Goal: Task Accomplishment & Management: Manage account settings

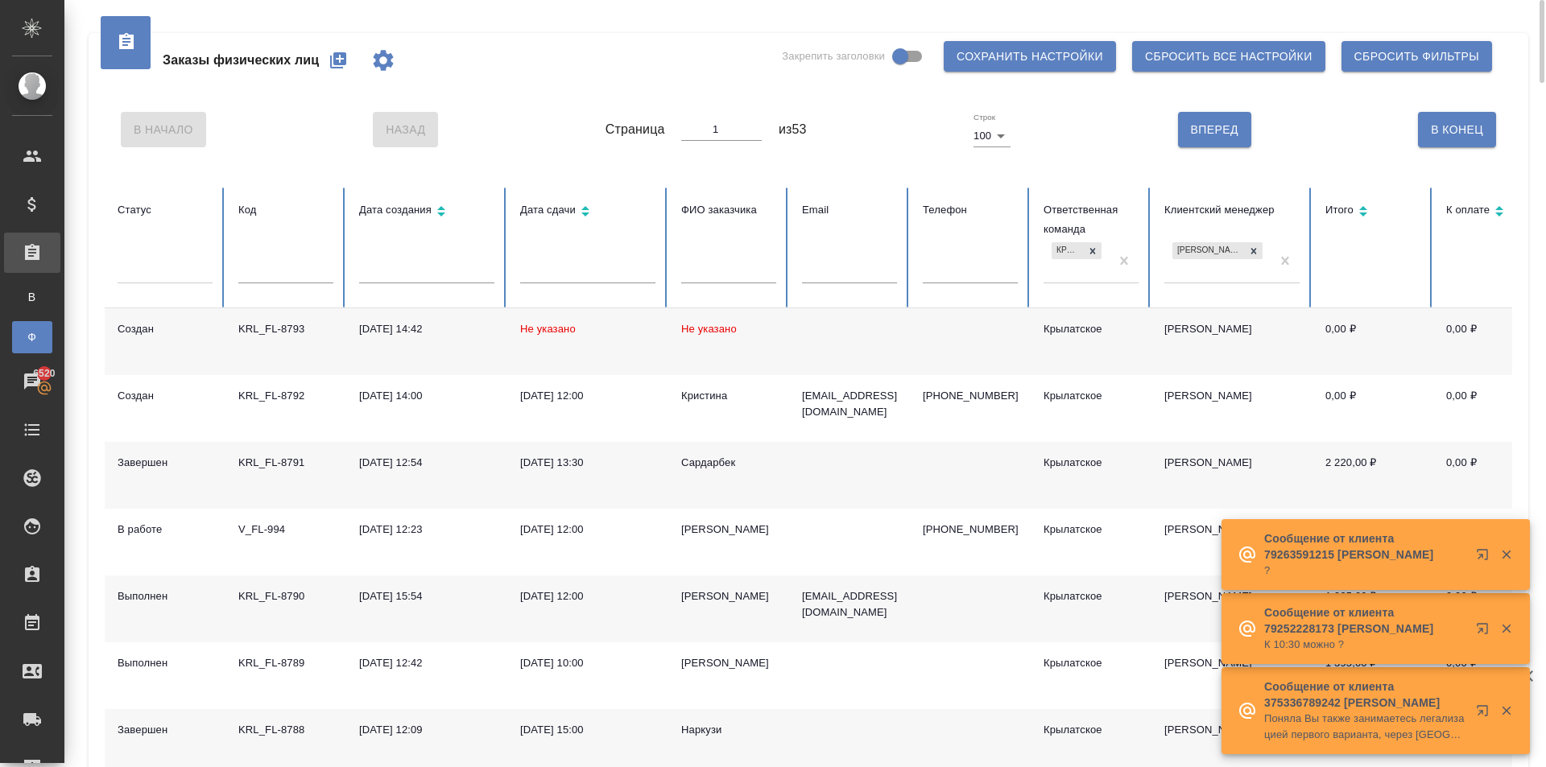
click at [341, 64] on icon "button" at bounding box center [338, 60] width 16 height 16
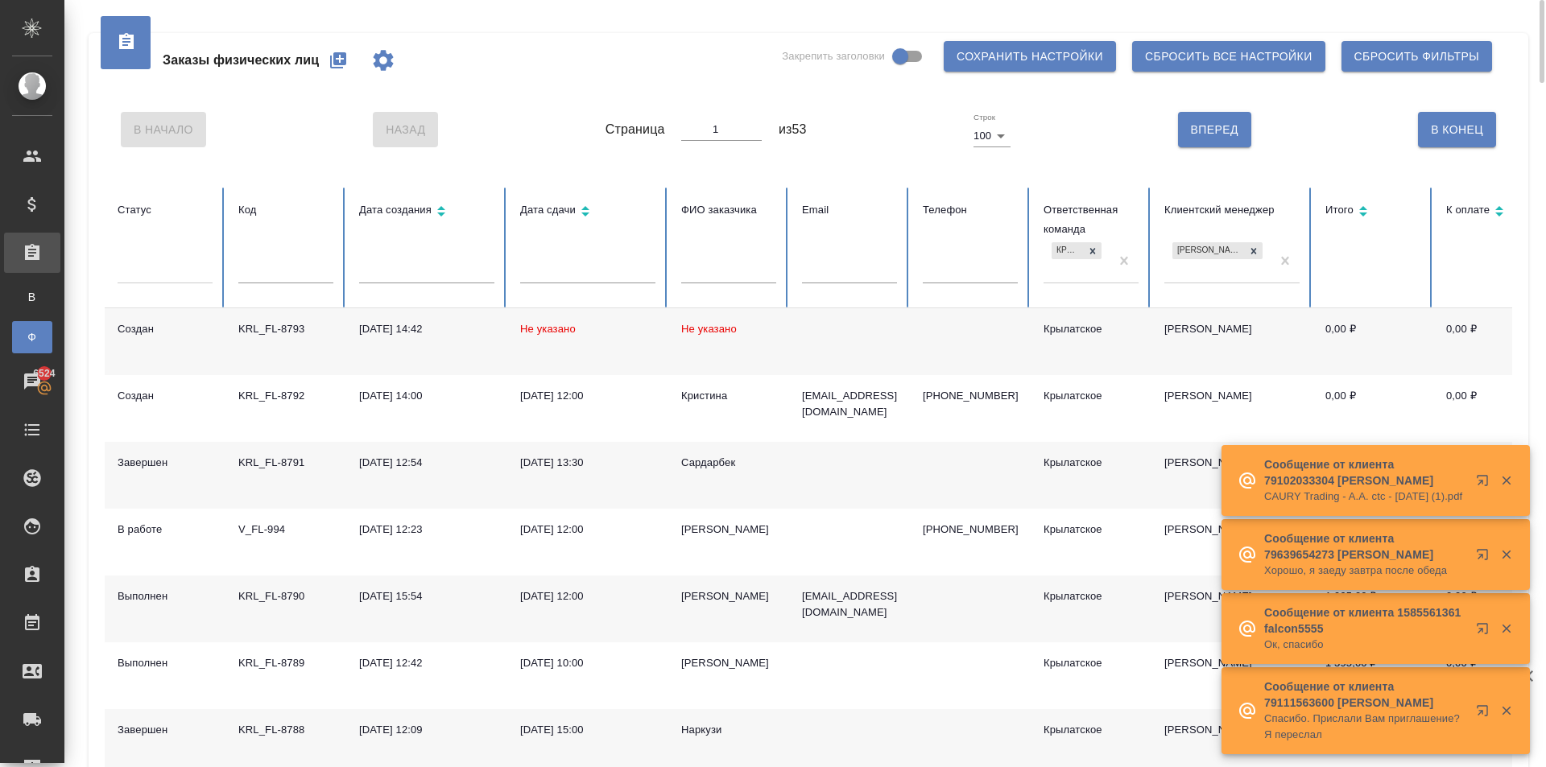
click at [334, 64] on icon "button" at bounding box center [337, 60] width 19 height 19
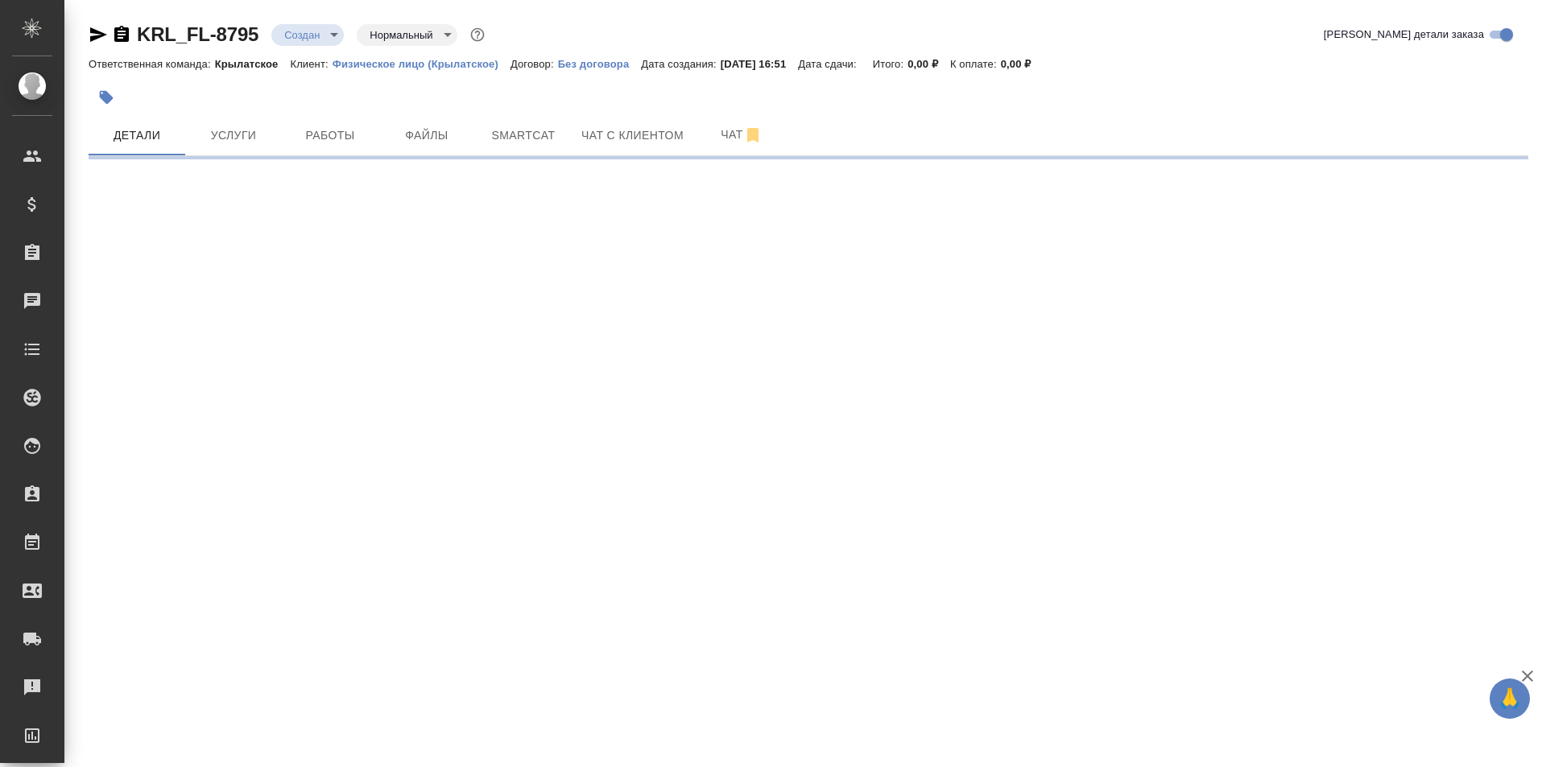
select select "RU"
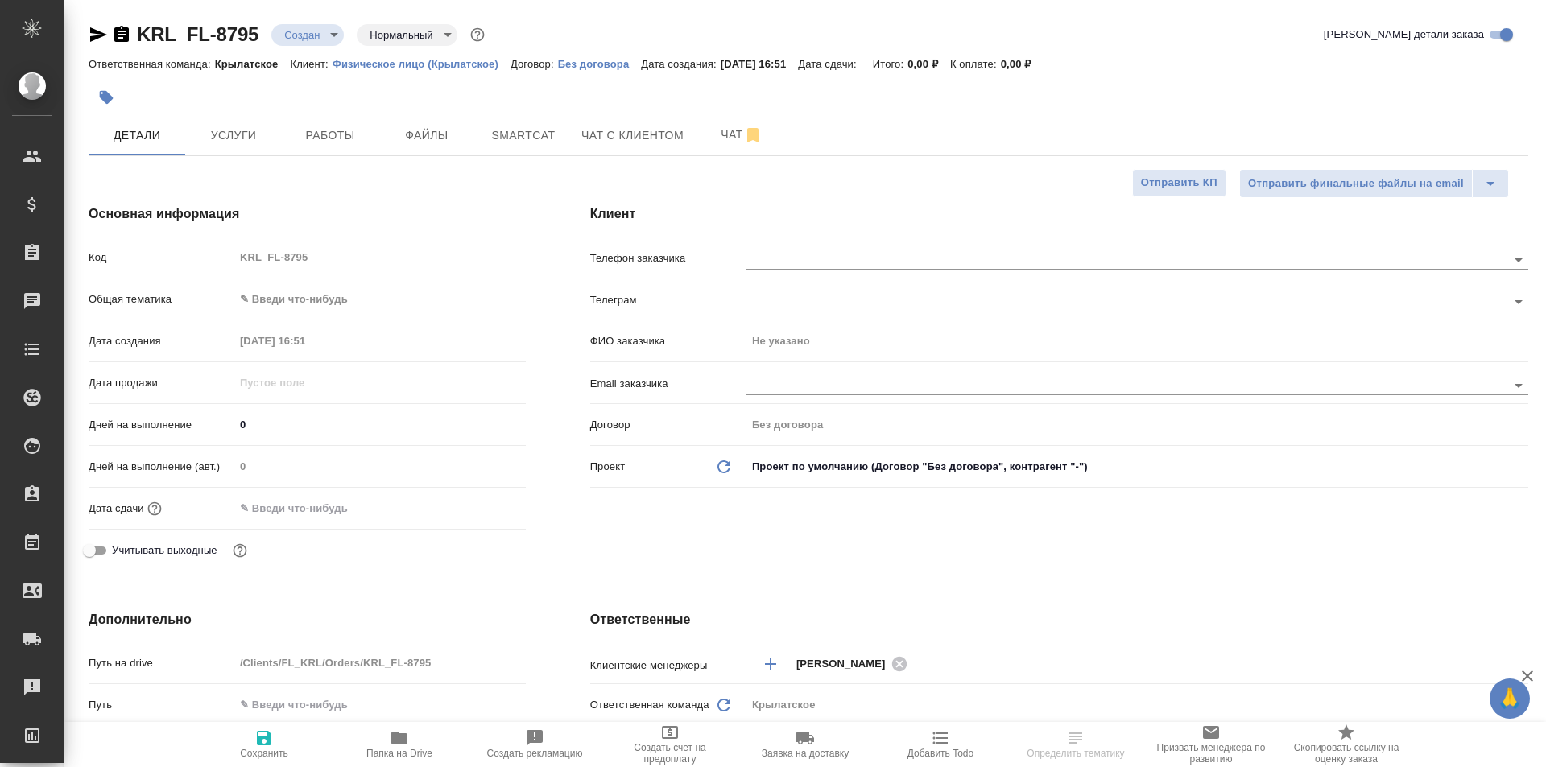
type textarea "x"
click at [233, 139] on span "Услуги" at bounding box center [233, 136] width 77 height 20
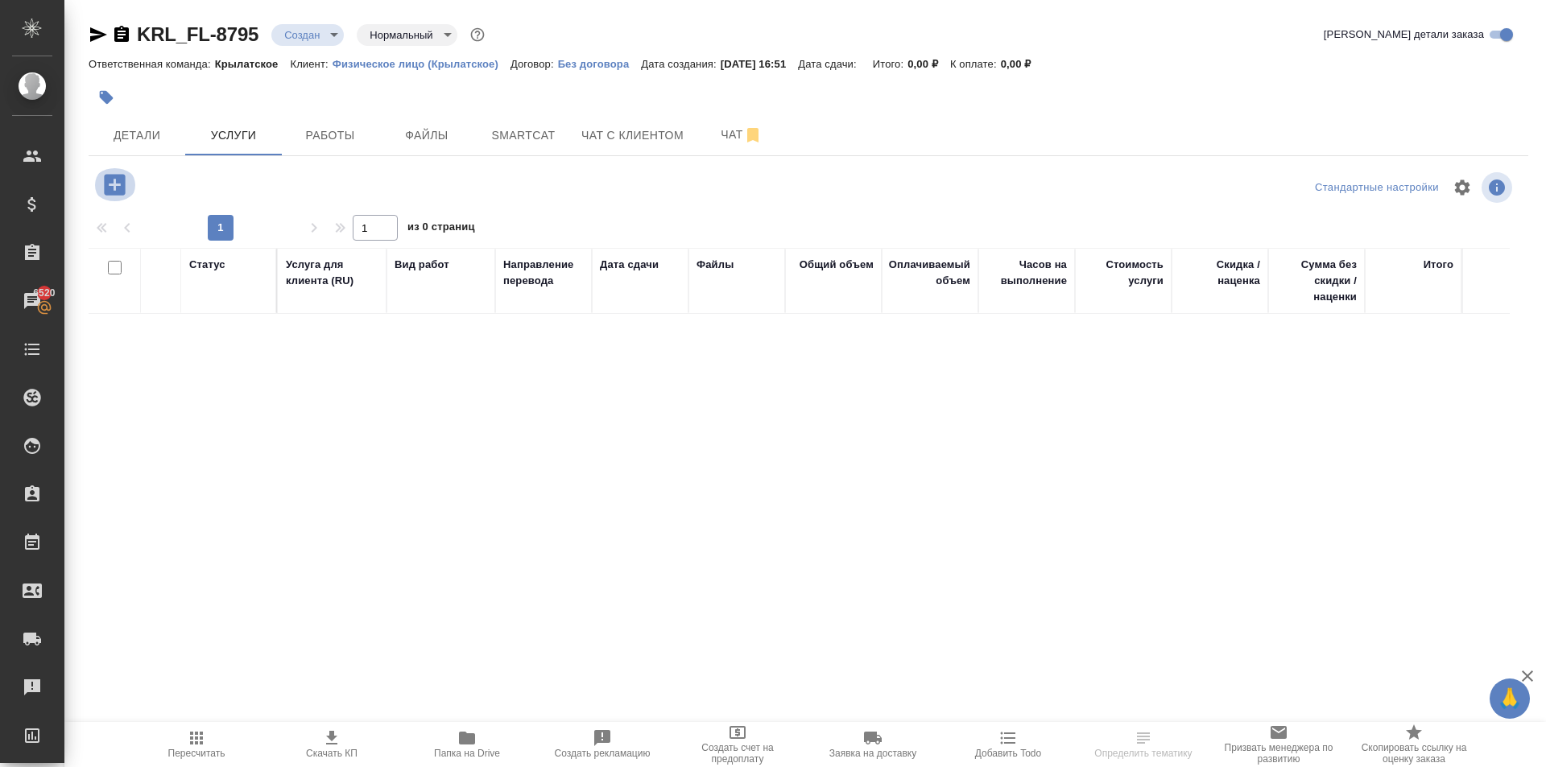
click at [125, 177] on icon "button" at bounding box center [114, 184] width 21 height 21
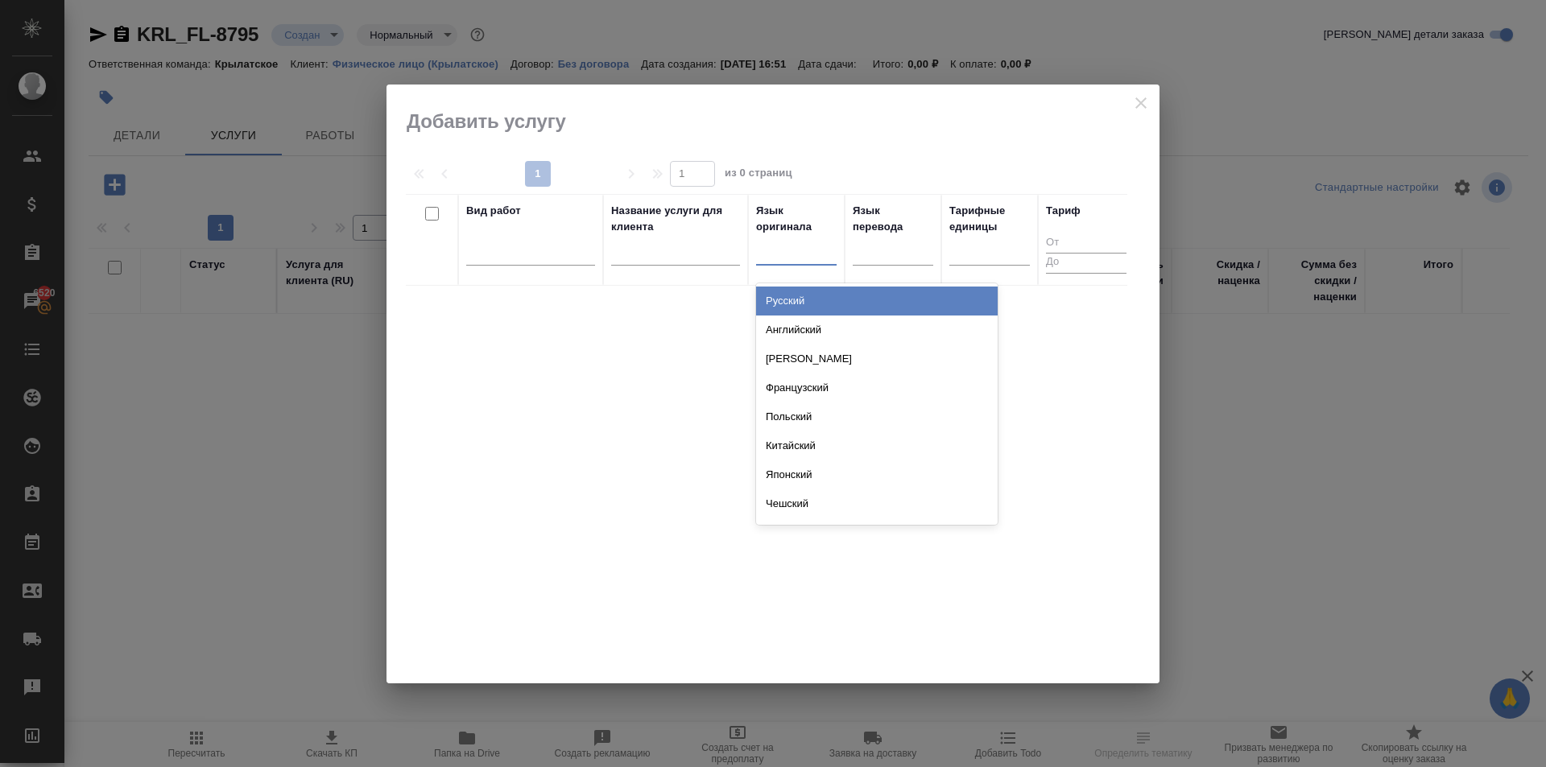
click at [805, 259] on div at bounding box center [796, 248] width 81 height 23
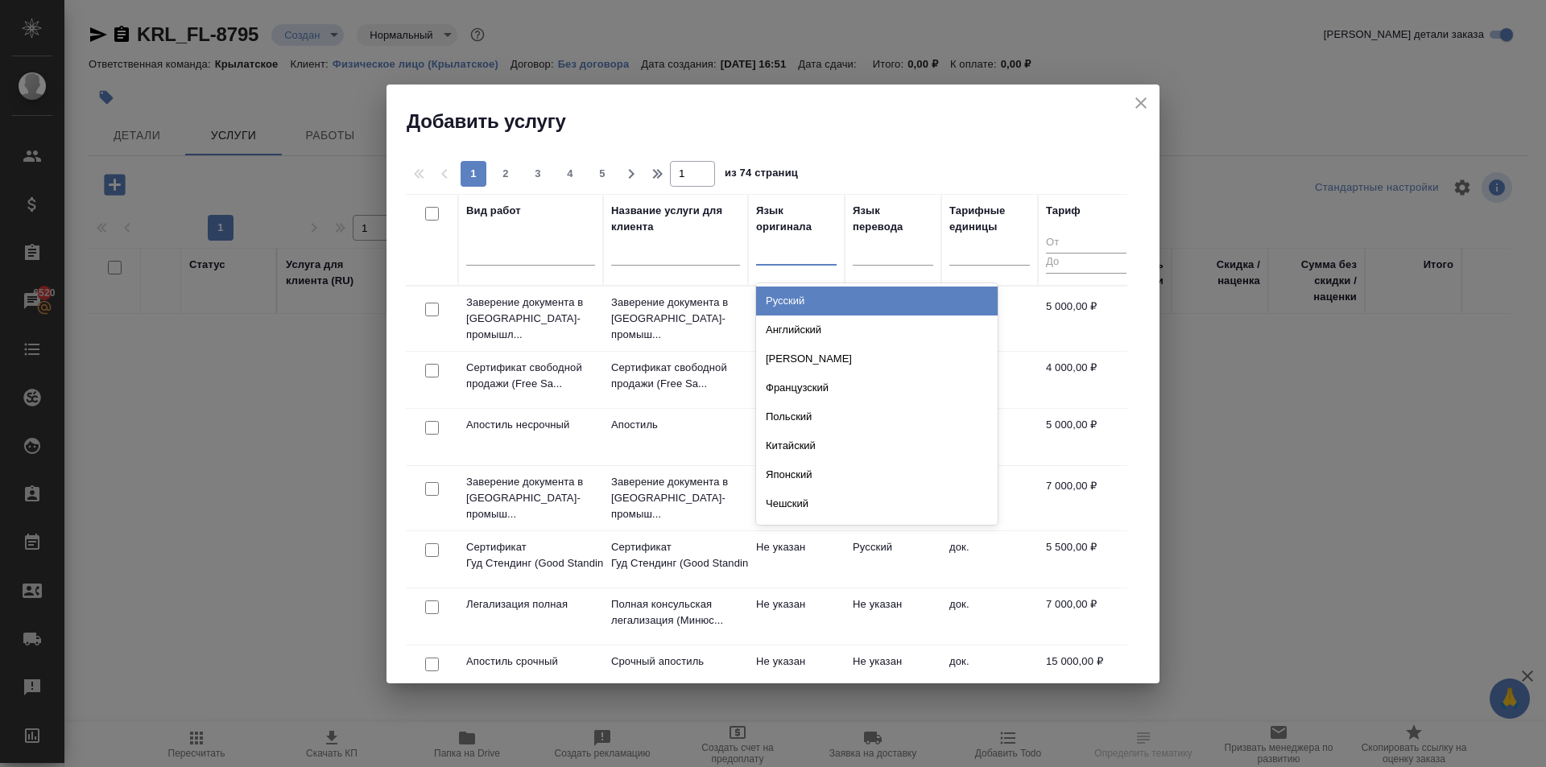
click at [807, 288] on div "Русский" at bounding box center [877, 301] width 242 height 29
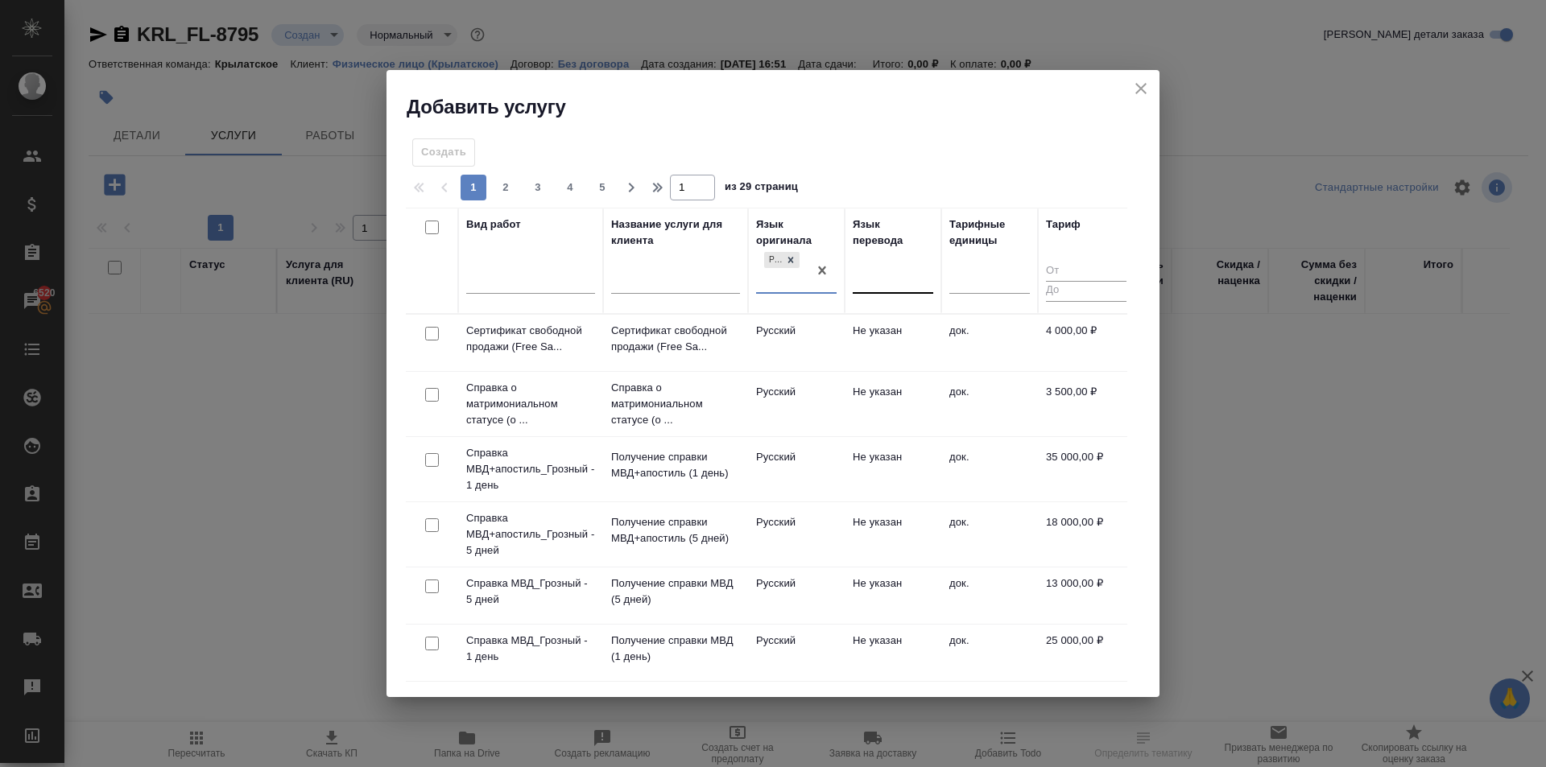
click at [903, 283] on div at bounding box center [893, 277] width 81 height 23
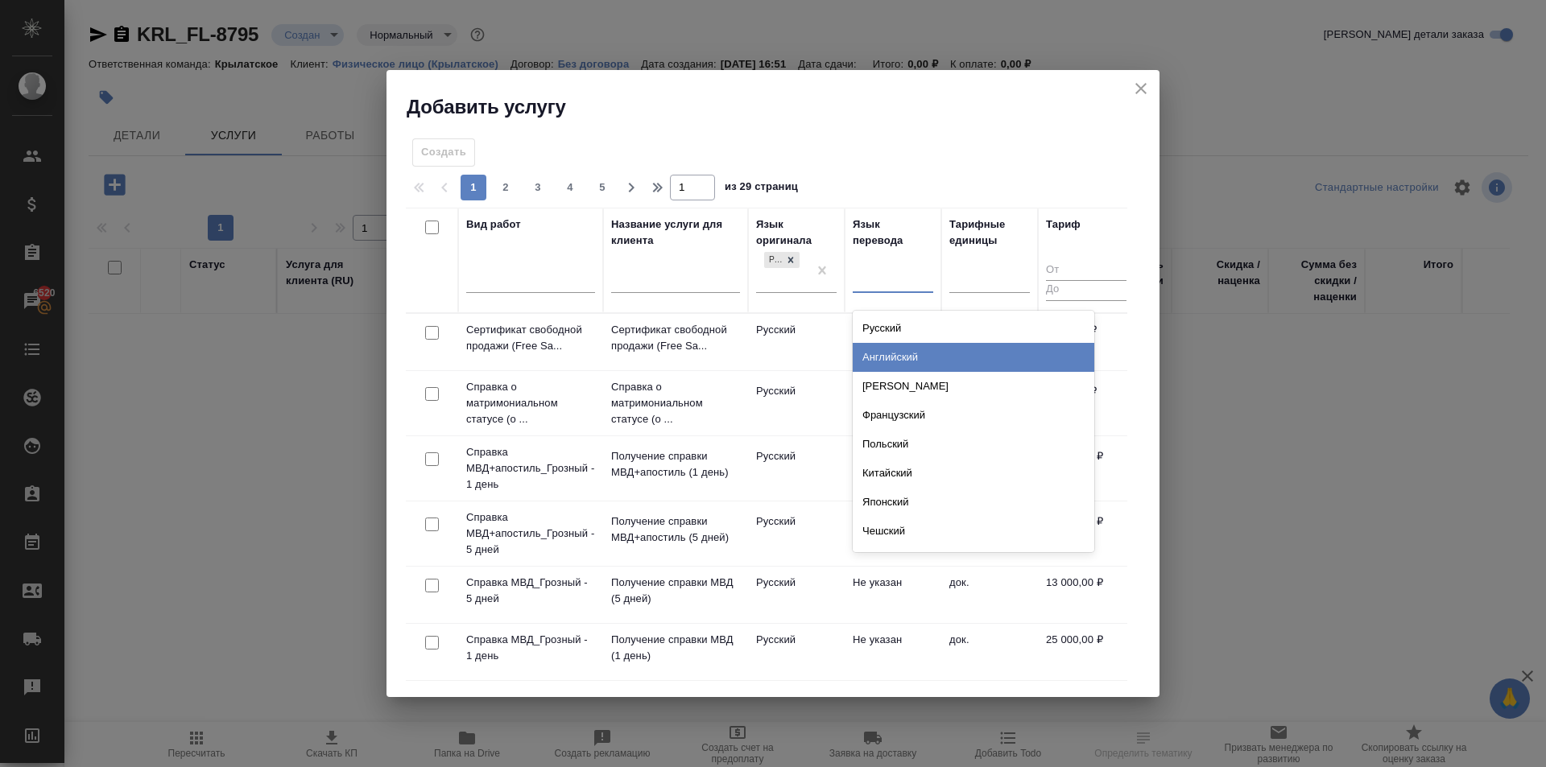
click at [907, 347] on div "Английский" at bounding box center [974, 357] width 242 height 29
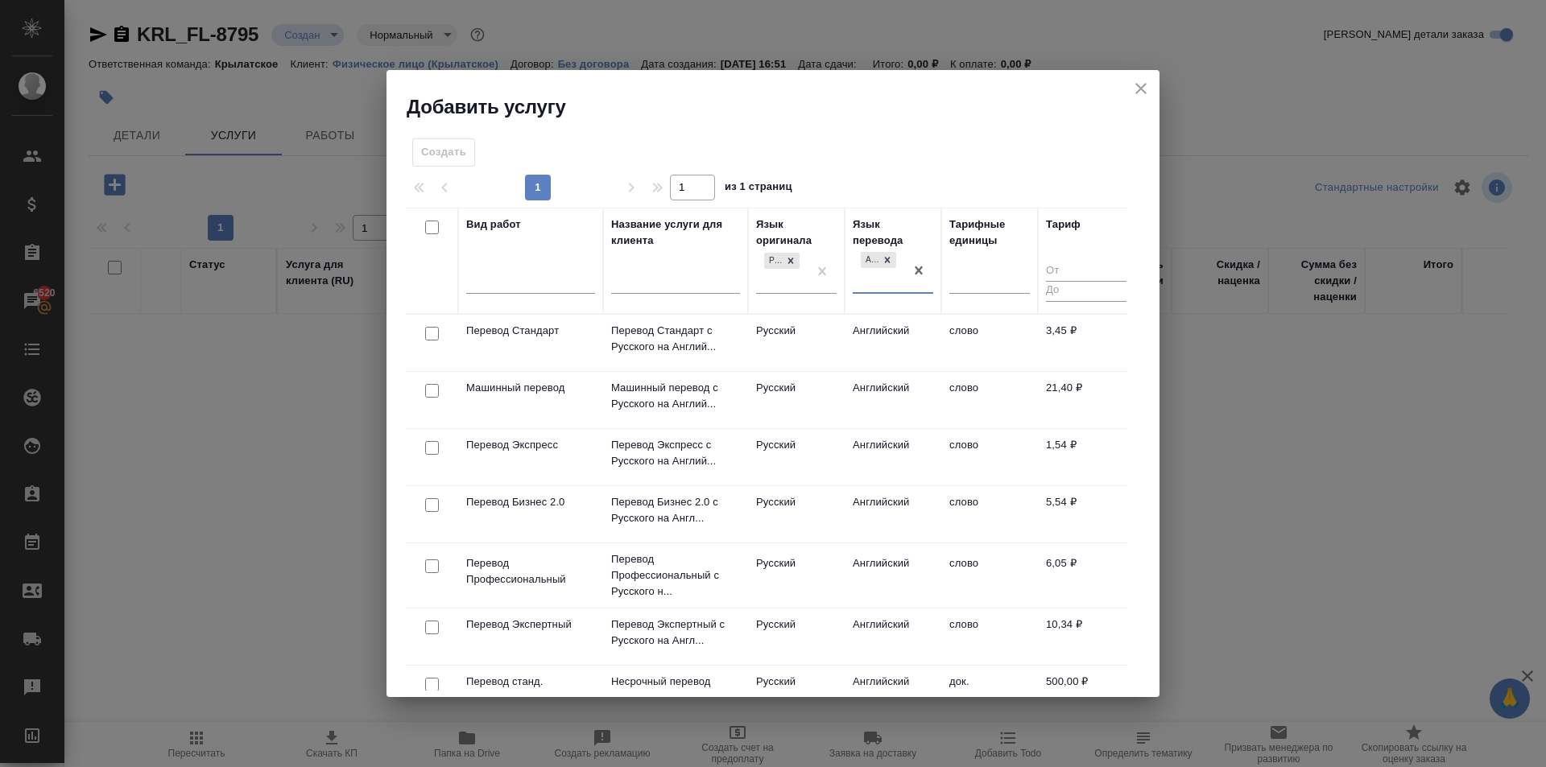
click at [815, 338] on td "Русский" at bounding box center [796, 343] width 97 height 56
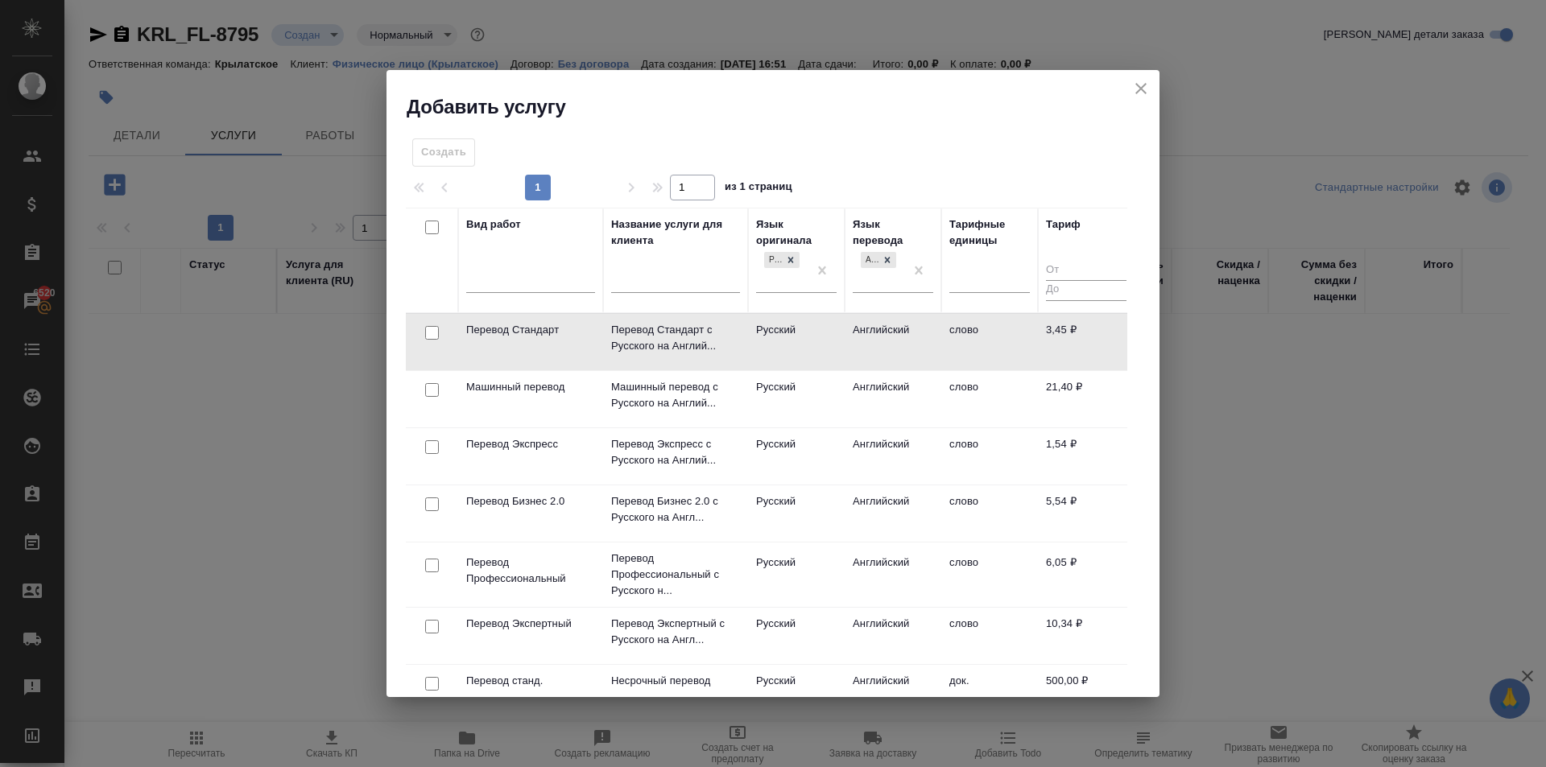
click at [815, 338] on td "Русский" at bounding box center [796, 342] width 97 height 56
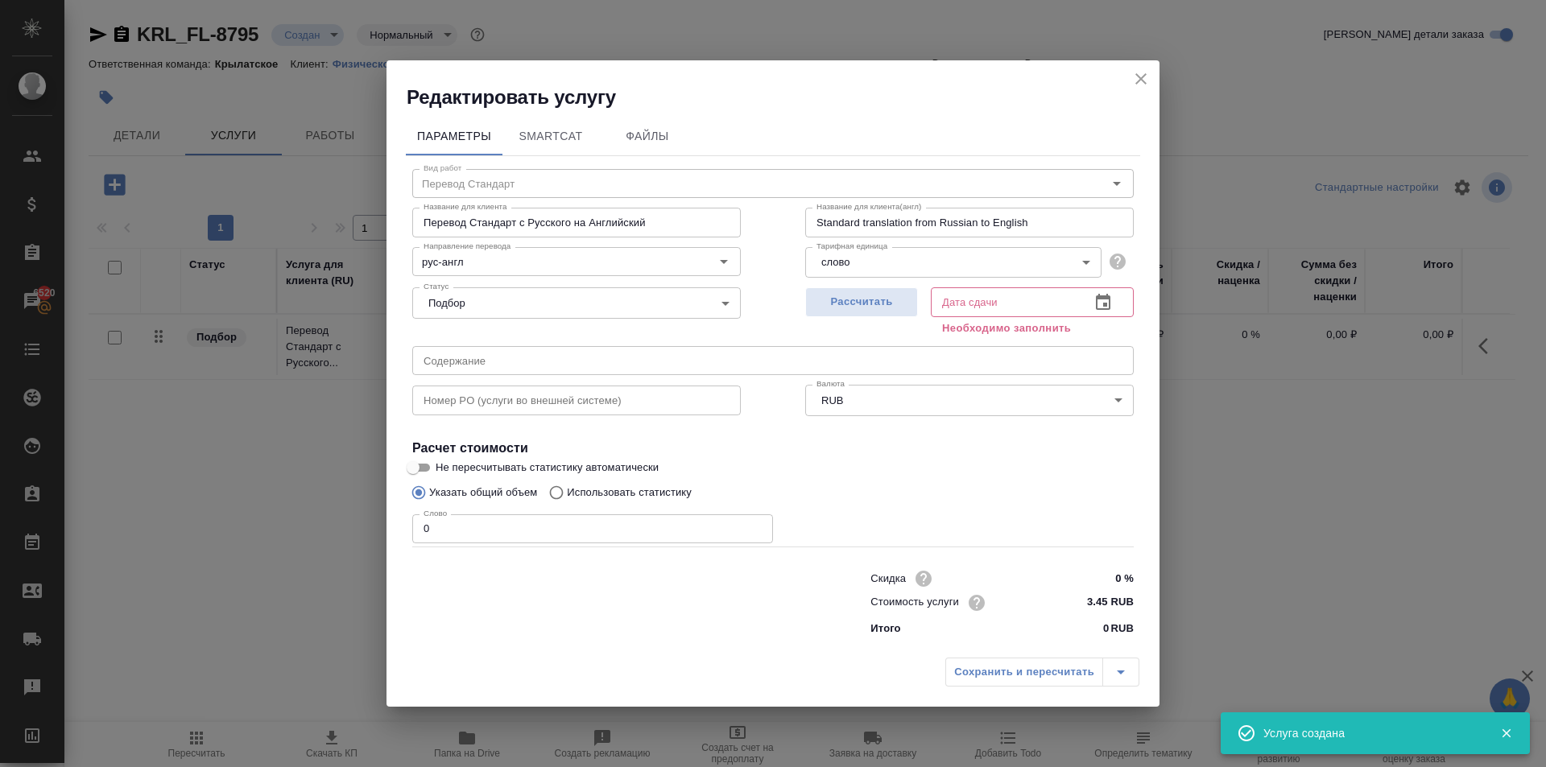
drag, startPoint x: 440, startPoint y: 522, endPoint x: 379, endPoint y: 506, distance: 62.3
click at [379, 506] on div "Редактировать услугу Параметры SmartCat Файлы Вид работ Перевод Стандарт Вид ра…" at bounding box center [773, 383] width 1546 height 767
type input "1"
click at [881, 297] on span "Рассчитать" at bounding box center [861, 302] width 95 height 19
type input "07.10.2025 16:51"
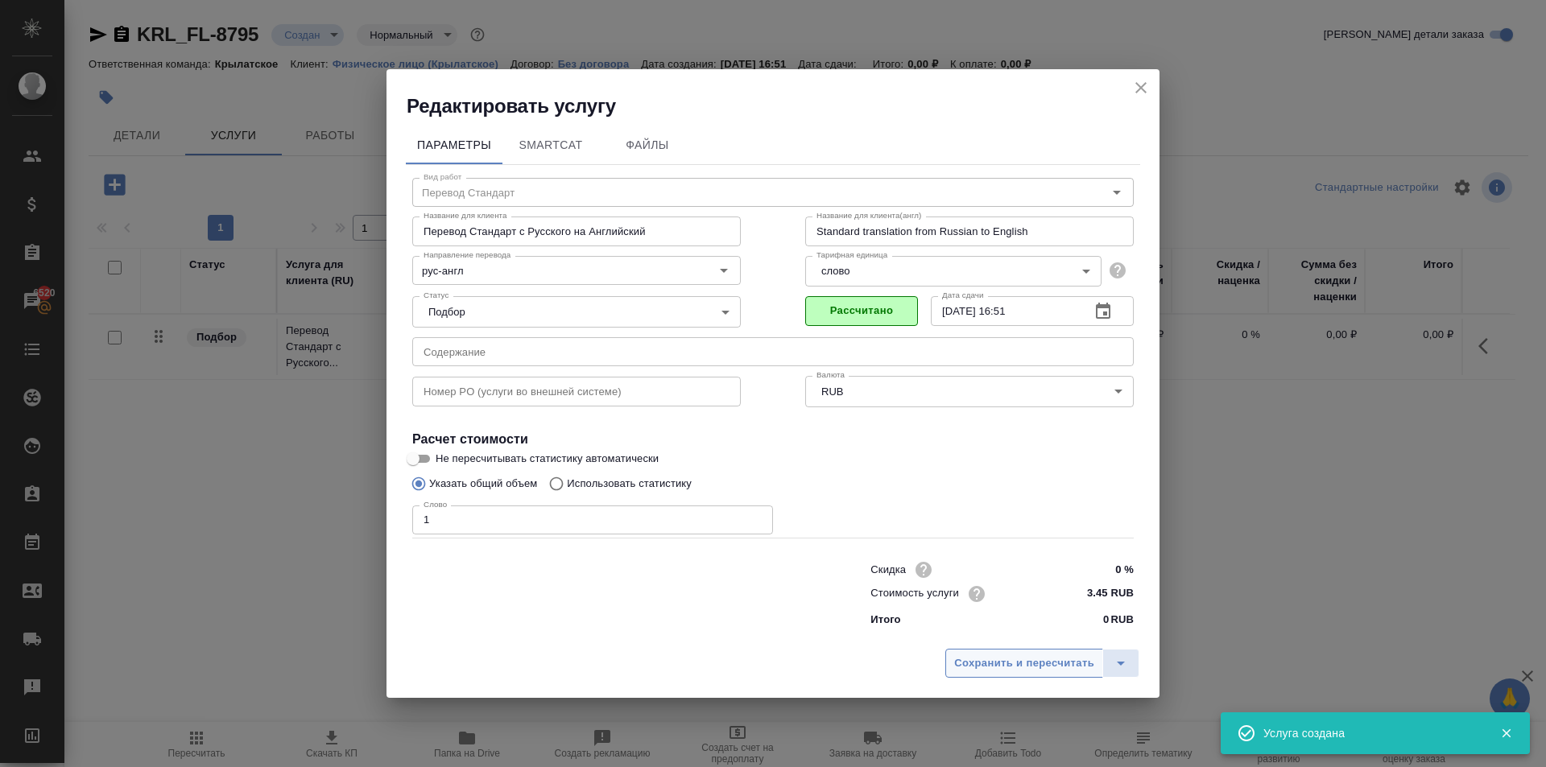
click at [982, 655] on span "Сохранить и пересчитать" at bounding box center [1024, 664] width 140 height 19
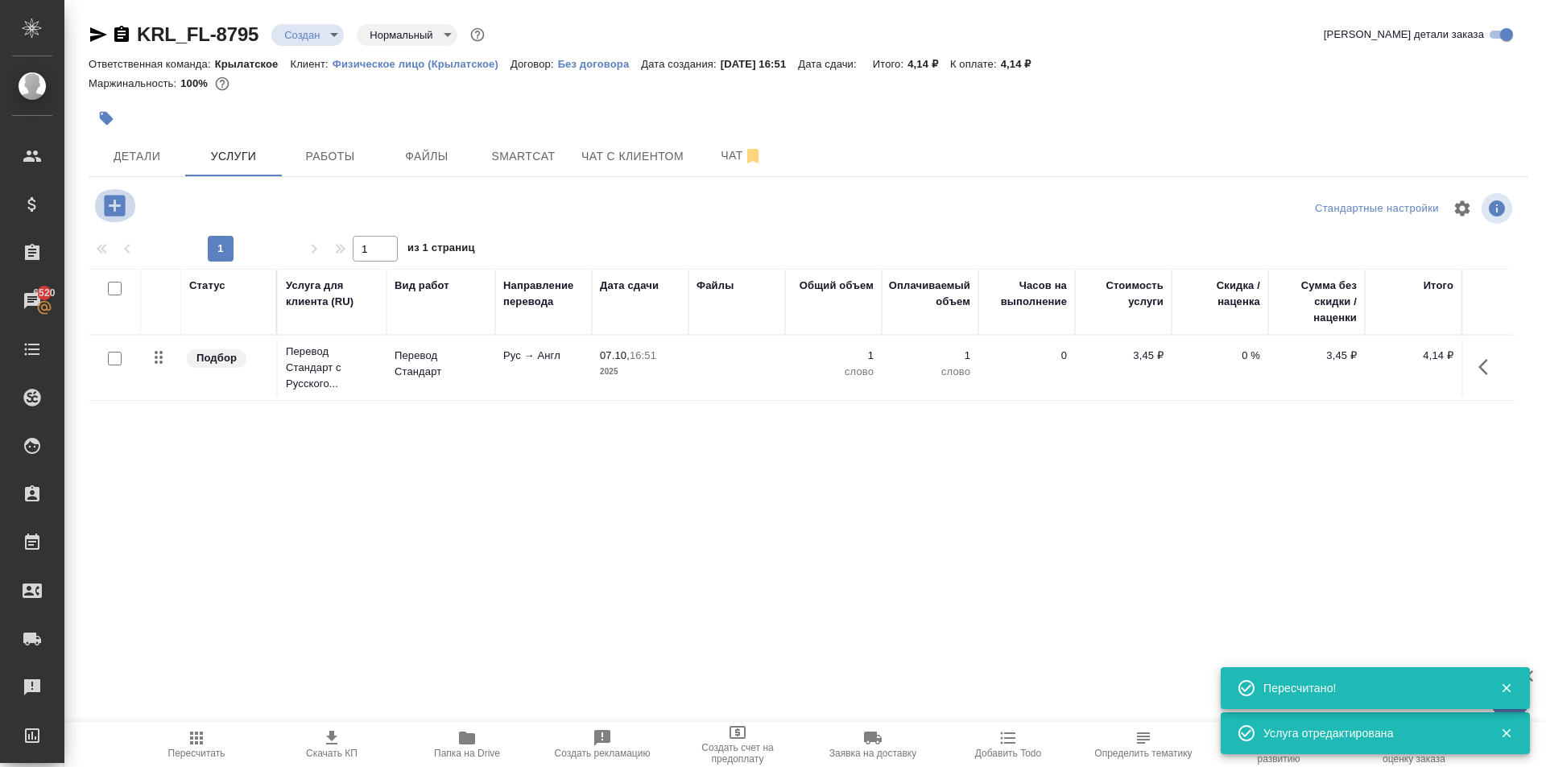
click at [128, 203] on button "button" at bounding box center [115, 205] width 44 height 33
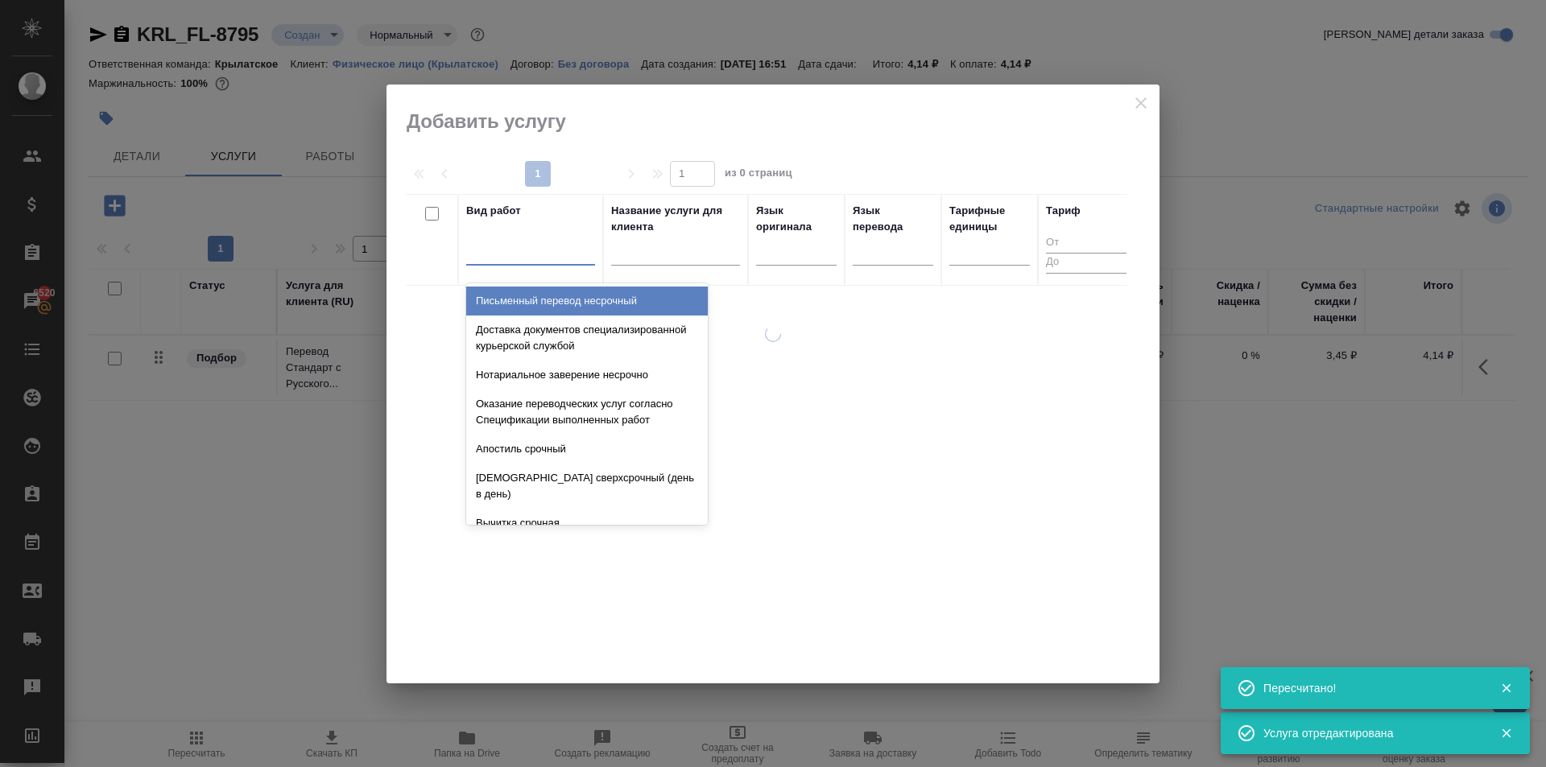
click at [518, 256] on div at bounding box center [530, 248] width 129 height 23
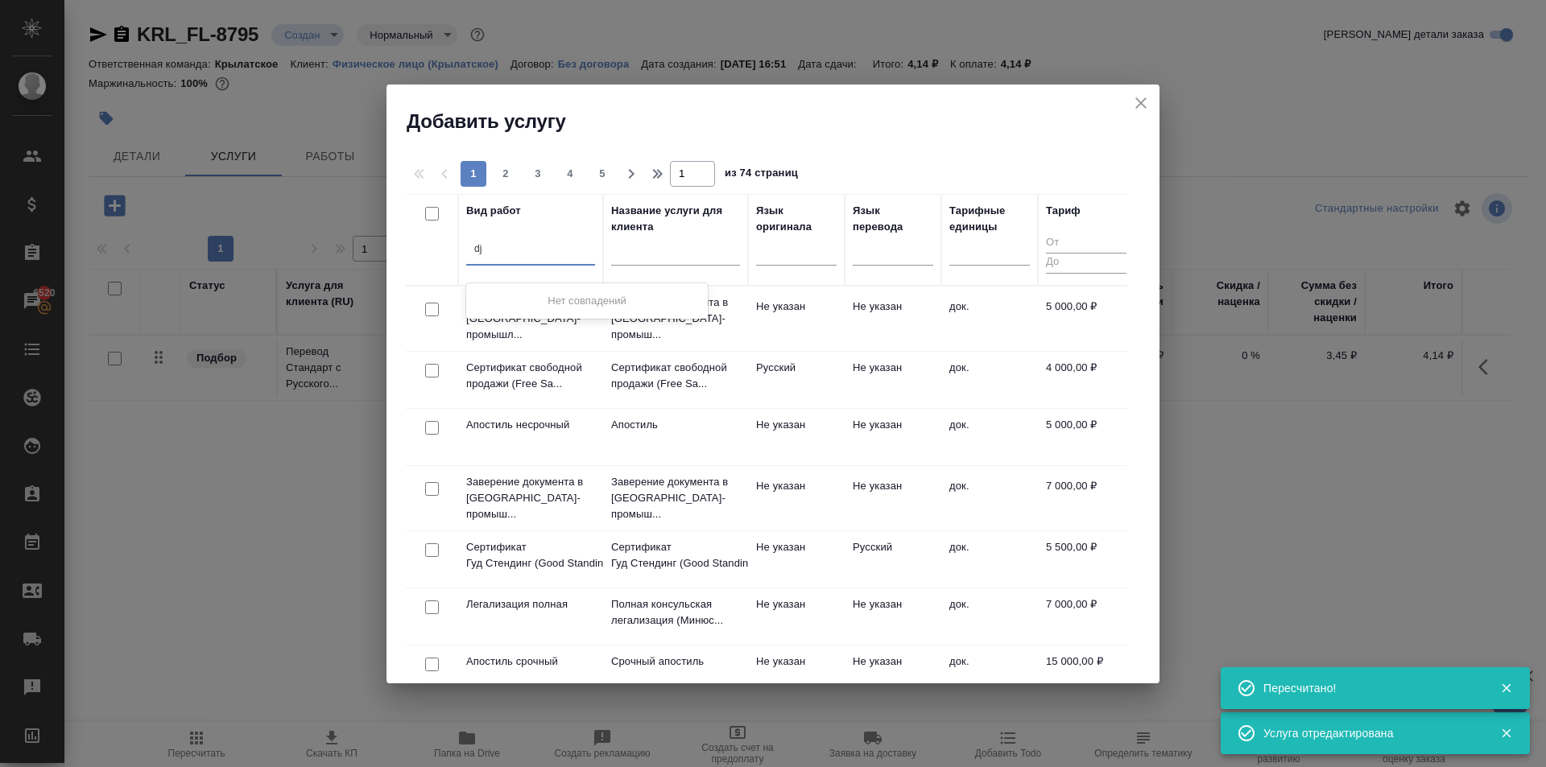
type input "d"
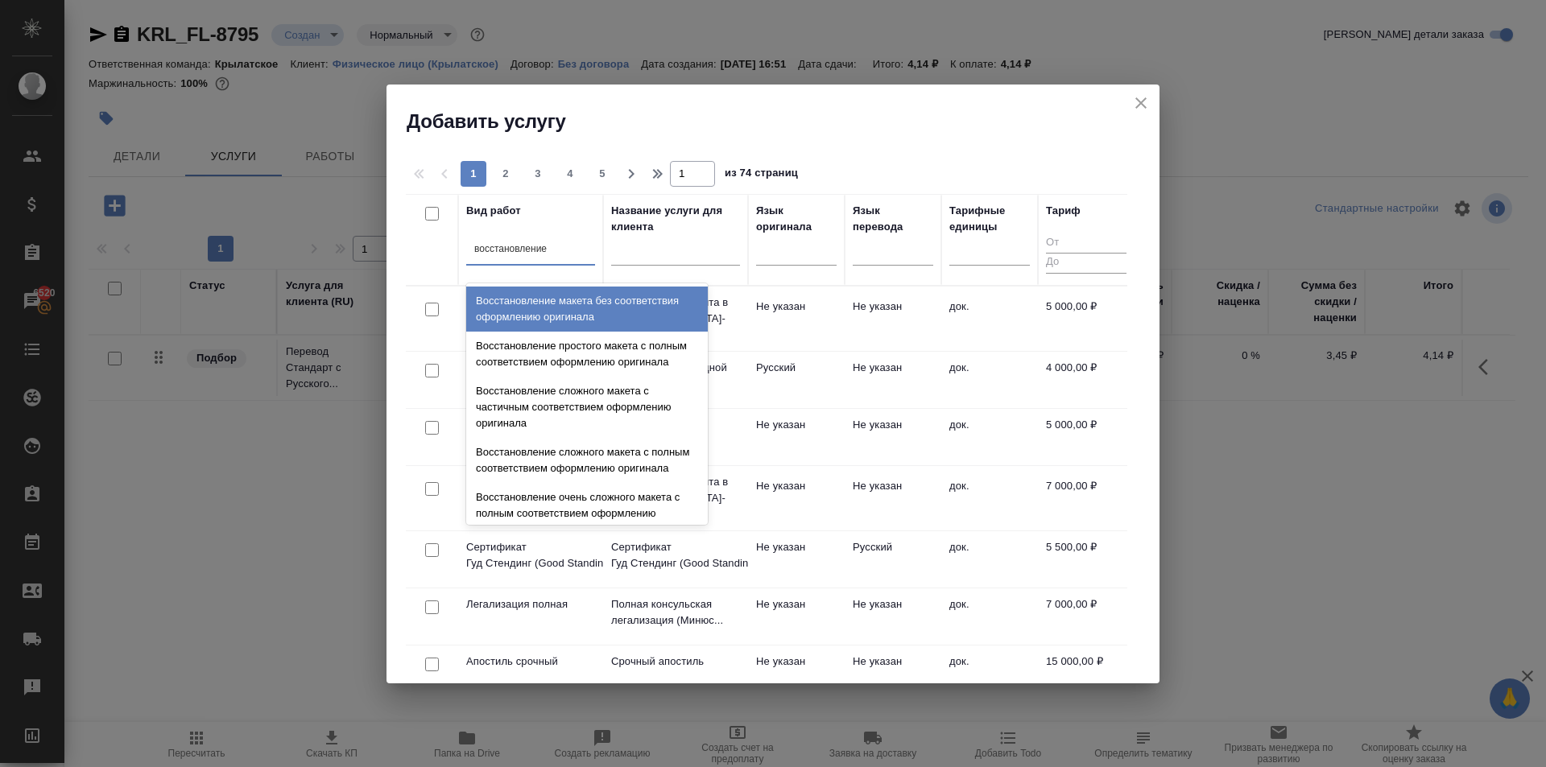
type input "восстановление м"
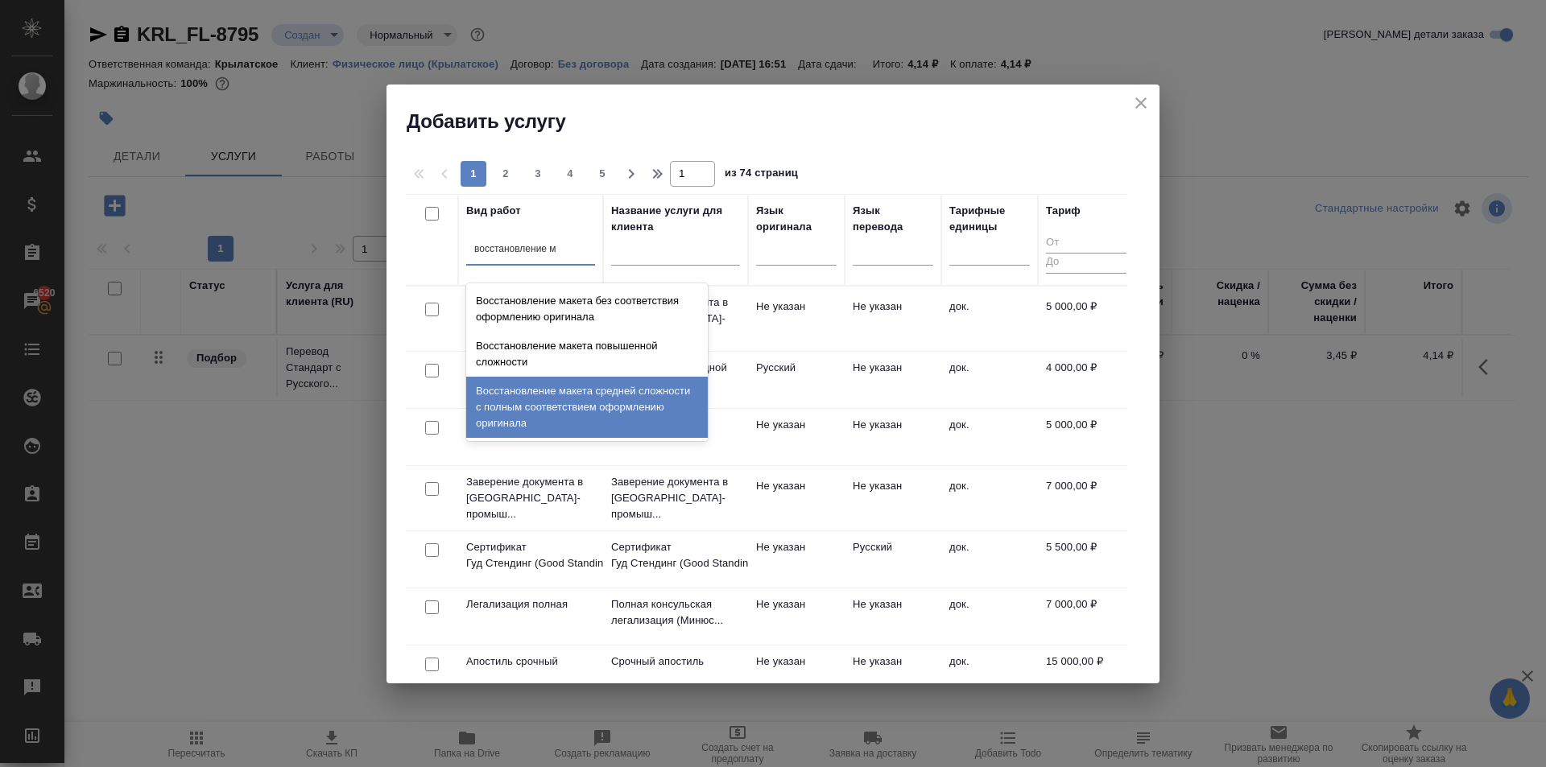
click at [655, 413] on div "Восстановление макета средней сложности с полным соответствием оформлению ориги…" at bounding box center [587, 407] width 242 height 61
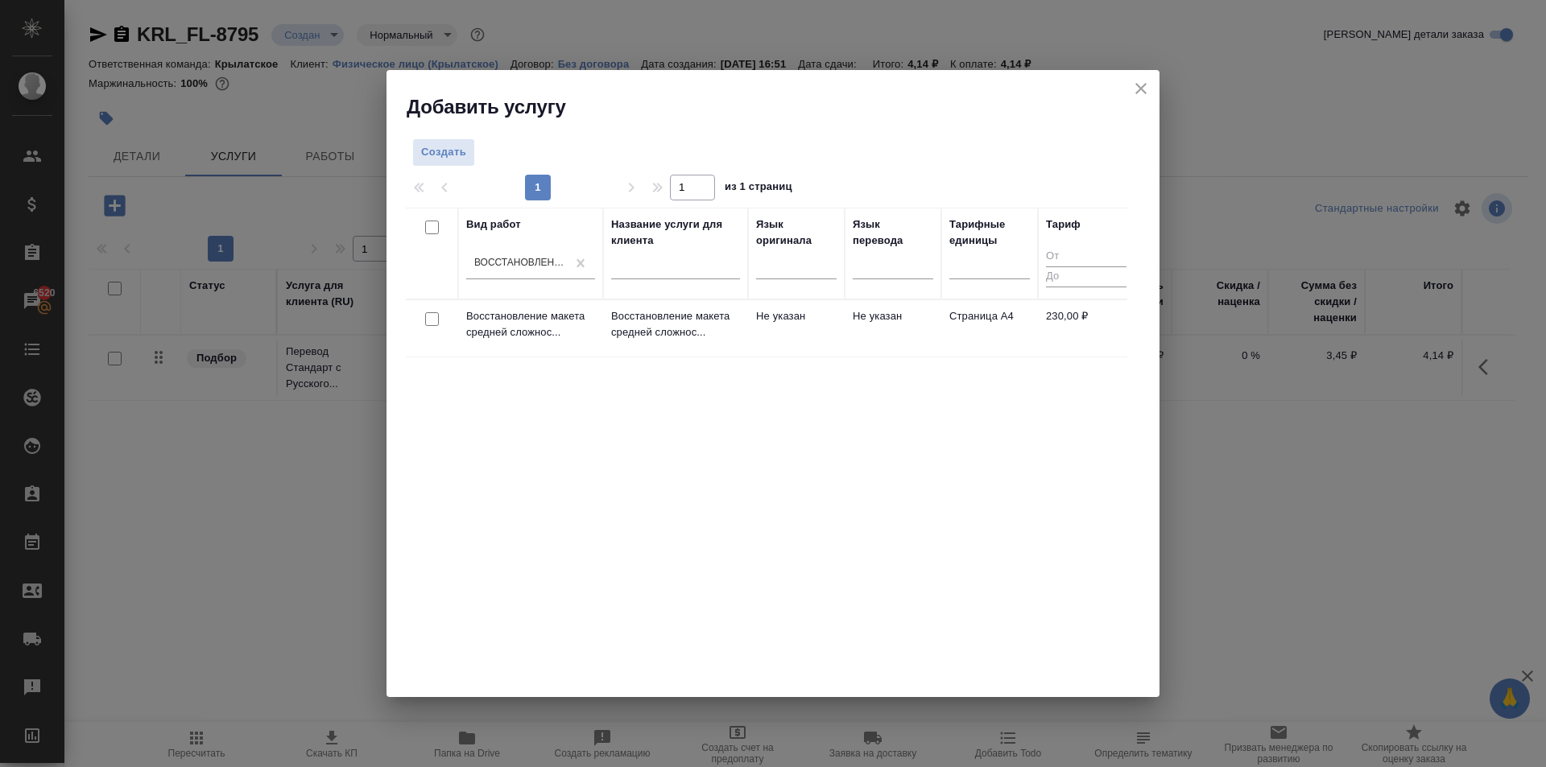
click at [745, 324] on td "Восстановление макета средней сложнос..." at bounding box center [675, 328] width 145 height 56
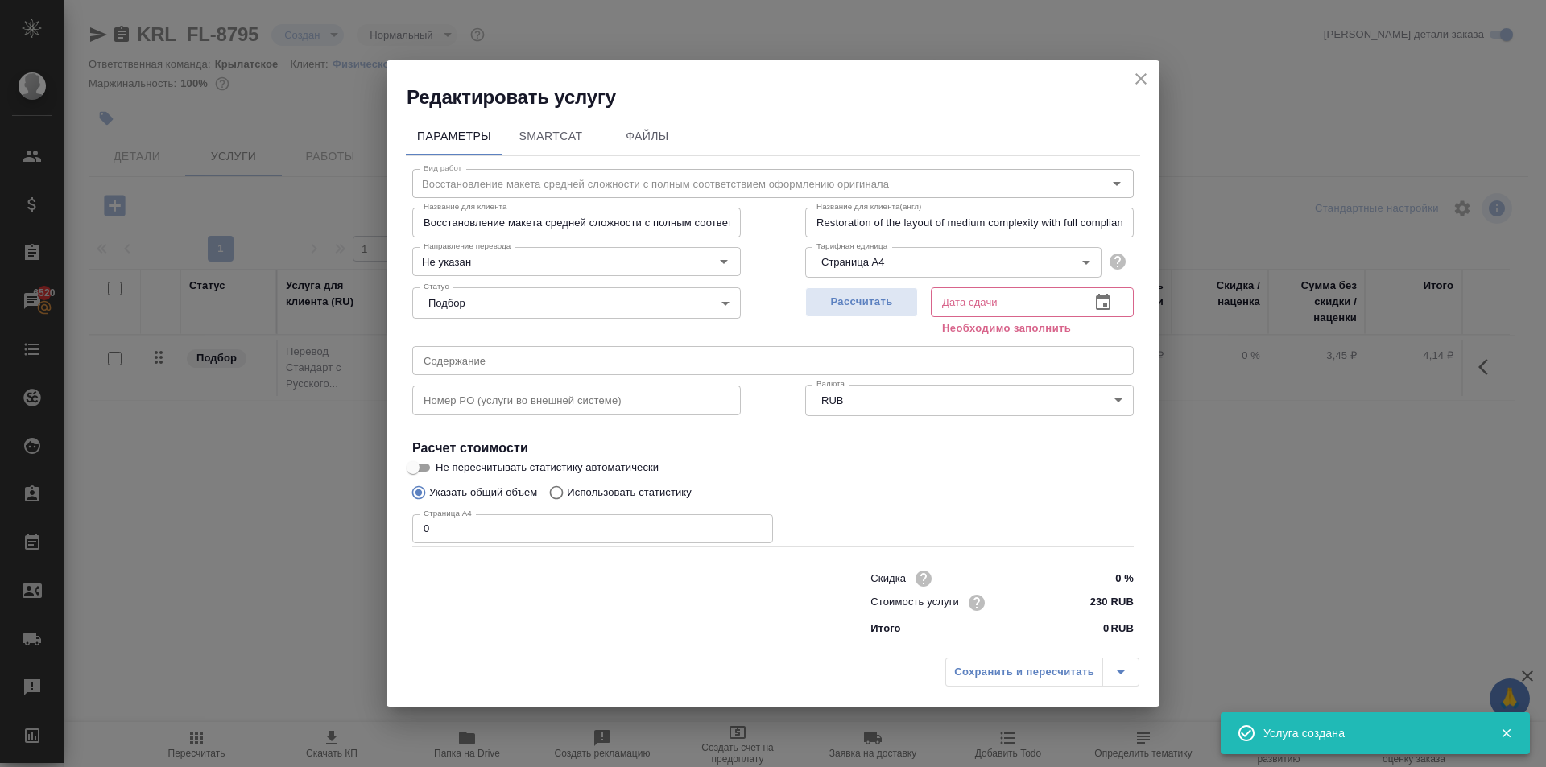
drag, startPoint x: 470, startPoint y: 517, endPoint x: 262, endPoint y: 495, distance: 209.6
click at [259, 497] on div "Редактировать услугу Параметры SmartCat Файлы Вид работ Восстановление макета с…" at bounding box center [773, 383] width 1546 height 767
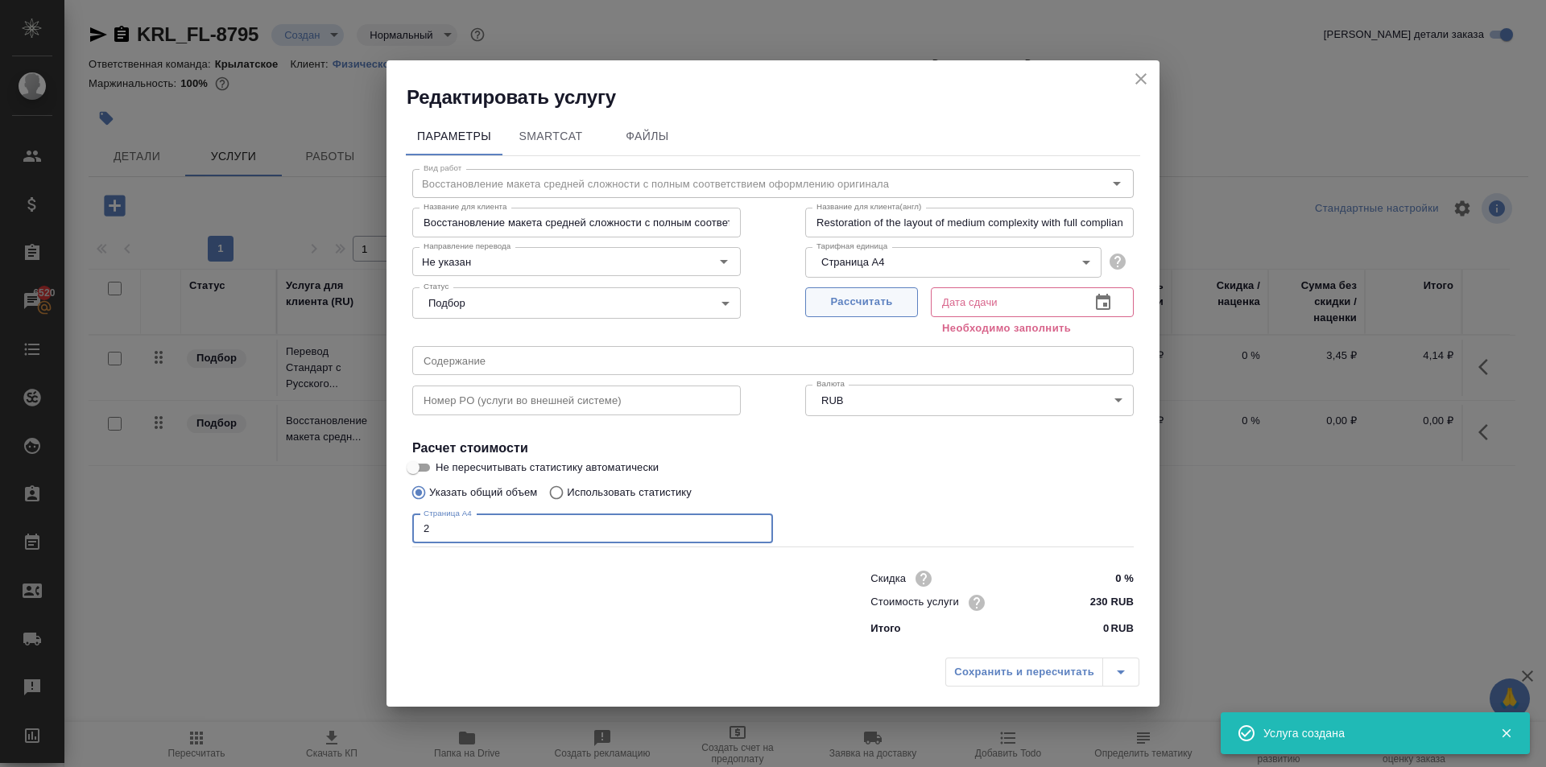
type input "2"
click at [905, 309] on span "Рассчитать" at bounding box center [861, 302] width 95 height 19
type input "07.10.2025 17:03"
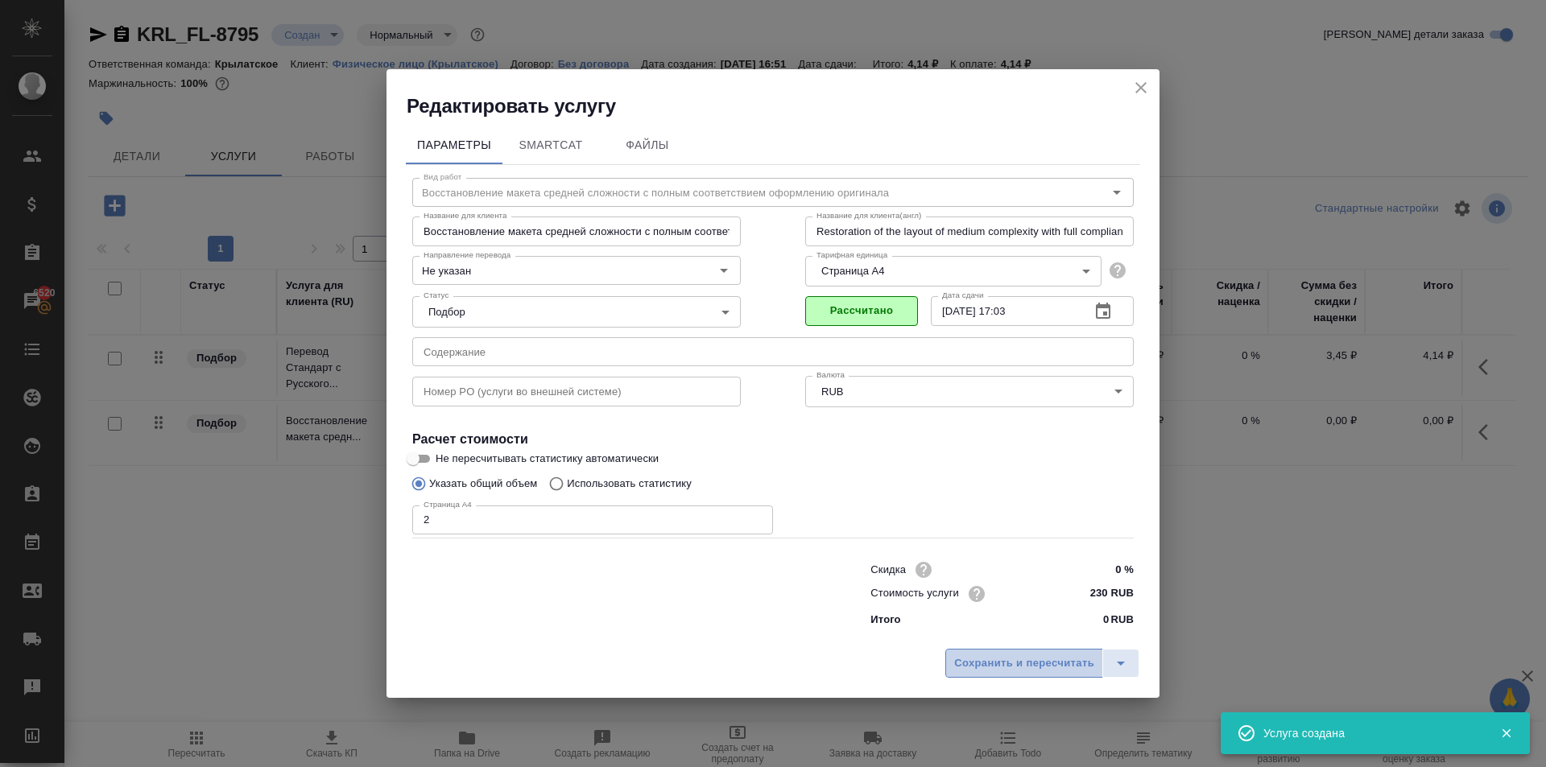
click at [1051, 658] on span "Сохранить и пересчитать" at bounding box center [1024, 664] width 140 height 19
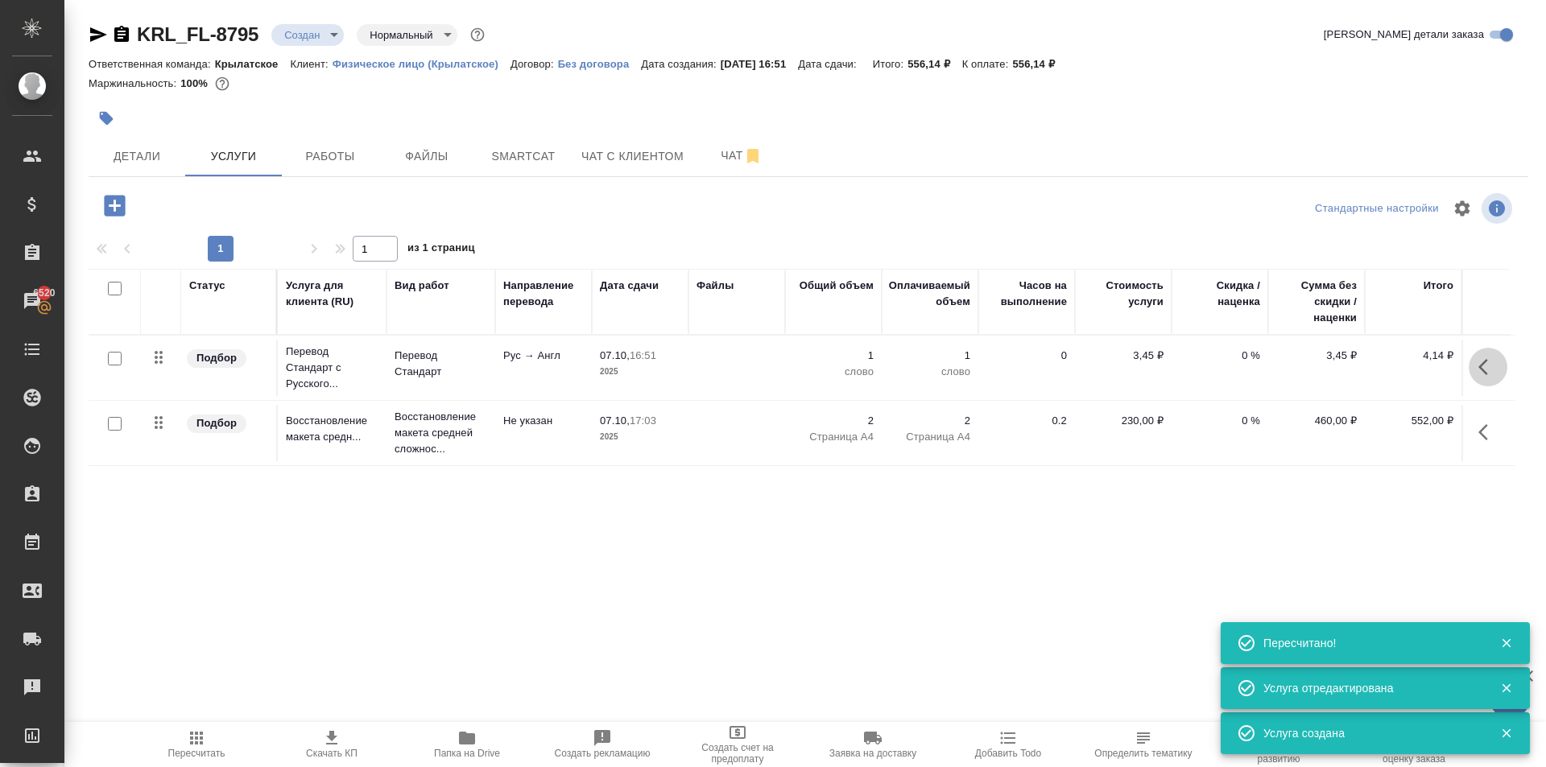
click at [1488, 370] on icon "button" at bounding box center [1487, 366] width 19 height 19
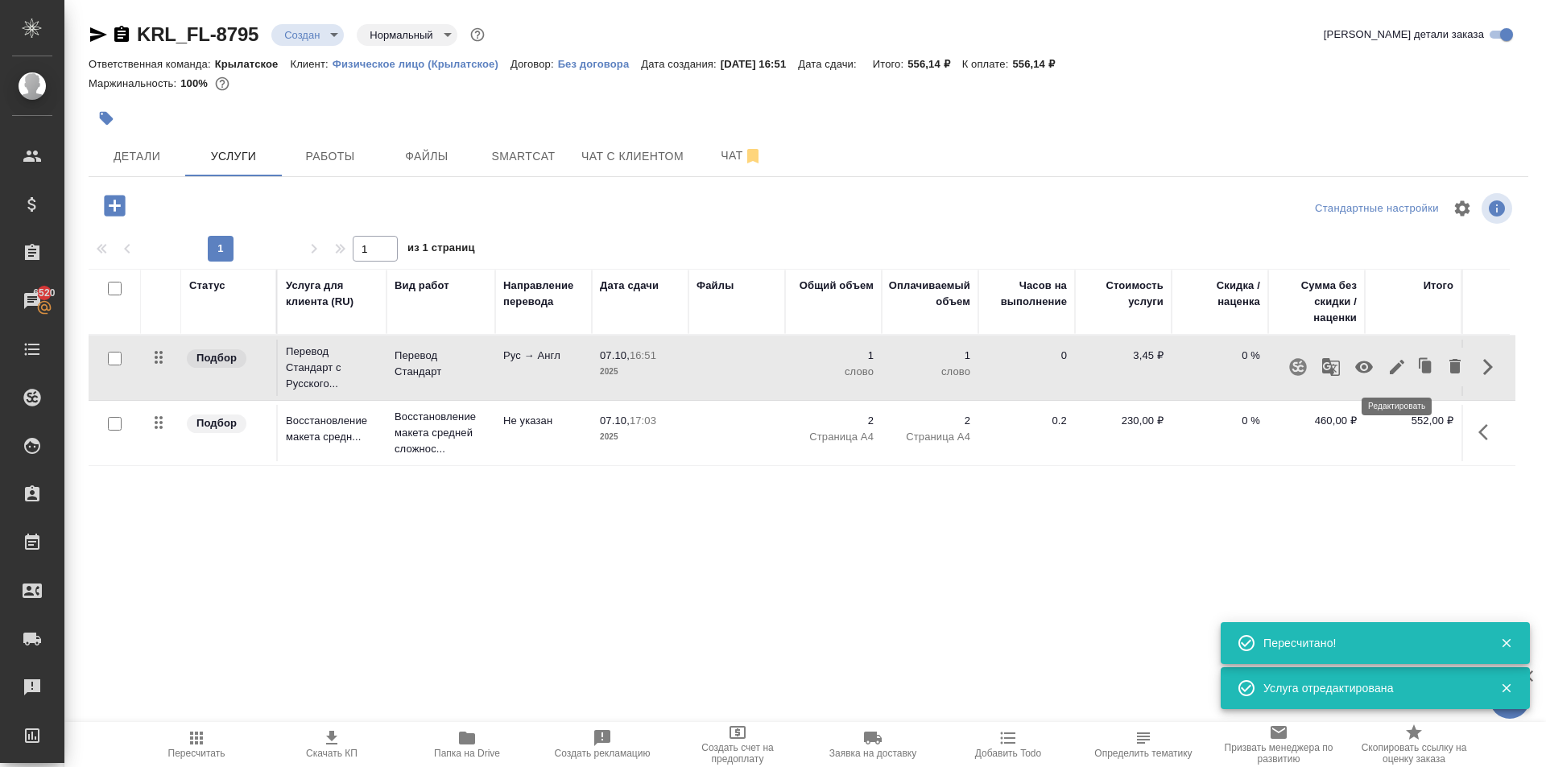
click at [1400, 368] on icon "button" at bounding box center [1396, 366] width 19 height 19
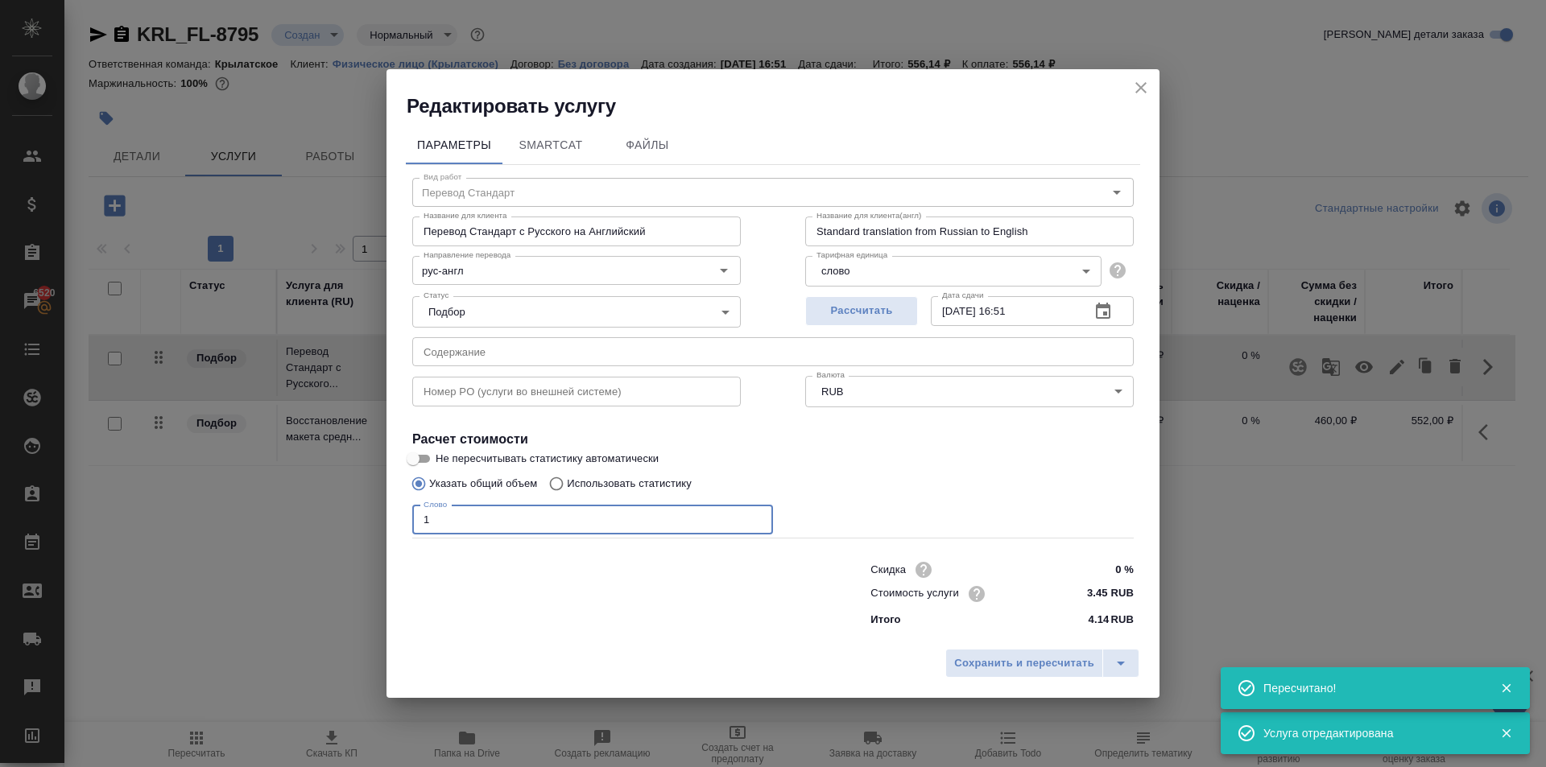
drag, startPoint x: 507, startPoint y: 514, endPoint x: 320, endPoint y: 516, distance: 186.8
click at [320, 516] on div "Редактировать услугу Параметры SmartCat Файлы Вид работ Перевод Стандарт Вид ра…" at bounding box center [773, 383] width 1546 height 767
type input "600"
click at [981, 660] on span "Сохранить и пересчитать" at bounding box center [1024, 664] width 140 height 19
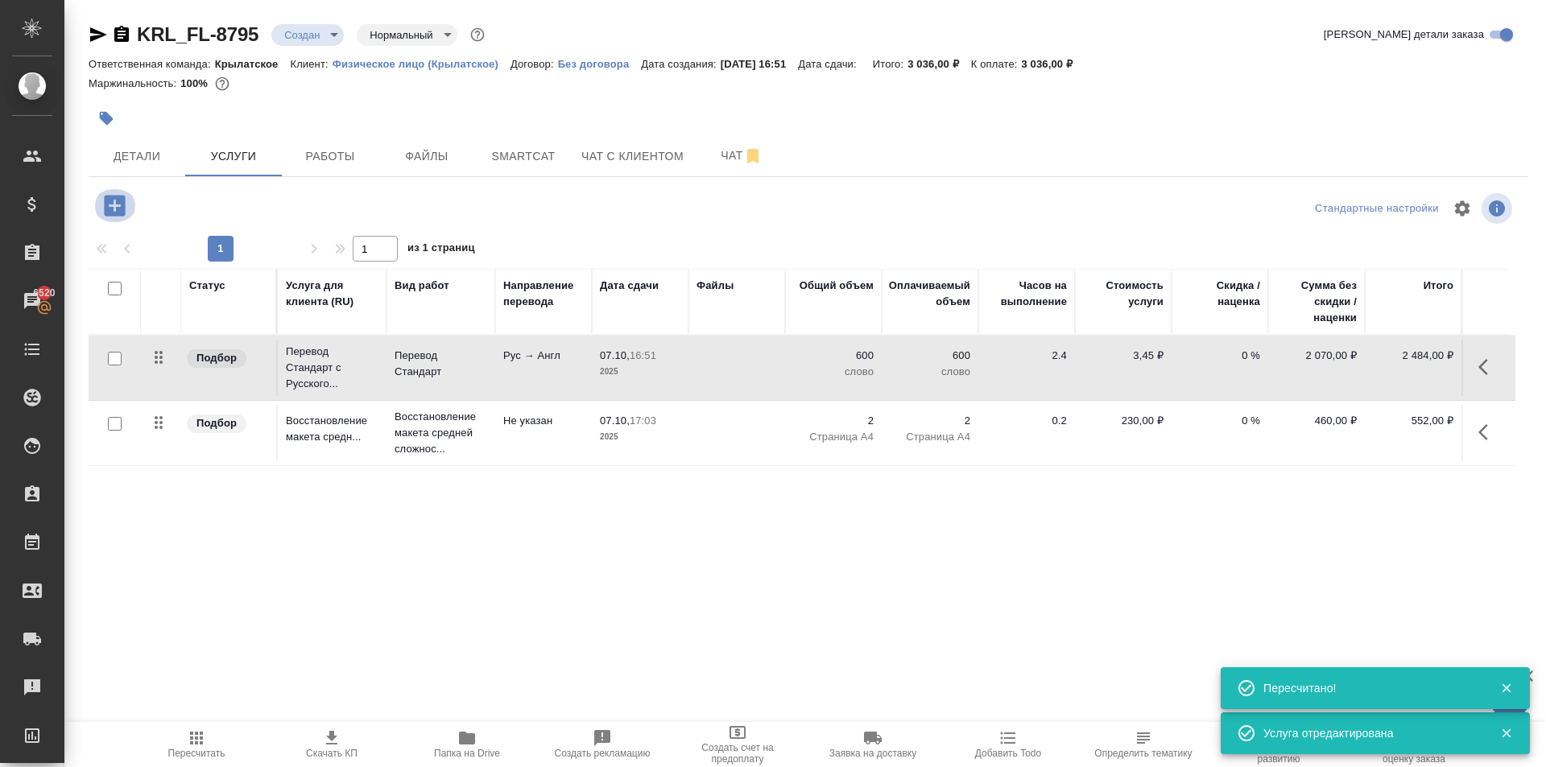
click at [107, 200] on icon "button" at bounding box center [114, 205] width 21 height 21
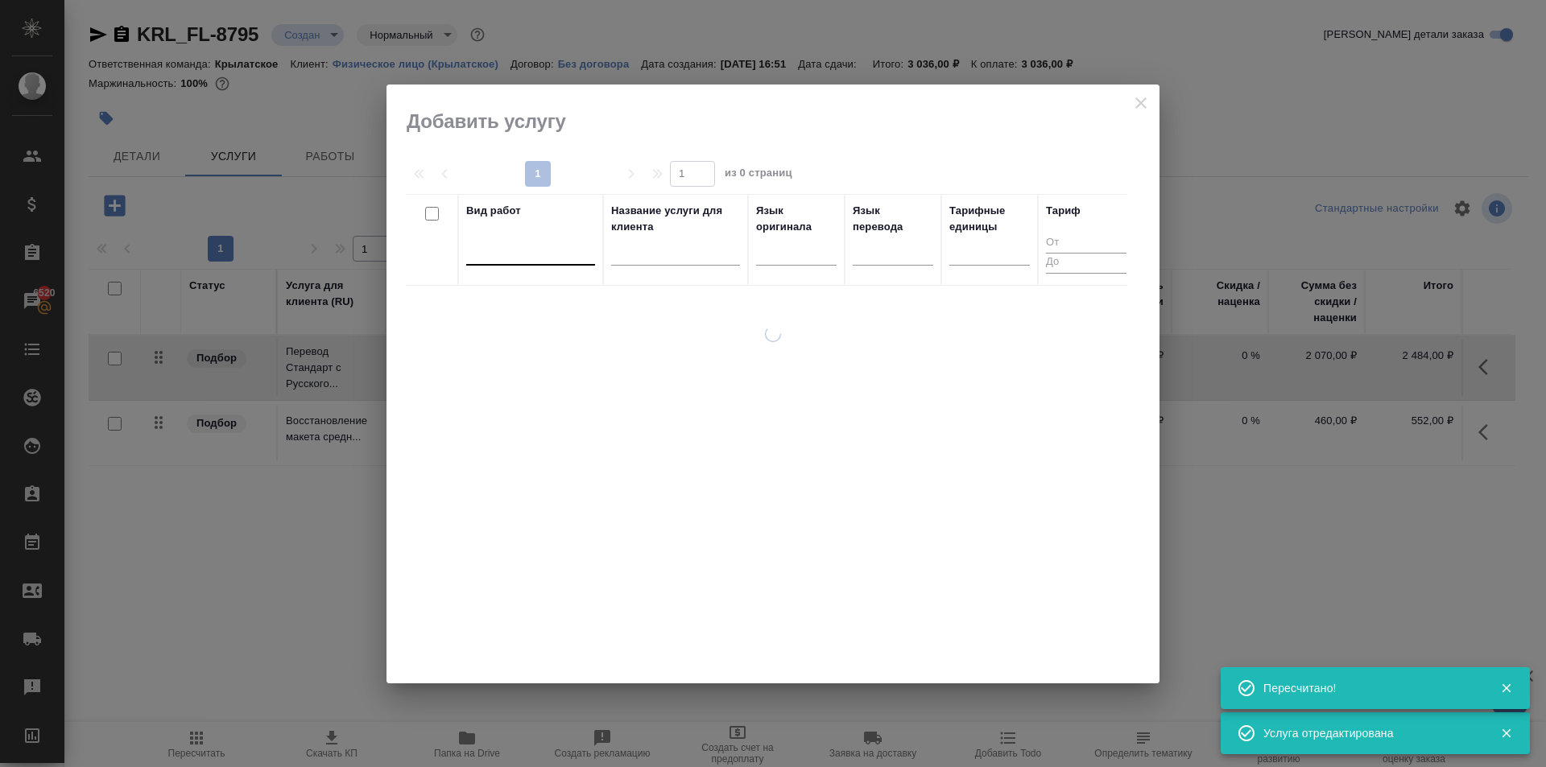
click at [514, 258] on div at bounding box center [530, 248] width 129 height 23
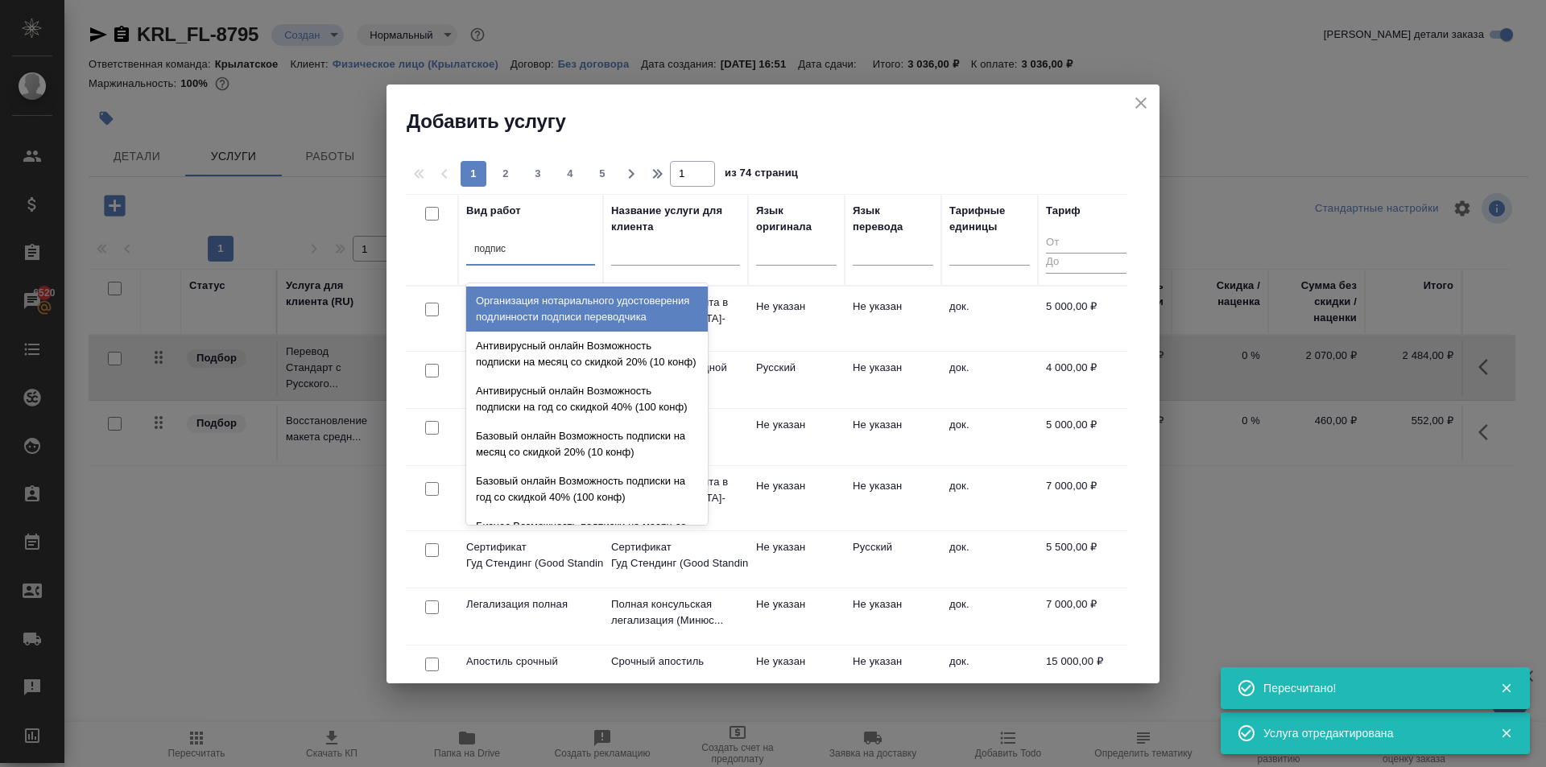
type input "подписи"
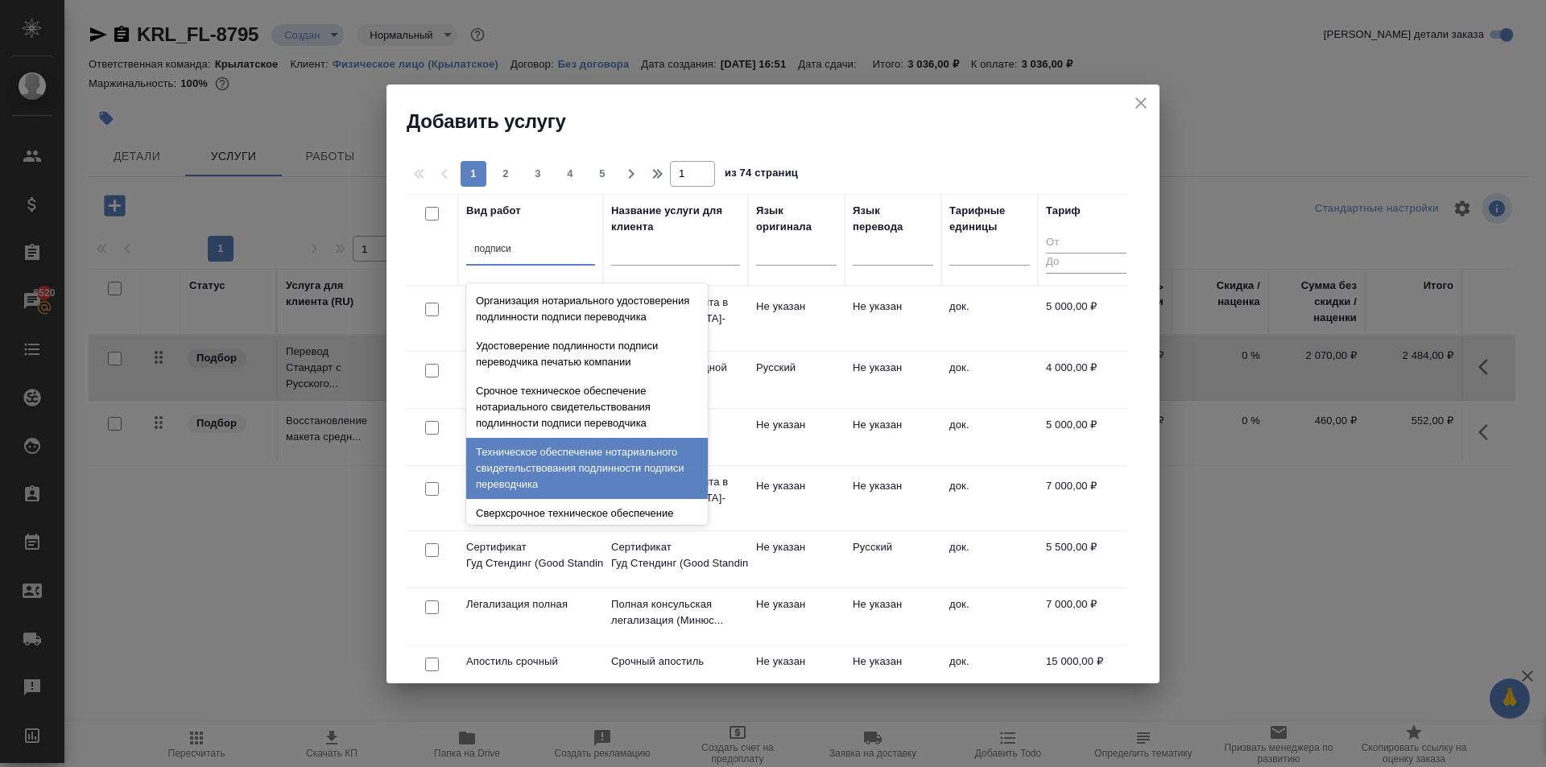
drag, startPoint x: 622, startPoint y: 463, endPoint x: 635, endPoint y: 451, distance: 17.7
click at [635, 451] on div "Организация нотариального удостоверения подлинности подписи переводчика Удостов…" at bounding box center [587, 404] width 242 height 242
drag, startPoint x: 660, startPoint y: 467, endPoint x: 756, endPoint y: 401, distance: 116.3
click at [667, 458] on div "Техническое обеспечение нотариального свидетельствования подлинности подписи пе…" at bounding box center [587, 468] width 242 height 61
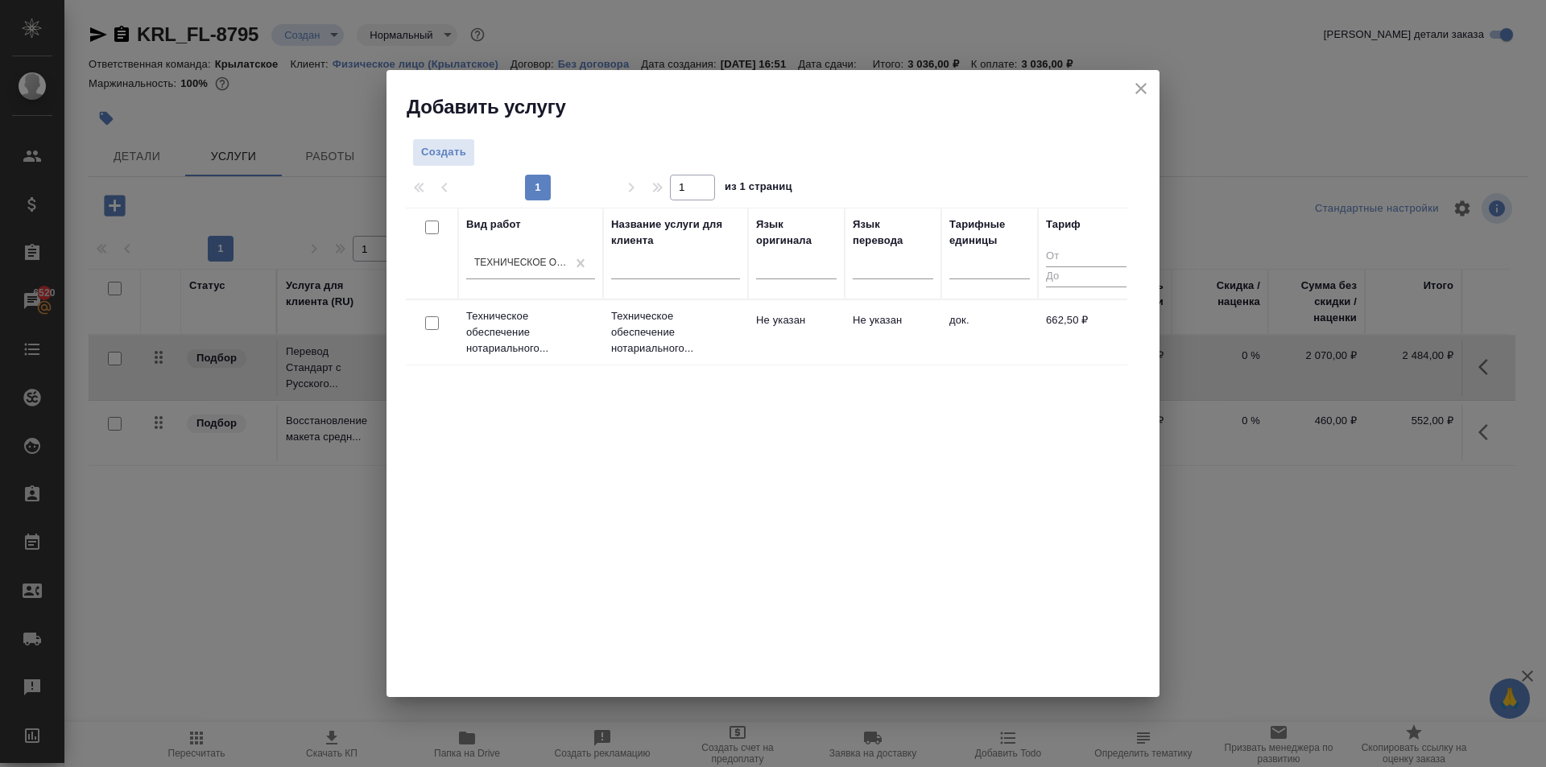
click at [792, 335] on td "Не указан" at bounding box center [796, 332] width 97 height 56
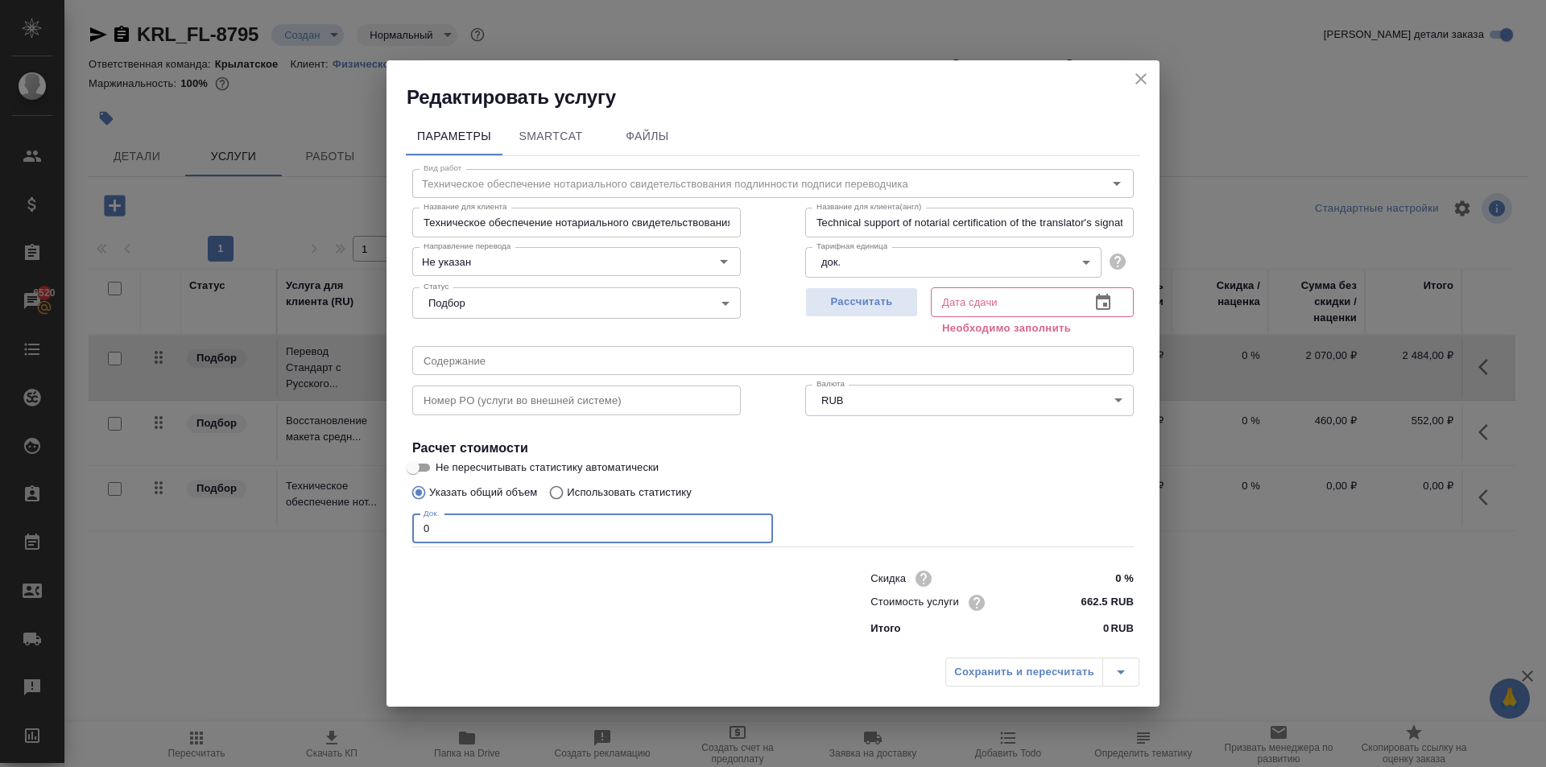
drag, startPoint x: 333, startPoint y: 525, endPoint x: 281, endPoint y: 518, distance: 52.7
click at [281, 518] on div "Редактировать услугу Параметры SmartCat Файлы Вид работ Техническое обеспечение…" at bounding box center [773, 383] width 1546 height 767
type input "1"
drag, startPoint x: 906, startPoint y: 313, endPoint x: 927, endPoint y: 348, distance: 40.5
click at [906, 315] on button "Рассчитать" at bounding box center [861, 302] width 113 height 30
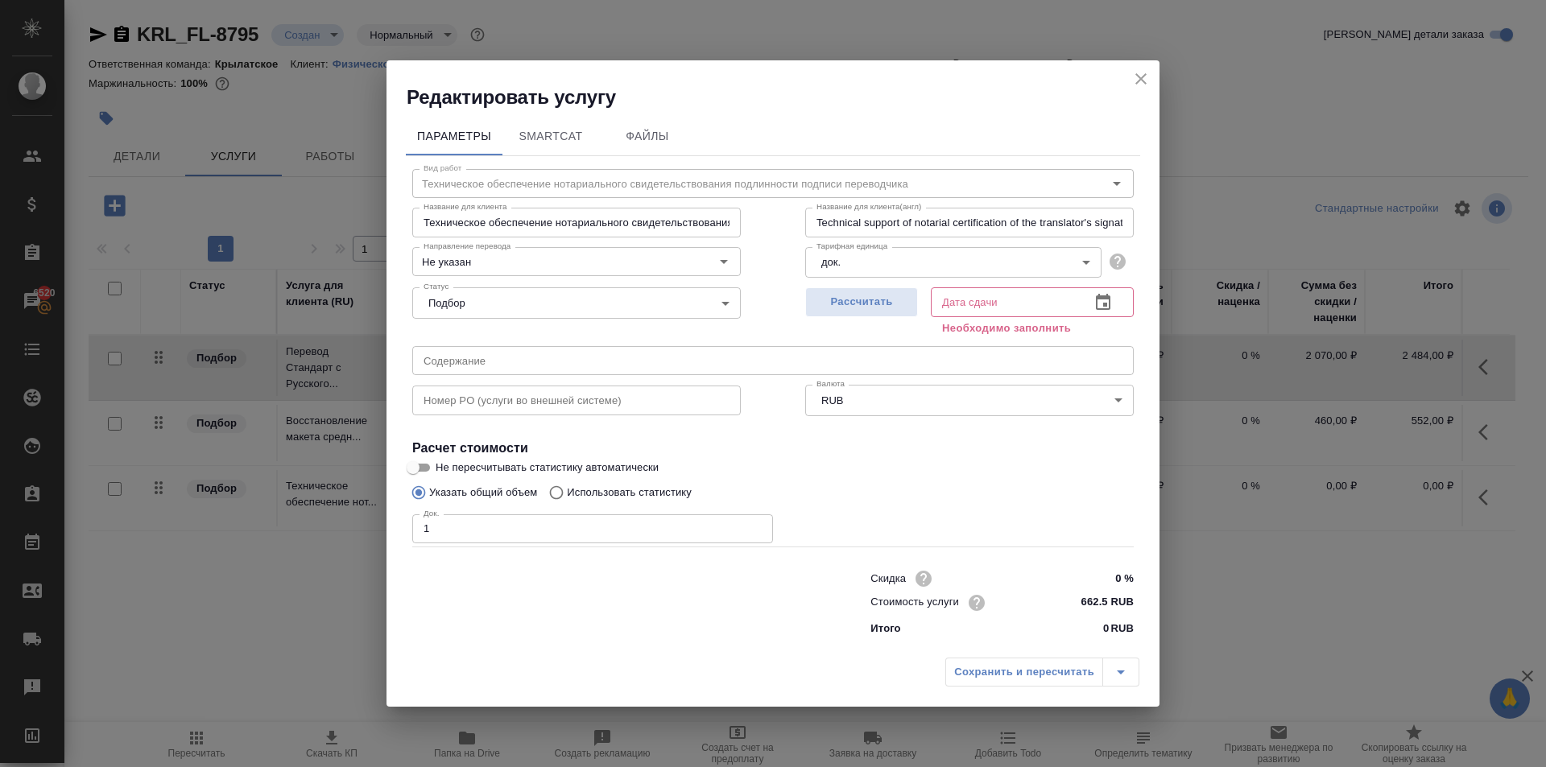
type input "07.10.2025 17:04"
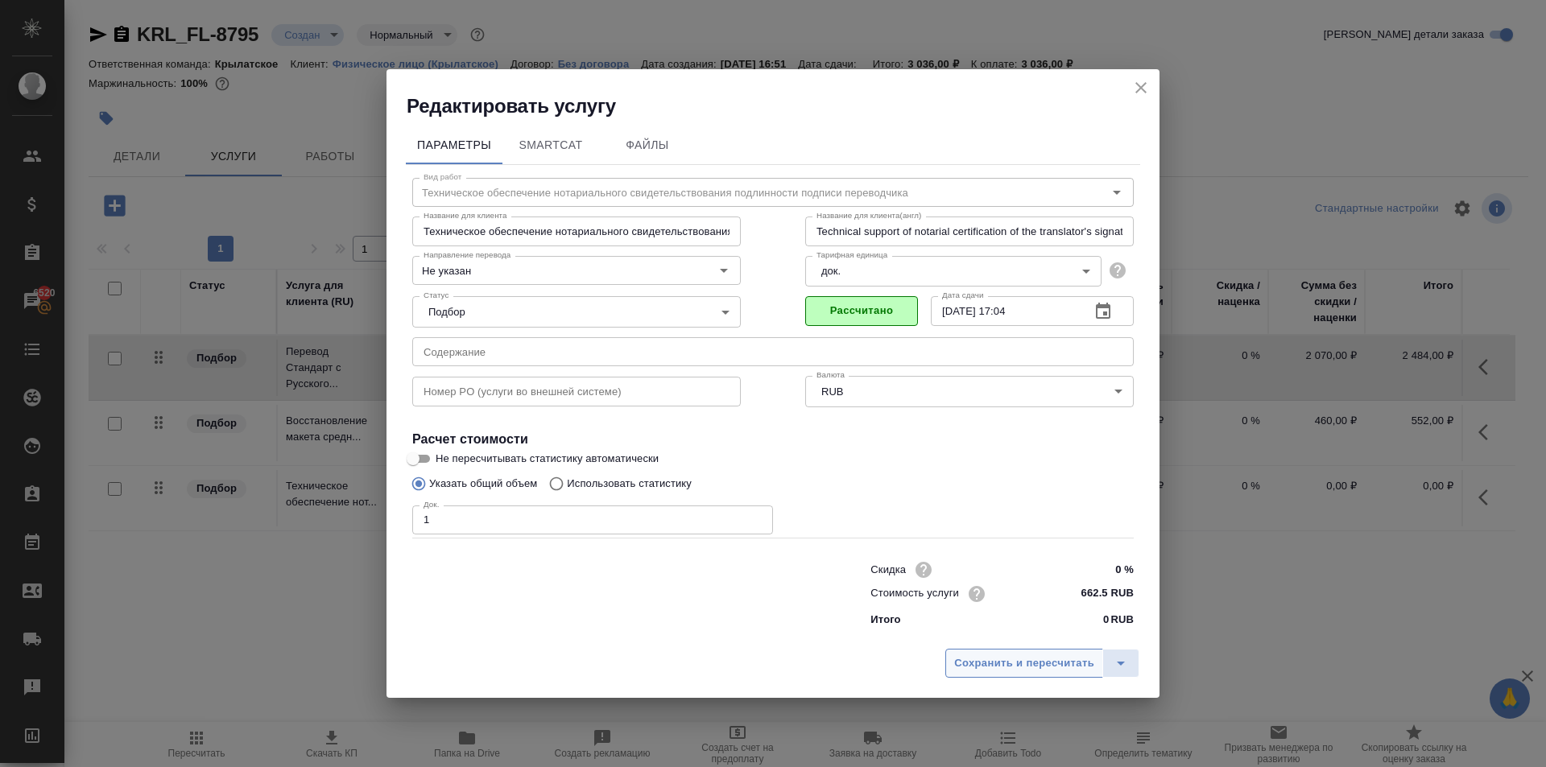
click at [1021, 663] on span "Сохранить и пересчитать" at bounding box center [1024, 664] width 140 height 19
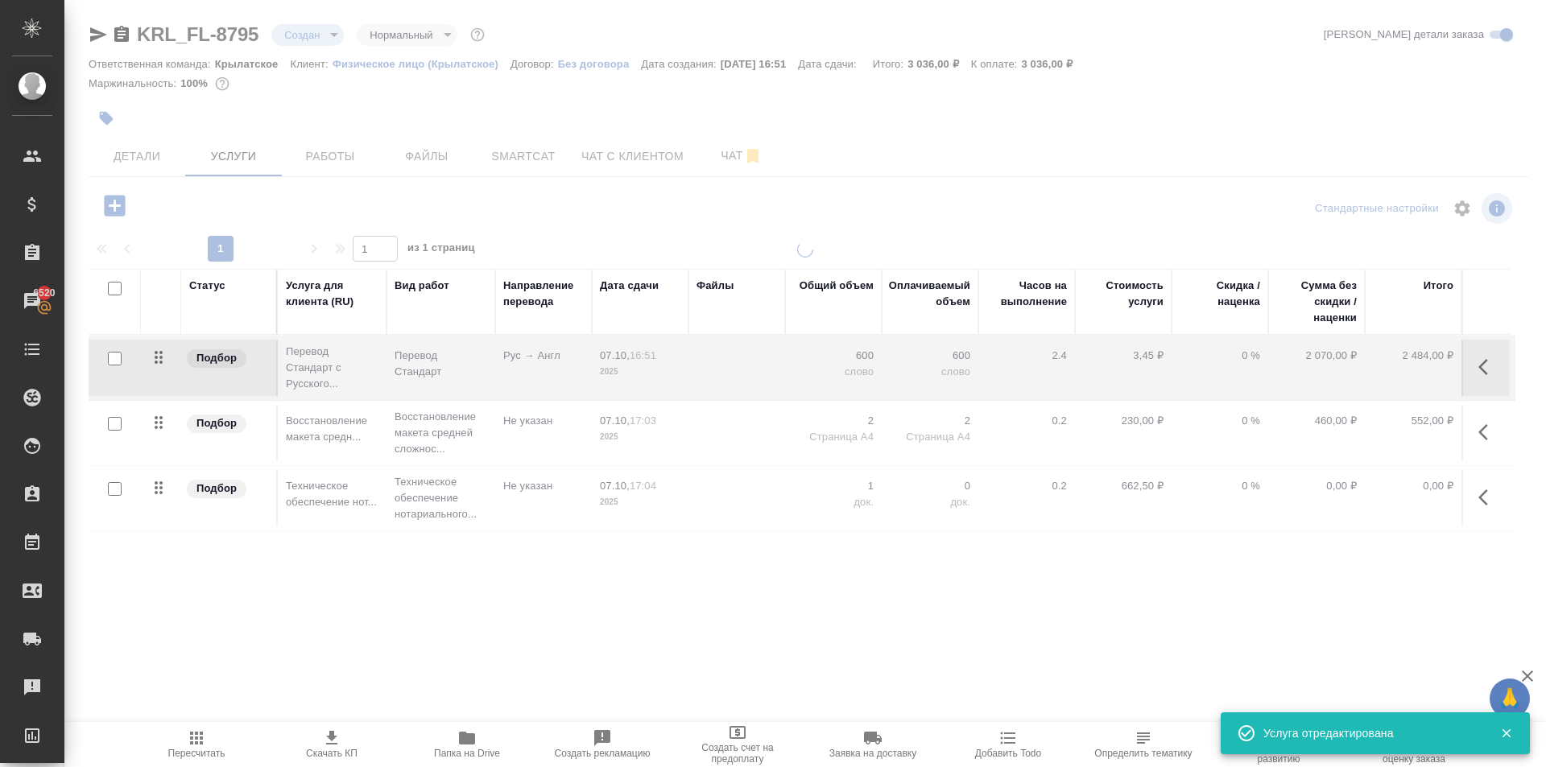
click at [204, 751] on span "Пересчитать" at bounding box center [196, 753] width 57 height 11
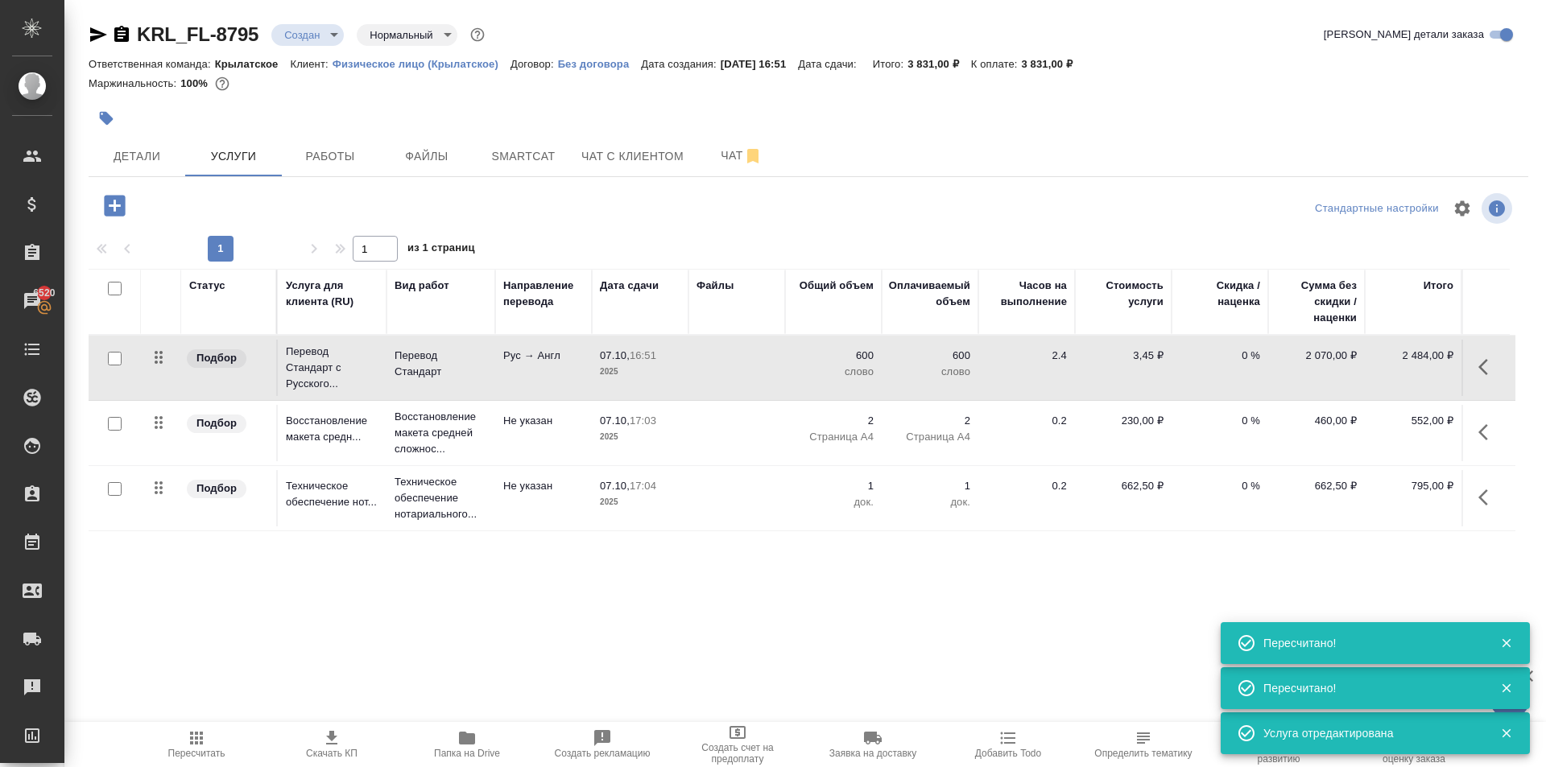
click at [1214, 189] on div "Стандартные настройки" at bounding box center [1281, 208] width 467 height 39
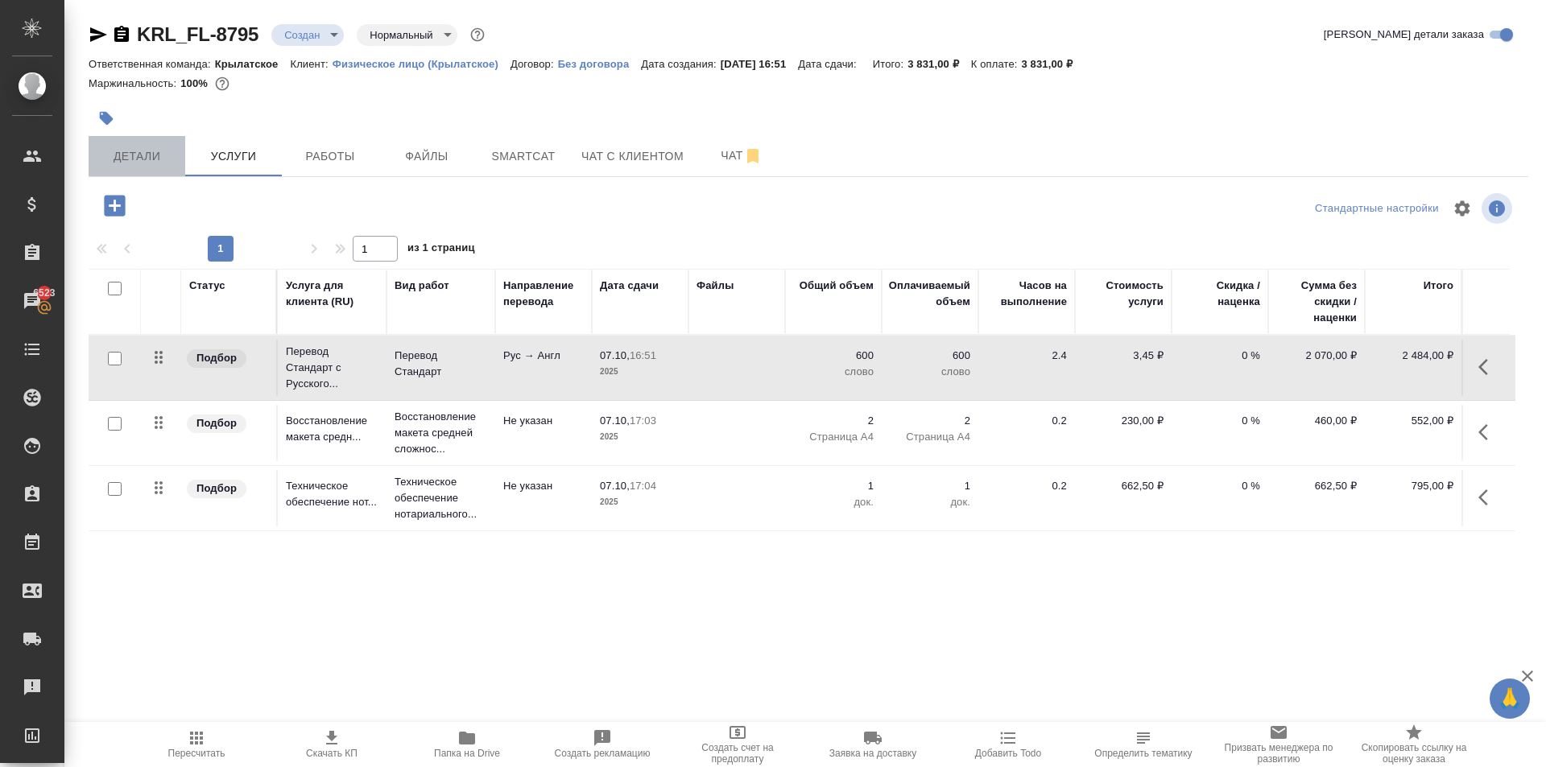
click at [172, 138] on button "Детали" at bounding box center [137, 156] width 97 height 40
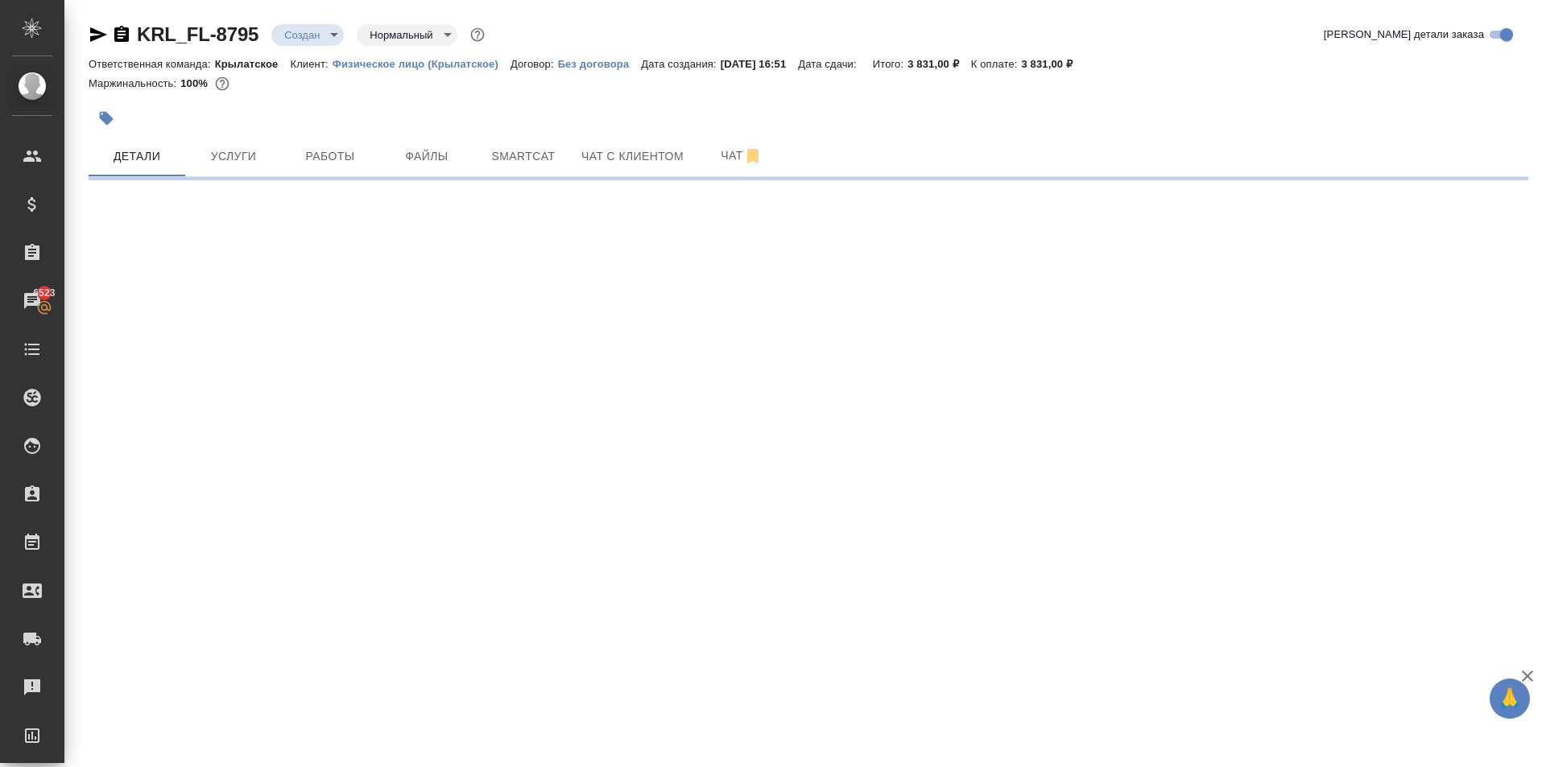
select select "RU"
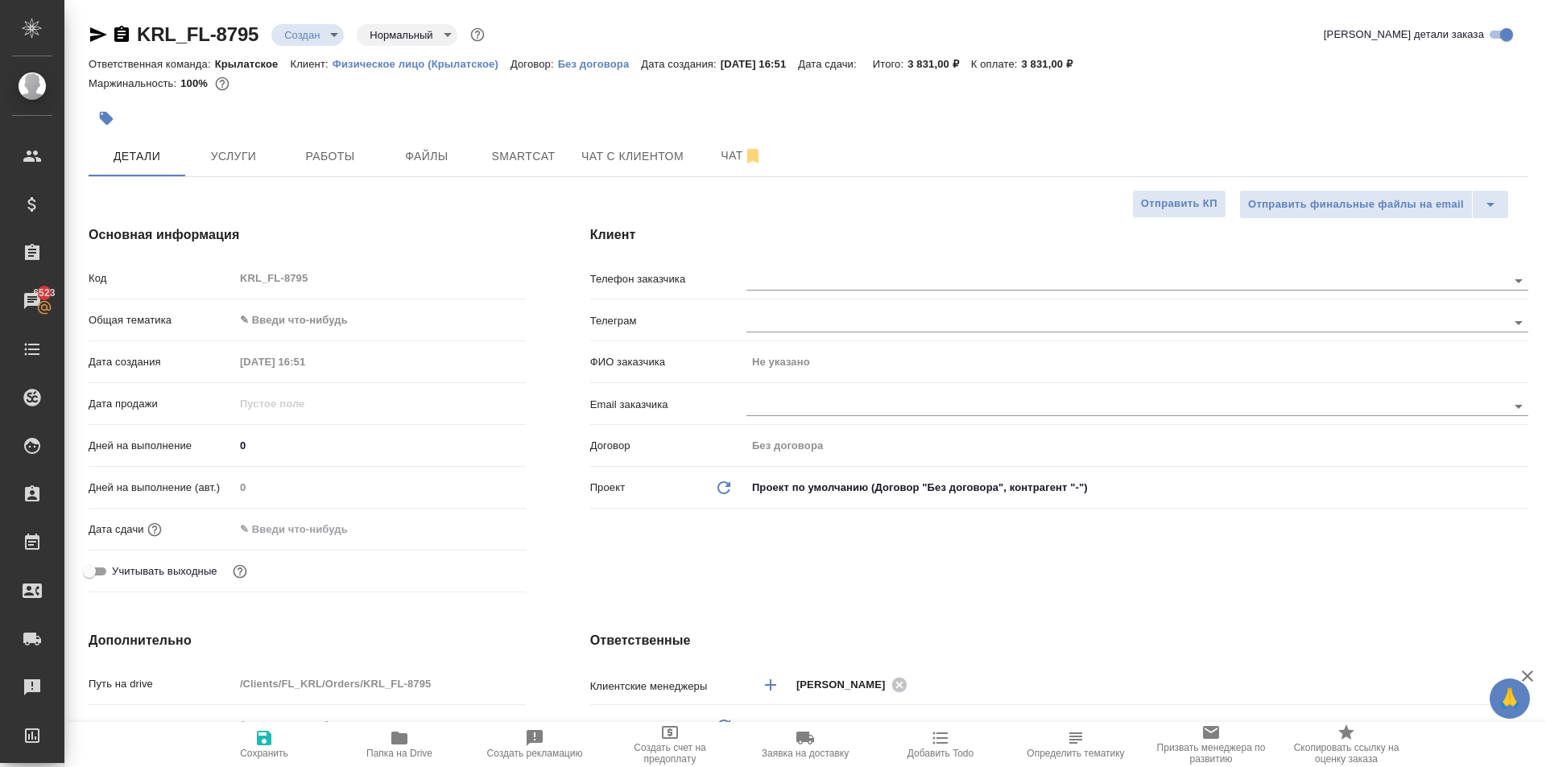
type textarea "x"
click at [355, 315] on body "🙏 .cls-1 fill:#fff; AWATERA Kasymov Timur Клиенты Спецификации Заказы 6523 Чаты…" at bounding box center [773, 383] width 1546 height 767
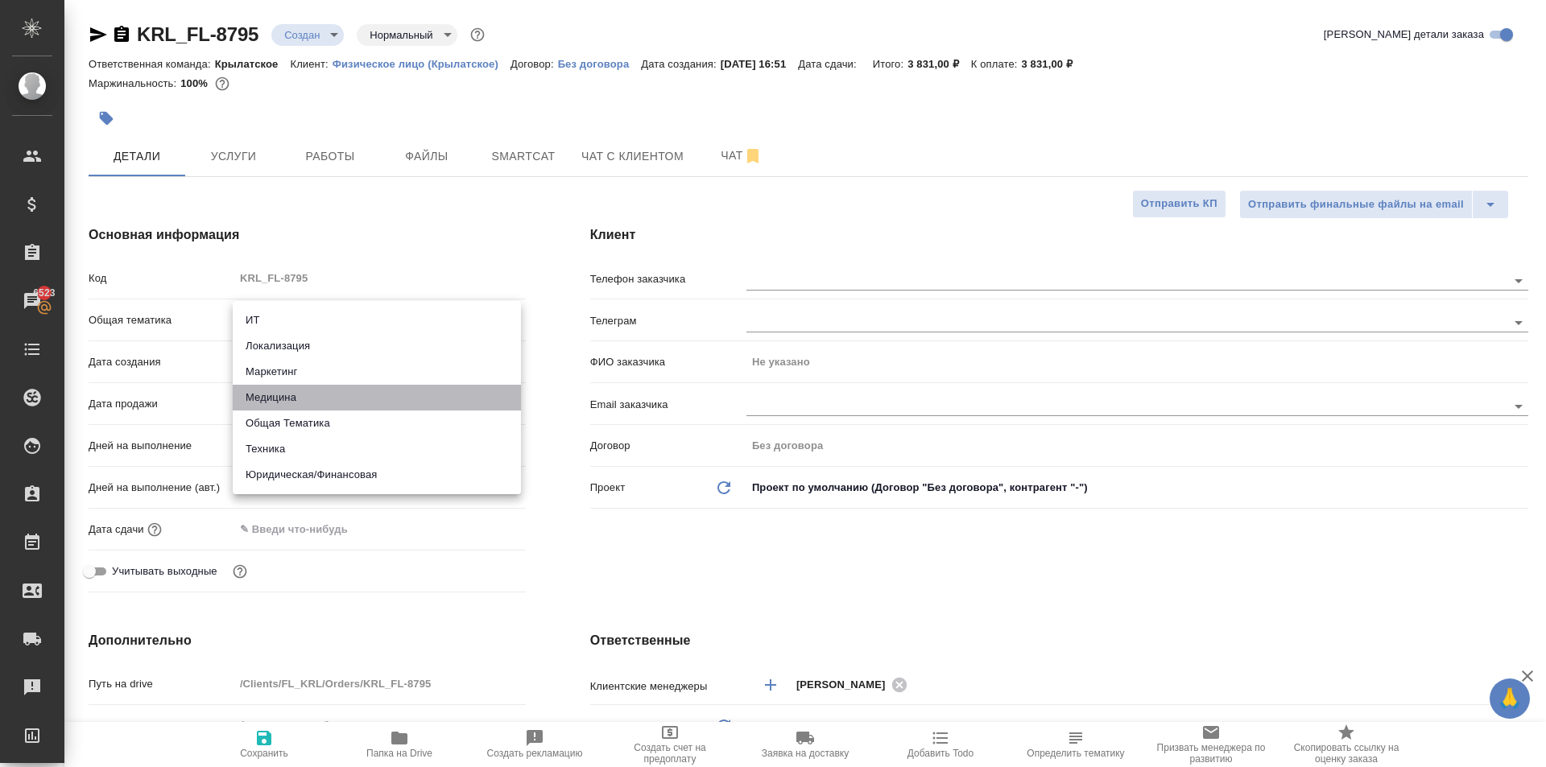
click at [316, 397] on li "Медицина" at bounding box center [377, 398] width 288 height 26
type input "med"
type textarea "x"
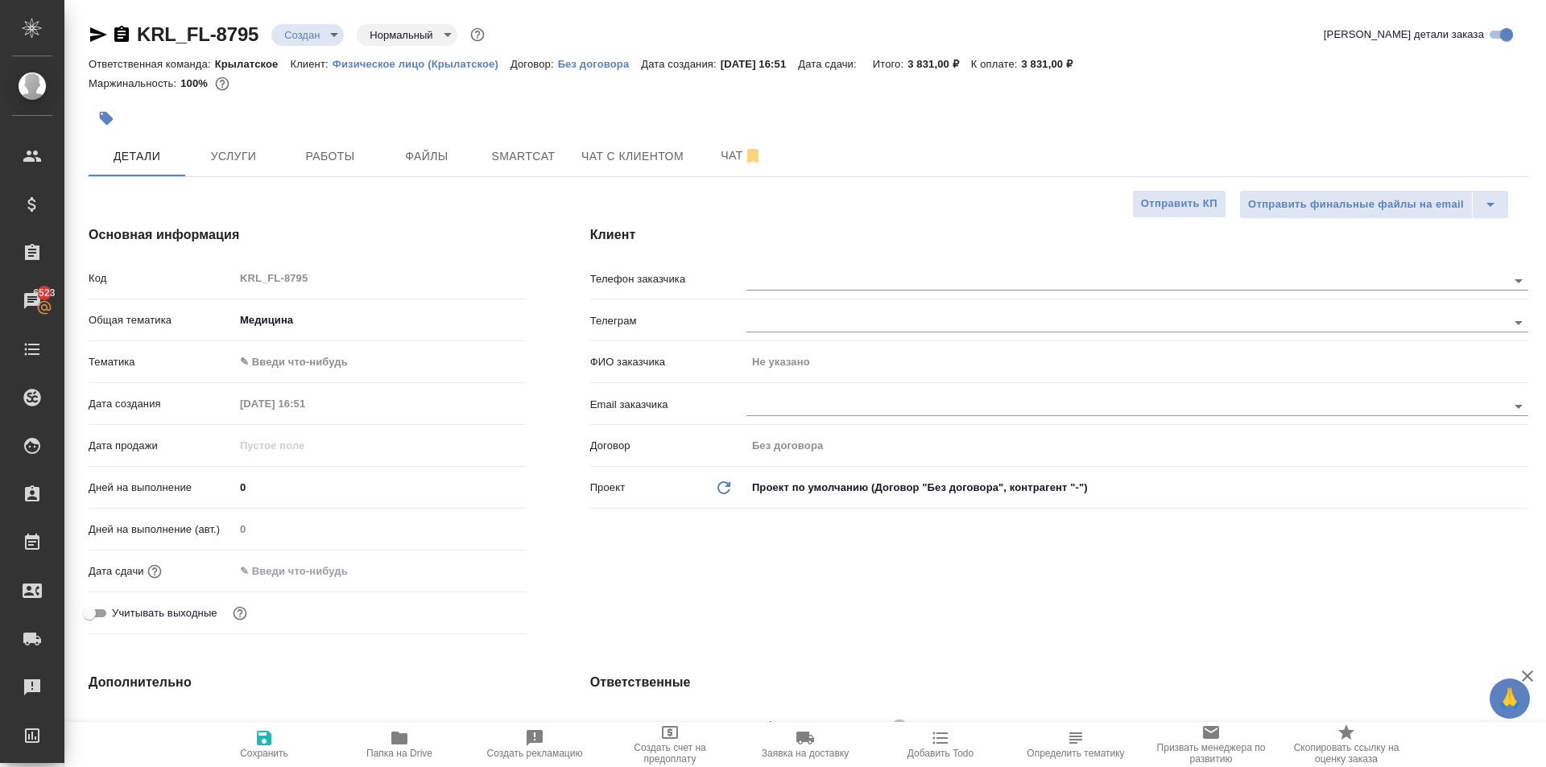
click at [291, 367] on body "🙏 .cls-1 fill:#fff; AWATERA Kasymov Timur Клиенты Спецификации Заказы 6523 Чаты…" at bounding box center [773, 383] width 1546 height 767
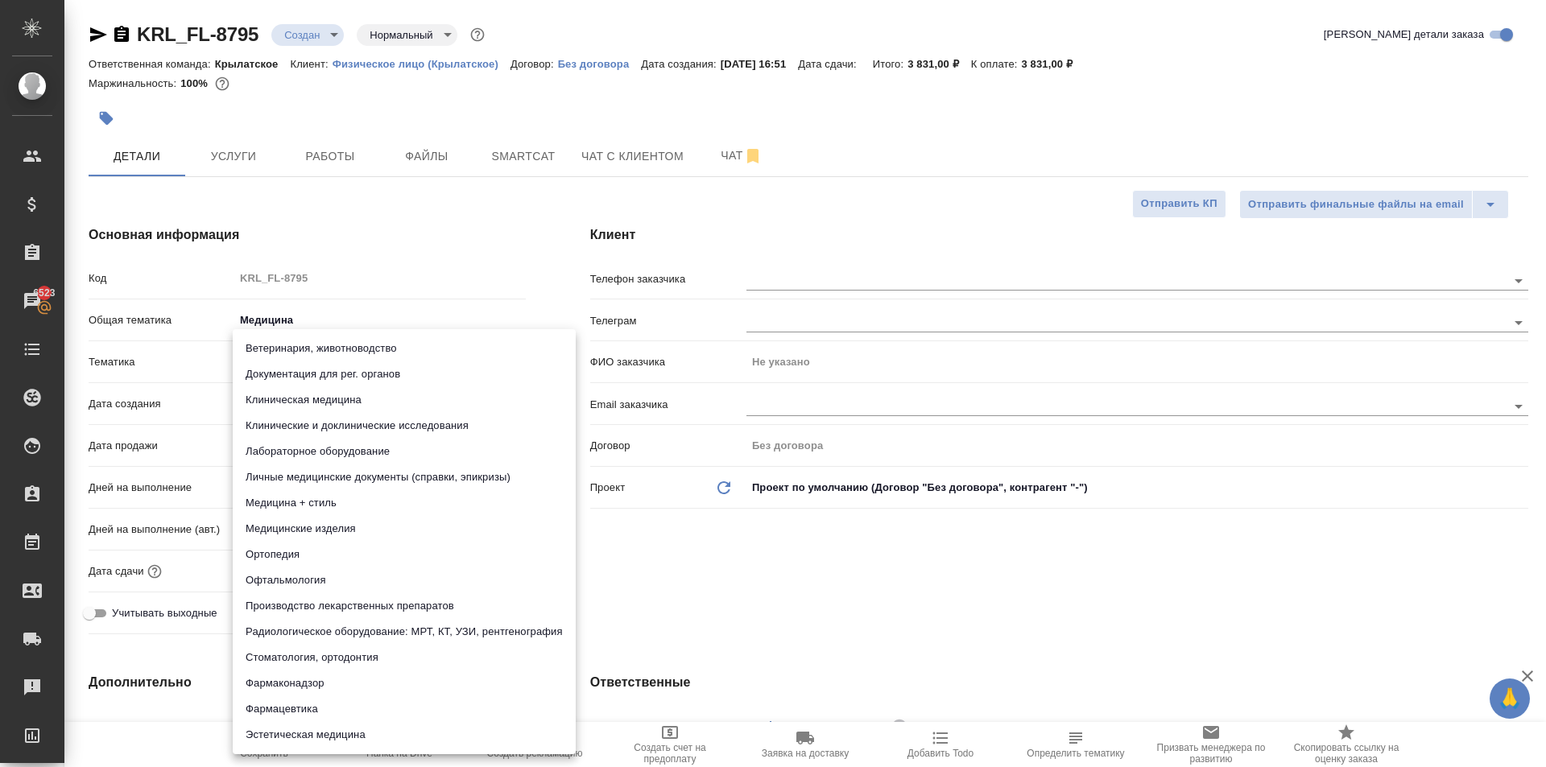
drag, startPoint x: 294, startPoint y: 386, endPoint x: 286, endPoint y: 497, distance: 111.4
click at [279, 511] on ul "Ветеринария, животноводство Документация для рег. органов Клиническая медицина …" at bounding box center [404, 541] width 343 height 425
click at [349, 487] on li "Личные медицинские документы (справки, эпикризы)" at bounding box center [404, 478] width 343 height 26
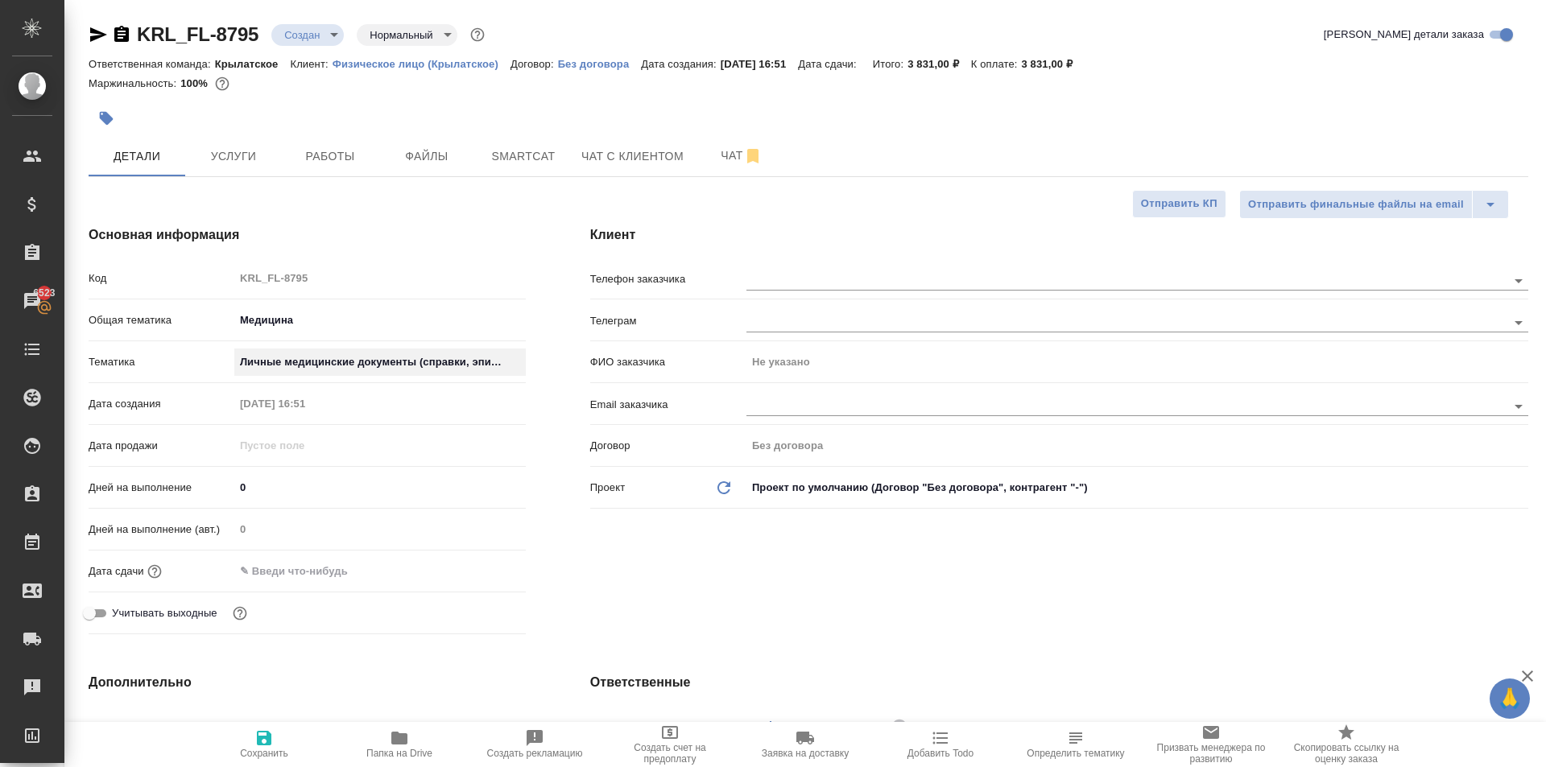
type textarea "x"
type input "5a8b8b956a9677013d343e74"
click at [280, 725] on button "Сохранить" at bounding box center [263, 744] width 135 height 45
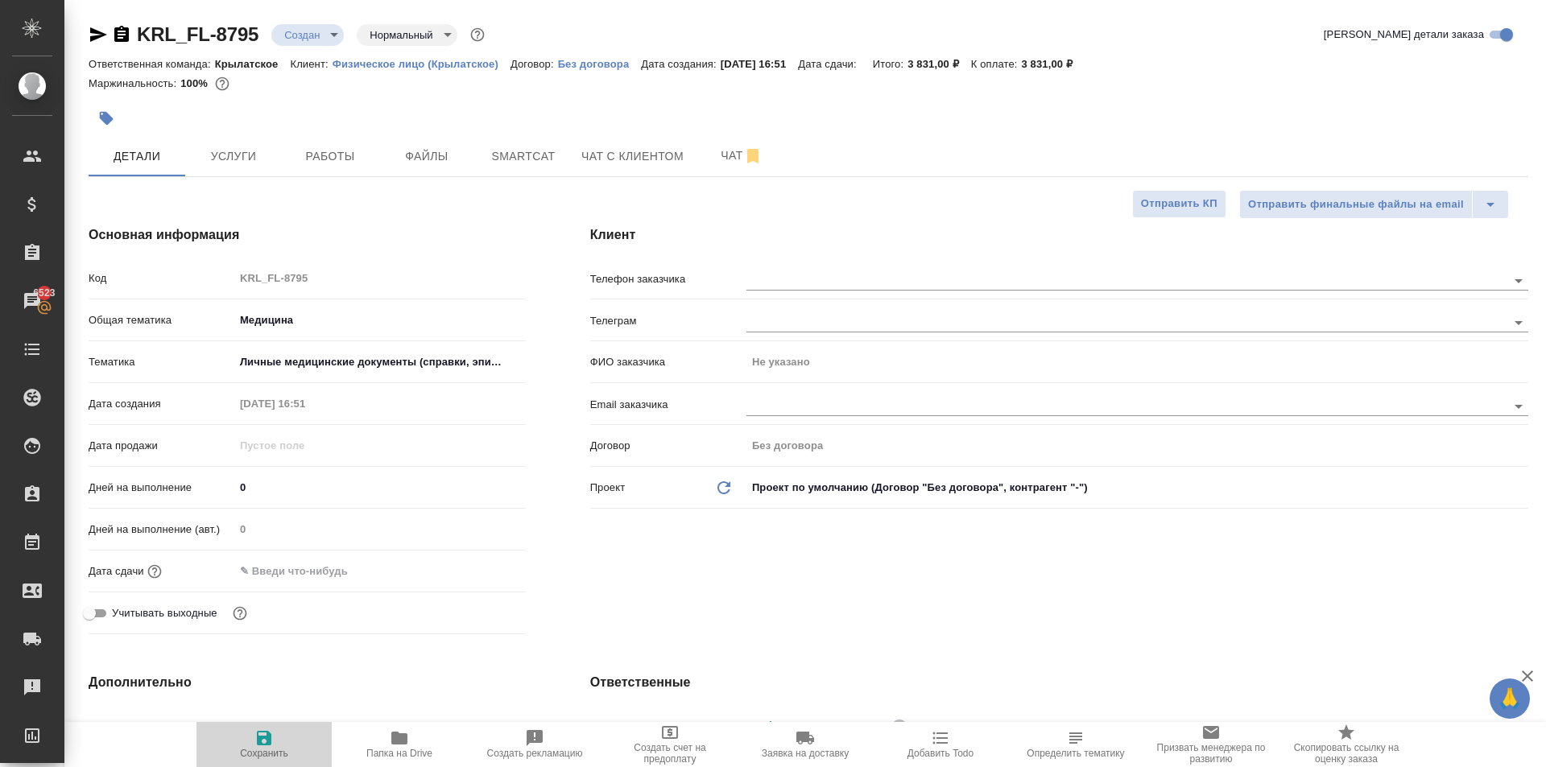
type textarea "x"
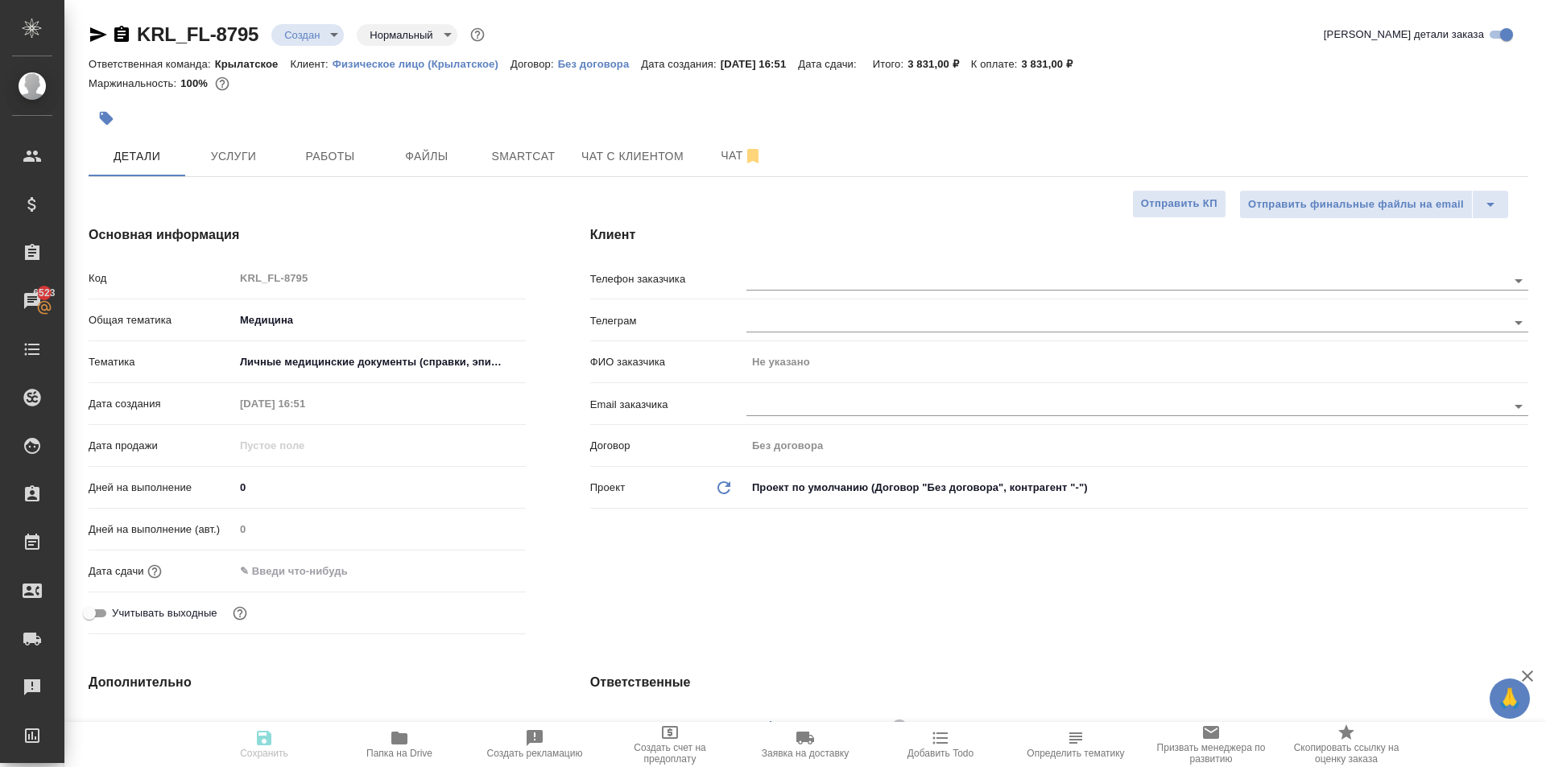
type textarea "x"
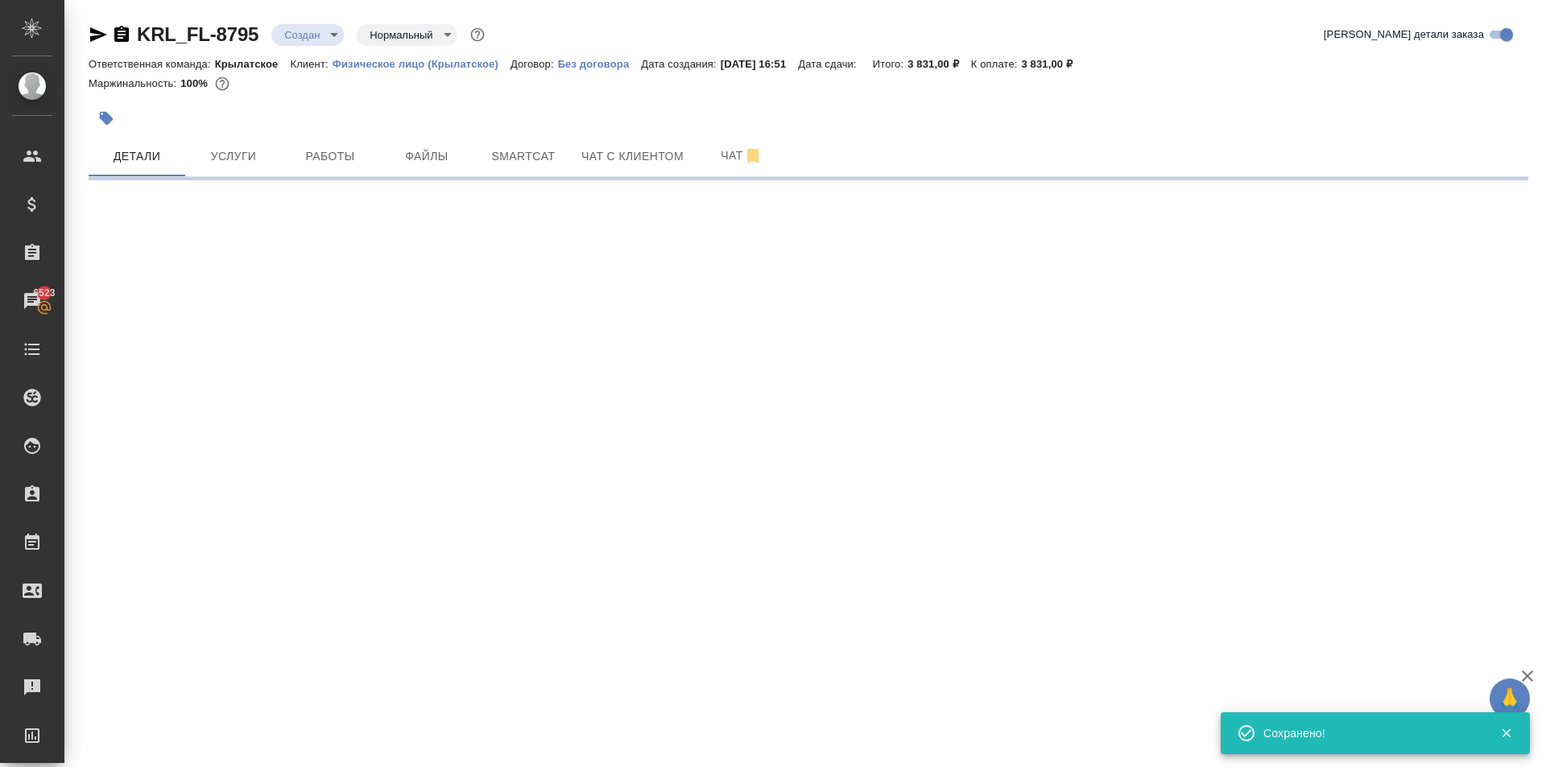
select select "RU"
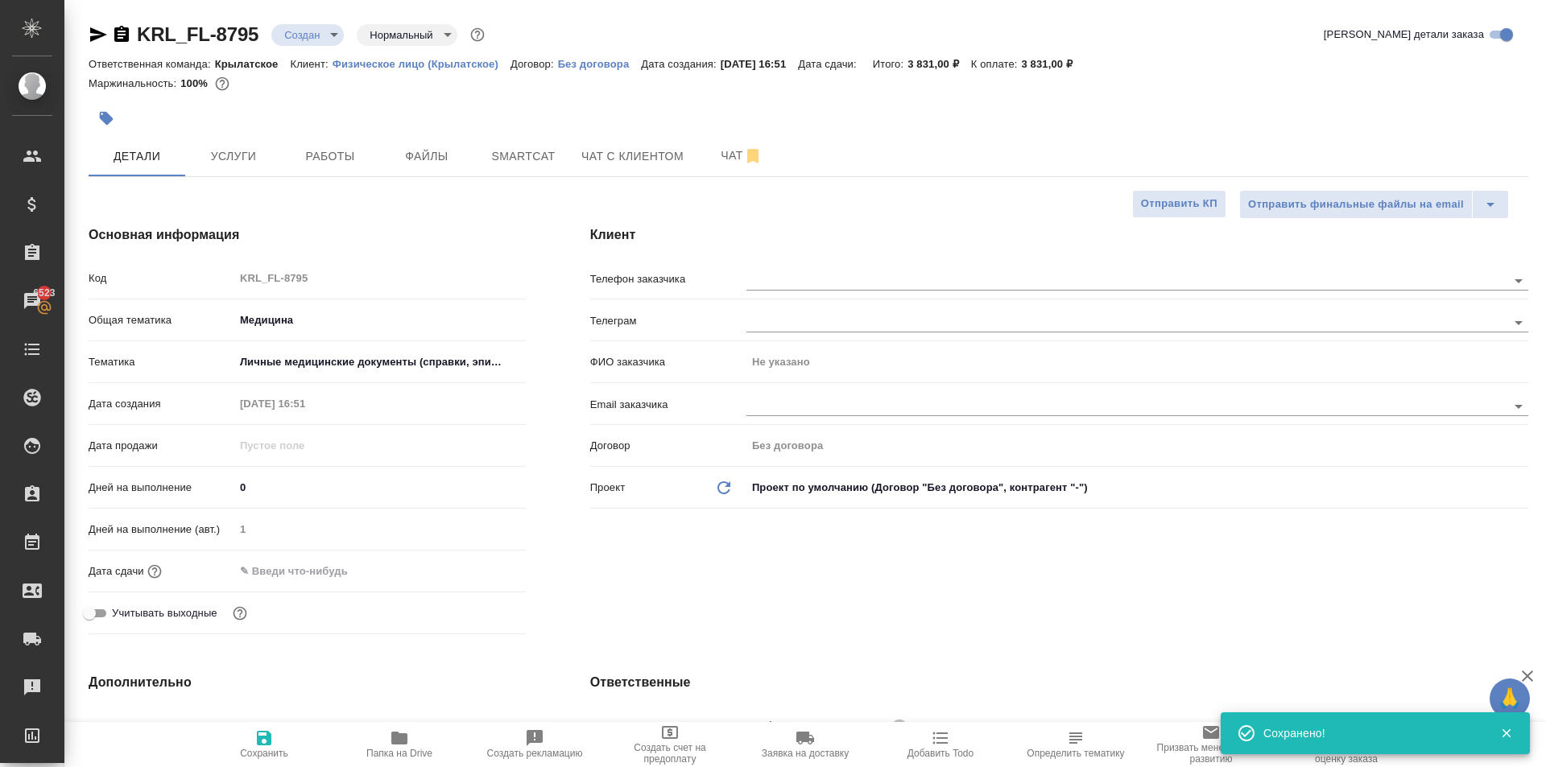
type textarea "x"
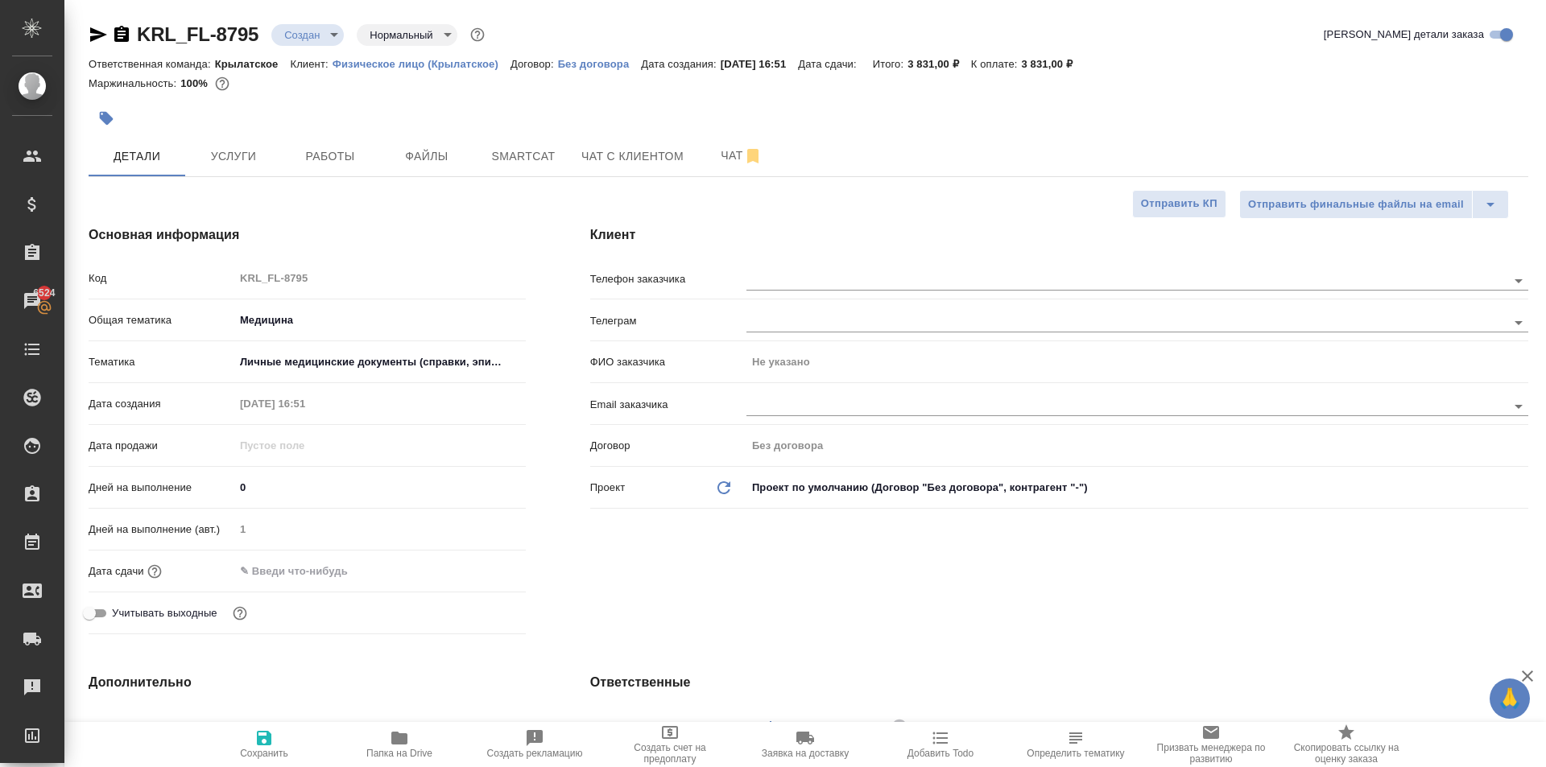
type textarea "x"
click at [258, 330] on body "🙏 .cls-1 fill:#fff; AWATERA Kasymov Timur Клиенты Спецификации Заказы 6524 Чаты…" at bounding box center [773, 383] width 1546 height 767
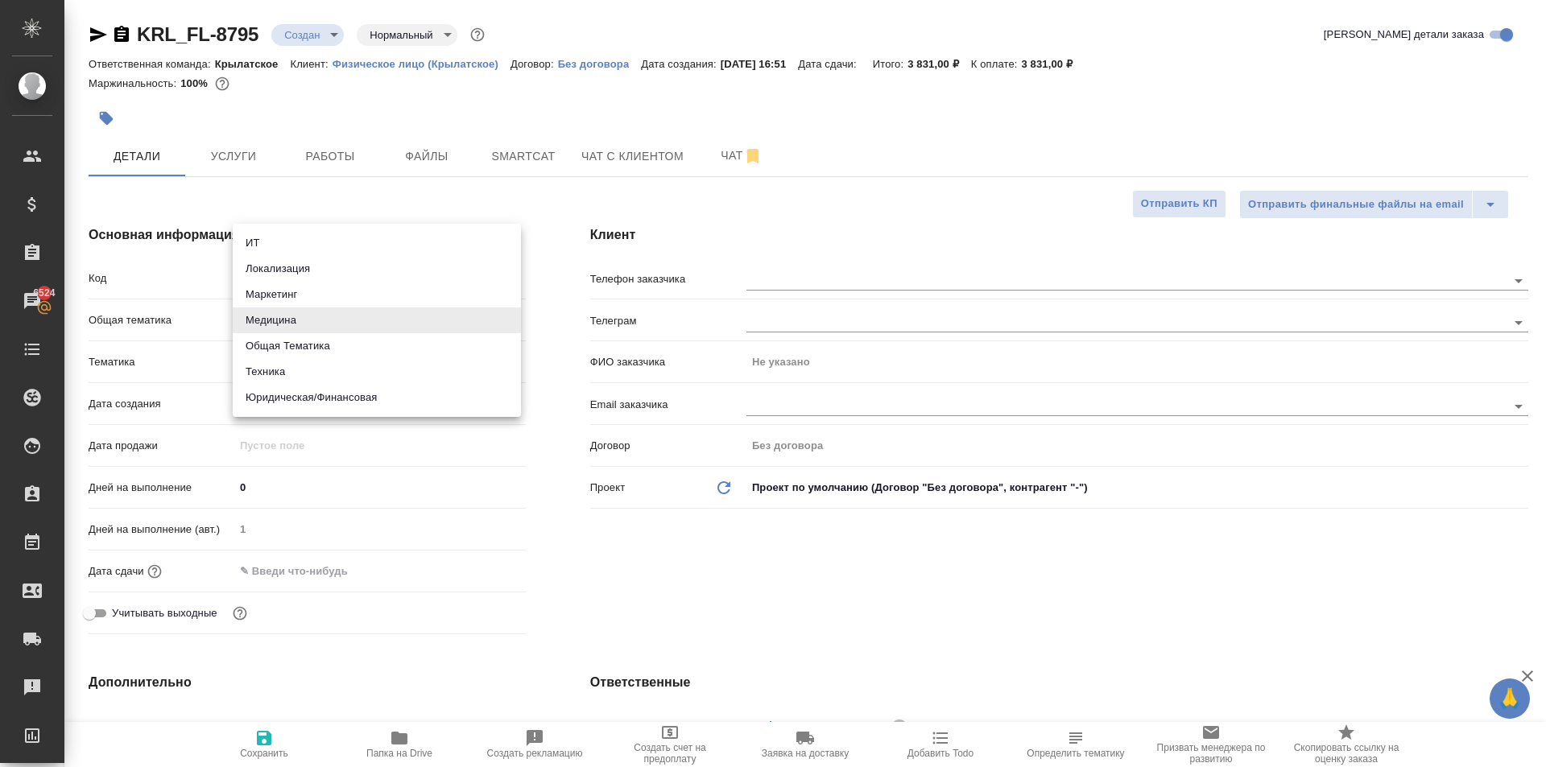
click at [180, 369] on div at bounding box center [773, 383] width 1546 height 767
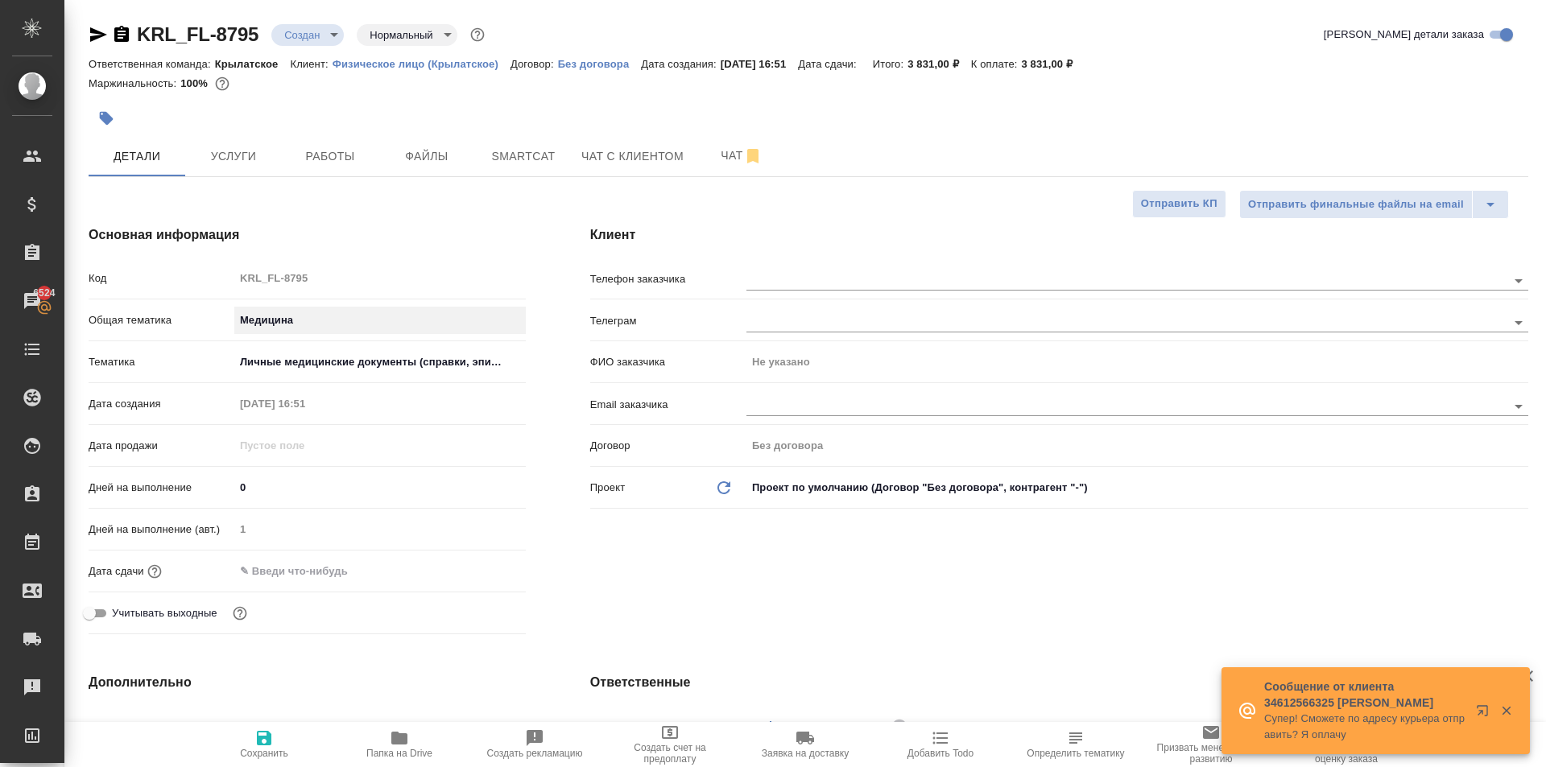
scroll to position [403, 0]
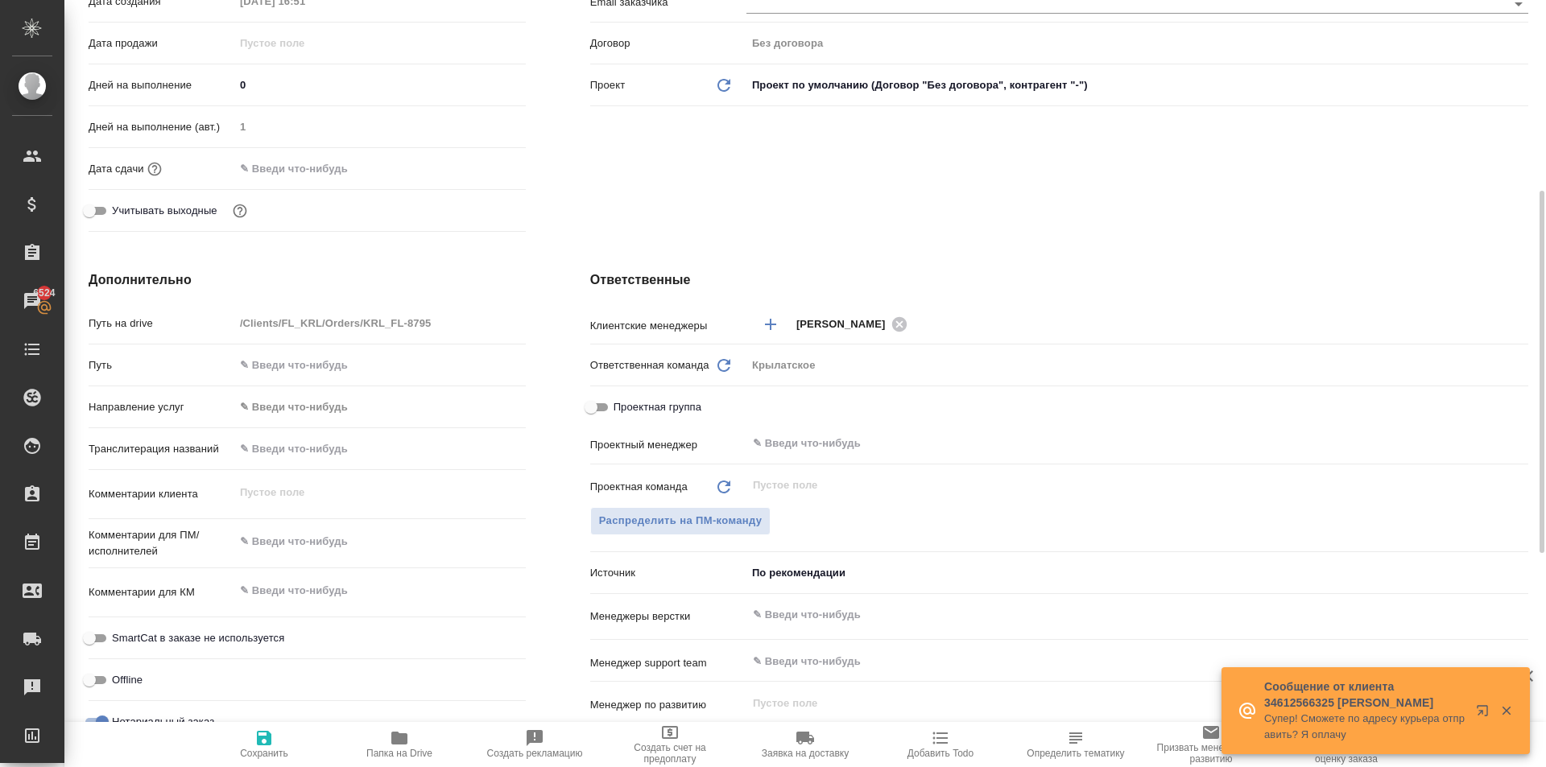
click at [283, 446] on input "text" at bounding box center [379, 448] width 291 height 23
type input "Л"
type textarea "x"
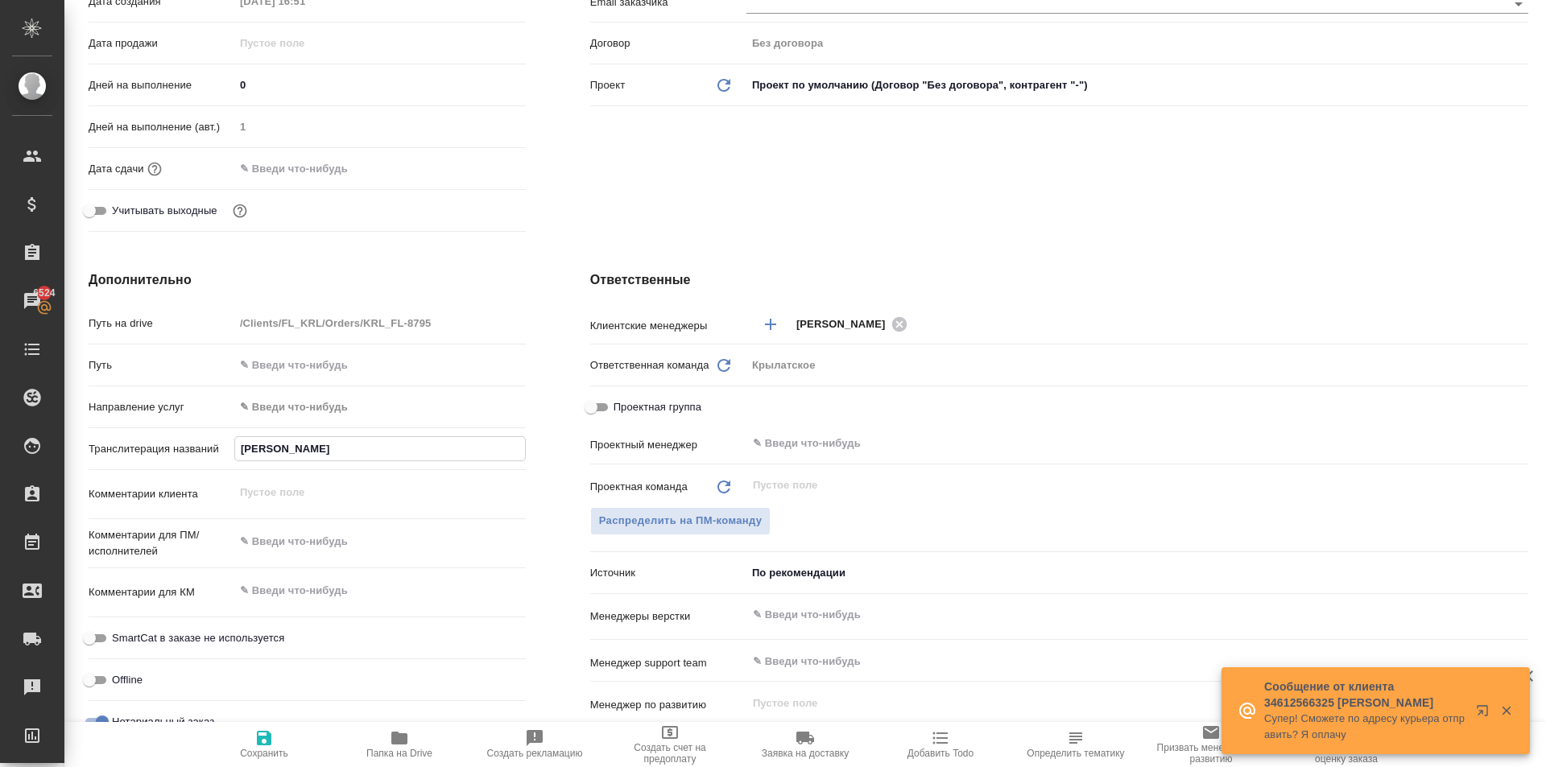
type input "ЛГ"
type textarea "x"
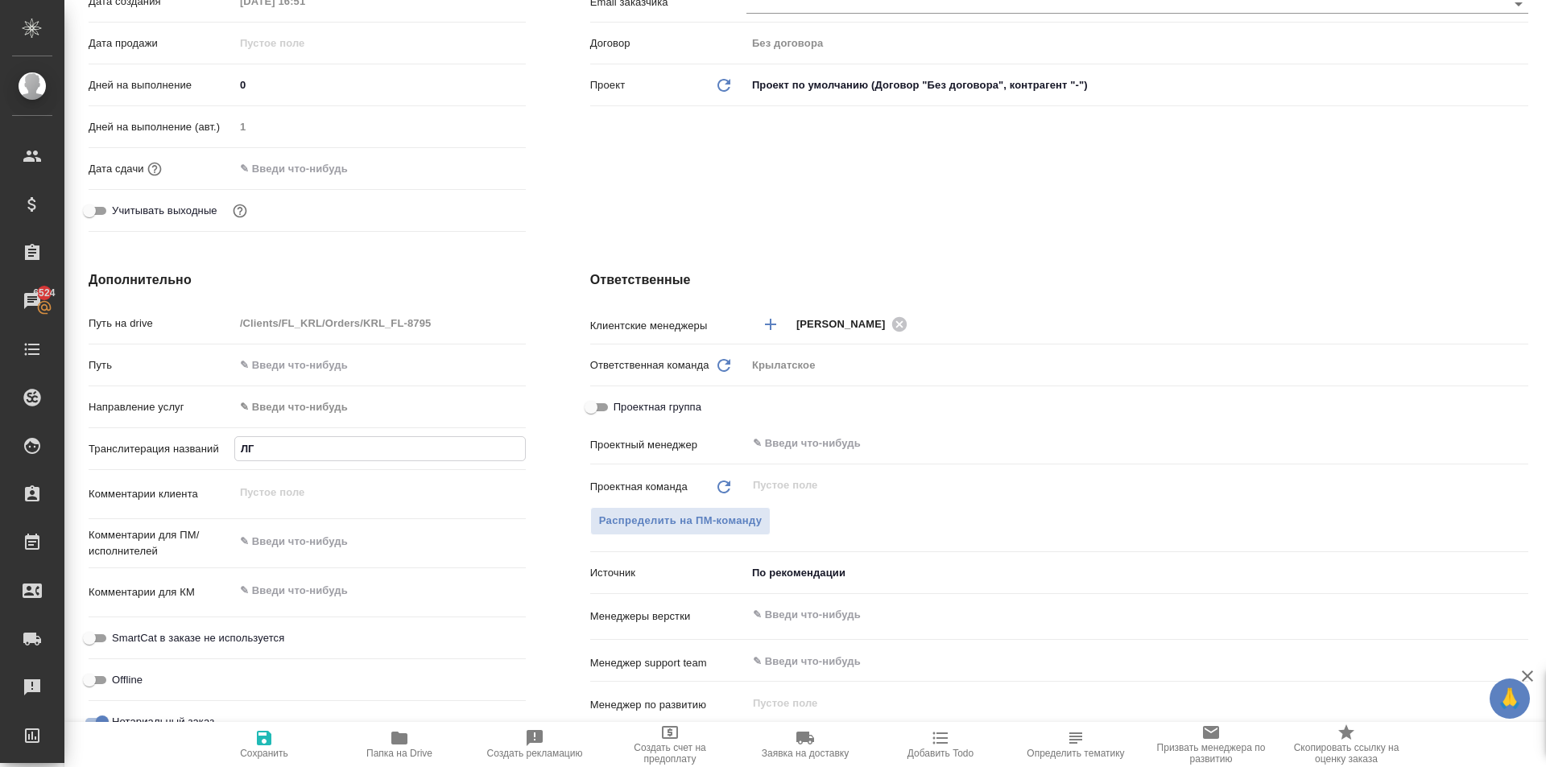
type input "ЛГК"
type textarea "x"
type input "ЛГКФ"
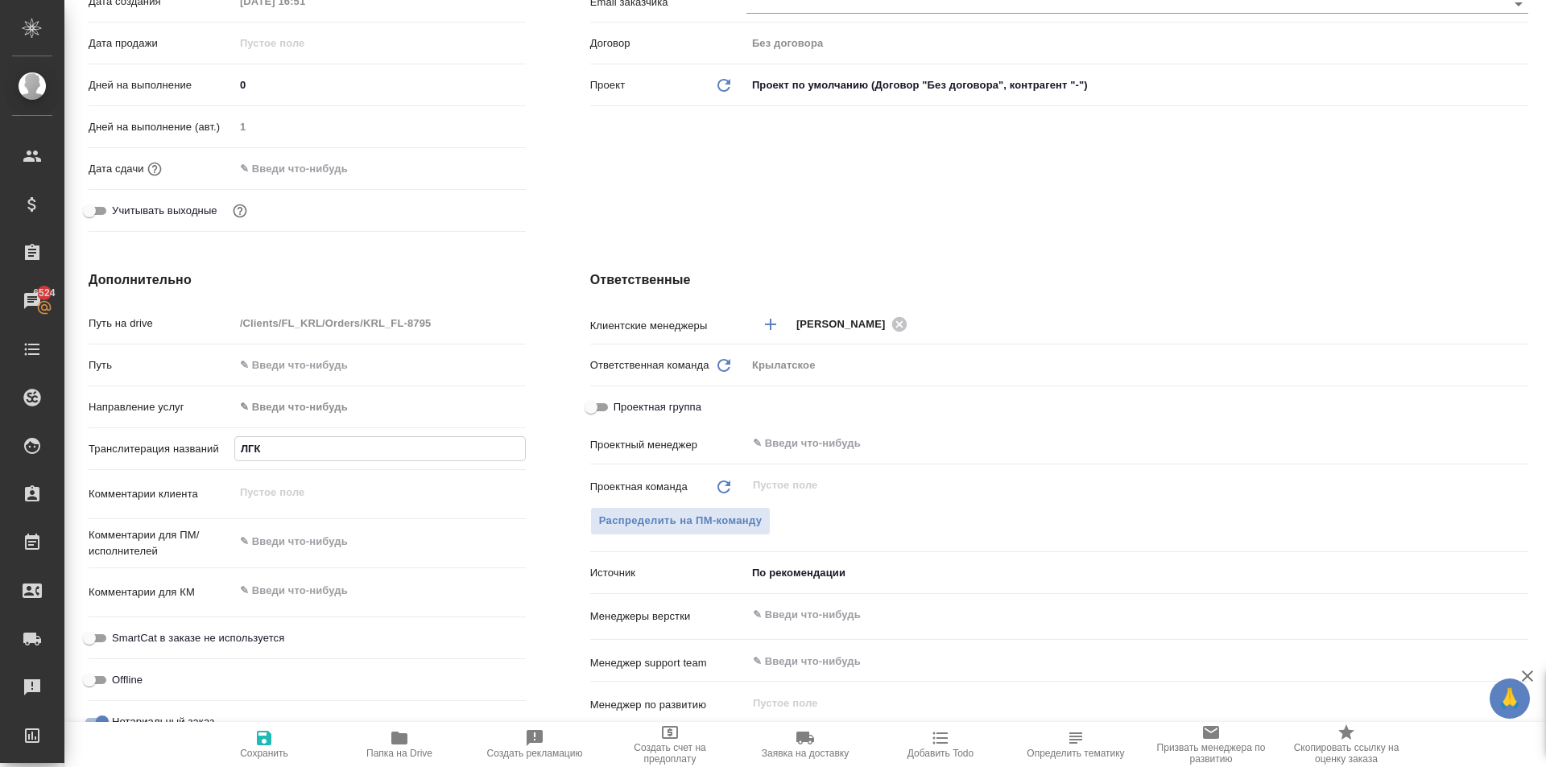
type textarea "x"
type input "ЛГКФУ"
type textarea "x"
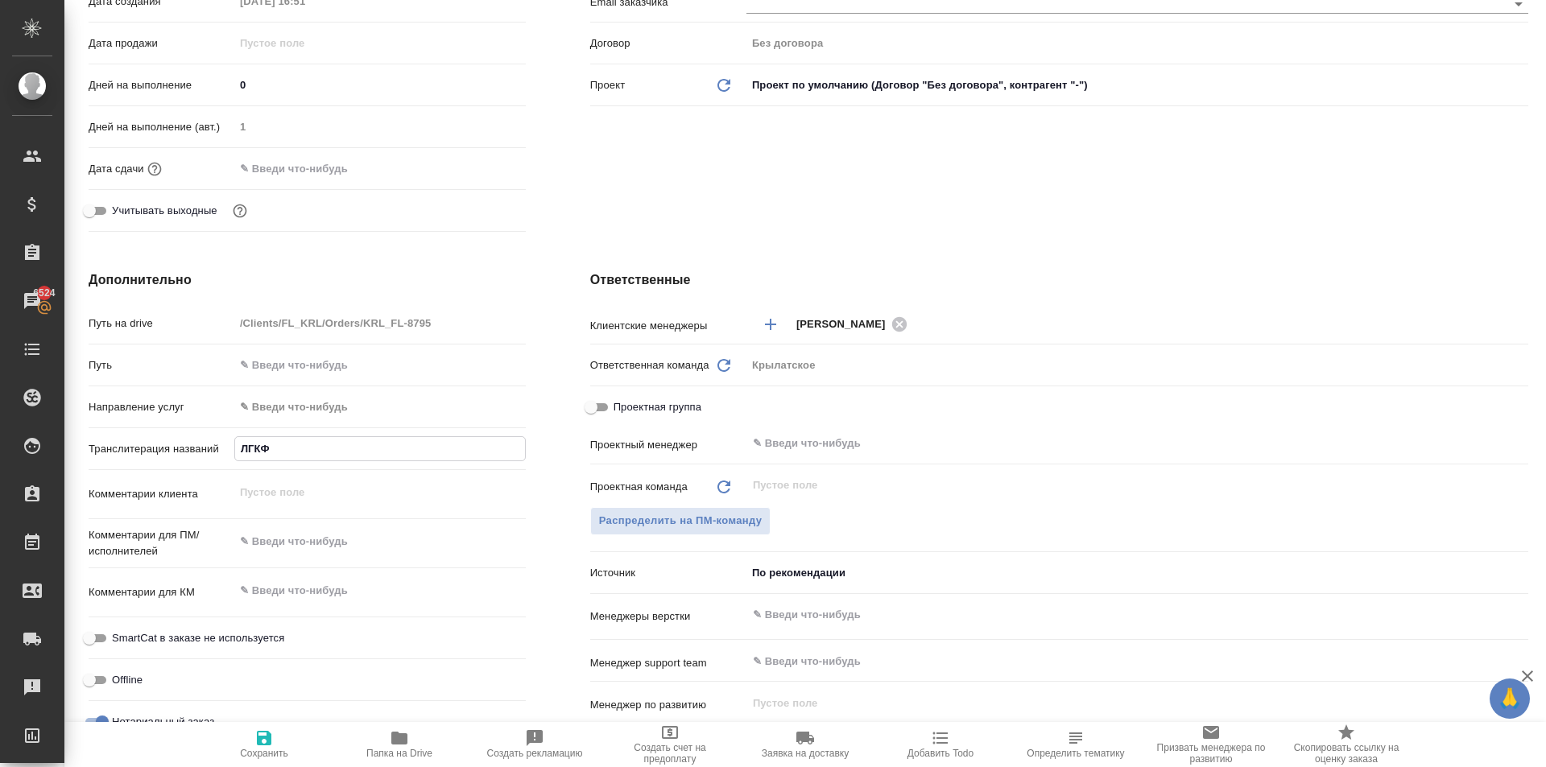
type textarea "x"
type input "ЛГКФУМ"
type textarea "x"
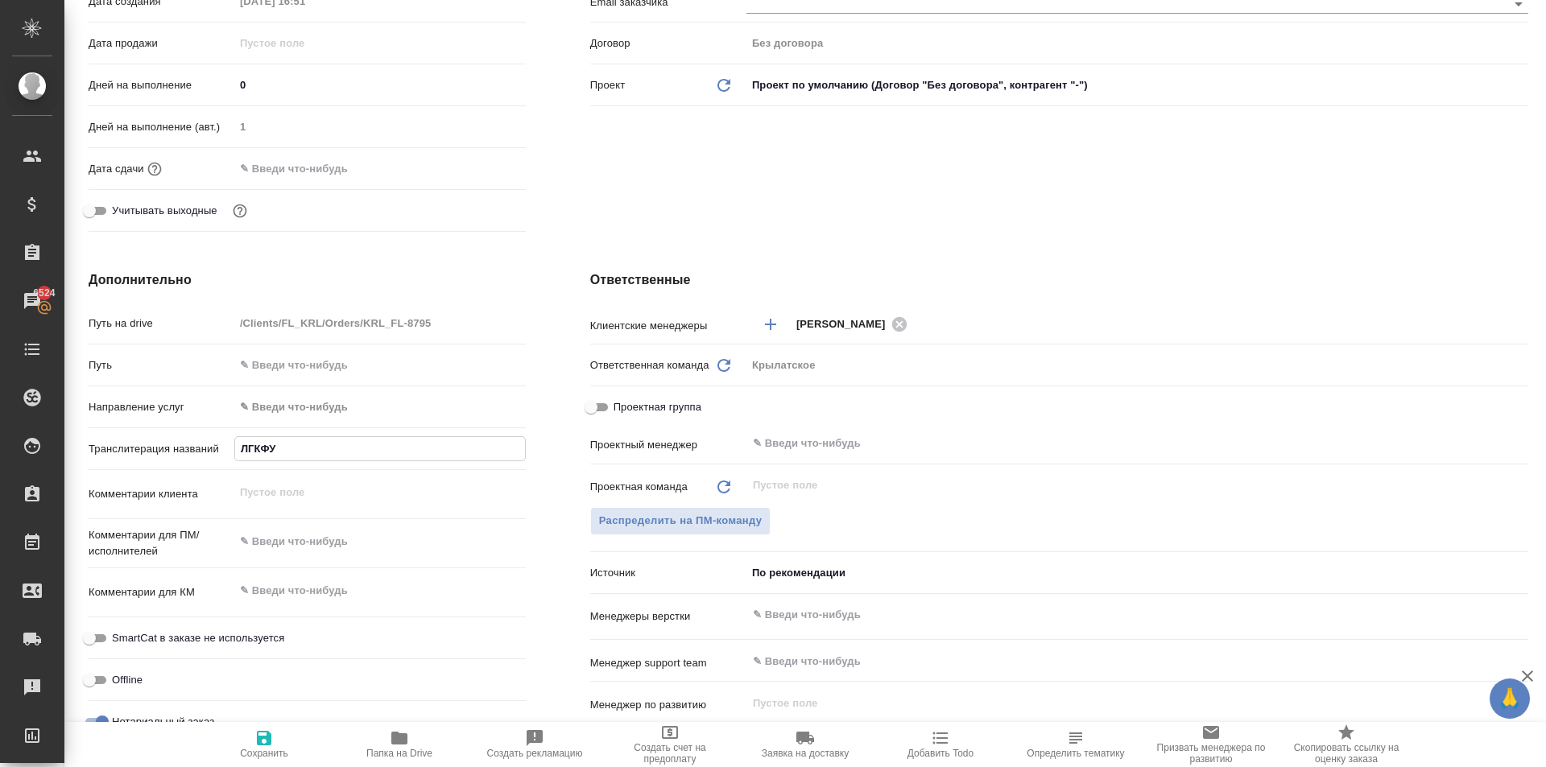
type textarea "x"
type input "ЛГКФУМ"
type textarea "x"
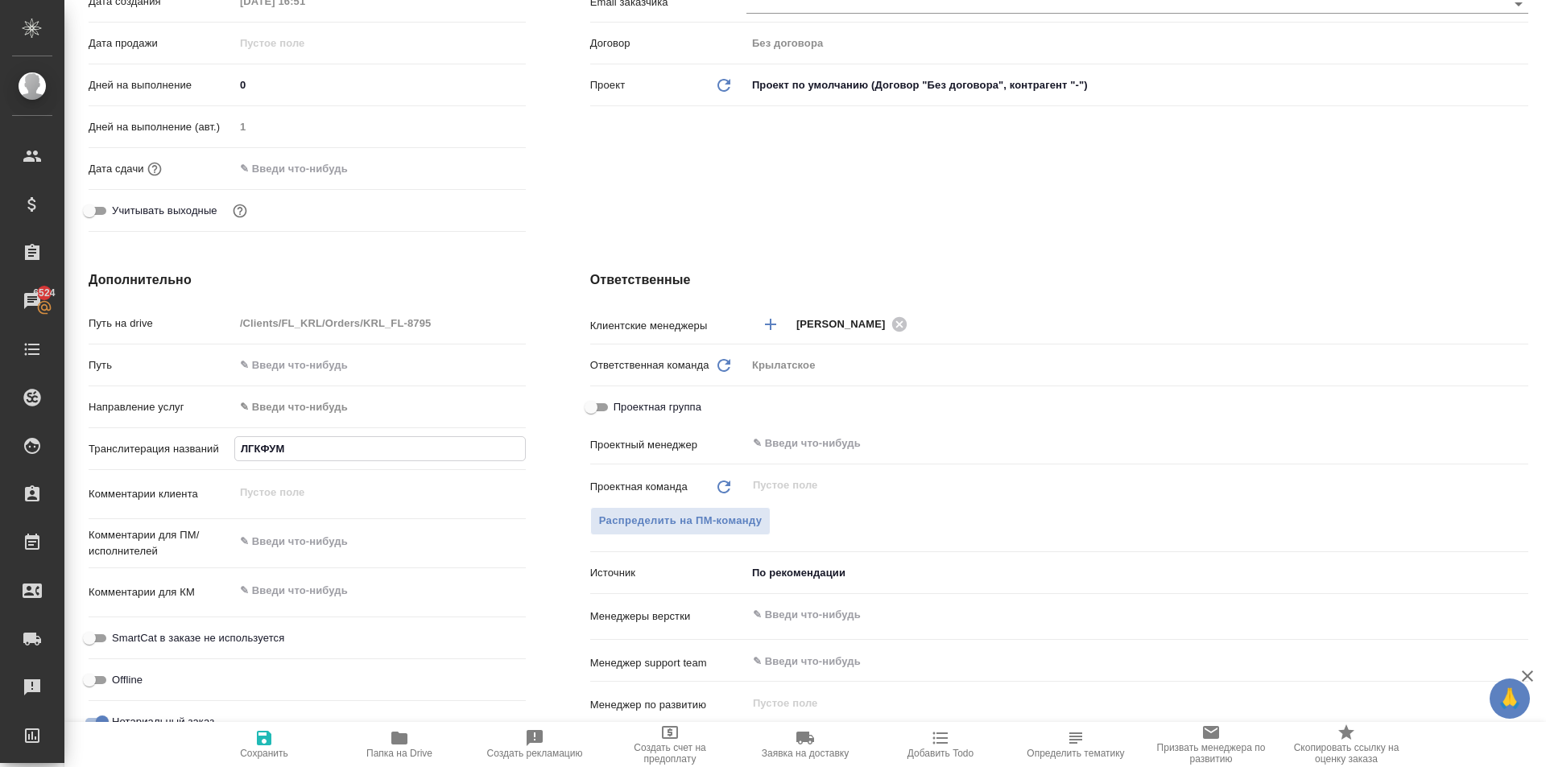
type input "ЛГКФУМ"
type textarea "x"
type input "Л"
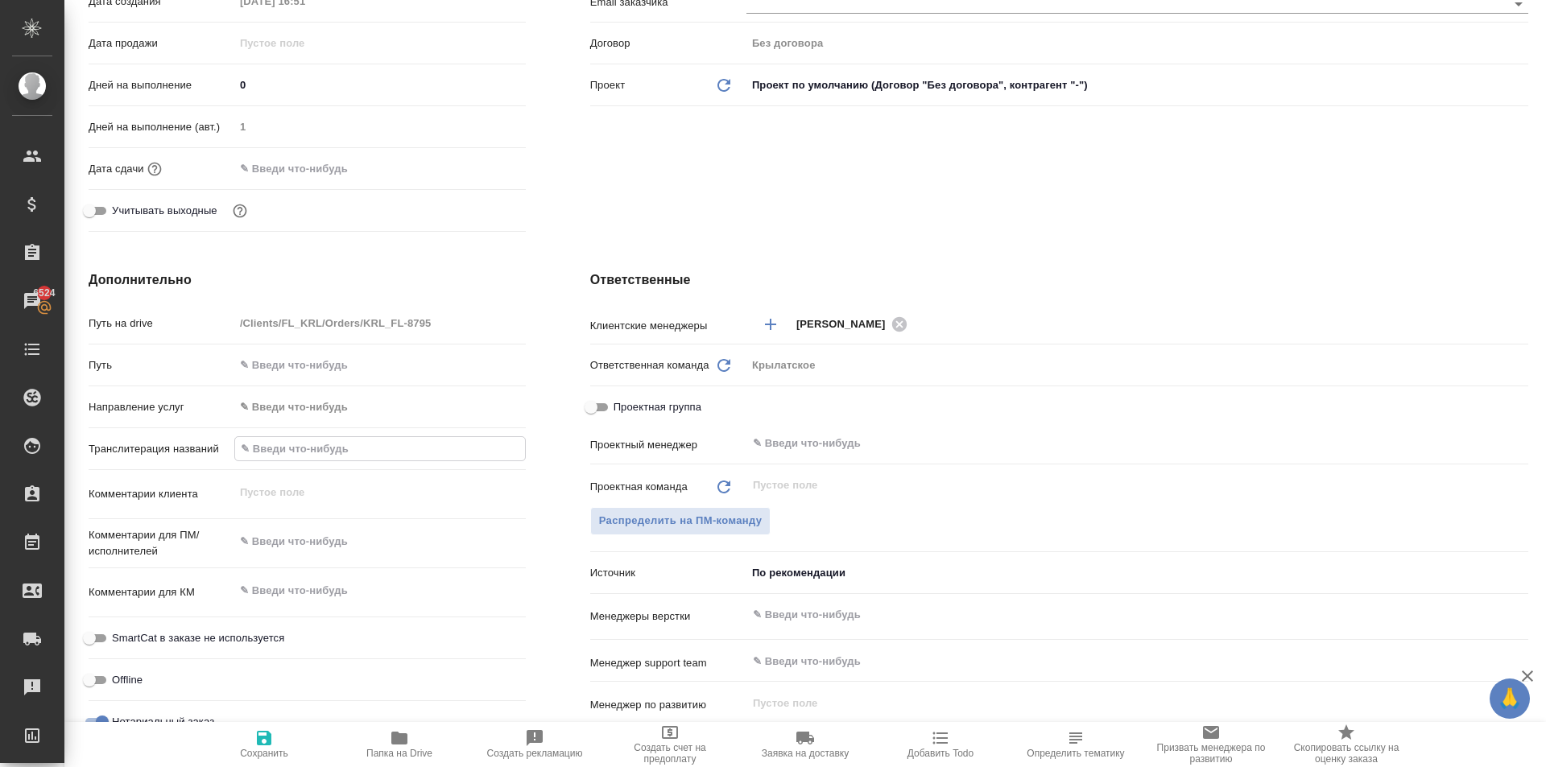
type textarea "x"
type input "K"
type textarea "x"
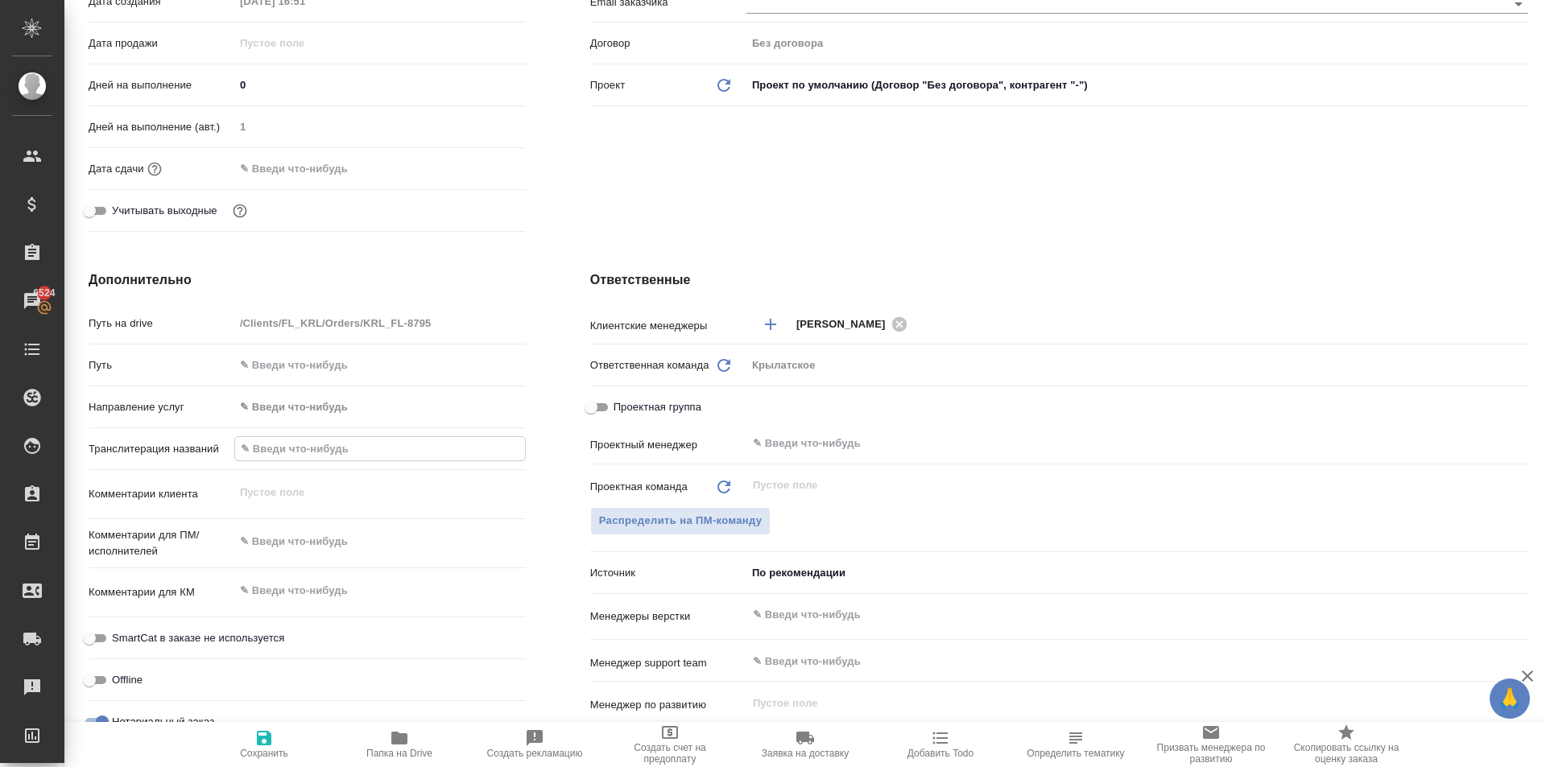
type textarea "x"
type input "KU"
type textarea "x"
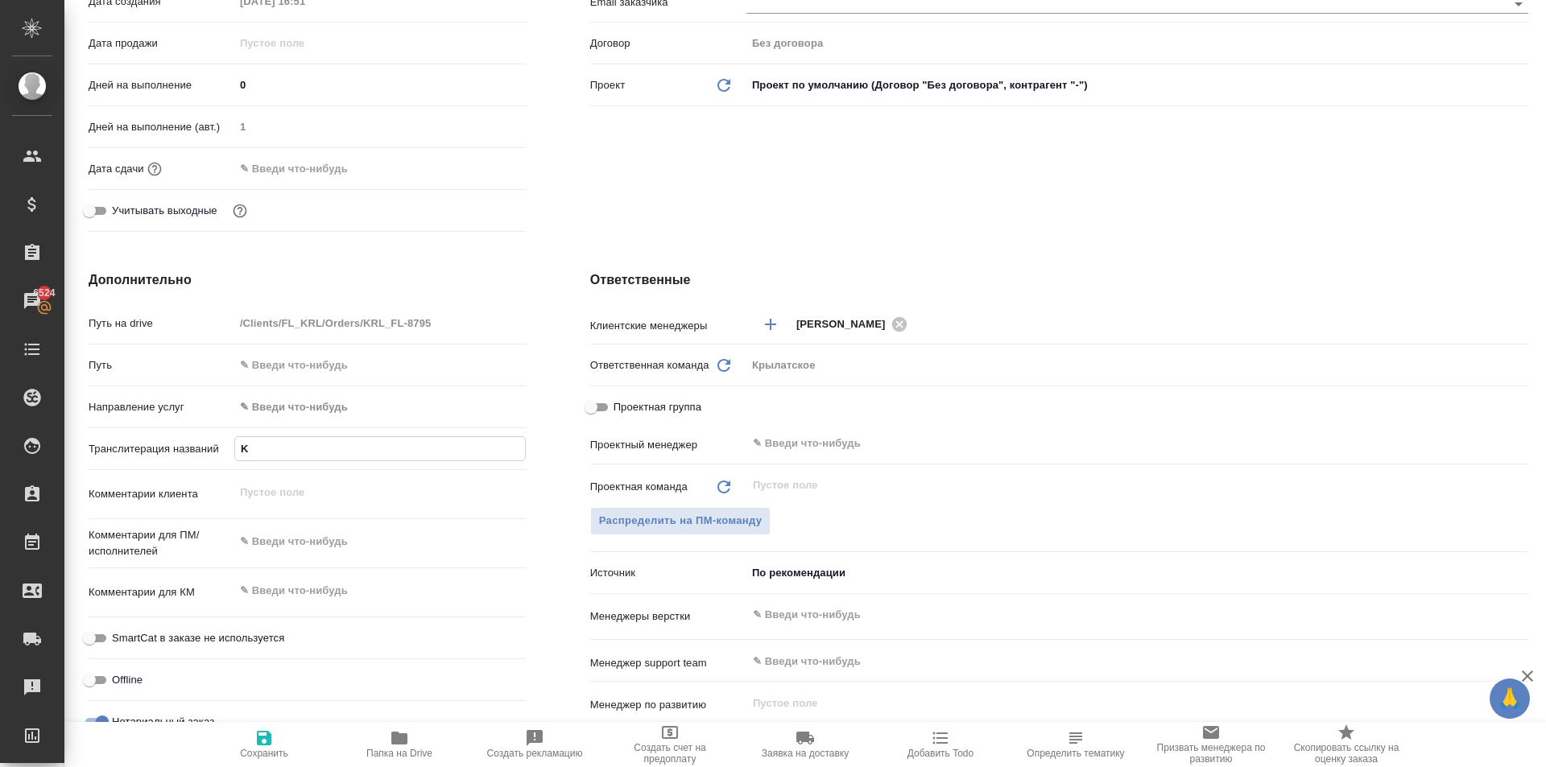
type textarea "x"
type input "KUR"
type textarea "x"
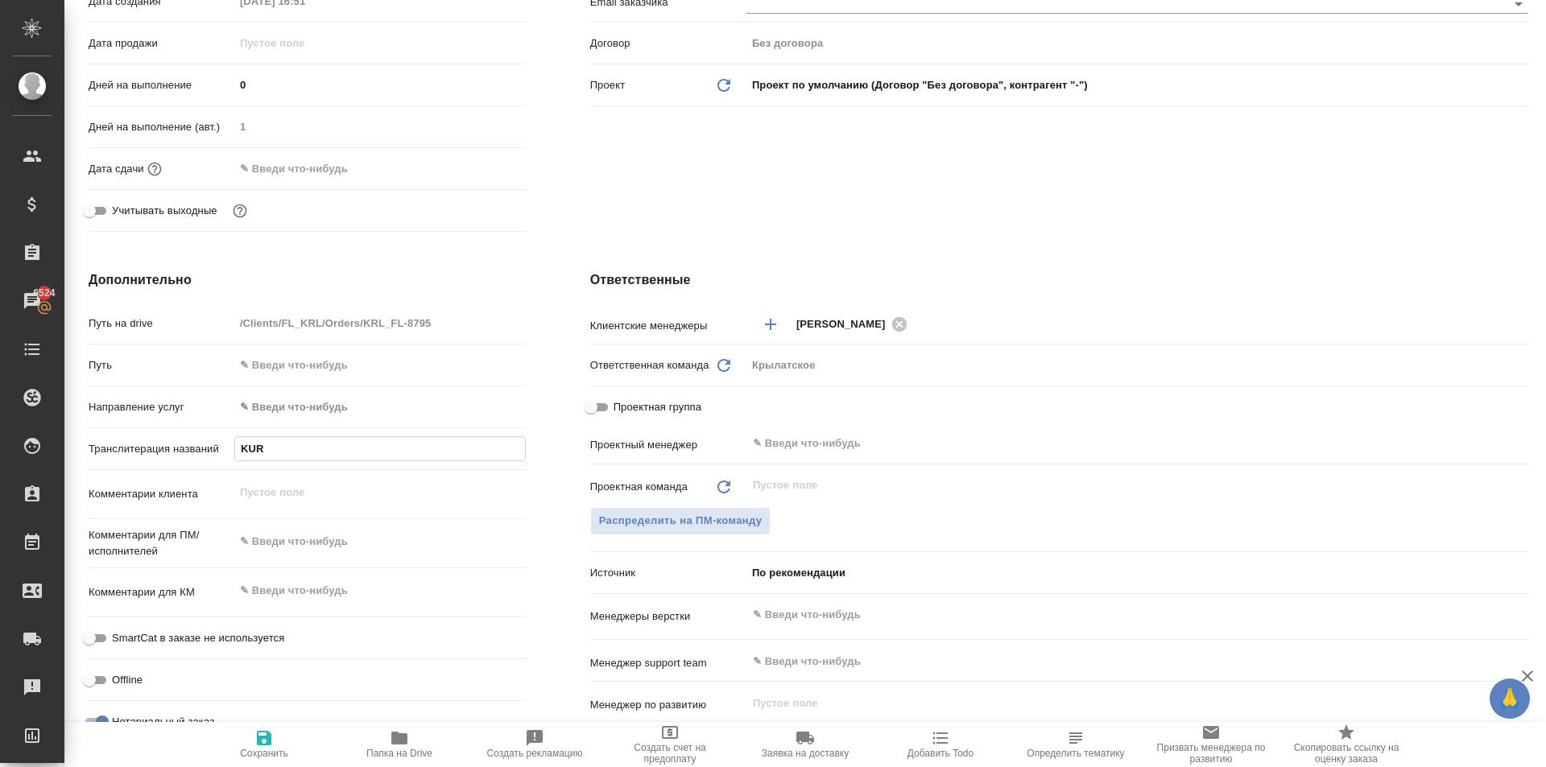
type input "KURA"
type textarea "x"
type input "KURAE"
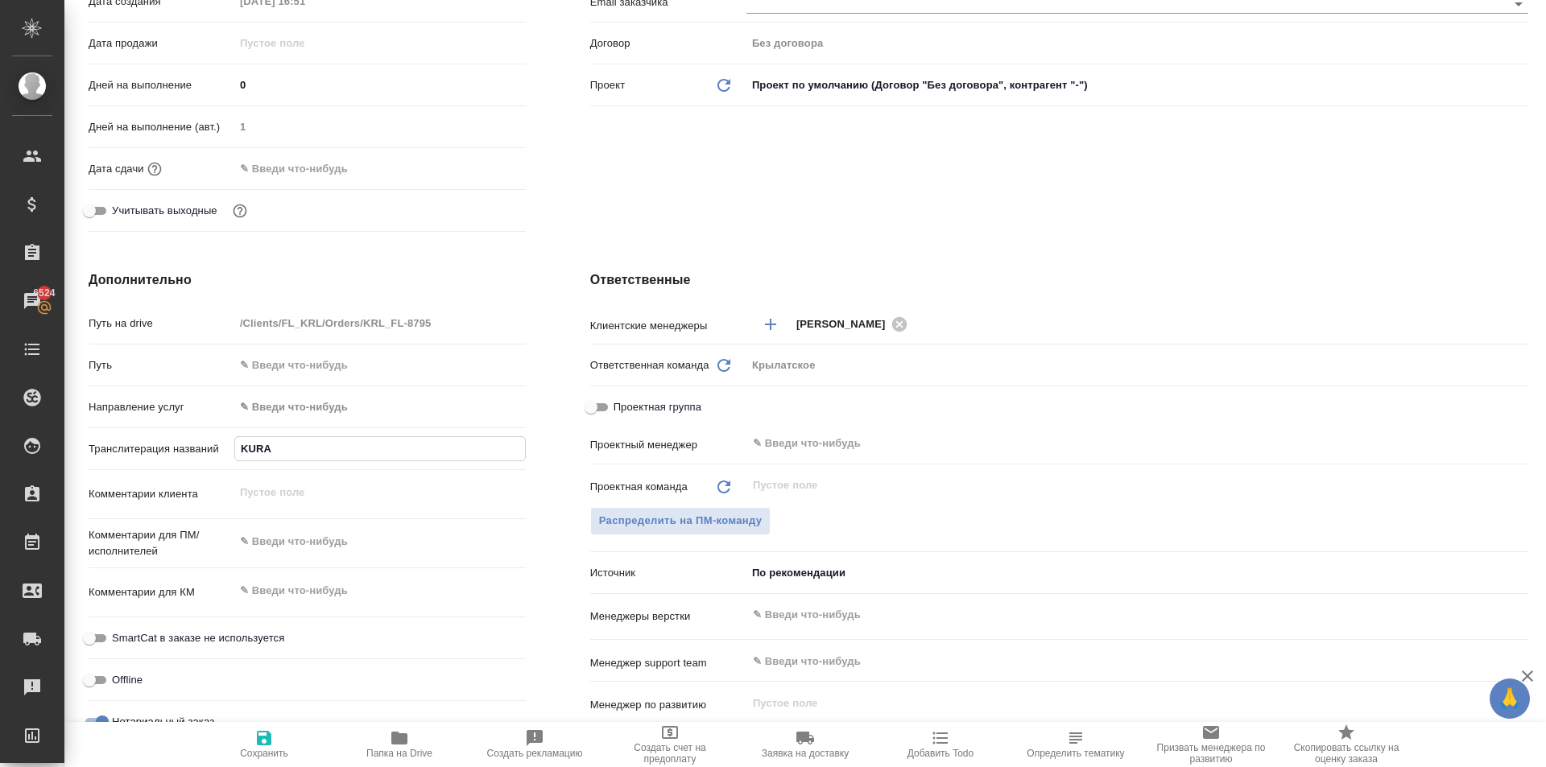
type textarea "x"
type input "KURAEC"
type textarea "x"
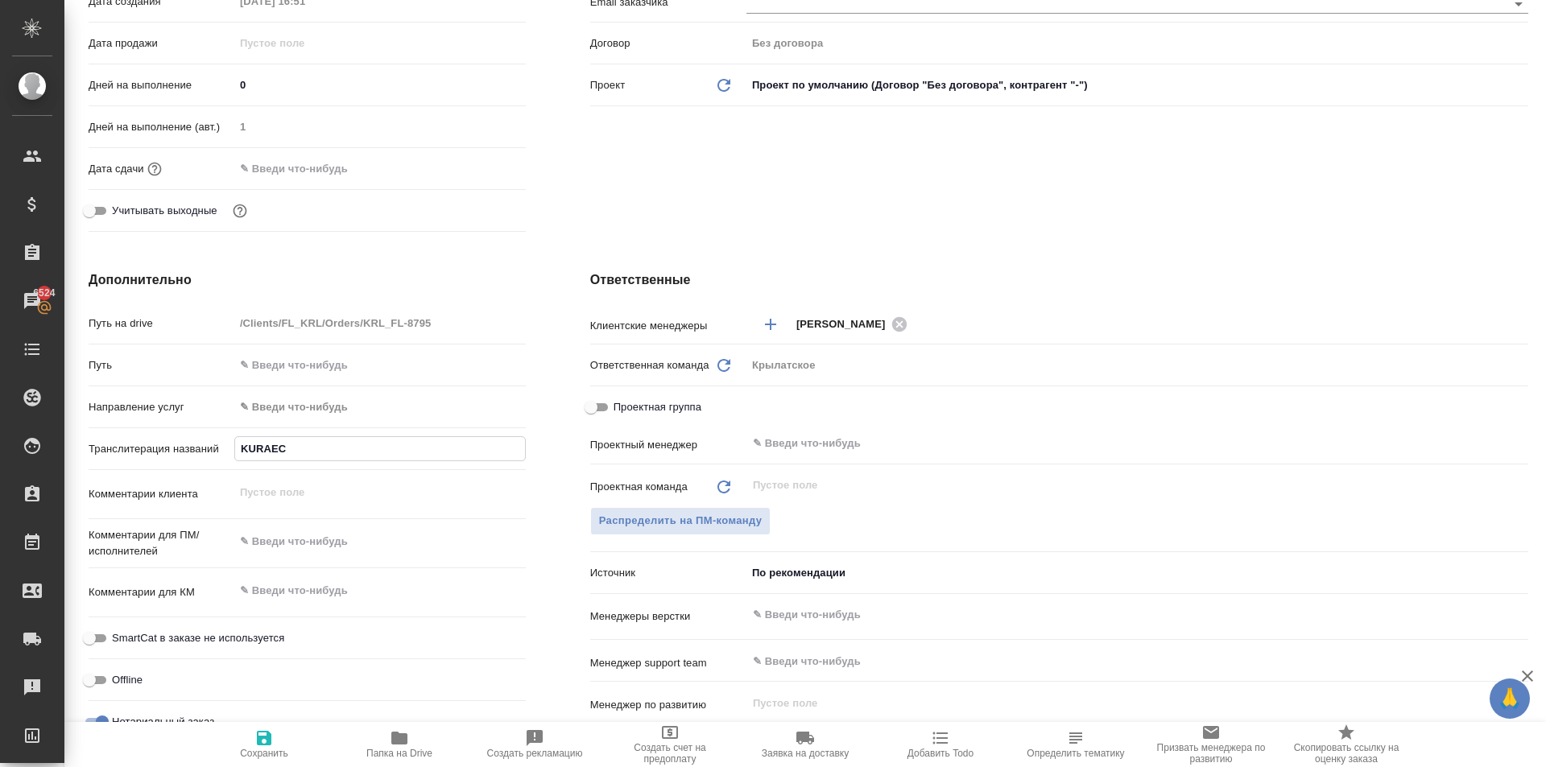
type textarea "x"
type input "KURAE"
type textarea "x"
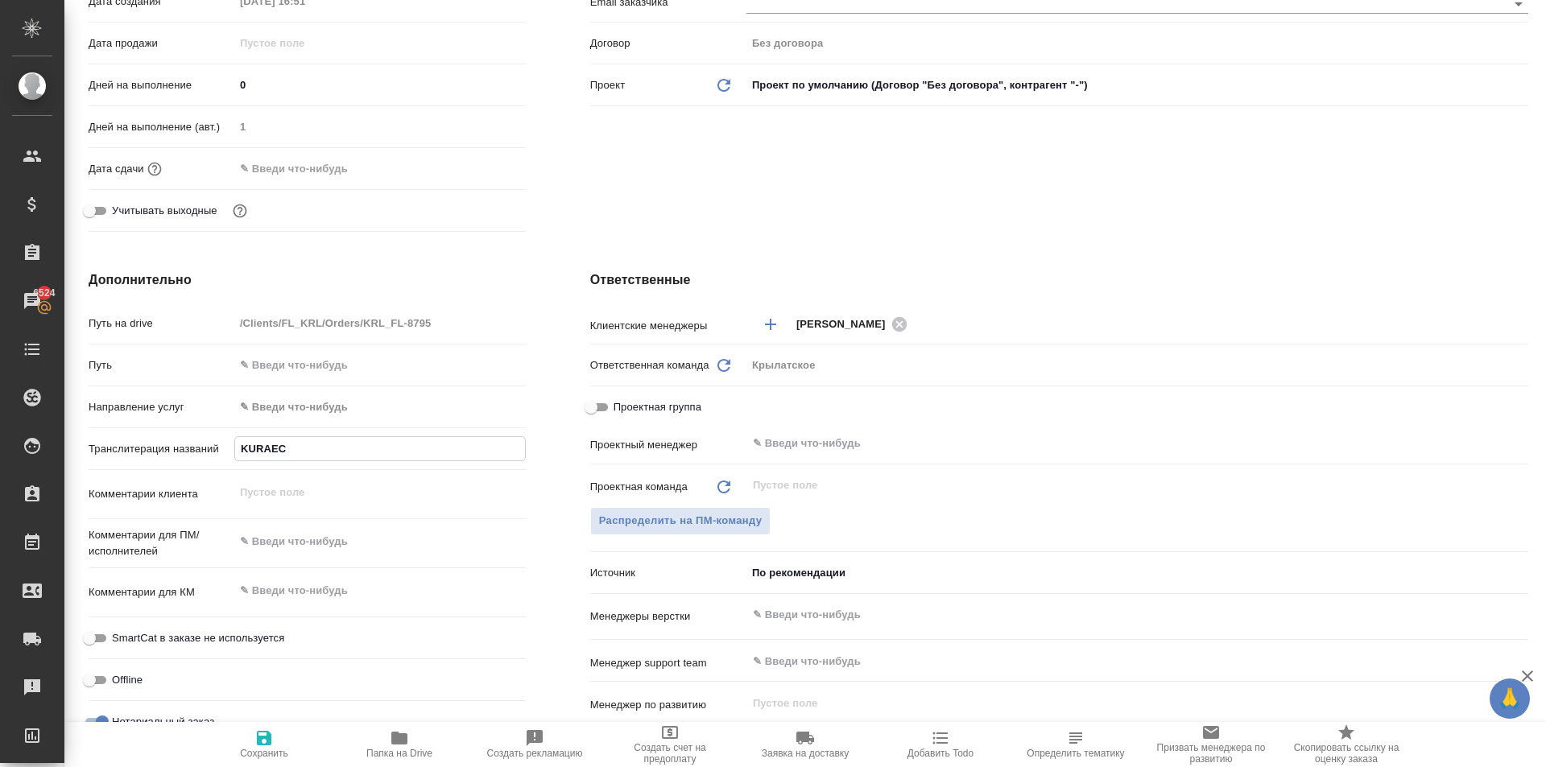
type textarea "x"
type input "KURA"
type textarea "x"
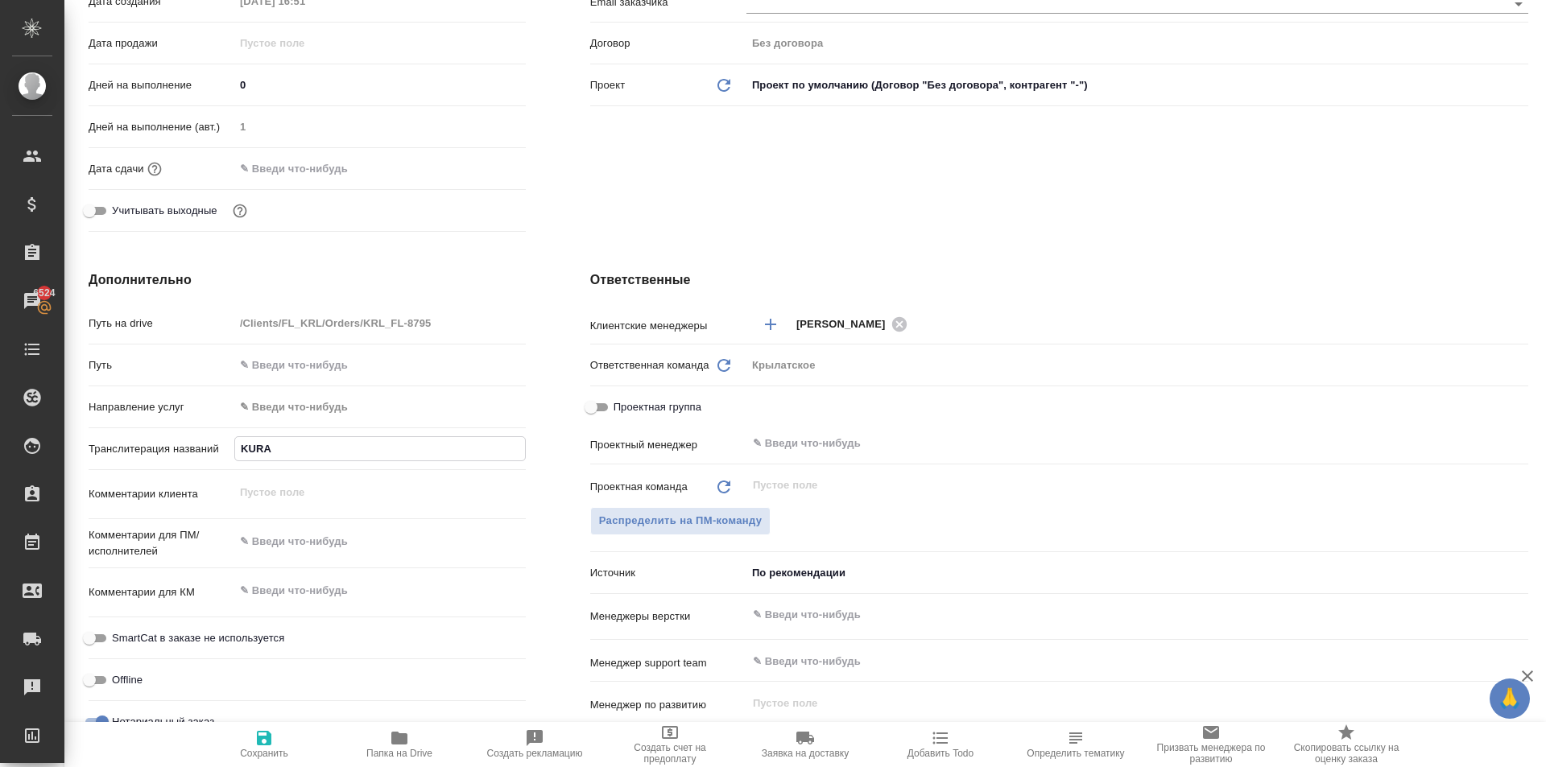
type input "KURAV"
type textarea "x"
type input "KURA"
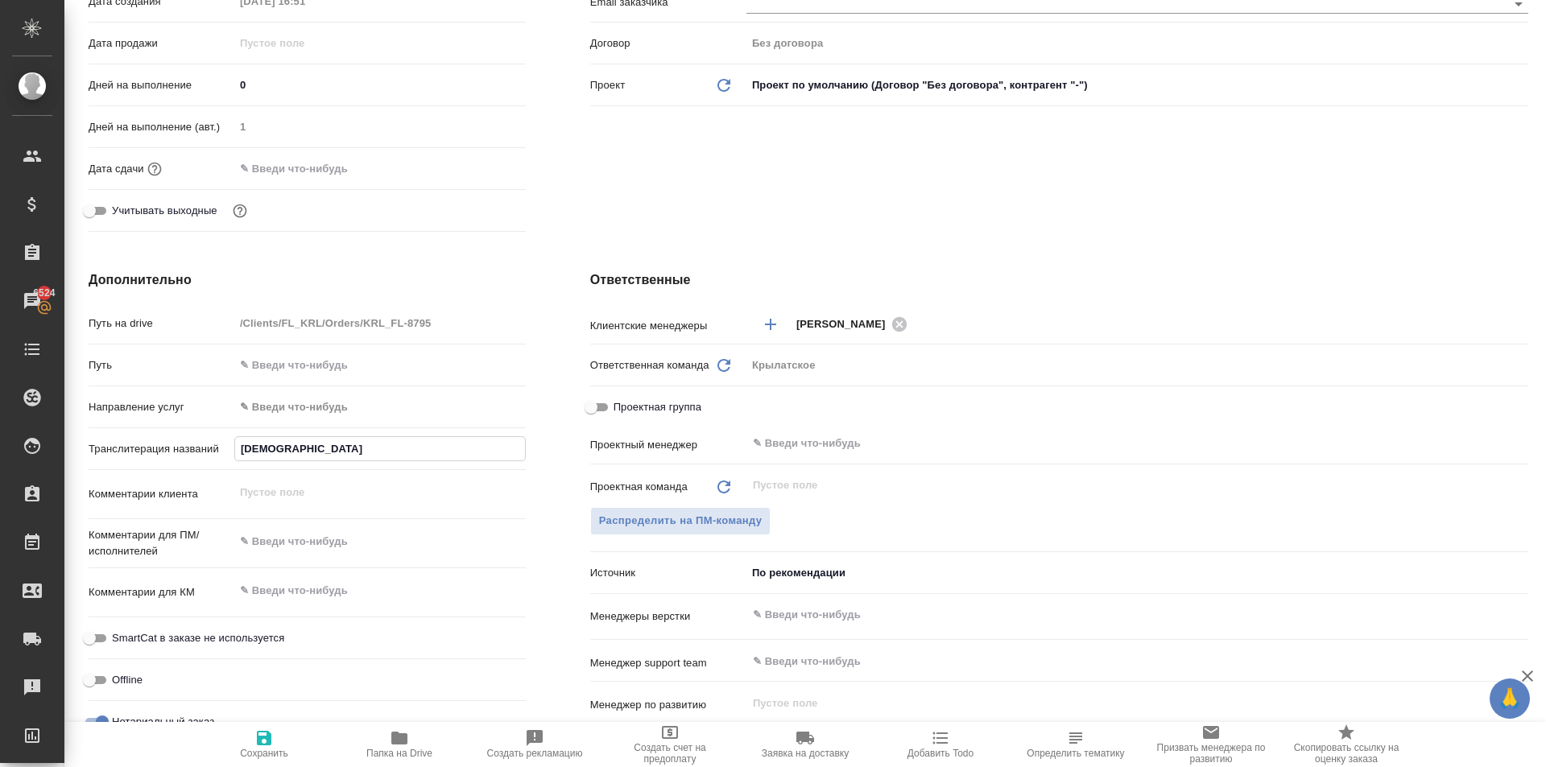
type textarea "x"
type input "KURAE"
type textarea "x"
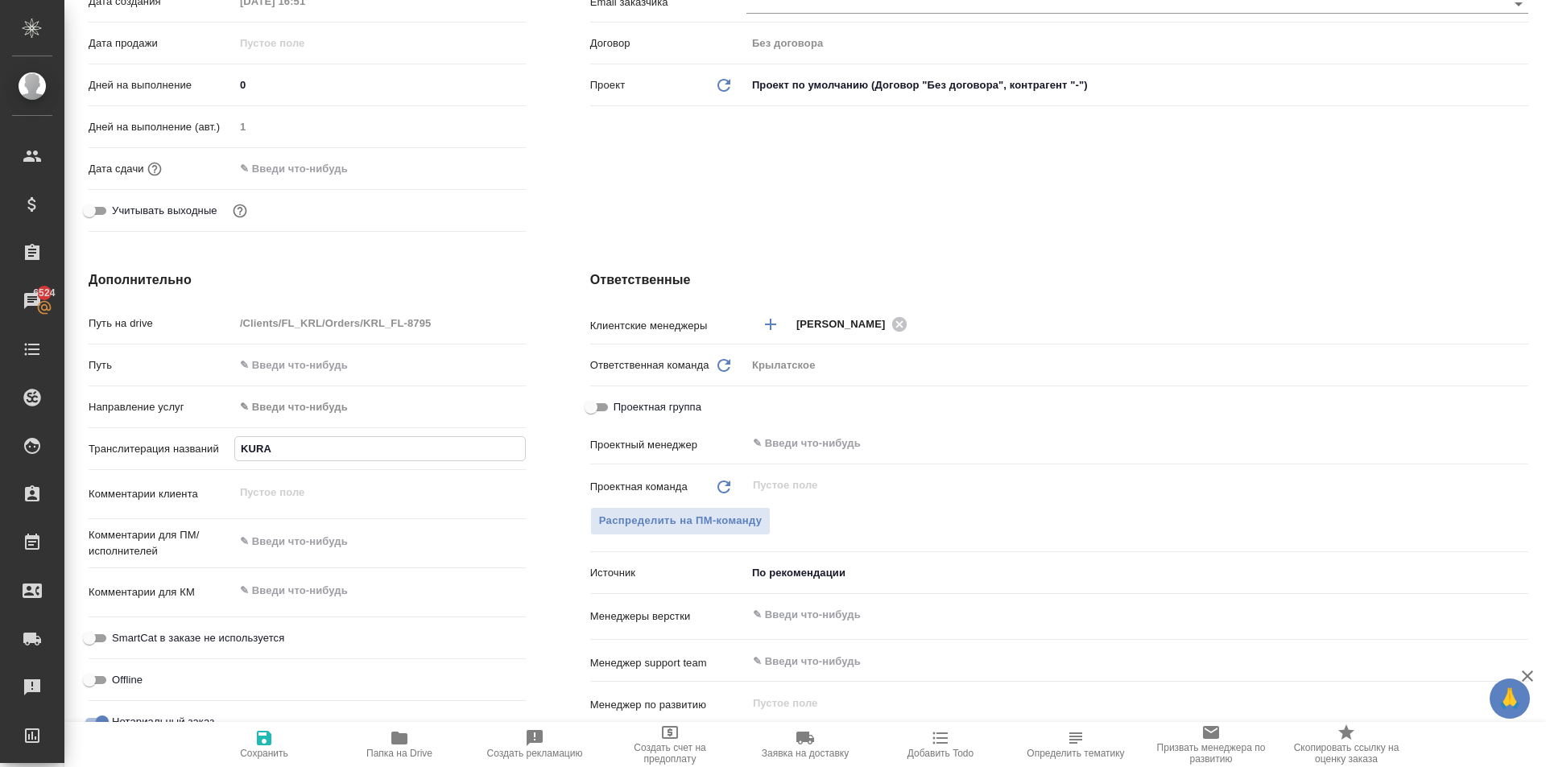
type textarea "x"
type input "KURAEV"
type textarea "x"
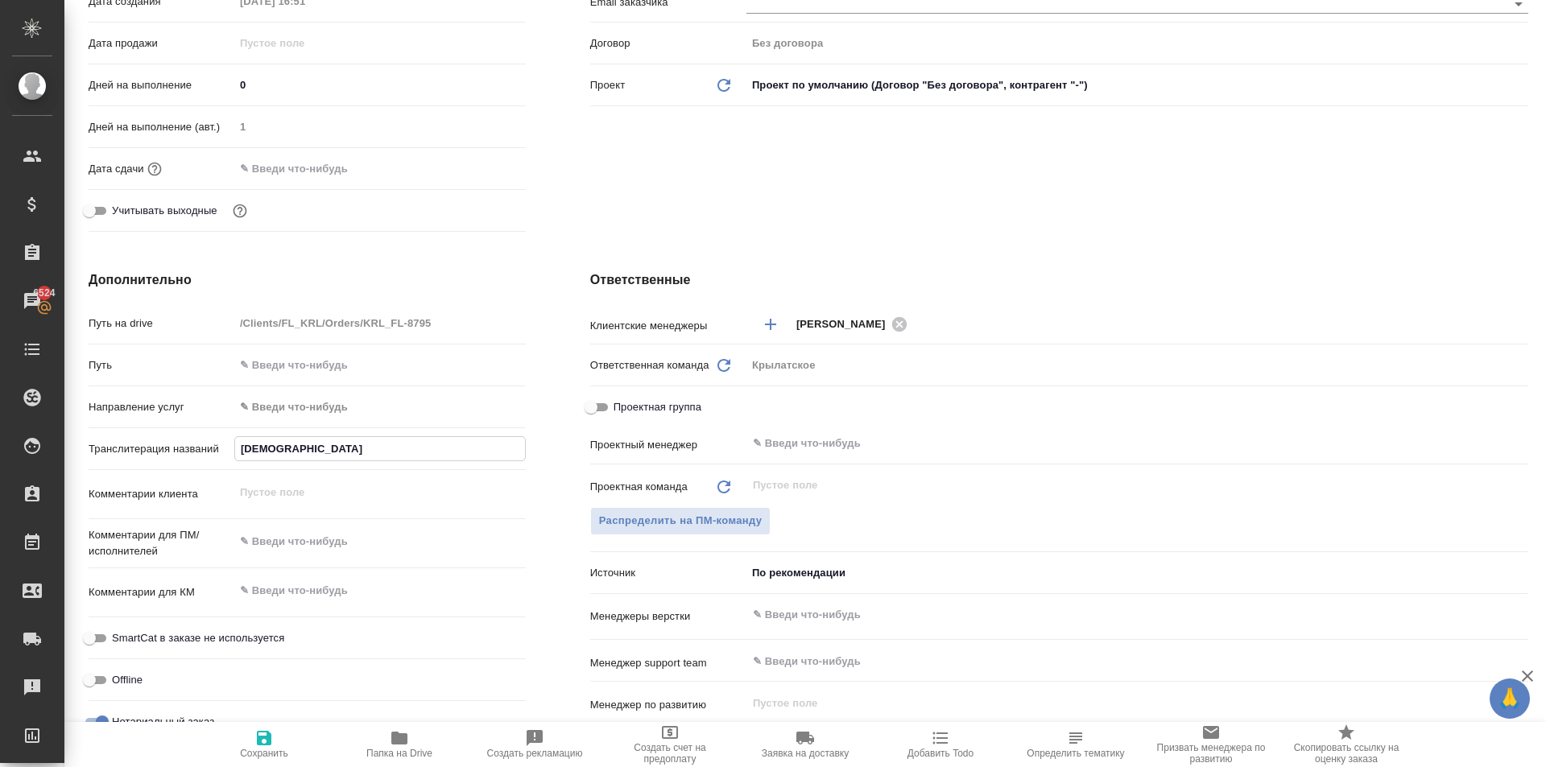
type textarea "x"
type input "KURAEV"
type textarea "x"
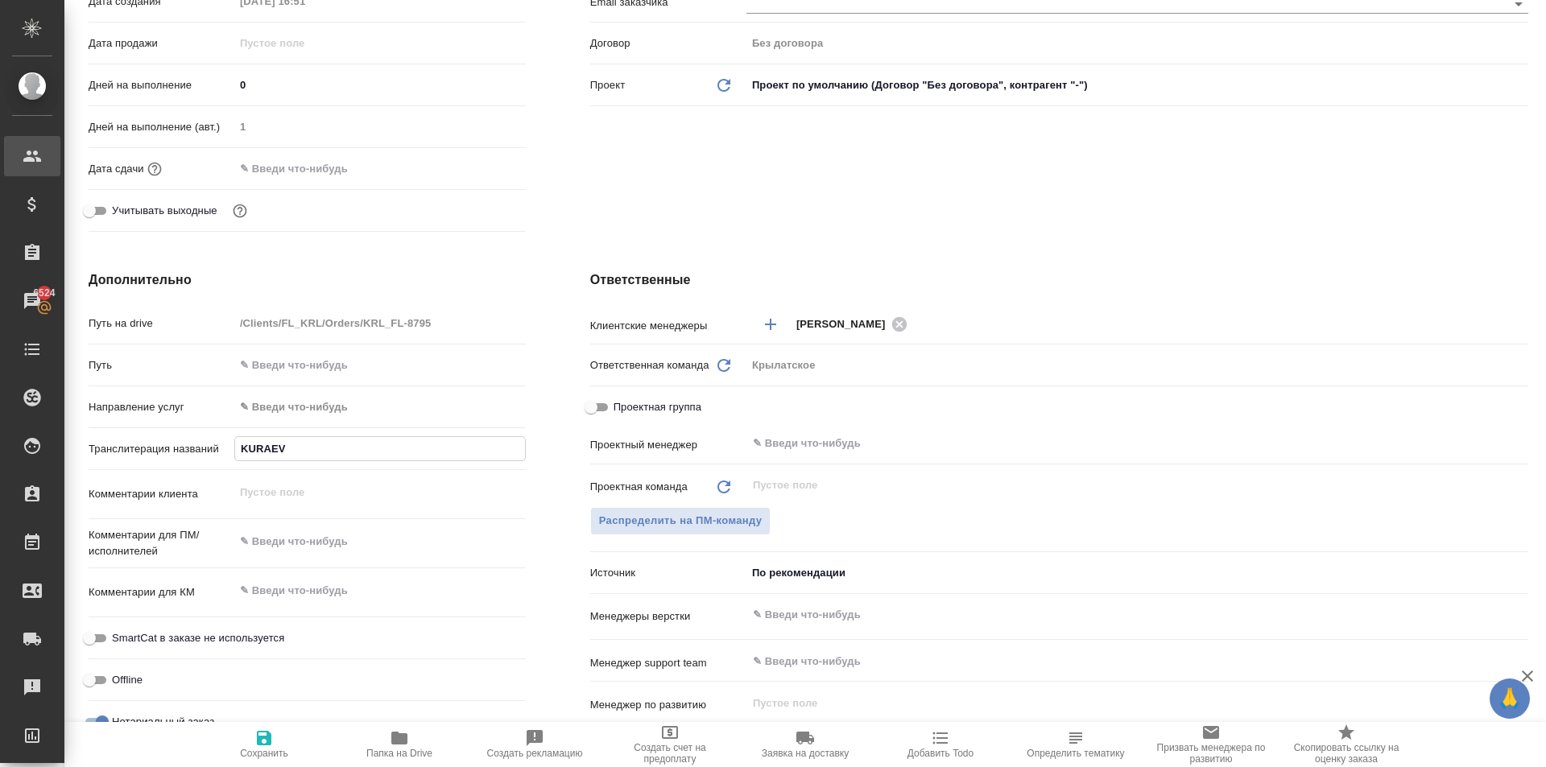
type textarea "x"
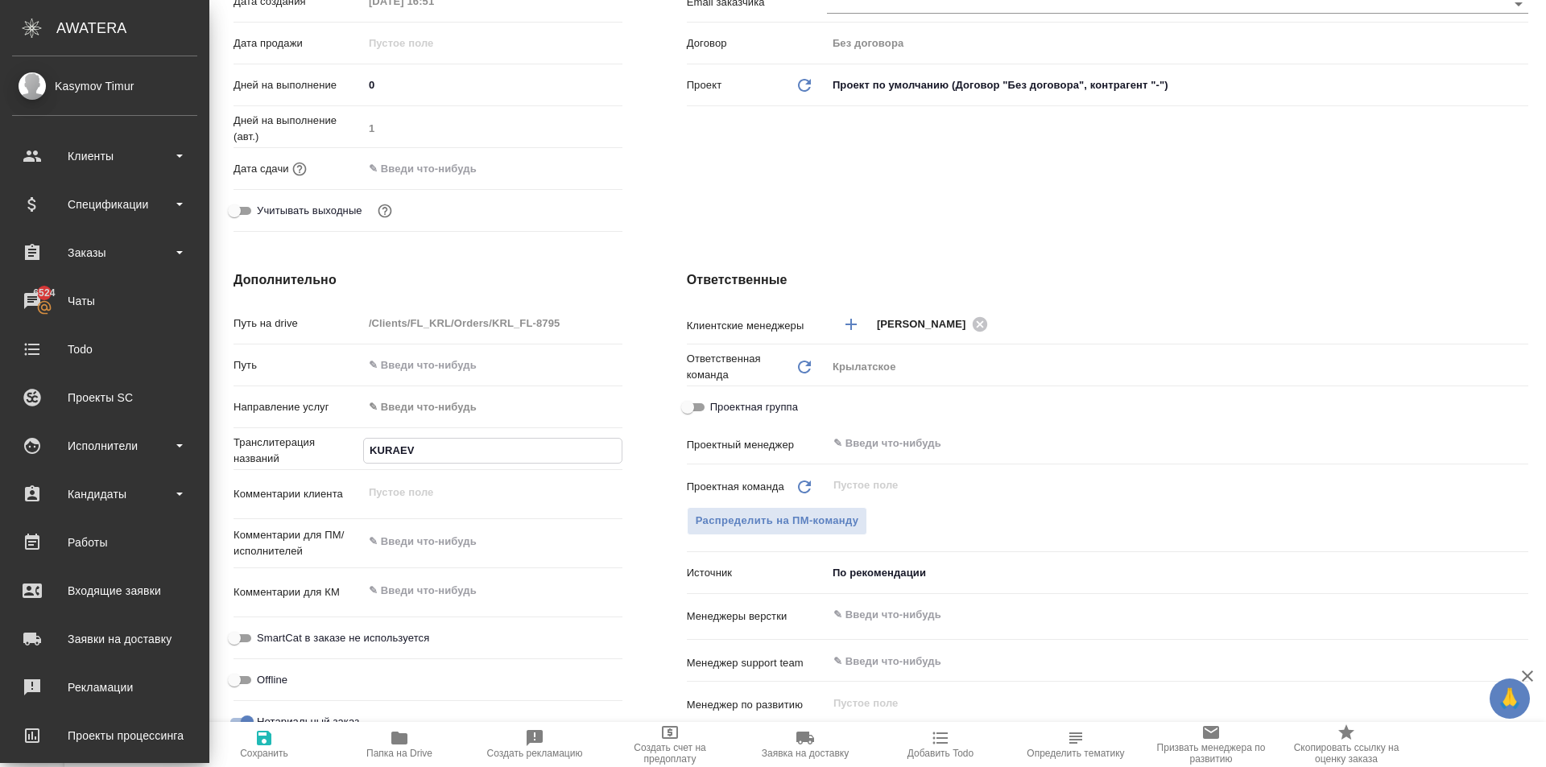
type textarea "x"
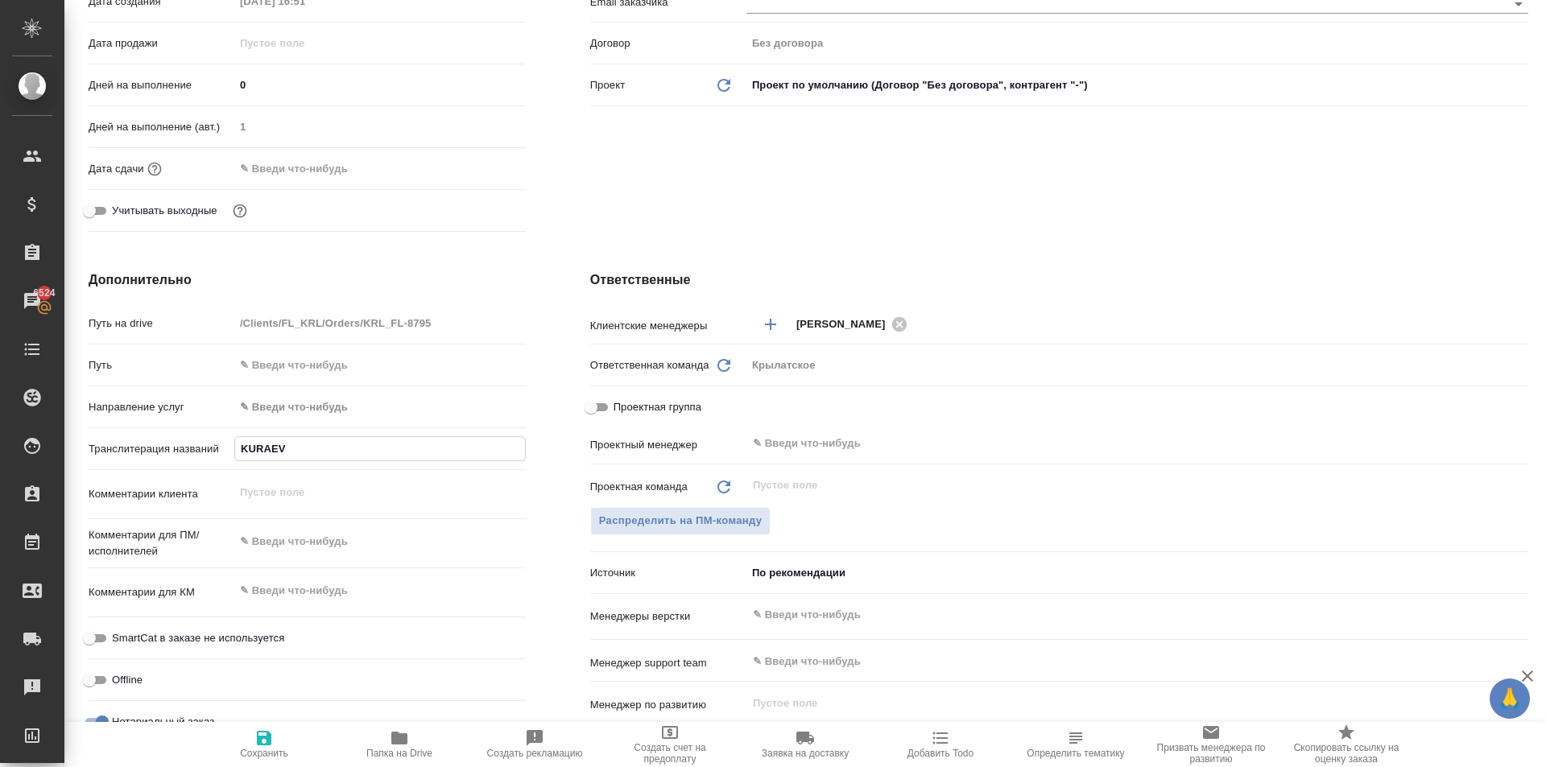
type input "KURAEV"
type textarea "x"
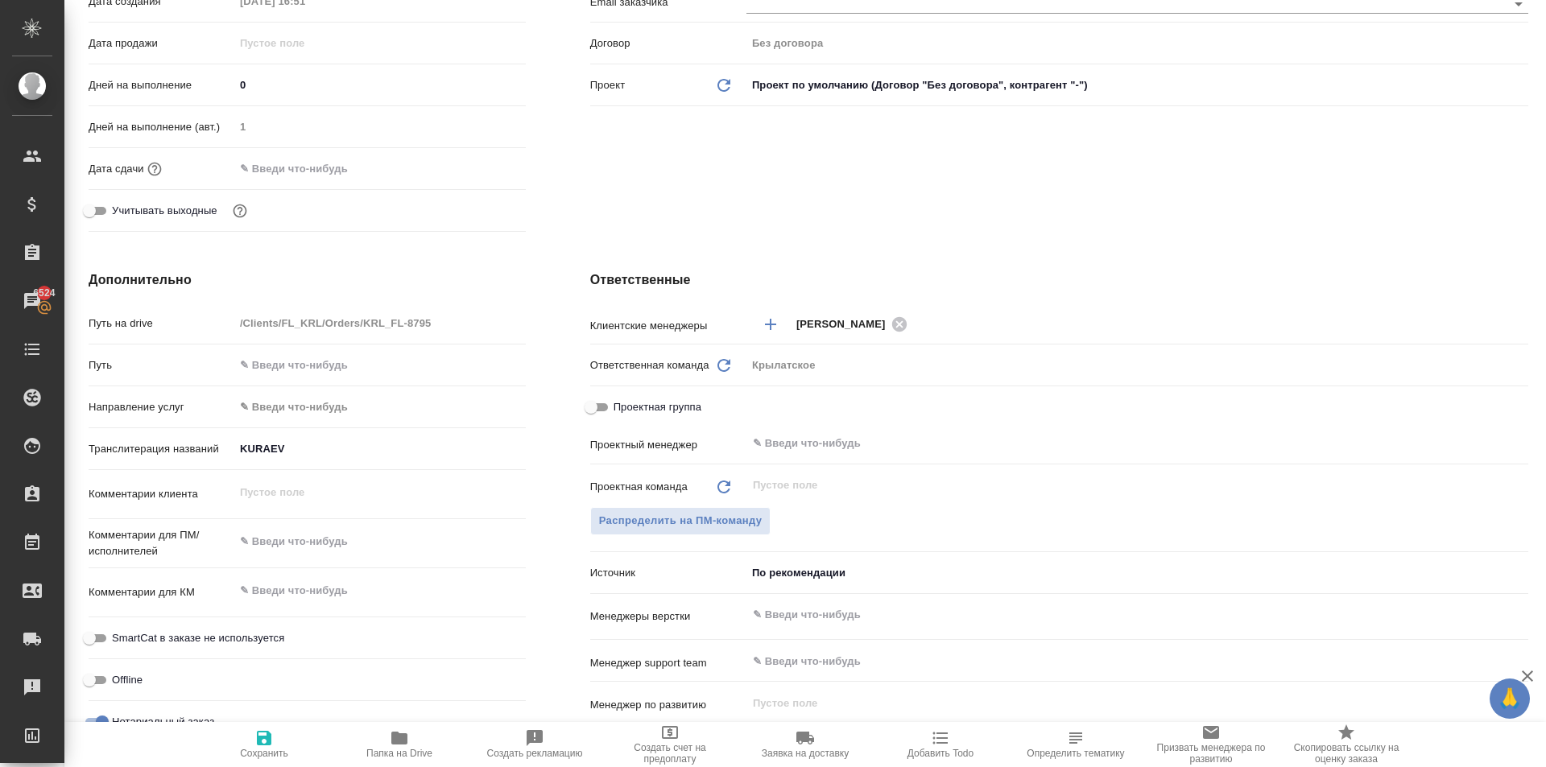
type textarea "x"
click at [302, 447] on input "KURAEV" at bounding box center [379, 448] width 291 height 23
type input "KURAEV N"
type textarea "x"
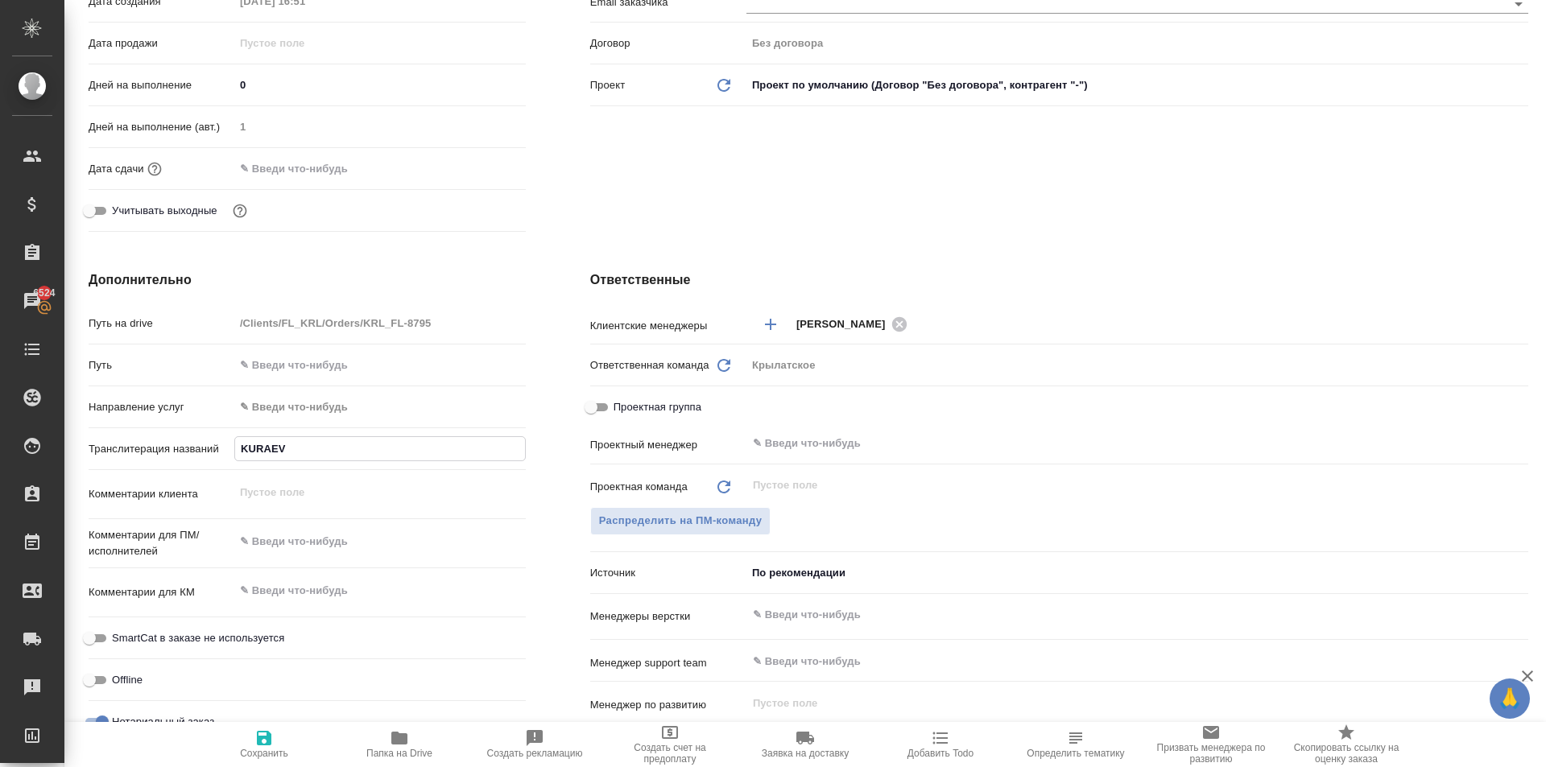
type textarea "x"
type input "KURAEV NI"
type textarea "x"
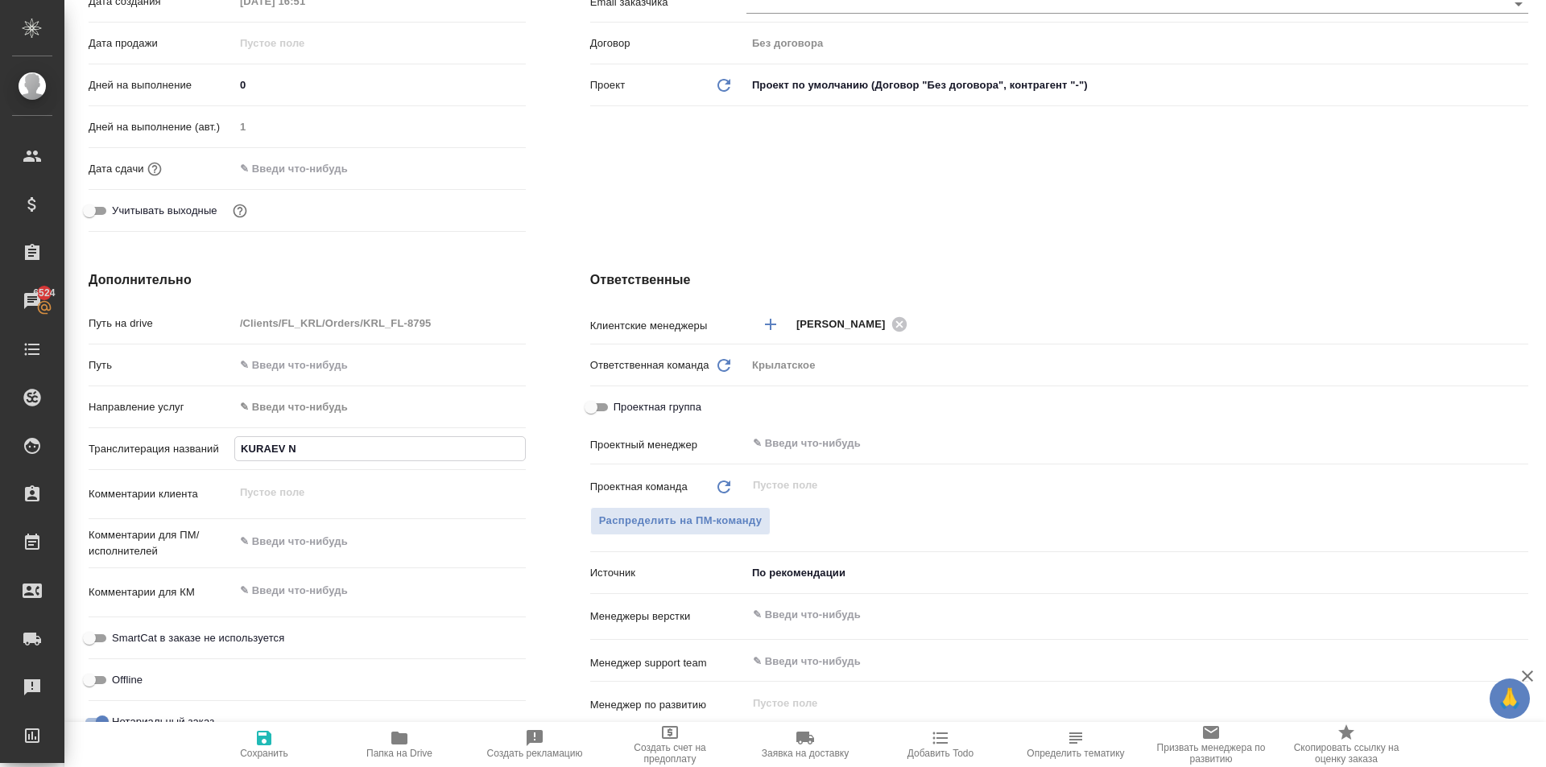
type textarea "x"
type input "KURAEV NIK"
type textarea "x"
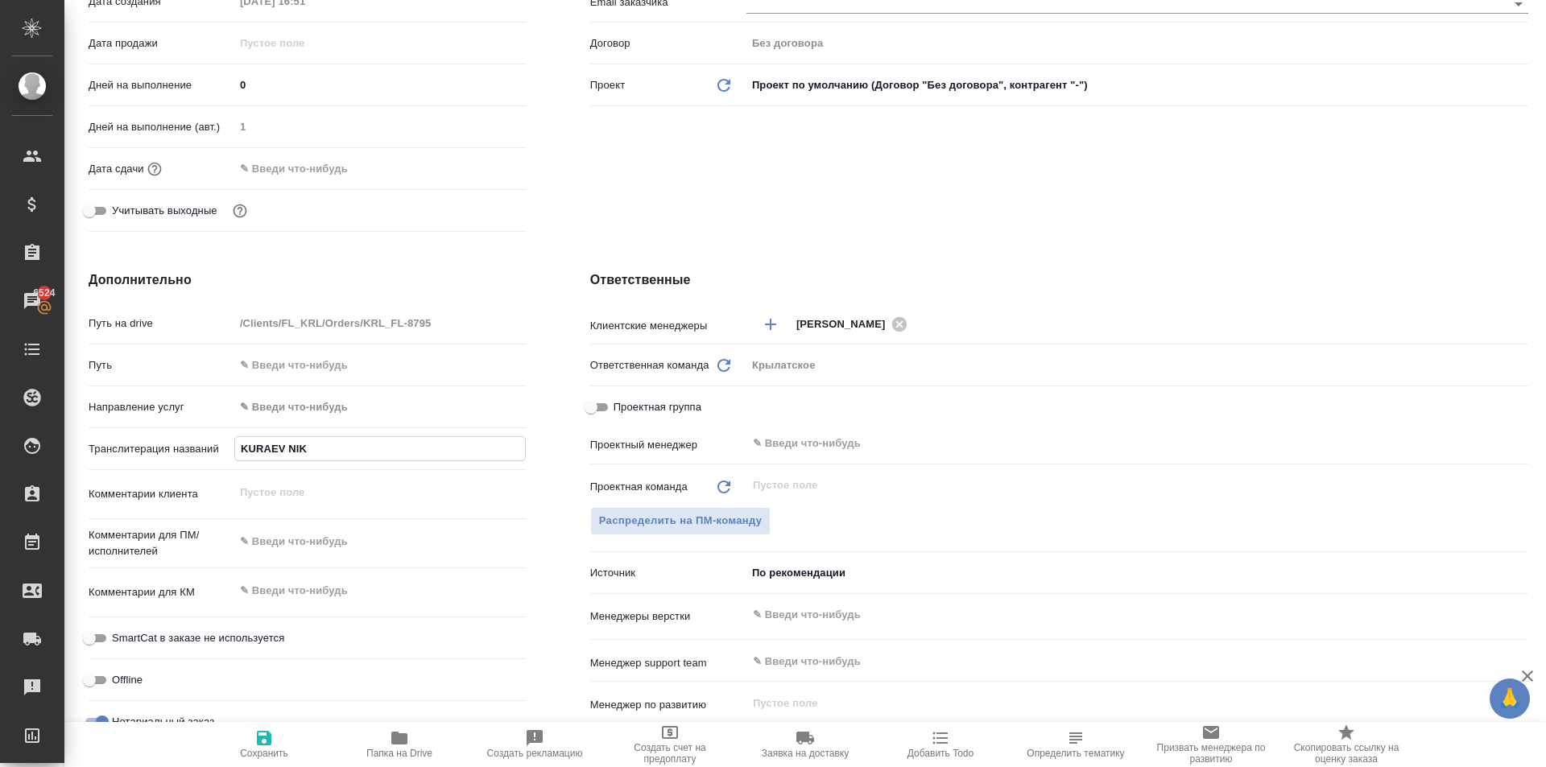
type input "KURAEV NIKO"
type textarea "x"
type input "KURAEV NIKOL"
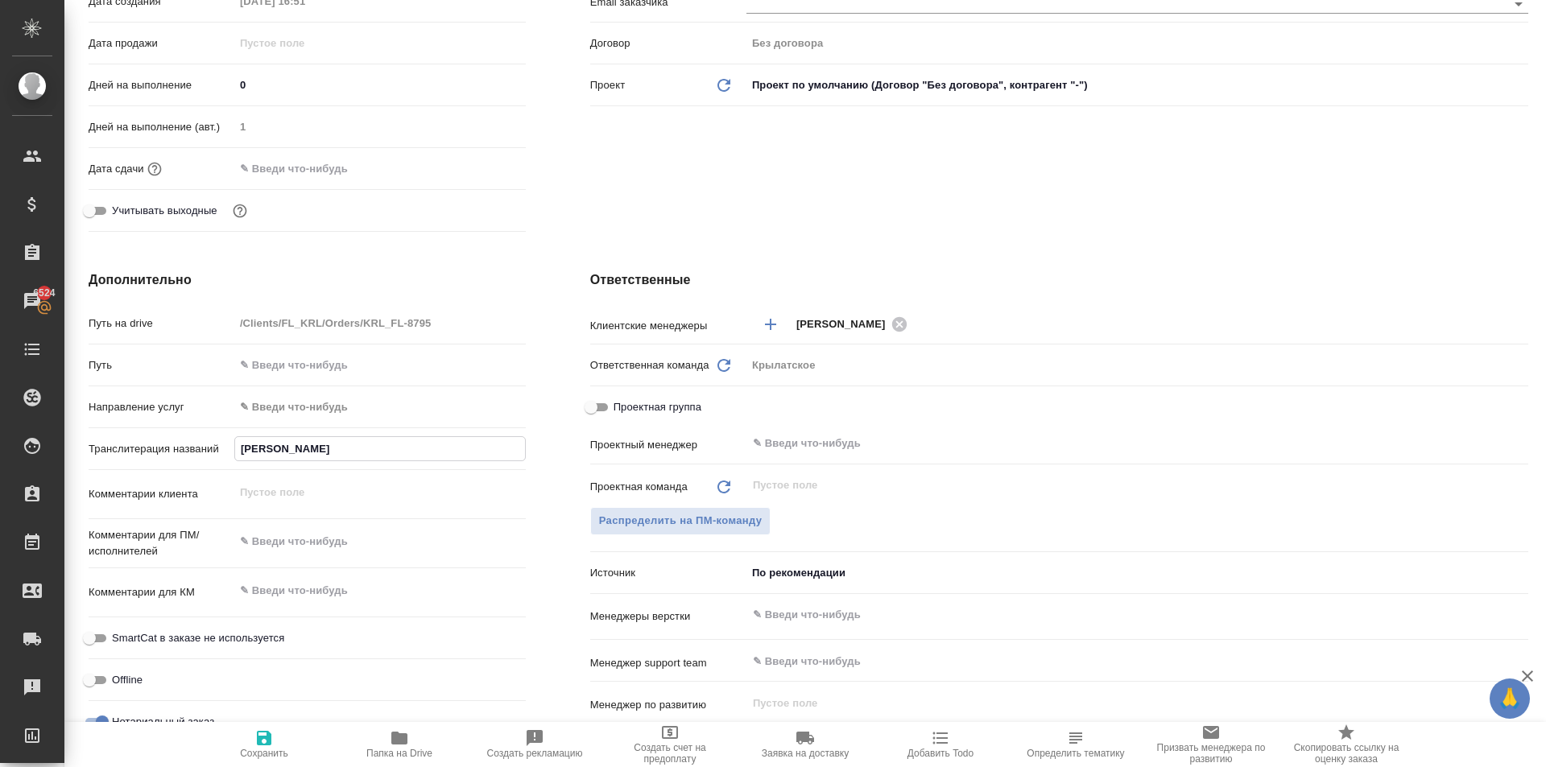
type textarea "x"
type input "KURAEV NIKOLA"
type textarea "x"
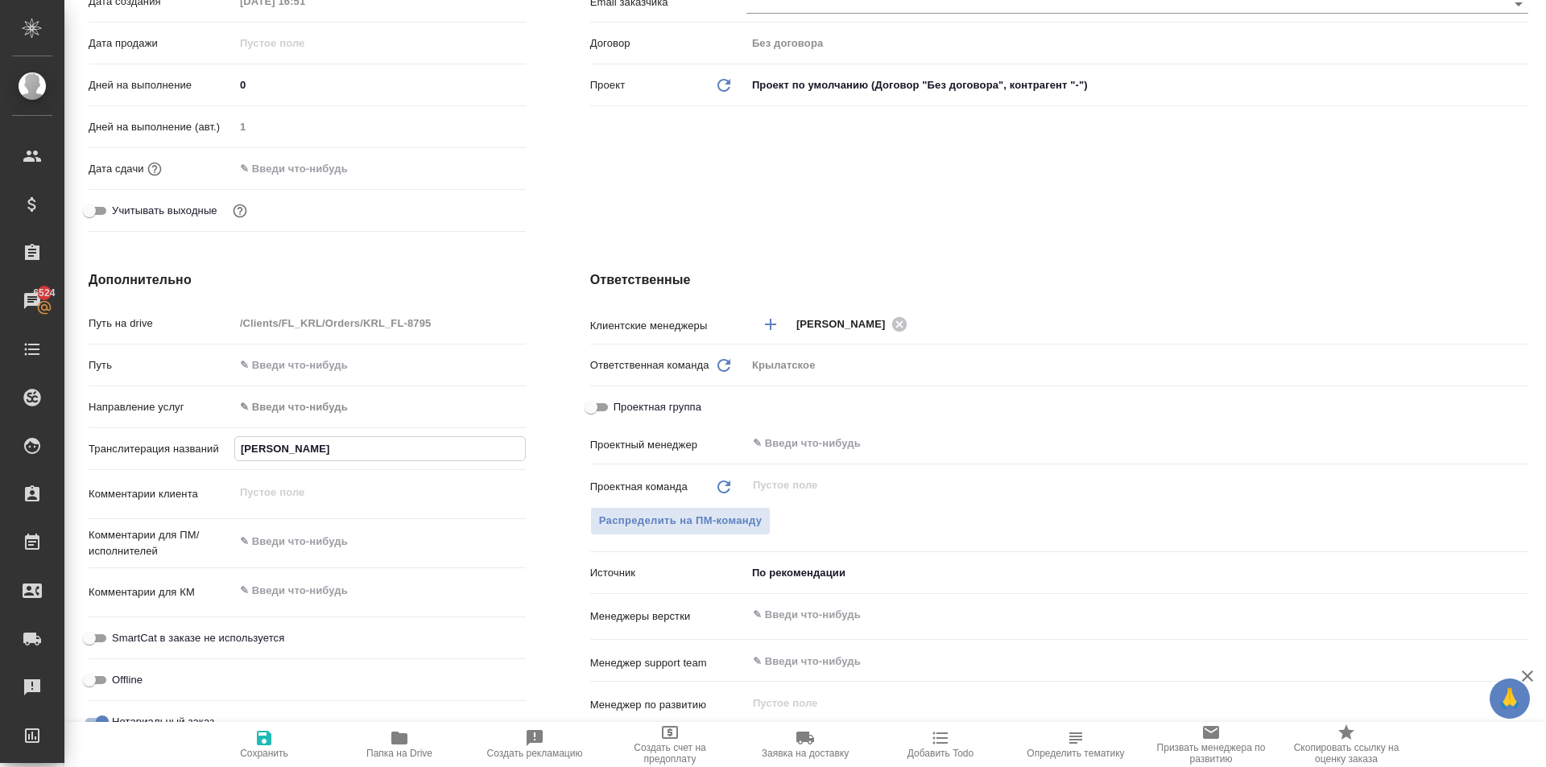
type textarea "x"
type input "KURAEV NIKOLAY"
type textarea "x"
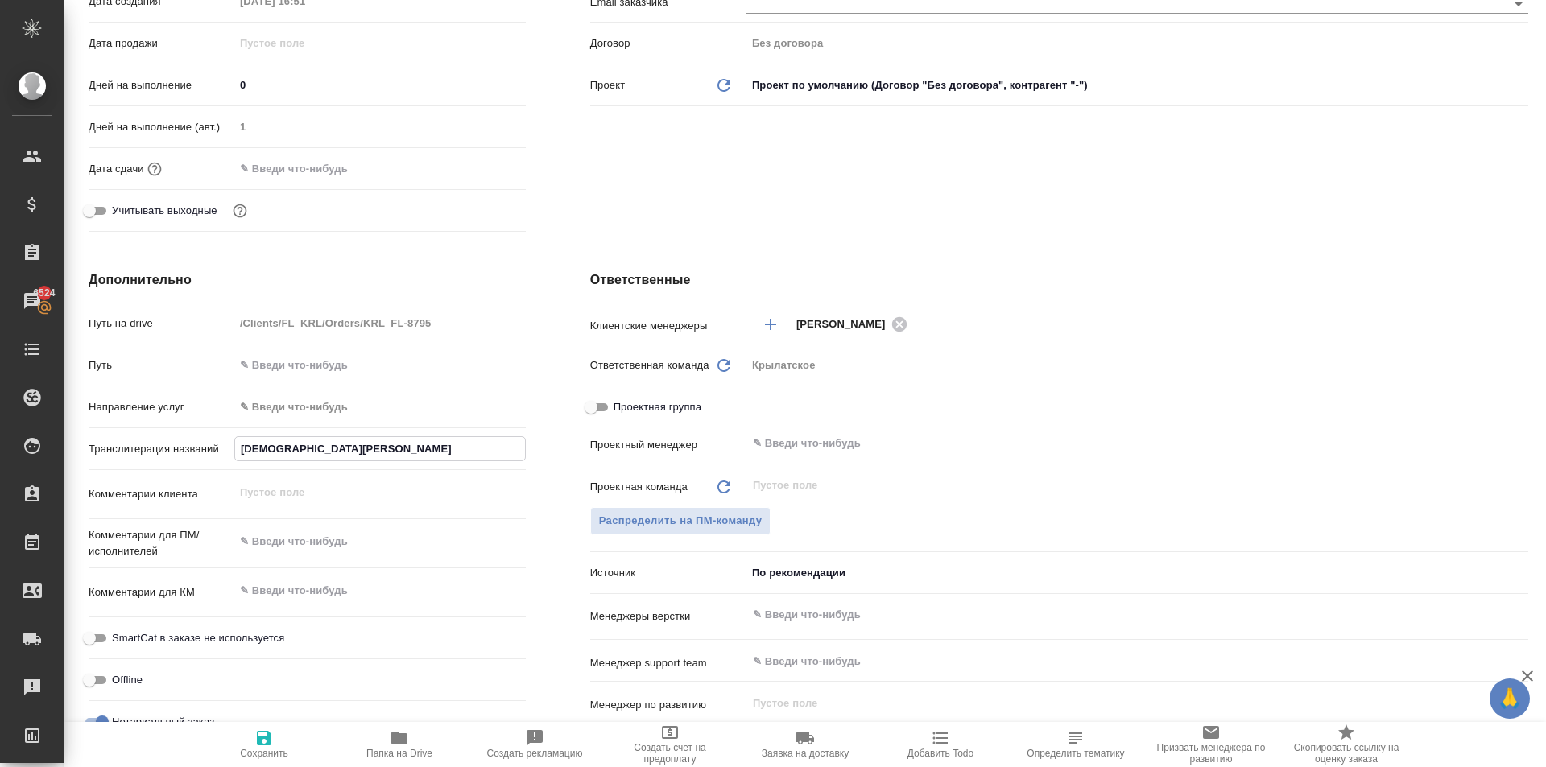
type textarea "x"
type input "KURAEV NIKOLAY"
type textarea "x"
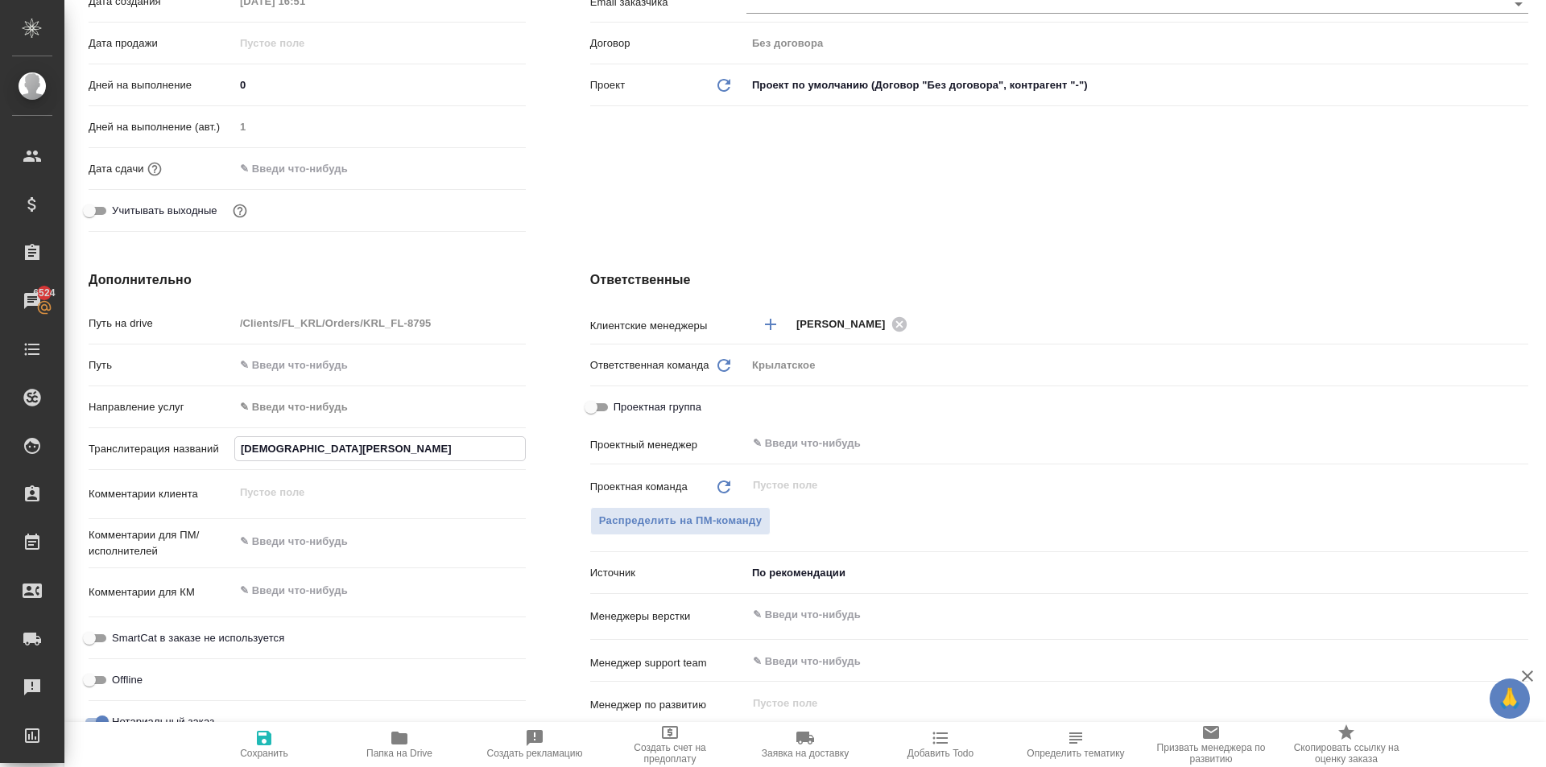
type input "KURAEV NIKOLAY"
drag, startPoint x: 222, startPoint y: 738, endPoint x: 353, endPoint y: 721, distance: 132.4
click at [221, 737] on span "Сохранить" at bounding box center [264, 744] width 116 height 31
type textarea "x"
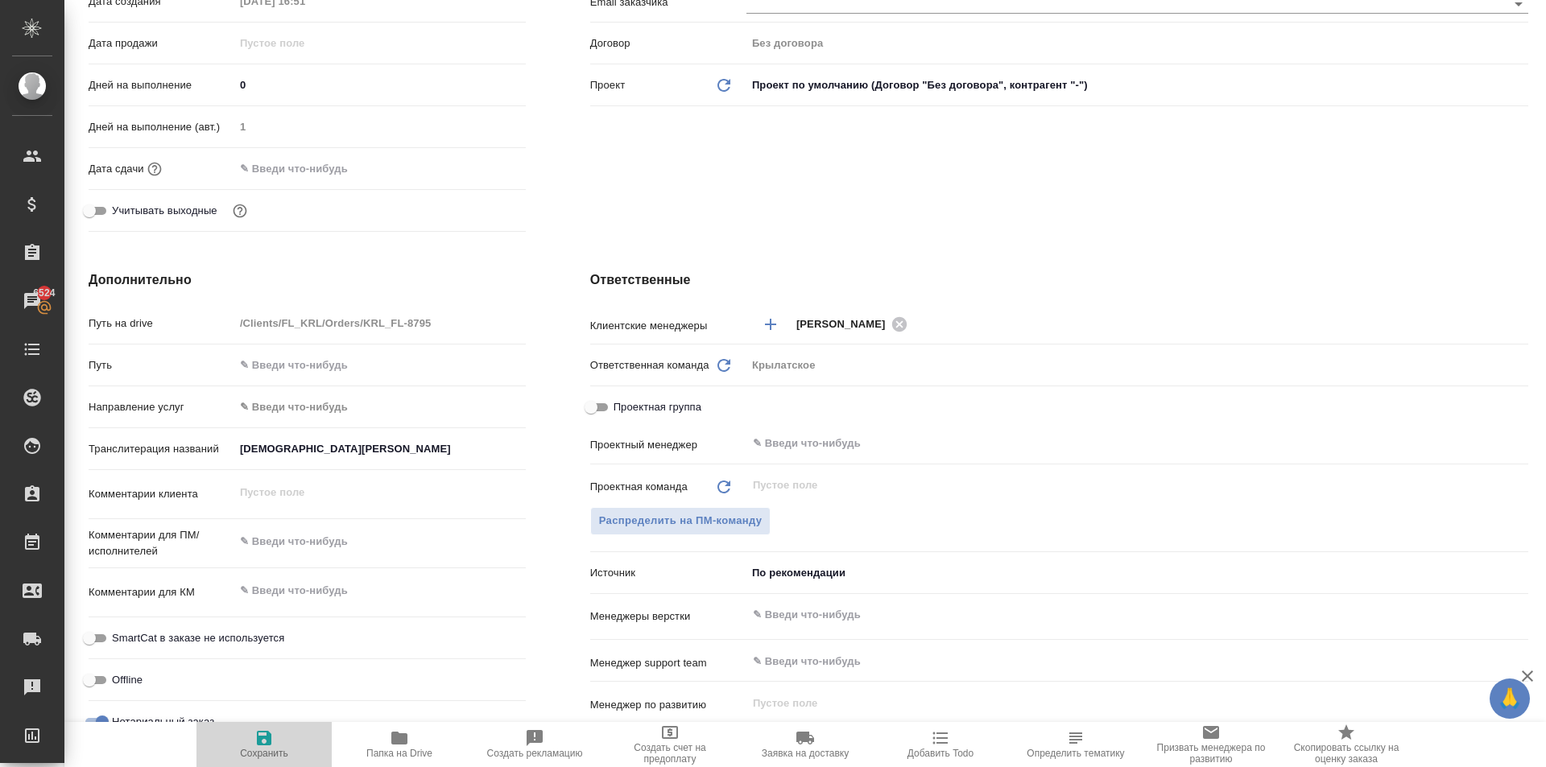
type textarea "x"
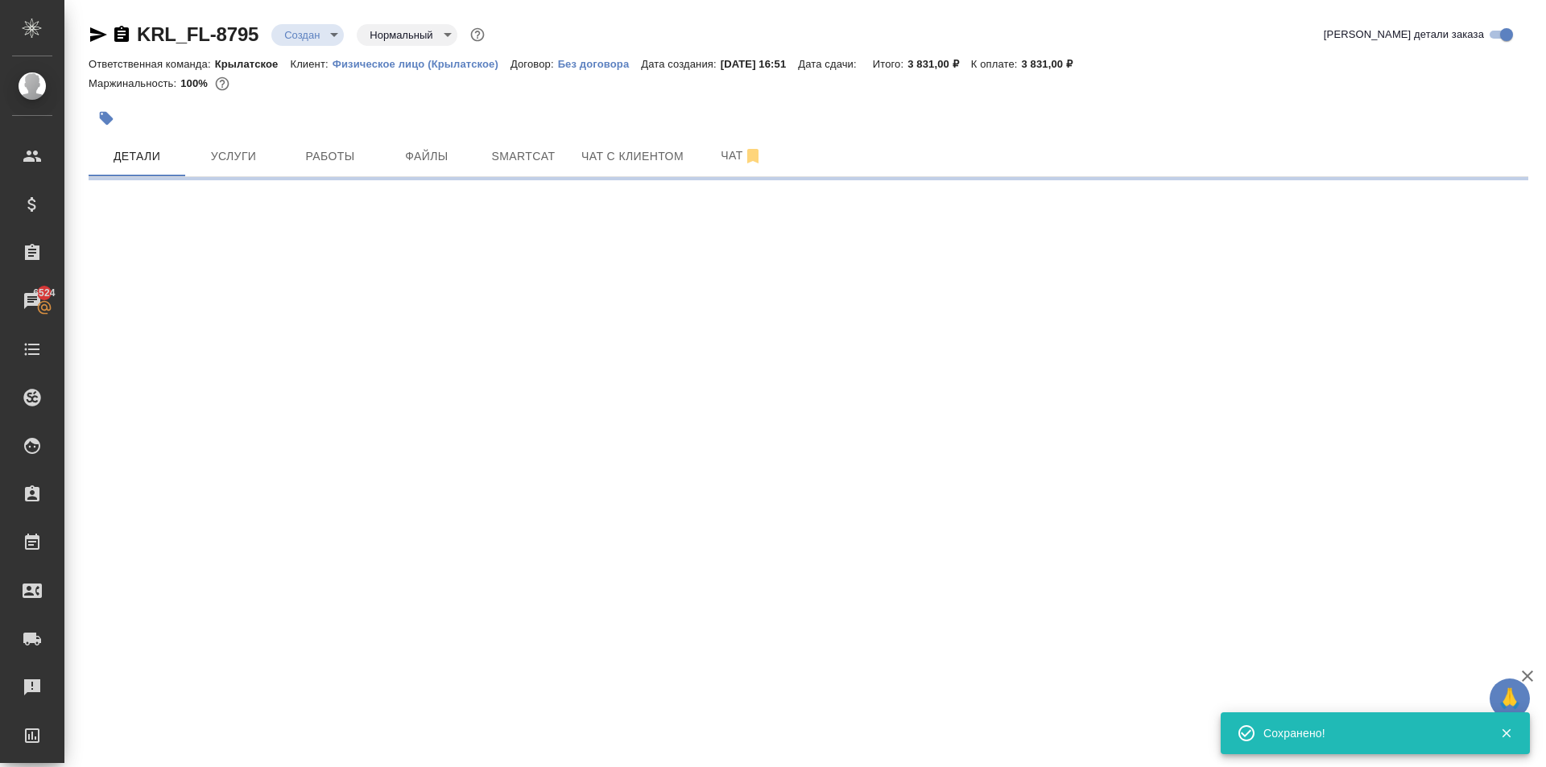
select select "RU"
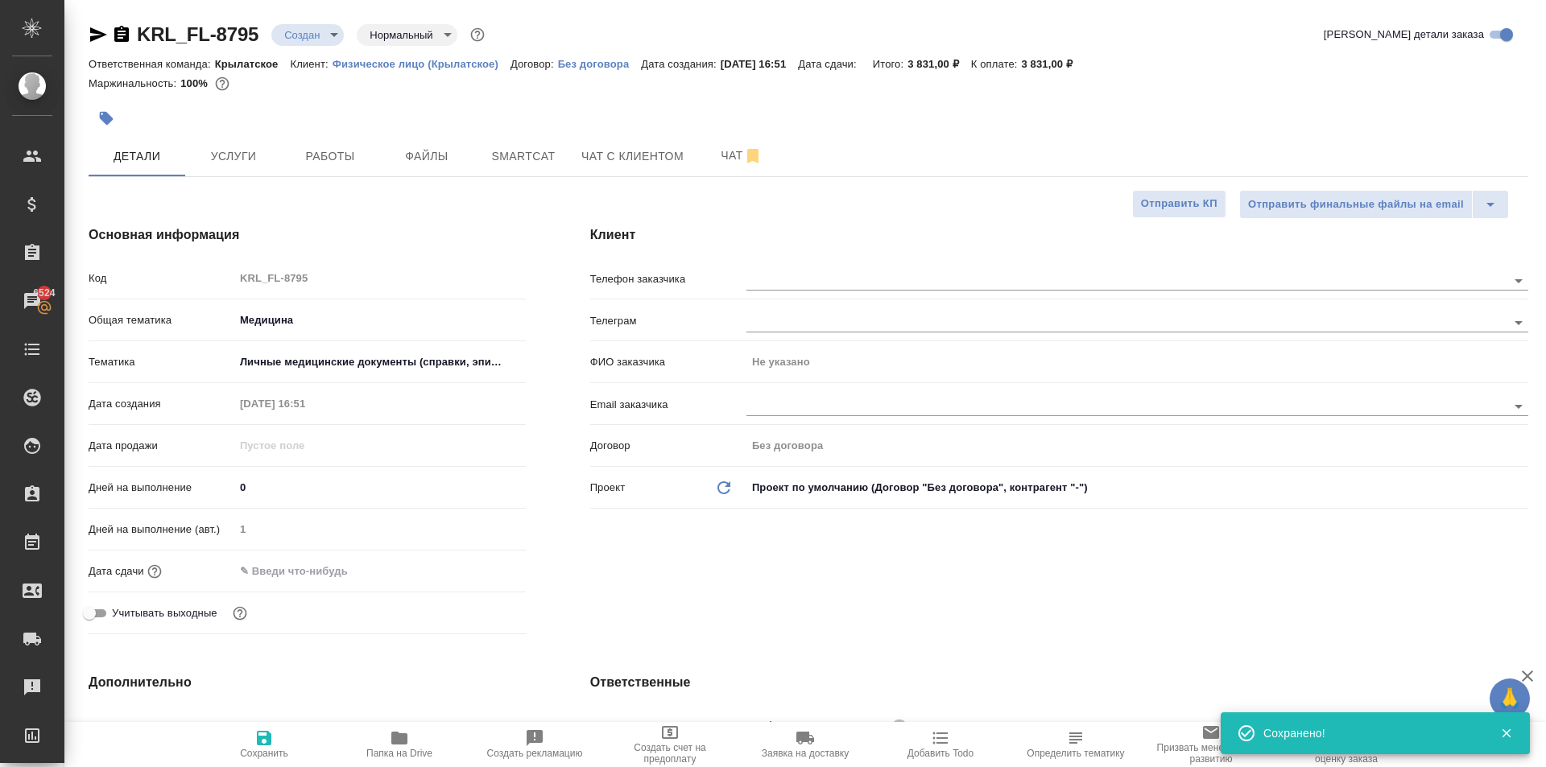
type textarea "x"
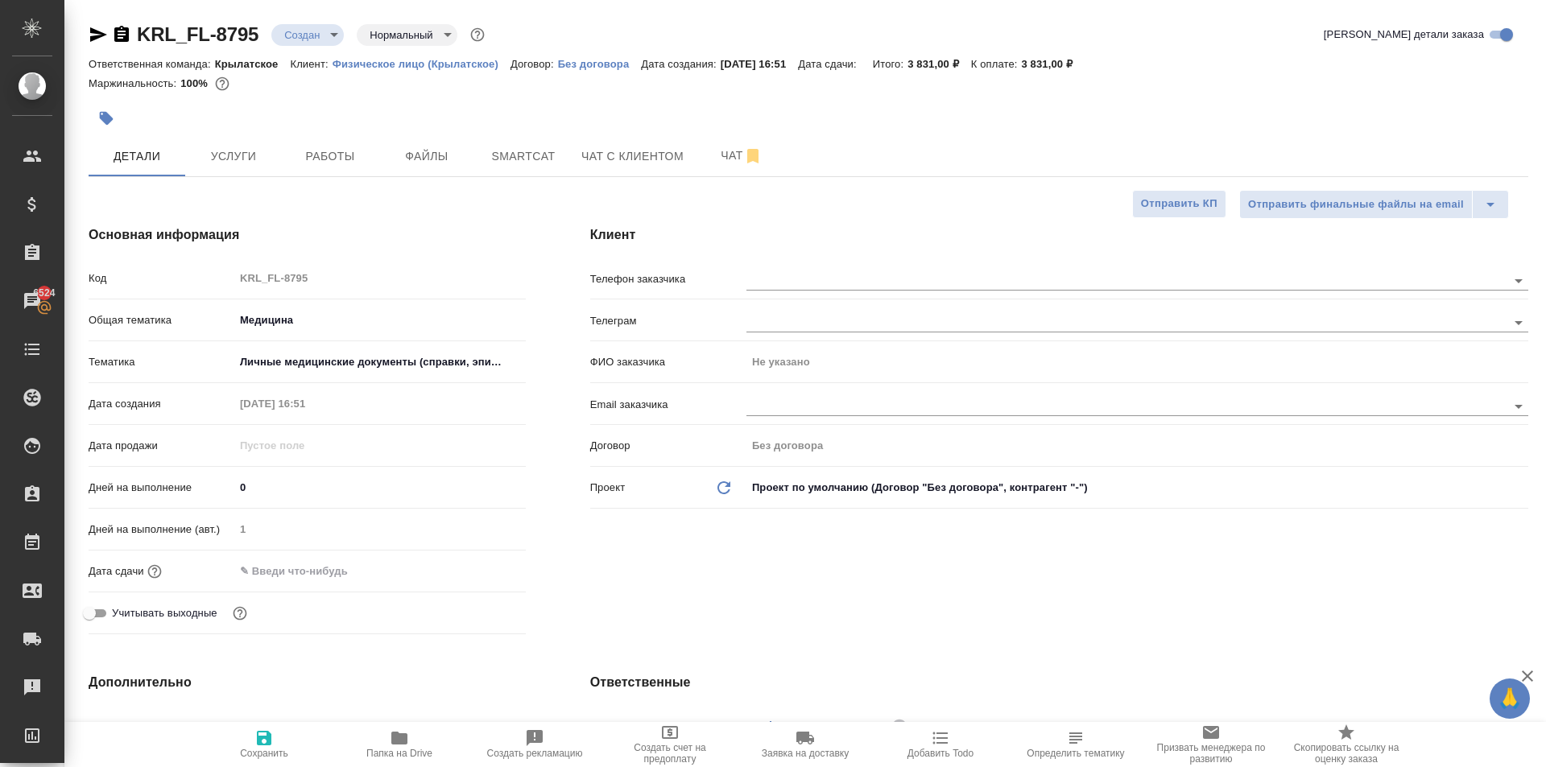
click at [284, 580] on input "text" at bounding box center [304, 571] width 141 height 23
click at [474, 569] on icon "button" at bounding box center [478, 569] width 19 height 19
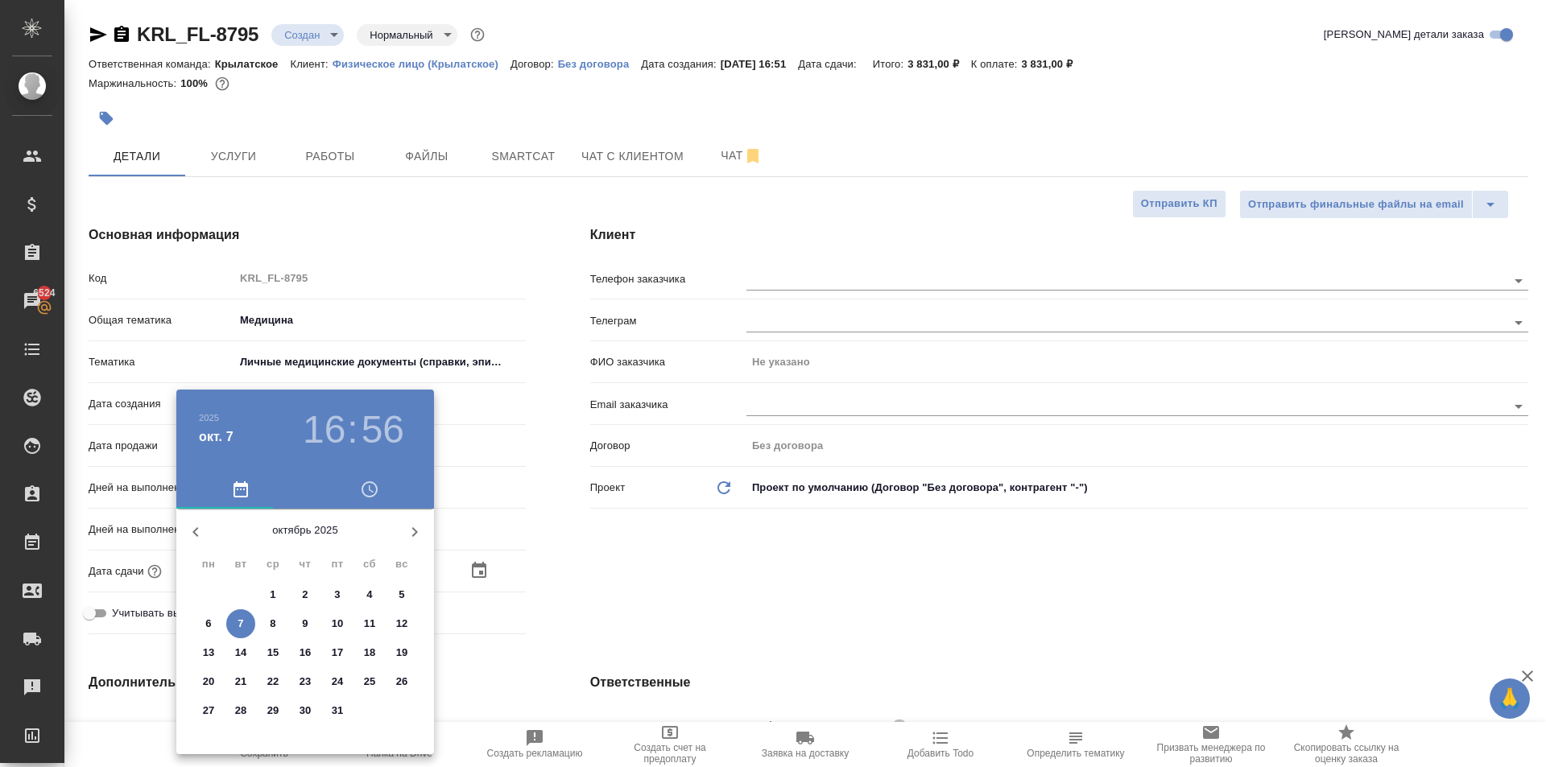
click at [275, 629] on span "8" at bounding box center [272, 624] width 29 height 16
type input "08.10.2025 16:56"
type textarea "x"
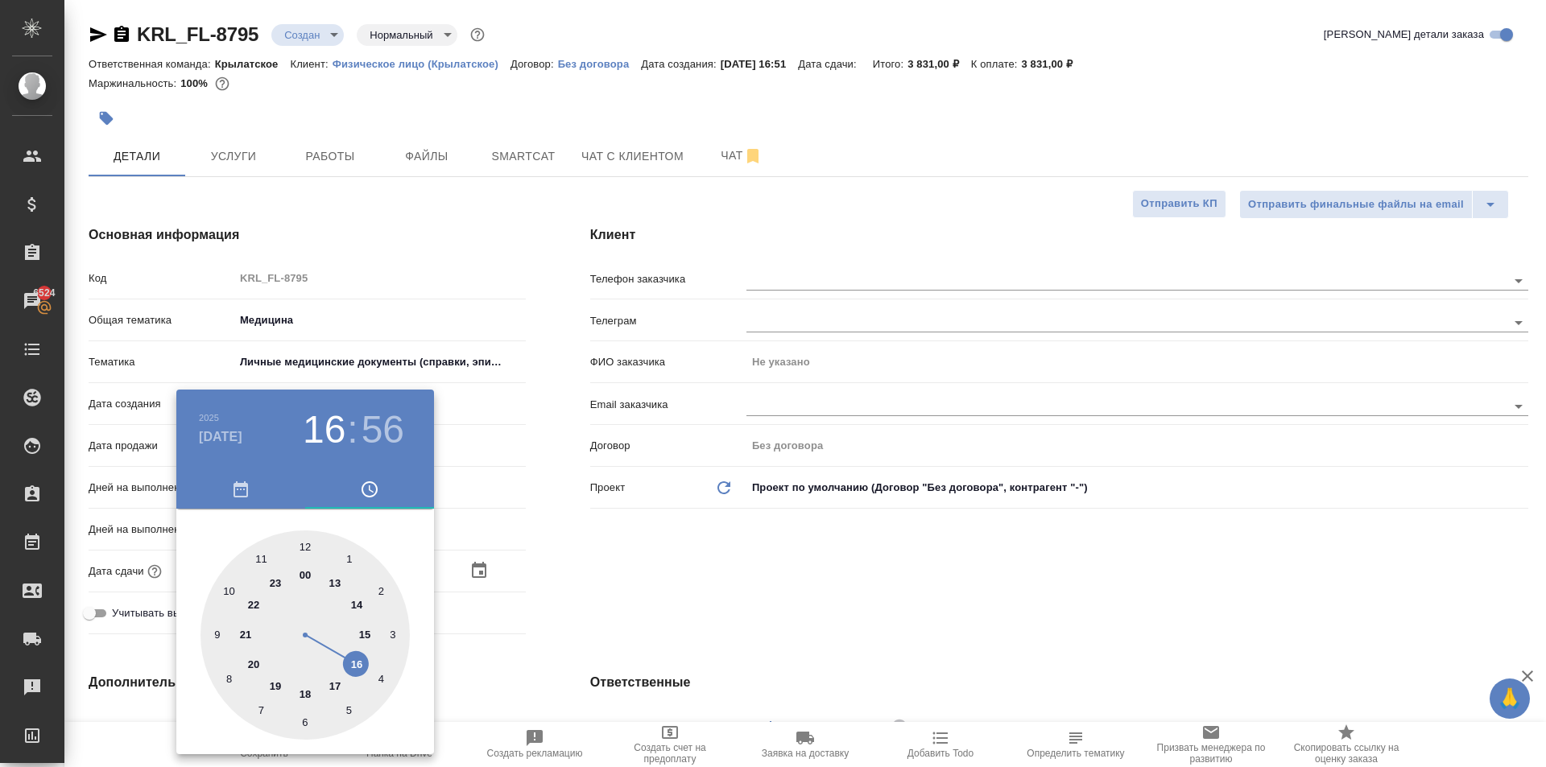
drag, startPoint x: 224, startPoint y: 583, endPoint x: 233, endPoint y: 581, distance: 9.8
click at [224, 584] on div at bounding box center [304, 635] width 209 height 209
type input "08.10.2025 10:56"
type textarea "x"
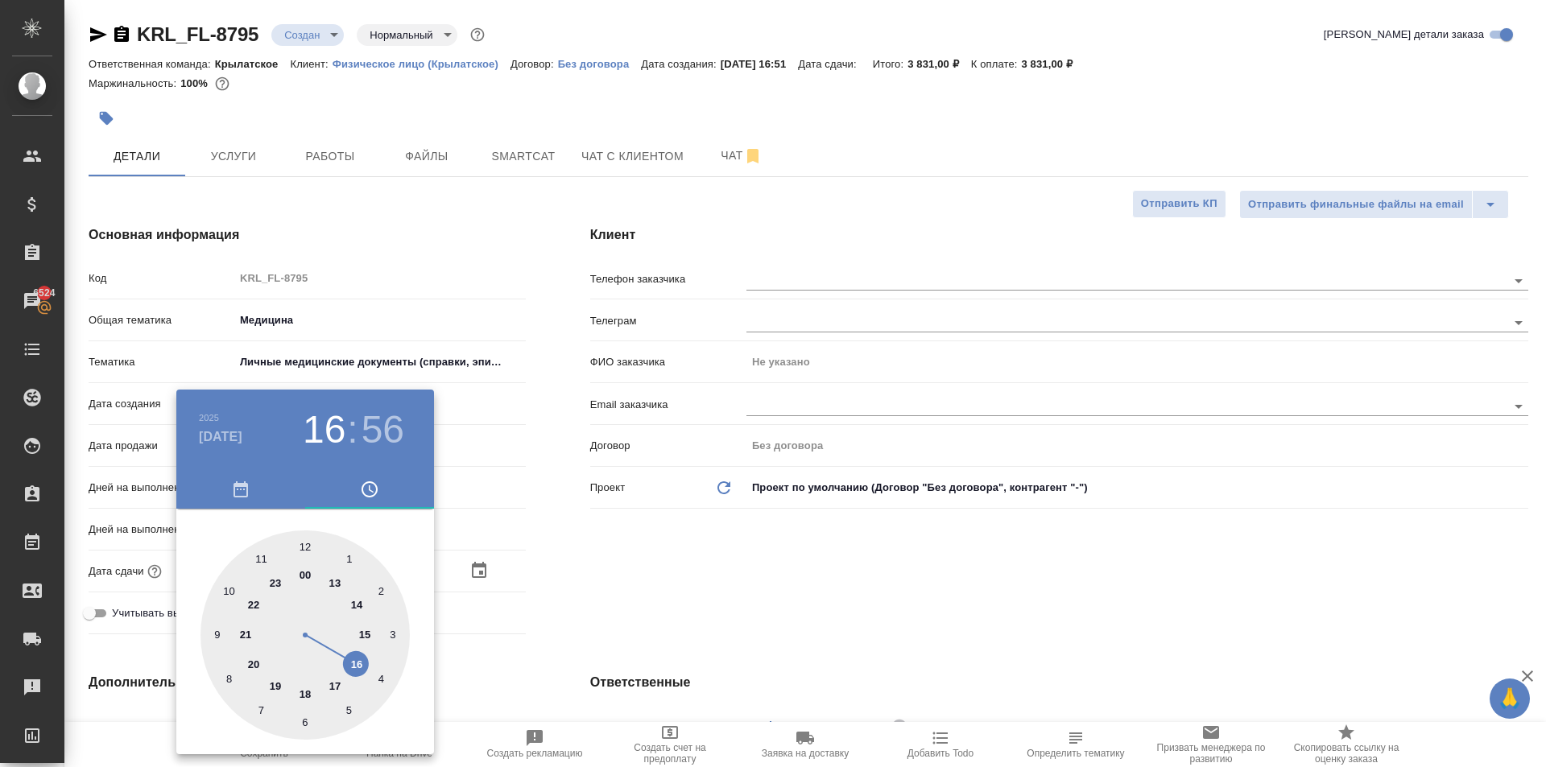
type textarea "x"
type input "08.10.2025 10:01"
type textarea "x"
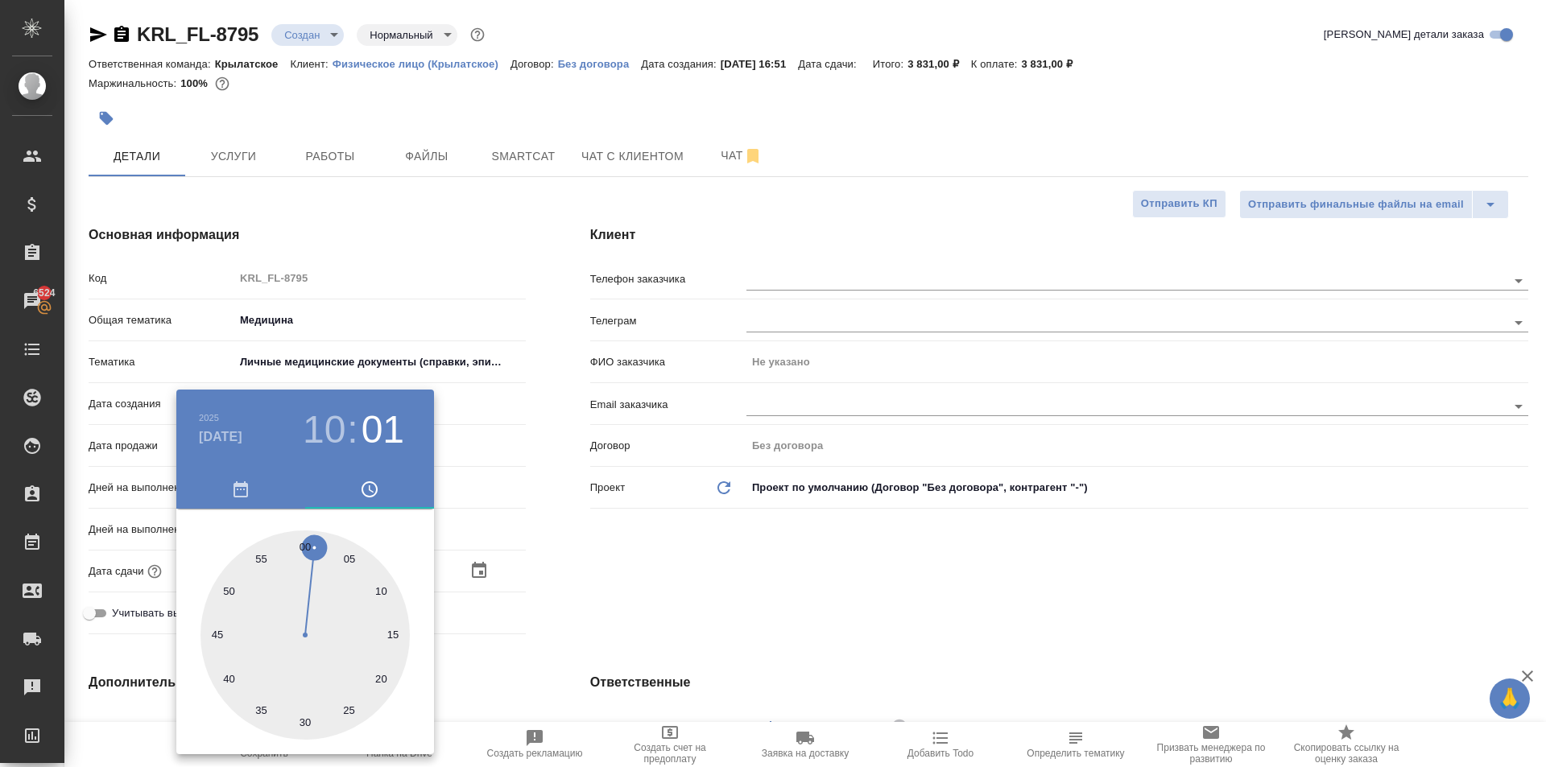
type input "08.10.2025 10:00"
type textarea "x"
click at [307, 543] on div at bounding box center [304, 635] width 209 height 209
click at [739, 582] on div at bounding box center [773, 383] width 1546 height 767
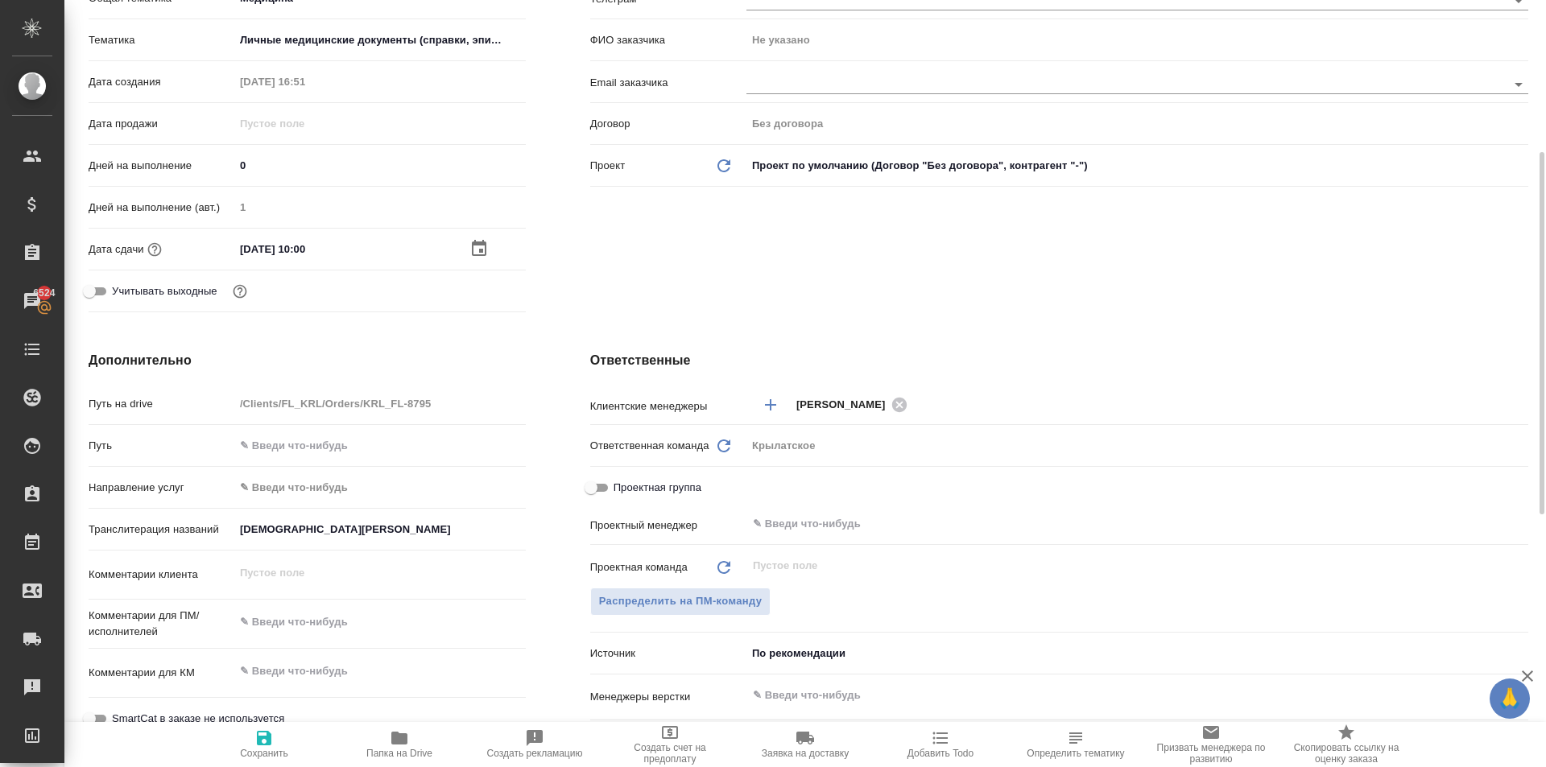
scroll to position [403, 0]
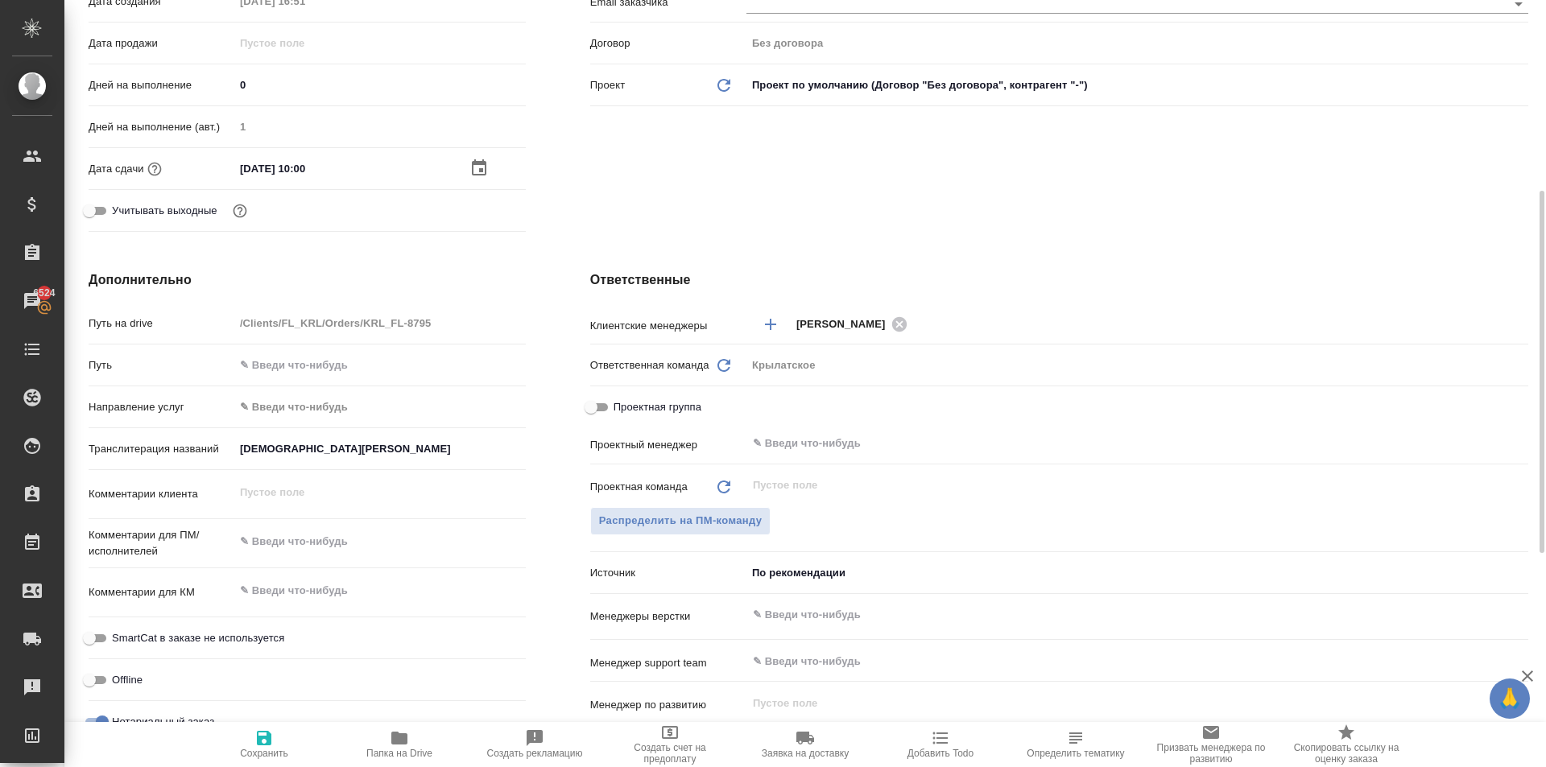
click at [312, 395] on body "🙏 .cls-1 fill:#fff; AWATERA Kasymov Timur Клиенты Спецификации Заказы 6524 Чаты…" at bounding box center [773, 383] width 1546 height 767
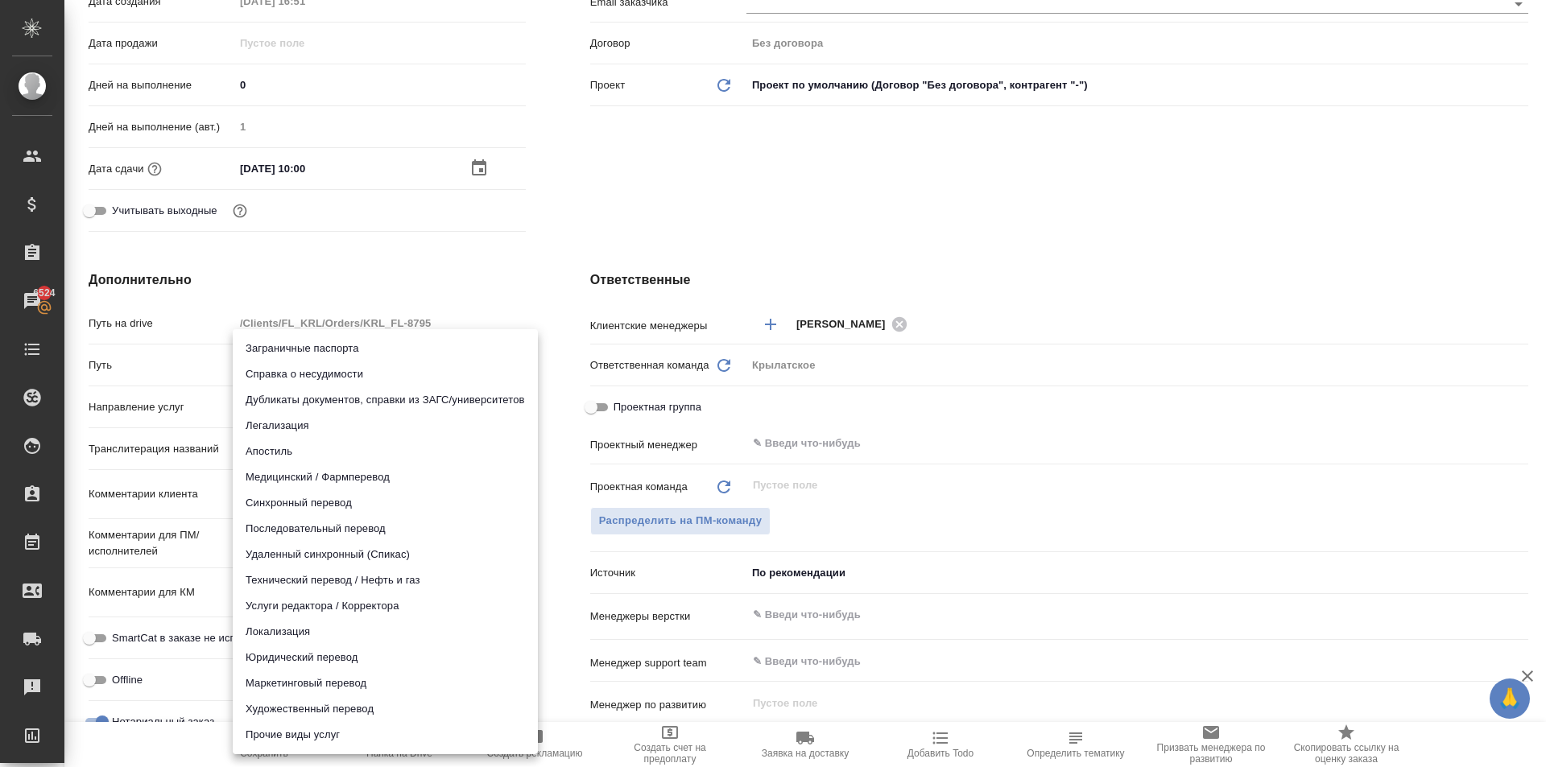
click at [300, 650] on li "Юридический перевод" at bounding box center [385, 658] width 305 height 26
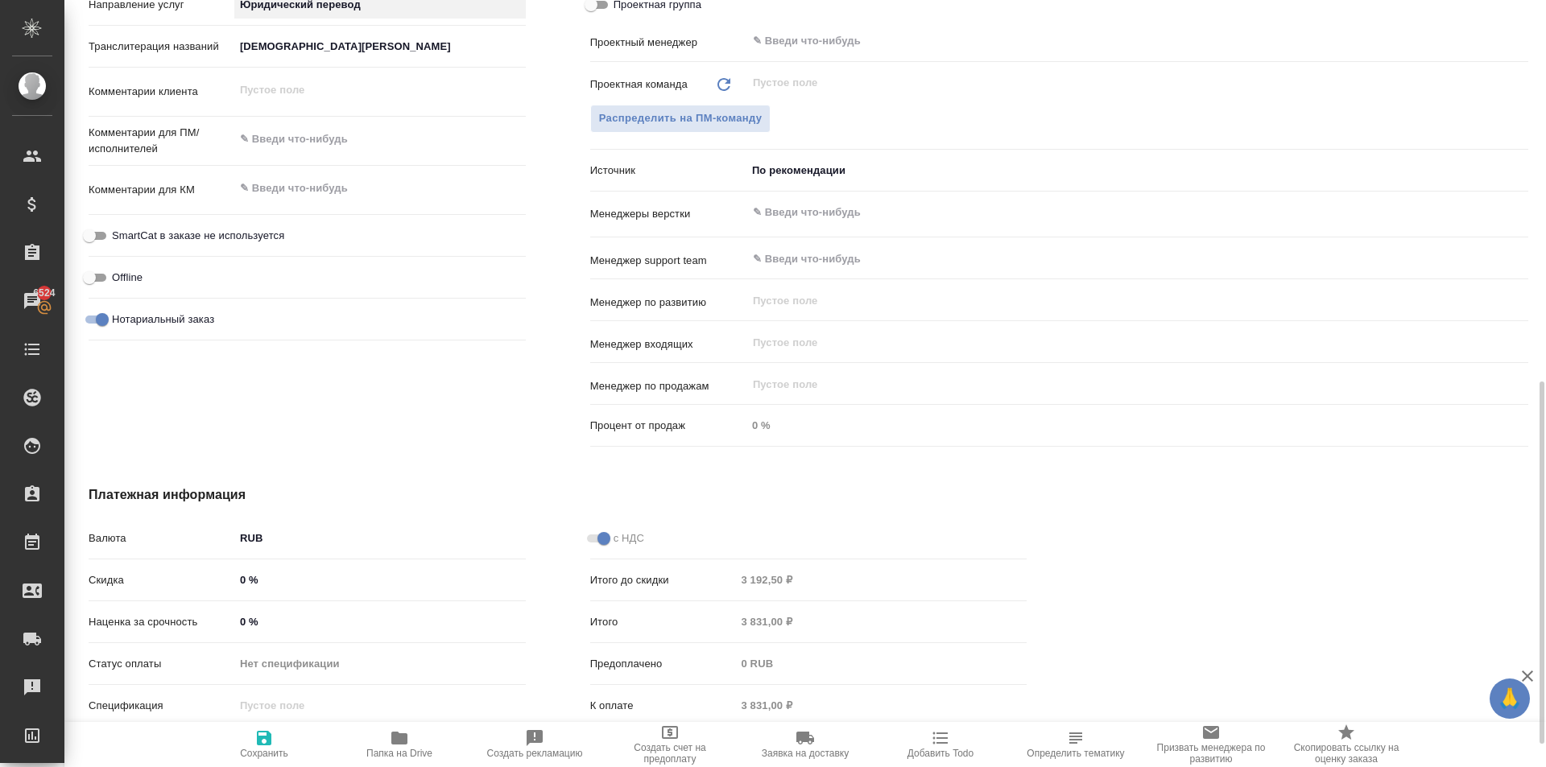
scroll to position [915, 0]
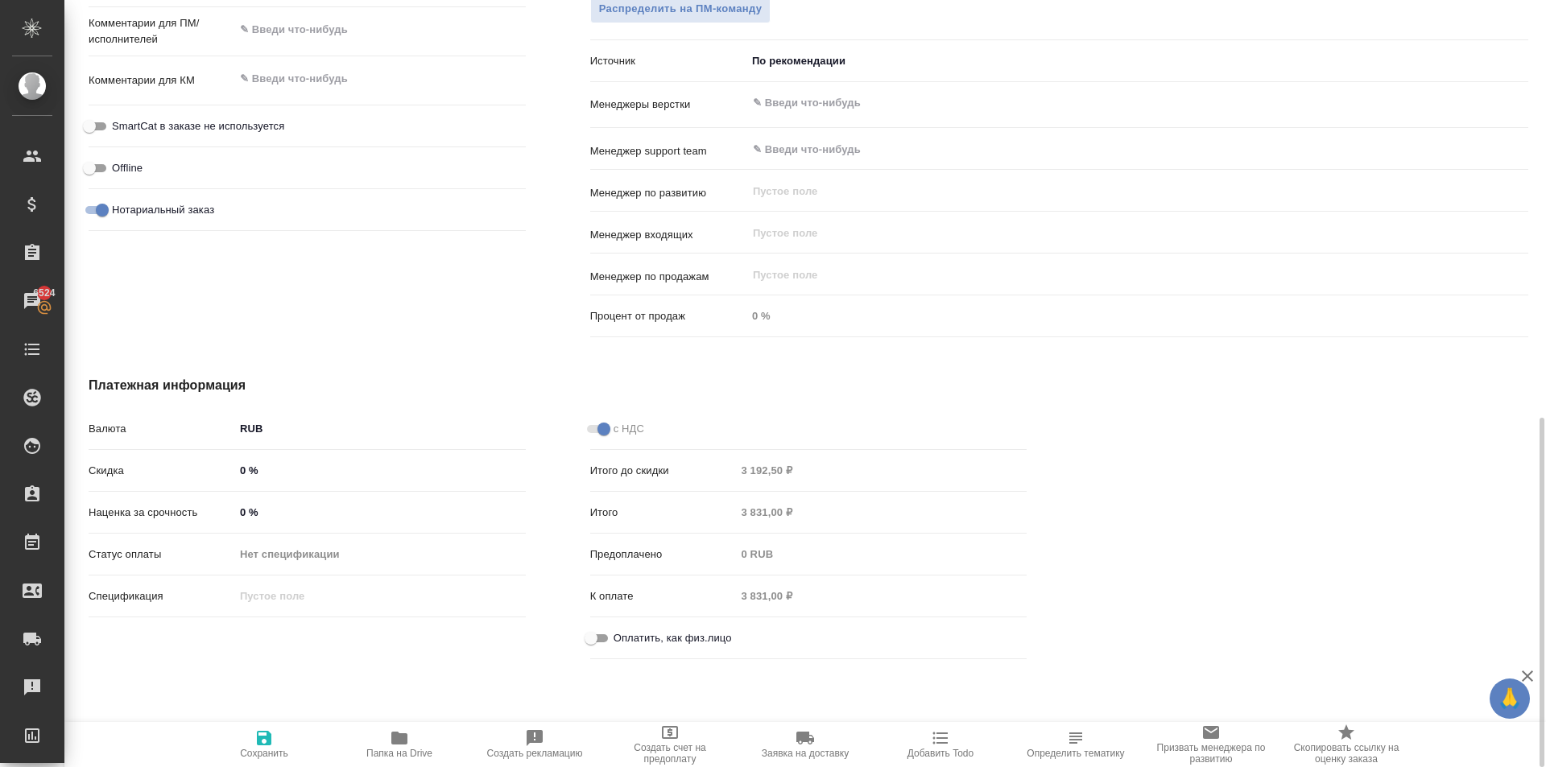
click at [605, 655] on div "Оплатить, как физ.лицо" at bounding box center [808, 641] width 437 height 35
click at [592, 640] on input "Оплатить, как физ.лицо" at bounding box center [591, 638] width 58 height 19
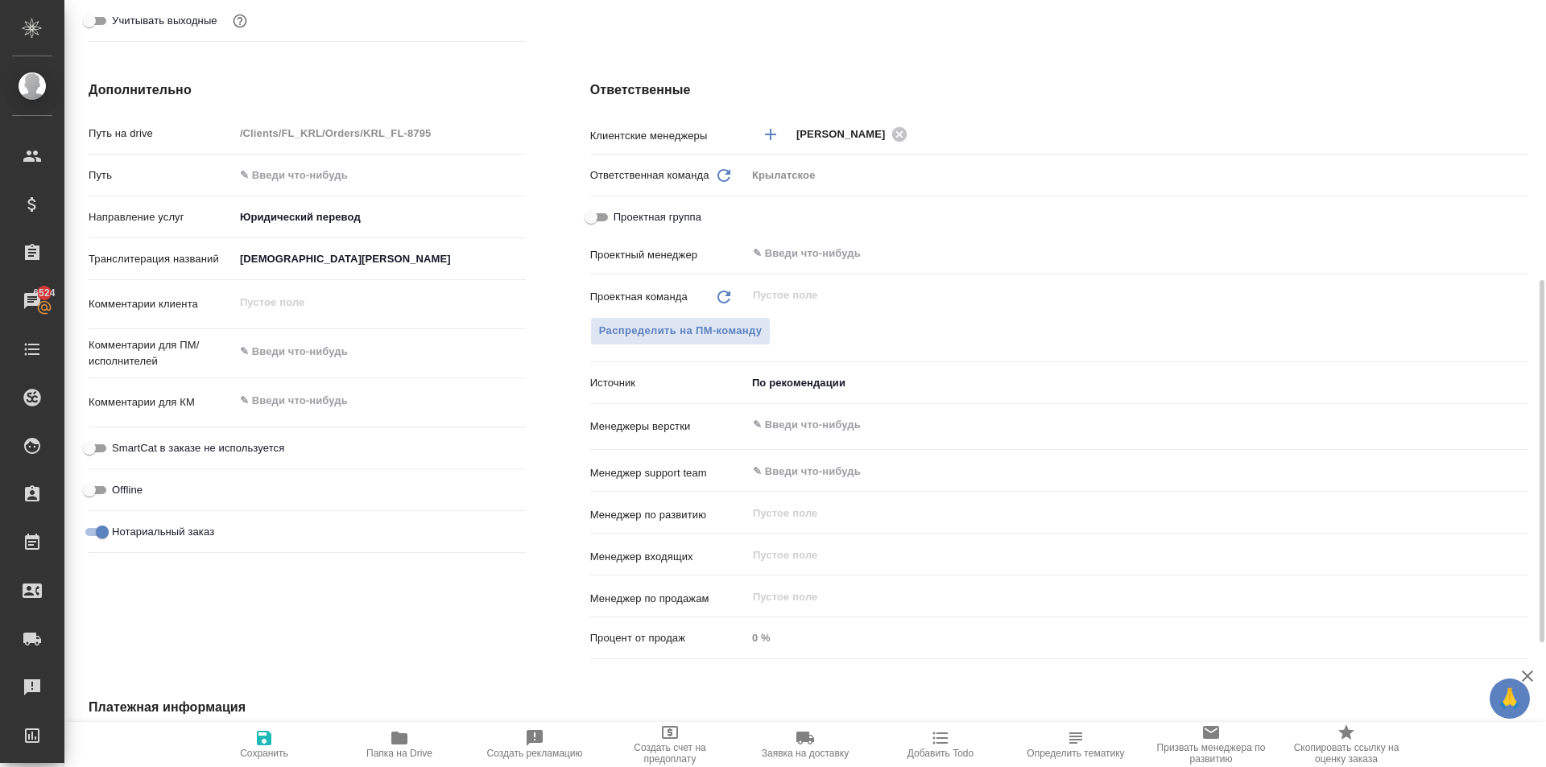
click at [176, 453] on span "SmartCat в заказе не используется" at bounding box center [198, 448] width 172 height 16
click at [118, 453] on input "SmartCat в заказе не используется" at bounding box center [89, 448] width 58 height 19
click at [225, 727] on button "Сохранить" at bounding box center [263, 744] width 135 height 45
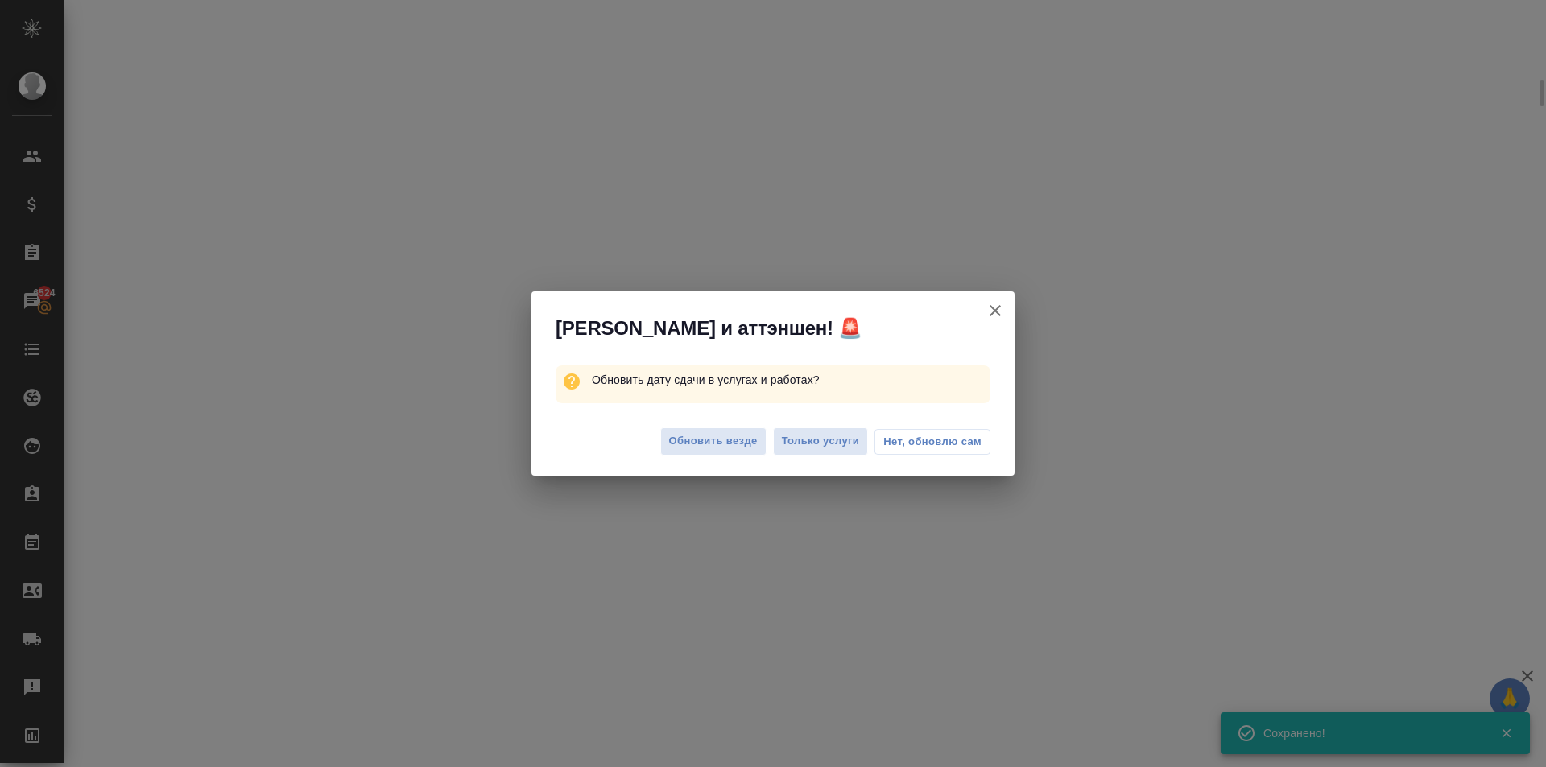
scroll to position [580, 0]
click at [693, 452] on button "Обновить везде" at bounding box center [713, 441] width 106 height 28
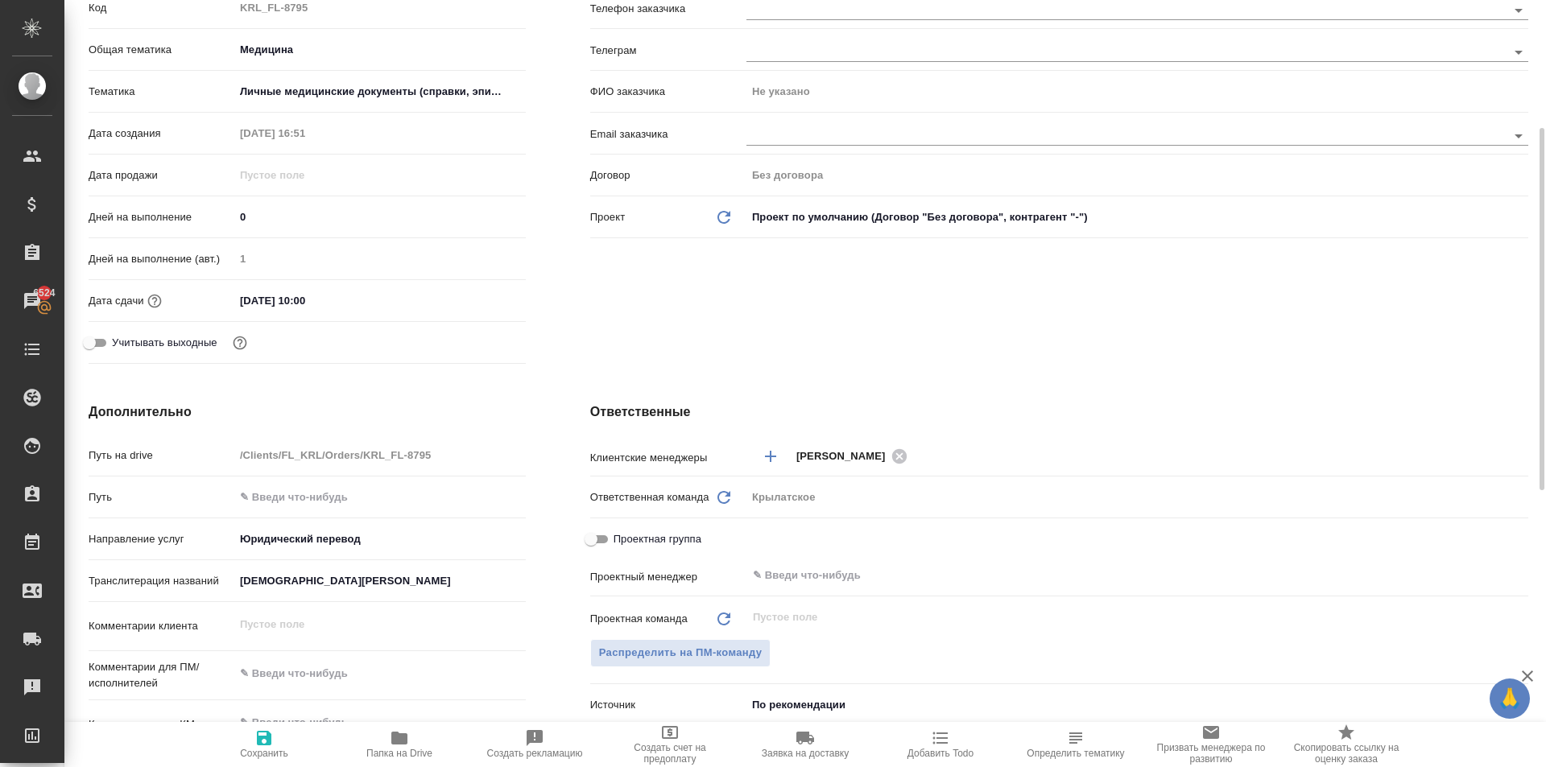
scroll to position [29, 0]
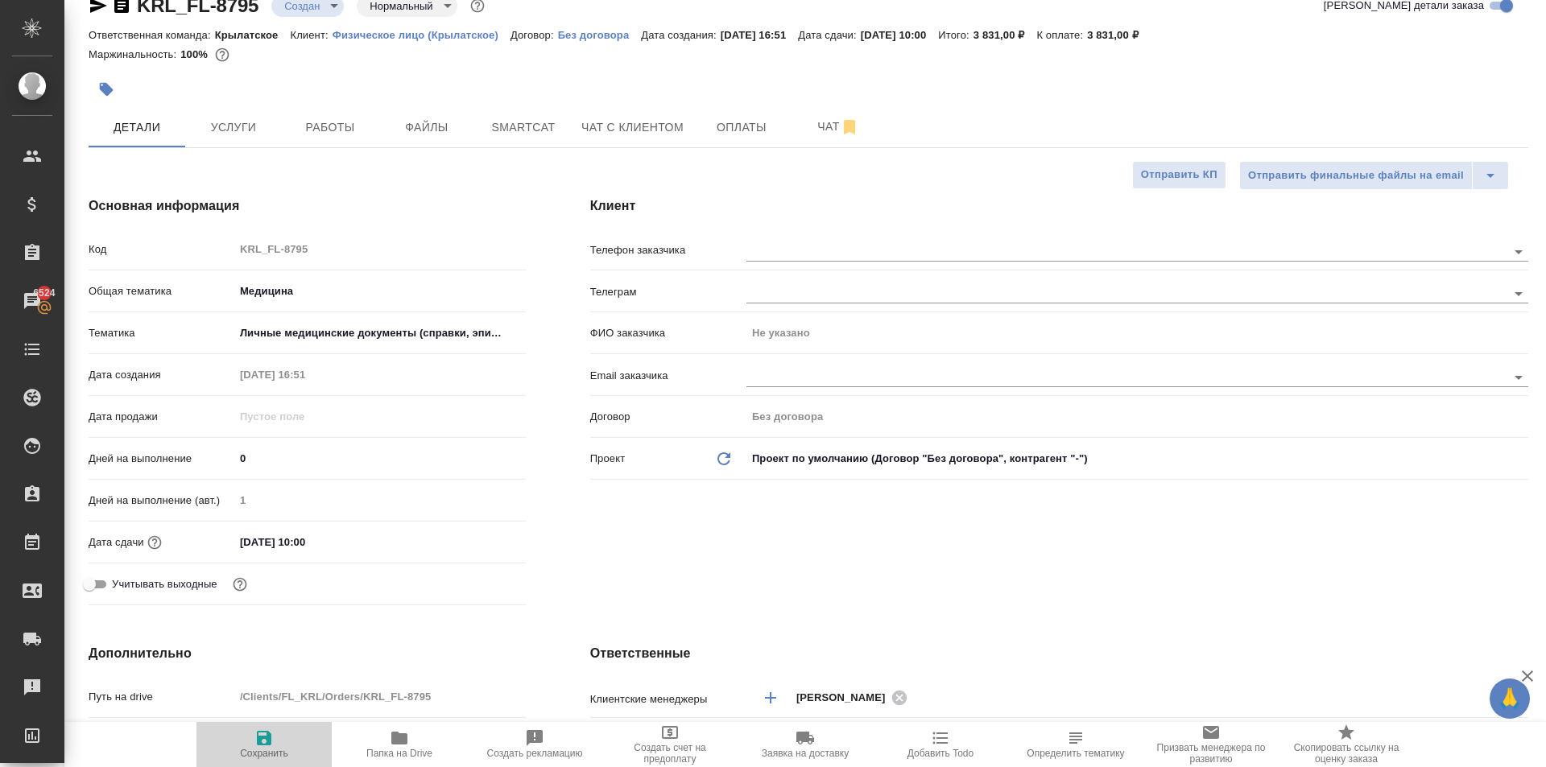
click at [293, 724] on button "Сохранить" at bounding box center [263, 744] width 135 height 45
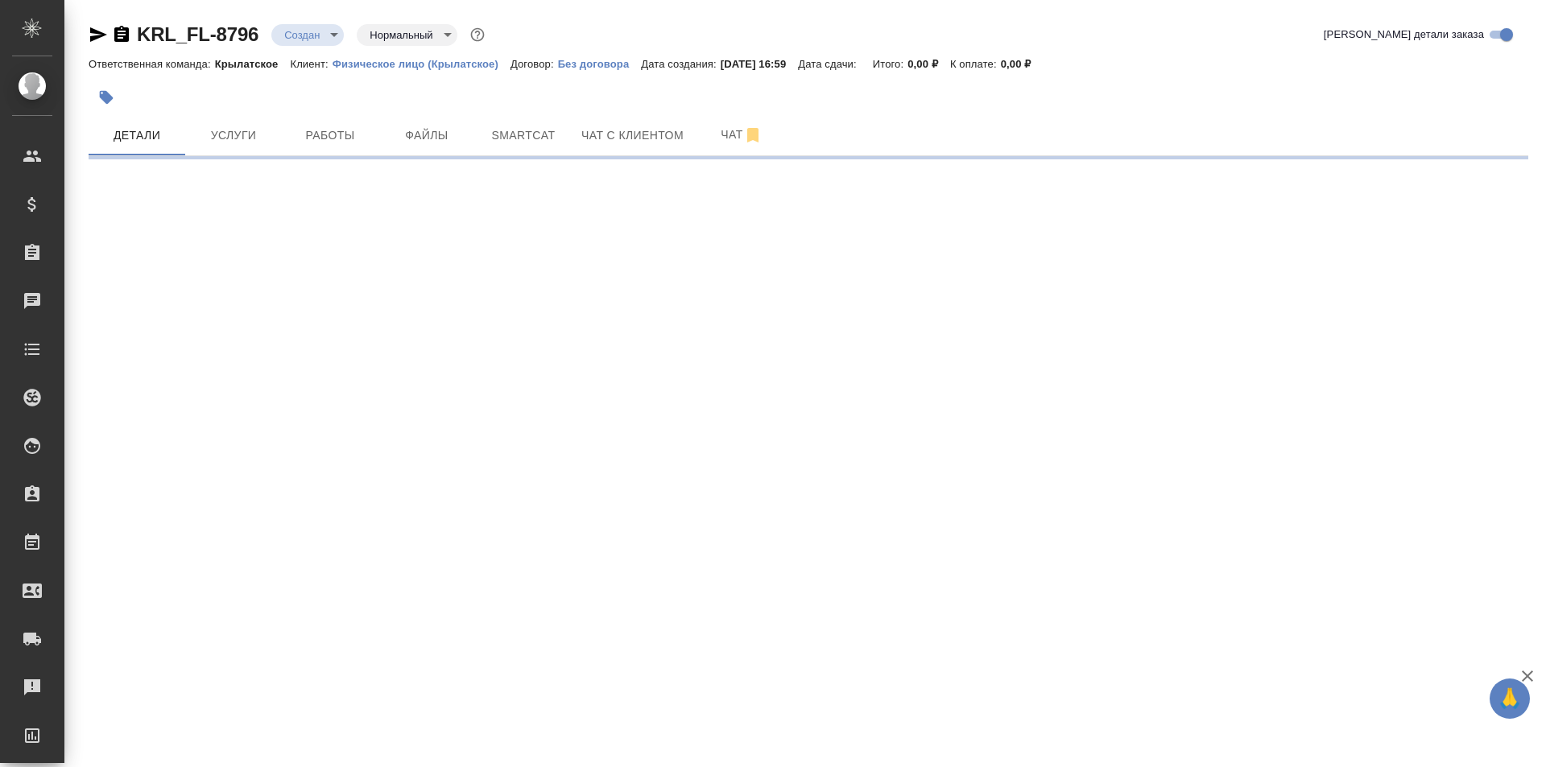
select select "RU"
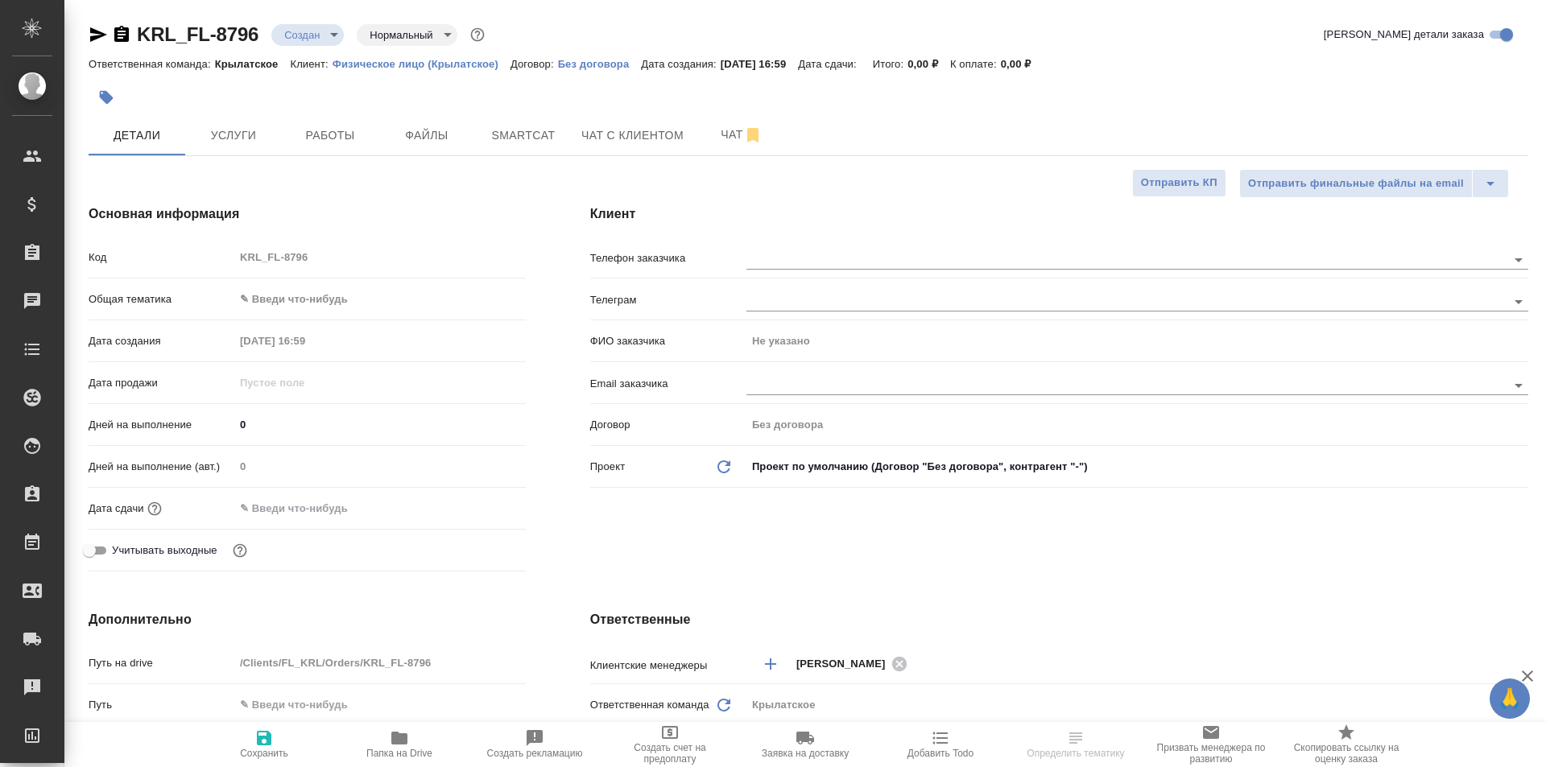
type textarea "x"
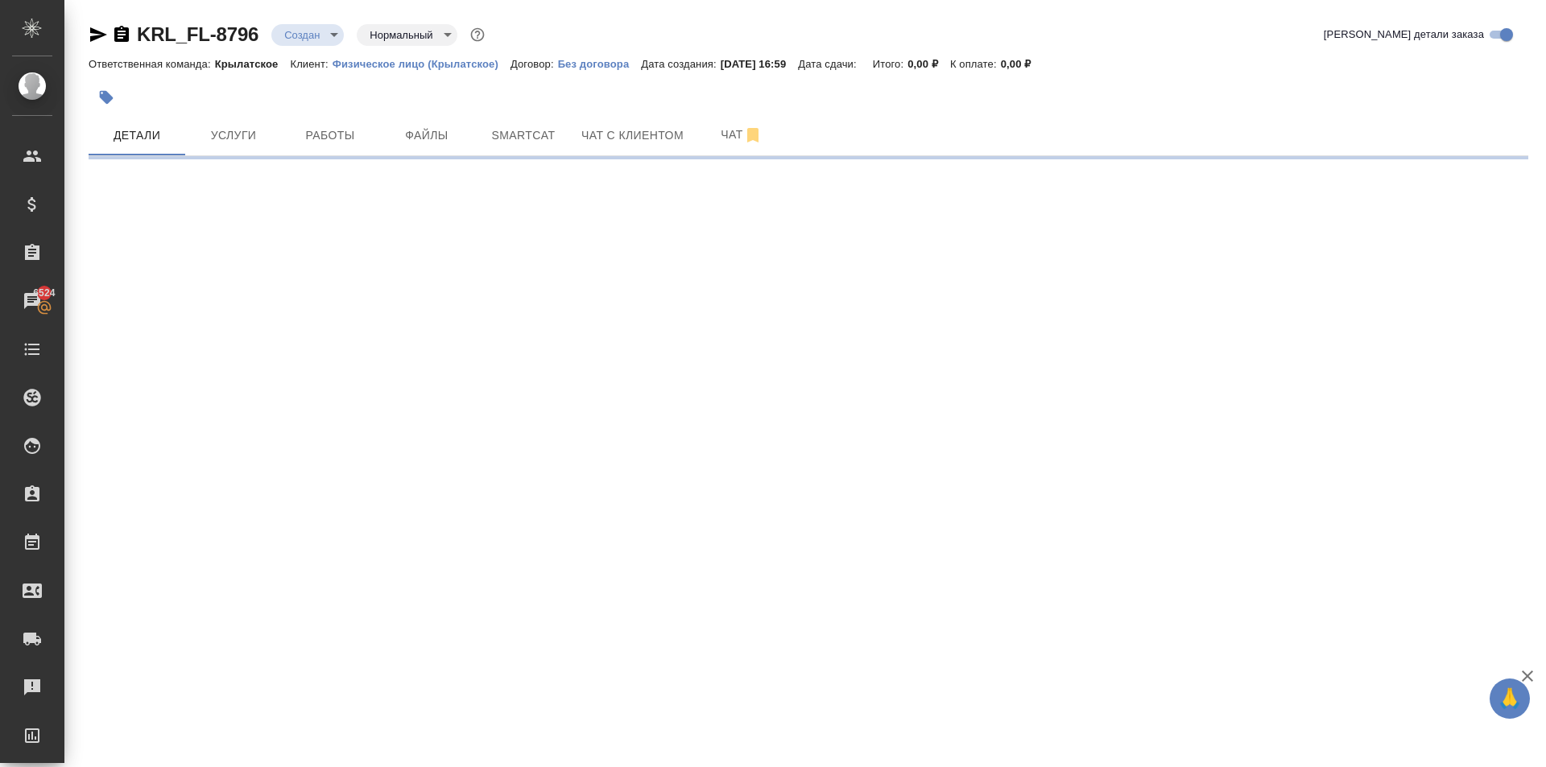
select select "RU"
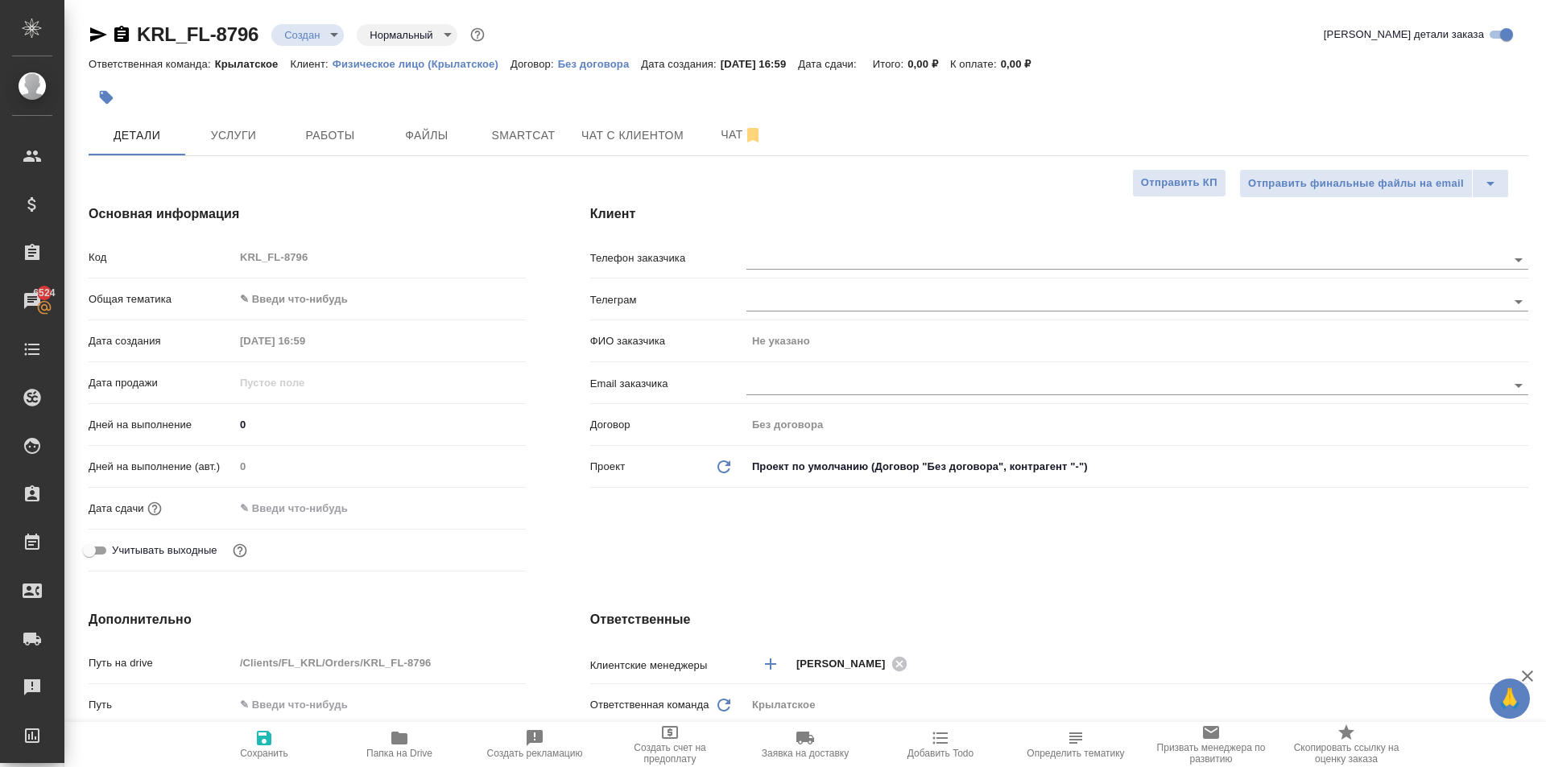
type textarea "x"
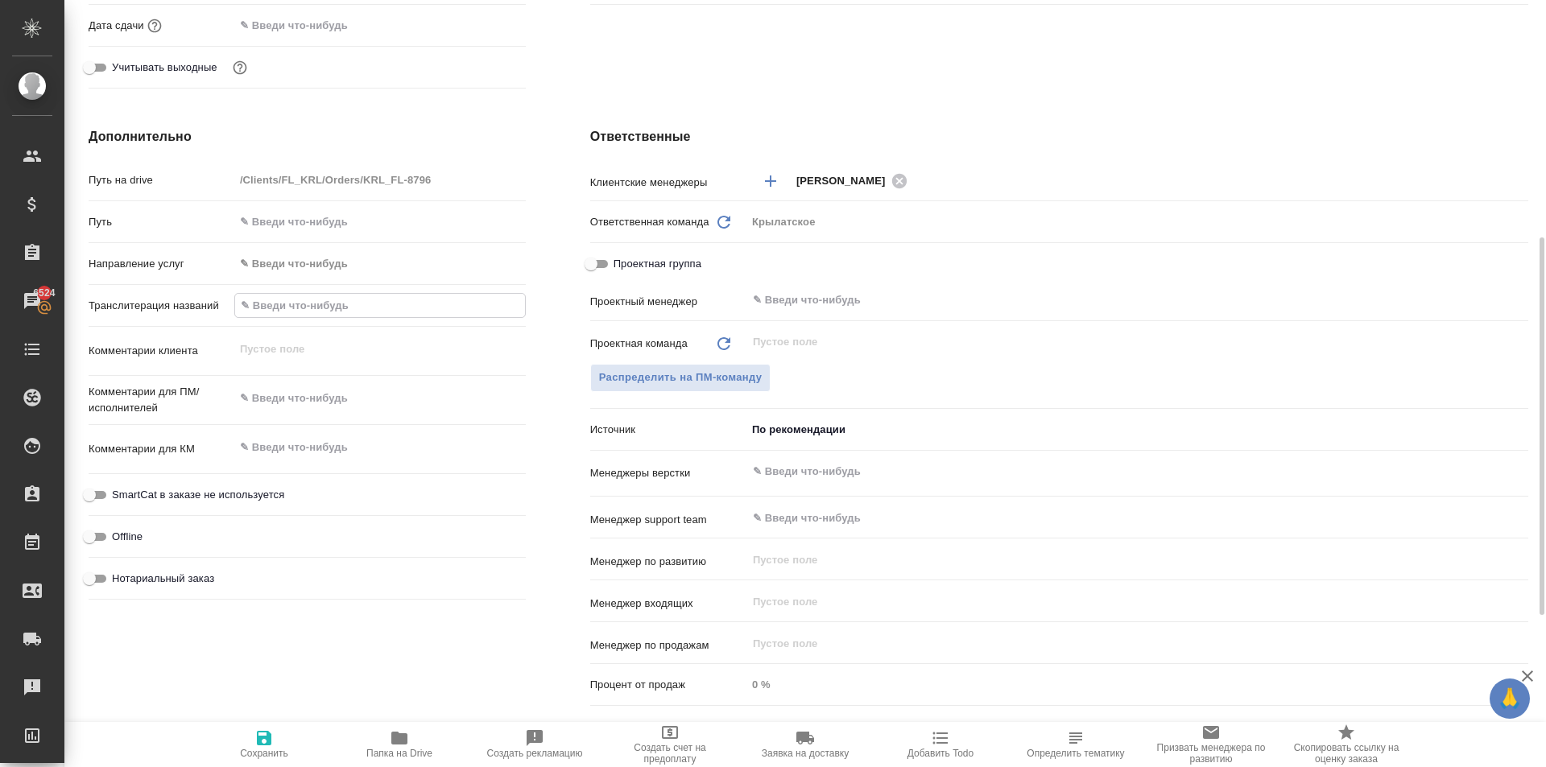
click at [347, 308] on input "text" at bounding box center [380, 305] width 290 height 23
type input "V"
type textarea "x"
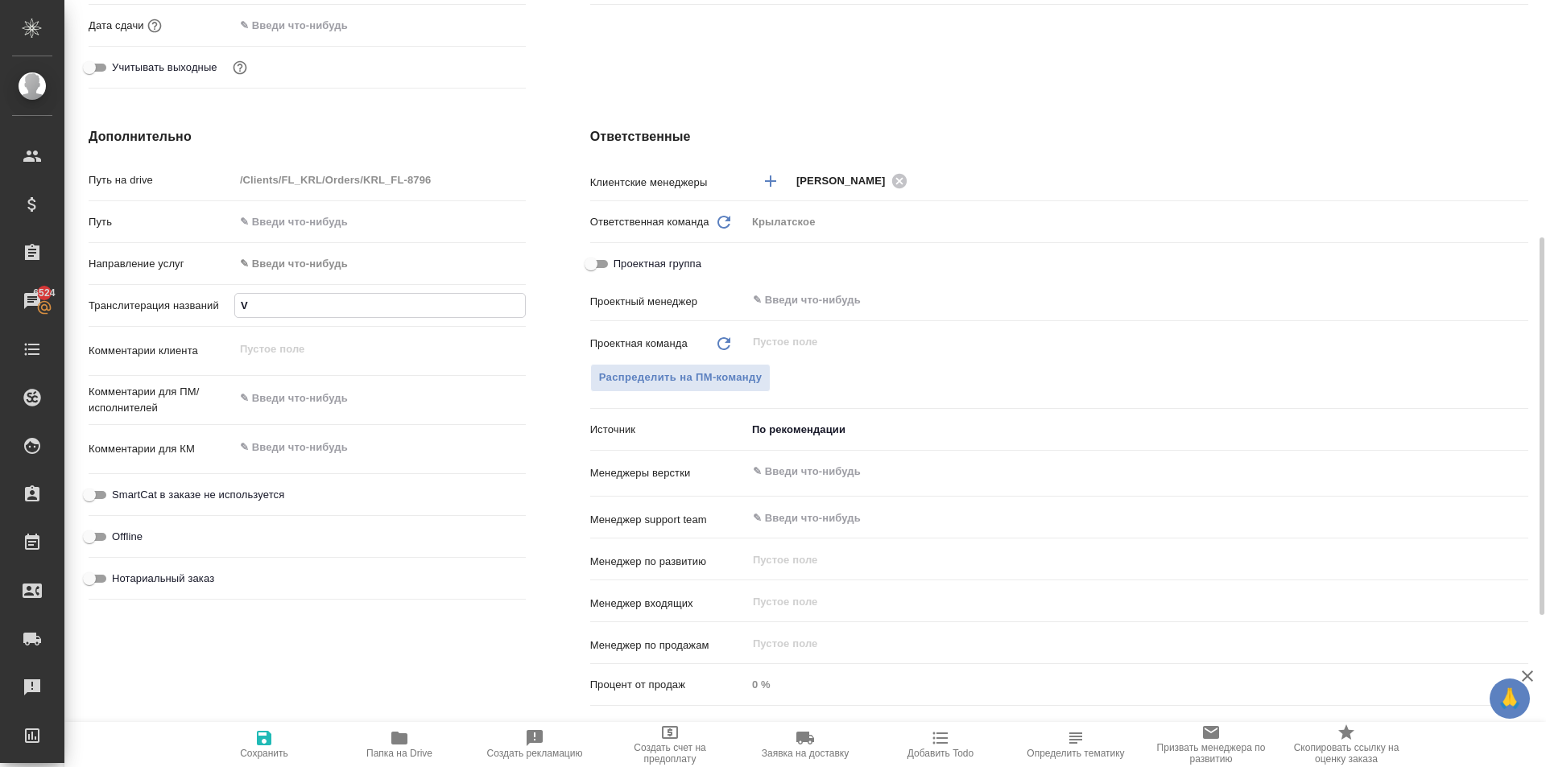
type input "VE"
type textarea "x"
type input "VEH"
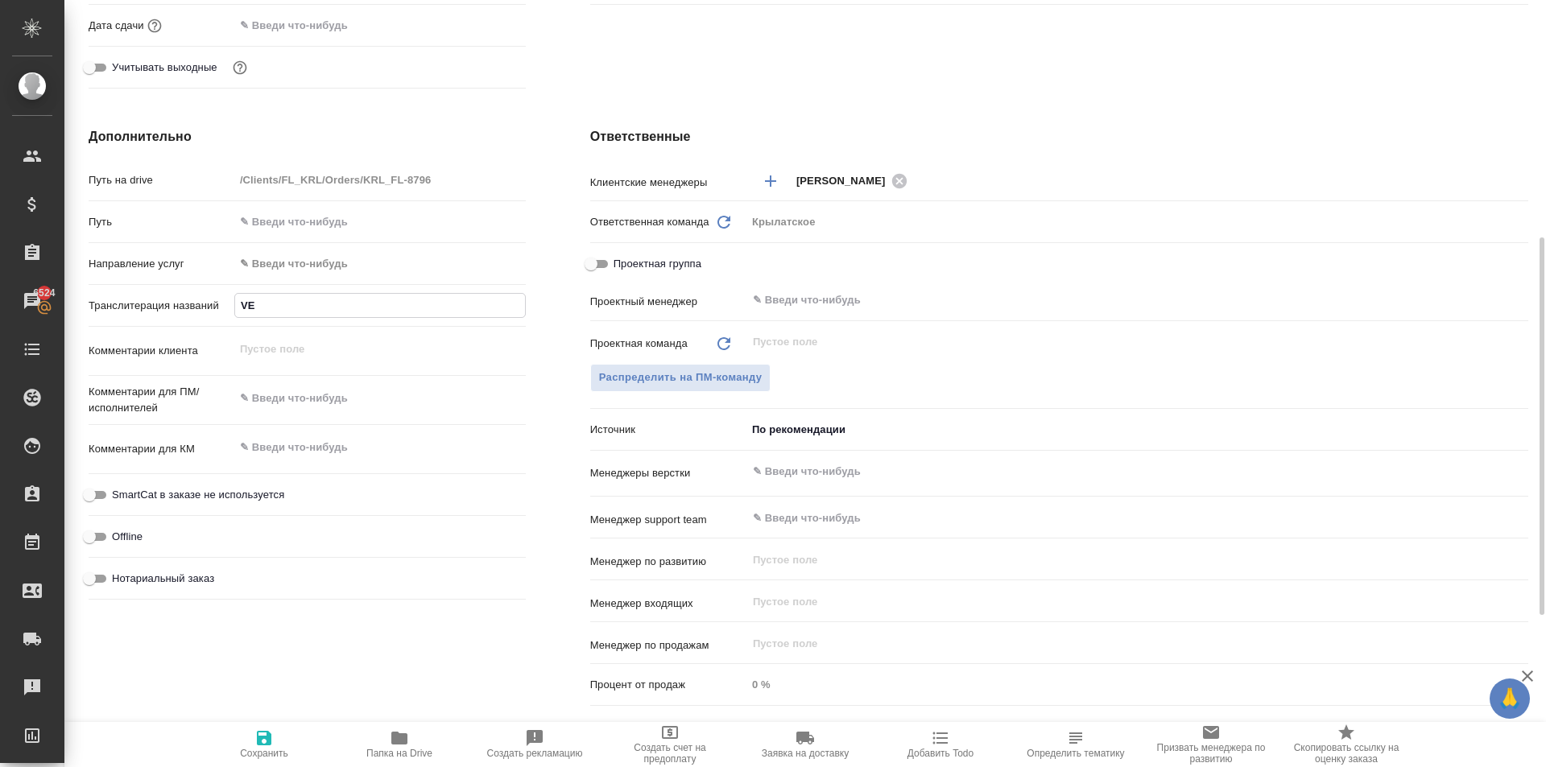
type textarea "x"
type input "VE"
type textarea "x"
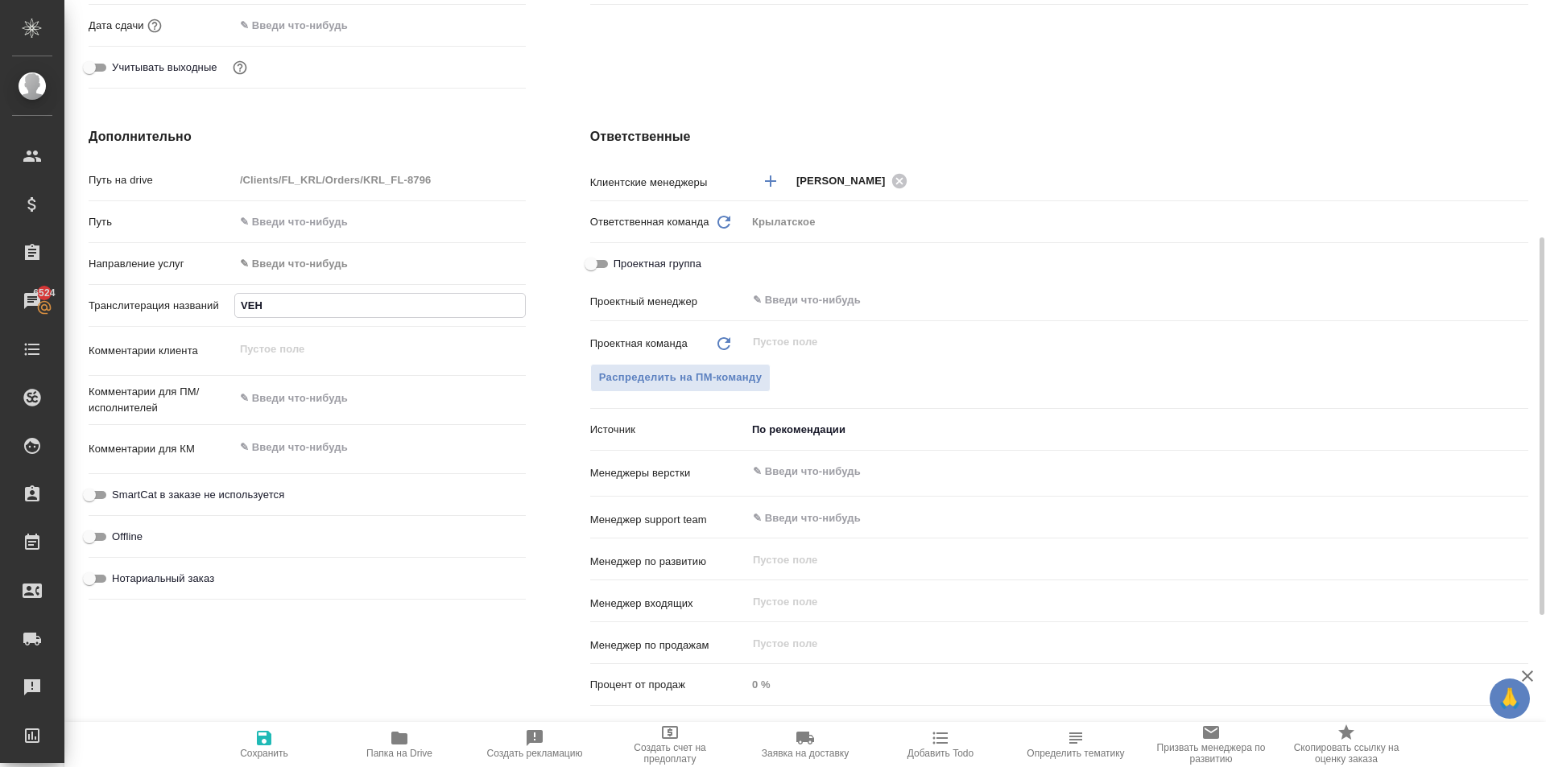
type textarea "x"
type input "V"
type textarea "x"
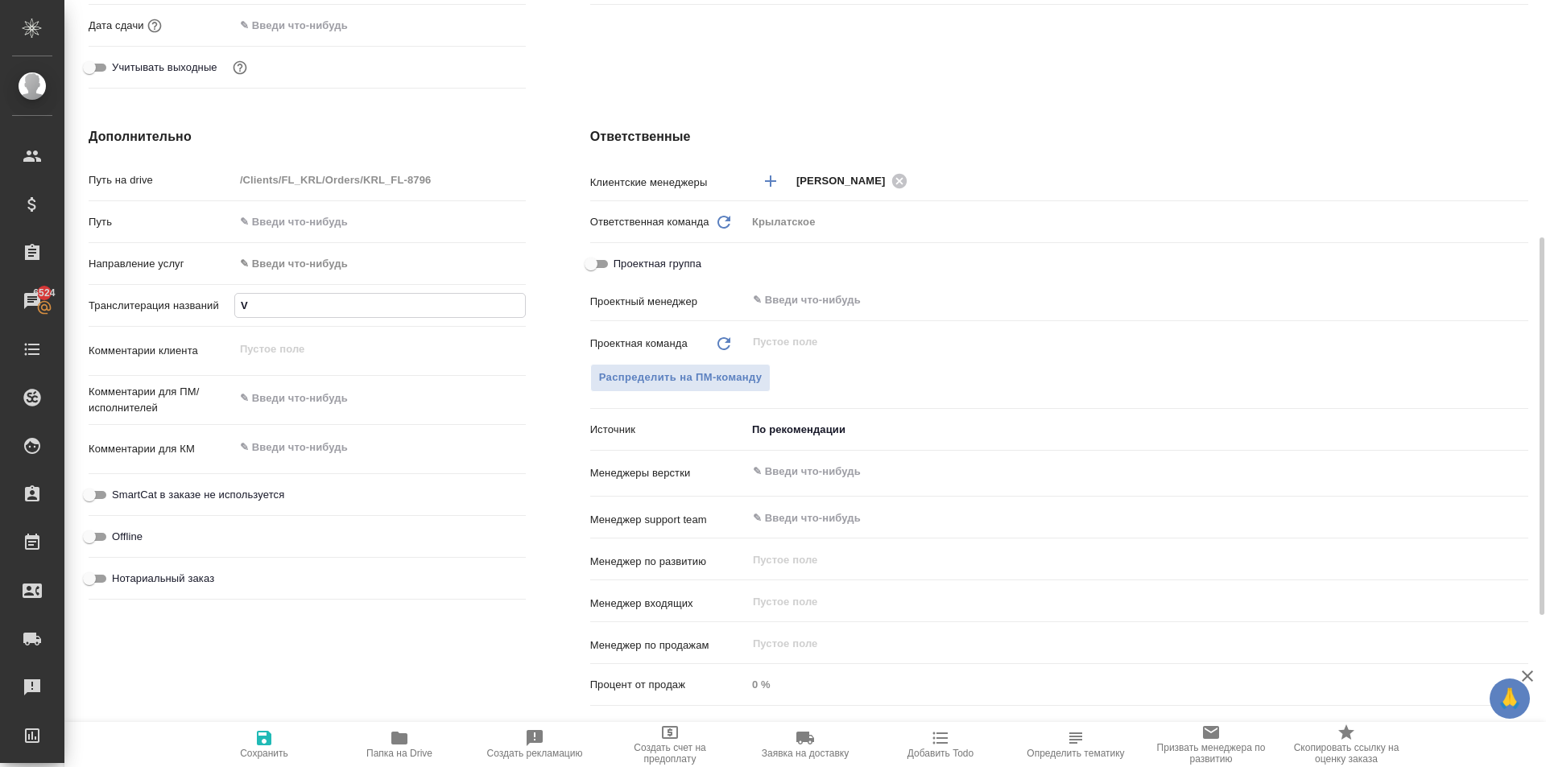
type textarea "x"
type input "М"
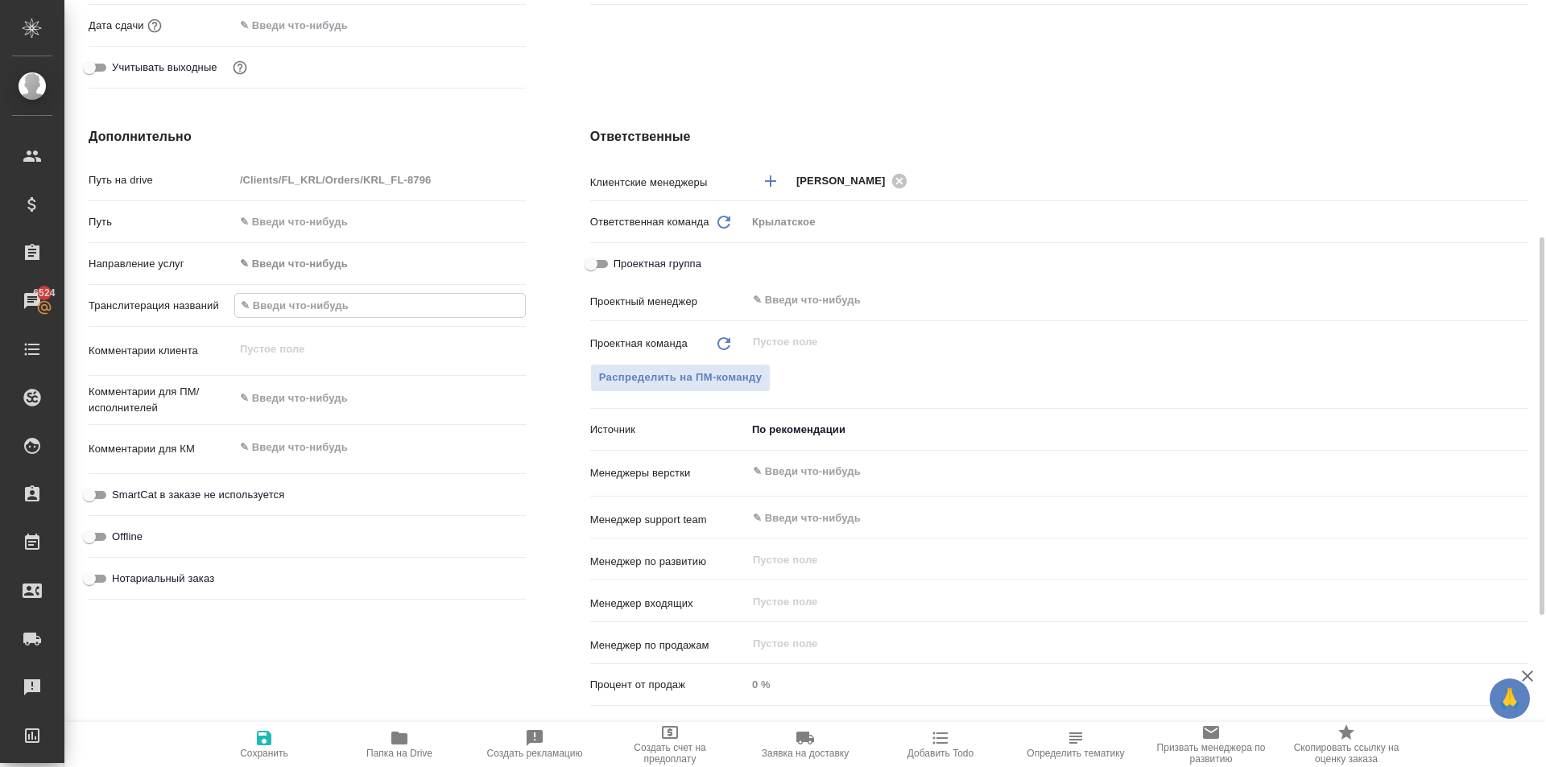
type textarea "x"
type input "МУ"
type textarea "x"
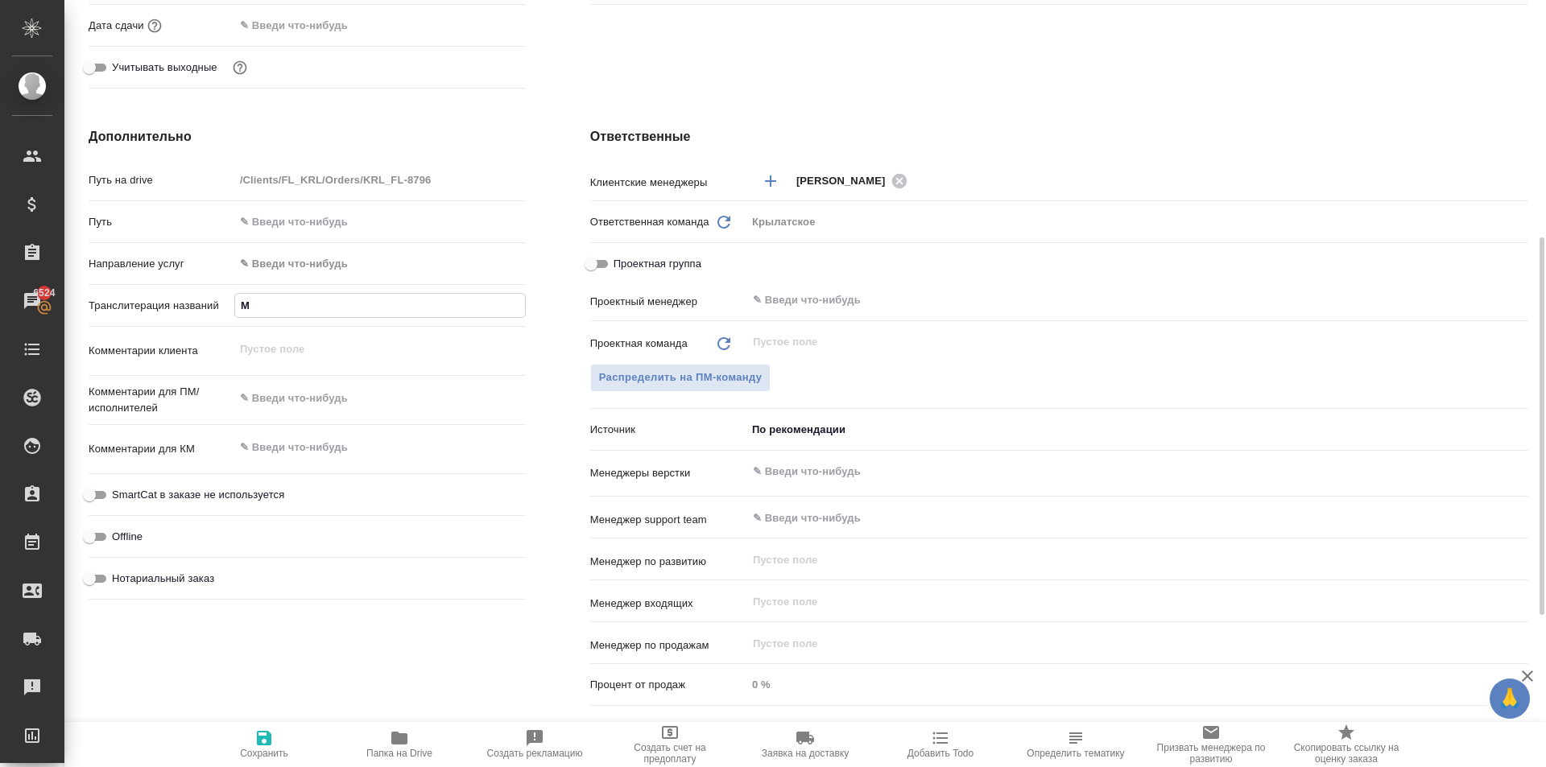
type textarea "x"
type input "МУР"
type textarea "x"
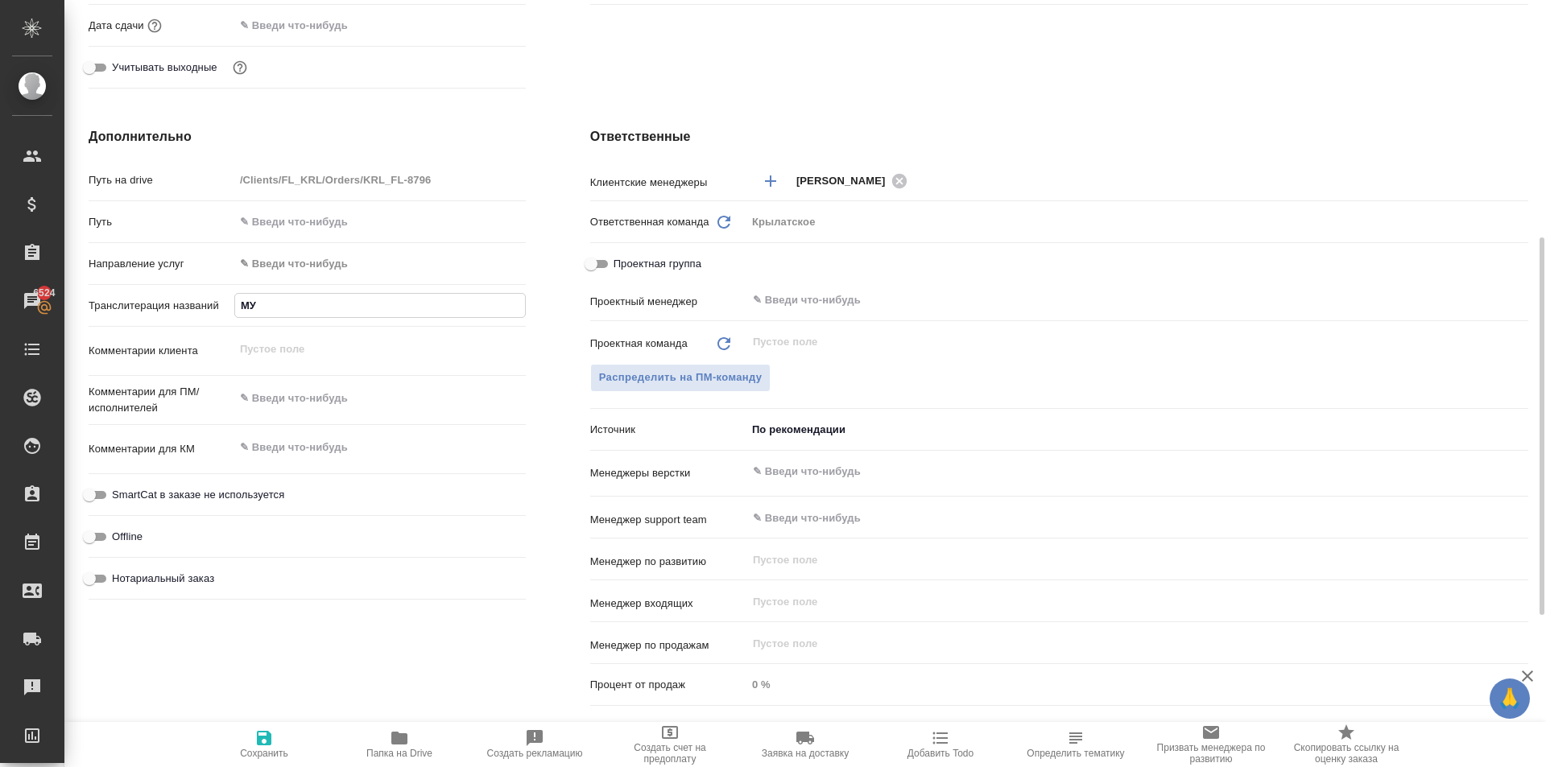
type textarea "x"
type input "МУРЗ"
type textarea "x"
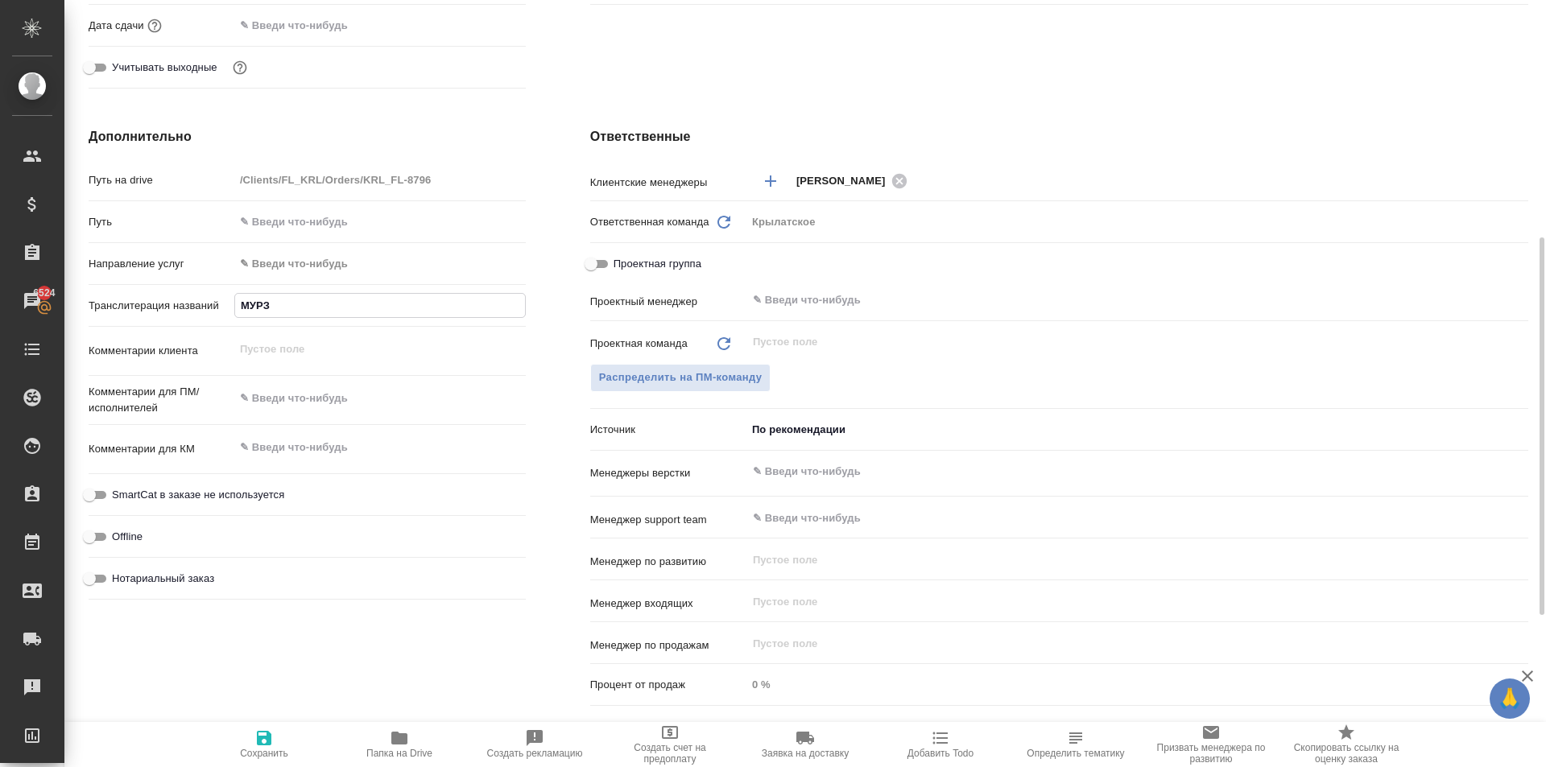
type input "МУРЗА"
type textarea "x"
type input "МУРЗАБ"
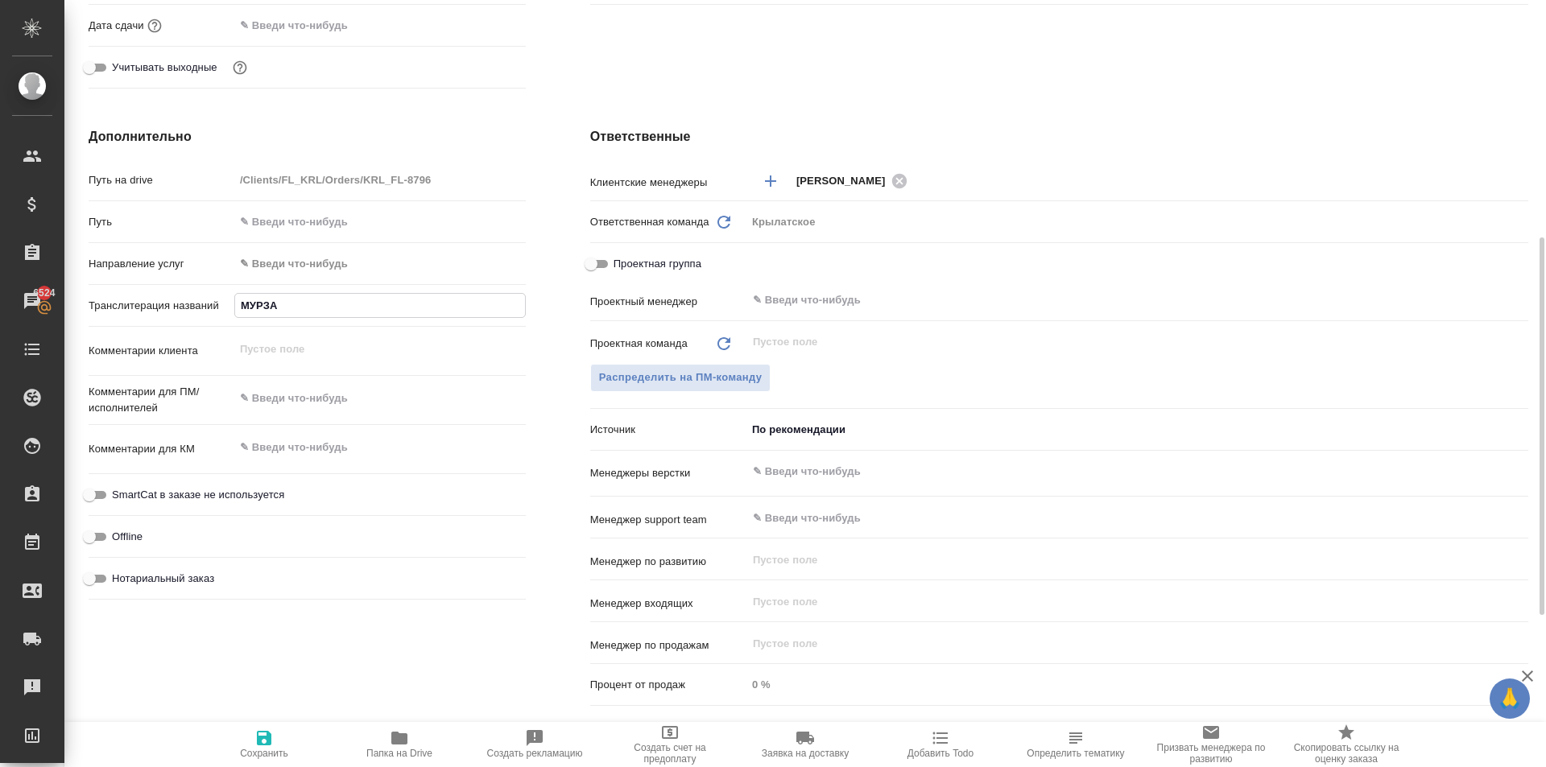
type textarea "x"
type input "МУРЗАБЕ"
type textarea "x"
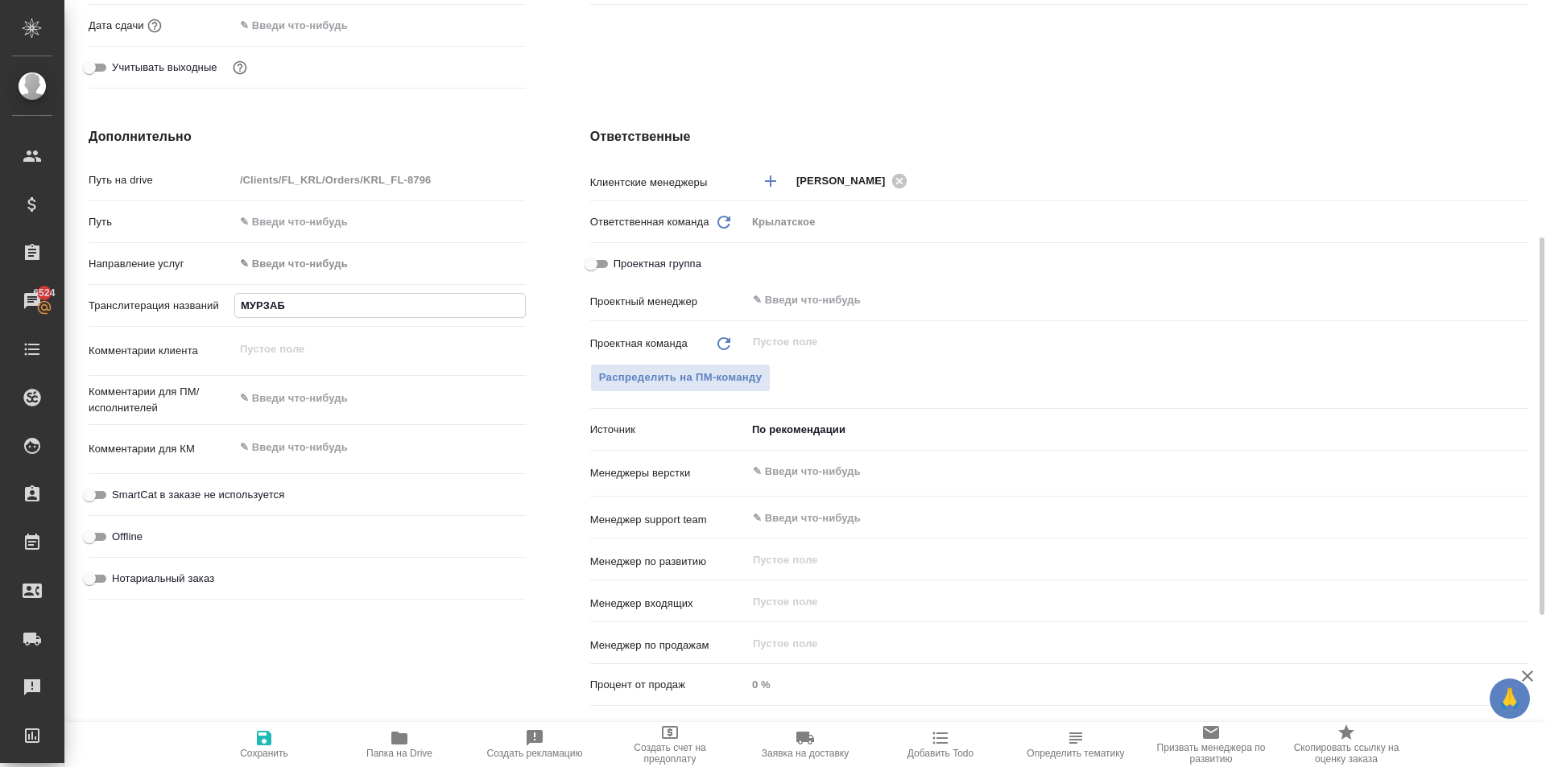
type textarea "x"
type input "МУРЗАБЕК"
type textarea "x"
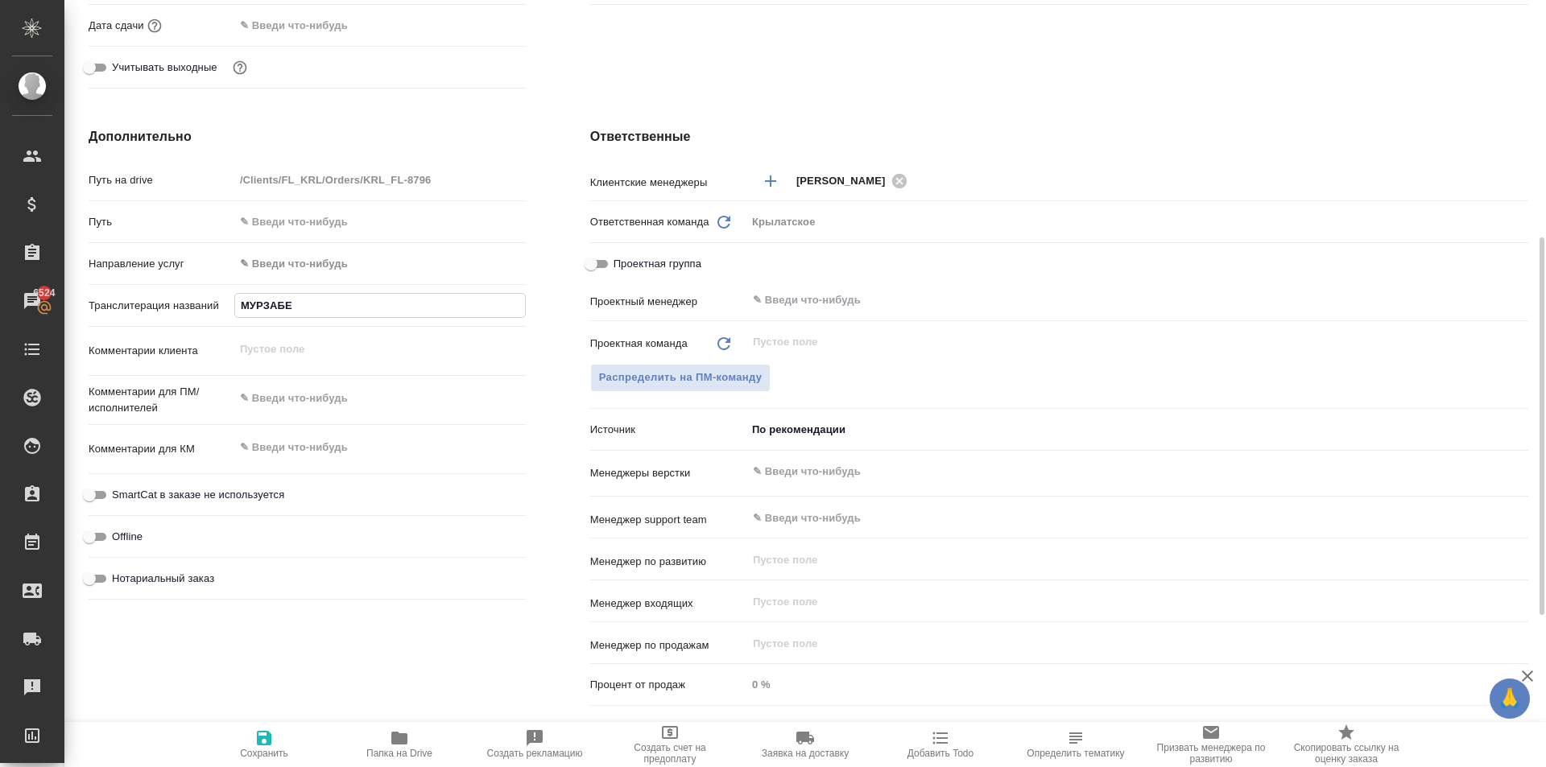
type textarea "x"
type input "МУРЗАБЕКО"
type textarea "x"
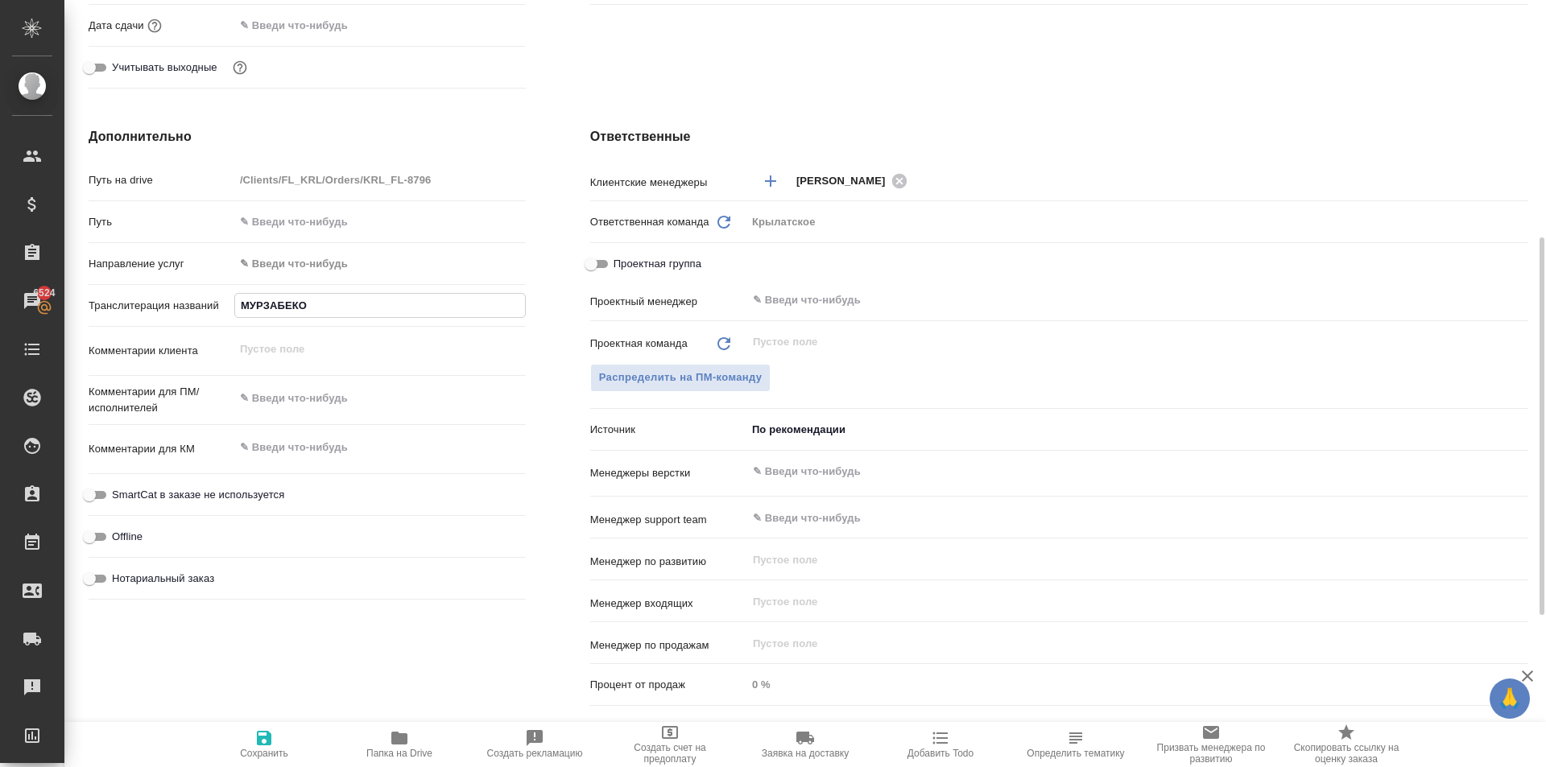
type input "МУРЗАБЕКОВ"
type textarea "x"
type input "МУРЗАБЕКОВА"
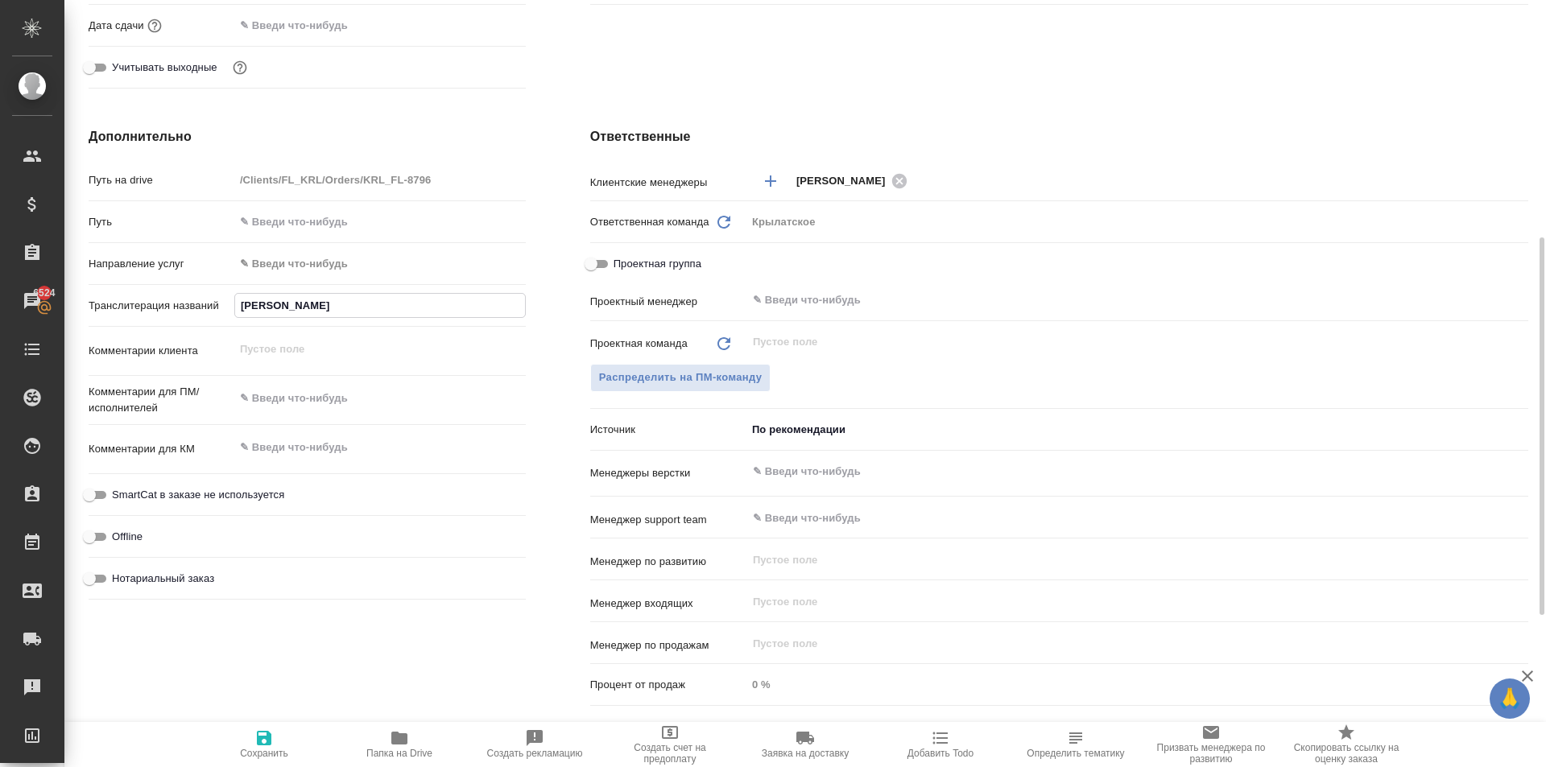
type textarea "x"
type input "МУРЗАБЕКОВА"
type textarea "x"
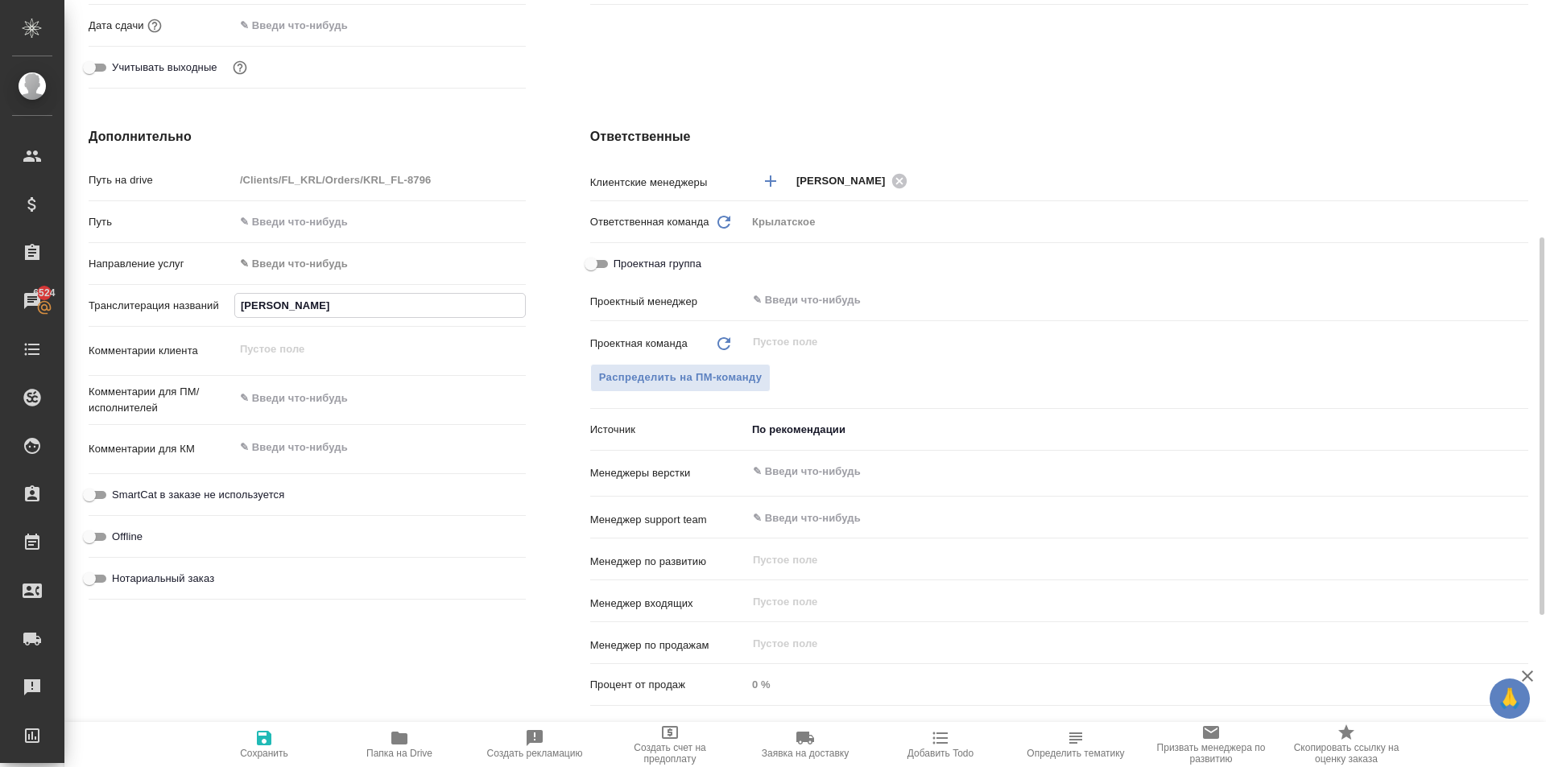
type textarea "x"
type input "МУРЗАБЕКОВА АС"
type textarea "x"
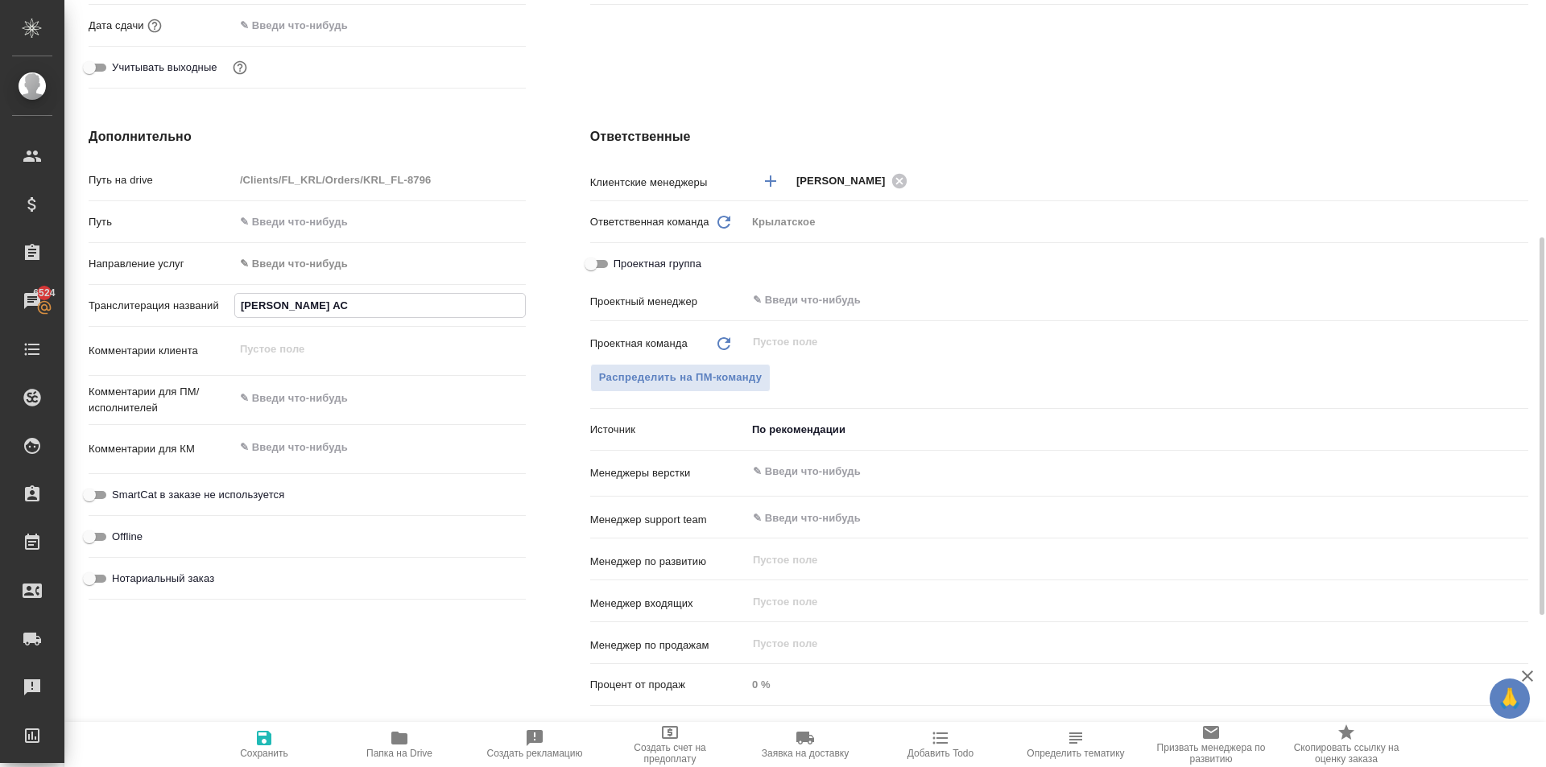
type textarea "x"
type input "МУРЗАБЕКОВА АСЕ"
type textarea "x"
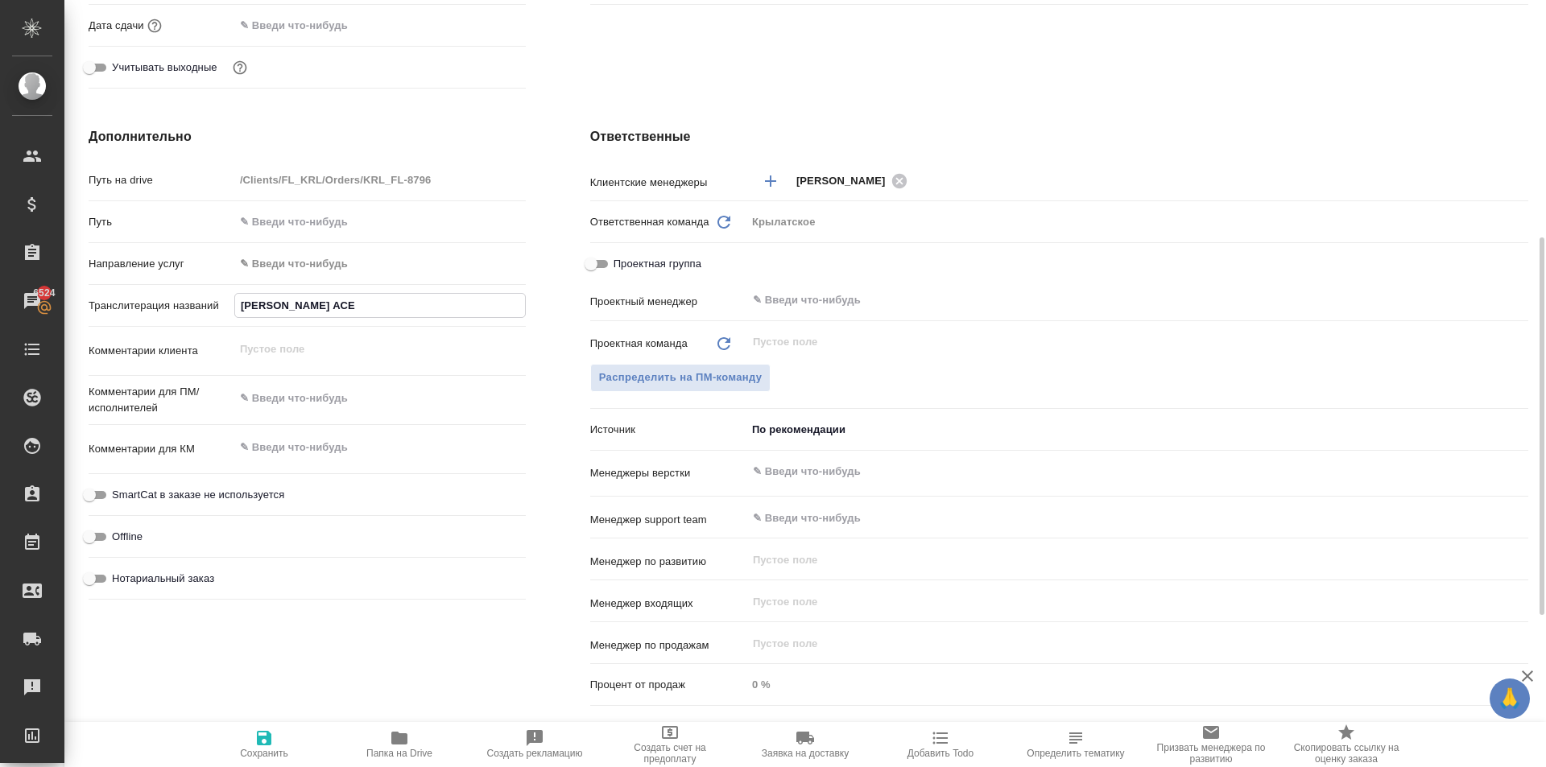
type input "МУРЗАБЕКОВА АСЕЛ"
type textarea "x"
type input "МУРЗАБЕКОВА АСЕЛЬ"
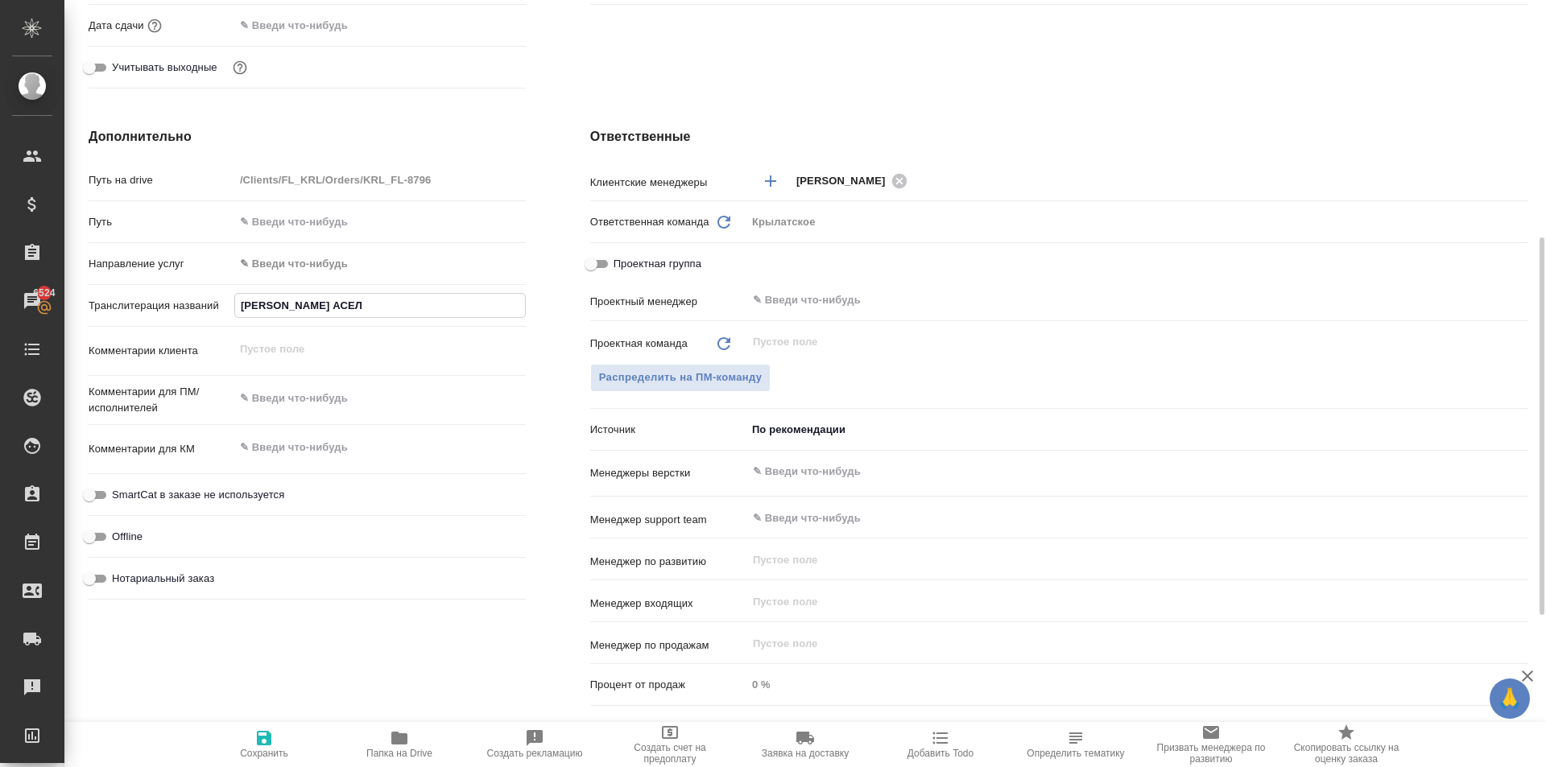
type textarea "x"
type input "МУРЗАБЕКОВА АСЕЛЬ"
type textarea "x"
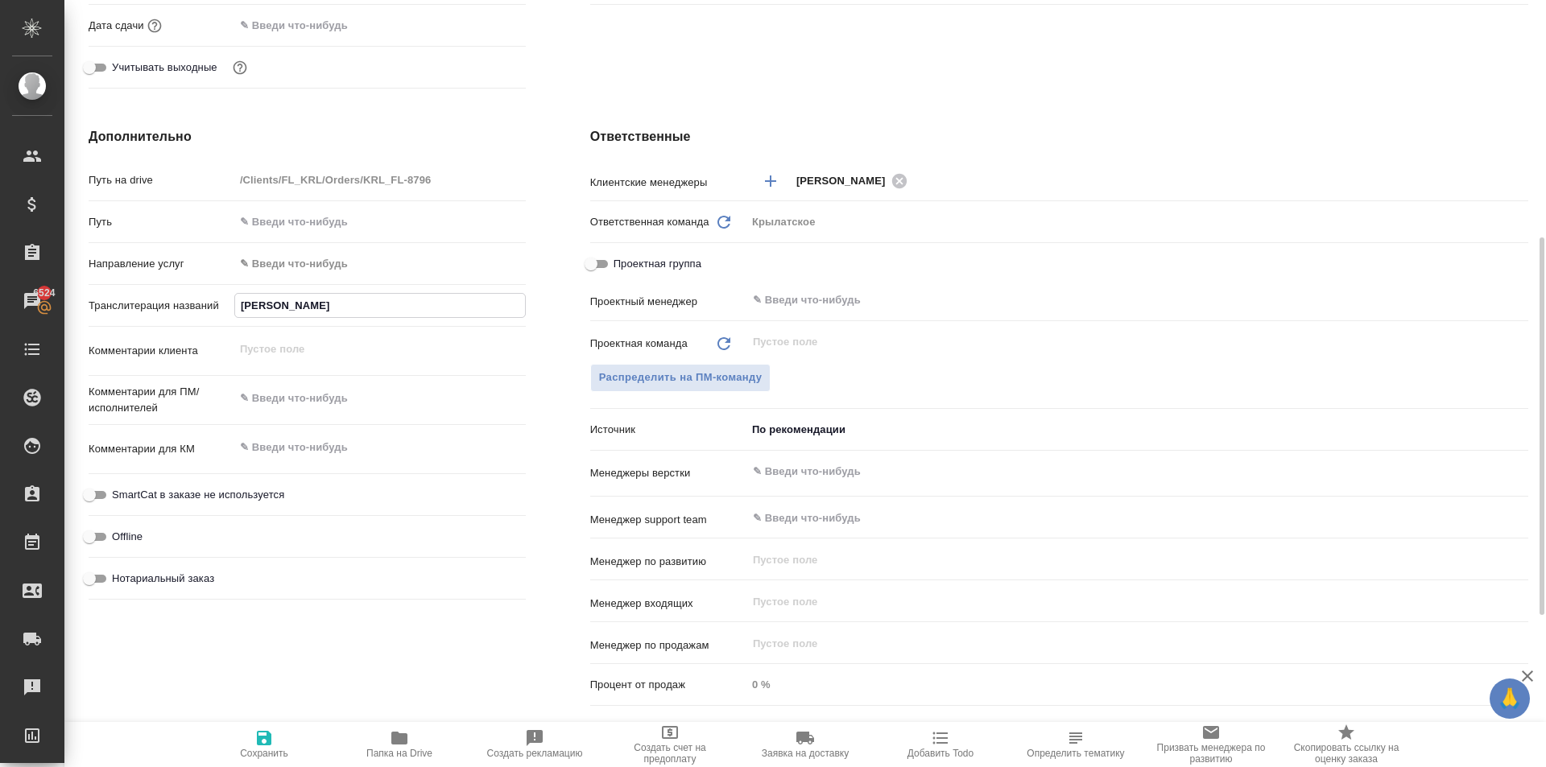
type textarea "x"
type input "МУРЗАБЕКОВА АСЕЛЬ"
click at [283, 742] on span "Сохранить" at bounding box center [264, 744] width 116 height 31
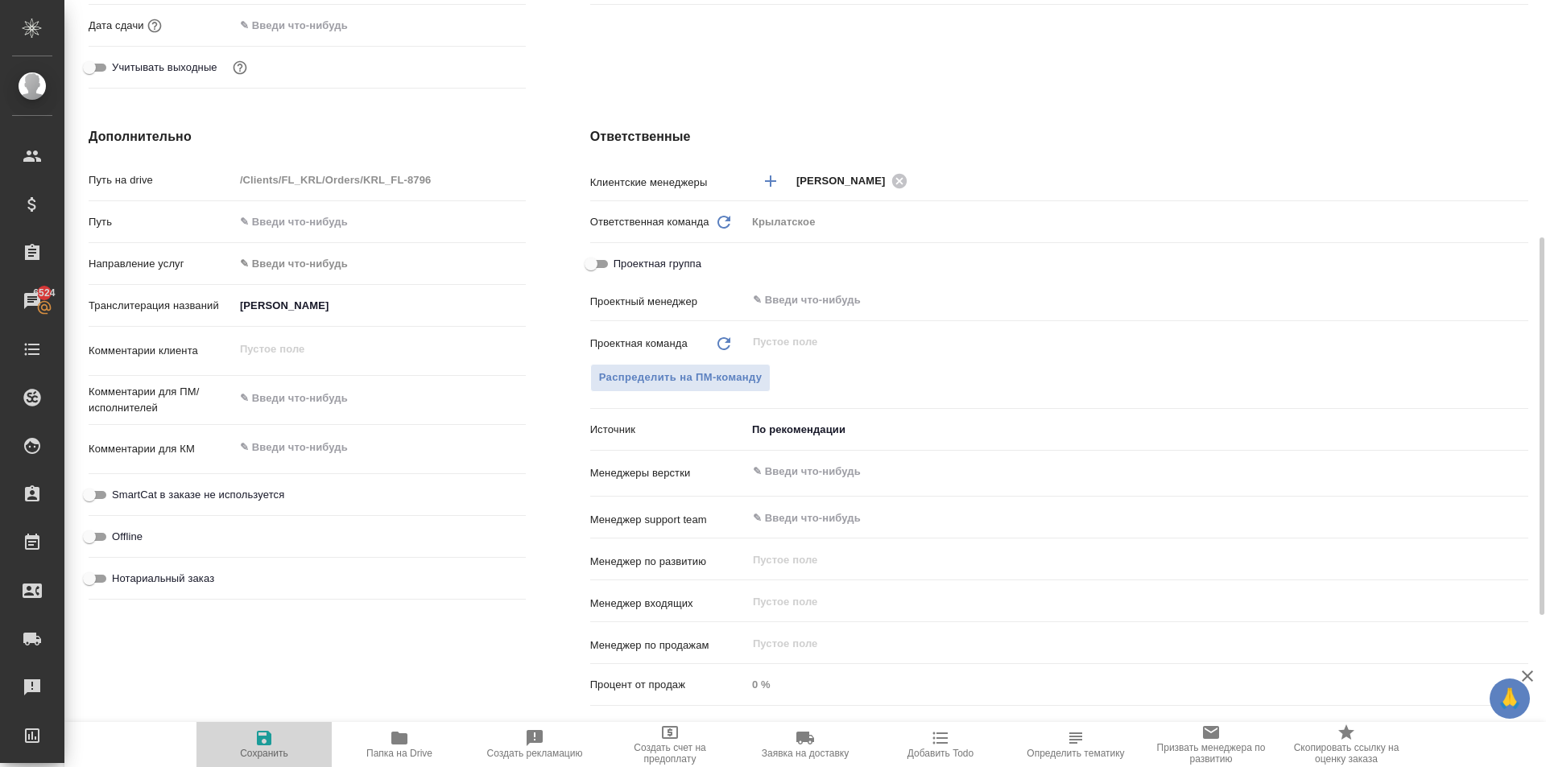
type textarea "x"
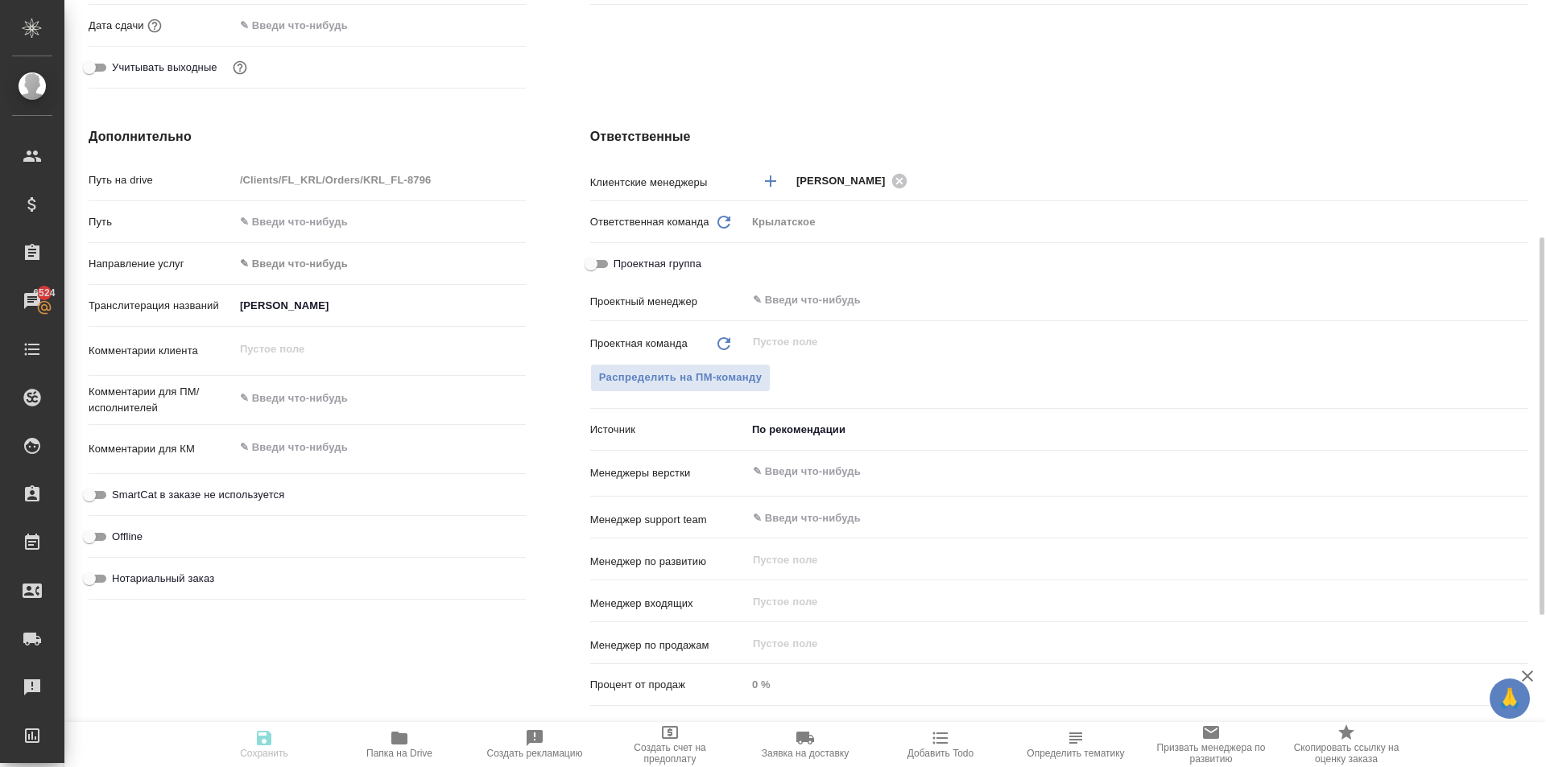
type textarea "x"
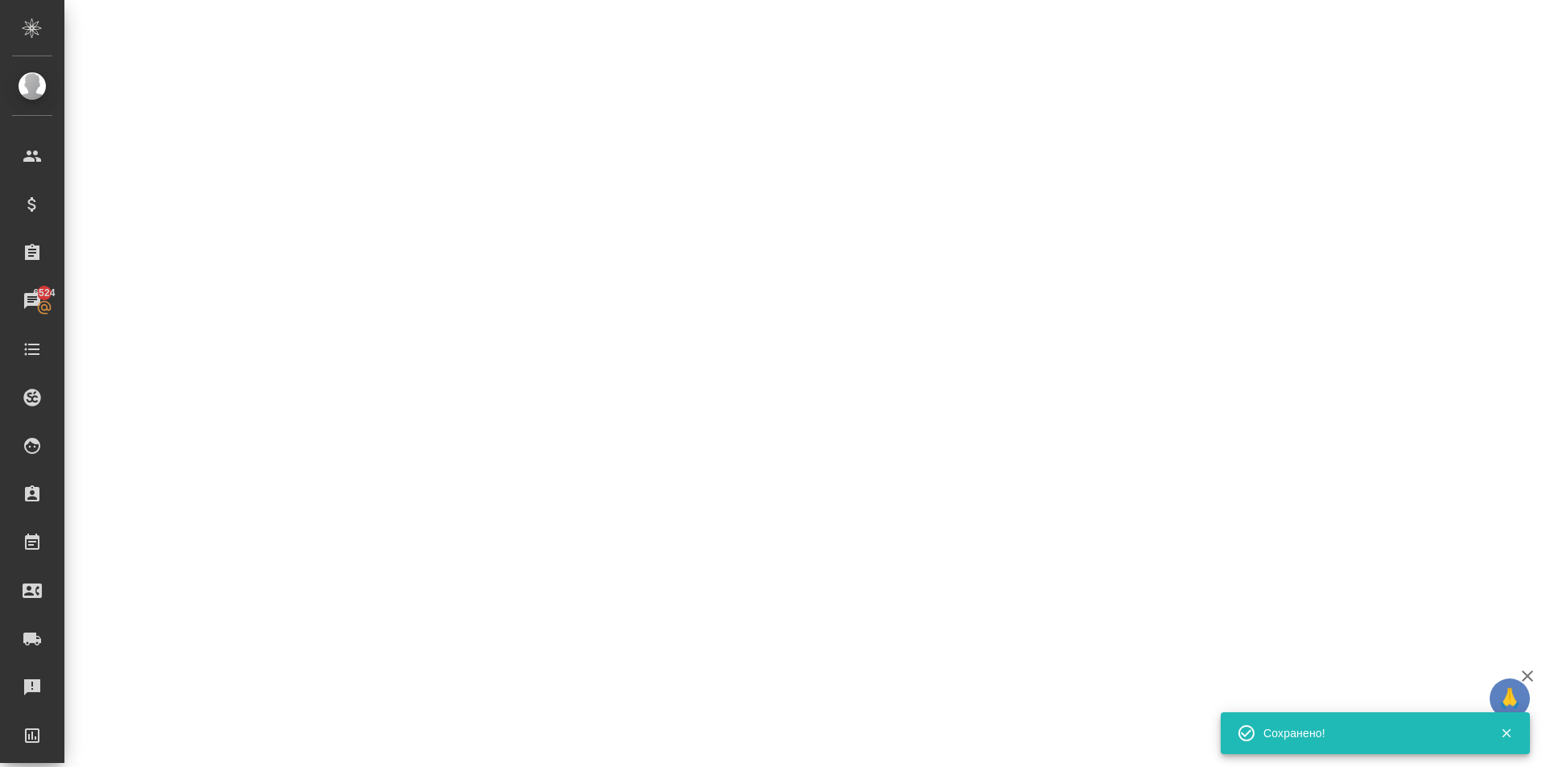
select select "RU"
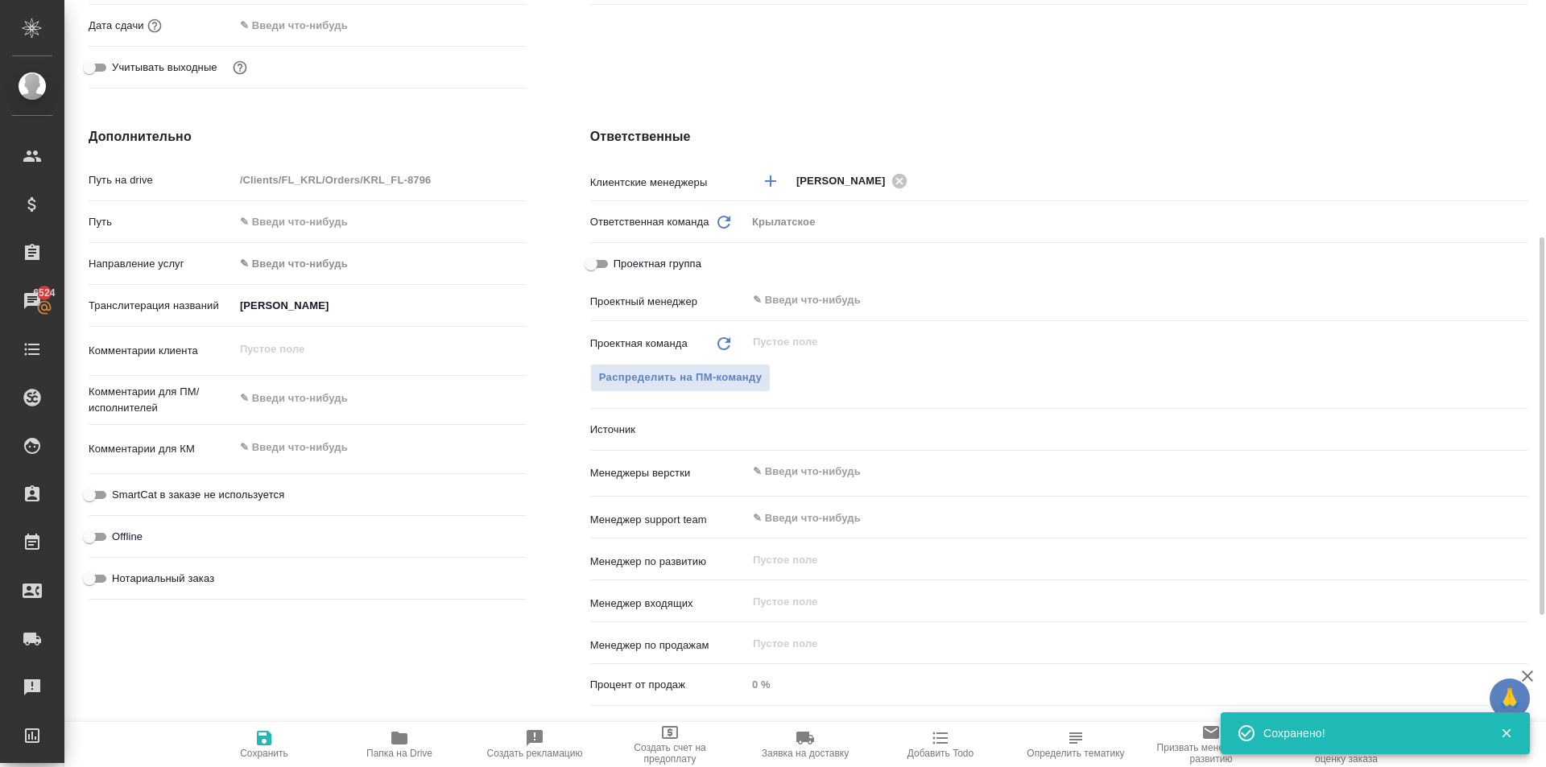
type textarea "x"
click at [238, 742] on span "Сохранить" at bounding box center [264, 744] width 116 height 31
type textarea "x"
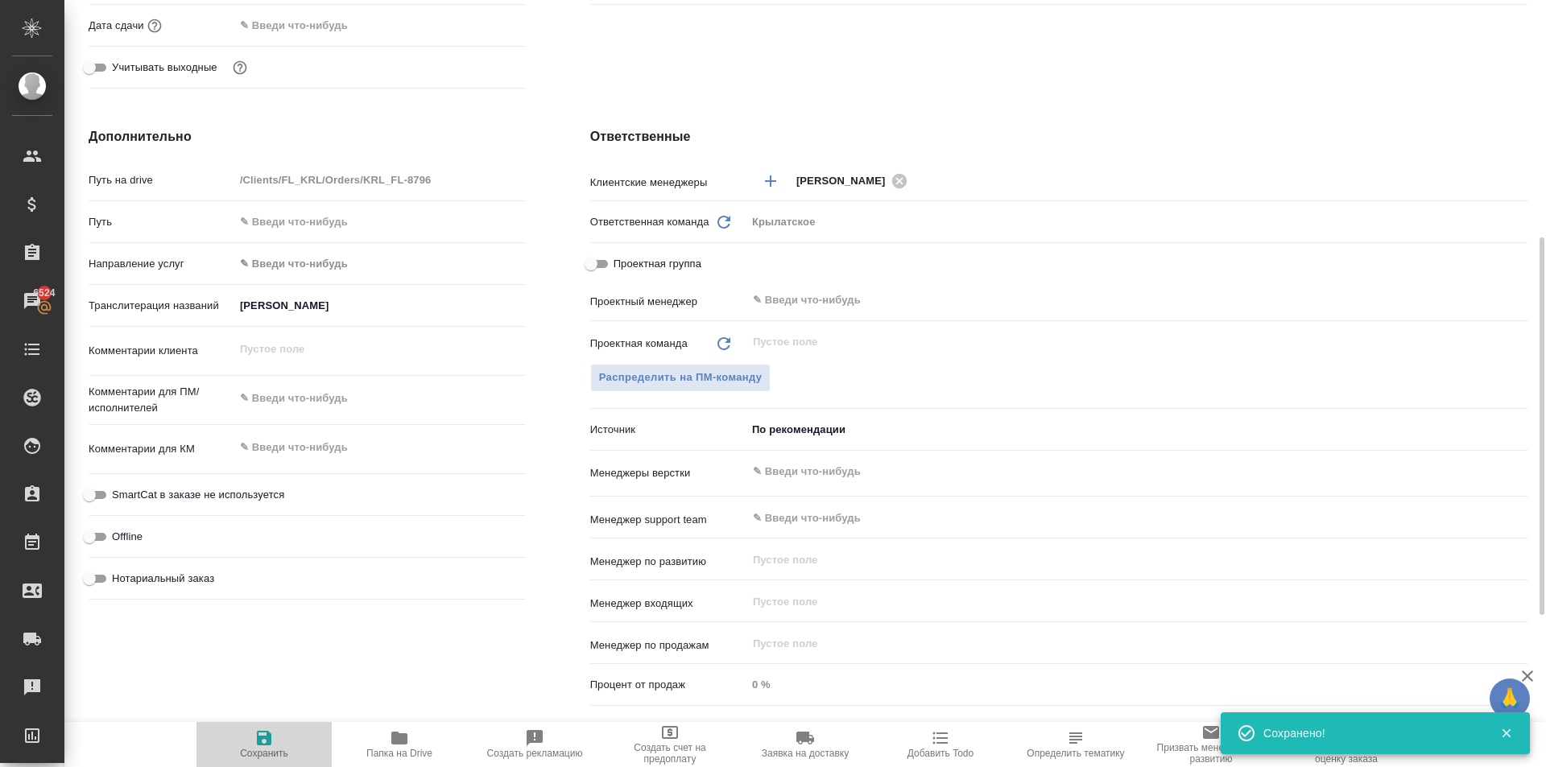
type textarea "x"
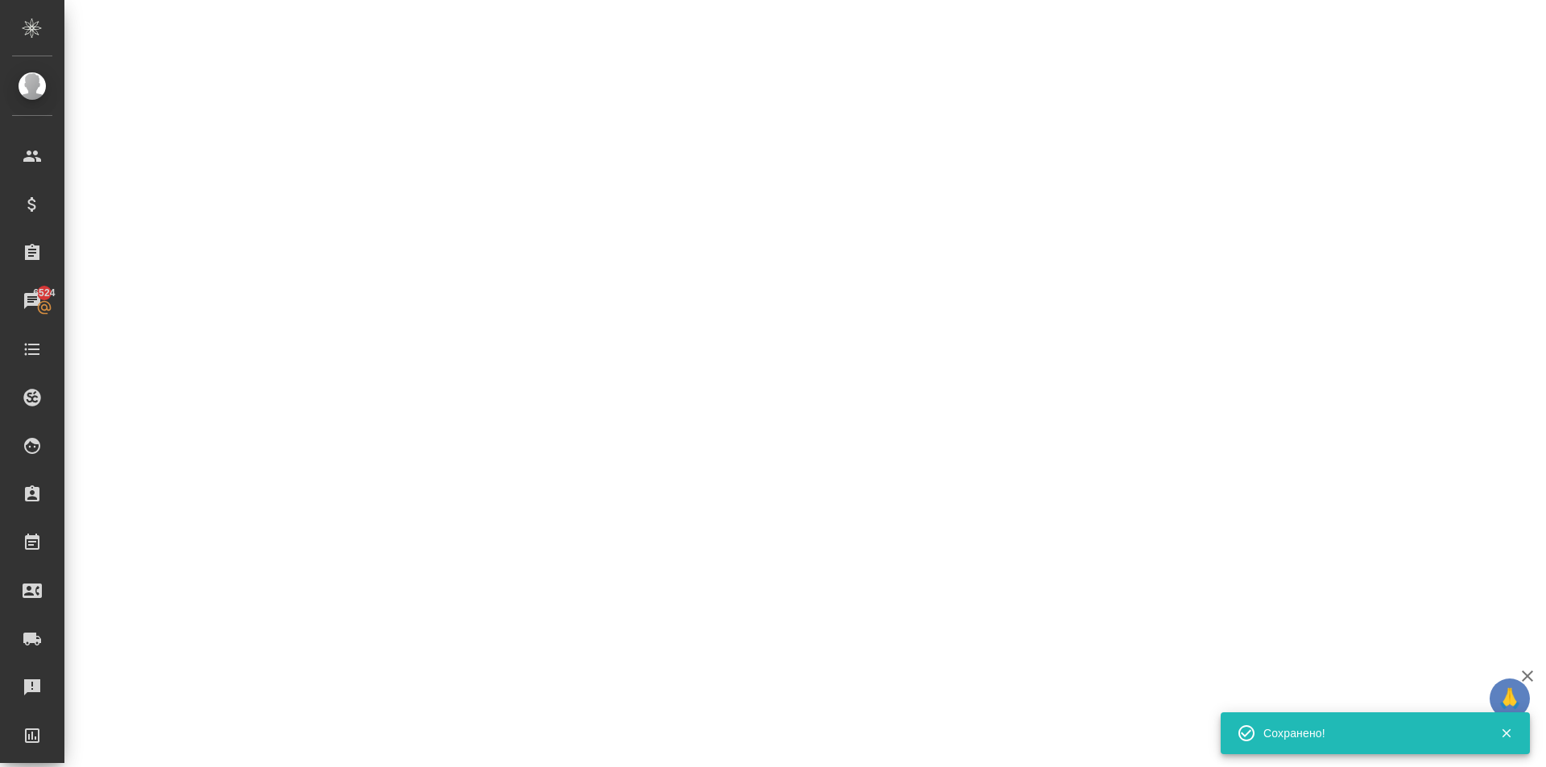
select select "RU"
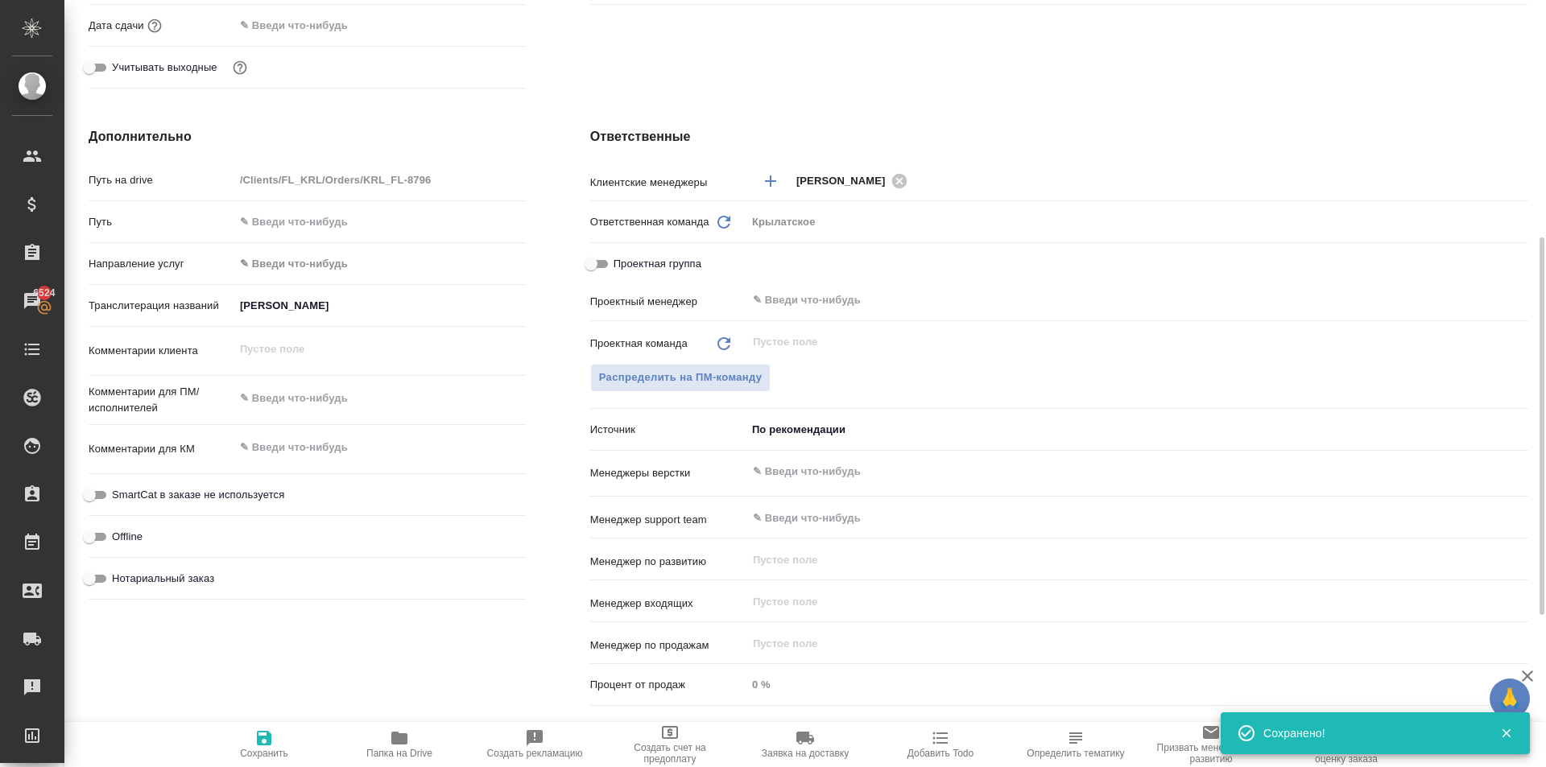
type textarea "x"
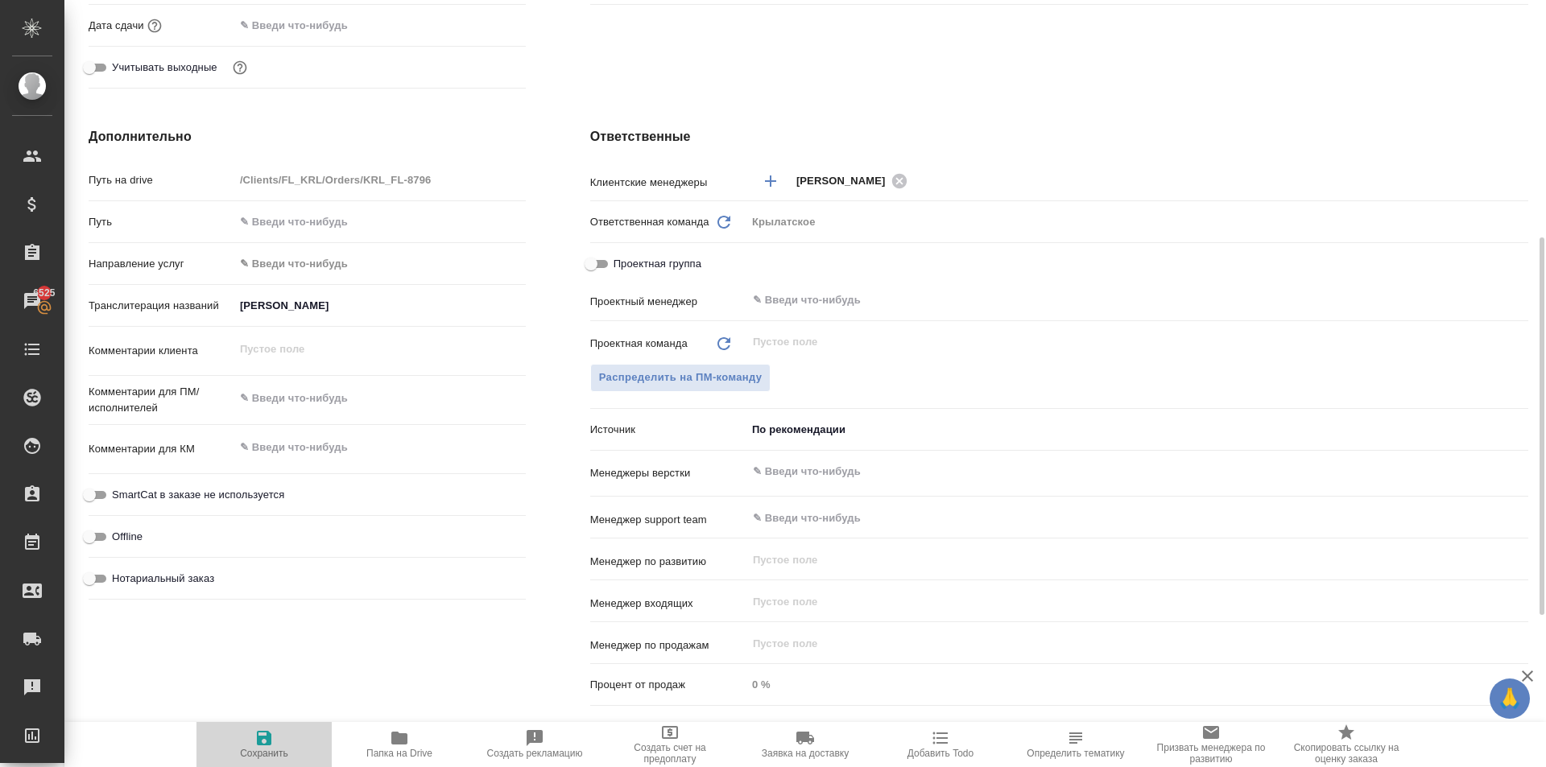
click at [259, 742] on icon "button" at bounding box center [264, 738] width 14 height 14
type textarea "x"
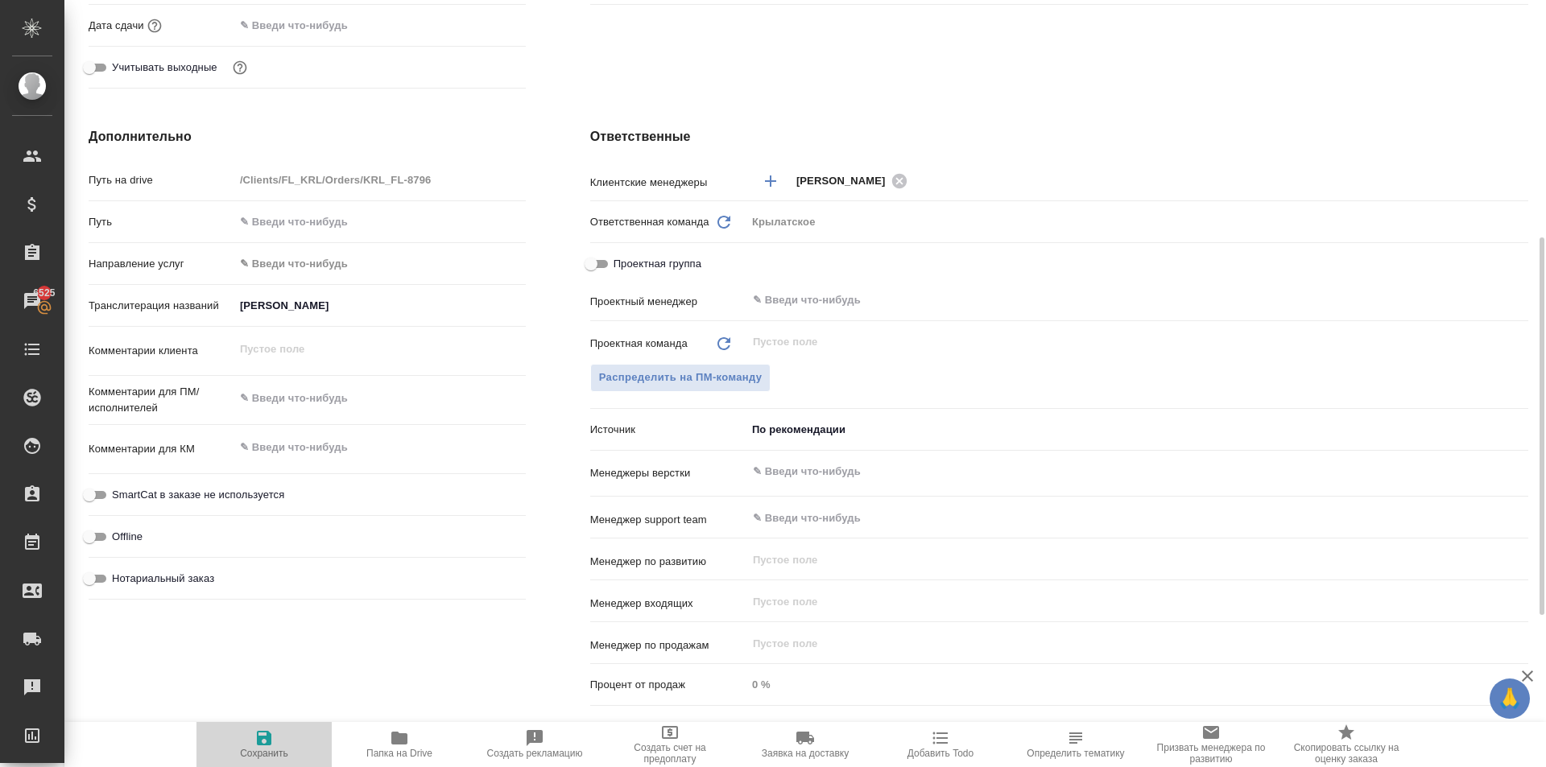
type textarea "x"
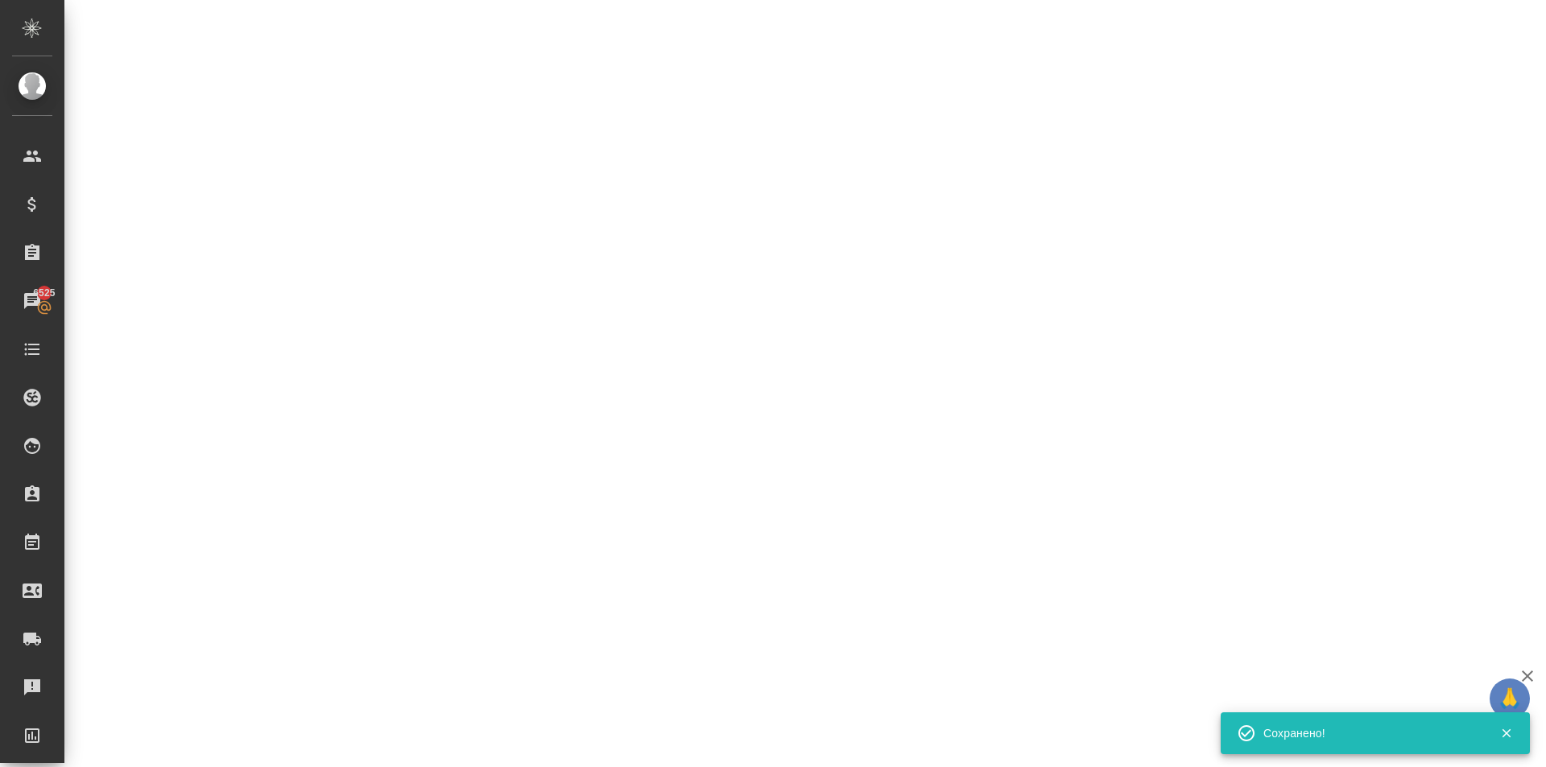
select select "RU"
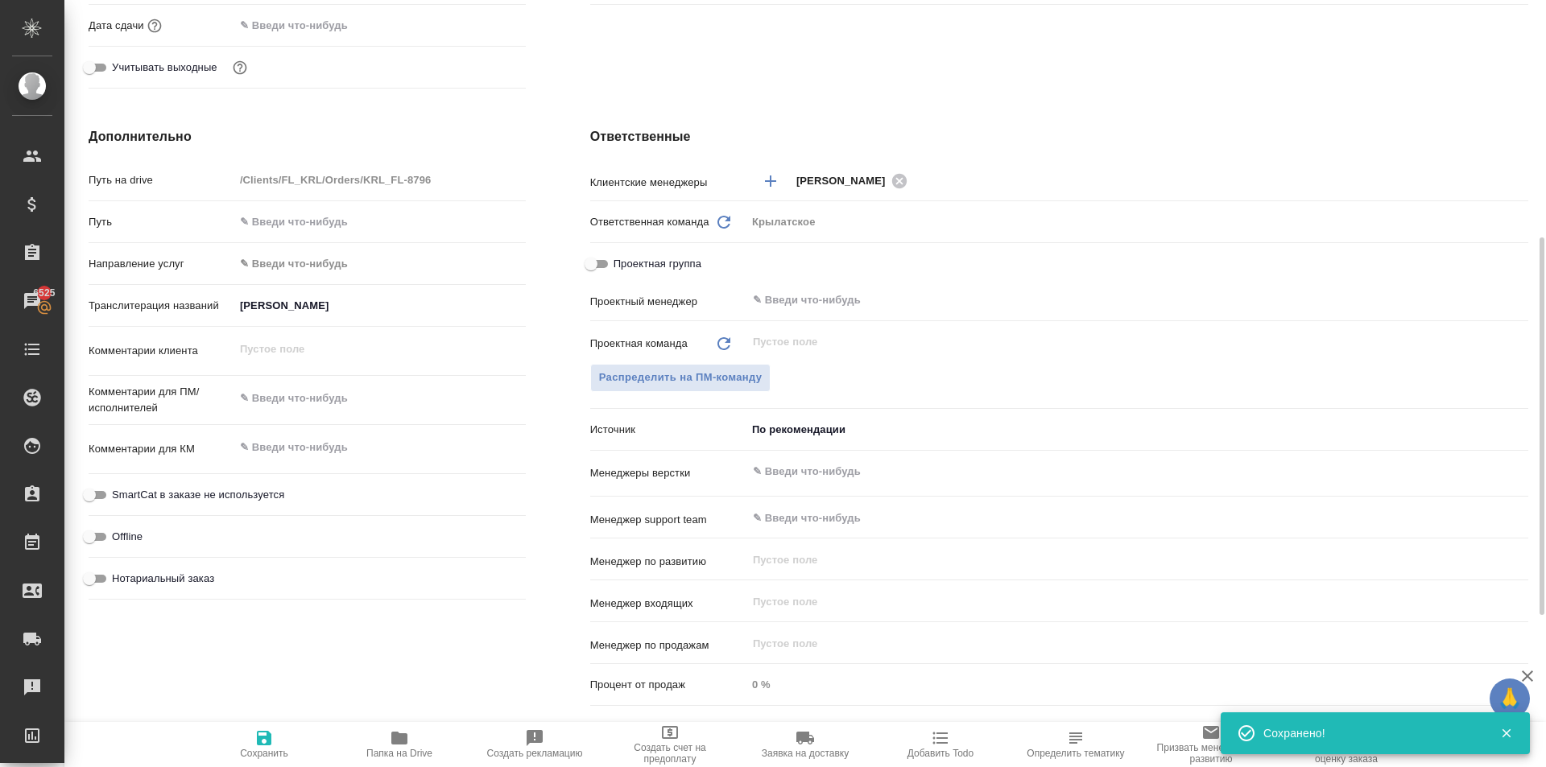
type textarea "x"
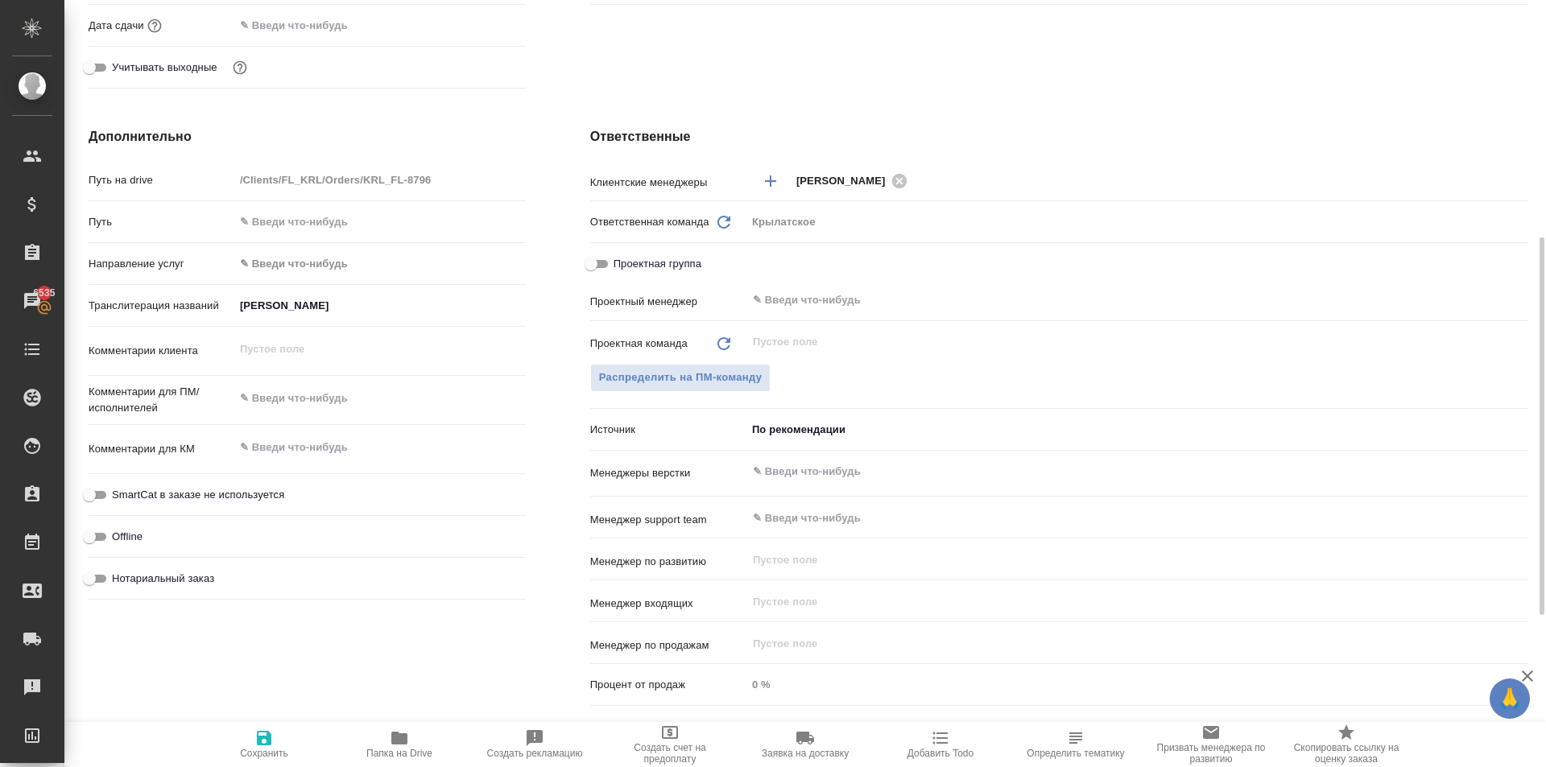
type textarea "x"
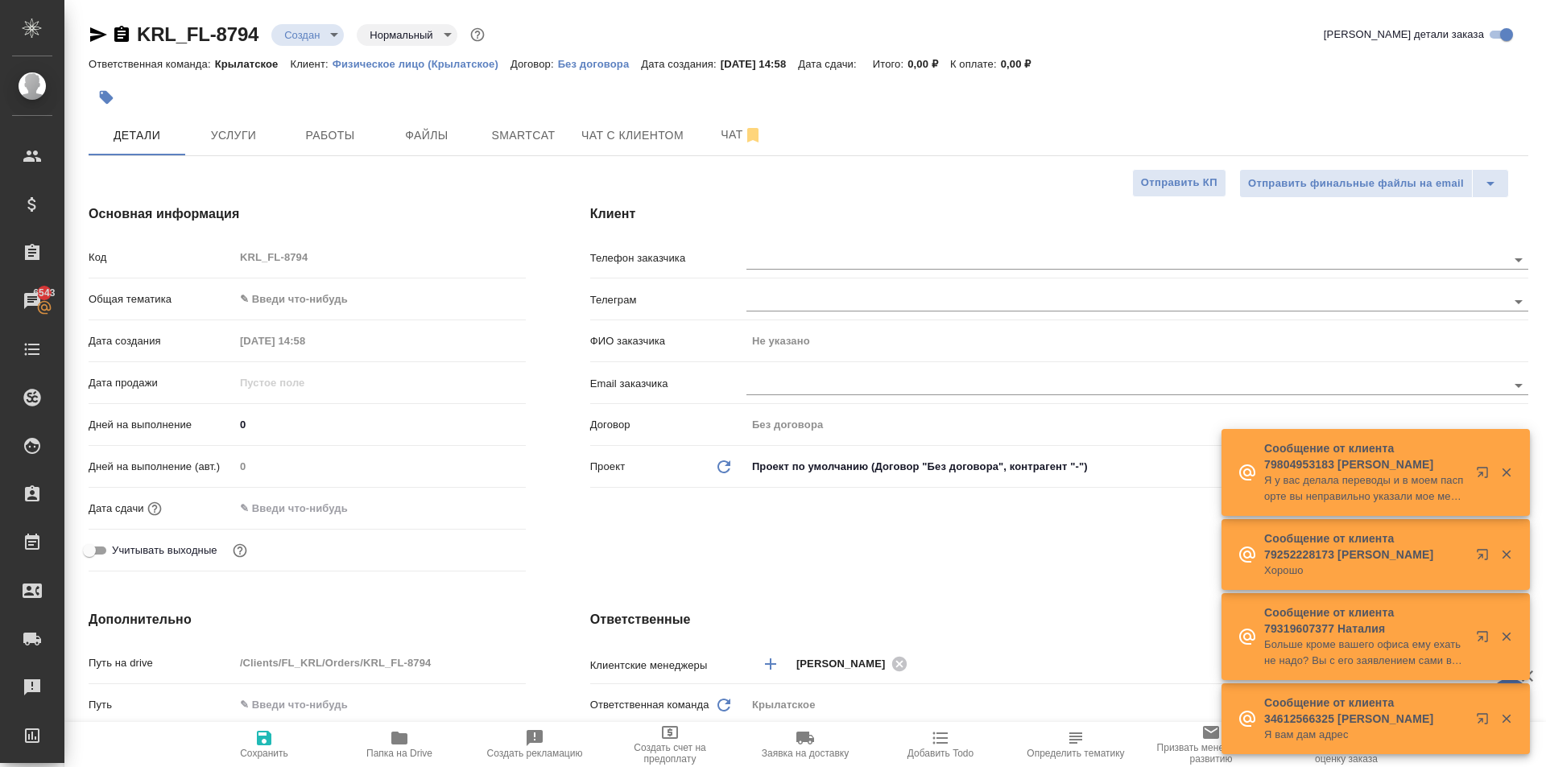
select select "RU"
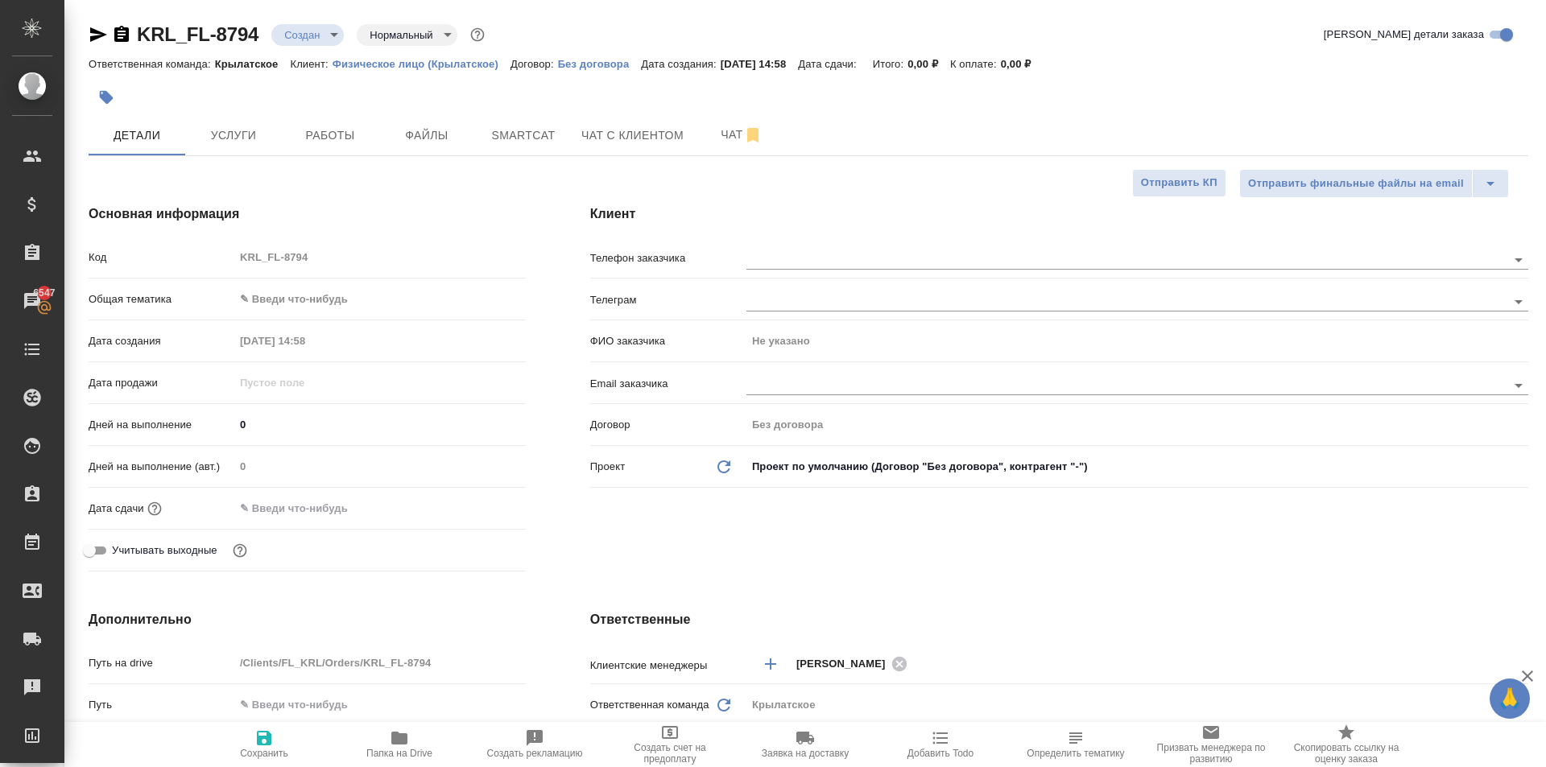
scroll to position [564, 0]
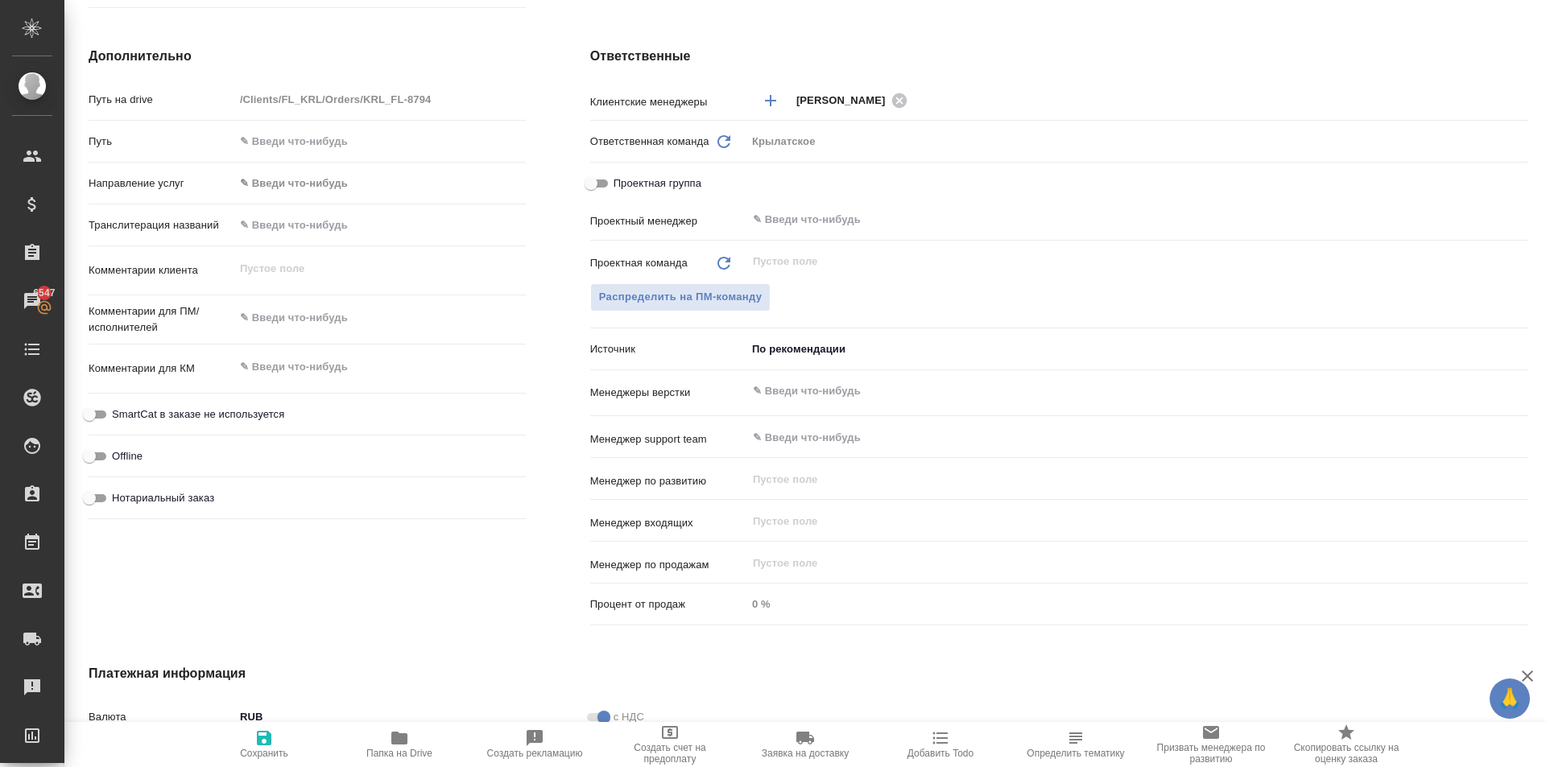
click at [540, 159] on div "Дополнительно Путь на drive /Clients/FL_KRL/Orders/KRL_FL-8794 Путь Направление…" at bounding box center [307, 339] width 502 height 650
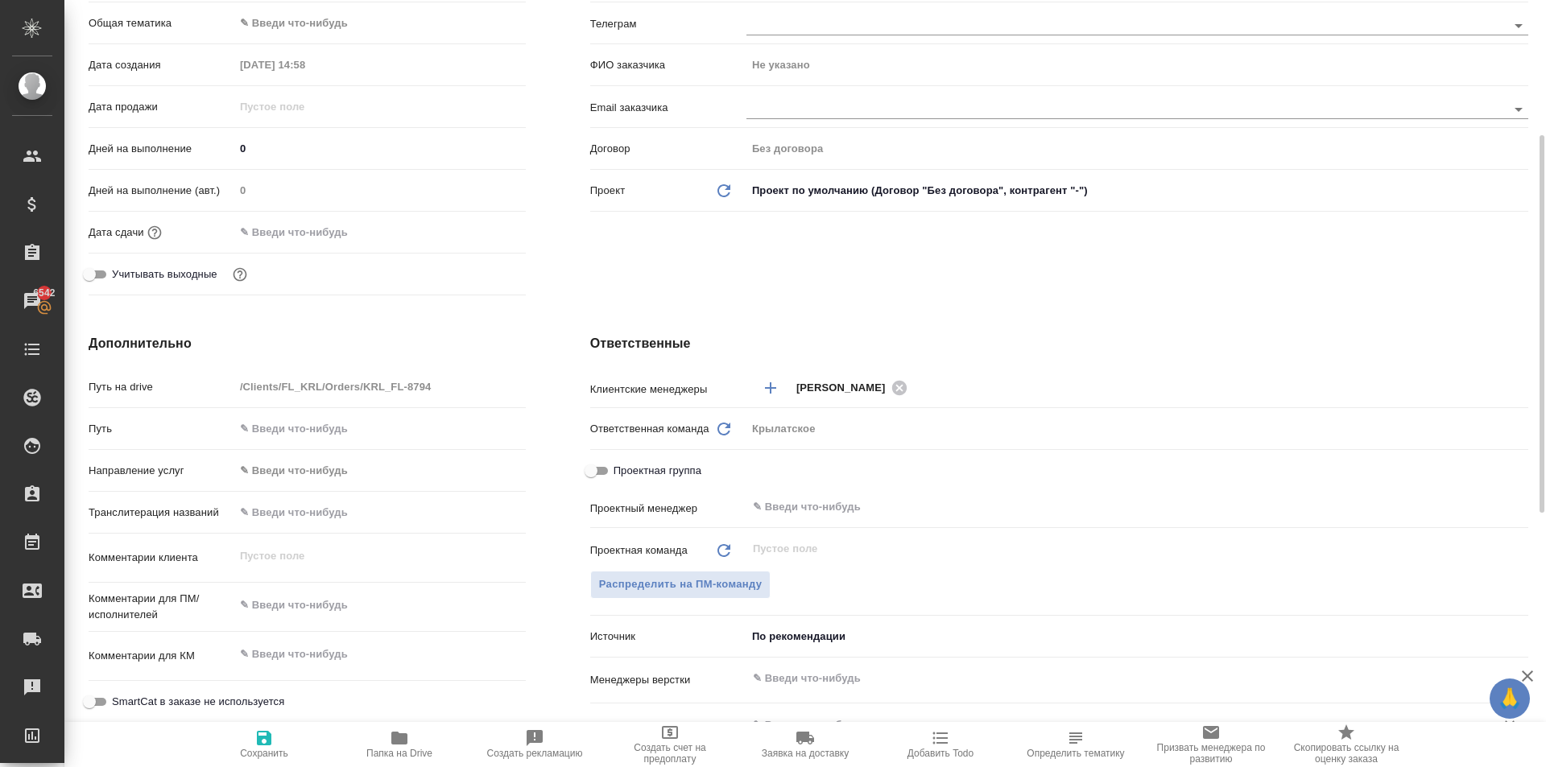
scroll to position [0, 0]
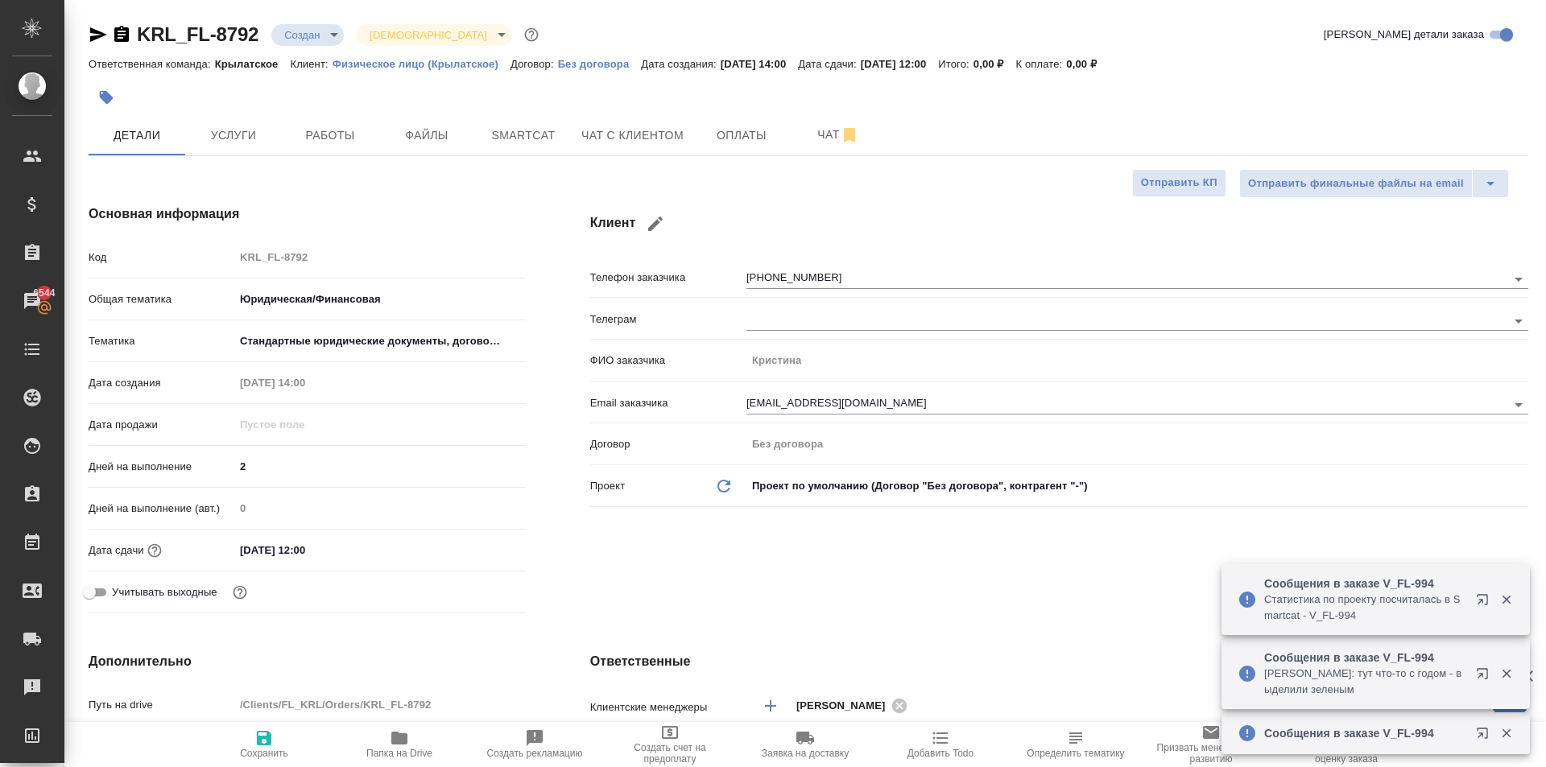
select select "RU"
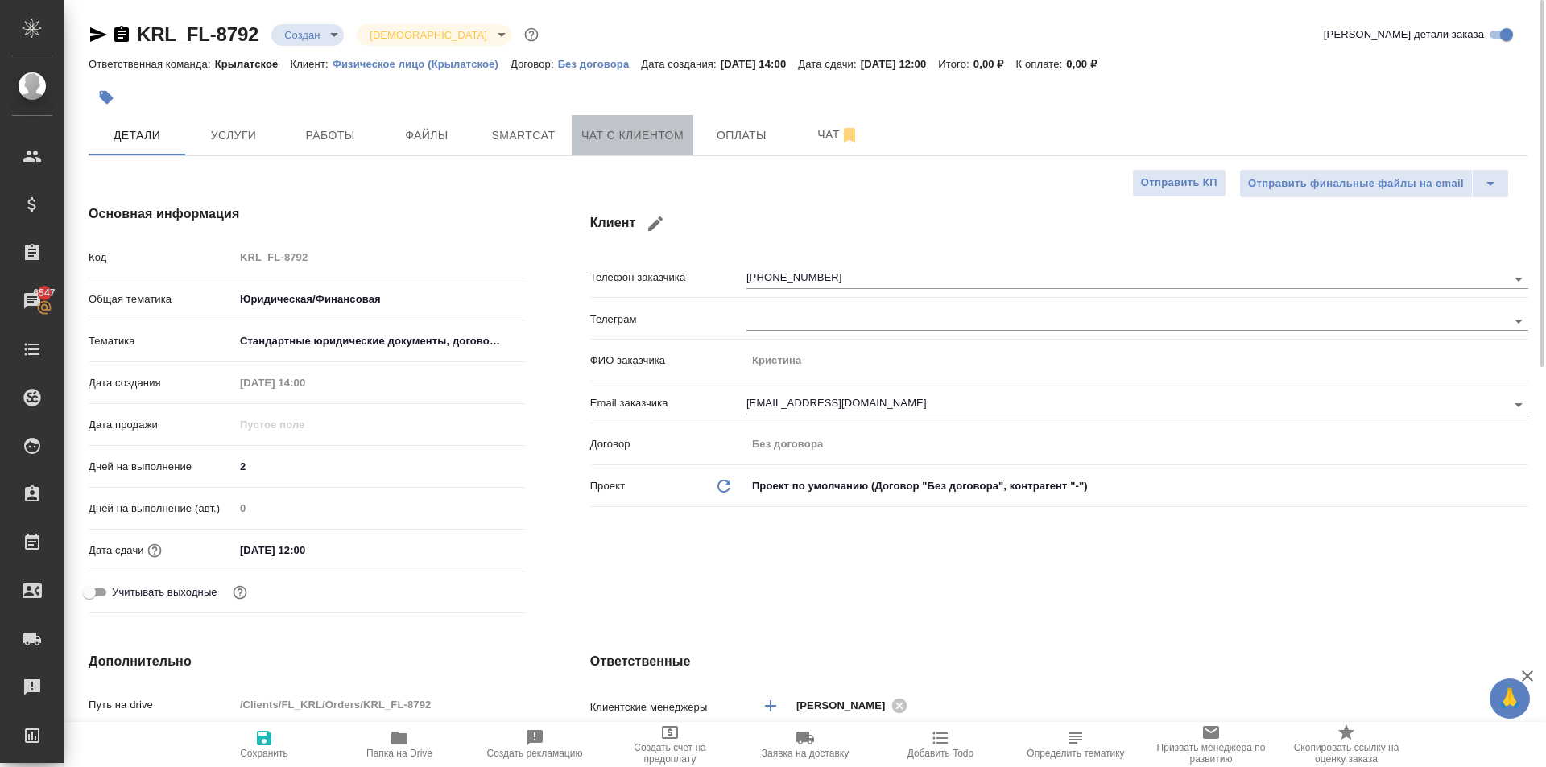
drag, startPoint x: 609, startPoint y: 141, endPoint x: 598, endPoint y: 141, distance: 11.3
click at [602, 140] on span "Чат с клиентом" at bounding box center [632, 136] width 102 height 20
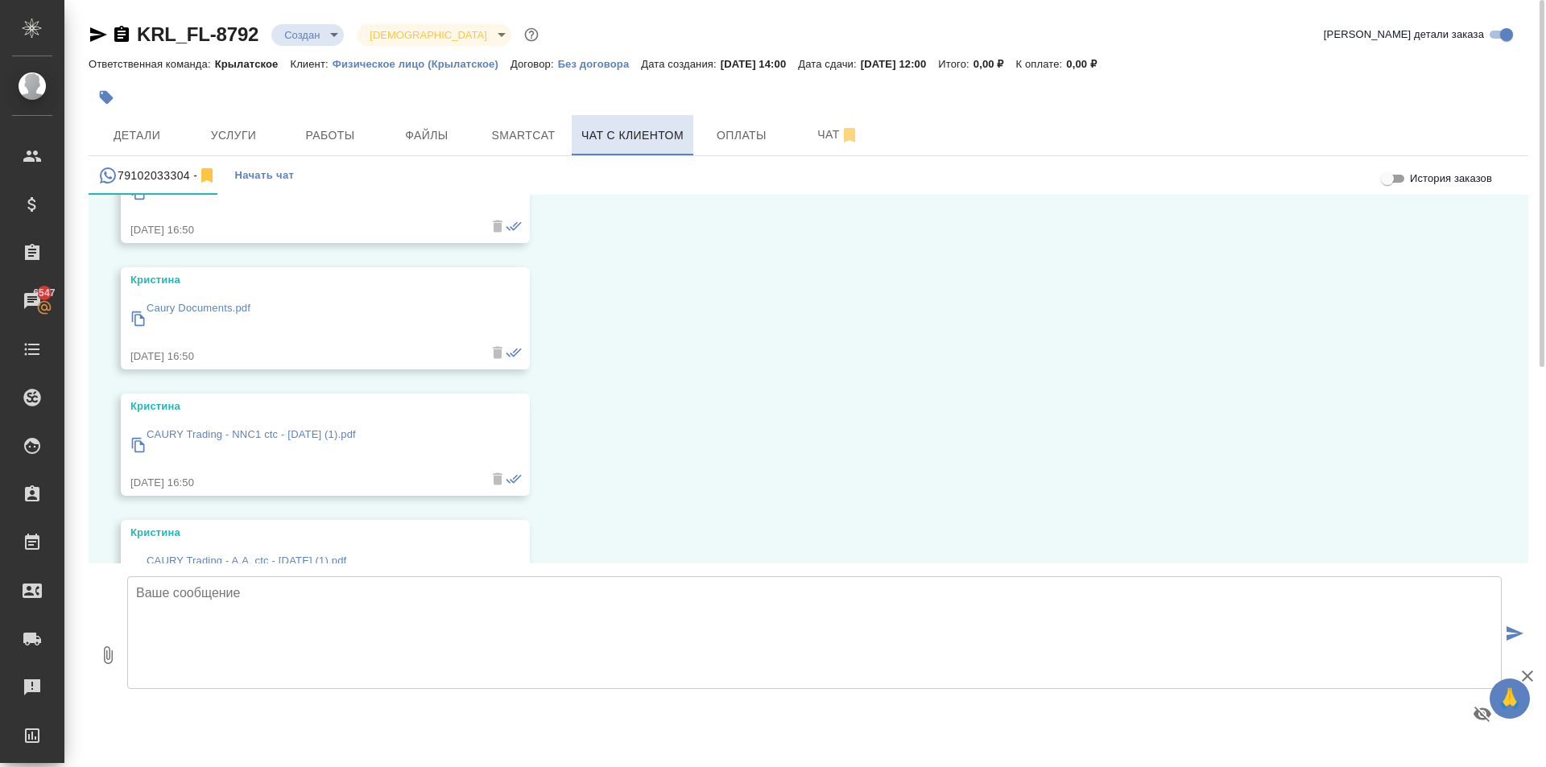
scroll to position [618, 0]
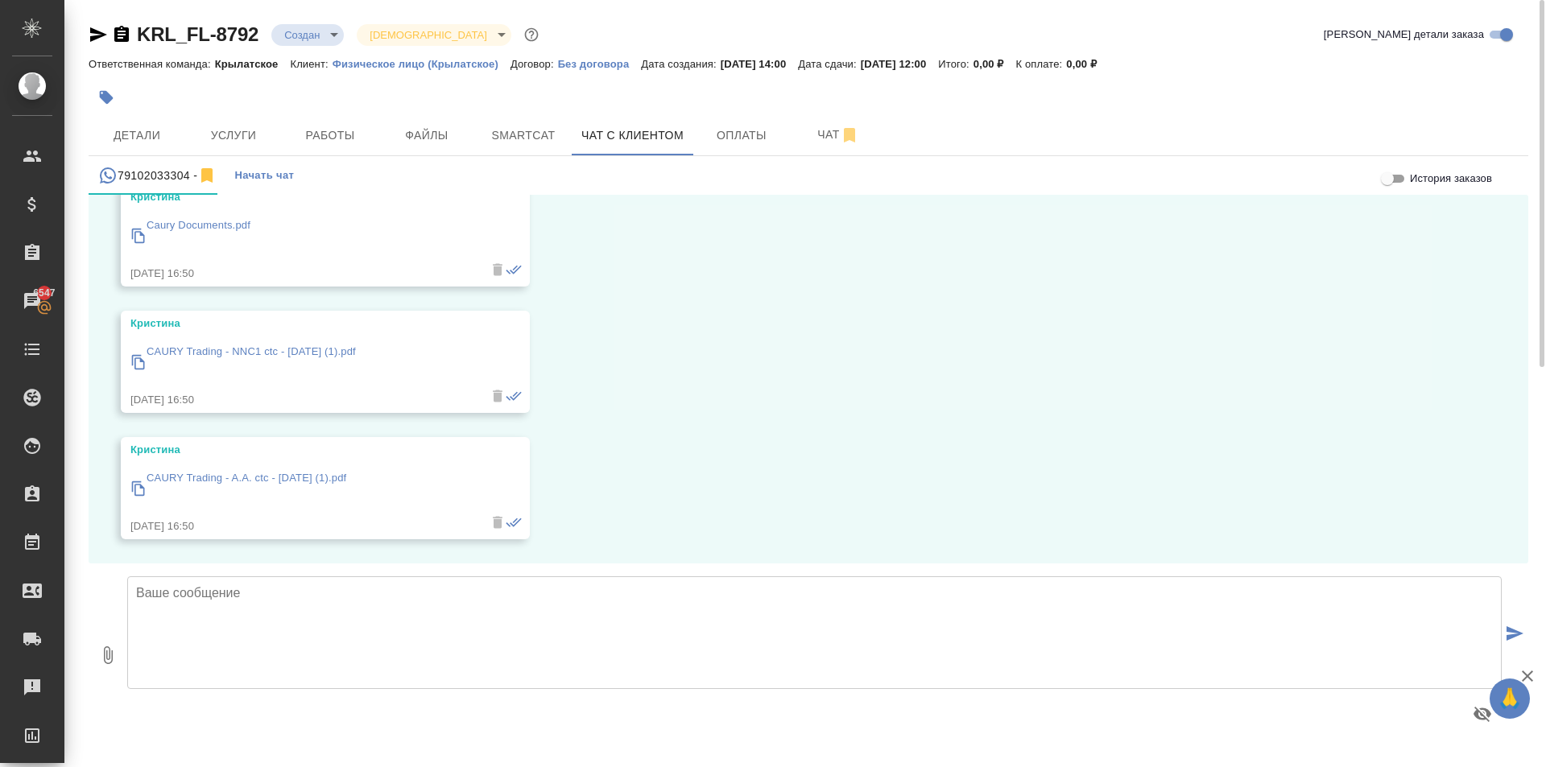
click at [411, 613] on textarea at bounding box center [814, 632] width 1374 height 113
click at [189, 600] on textarea at bounding box center [814, 632] width 1374 height 113
click at [416, 597] on textarea at bounding box center [814, 632] width 1374 height 113
type textarea "[PERSON_NAME], получили 5 файлов. Вернёмся с расчётом [DATE]."
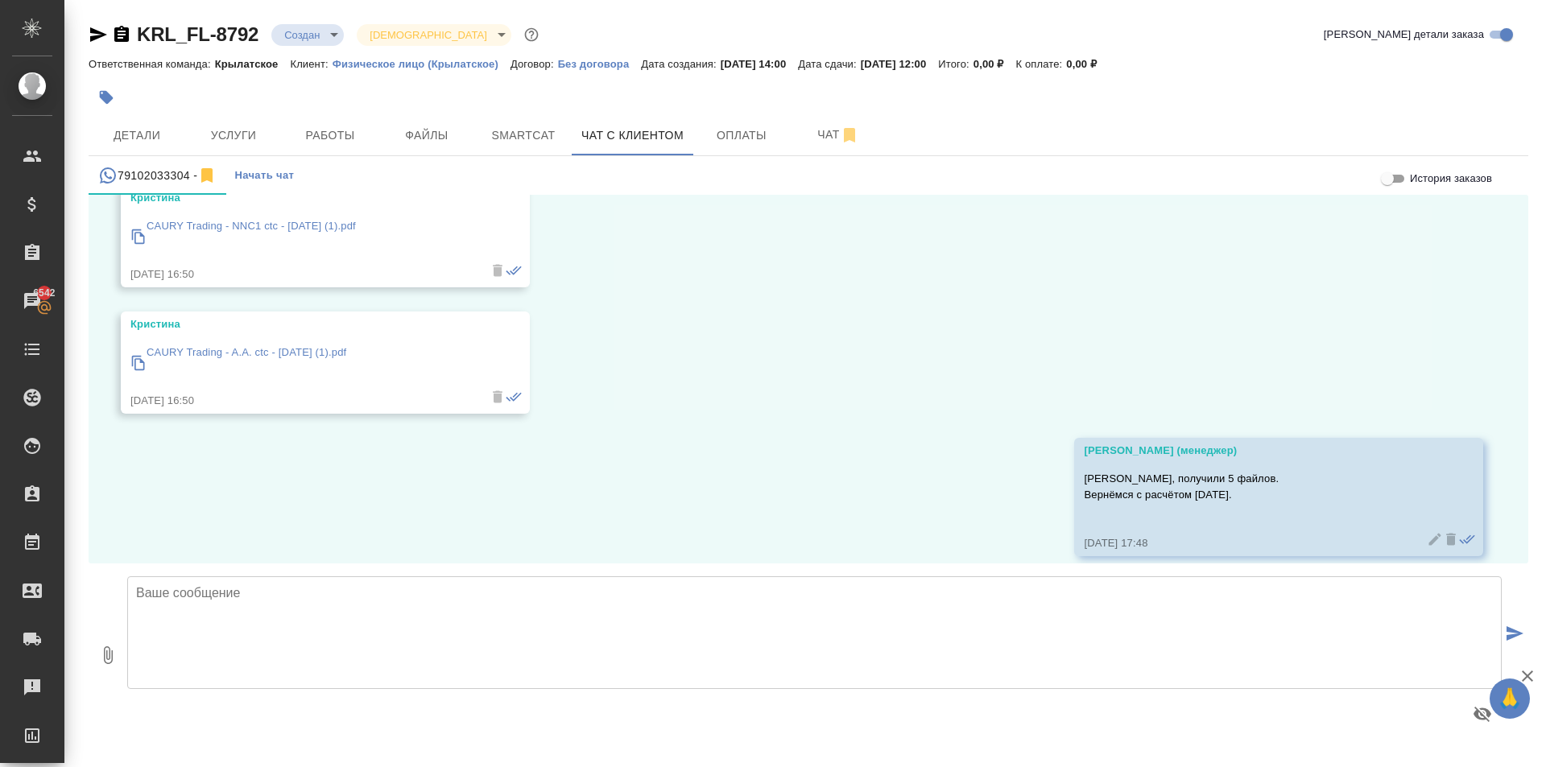
scroll to position [761, 0]
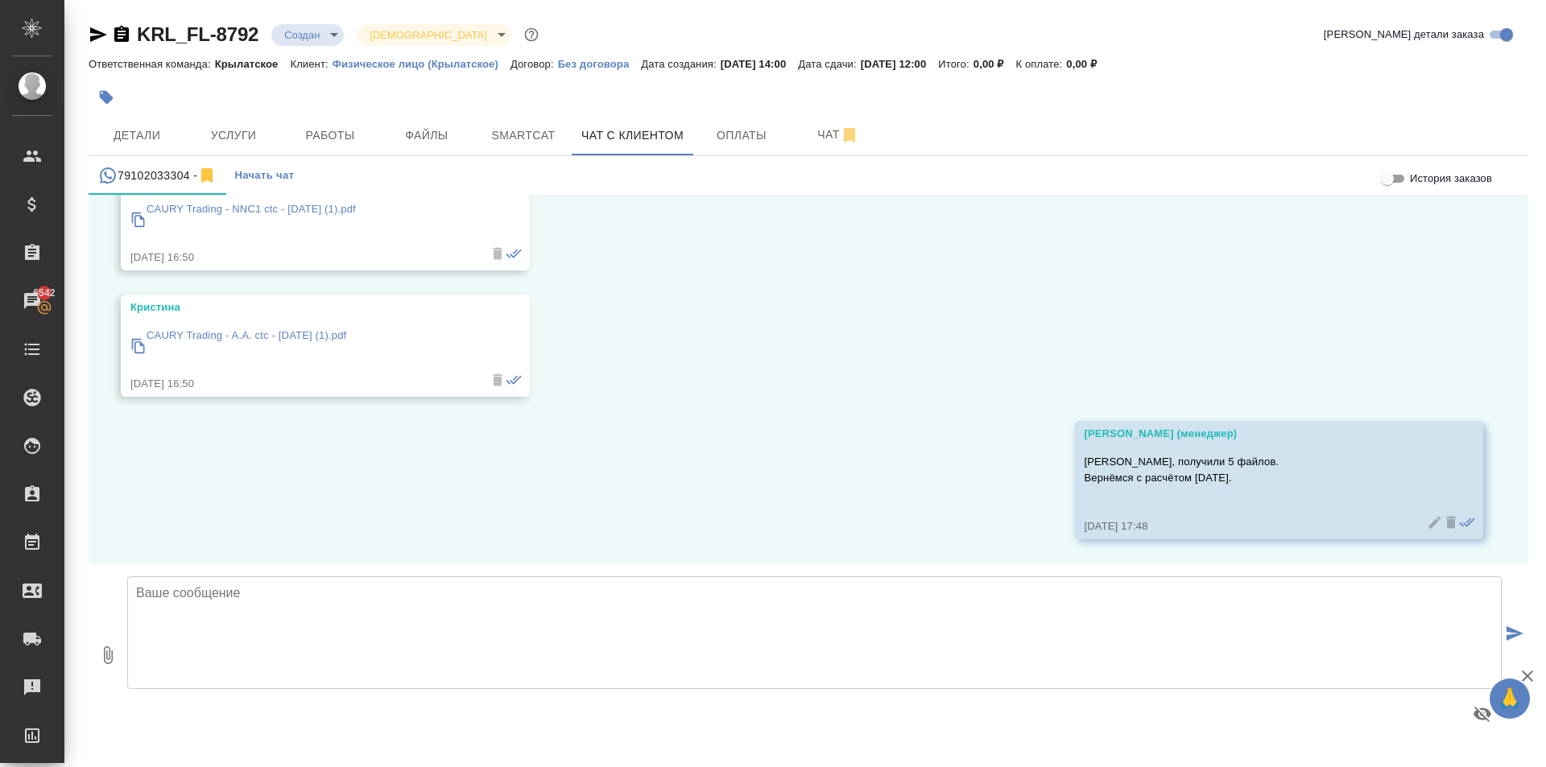
click at [90, 31] on icon "button" at bounding box center [98, 34] width 19 height 19
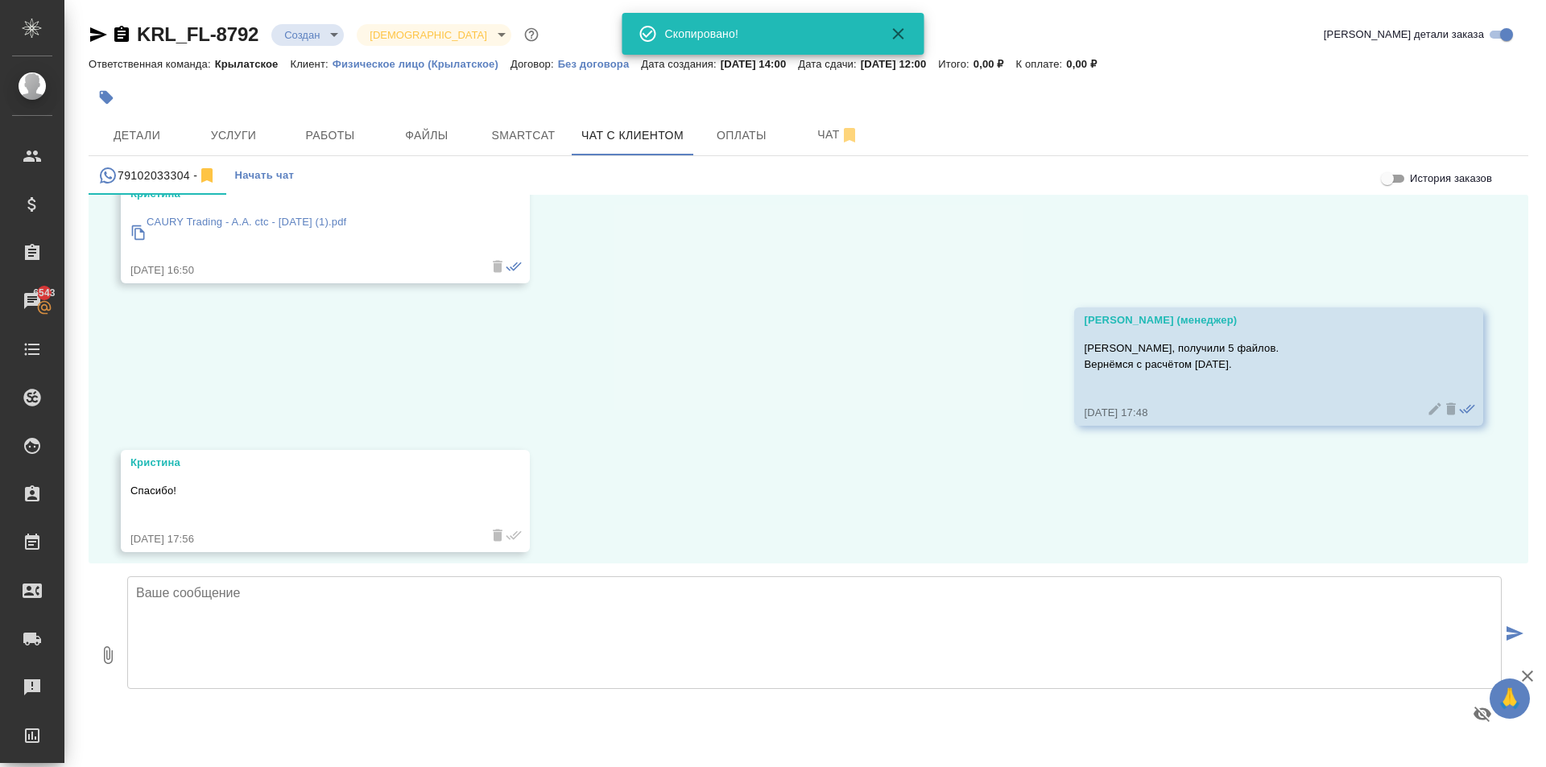
scroll to position [887, 0]
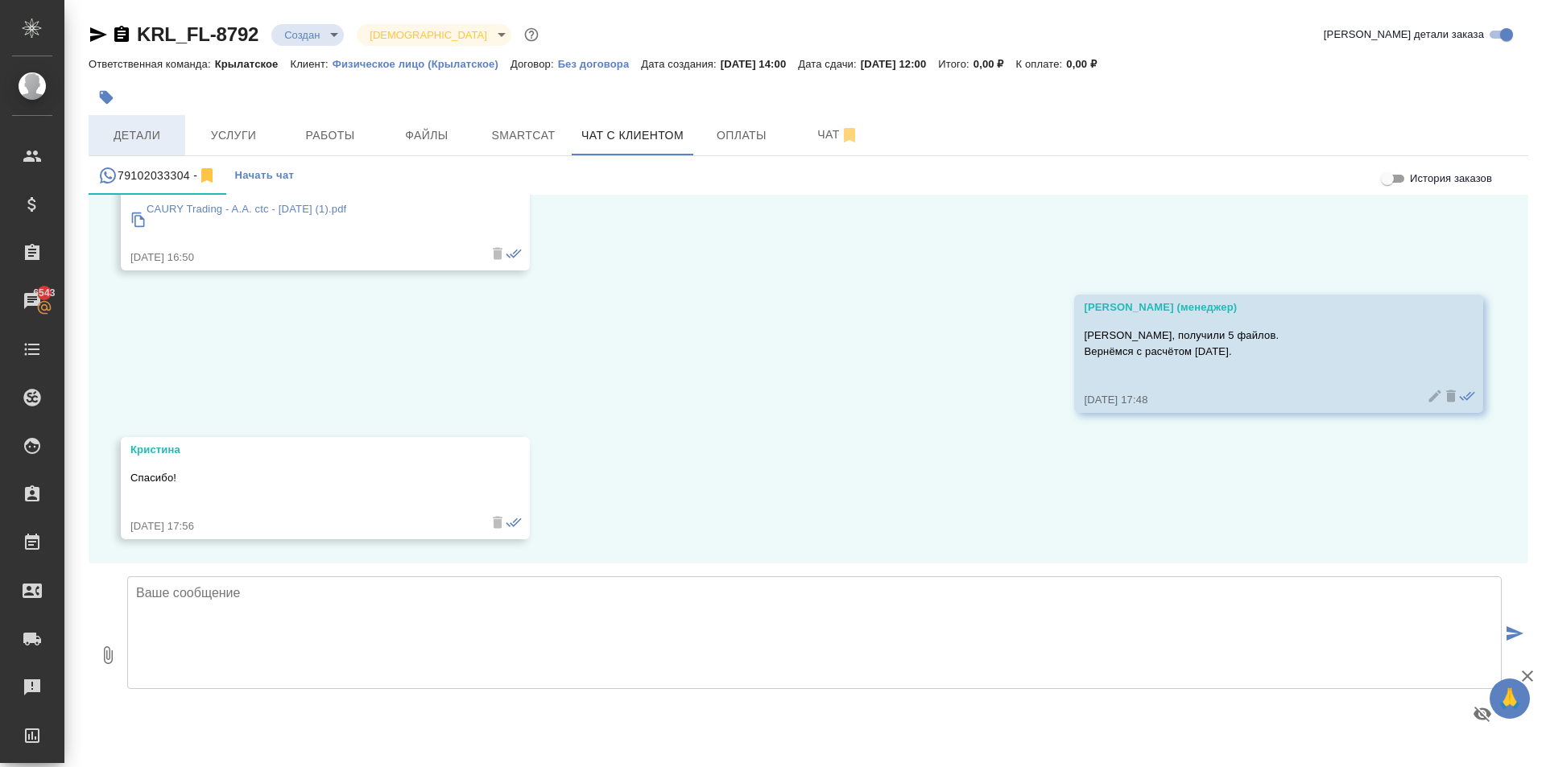
click at [160, 124] on button "Детали" at bounding box center [137, 135] width 97 height 40
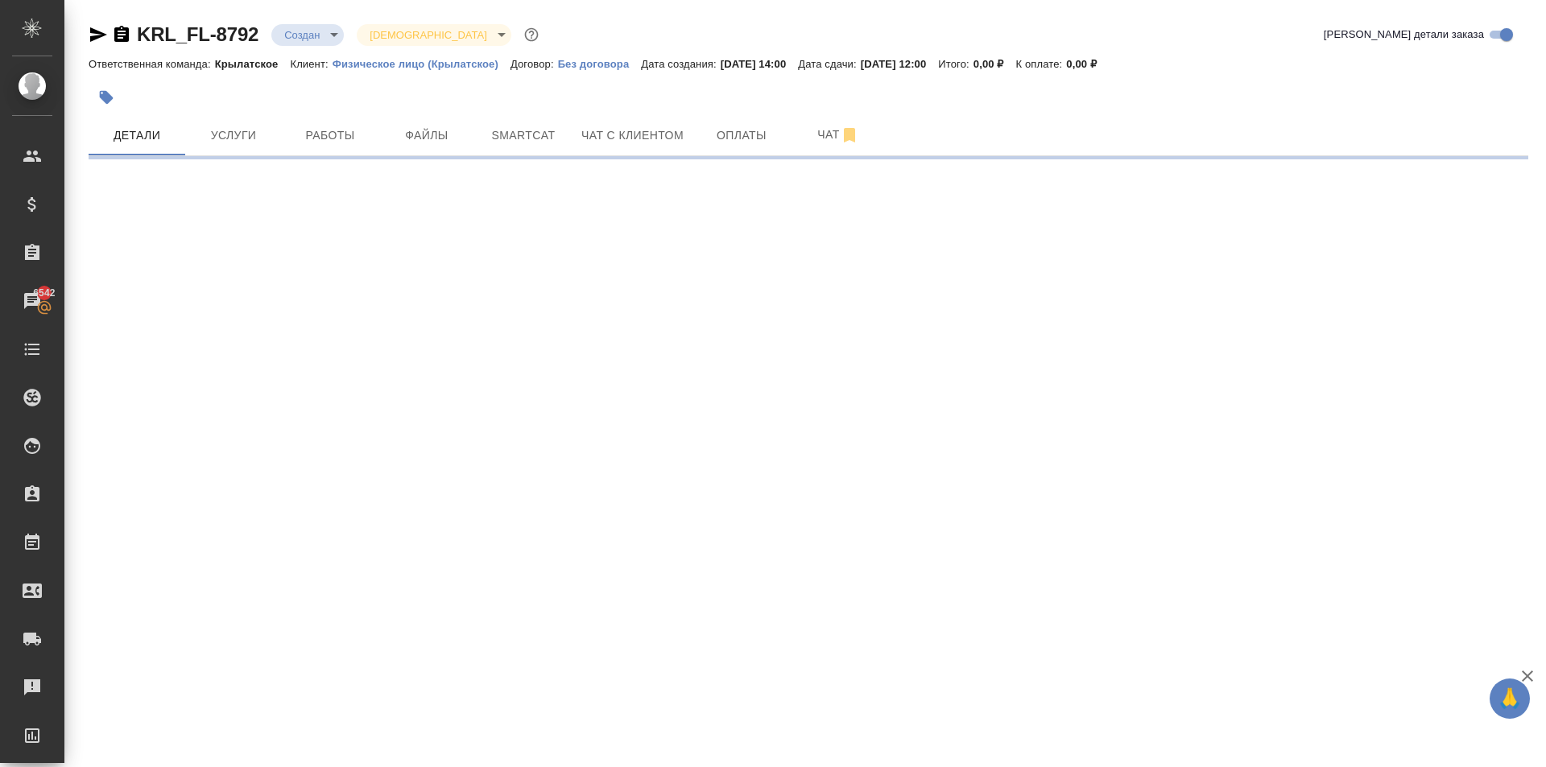
select select "RU"
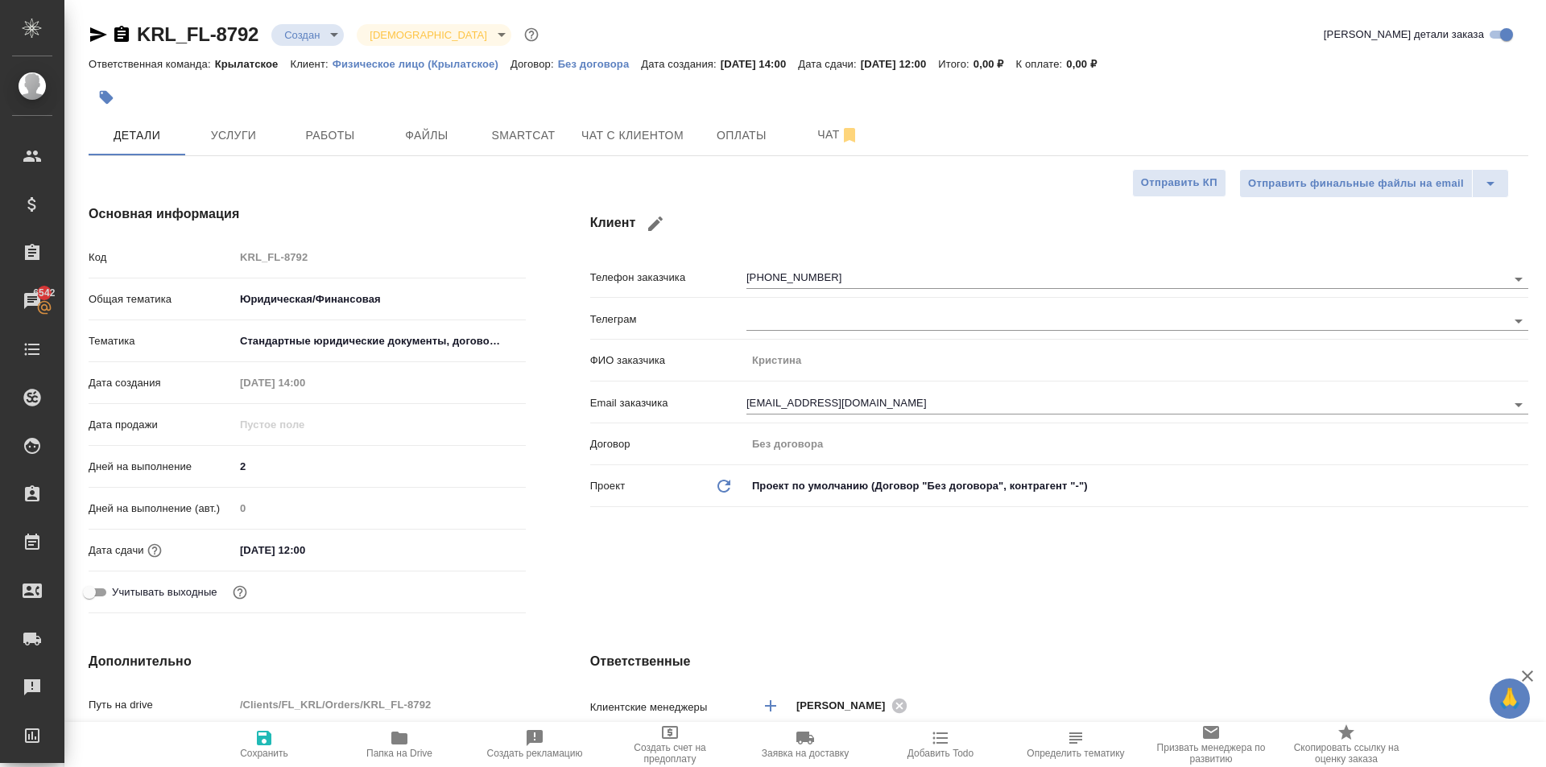
type textarea "x"
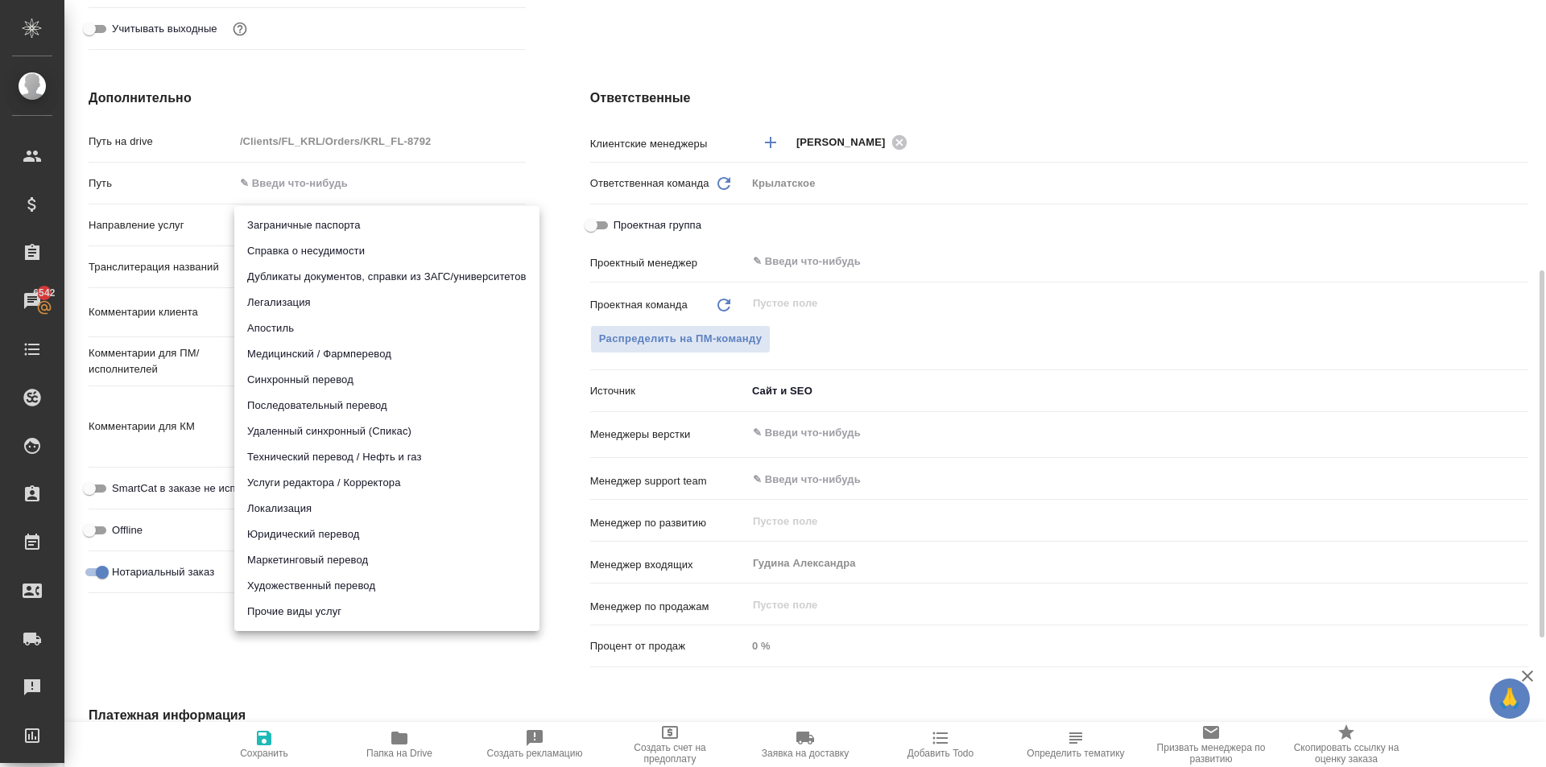
click at [308, 233] on body "🙏 .cls-1 fill:#fff; AWATERA [PERSON_NAME] Спецификации Заказы 6542 Чаты Todo Пр…" at bounding box center [773, 383] width 1546 height 767
click at [292, 532] on li "Юридический перевод" at bounding box center [386, 535] width 305 height 26
type input "legalTranslation"
type textarea "x"
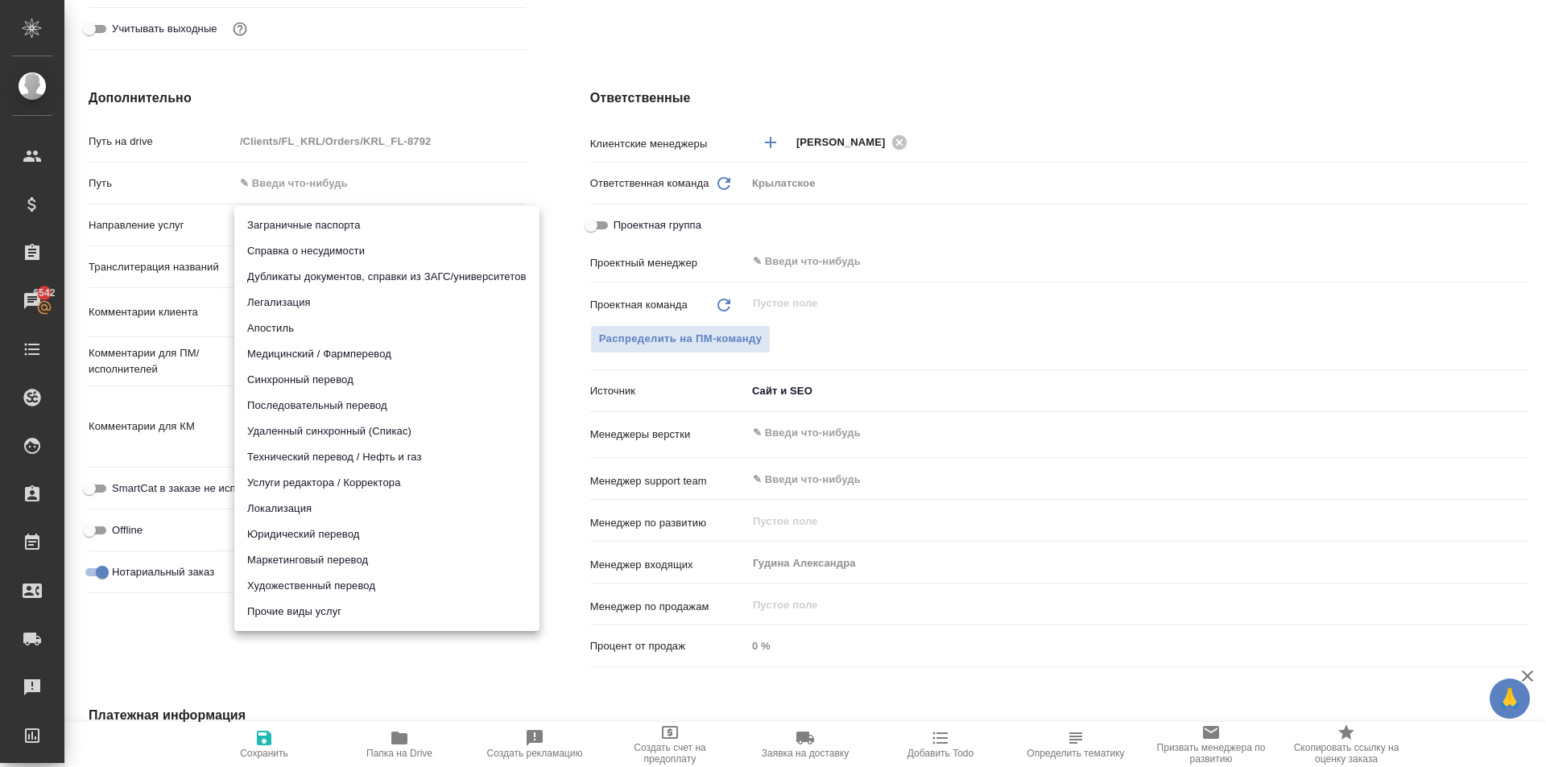
type textarea "x"
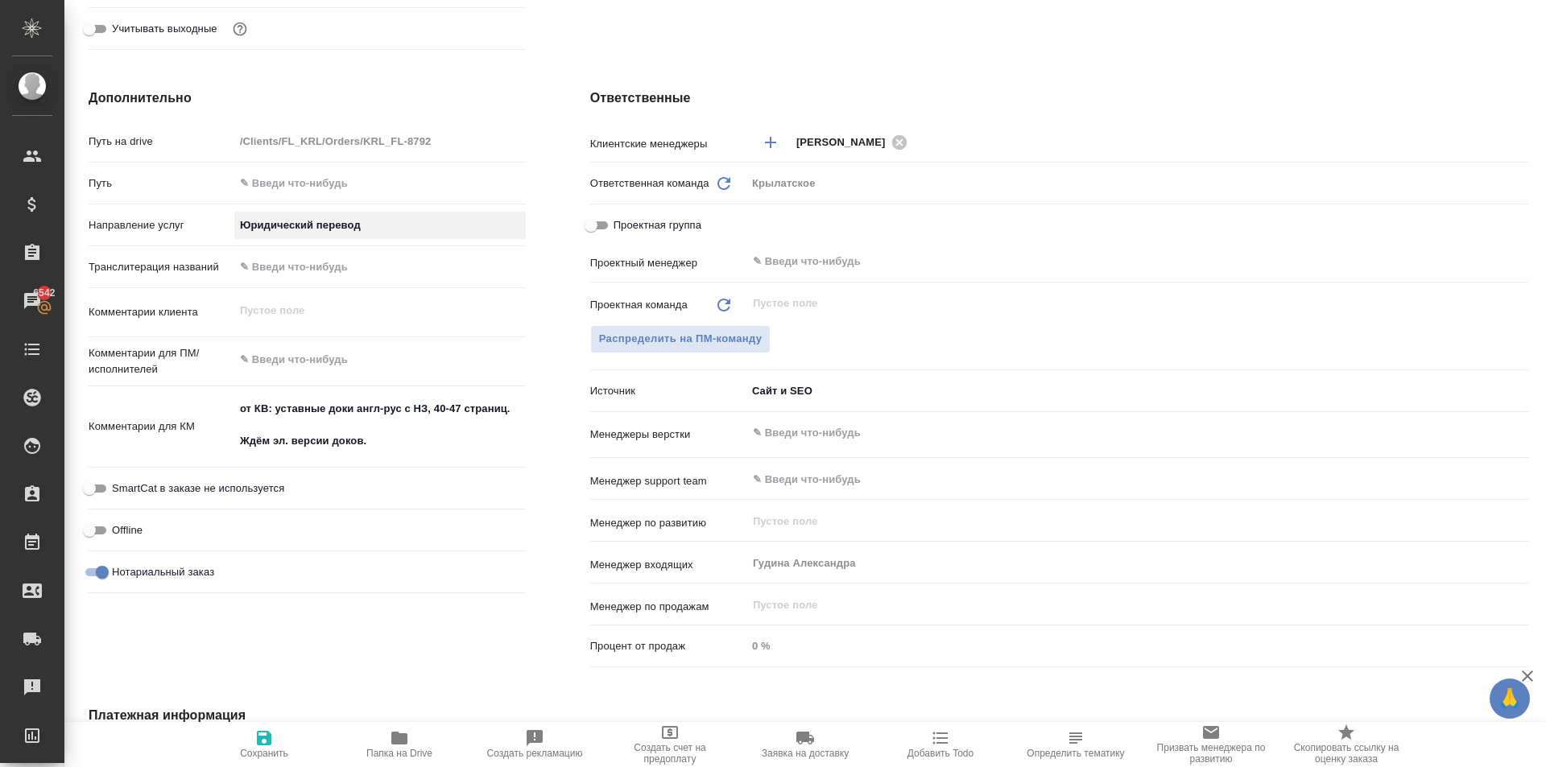
scroll to position [0, 0]
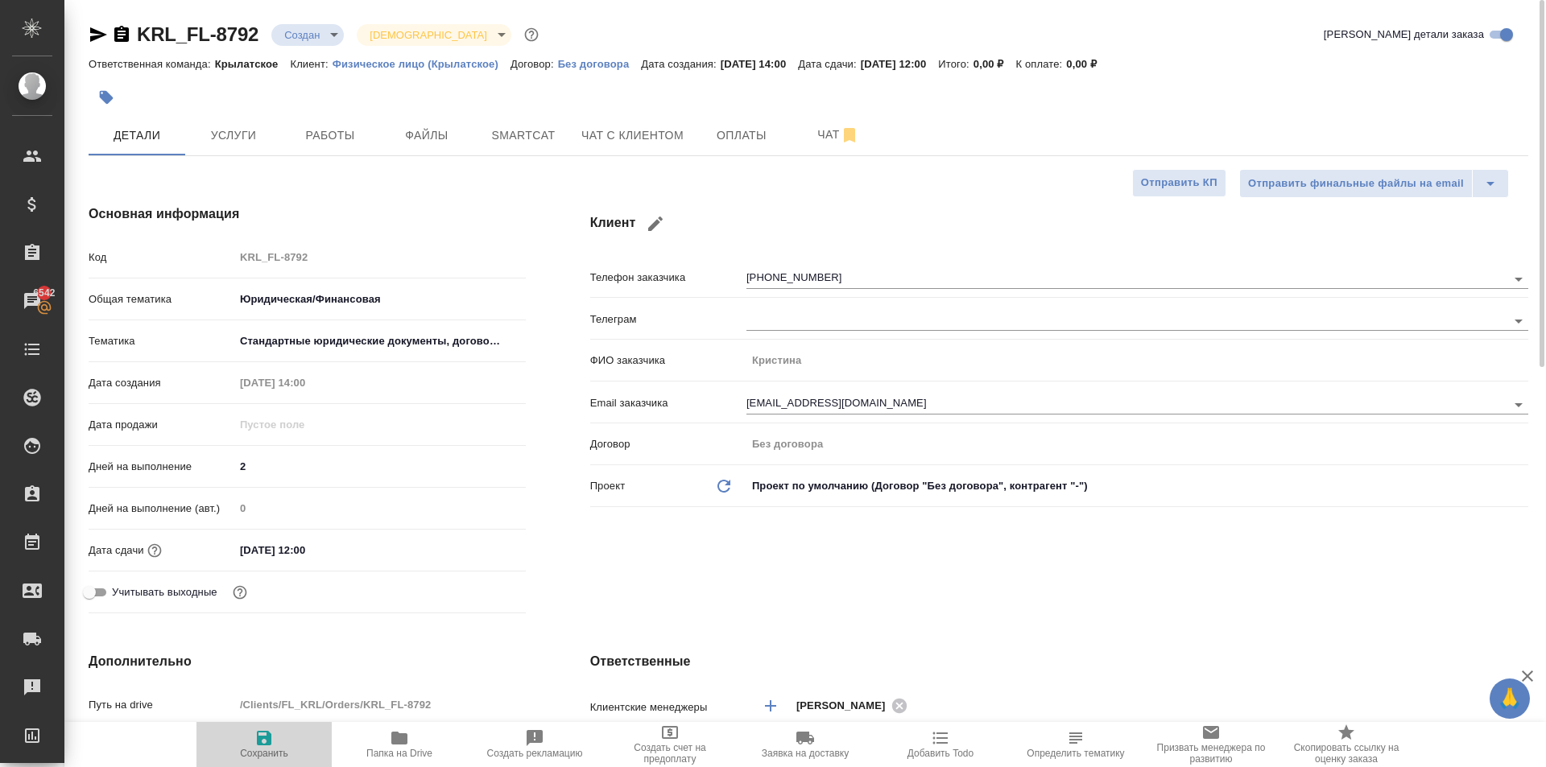
click at [266, 732] on icon "button" at bounding box center [264, 738] width 14 height 14
type textarea "x"
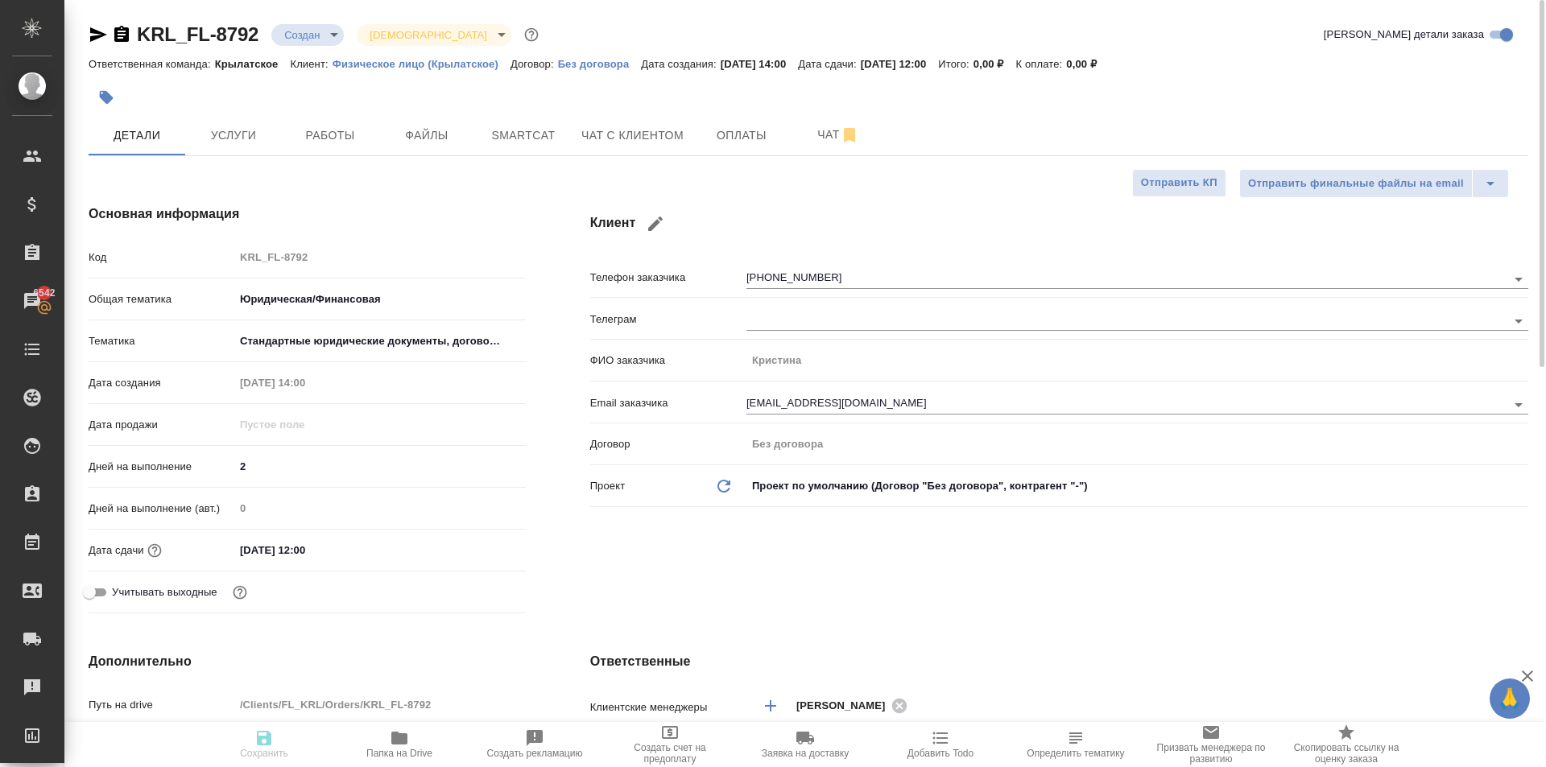
type textarea "x"
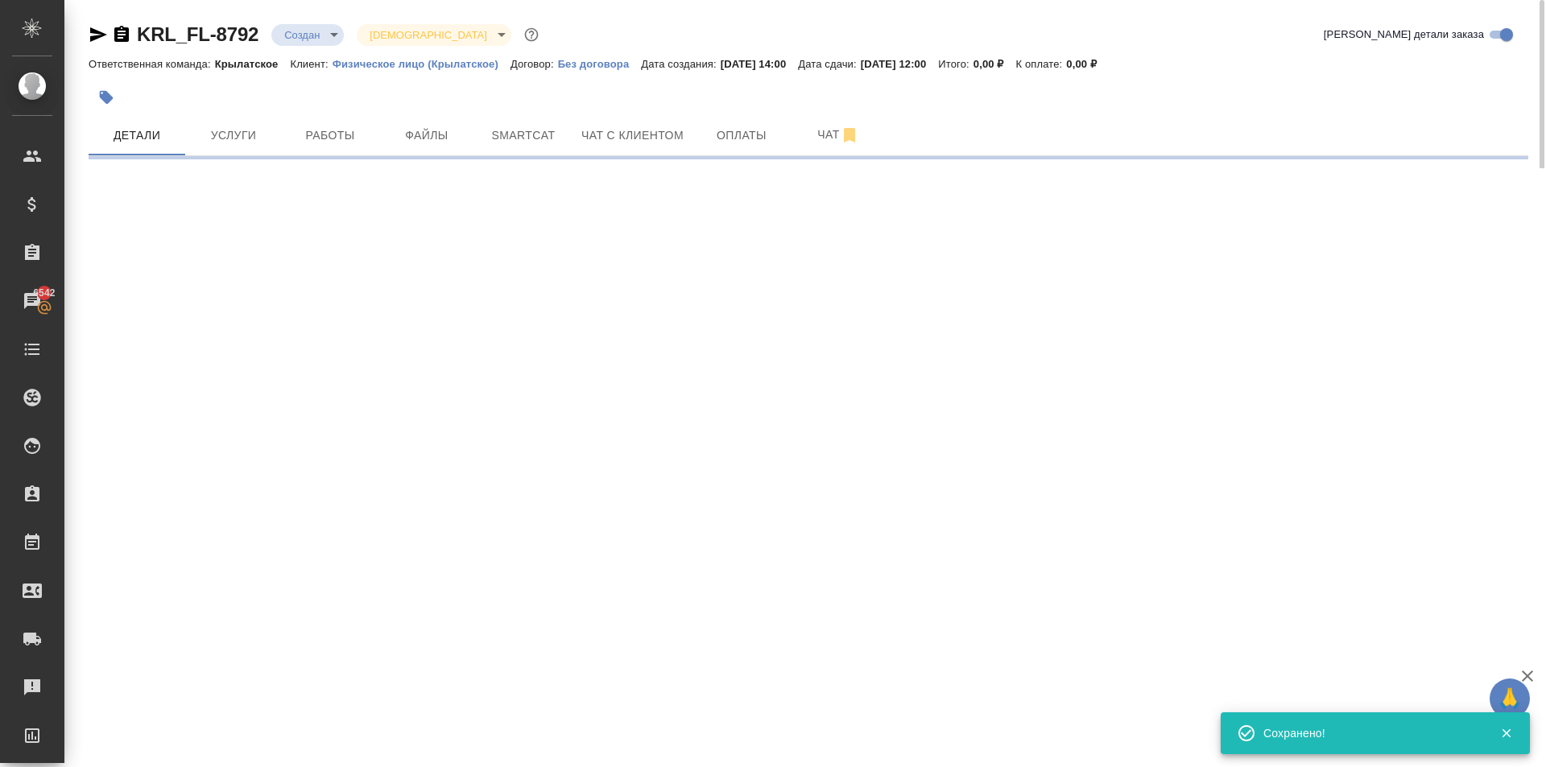
select select "RU"
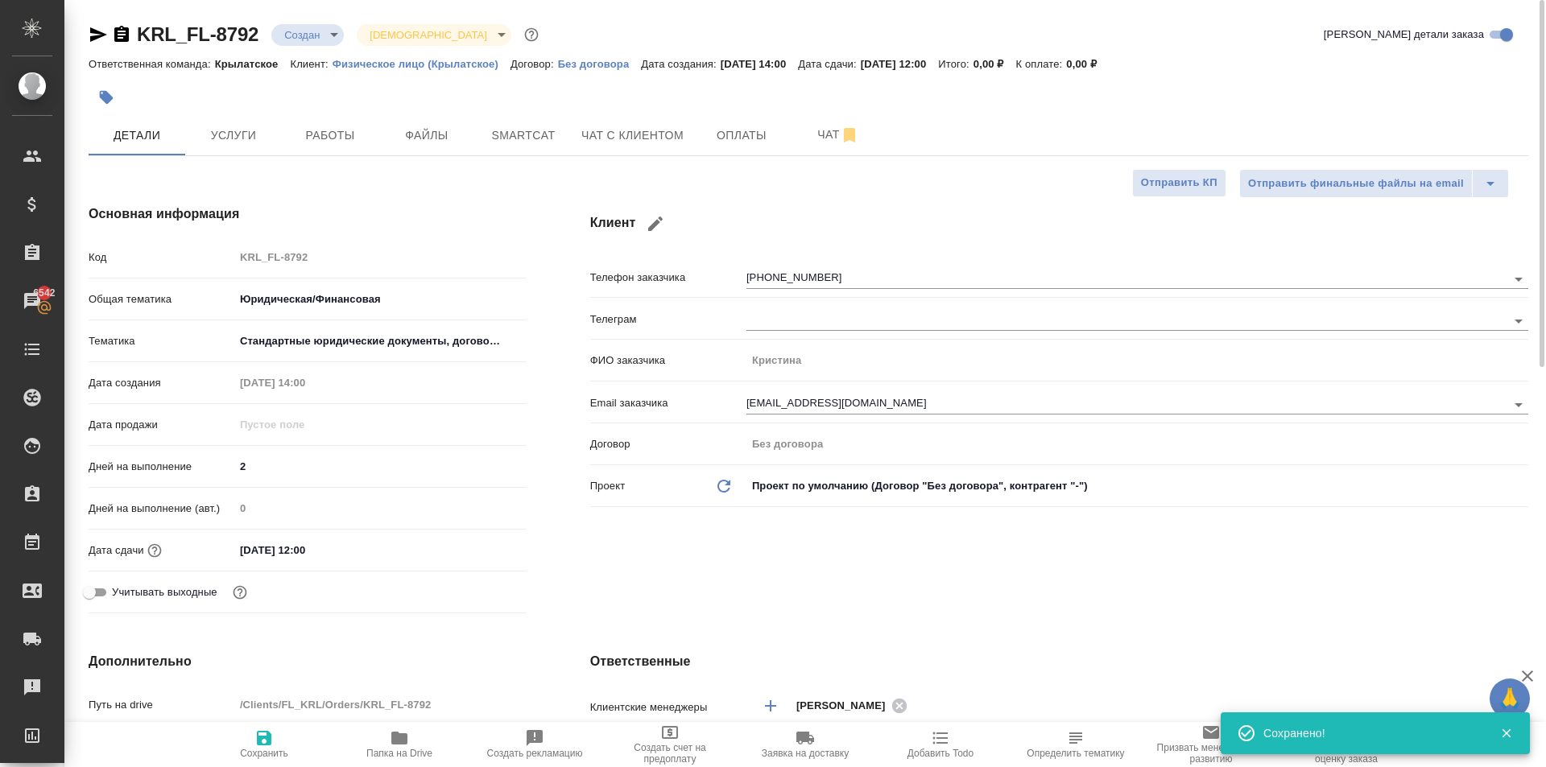
type textarea "x"
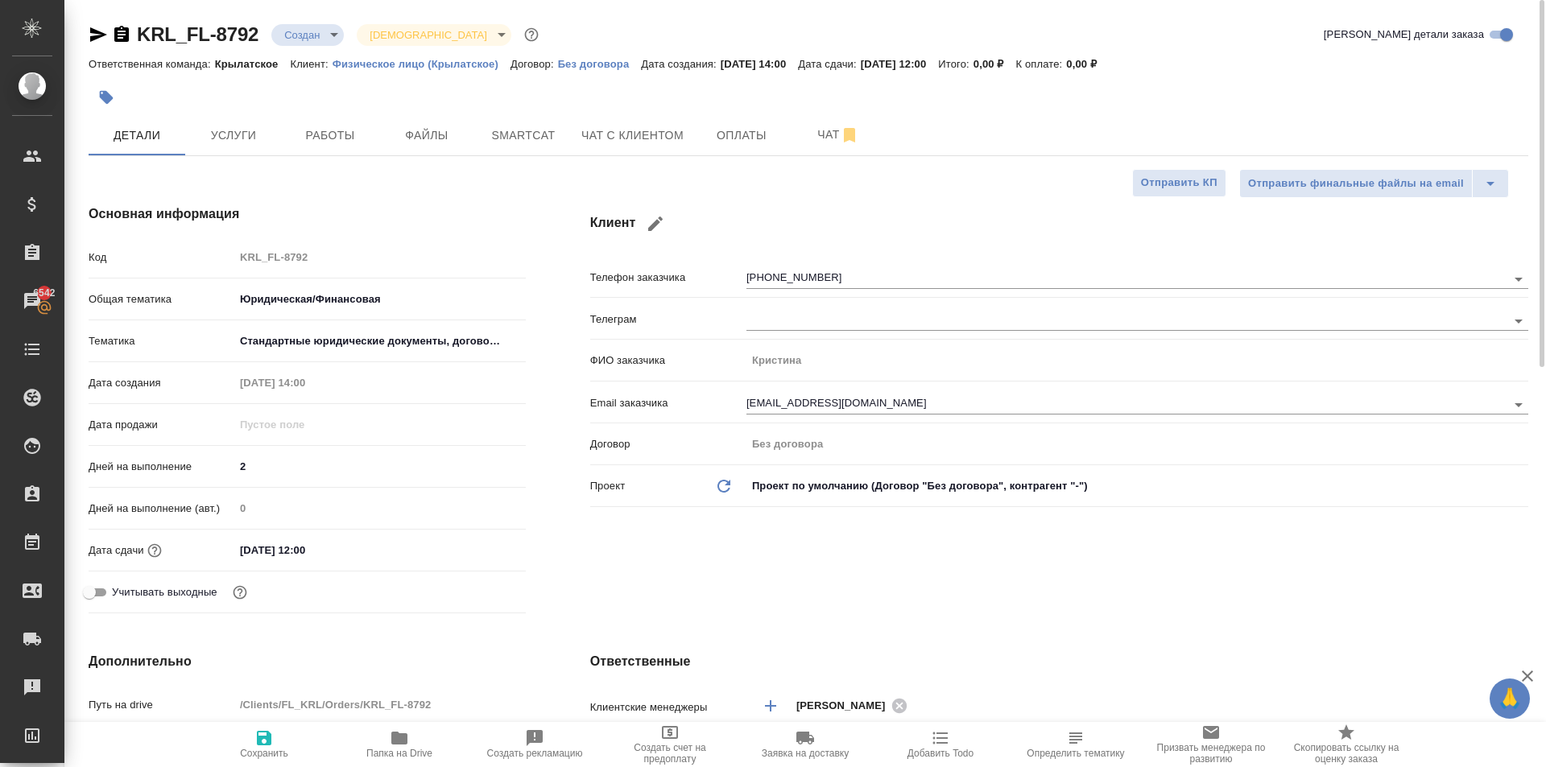
type textarea "x"
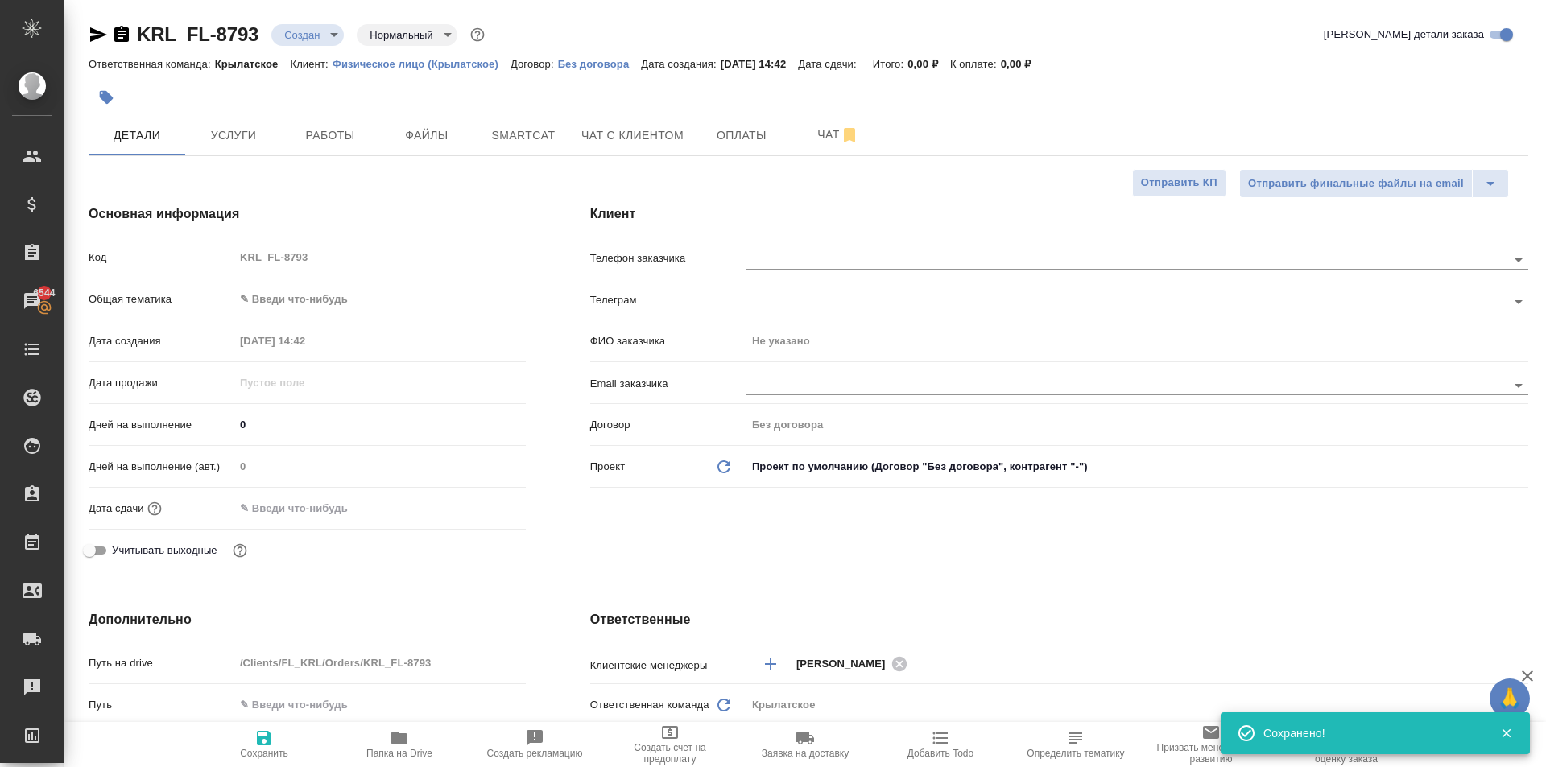
select select "RU"
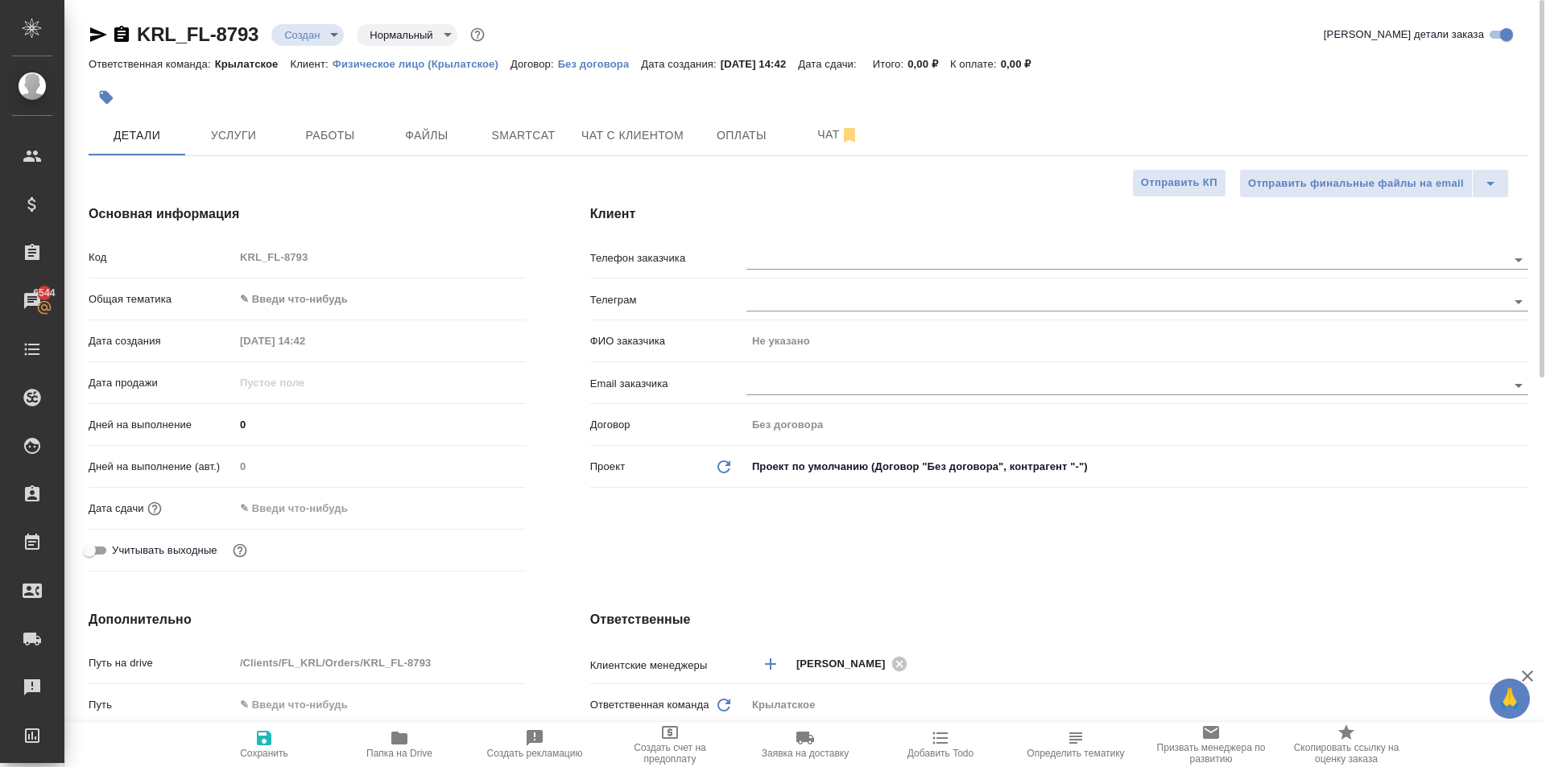
click at [298, 303] on body "🙏 .cls-1 fill:#fff; AWATERA [PERSON_NAME] Клиенты Спецификации Заказы 6544 Чаты…" at bounding box center [773, 383] width 1546 height 767
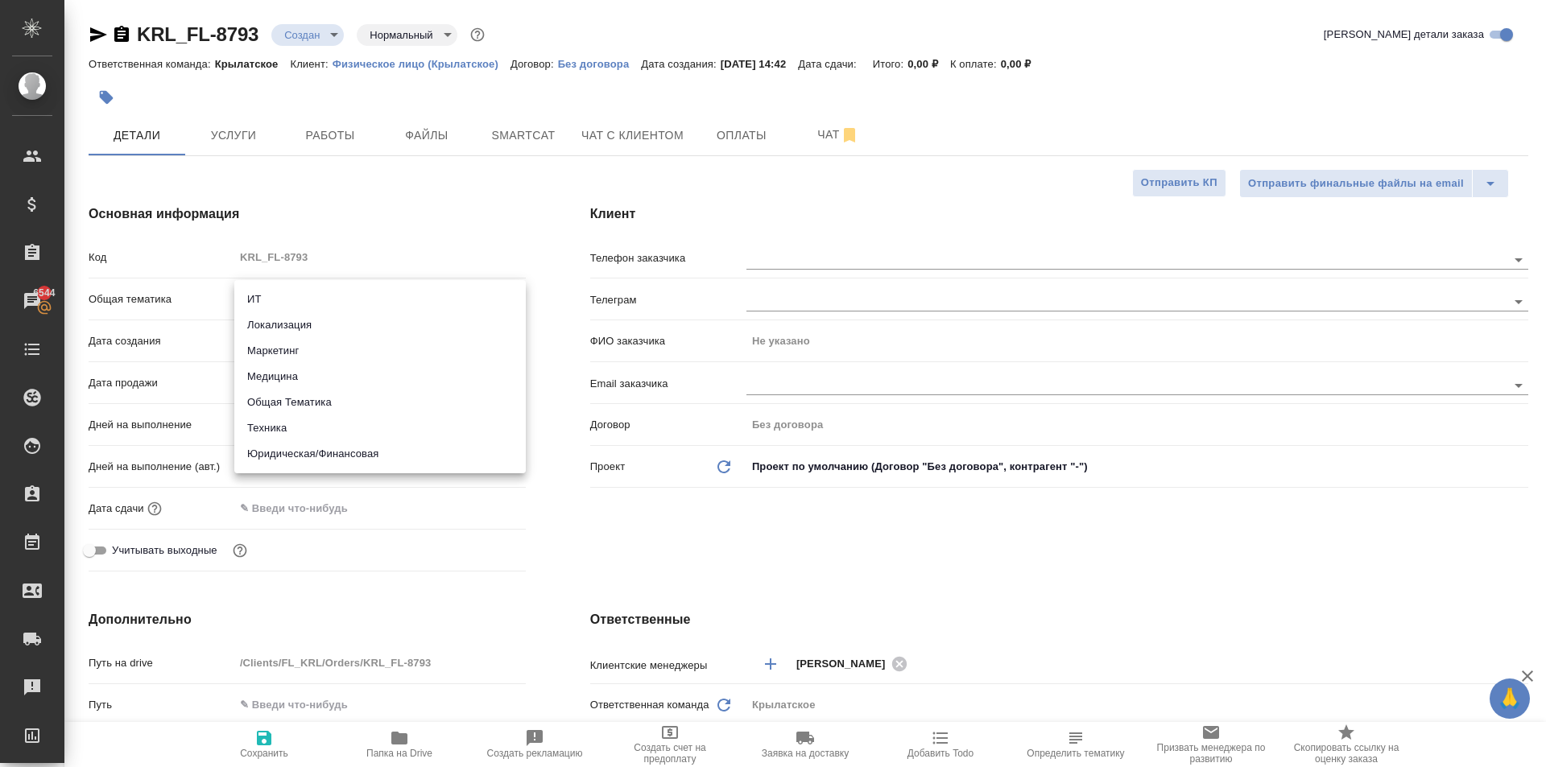
click at [322, 456] on li "Юридическая/Финансовая" at bounding box center [379, 454] width 291 height 26
type input "yr-fn"
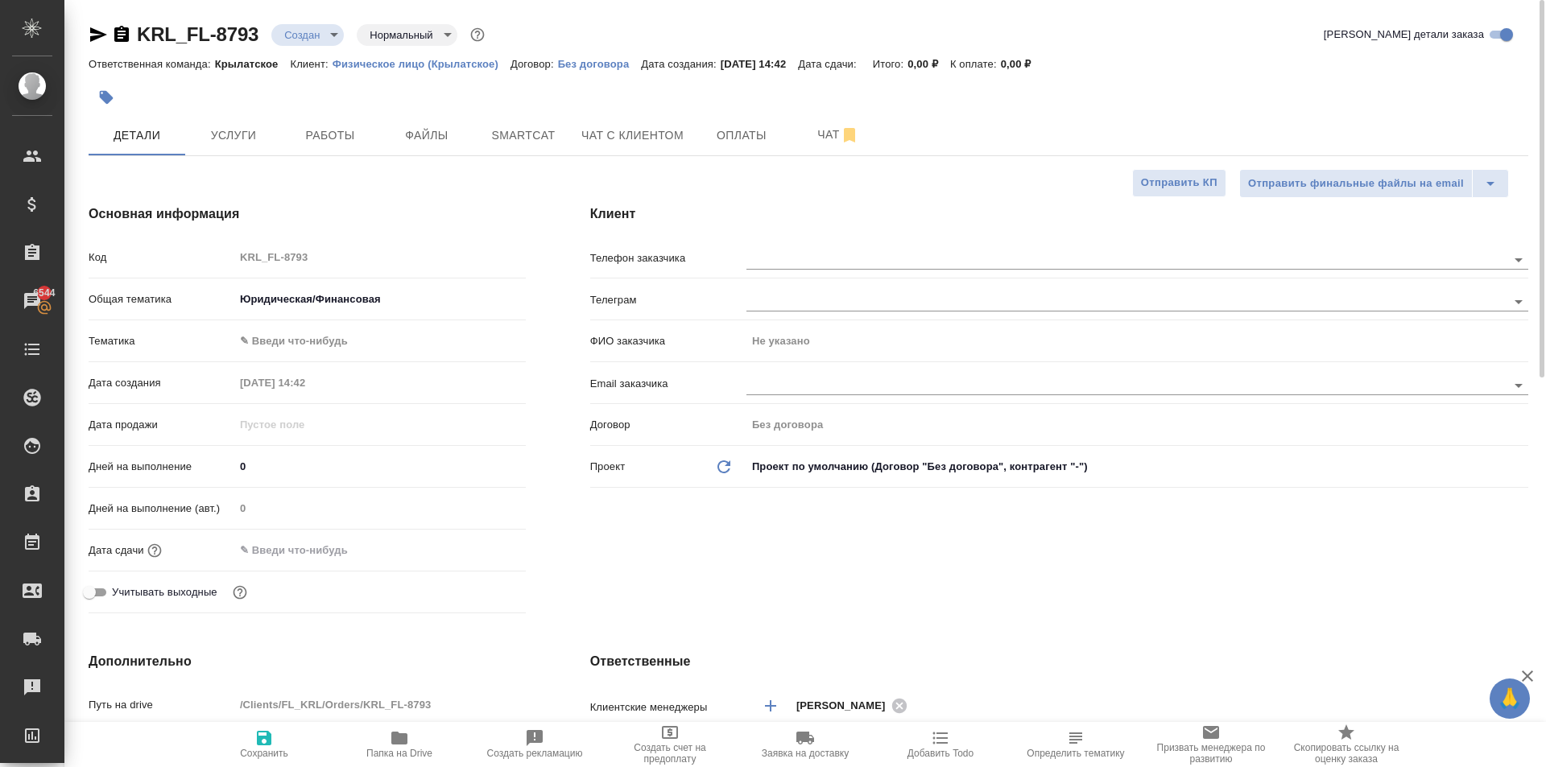
click at [289, 363] on div "[PERSON_NAME] ✎ Введи что-нибудь" at bounding box center [307, 348] width 437 height 42
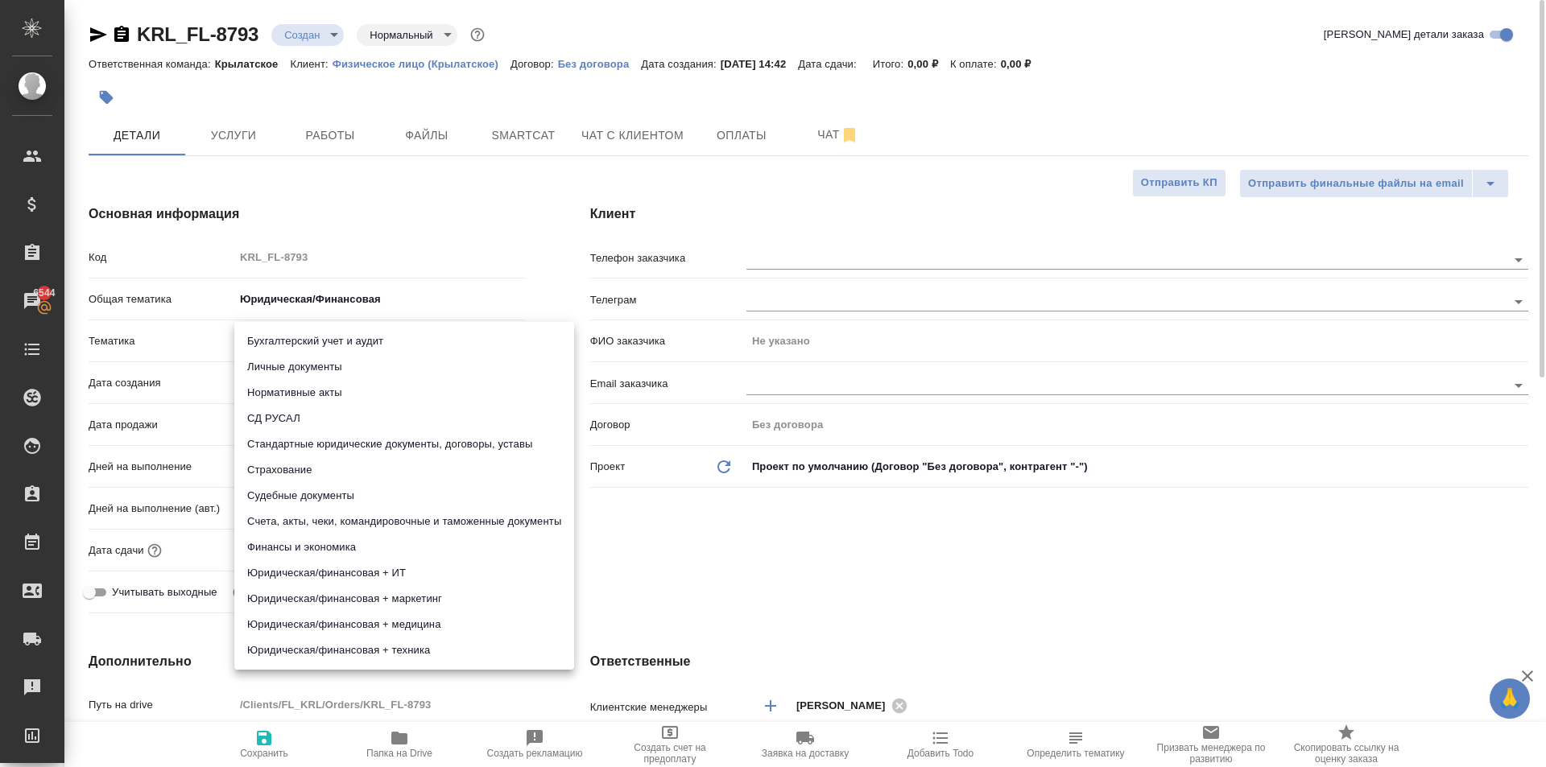
click at [284, 352] on body "🙏 .cls-1 fill:#fff; AWATERA [PERSON_NAME] Клиенты Спецификации Заказы 6544 Чаты…" at bounding box center [773, 383] width 1546 height 767
click at [287, 369] on li "Личные документы" at bounding box center [404, 367] width 340 height 26
type input "5a8b8b956a9677013d343cfe"
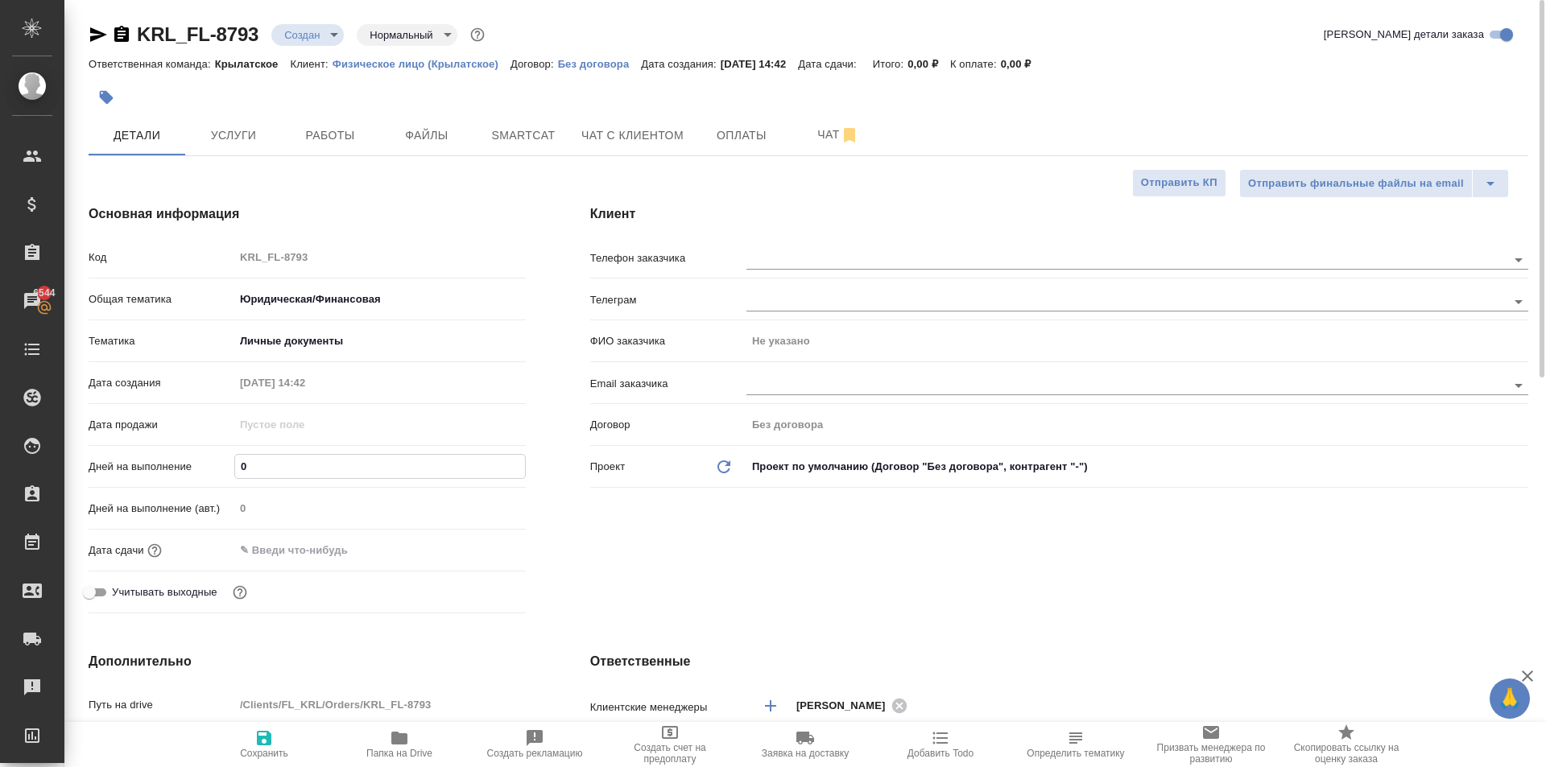
drag, startPoint x: 253, startPoint y: 469, endPoint x: 212, endPoint y: 464, distance: 41.4
click at [212, 464] on div "Дней на выполнение 0" at bounding box center [307, 466] width 437 height 28
type input "1"
click at [262, 542] on input "text" at bounding box center [304, 550] width 141 height 23
click at [482, 541] on icon "button" at bounding box center [479, 549] width 14 height 16
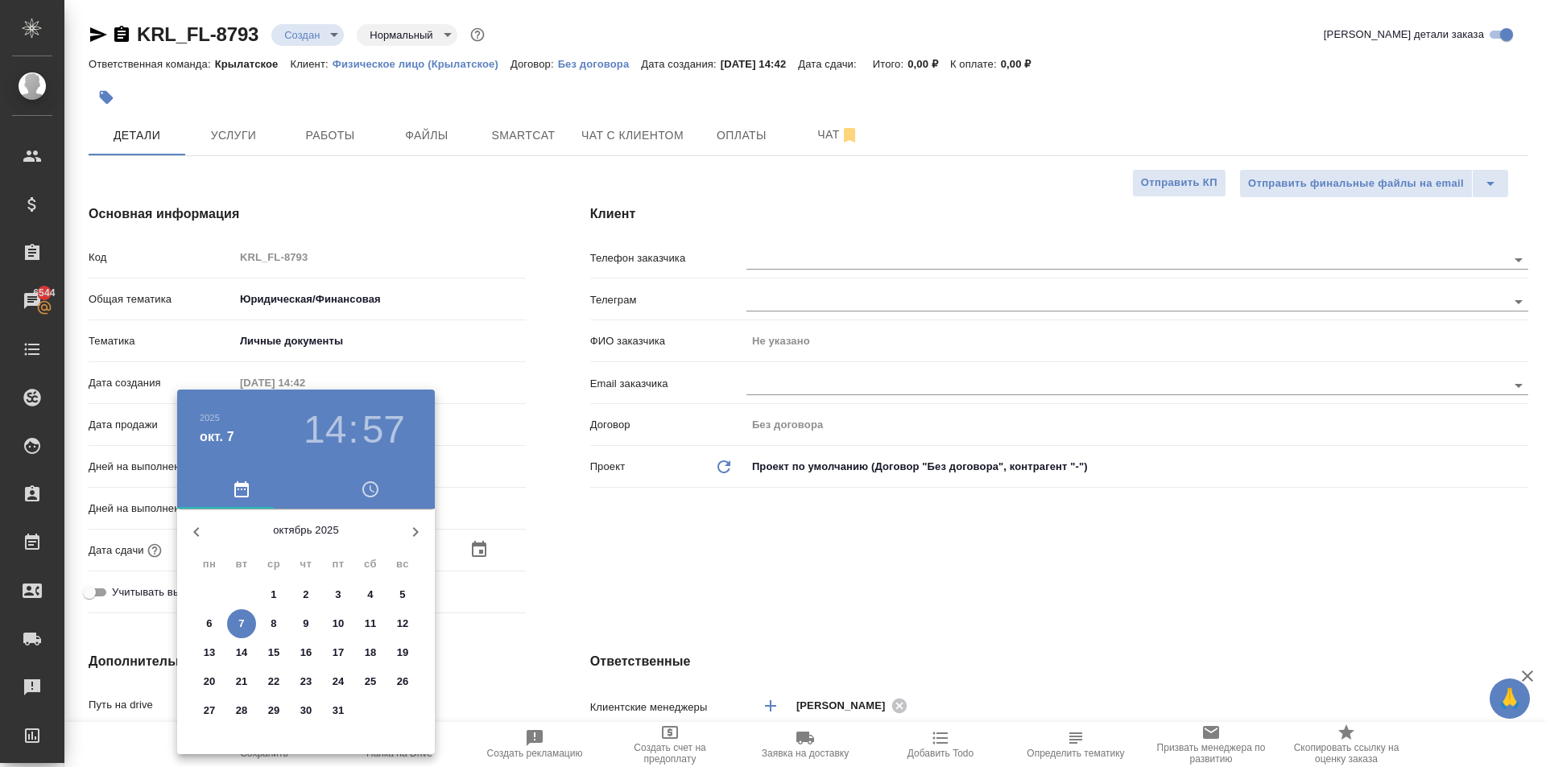
click at [276, 625] on span "8" at bounding box center [273, 624] width 29 height 16
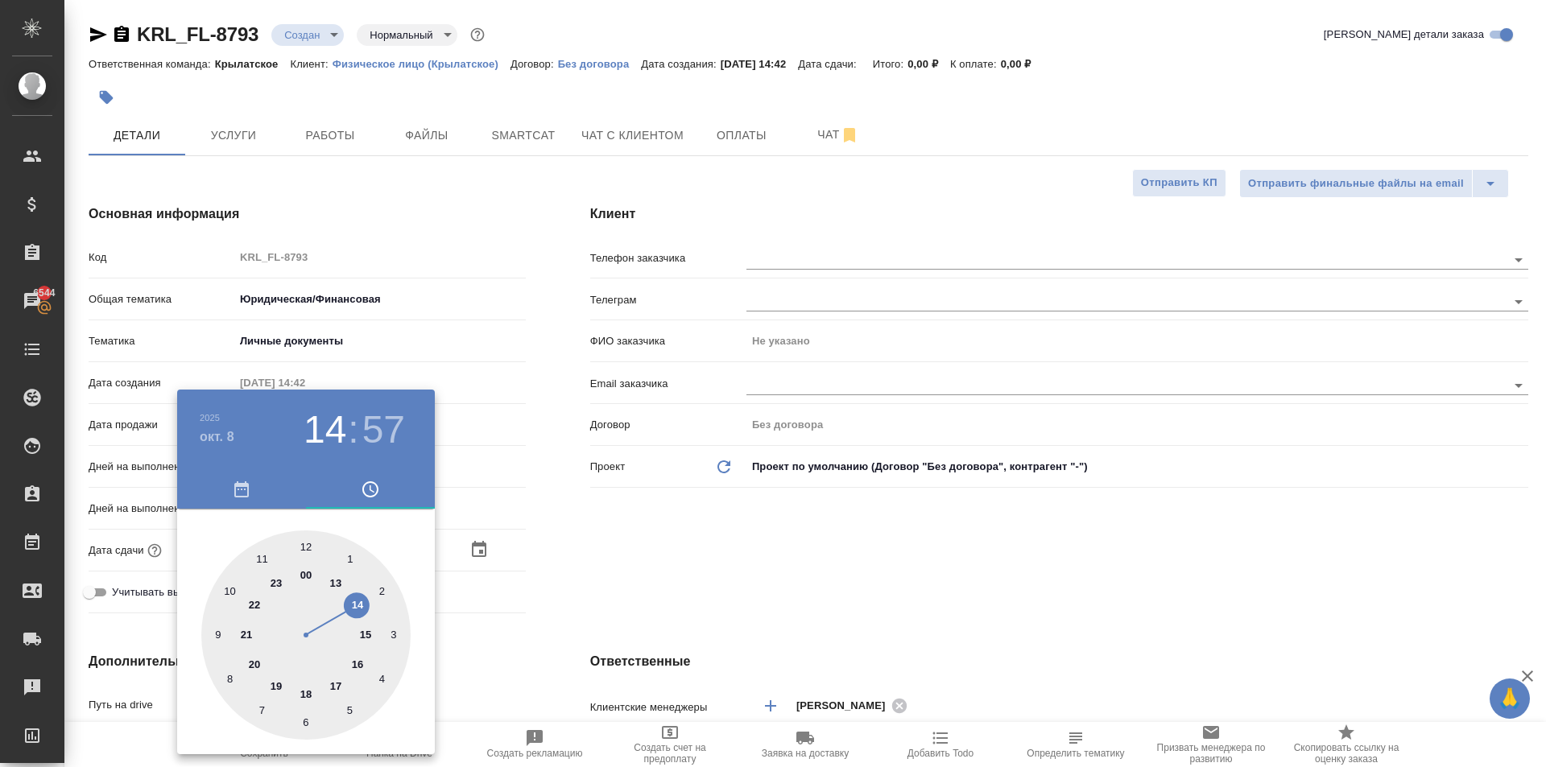
click at [308, 547] on div at bounding box center [305, 635] width 209 height 209
click at [307, 547] on div at bounding box center [305, 635] width 209 height 209
type input "08.10.2025 12:00"
click at [305, 547] on div at bounding box center [305, 635] width 209 height 209
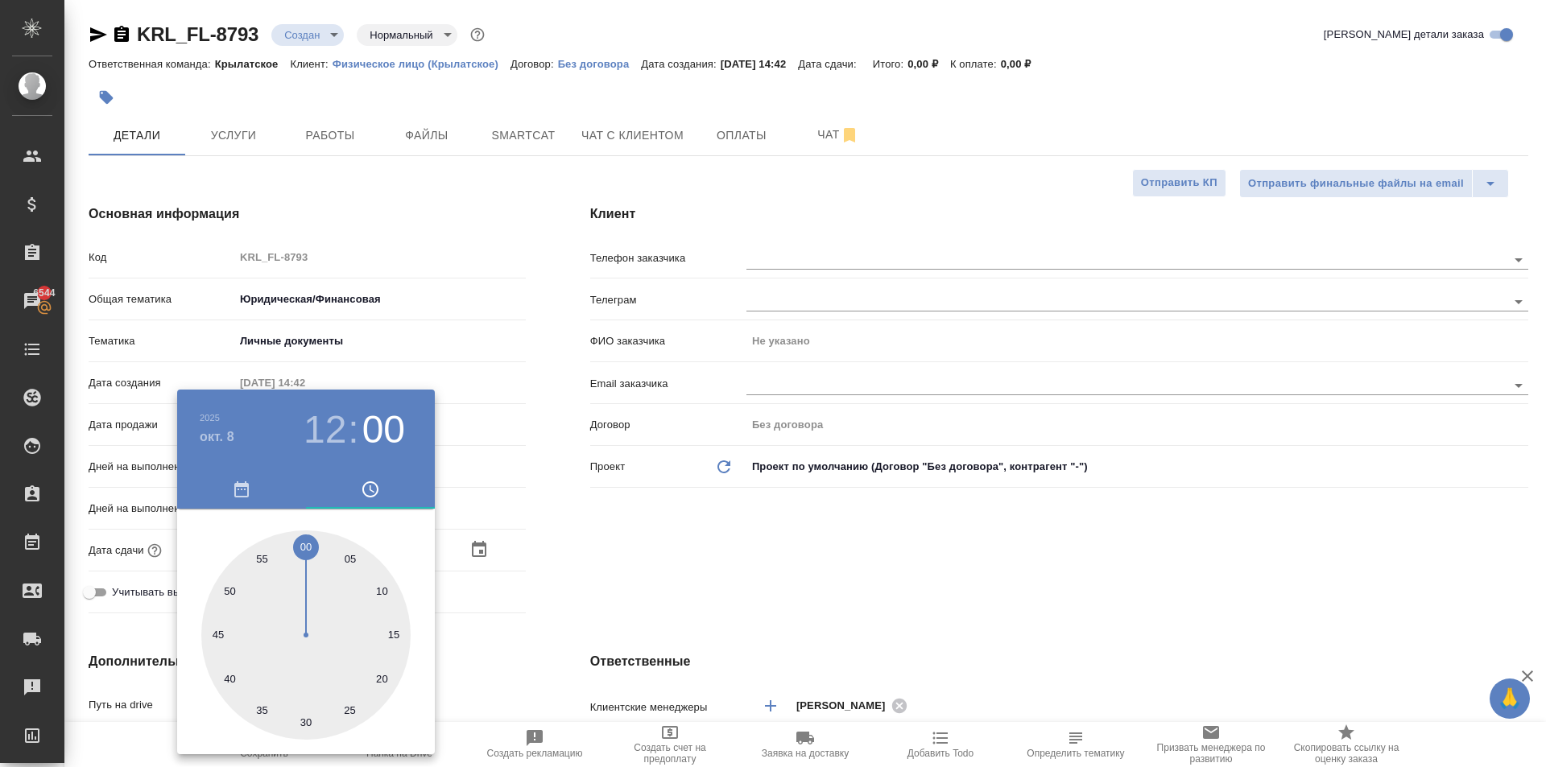
click at [673, 618] on div at bounding box center [773, 383] width 1546 height 767
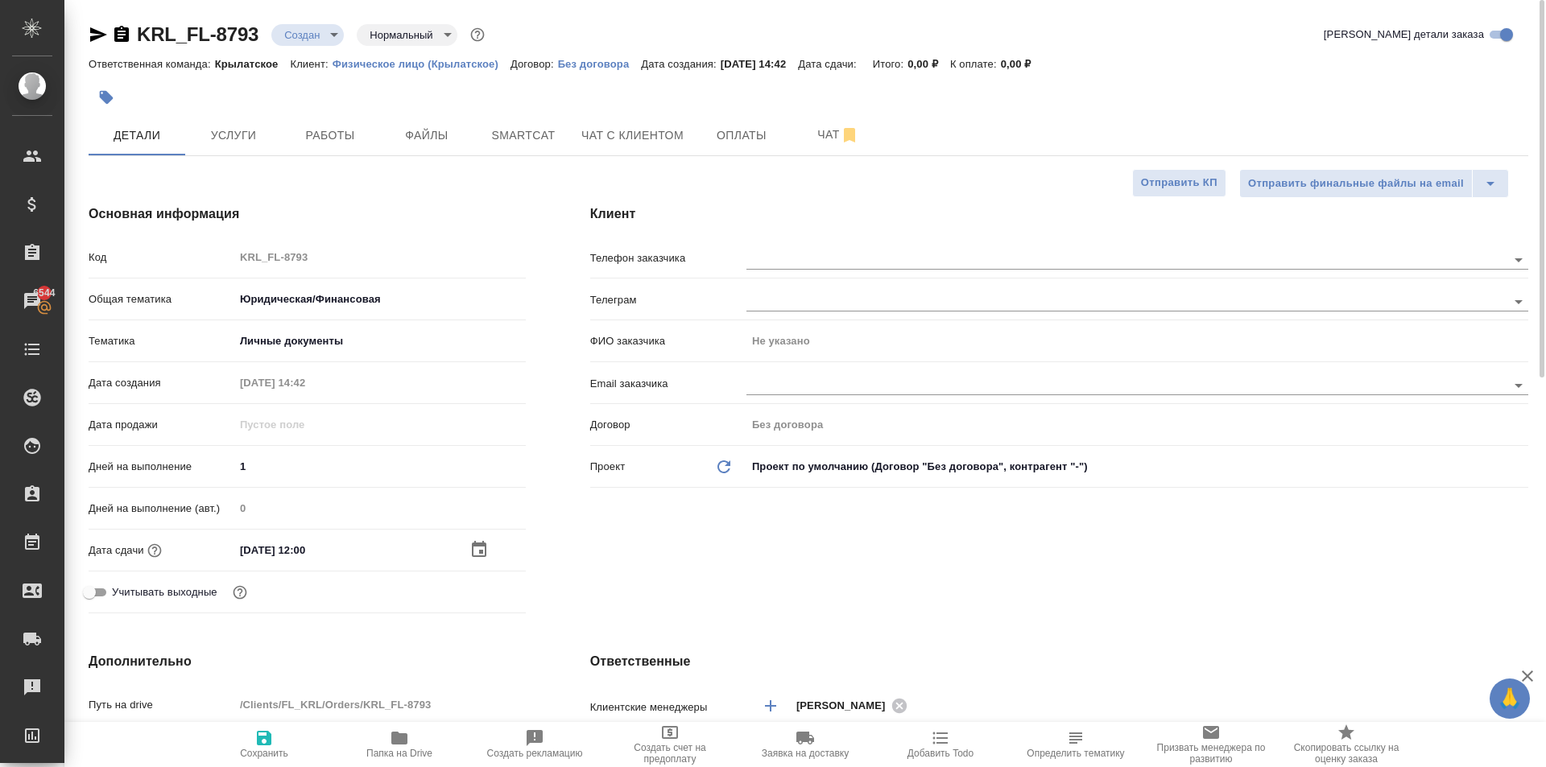
scroll to position [483, 0]
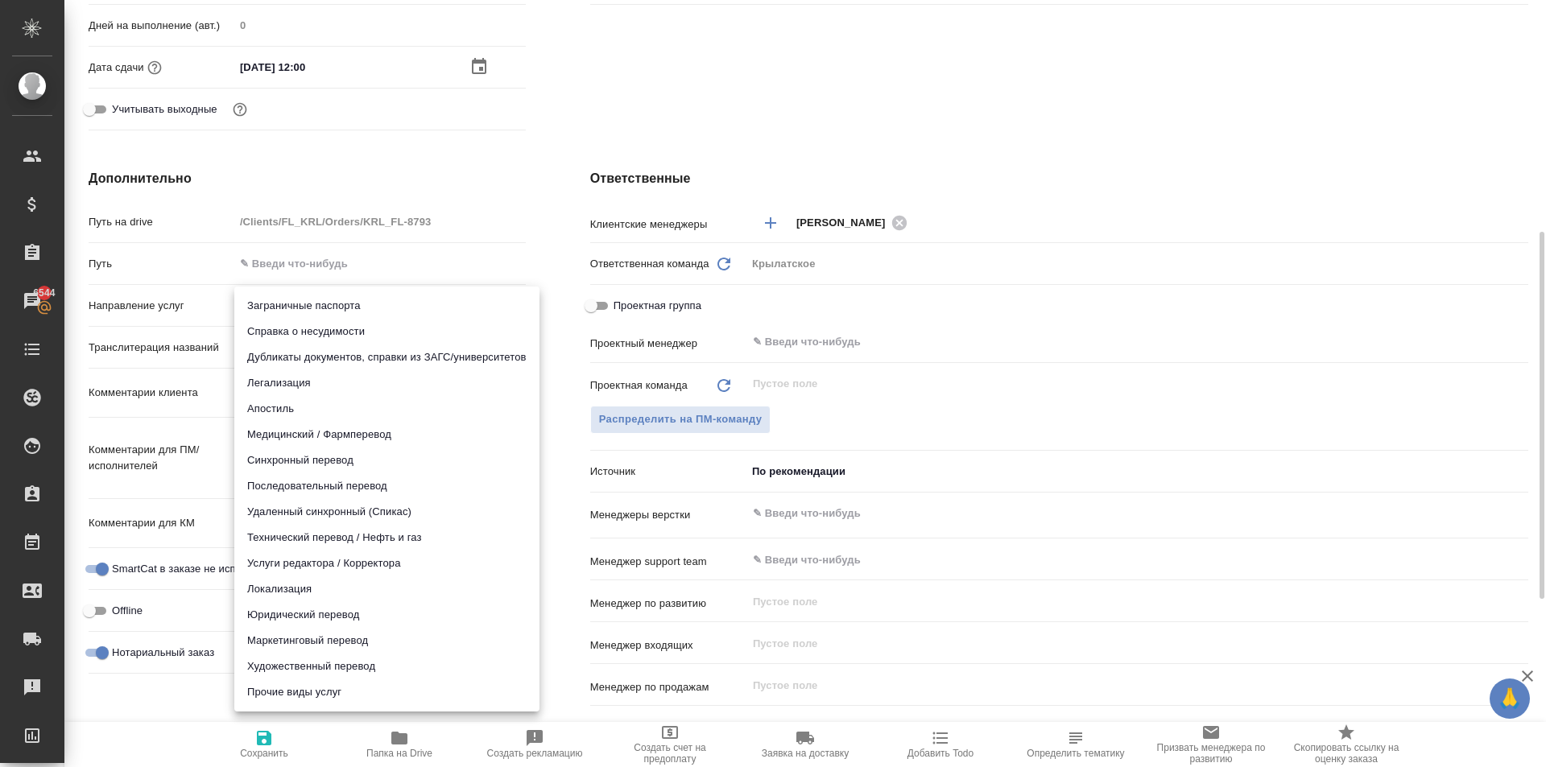
click at [281, 308] on body "🙏 .cls-1 fill:#fff; AWATERA Kasymov Timur Клиенты Спецификации Заказы 6544 Чаты…" at bounding box center [773, 383] width 1546 height 767
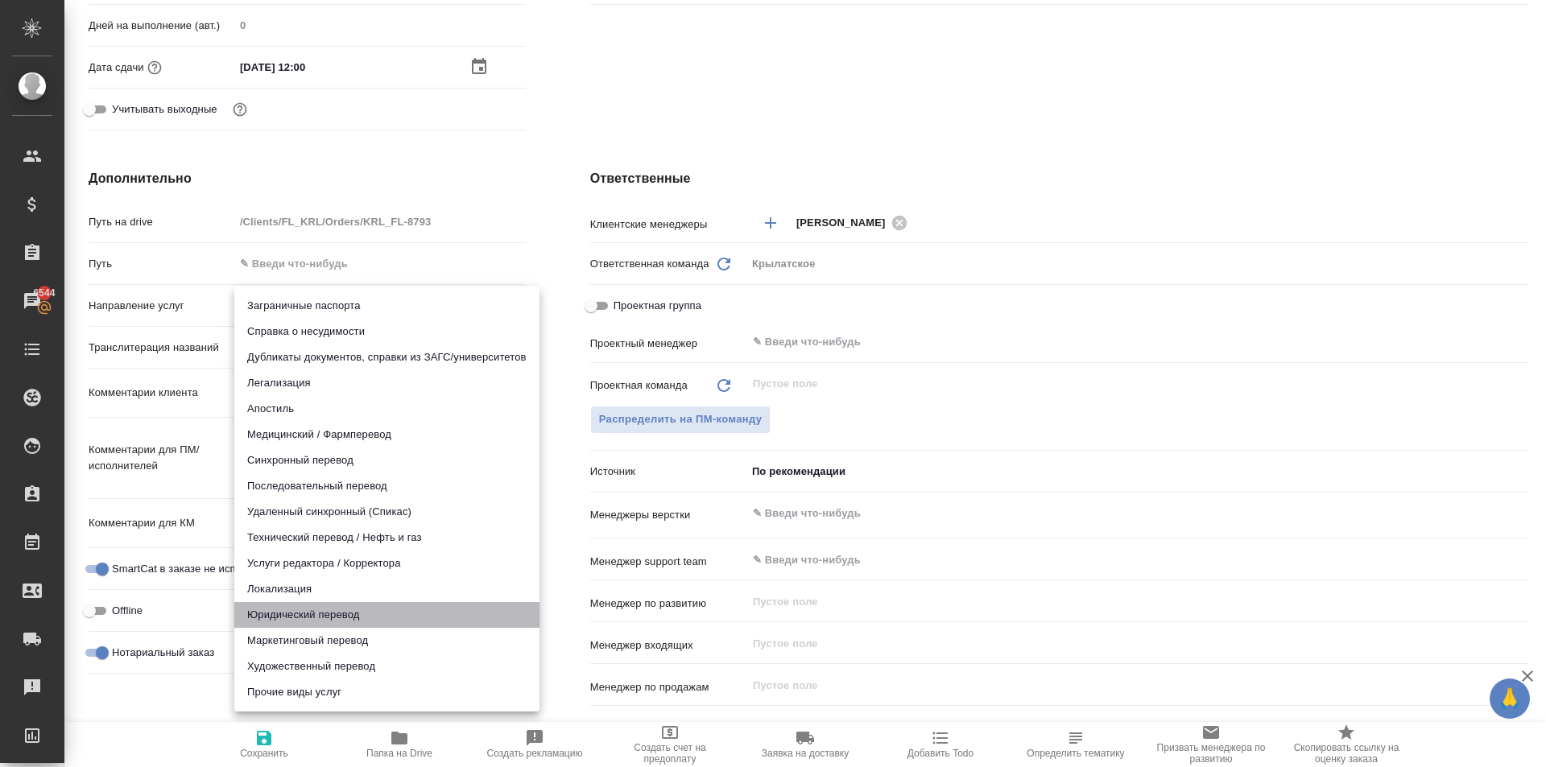
drag, startPoint x: 363, startPoint y: 615, endPoint x: 372, endPoint y: 611, distance: 9.7
click at [362, 614] on li "Юридический перевод" at bounding box center [386, 615] width 305 height 26
type input "legalTranslation"
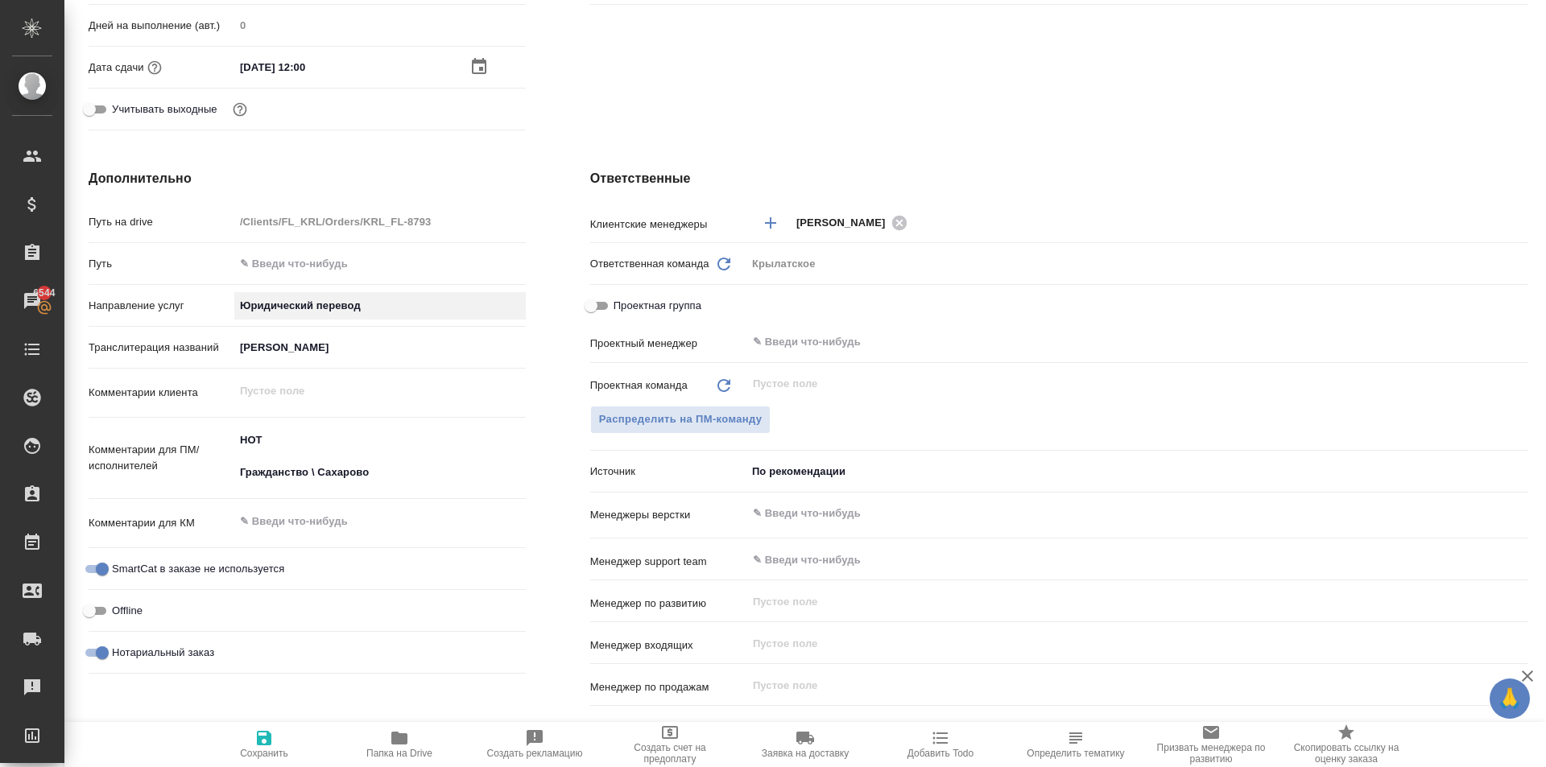
scroll to position [833, 0]
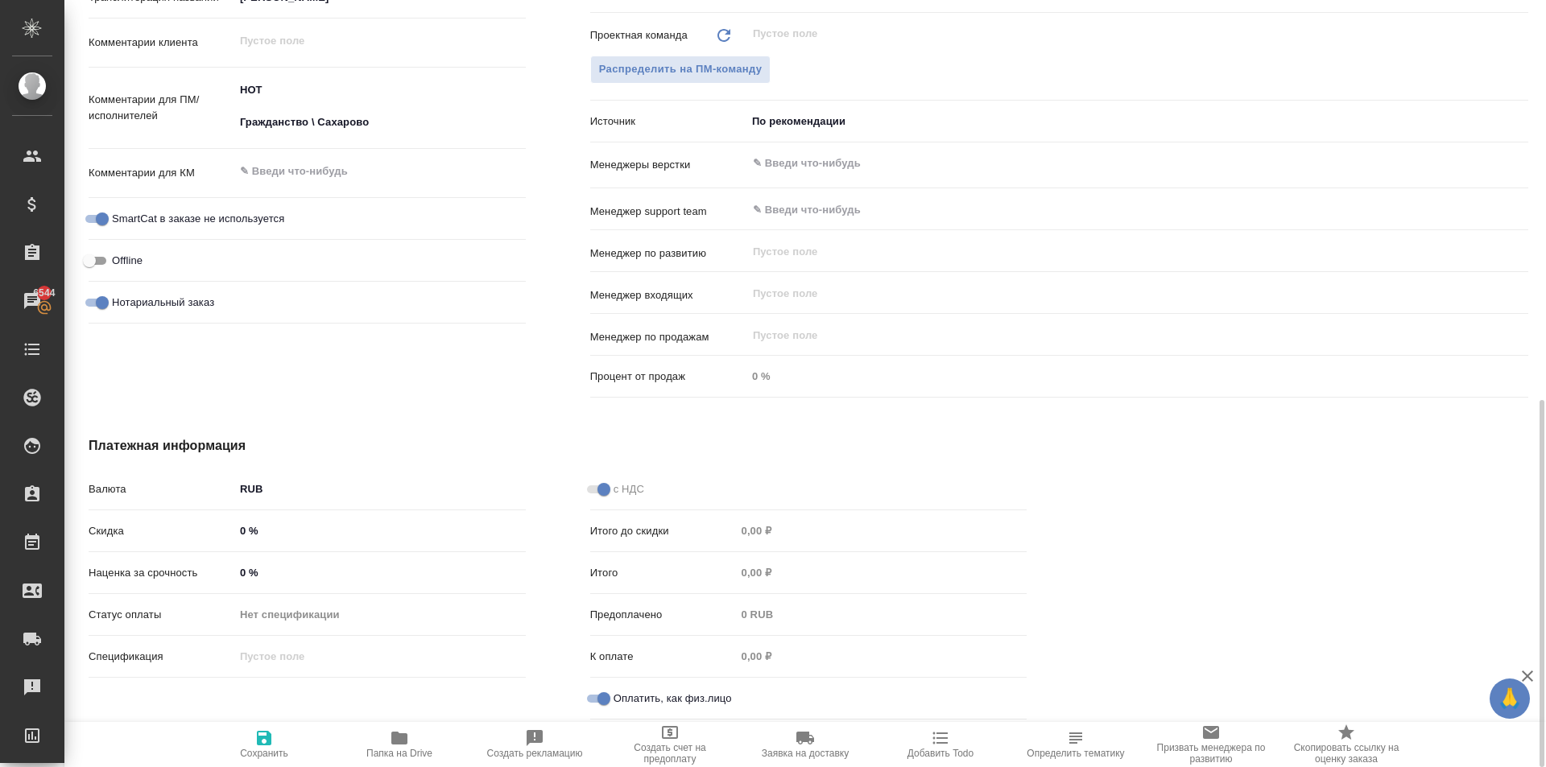
click at [255, 745] on icon "button" at bounding box center [263, 738] width 19 height 19
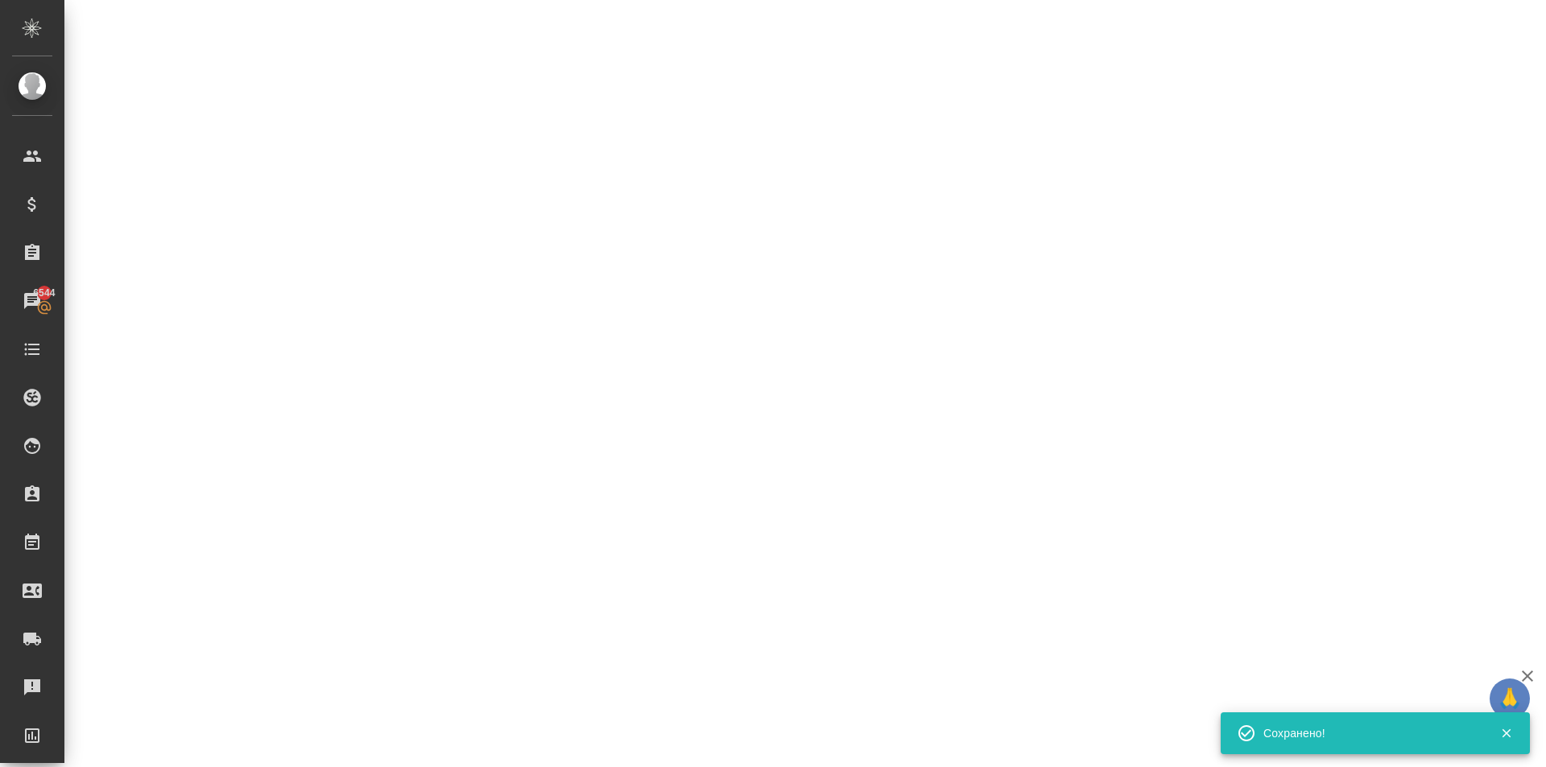
select select "RU"
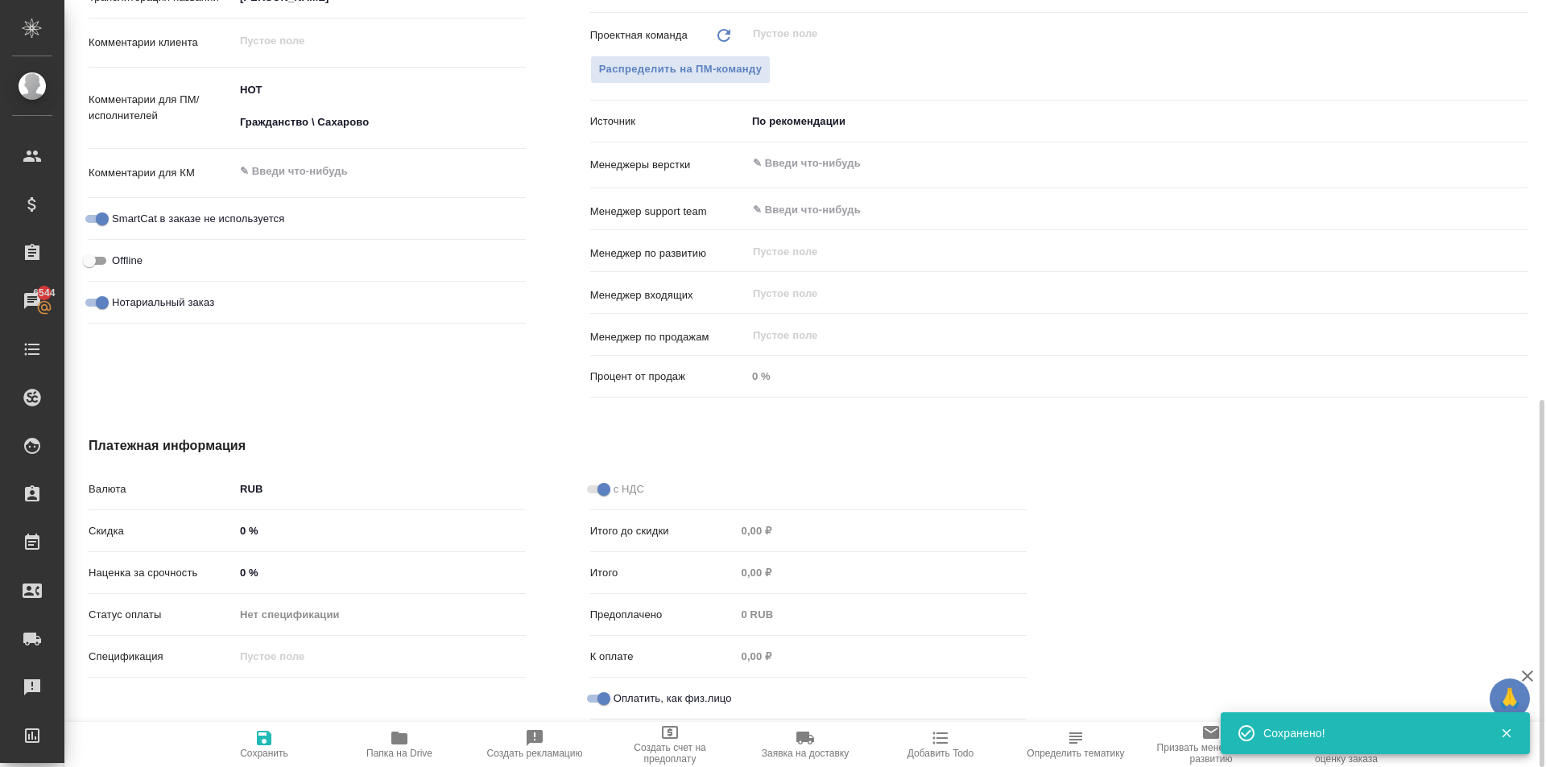
type textarea "x"
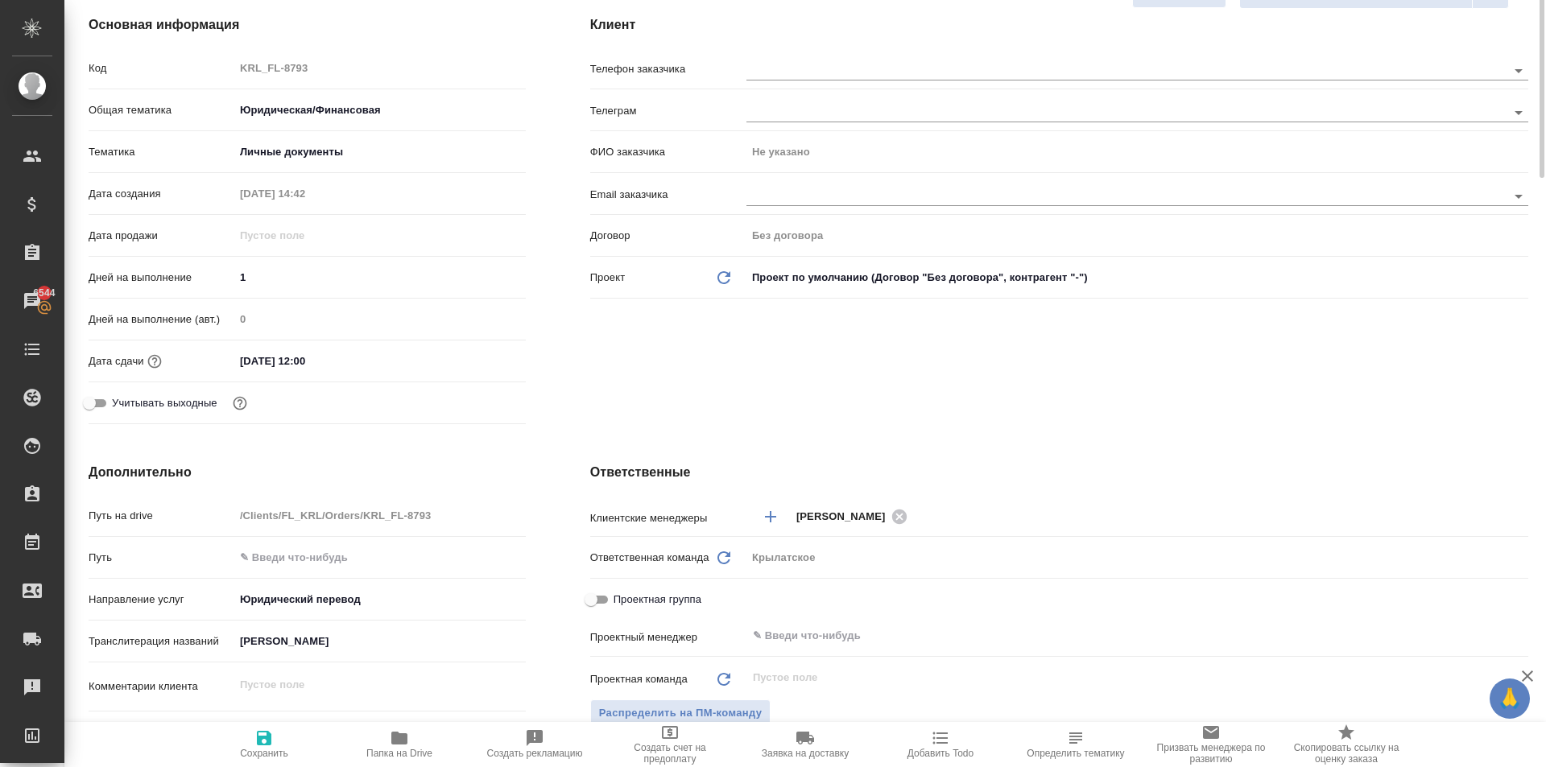
scroll to position [0, 0]
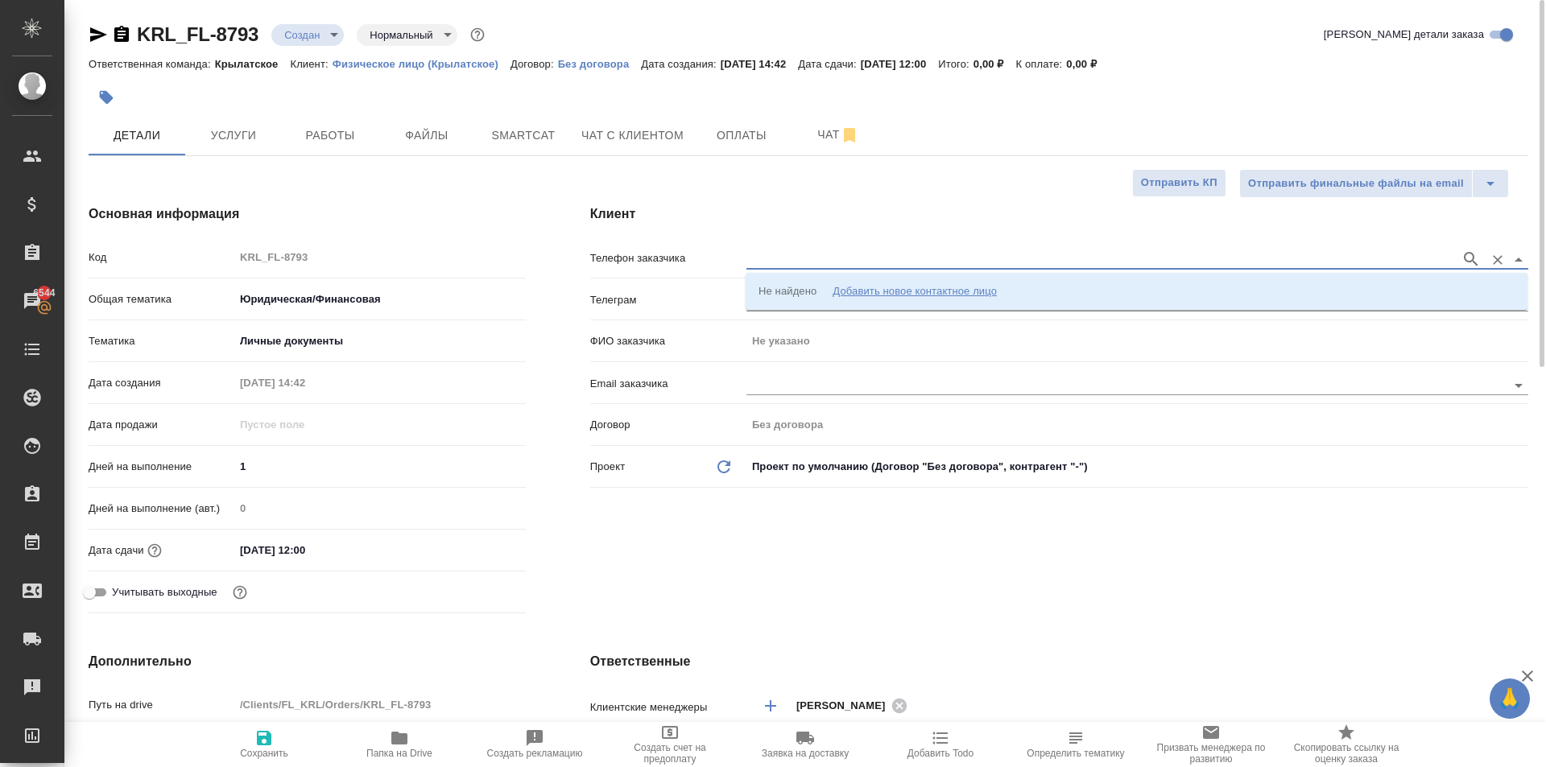
click at [840, 264] on input "text" at bounding box center [1099, 259] width 706 height 19
click at [827, 278] on li "Не найдено Добавить новое контактное лицо" at bounding box center [1136, 291] width 782 height 29
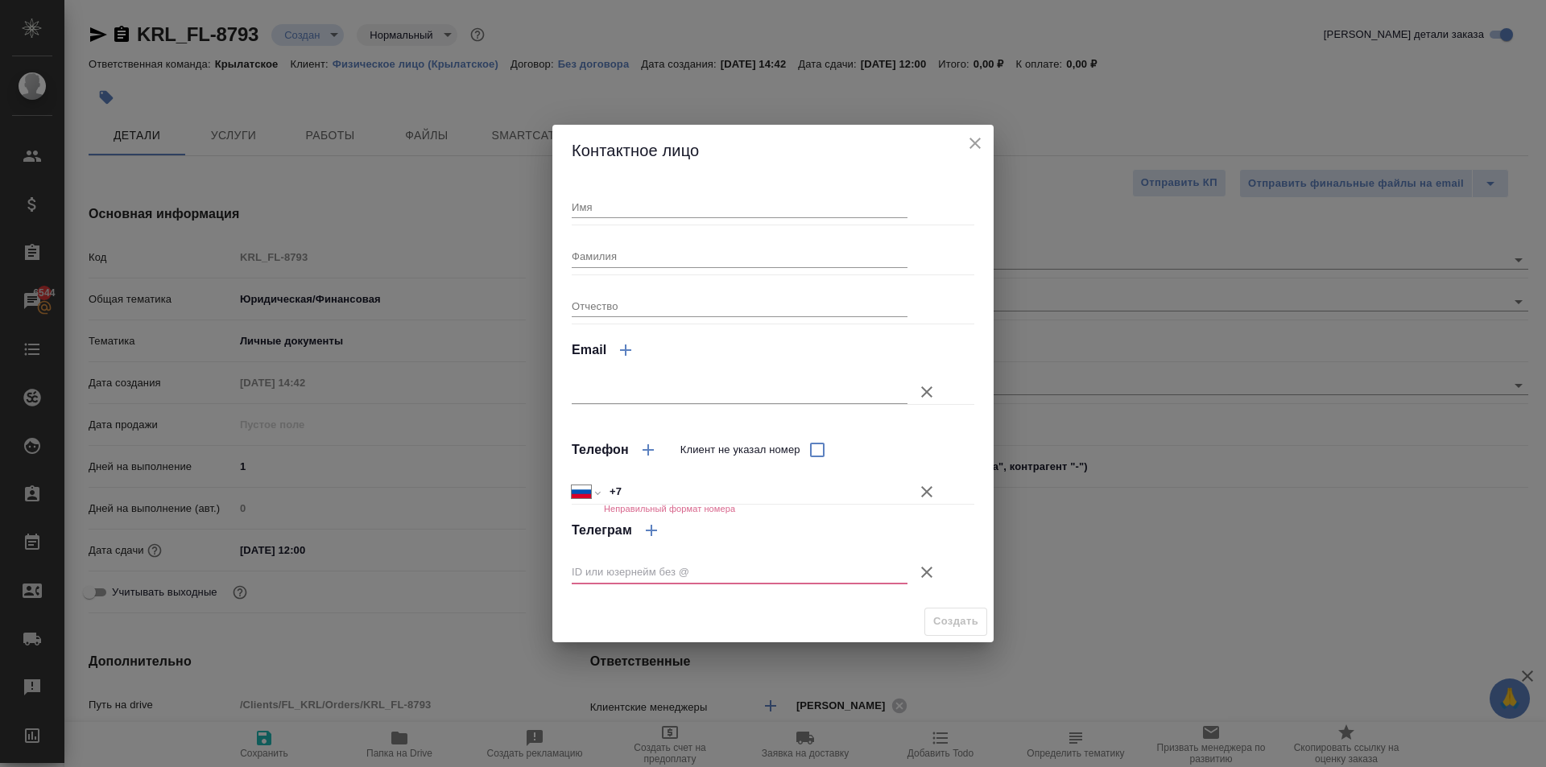
click at [661, 204] on input "Имя" at bounding box center [740, 207] width 336 height 23
type input "Дэниель"
drag, startPoint x: 922, startPoint y: 482, endPoint x: 931, endPoint y: 518, distance: 36.5
click at [924, 489] on icon "button" at bounding box center [926, 491] width 19 height 19
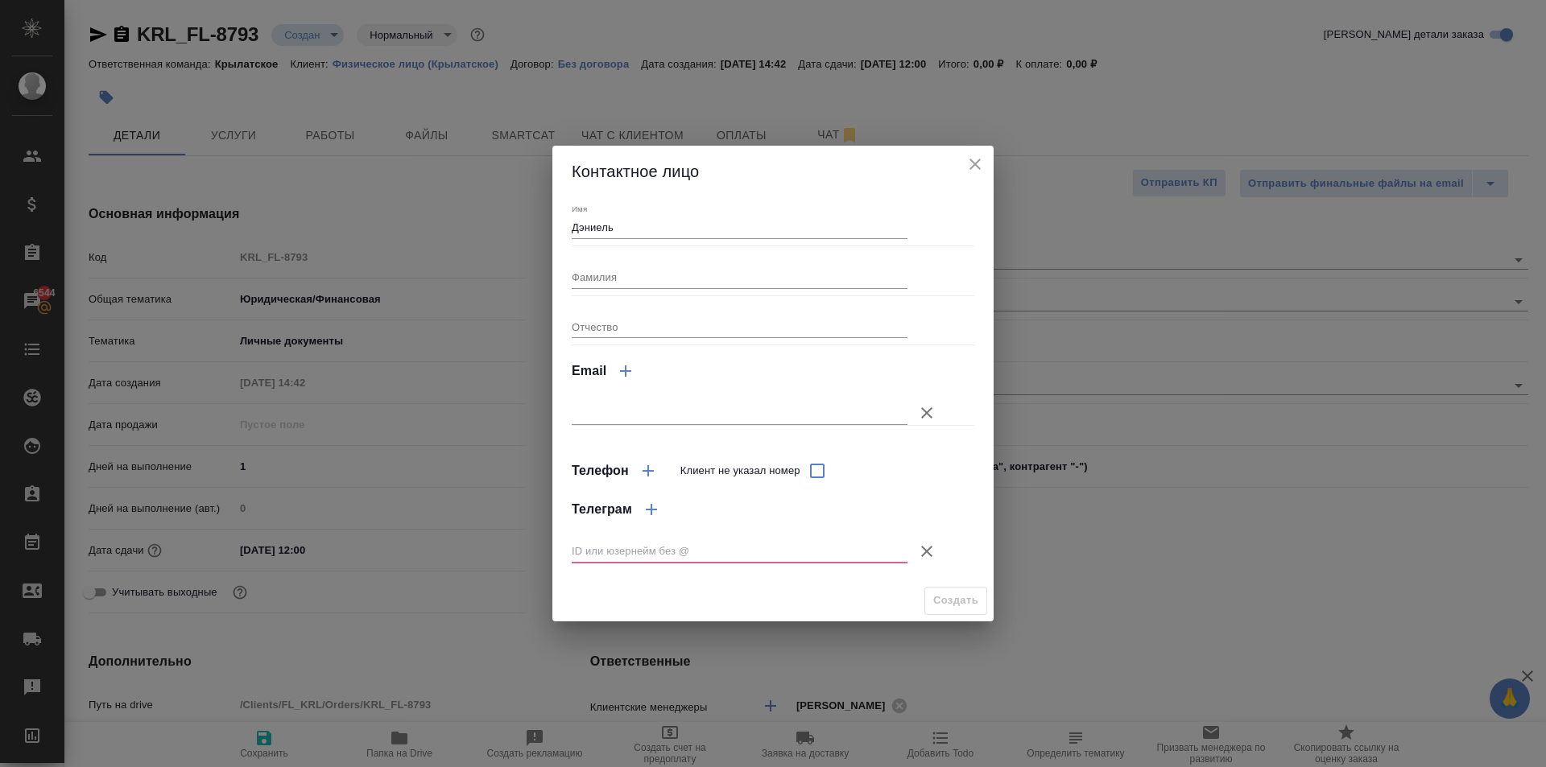
click at [928, 543] on icon "button" at bounding box center [926, 551] width 19 height 19
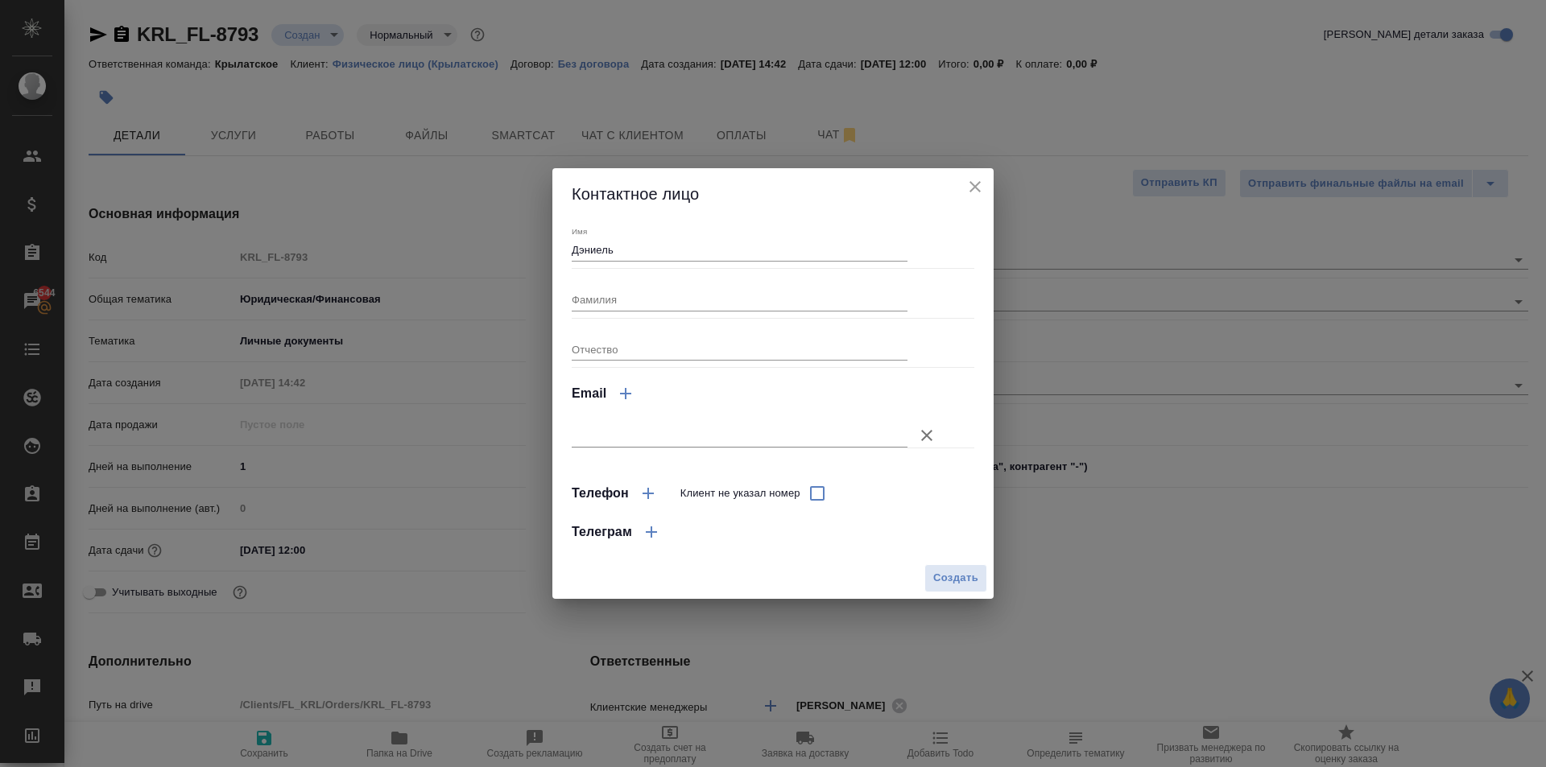
click at [934, 562] on div "Создать" at bounding box center [772, 578] width 441 height 41
click at [953, 570] on span "Создать" at bounding box center [955, 578] width 45 height 19
type input "Дэниель"
type textarea "x"
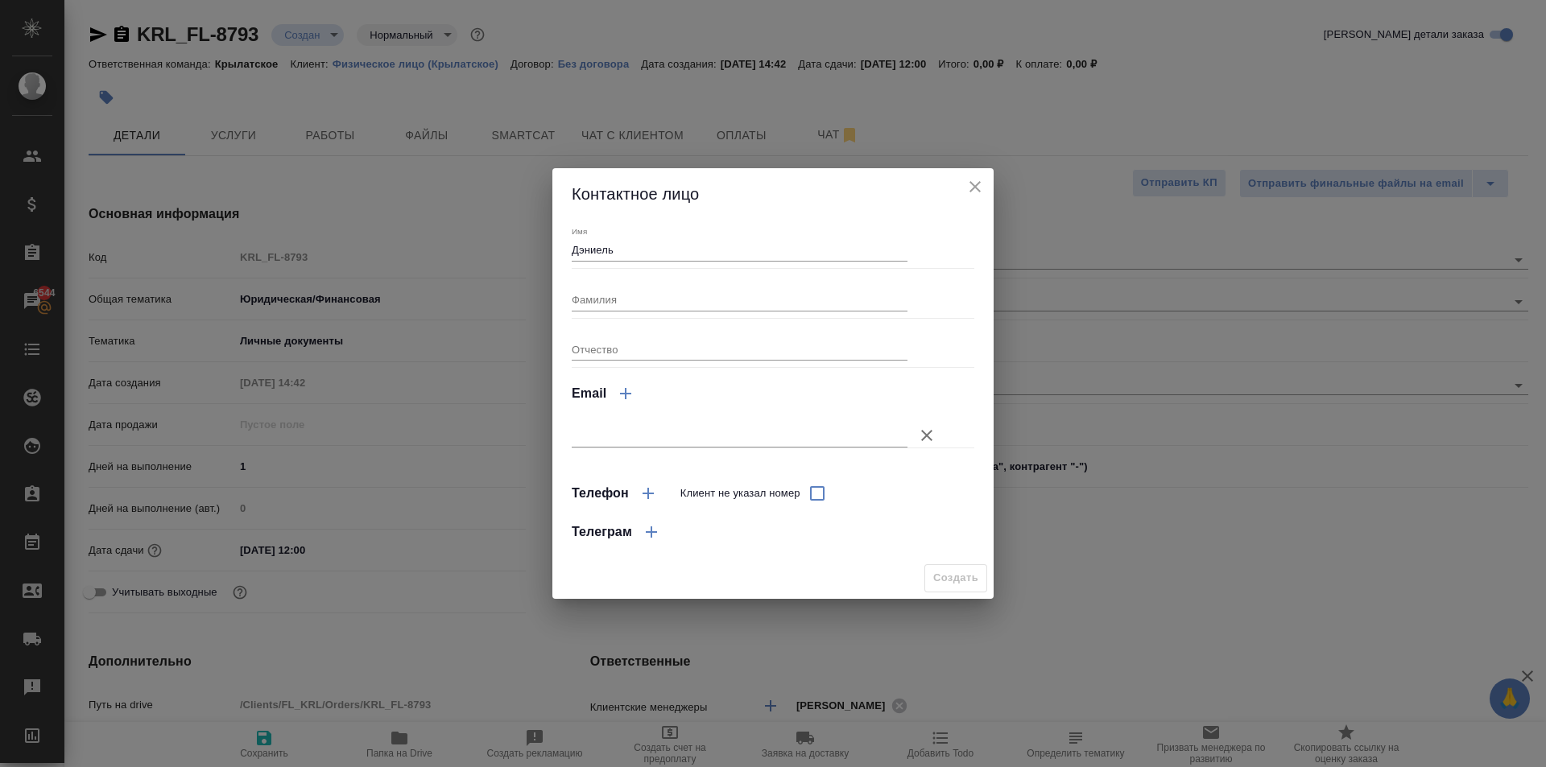
type textarea "x"
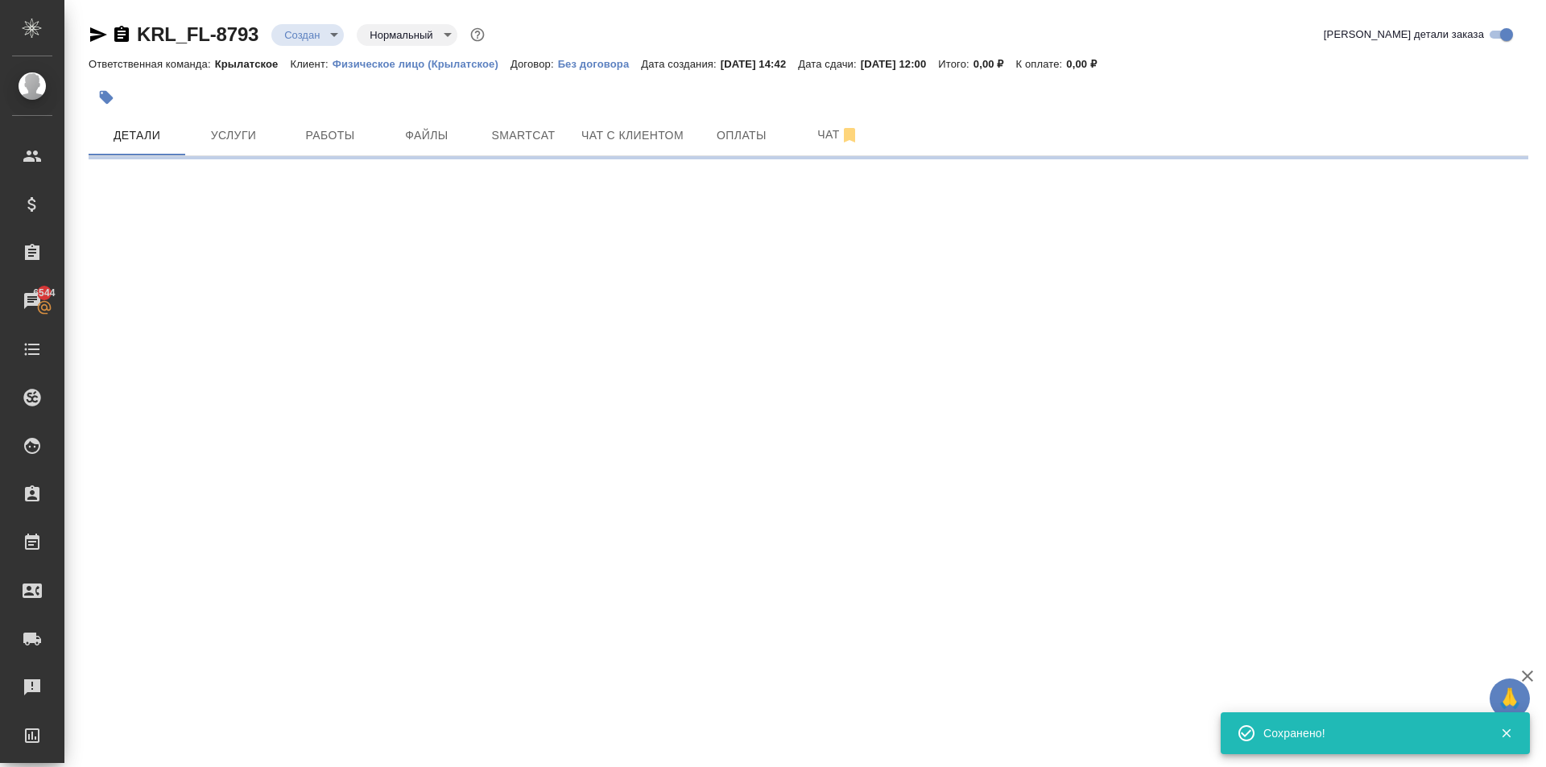
type input "holyTrinity"
click at [243, 163] on div "KRL_FL-8793 Создан new Святая троица holyTrinity Кратко детали заказа Ответстве…" at bounding box center [808, 84] width 1457 height 168
select select "RU"
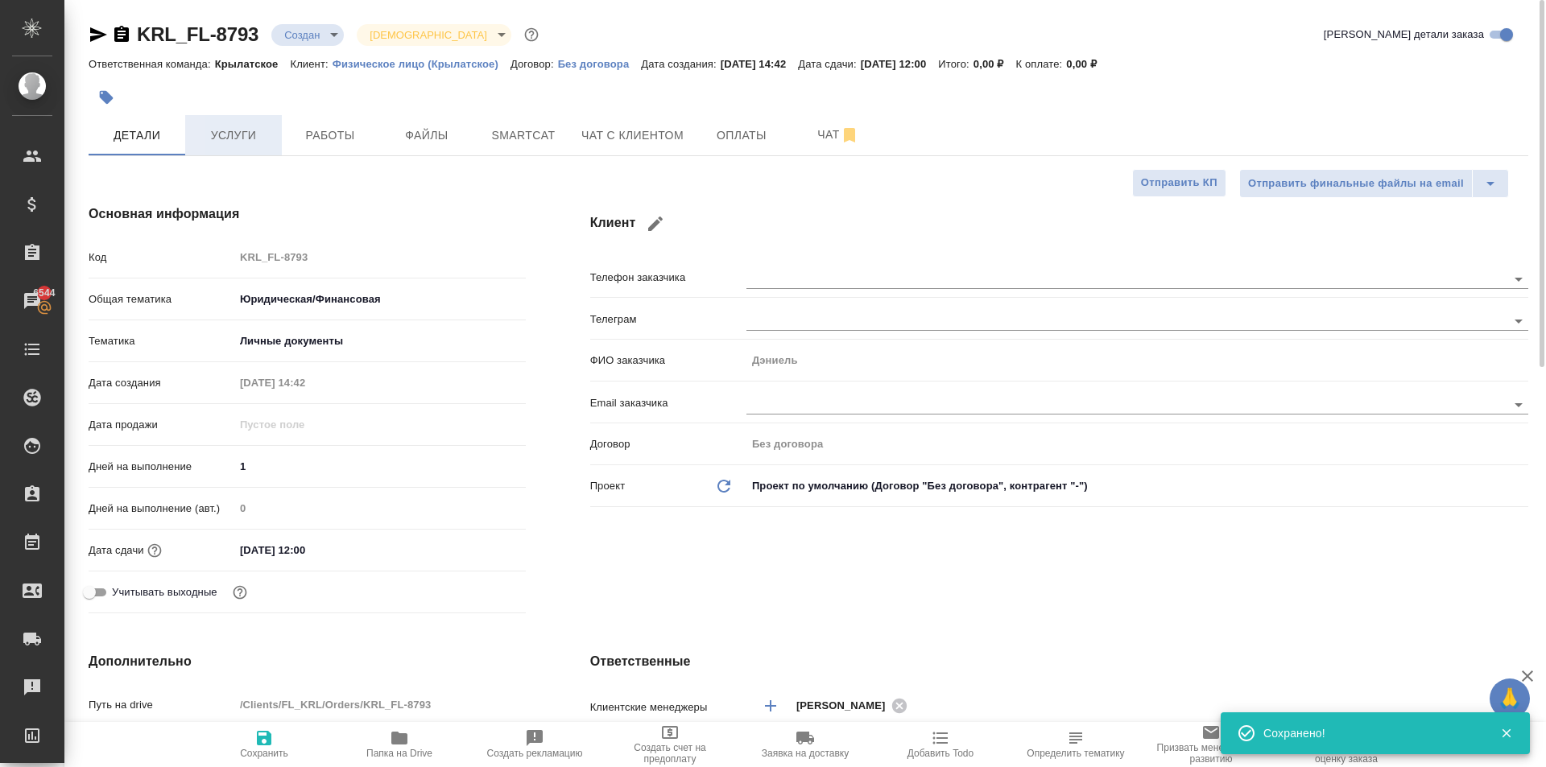
type textarea "x"
click at [241, 145] on span "Услуги" at bounding box center [233, 136] width 77 height 20
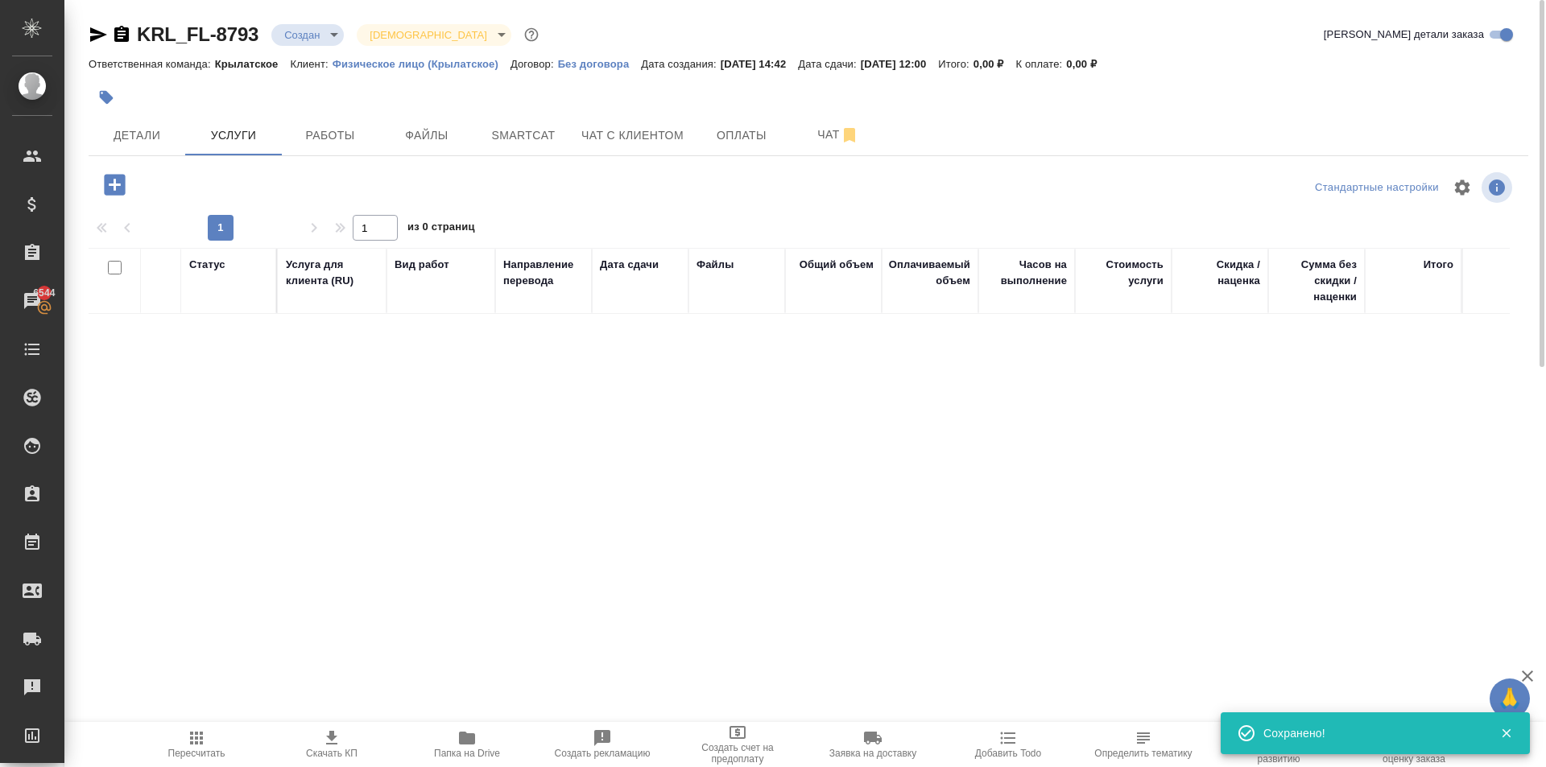
click at [121, 179] on icon "button" at bounding box center [114, 184] width 21 height 21
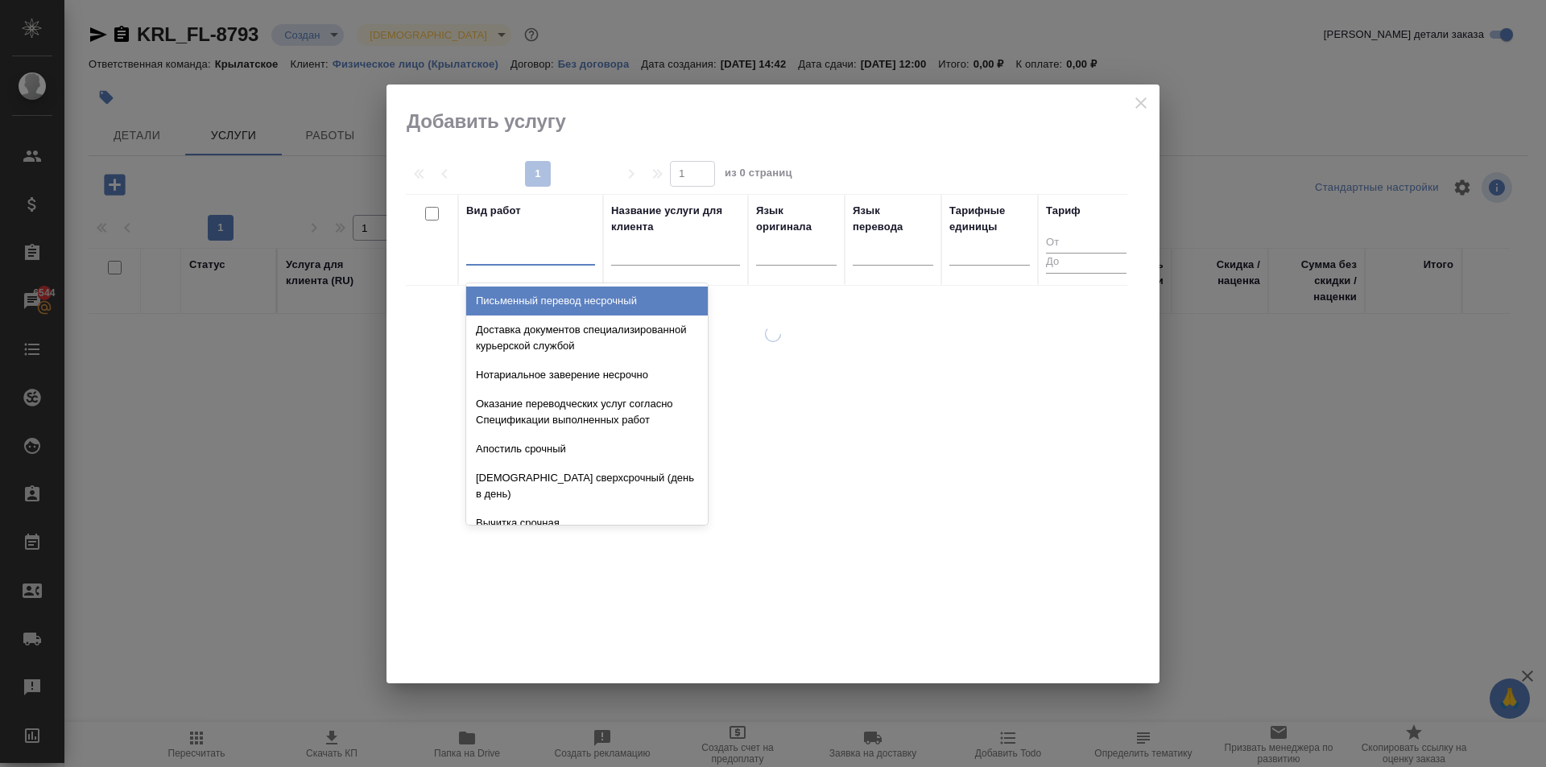
click at [507, 251] on div at bounding box center [530, 248] width 129 height 23
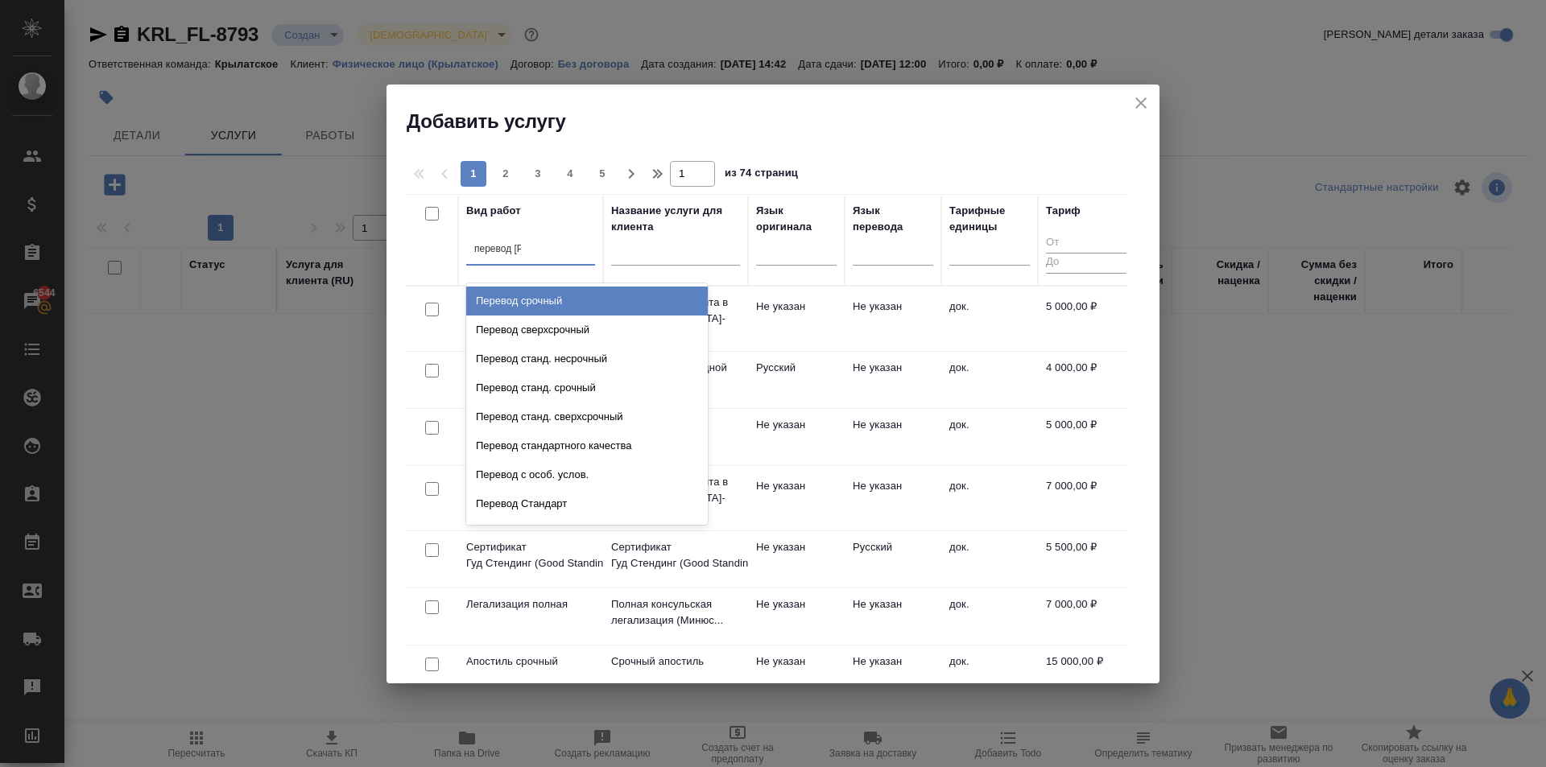
type input "перевод ст"
drag, startPoint x: 633, startPoint y: 304, endPoint x: 654, endPoint y: 299, distance: 21.7
click at [630, 304] on div "Перевод станд. несрочный" at bounding box center [587, 301] width 242 height 29
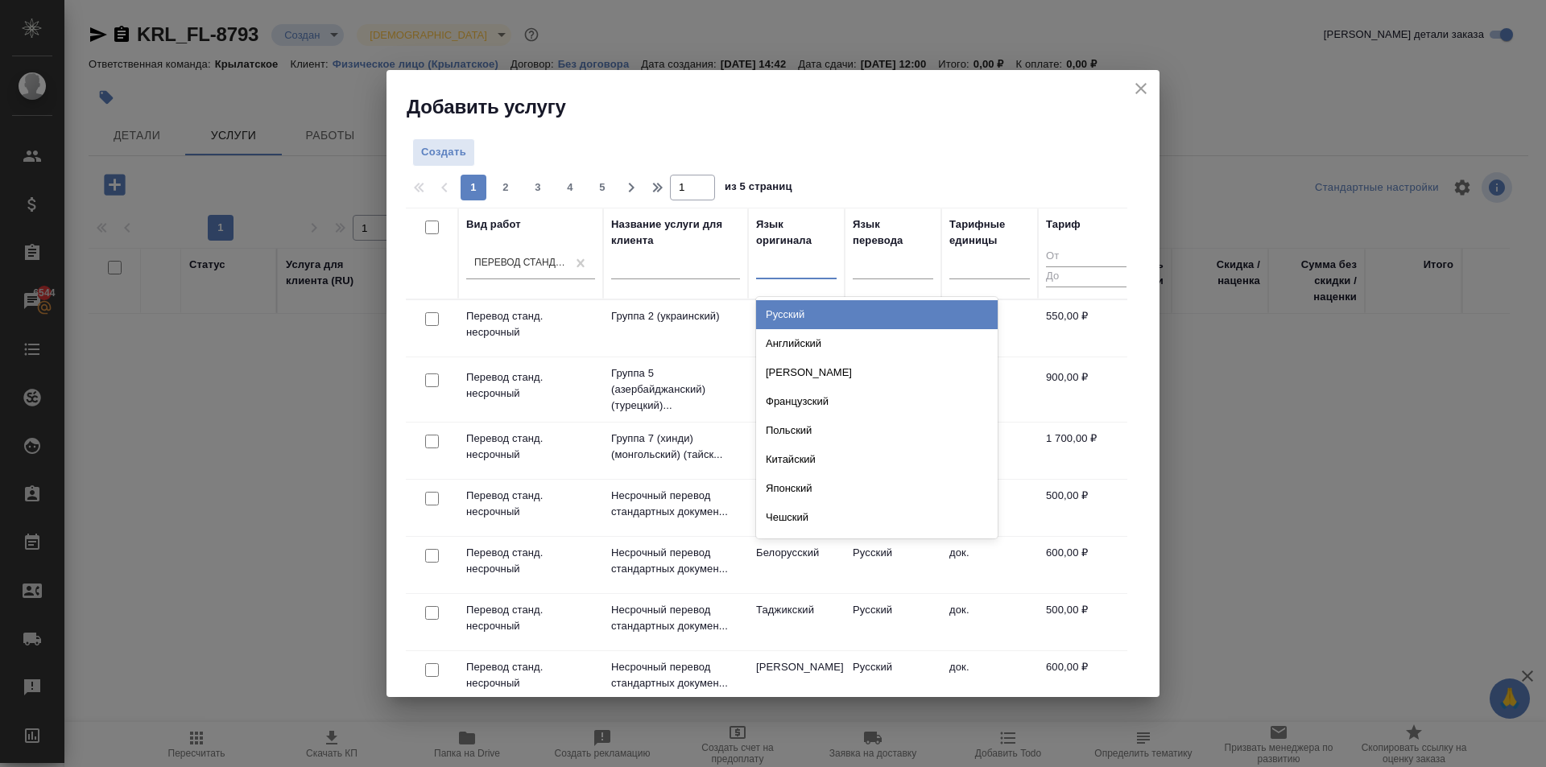
click at [822, 253] on div at bounding box center [796, 262] width 81 height 23
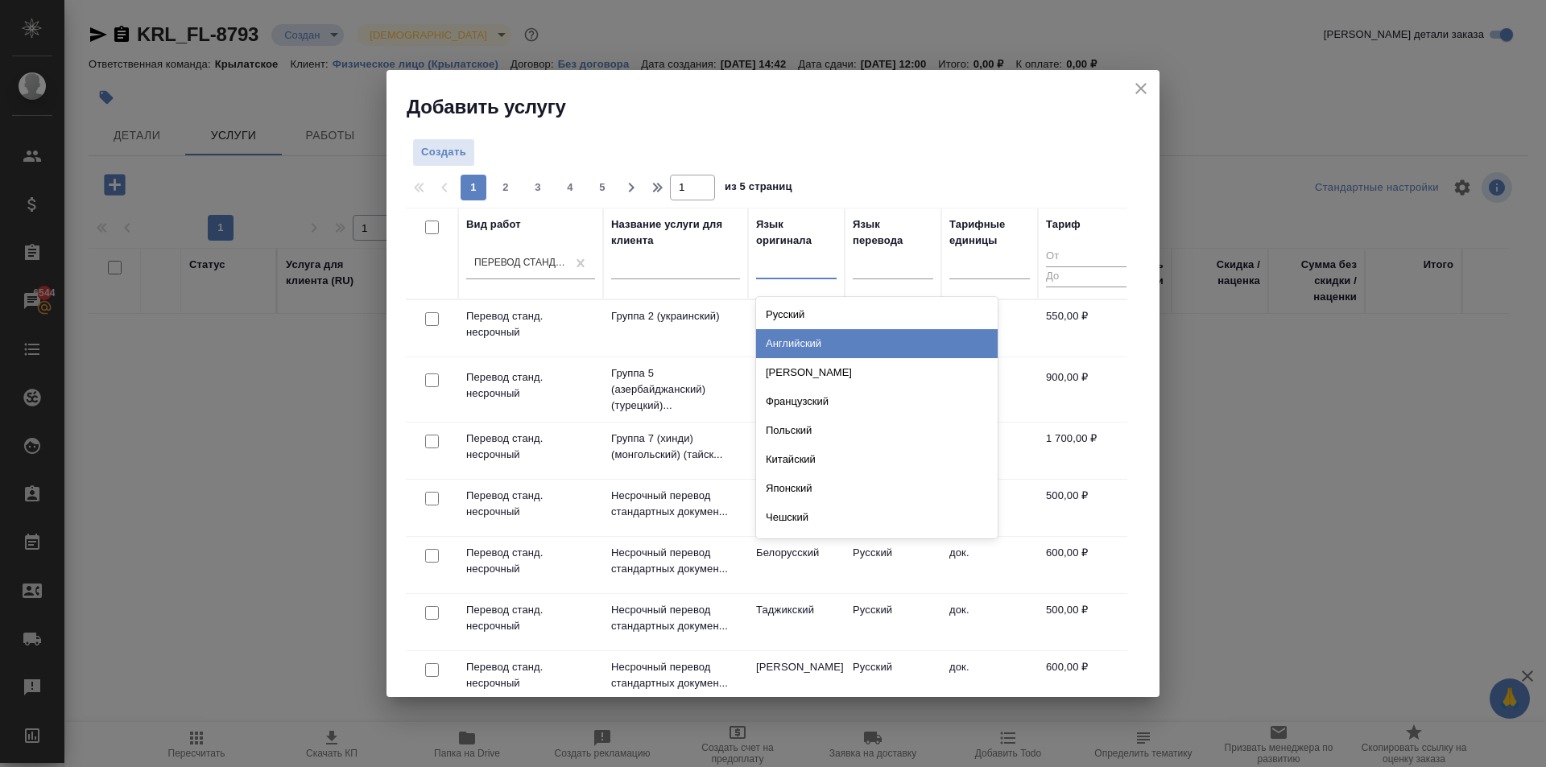
drag, startPoint x: 794, startPoint y: 325, endPoint x: 786, endPoint y: 340, distance: 16.6
click at [786, 340] on div "Русский Английский Немецкий Французский Польский Китайский Японский Чешский Сер…" at bounding box center [877, 418] width 242 height 242
drag, startPoint x: 786, startPoint y: 340, endPoint x: 865, endPoint y: 299, distance: 88.9
click at [787, 340] on div "Английский" at bounding box center [877, 343] width 242 height 29
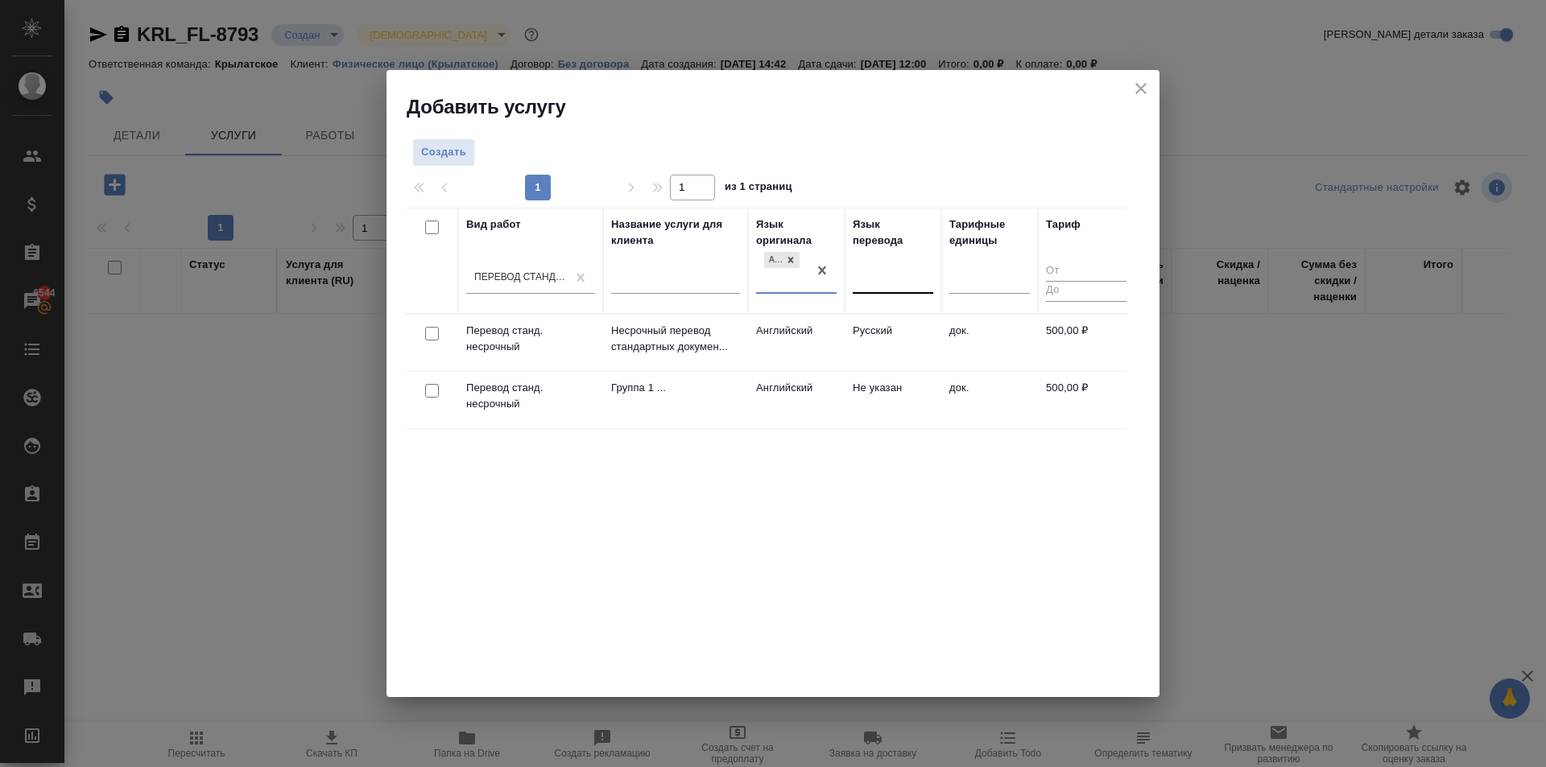
click at [890, 279] on div at bounding box center [893, 277] width 81 height 23
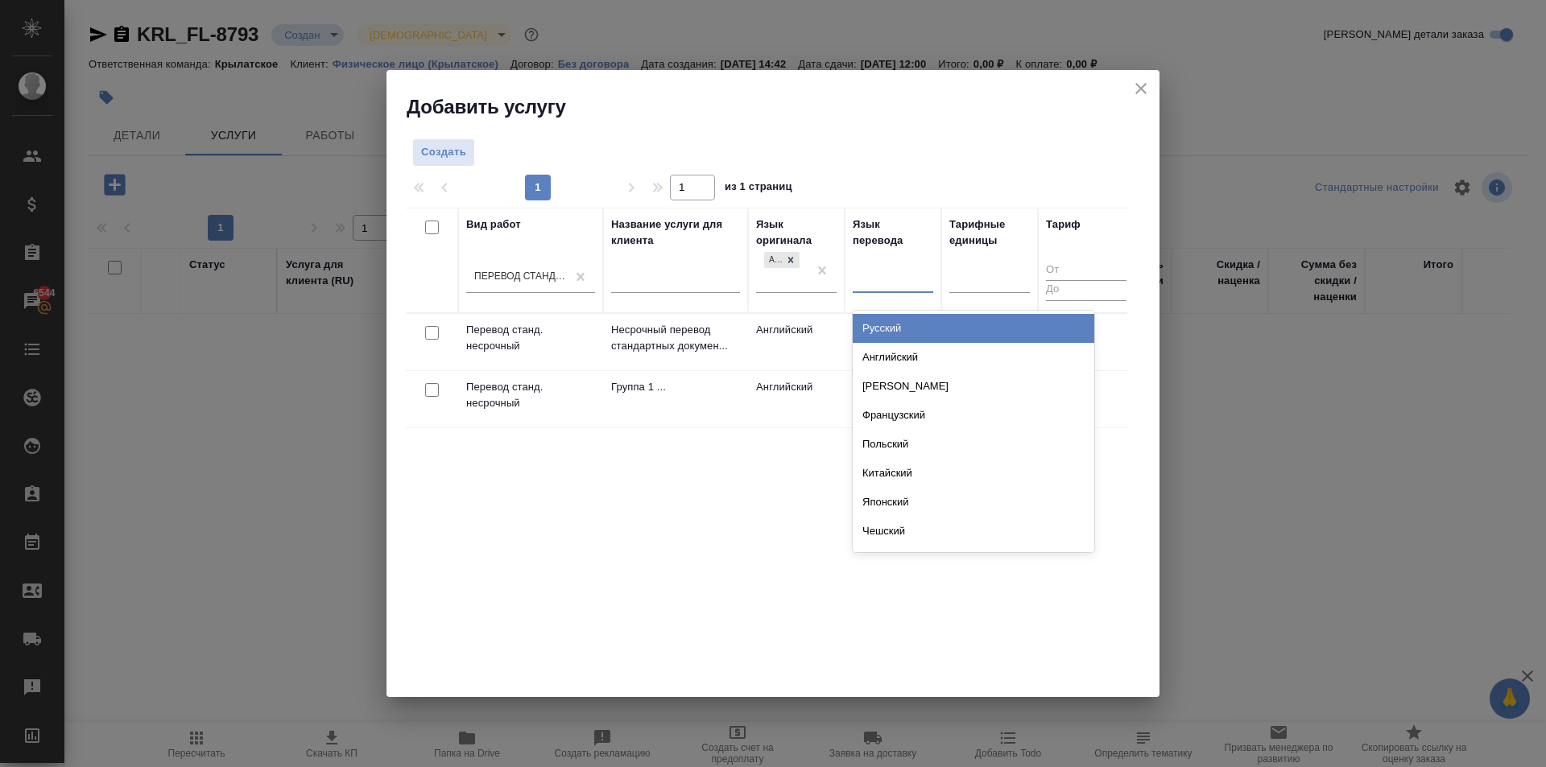
click at [758, 349] on td "Английский" at bounding box center [796, 342] width 97 height 56
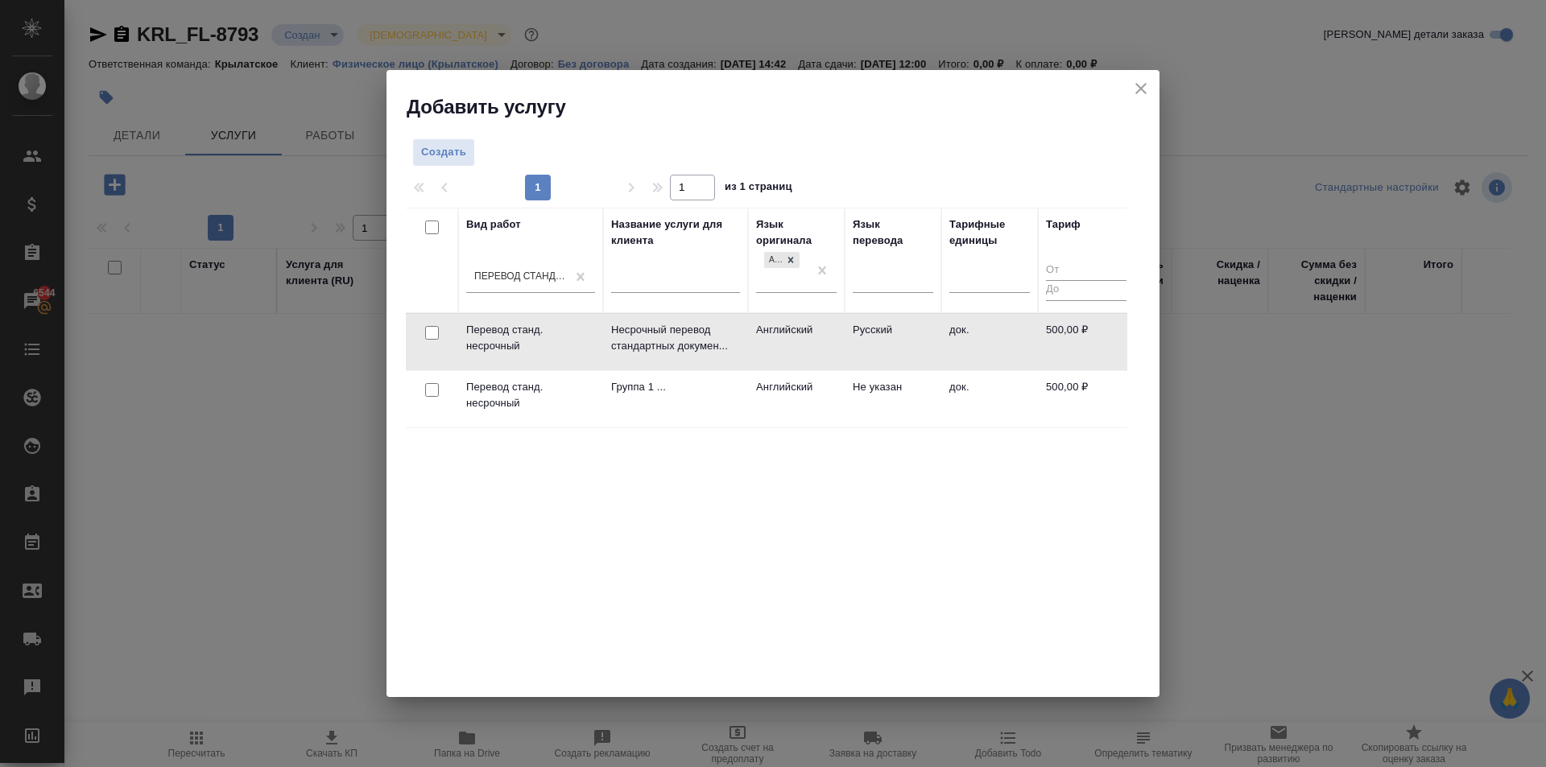
click at [757, 332] on td "Английский" at bounding box center [796, 342] width 97 height 56
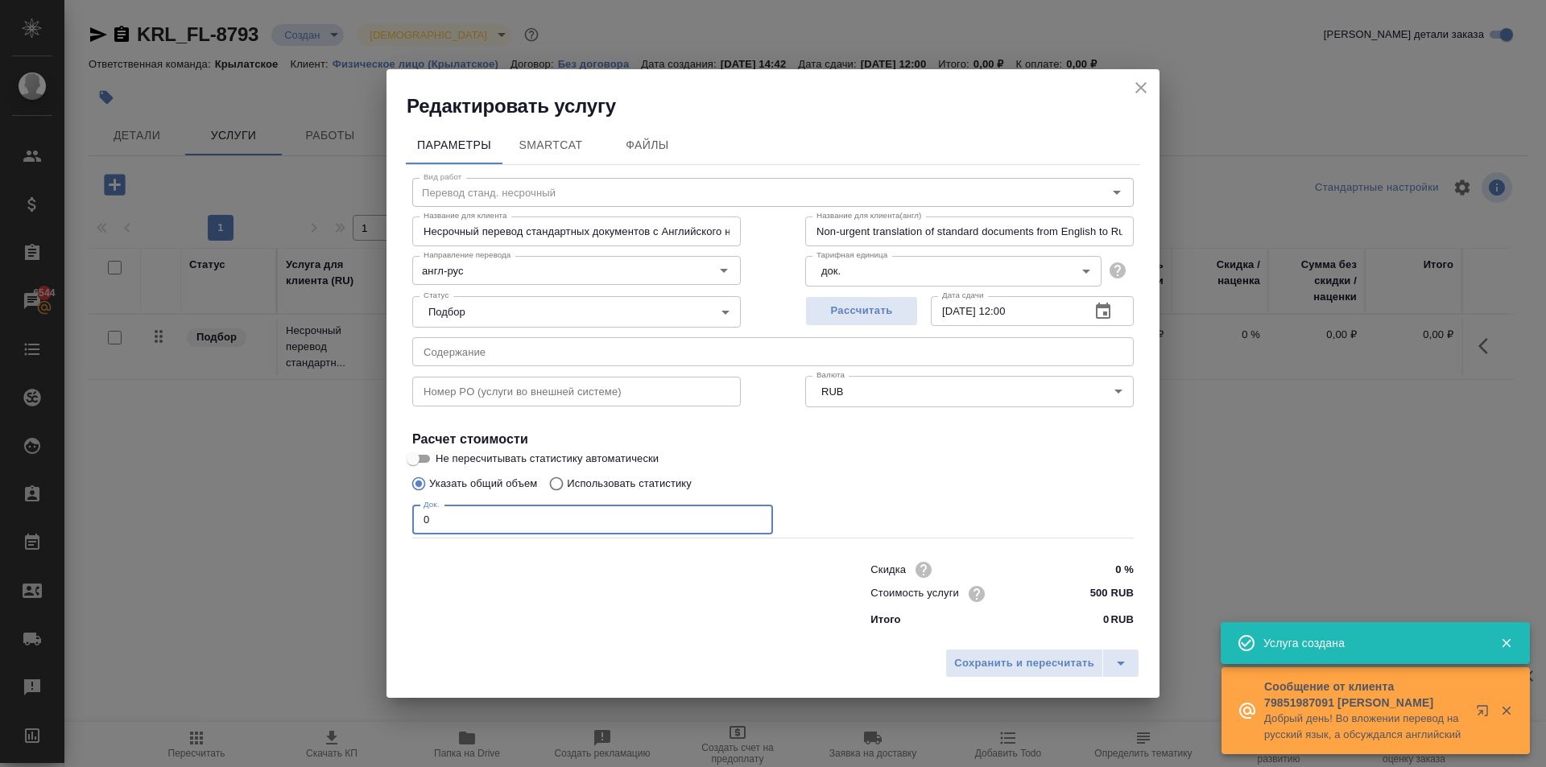
drag, startPoint x: 417, startPoint y: 529, endPoint x: 382, endPoint y: 529, distance: 35.4
click at [382, 529] on div "Редактировать услугу Параметры SmartCat Файлы Вид работ Перевод станд. несрочны…" at bounding box center [773, 383] width 1546 height 767
drag, startPoint x: 544, startPoint y: 512, endPoint x: 308, endPoint y: 514, distance: 236.7
click at [308, 514] on div "Редактировать услугу Параметры SmartCat Файлы Вид работ Перевод станд. несрочны…" at bounding box center [773, 383] width 1546 height 767
type input "2"
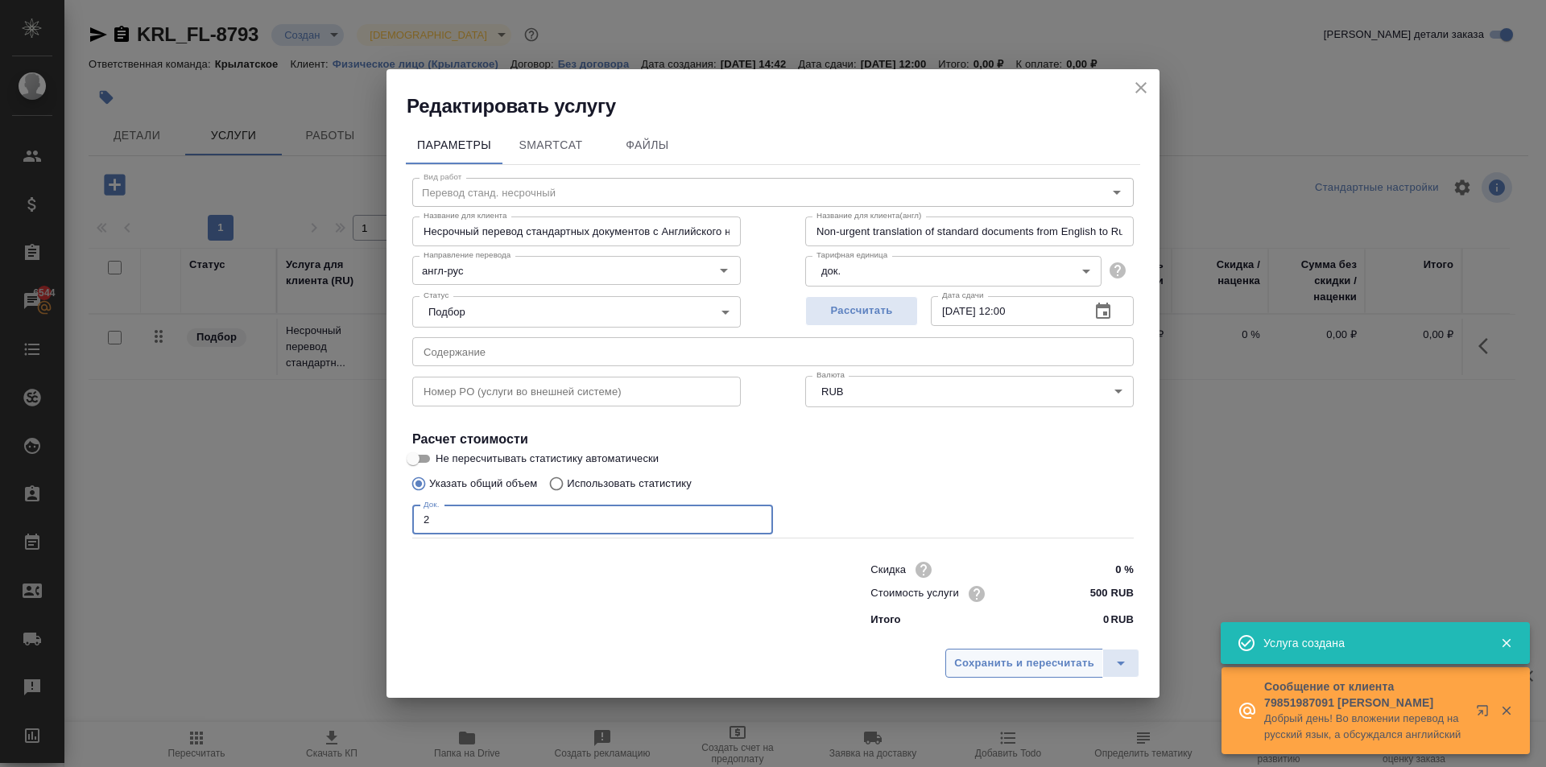
click at [953, 664] on button "Сохранить и пересчитать" at bounding box center [1024, 663] width 158 height 29
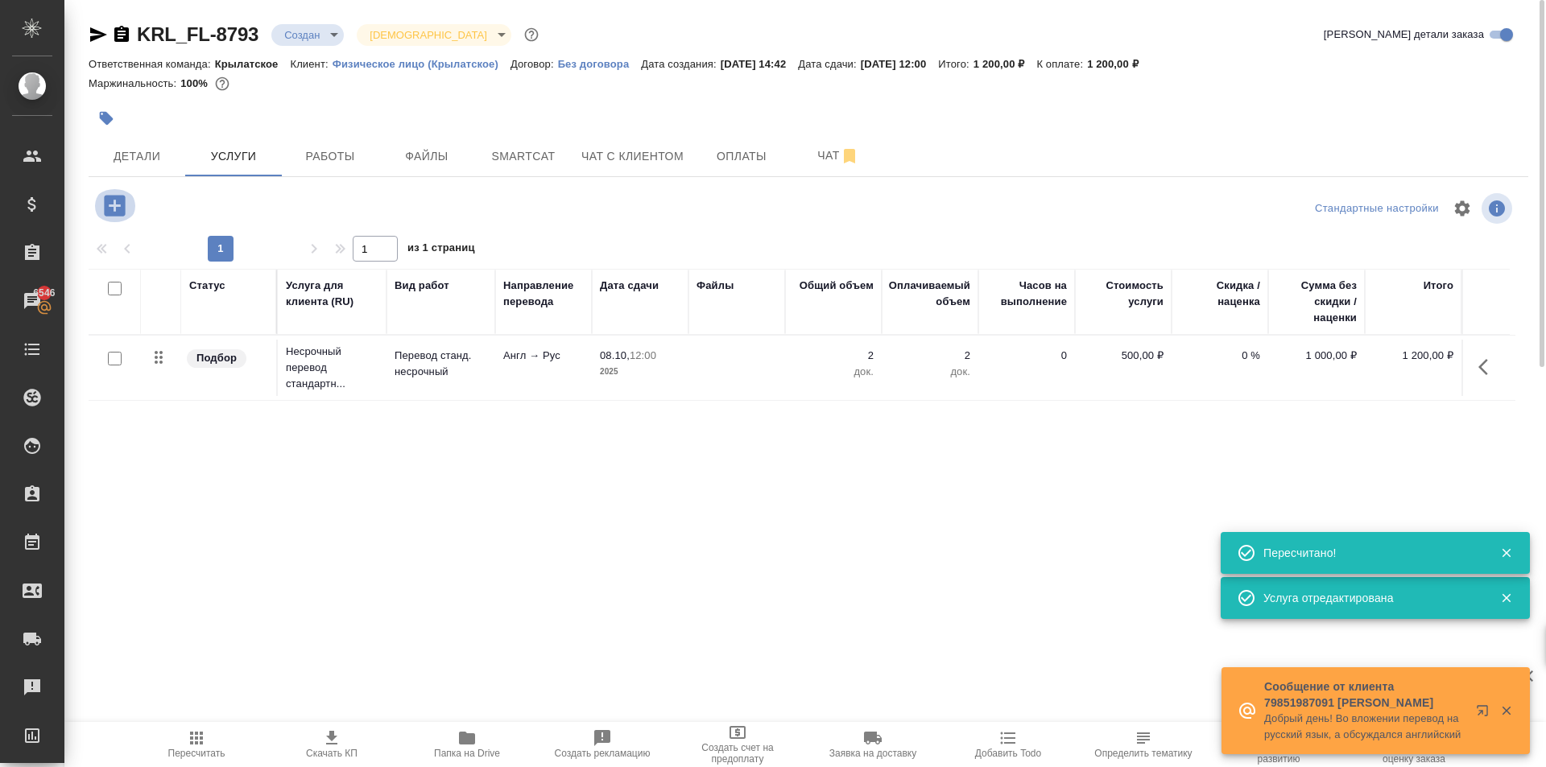
click at [113, 195] on icon "button" at bounding box center [115, 206] width 28 height 28
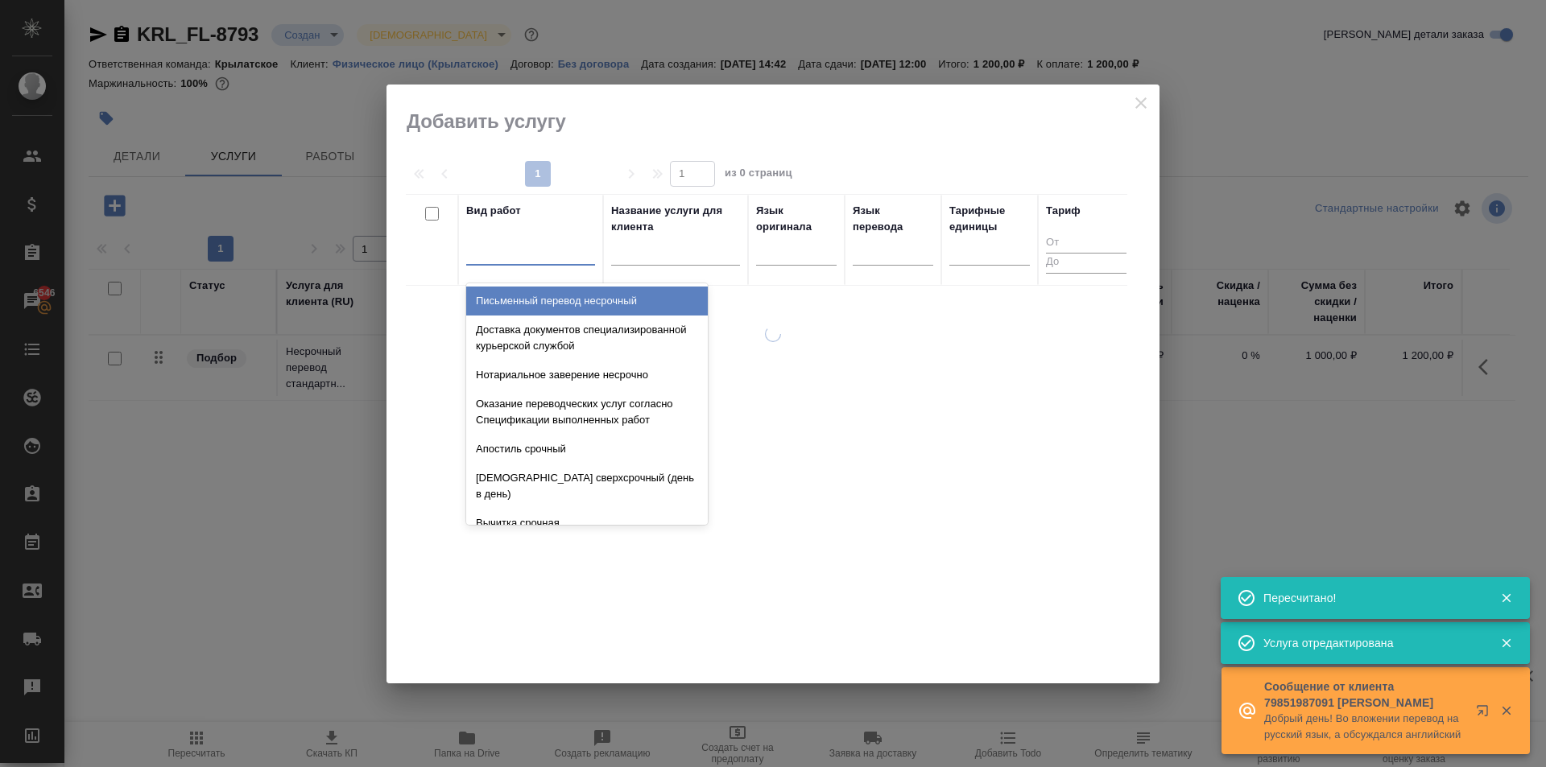
click at [493, 249] on div at bounding box center [530, 248] width 129 height 23
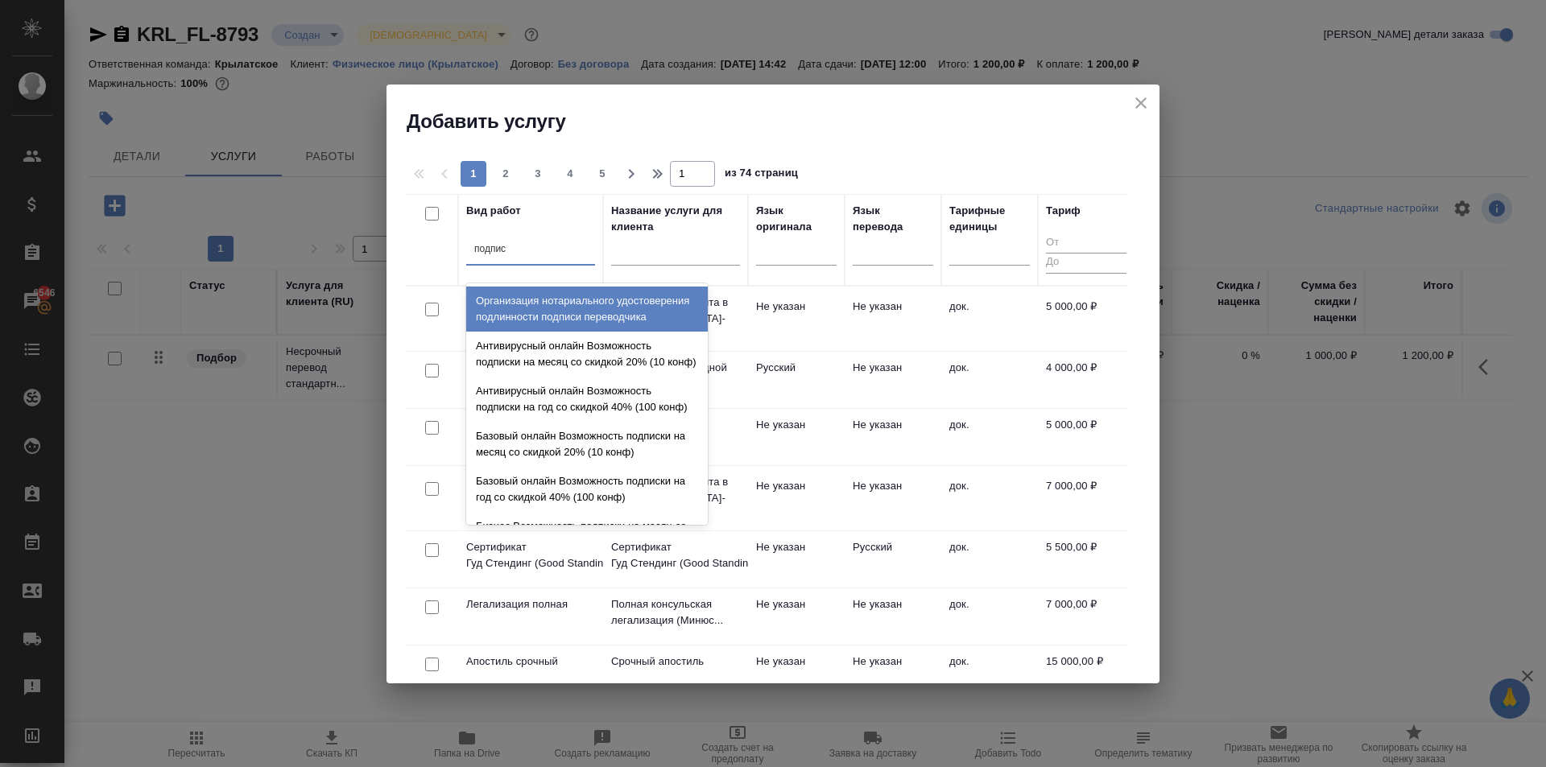
type input "подписи"
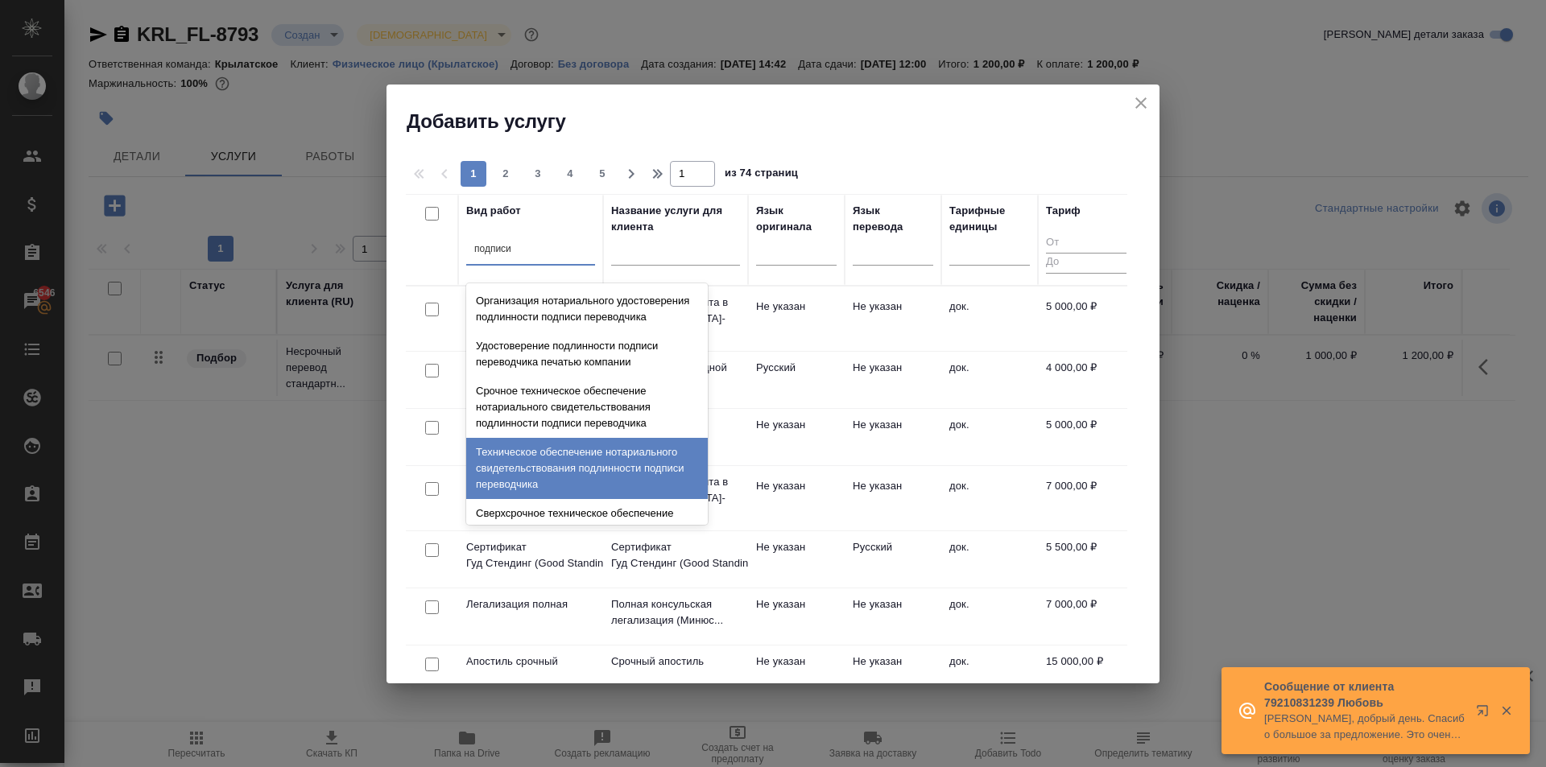
click at [602, 485] on div "Техническое обеспечение нотариального свидетельствования подлинности подписи пе…" at bounding box center [587, 468] width 242 height 61
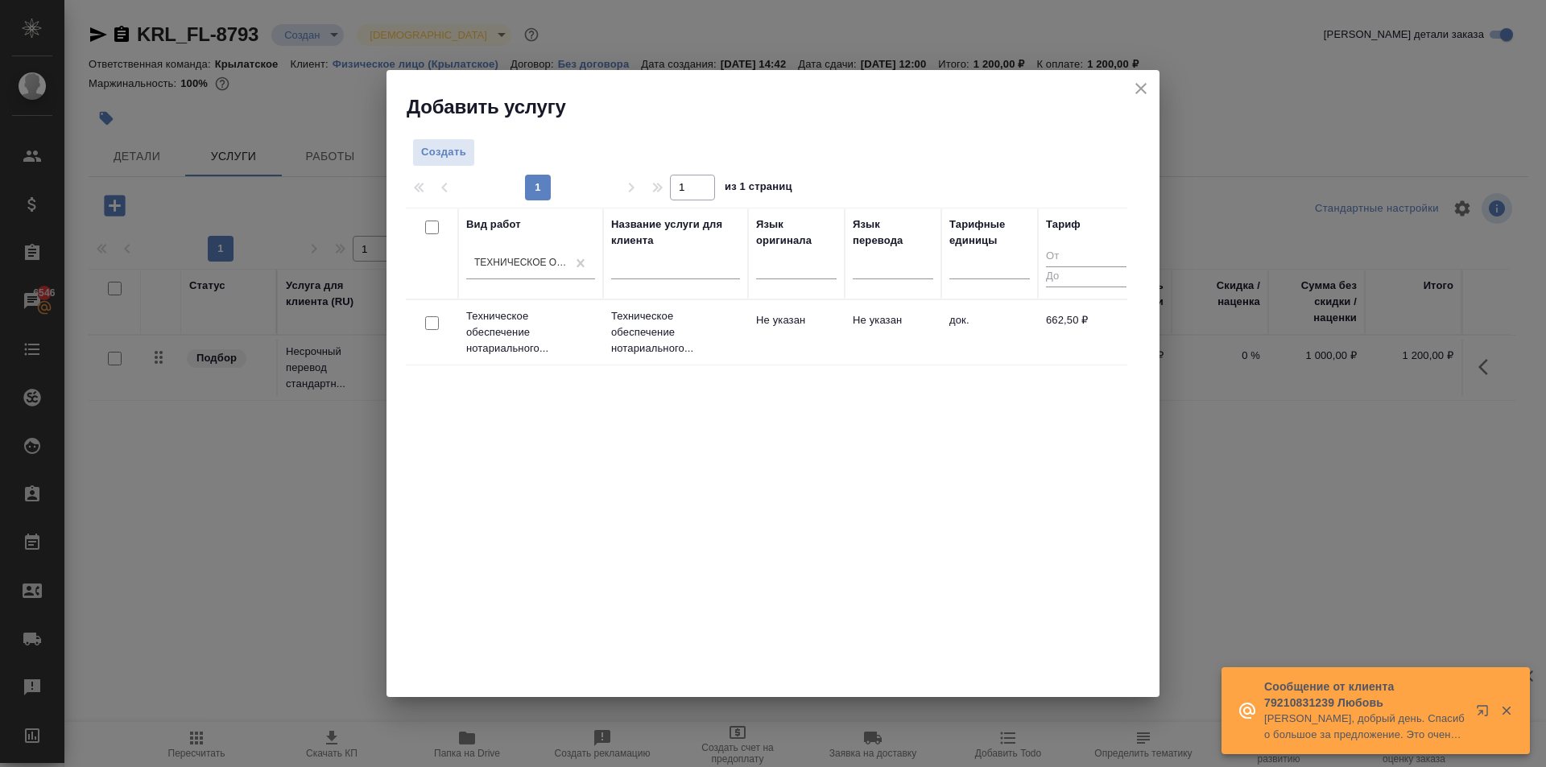
click at [764, 330] on td "Не указан" at bounding box center [796, 332] width 97 height 56
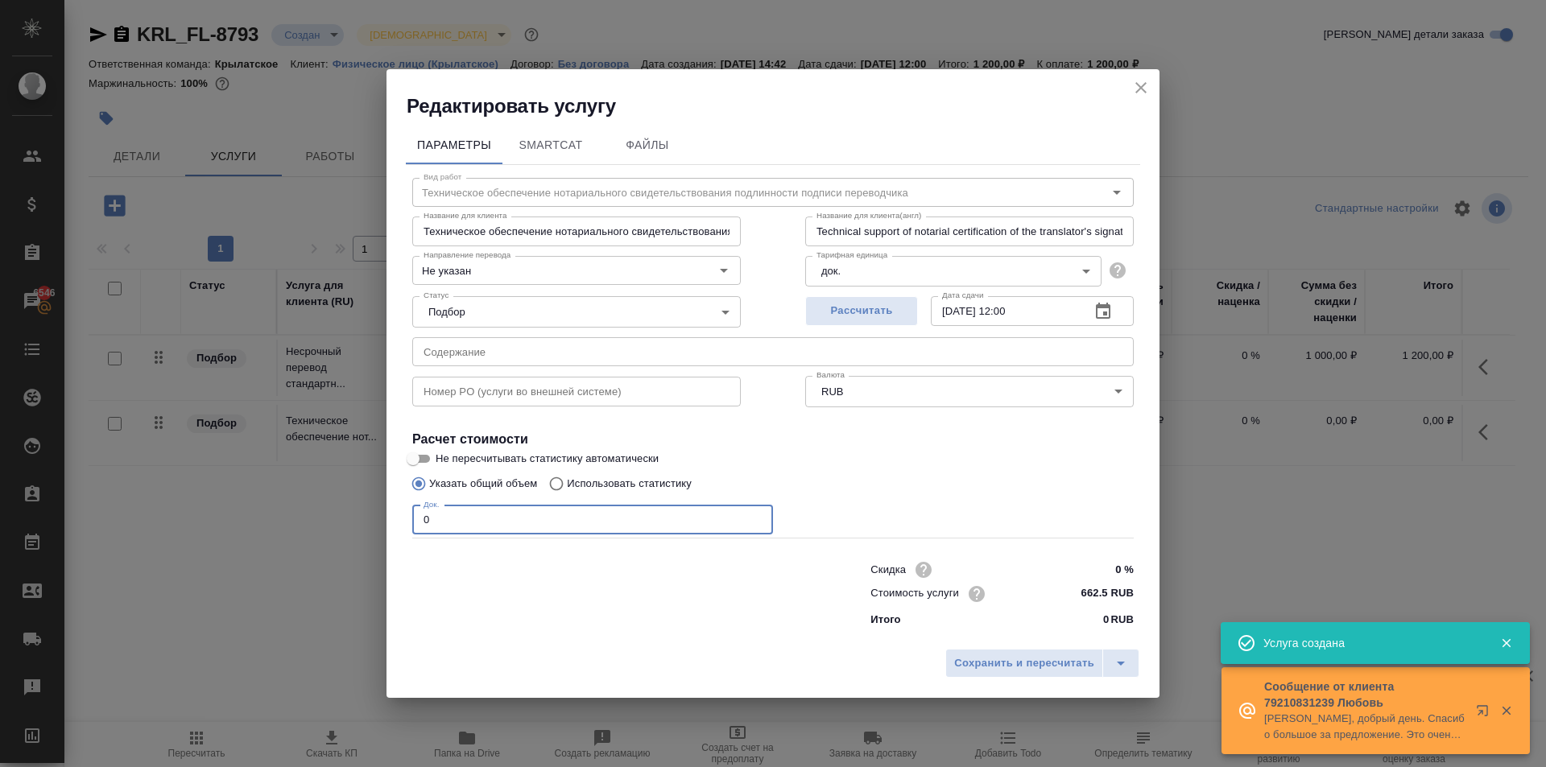
drag, startPoint x: 439, startPoint y: 522, endPoint x: 388, endPoint y: 514, distance: 51.4
click at [388, 514] on div "Параметры SmartCat Файлы Вид работ Техническое обеспечение нотариального свидет…" at bounding box center [772, 380] width 773 height 522
type input "1"
click at [994, 670] on span "Сохранить и пересчитать" at bounding box center [1024, 664] width 140 height 19
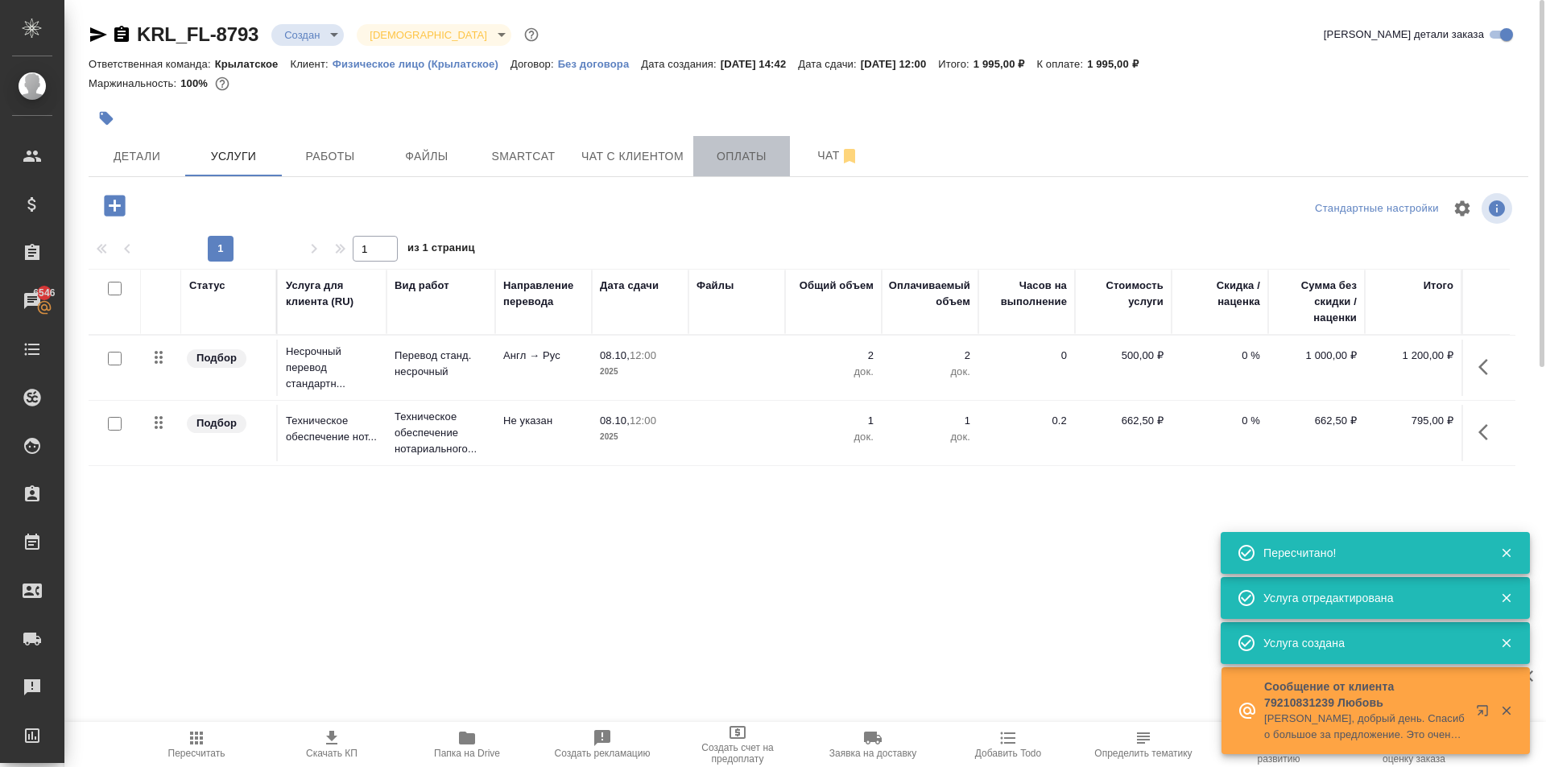
click at [756, 148] on span "Оплаты" at bounding box center [741, 157] width 77 height 20
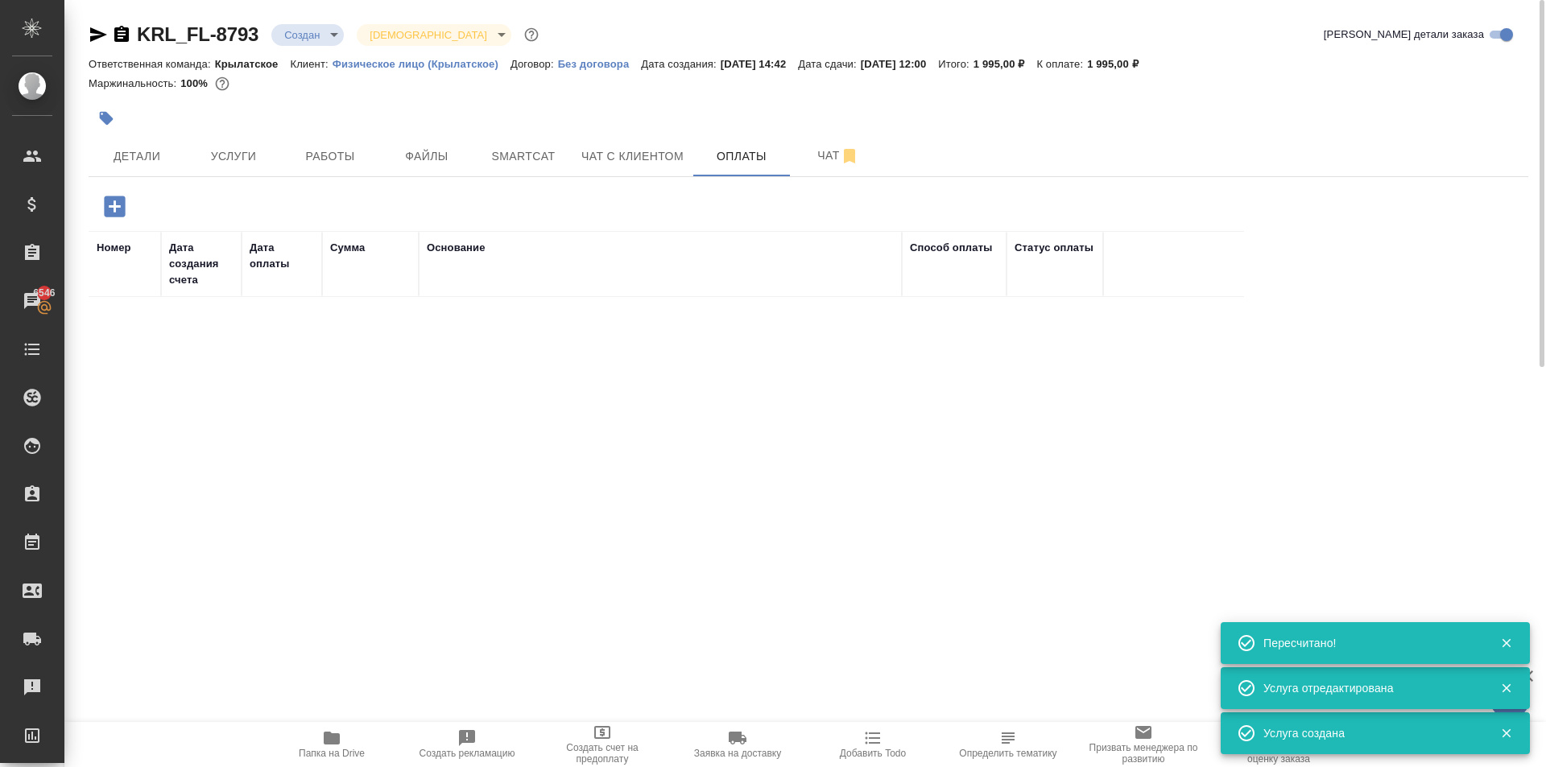
click at [130, 204] on button "button" at bounding box center [115, 206] width 44 height 33
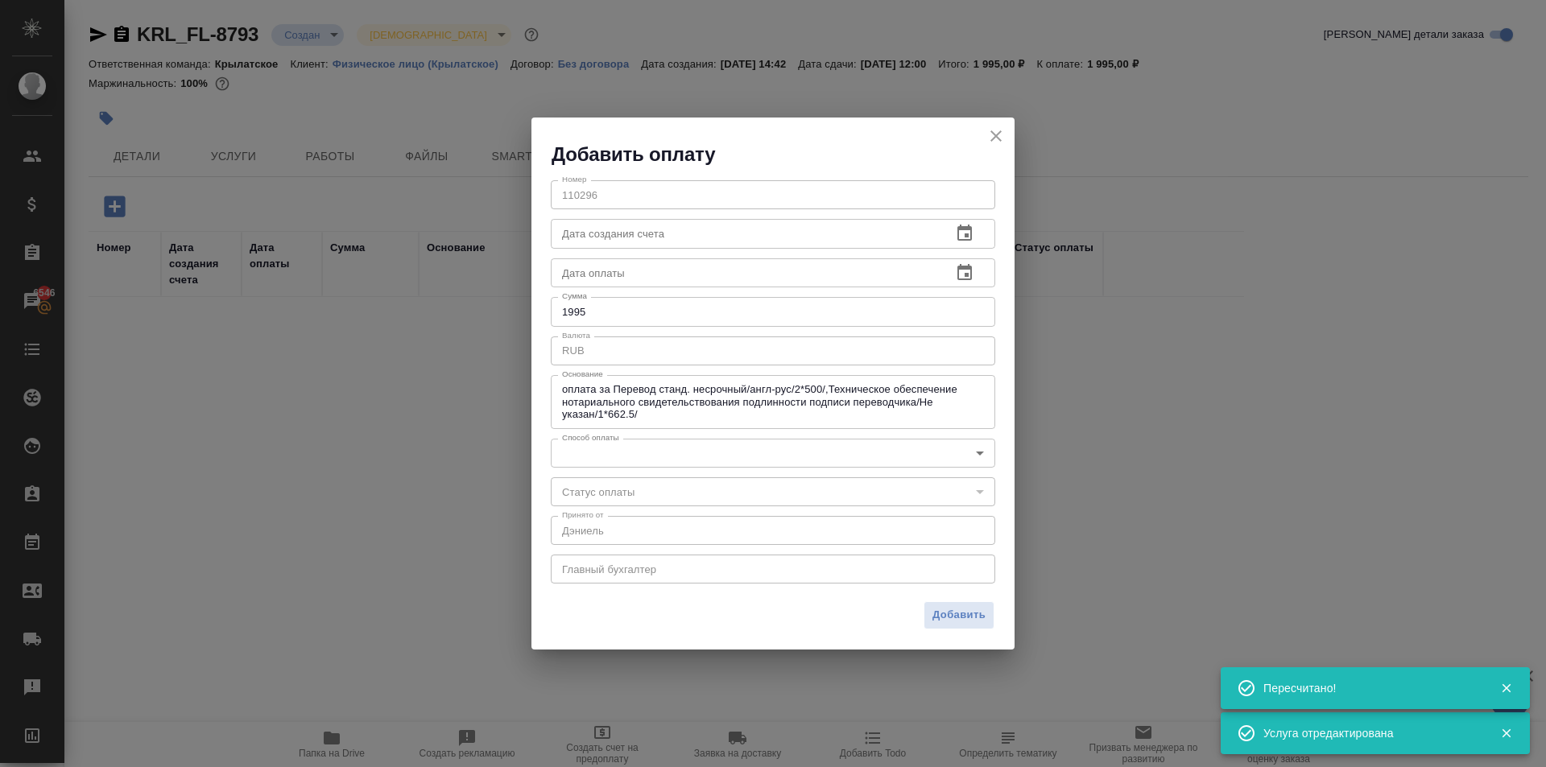
click at [767, 452] on body "🙏 .cls-1 fill:#fff; AWATERA Kasymov Timur Клиенты Спецификации Заказы 6546 Чаты…" at bounding box center [773, 383] width 1546 height 767
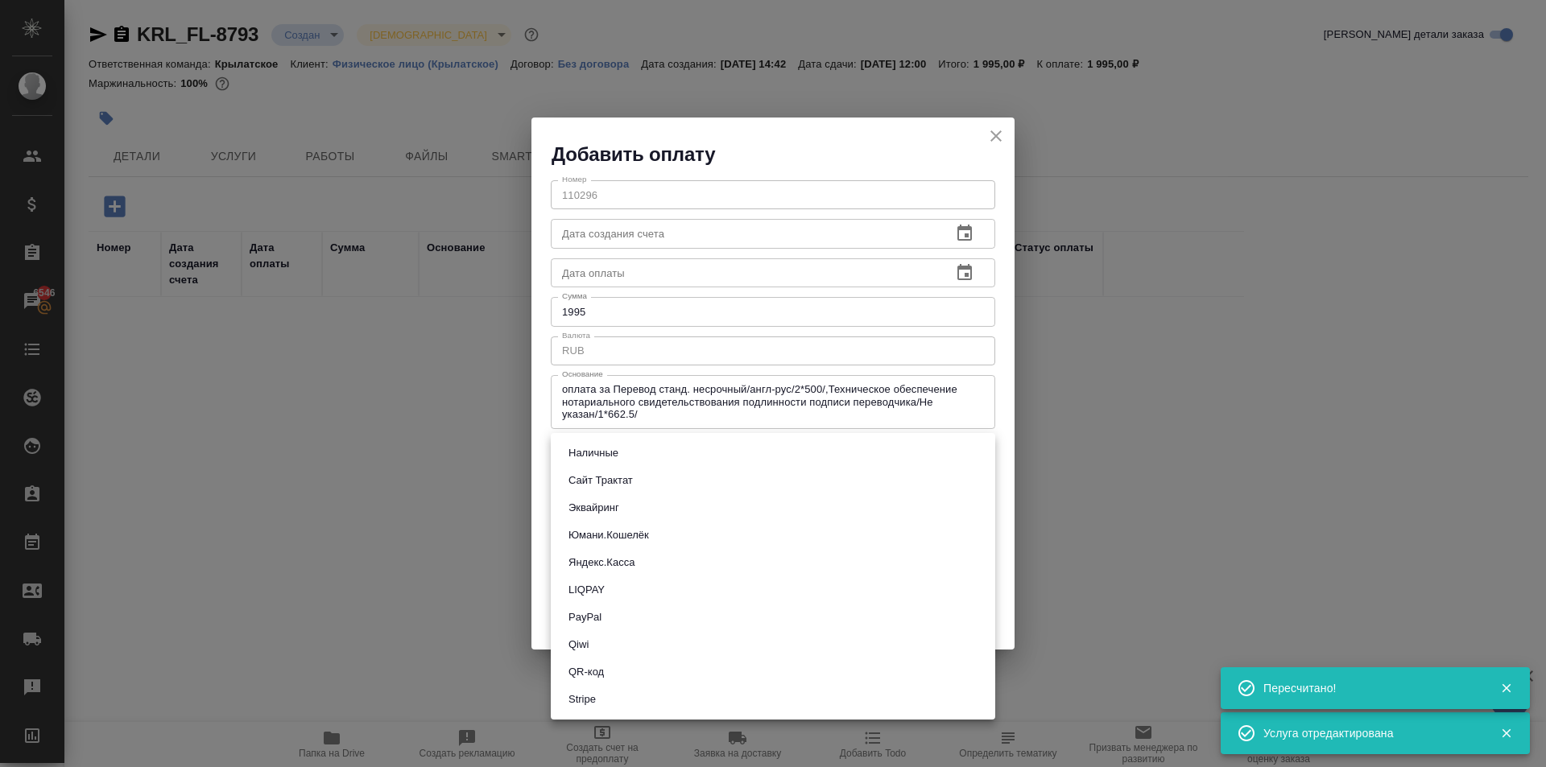
click at [642, 522] on li "Юмани.Кошелёк" at bounding box center [773, 535] width 444 height 27
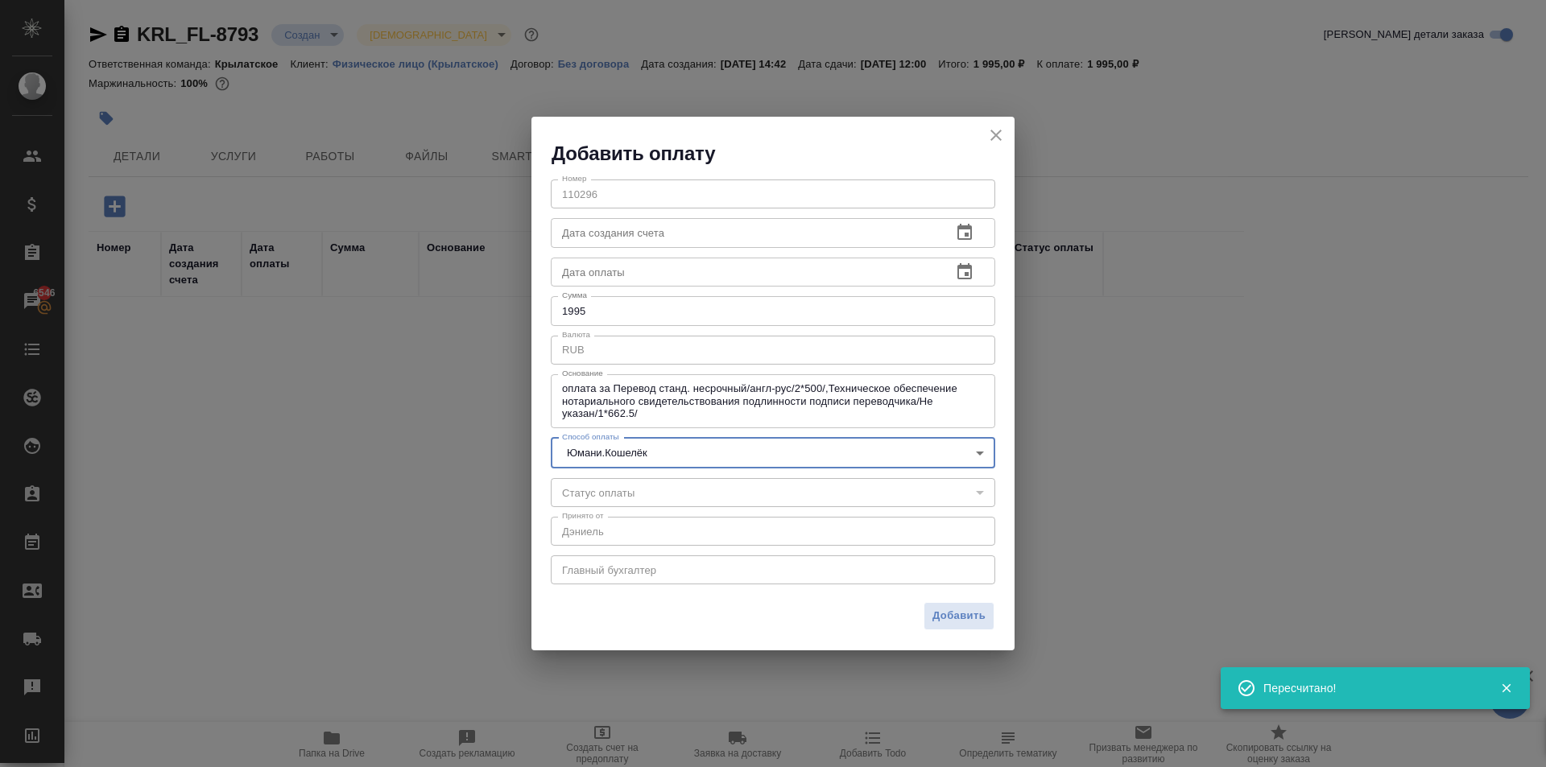
click at [654, 441] on body "🙏 .cls-1 fill:#fff; AWATERA Kasymov Timur Клиенты Спецификации Заказы 6546 Чаты…" at bounding box center [773, 383] width 1546 height 767
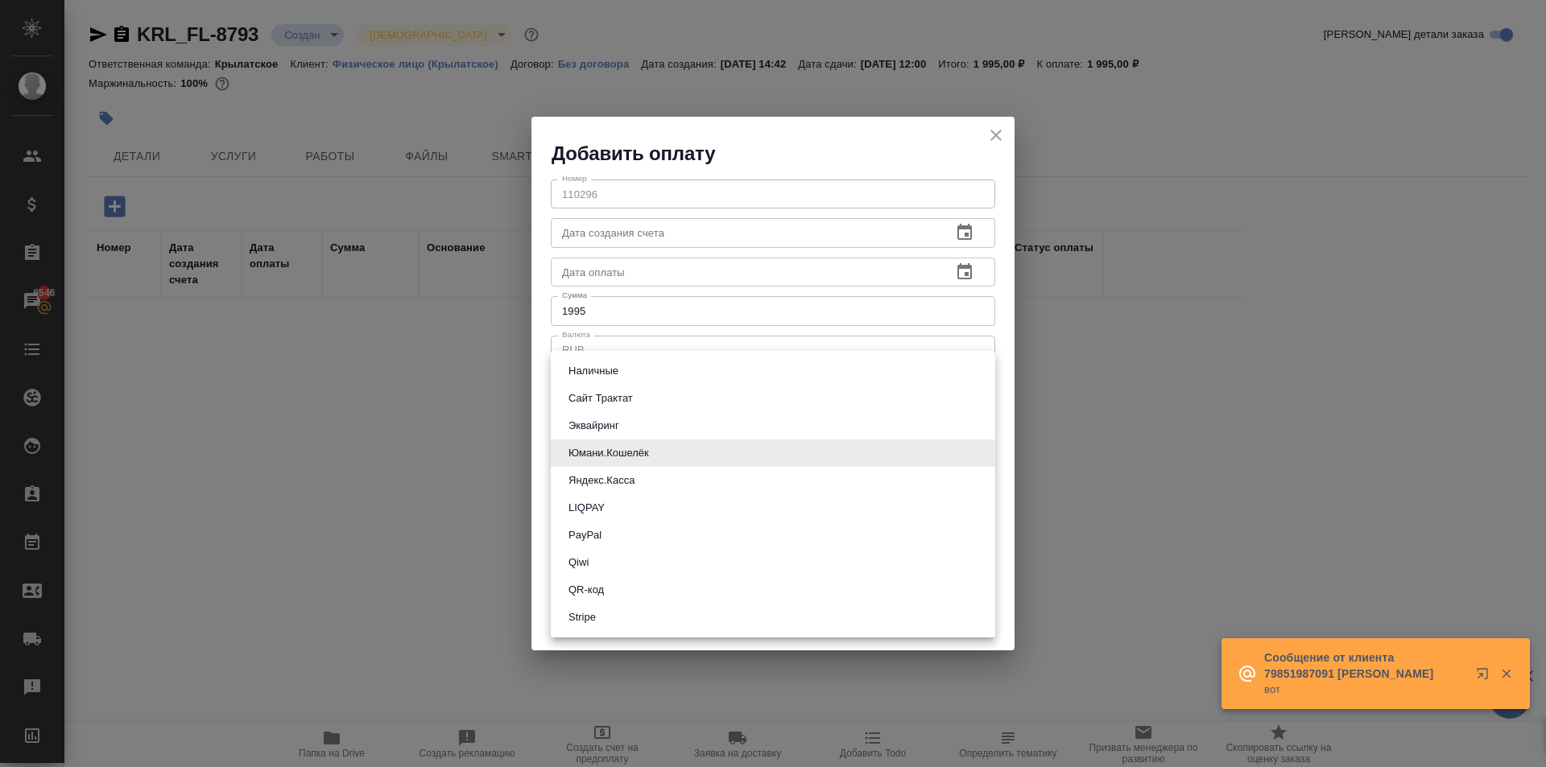
click at [614, 421] on button "Эквайринг" at bounding box center [594, 426] width 60 height 18
type input "acquiring"
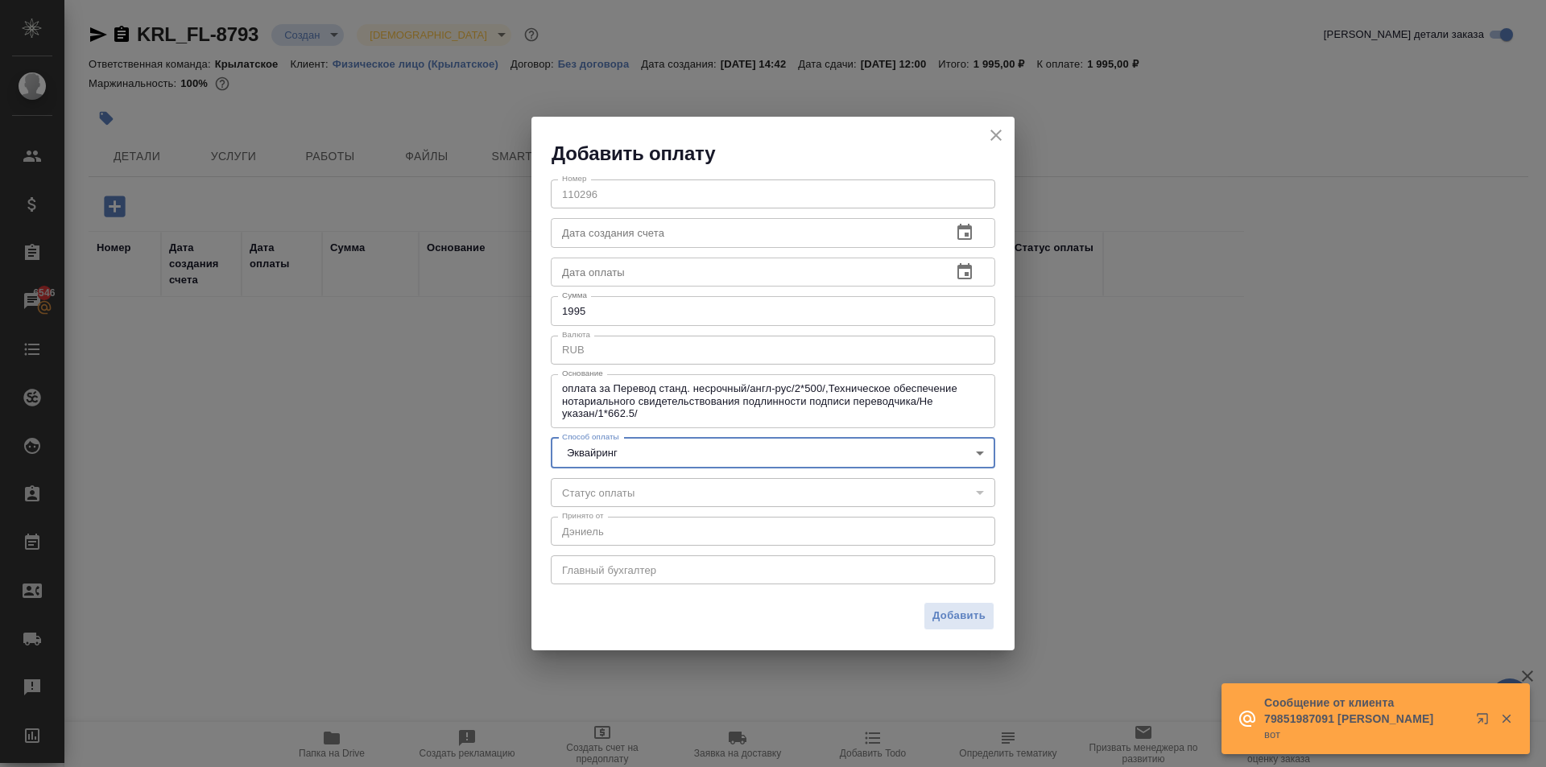
click at [965, 613] on span "Добавить" at bounding box center [958, 616] width 53 height 19
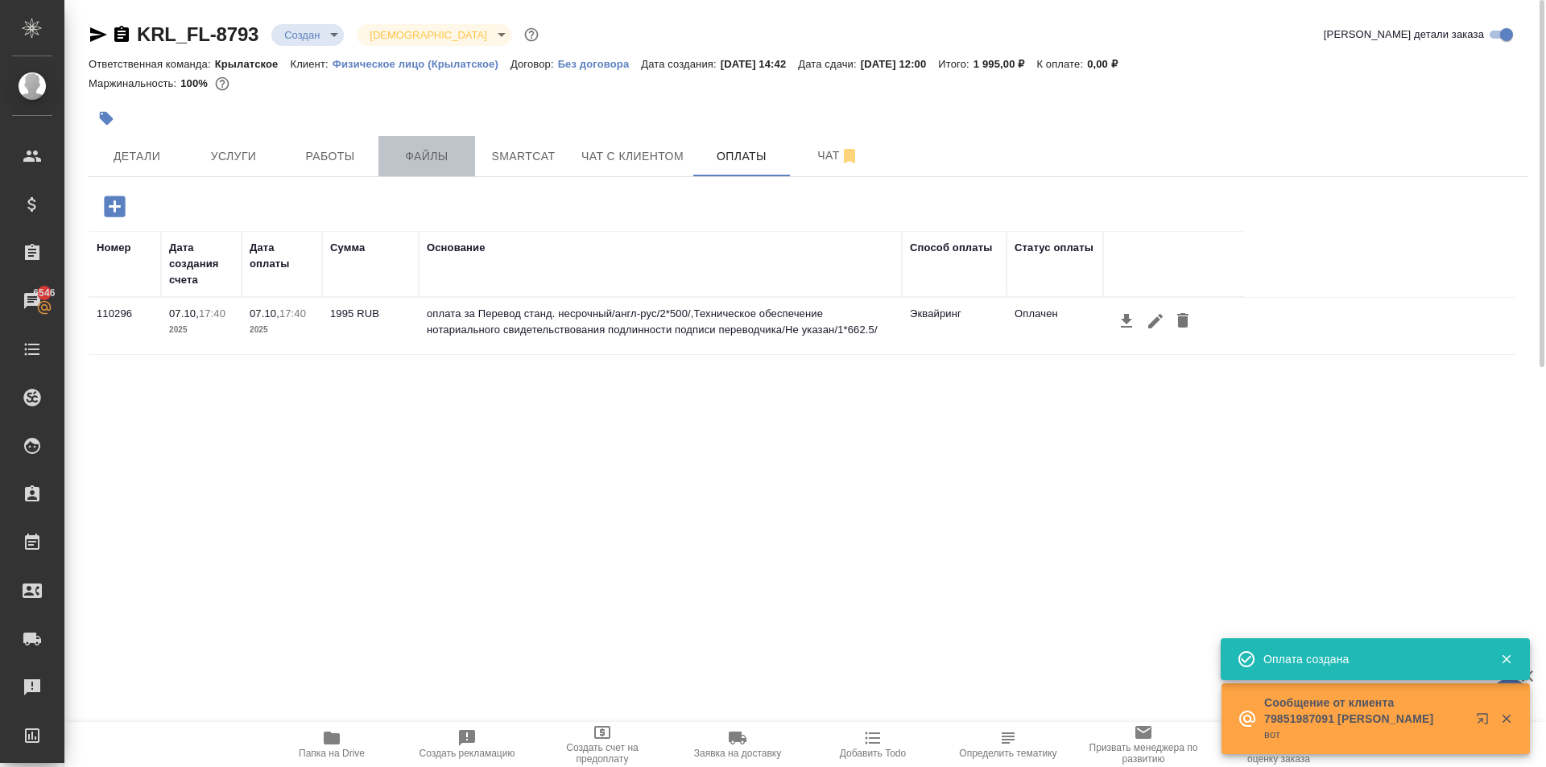
click at [427, 150] on span "Файлы" at bounding box center [426, 157] width 77 height 20
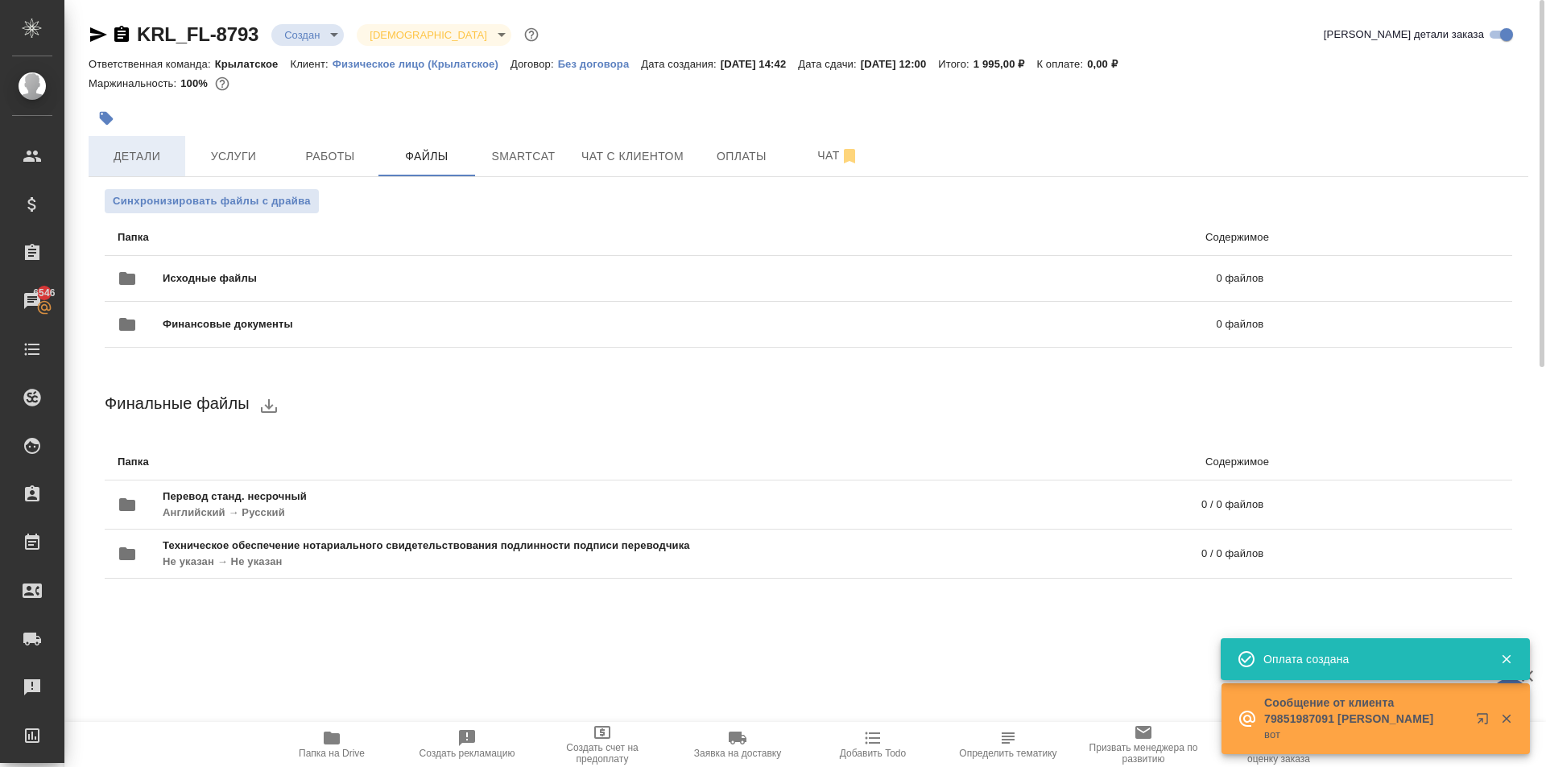
click at [159, 151] on span "Детали" at bounding box center [136, 157] width 77 height 20
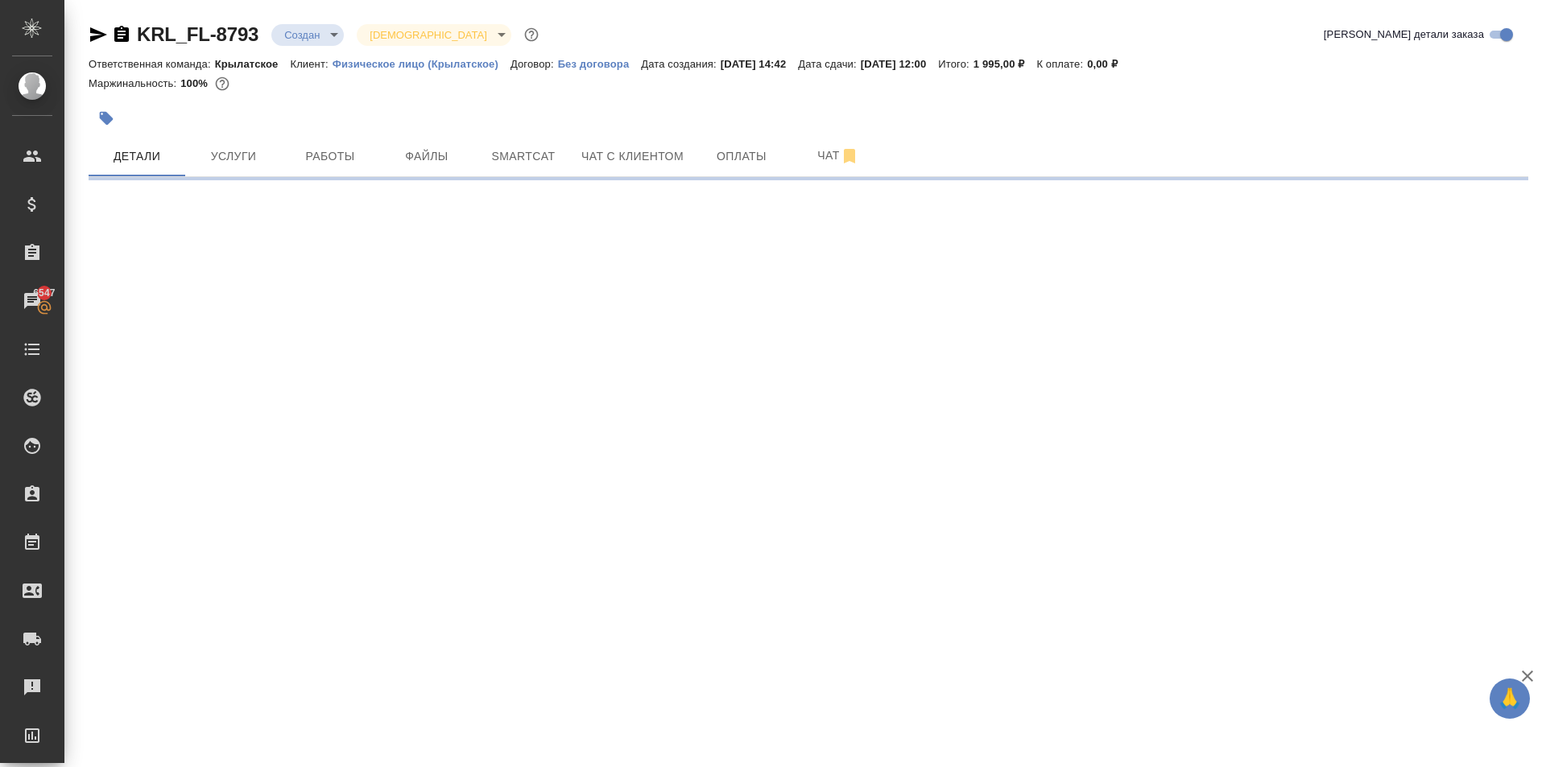
select select "RU"
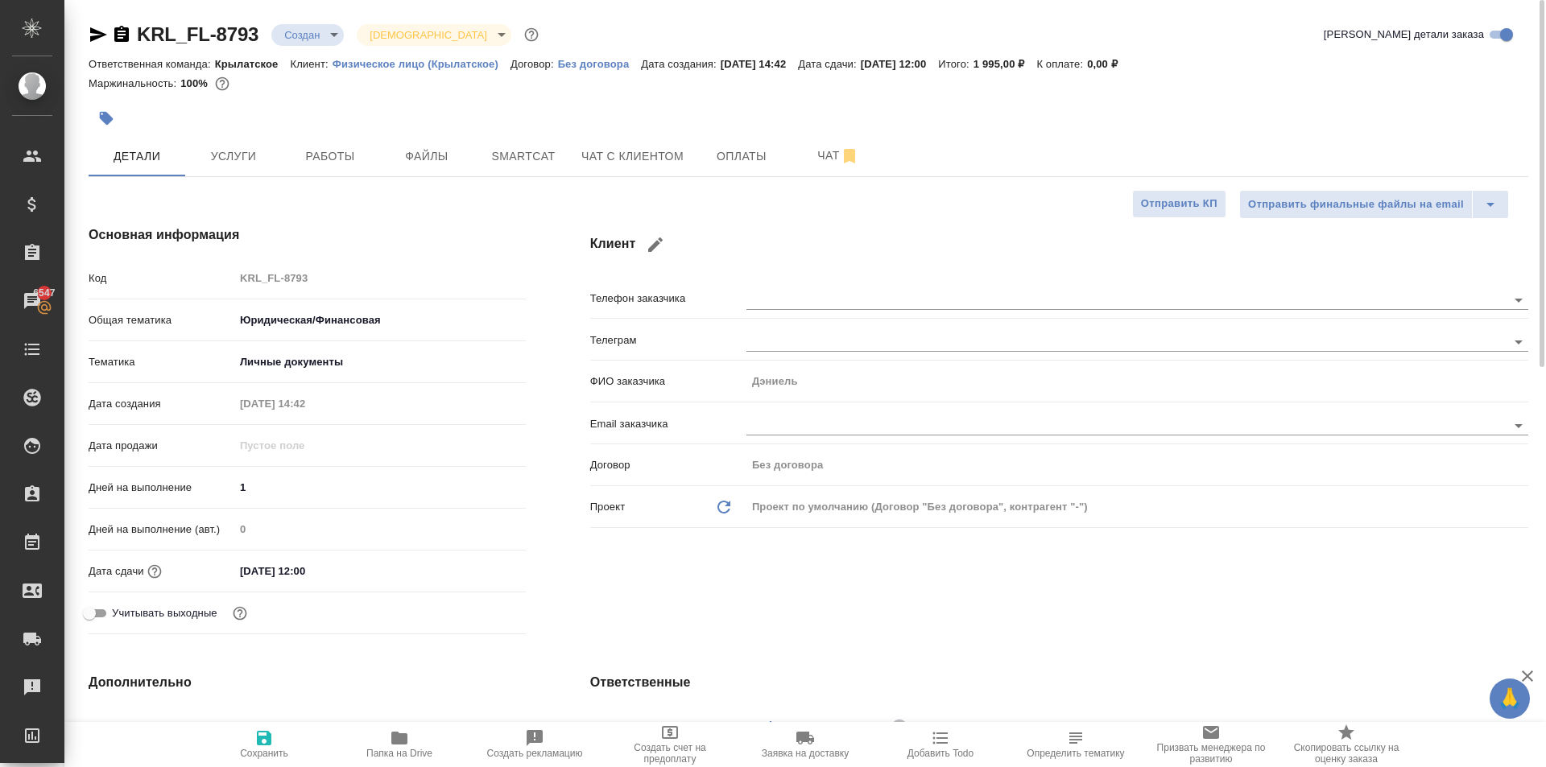
type textarea "x"
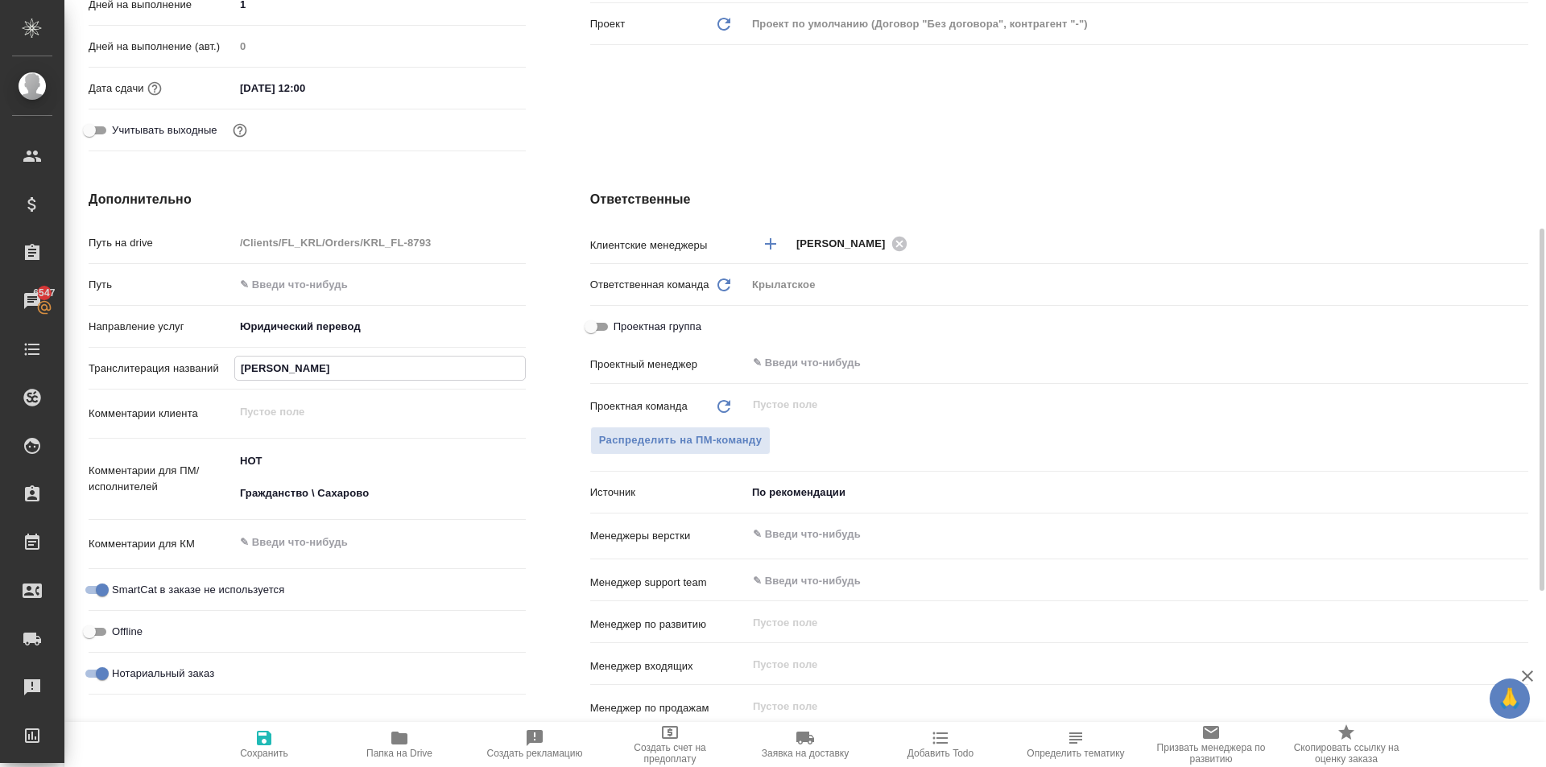
click at [353, 370] on input "АРМСТРОНГ ДЭНИЕЛЬ УЭЙН" at bounding box center [380, 368] width 290 height 23
type textarea "x"
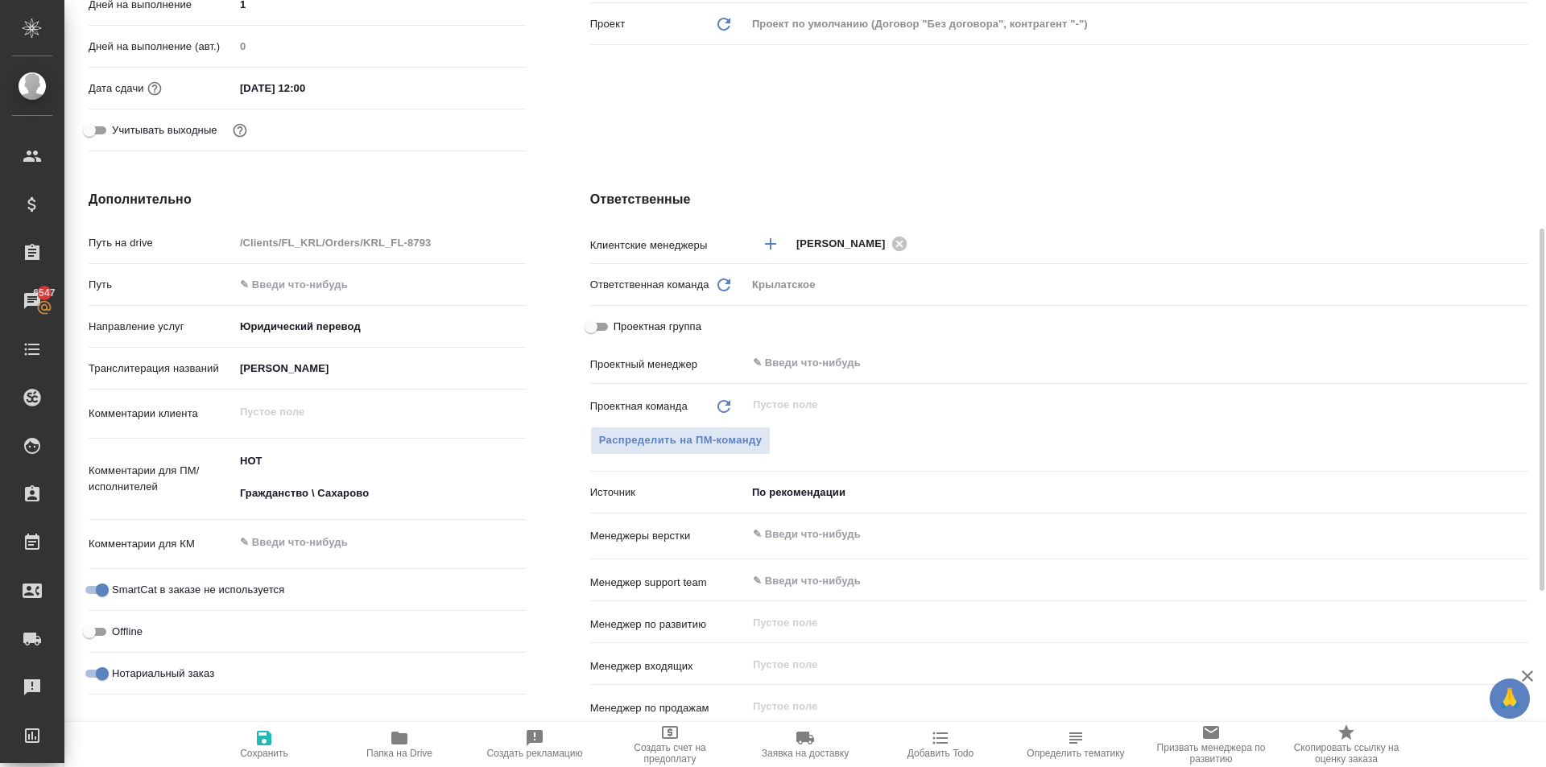
type textarea "x"
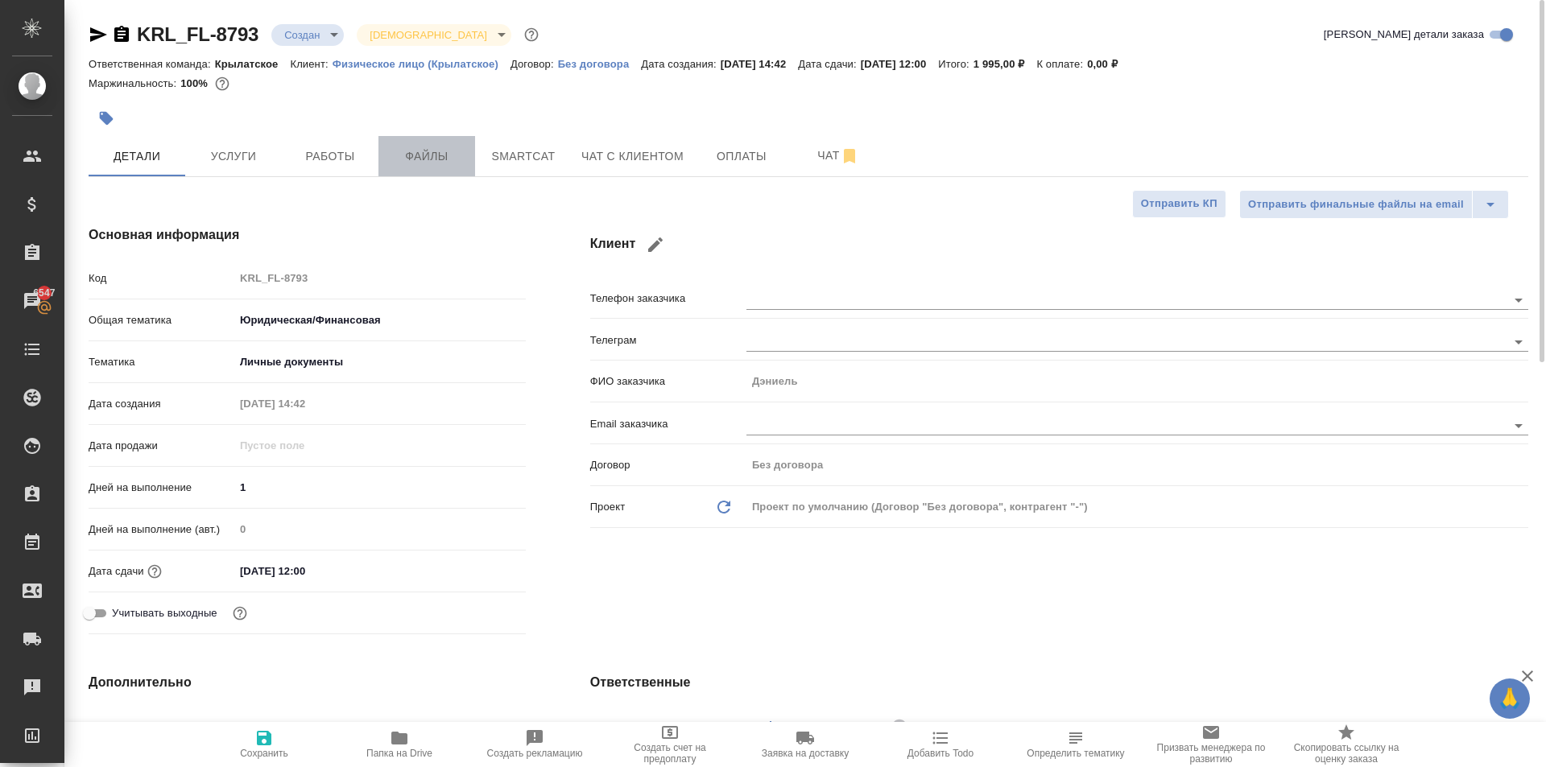
click at [423, 164] on span "Файлы" at bounding box center [426, 157] width 77 height 20
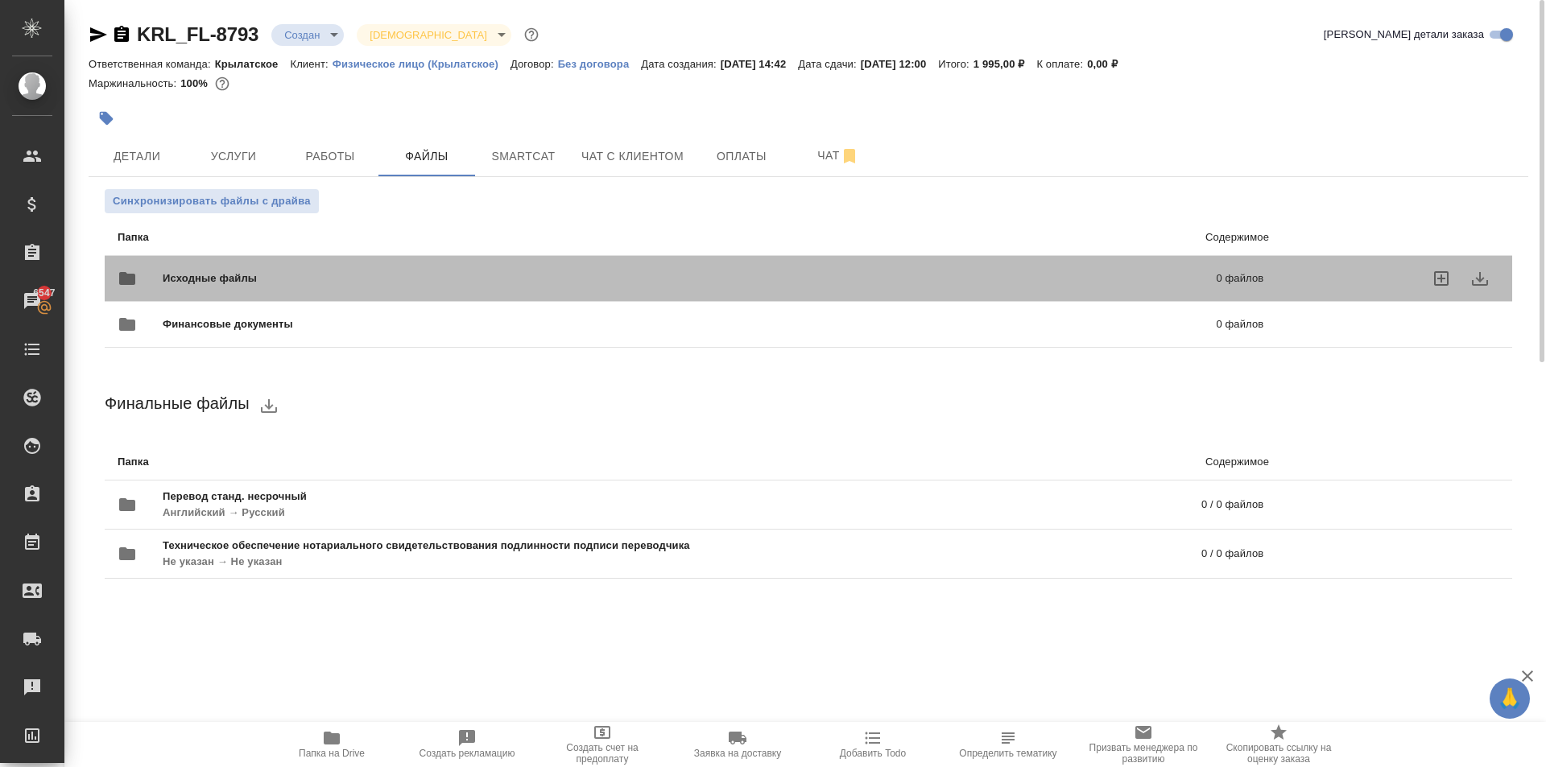
click at [219, 266] on div "Исходные файлы 0 файлов" at bounding box center [691, 278] width 1146 height 39
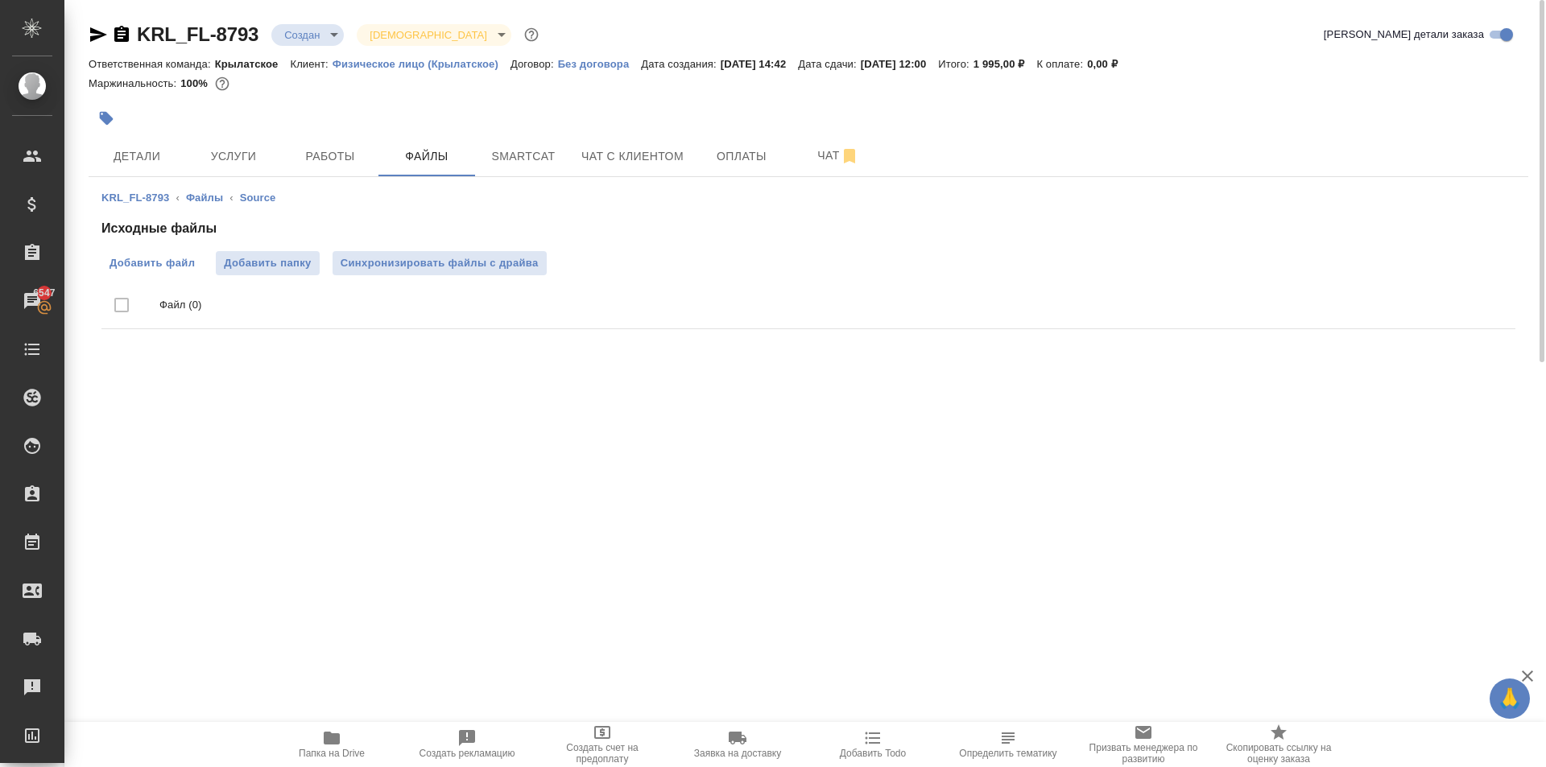
click at [201, 266] on div "Добавить файл Добавить папку Синхронизировать файлы с драйва" at bounding box center [808, 263] width 1414 height 24
click at [192, 263] on span "Добавить файл" at bounding box center [151, 263] width 85 height 16
click at [0, 0] on input "Добавить файл" at bounding box center [0, 0] width 0 height 0
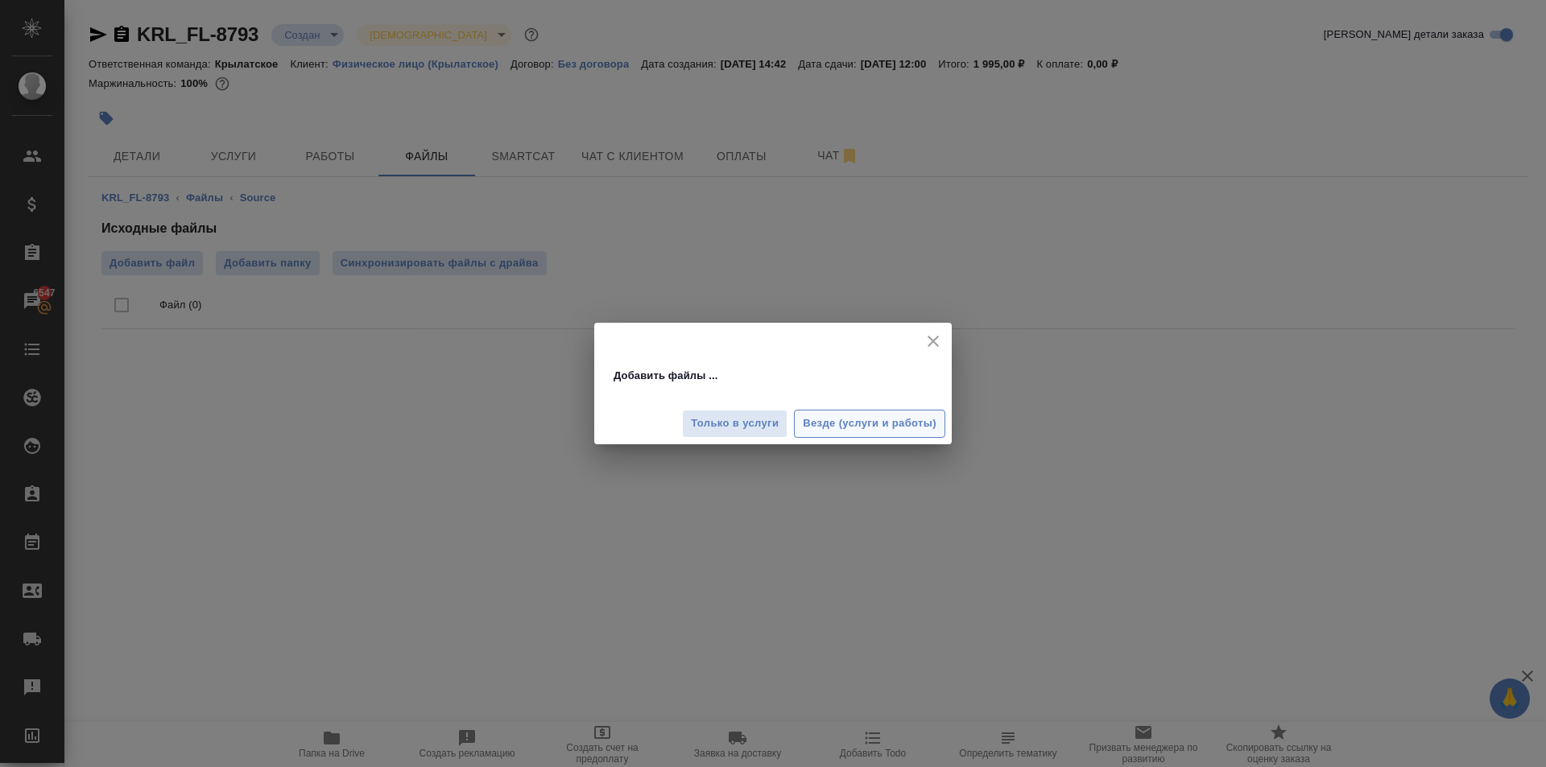
click at [924, 420] on span "Везде (услуги и работы)" at bounding box center [870, 424] width 134 height 19
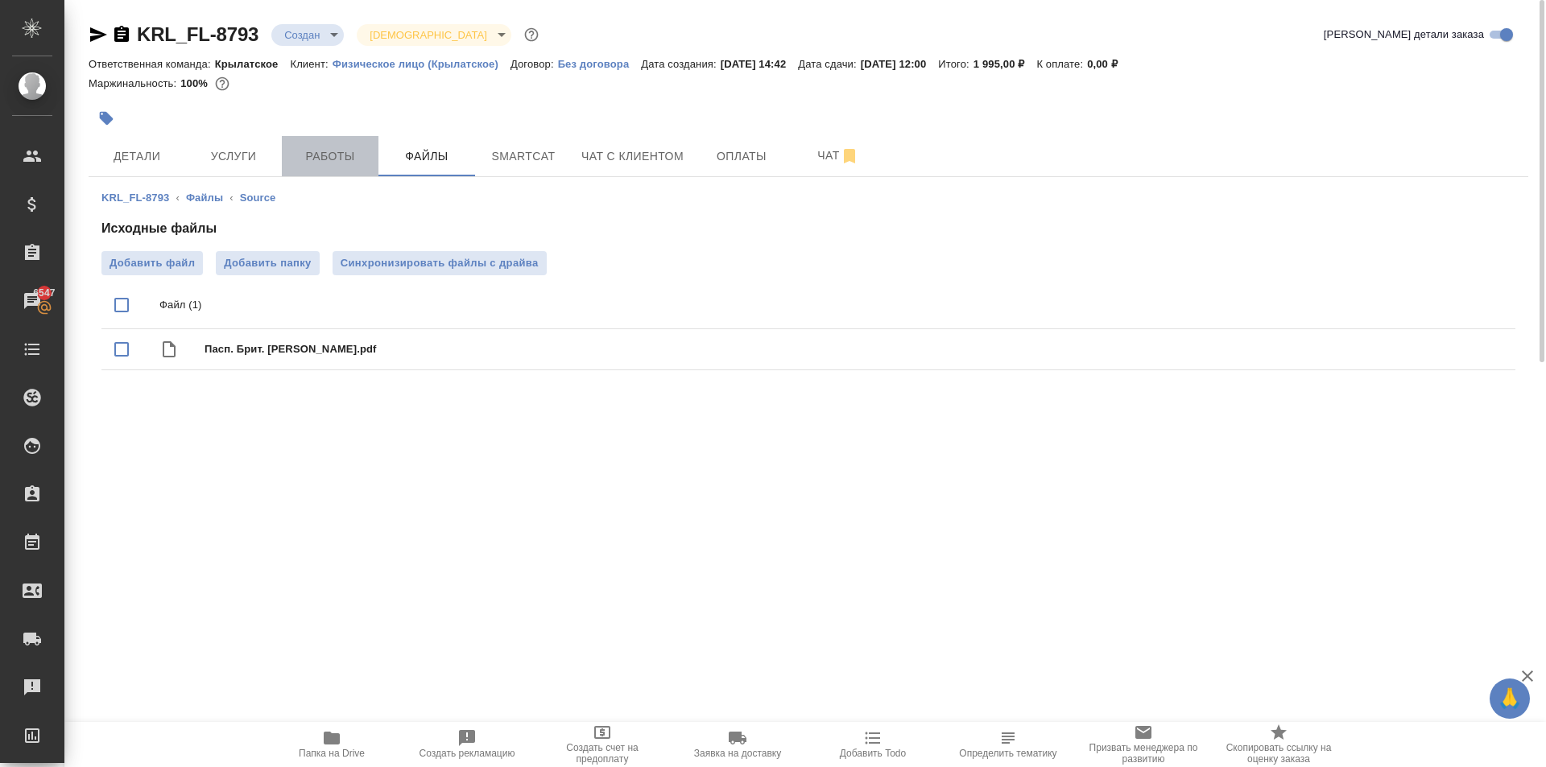
click at [308, 163] on span "Работы" at bounding box center [329, 157] width 77 height 20
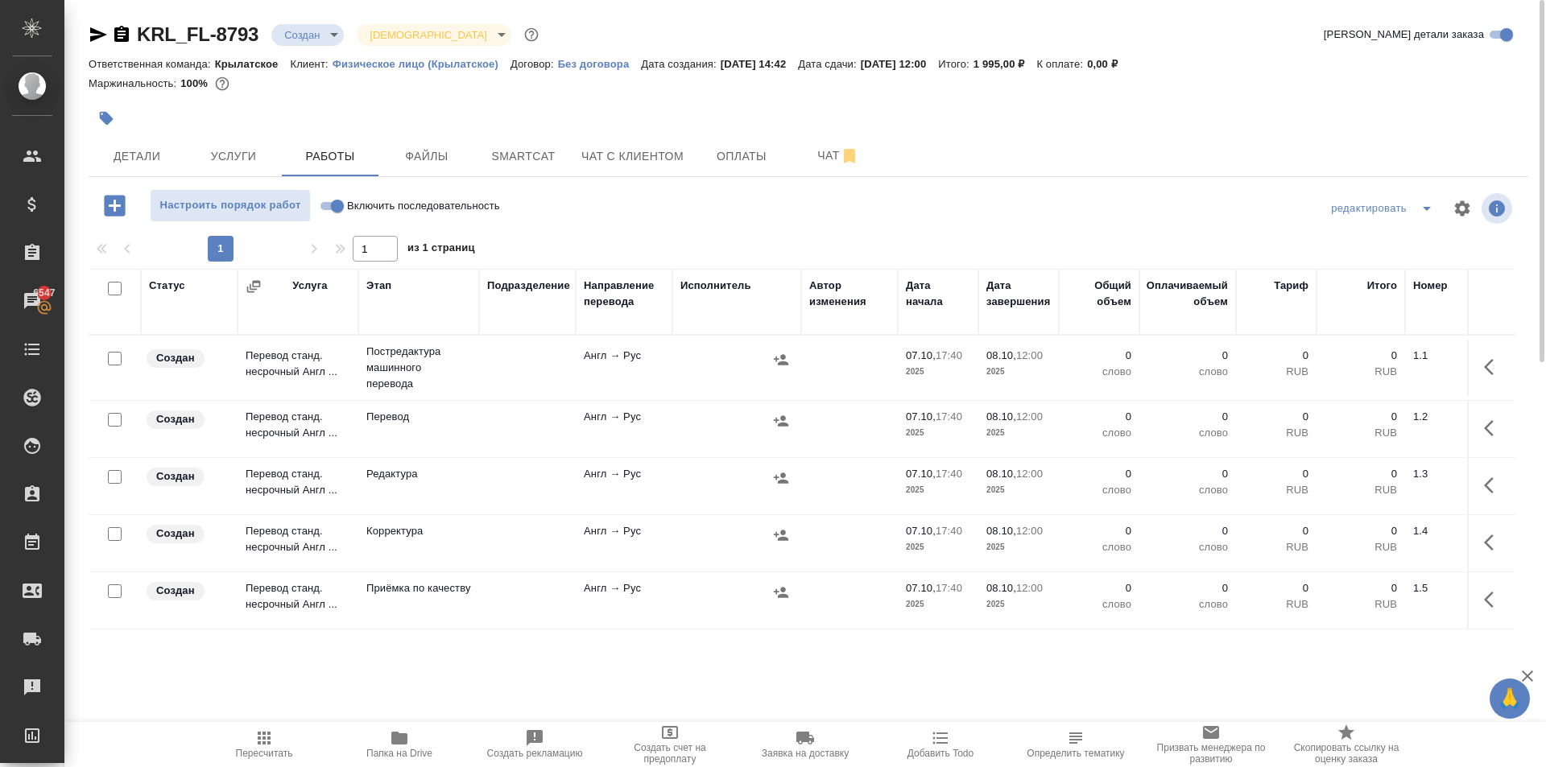
click at [335, 207] on input "Включить последовательность" at bounding box center [337, 205] width 58 height 19
checkbox input "true"
click at [114, 291] on input "checkbox" at bounding box center [115, 289] width 14 height 14
checkbox input "true"
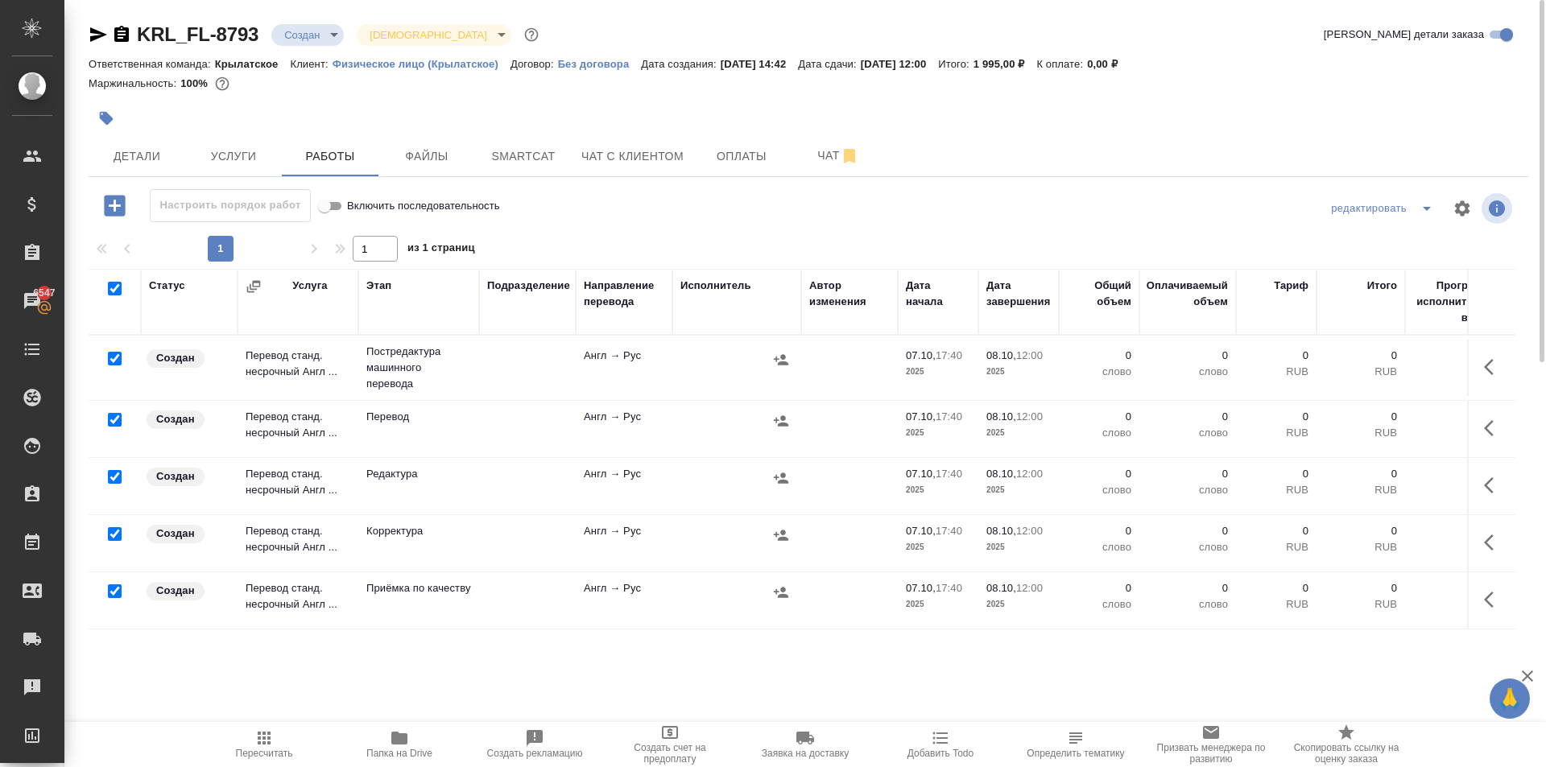
checkbox input "true"
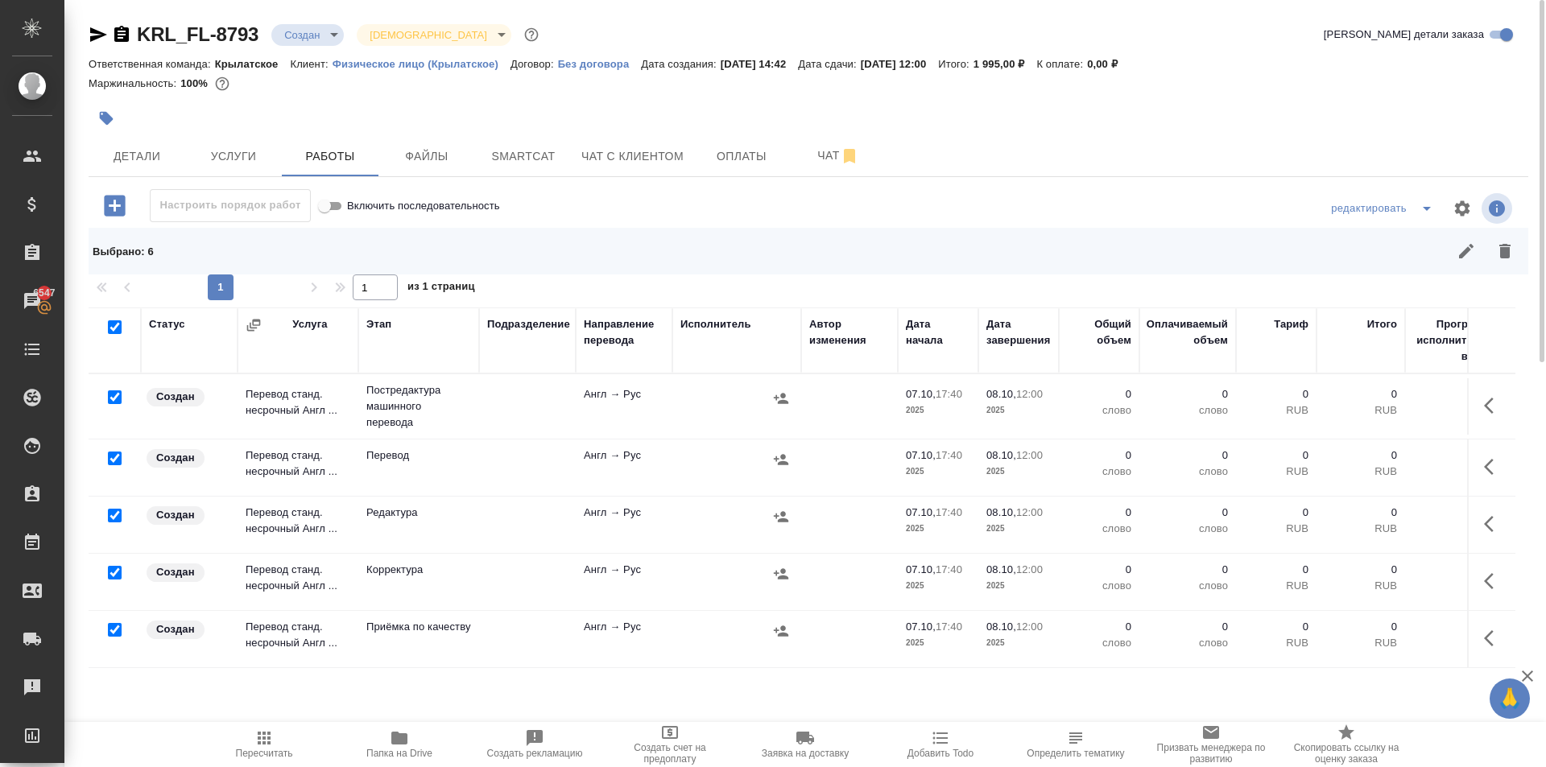
click at [114, 453] on input "checkbox" at bounding box center [115, 459] width 14 height 14
checkbox input "false"
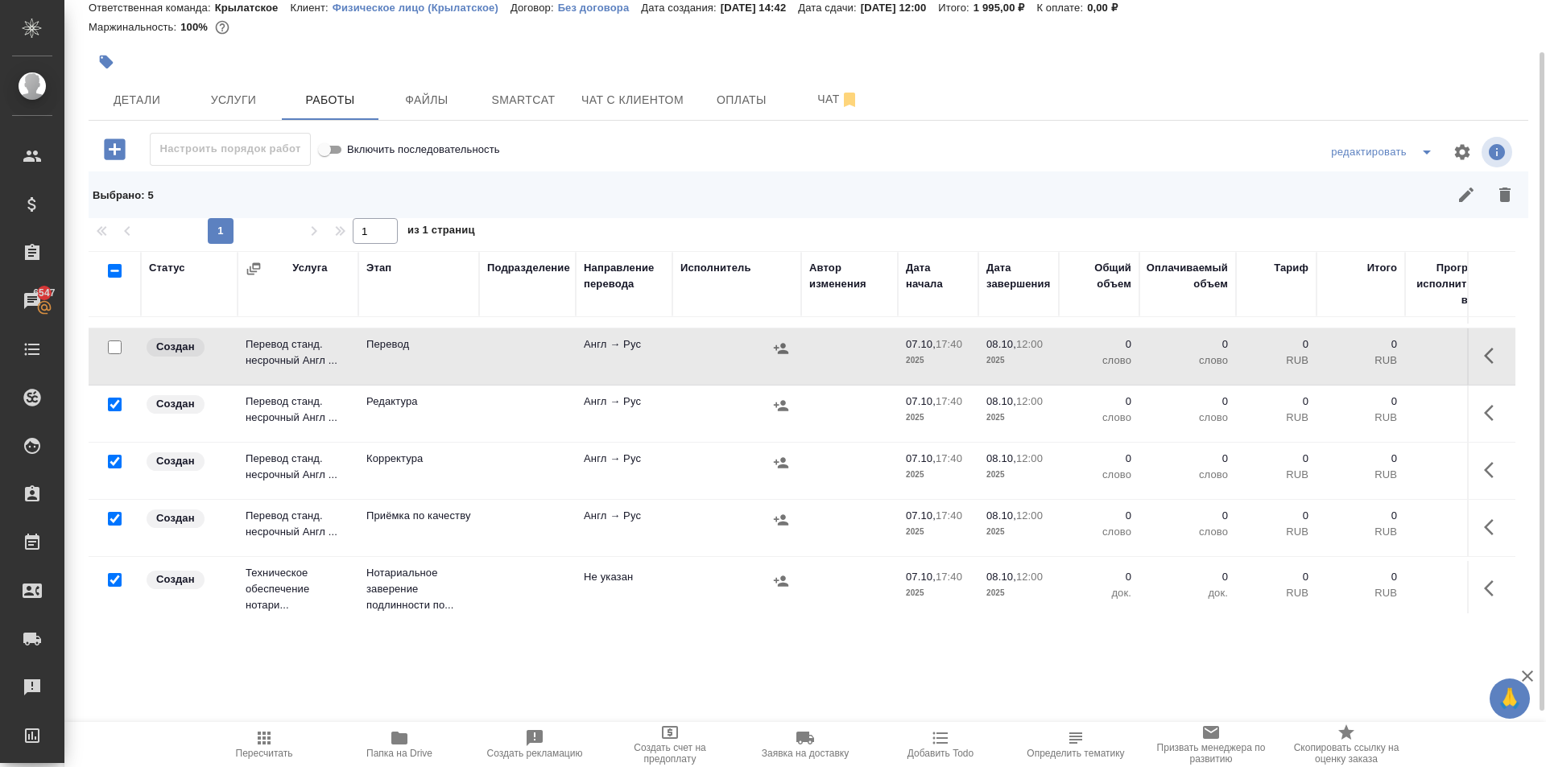
scroll to position [76, 0]
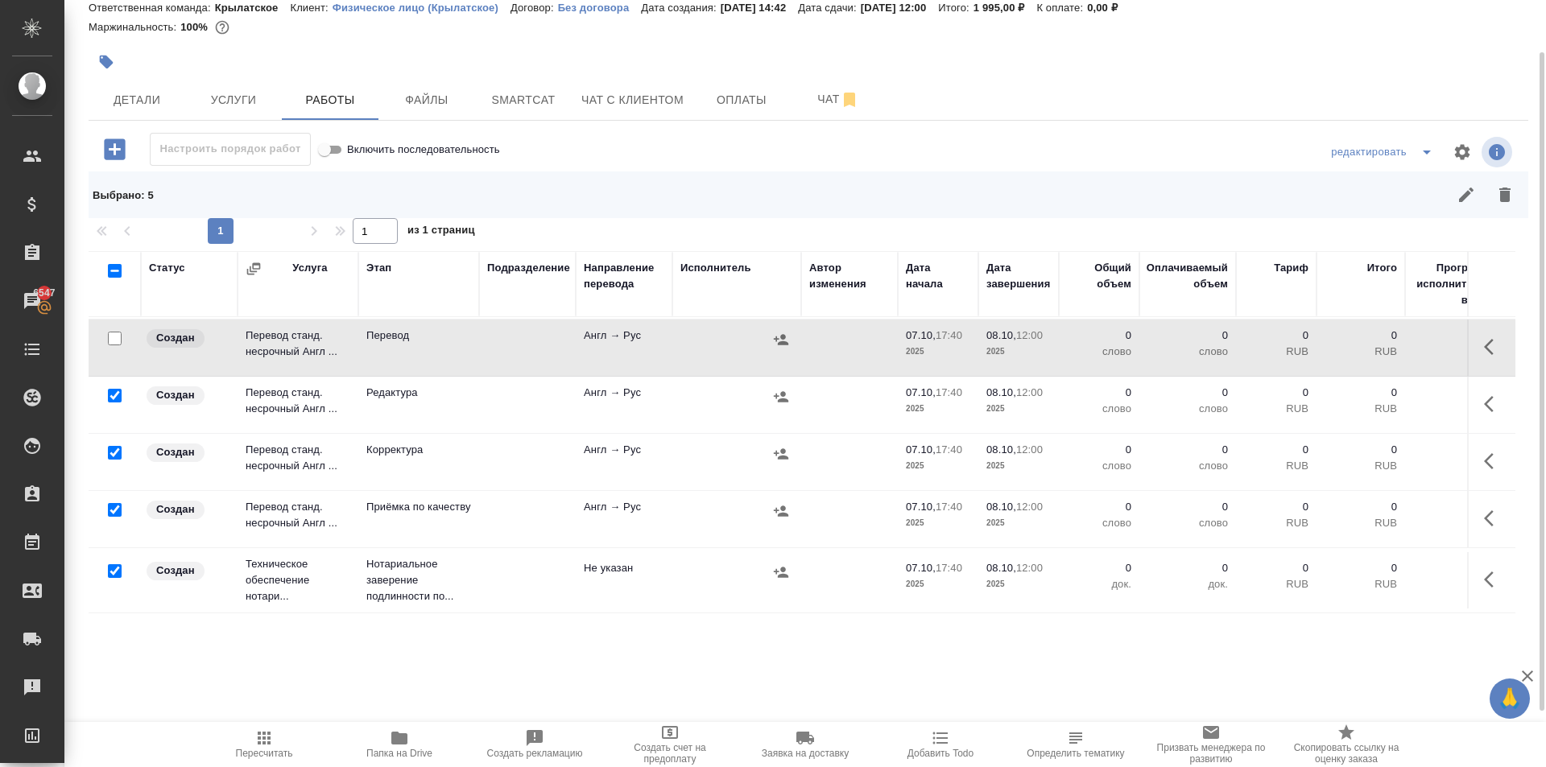
click at [115, 564] on input "checkbox" at bounding box center [115, 571] width 14 height 14
checkbox input "false"
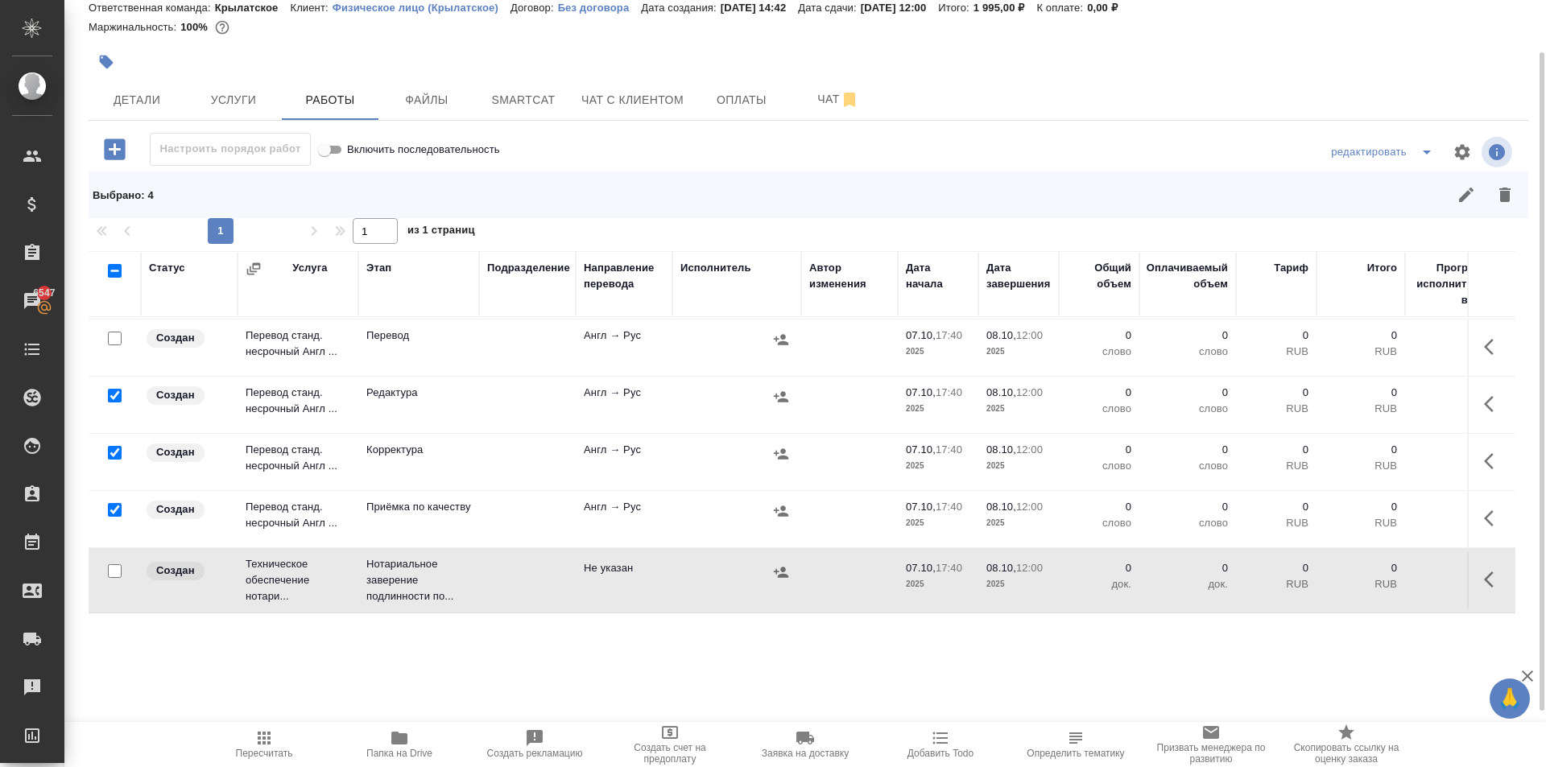
click at [120, 503] on input "checkbox" at bounding box center [115, 510] width 14 height 14
checkbox input "false"
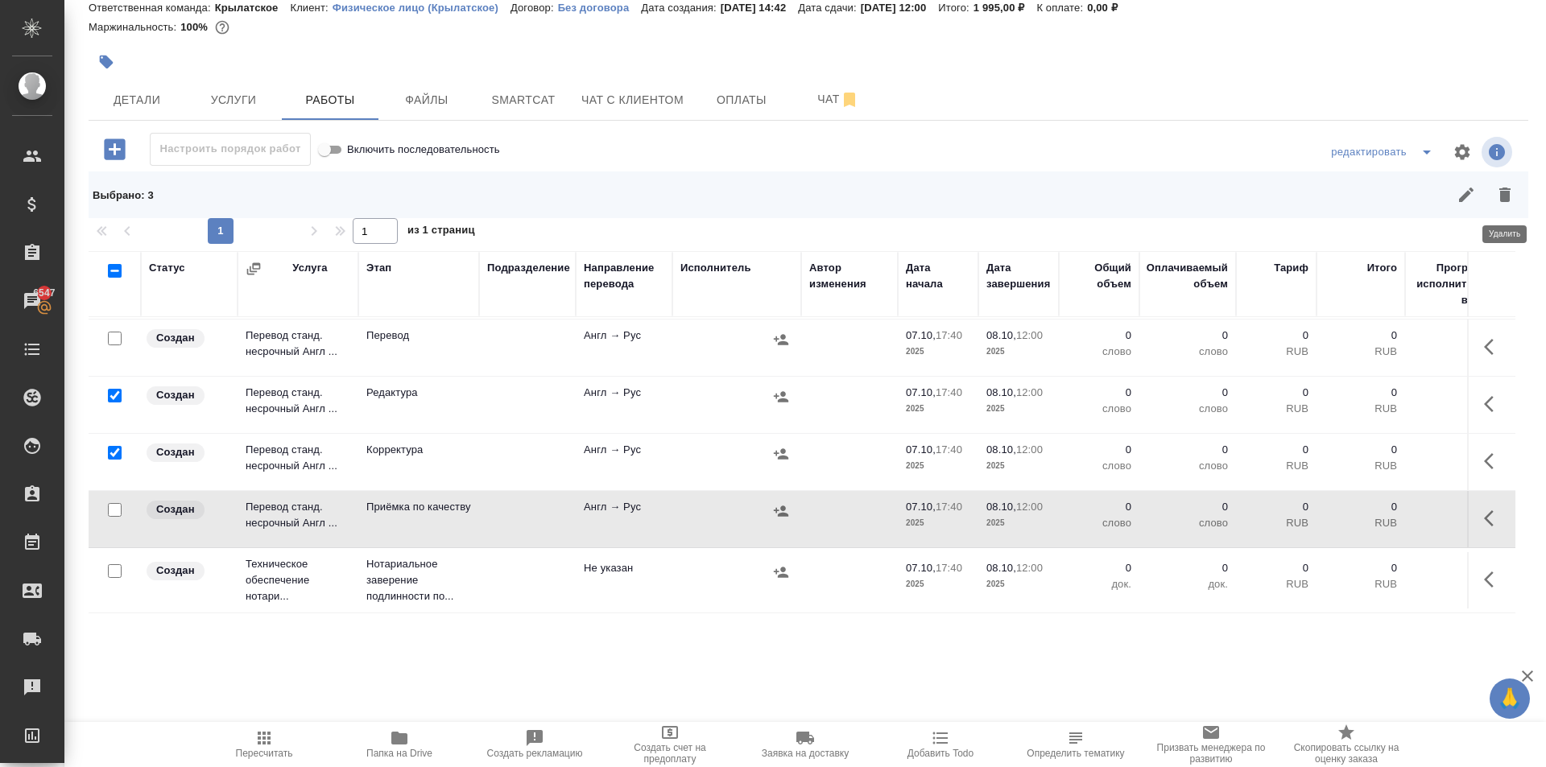
click at [1499, 202] on icon "button" at bounding box center [1504, 194] width 19 height 19
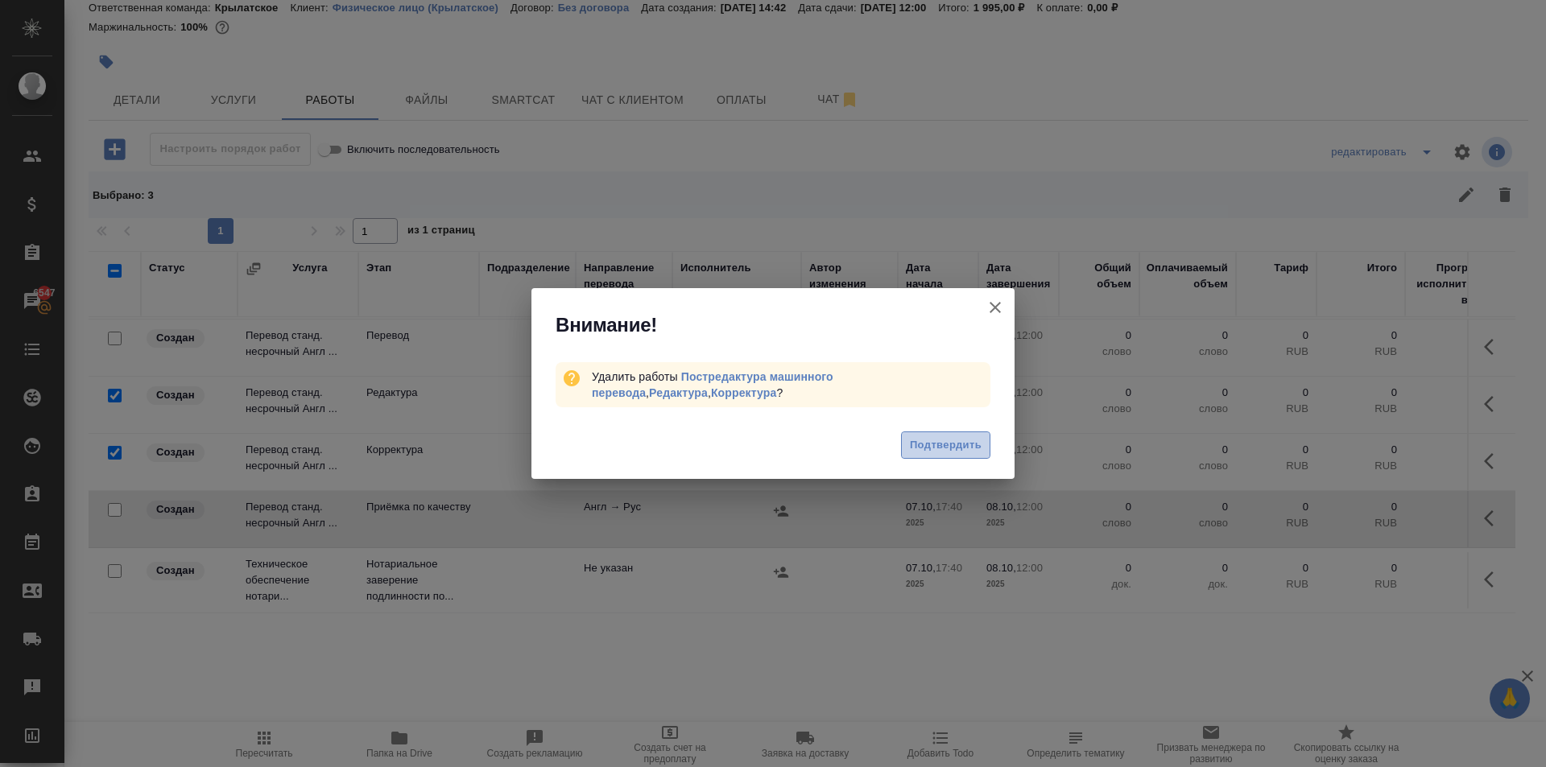
click at [943, 449] on span "Подтвердить" at bounding box center [946, 445] width 72 height 19
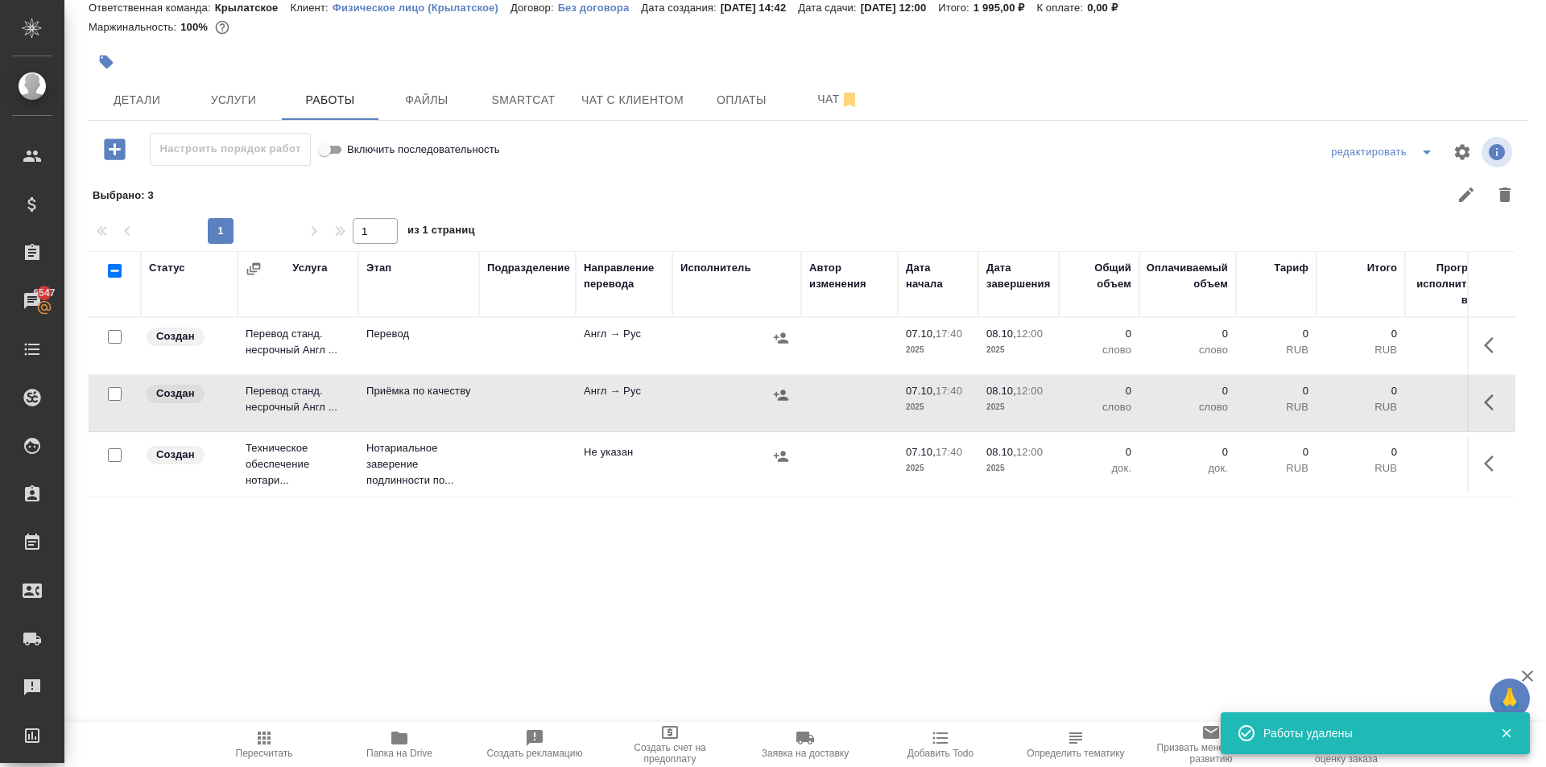
scroll to position [0, 0]
drag, startPoint x: 1490, startPoint y: 337, endPoint x: 1476, endPoint y: 344, distance: 16.2
click at [1489, 338] on icon "button" at bounding box center [1493, 345] width 19 height 19
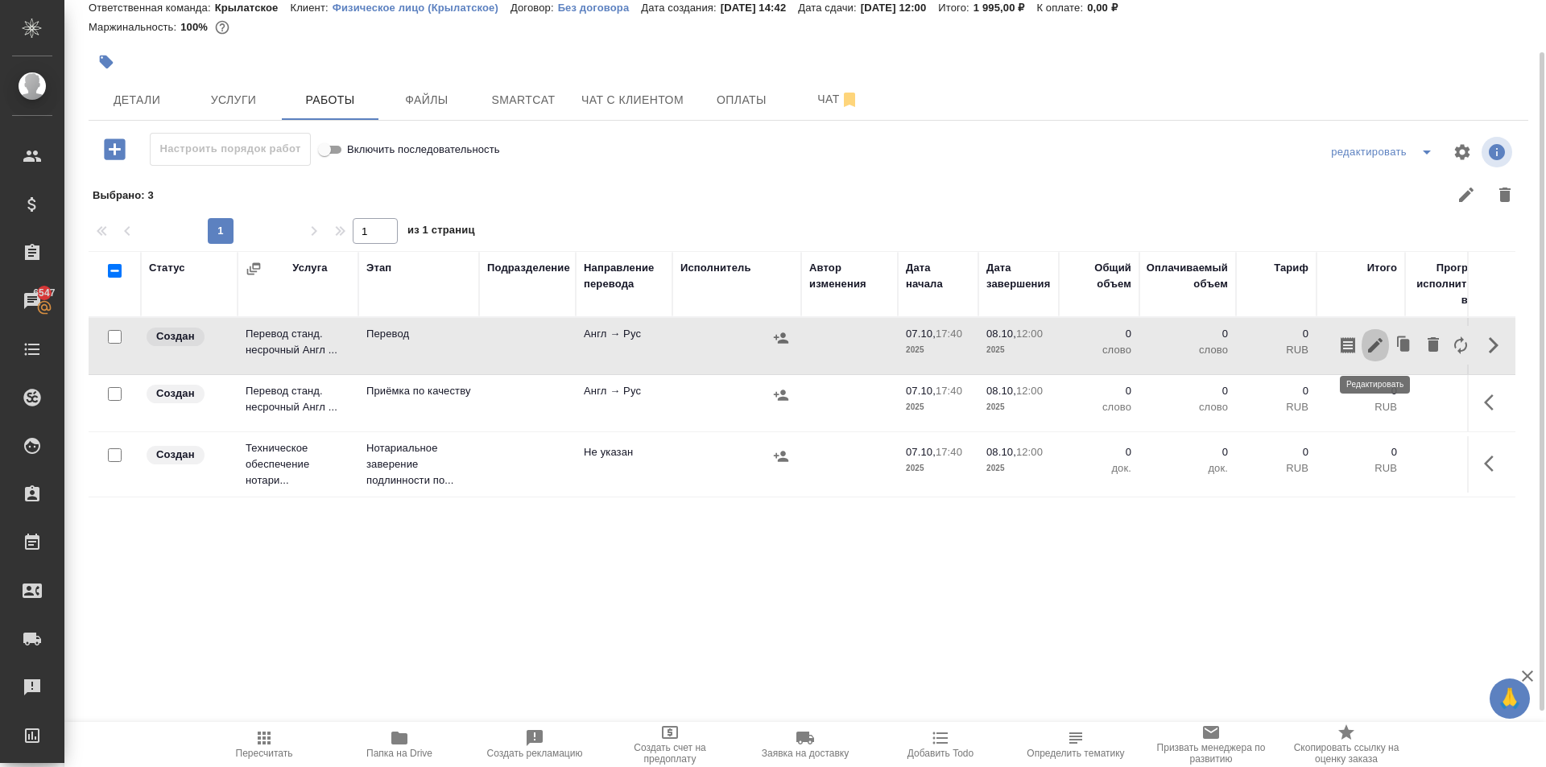
click at [1373, 346] on icon "button" at bounding box center [1375, 345] width 14 height 14
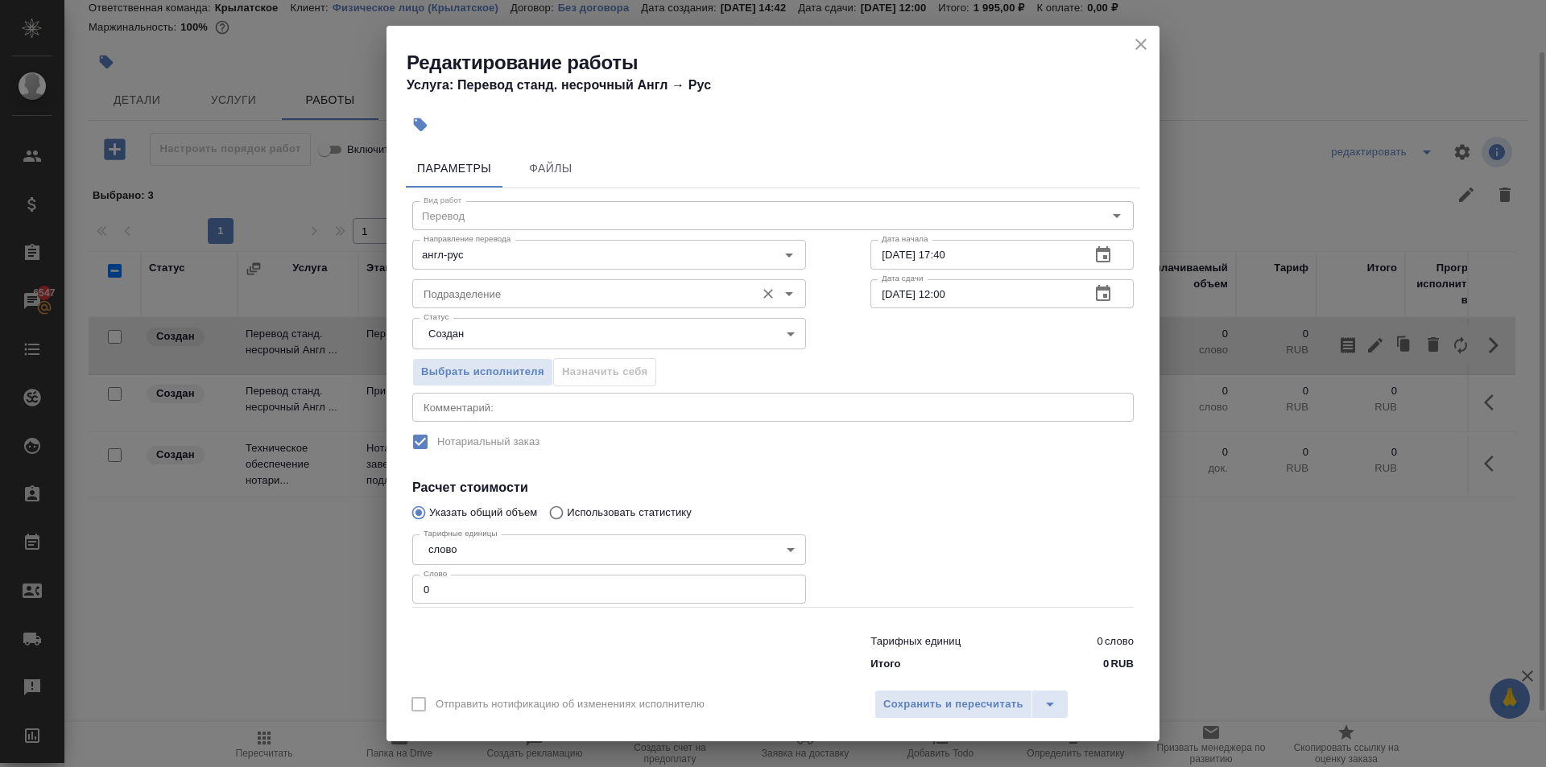
click at [568, 304] on input "Подразделение" at bounding box center [582, 293] width 330 height 19
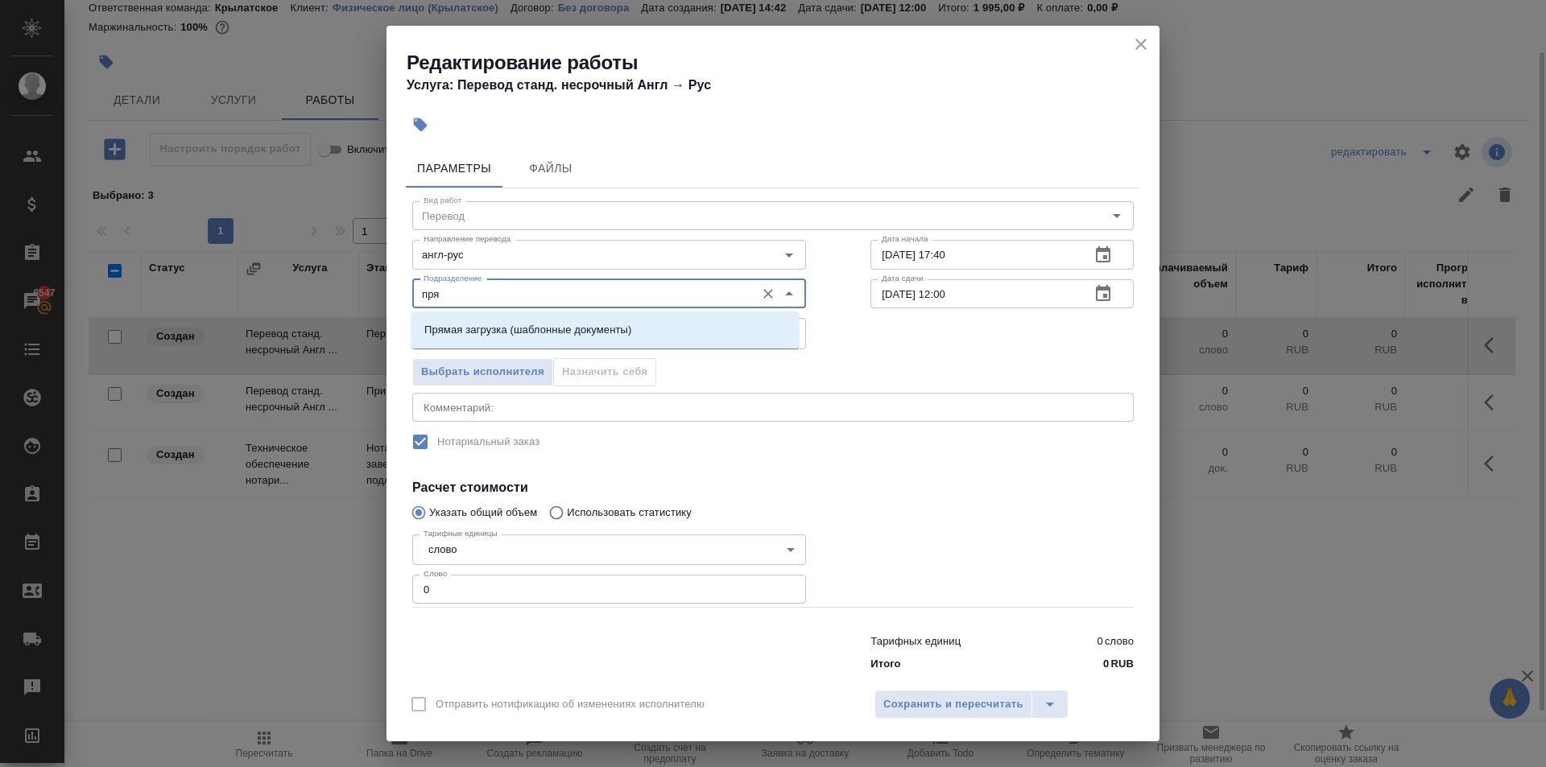
drag, startPoint x: 567, startPoint y: 332, endPoint x: 541, endPoint y: 432, distance: 103.9
click at [572, 335] on p "Прямая загрузка (шаблонные документы)" at bounding box center [527, 330] width 207 height 16
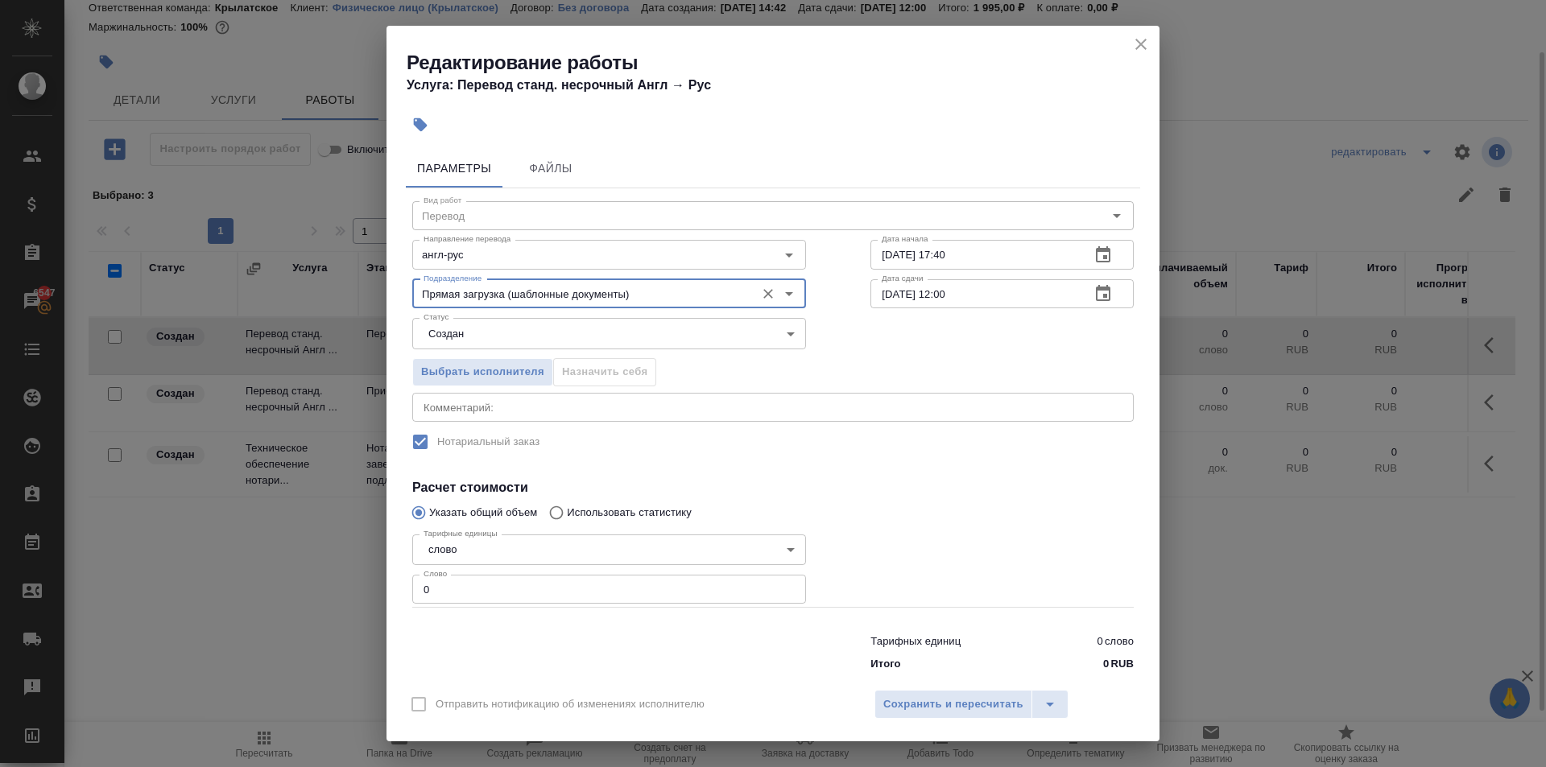
type input "Прямая загрузка (шаблонные документы)"
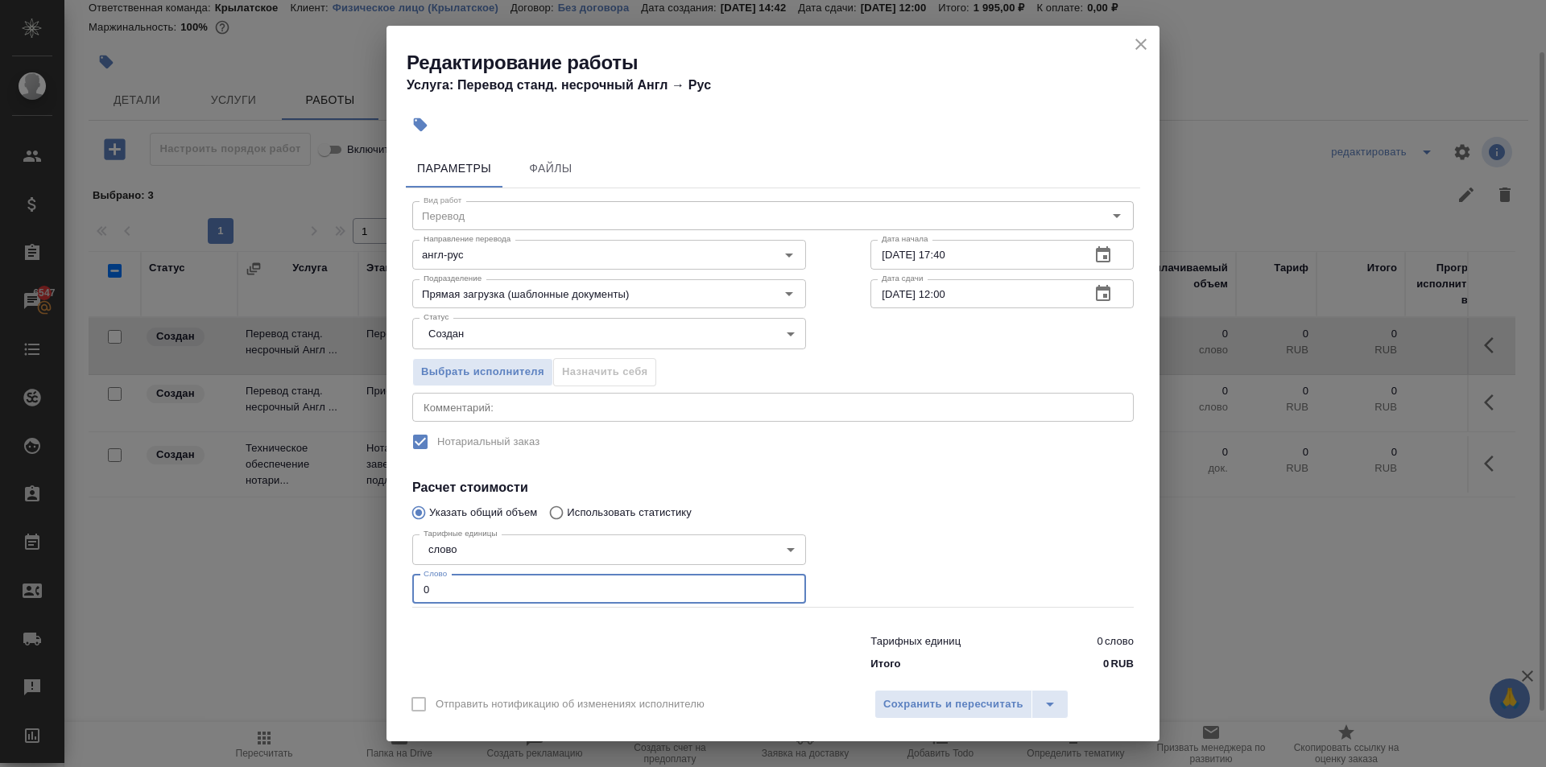
drag, startPoint x: 452, startPoint y: 588, endPoint x: 313, endPoint y: 581, distance: 138.6
click at [313, 581] on div "Редактирование работы Услуга: Перевод станд. несрочный Англ → Рус Параметры Фай…" at bounding box center [773, 383] width 1546 height 767
type input "10"
click at [502, 342] on body "🙏 .cls-1 fill:#fff; AWATERA Kasymov Timur Клиенты Спецификации Заказы 6547 Чаты…" at bounding box center [773, 383] width 1546 height 767
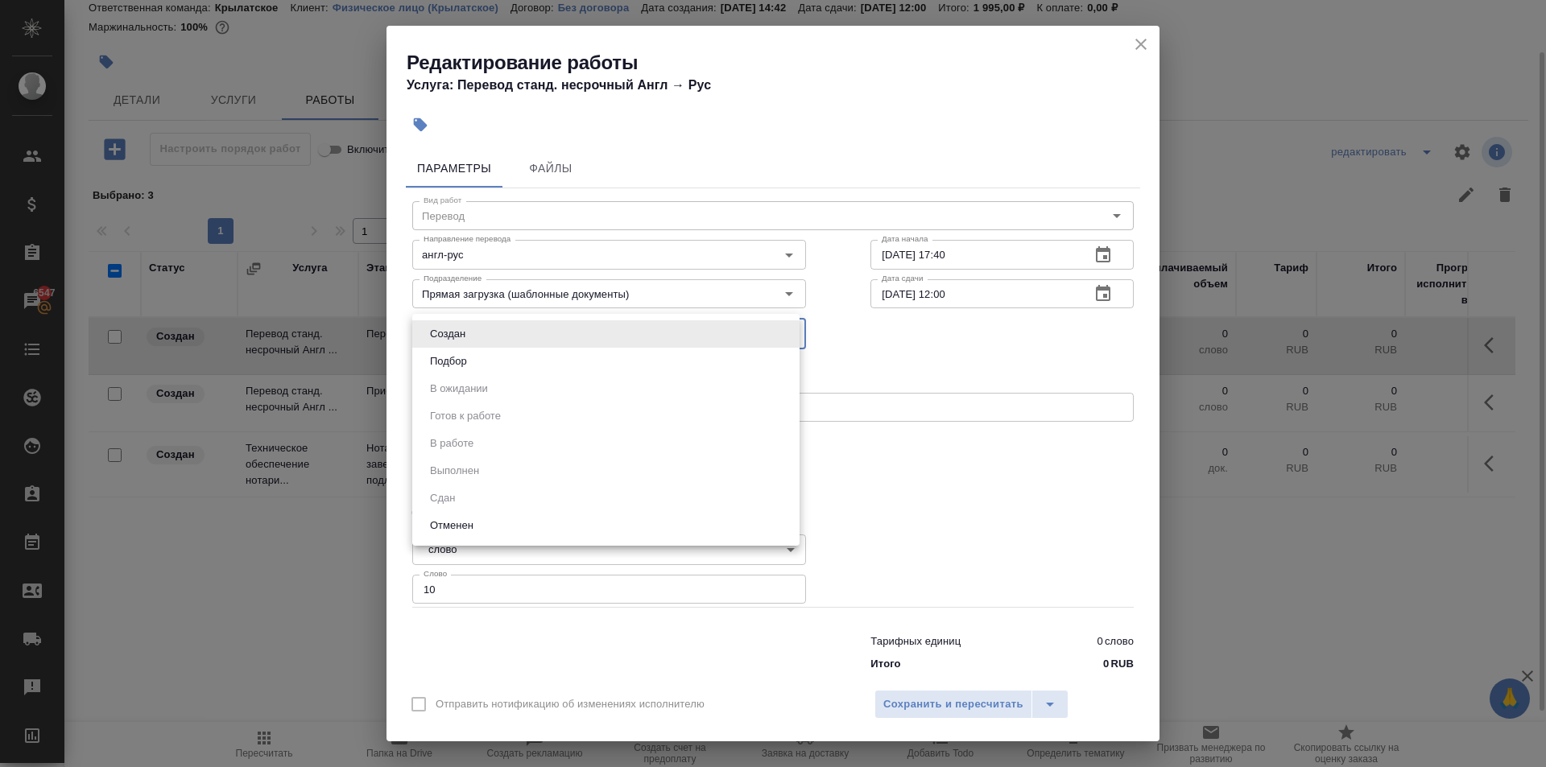
click at [432, 371] on li "Подбор" at bounding box center [605, 361] width 387 height 27
type input "recruiting"
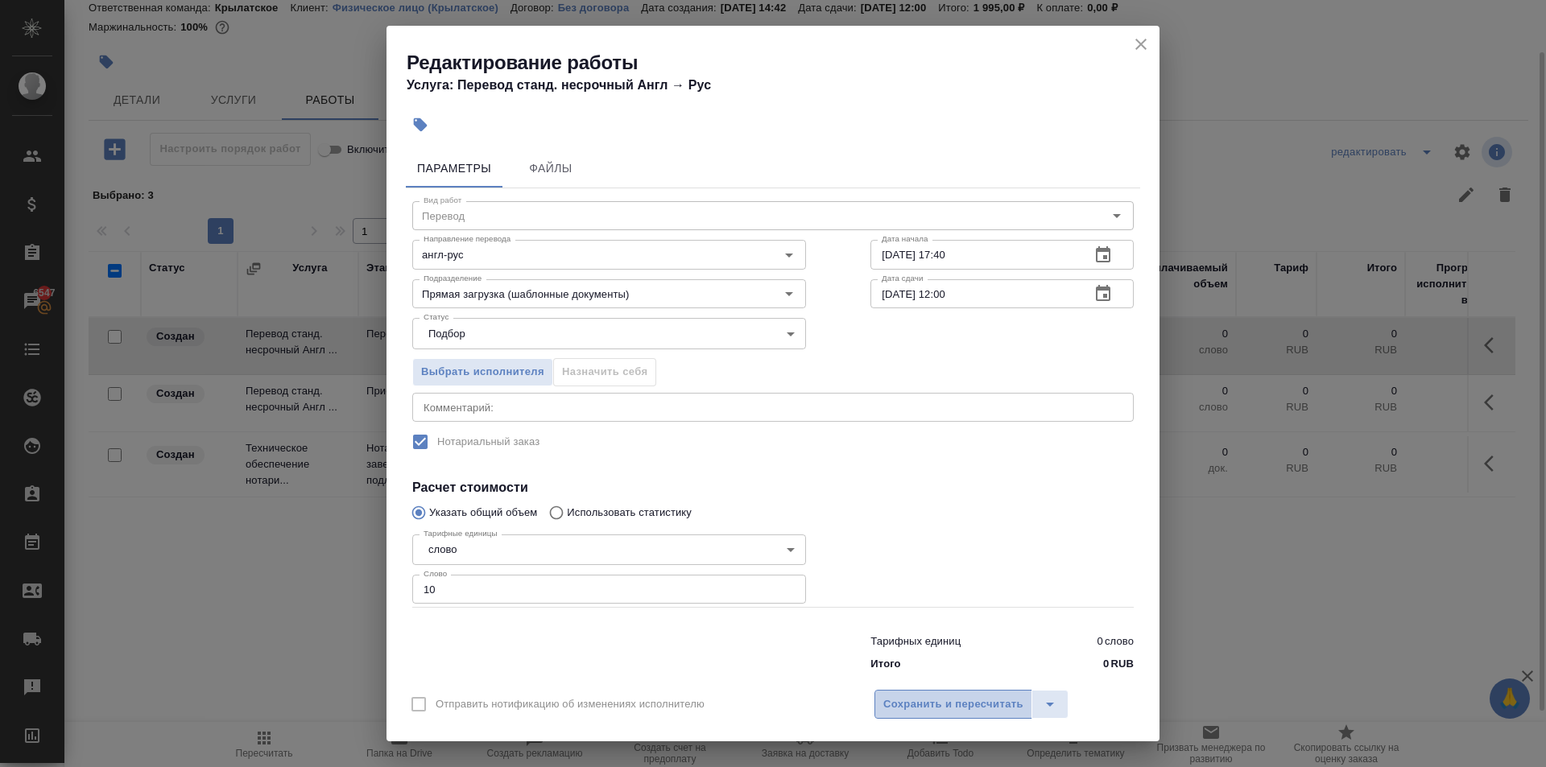
click at [901, 700] on span "Сохранить и пересчитать" at bounding box center [953, 705] width 140 height 19
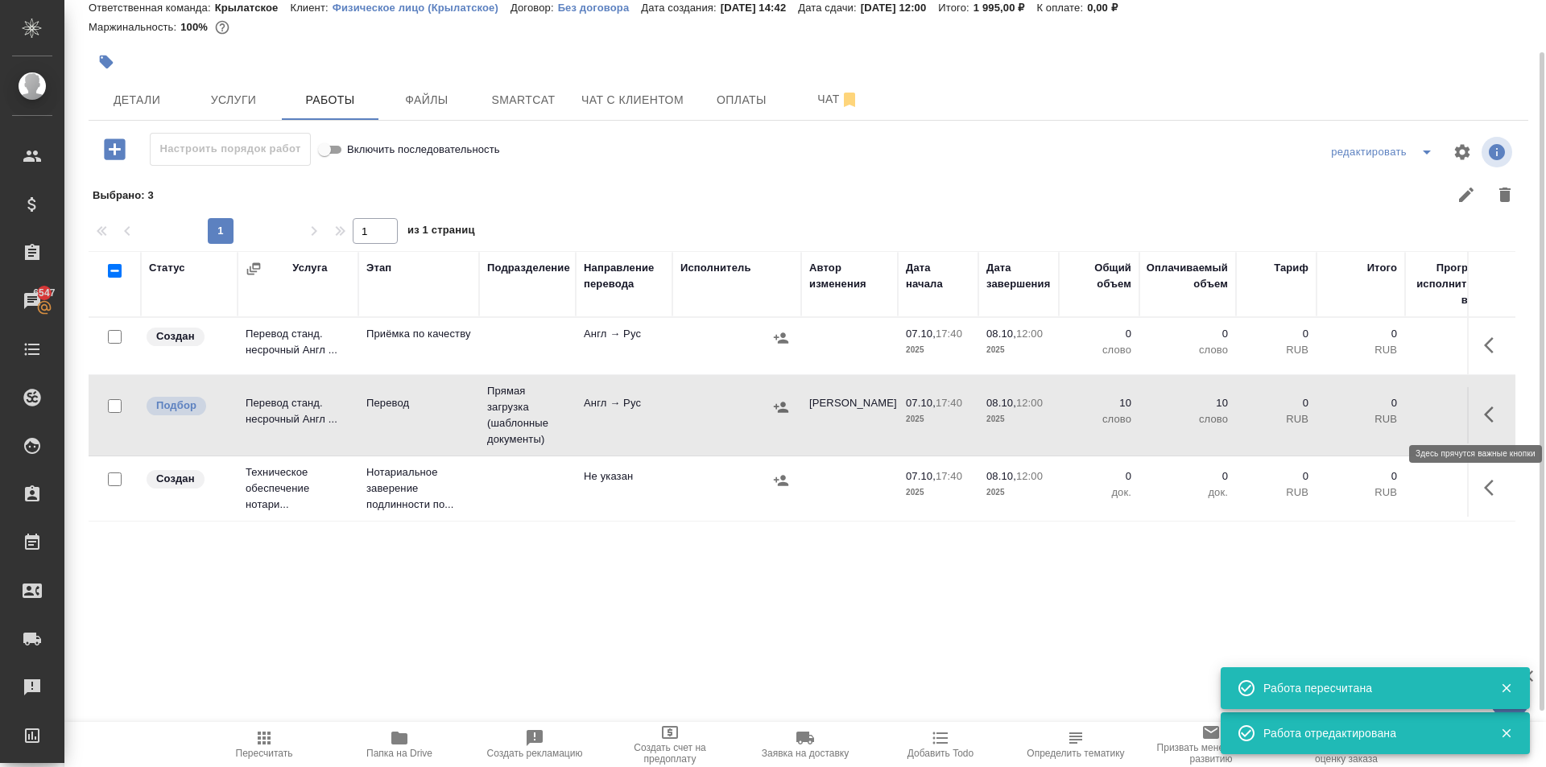
click at [1493, 415] on icon "button" at bounding box center [1493, 414] width 19 height 19
click at [1378, 407] on icon "button" at bounding box center [1374, 414] width 19 height 19
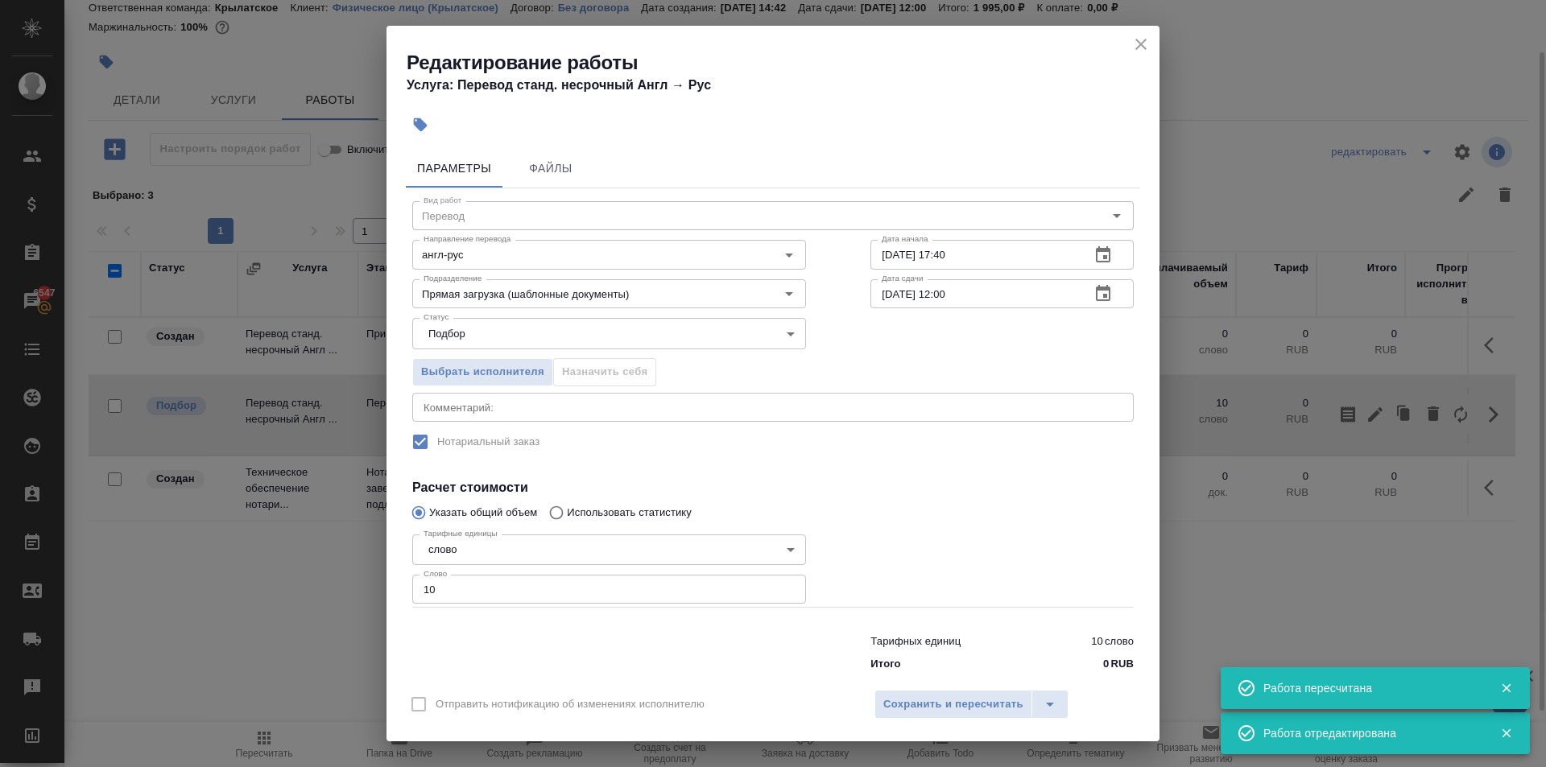
click at [1029, 287] on input "08.10.2025 12:00" at bounding box center [973, 293] width 207 height 29
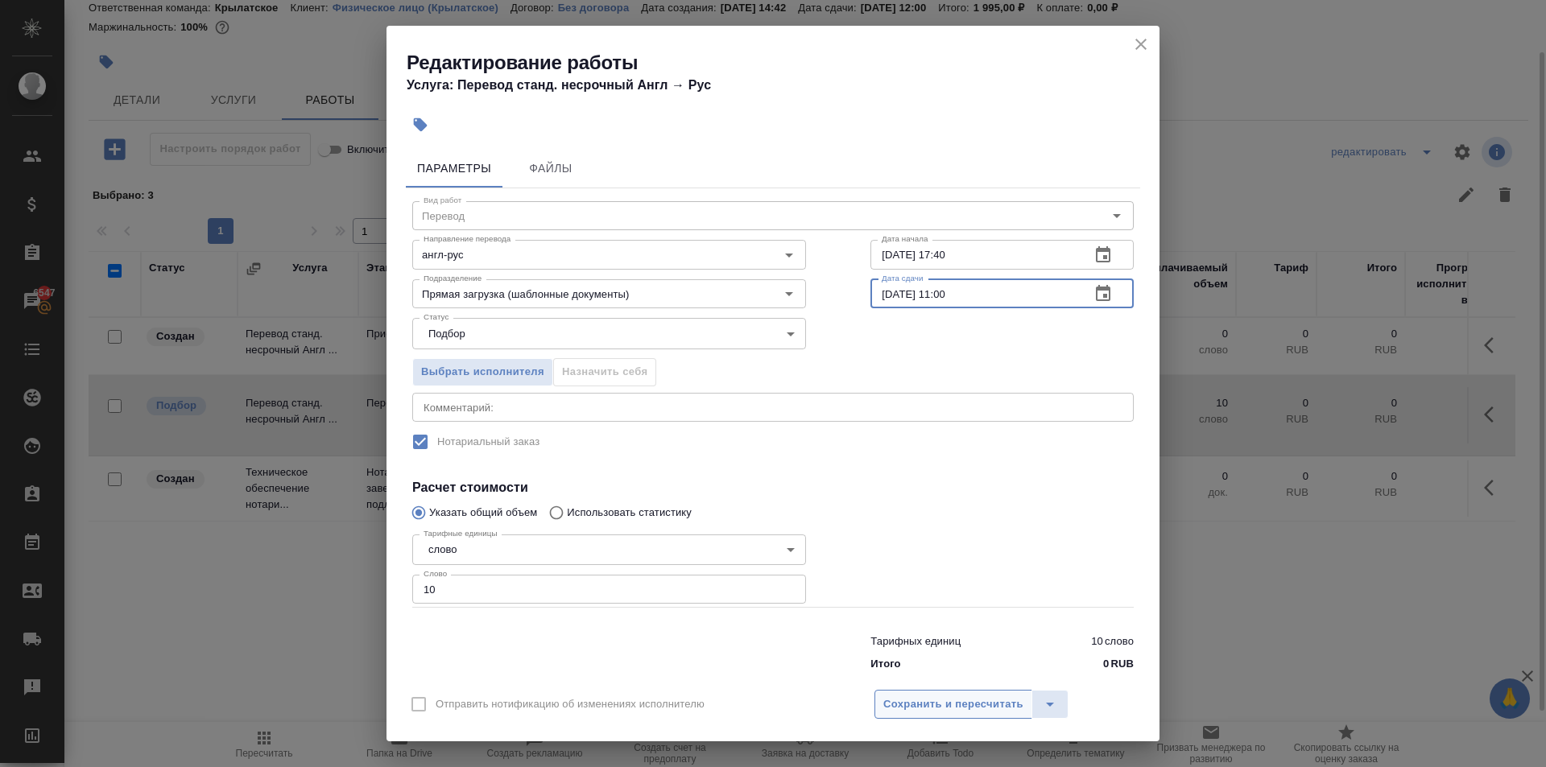
type input "[DATE] 11:00"
click at [933, 705] on span "Сохранить и пересчитать" at bounding box center [953, 705] width 140 height 19
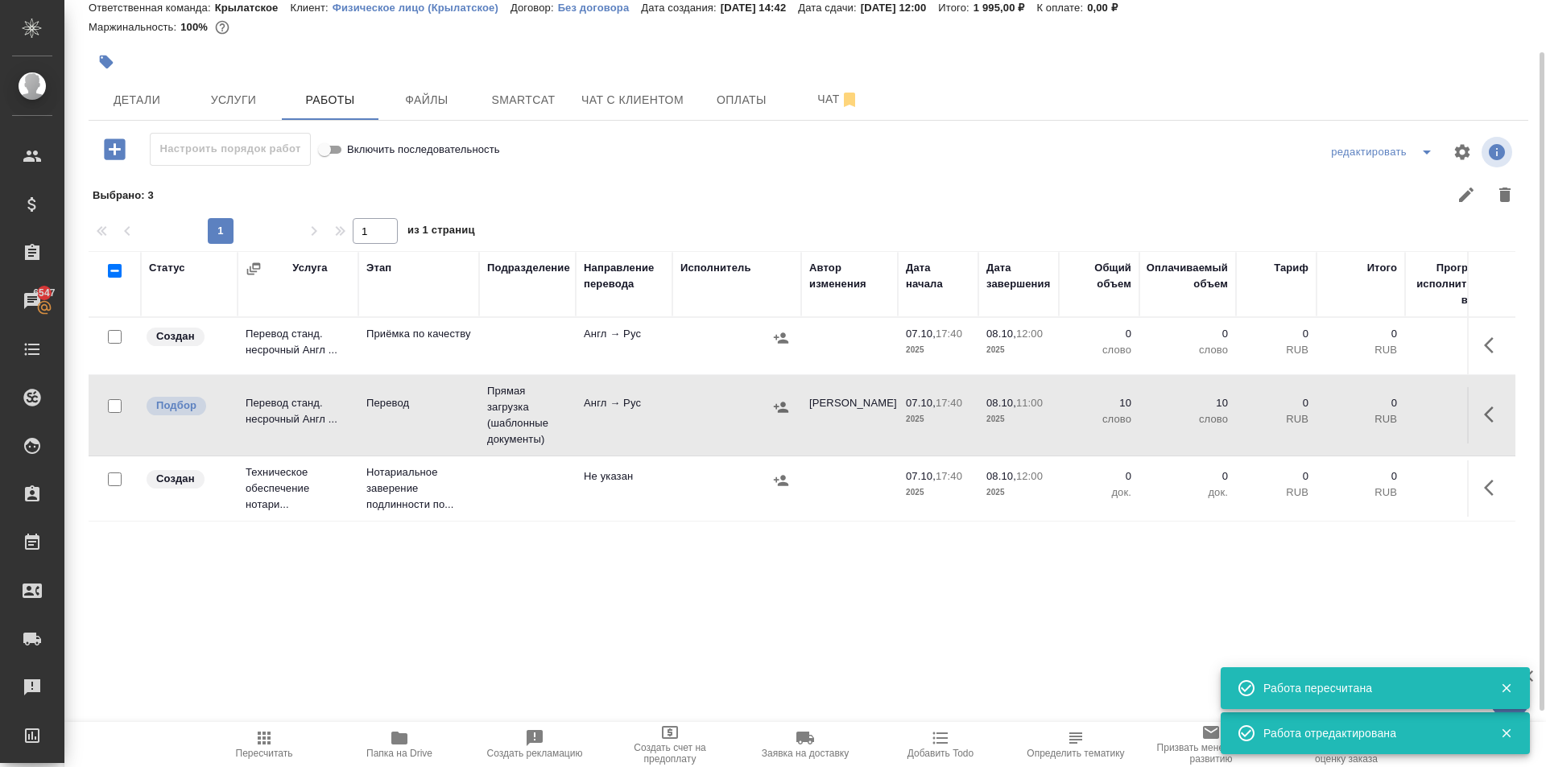
click at [1494, 325] on td at bounding box center [1491, 346] width 48 height 56
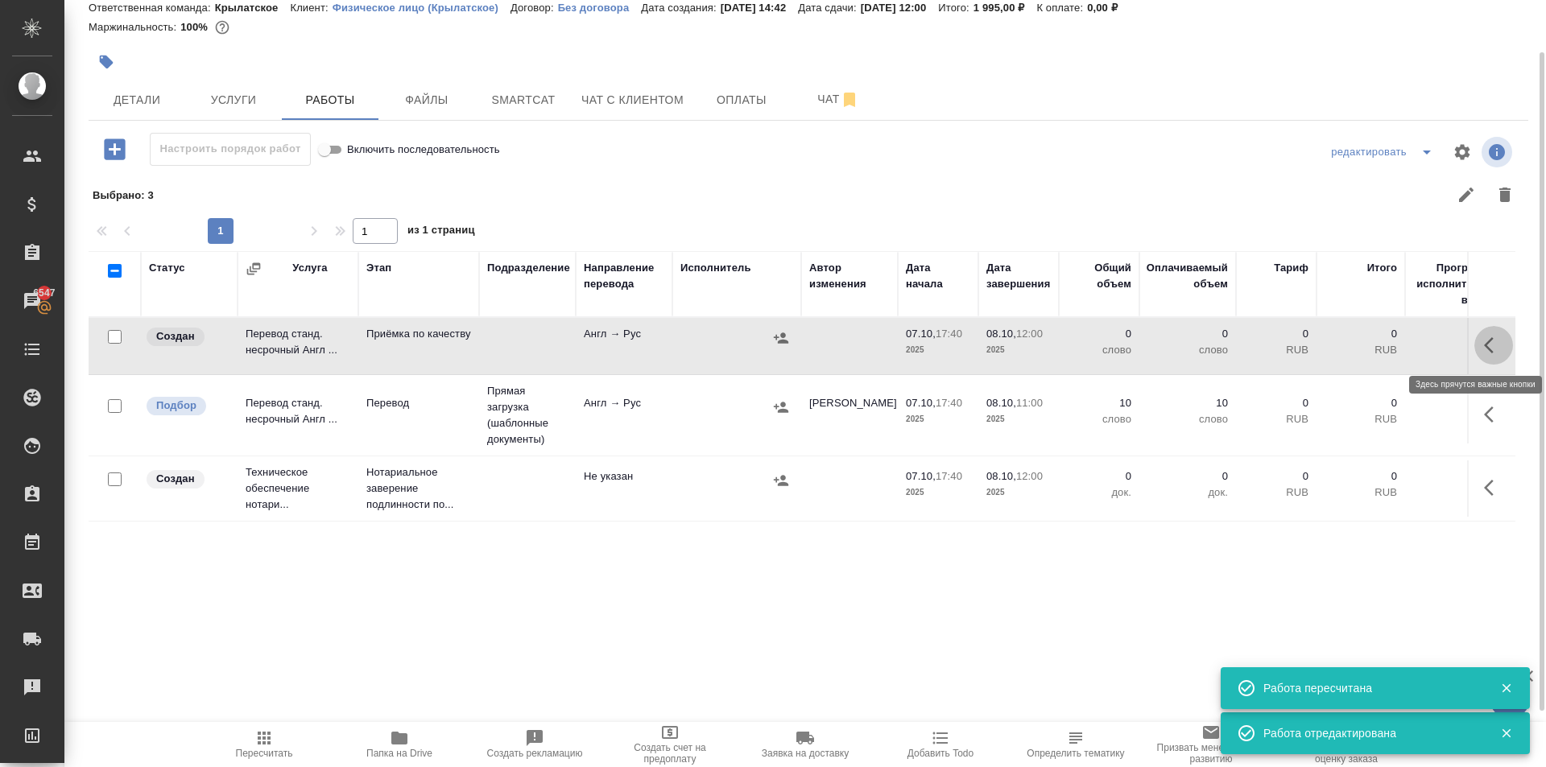
click at [1486, 341] on icon "button" at bounding box center [1493, 345] width 19 height 19
click at [1373, 349] on icon "button" at bounding box center [1375, 345] width 14 height 14
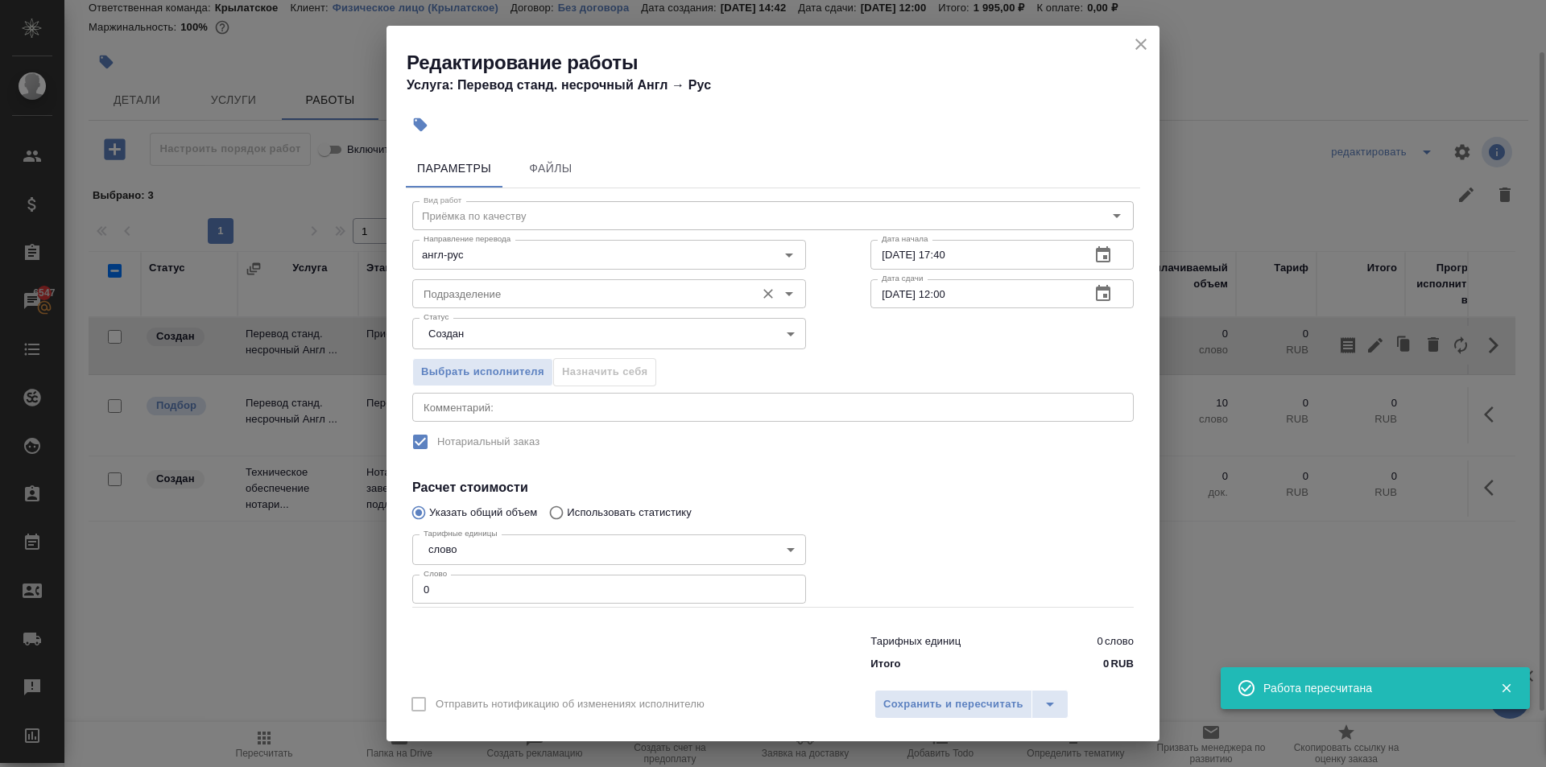
click at [546, 291] on input "Подразделение" at bounding box center [582, 293] width 330 height 19
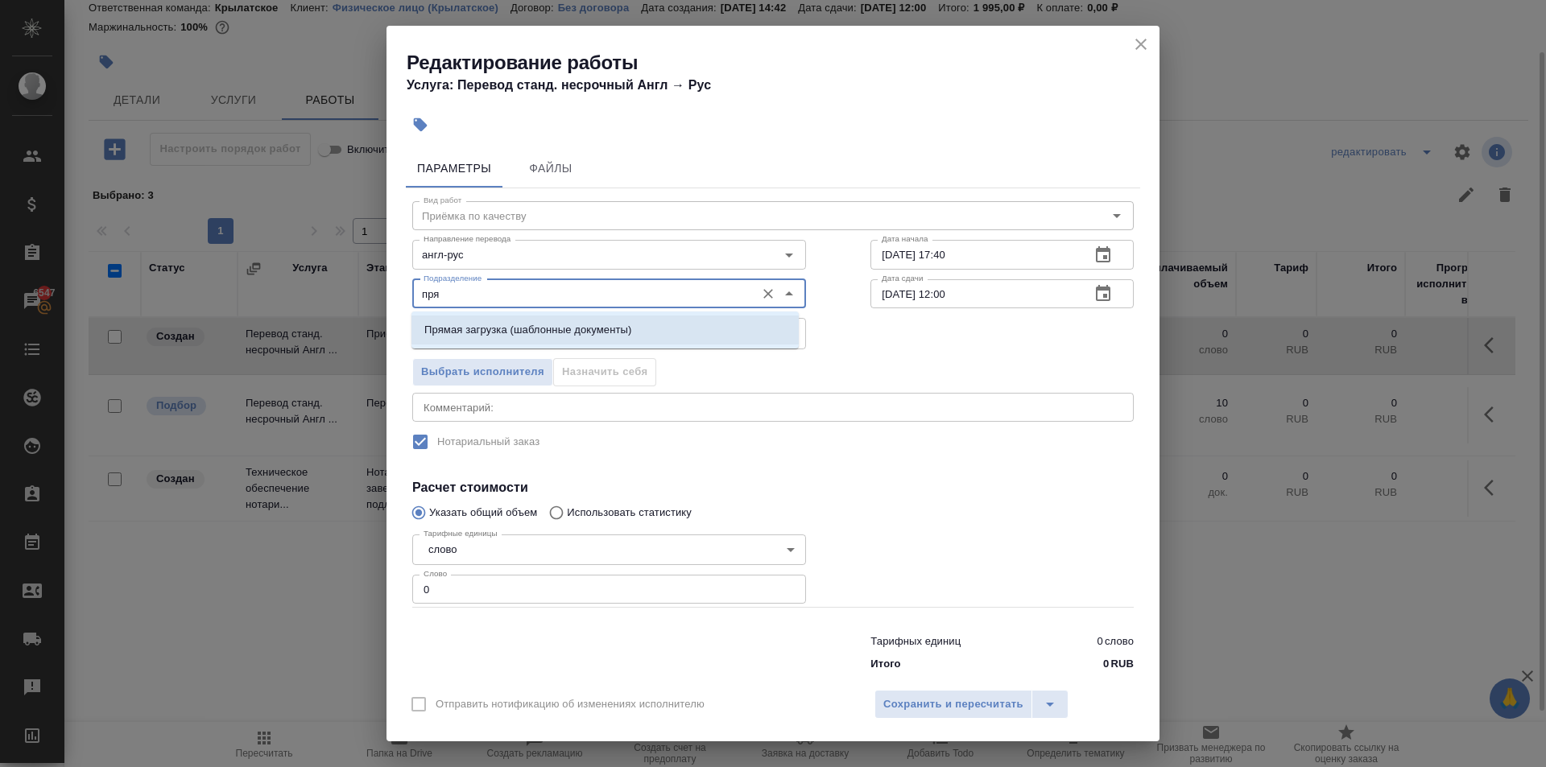
click at [554, 331] on p "Прямая загрузка (шаблонные документы)" at bounding box center [527, 330] width 207 height 16
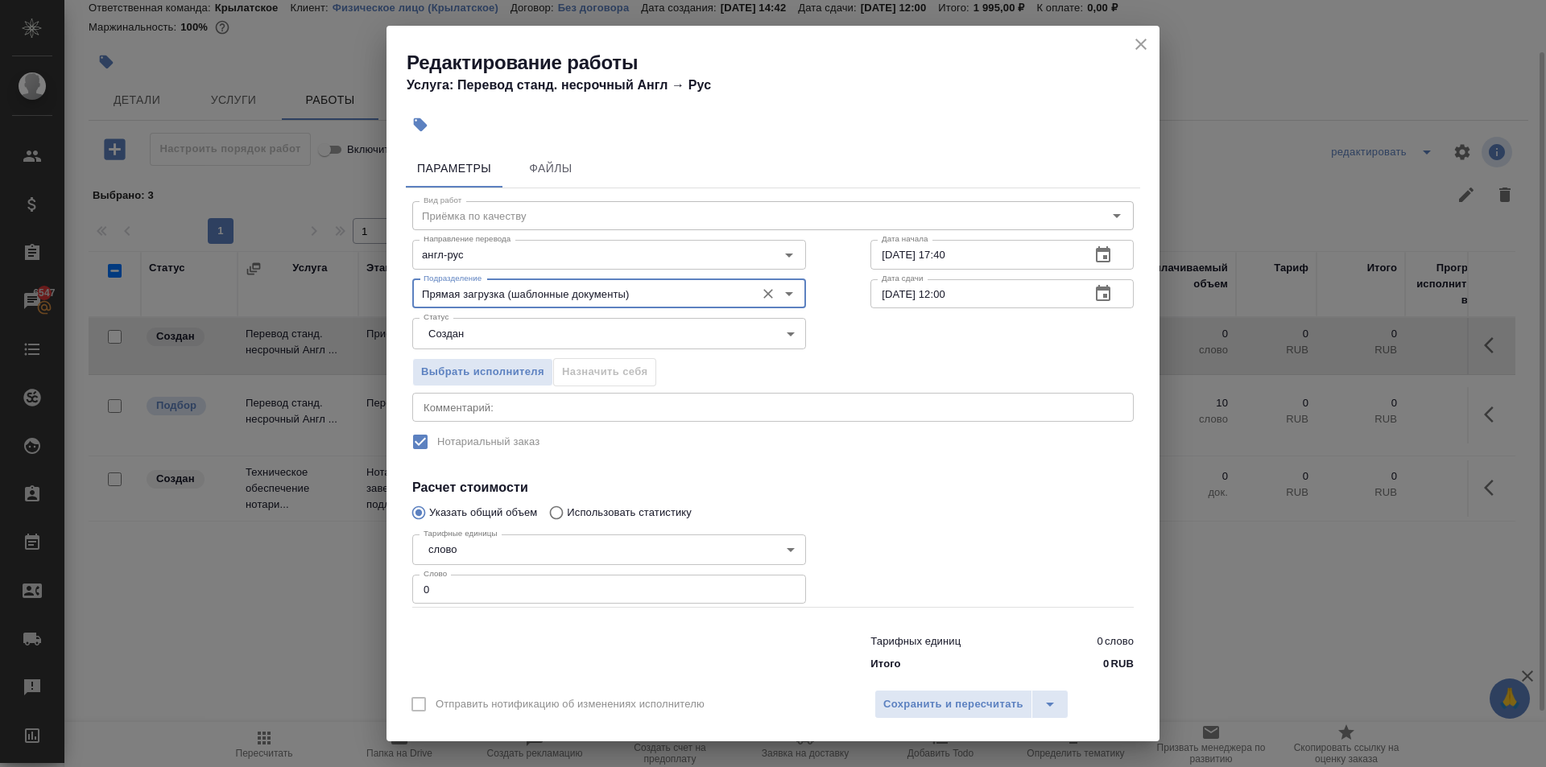
type input "Прямая загрузка (шаблонные документы)"
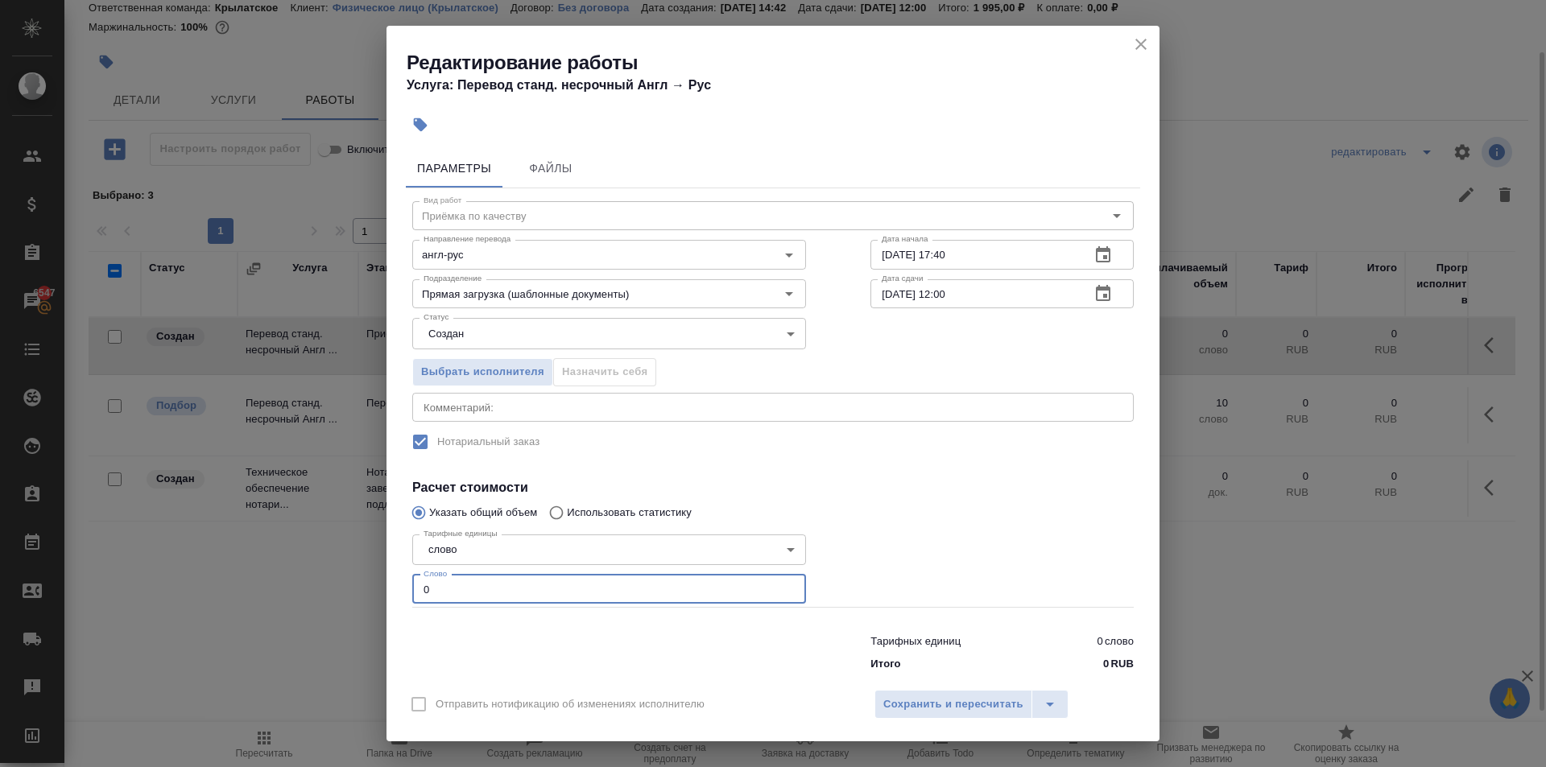
drag, startPoint x: 399, startPoint y: 596, endPoint x: 355, endPoint y: 600, distance: 44.5
click at [355, 600] on div "Редактирование работы Услуга: Перевод станд. несрочный Англ → Рус Параметры Фай…" at bounding box center [773, 383] width 1546 height 767
type input "10"
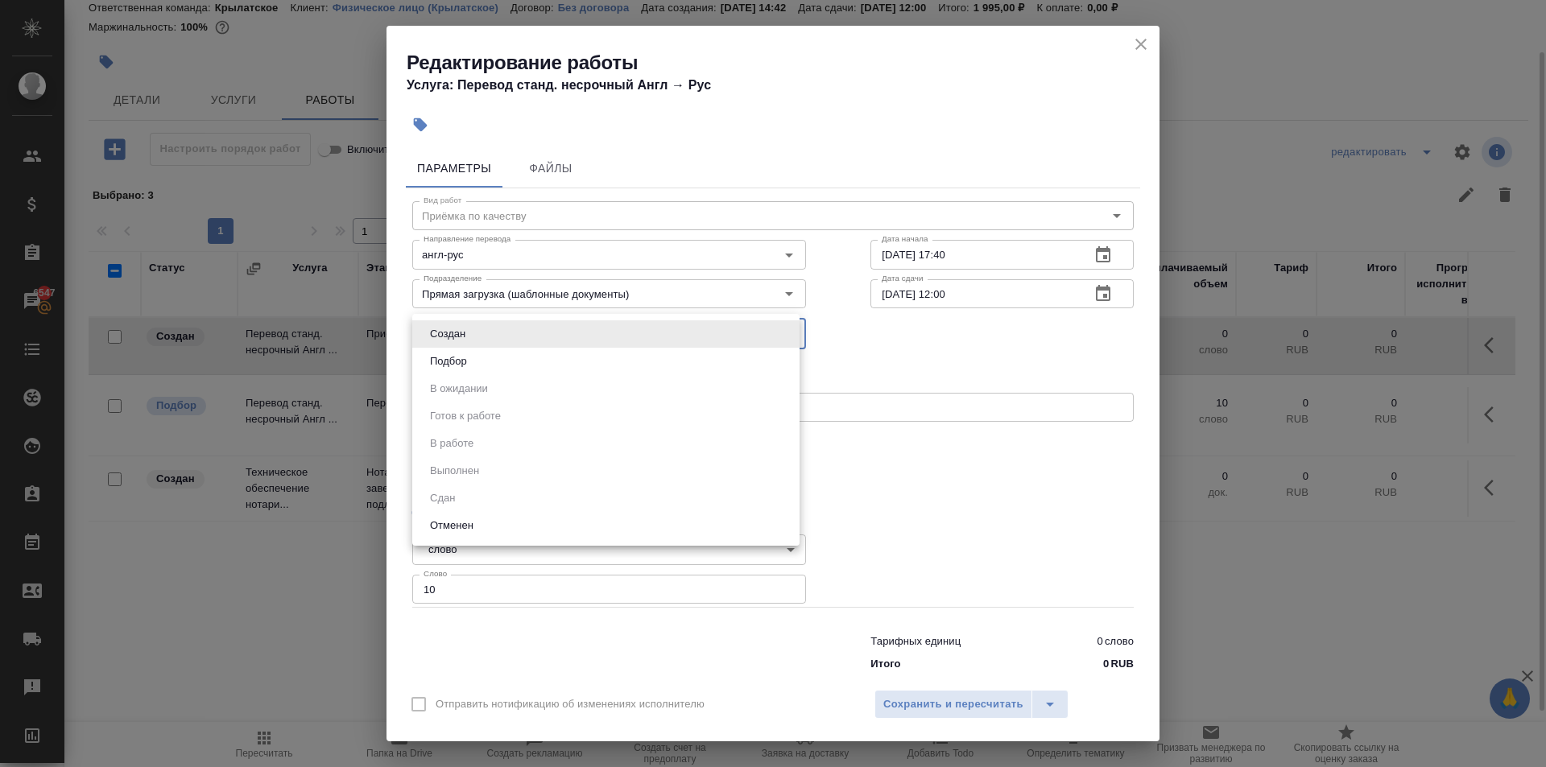
click at [458, 329] on body "🙏 .cls-1 fill:#fff; AWATERA Kasymov Timur Клиенты Спецификации Заказы 6547 Чаты…" at bounding box center [773, 383] width 1546 height 767
click at [451, 373] on li "Подбор" at bounding box center [605, 361] width 387 height 27
type input "recruiting"
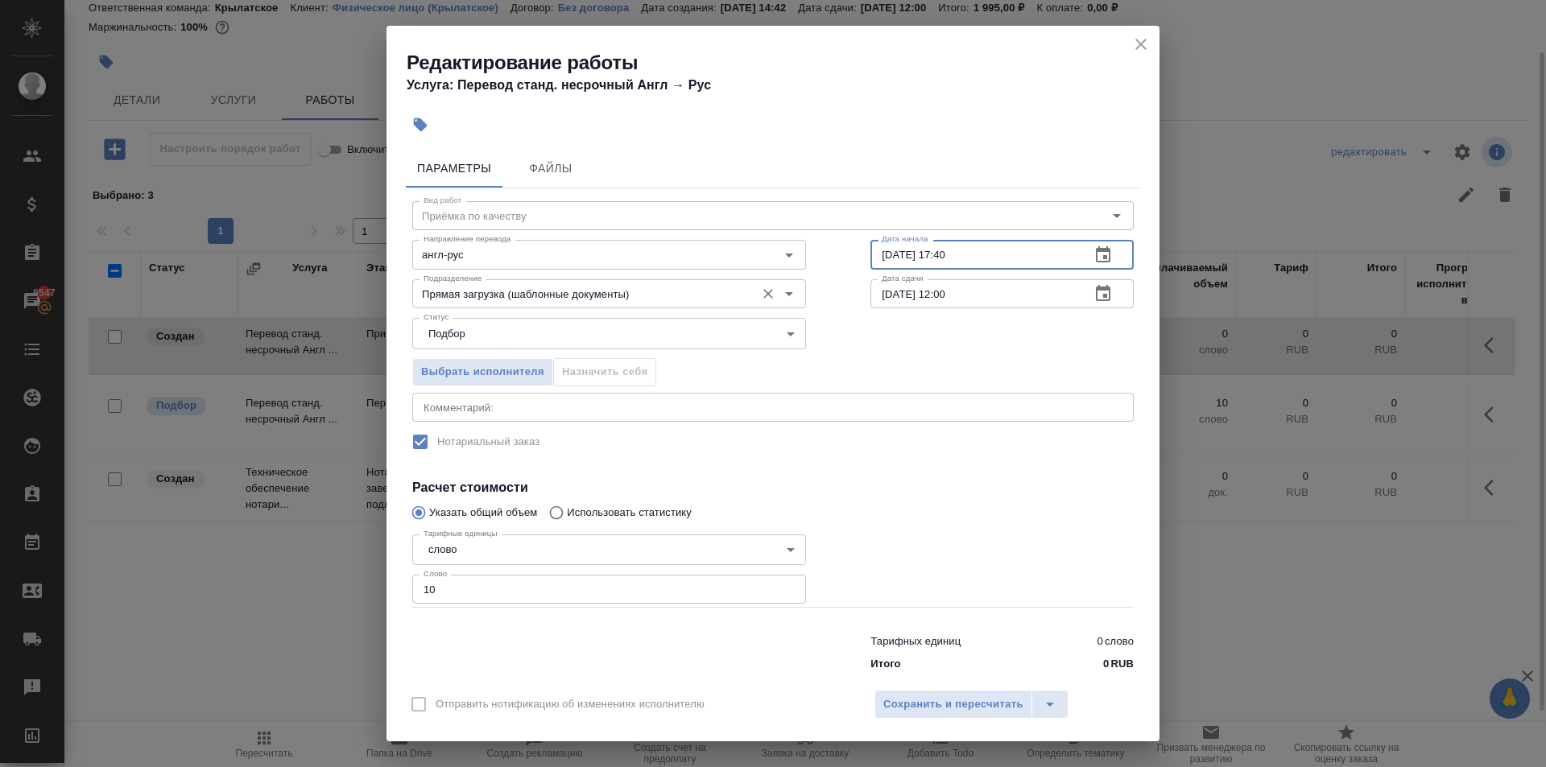
drag, startPoint x: 968, startPoint y: 246, endPoint x: 729, endPoint y: 282, distance: 242.5
click at [729, 282] on div "Вид работ Приёмка по качеству Вид работ Направление перевода англ-рус Направлен…" at bounding box center [773, 433] width 734 height 490
type input "[DATE] 11:00"
click at [942, 696] on span "Сохранить и пересчитать" at bounding box center [953, 705] width 140 height 19
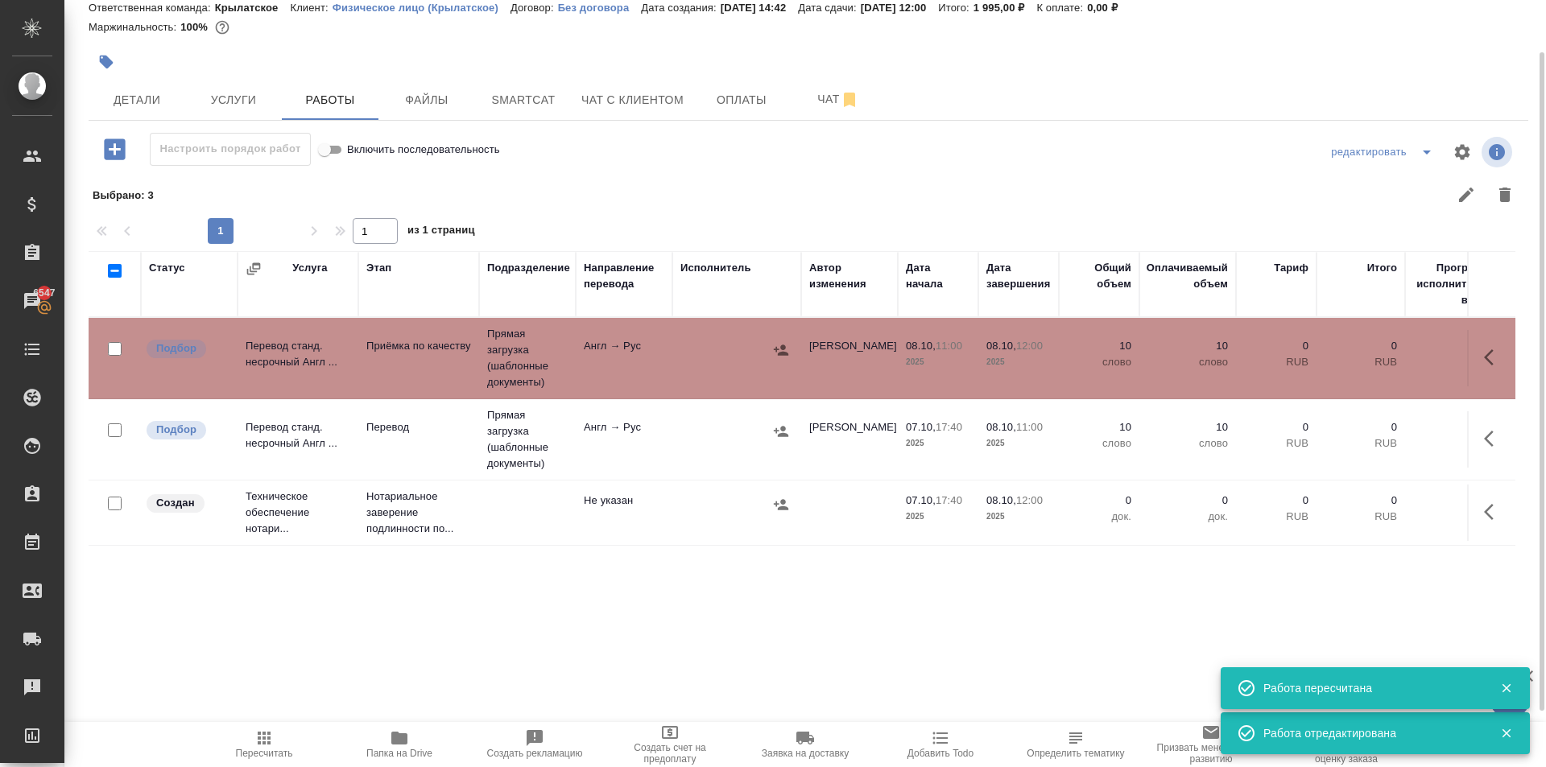
click at [1482, 507] on button "button" at bounding box center [1493, 512] width 39 height 39
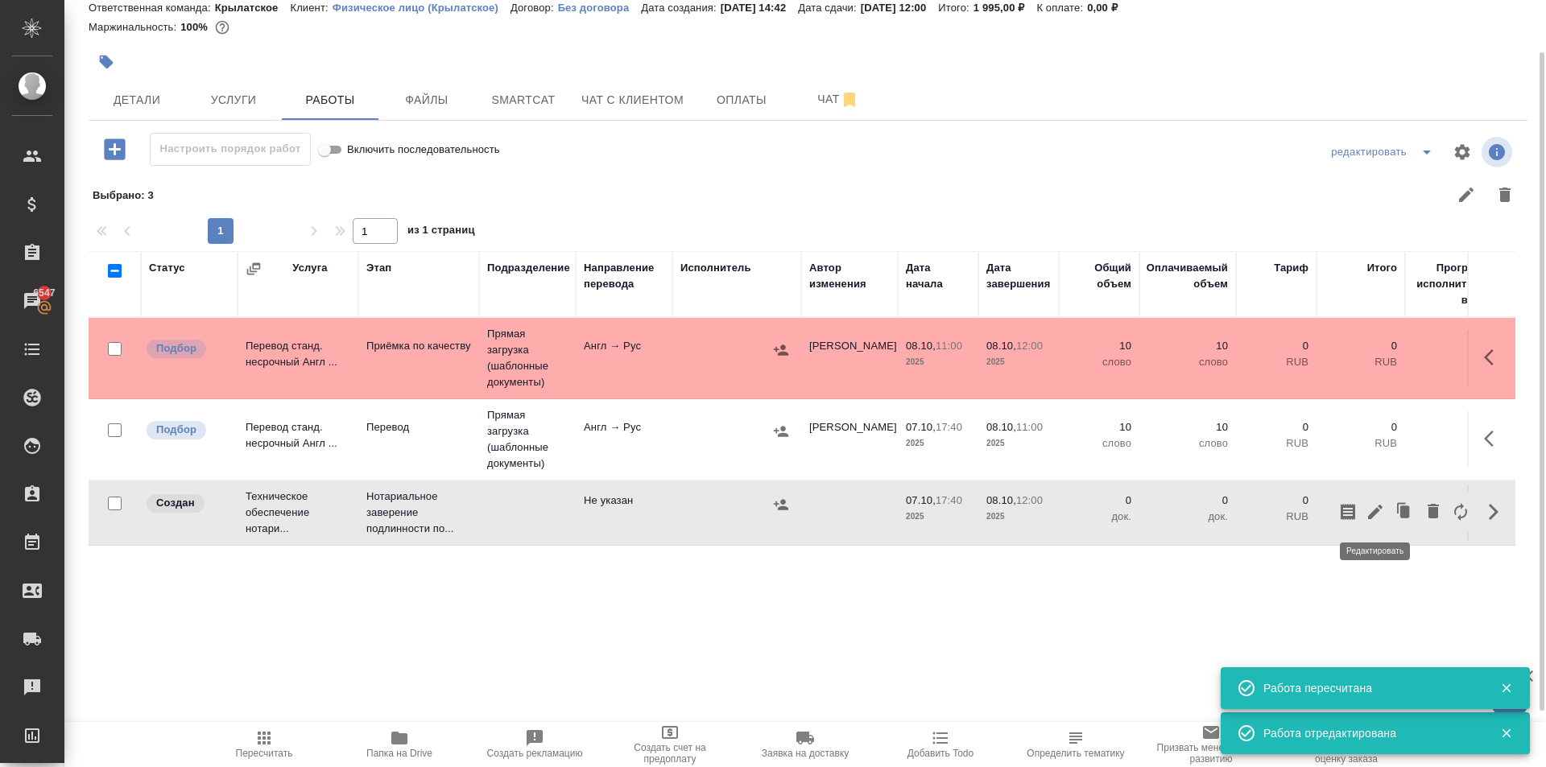
click at [1378, 506] on icon "button" at bounding box center [1375, 512] width 14 height 14
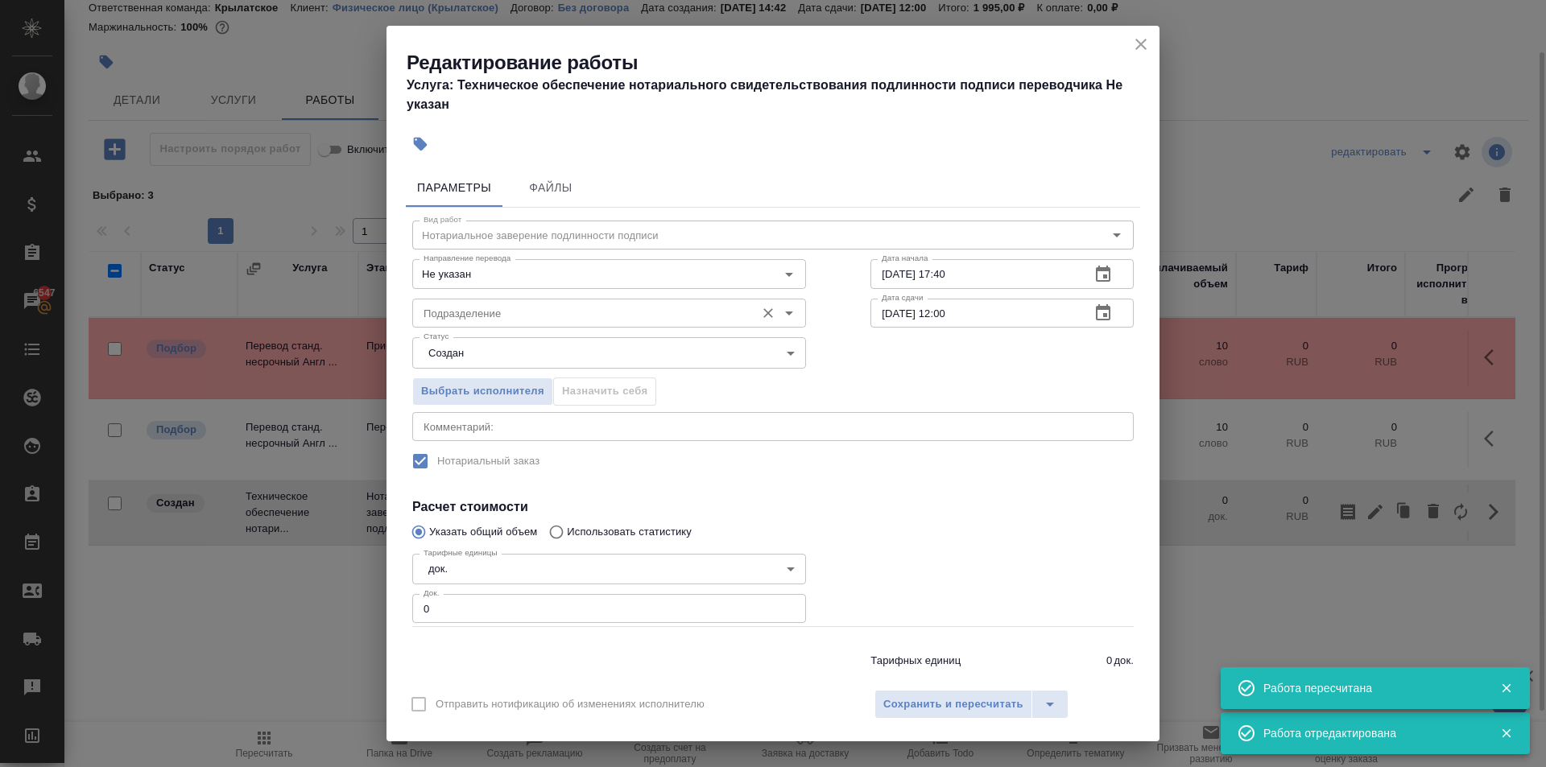
click at [465, 318] on input "Подразделение" at bounding box center [582, 313] width 330 height 19
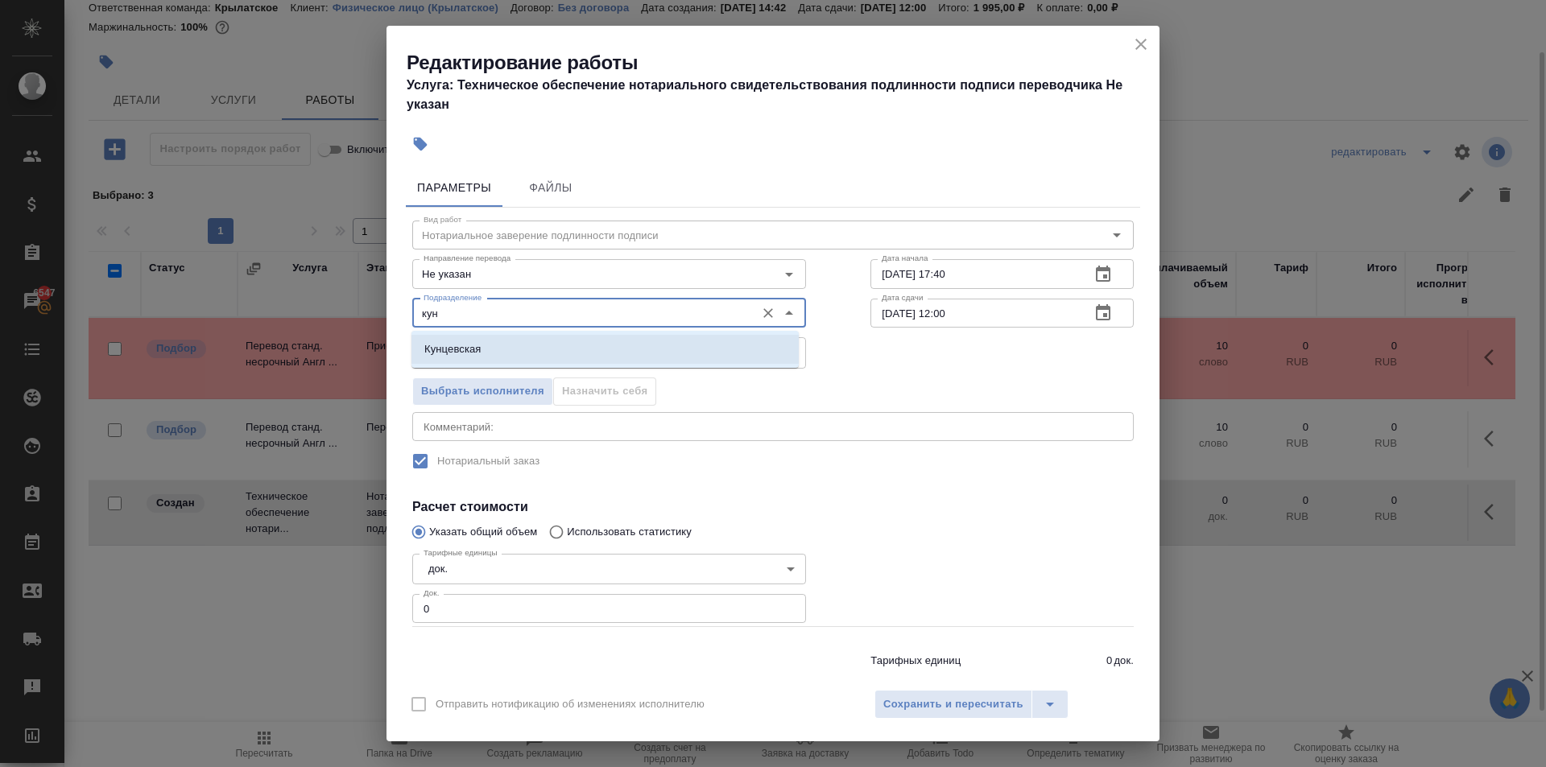
click at [460, 346] on p "Кунцевская" at bounding box center [452, 349] width 57 height 16
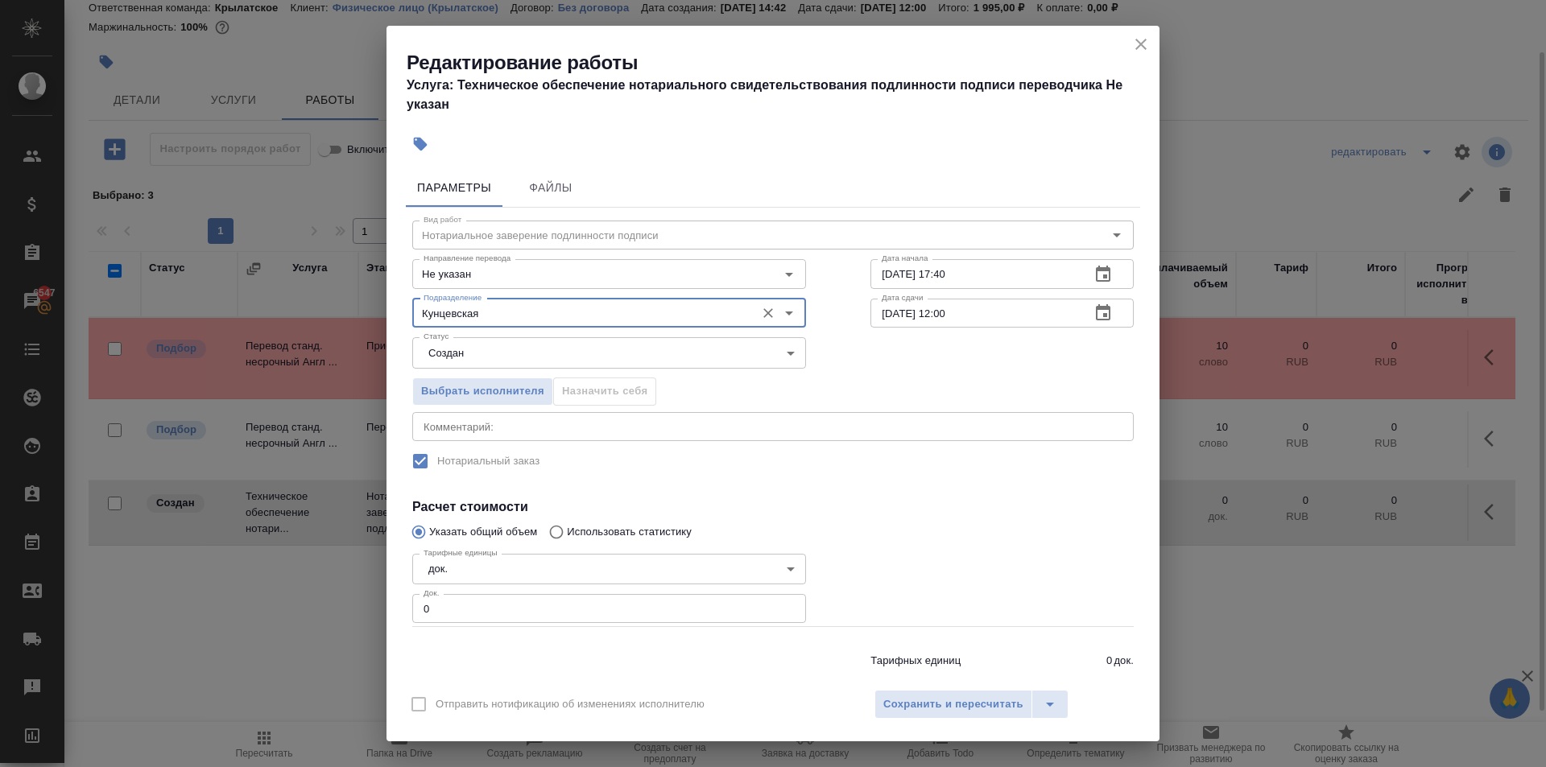
type input "Кунцевская"
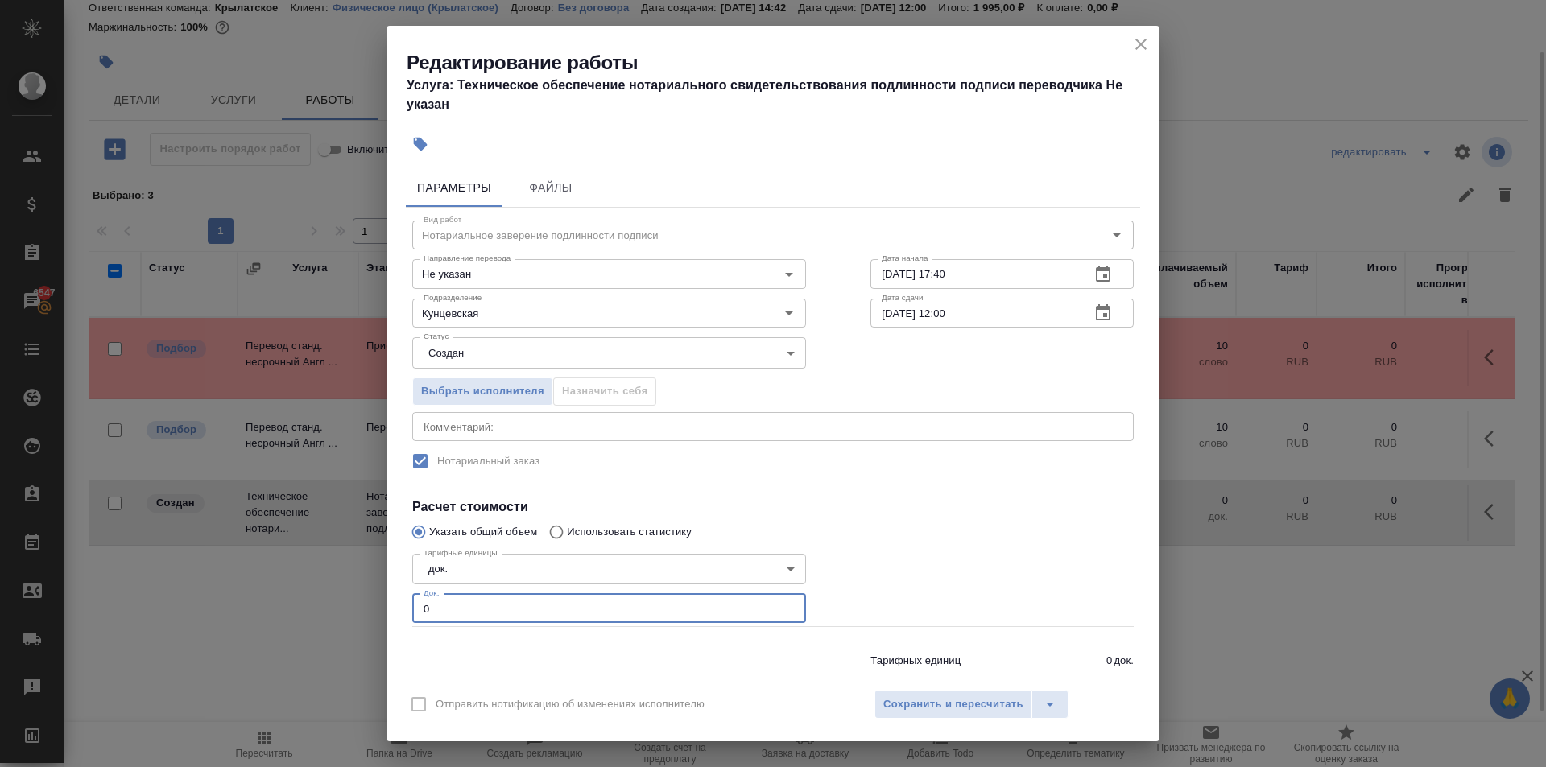
drag, startPoint x: 448, startPoint y: 614, endPoint x: 270, endPoint y: 597, distance: 178.8
click at [270, 597] on div "Редактирование работы Услуга: Техническое обеспечение нотариального свидетельст…" at bounding box center [773, 383] width 1546 height 767
type input "1"
click at [931, 683] on div "Отправить нотификацию об изменениях исполнителю Сохранить и пересчитать" at bounding box center [772, 710] width 773 height 62
click at [939, 696] on span "Сохранить и пересчитать" at bounding box center [953, 705] width 140 height 19
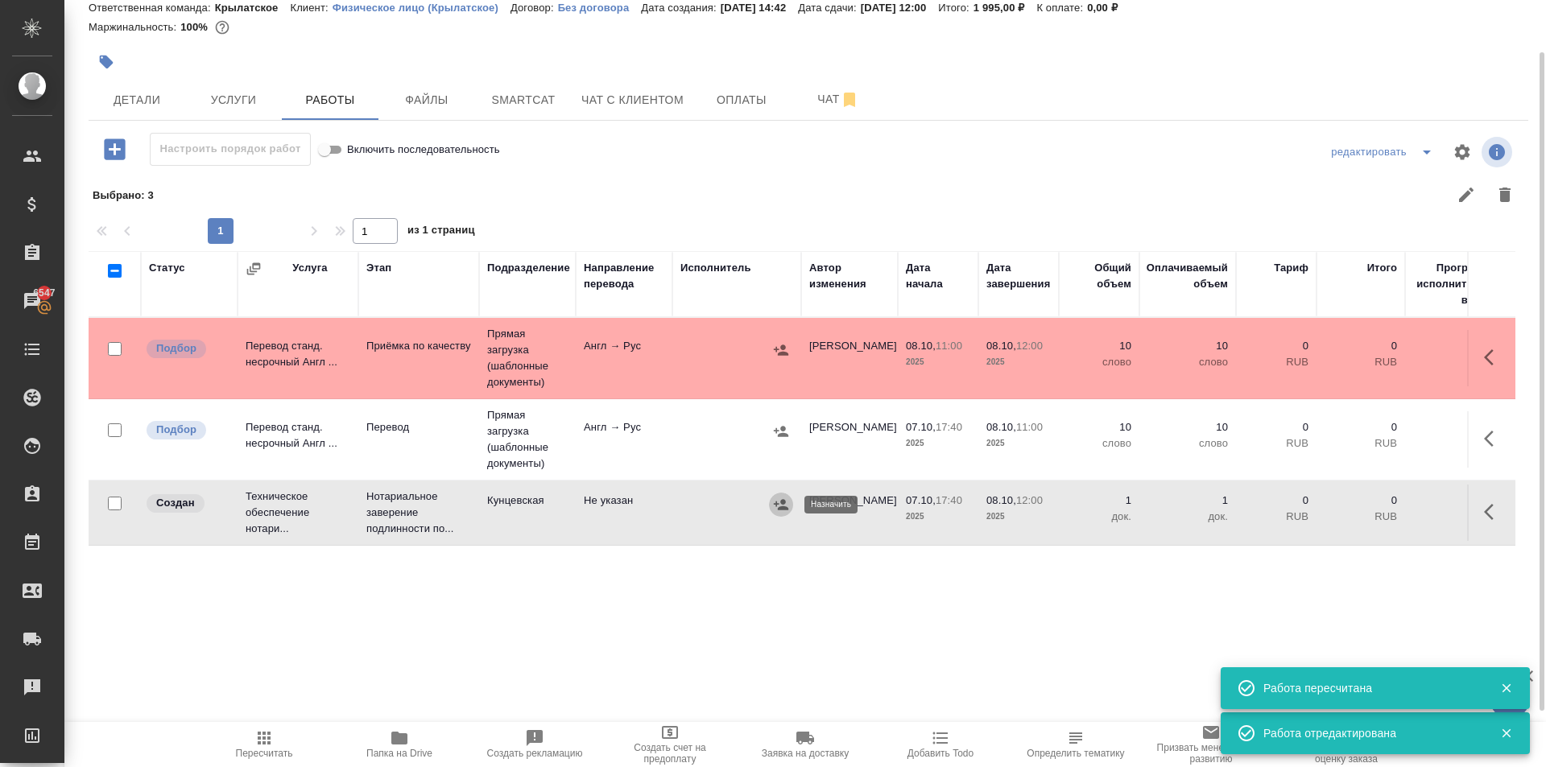
click at [787, 510] on icon "button" at bounding box center [781, 505] width 16 height 16
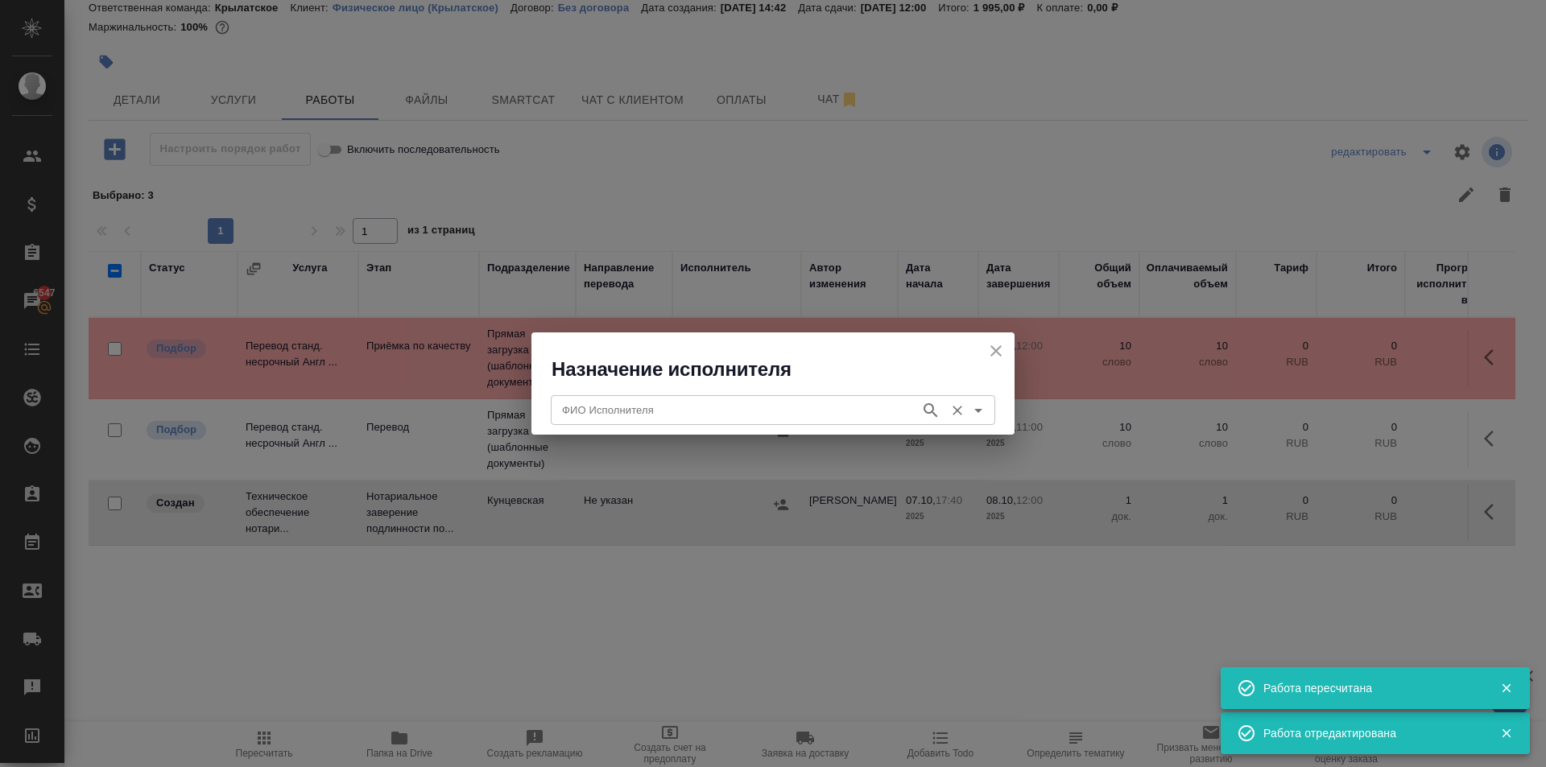
click at [701, 420] on div "ФИО Исполнителя" at bounding box center [773, 409] width 444 height 29
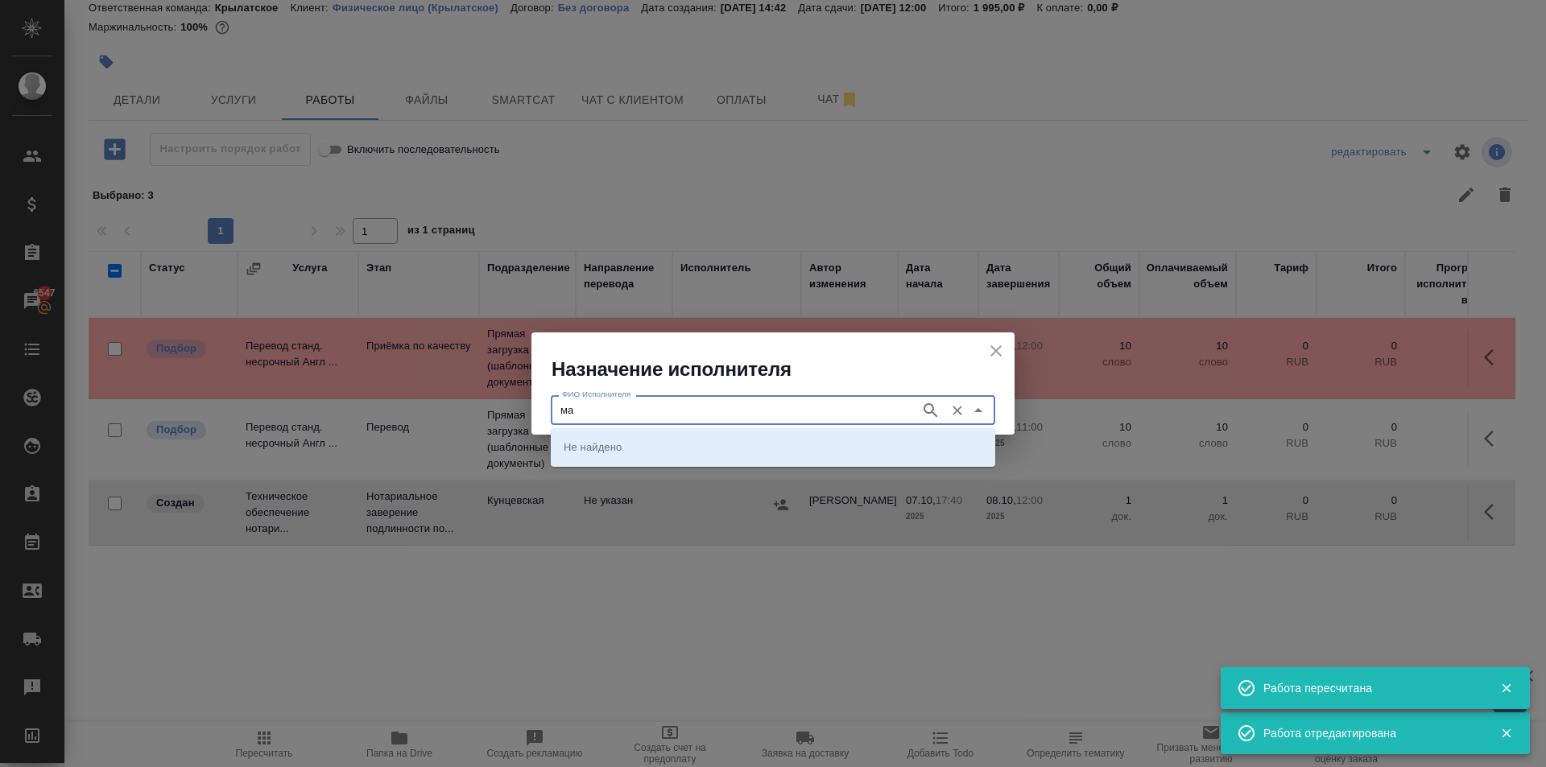
type input "м"
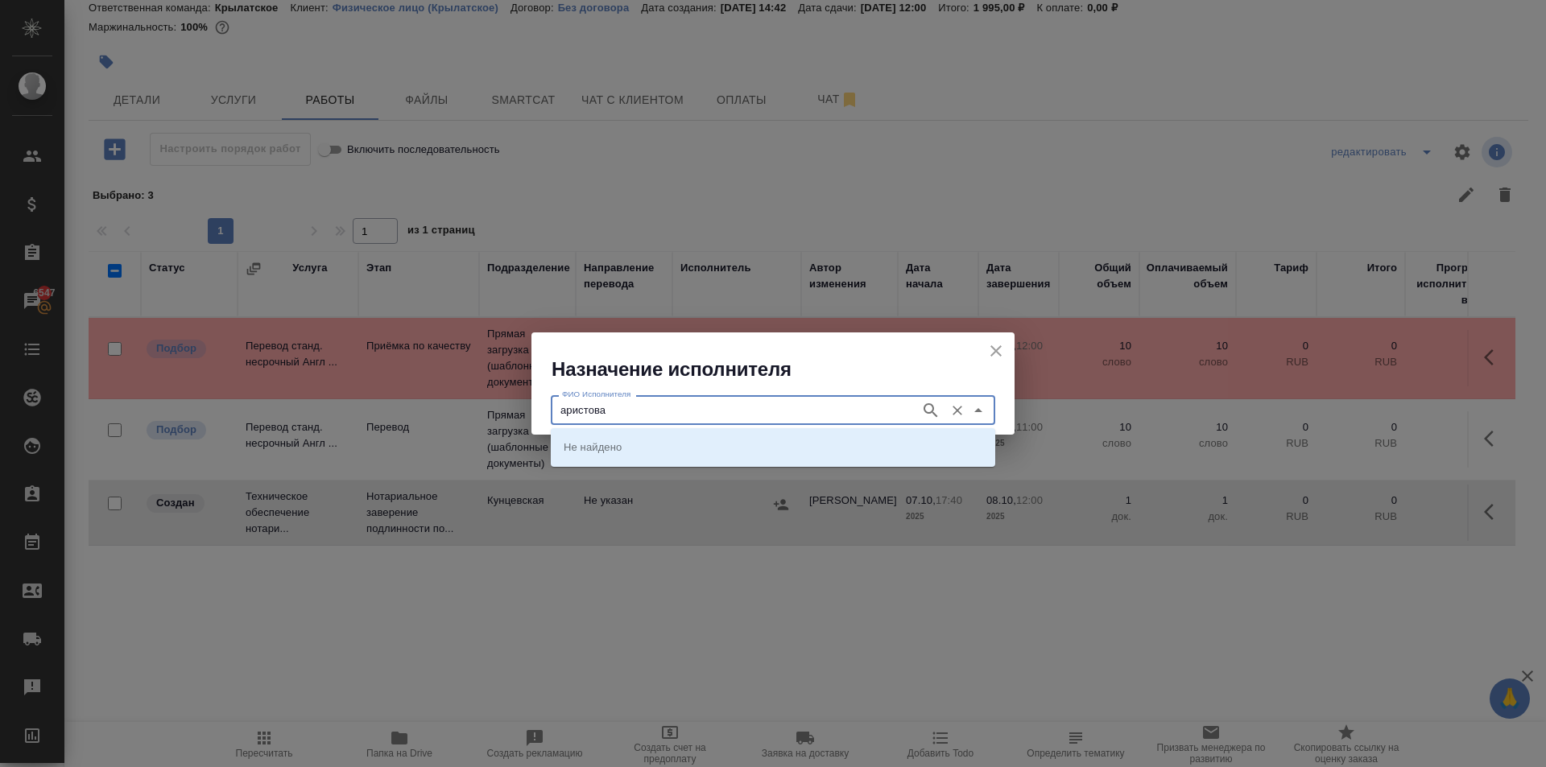
type input "аристова"
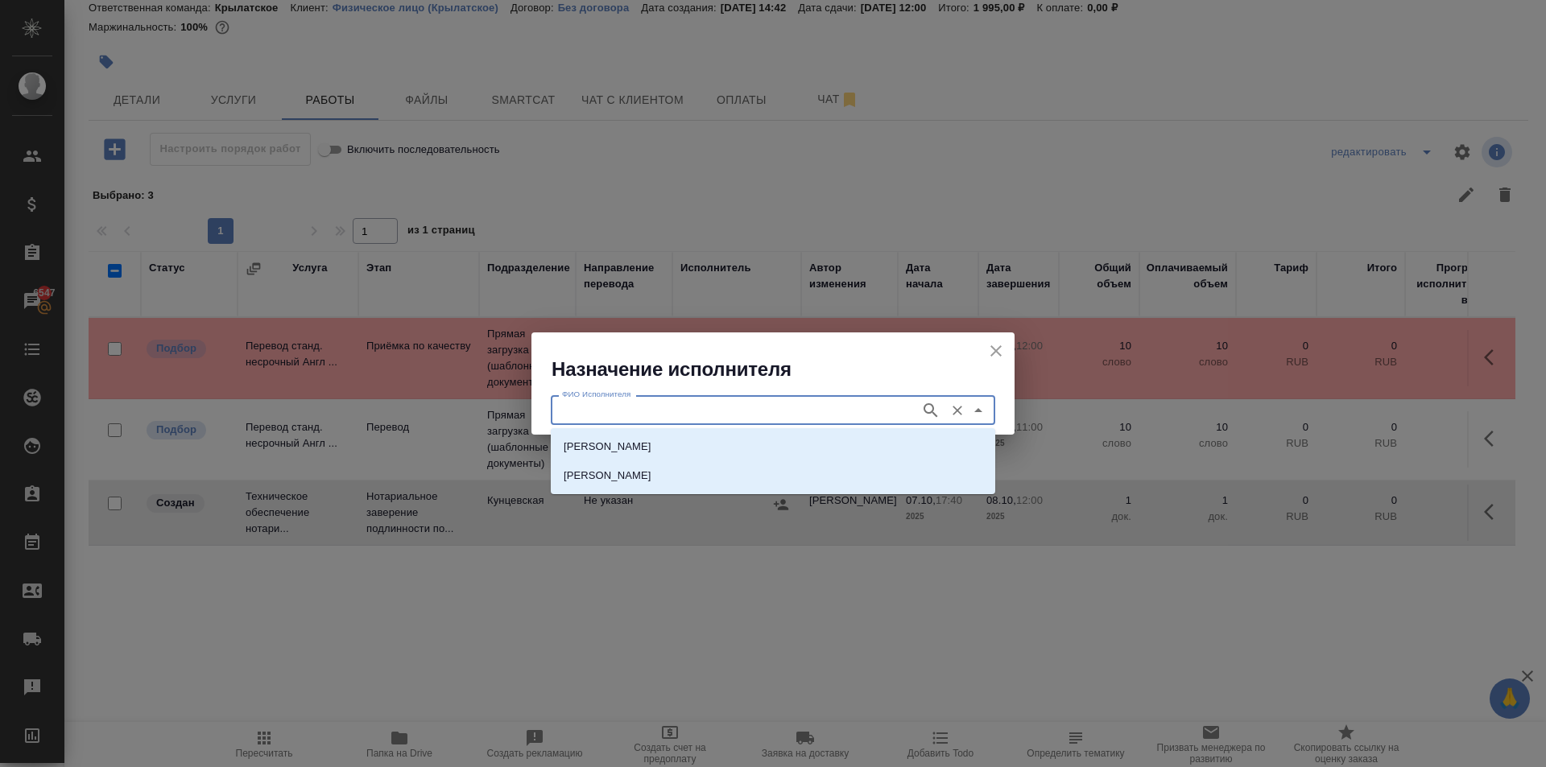
click at [712, 435] on div "НОТАРИУС Аристова Анна Дмитриевна Аристова Елена Викторовна" at bounding box center [773, 461] width 444 height 66
click at [651, 442] on p "НОТАРИУС Аристова Анна Дмитриевна" at bounding box center [608, 447] width 88 height 16
type input "НОТАРИУС Аристова Анна Дмитриевна"
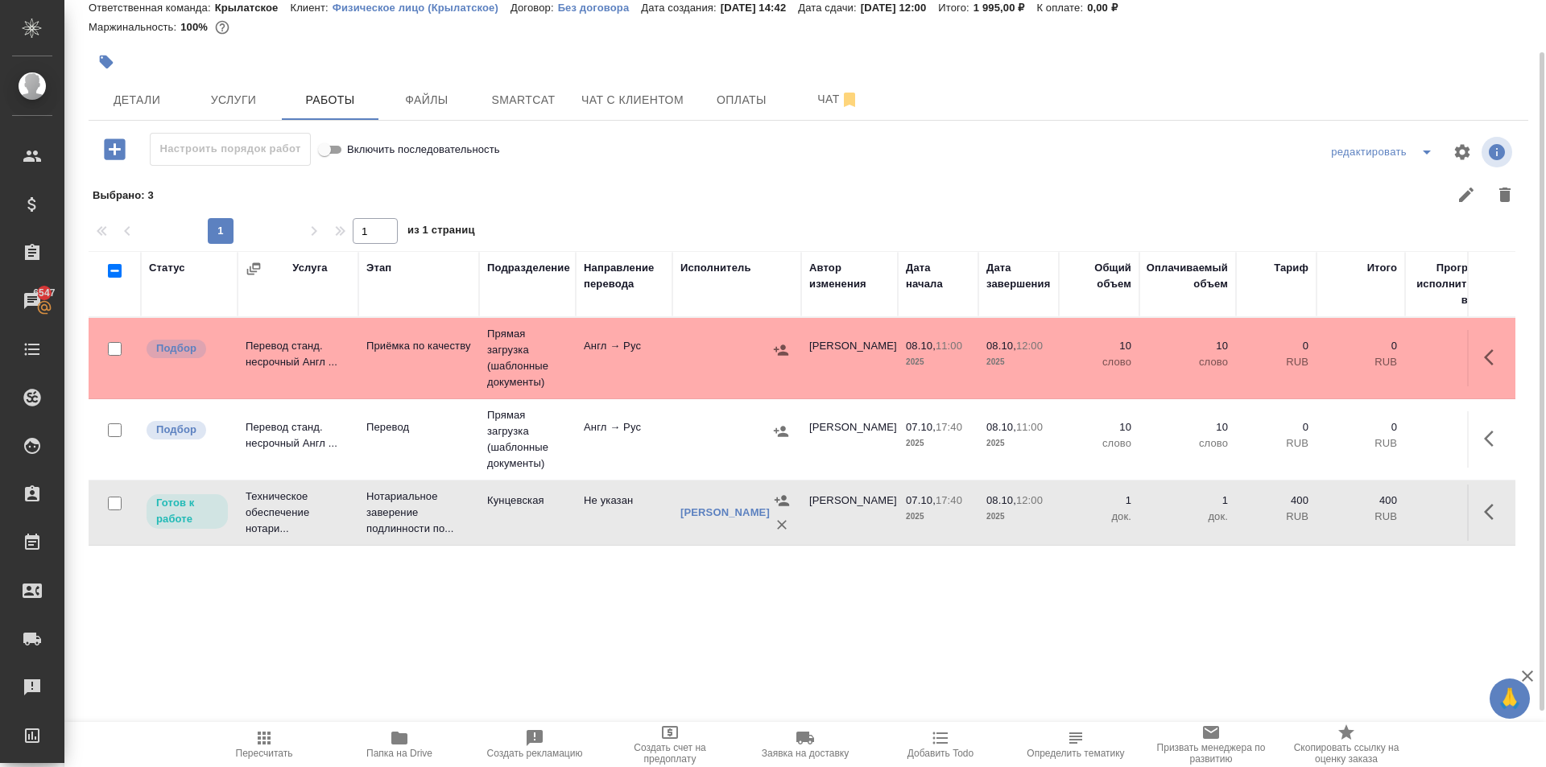
click at [266, 740] on icon "button" at bounding box center [264, 738] width 13 height 13
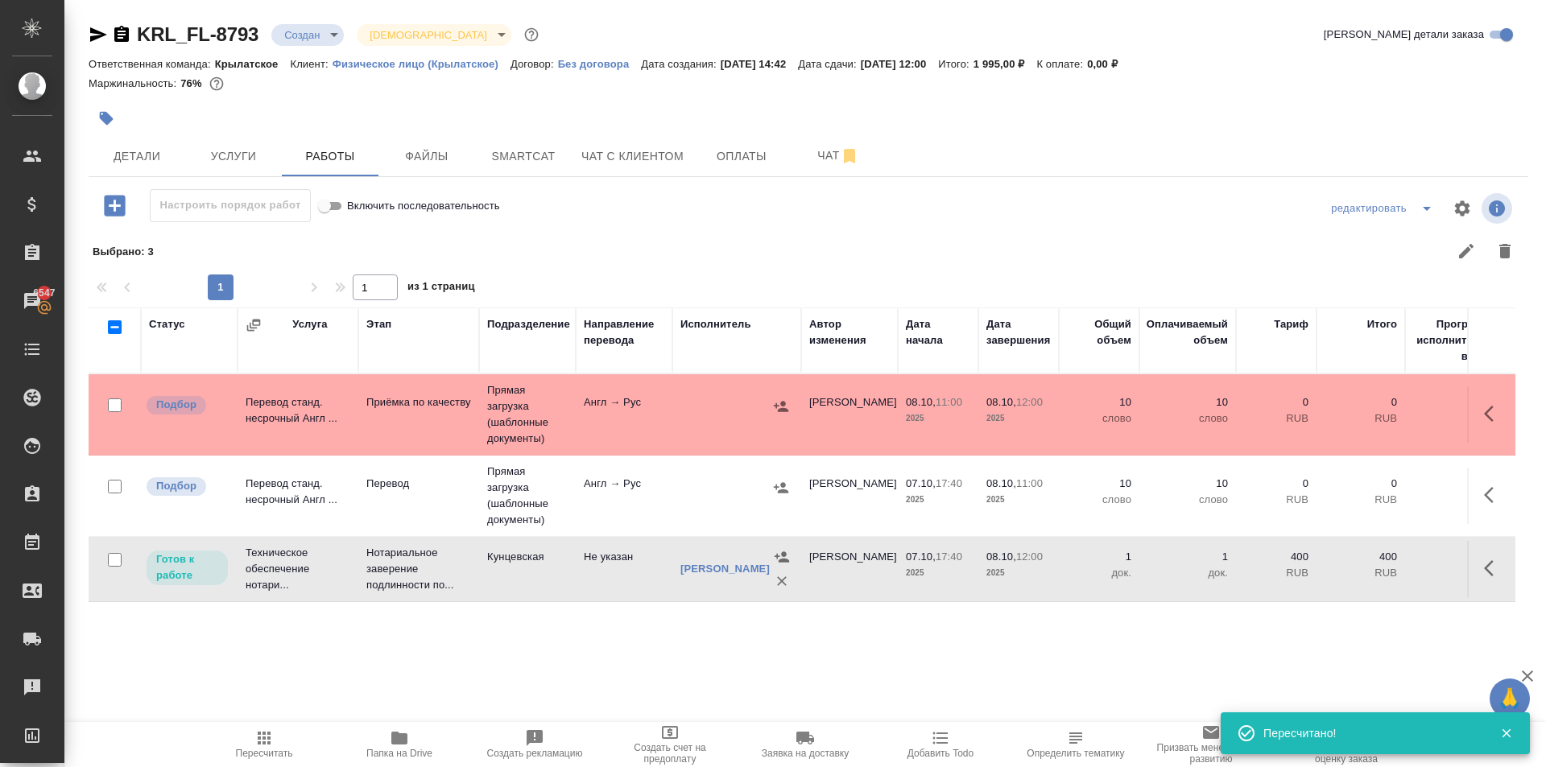
click at [149, 128] on div at bounding box center [569, 118] width 960 height 35
click at [160, 149] on button "Детали" at bounding box center [137, 156] width 97 height 40
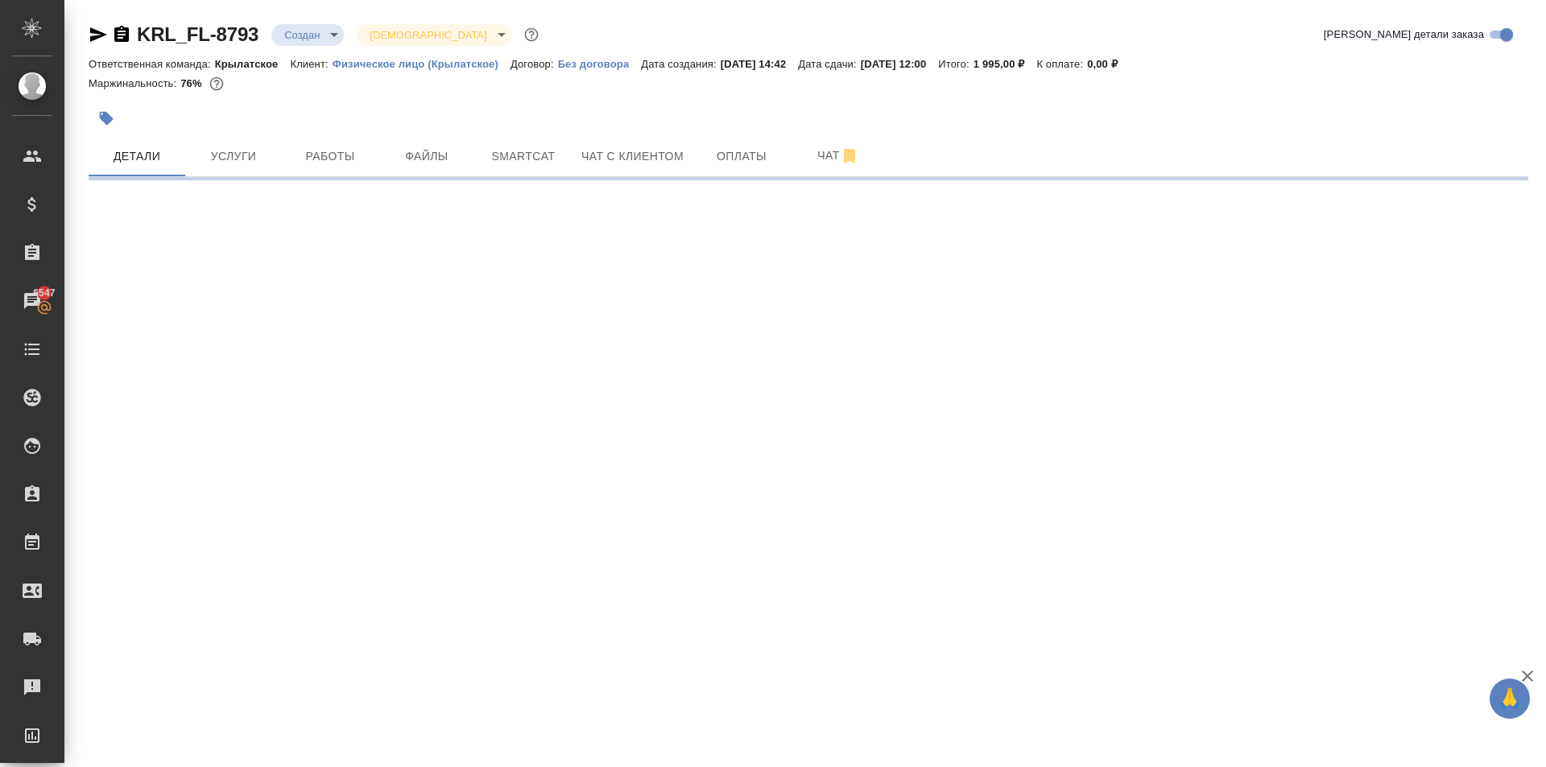
select select "RU"
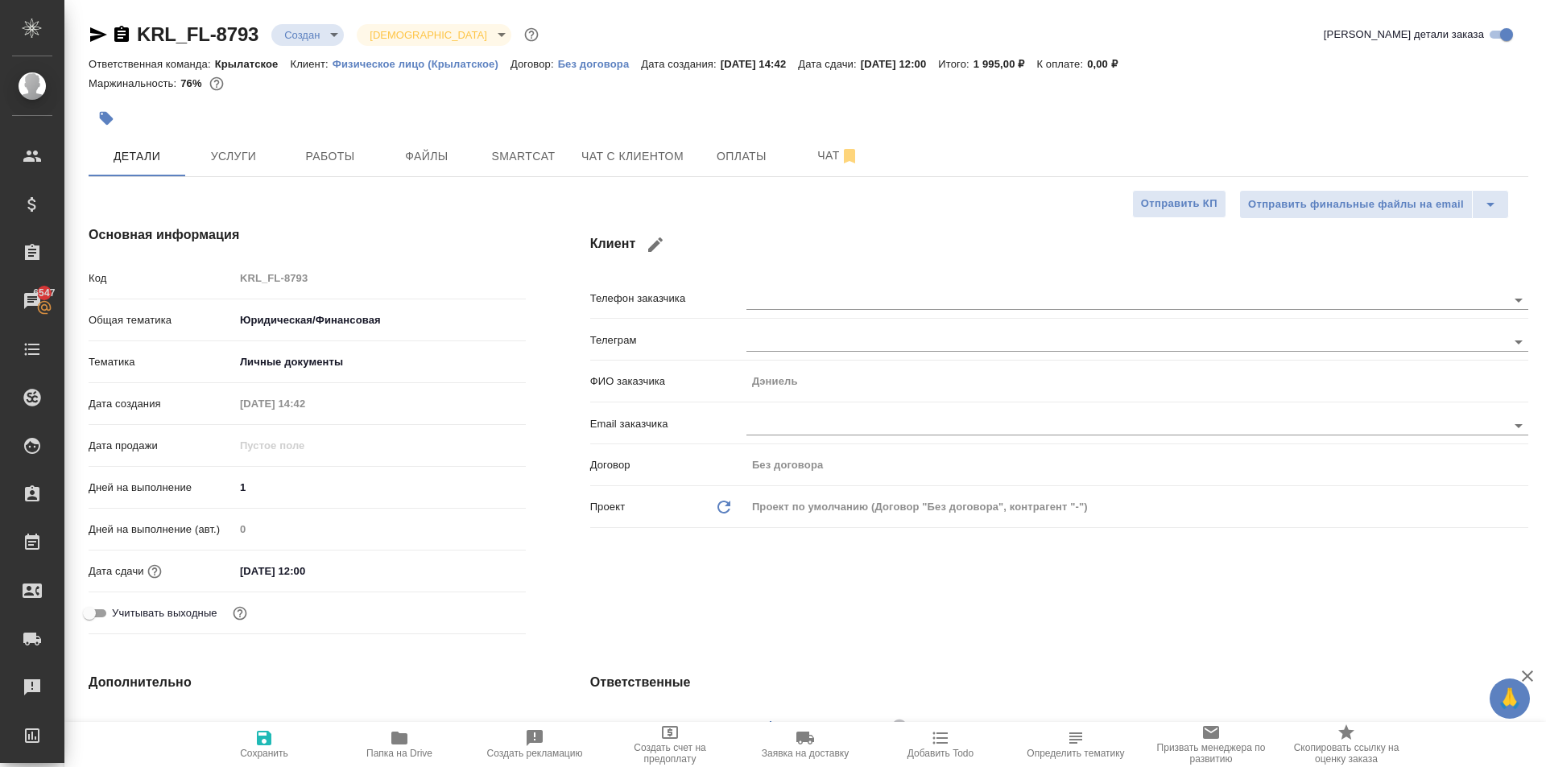
type textarea "x"
click at [358, 155] on span "Работы" at bounding box center [329, 157] width 77 height 20
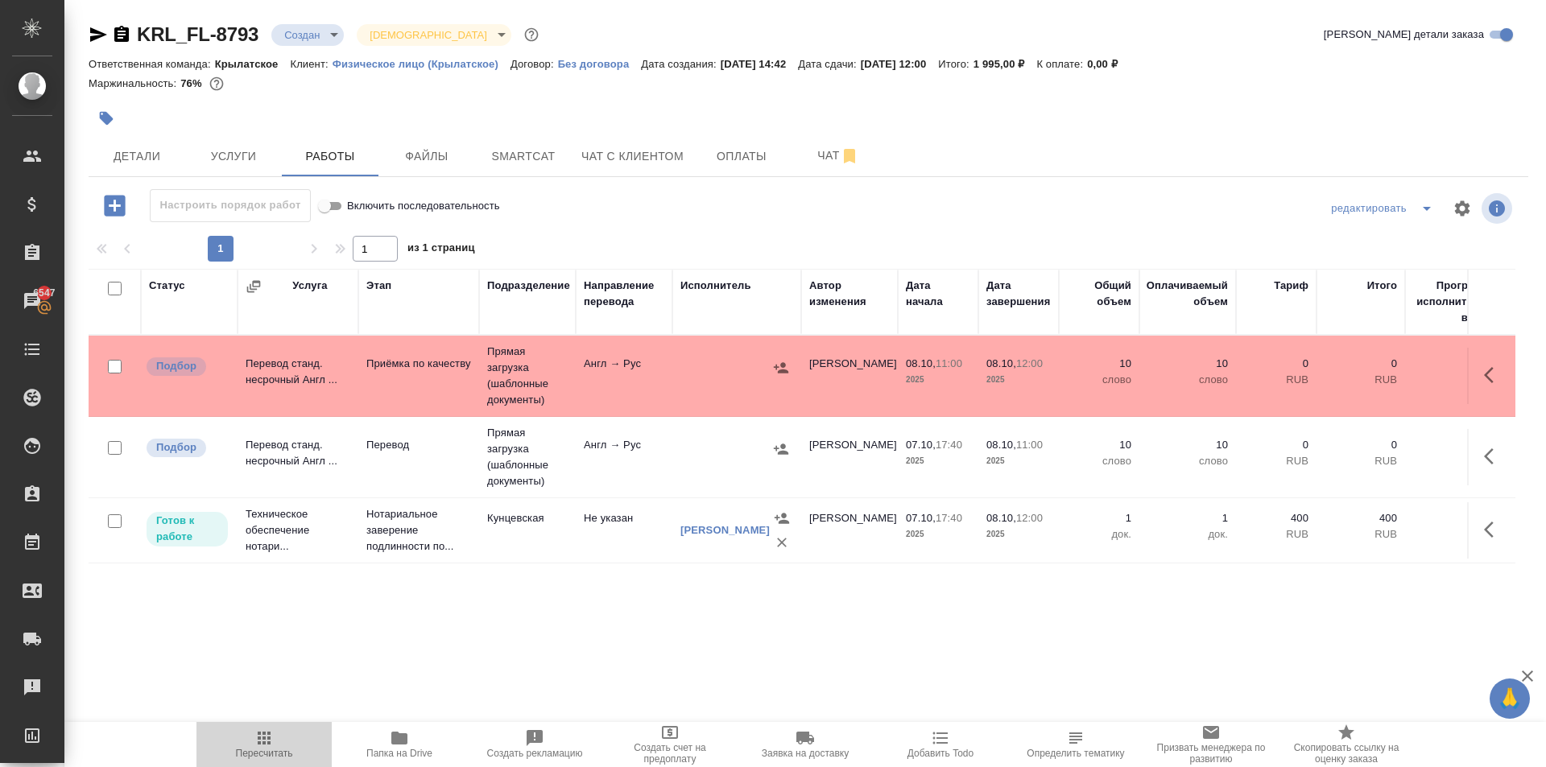
click at [277, 725] on button "Пересчитать" at bounding box center [263, 744] width 135 height 45
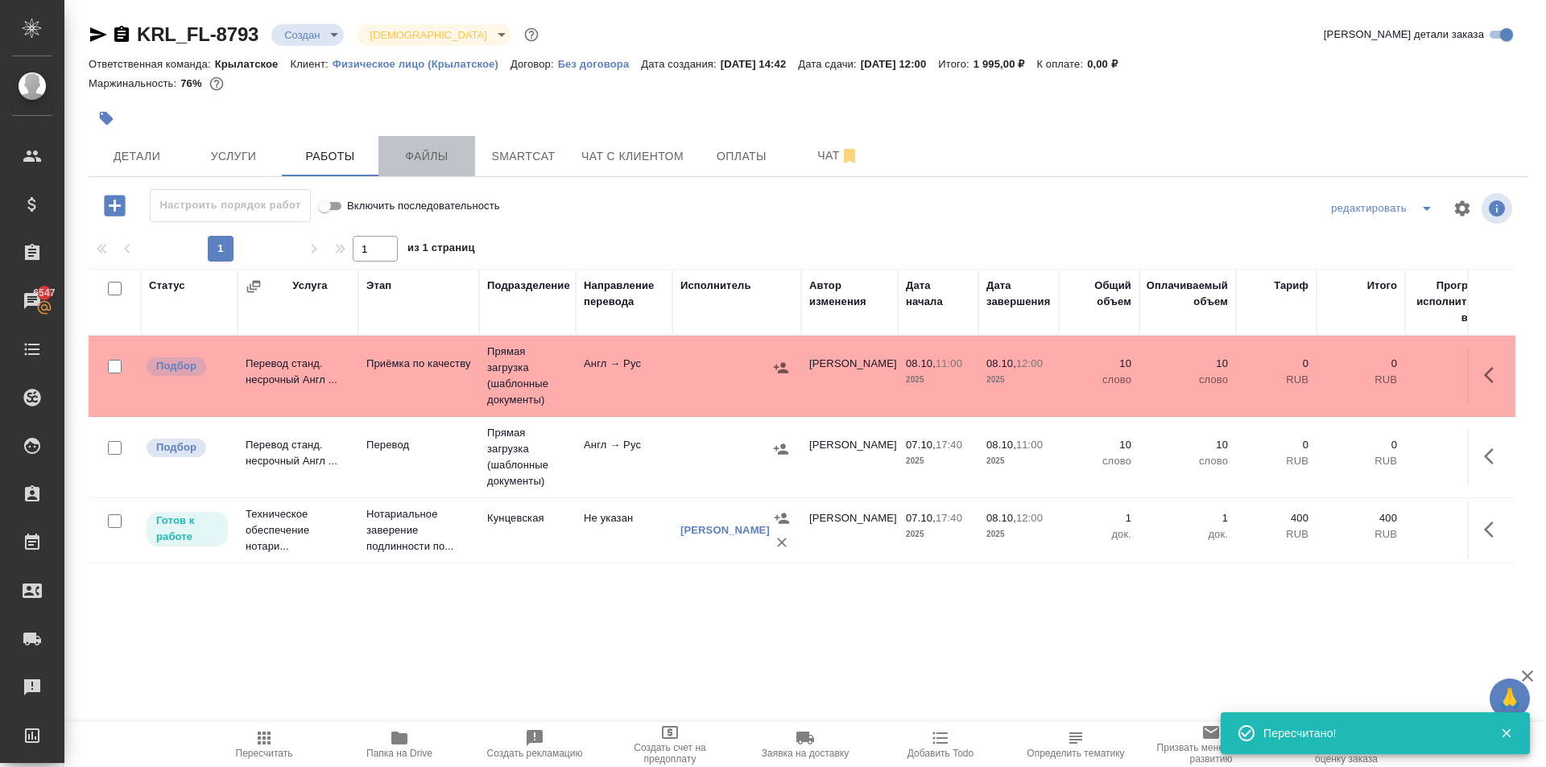
click at [428, 144] on button "Файлы" at bounding box center [426, 156] width 97 height 40
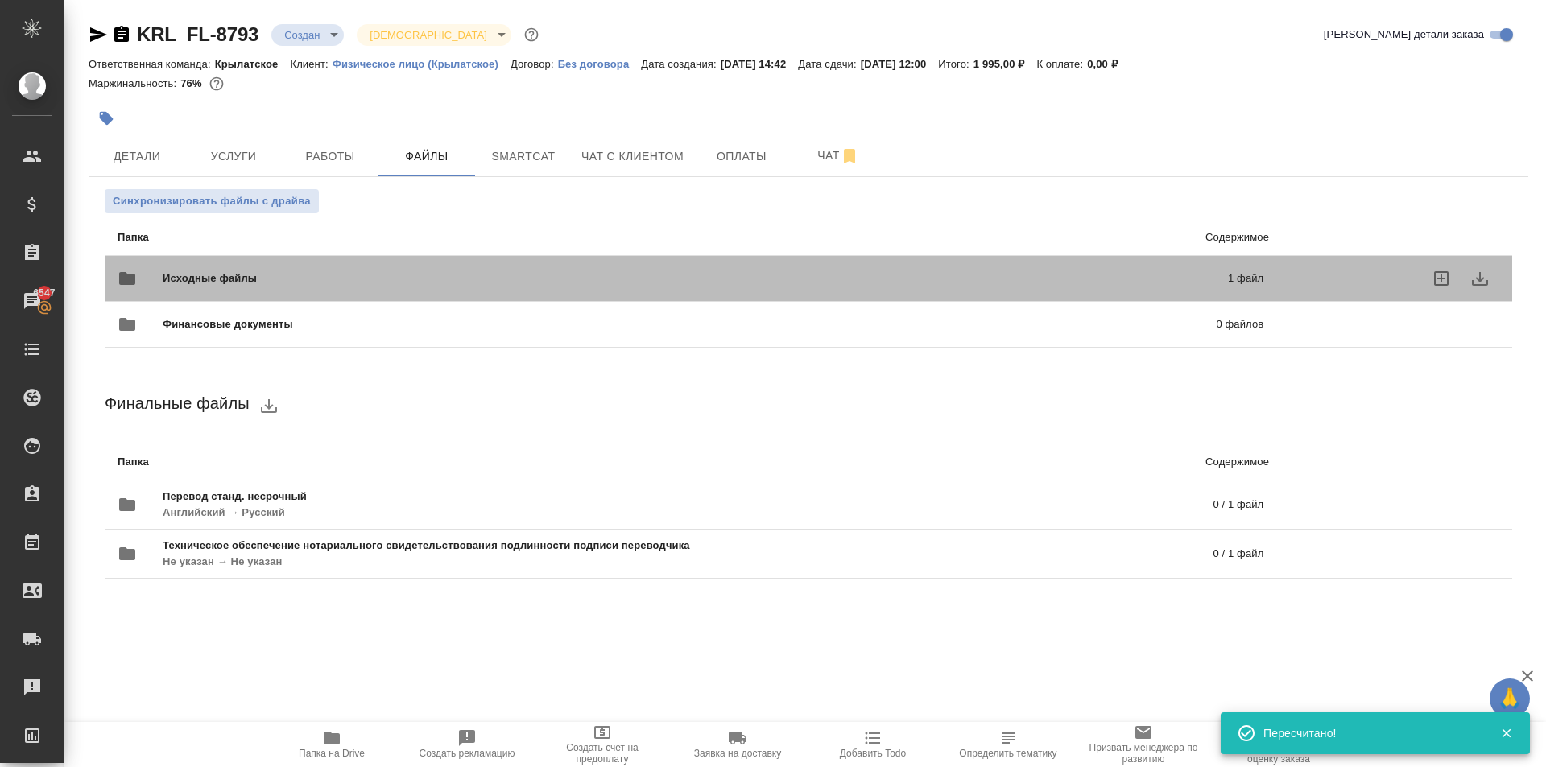
click at [259, 256] on div "Исходные файлы 1 файл" at bounding box center [690, 278] width 1178 height 71
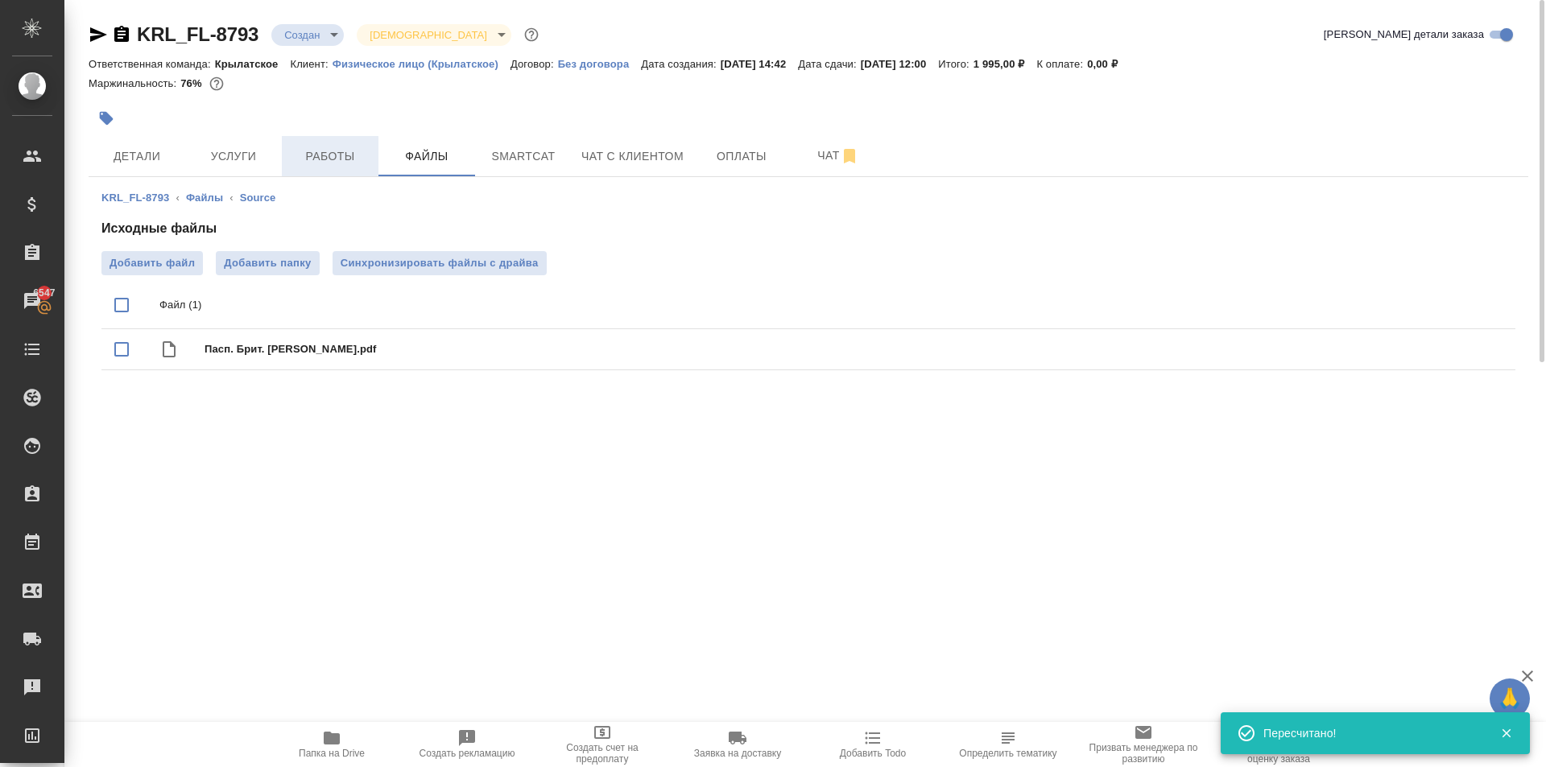
click at [306, 162] on span "Работы" at bounding box center [329, 157] width 77 height 20
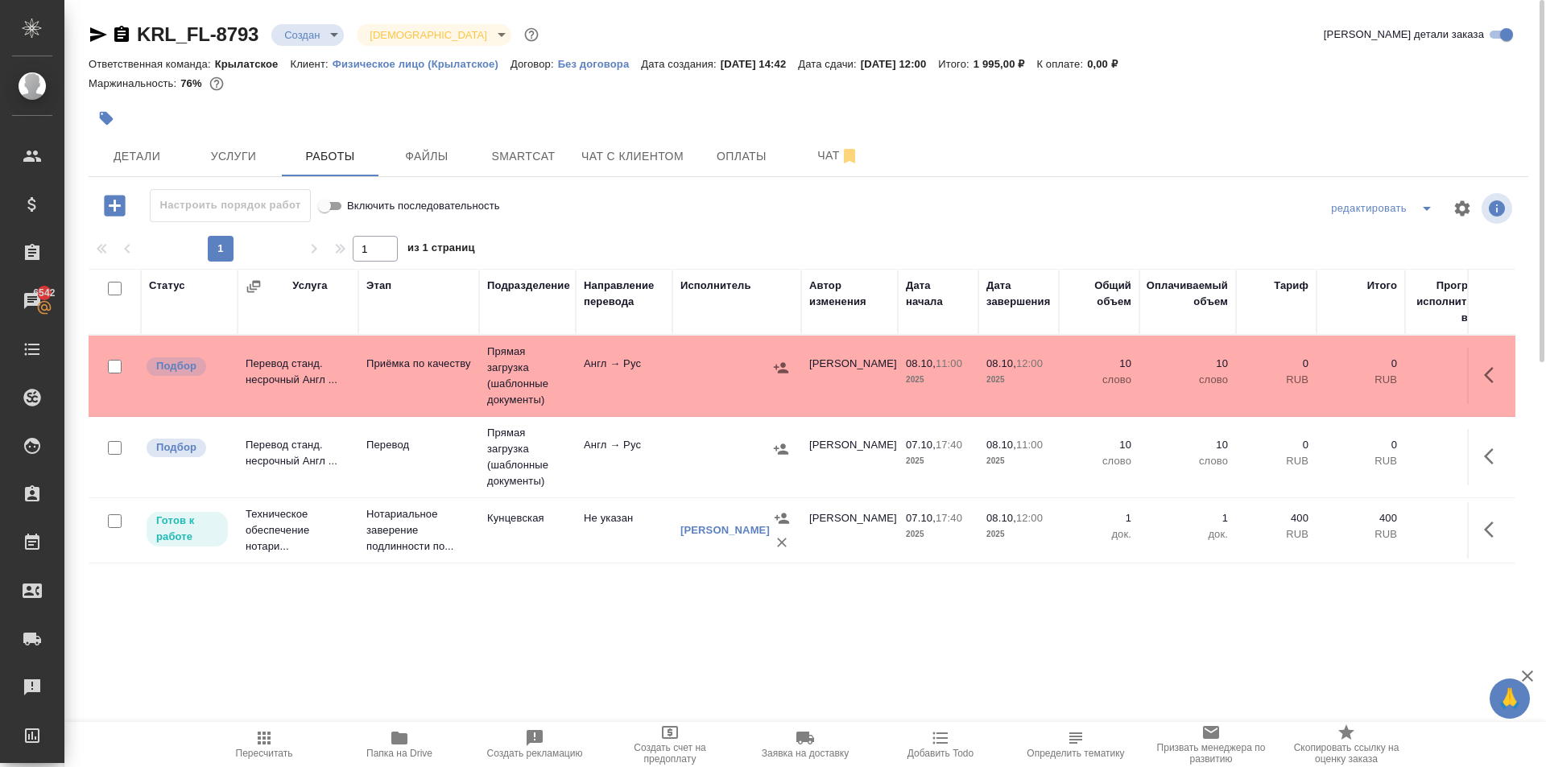
click at [260, 733] on icon "button" at bounding box center [264, 738] width 13 height 13
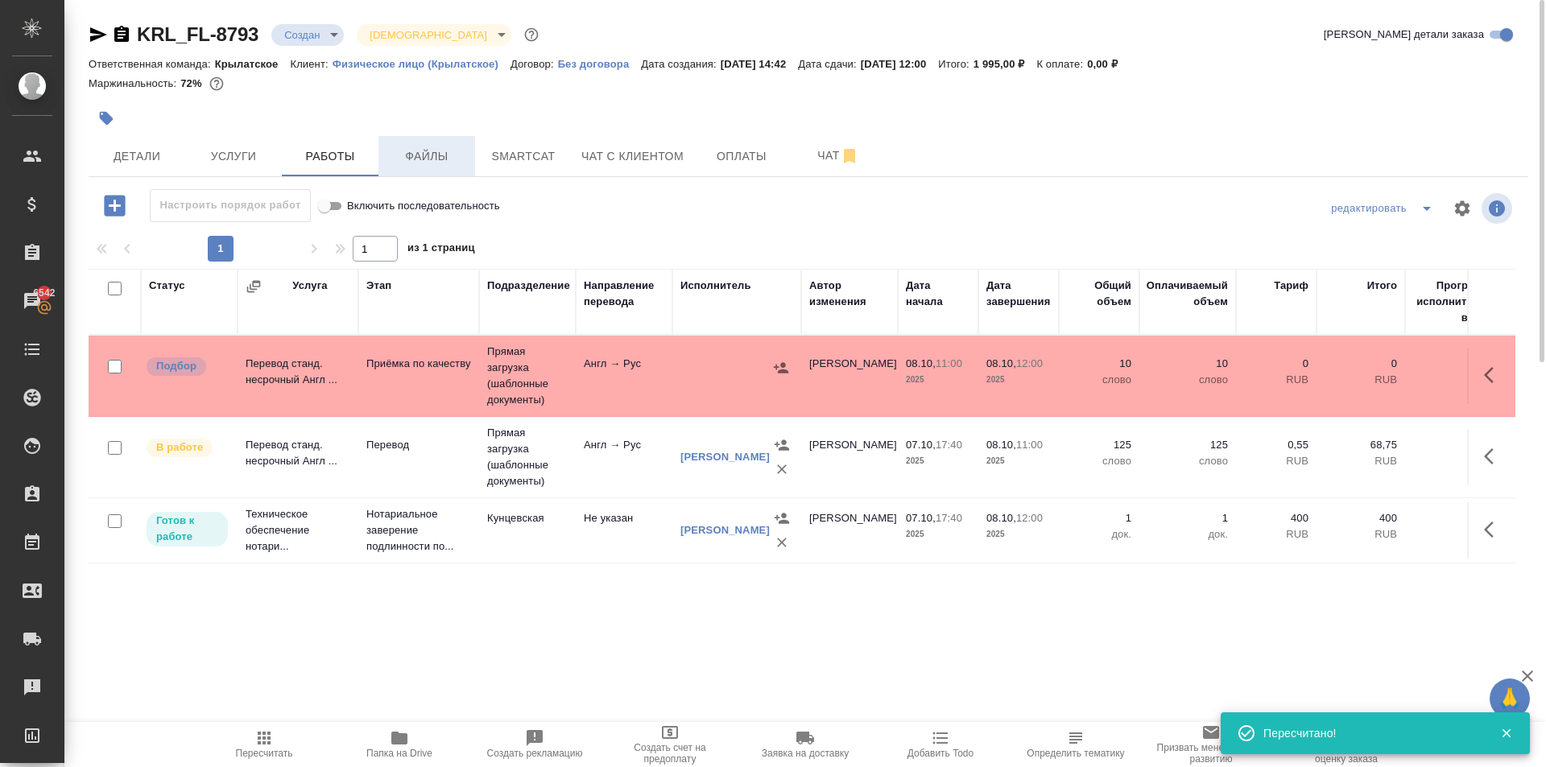
click at [470, 142] on button "Файлы" at bounding box center [426, 156] width 97 height 40
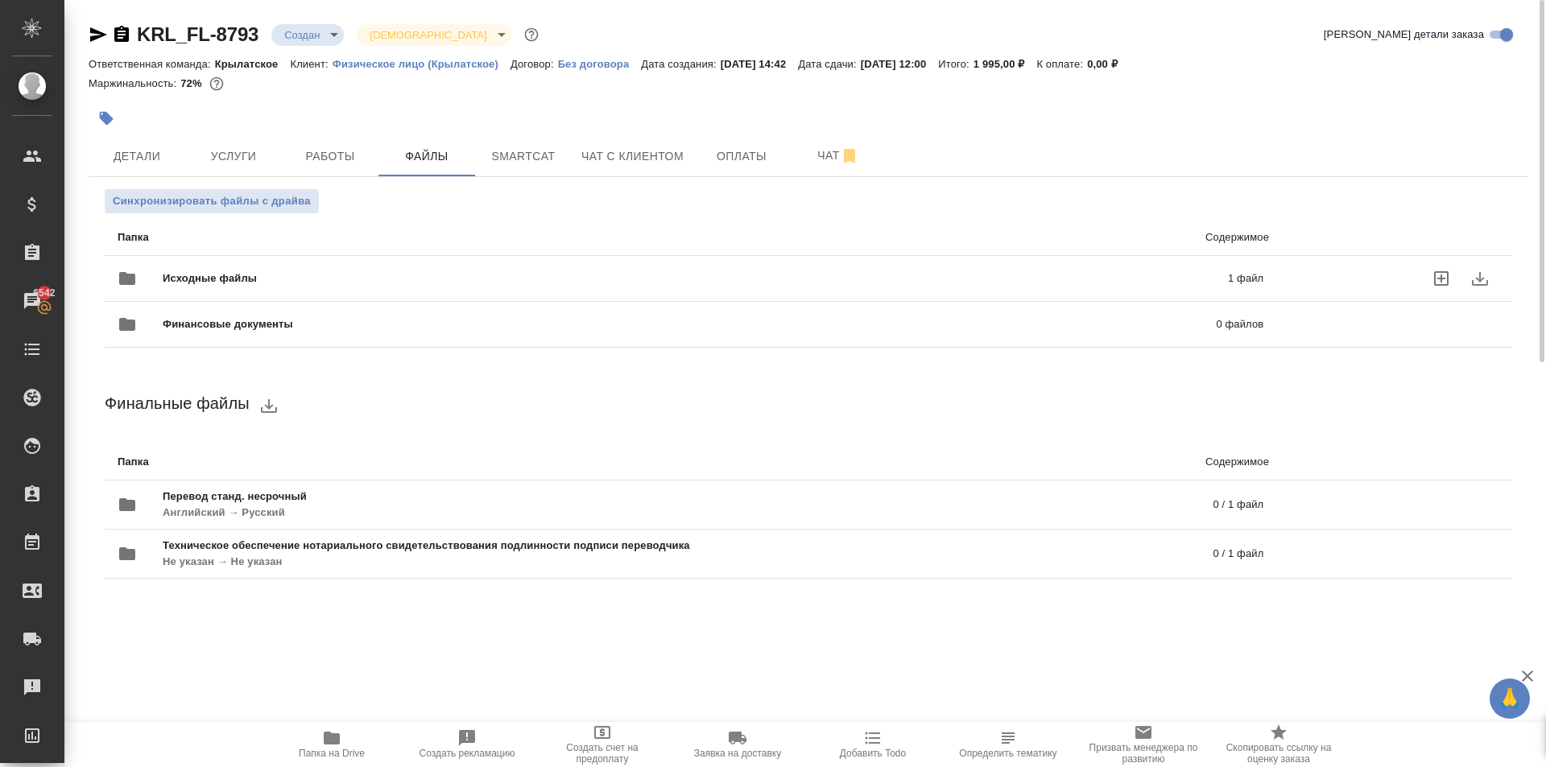
click at [247, 283] on span "Исходные файлы" at bounding box center [453, 278] width 580 height 16
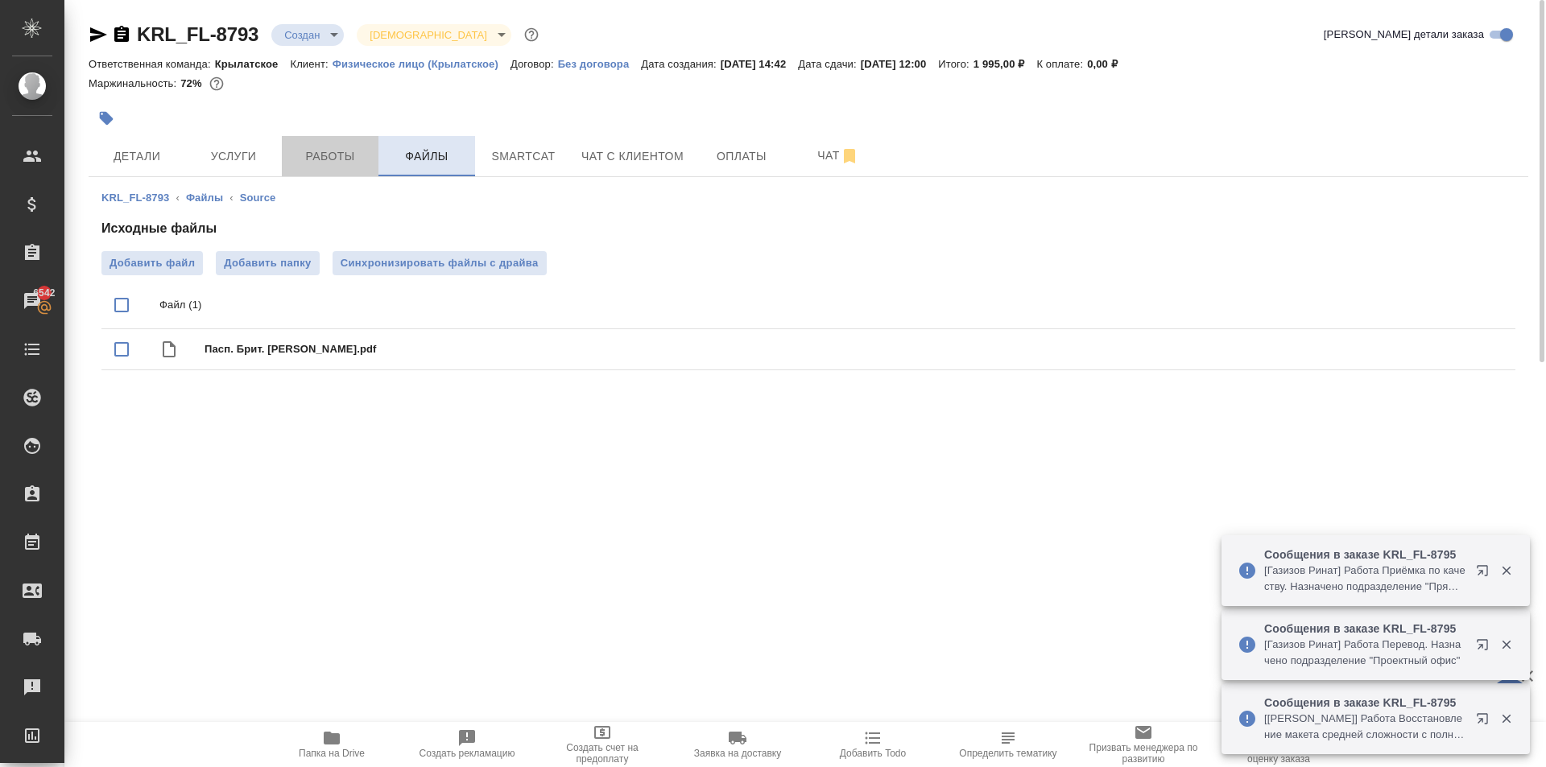
drag, startPoint x: 337, startPoint y: 153, endPoint x: 448, endPoint y: 171, distance: 111.8
click at [338, 152] on span "Работы" at bounding box center [329, 157] width 77 height 20
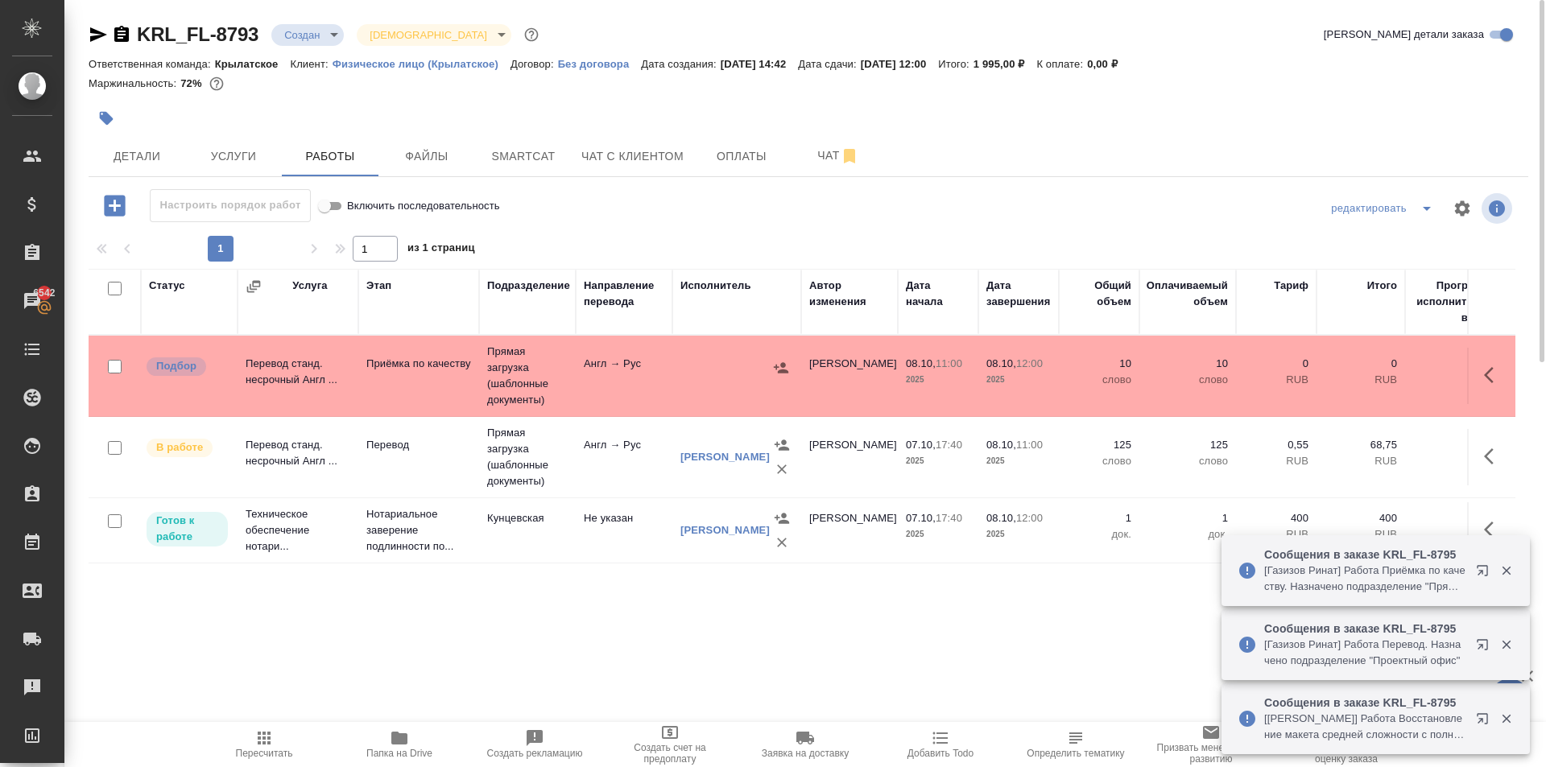
click at [292, 744] on span "Пересчитать" at bounding box center [264, 744] width 116 height 31
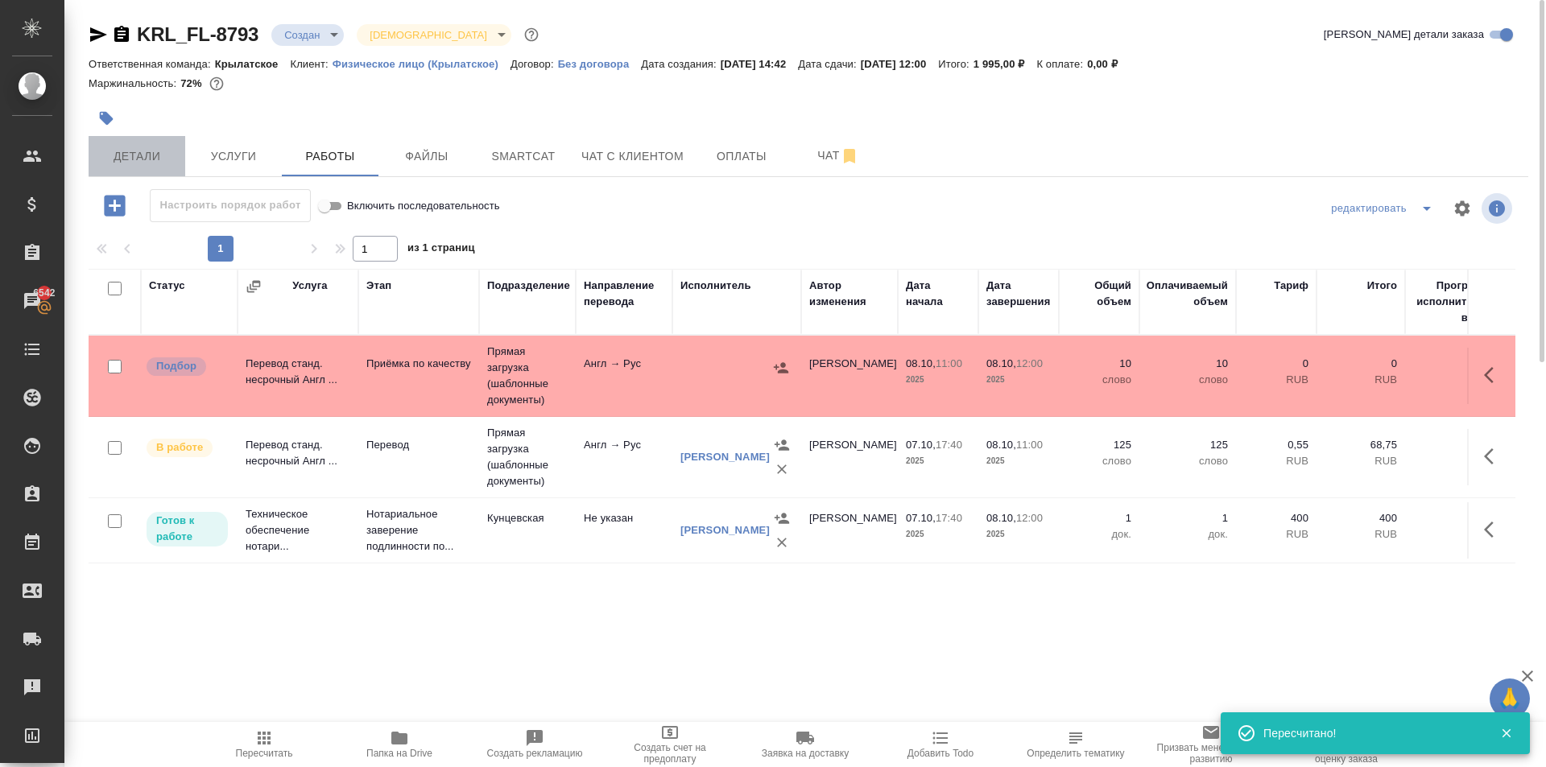
click at [138, 152] on span "Детали" at bounding box center [136, 157] width 77 height 20
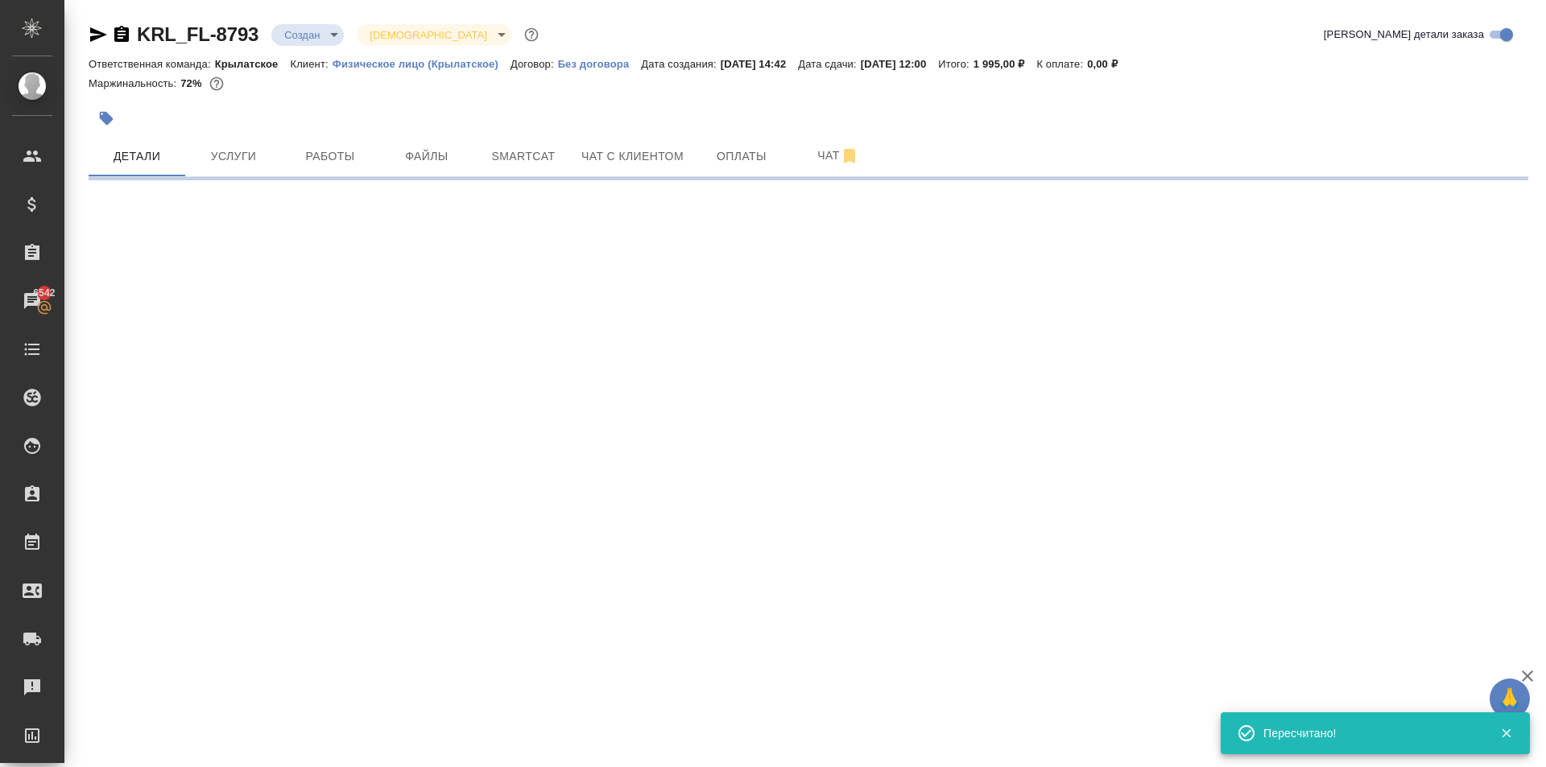
select select "RU"
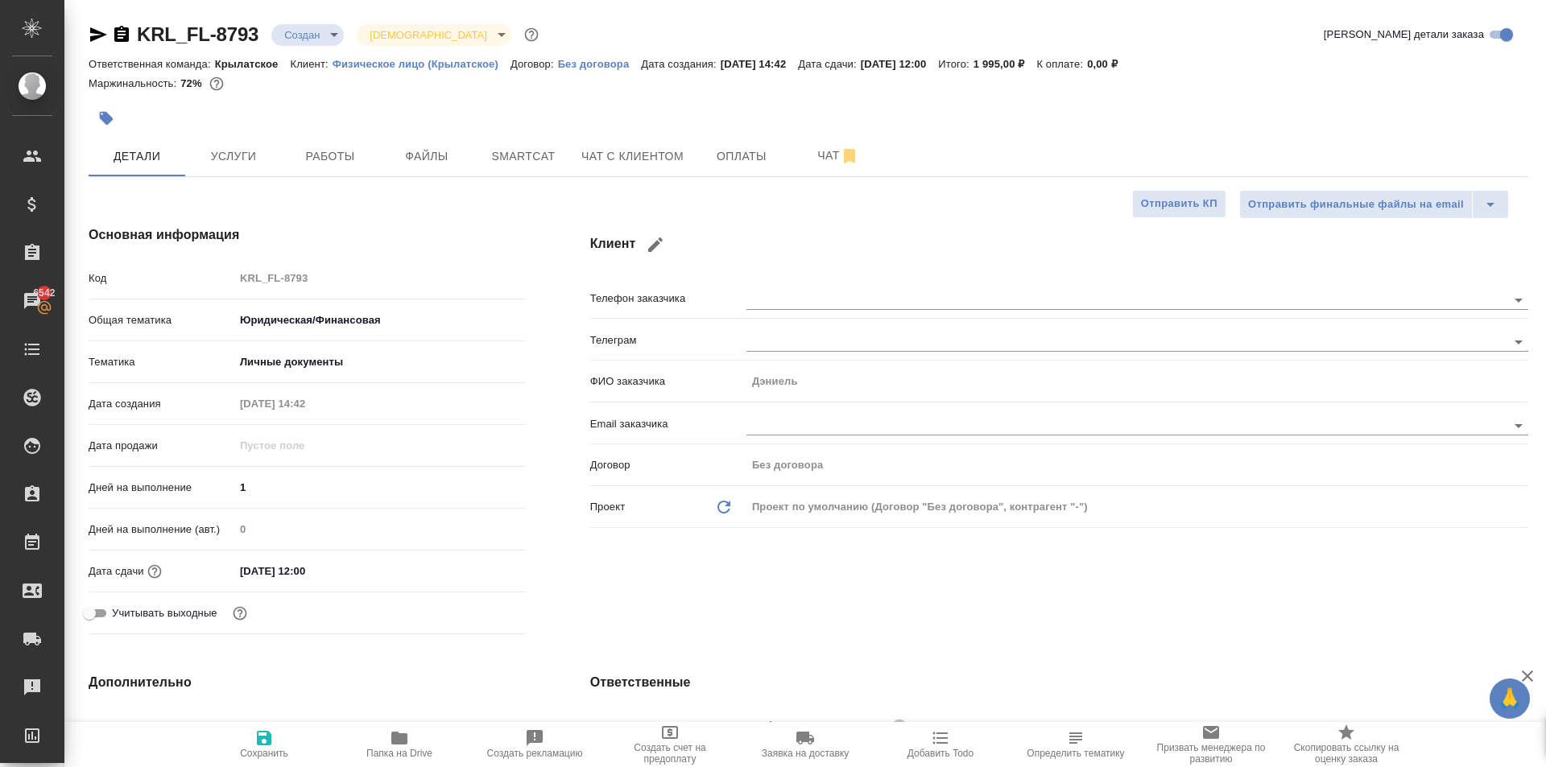
type textarea "x"
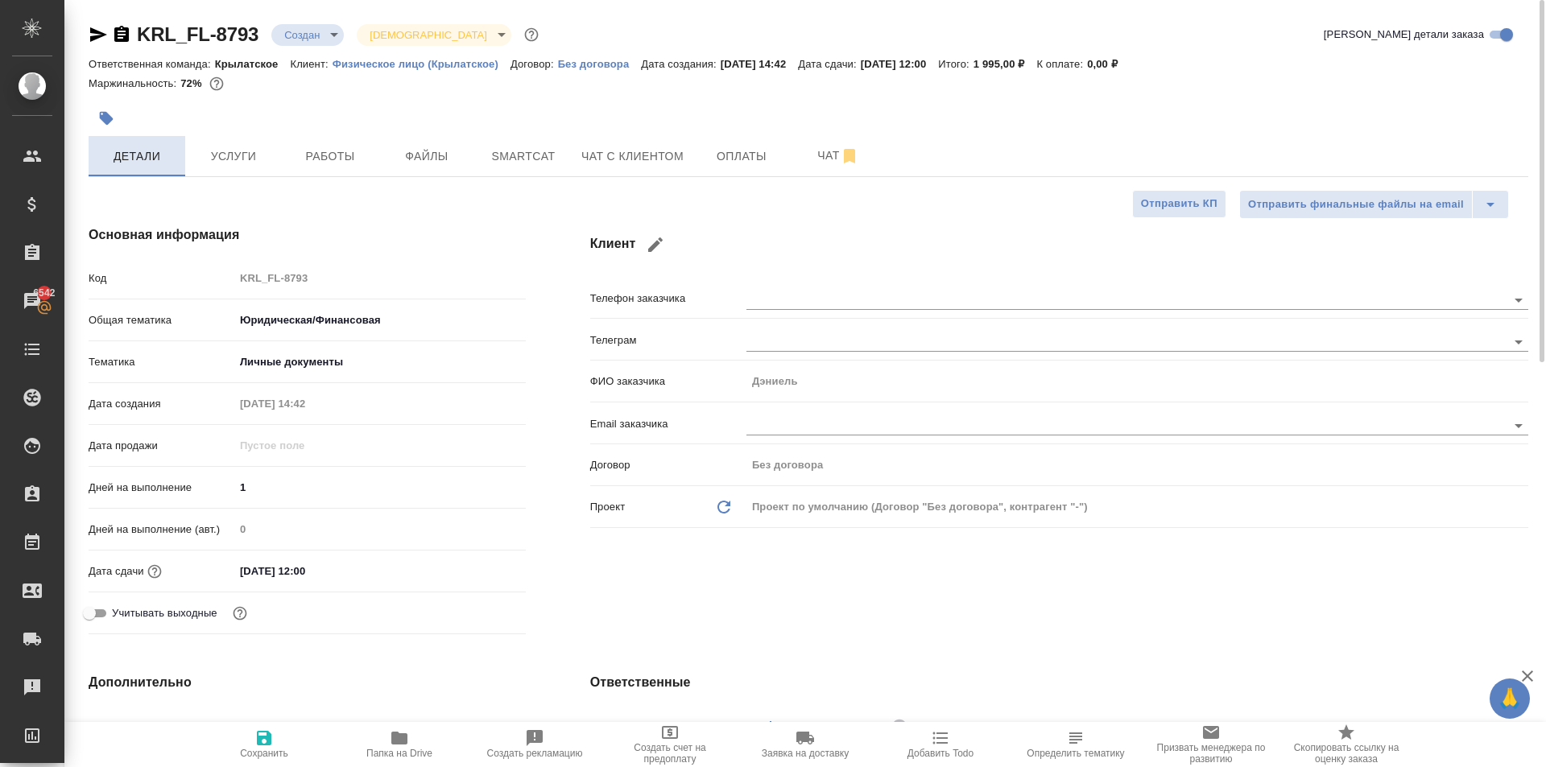
type textarea "x"
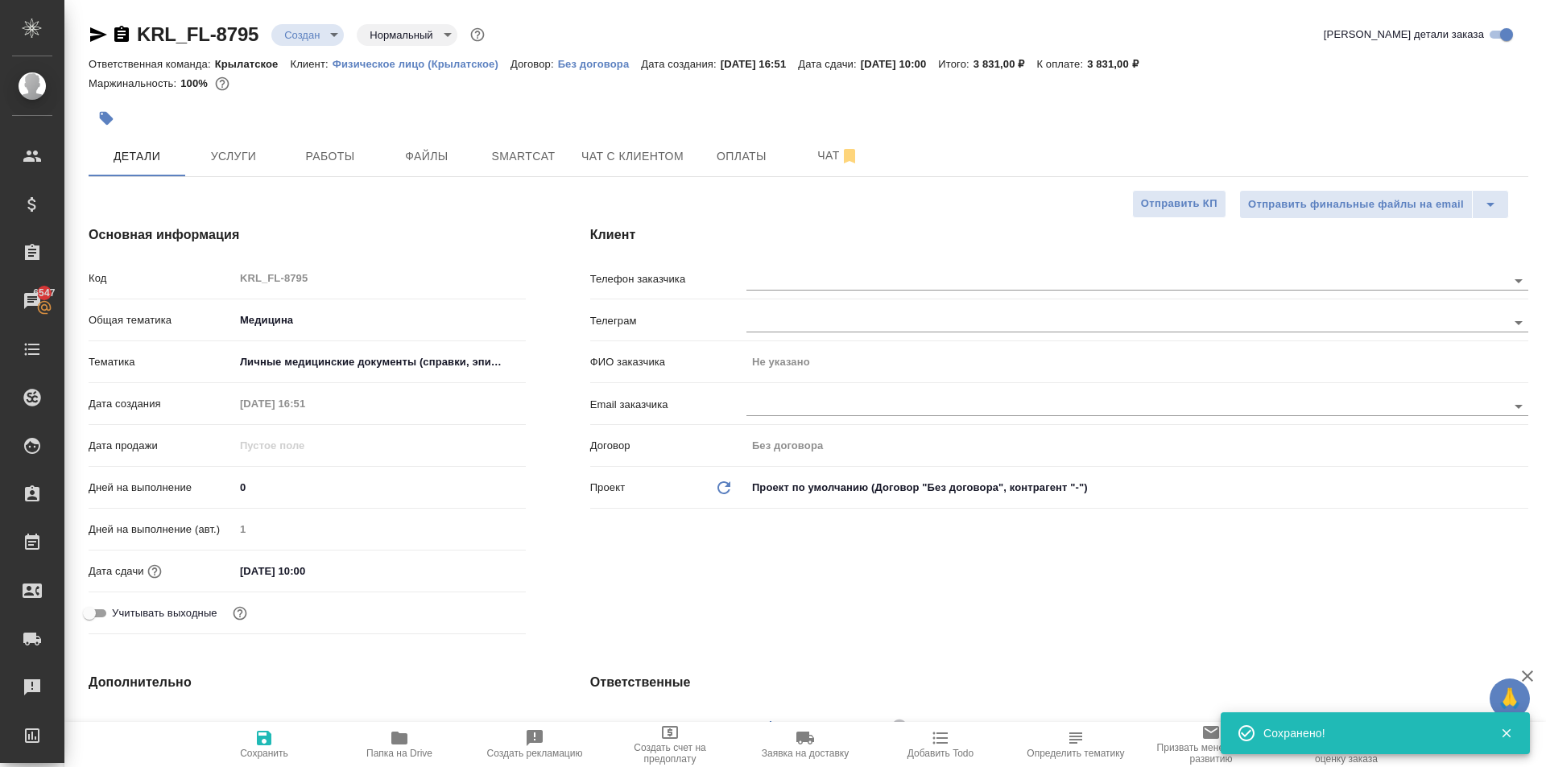
select select "RU"
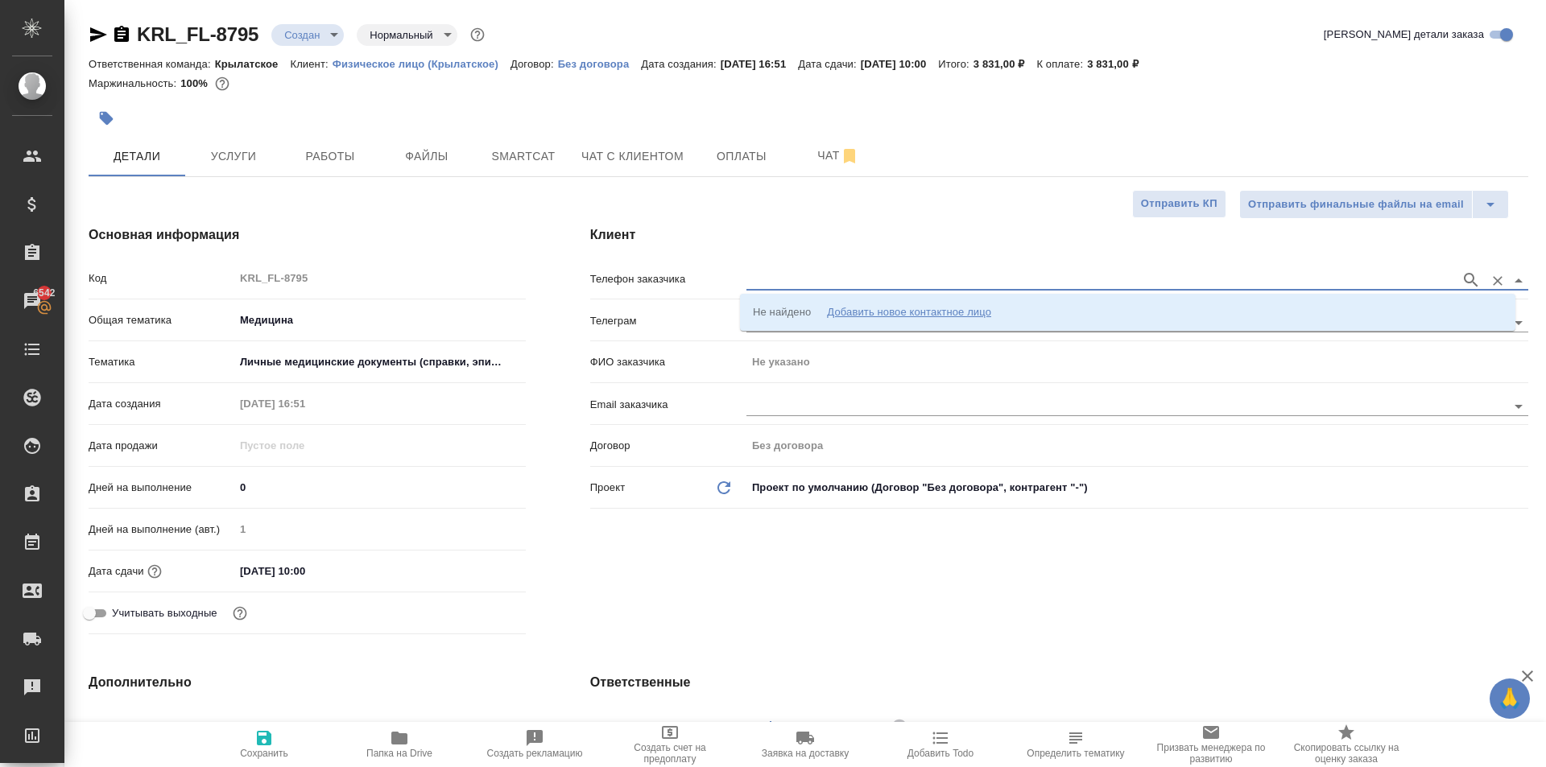
click at [820, 286] on input "text" at bounding box center [1099, 279] width 706 height 19
click at [844, 330] on ul "Не найдено Добавить новое контактное лицо" at bounding box center [1127, 325] width 775 height 29
click at [840, 310] on div "Добавить новое контактное лицо" at bounding box center [909, 312] width 164 height 16
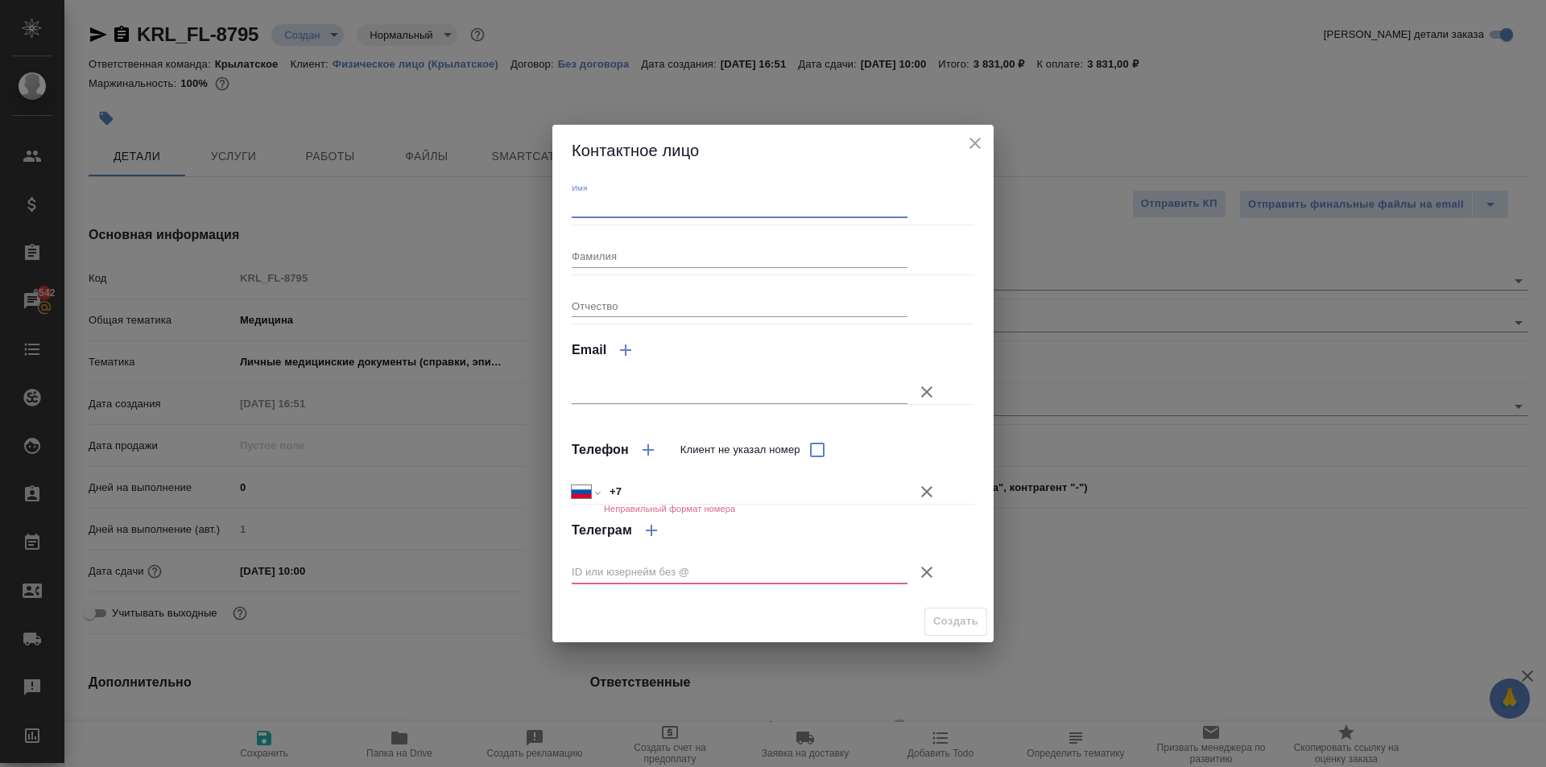
click at [628, 213] on input "Имя" at bounding box center [740, 207] width 336 height 23
type input "Анастасия"
click at [920, 487] on icon "button" at bounding box center [926, 491] width 19 height 19
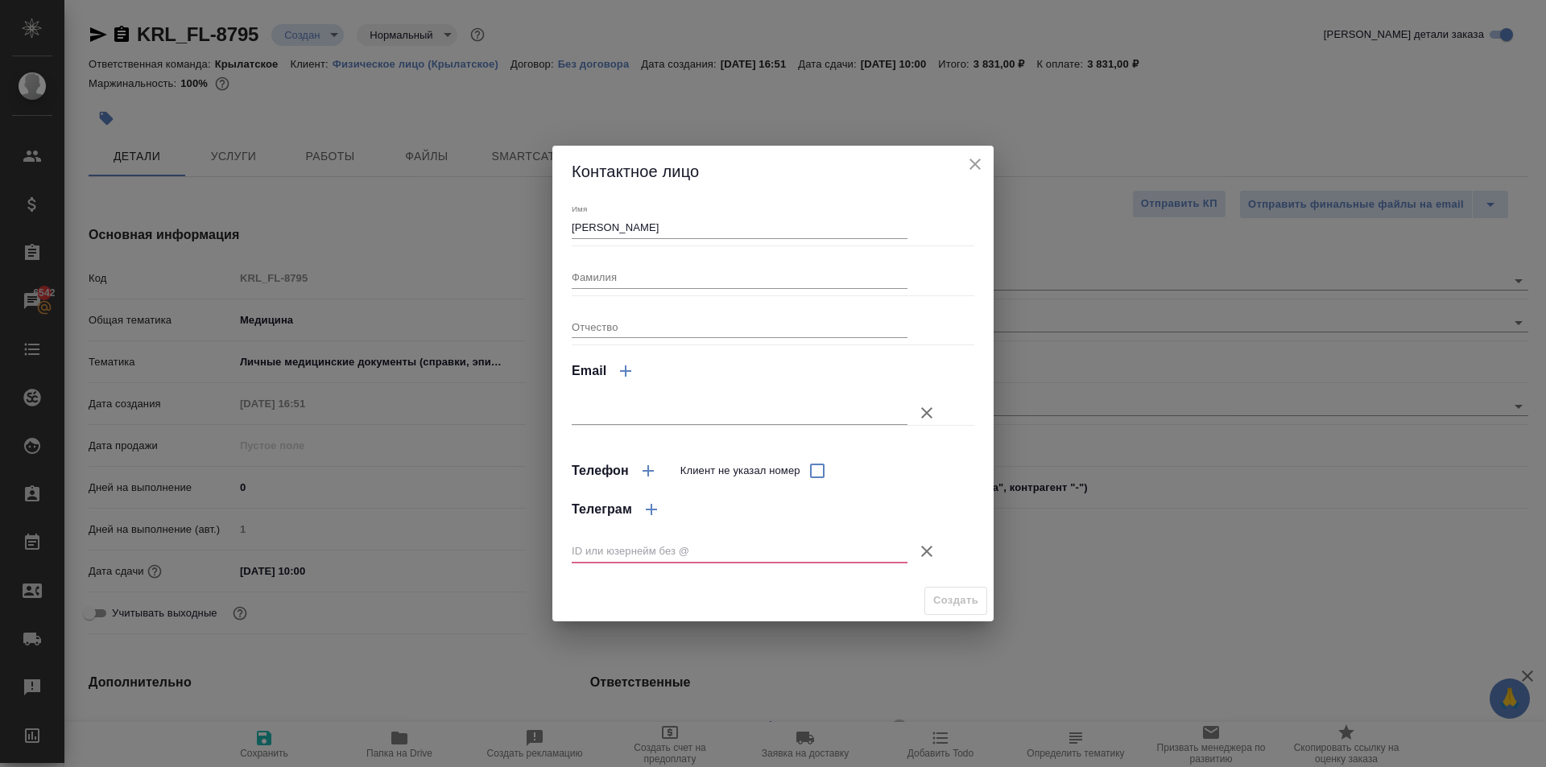
click at [925, 544] on icon "button" at bounding box center [926, 551] width 19 height 19
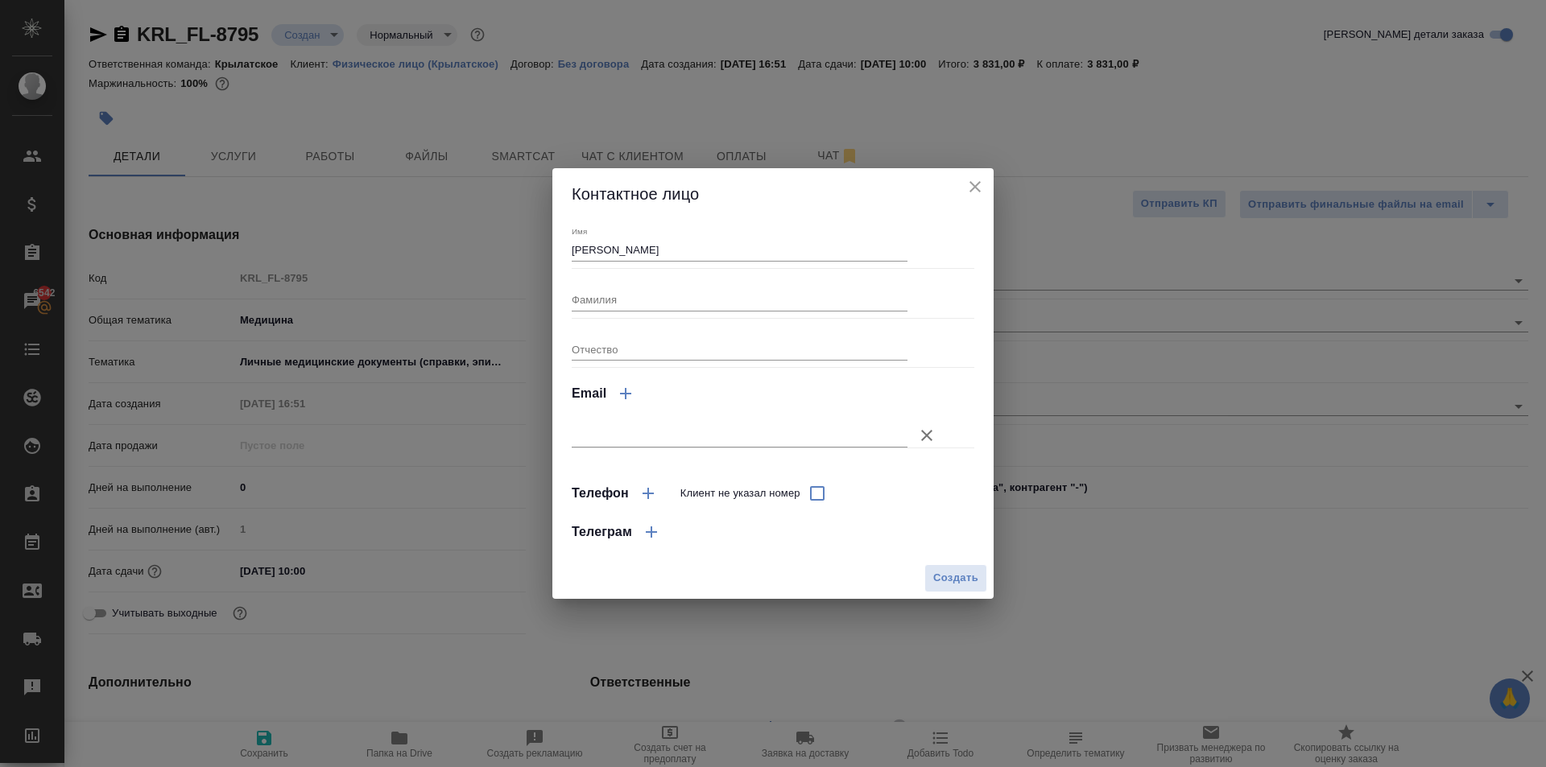
click at [942, 580] on span "Создать" at bounding box center [955, 578] width 45 height 19
type input "Анастасия"
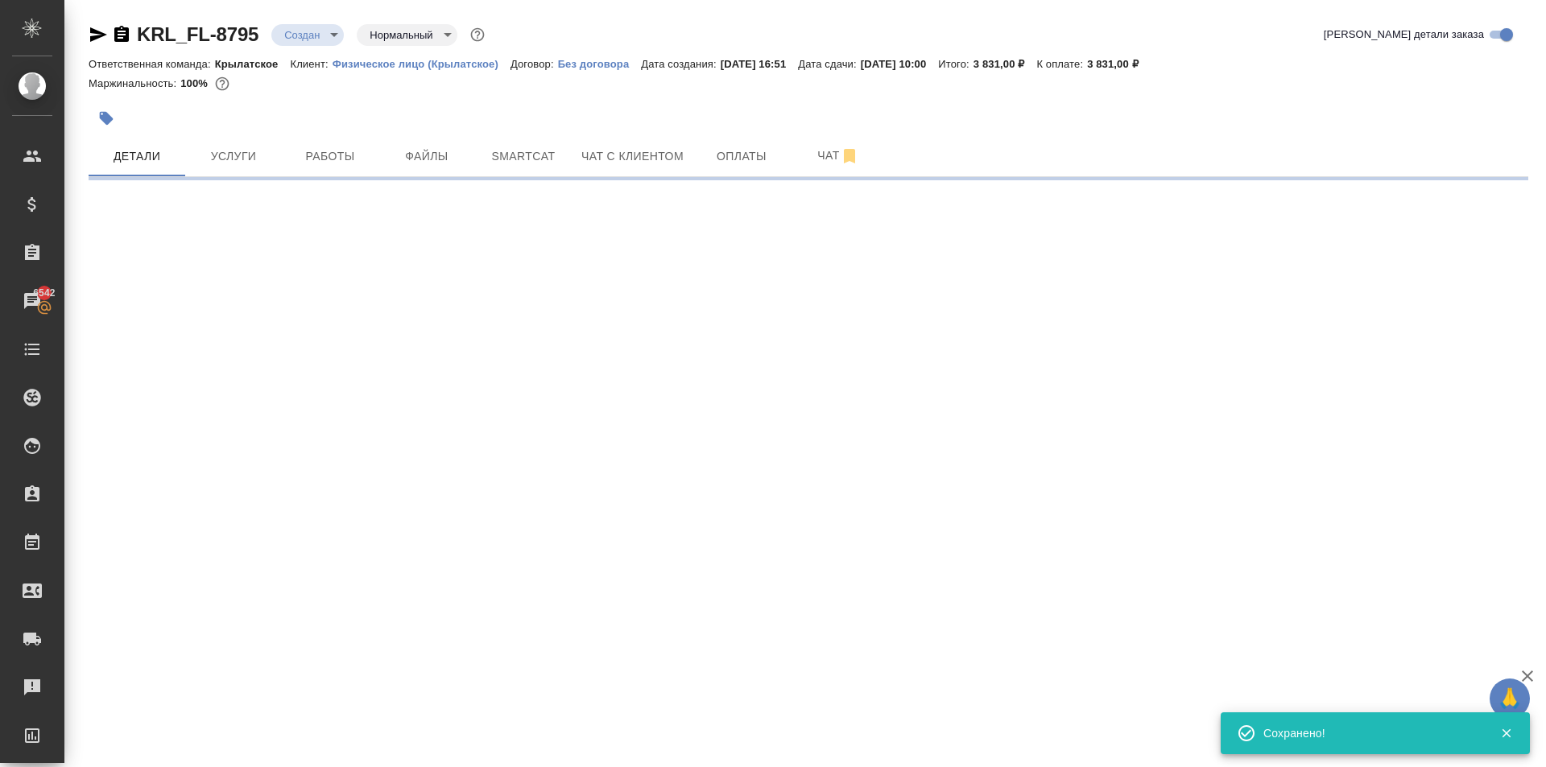
type input "holyTrinity"
select select "RU"
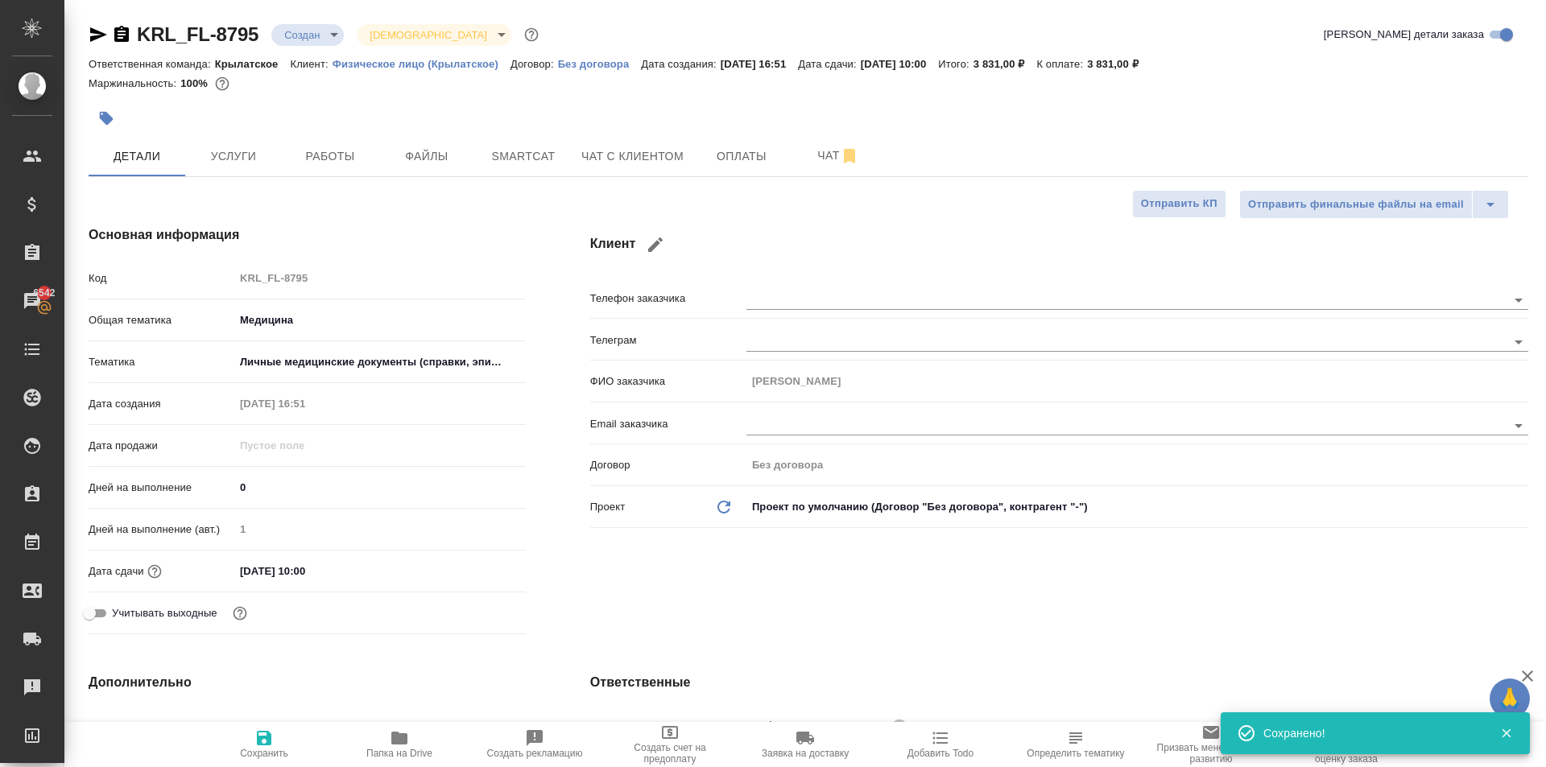
type textarea "x"
drag, startPoint x: 251, startPoint y: 153, endPoint x: 411, endPoint y: 255, distance: 190.0
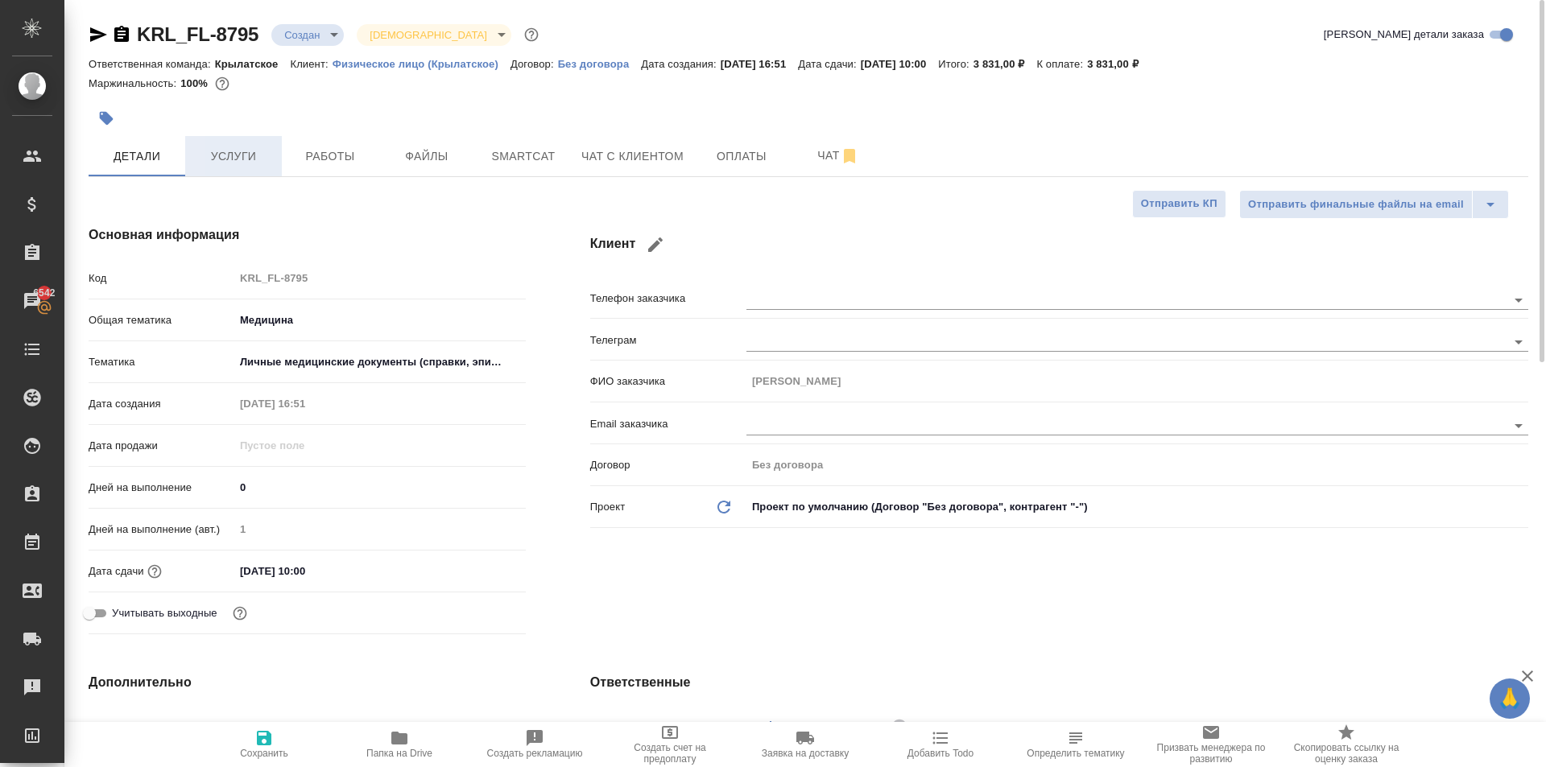
click at [254, 171] on button "Услуги" at bounding box center [233, 156] width 97 height 40
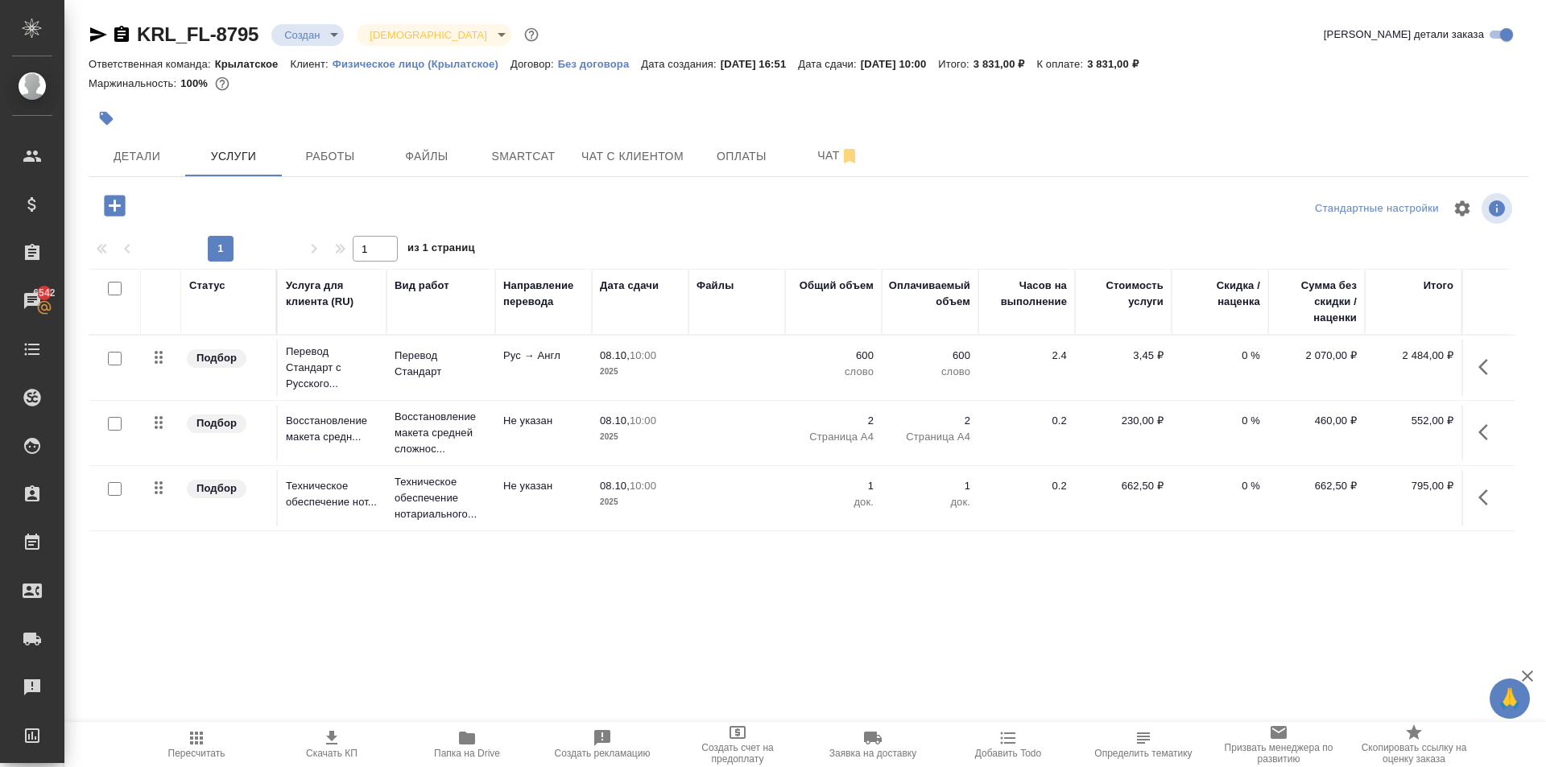
drag, startPoint x: 116, startPoint y: 201, endPoint x: 316, endPoint y: 201, distance: 199.7
click at [316, 201] on div at bounding box center [329, 205] width 480 height 33
click at [217, 751] on span "Пересчитать" at bounding box center [196, 753] width 57 height 11
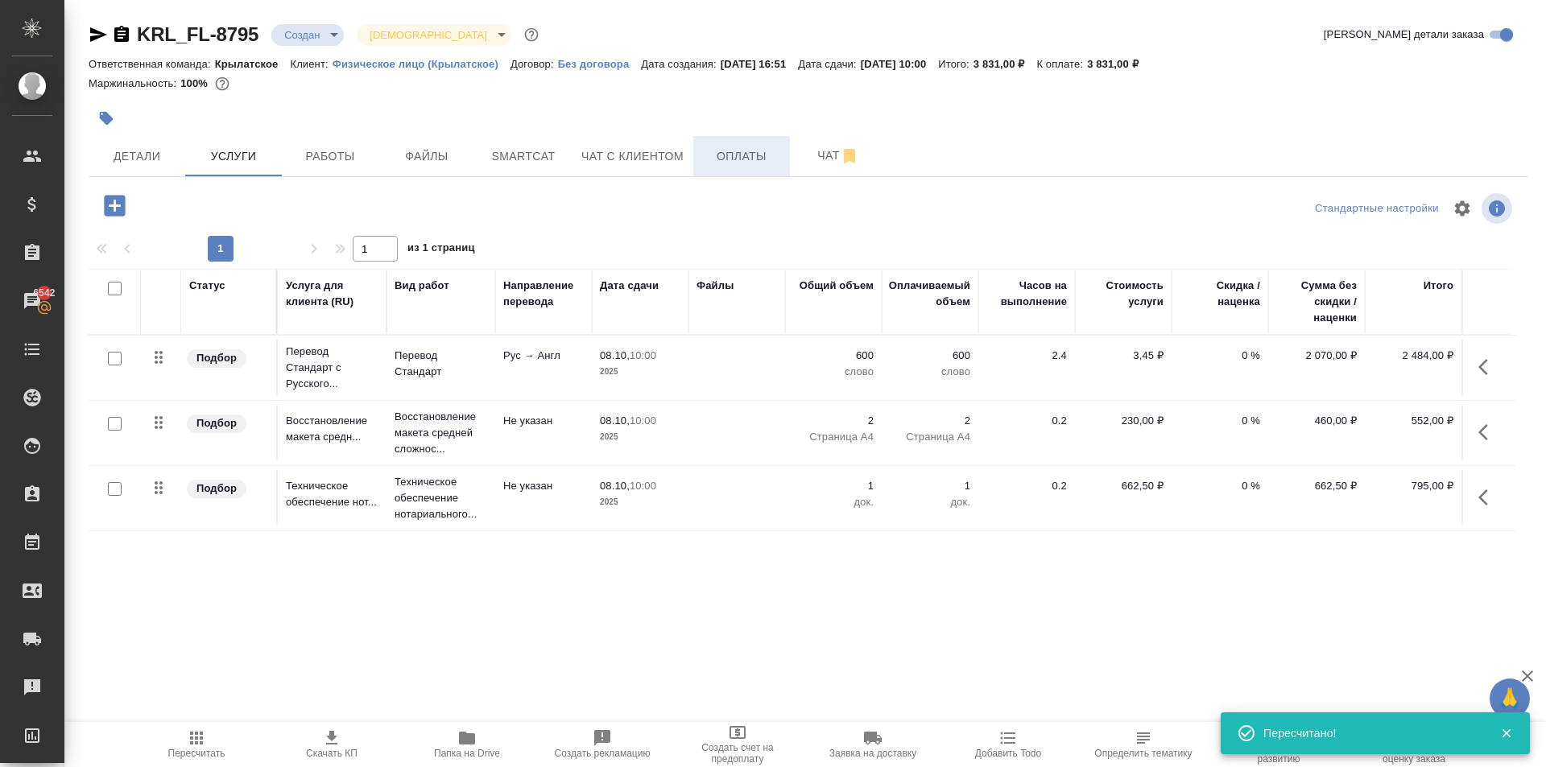
click at [729, 167] on button "Оплаты" at bounding box center [741, 156] width 97 height 40
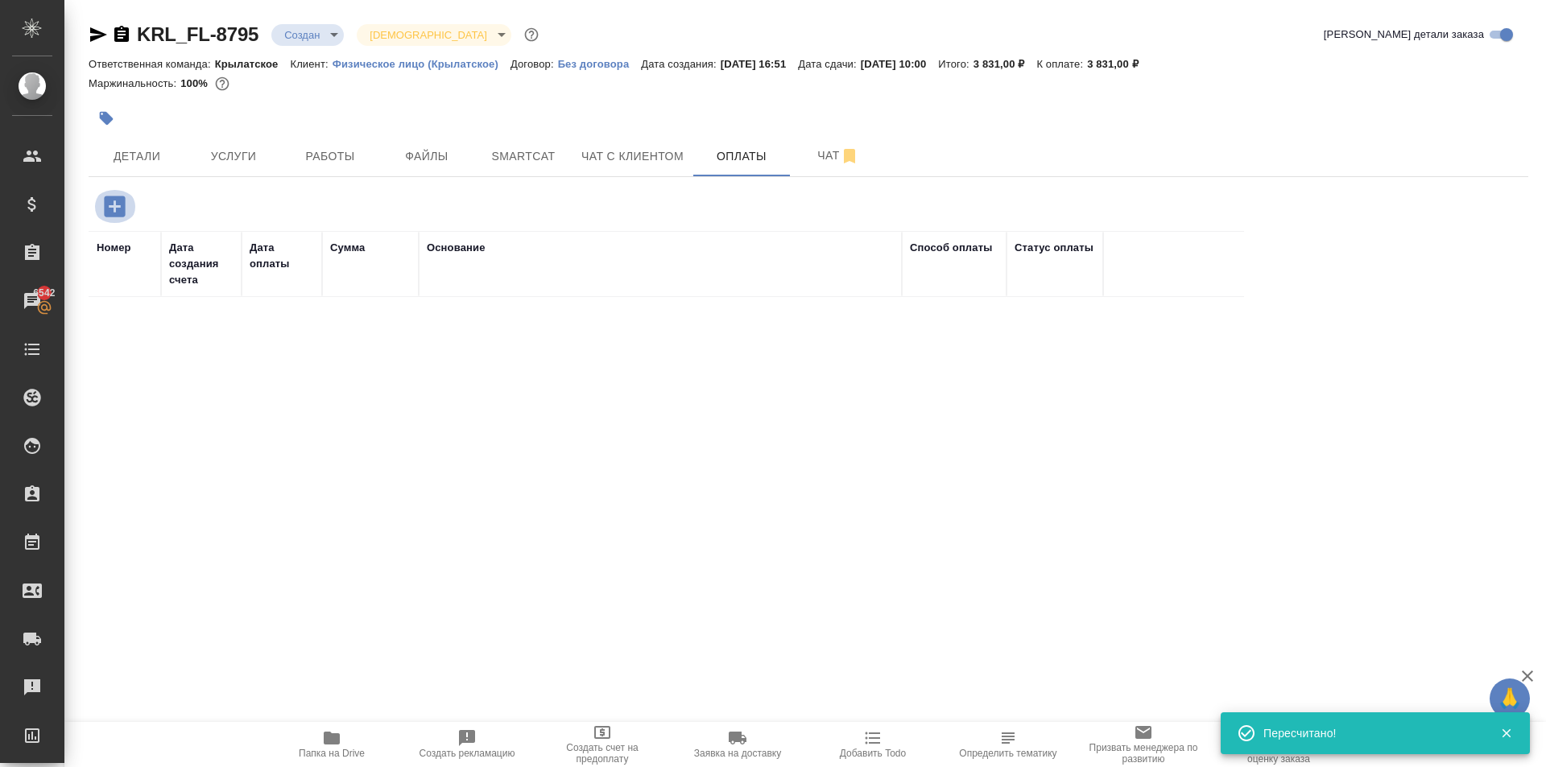
click at [109, 217] on icon "button" at bounding box center [115, 206] width 28 height 28
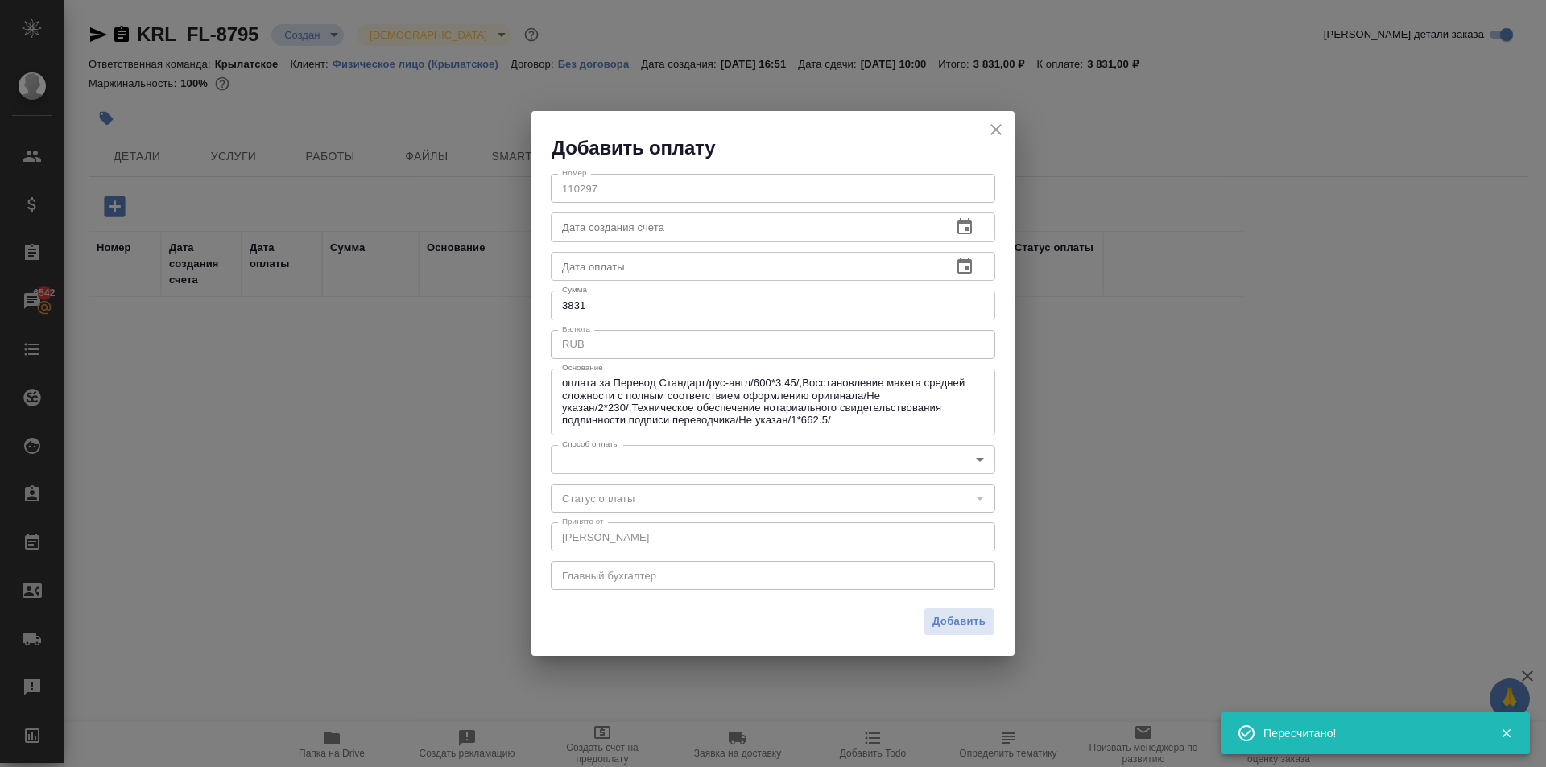
click at [609, 452] on body "🙏 .cls-1 fill:#fff; AWATERA Kasymov Timur Клиенты Спецификации Заказы 6542 Чаты…" at bounding box center [773, 383] width 1546 height 767
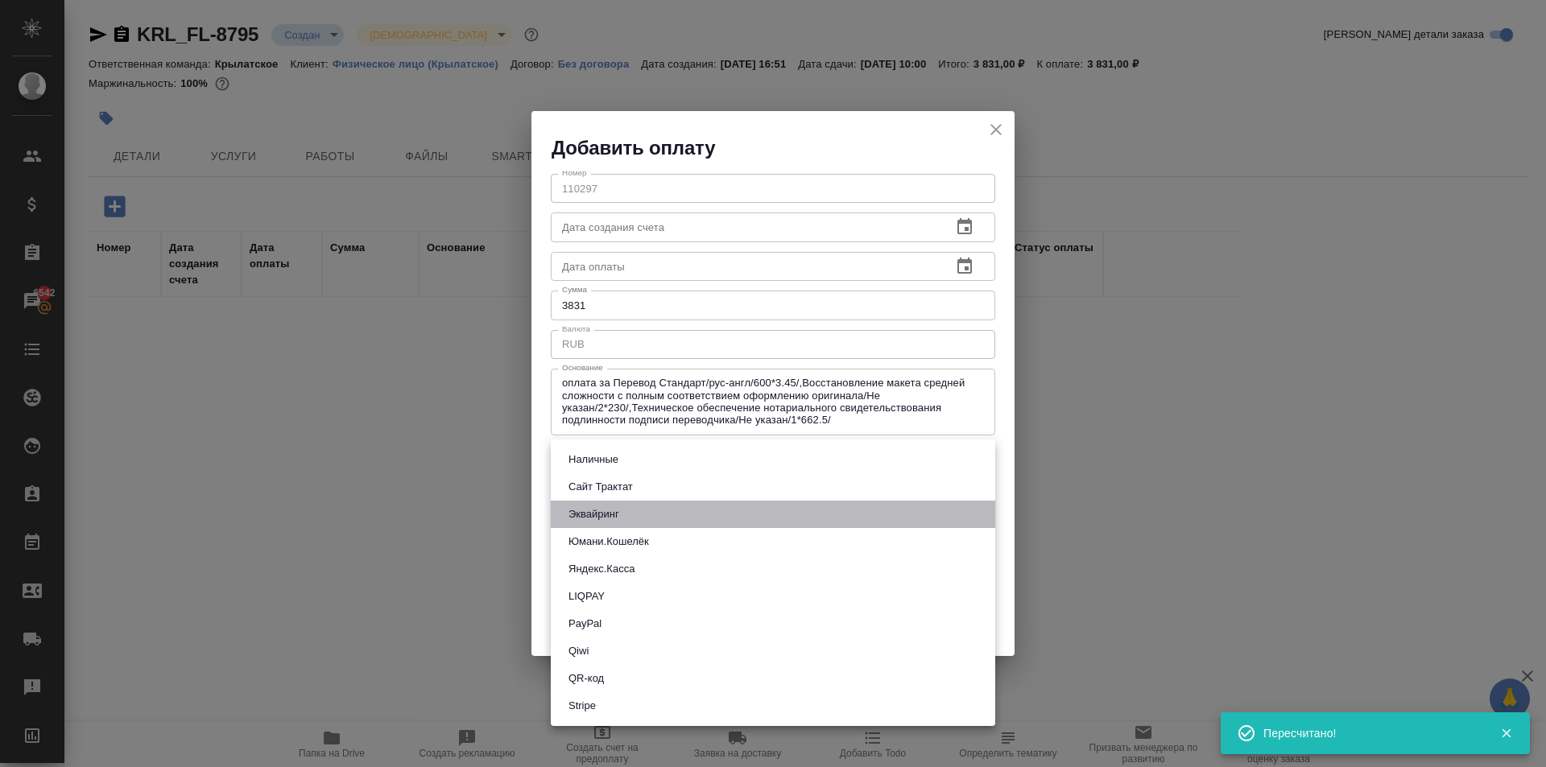
click at [593, 502] on li "Эквайринг" at bounding box center [773, 514] width 444 height 27
type input "acquiring"
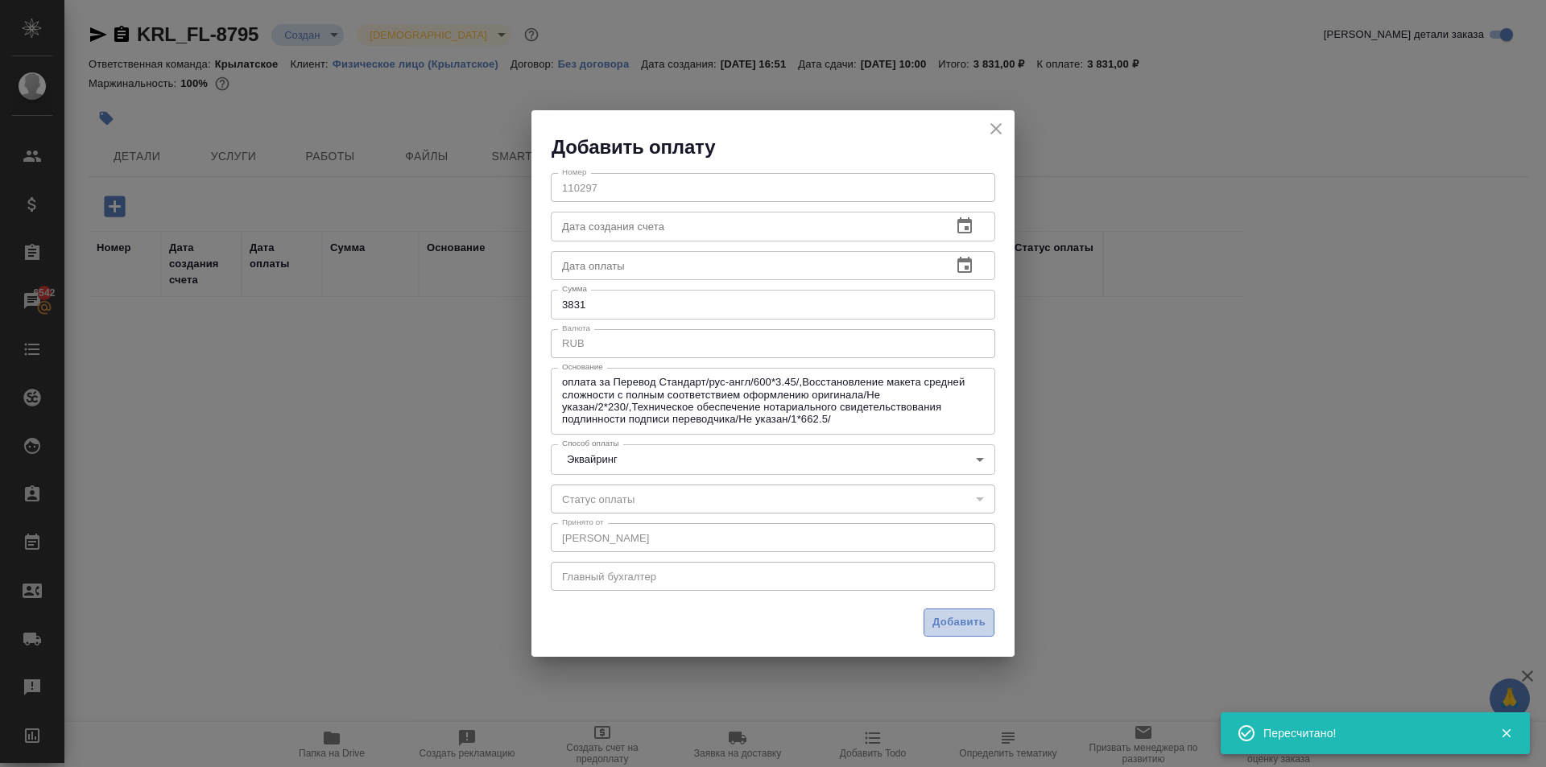
drag, startPoint x: 939, startPoint y: 620, endPoint x: 935, endPoint y: 610, distance: 10.8
click at [939, 620] on span "Добавить" at bounding box center [958, 622] width 53 height 19
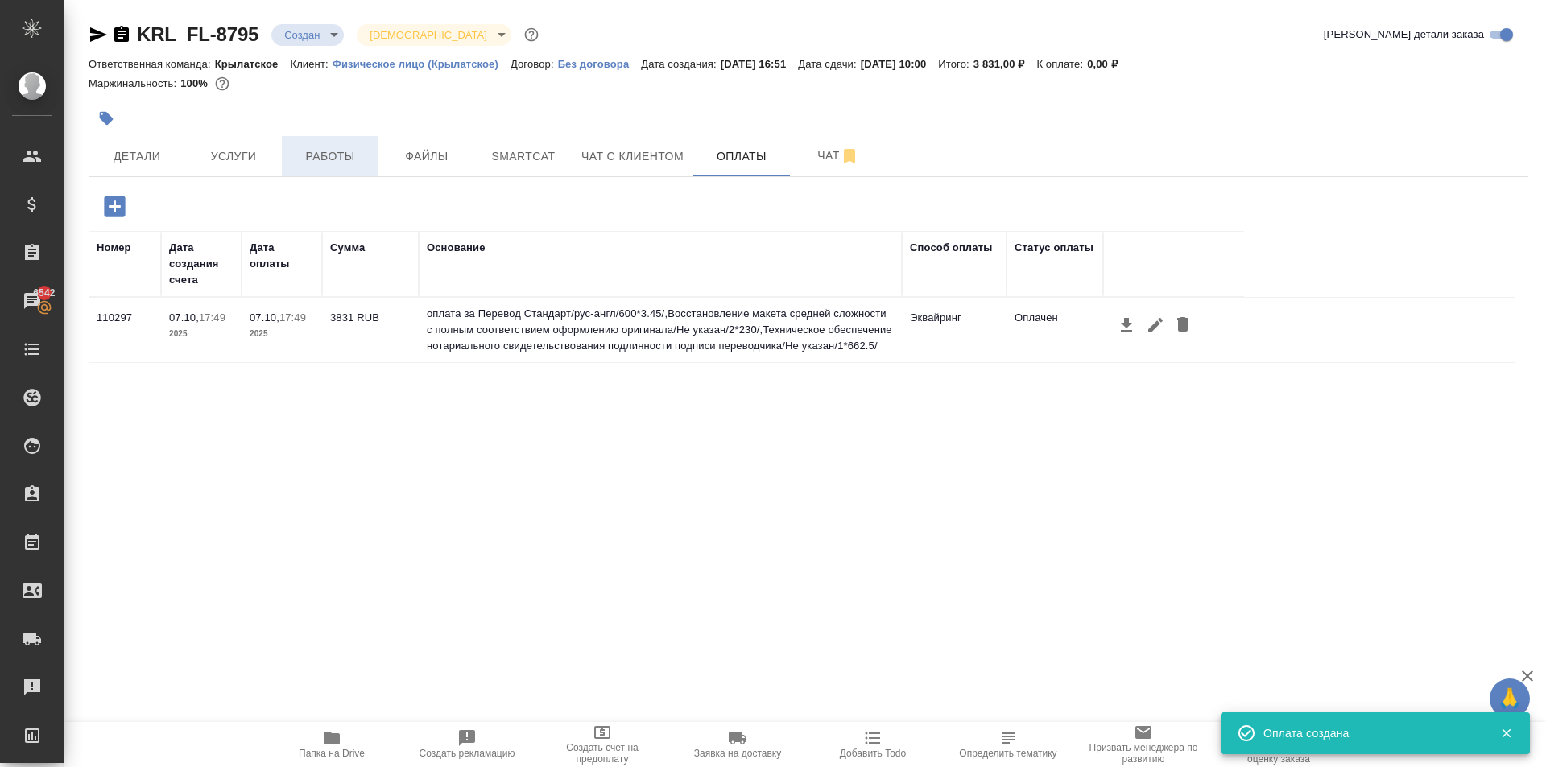
click at [365, 155] on span "Работы" at bounding box center [329, 157] width 77 height 20
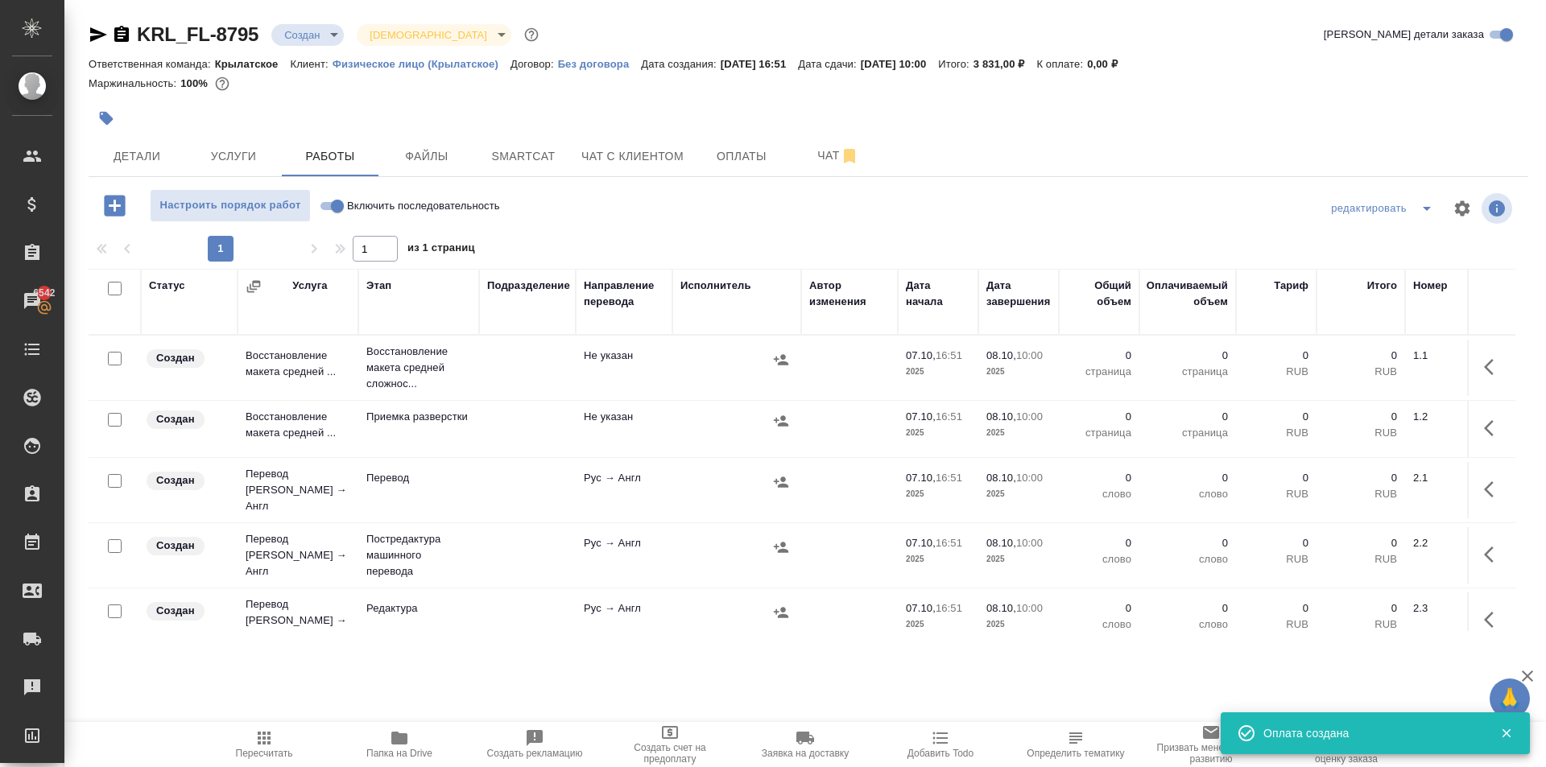
click at [338, 213] on input "Включить последовательность" at bounding box center [337, 205] width 58 height 19
checkbox input "true"
click at [110, 287] on input "checkbox" at bounding box center [115, 289] width 14 height 14
checkbox input "true"
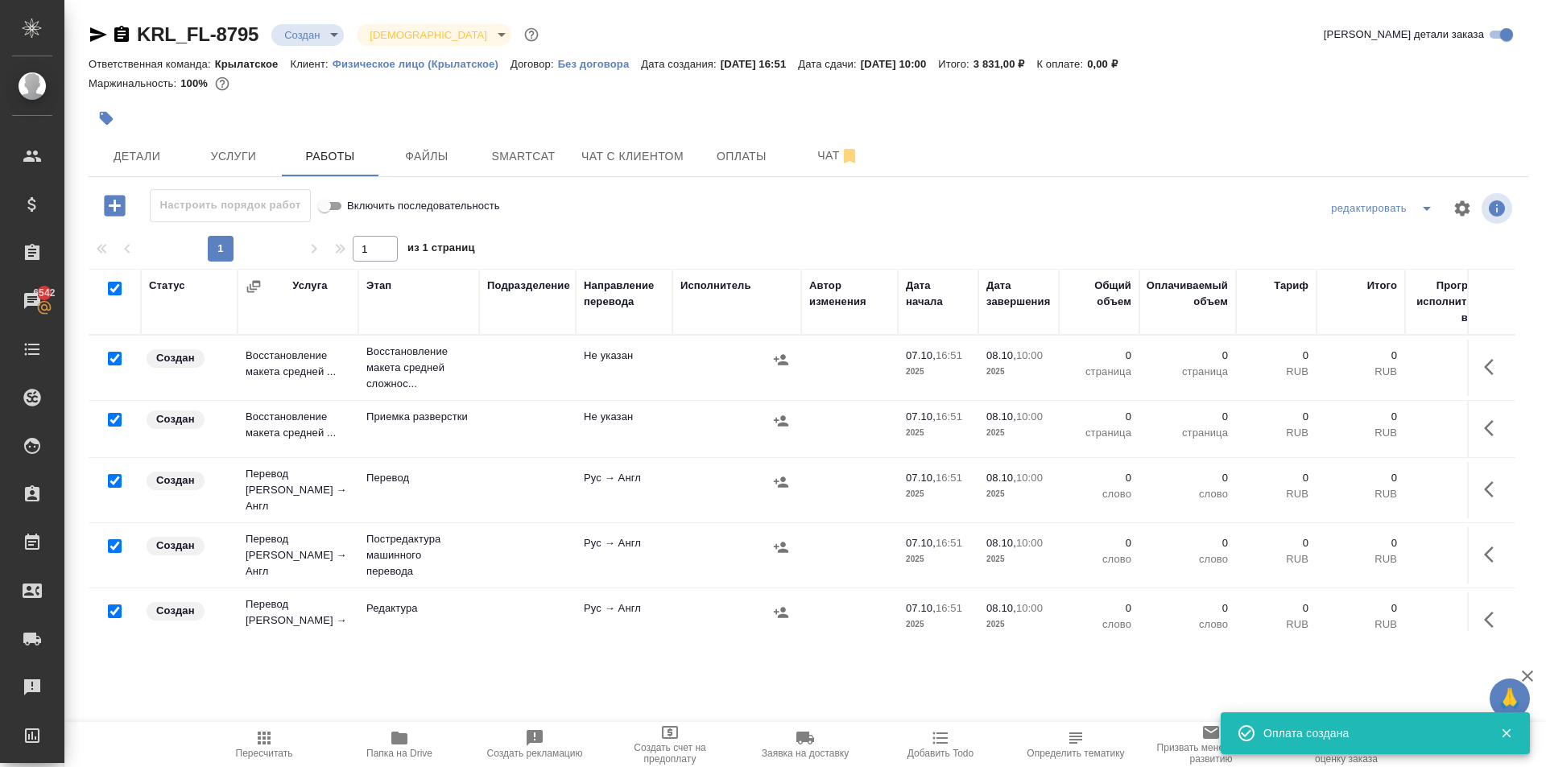
checkbox input "true"
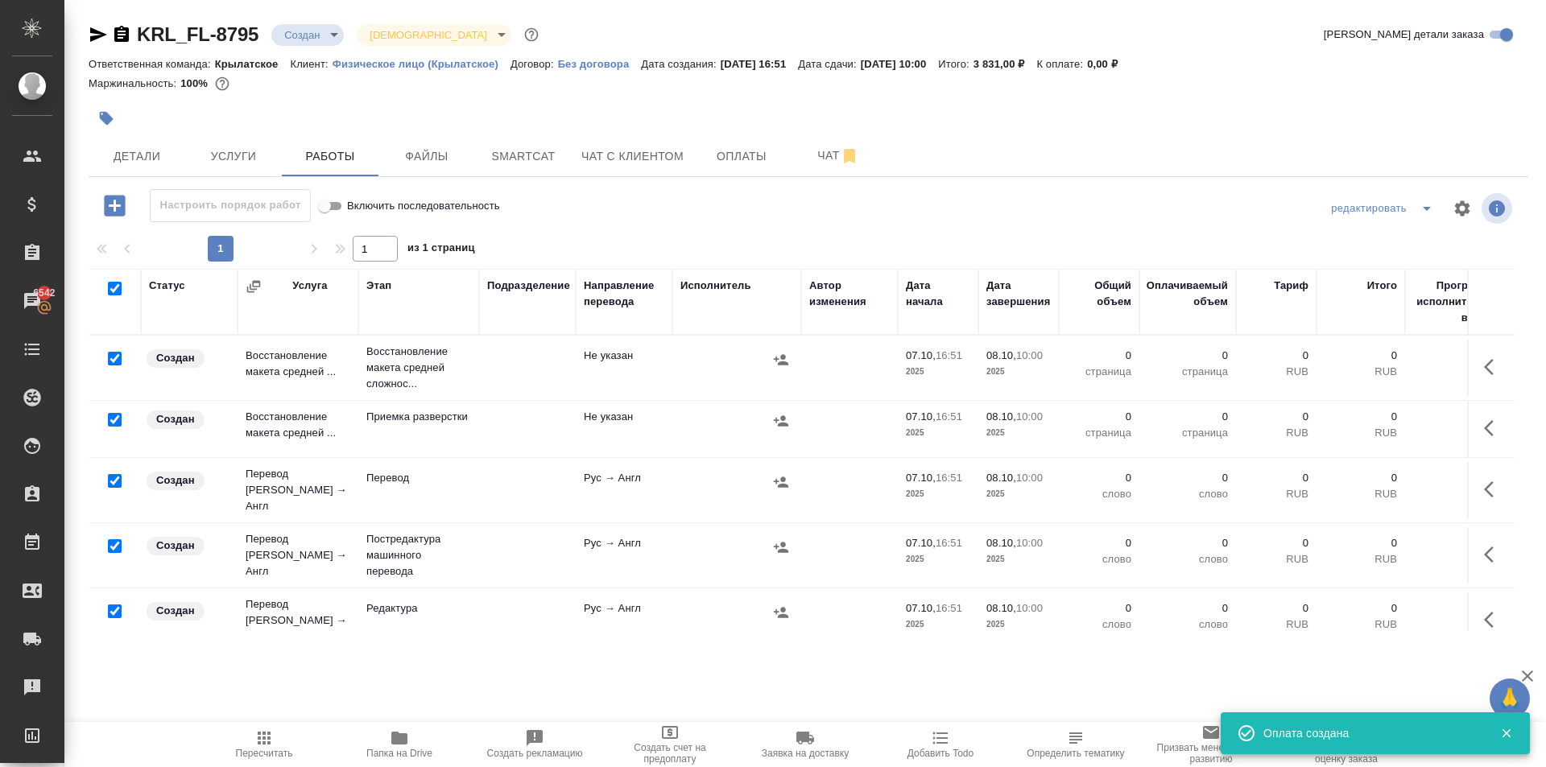
checkbox input "true"
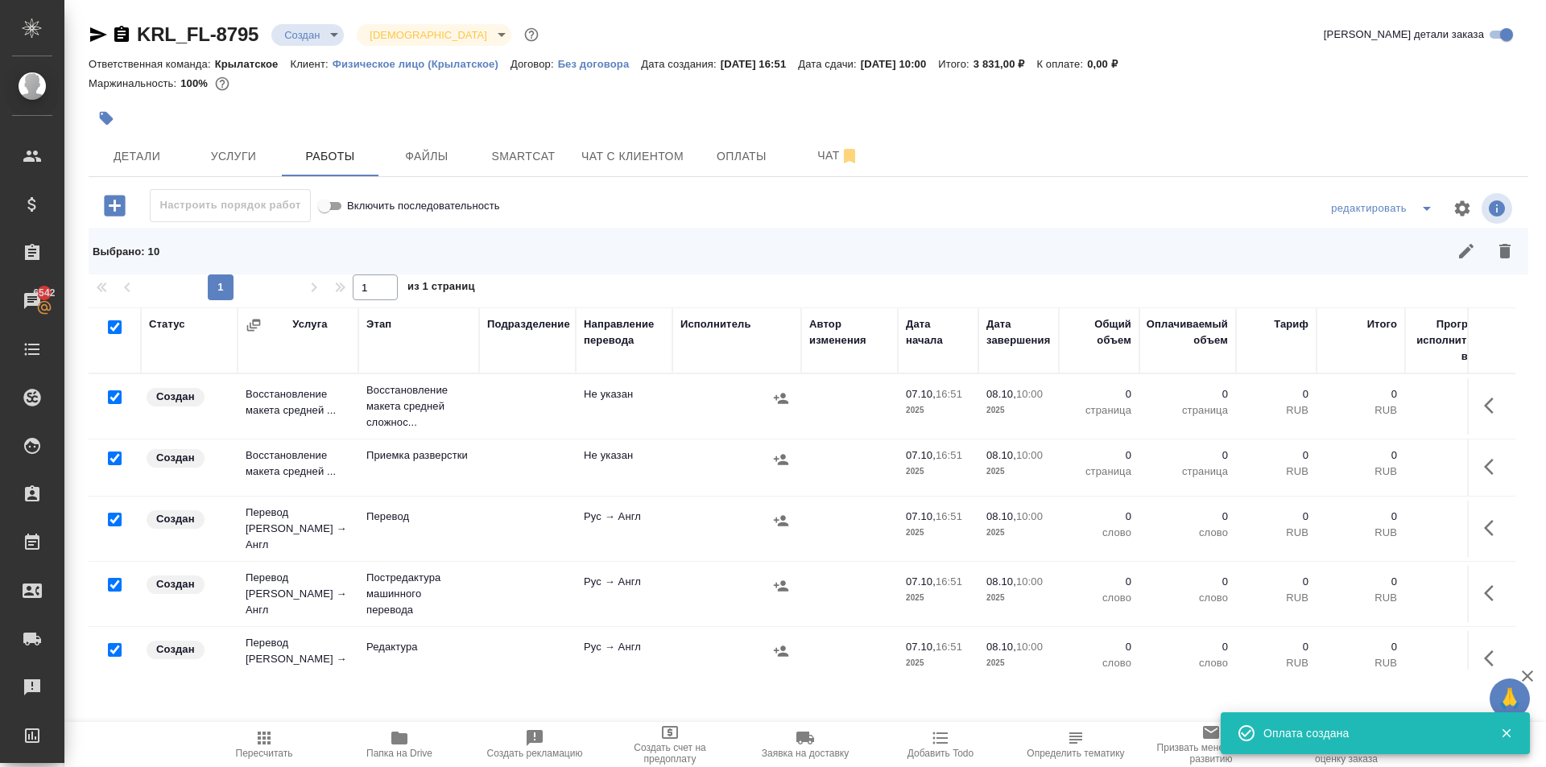
click at [116, 398] on input "checkbox" at bounding box center [115, 397] width 14 height 14
checkbox input "false"
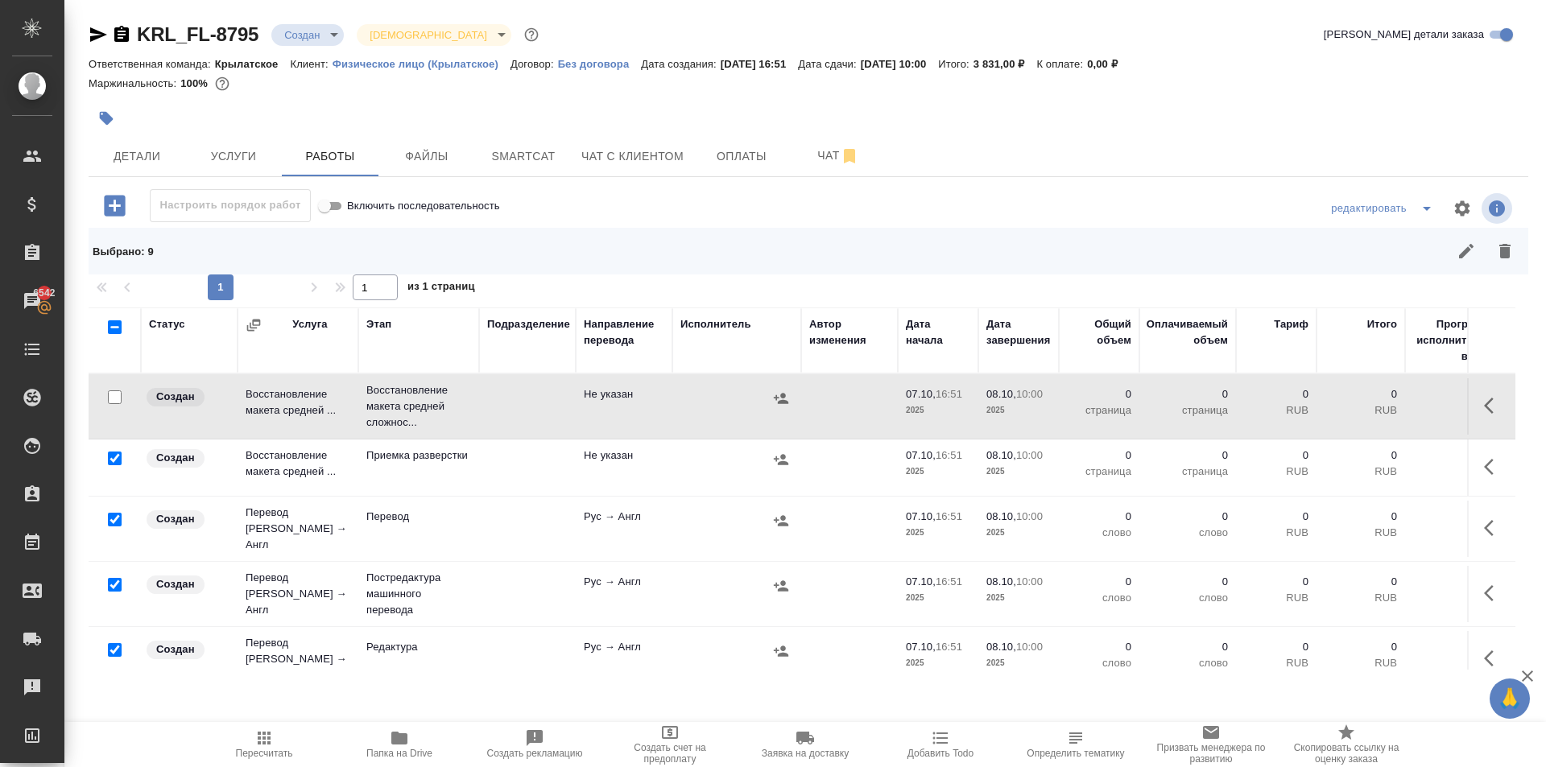
click at [118, 513] on input "checkbox" at bounding box center [115, 520] width 14 height 14
checkbox input "false"
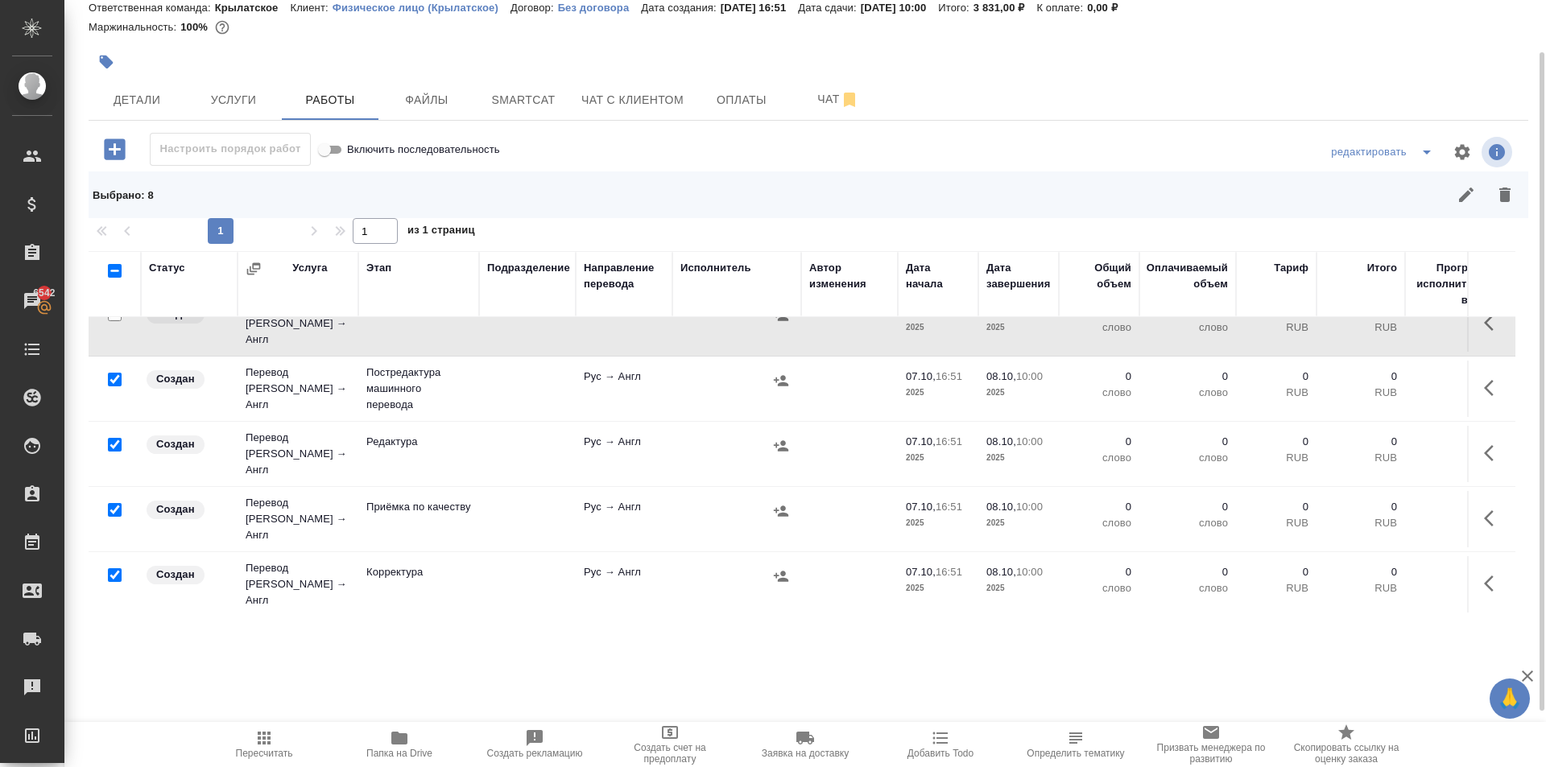
scroll to position [161, 0]
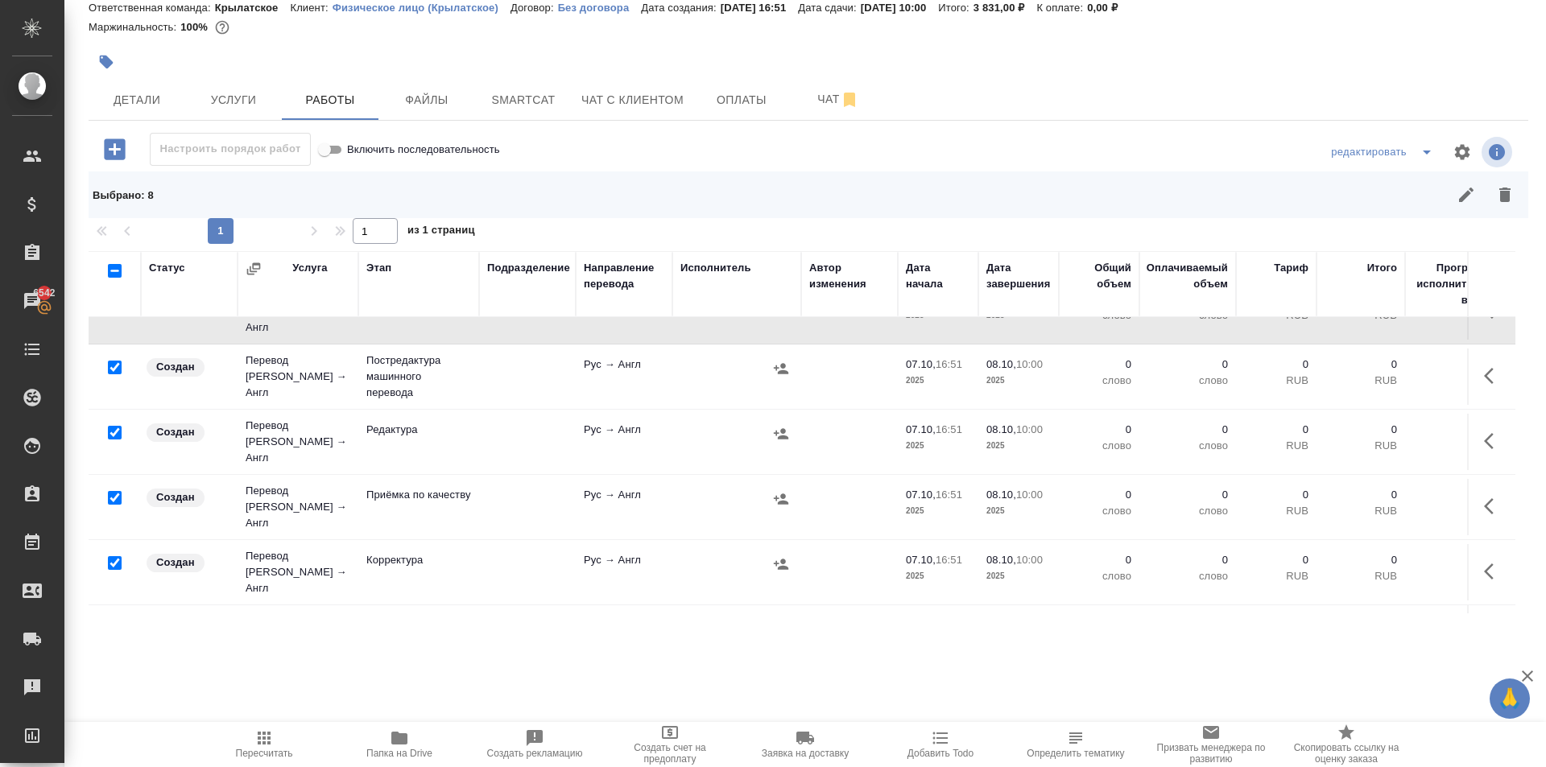
click at [115, 487] on div at bounding box center [115, 498] width 36 height 23
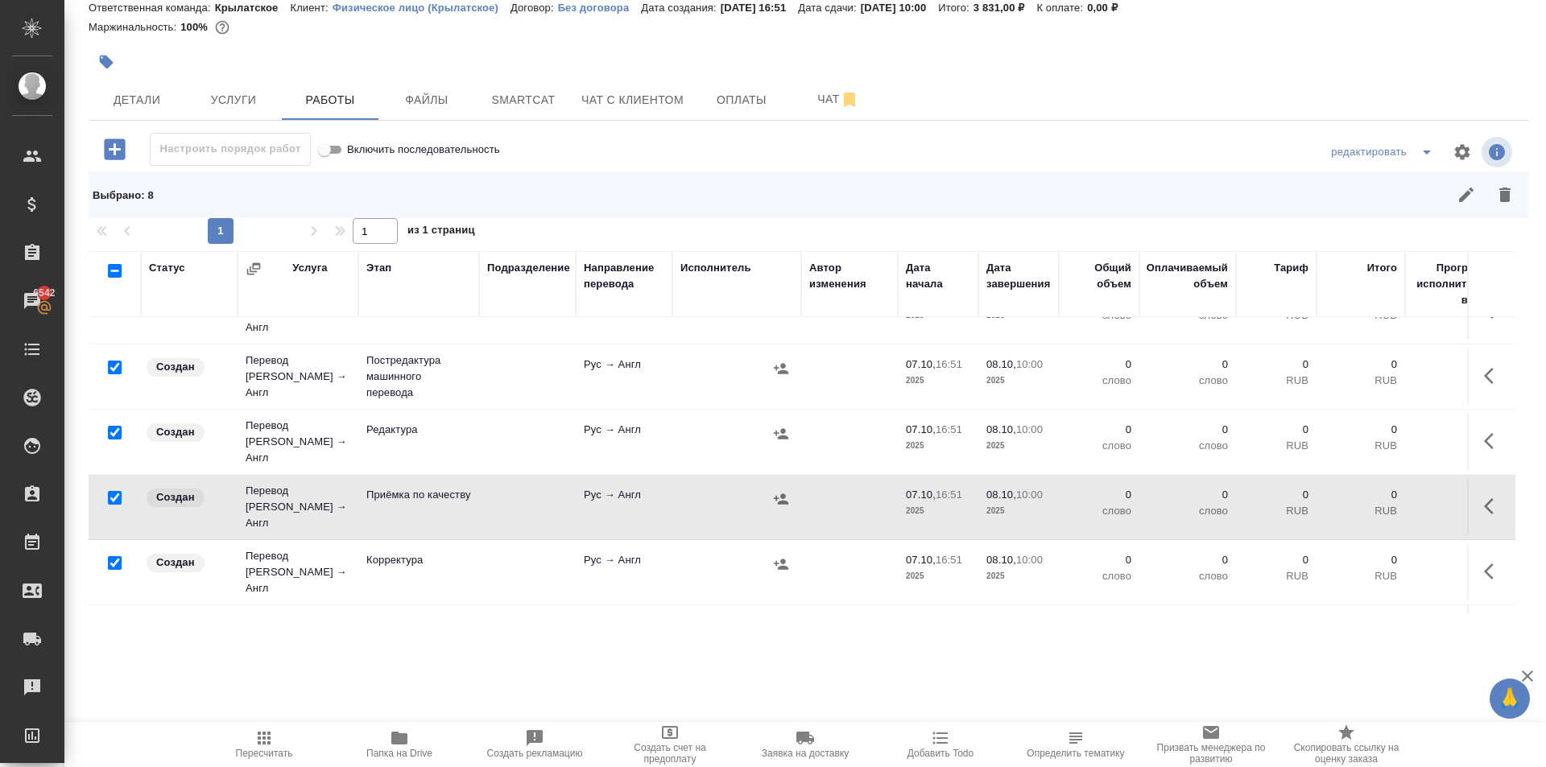
click at [115, 491] on input "checkbox" at bounding box center [115, 498] width 14 height 14
checkbox input "false"
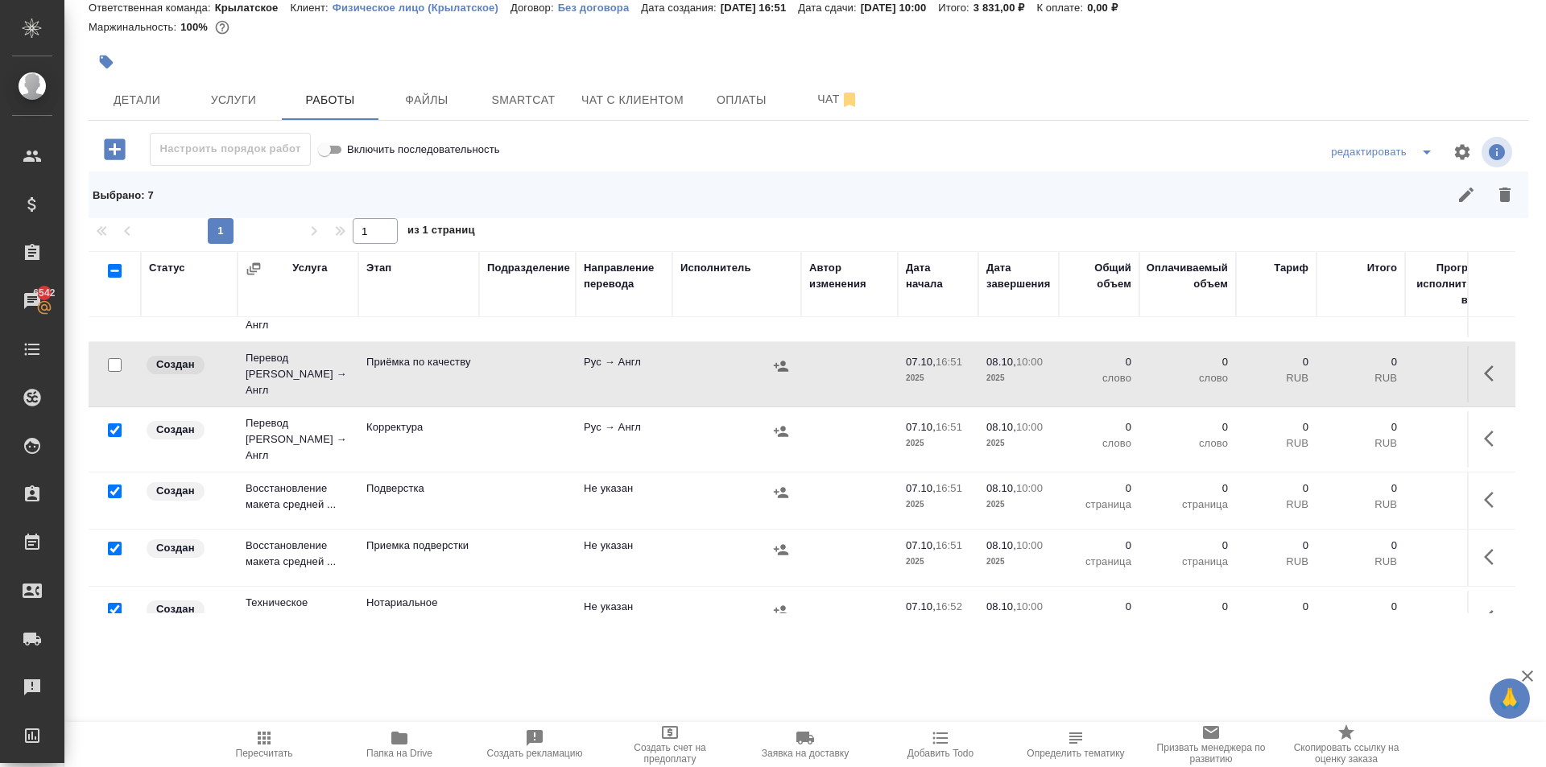
scroll to position [312, 0]
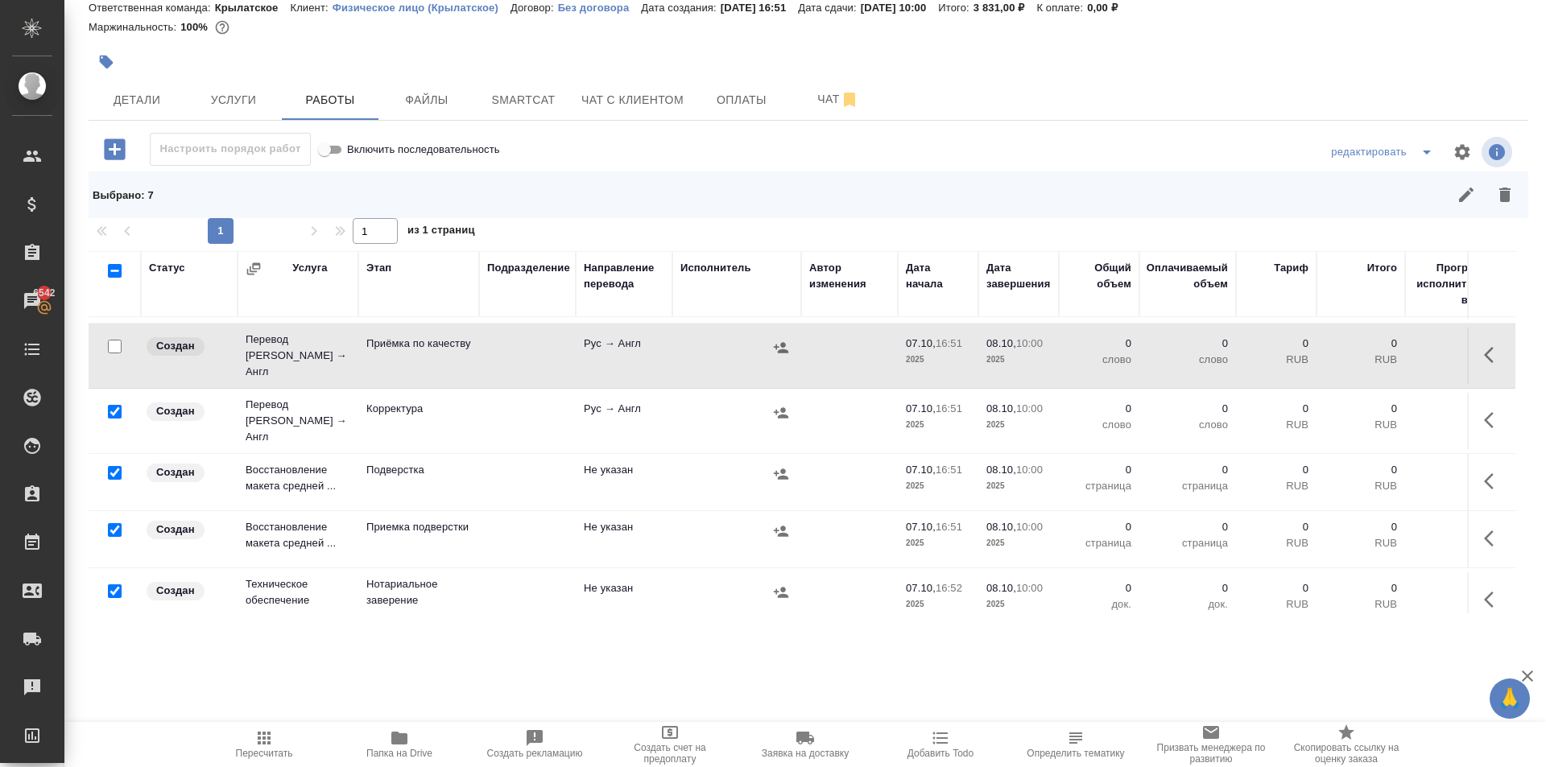
click at [113, 584] on input "checkbox" at bounding box center [115, 591] width 14 height 14
checkbox input "false"
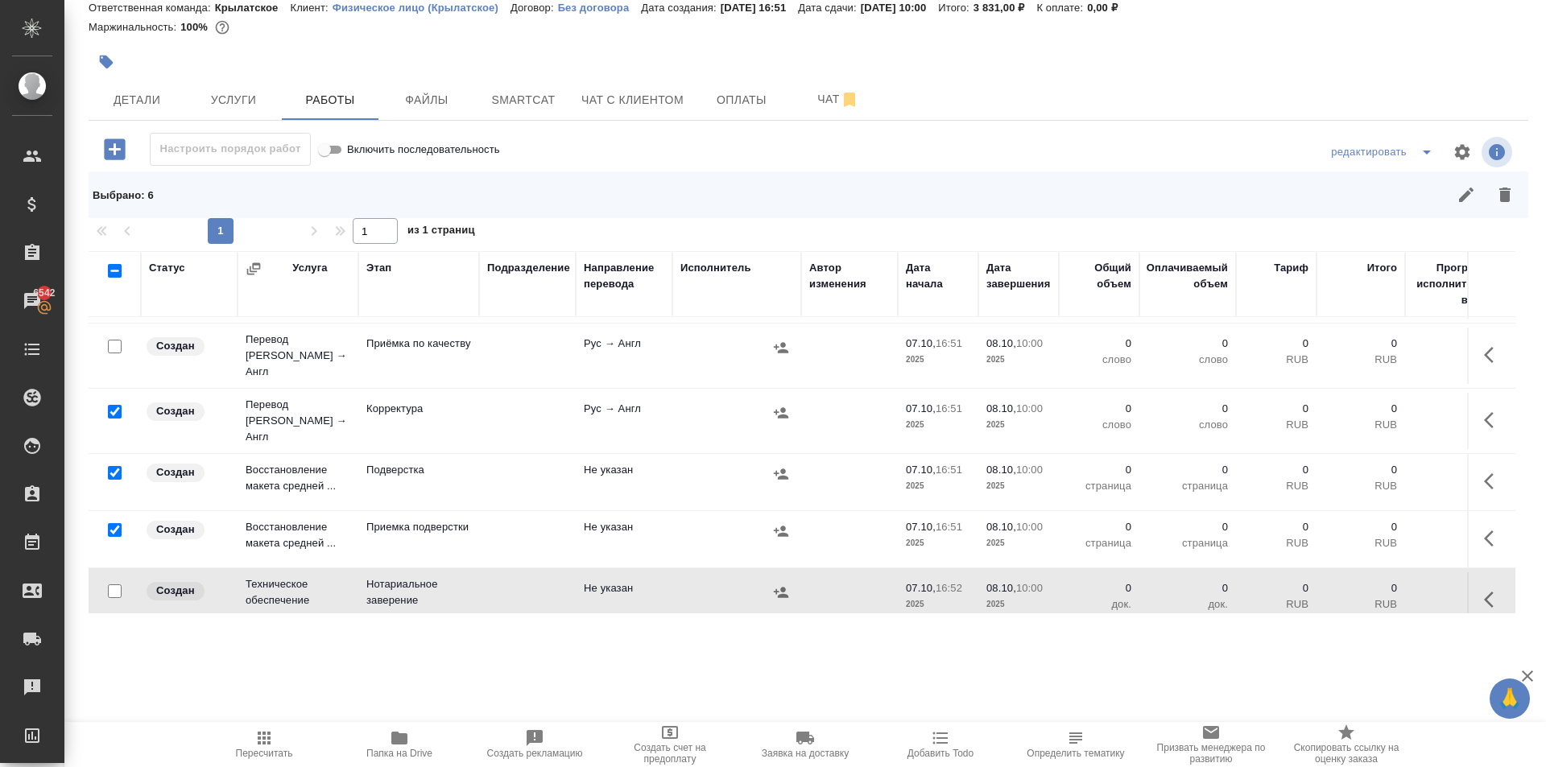
click at [1499, 196] on icon "button" at bounding box center [1504, 195] width 11 height 14
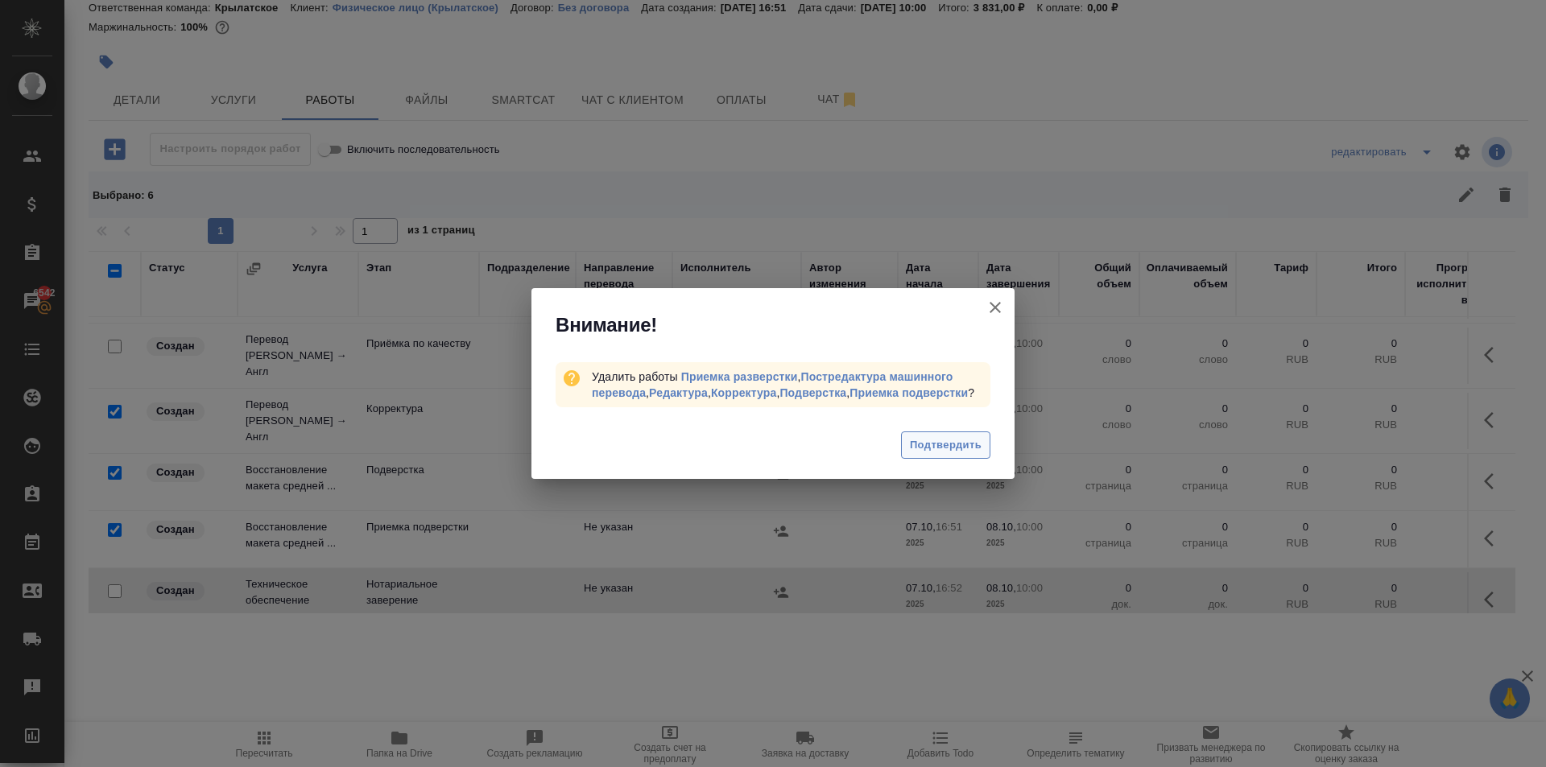
click at [954, 436] on span "Подтвердить" at bounding box center [946, 445] width 72 height 19
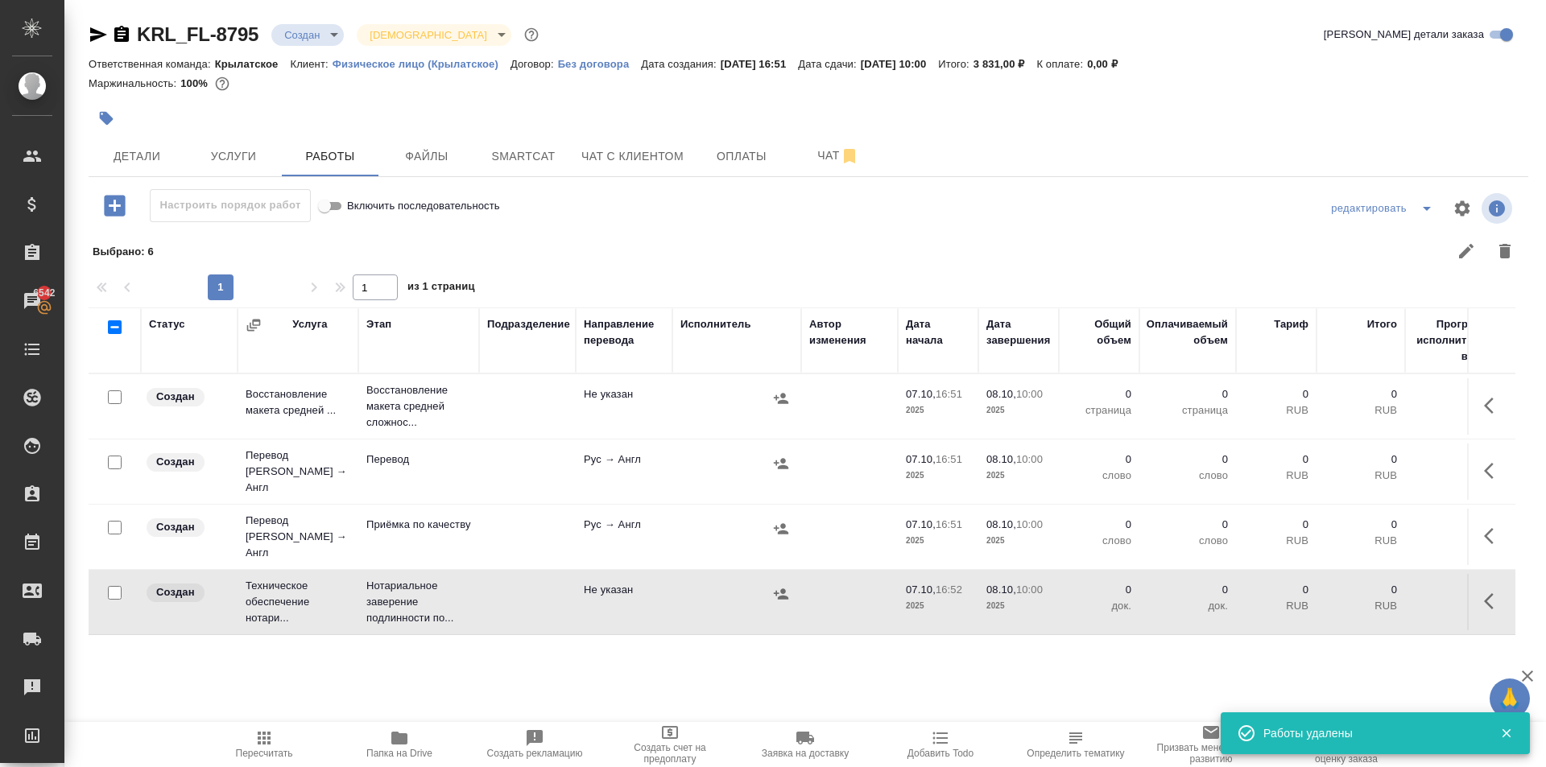
scroll to position [0, 0]
drag, startPoint x: 542, startPoint y: 150, endPoint x: 382, endPoint y: 145, distance: 159.5
click at [382, 145] on div "Детали Услуги Работы Файлы Smartcat Чат с клиентом Оплаты Чат" at bounding box center [808, 156] width 1439 height 40
click at [420, 157] on span "Файлы" at bounding box center [426, 157] width 77 height 20
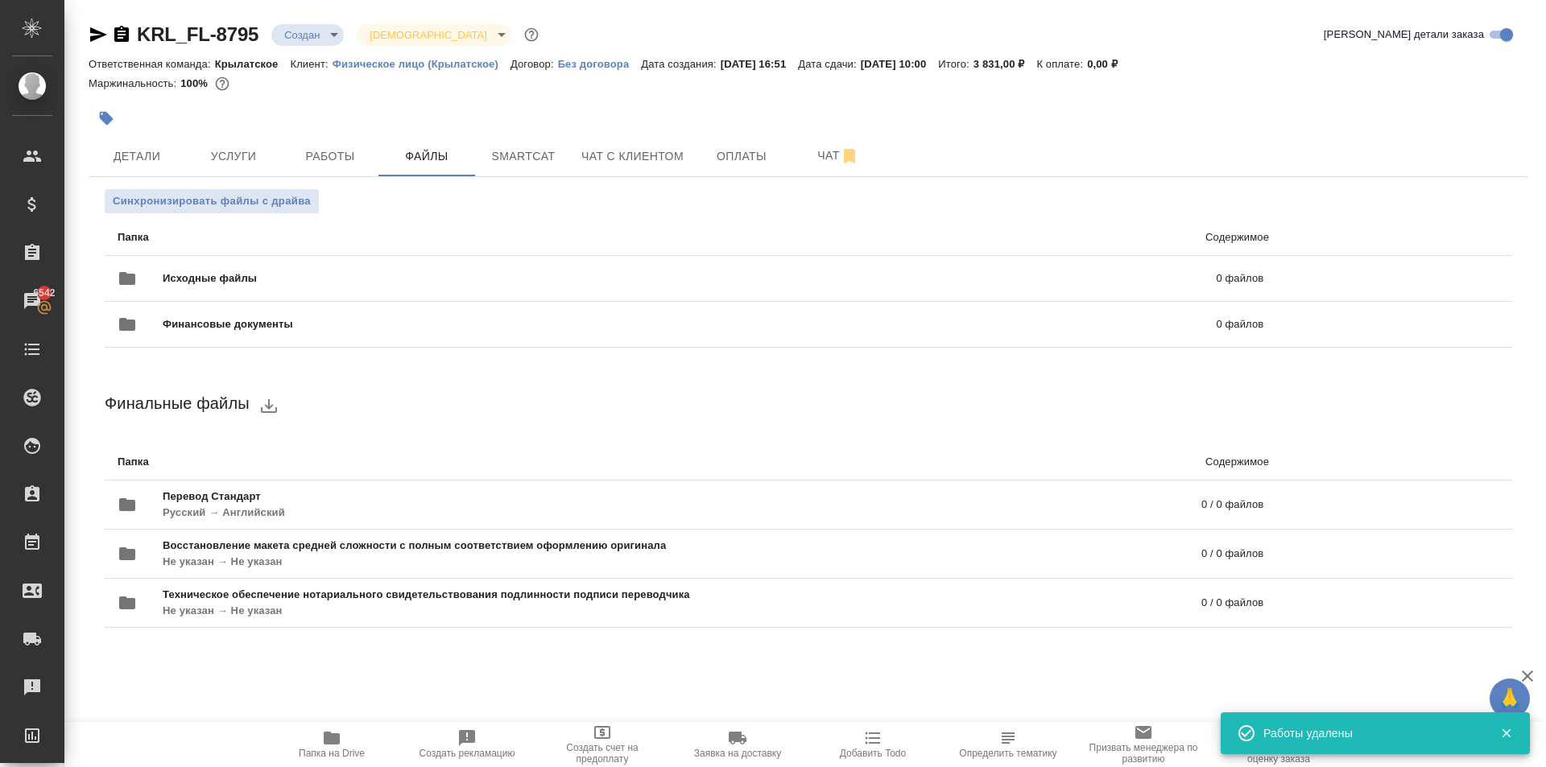
drag, startPoint x: 329, startPoint y: 223, endPoint x: 291, endPoint y: 266, distance: 58.2
click at [283, 237] on p "Папка" at bounding box center [398, 237] width 560 height 16
click at [291, 267] on div "Исходные файлы 0 файлов" at bounding box center [691, 278] width 1146 height 39
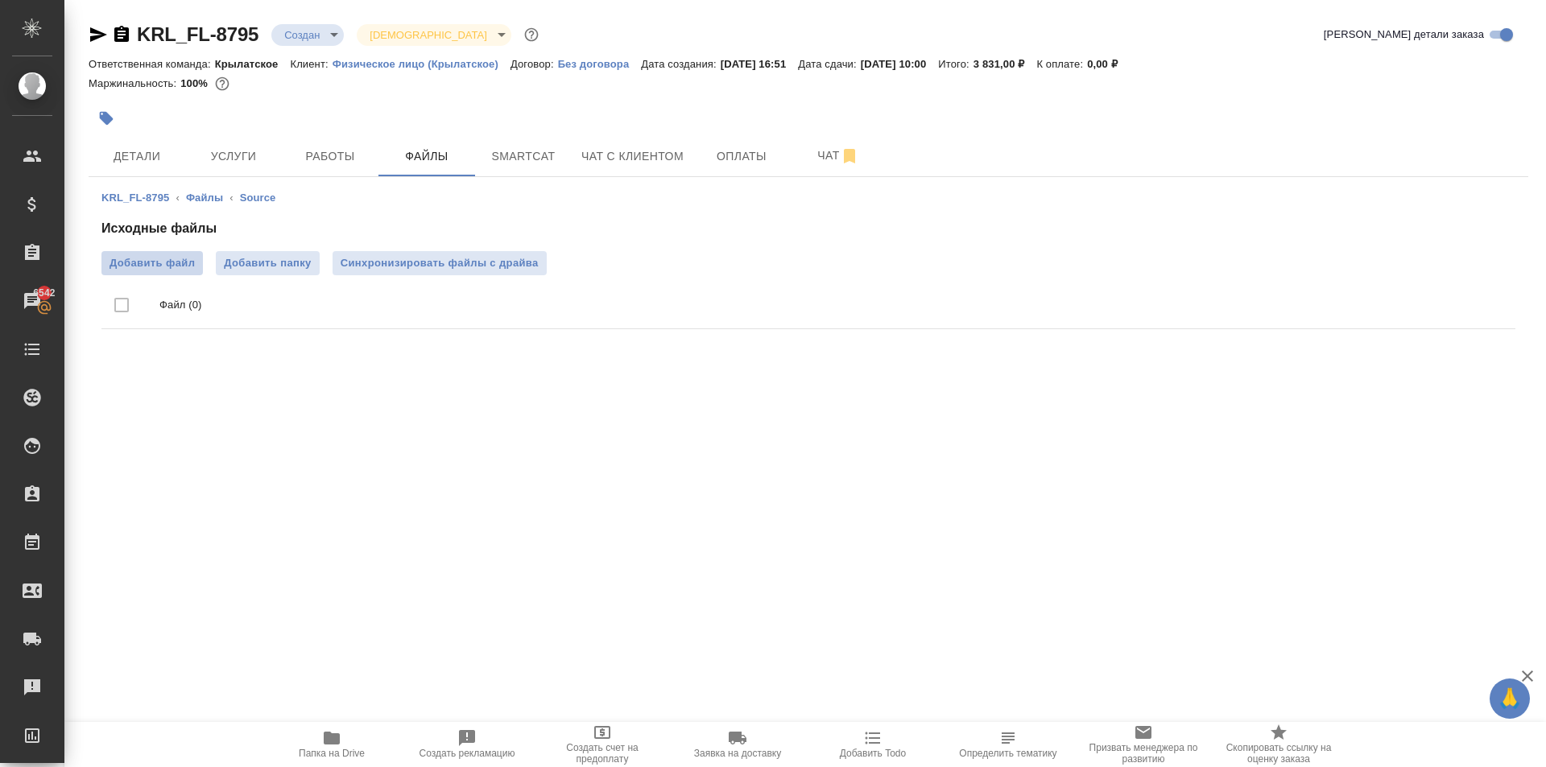
click at [177, 264] on span "Добавить файл" at bounding box center [151, 263] width 85 height 16
click at [0, 0] on input "Добавить файл" at bounding box center [0, 0] width 0 height 0
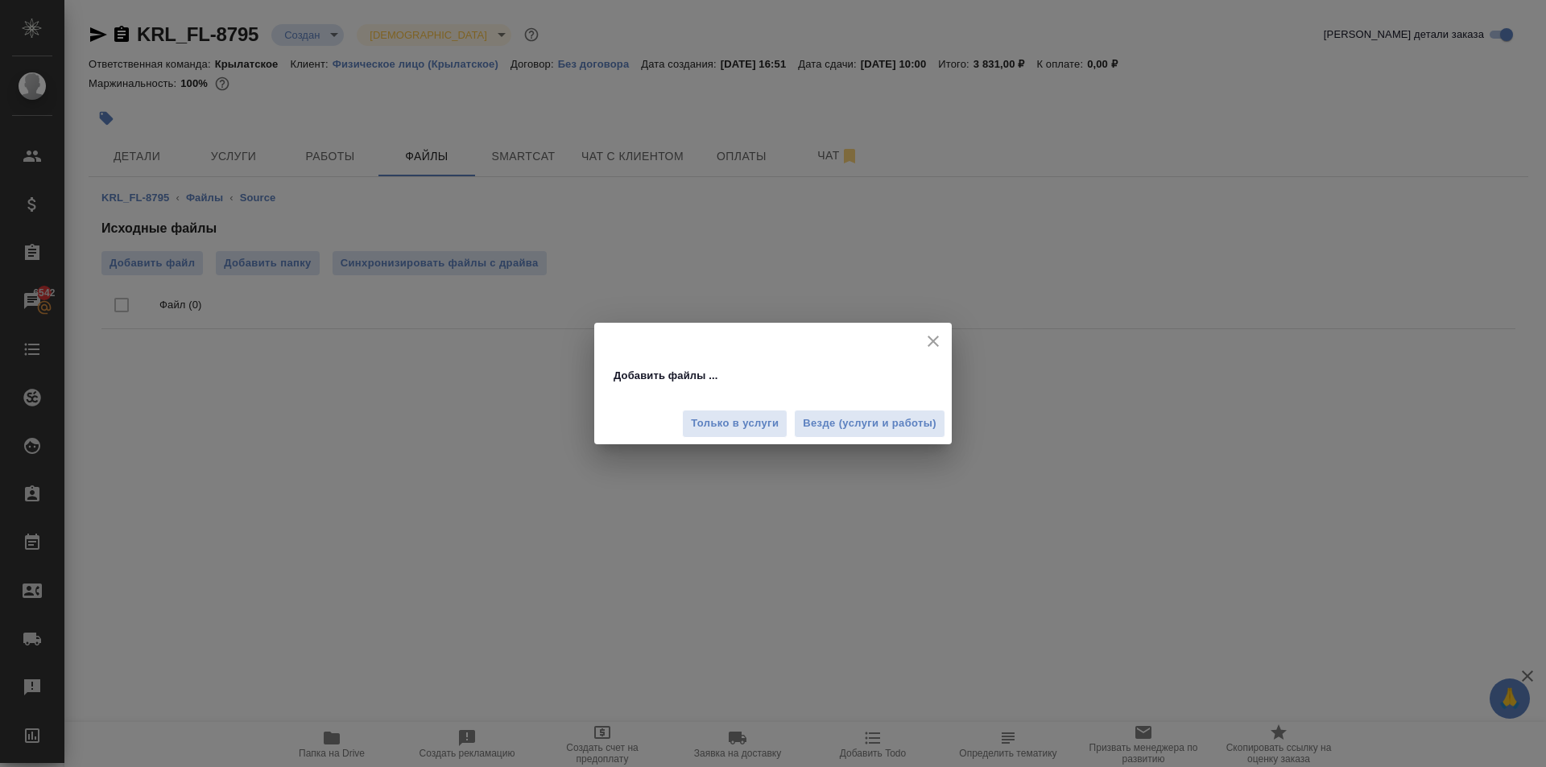
click at [945, 439] on div "Только в услуги Везде (услуги и работы)" at bounding box center [772, 417] width 357 height 54
click at [934, 425] on span "Везде (услуги и работы)" at bounding box center [870, 424] width 134 height 19
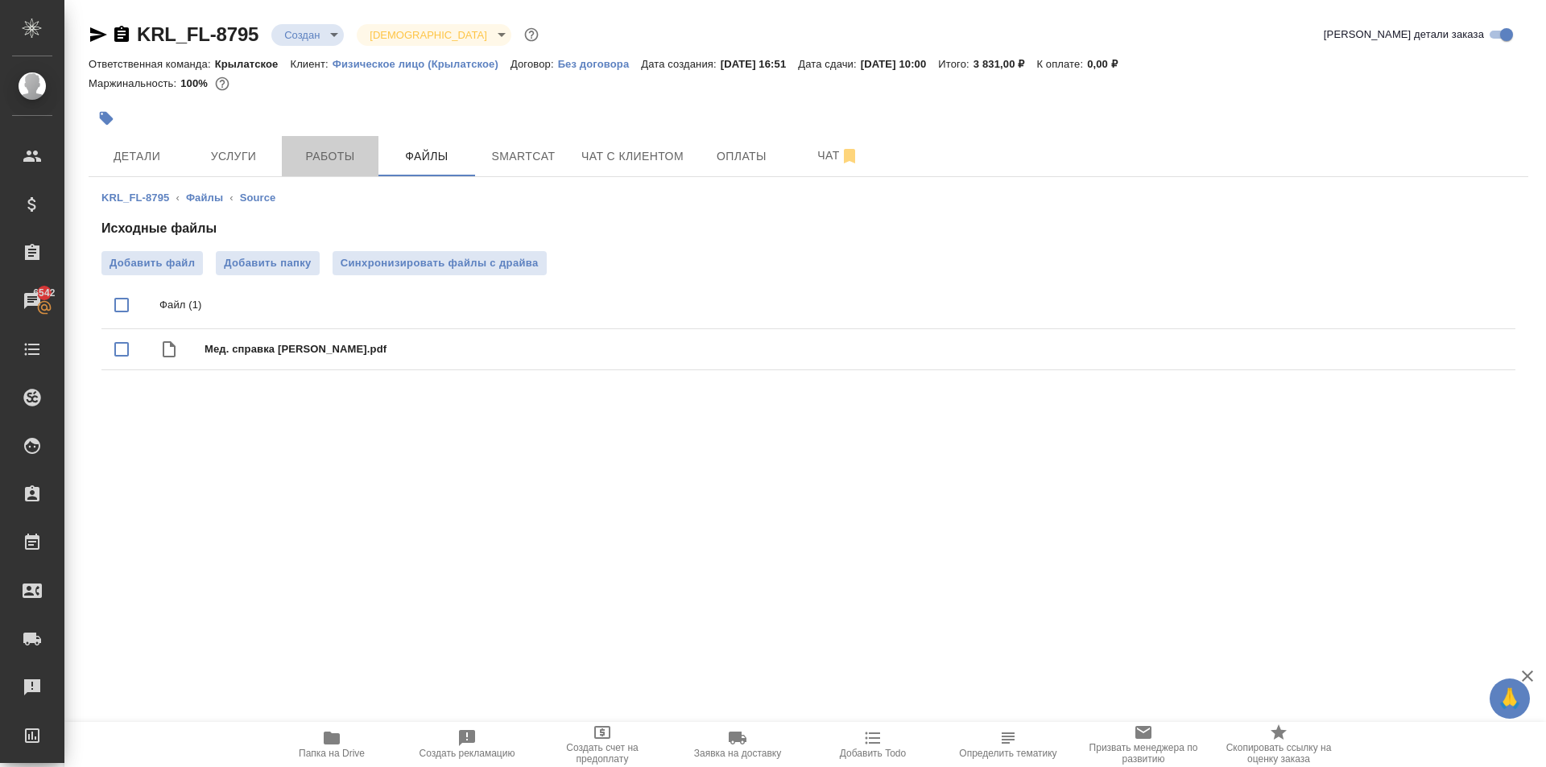
click at [355, 157] on span "Работы" at bounding box center [329, 157] width 77 height 20
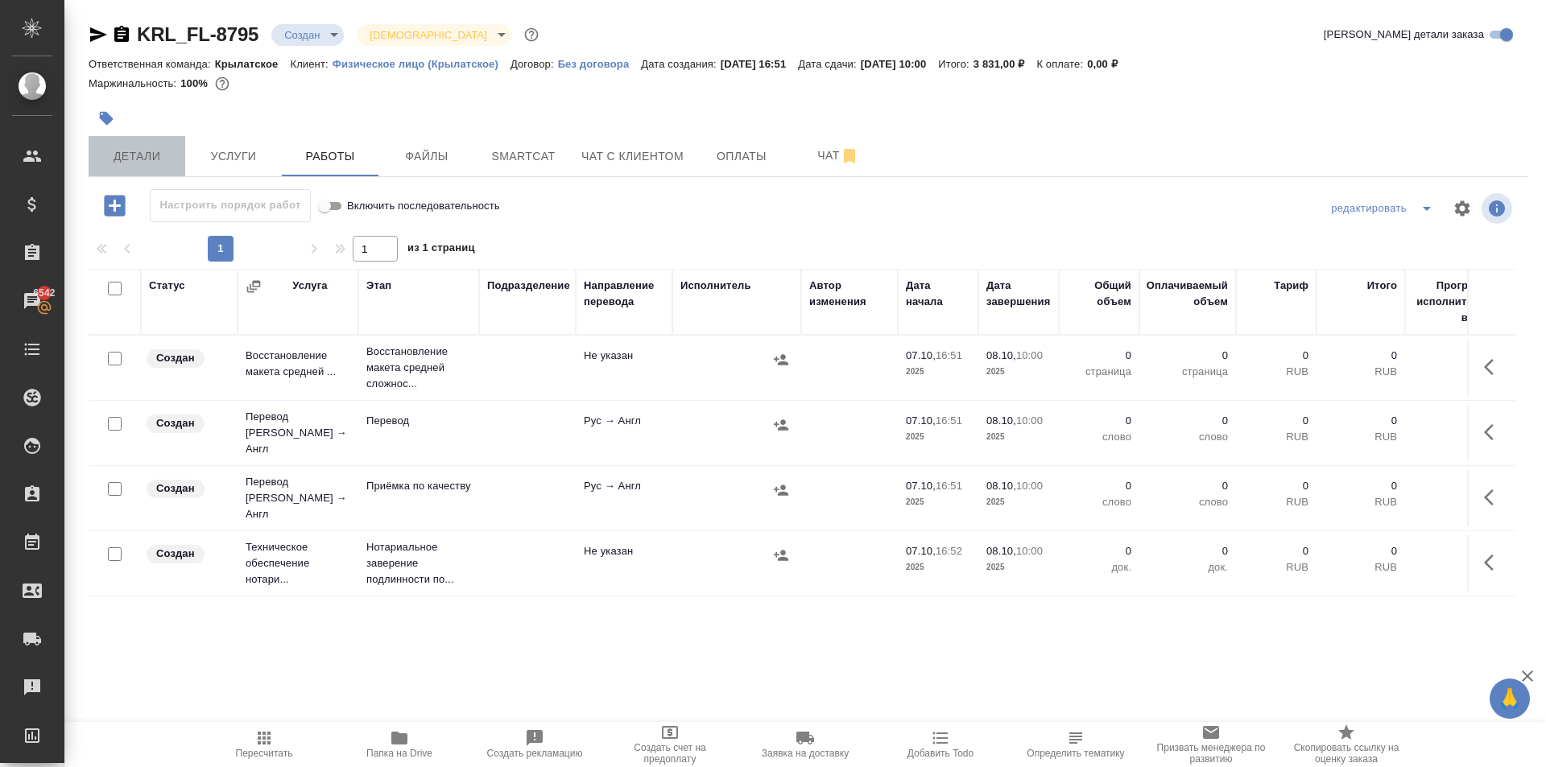
click at [141, 151] on span "Детали" at bounding box center [136, 157] width 77 height 20
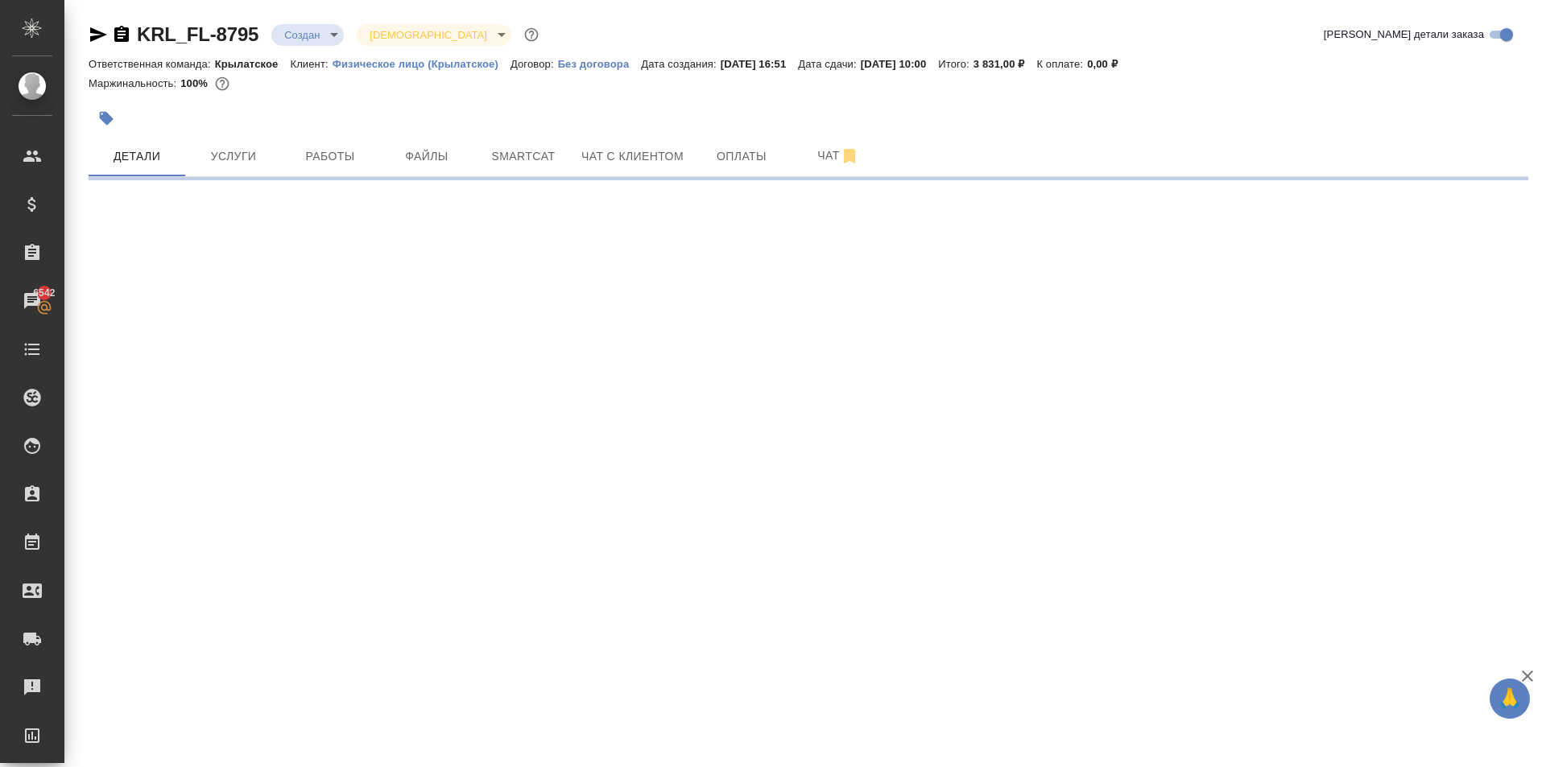
select select "RU"
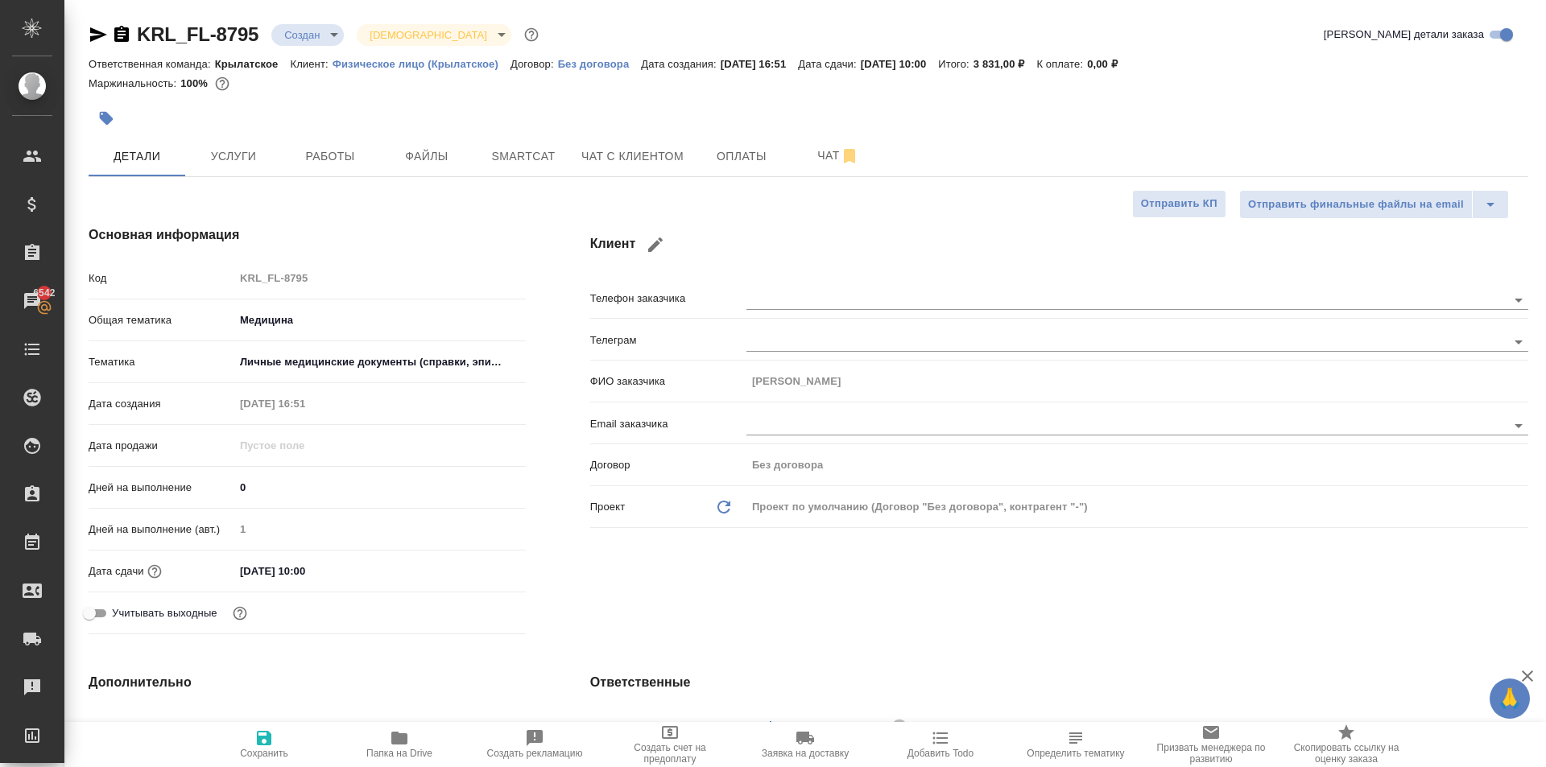
type textarea "x"
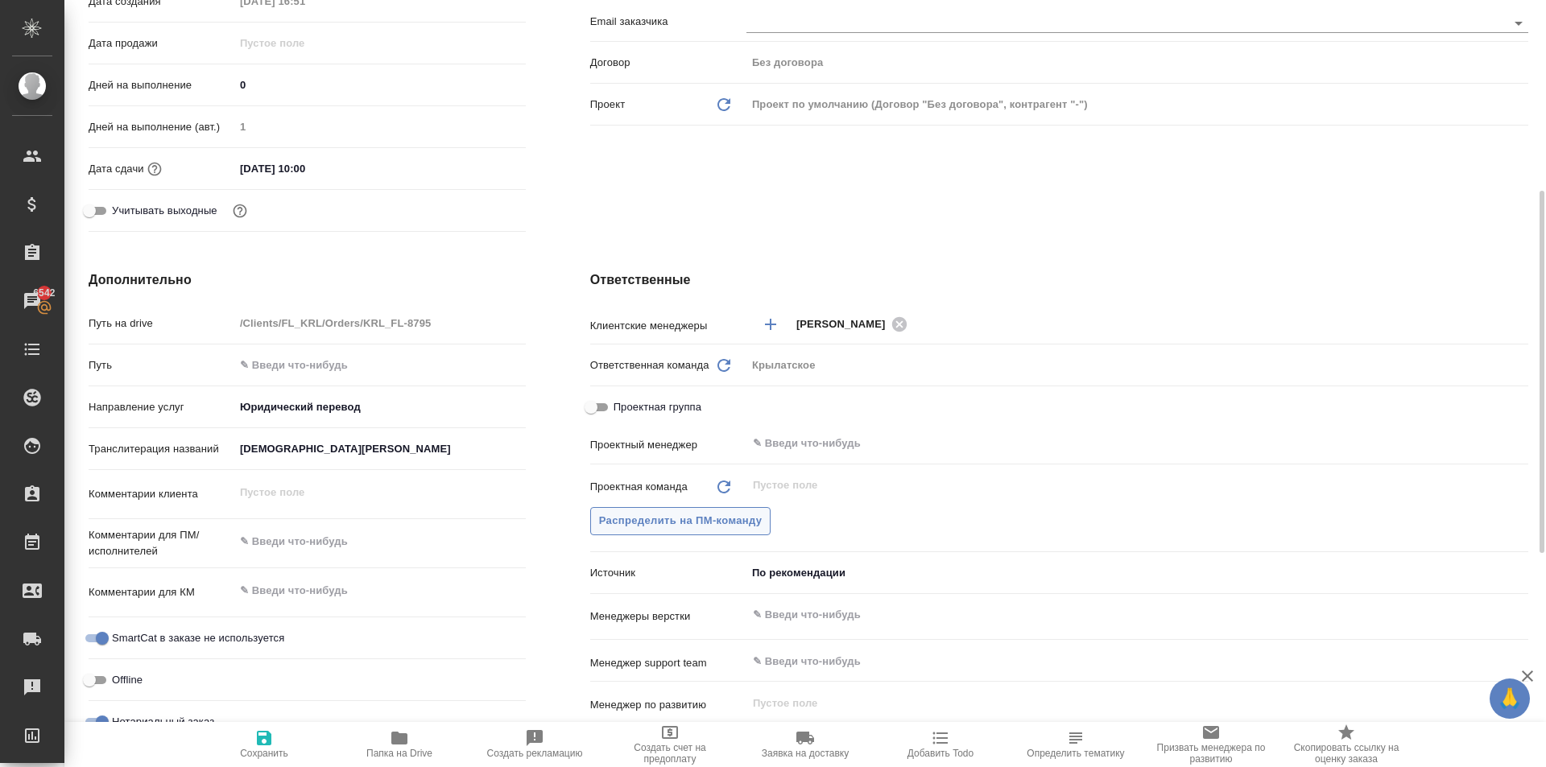
click at [653, 532] on button "Распределить на ПМ-команду" at bounding box center [680, 521] width 181 height 28
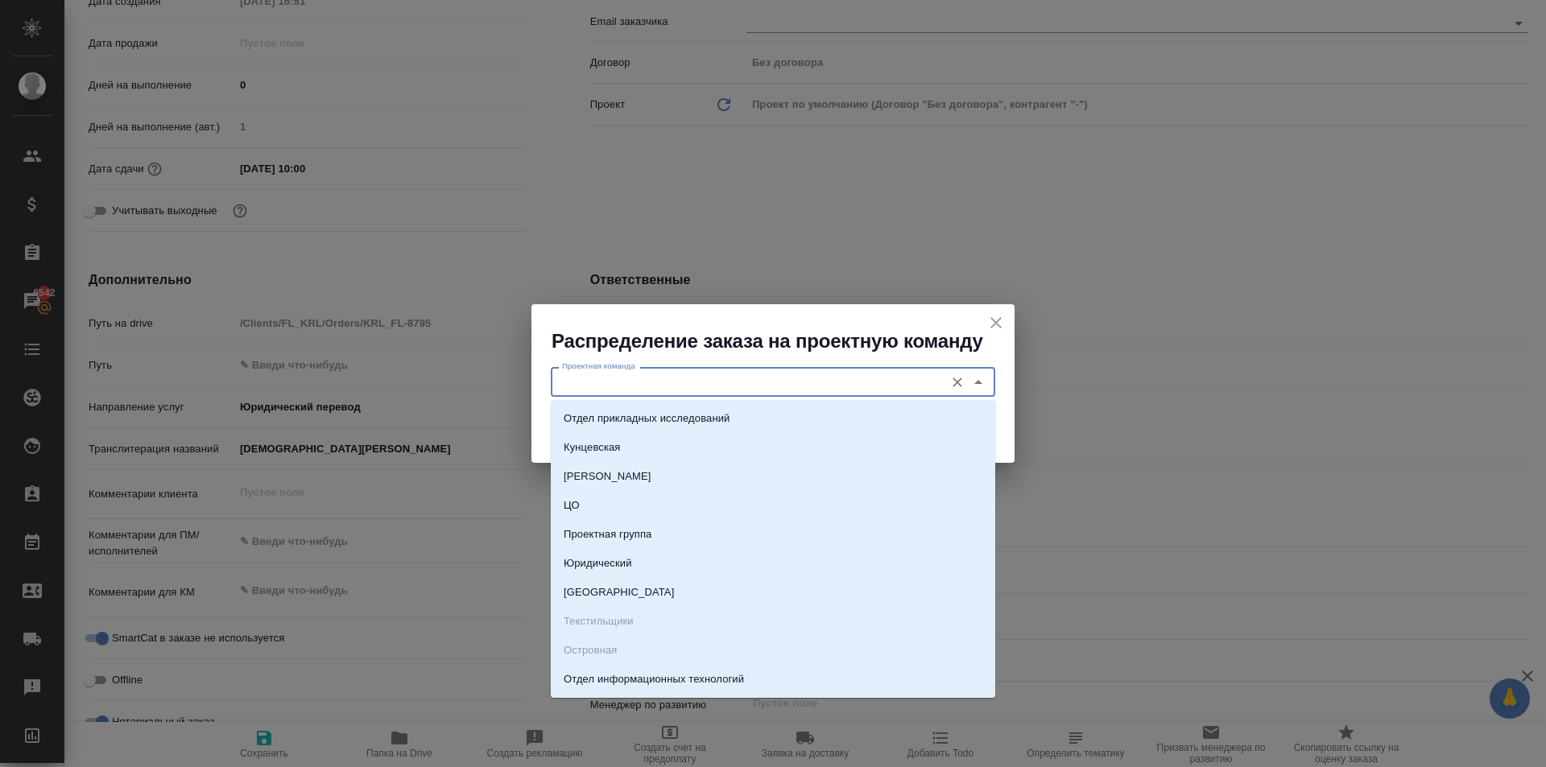
click at [596, 386] on input "Проектная команда" at bounding box center [745, 381] width 381 height 19
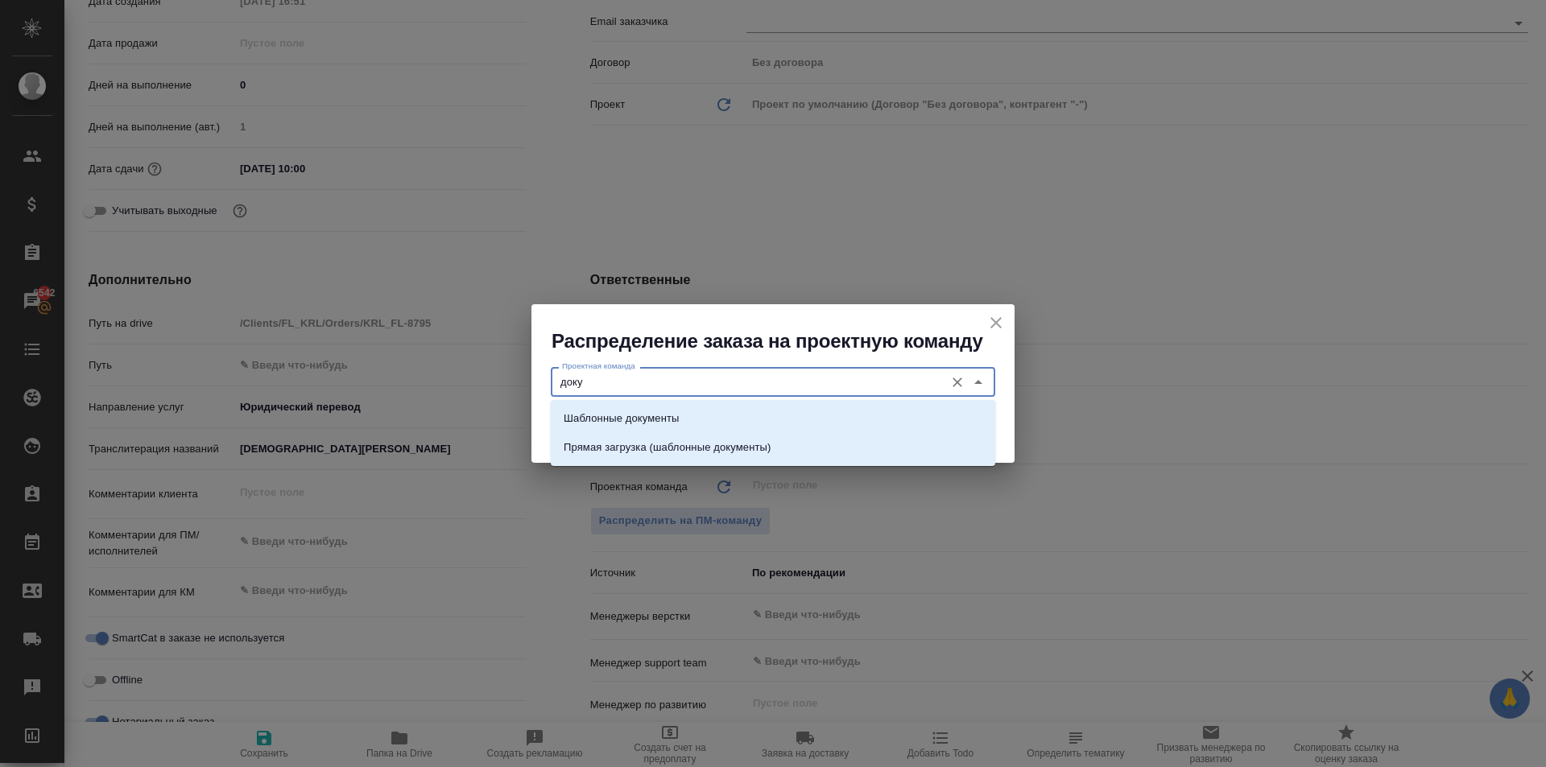
drag, startPoint x: 630, startPoint y: 419, endPoint x: 828, endPoint y: 437, distance: 198.9
click at [632, 419] on p "Шаблонные документы" at bounding box center [621, 419] width 115 height 16
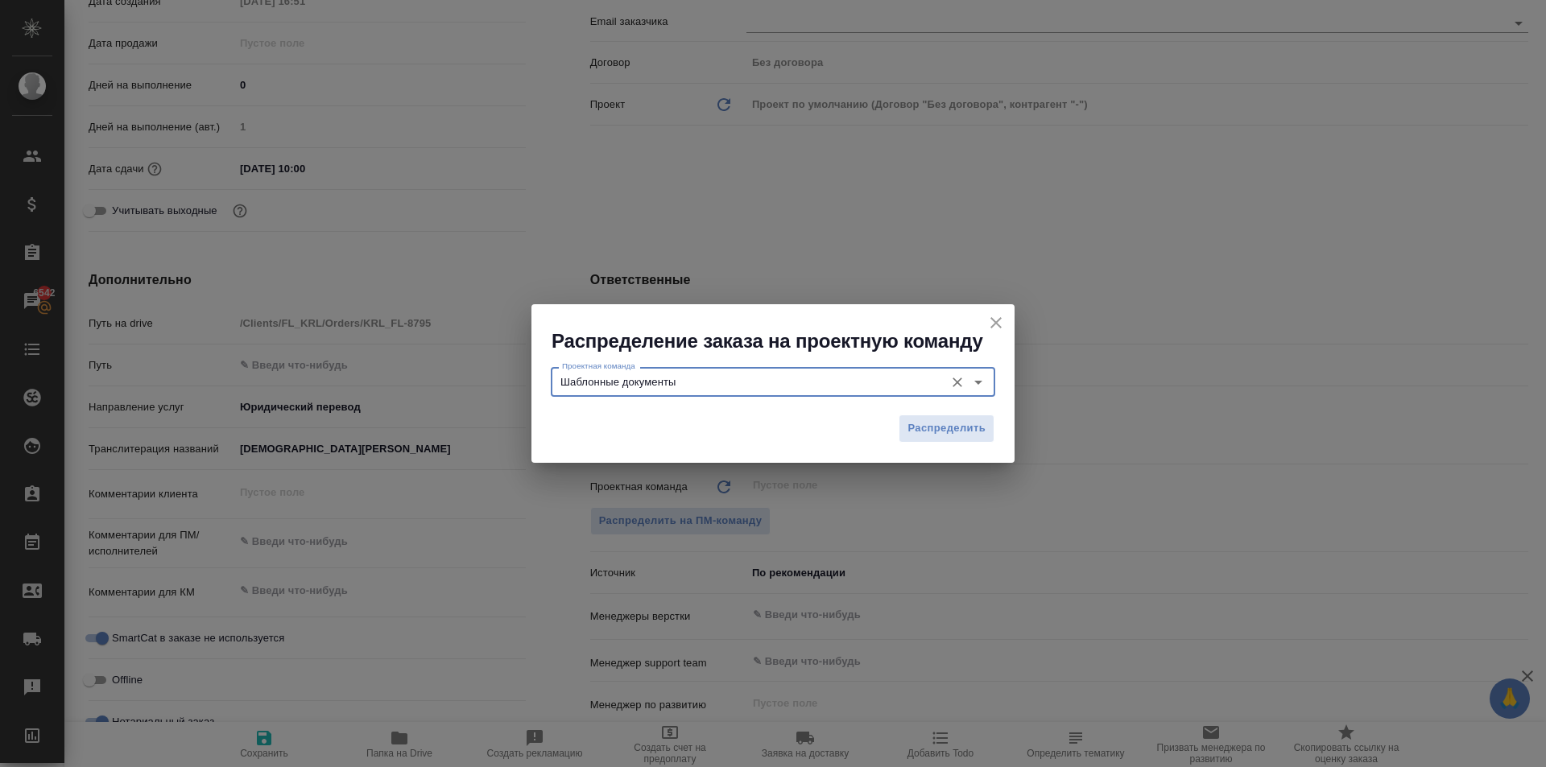
type input "Шаблонные документы"
click at [939, 444] on div "Распределить" at bounding box center [772, 435] width 483 height 56
click at [917, 423] on span "Распределить" at bounding box center [946, 428] width 78 height 19
type textarea "x"
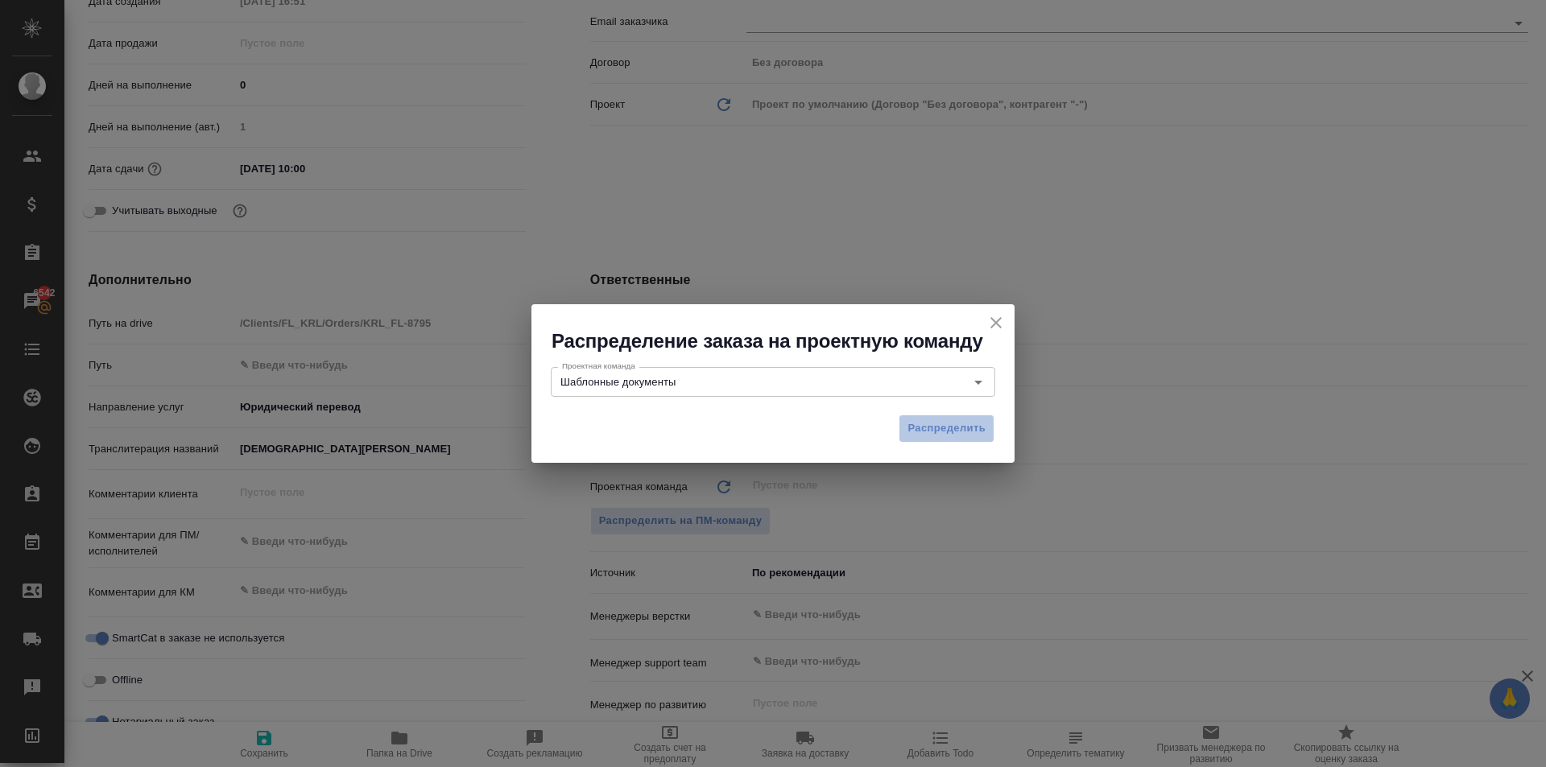
type textarea "x"
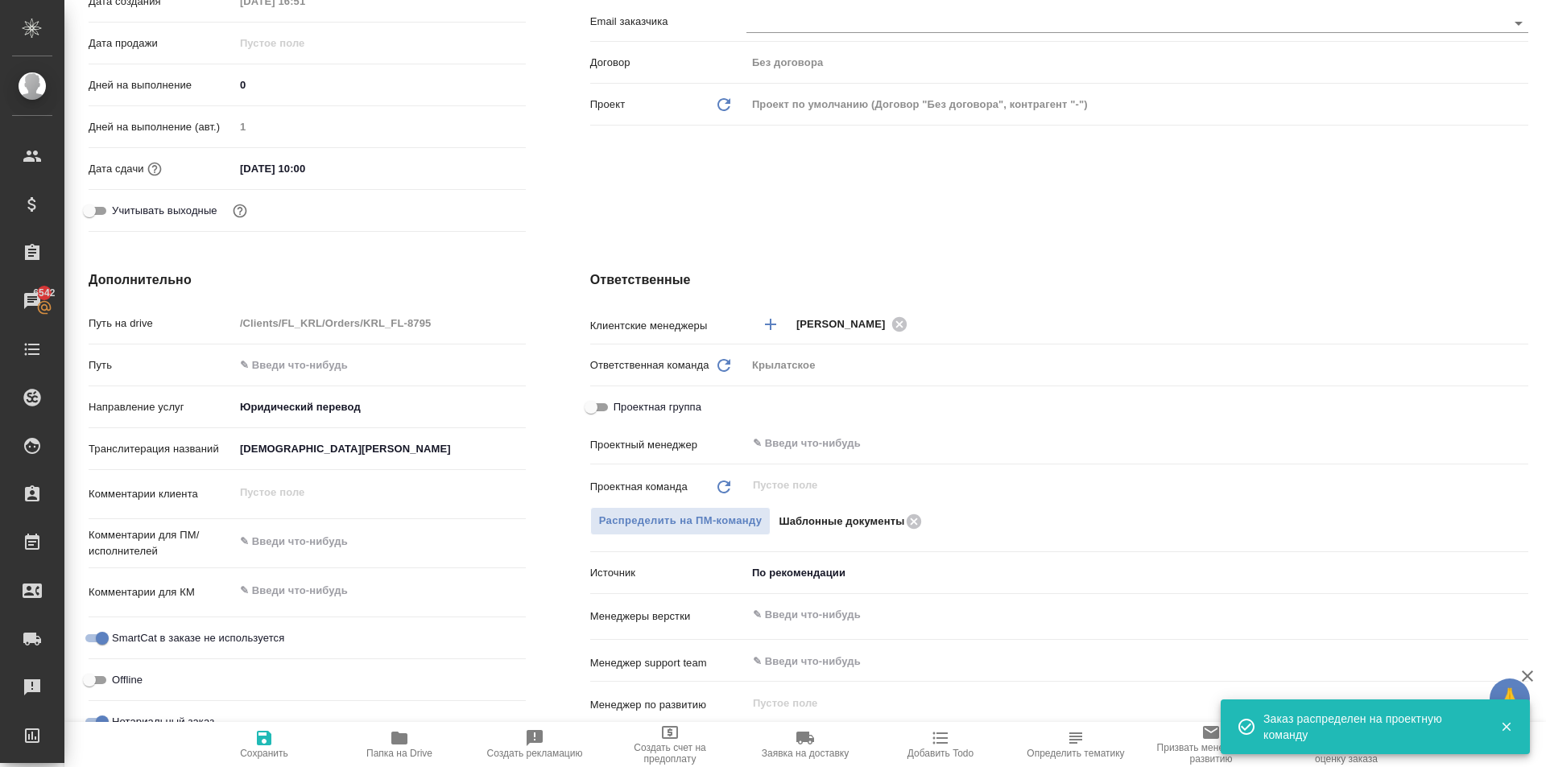
click at [291, 738] on span "Сохранить" at bounding box center [264, 744] width 116 height 31
type textarea "x"
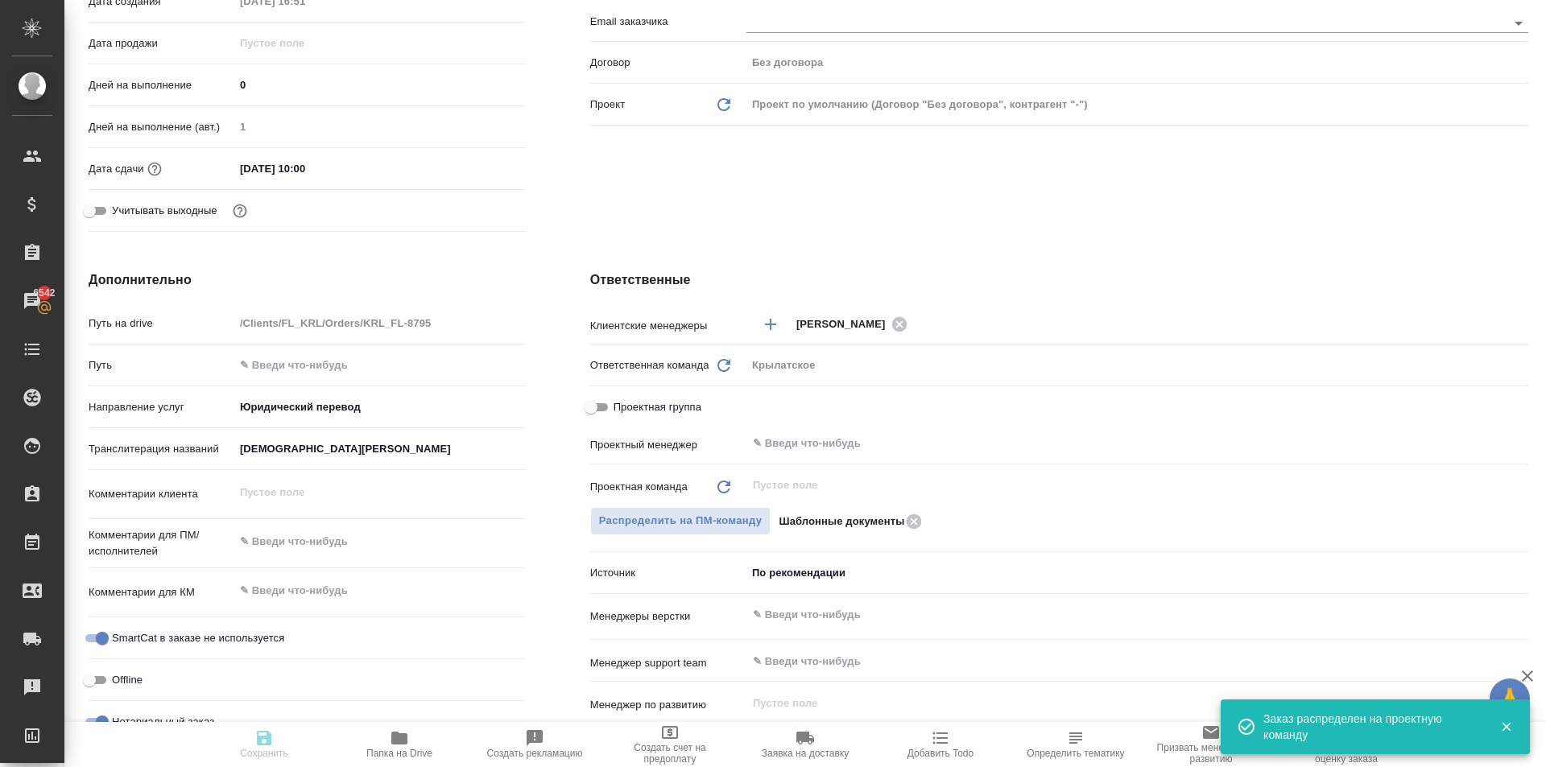
type textarea "x"
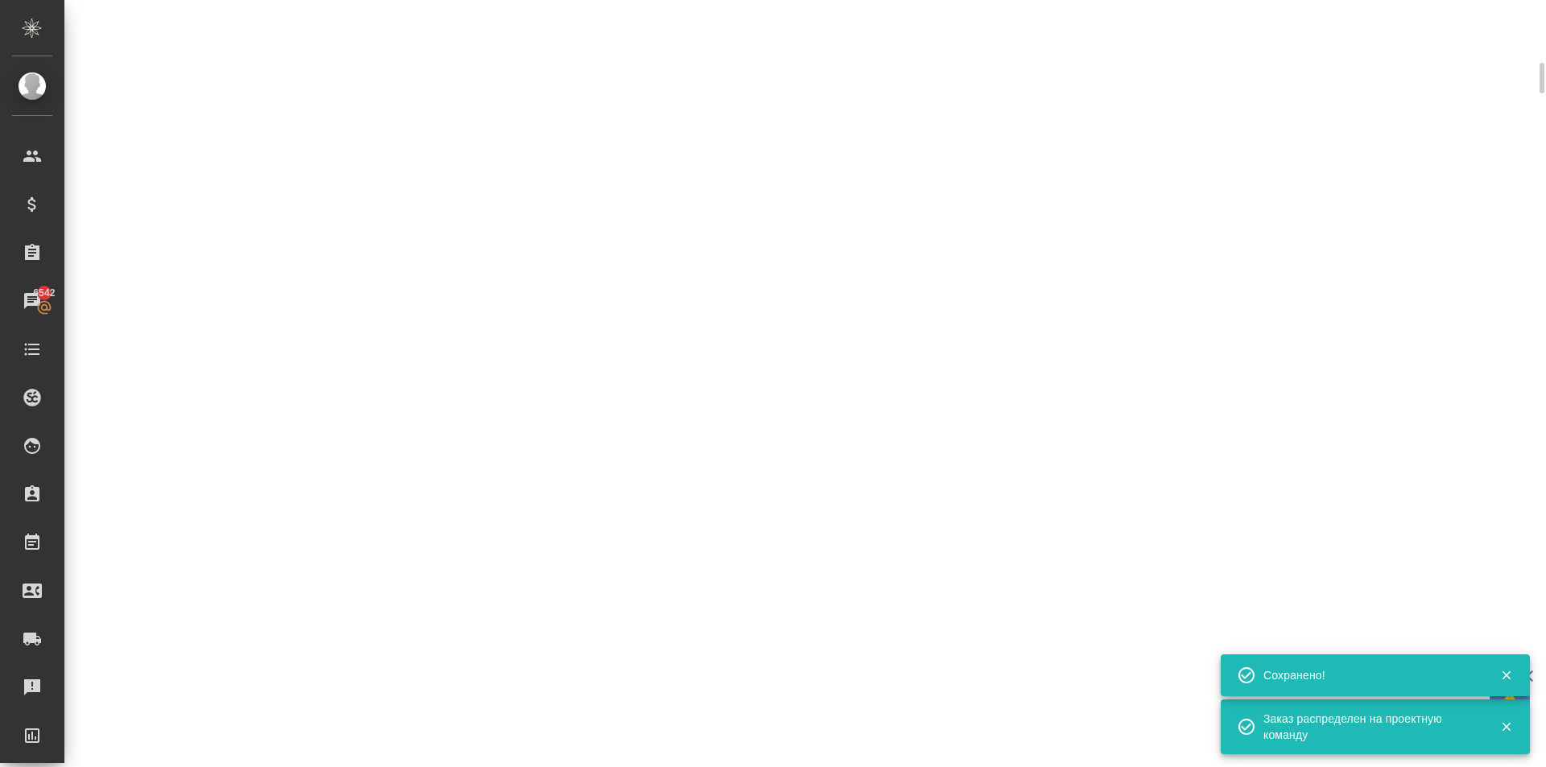
scroll to position [0, 0]
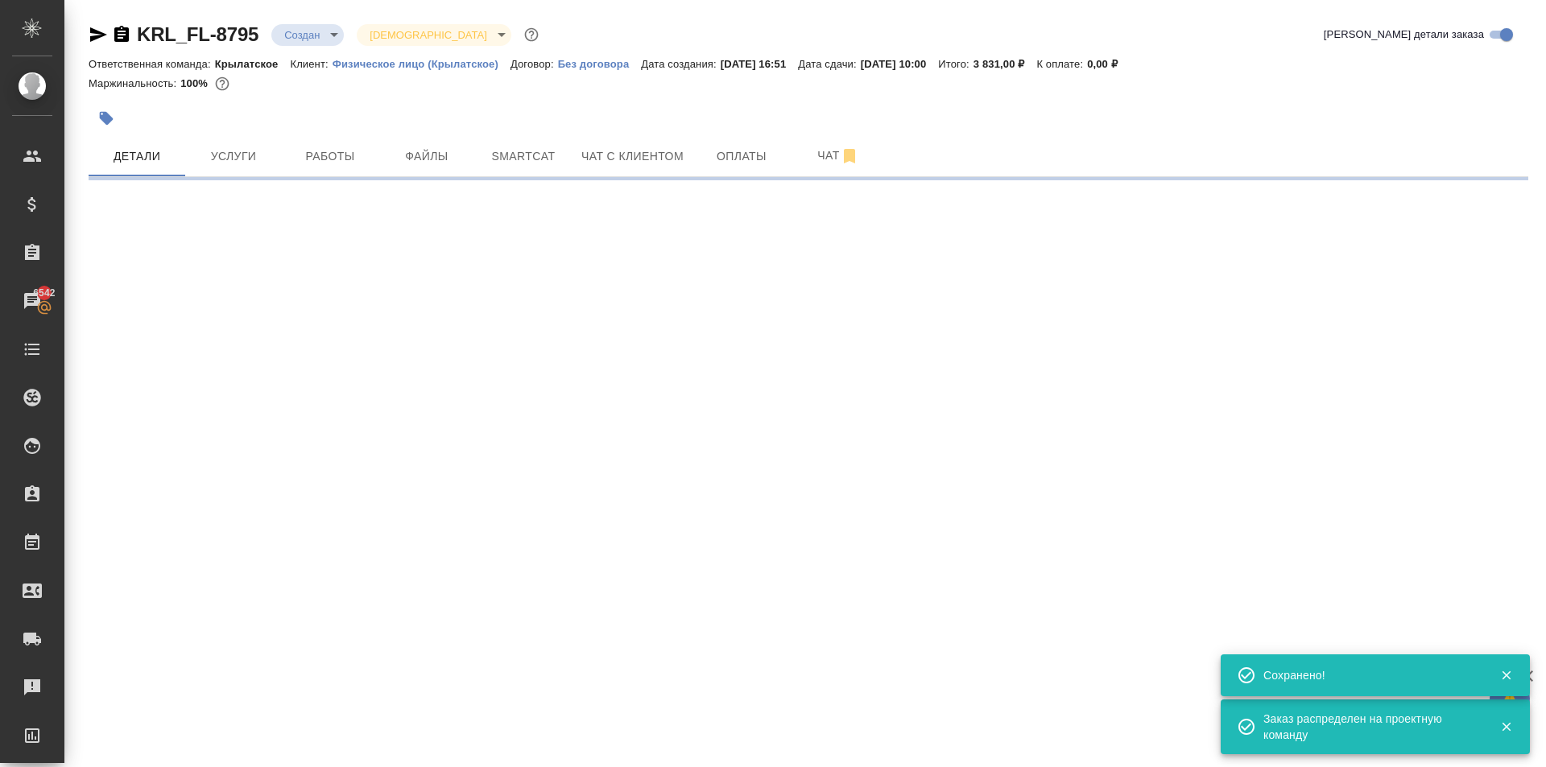
click at [332, 30] on body "🙏 .cls-1 fill:#fff; AWATERA Kasymov Timur Клиенты Спецификации Заказы 6542 Чаты…" at bounding box center [773, 383] width 1546 height 767
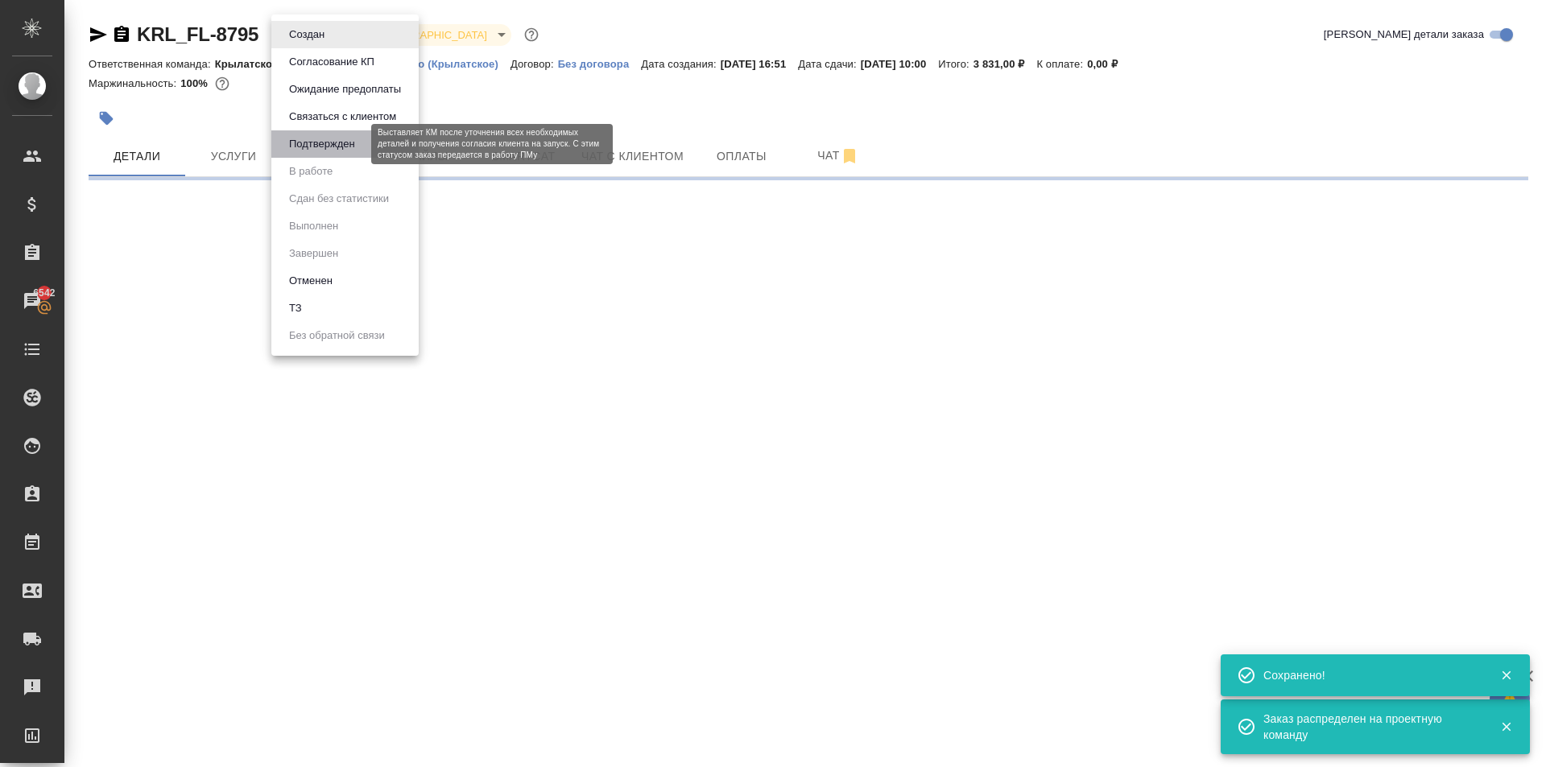
click at [328, 142] on button "Подтвержден" at bounding box center [322, 144] width 76 height 18
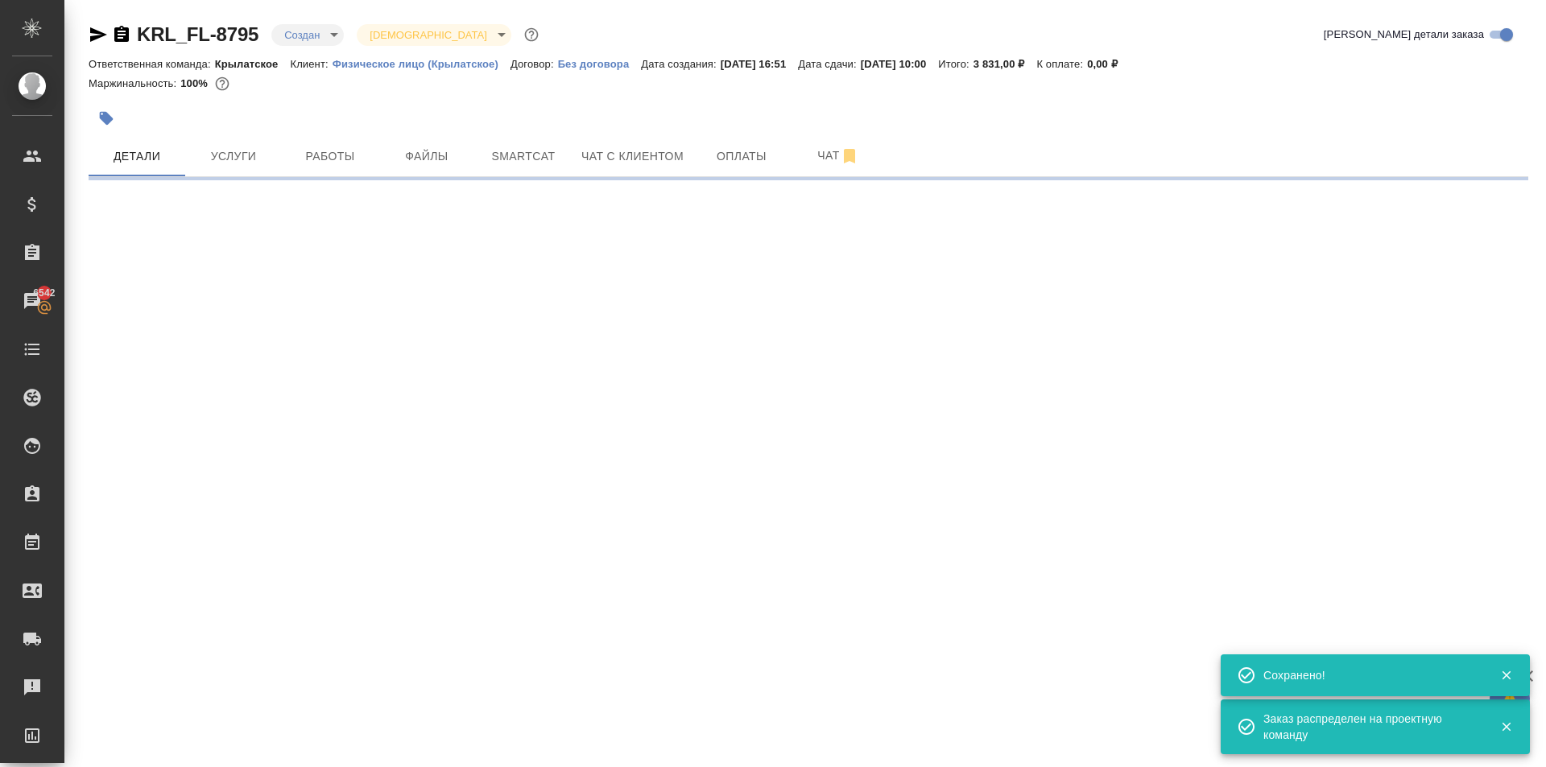
select select "RU"
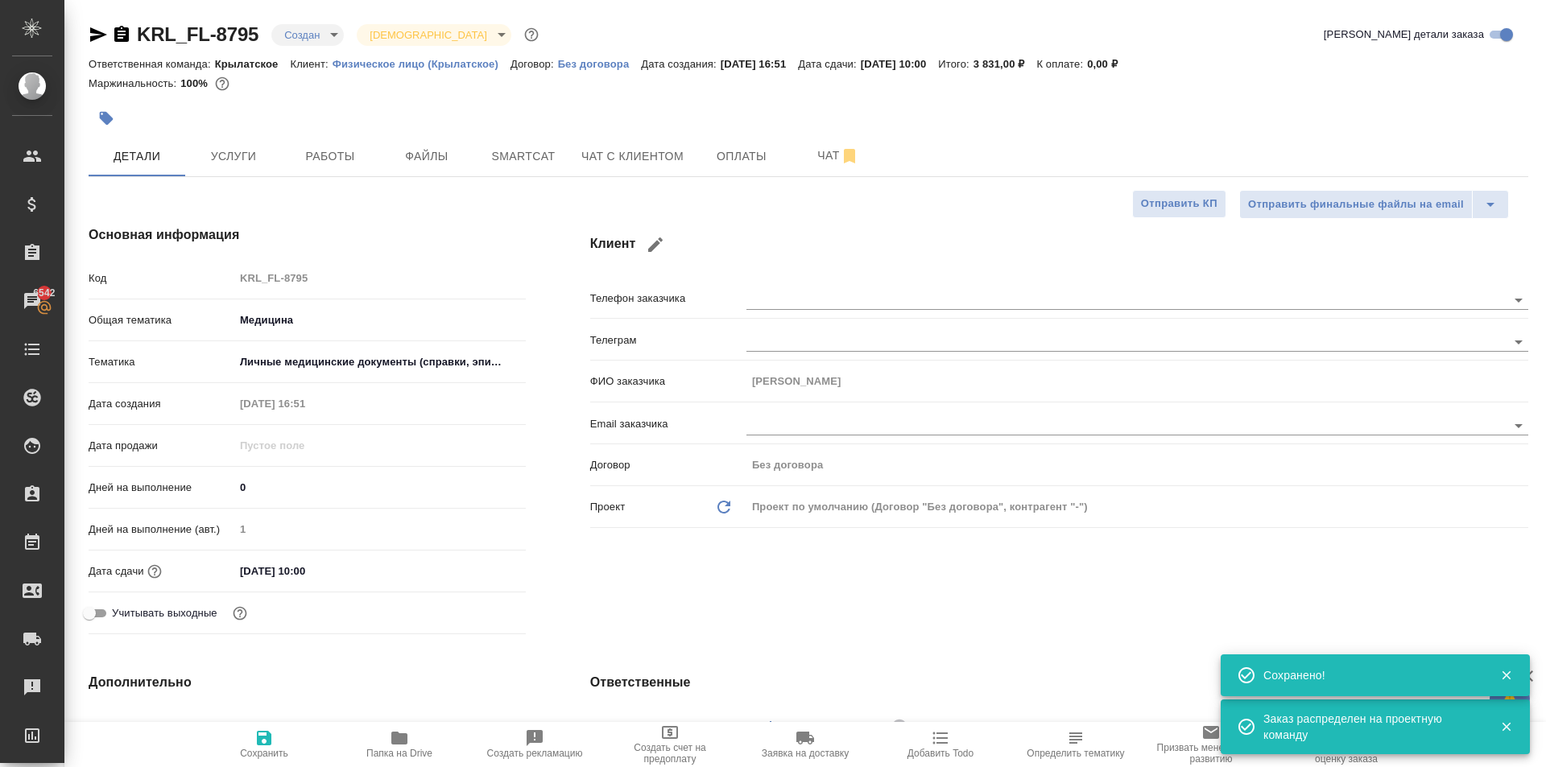
type textarea "x"
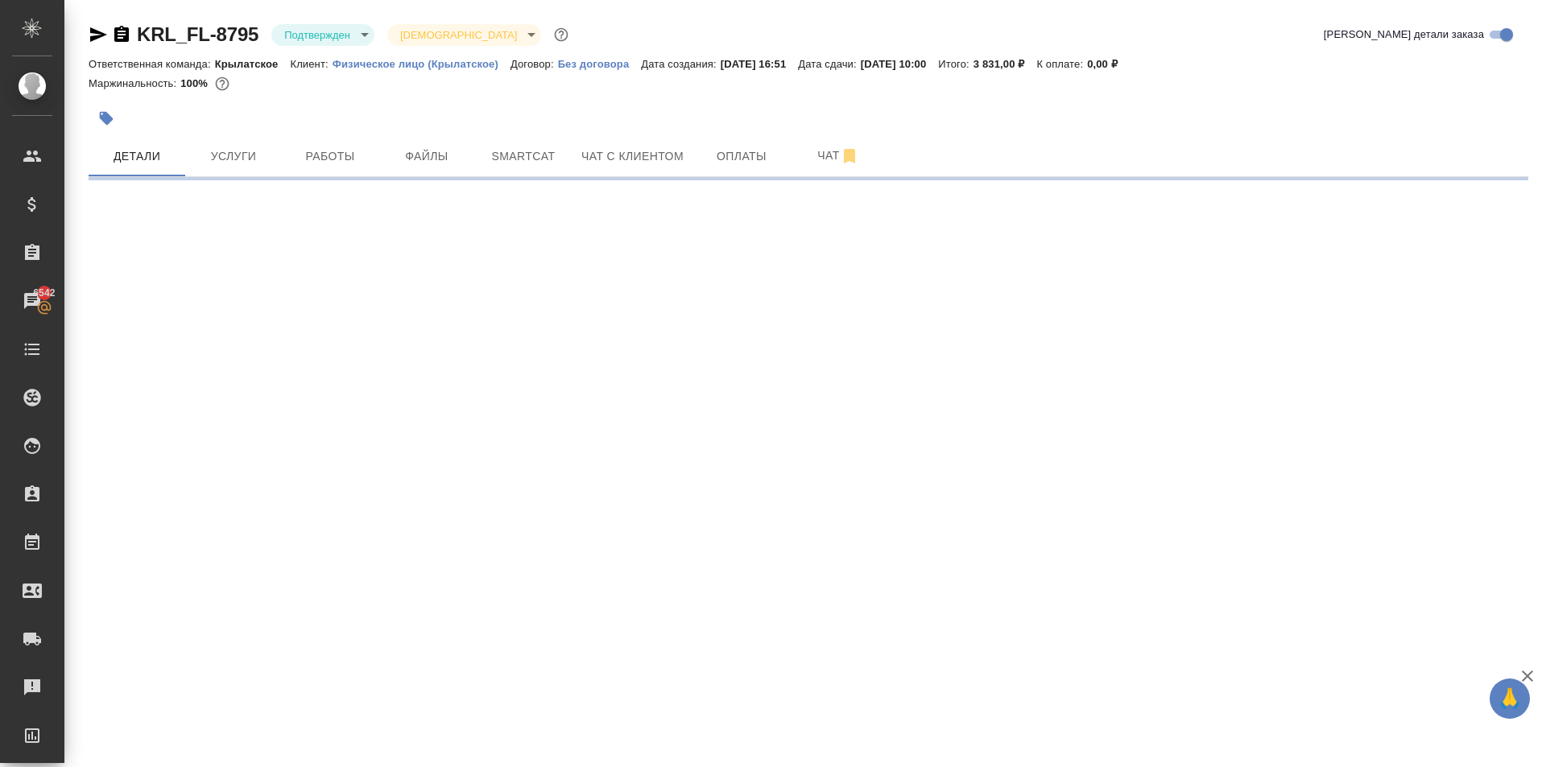
select select "RU"
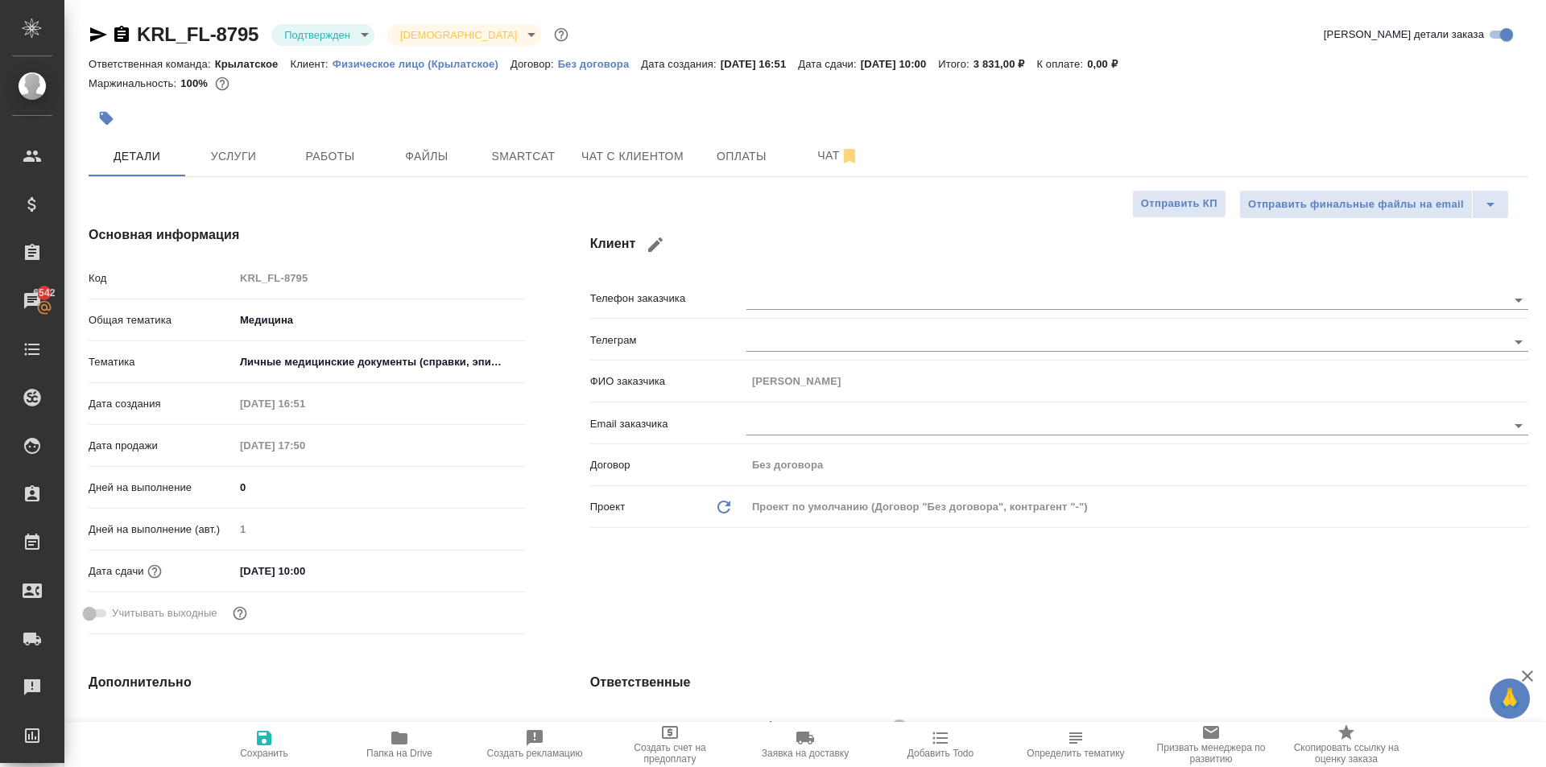
type textarea "x"
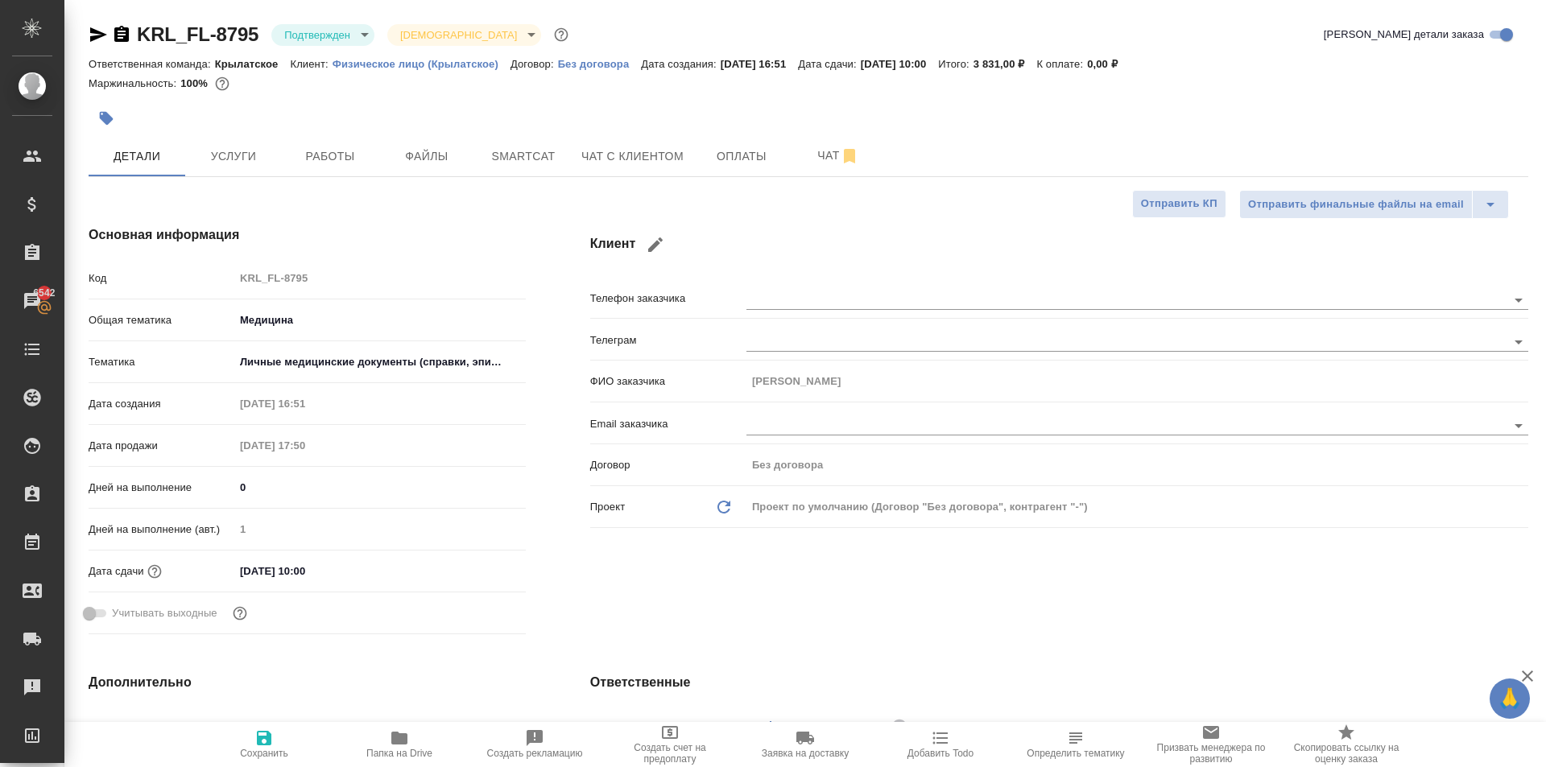
type textarea "x"
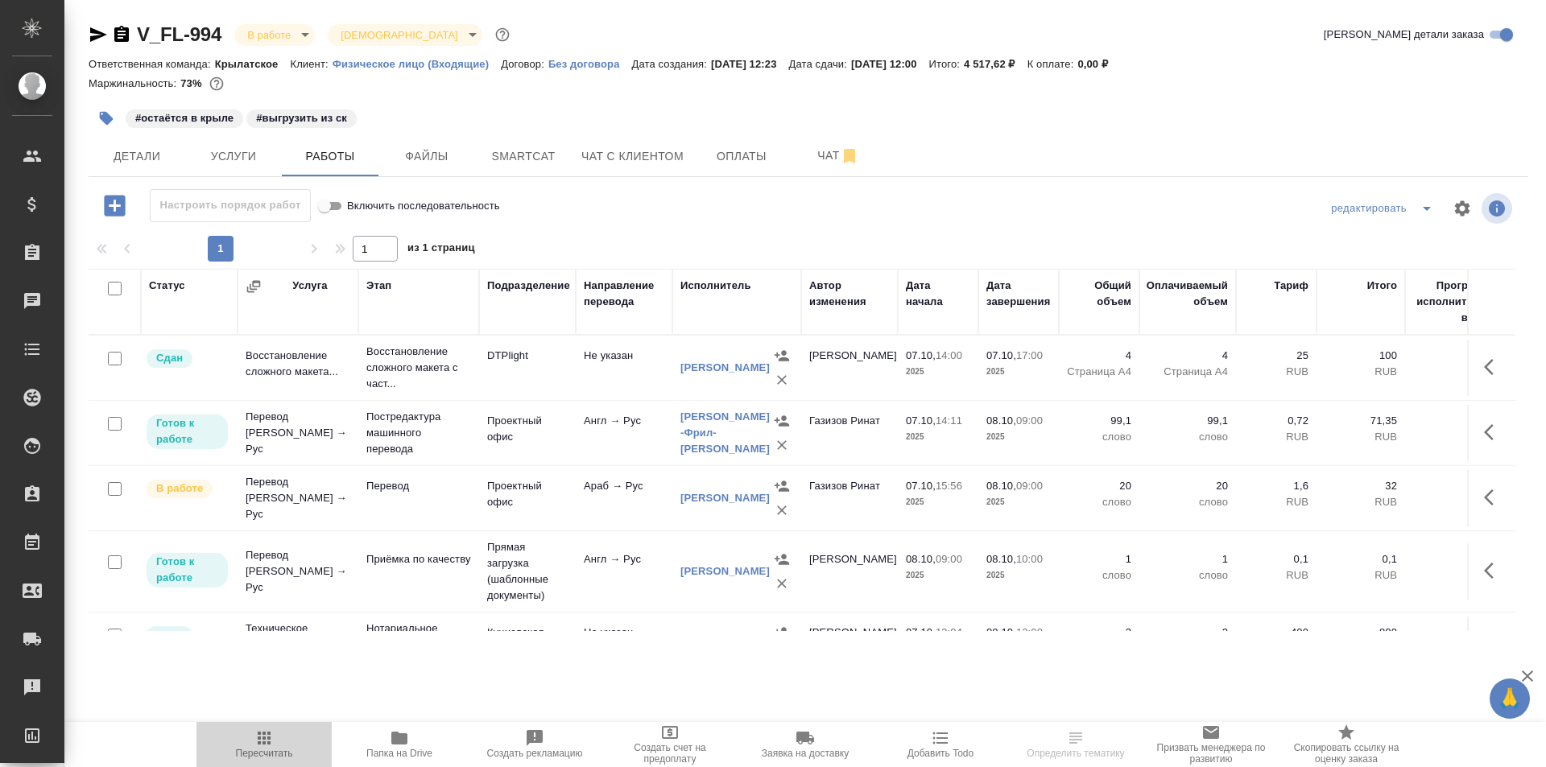
click at [289, 729] on span "Пересчитать" at bounding box center [264, 744] width 116 height 31
click at [157, 170] on button "Детали" at bounding box center [137, 156] width 97 height 40
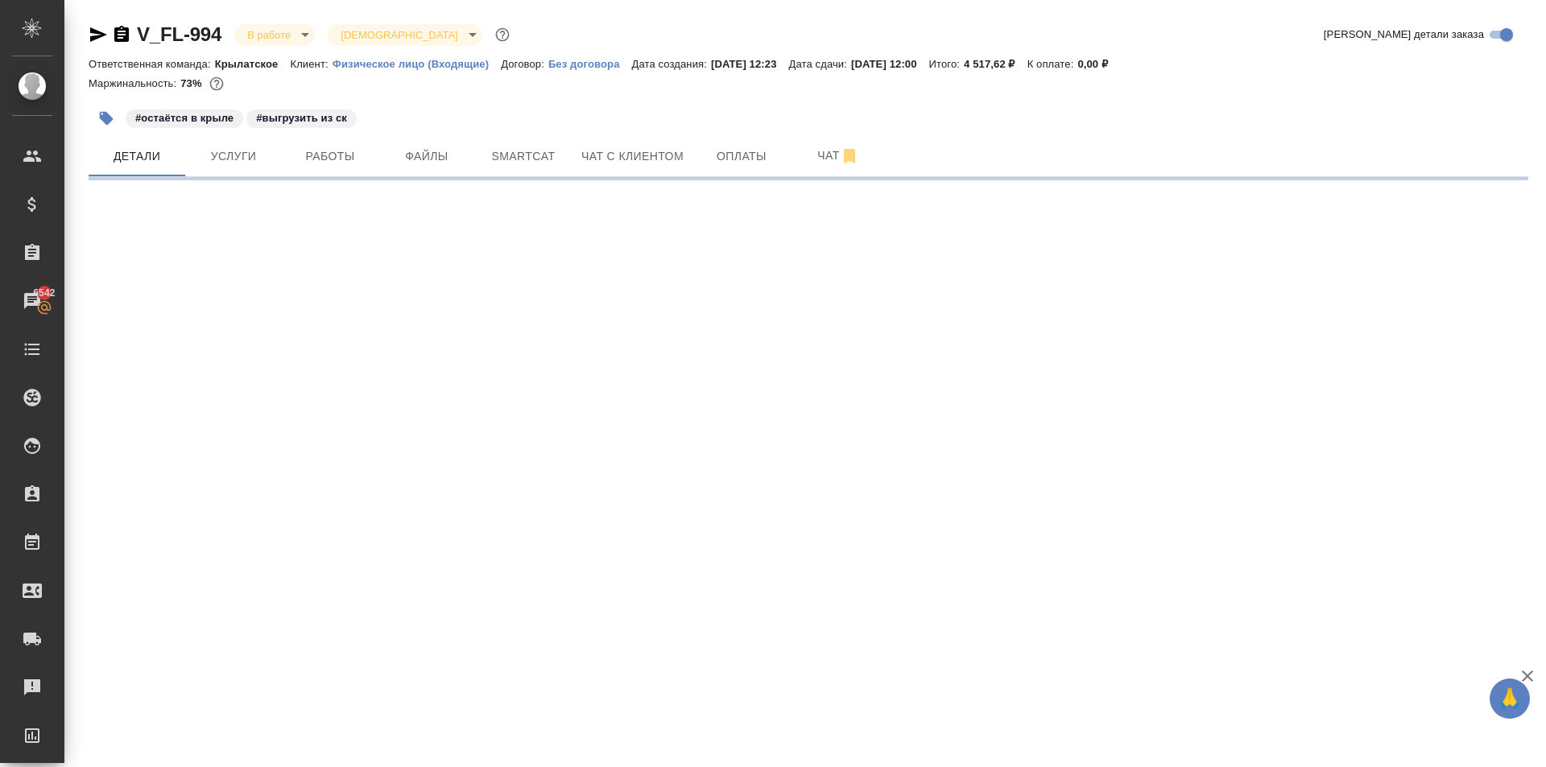
select select "RU"
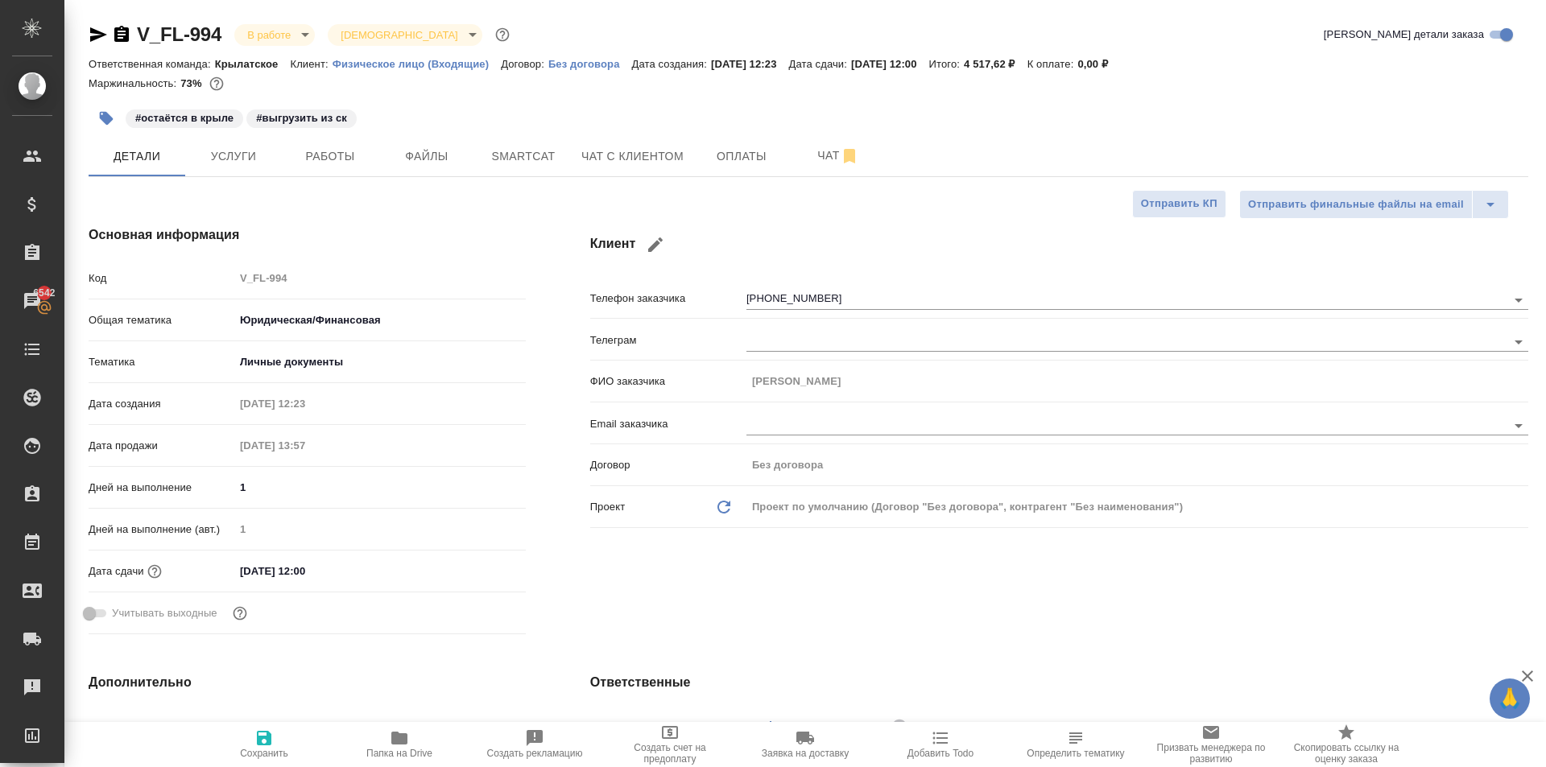
type textarea "x"
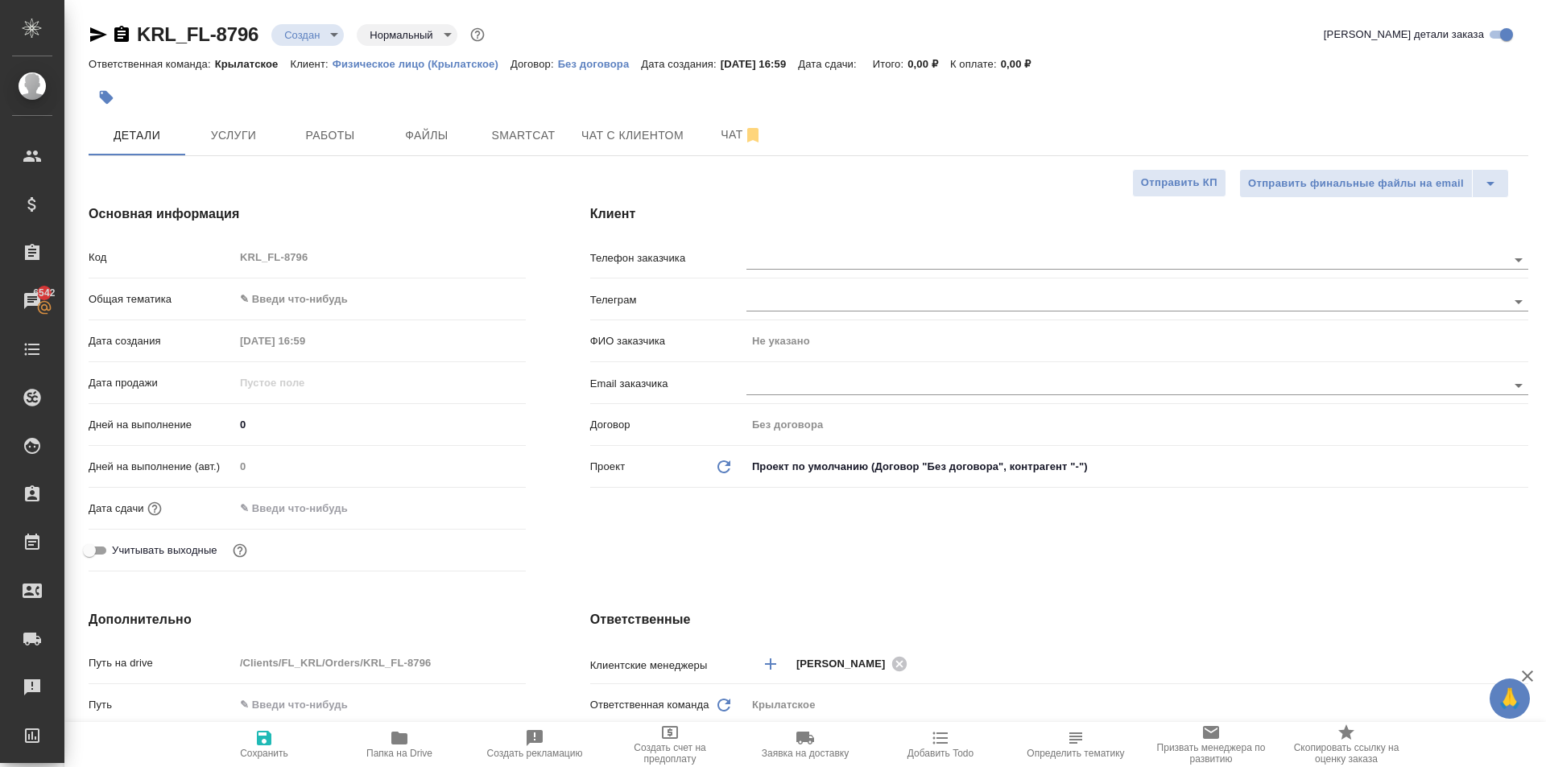
select select "RU"
click at [304, 308] on body "🙏 .cls-1 fill:#fff; AWATERA [PERSON_NAME] Клиенты Спецификации Заказы 6542 Чаты…" at bounding box center [773, 383] width 1546 height 767
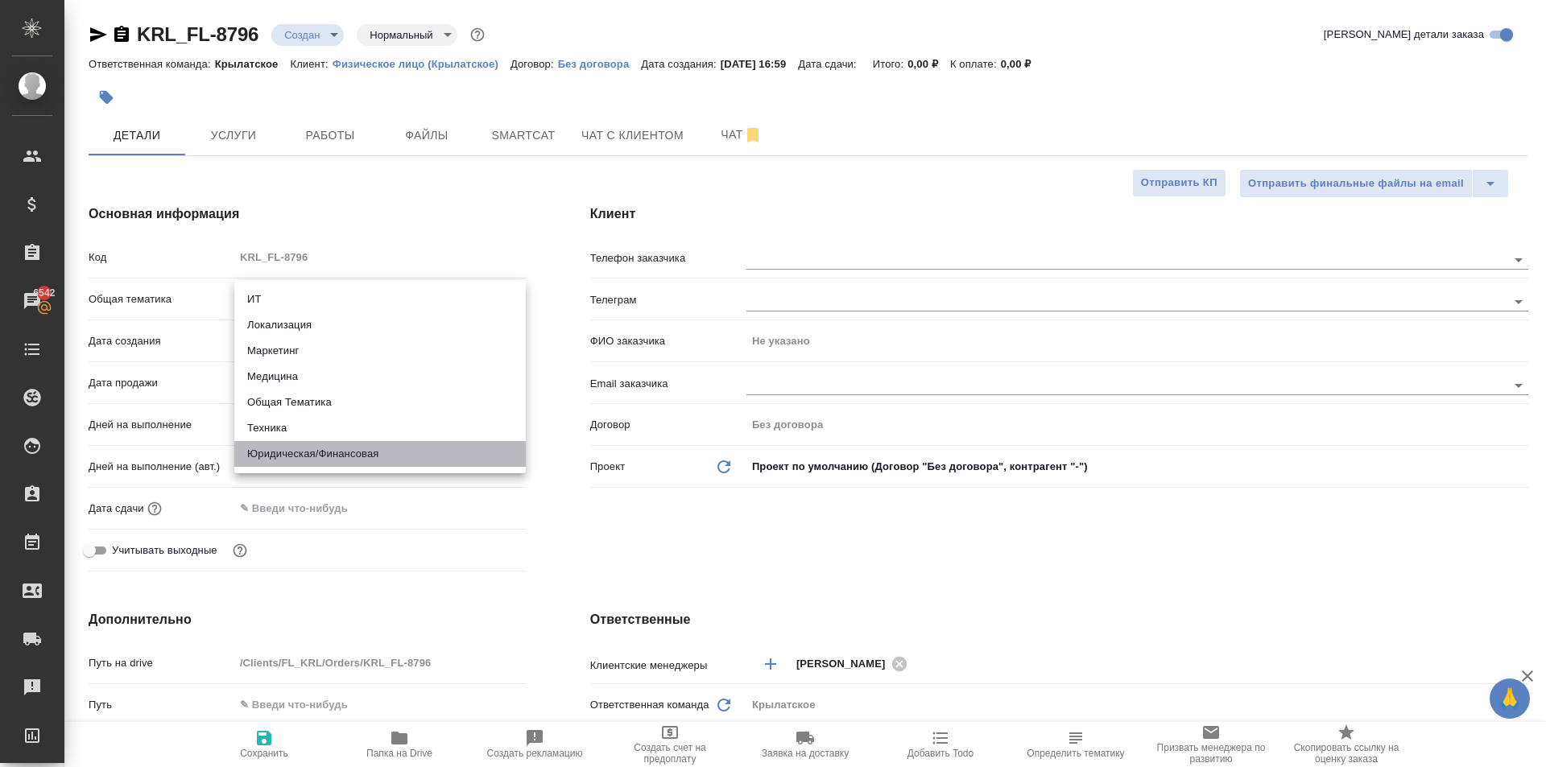
click at [332, 465] on li "Юридическая/Финансовая" at bounding box center [379, 454] width 291 height 26
type input "yr-fn"
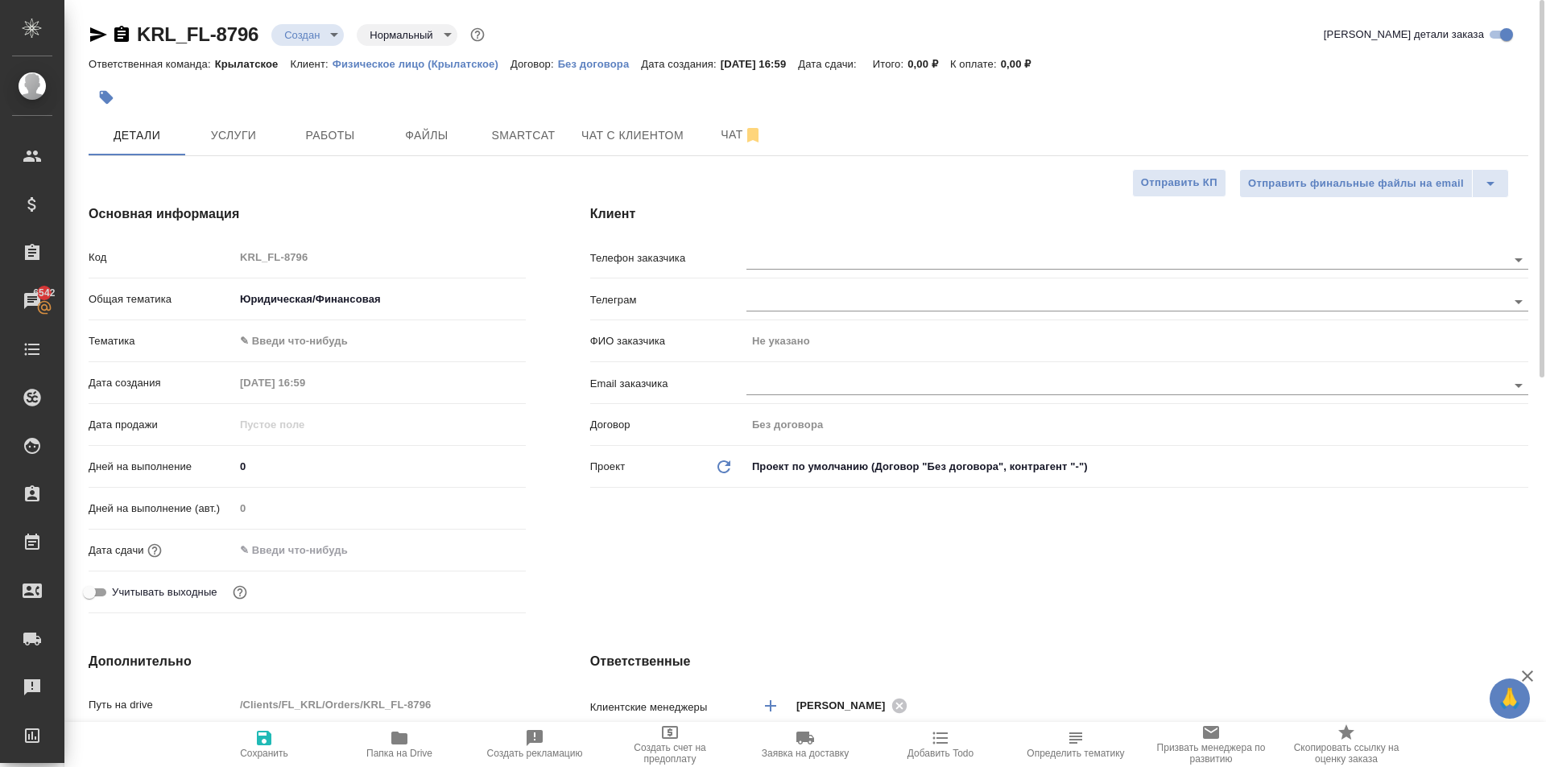
click at [277, 339] on body "🙏 .cls-1 fill:#fff; AWATERA [PERSON_NAME] Клиенты Спецификации Заказы 6542 Чаты…" at bounding box center [773, 383] width 1546 height 767
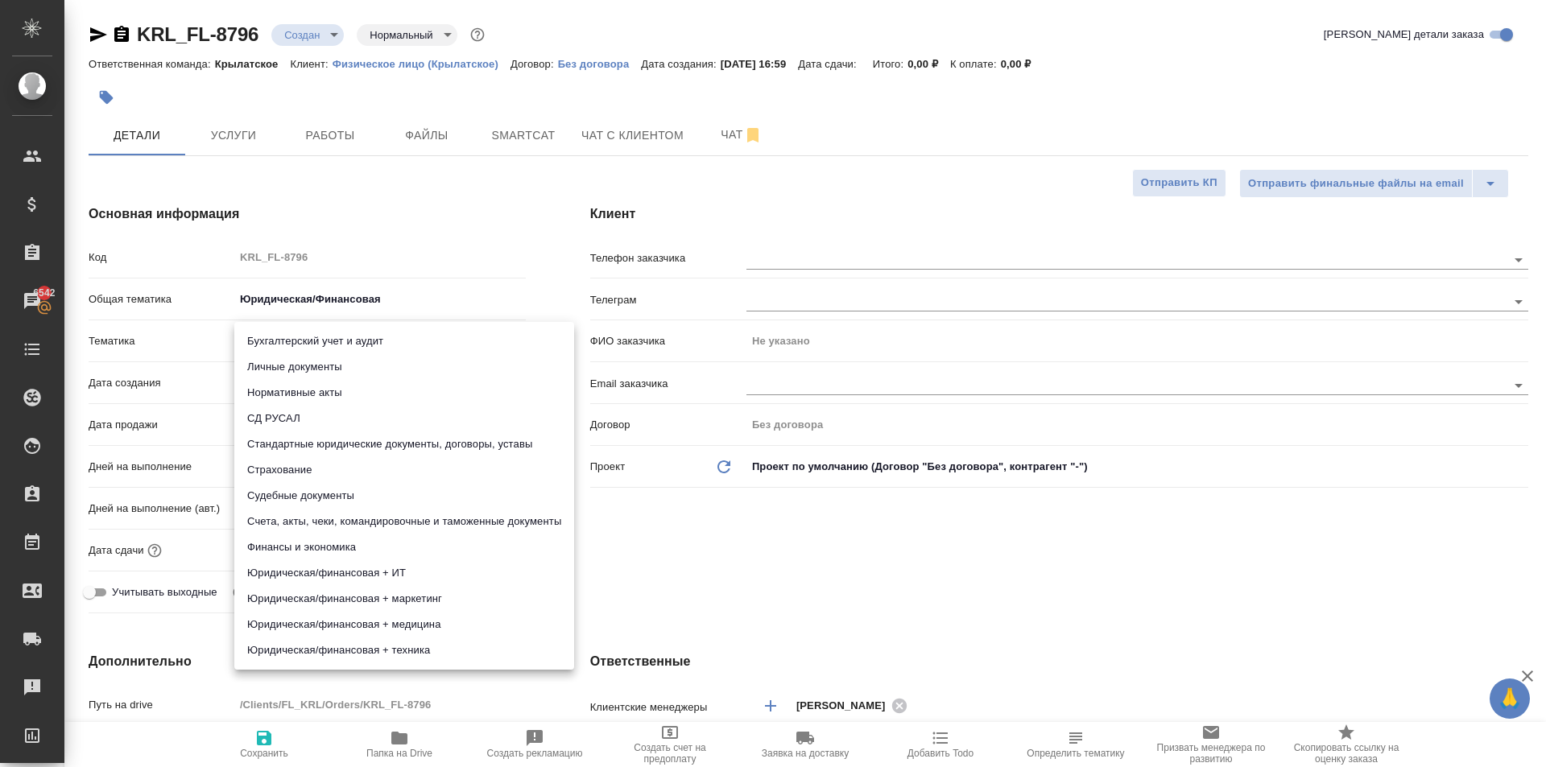
click at [292, 360] on li "Личные документы" at bounding box center [404, 367] width 340 height 26
type input "5a8b8b956a9677013d343cfe"
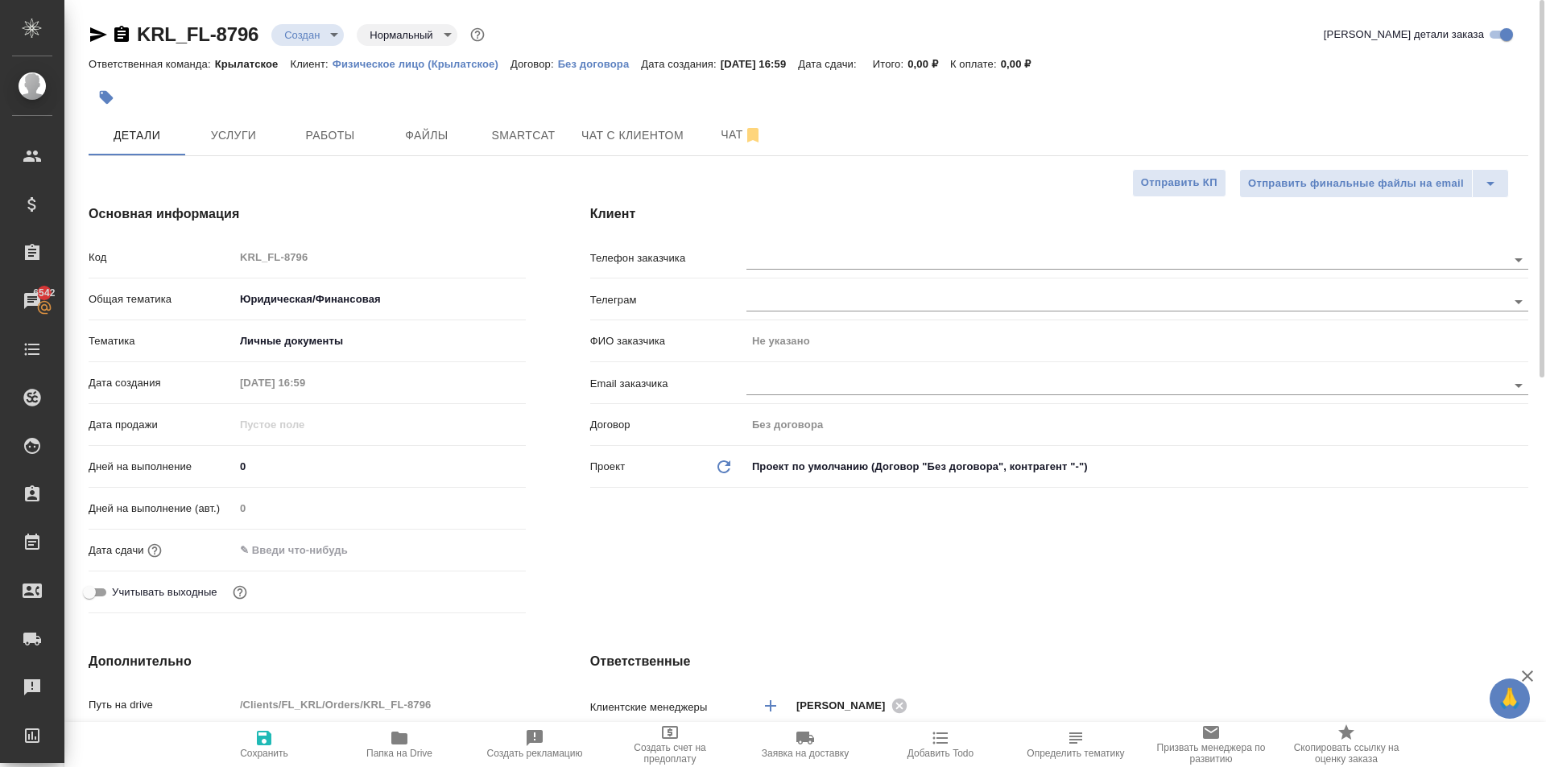
drag, startPoint x: 361, startPoint y: 531, endPoint x: 333, endPoint y: 554, distance: 36.0
click at [358, 532] on div "Дней на выполнение (авт.) 0" at bounding box center [307, 515] width 437 height 42
click at [314, 558] on input "text" at bounding box center [304, 550] width 141 height 23
click at [475, 548] on icon "button" at bounding box center [478, 549] width 19 height 19
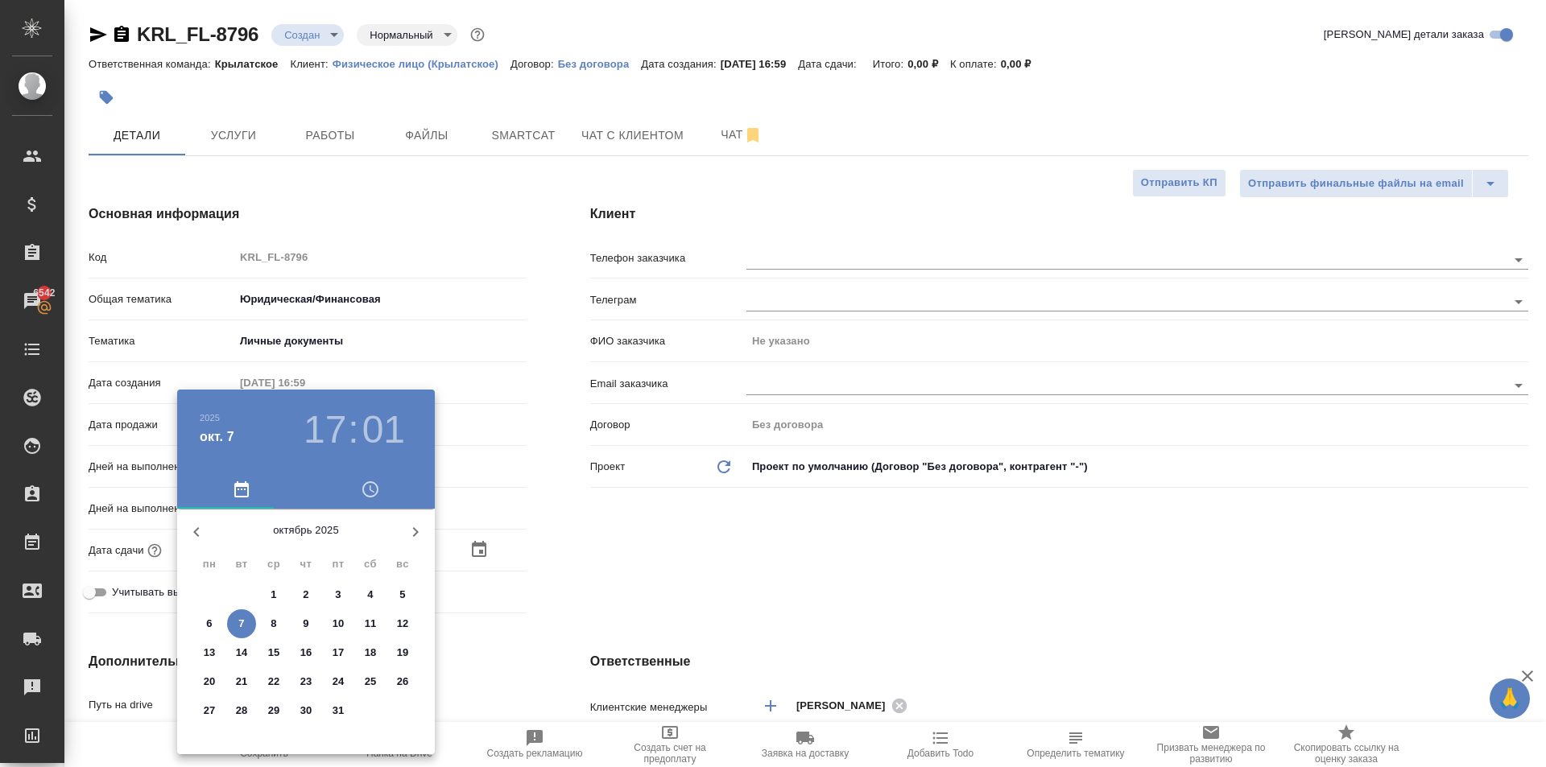
click at [275, 628] on p "8" at bounding box center [273, 624] width 6 height 16
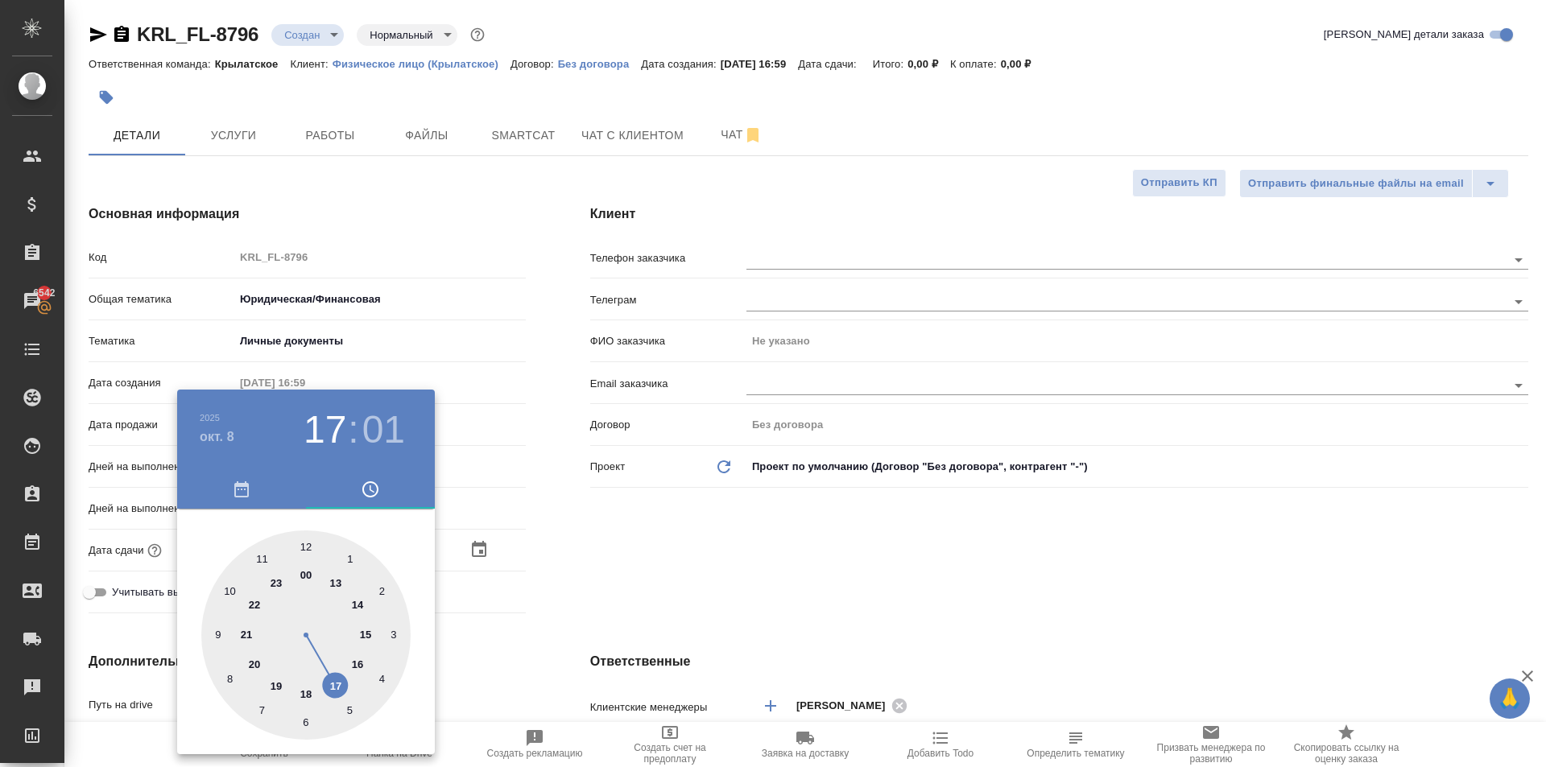
drag, startPoint x: 262, startPoint y: 555, endPoint x: 292, endPoint y: 556, distance: 29.8
click at [261, 555] on div at bounding box center [305, 635] width 209 height 209
type input "[DATE] 11:00"
click at [308, 546] on div at bounding box center [305, 635] width 209 height 209
click at [754, 596] on div at bounding box center [773, 383] width 1546 height 767
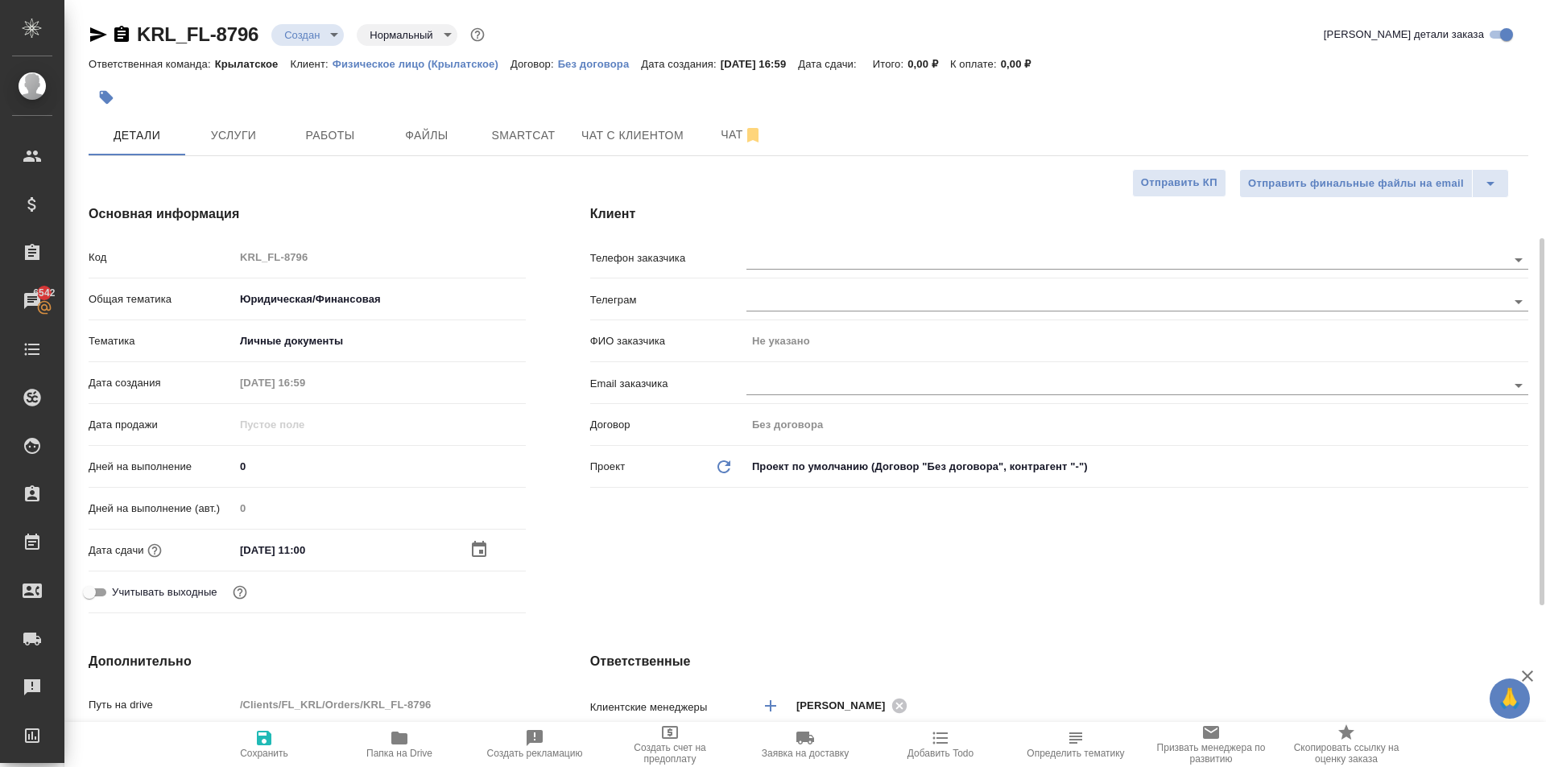
scroll to position [483, 0]
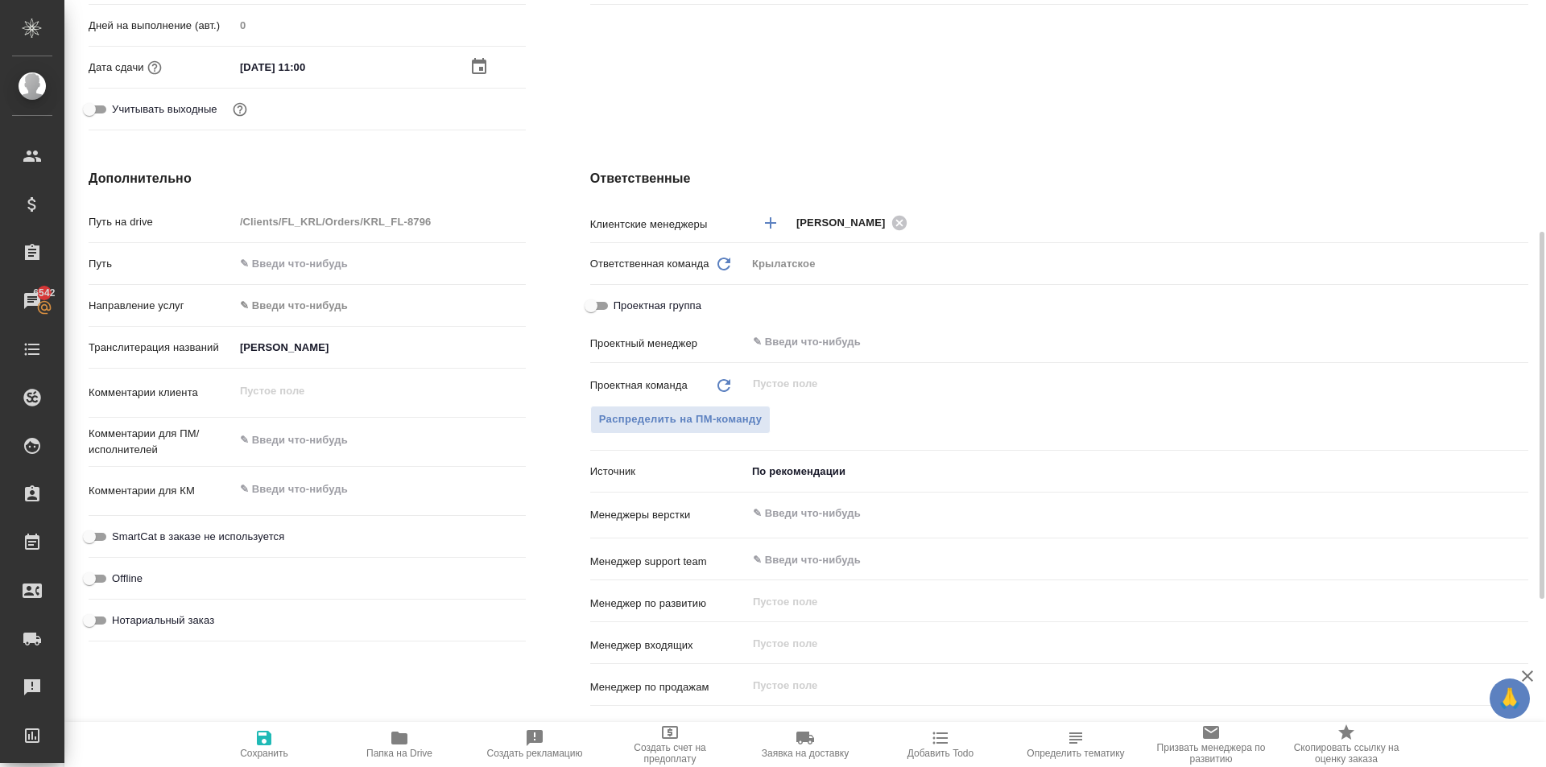
click at [341, 312] on body "🙏 .cls-1 fill:#fff; AWATERA [PERSON_NAME] Клиенты Спецификации Заказы 6542 Чаты…" at bounding box center [773, 383] width 1546 height 767
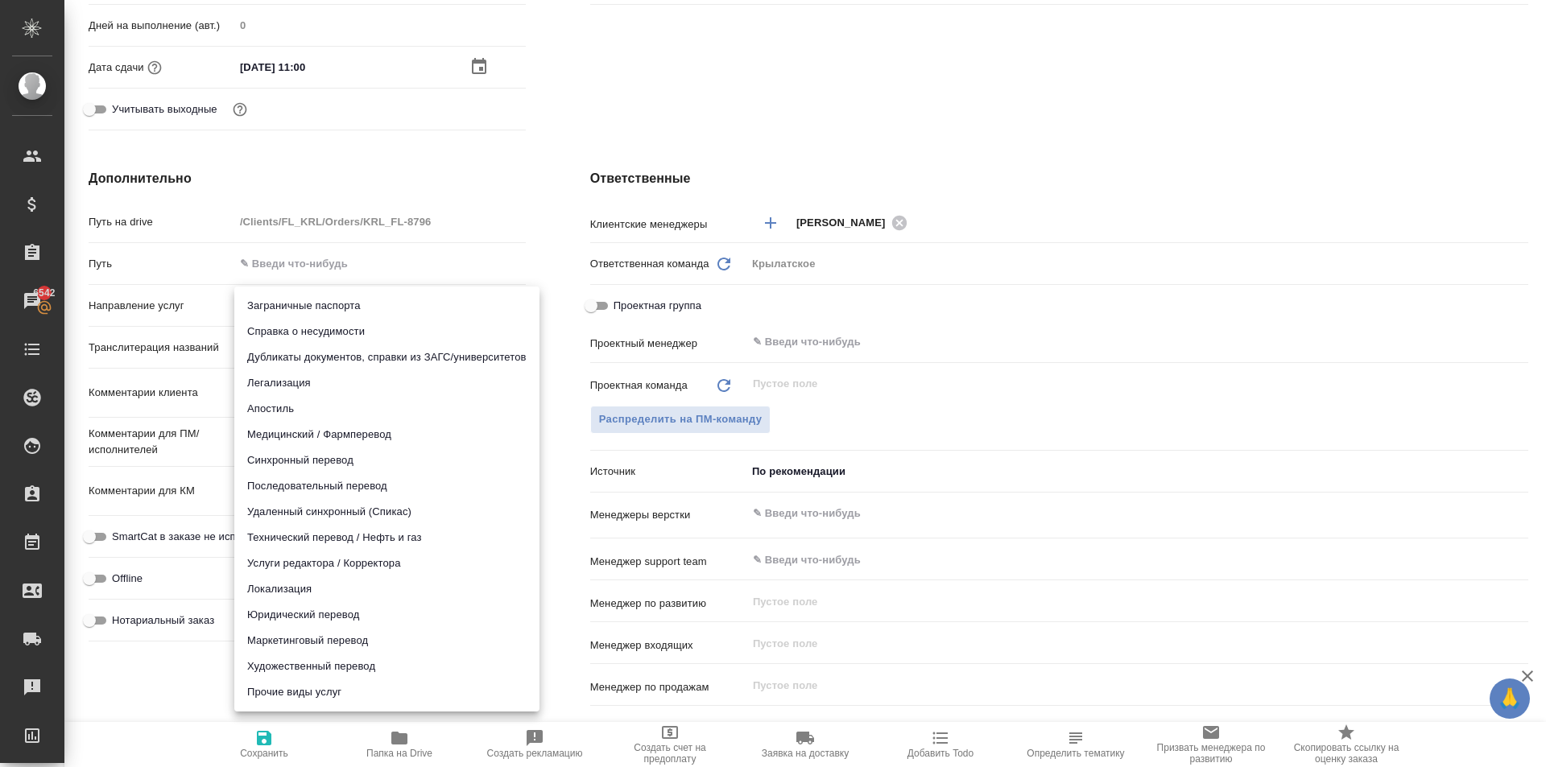
drag, startPoint x: 303, startPoint y: 613, endPoint x: 339, endPoint y: 603, distance: 37.5
click at [304, 611] on li "Юридический перевод" at bounding box center [386, 615] width 305 height 26
type input "legalTranslation"
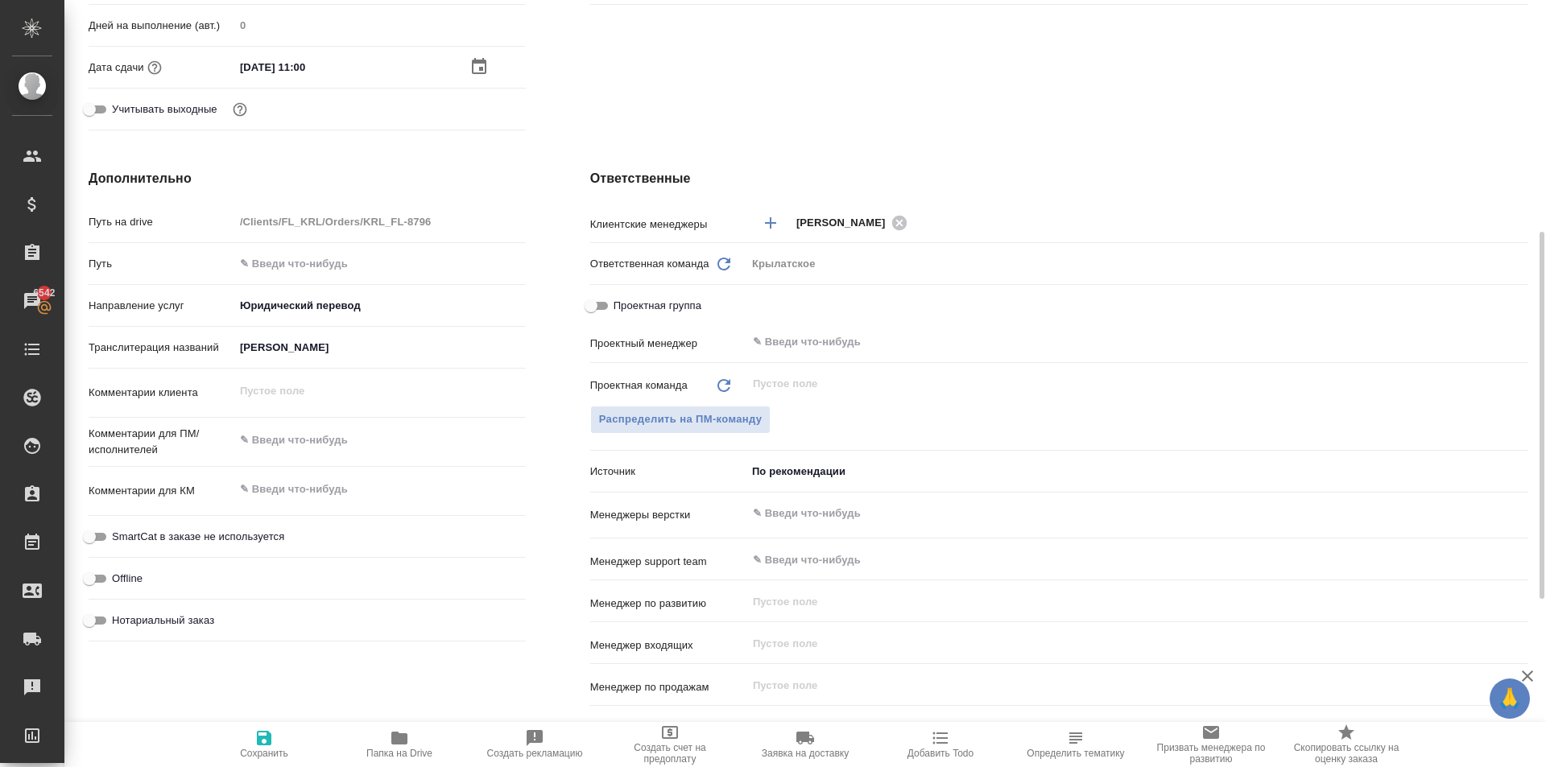
click at [196, 621] on span "Нотариальный заказ" at bounding box center [163, 621] width 102 height 16
click at [118, 621] on input "Нотариальный заказ" at bounding box center [89, 620] width 58 height 19
checkbox input "true"
click at [237, 527] on label "SmartCat в заказе не используется" at bounding box center [182, 536] width 204 height 19
click at [118, 527] on input "SmartCat в заказе не используется" at bounding box center [89, 536] width 58 height 19
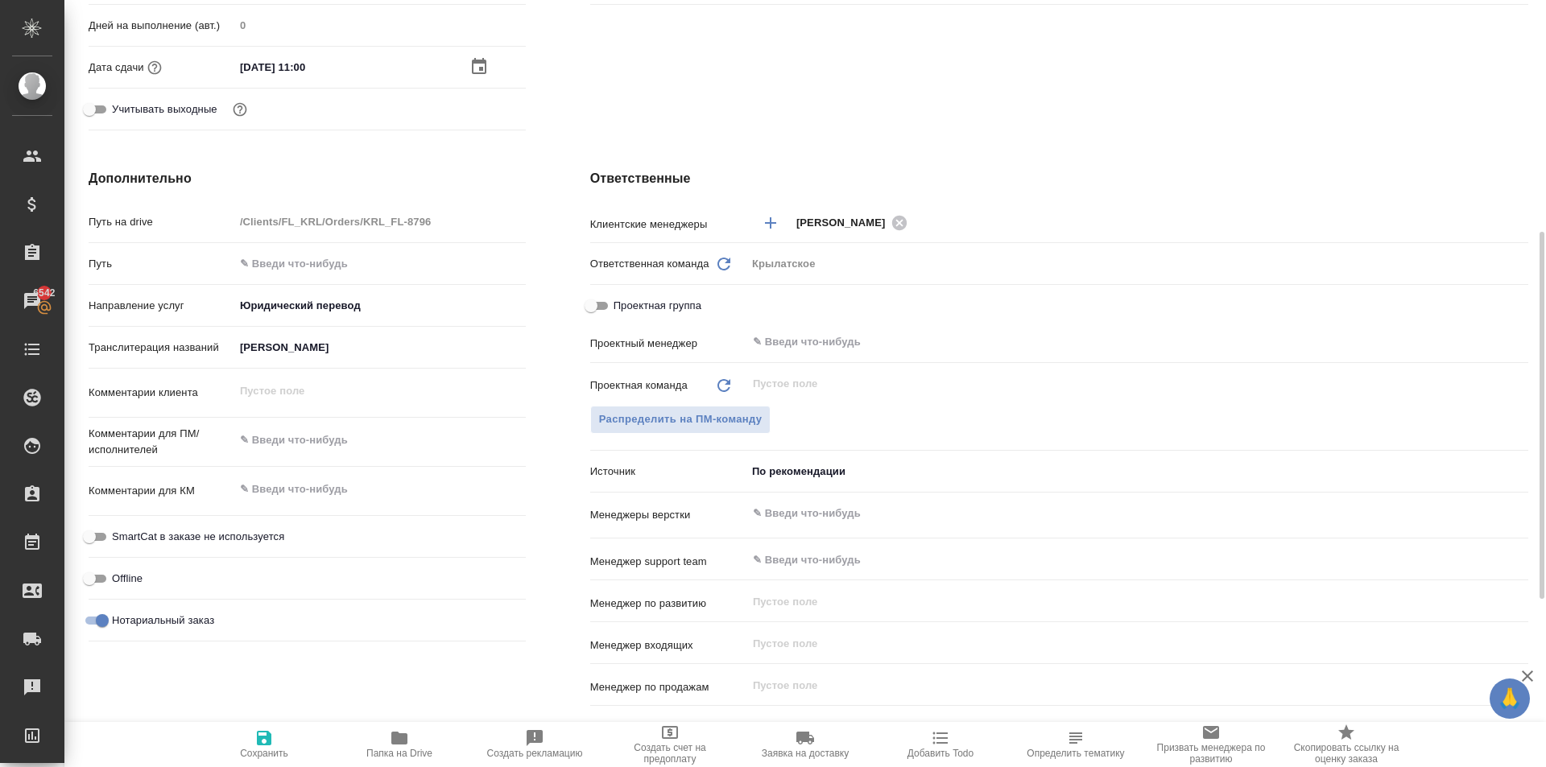
checkbox input "true"
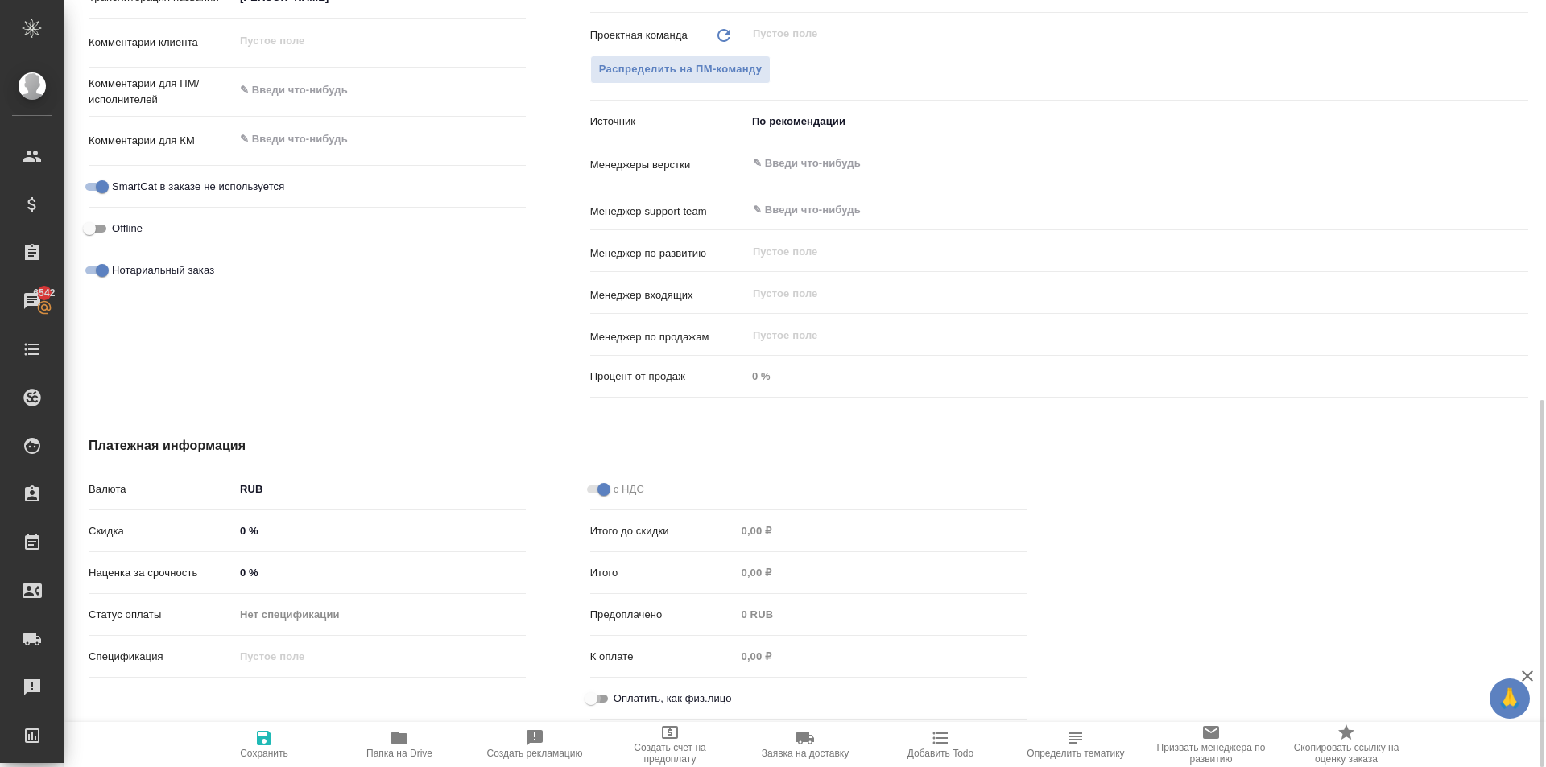
click at [608, 705] on input "Оплатить, как физ.лицо" at bounding box center [591, 698] width 58 height 19
checkbox input "true"
click at [262, 745] on icon "button" at bounding box center [264, 738] width 14 height 14
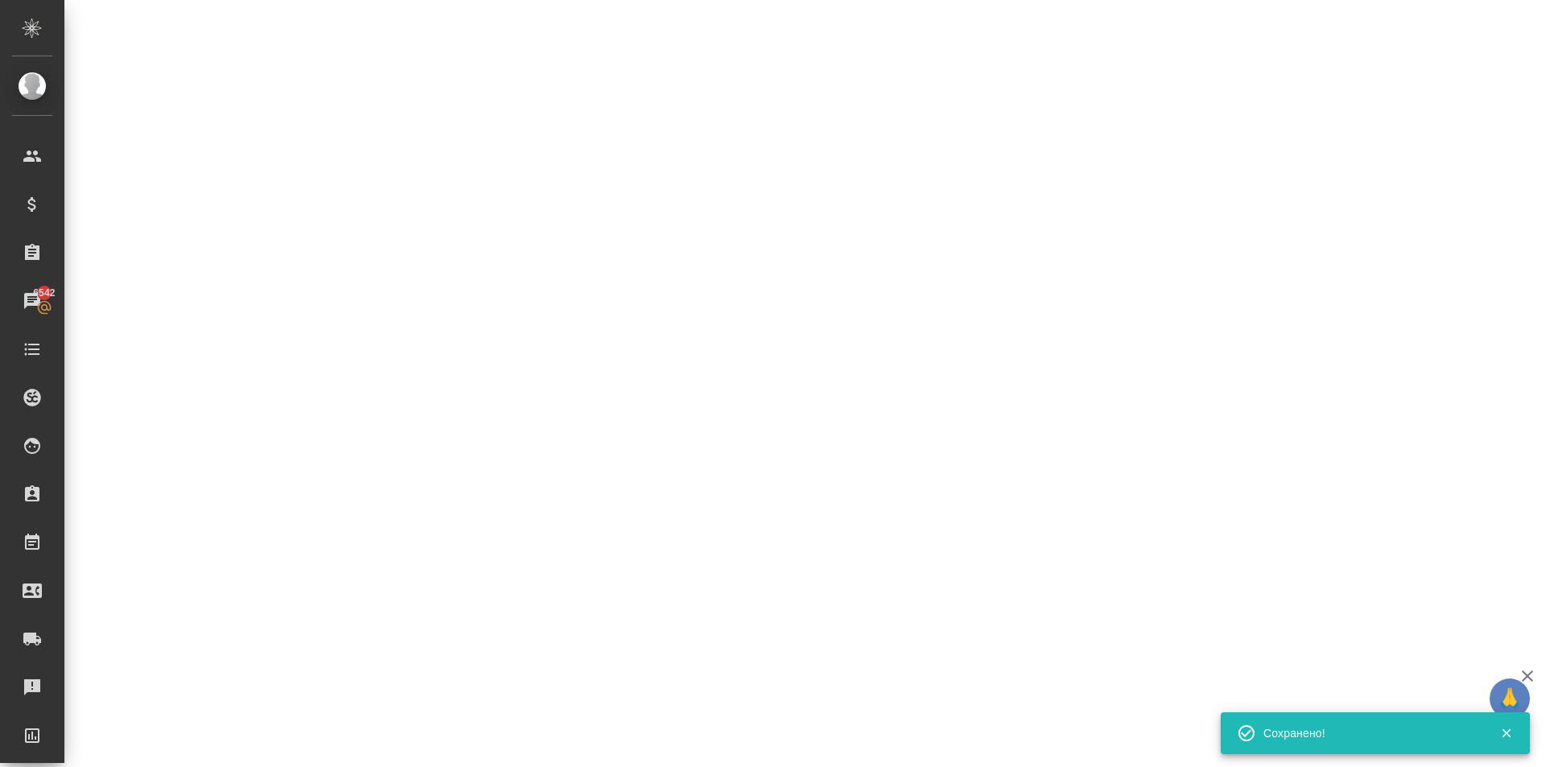
select select "RU"
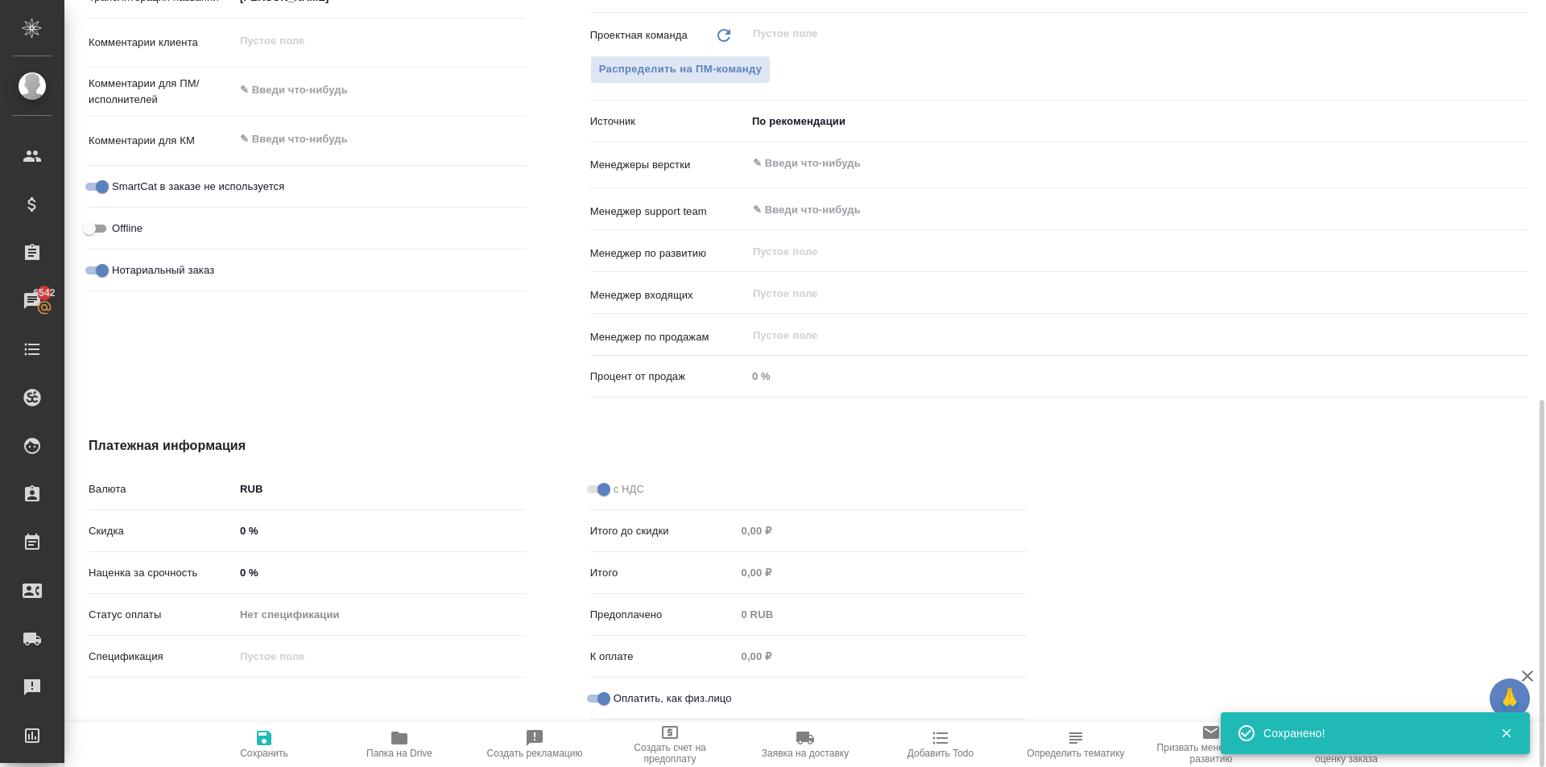
type textarea "x"
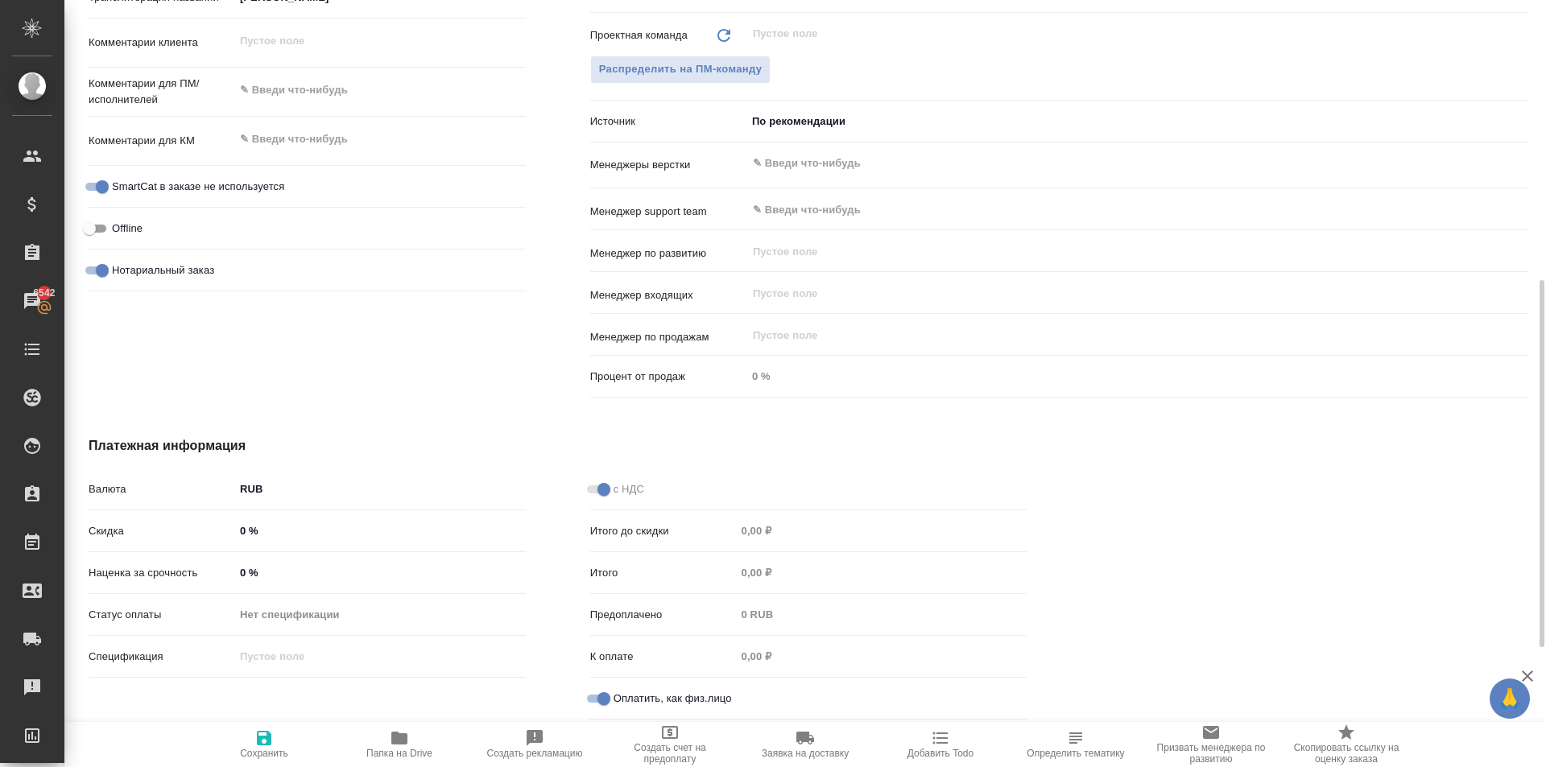
scroll to position [350, 0]
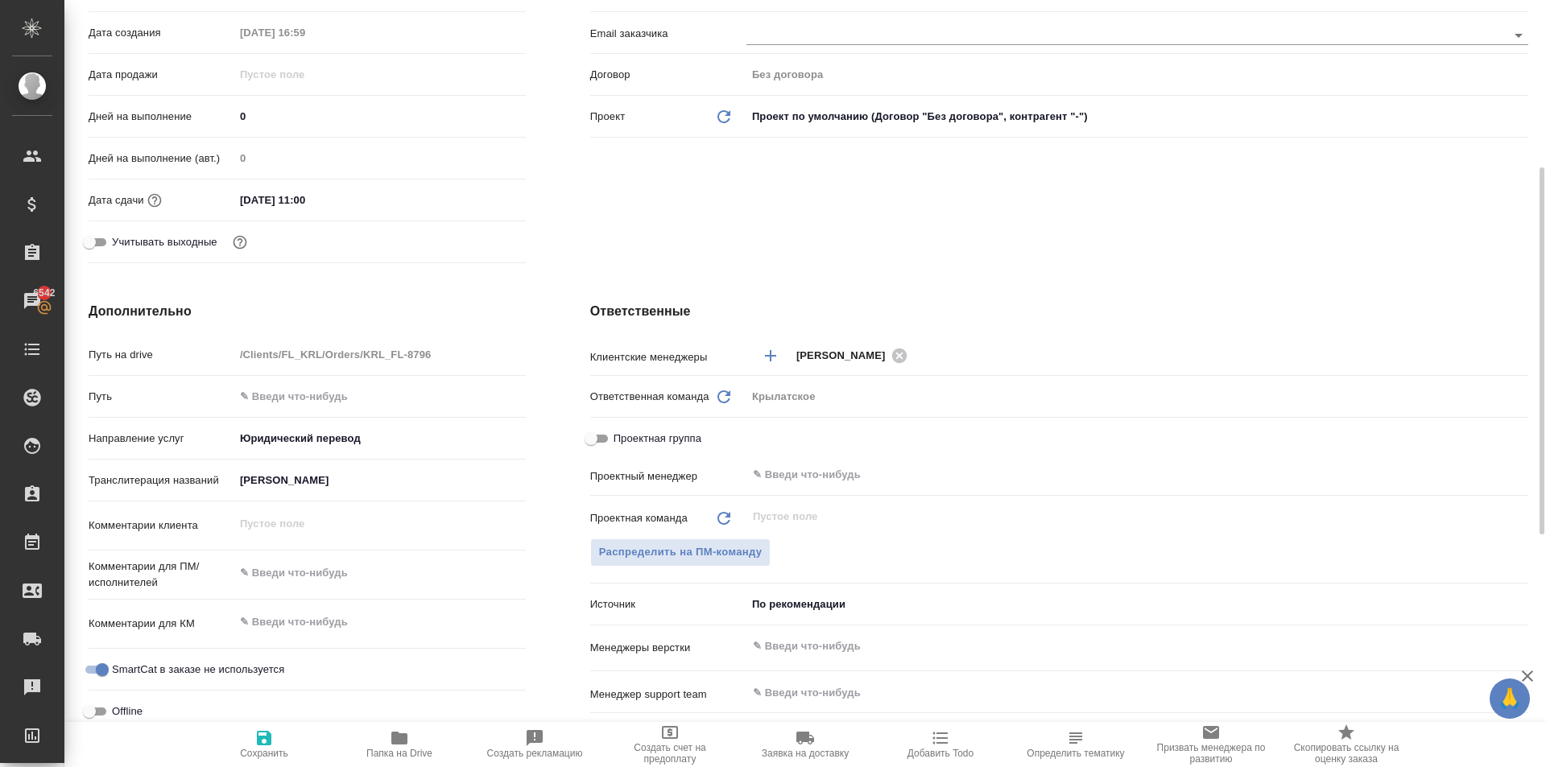
click at [330, 588] on div "x" at bounding box center [379, 574] width 291 height 35
type textarea "x"
type textarea "К"
type textarea "x"
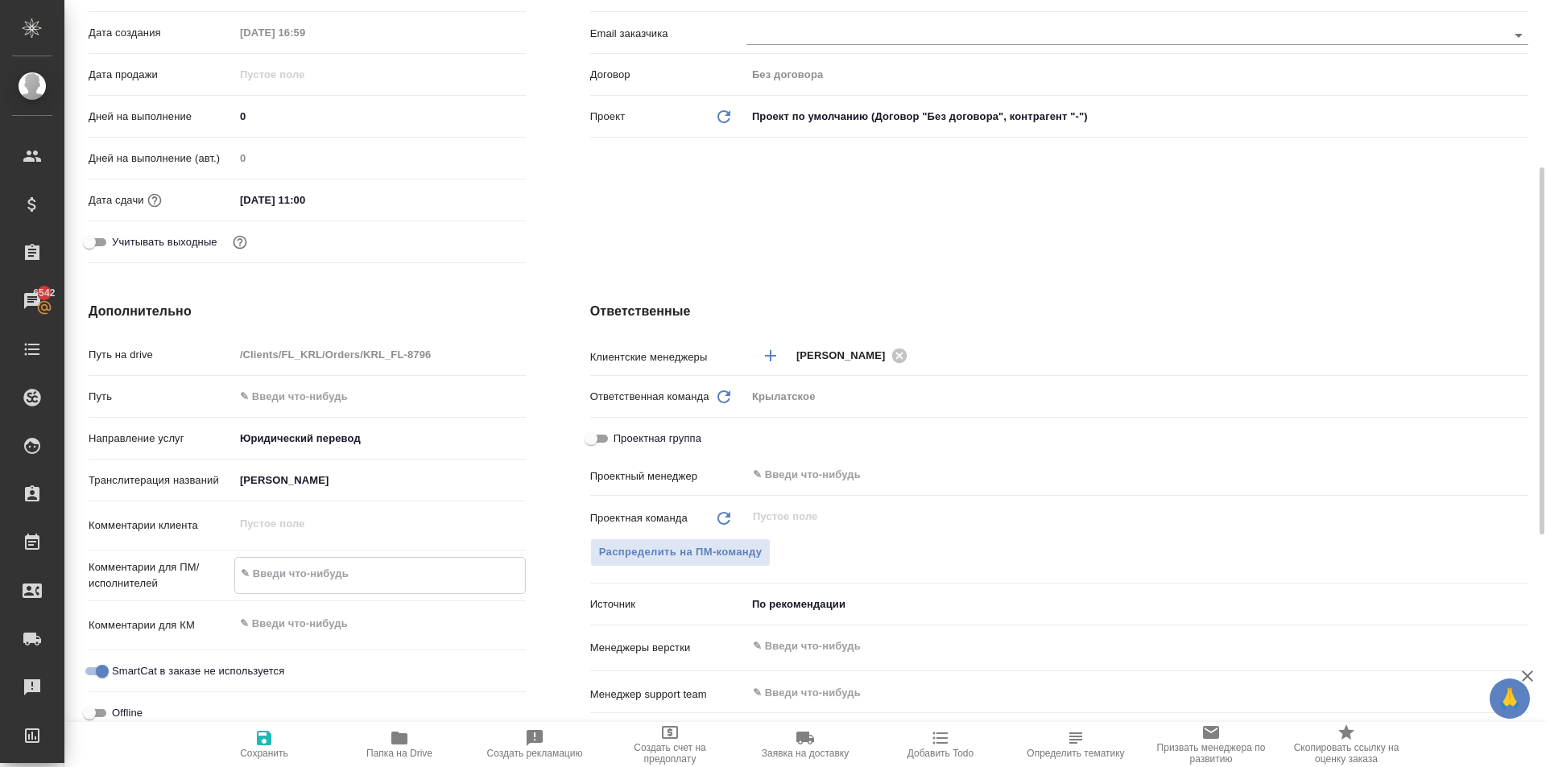
type textarea "x"
type textarea "Кы"
type textarea "x"
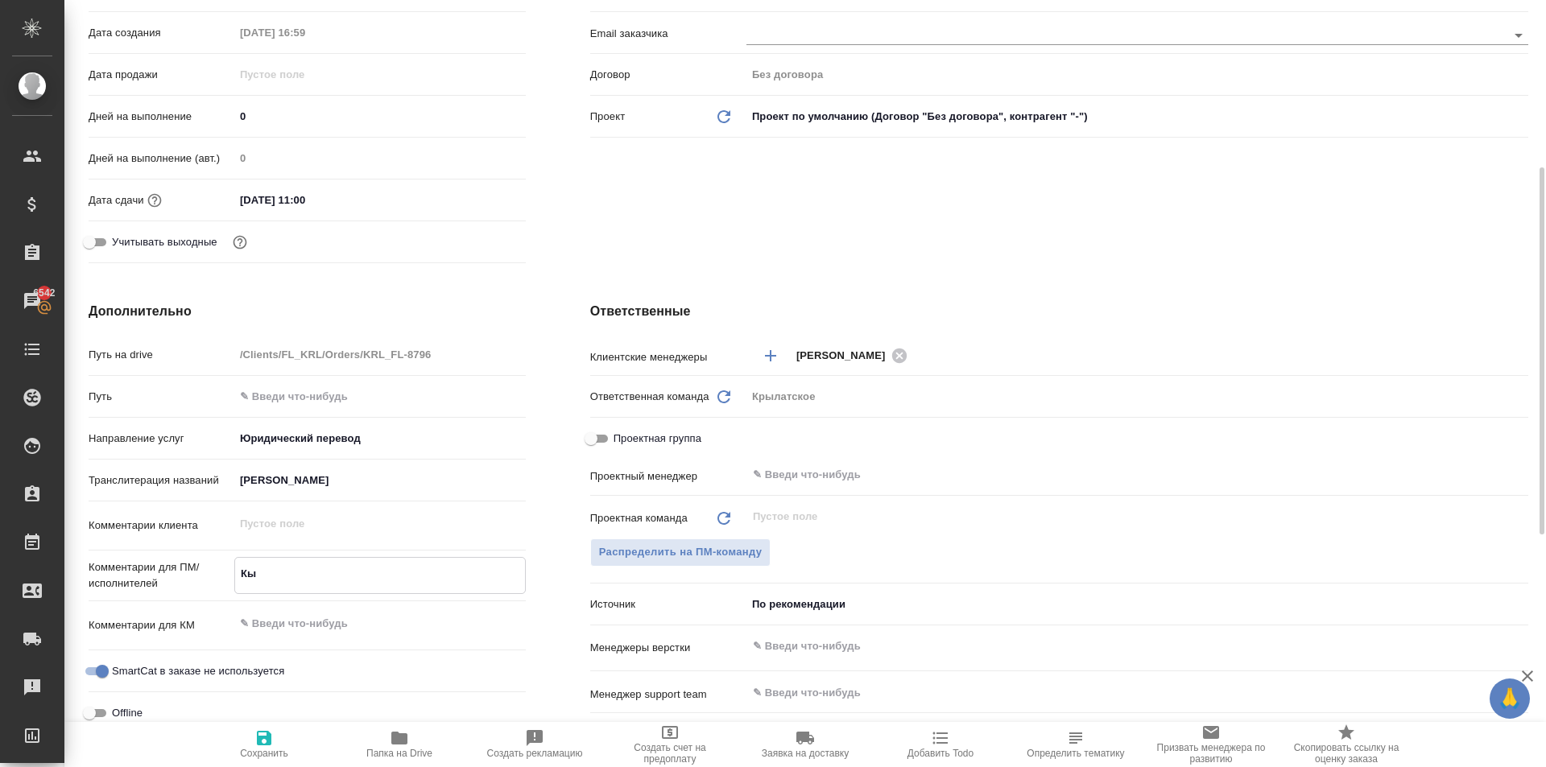
type textarea "x"
type textarea "Кыр"
type textarea "x"
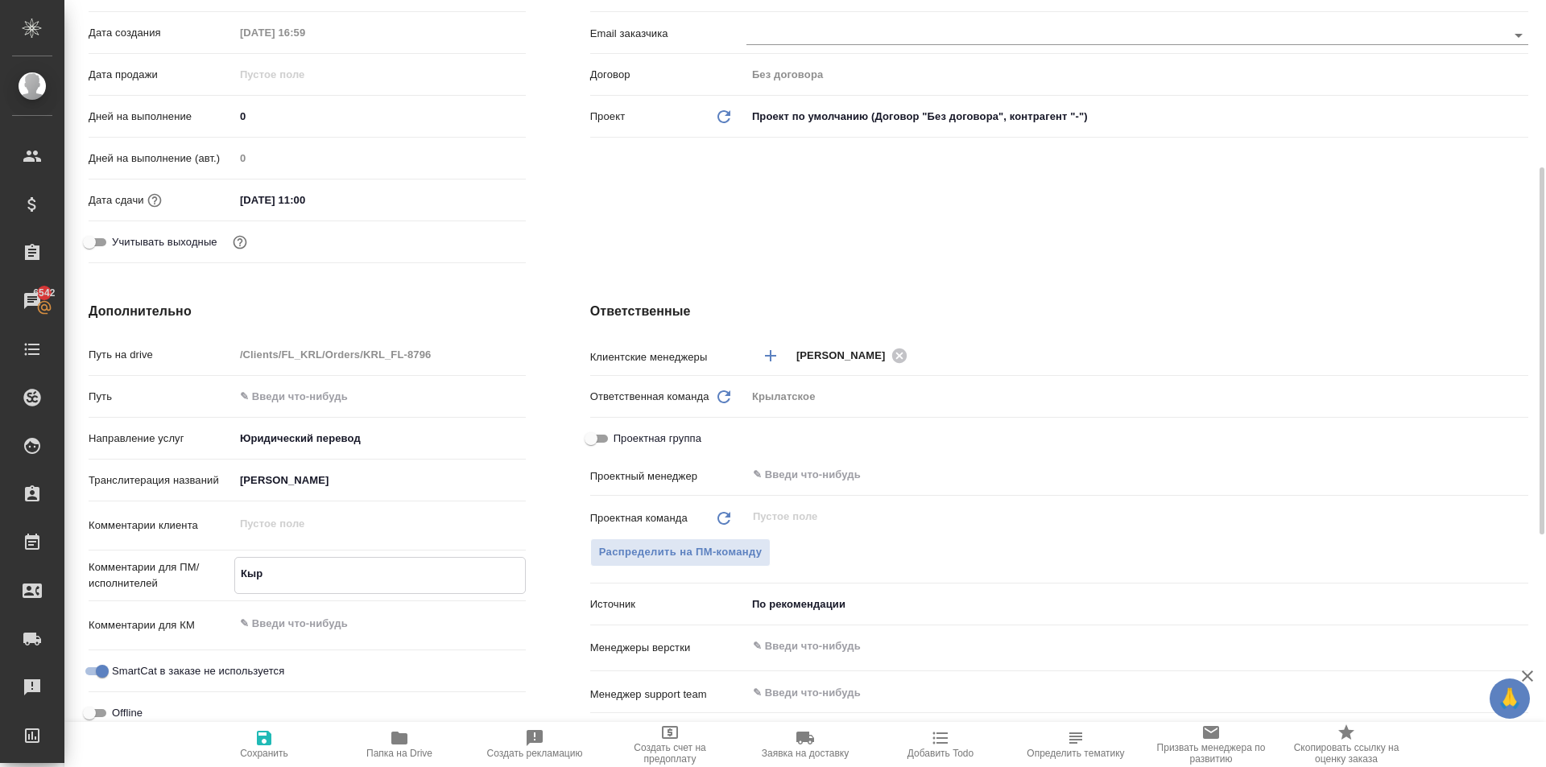
type textarea "Кырг"
type textarea "x"
type textarea "Кыргы"
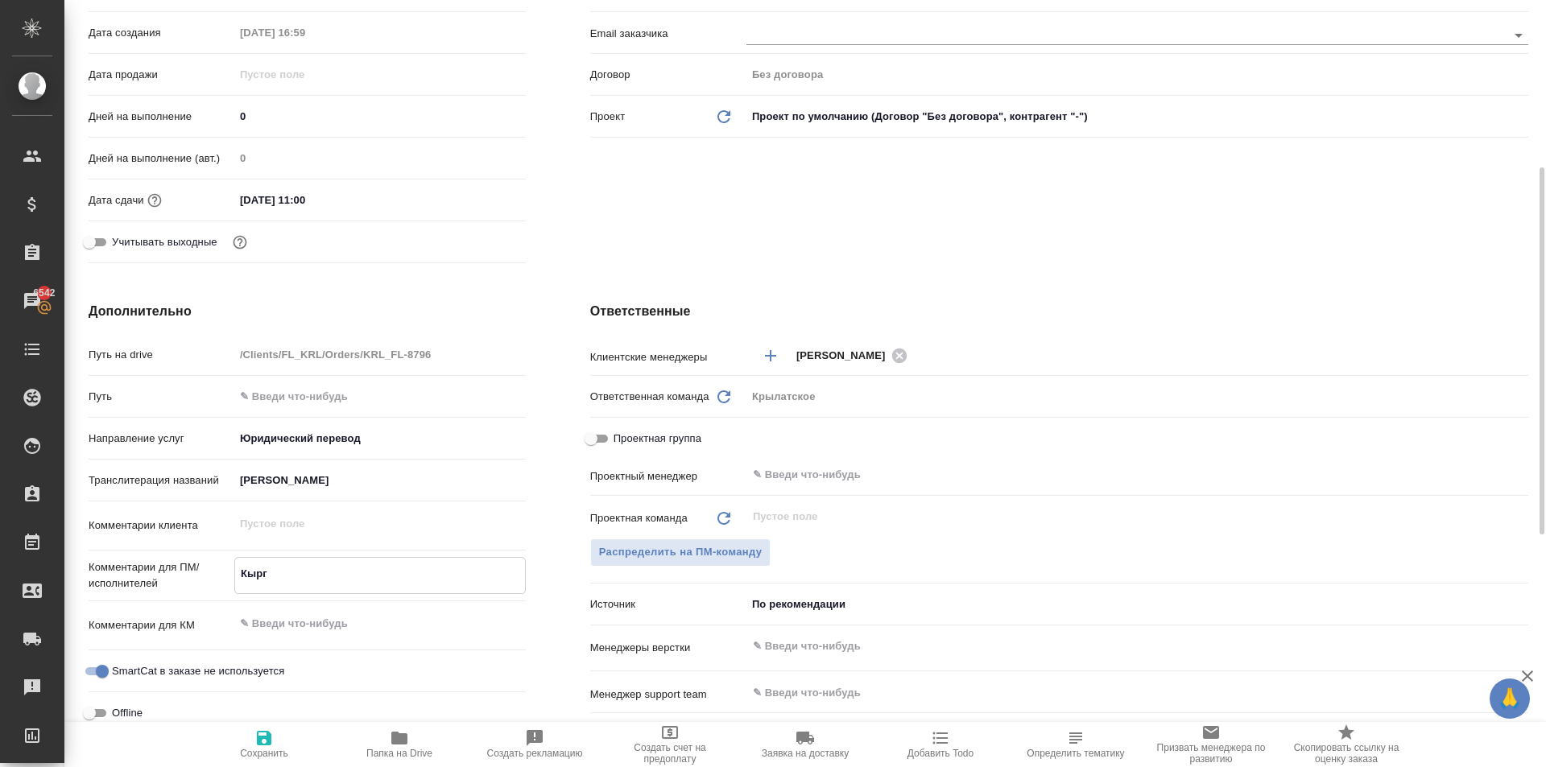
type textarea "x"
type textarea "Кыргыз"
type textarea "x"
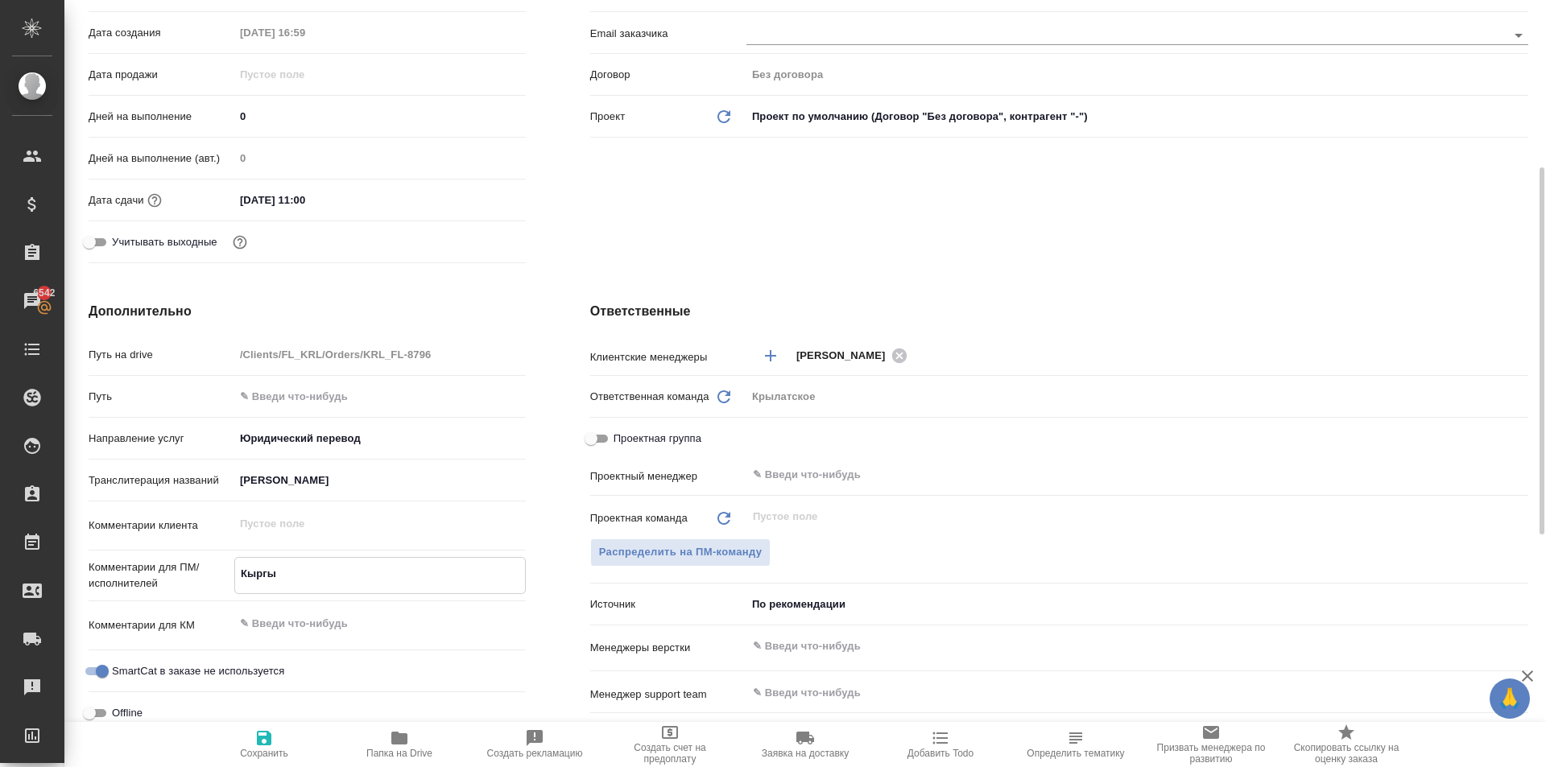
type textarea "x"
type textarea "Кыргыз."
type textarea "x"
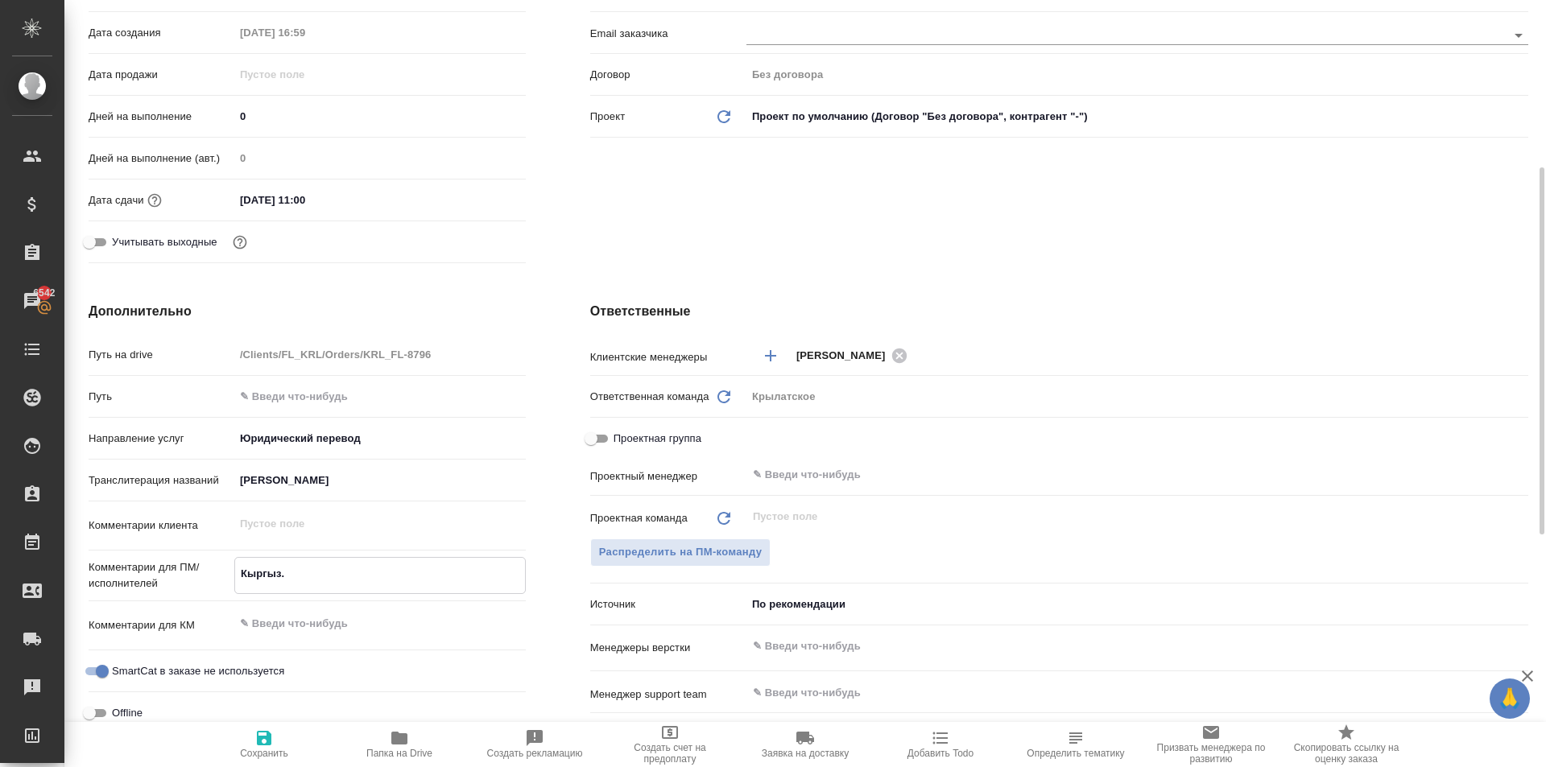
type textarea "x"
type textarea "Кыргыз."
type textarea "x"
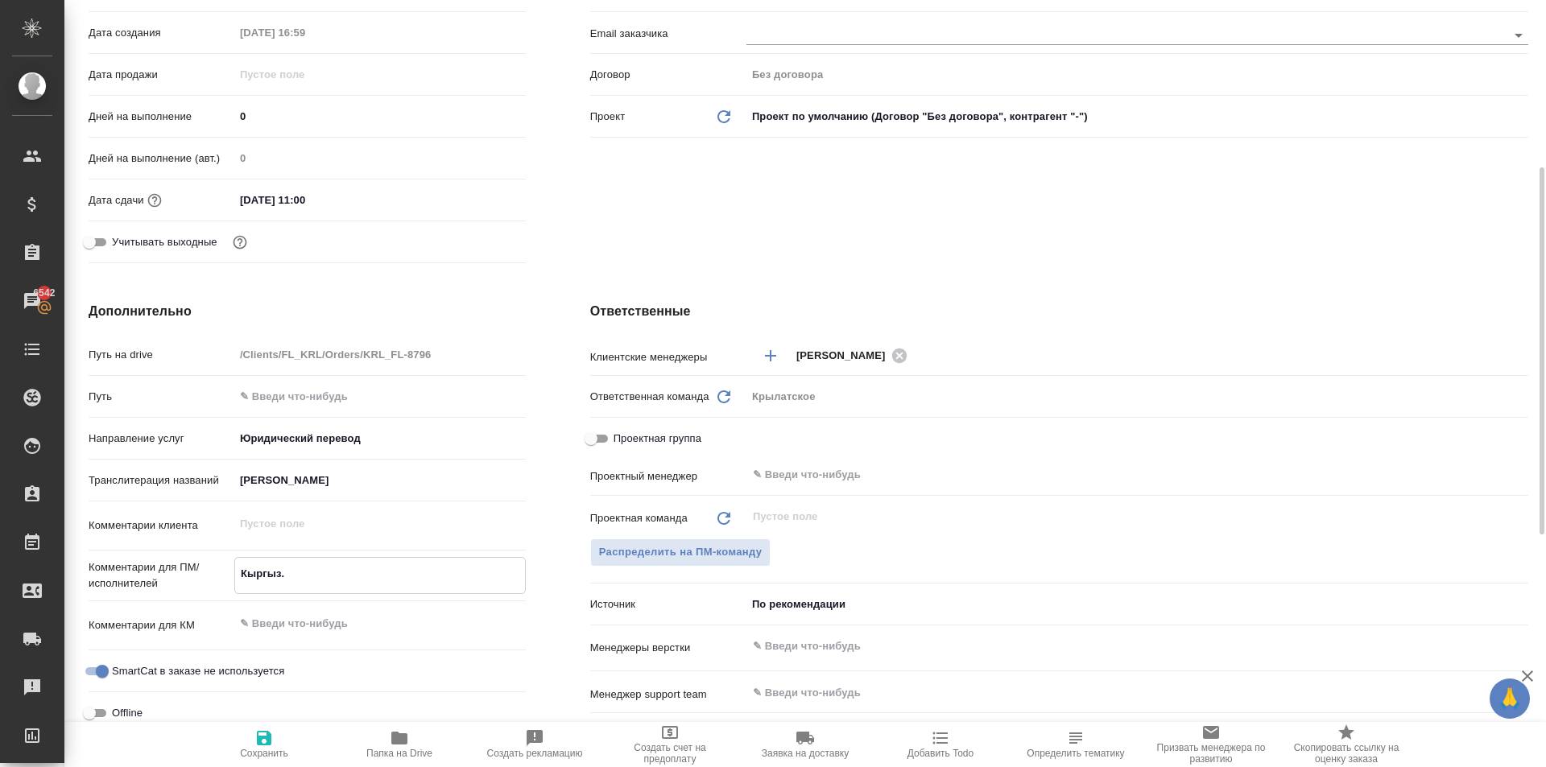
type textarea "Кыргыз. Р"
type textarea "x"
type textarea "Кыргыз. Респ"
type textarea "x"
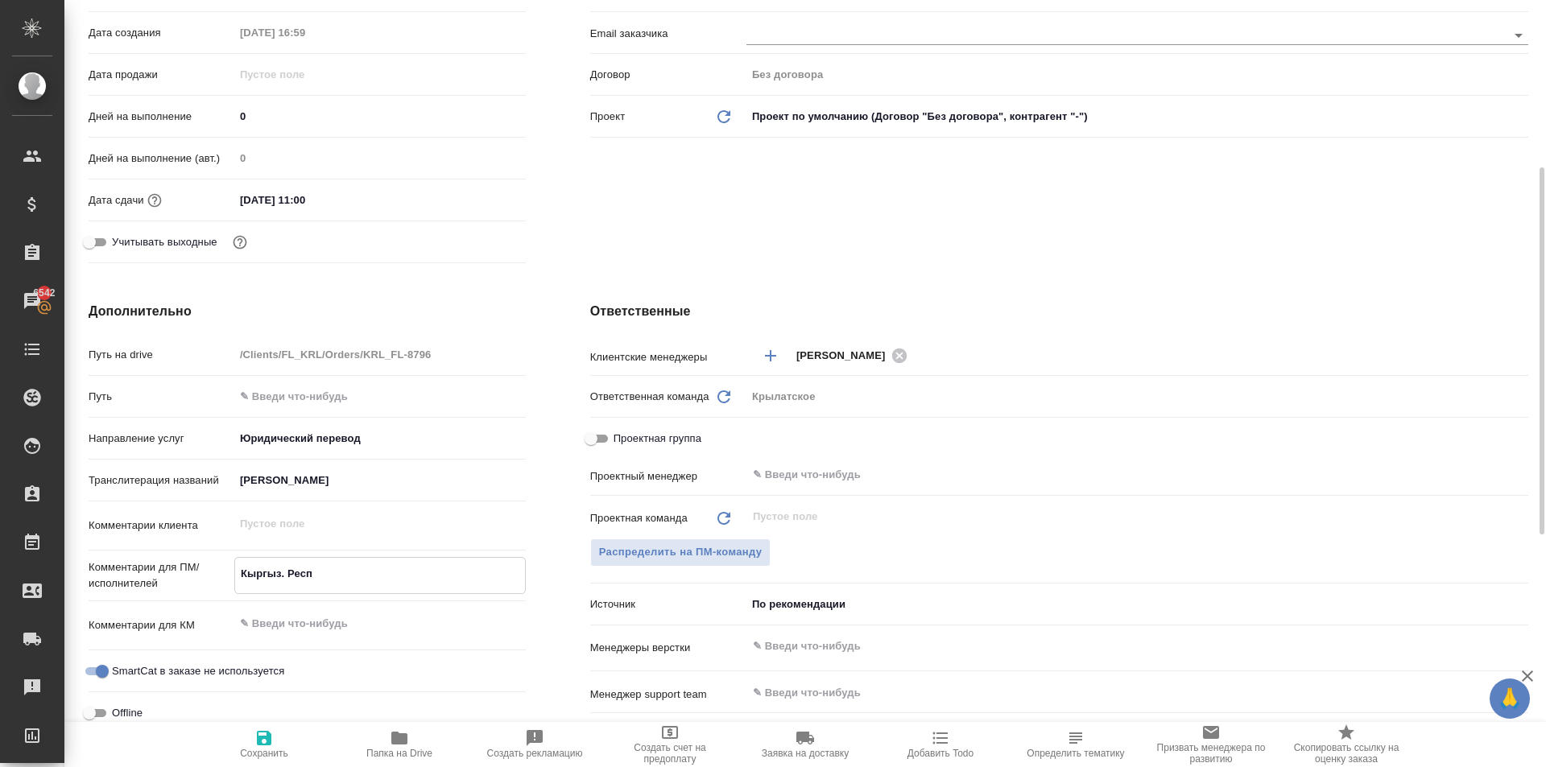
type textarea "Кыргыз. Респ."
type textarea "x"
type textarea "Кыргыз. Респ."
type textarea "x"
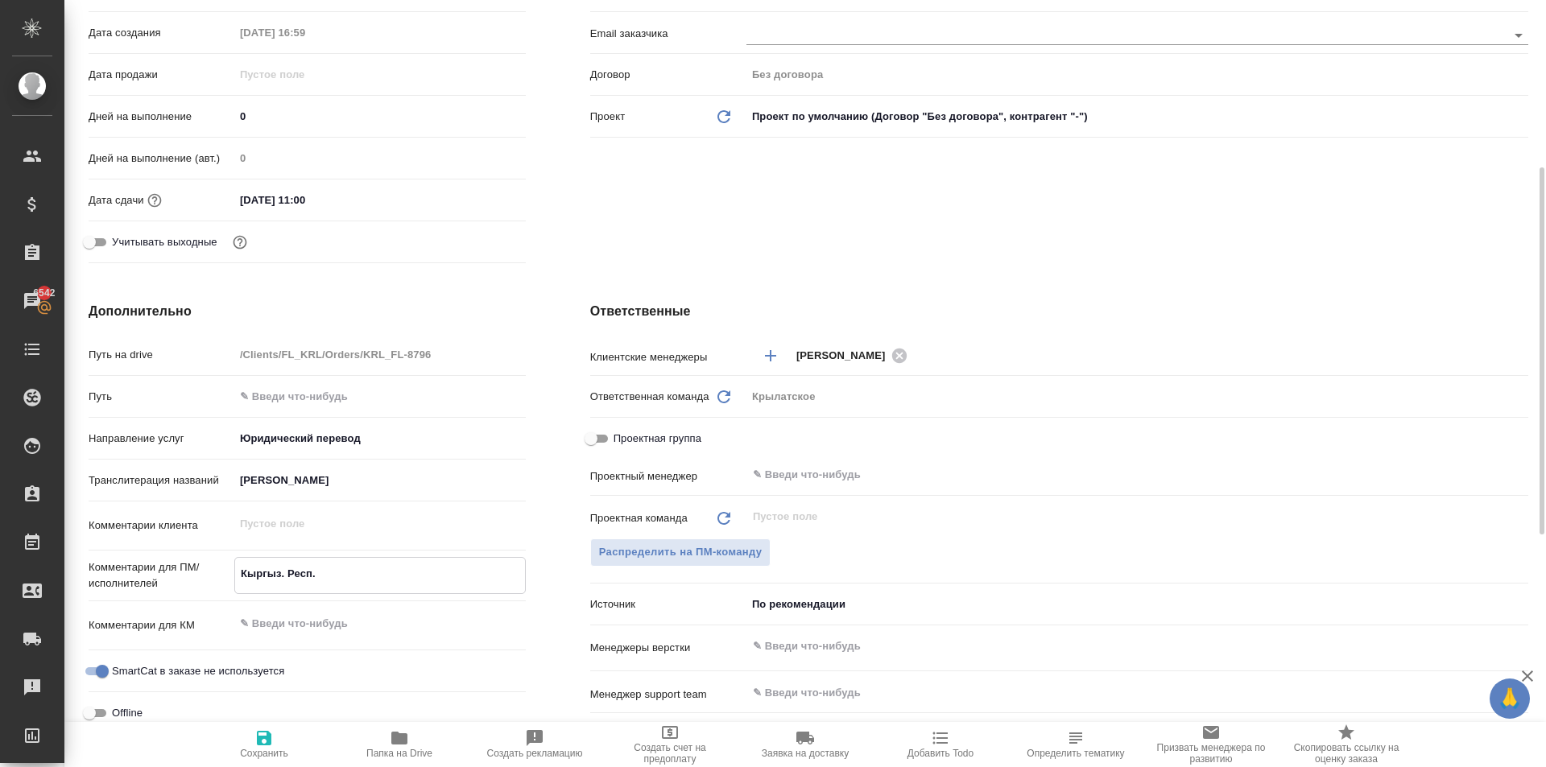
type textarea "x"
type textarea "Кыргыз. Респ."
type textarea "x"
click at [237, 741] on span "Сохранить" at bounding box center [264, 744] width 116 height 31
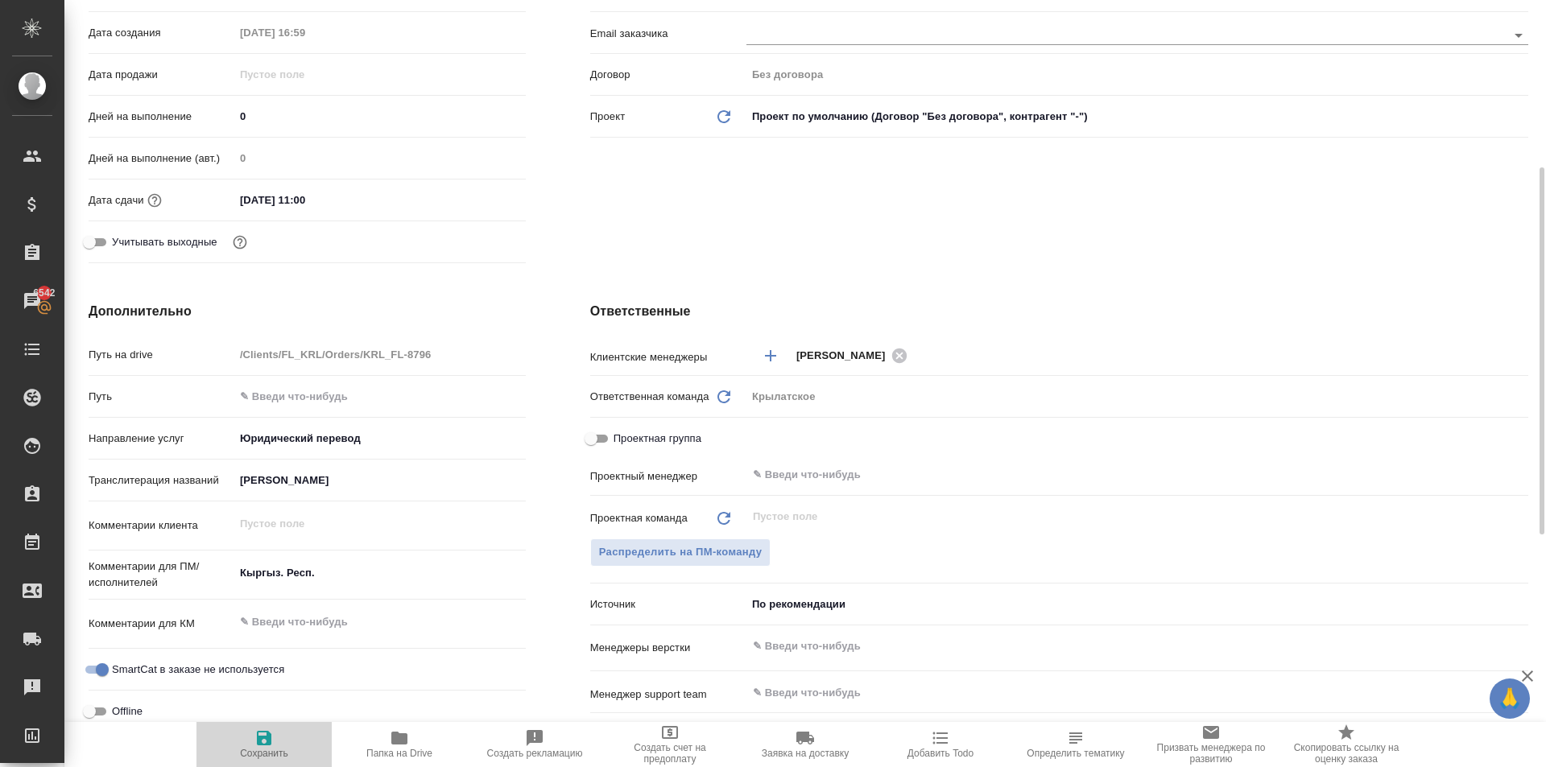
type textarea "x"
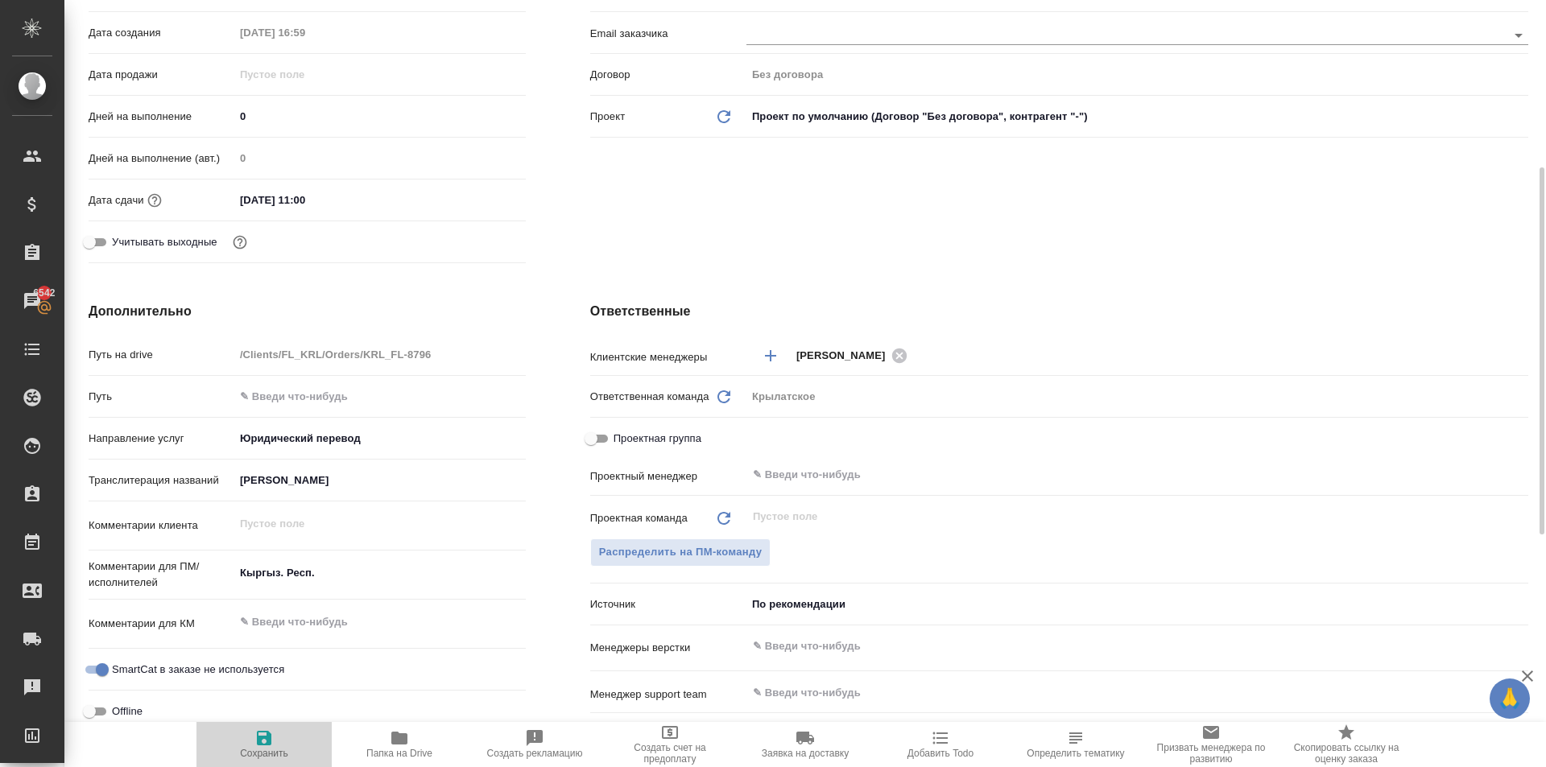
type textarea "x"
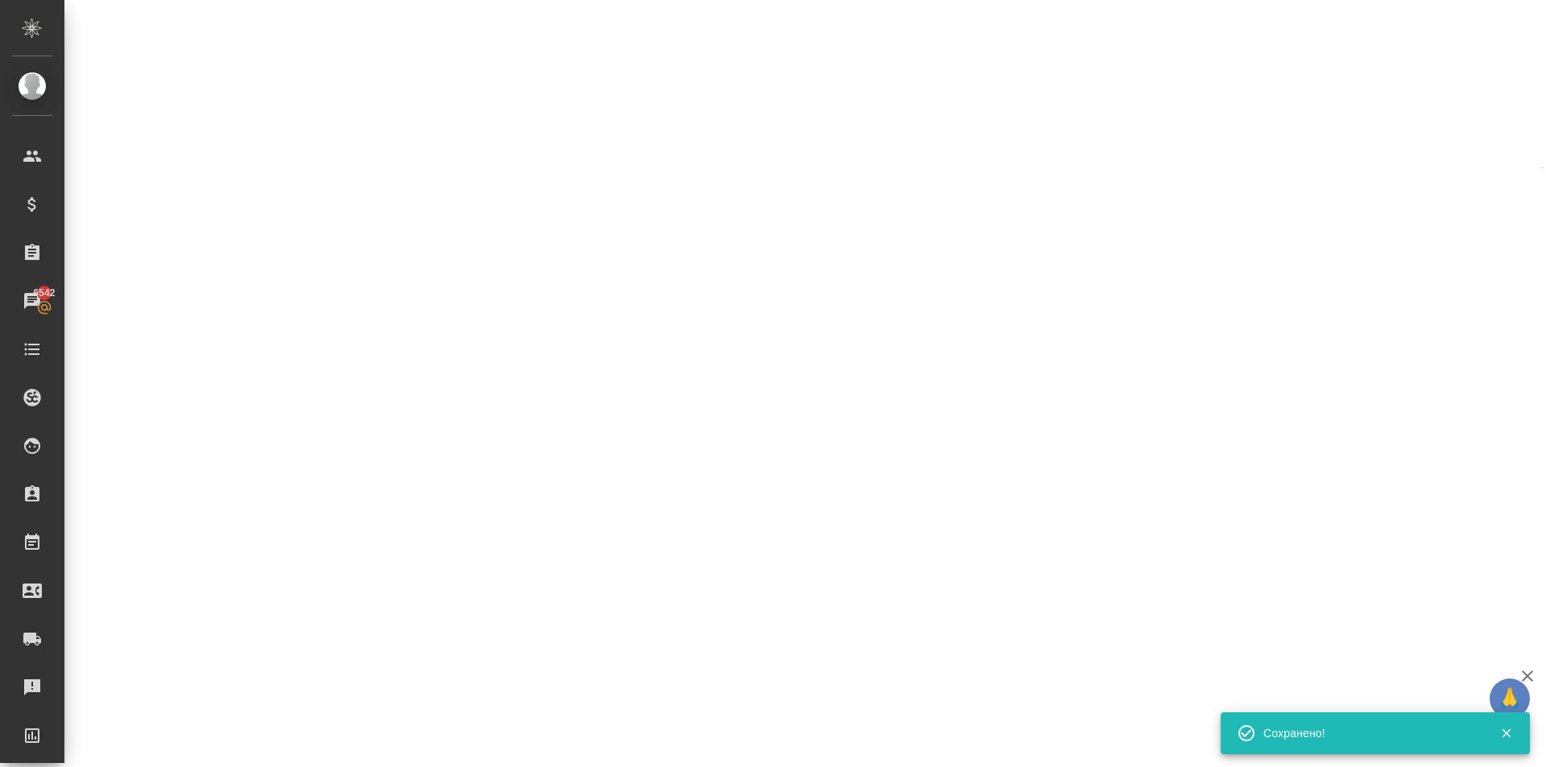
select select "RU"
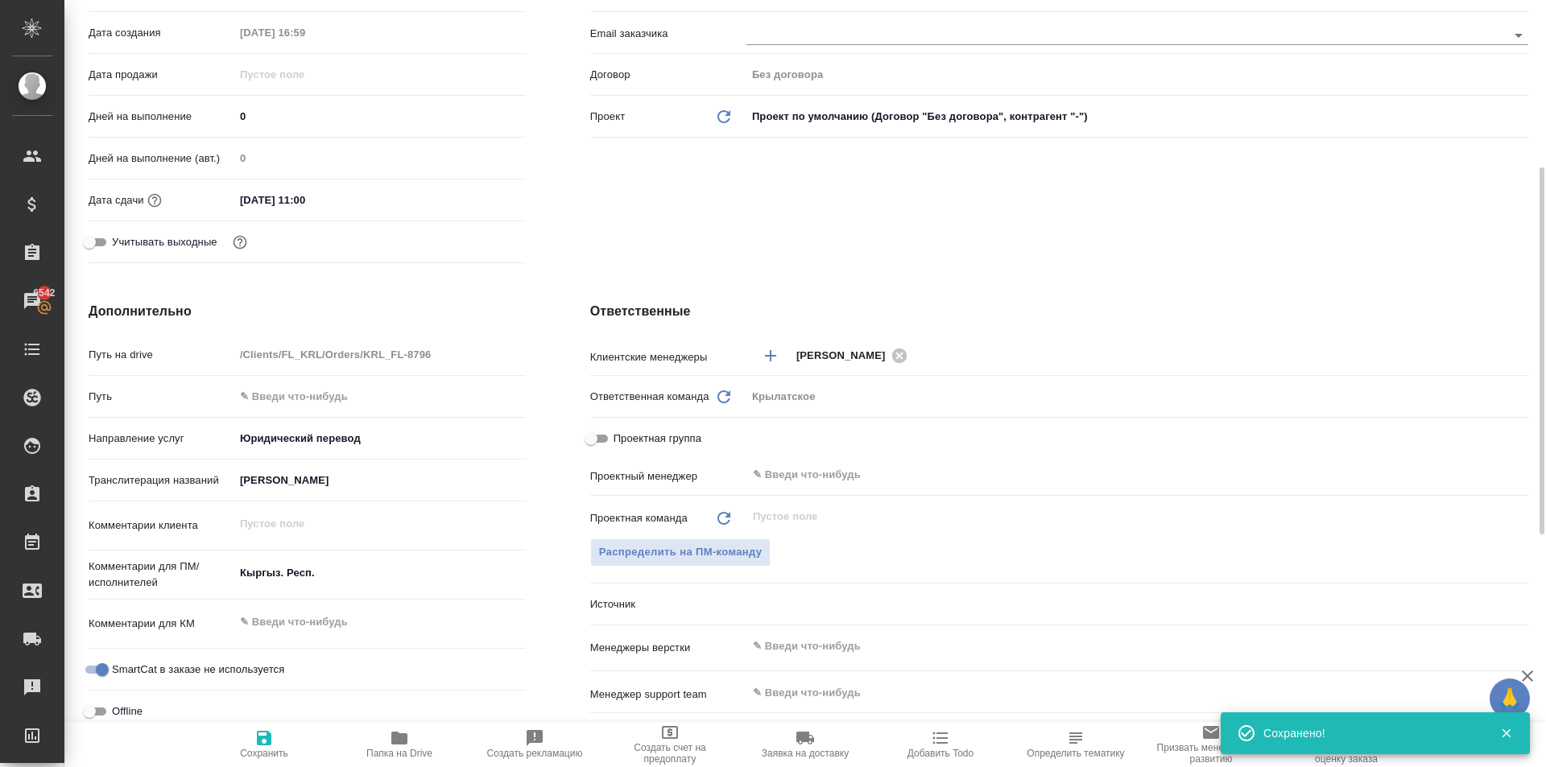
type textarea "x"
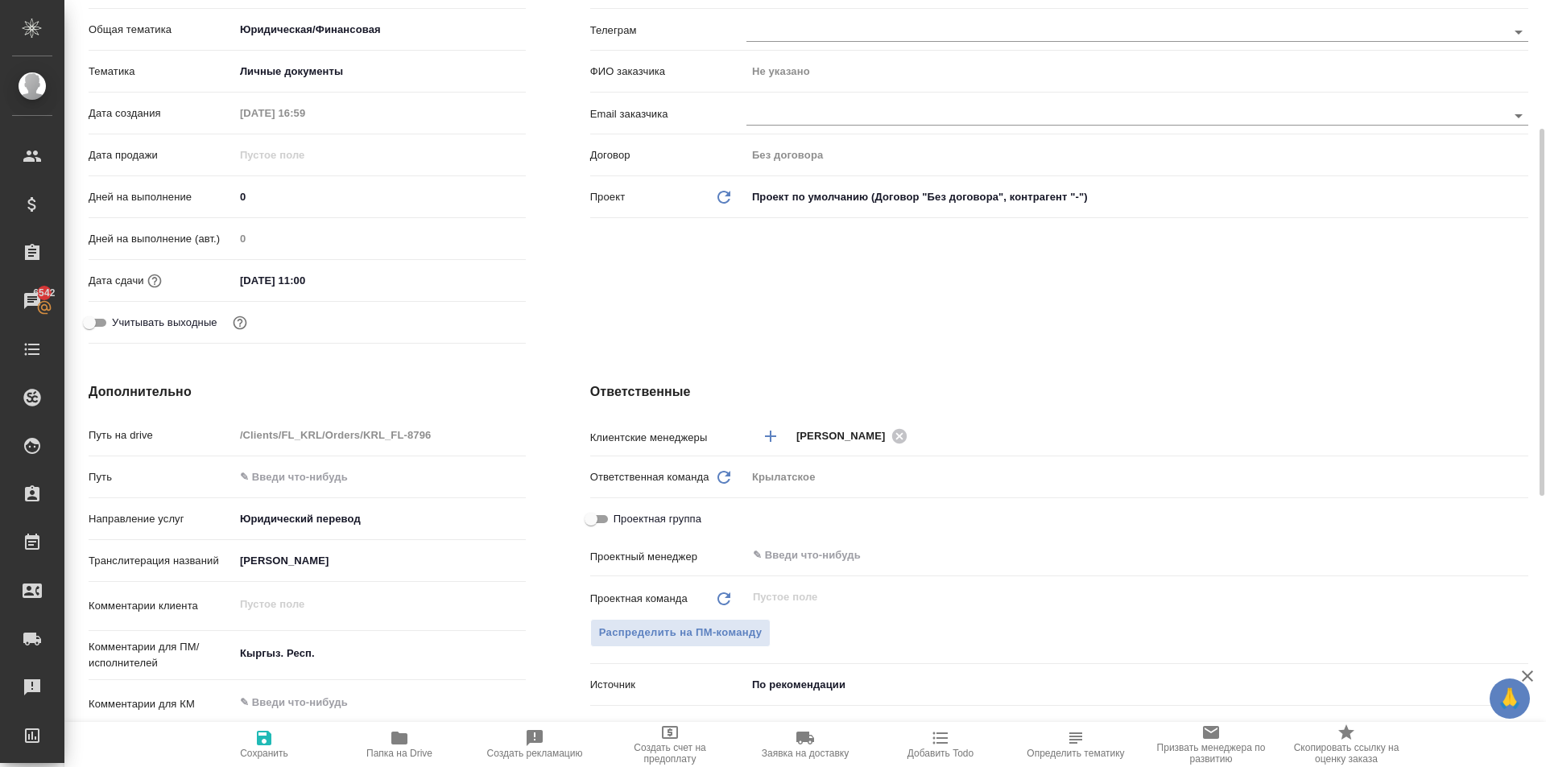
scroll to position [0, 0]
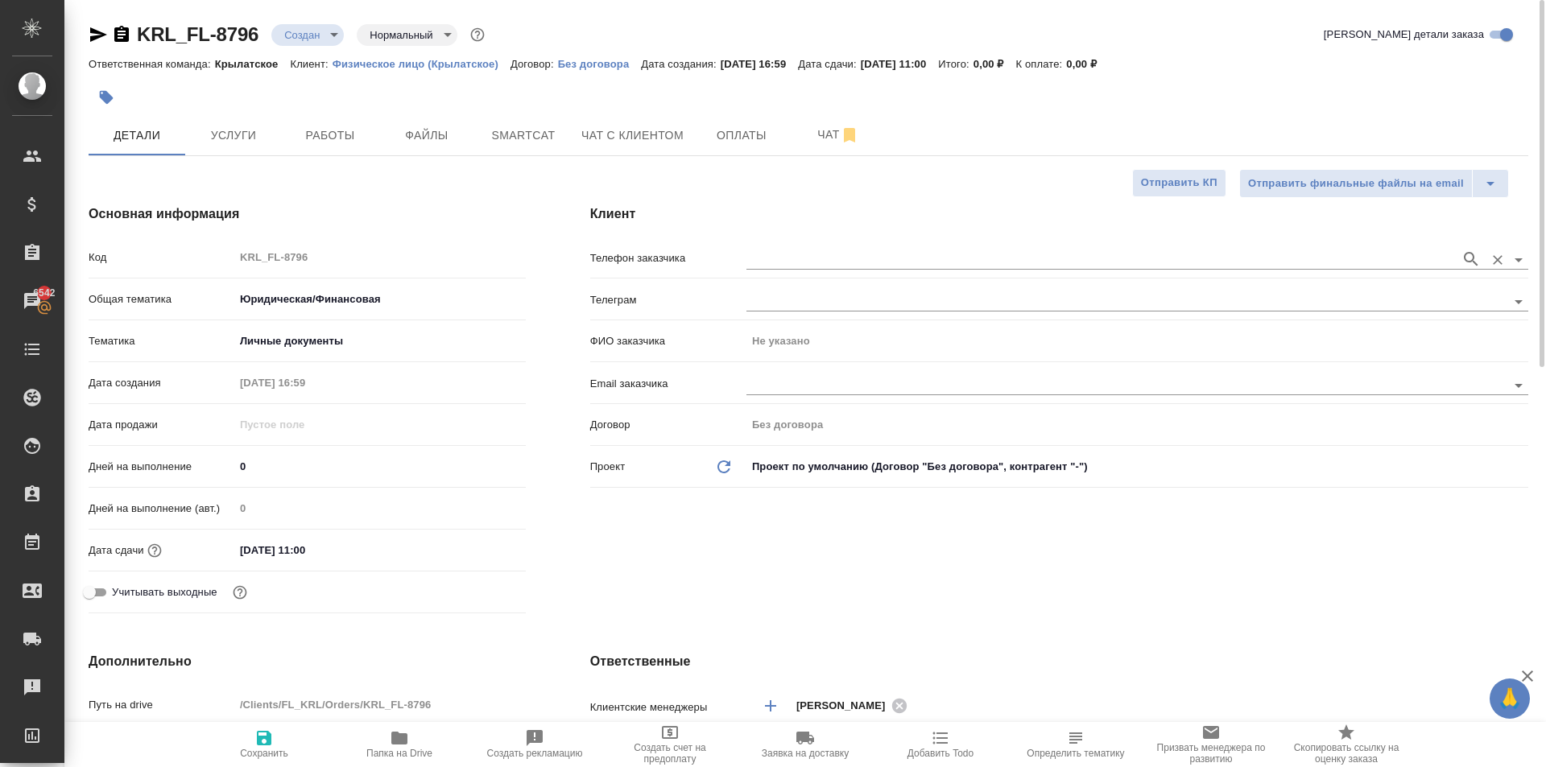
click at [895, 255] on input "text" at bounding box center [1099, 259] width 706 height 19
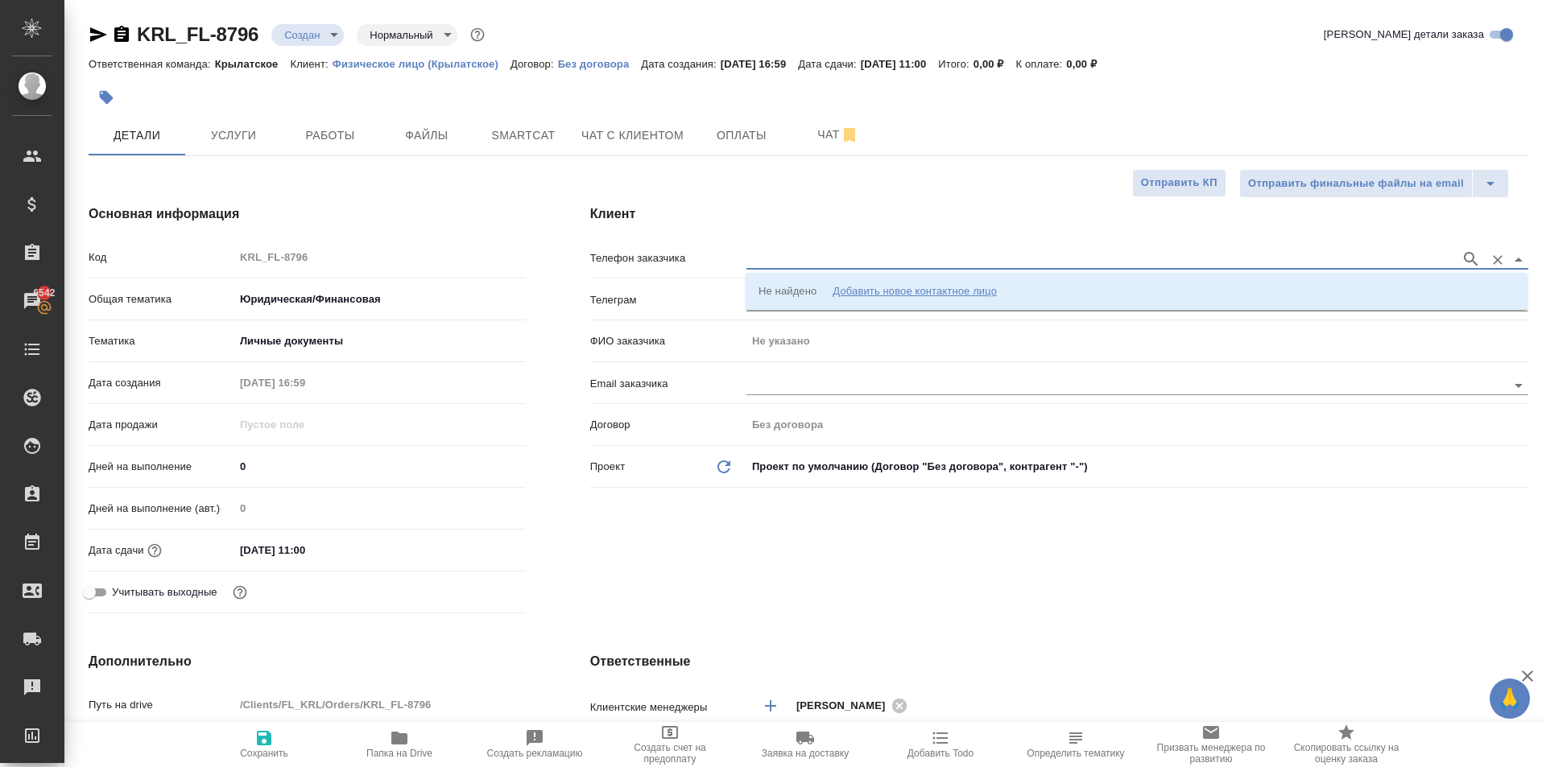
click at [908, 281] on li "Не найдено Добавить новое контактное лицо" at bounding box center [1136, 291] width 782 height 29
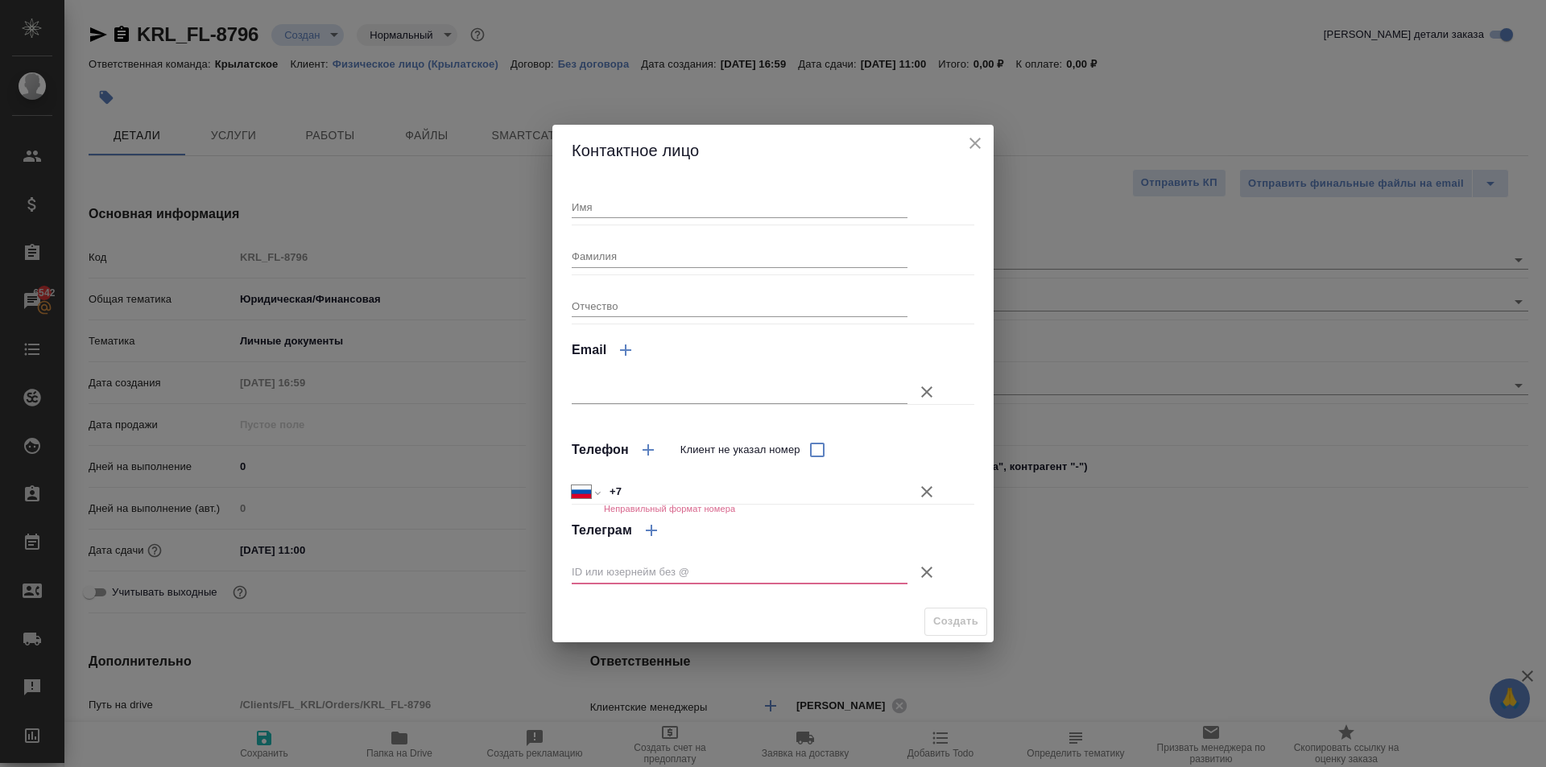
click at [573, 192] on div "Имя" at bounding box center [740, 200] width 336 height 35
click at [581, 199] on input "Имя" at bounding box center [740, 207] width 336 height 23
type input "Асель"
click at [930, 564] on icon "button" at bounding box center [926, 572] width 19 height 19
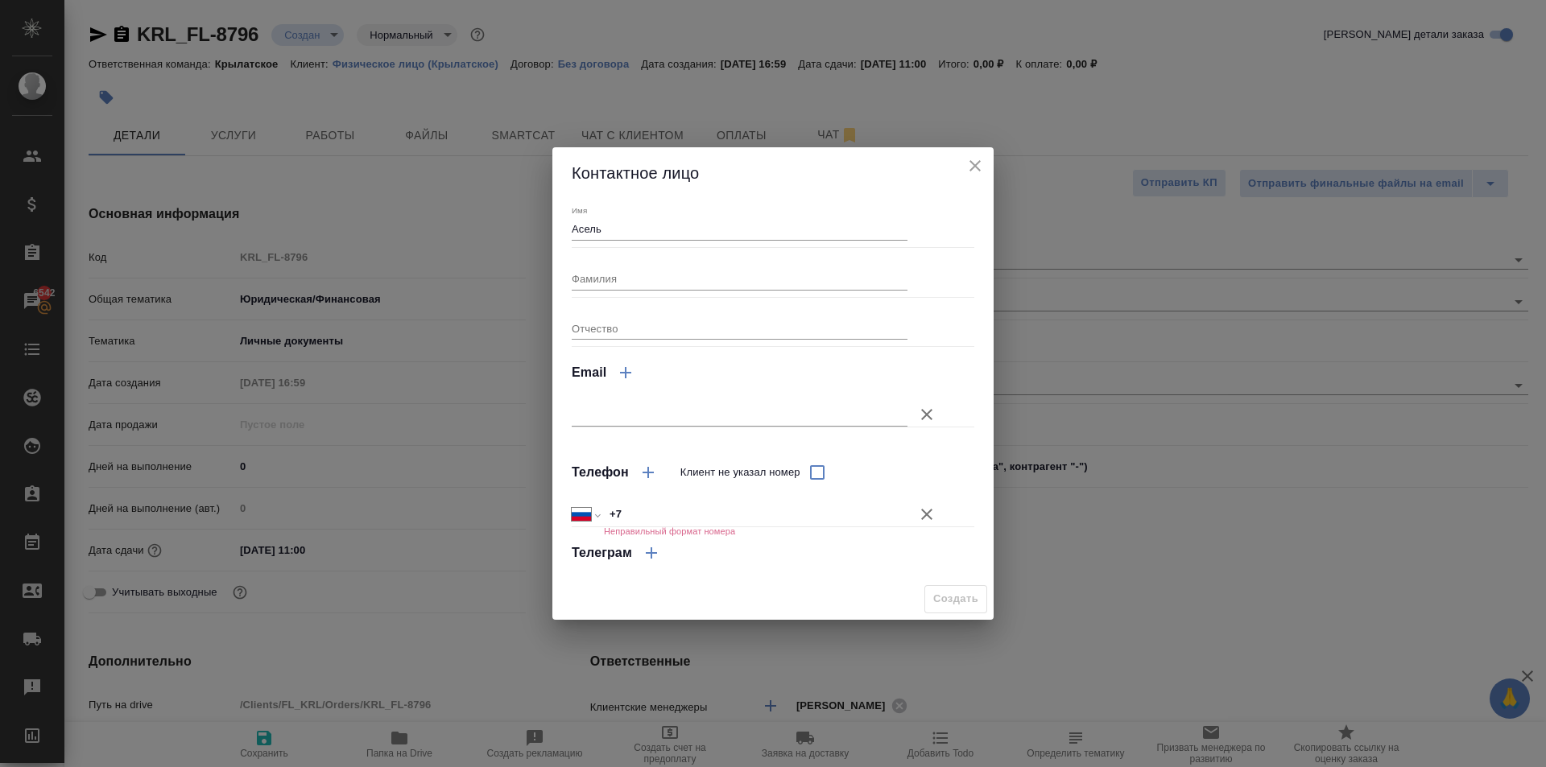
click at [925, 516] on icon "button" at bounding box center [926, 514] width 11 height 11
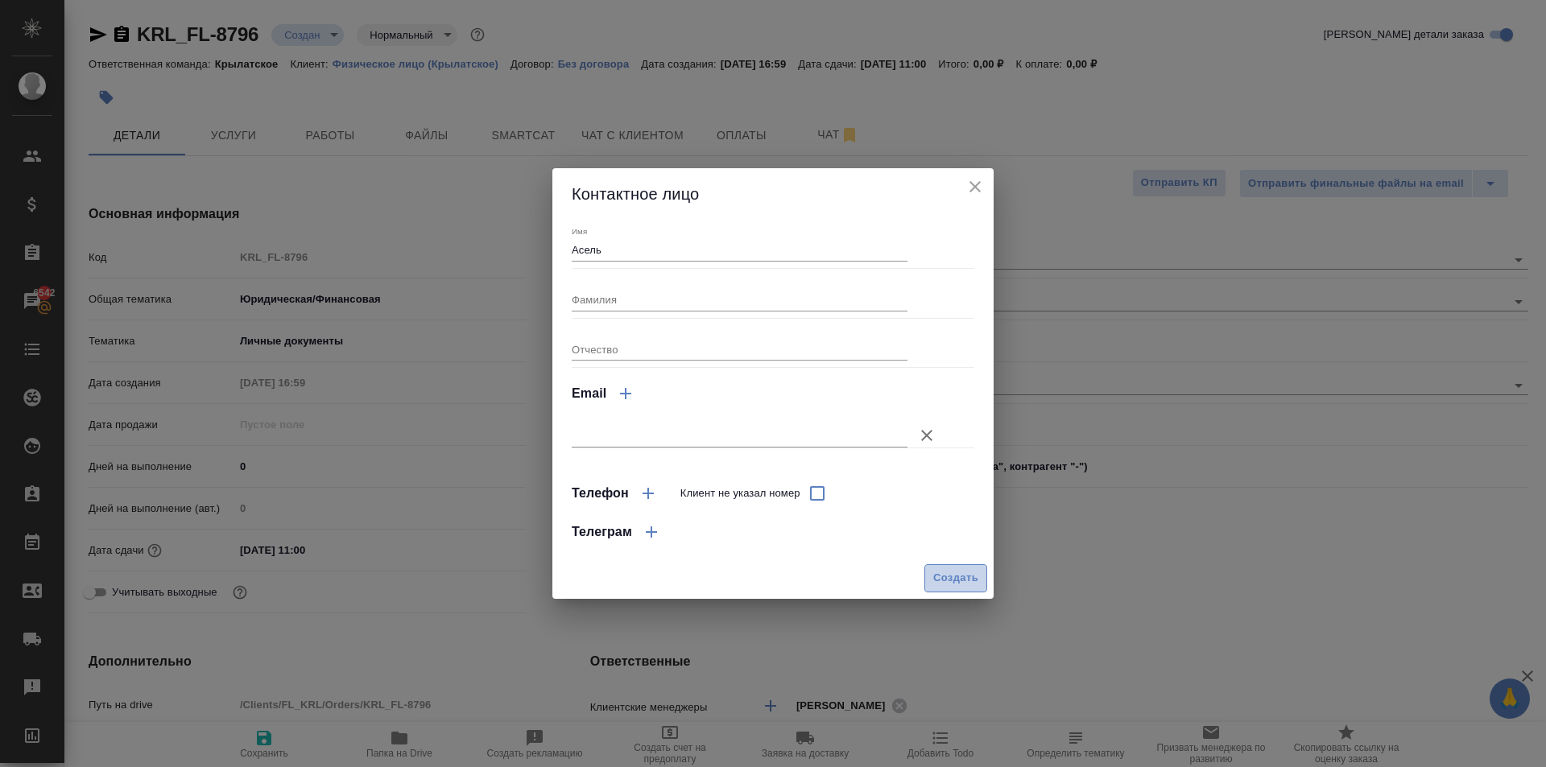
click at [954, 569] on span "Создать" at bounding box center [955, 578] width 45 height 19
type input "Асель"
type textarea "x"
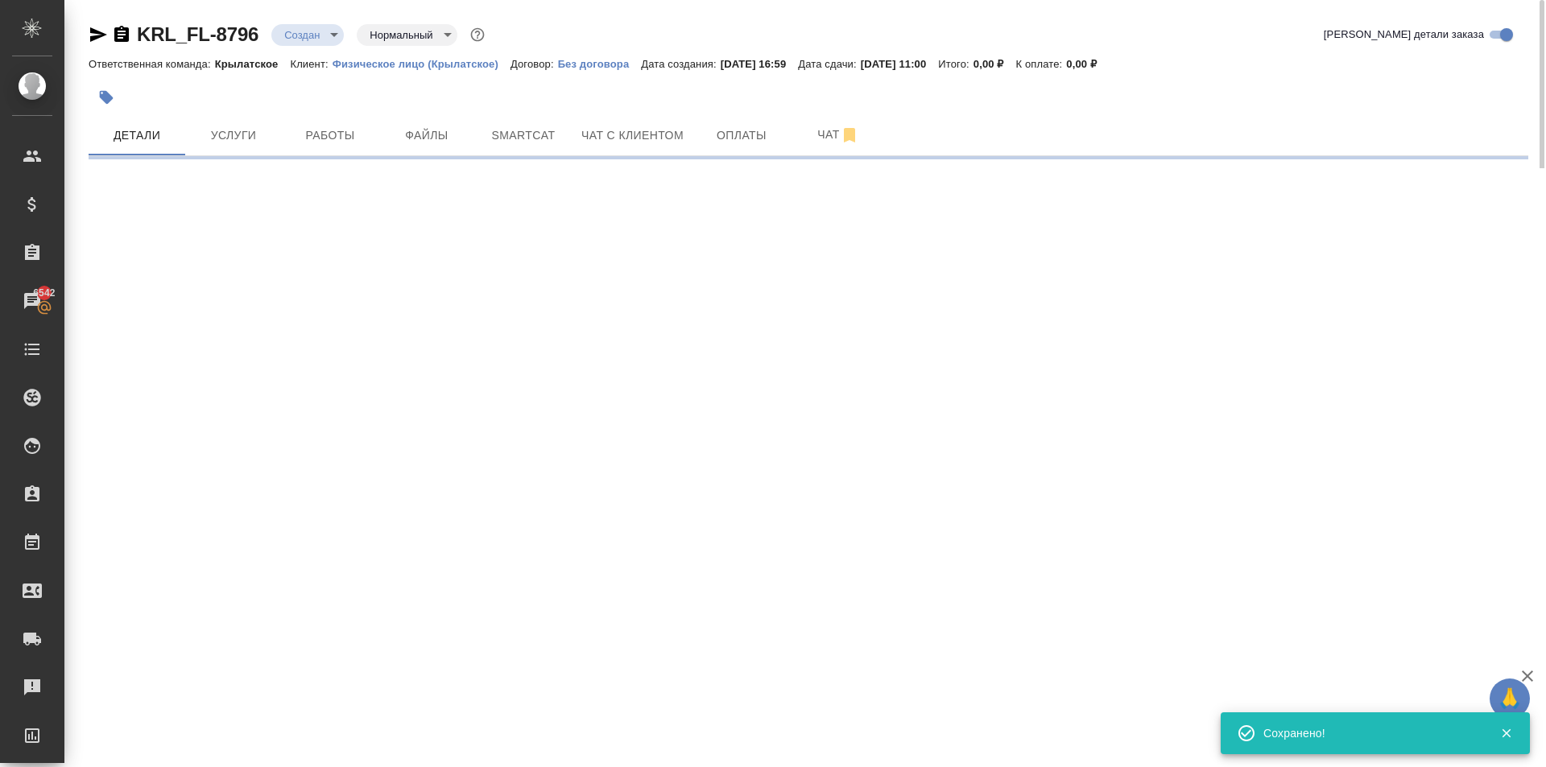
type input "holyTrinity"
select select "RU"
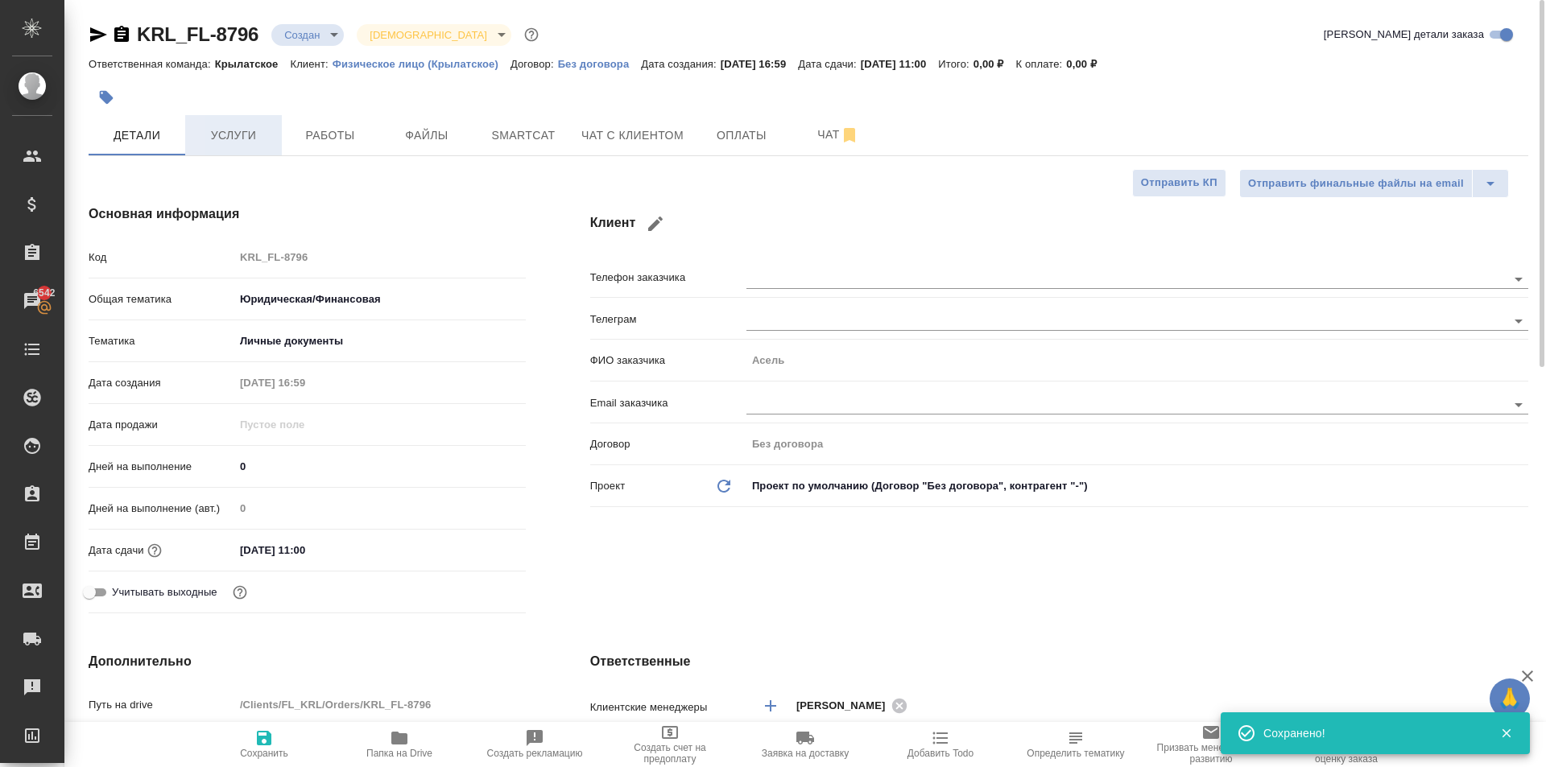
type textarea "x"
click at [241, 129] on span "Услуги" at bounding box center [233, 136] width 77 height 20
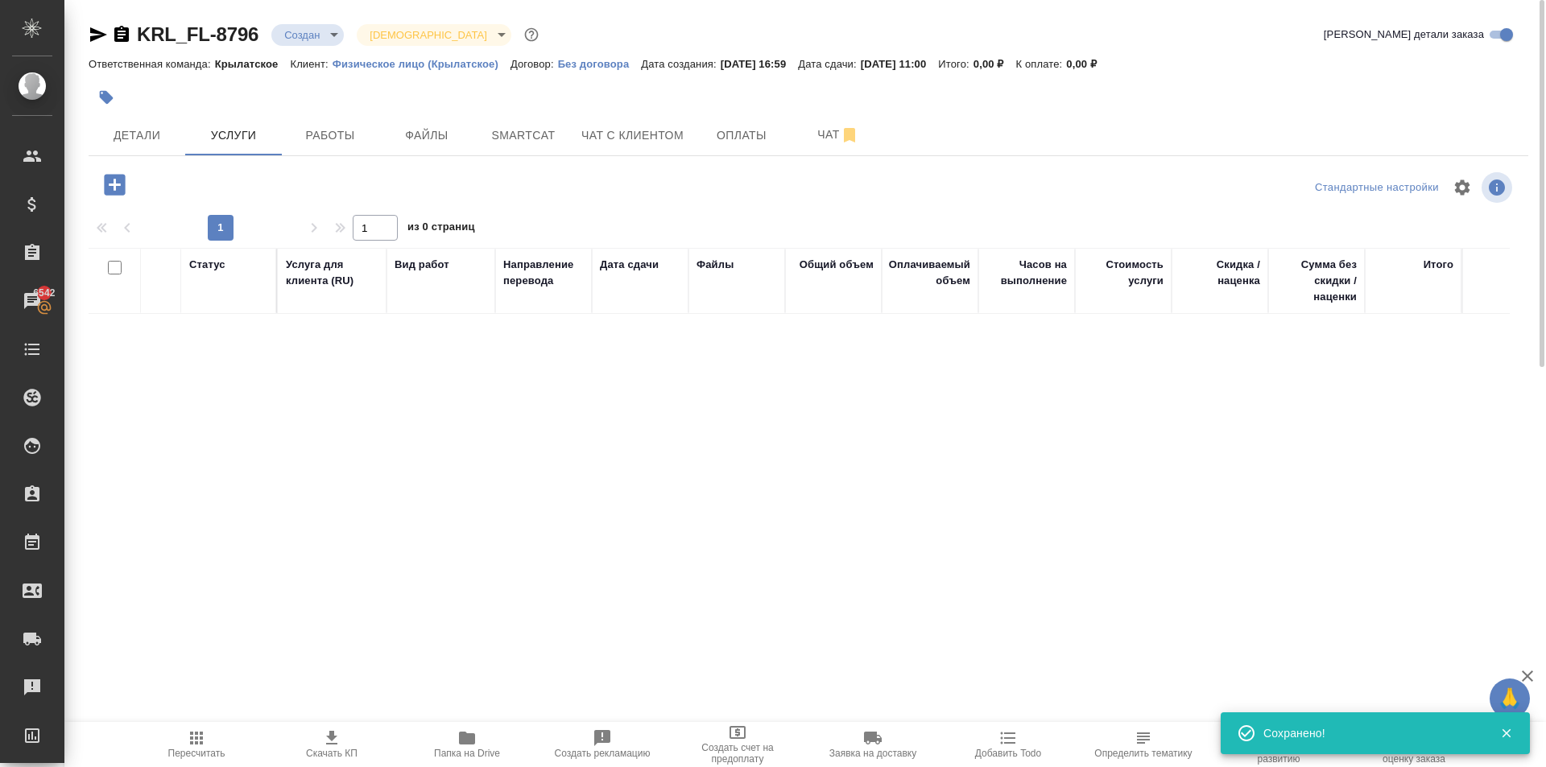
click at [120, 188] on icon "button" at bounding box center [114, 184] width 21 height 21
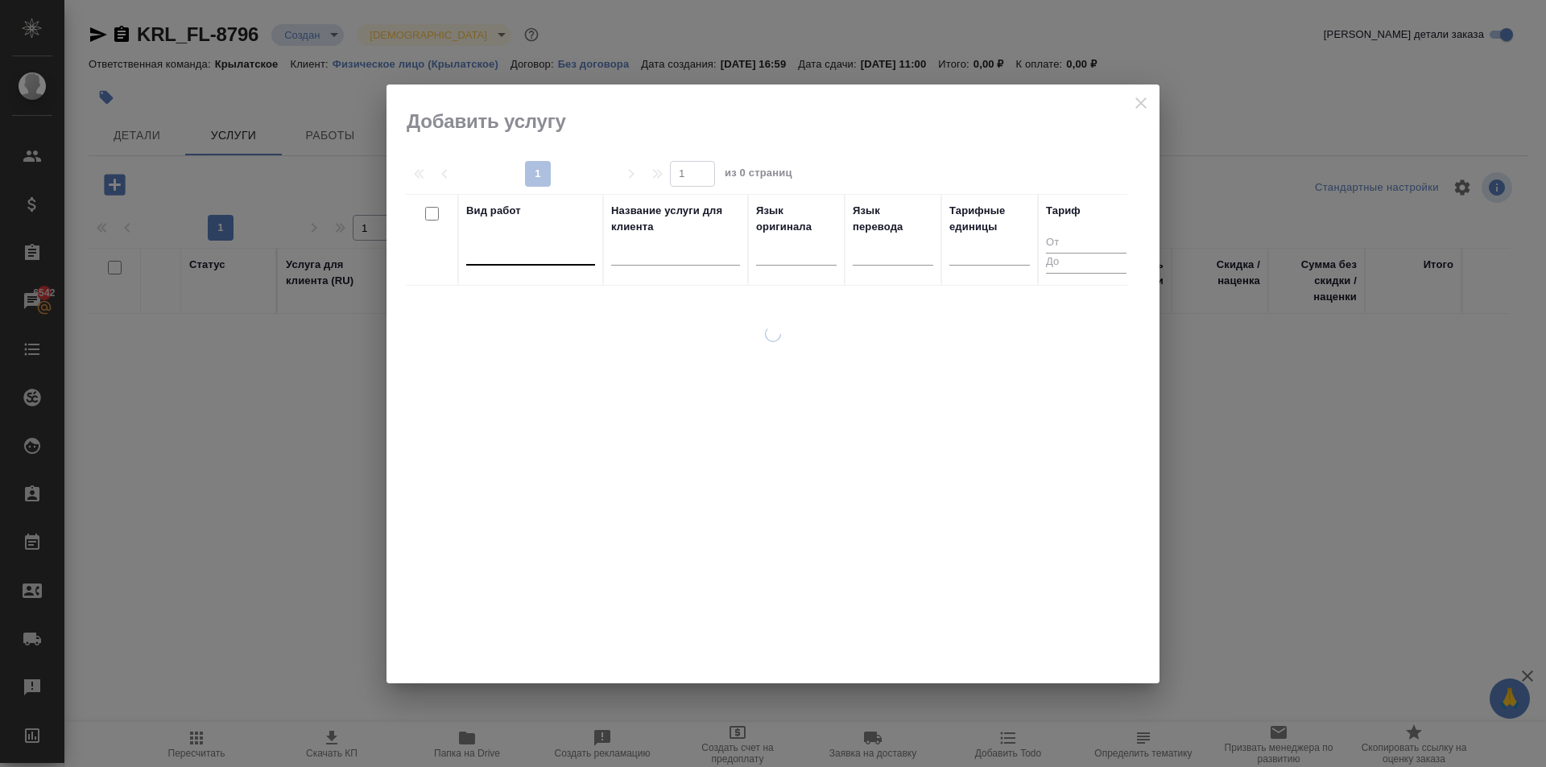
click at [516, 259] on div at bounding box center [530, 248] width 129 height 23
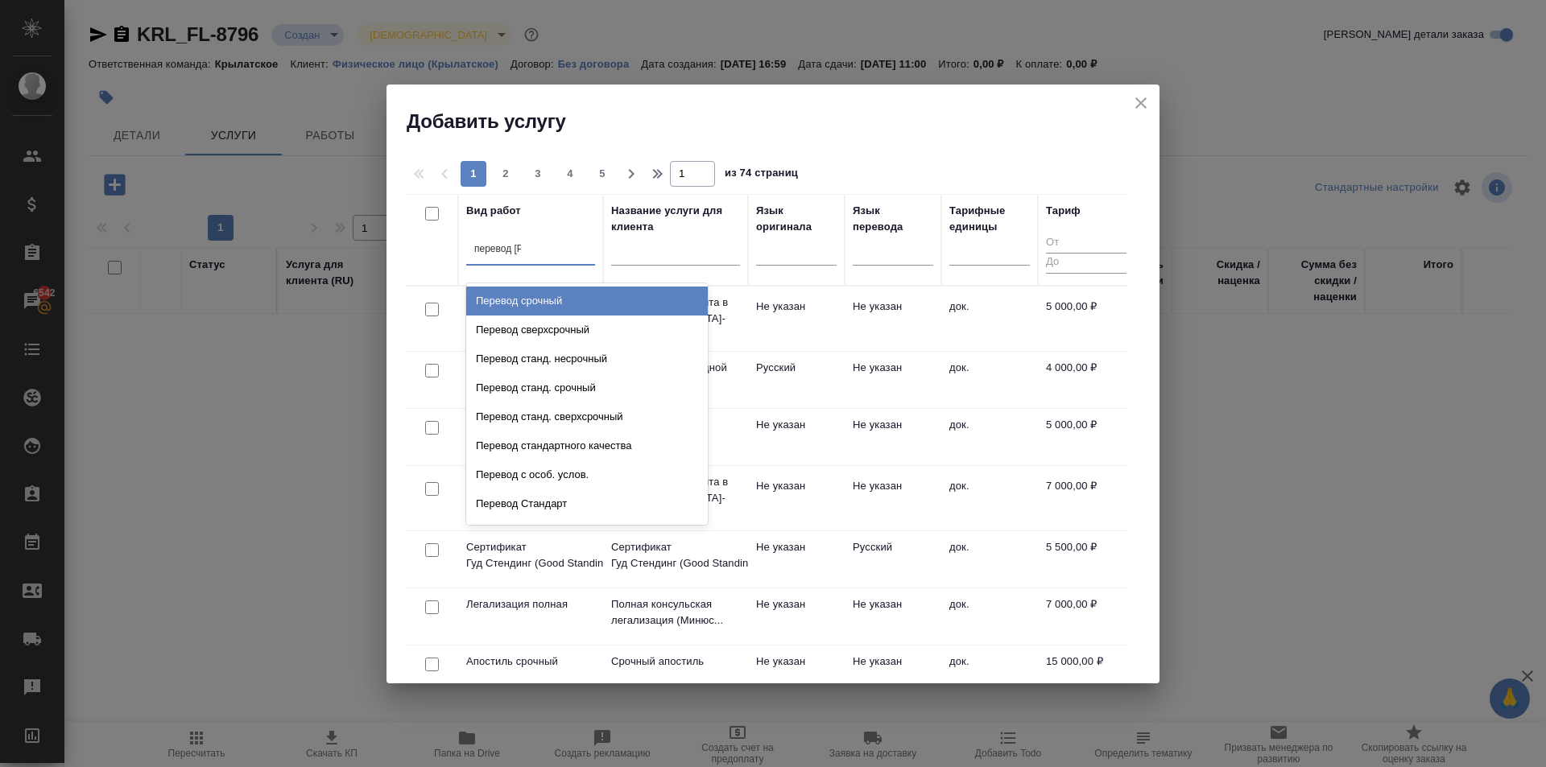
type input "перевод ст"
click at [627, 307] on div "Перевод станд. несрочный" at bounding box center [587, 301] width 242 height 29
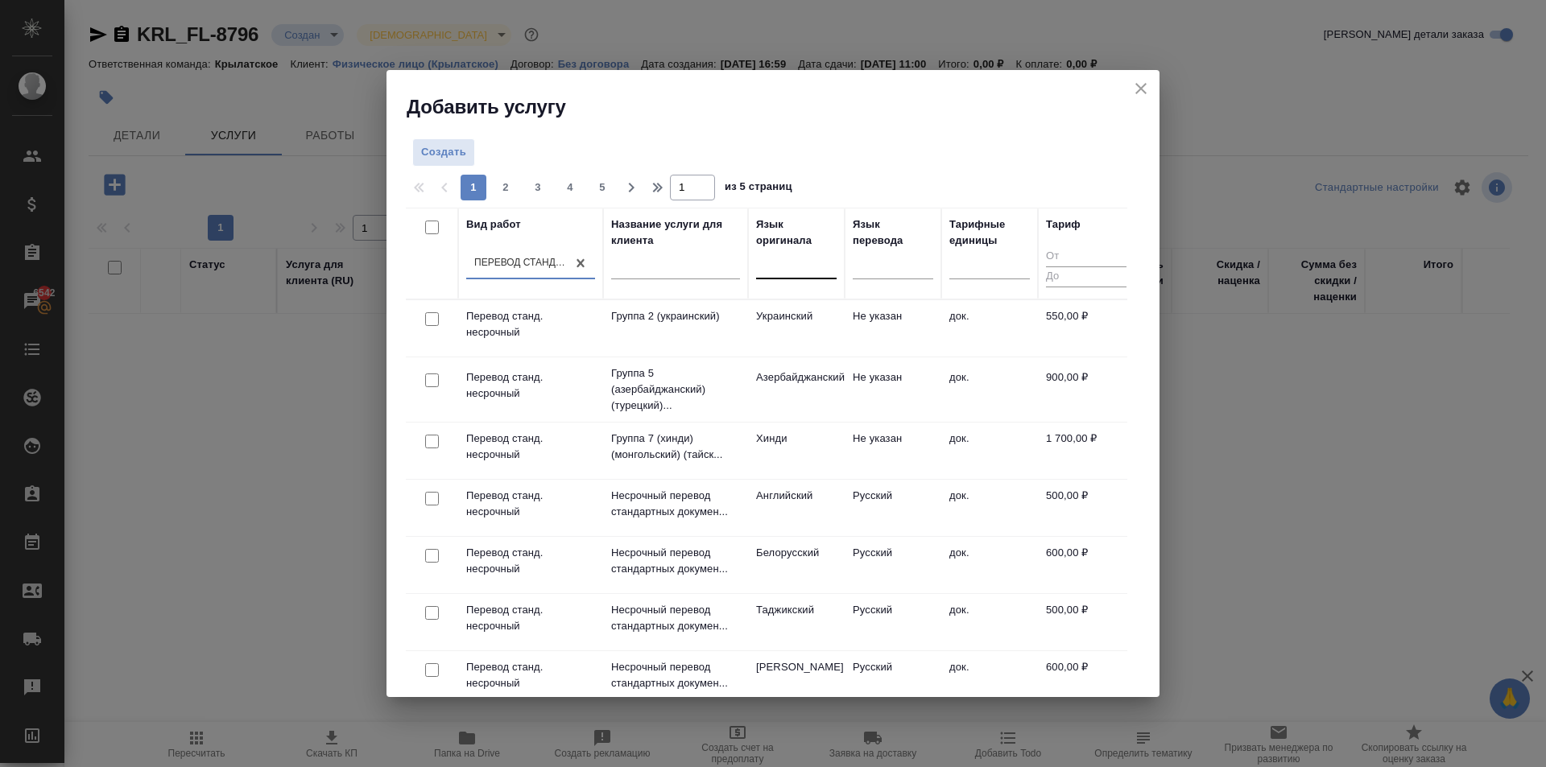
click at [811, 269] on div at bounding box center [796, 262] width 81 height 23
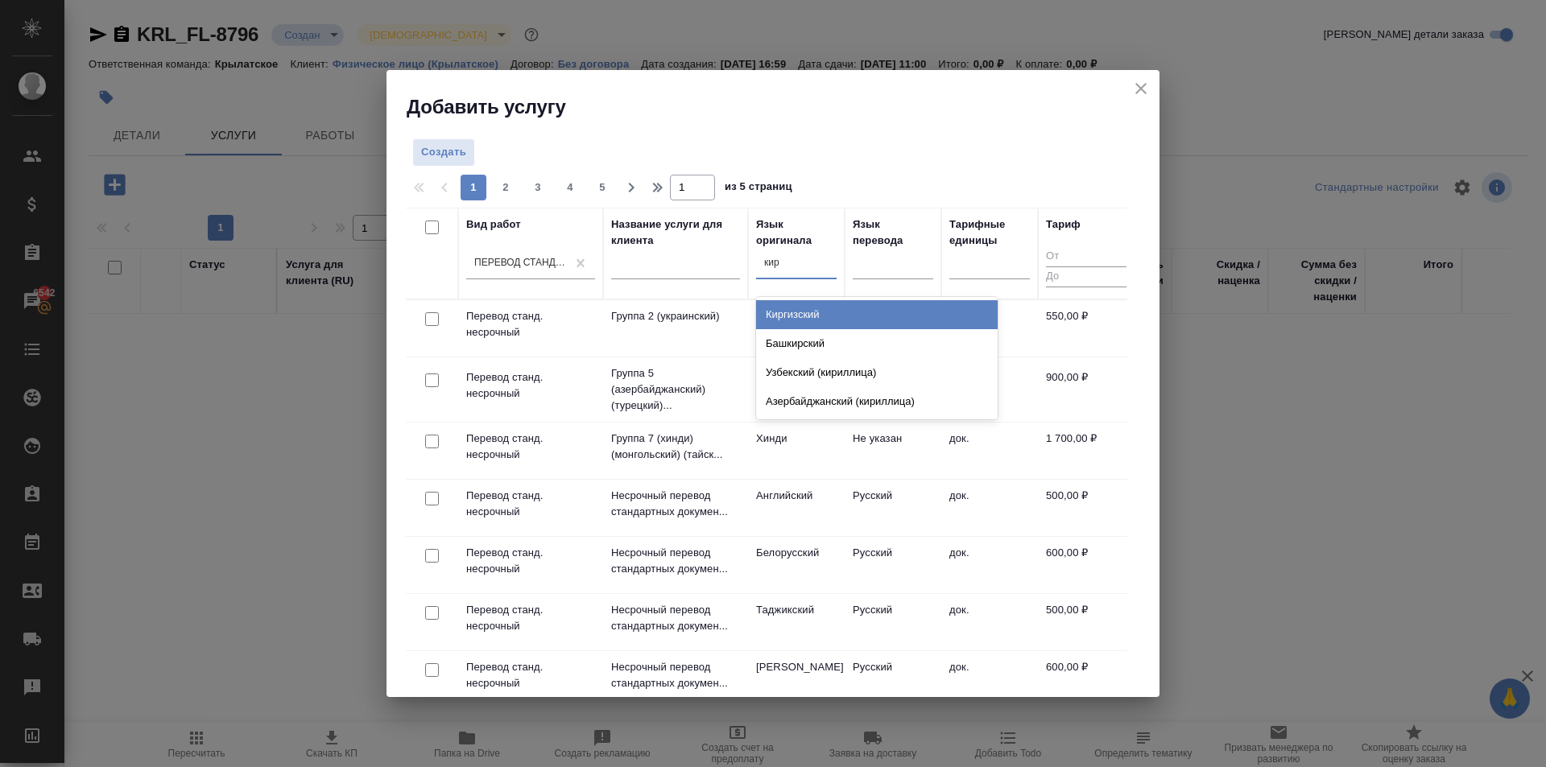
type input "кирг"
click at [813, 316] on div "Киргизский" at bounding box center [877, 314] width 242 height 29
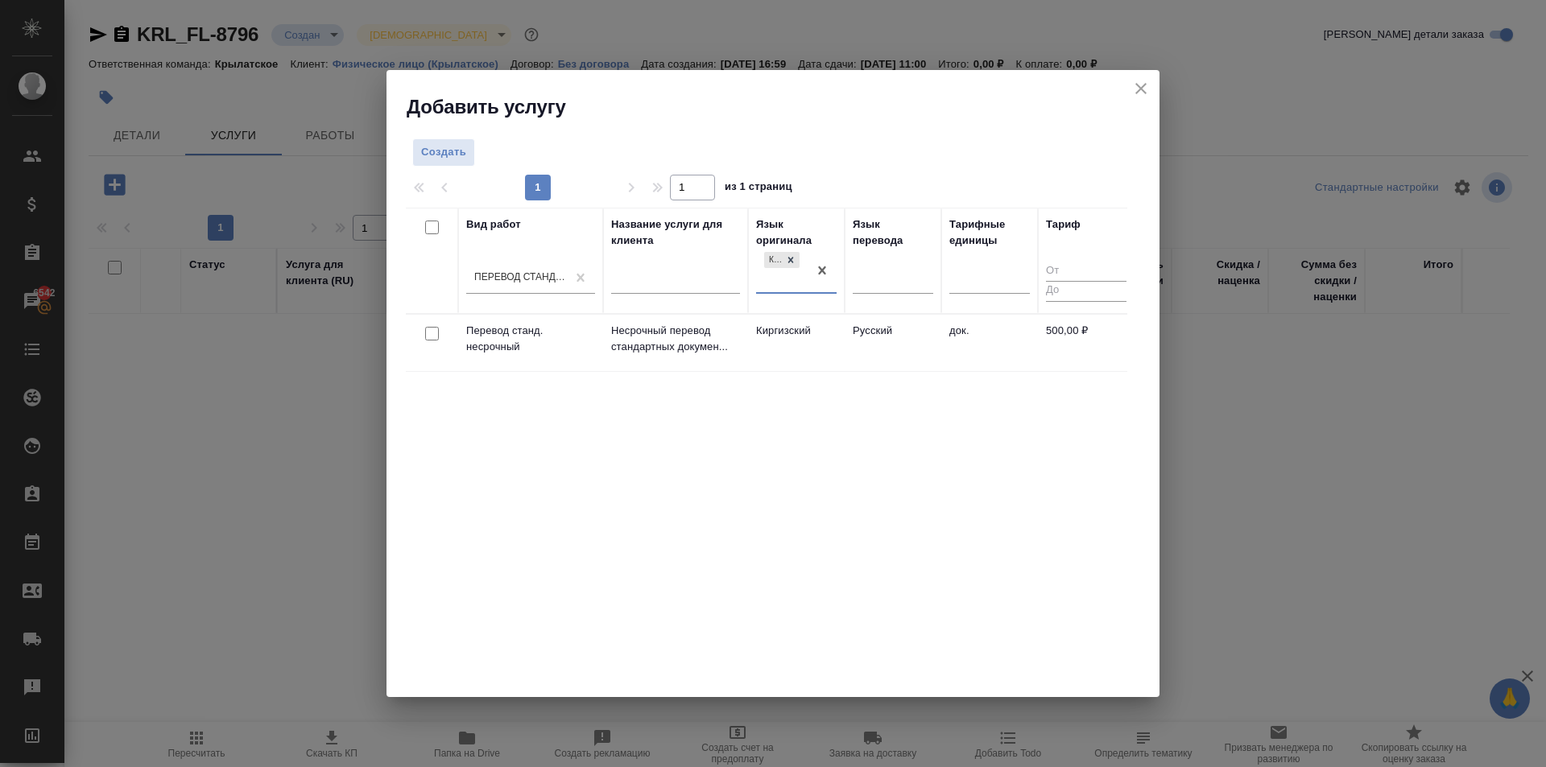
click at [786, 351] on td "Киргизский" at bounding box center [796, 343] width 97 height 56
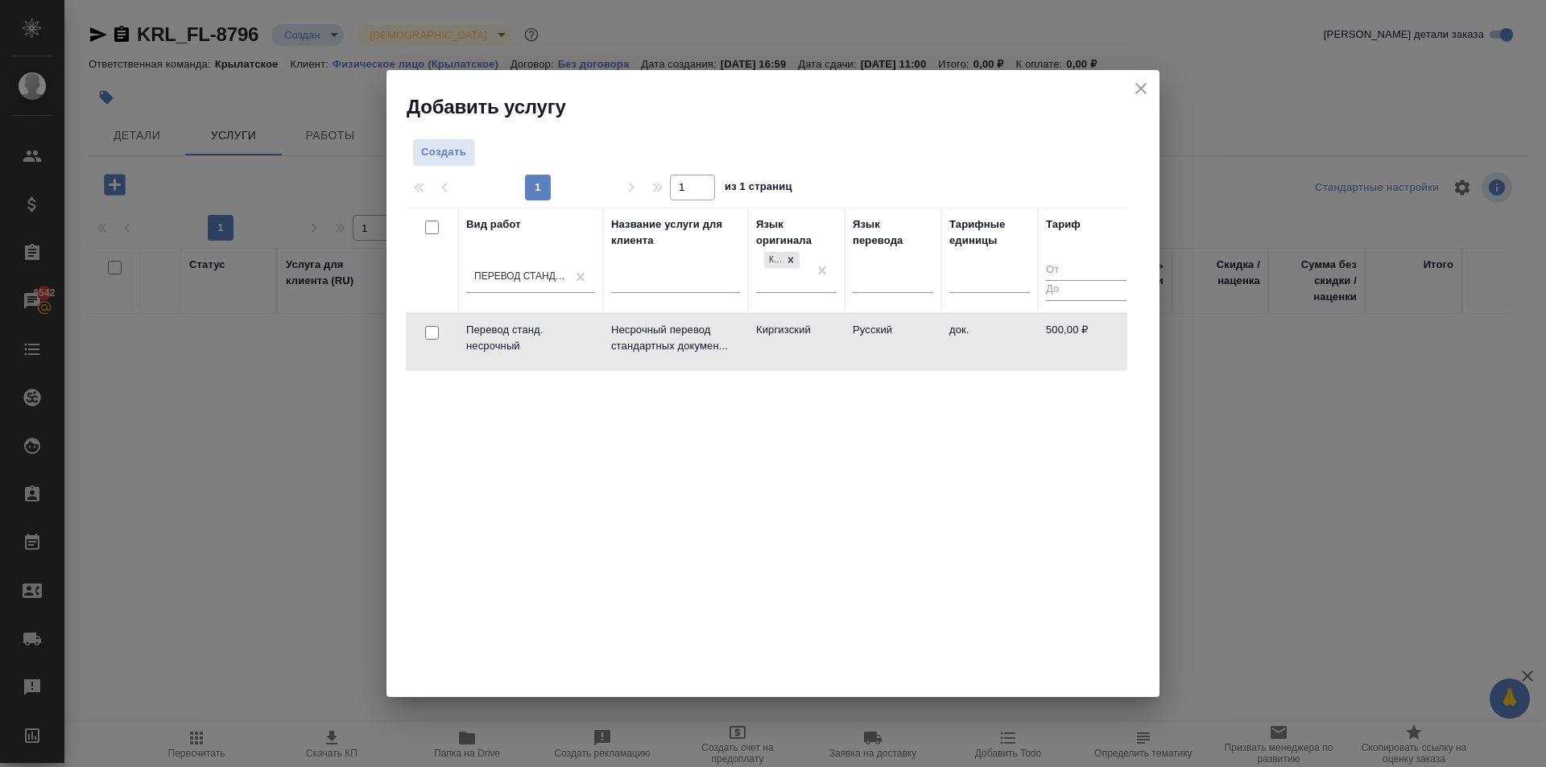
click at [786, 351] on td "Киргизский" at bounding box center [796, 342] width 97 height 56
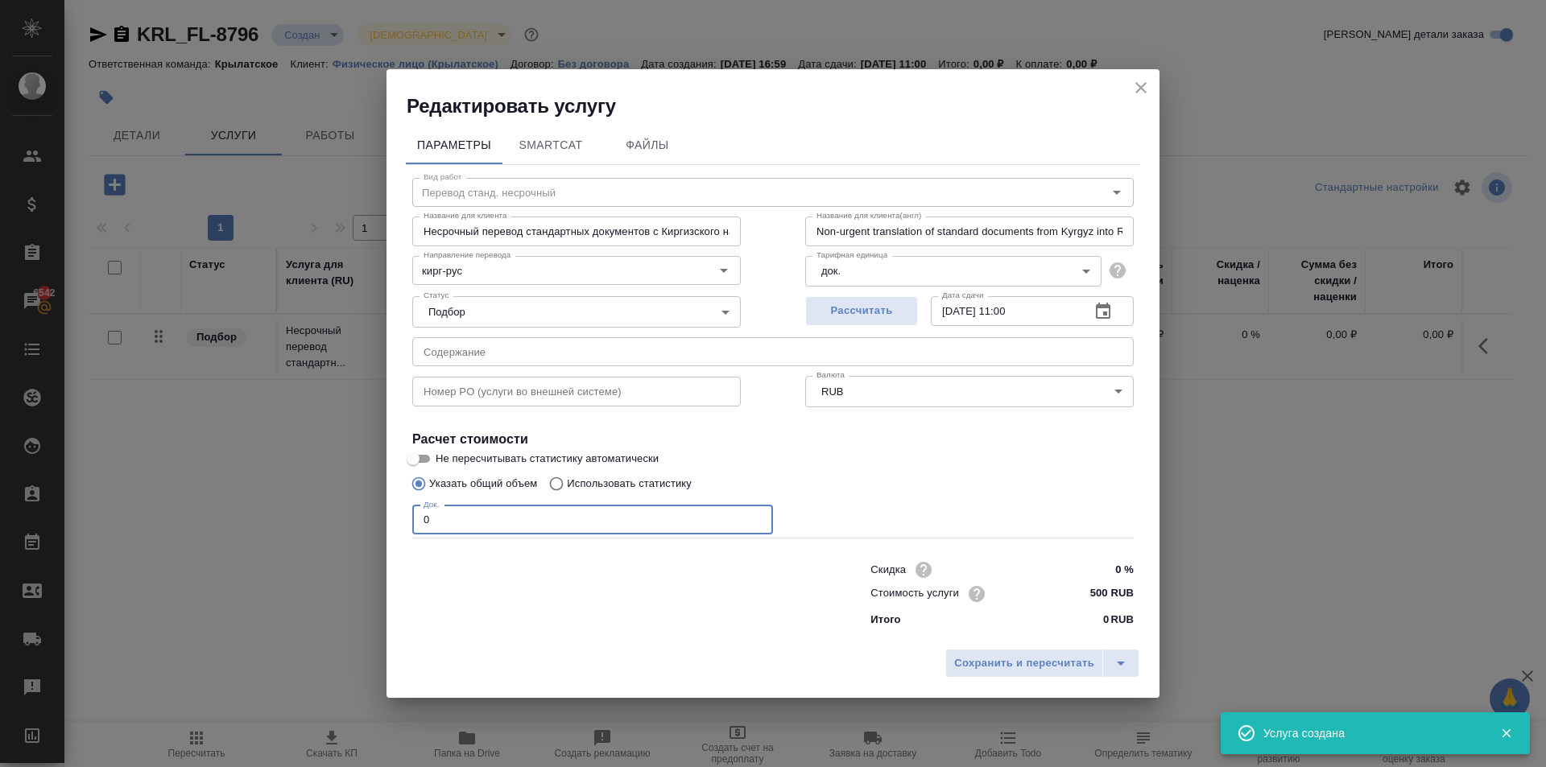
drag, startPoint x: 461, startPoint y: 526, endPoint x: 430, endPoint y: 522, distance: 31.7
click at [430, 522] on input "0" at bounding box center [592, 520] width 361 height 29
drag, startPoint x: 439, startPoint y: 516, endPoint x: 344, endPoint y: 498, distance: 96.6
click at [344, 498] on div "Редактировать услугу Параметры SmartCat Файлы Вид работ Перевод станд. несрочны…" at bounding box center [773, 383] width 1546 height 767
type input "1"
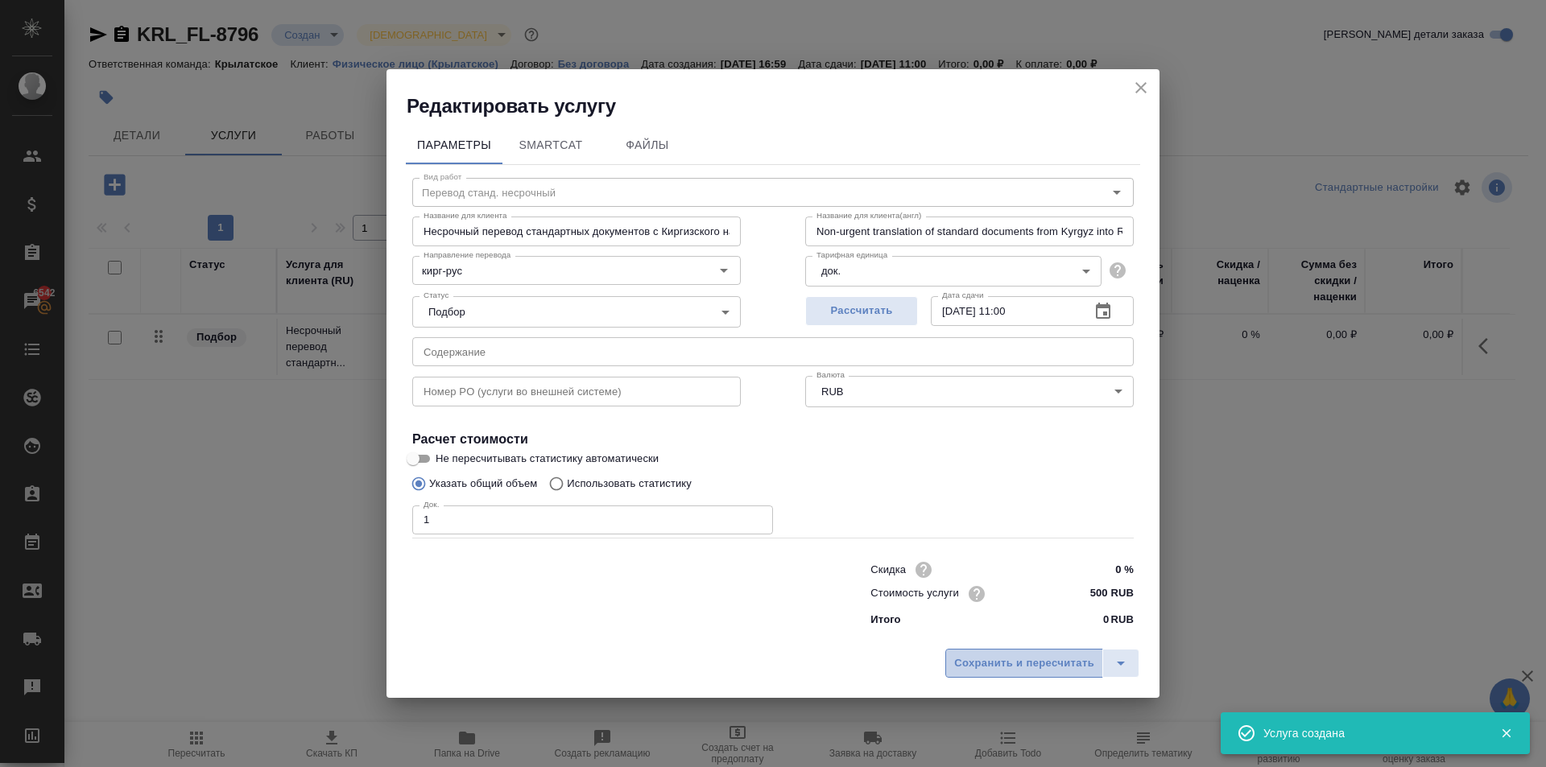
click at [1019, 665] on span "Сохранить и пересчитать" at bounding box center [1024, 664] width 140 height 19
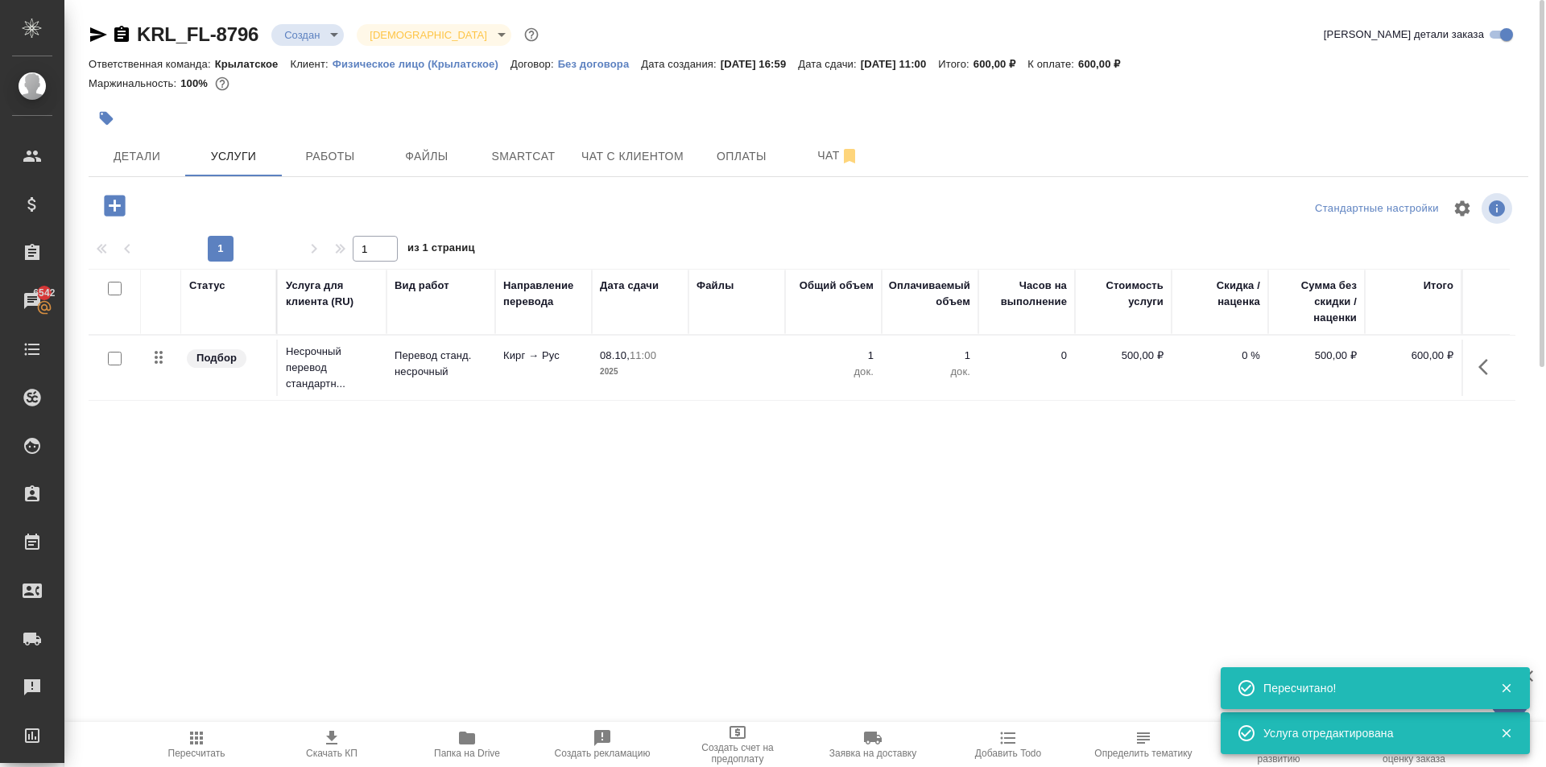
click at [130, 199] on button "button" at bounding box center [115, 205] width 44 height 33
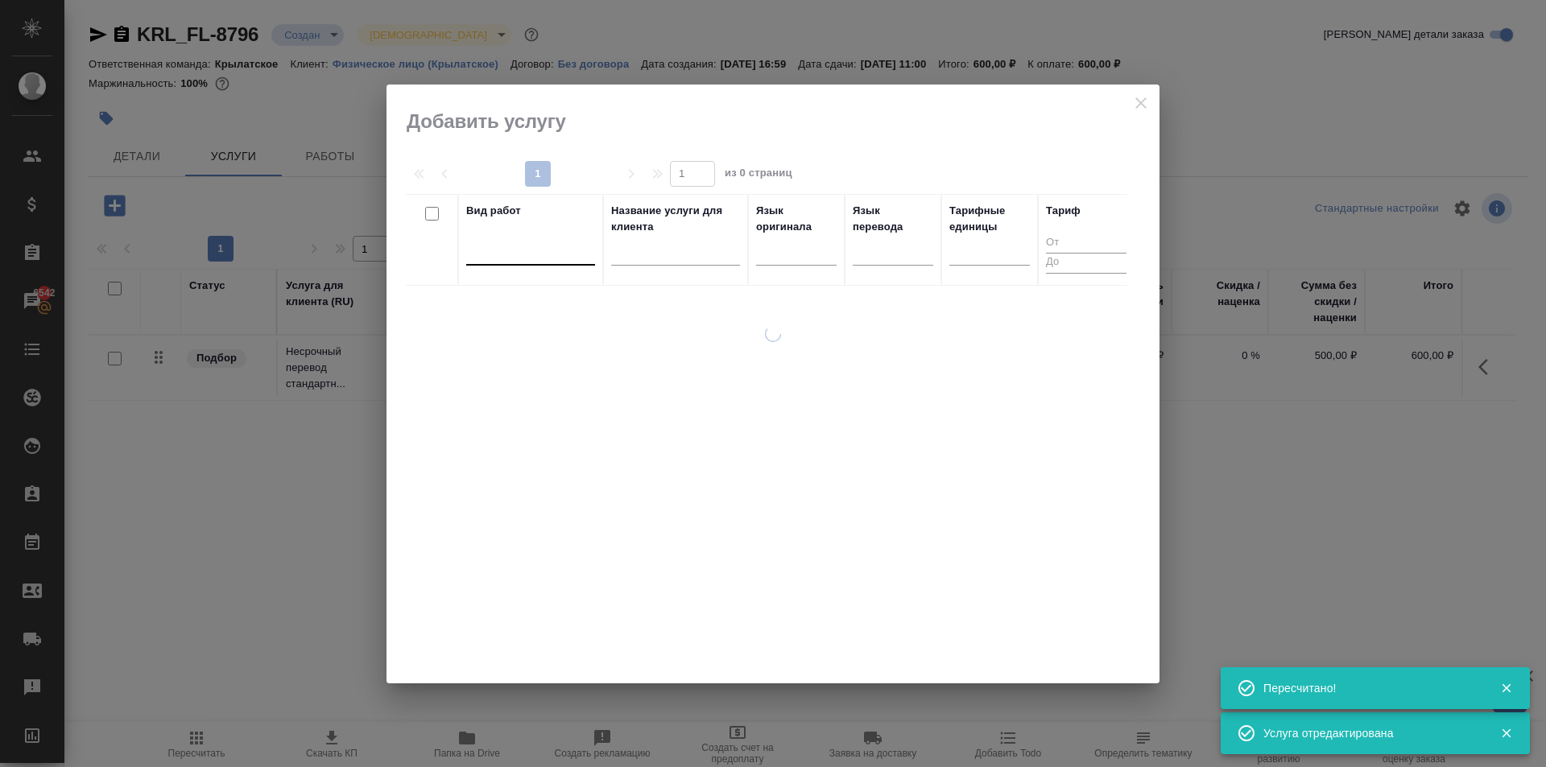
click at [576, 237] on div at bounding box center [530, 248] width 129 height 23
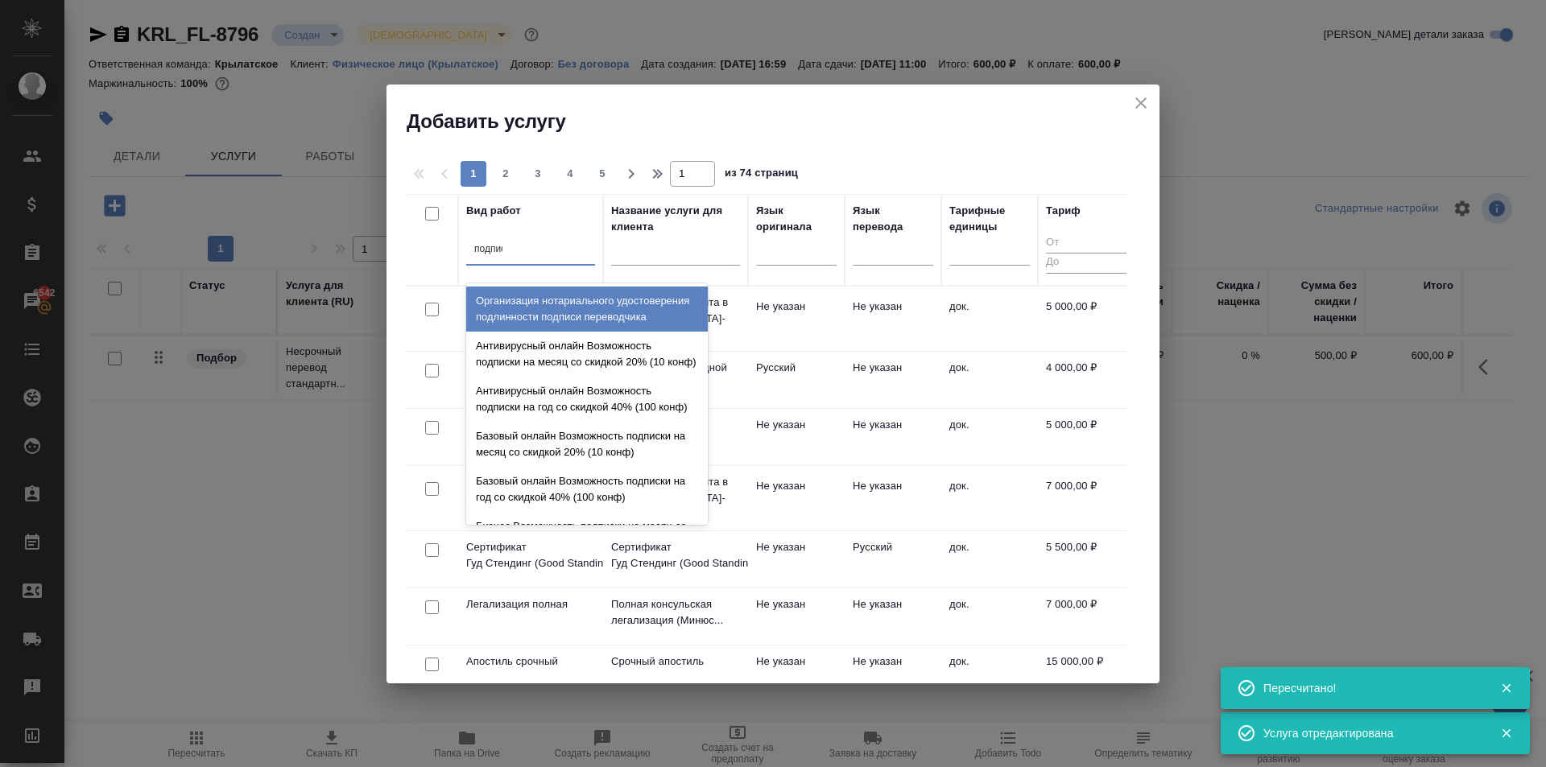
type input "подписи"
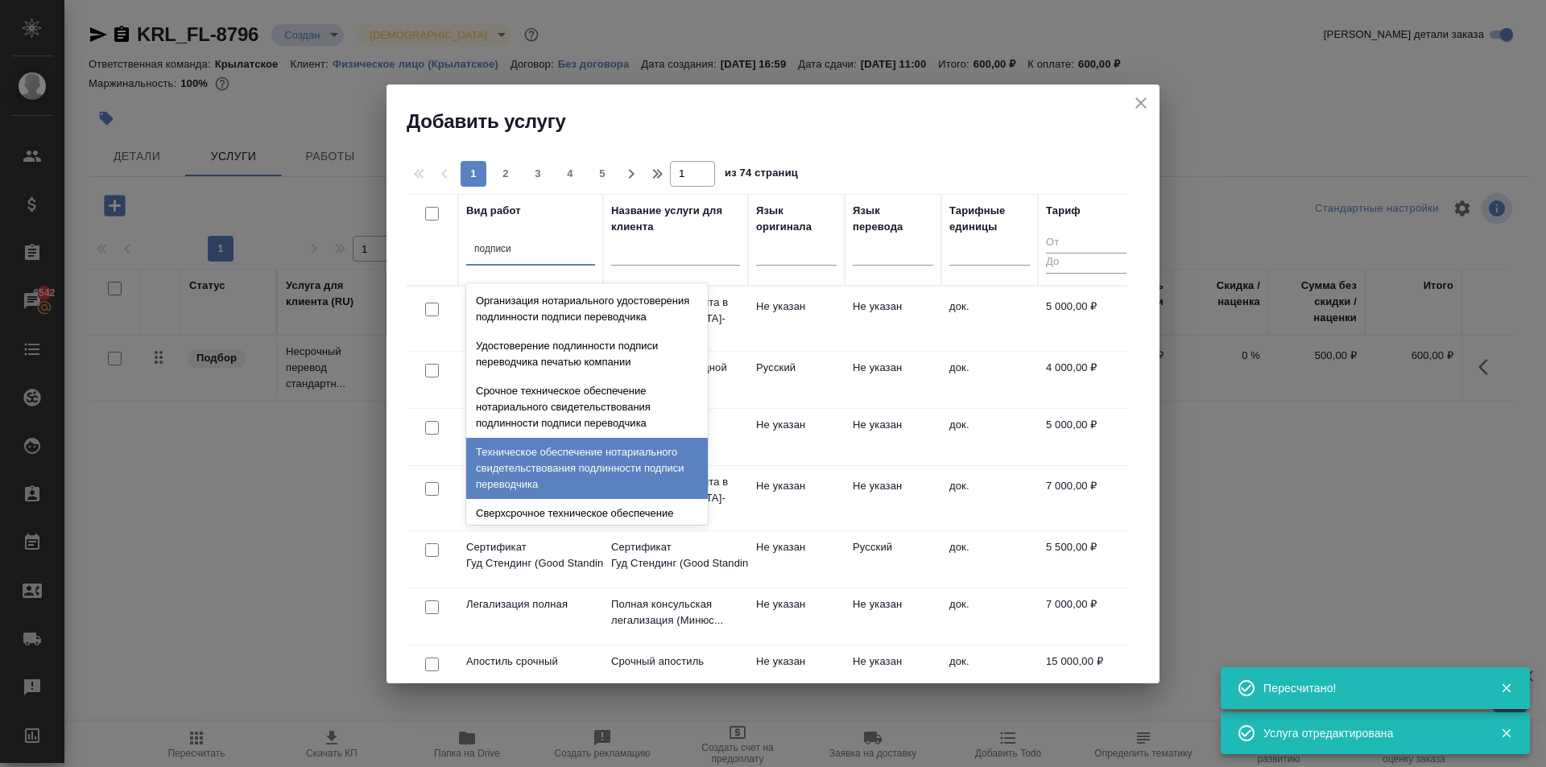
click at [598, 459] on div "Техническое обеспечение нотариального свидетельствования подлинности подписи пе…" at bounding box center [587, 468] width 242 height 61
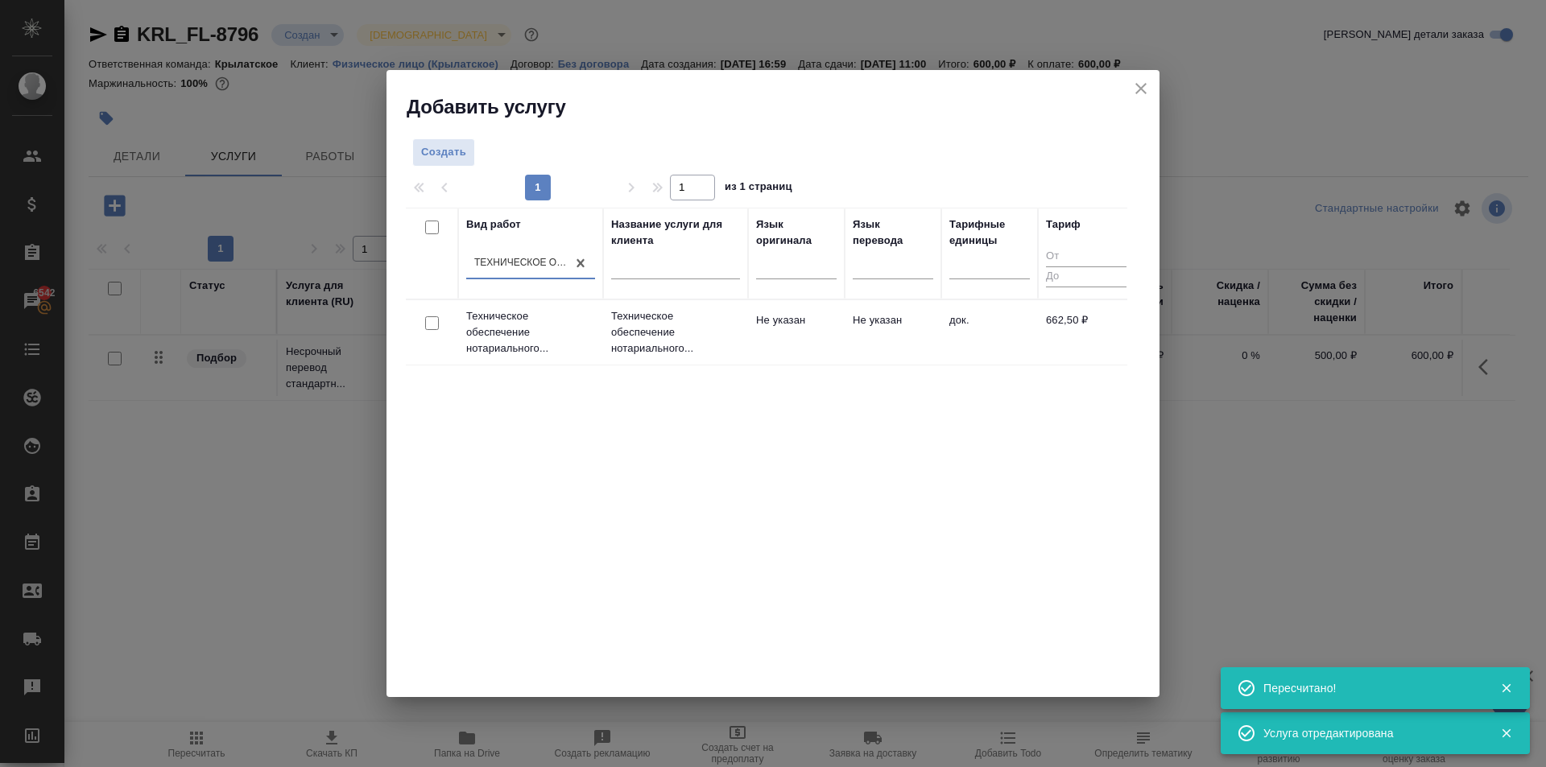
click at [725, 326] on p "Техническое обеспечение нотариального..." at bounding box center [675, 332] width 129 height 48
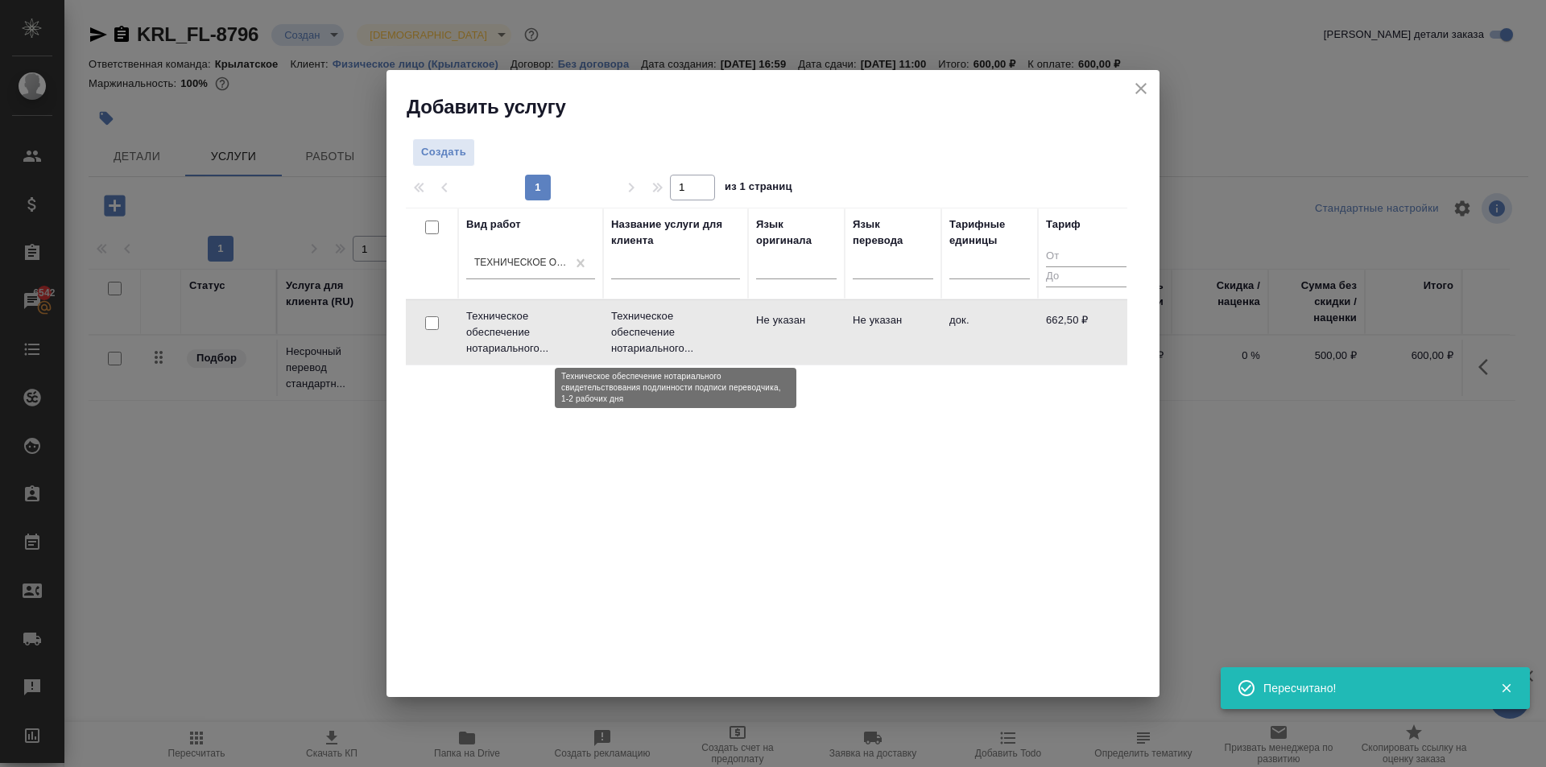
click at [725, 326] on p "Техническое обеспечение нотариального..." at bounding box center [675, 332] width 129 height 48
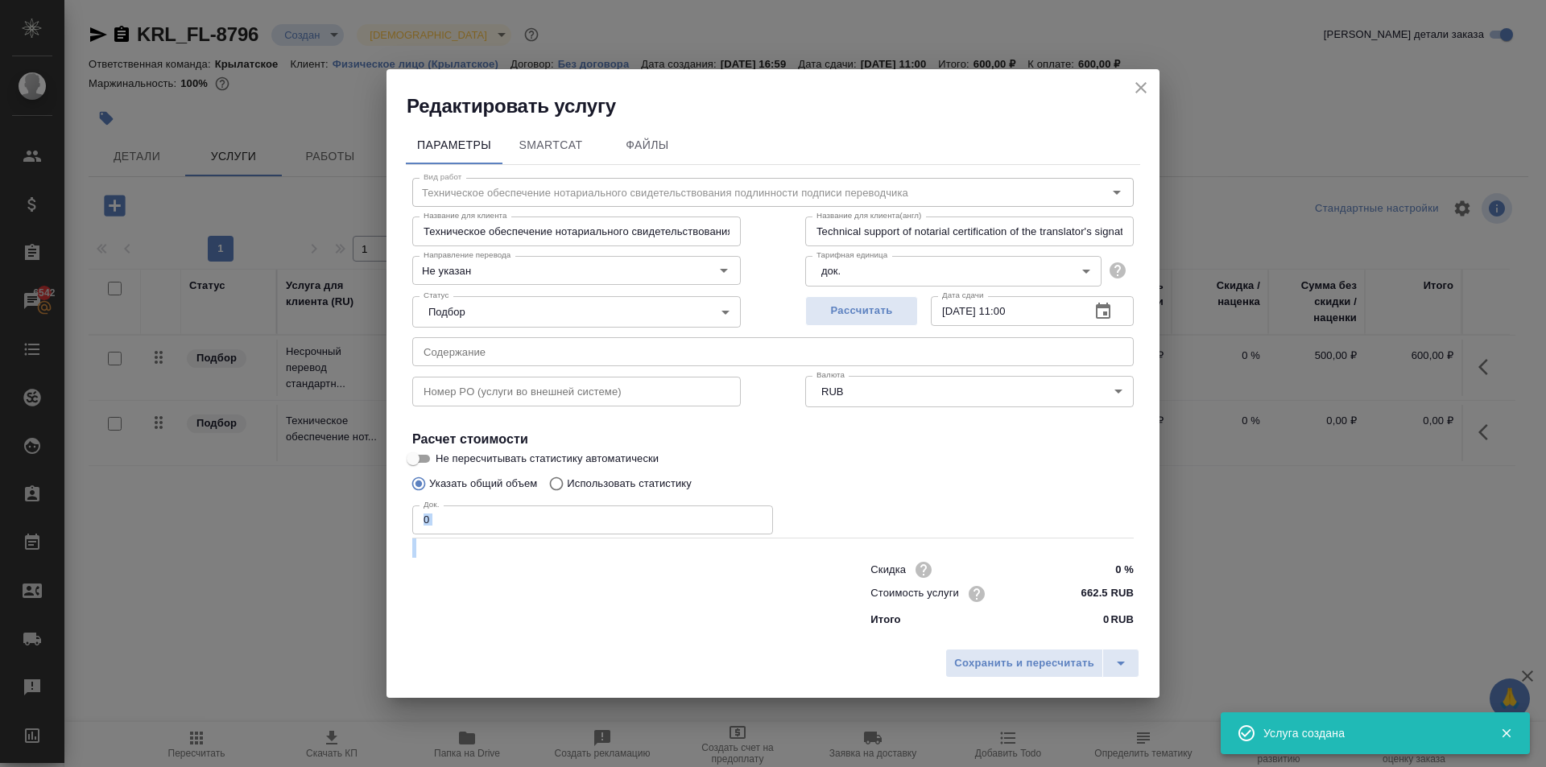
drag, startPoint x: 448, startPoint y: 539, endPoint x: 439, endPoint y: 532, distance: 10.9
click at [439, 532] on div "Вид работ Техническое обеспечение нотариального свидетельствования подлинности …" at bounding box center [773, 399] width 734 height 469
drag, startPoint x: 442, startPoint y: 524, endPoint x: 386, endPoint y: 512, distance: 57.6
click at [386, 512] on div "Редактировать услугу Параметры SmartCat Файлы Вид работ Техническое обеспечение…" at bounding box center [773, 383] width 1546 height 767
type input "1"
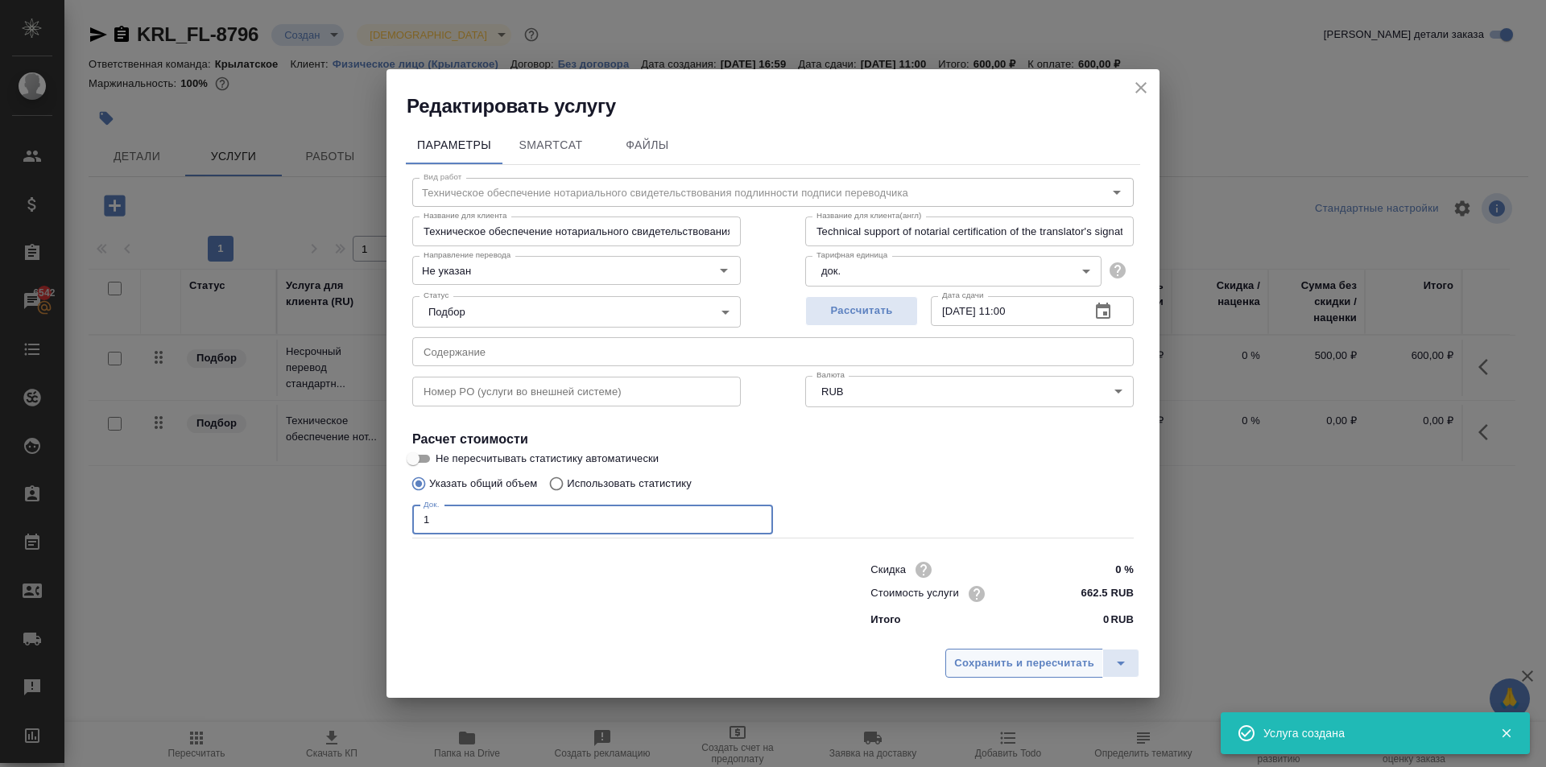
click at [1075, 664] on span "Сохранить и пересчитать" at bounding box center [1024, 664] width 140 height 19
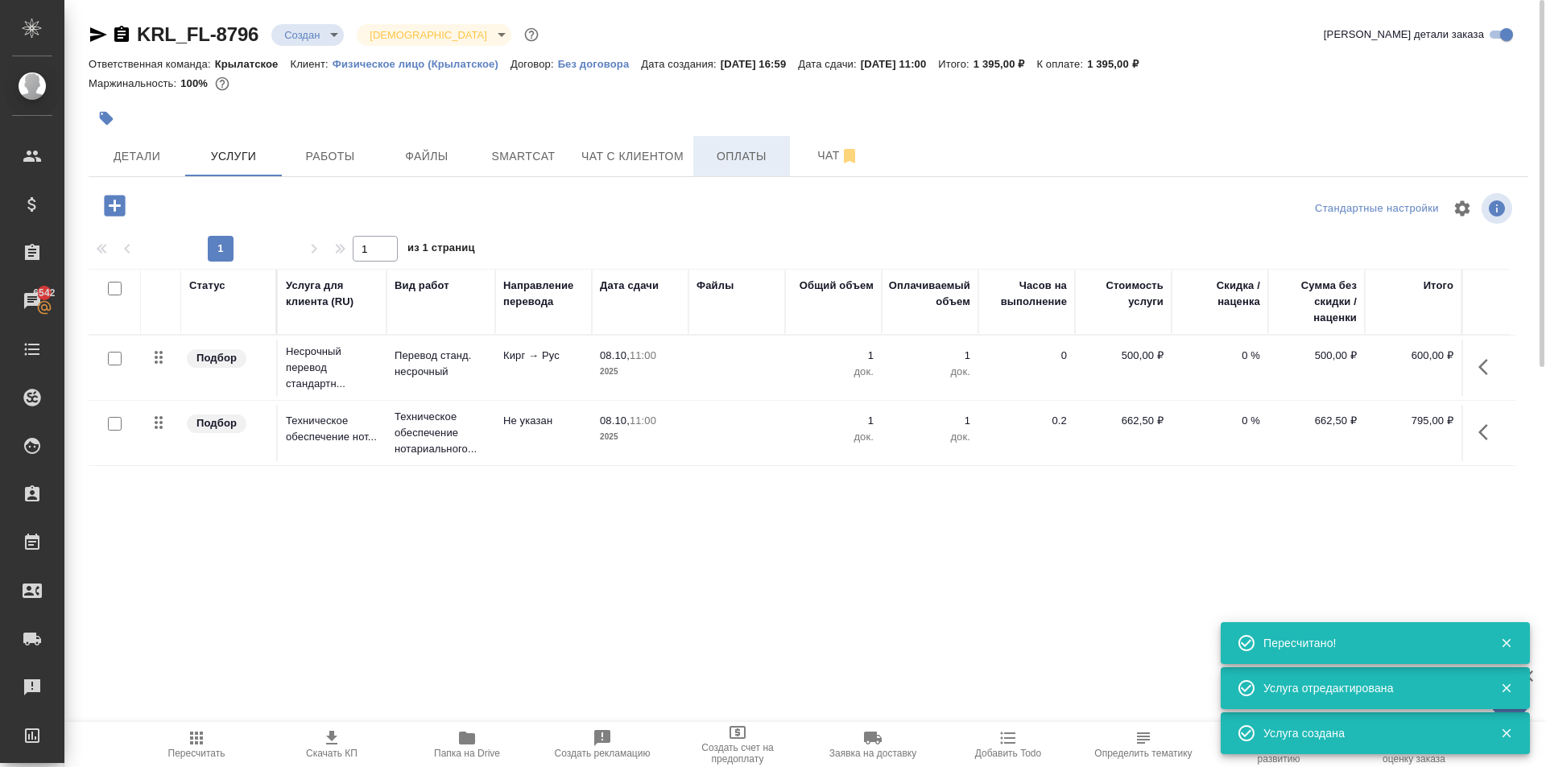
click at [755, 148] on span "Оплаты" at bounding box center [741, 157] width 77 height 20
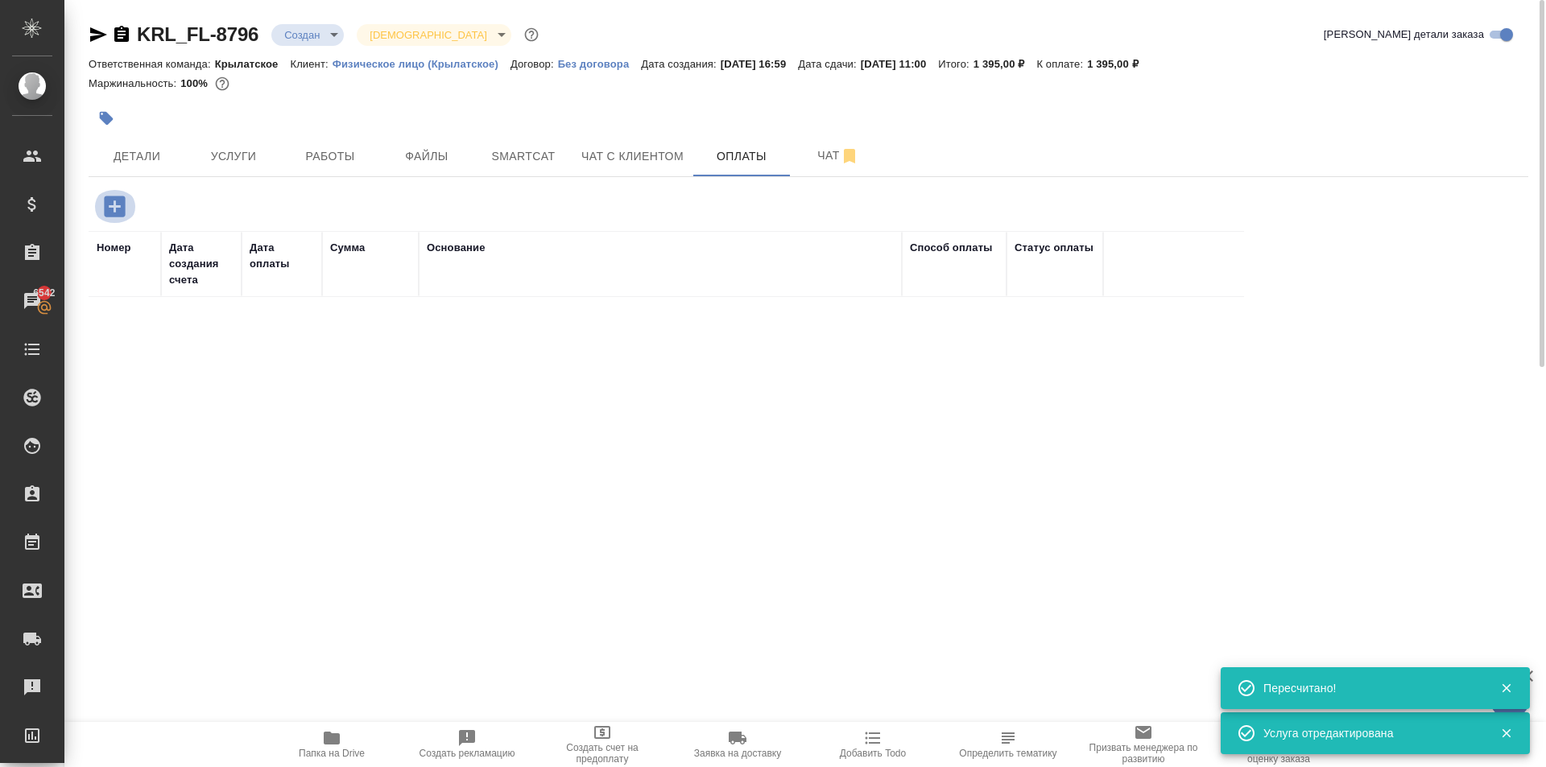
click at [112, 190] on button "button" at bounding box center [115, 206] width 44 height 33
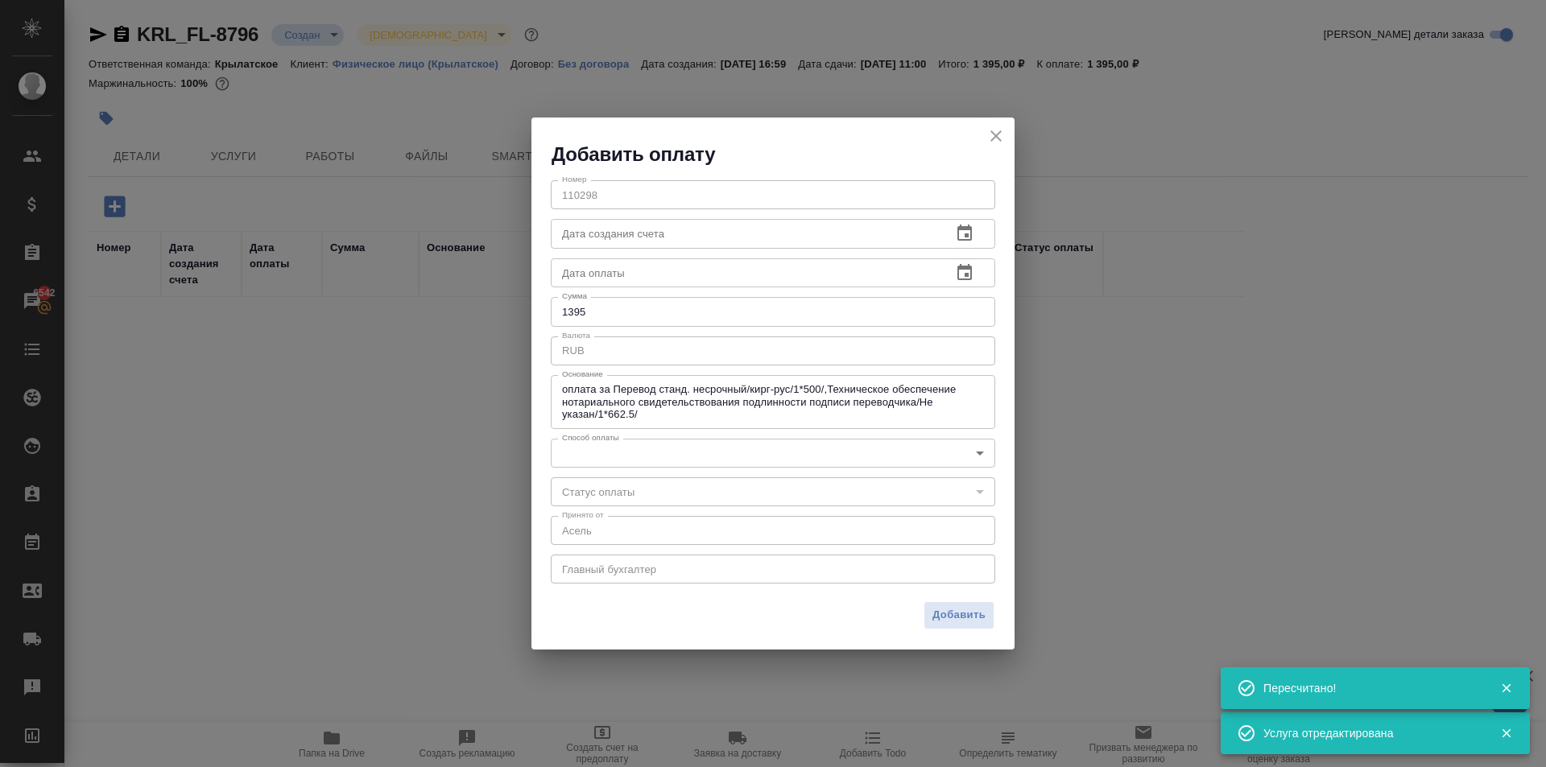
click at [645, 448] on body "🙏 .cls-1 fill:#fff; AWATERA Kasymov Timur Клиенты Спецификации Заказы 6542 Чаты…" at bounding box center [773, 383] width 1546 height 767
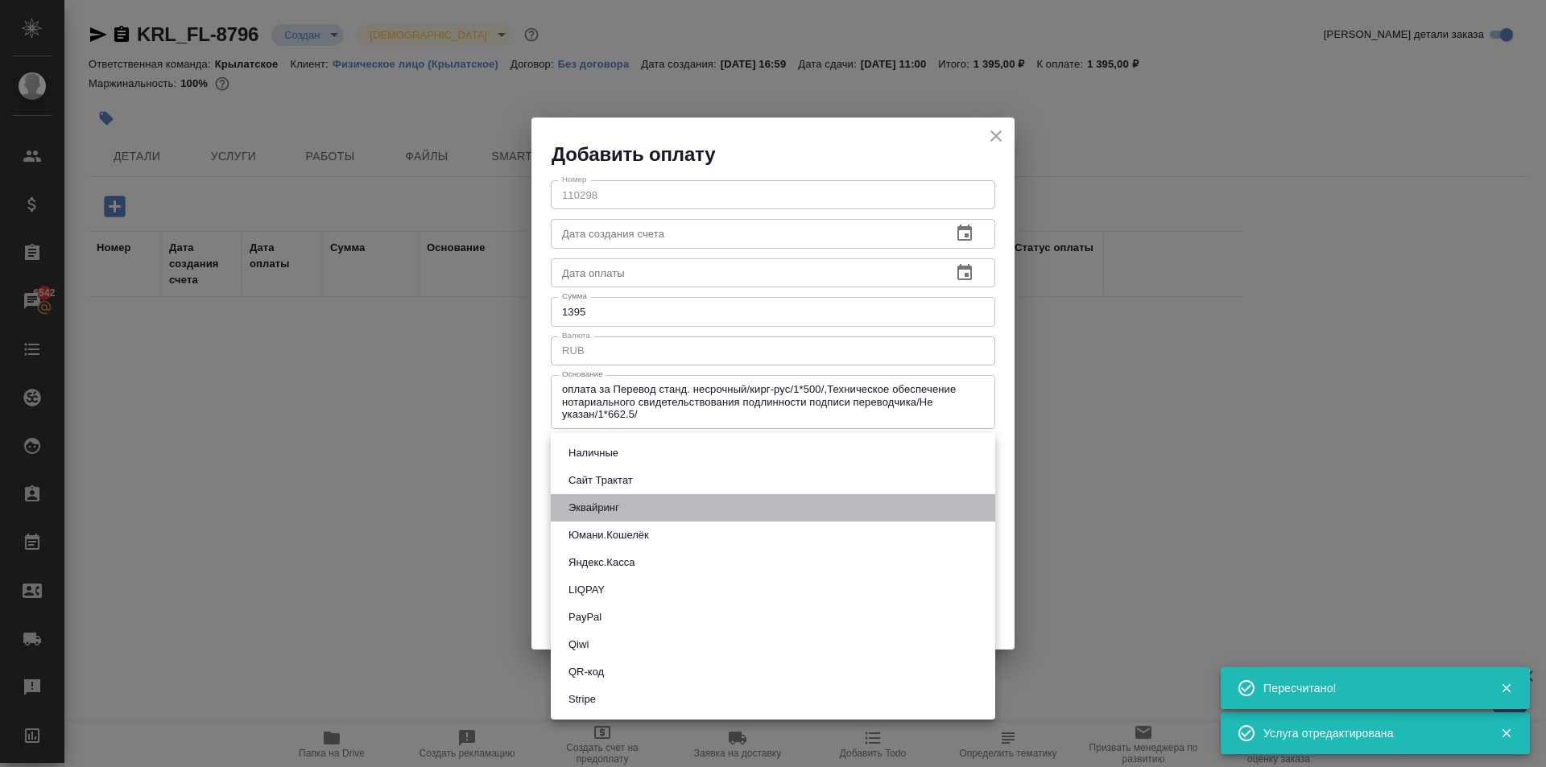
click at [610, 517] on li "Эквайринг" at bounding box center [773, 507] width 444 height 27
type input "acquiring"
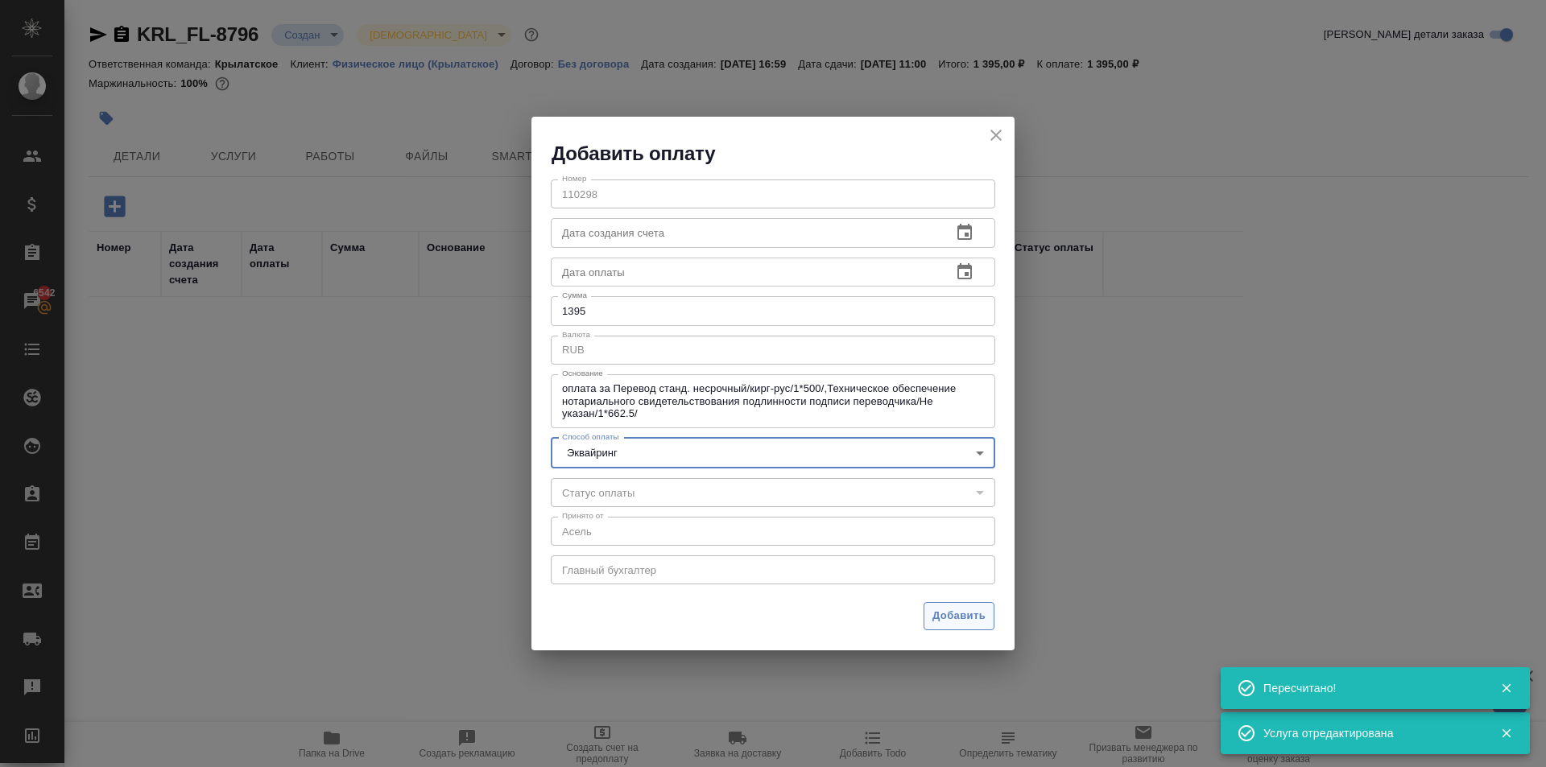
click at [933, 621] on span "Добавить" at bounding box center [958, 616] width 53 height 19
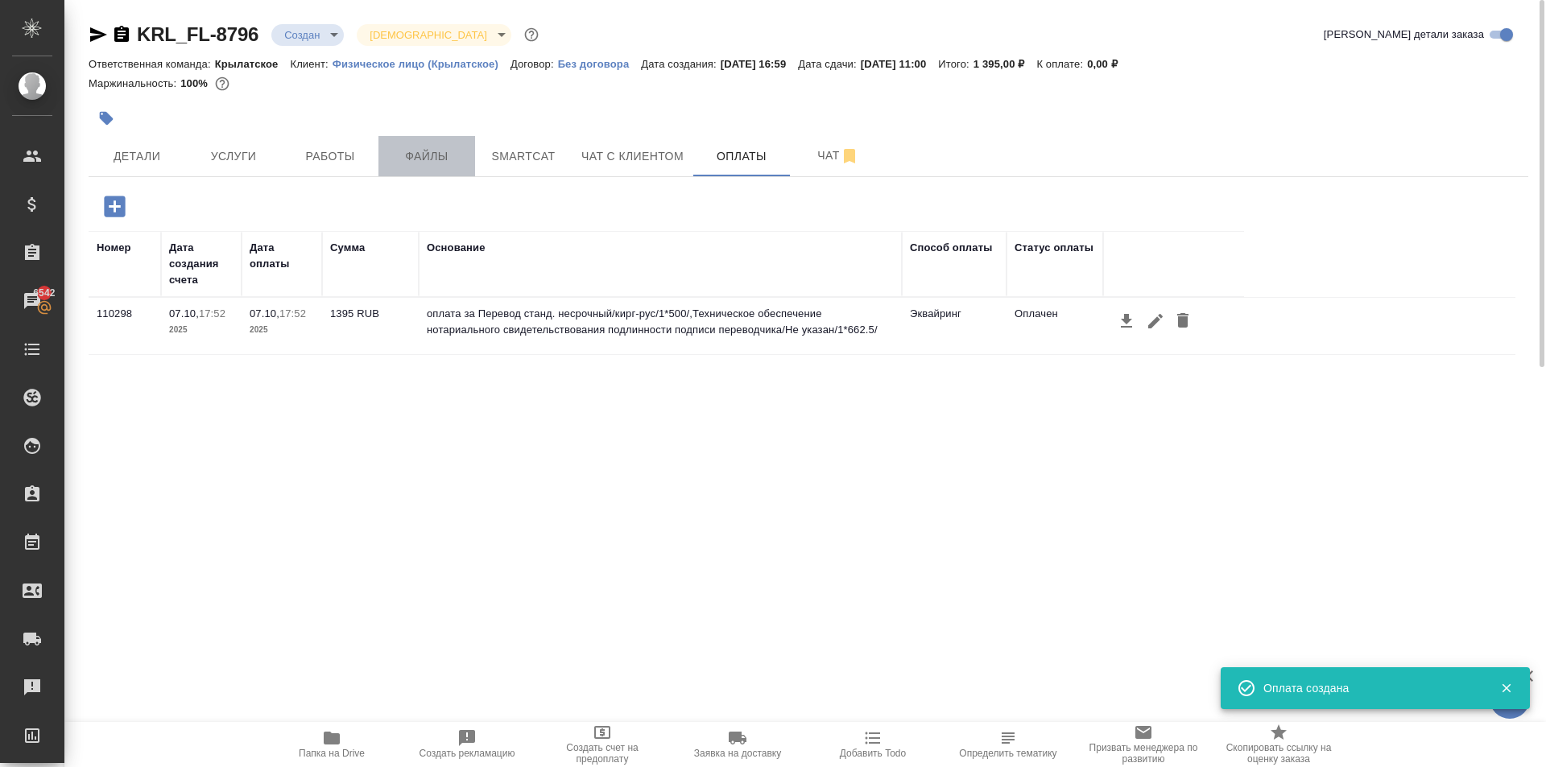
click at [425, 157] on span "Файлы" at bounding box center [426, 157] width 77 height 20
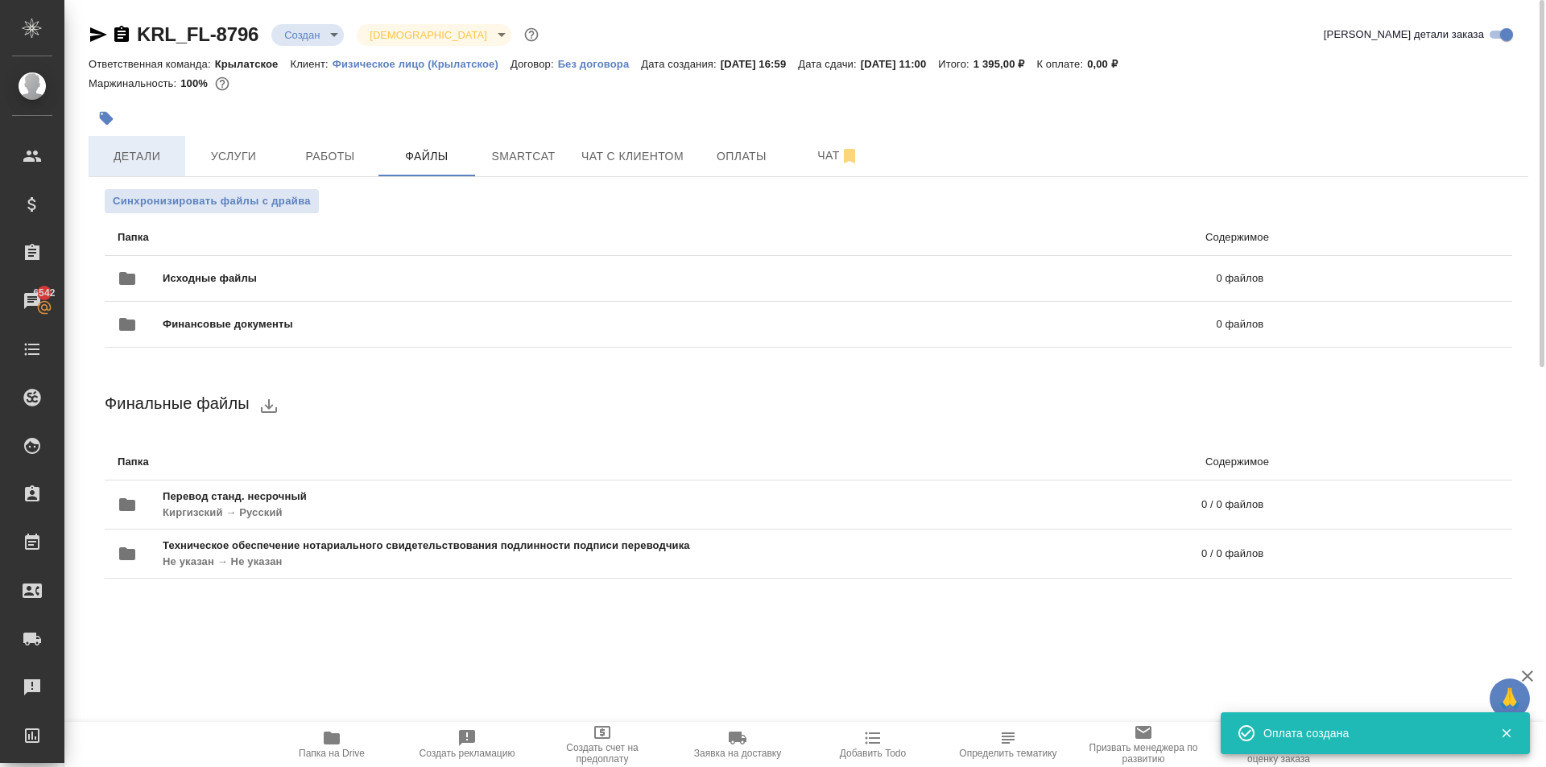
click at [180, 139] on button "Детали" at bounding box center [137, 156] width 97 height 40
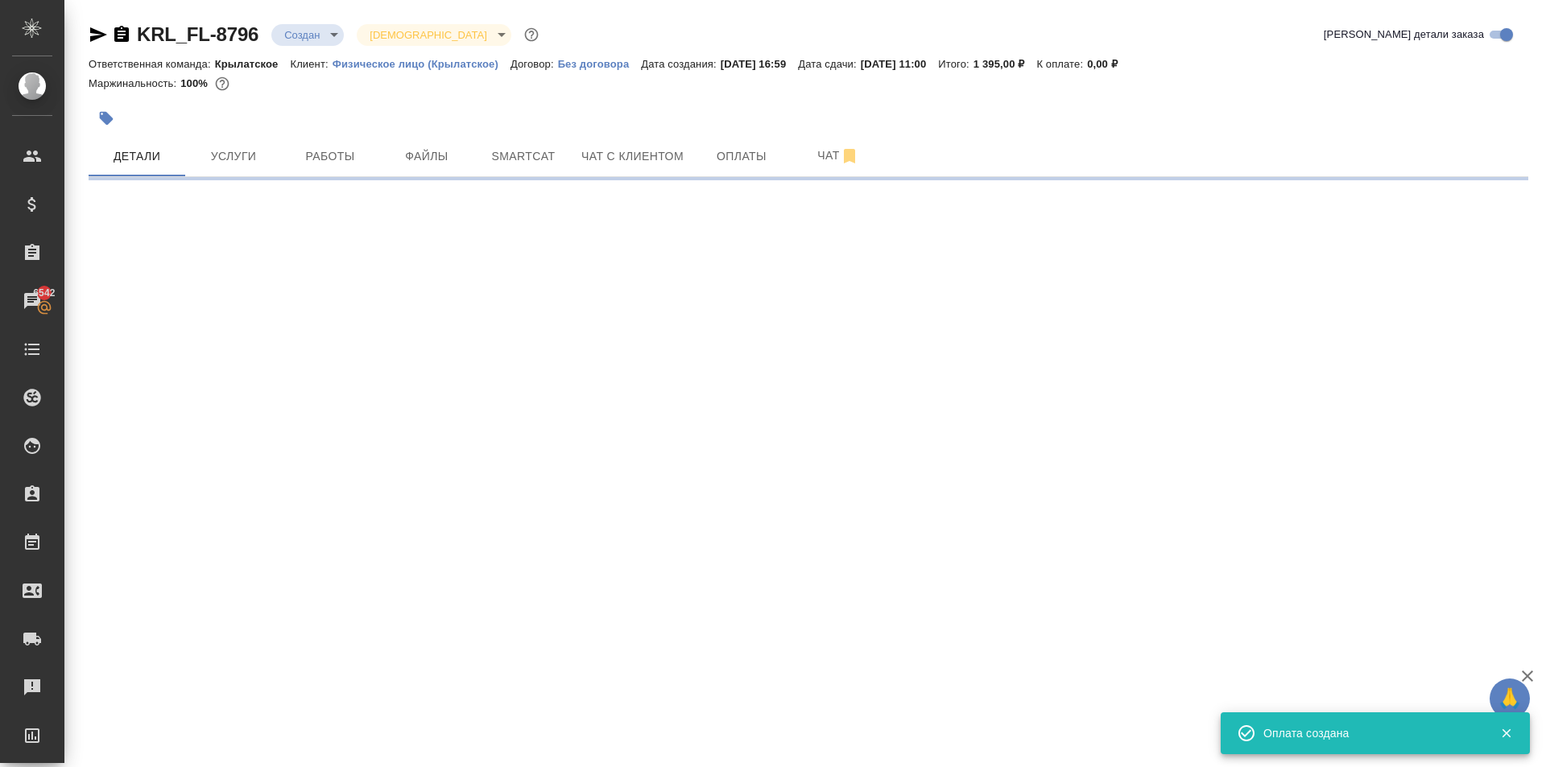
select select "RU"
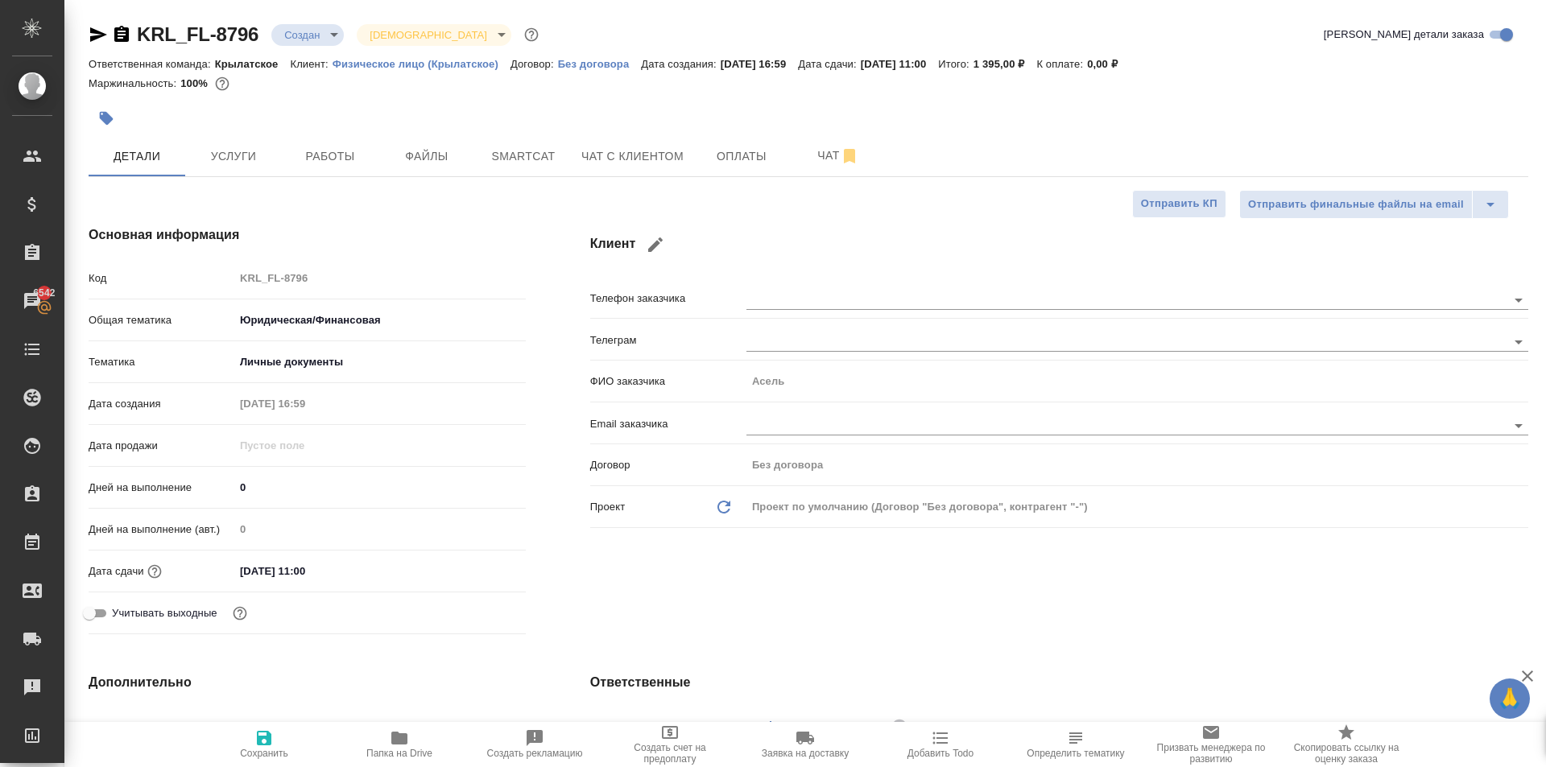
type textarea "x"
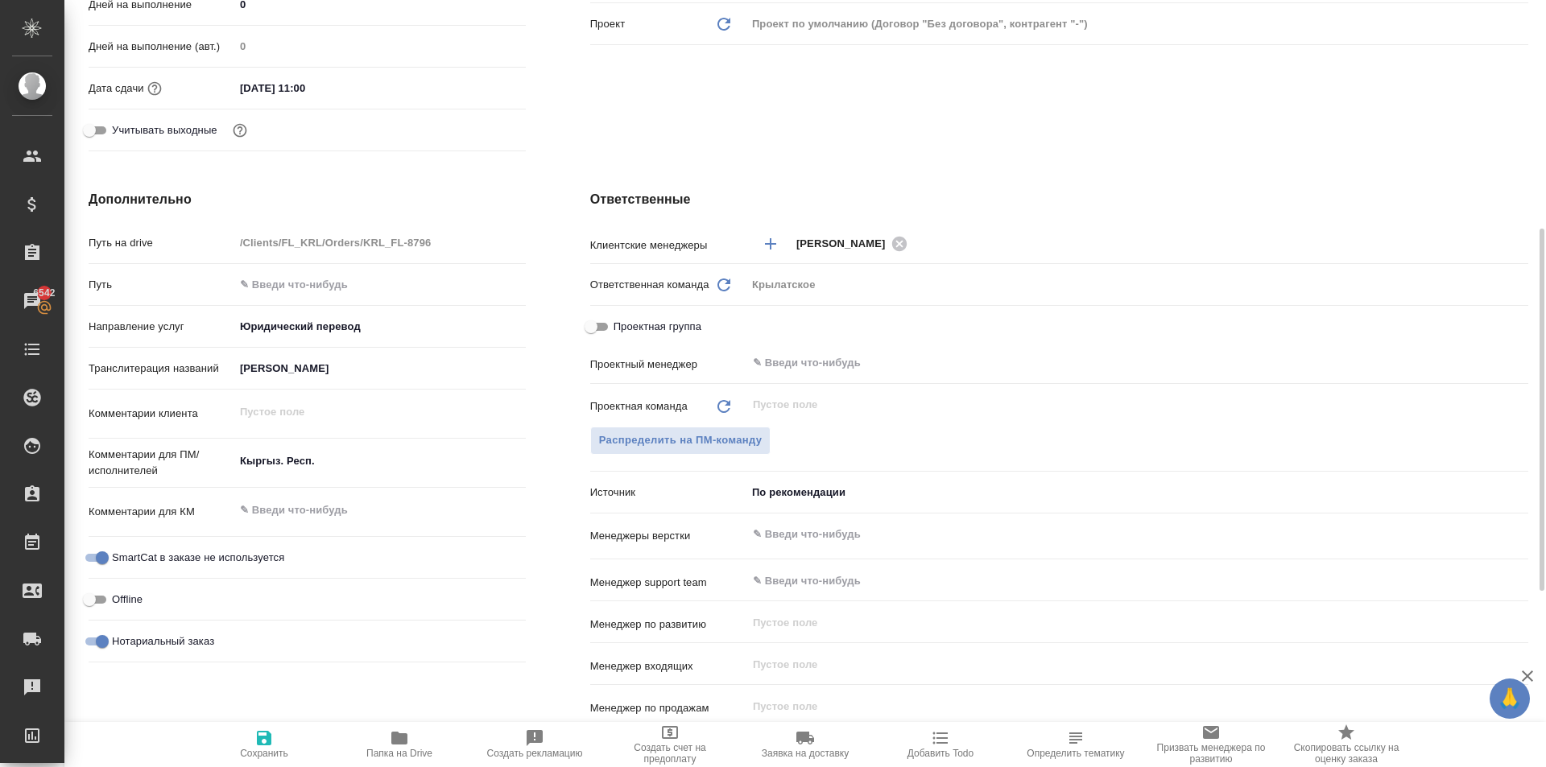
click at [309, 367] on input "МУРЗАБЕКОВА АСЕЛЬ" at bounding box center [379, 368] width 291 height 23
click at [309, 367] on input "МУРЗАБЕКОВА АСЕЛЬ" at bounding box center [380, 368] width 290 height 23
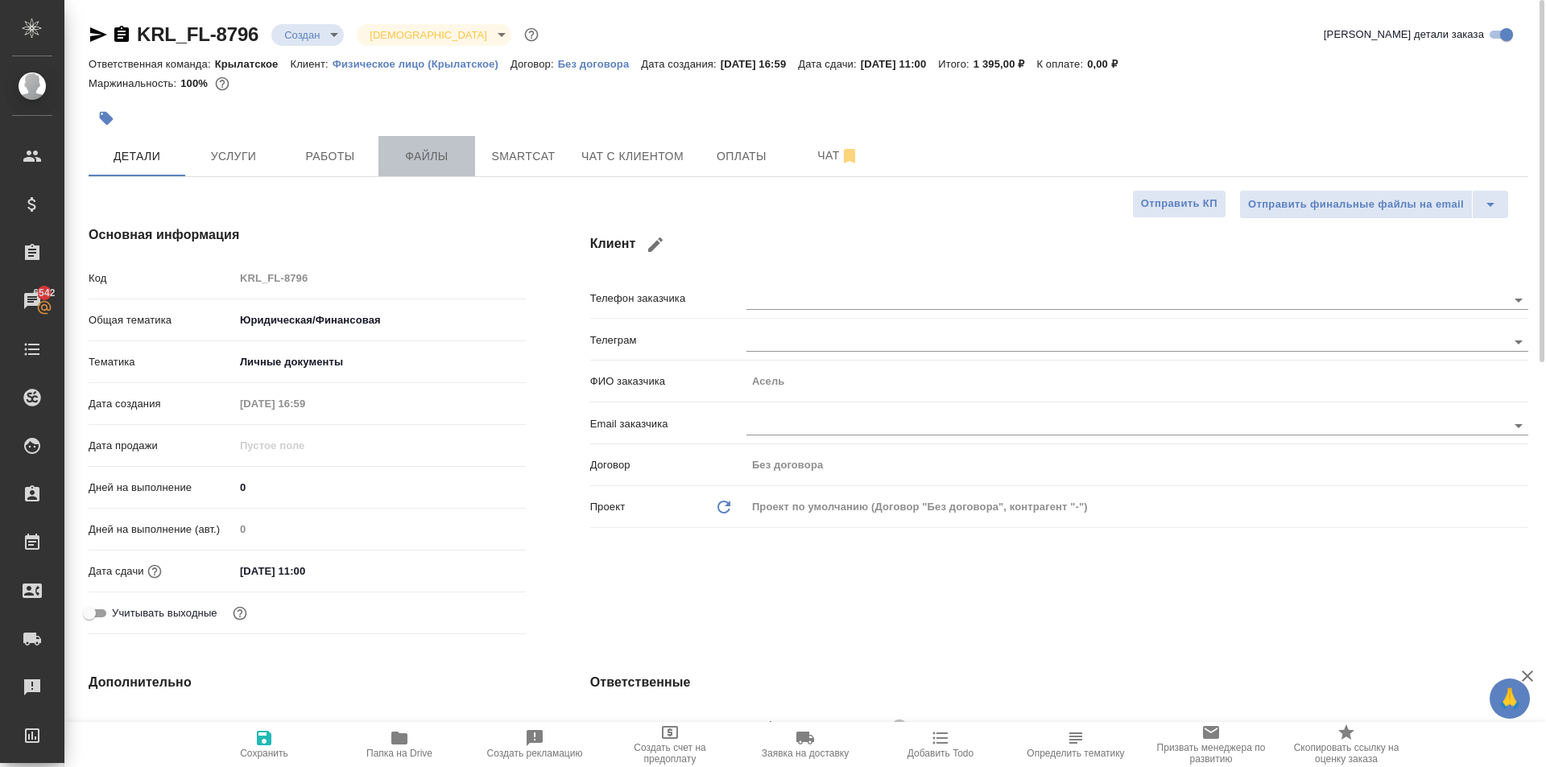
click at [429, 155] on span "Файлы" at bounding box center [426, 157] width 77 height 20
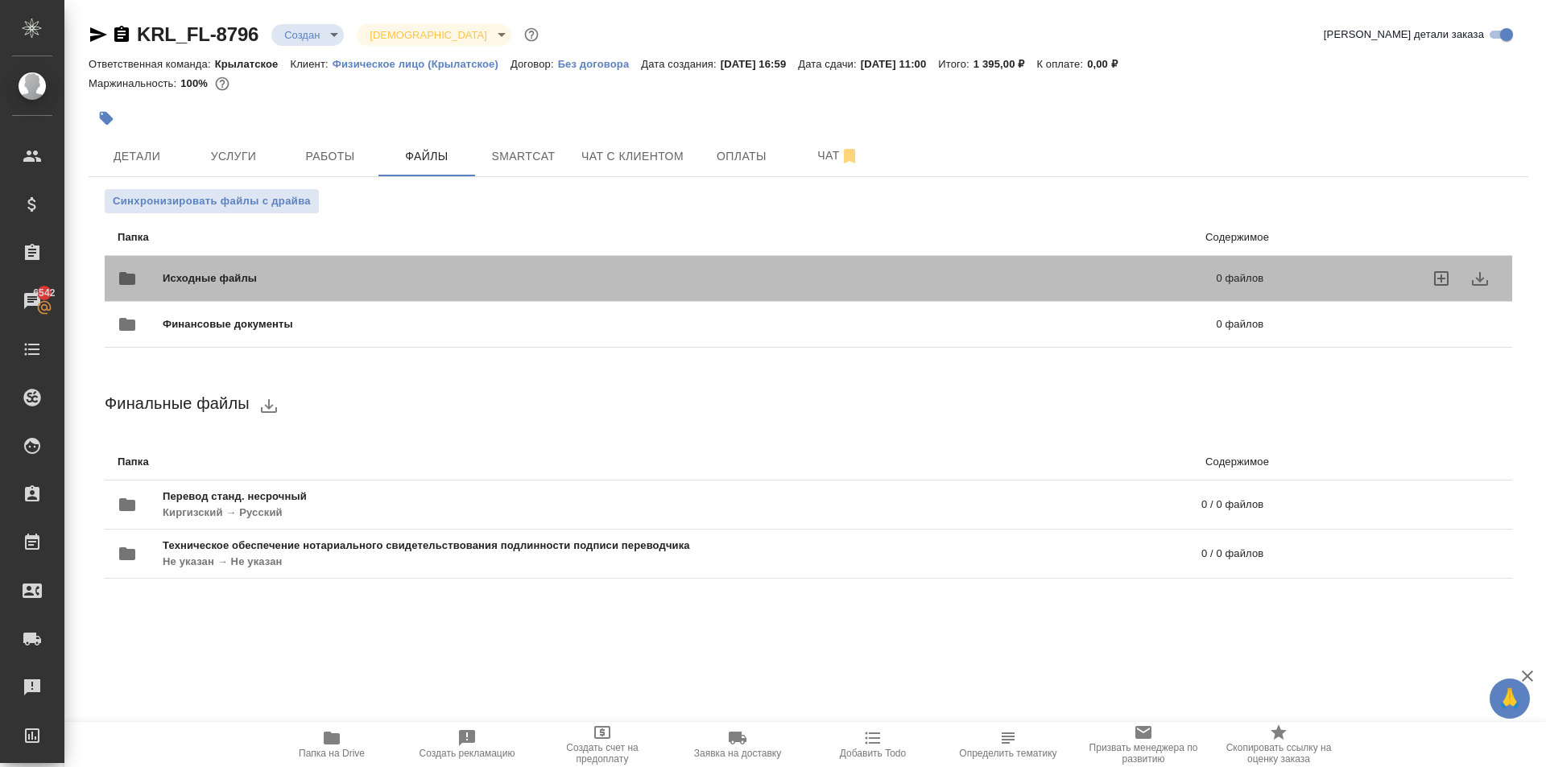
click at [257, 268] on div "Исходные файлы 0 файлов" at bounding box center [691, 278] width 1146 height 39
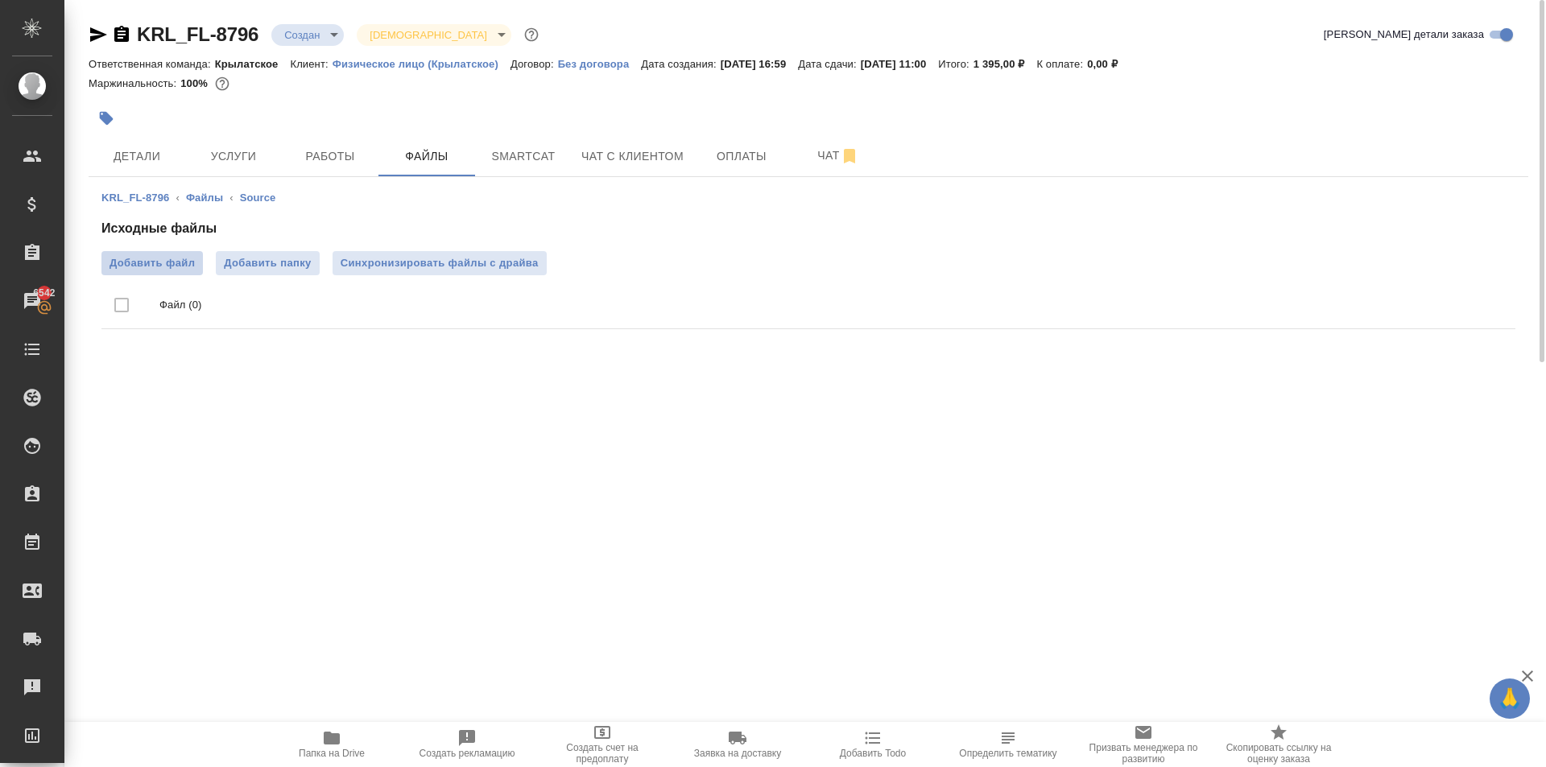
click at [166, 266] on span "Добавить файл" at bounding box center [151, 263] width 85 height 16
click at [0, 0] on input "Добавить файл" at bounding box center [0, 0] width 0 height 0
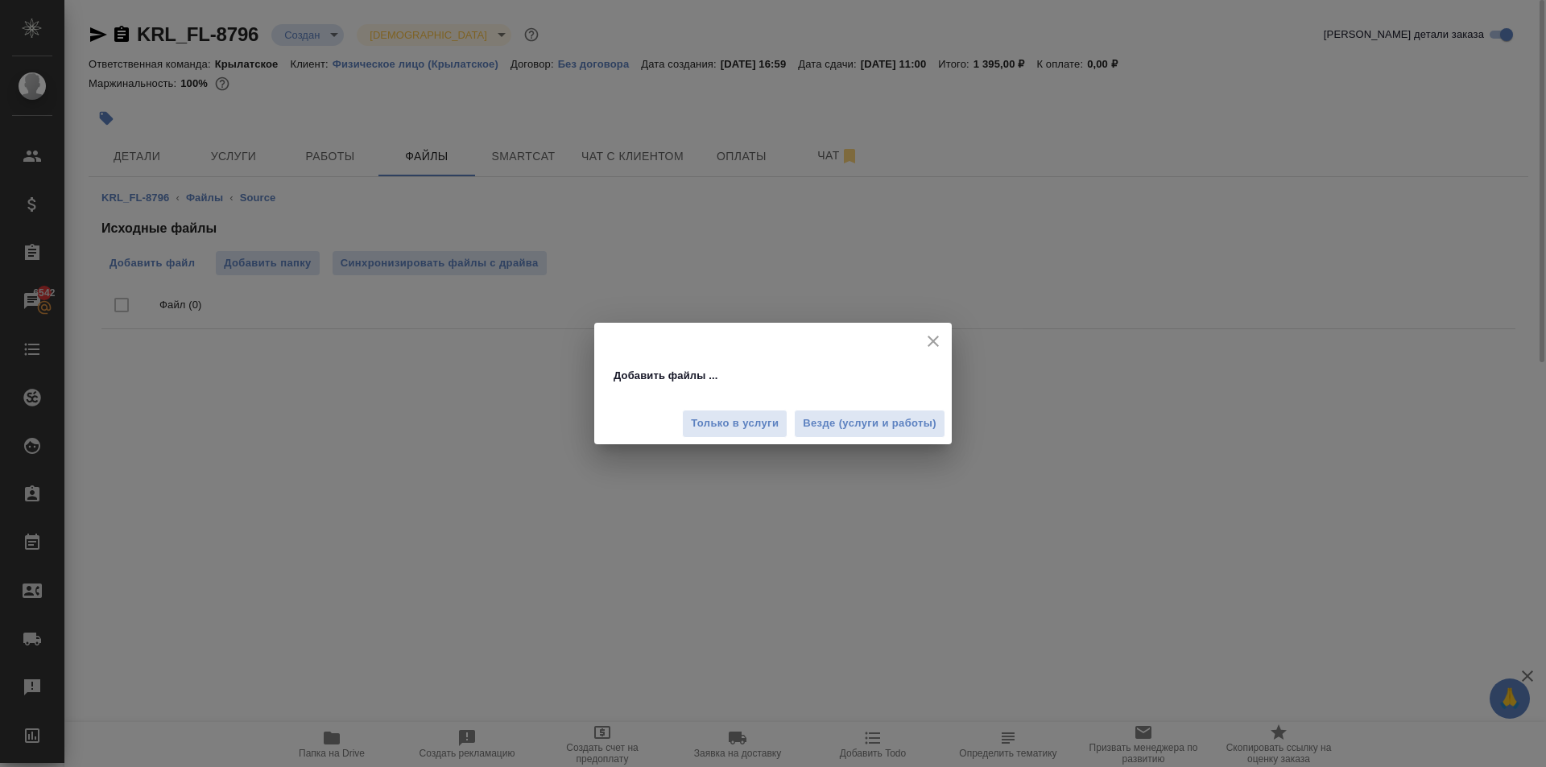
click at [626, 304] on div "Добавить файлы ... Только в услуги Везде (услуги и работы)" at bounding box center [773, 383] width 1546 height 767
click at [878, 437] on button "Везде (услуги и работы)" at bounding box center [869, 424] width 151 height 28
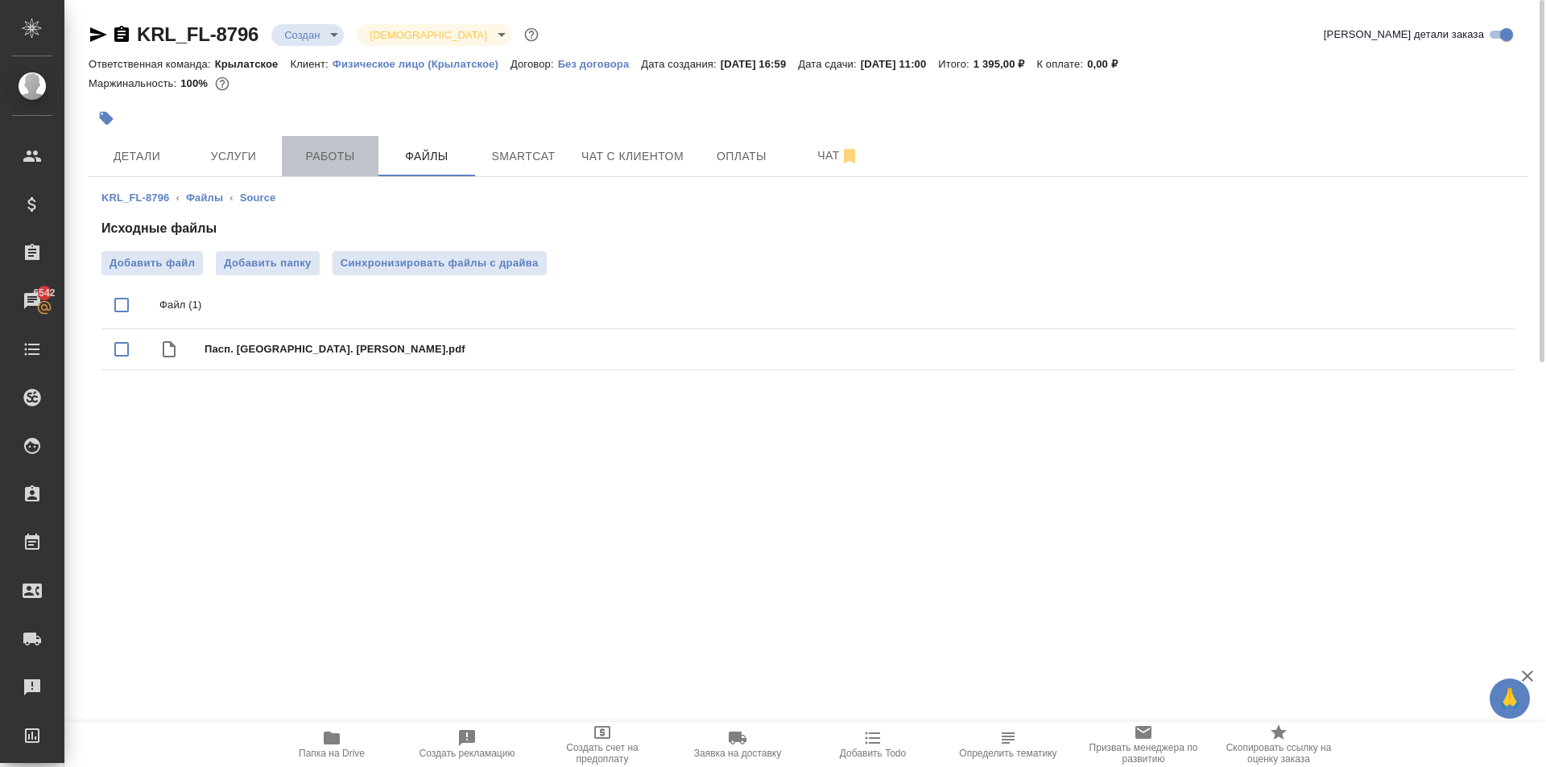
click at [319, 143] on button "Работы" at bounding box center [330, 156] width 97 height 40
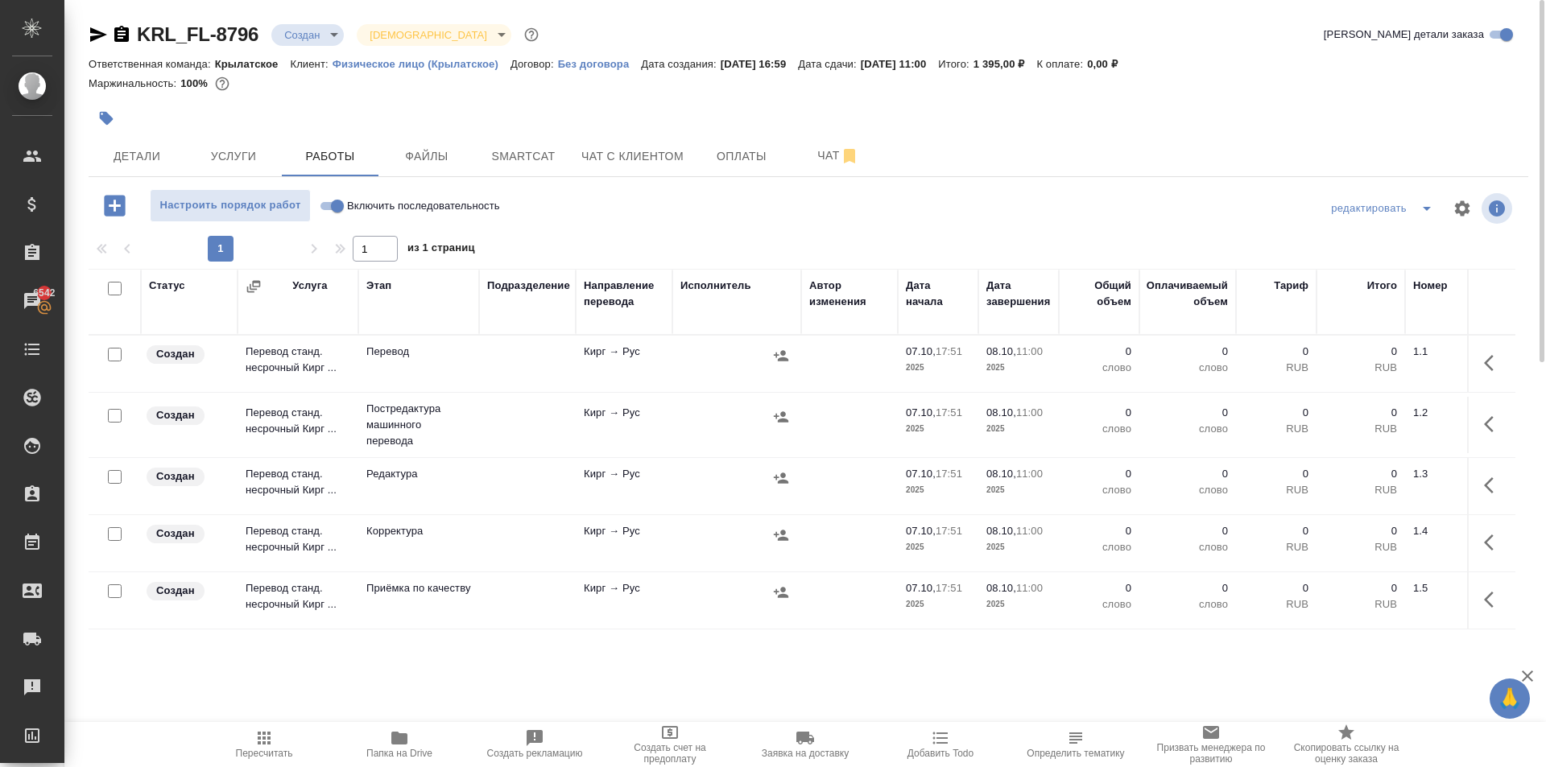
click at [337, 209] on input "Включить последовательность" at bounding box center [337, 205] width 58 height 19
checkbox input "true"
click at [112, 289] on input "checkbox" at bounding box center [115, 289] width 14 height 14
checkbox input "true"
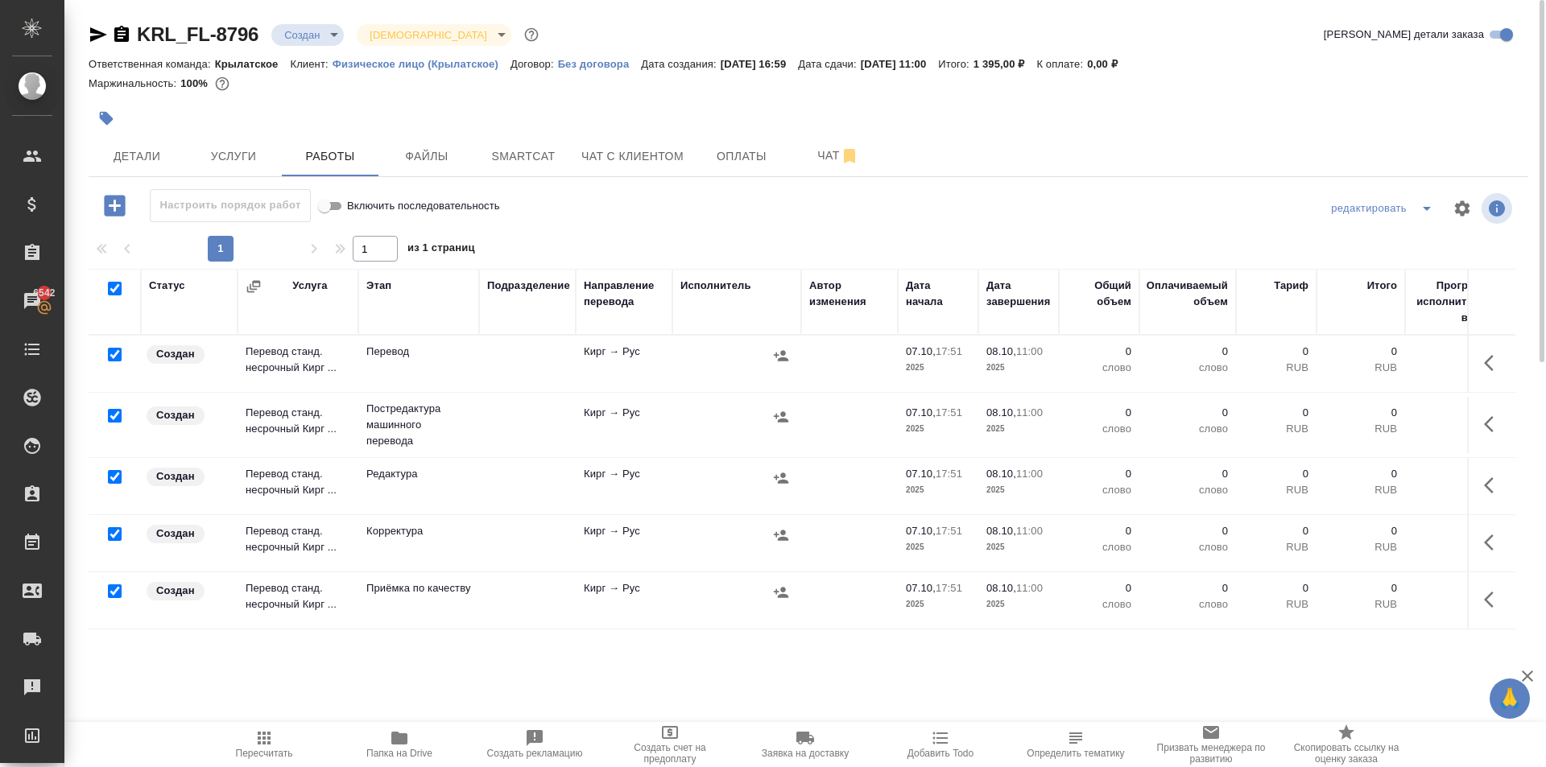
checkbox input "true"
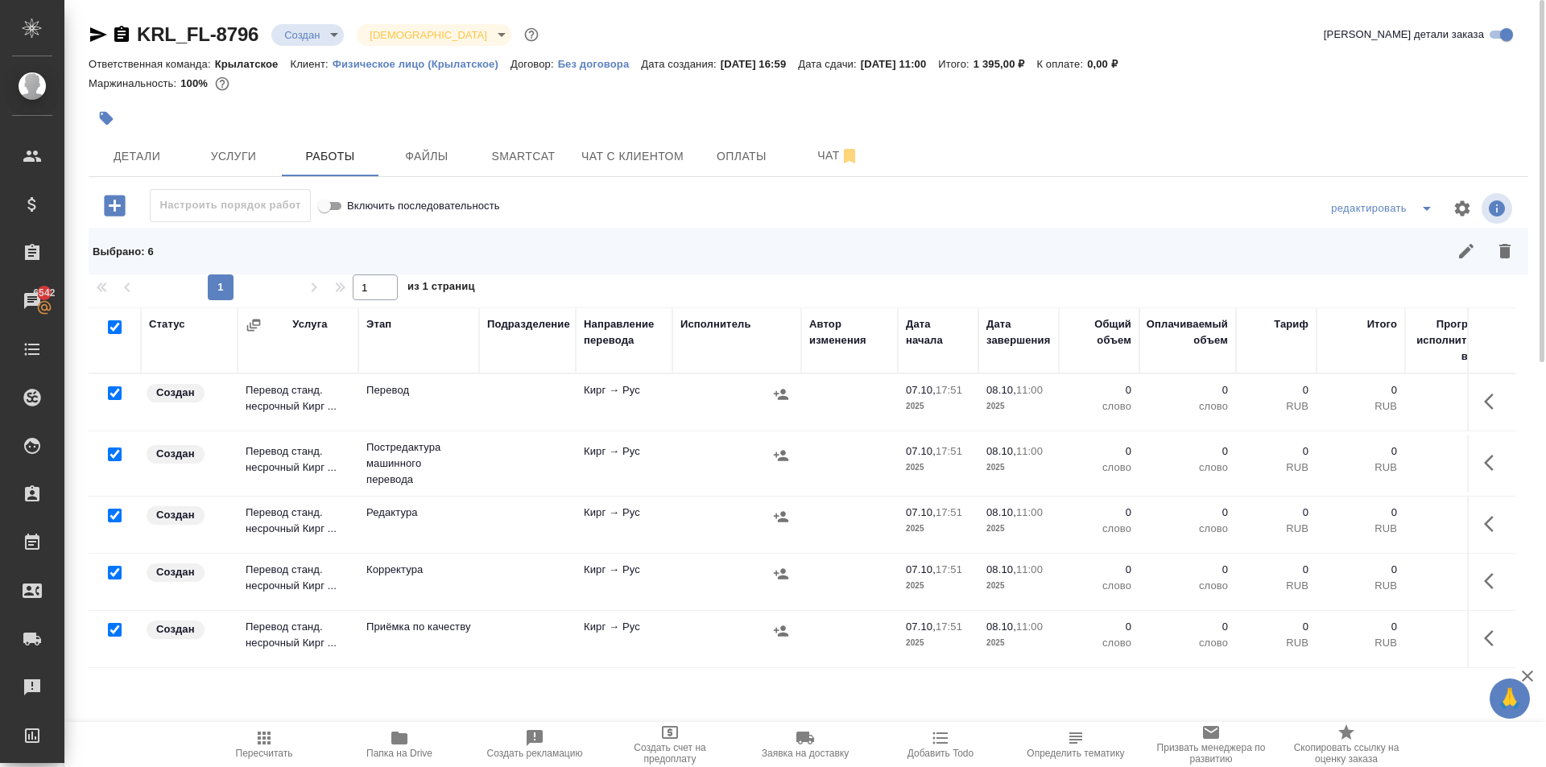
click at [118, 395] on input "checkbox" at bounding box center [115, 393] width 14 height 14
checkbox input "false"
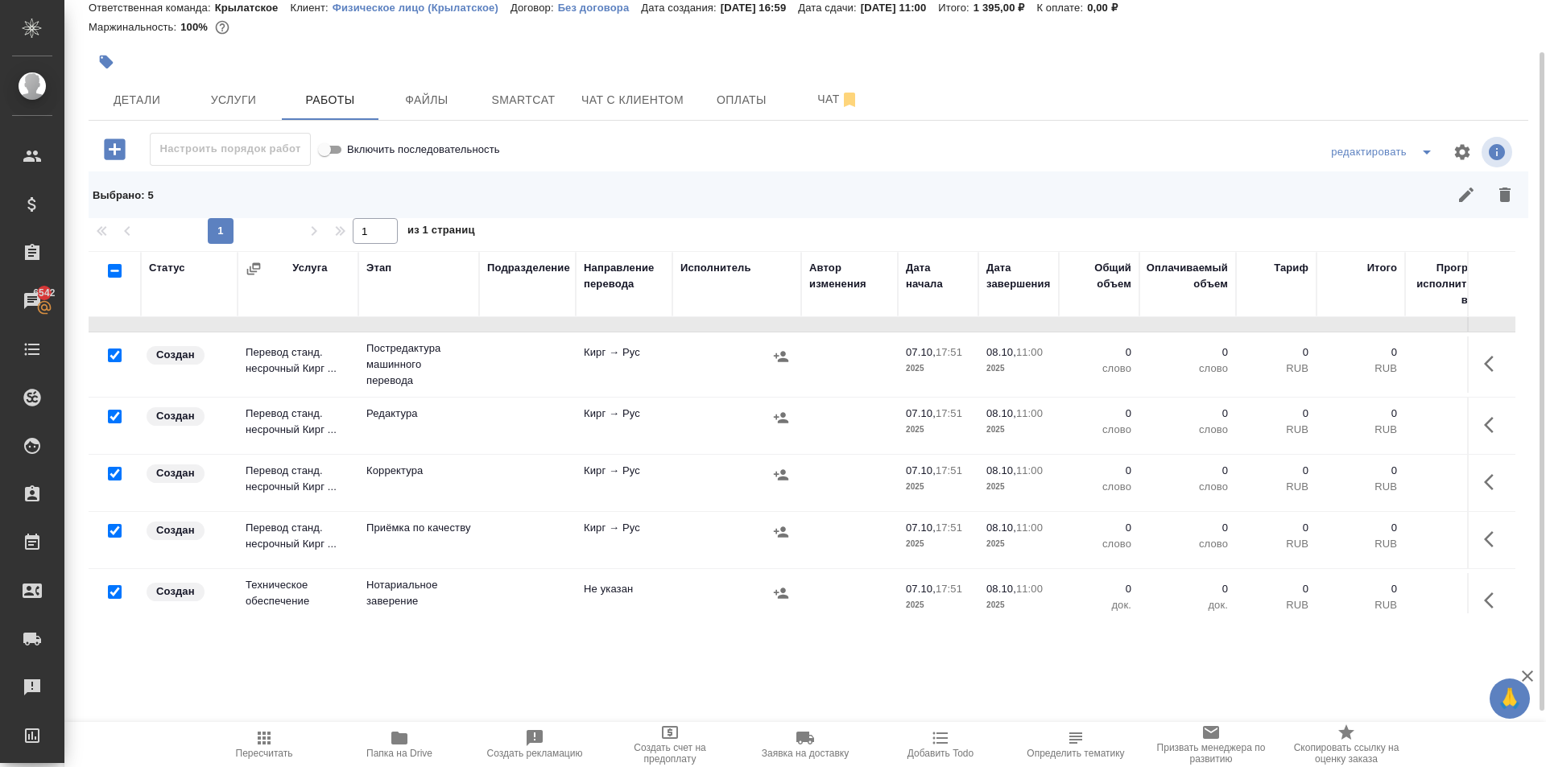
scroll to position [76, 0]
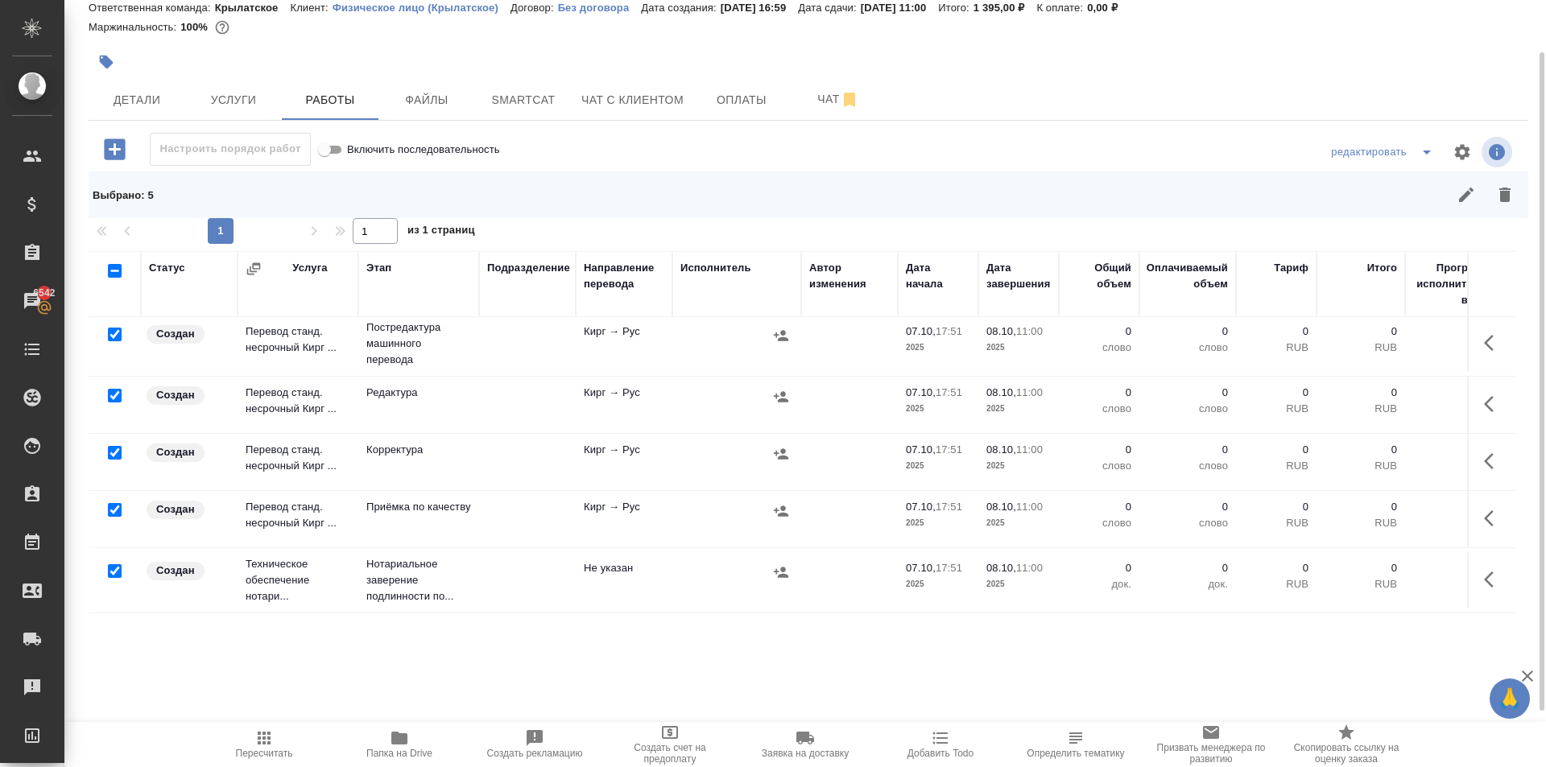
click at [112, 503] on input "checkbox" at bounding box center [115, 510] width 14 height 14
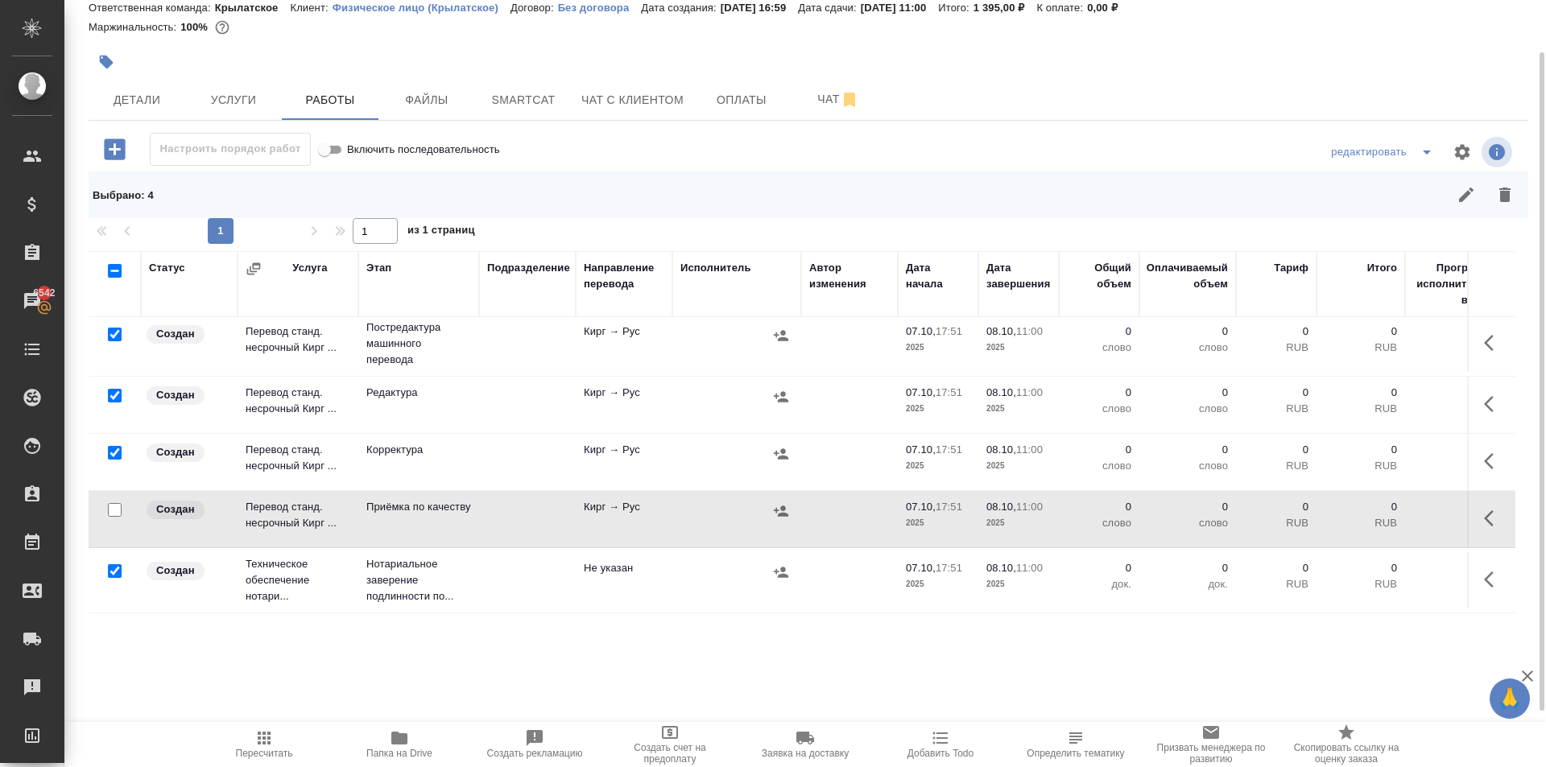
click at [115, 503] on input "checkbox" at bounding box center [115, 510] width 14 height 14
checkbox input "true"
click at [111, 564] on input "checkbox" at bounding box center [115, 571] width 14 height 14
checkbox input "false"
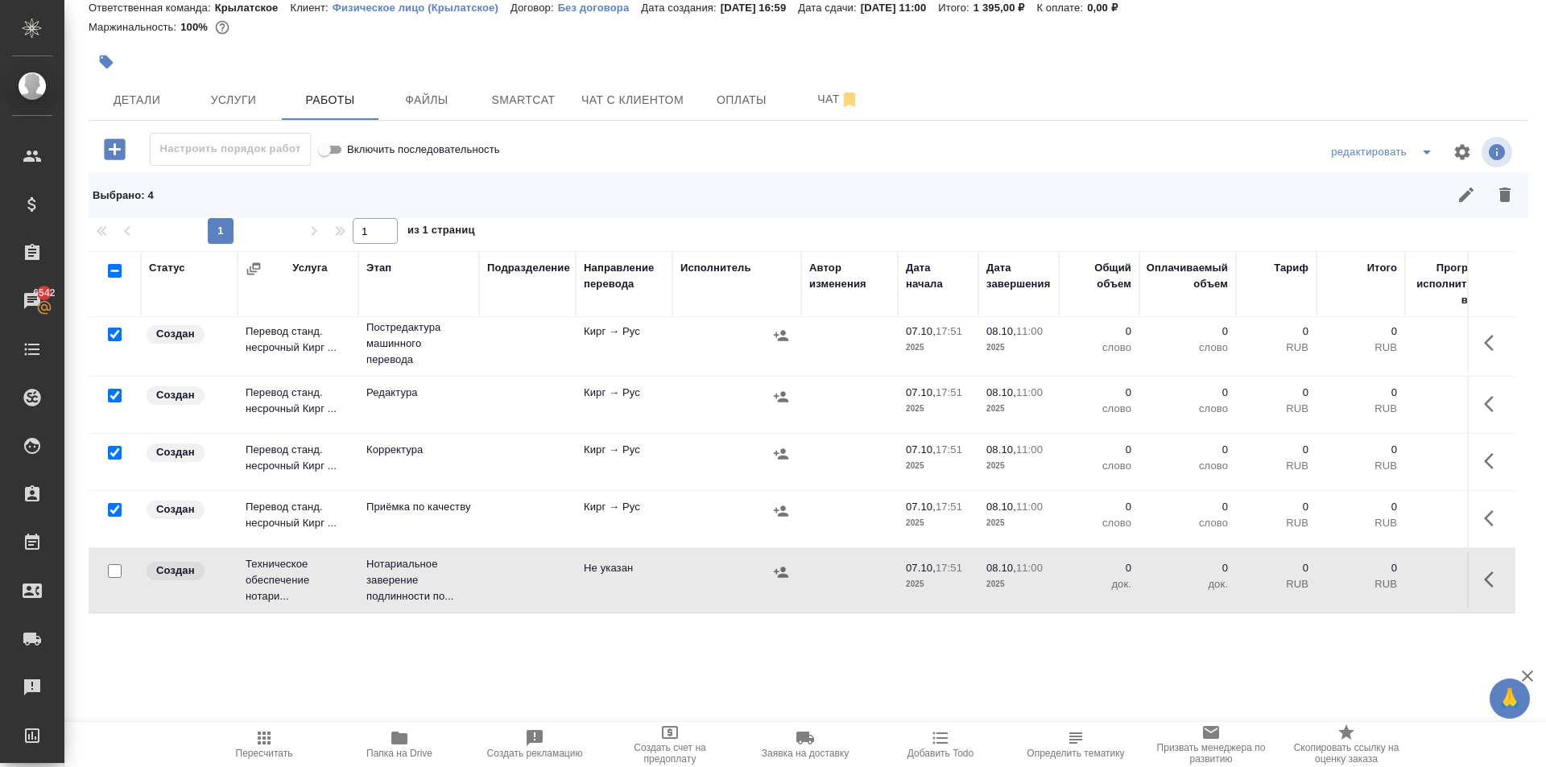
click at [1497, 182] on button "button" at bounding box center [1504, 195] width 39 height 39
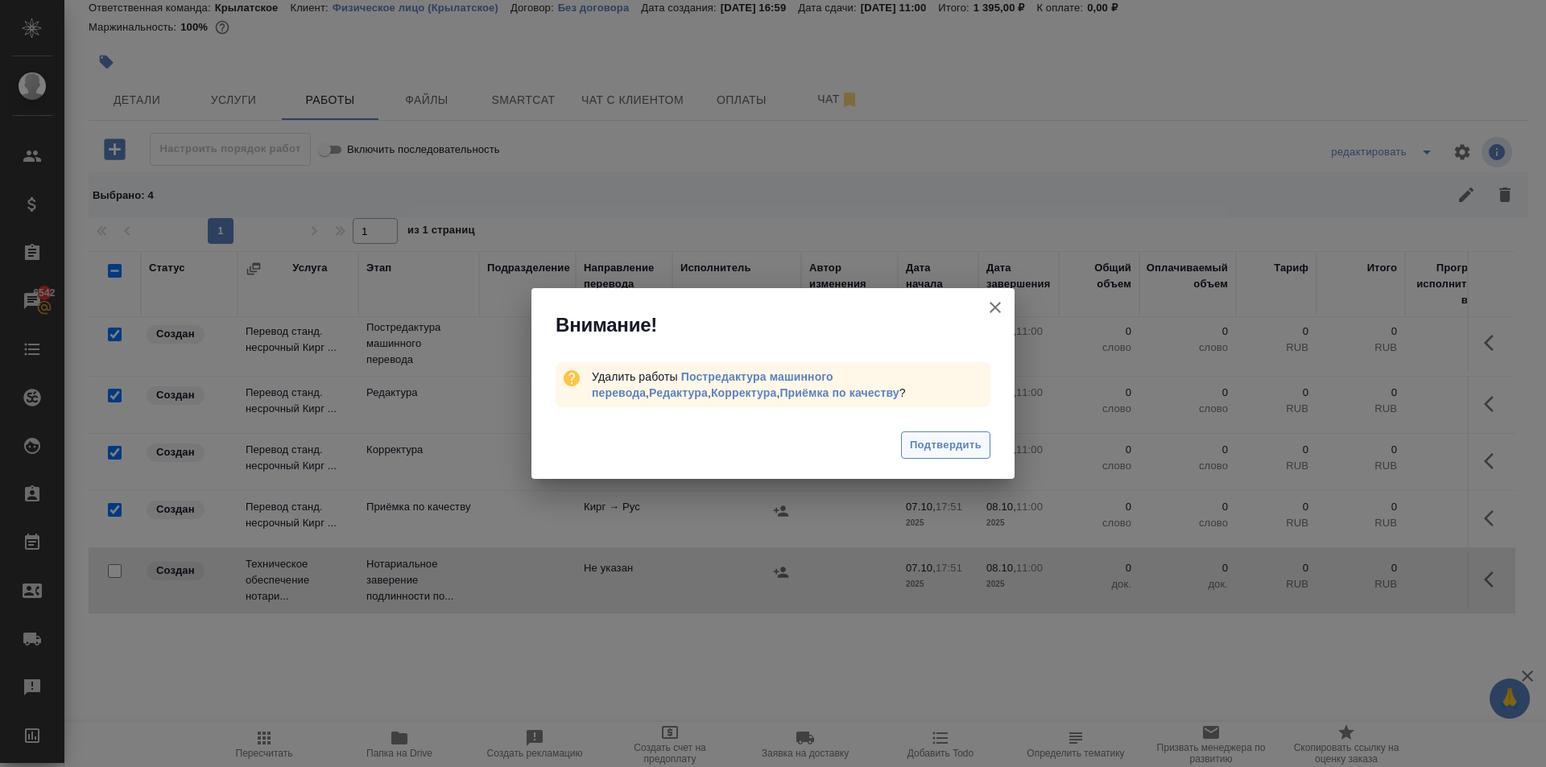
click at [938, 437] on span "Подтвердить" at bounding box center [946, 445] width 72 height 19
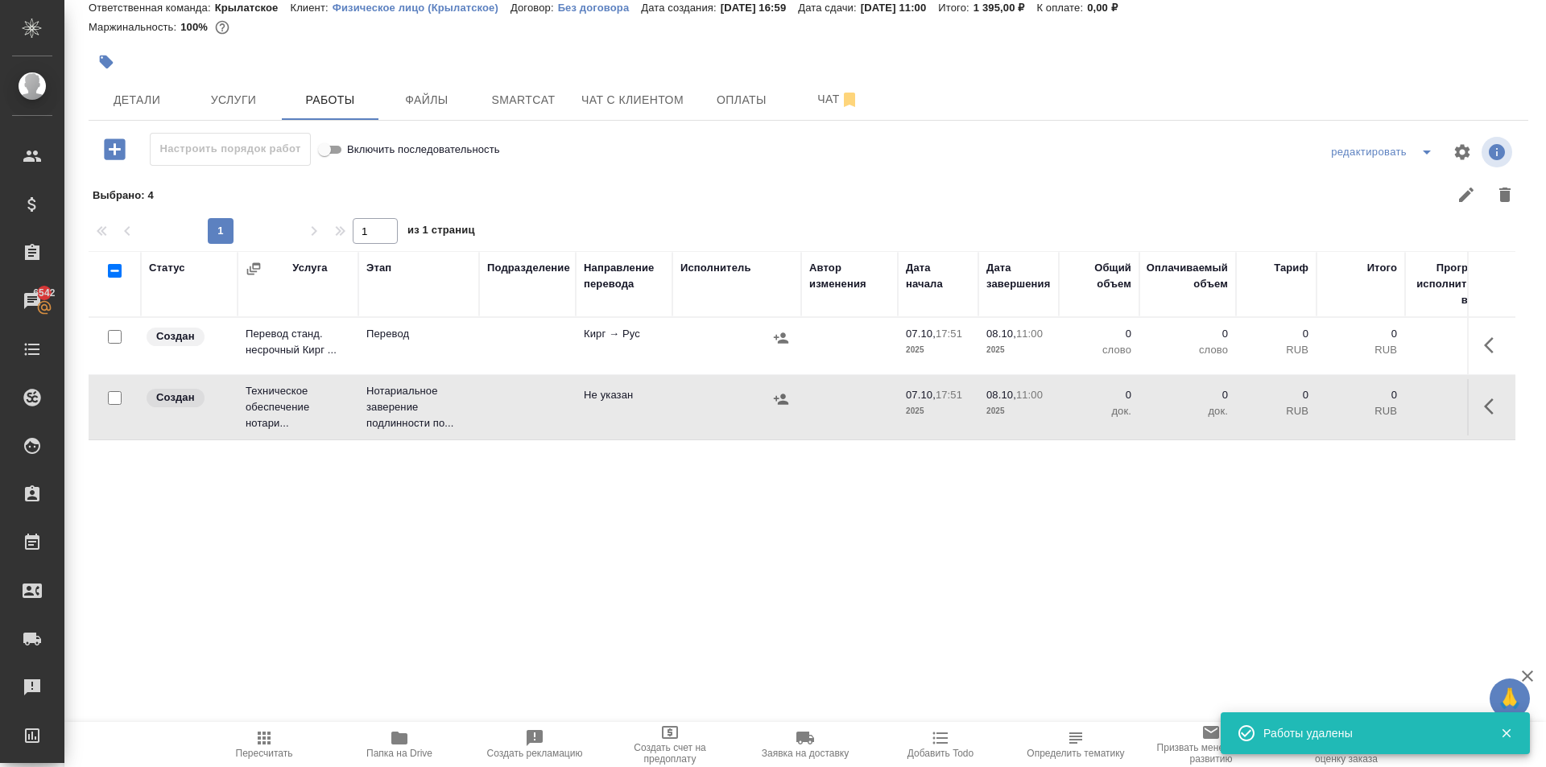
scroll to position [0, 0]
click at [1496, 360] on button "button" at bounding box center [1493, 345] width 39 height 39
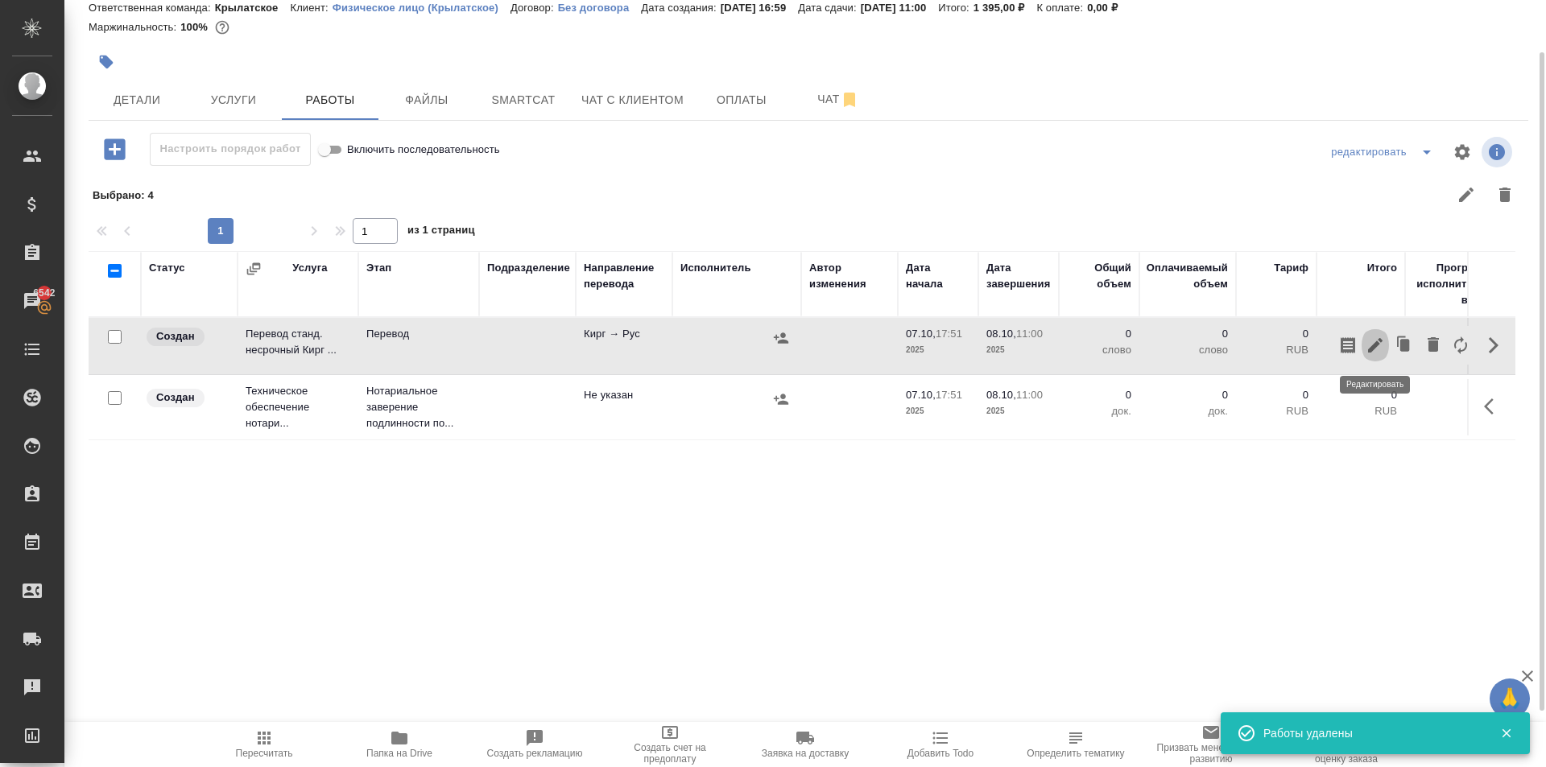
click at [1381, 353] on icon "button" at bounding box center [1374, 345] width 19 height 19
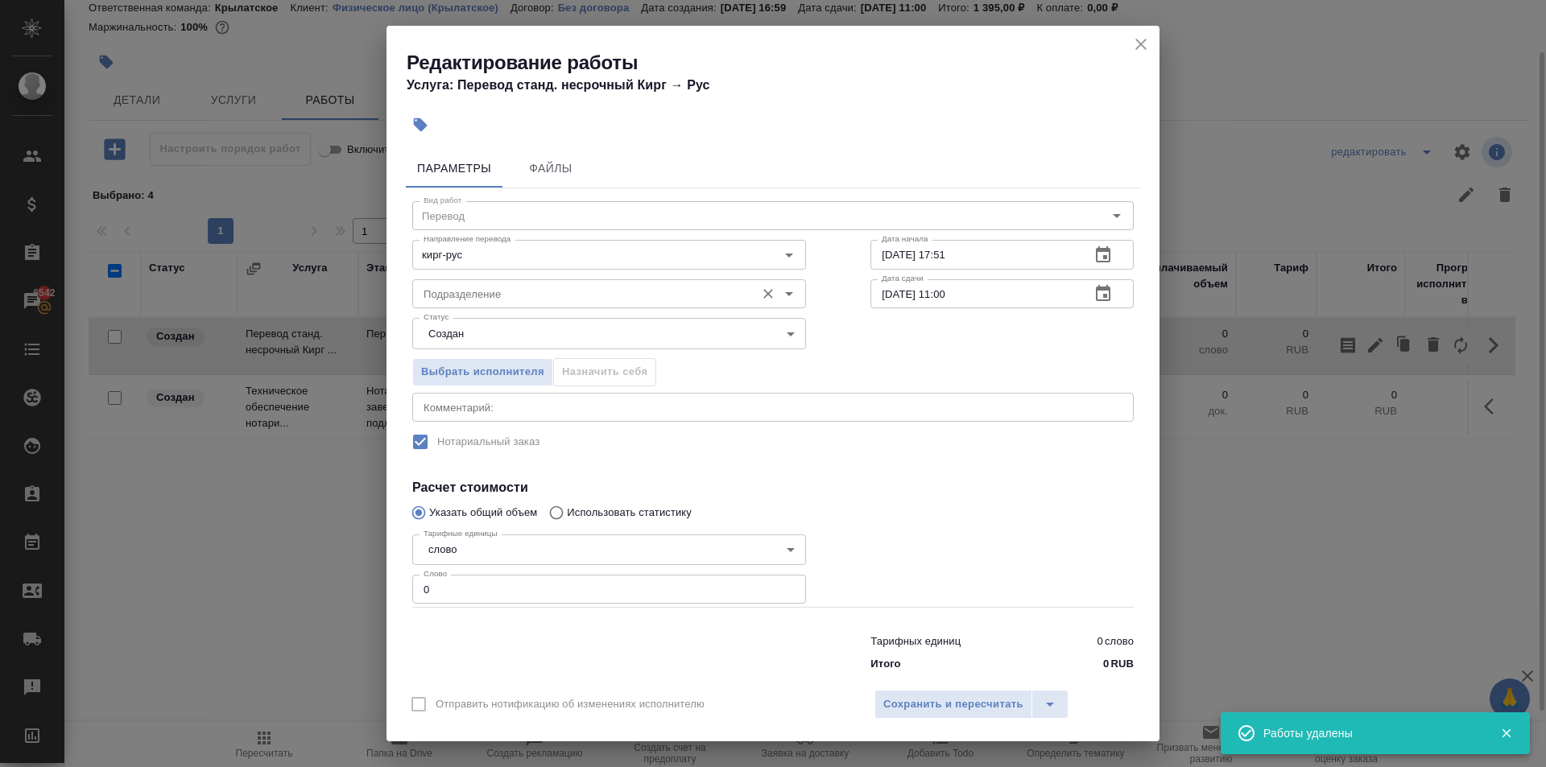
click at [621, 286] on input "Подразделение" at bounding box center [582, 293] width 330 height 19
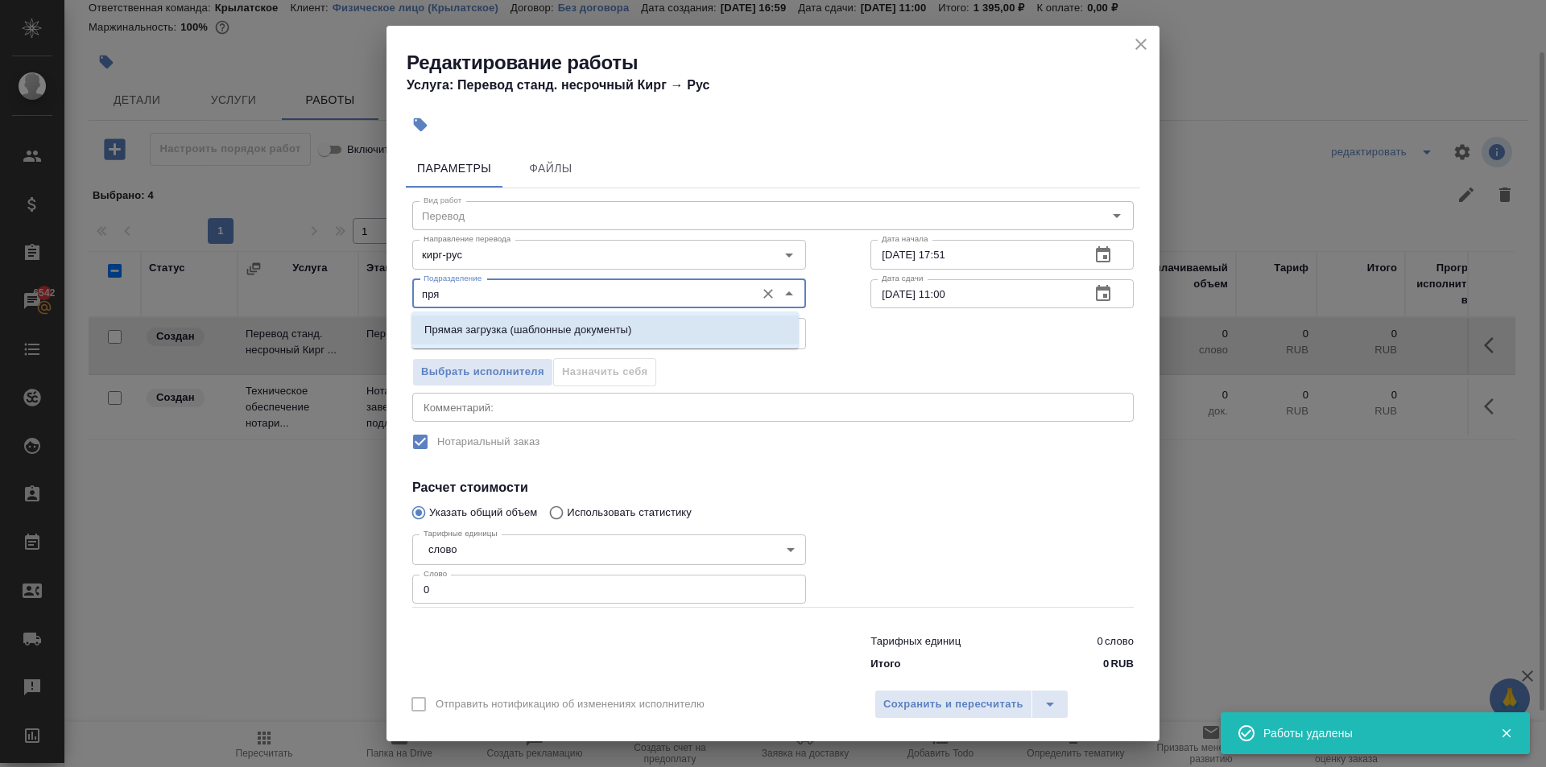
drag, startPoint x: 604, startPoint y: 323, endPoint x: 617, endPoint y: 390, distance: 68.0
click at [605, 323] on p "Прямая загрузка (шаблонные документы)" at bounding box center [527, 330] width 207 height 16
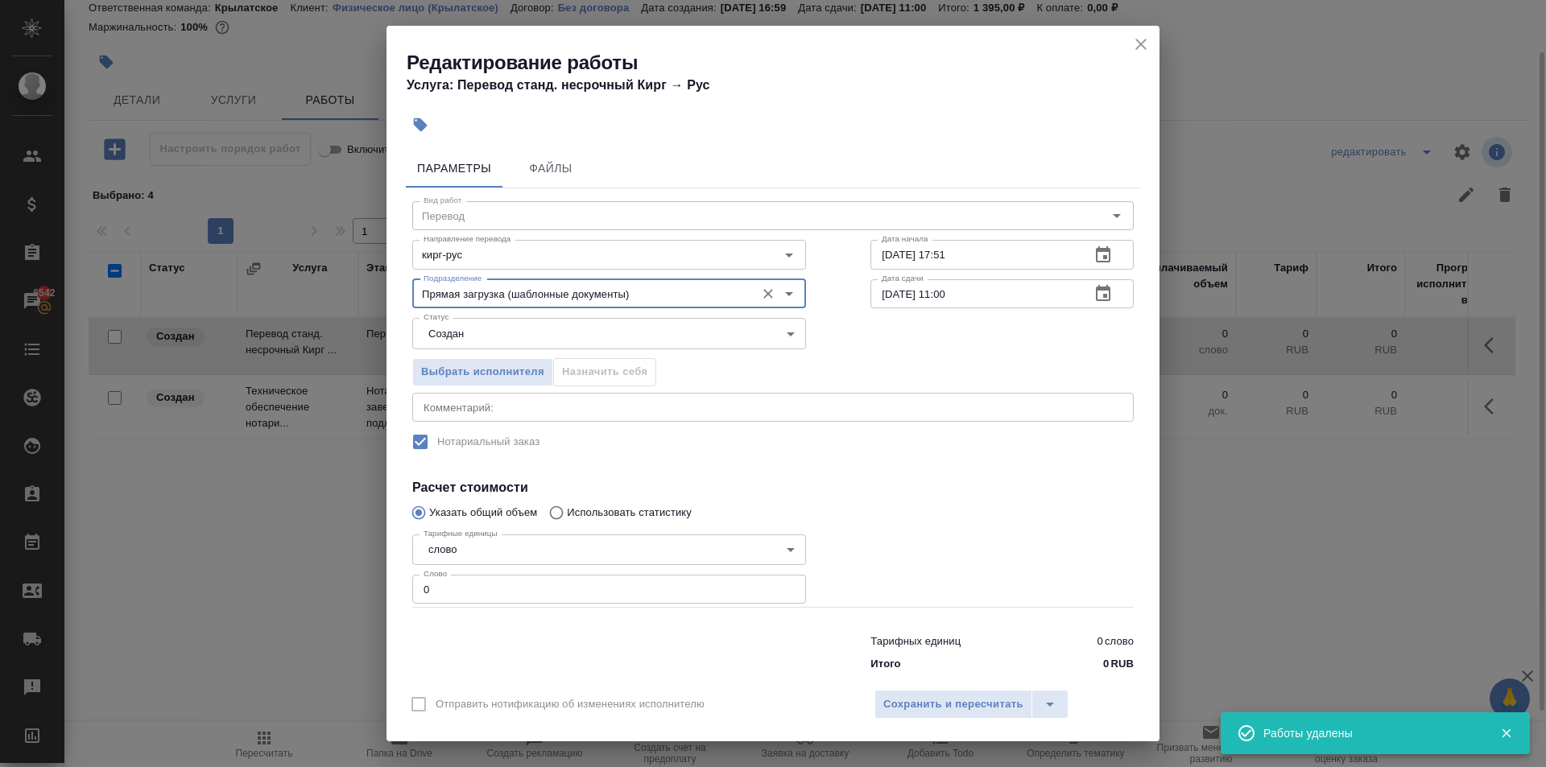
type input "Прямая загрузка (шаблонные документы)"
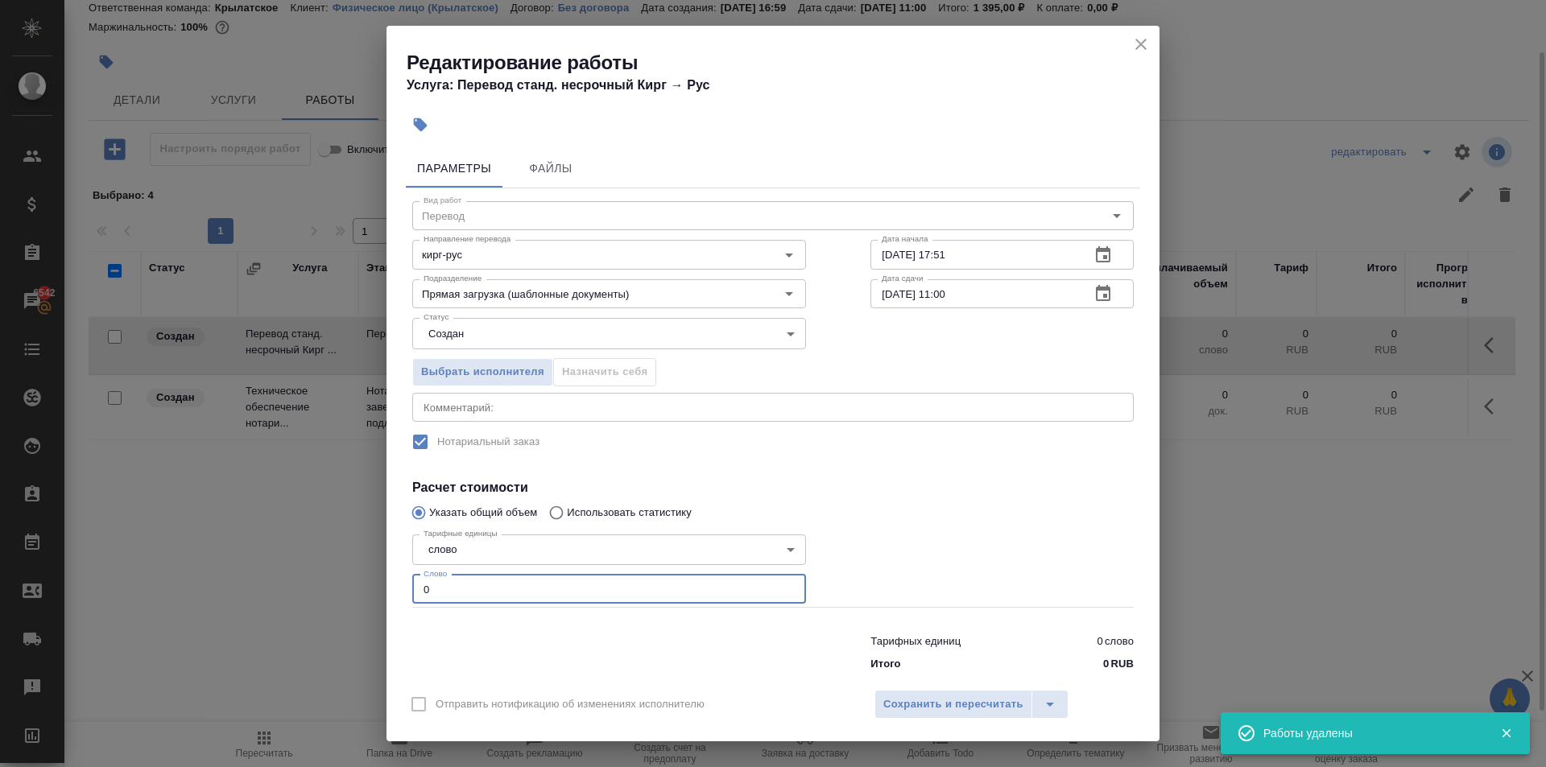
click at [387, 575] on div "Параметры Файлы Вид работ Перевод Вид работ Направление перевода кирг-рус Напра…" at bounding box center [772, 410] width 773 height 537
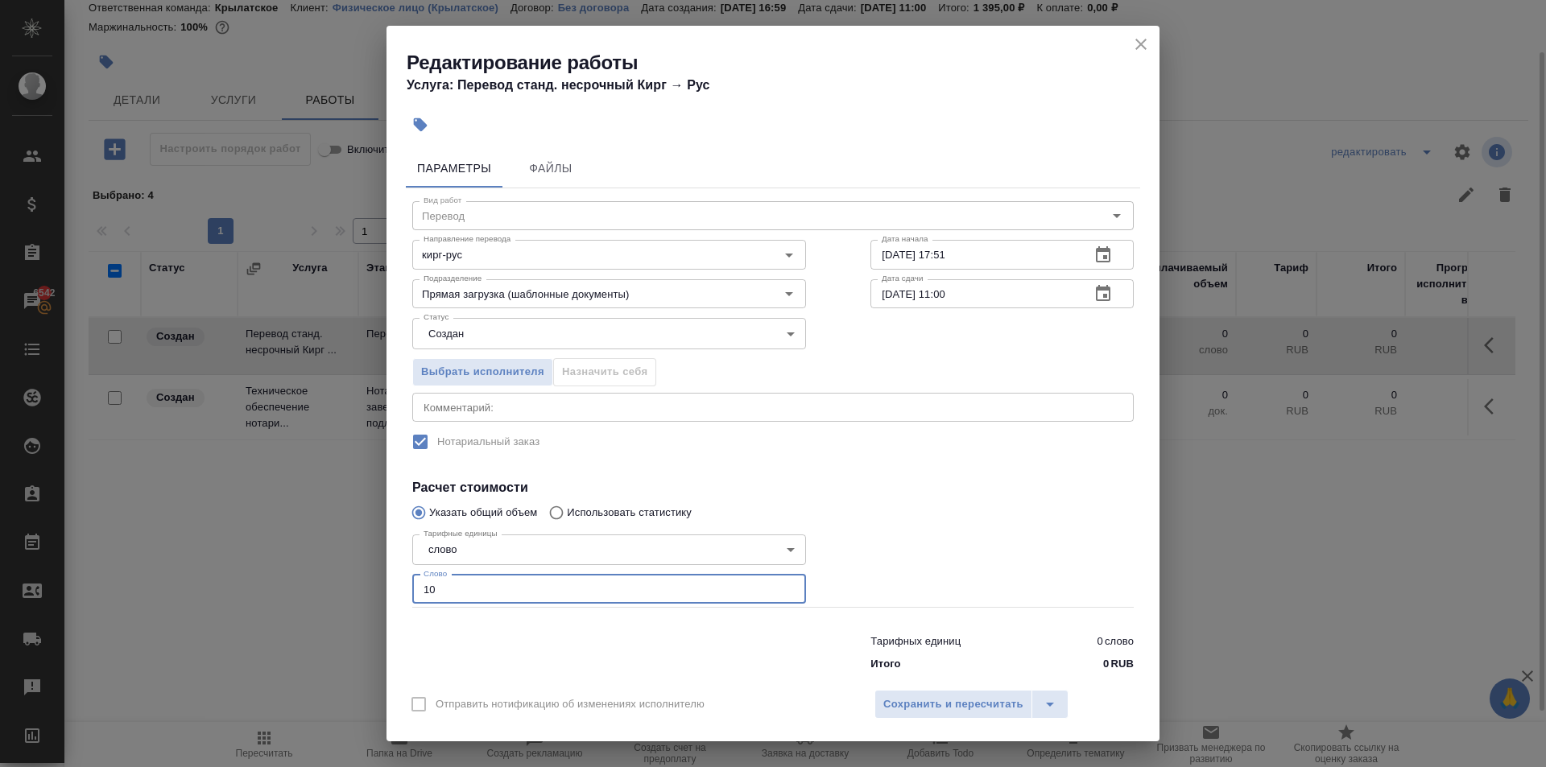
type input "10"
click at [436, 349] on div "Выбрать исполнителя Назначить себя" at bounding box center [609, 369] width 458 height 98
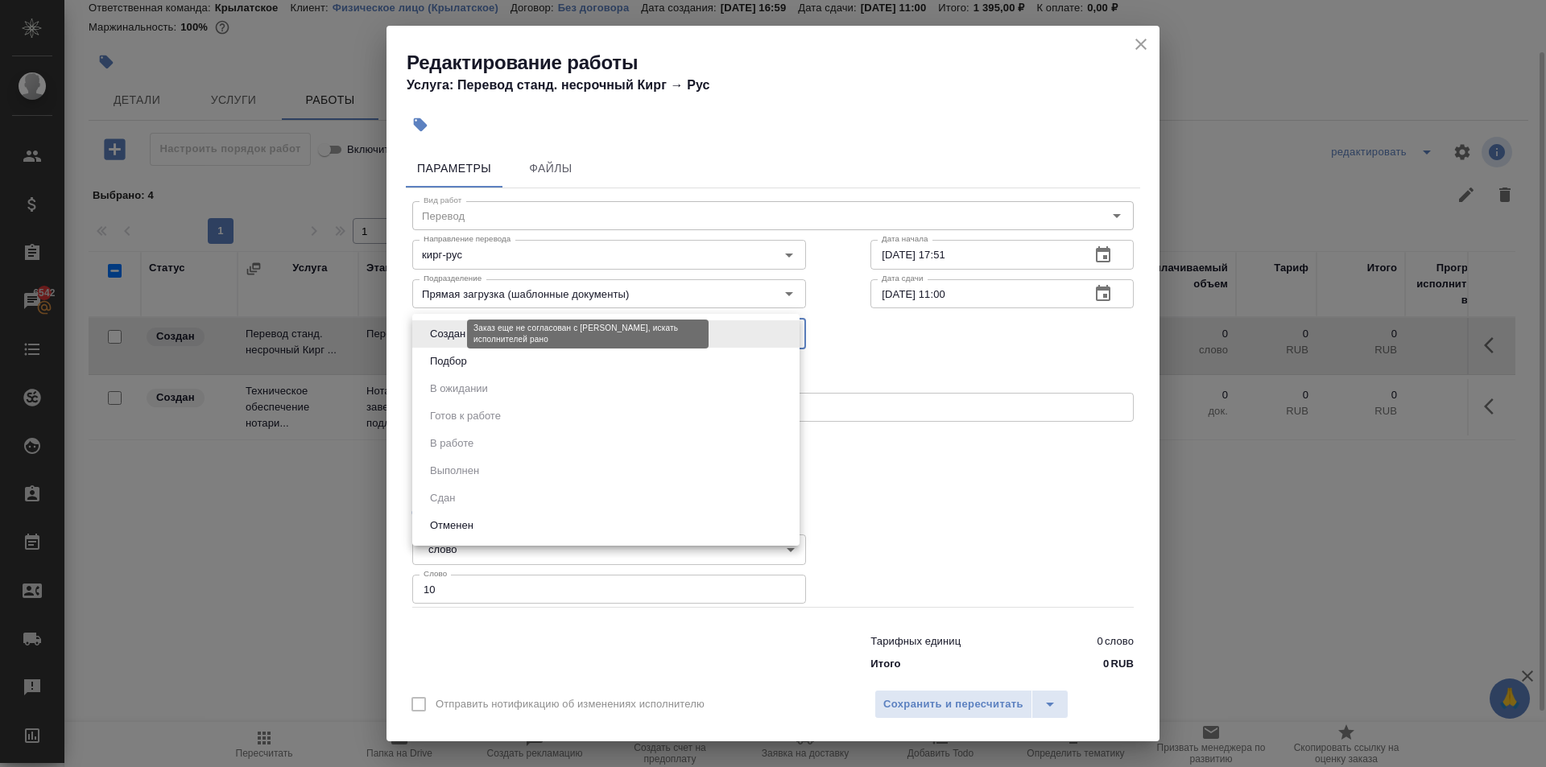
click at [442, 338] on body "🙏 .cls-1 fill:#fff; AWATERA Kasymov Timur Клиенты Спецификации Заказы 6542 Чаты…" at bounding box center [773, 383] width 1546 height 767
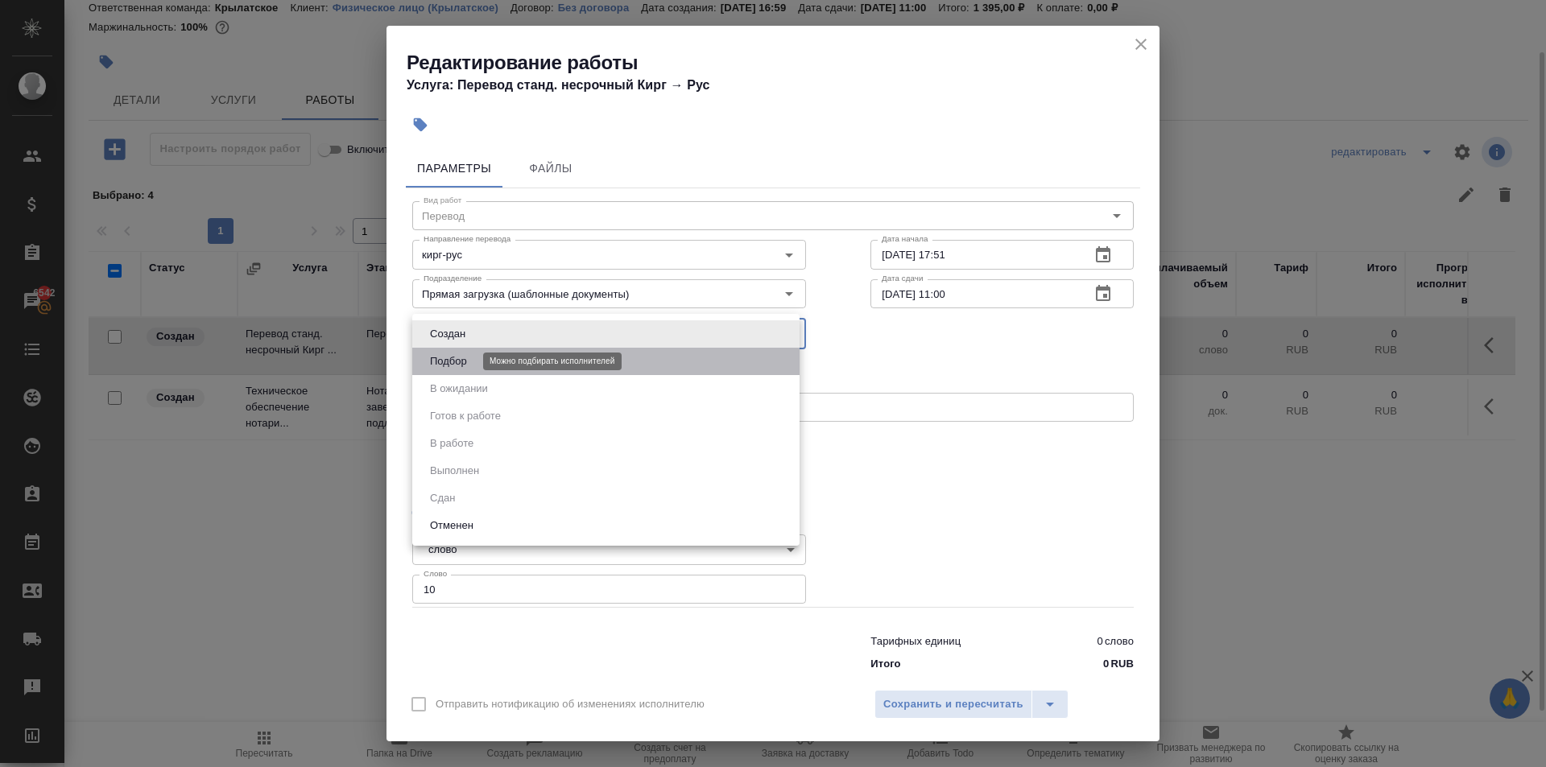
click at [439, 354] on button "Подбор" at bounding box center [448, 362] width 47 height 18
type input "recruiting"
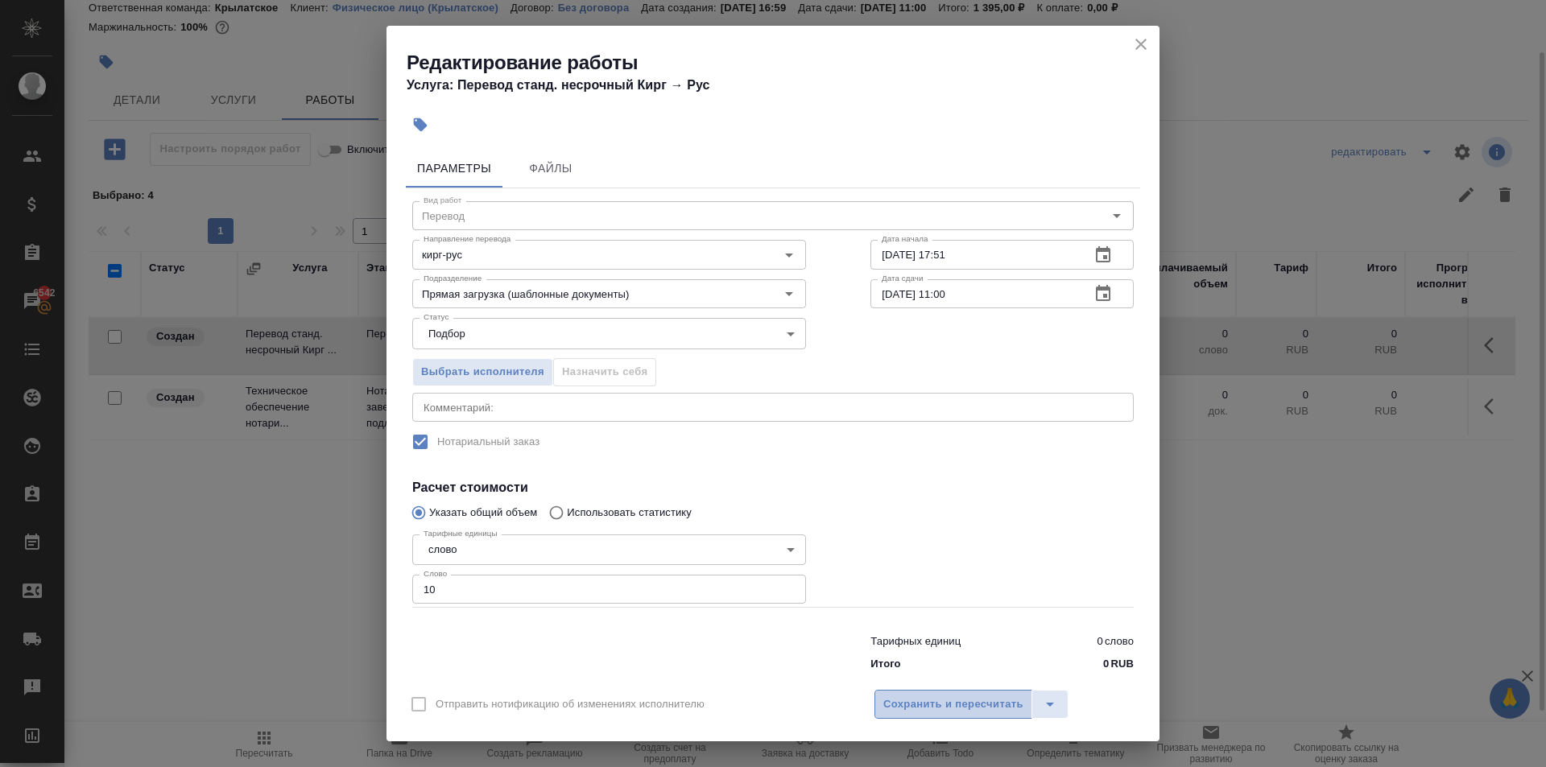
click at [919, 710] on span "Сохранить и пересчитать" at bounding box center [953, 705] width 140 height 19
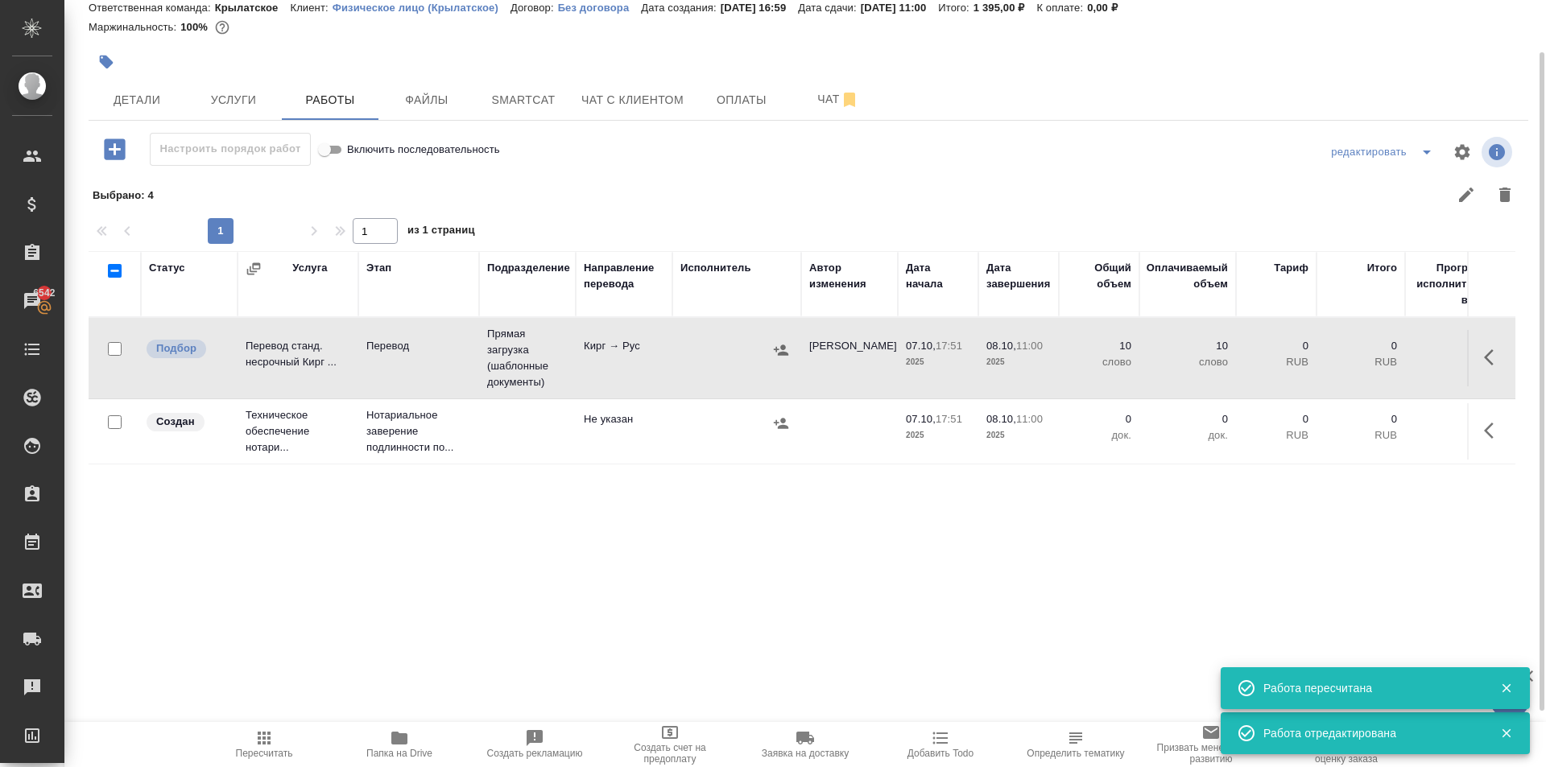
click at [283, 745] on span "Пересчитать" at bounding box center [264, 744] width 116 height 31
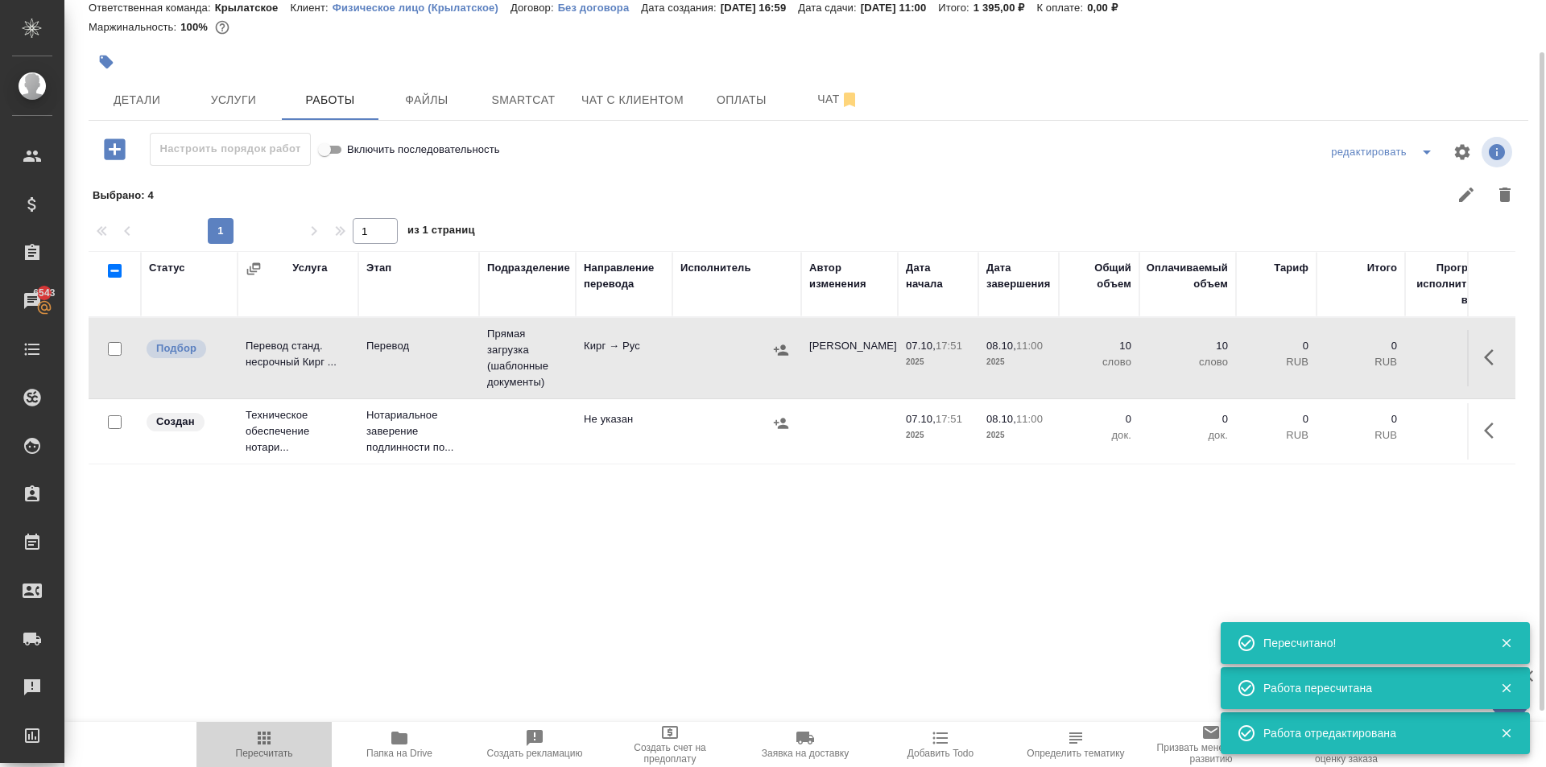
click at [275, 766] on button "Пересчитать" at bounding box center [263, 744] width 135 height 45
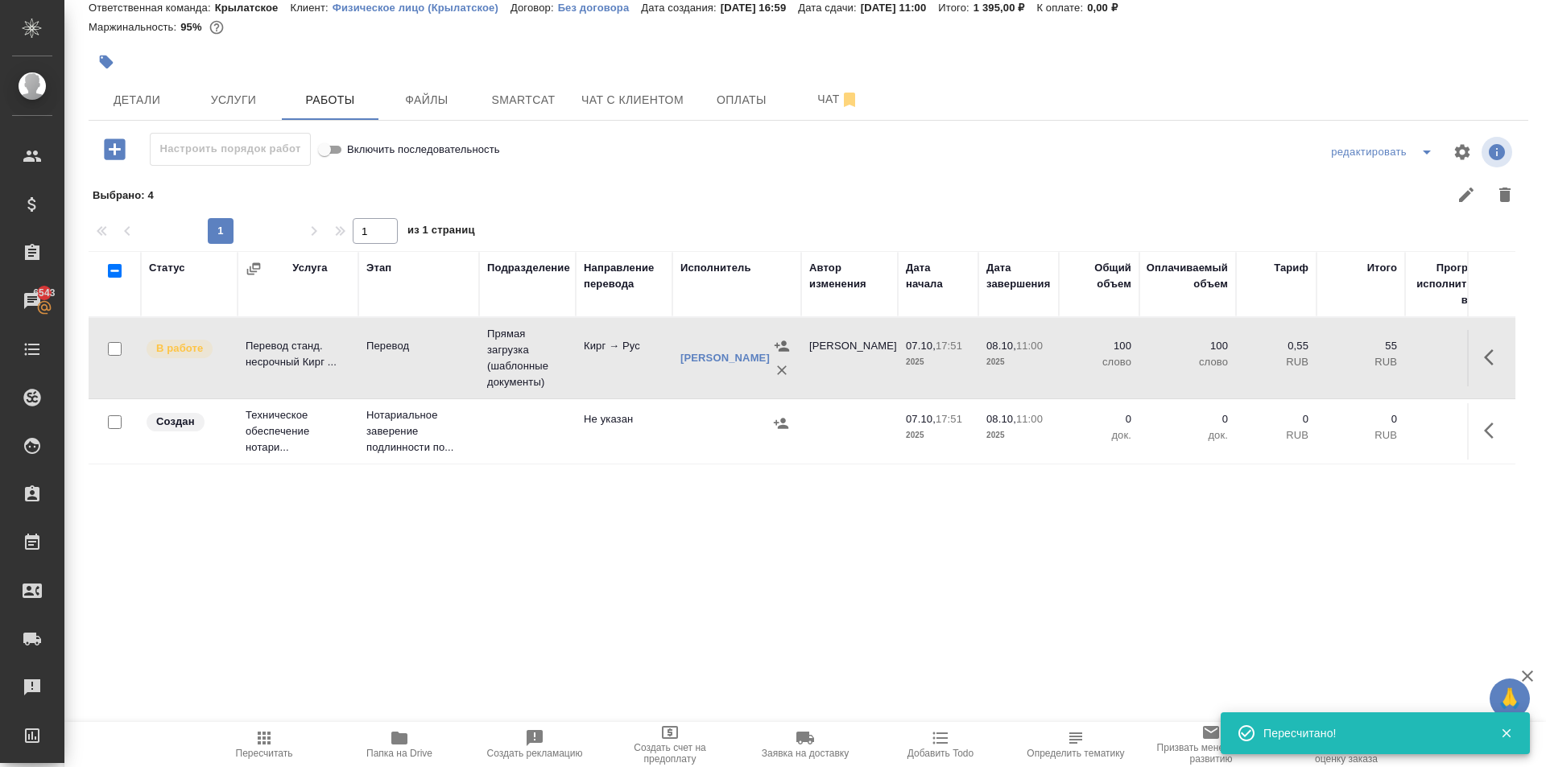
click at [1498, 448] on button "button" at bounding box center [1493, 430] width 39 height 39
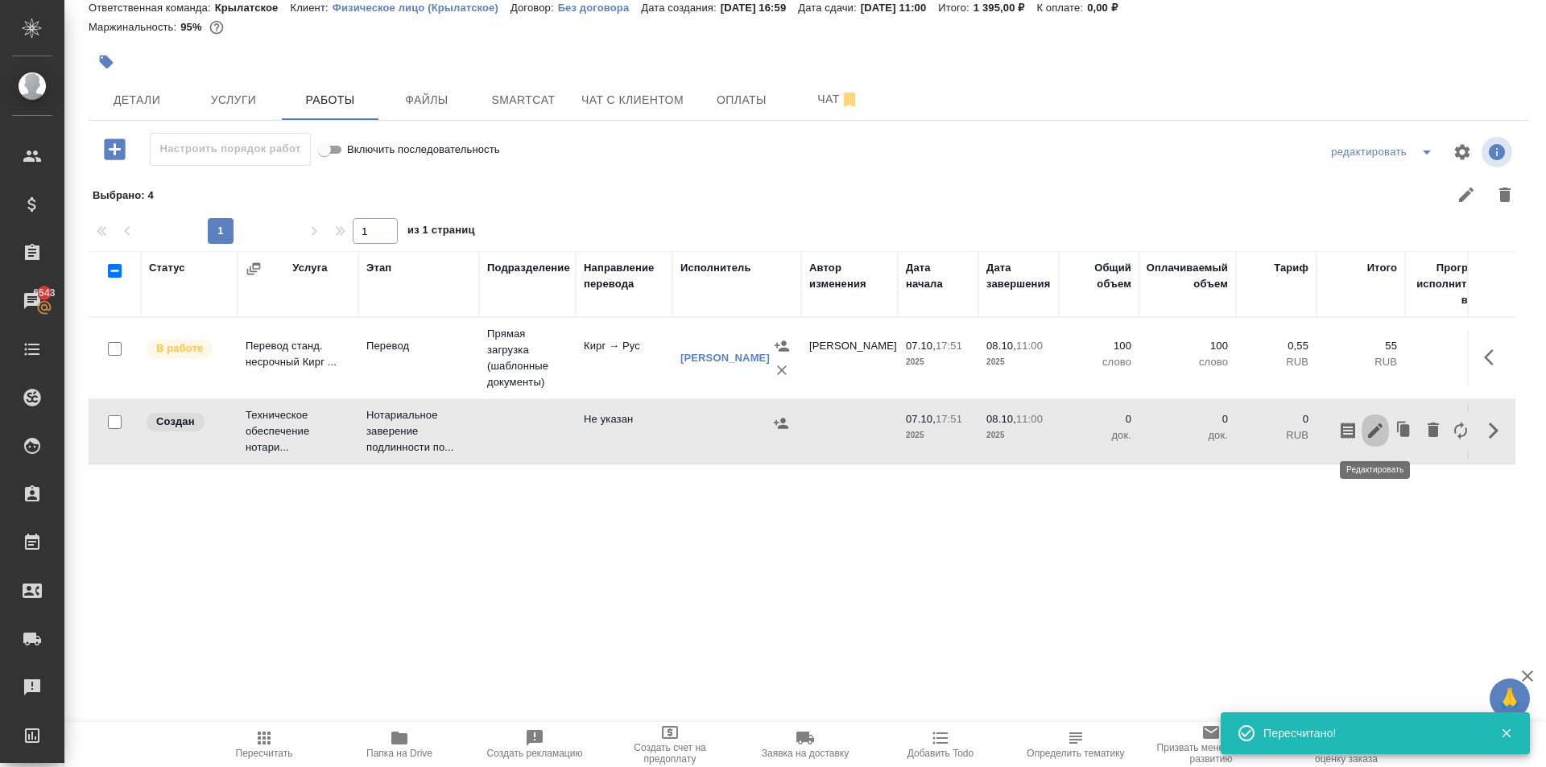
click at [1373, 435] on icon "button" at bounding box center [1374, 430] width 19 height 19
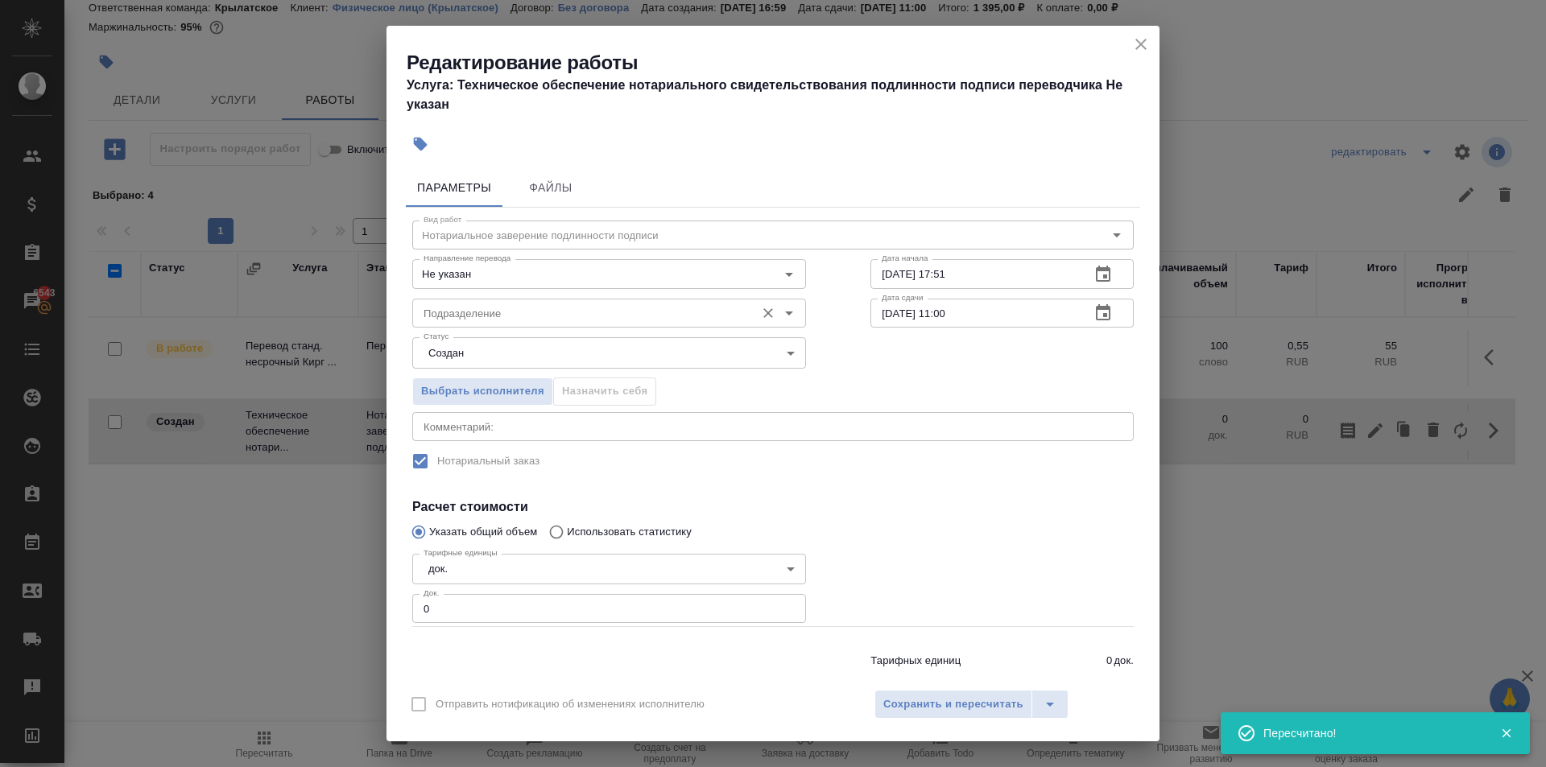
click at [609, 295] on div "Подразделение Подразделение" at bounding box center [609, 311] width 394 height 39
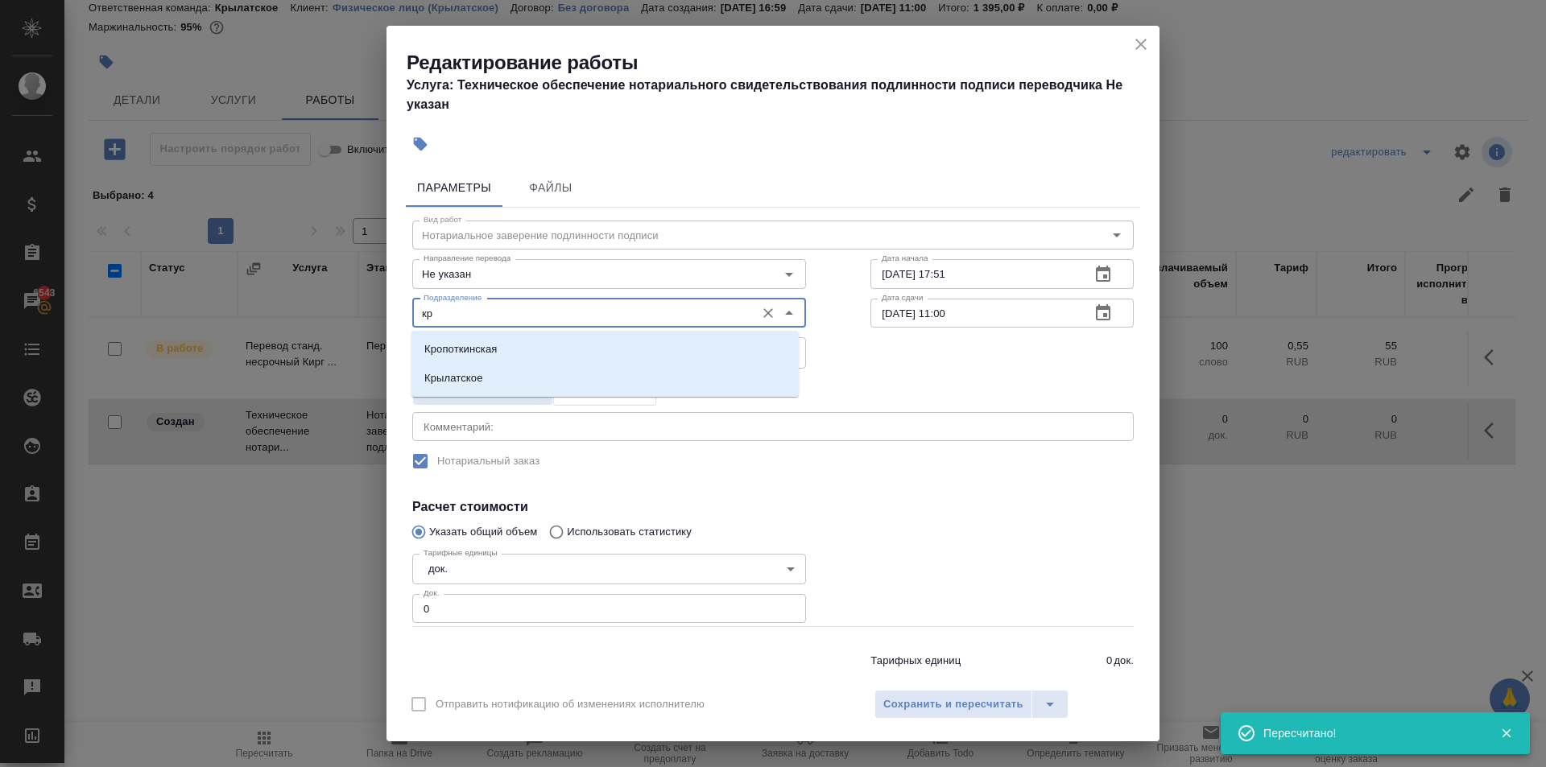
drag, startPoint x: 504, startPoint y: 386, endPoint x: 469, endPoint y: 465, distance: 85.7
click at [503, 387] on li "Крылатское" at bounding box center [604, 378] width 387 height 29
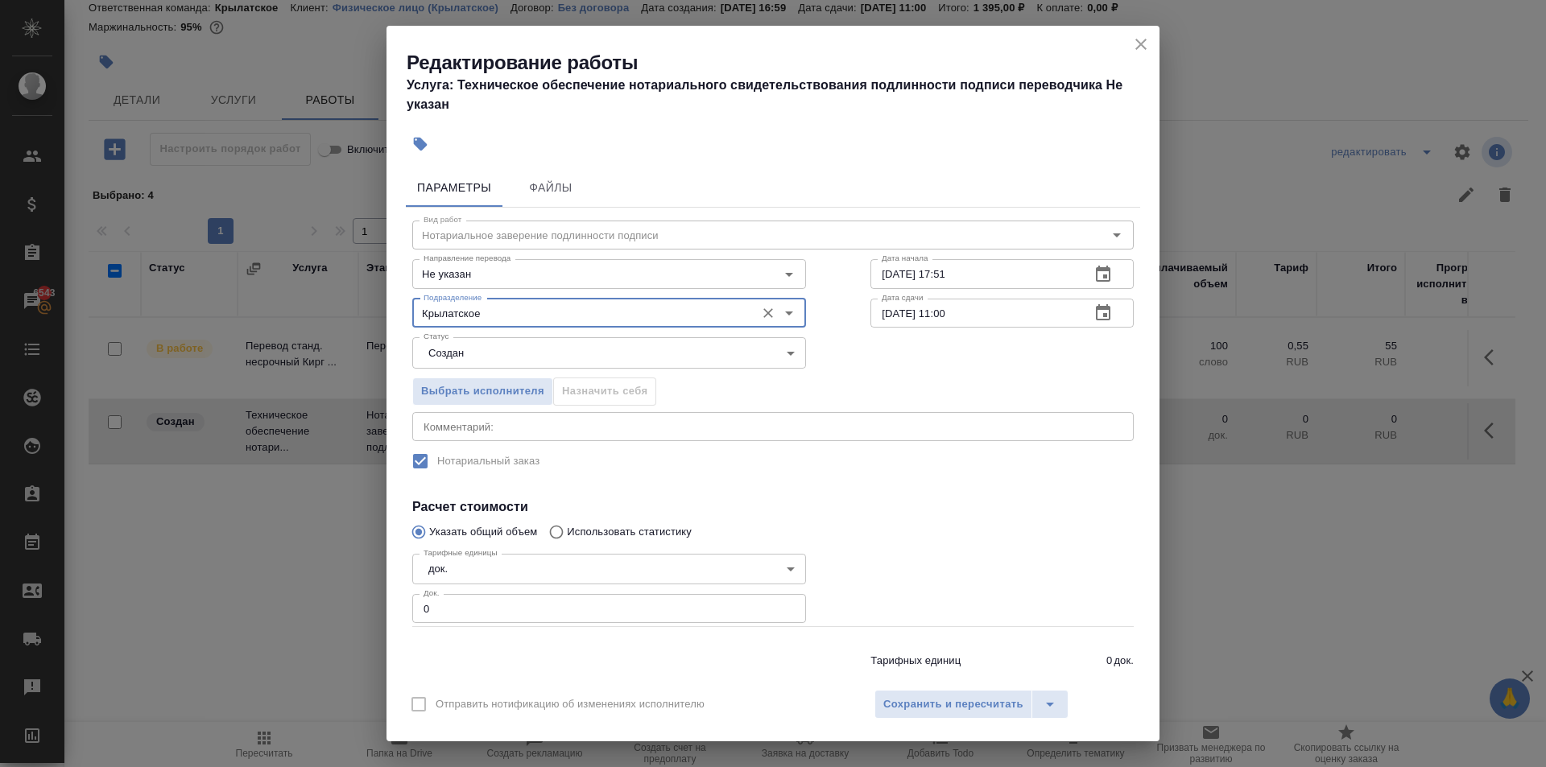
type input "Крылатское"
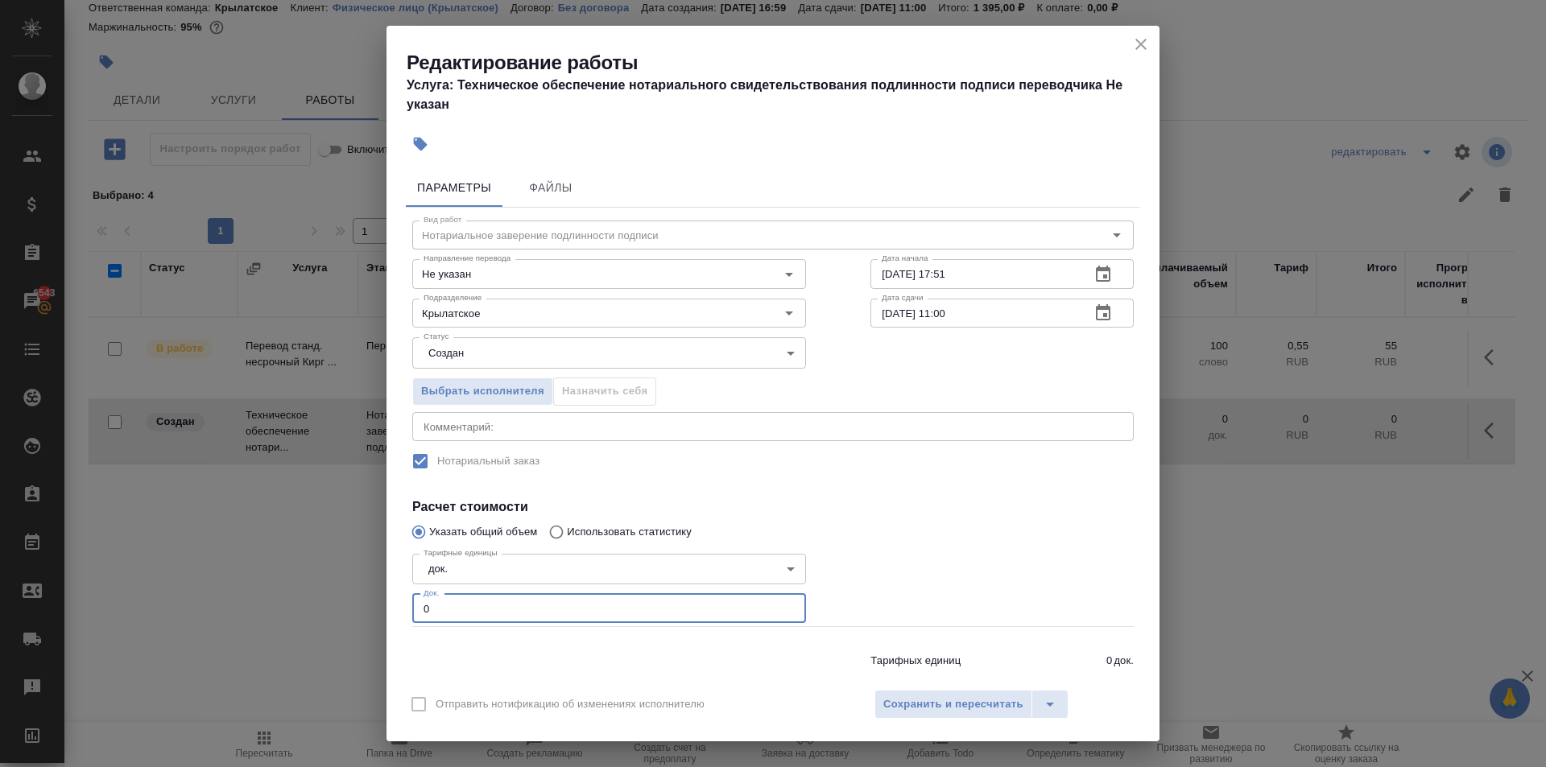
drag, startPoint x: 458, startPoint y: 605, endPoint x: 381, endPoint y: 614, distance: 77.9
click at [381, 614] on div "Редактирование работы Услуга: Техническое обеспечение нотариального свидетельст…" at bounding box center [773, 383] width 1546 height 767
type input "1"
click at [917, 699] on span "Сохранить и пересчитать" at bounding box center [953, 705] width 140 height 19
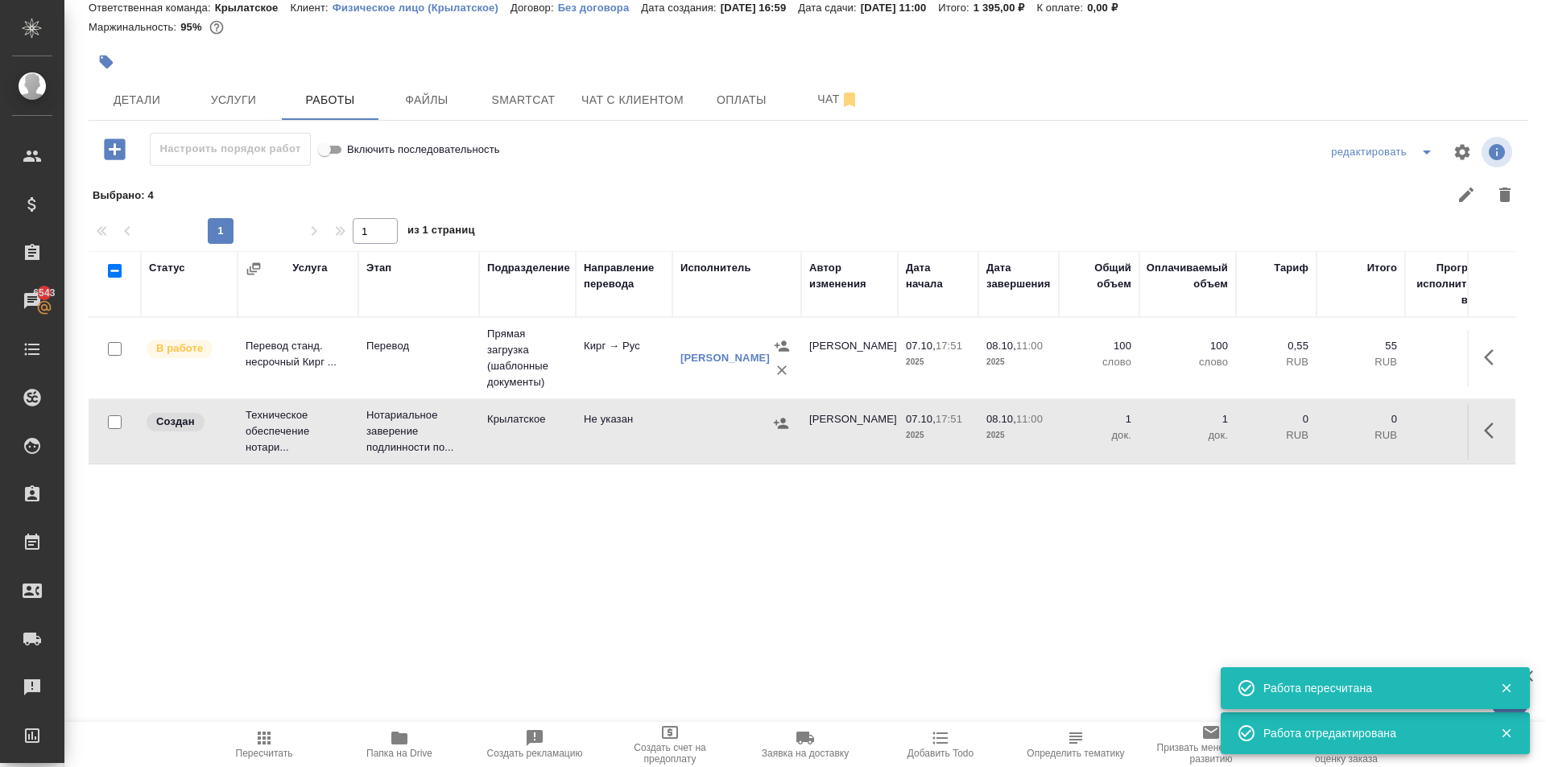
click at [776, 424] on icon "button" at bounding box center [781, 423] width 14 height 10
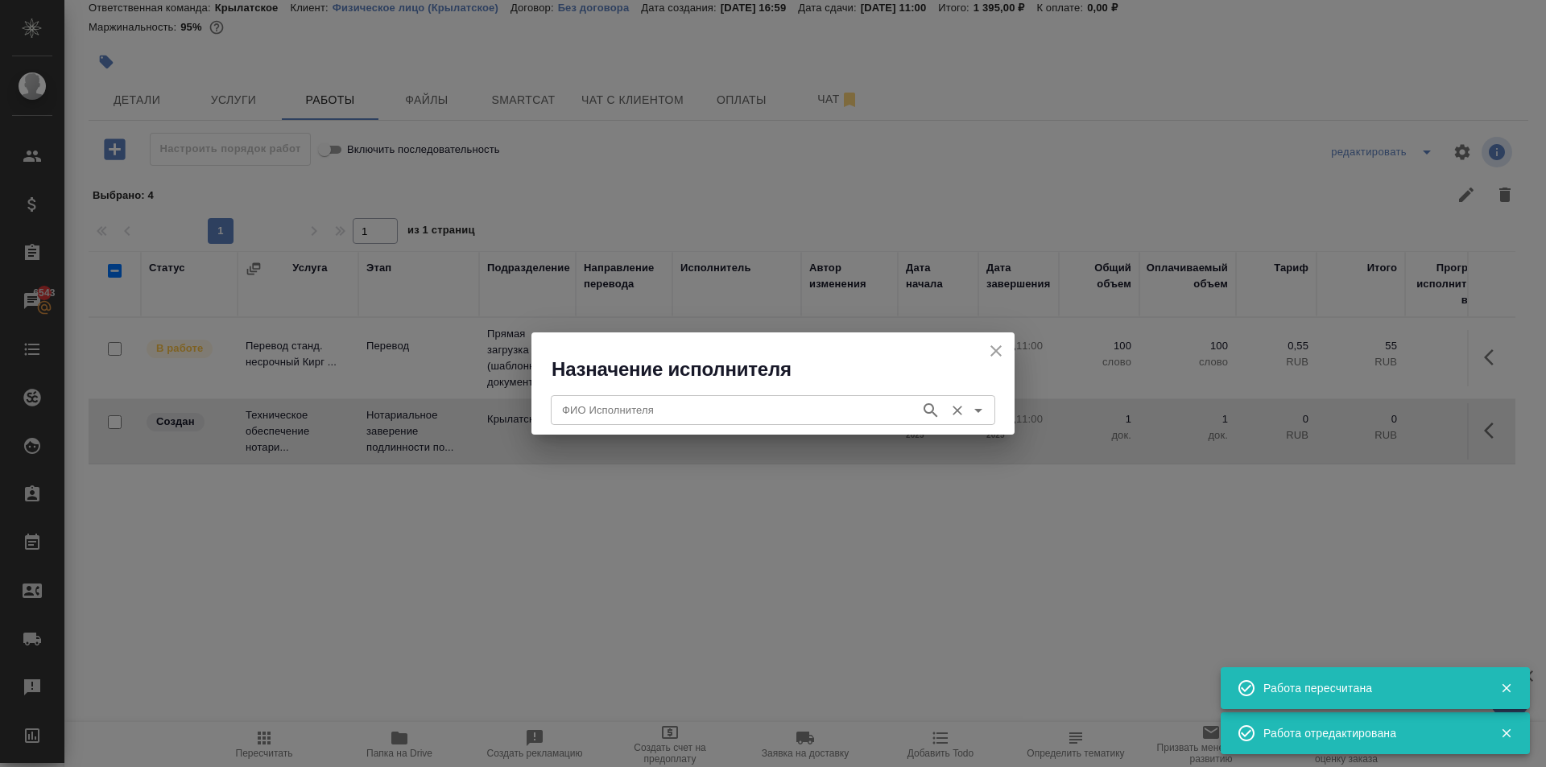
click at [712, 412] on input "ФИО Исполнителя" at bounding box center [733, 409] width 357 height 19
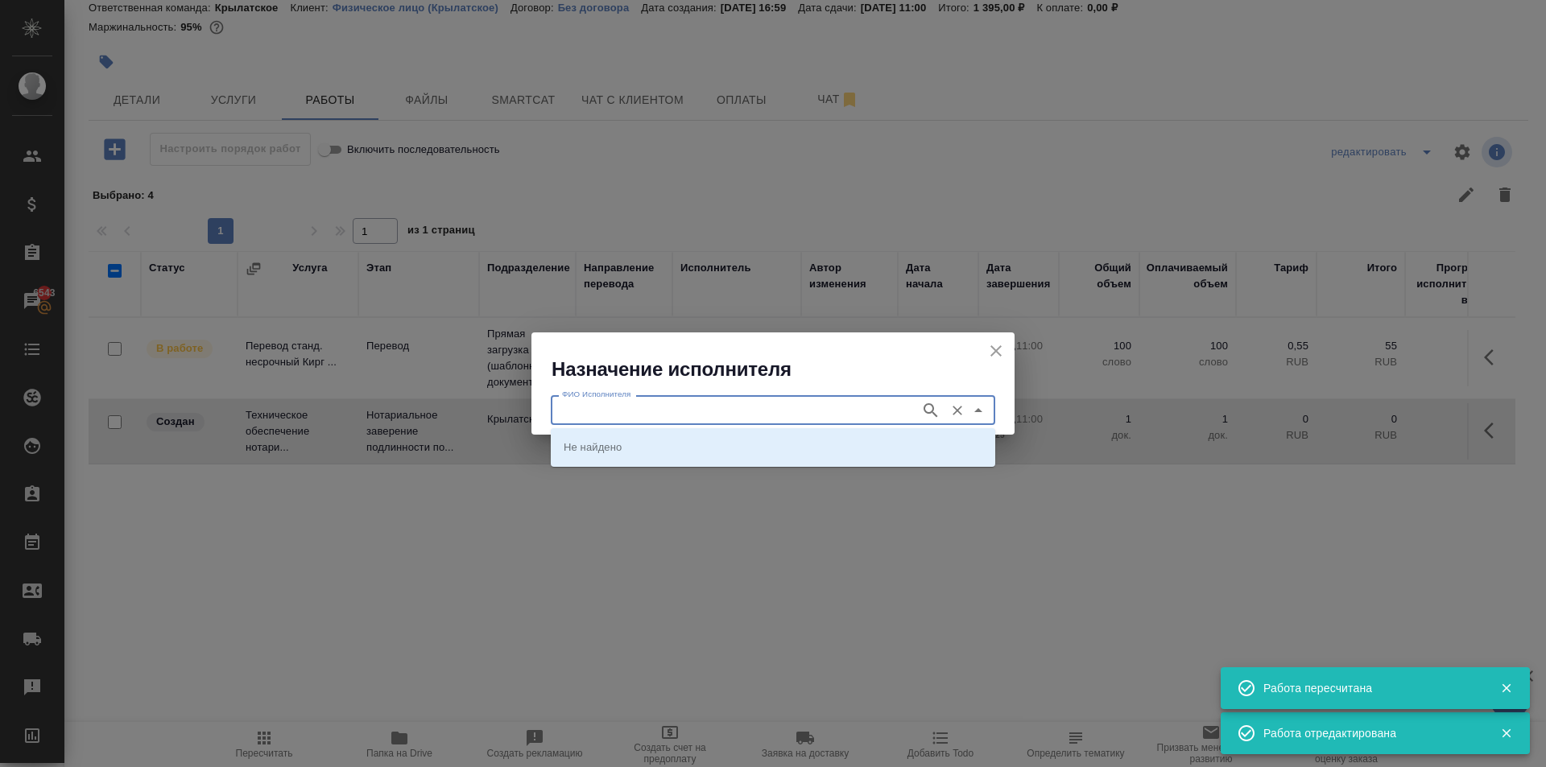
type input "и"
type input "мацу"
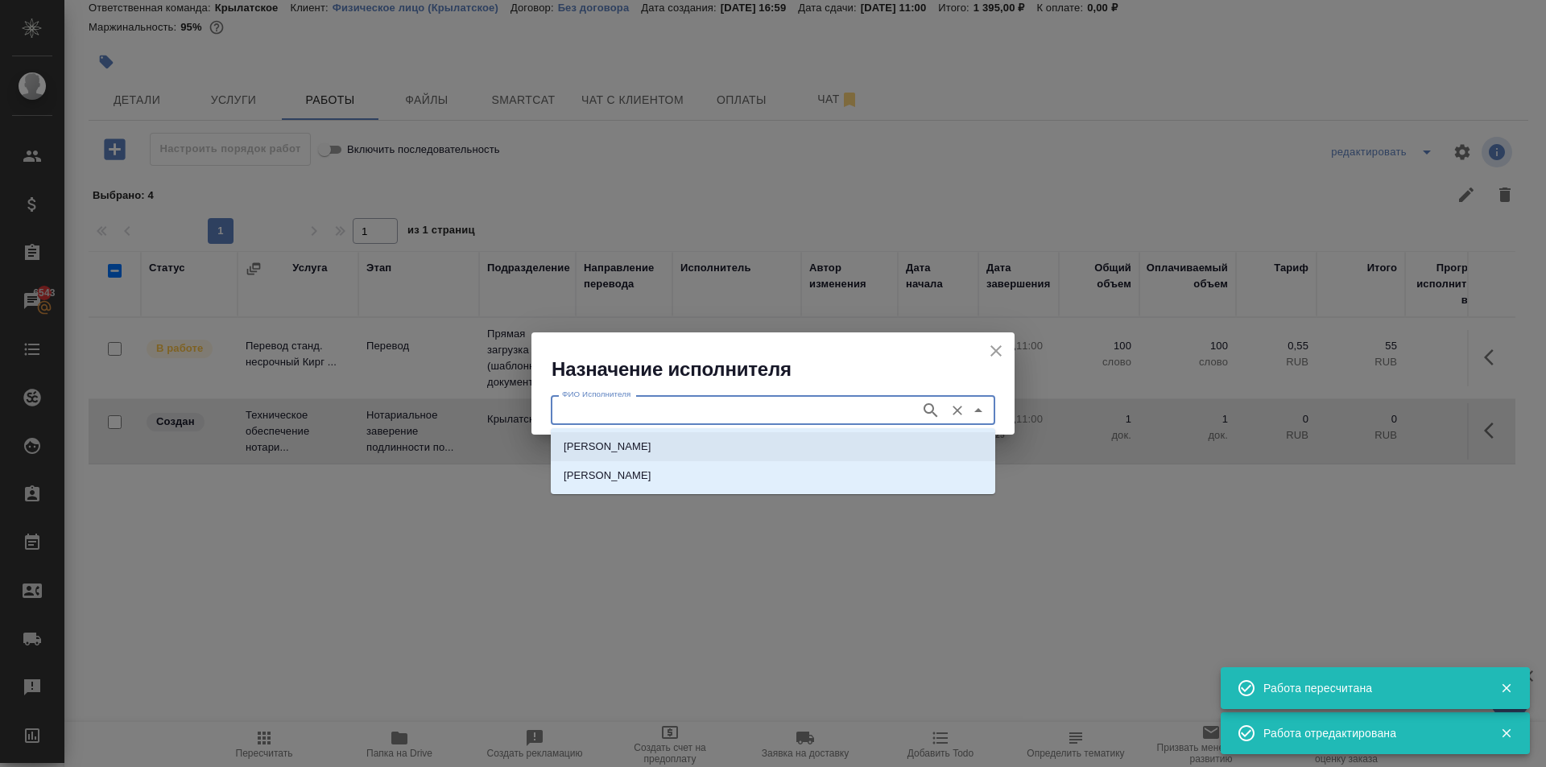
click at [807, 446] on li "НОТАРИУС Мацуленко Юлия Юрьевна" at bounding box center [773, 446] width 444 height 29
type input "НОТАРИУС Мацуленко Юлия Юрьевна"
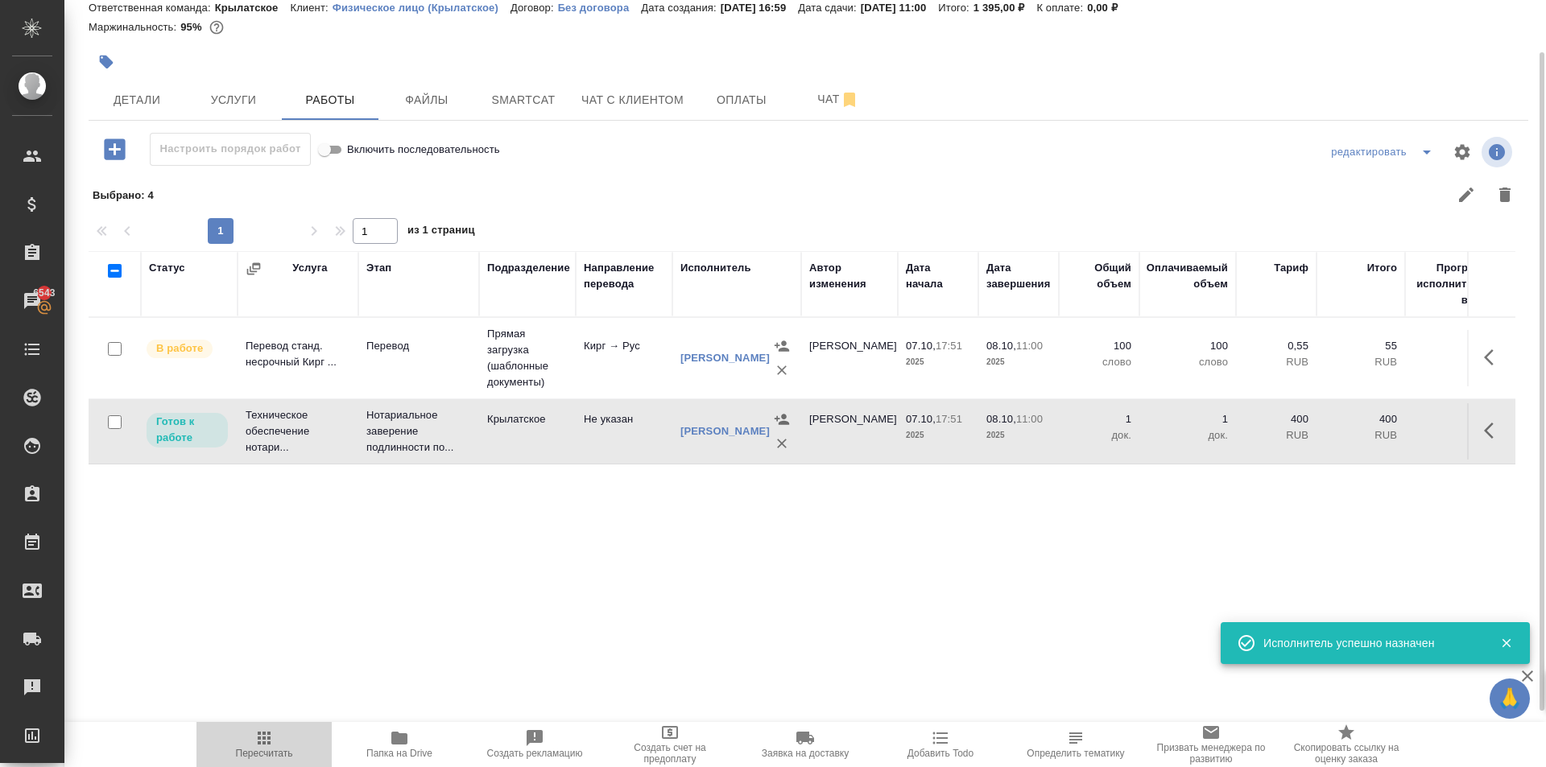
click at [243, 758] on span "Пересчитать" at bounding box center [264, 753] width 57 height 11
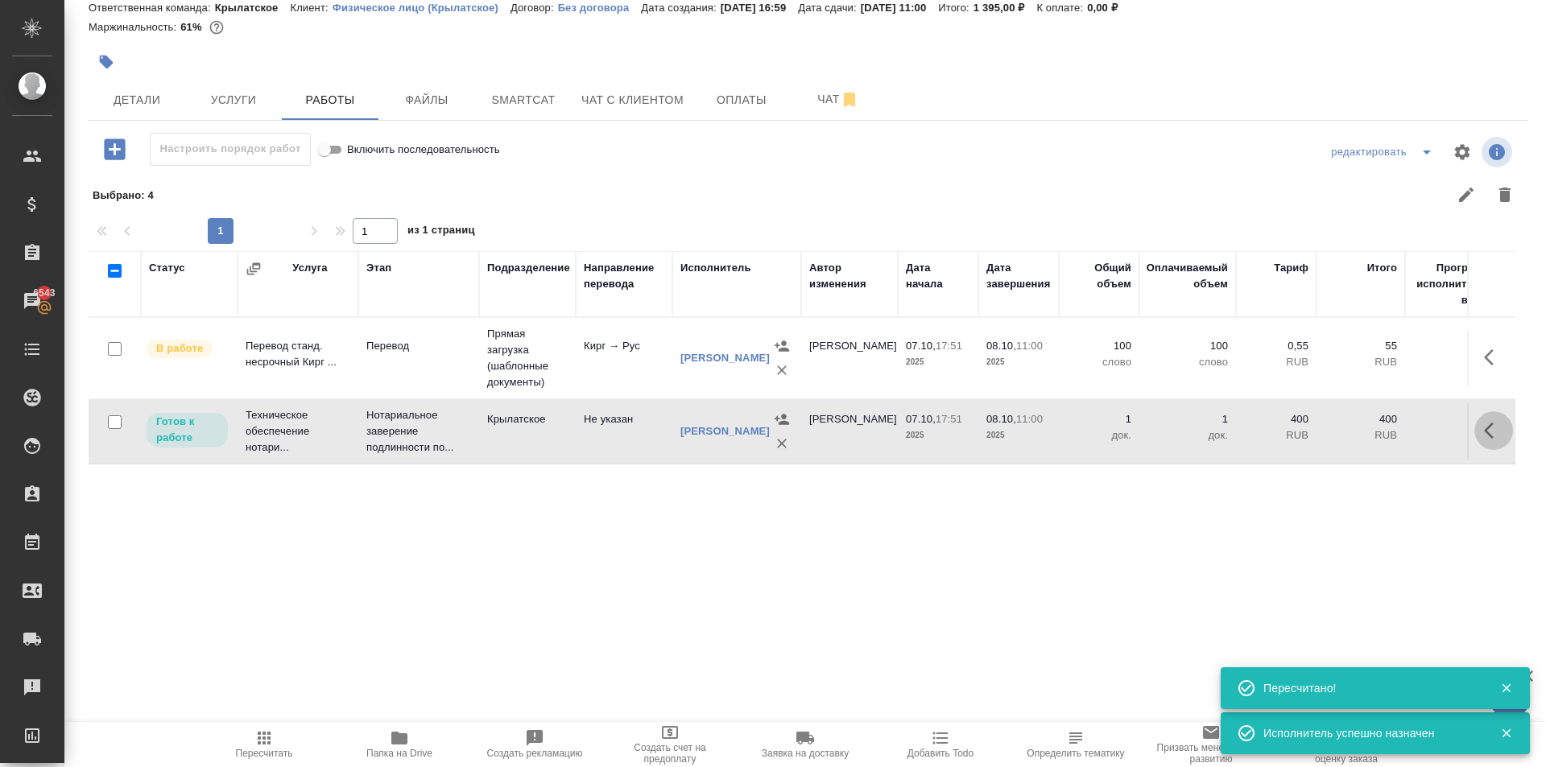
click at [1501, 448] on button "button" at bounding box center [1493, 430] width 39 height 39
click at [1380, 424] on icon "button" at bounding box center [1375, 430] width 14 height 14
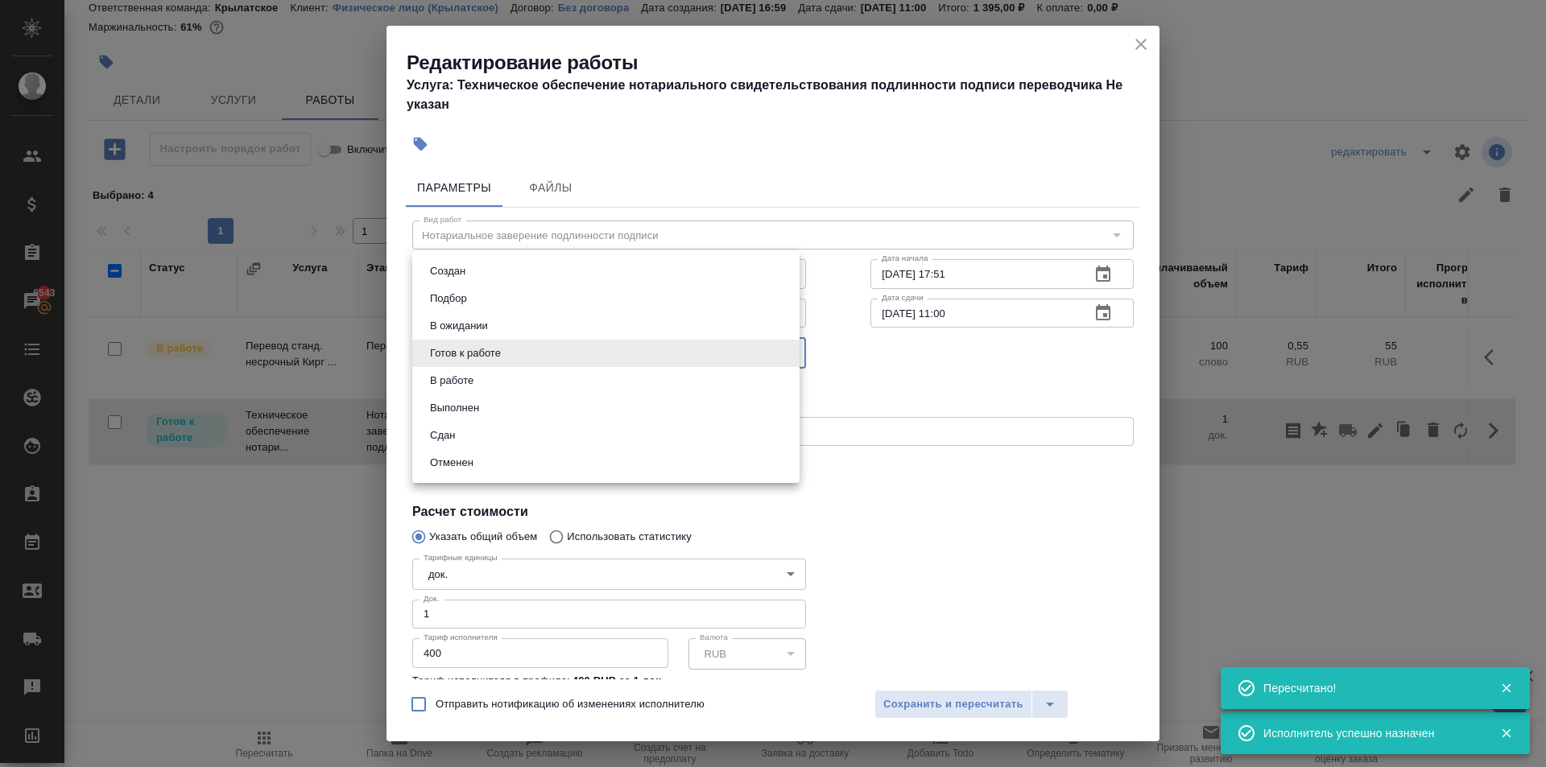
click at [485, 361] on body "🙏 .cls-1 fill:#fff; AWATERA Kasymov Timur Клиенты Спецификации Заказы 6543 Чаты…" at bounding box center [773, 383] width 1546 height 767
click at [446, 436] on button "Сдан" at bounding box center [442, 436] width 35 height 18
type input "closed"
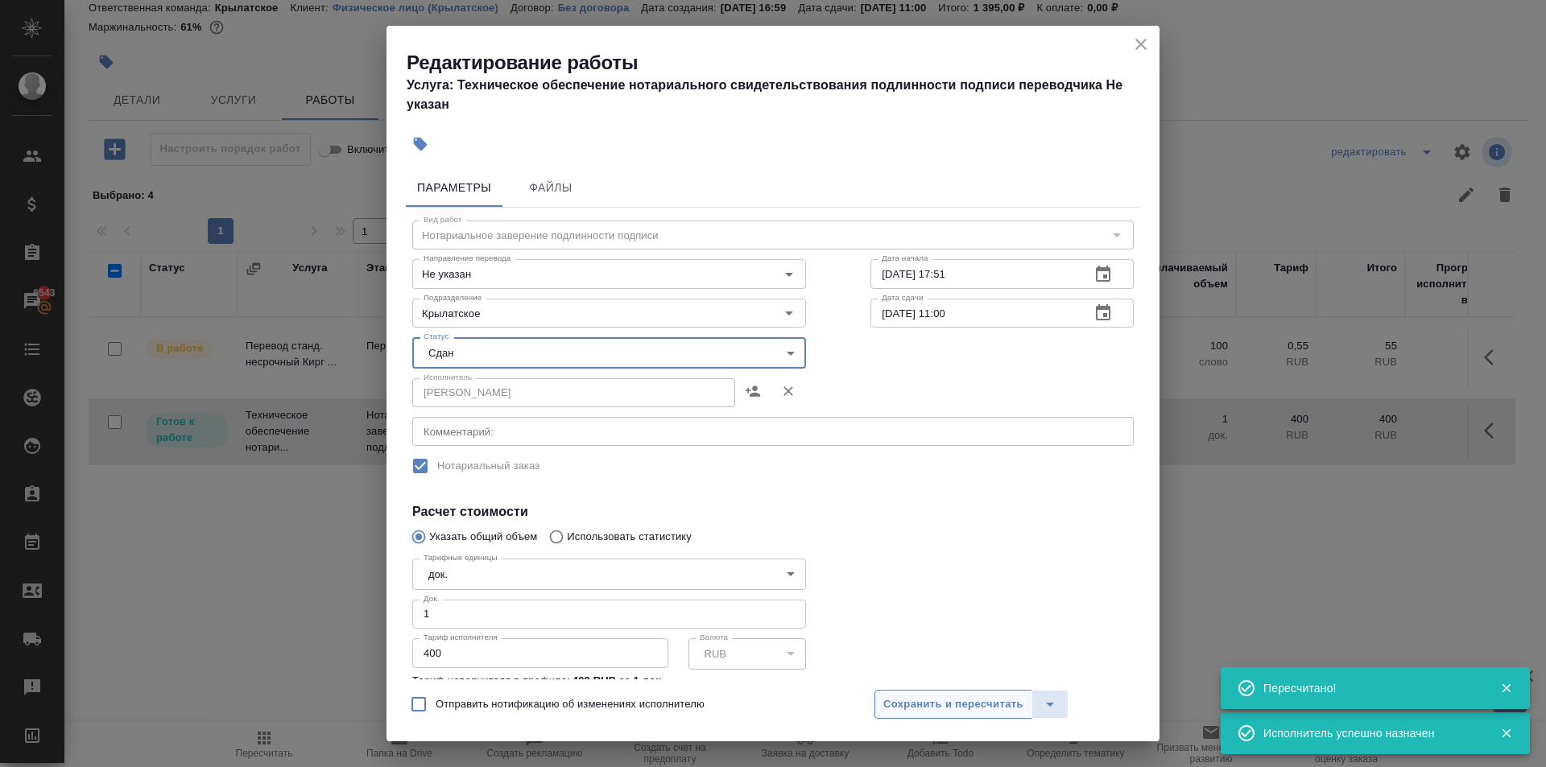
click at [898, 696] on span "Сохранить и пересчитать" at bounding box center [953, 705] width 140 height 19
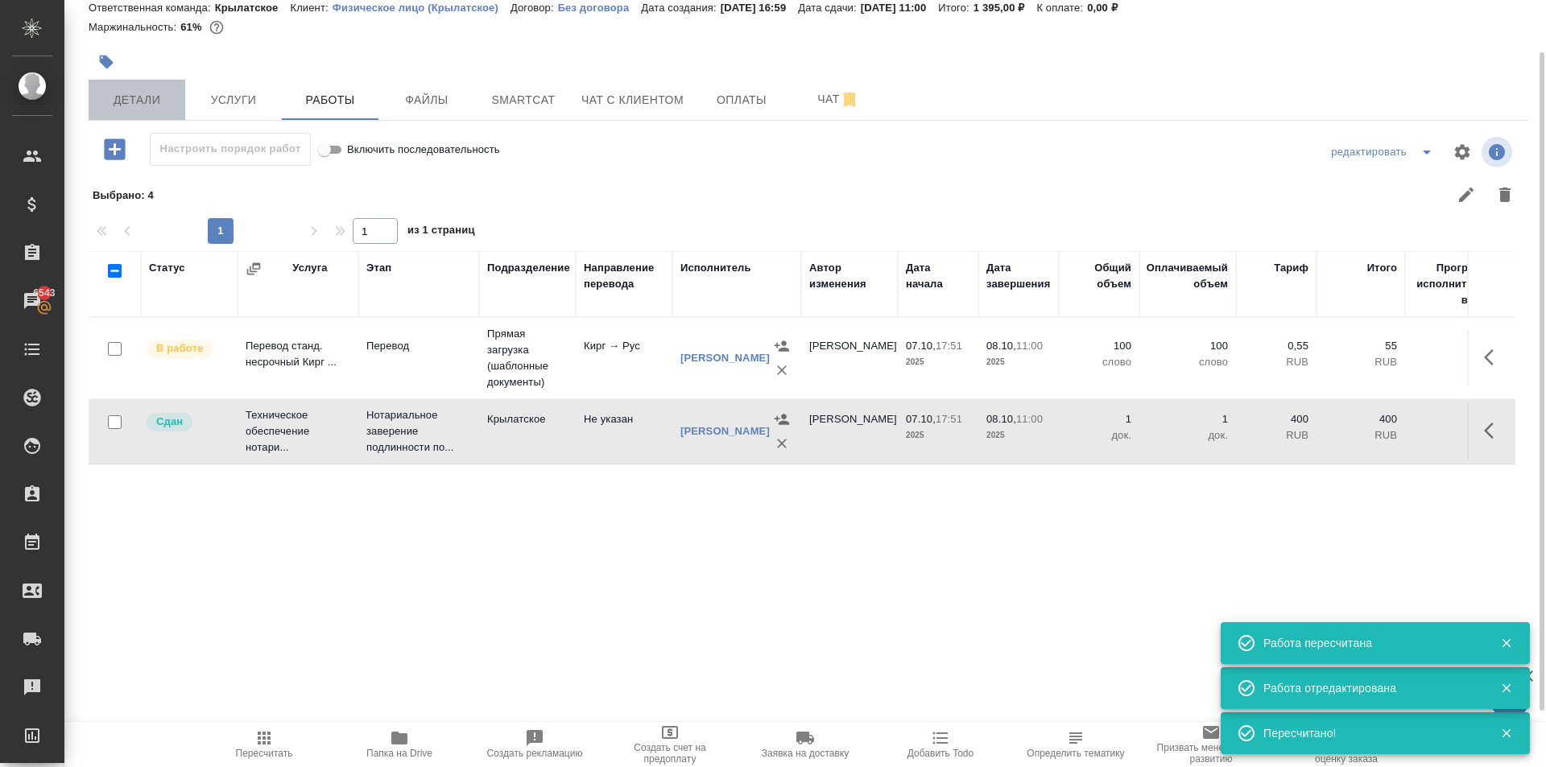
click at [154, 106] on span "Детали" at bounding box center [136, 100] width 77 height 20
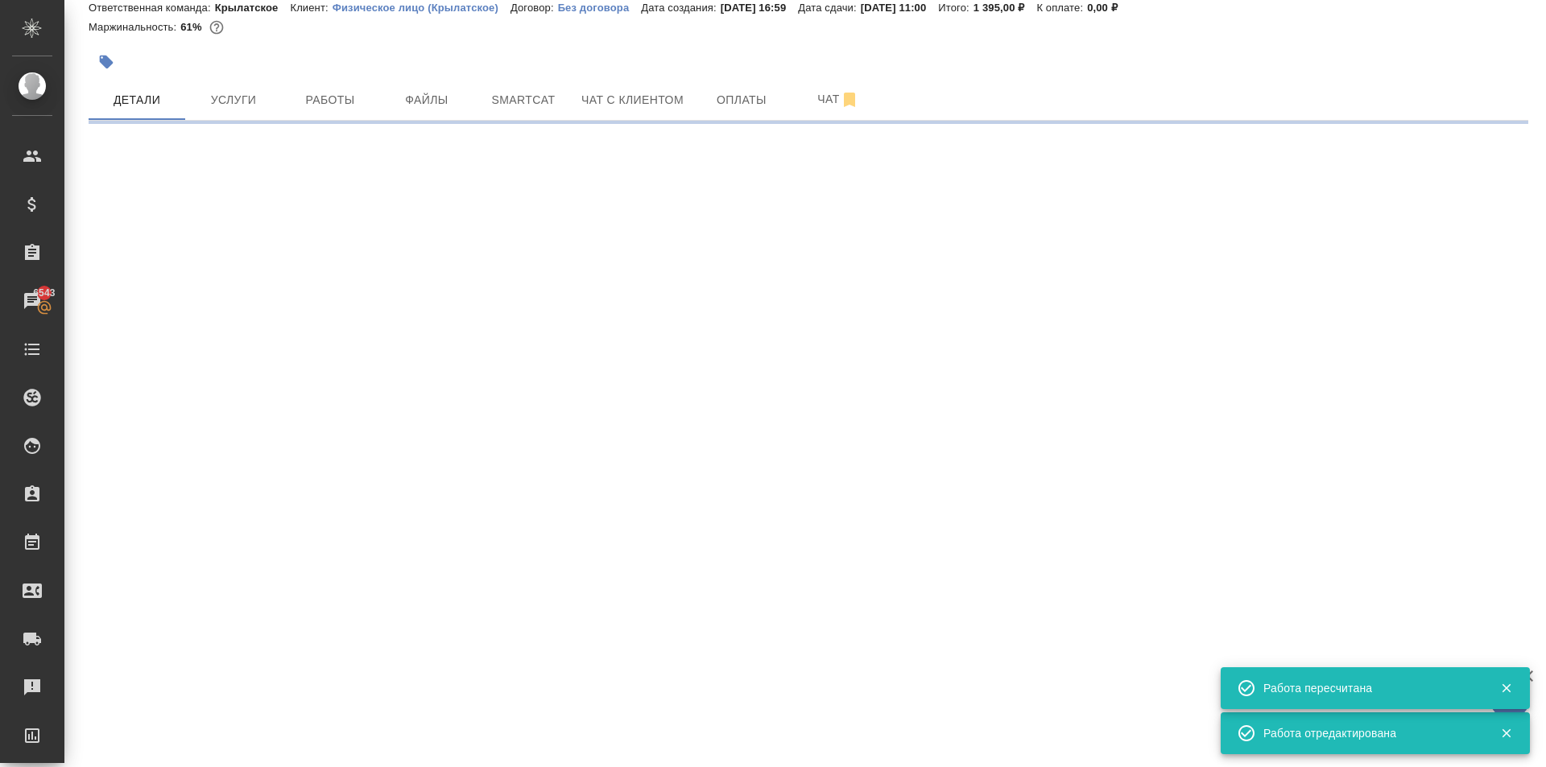
select select "RU"
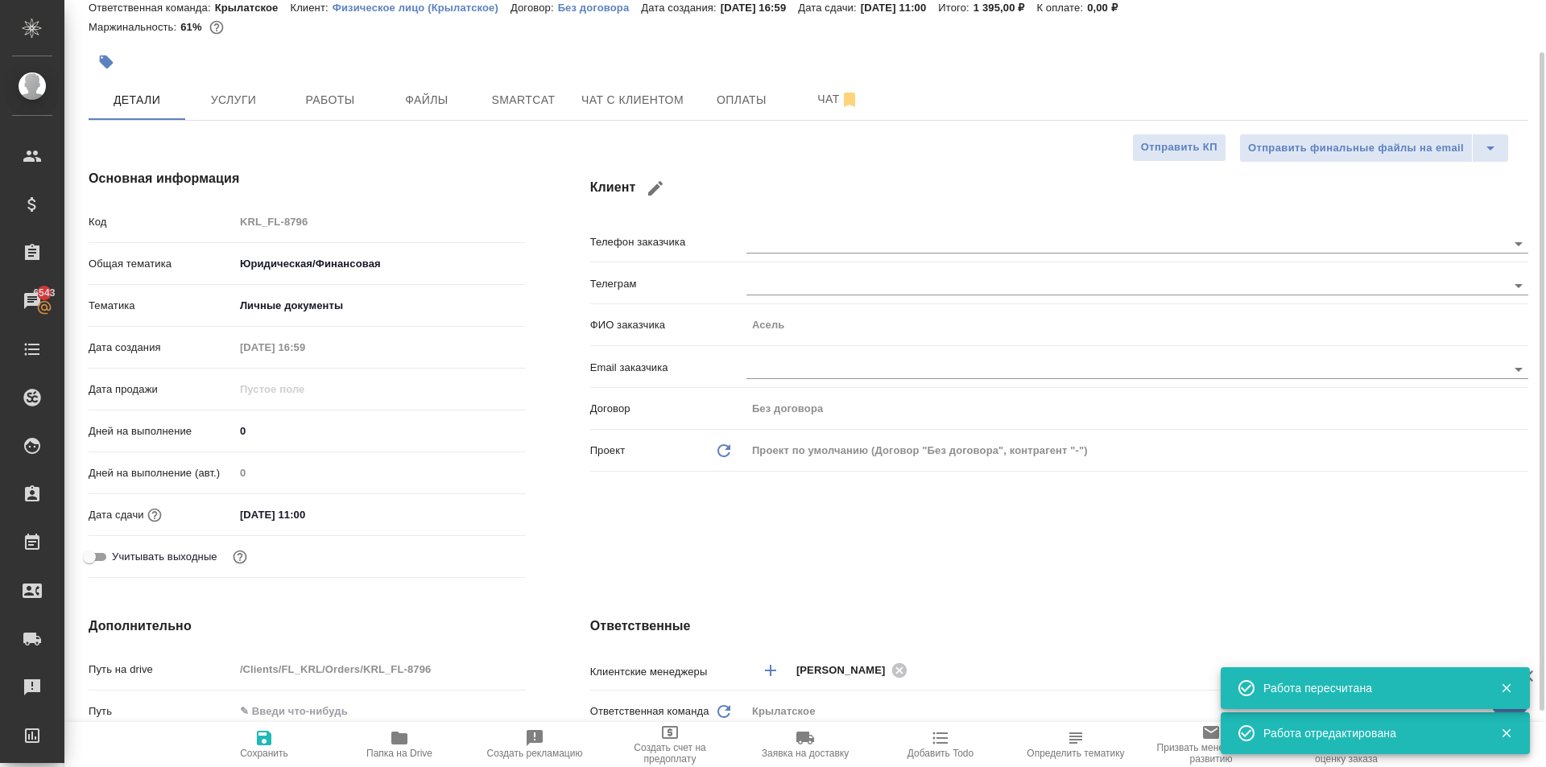
type textarea "x"
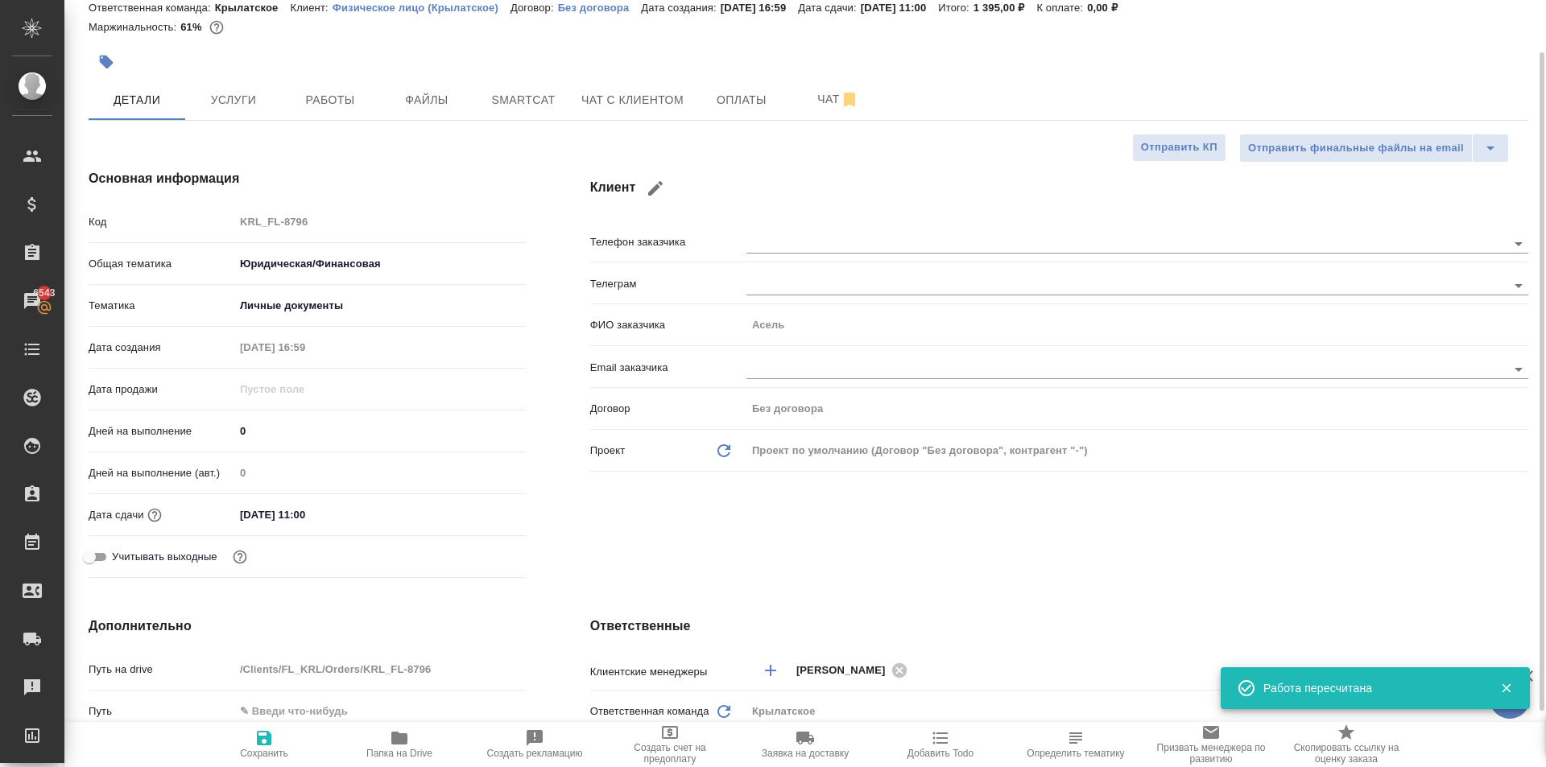
scroll to position [459, 0]
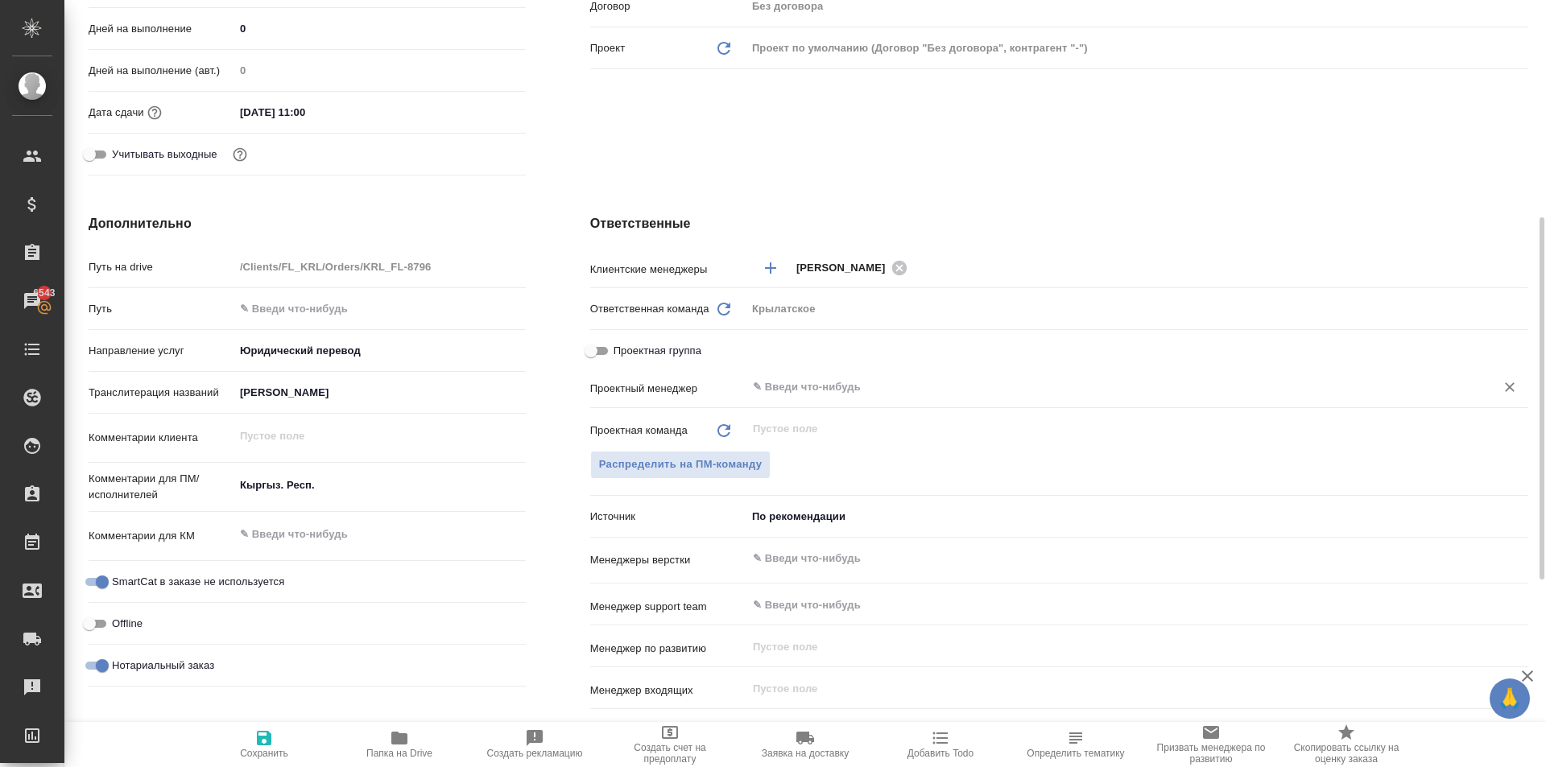
click at [780, 381] on input "text" at bounding box center [1110, 387] width 718 height 19
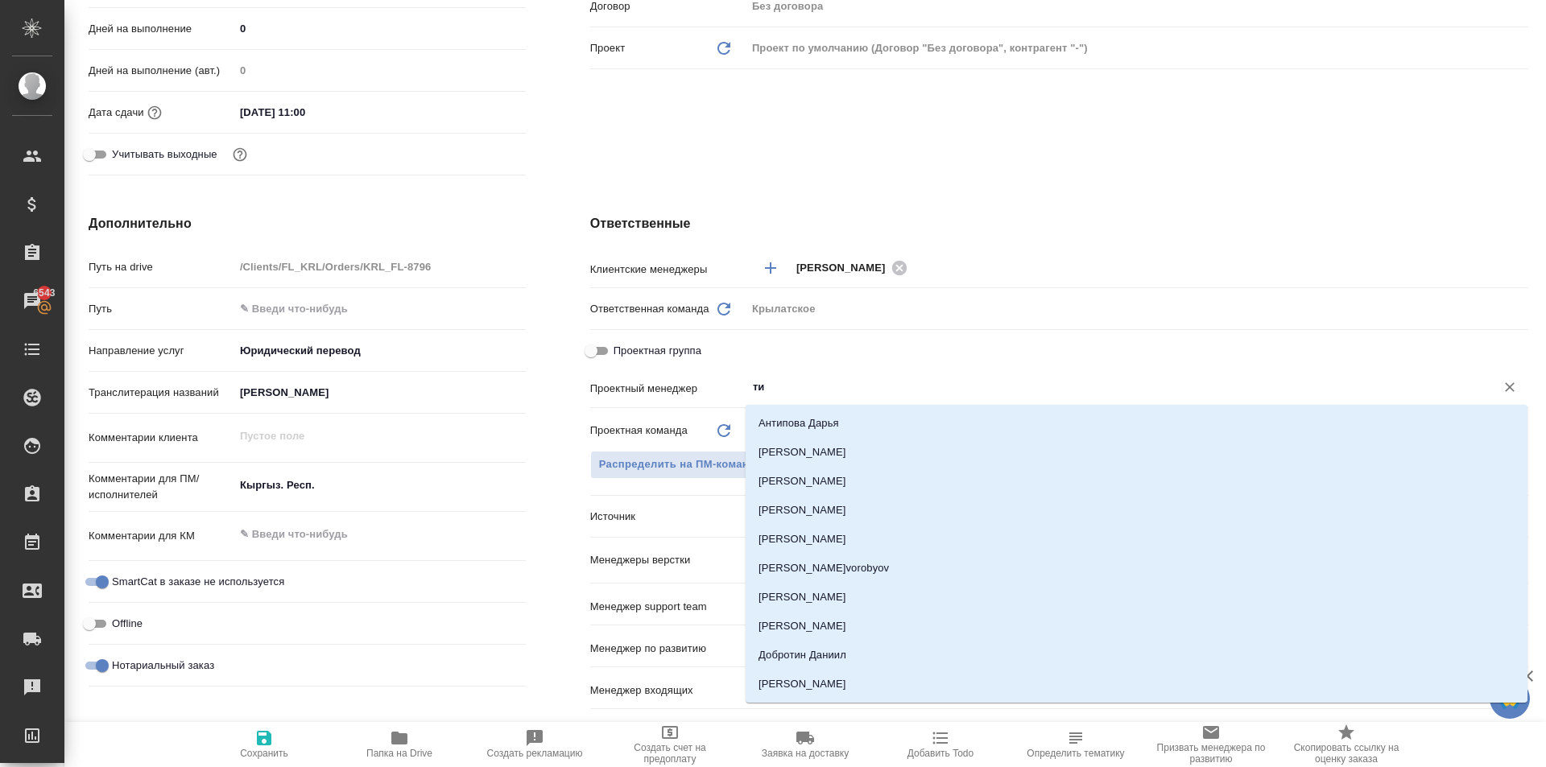
type input "тим"
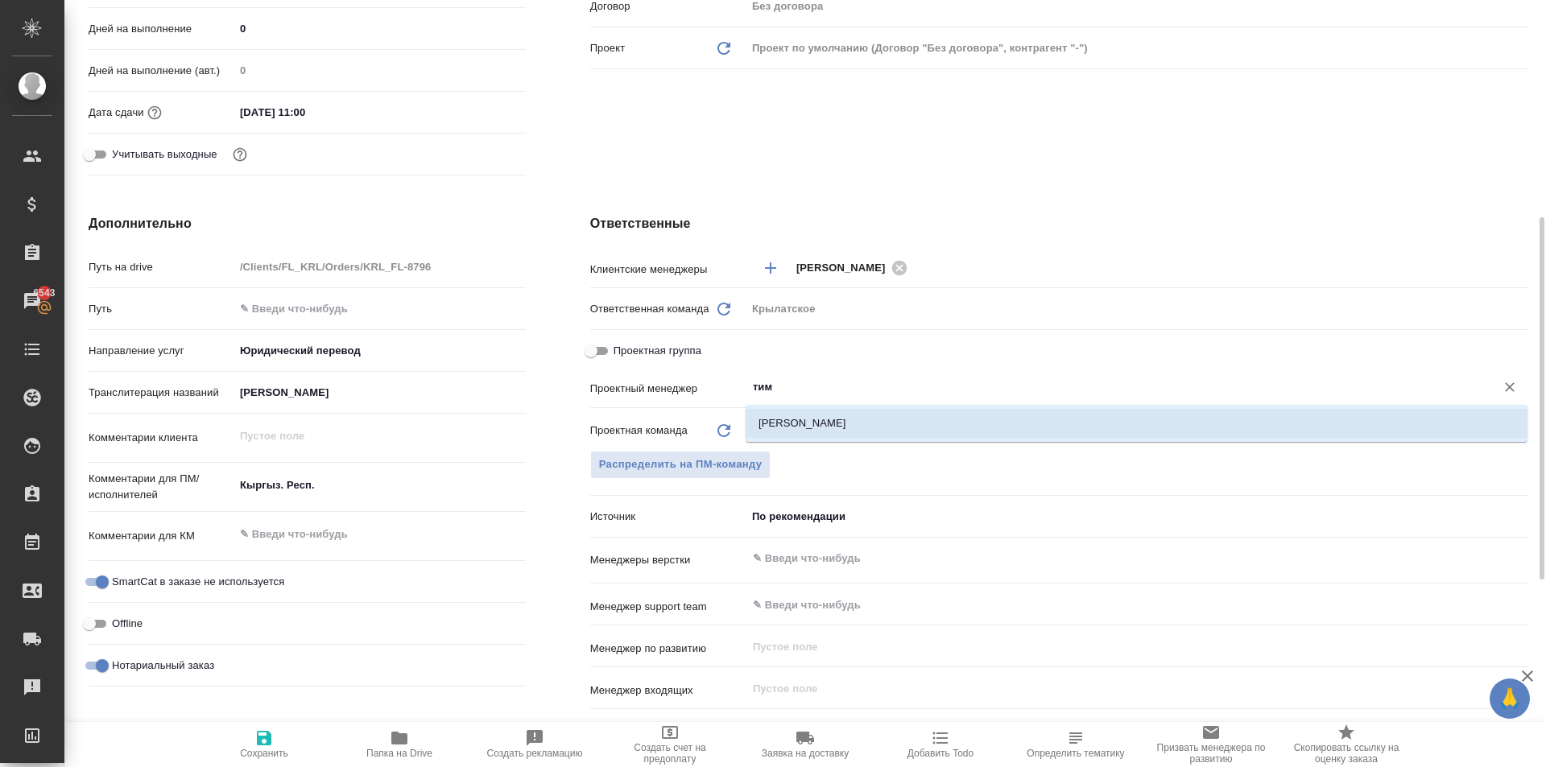
drag, startPoint x: 799, startPoint y: 413, endPoint x: 787, endPoint y: 423, distance: 16.6
click at [800, 413] on li "Касымов Тимур" at bounding box center [1136, 423] width 782 height 29
type textarea "x"
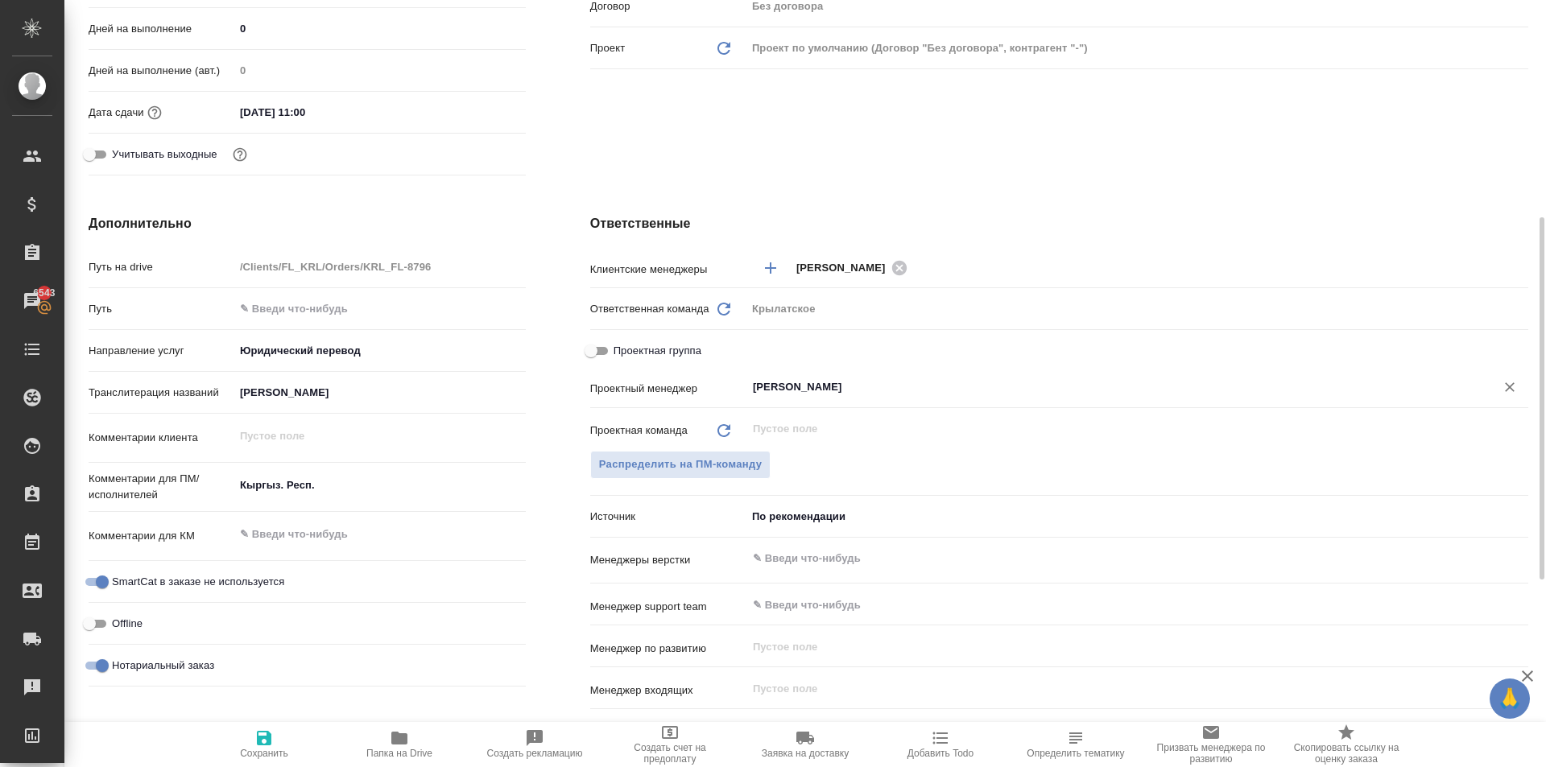
type input "Касымов Тимур"
click at [258, 751] on span "Сохранить" at bounding box center [264, 753] width 48 height 11
type textarea "x"
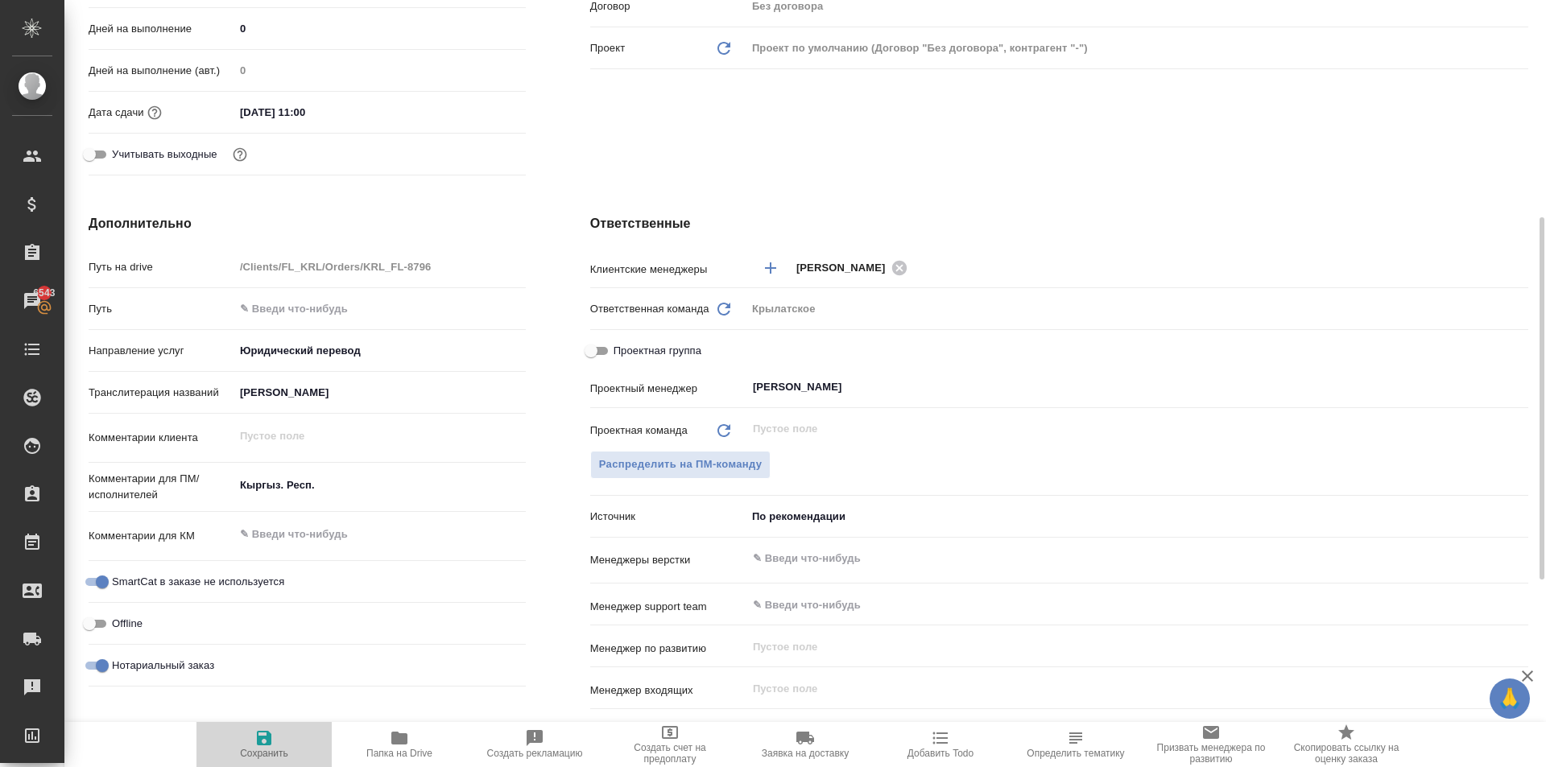
type textarea "x"
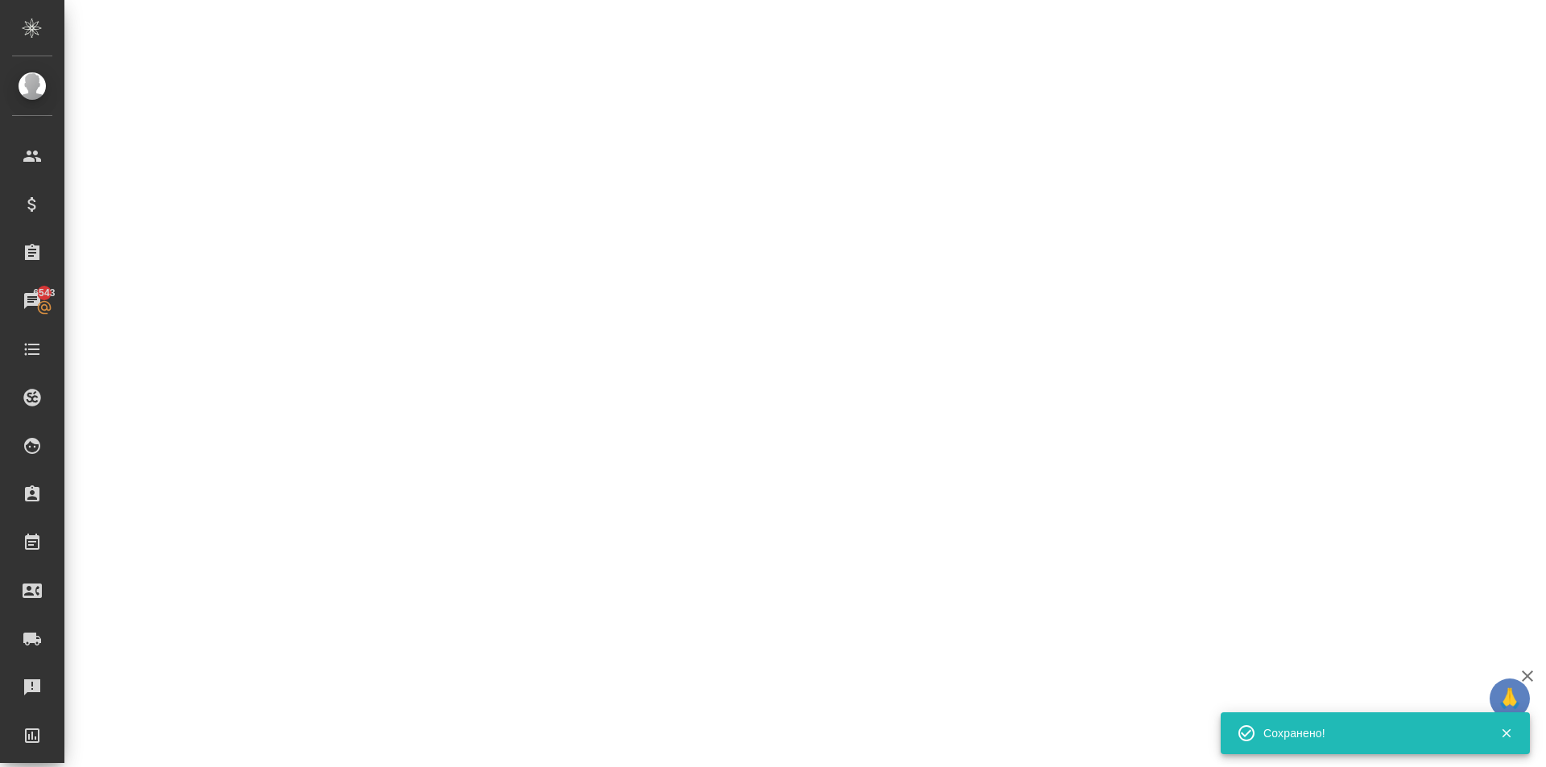
scroll to position [0, 0]
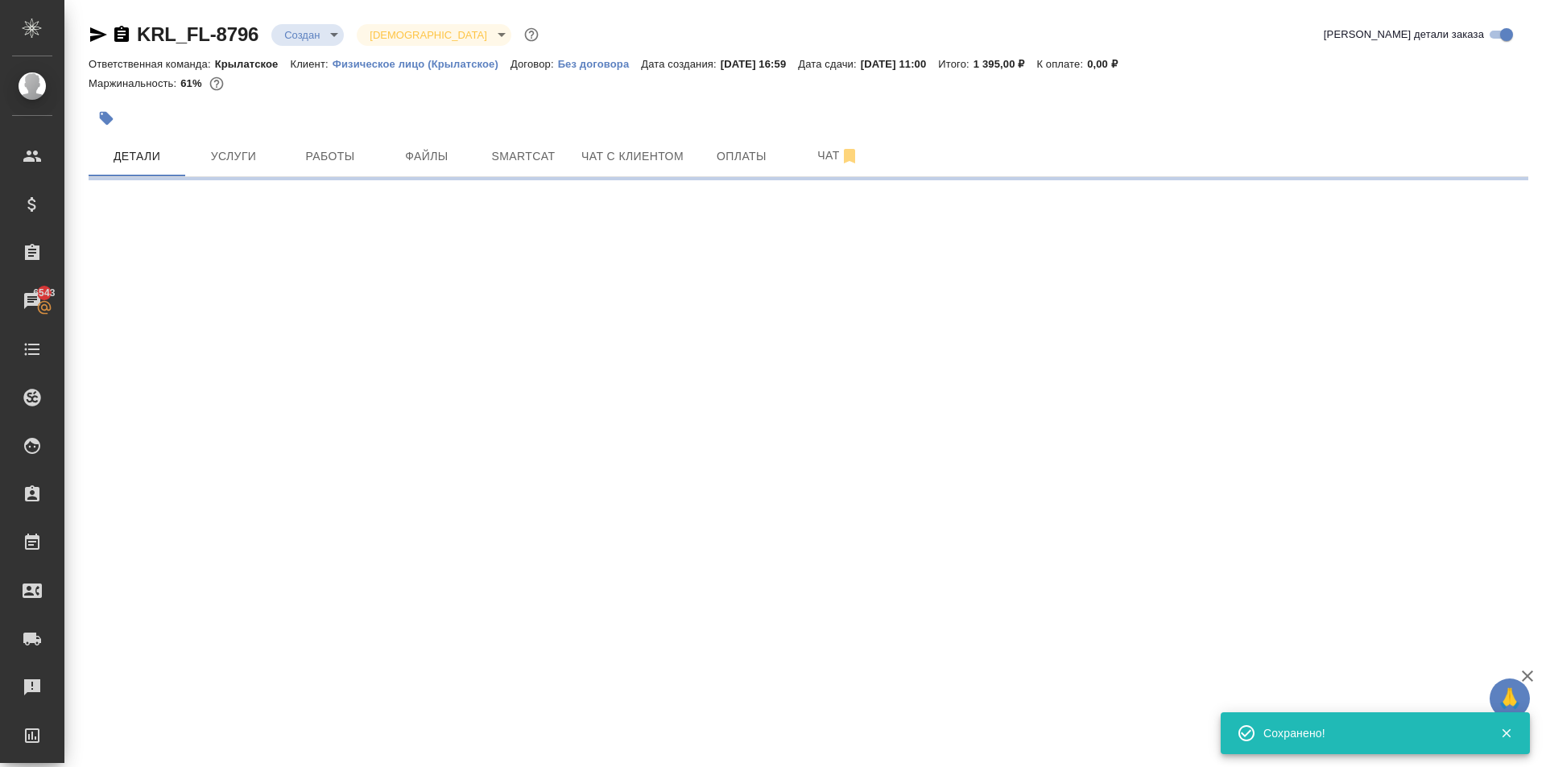
select select "RU"
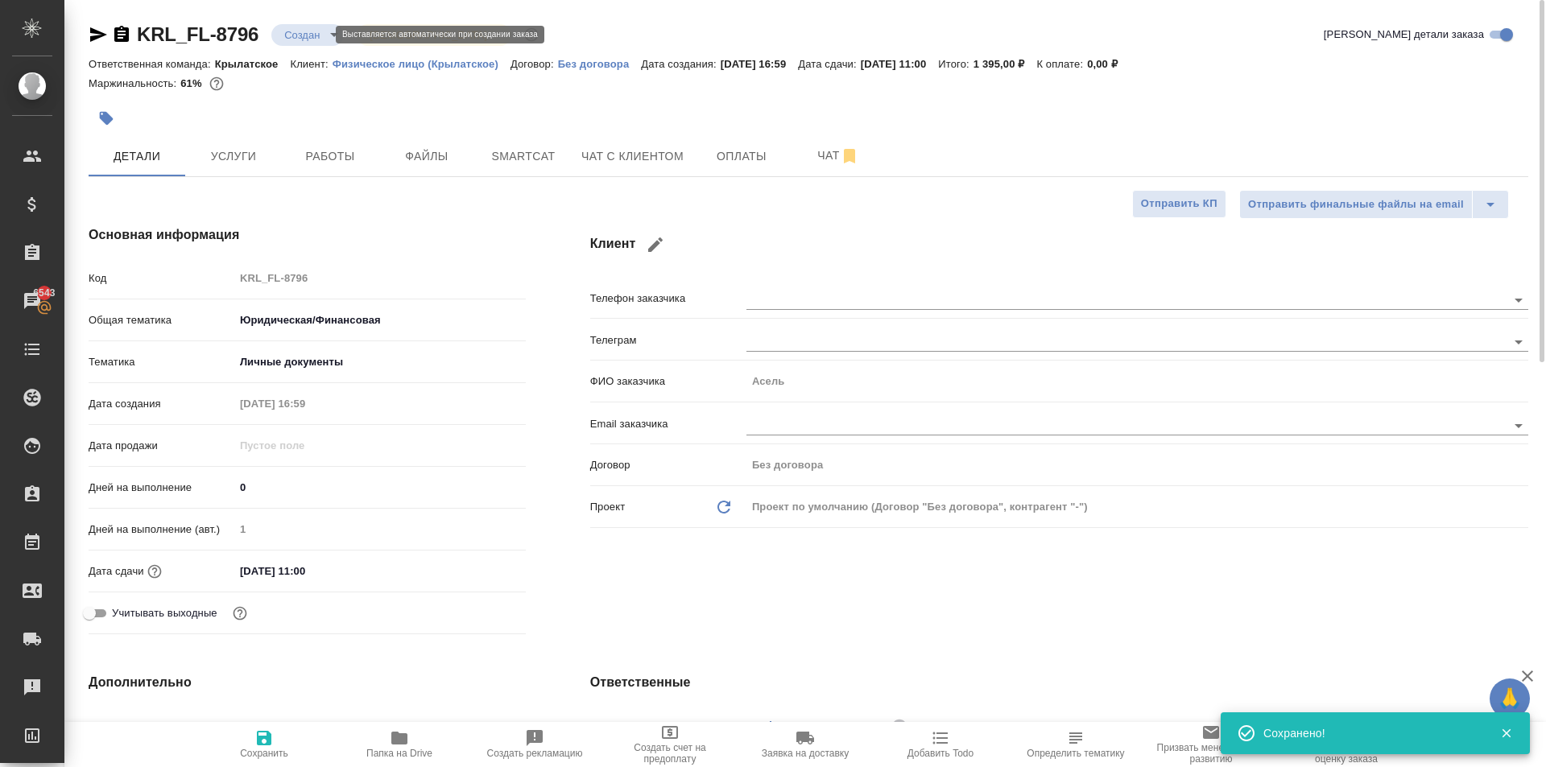
type textarea "x"
click at [324, 39] on body "🙏 .cls-1 fill:#fff; AWATERA Kasymov Timur Клиенты Спецификации Заказы 6543 Чаты…" at bounding box center [773, 383] width 1546 height 767
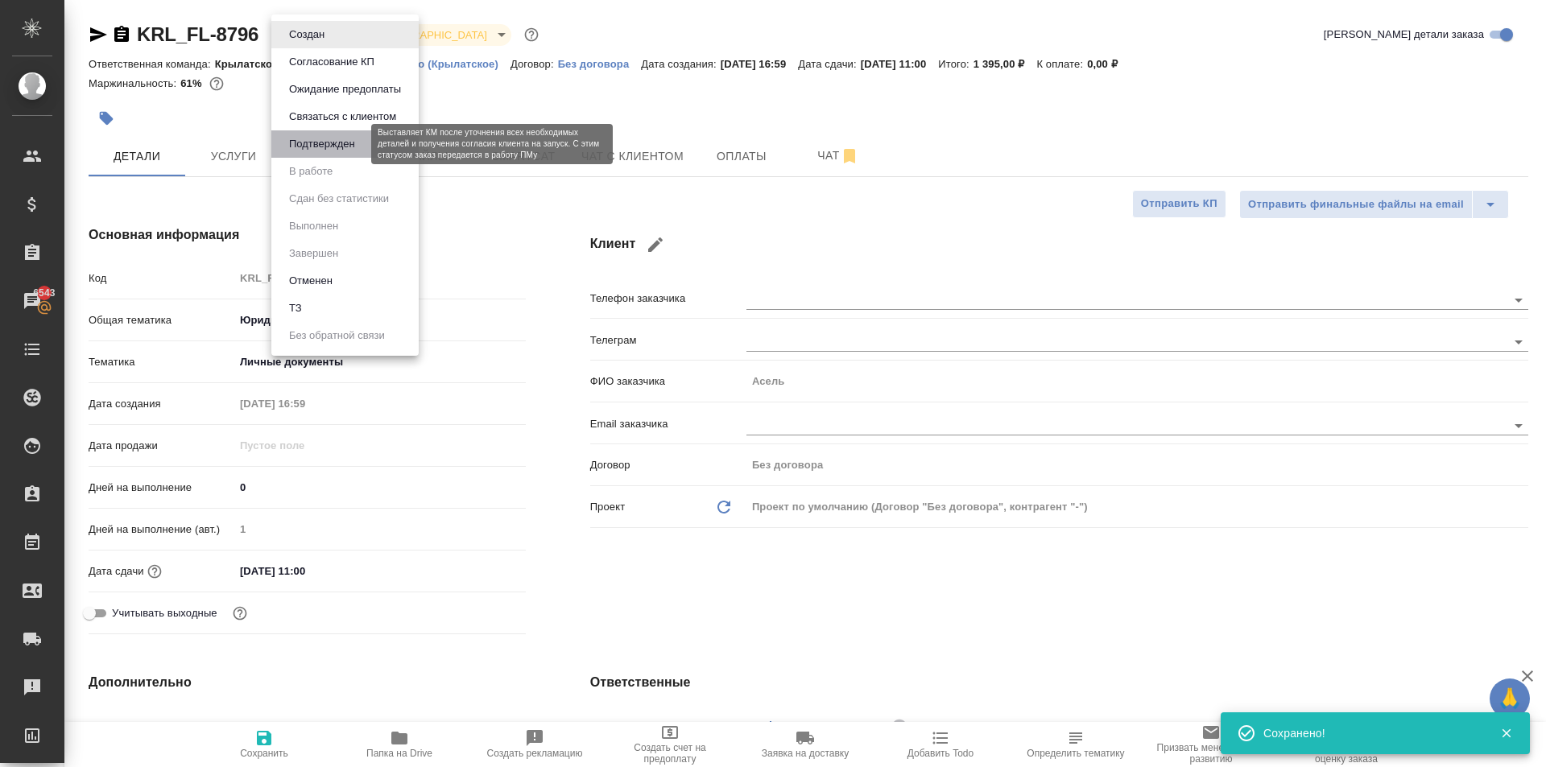
click at [341, 147] on button "Подтвержден" at bounding box center [322, 144] width 76 height 18
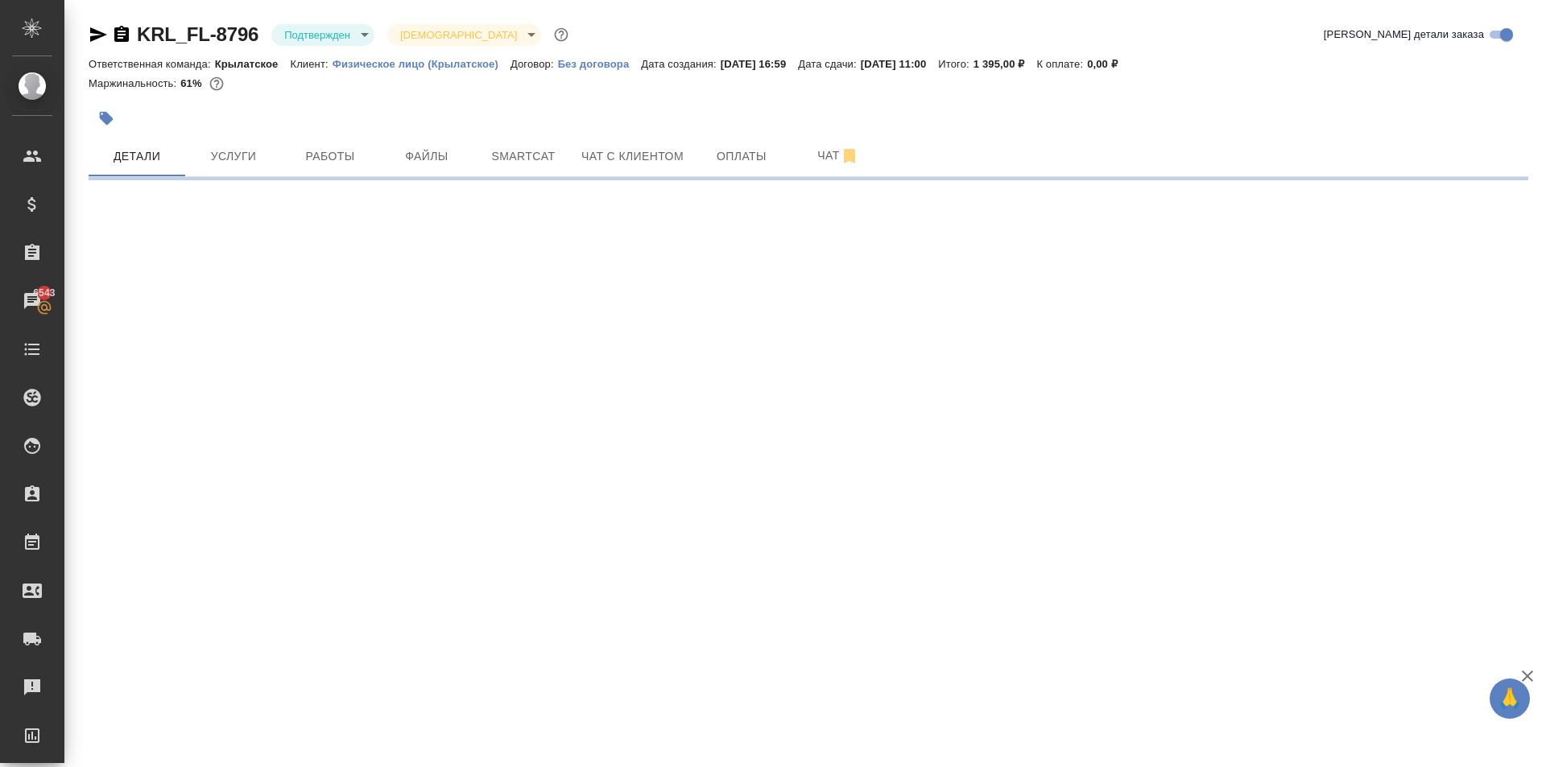
select select "RU"
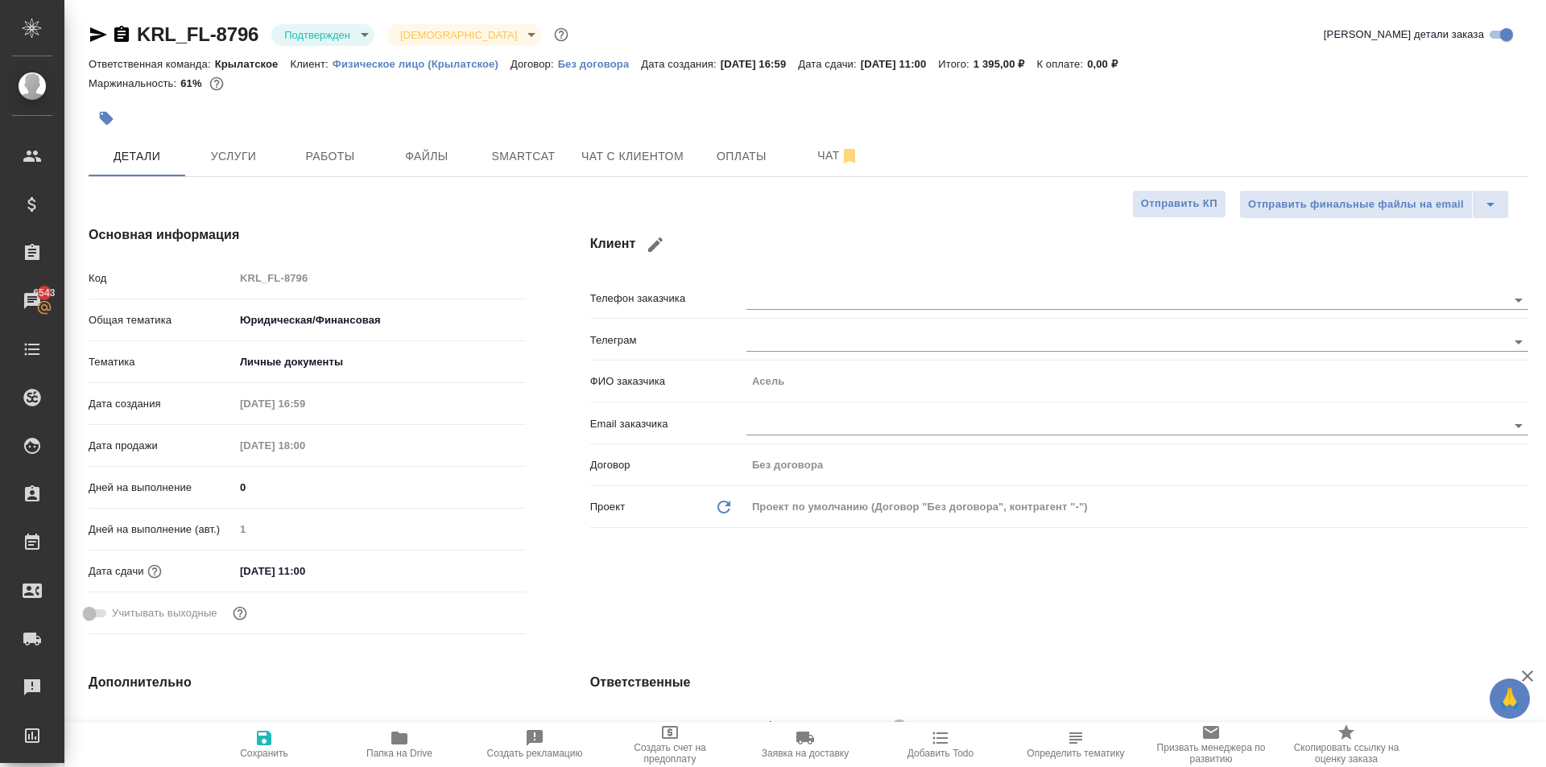
type textarea "x"
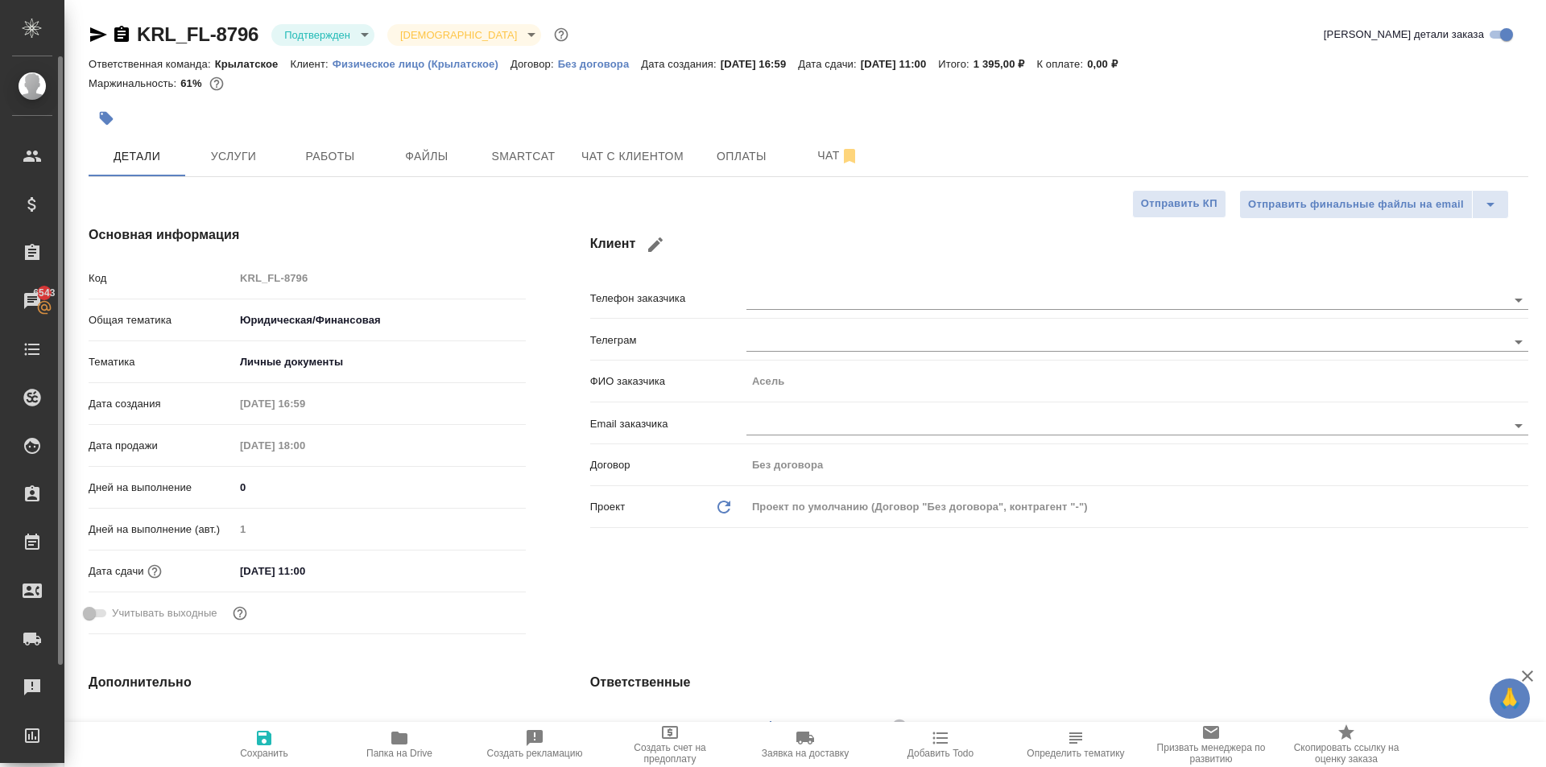
type textarea "x"
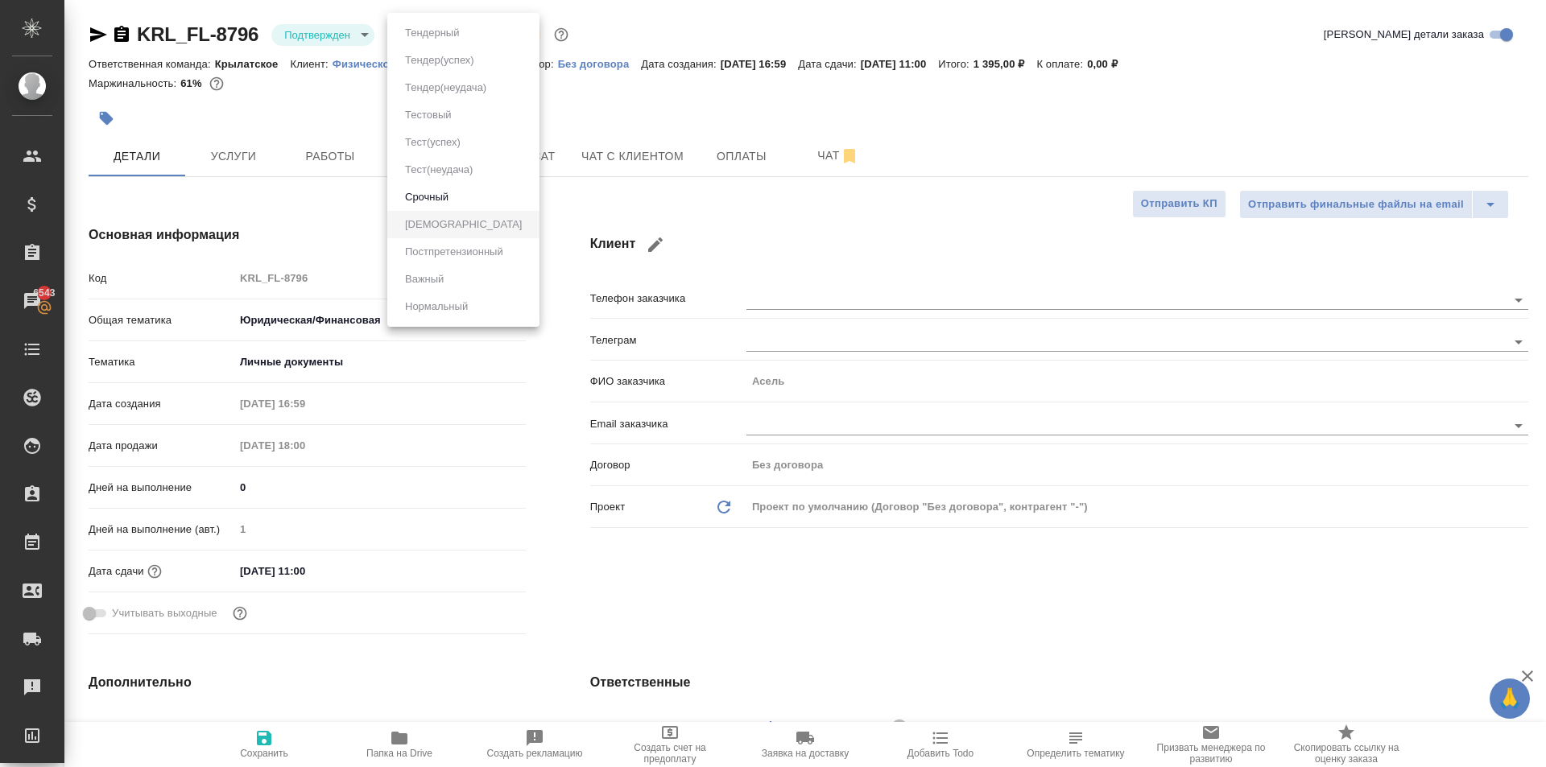
click at [448, 34] on body "🙏 .cls-1 fill:#fff; AWATERA Kasymov Timur Клиенты Спецификации Заказы 6543 Чаты…" at bounding box center [773, 383] width 1546 height 767
click at [335, 33] on div at bounding box center [773, 383] width 1546 height 767
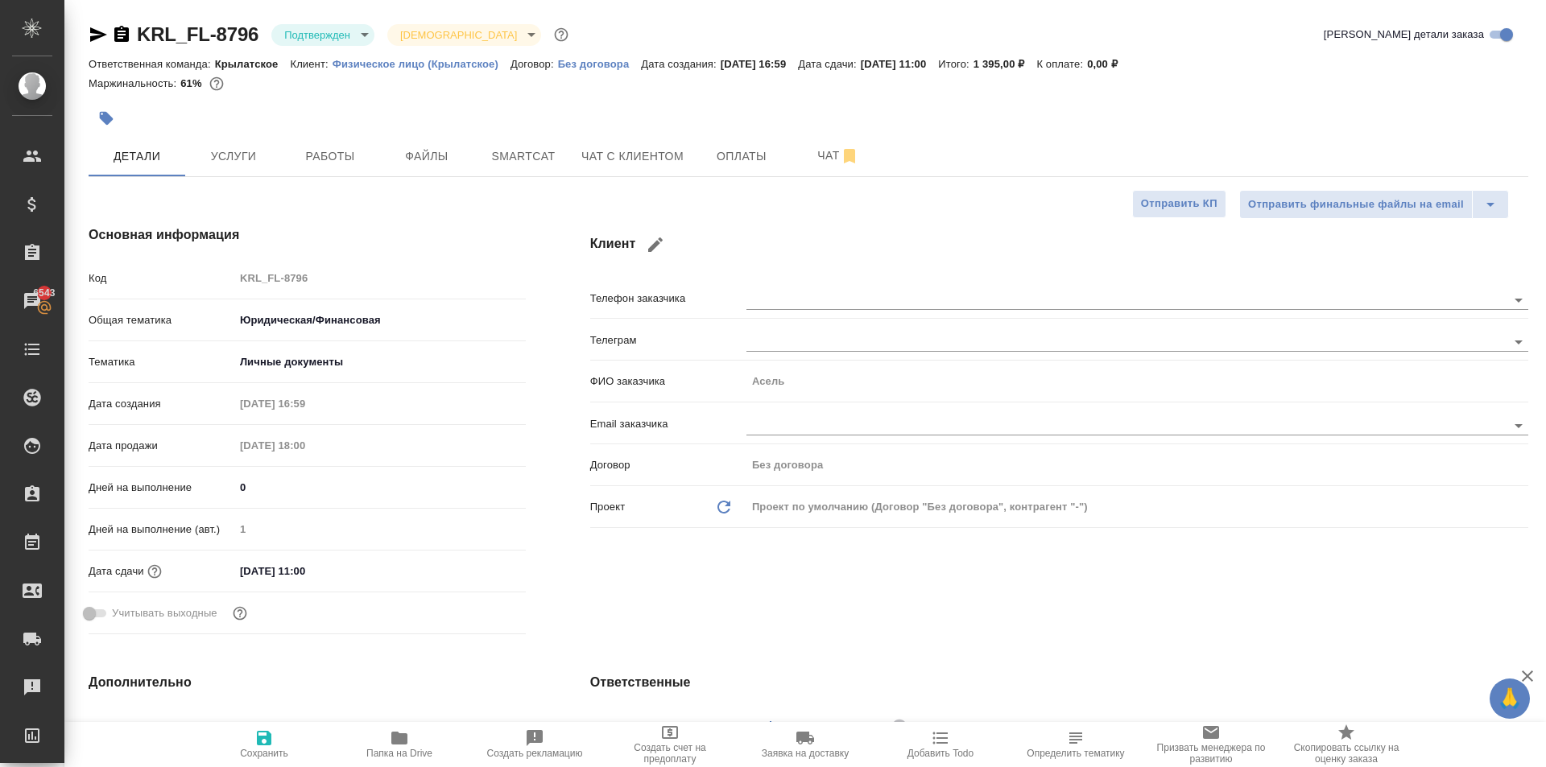
click at [350, 38] on body "🙏 .cls-1 fill:#fff; AWATERA Kasymov Timur Клиенты Спецификации Заказы 6543 Чаты…" at bounding box center [773, 383] width 1546 height 767
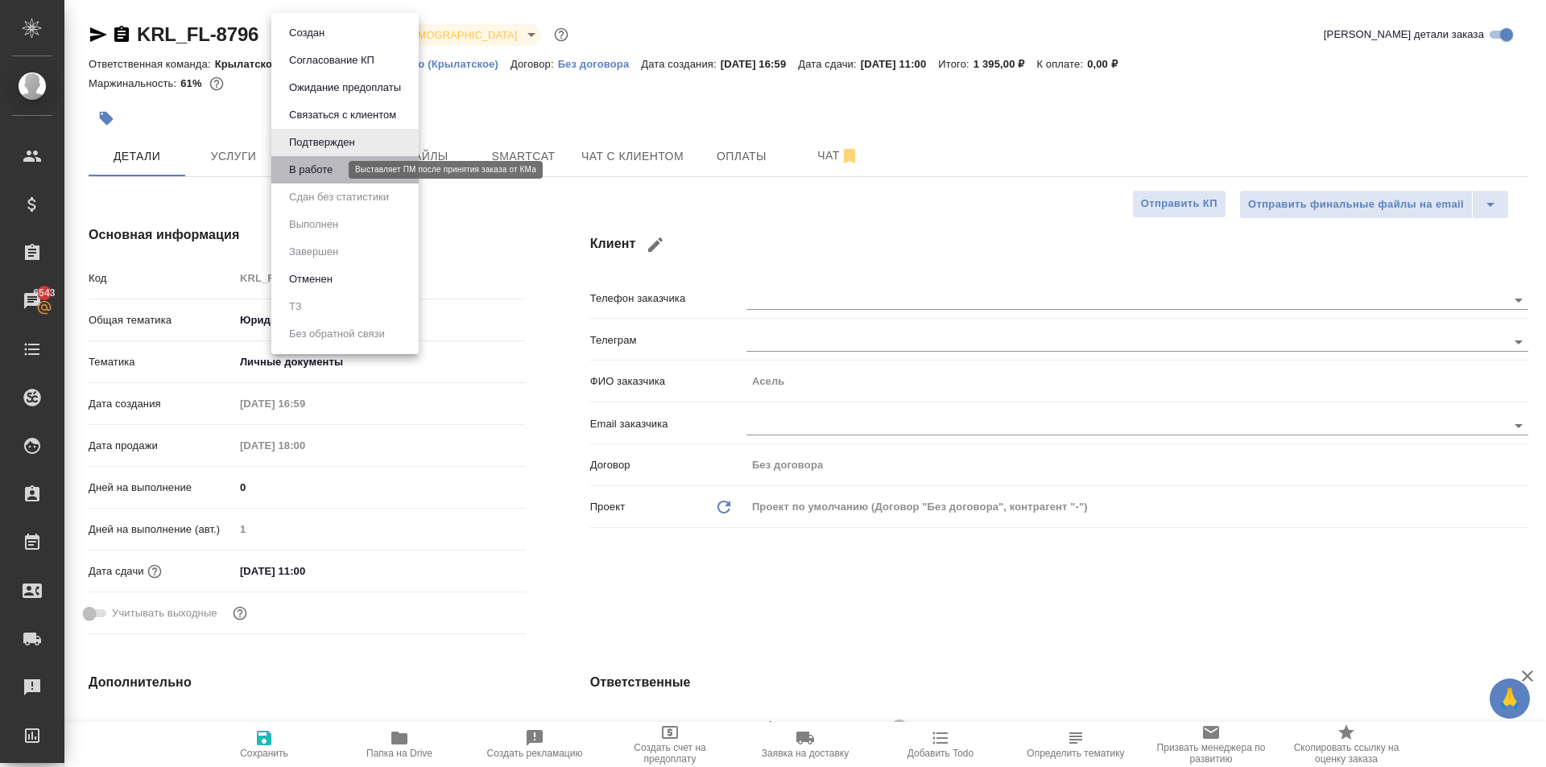
click at [325, 171] on button "В работе" at bounding box center [310, 170] width 53 height 18
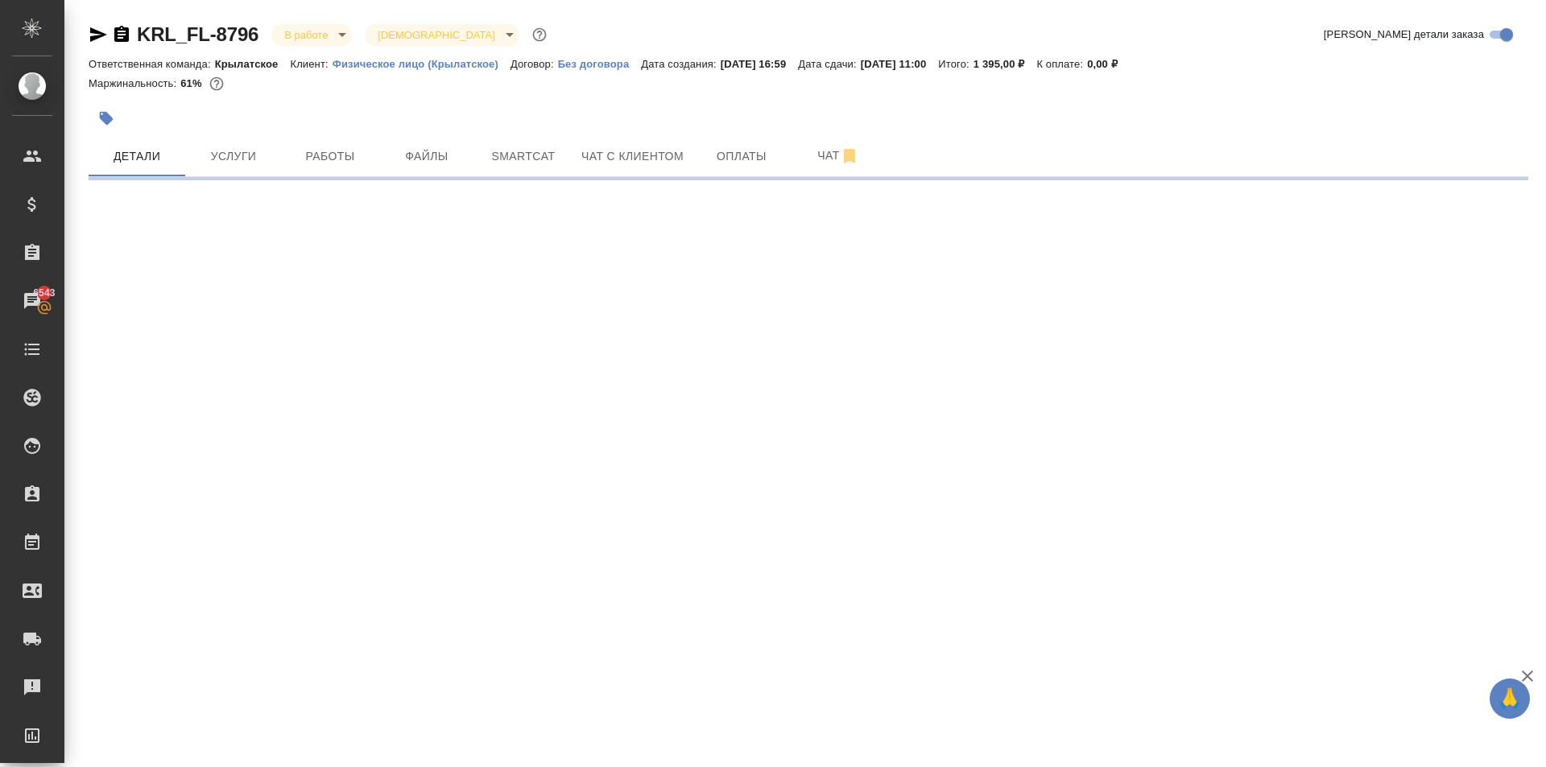
select select "RU"
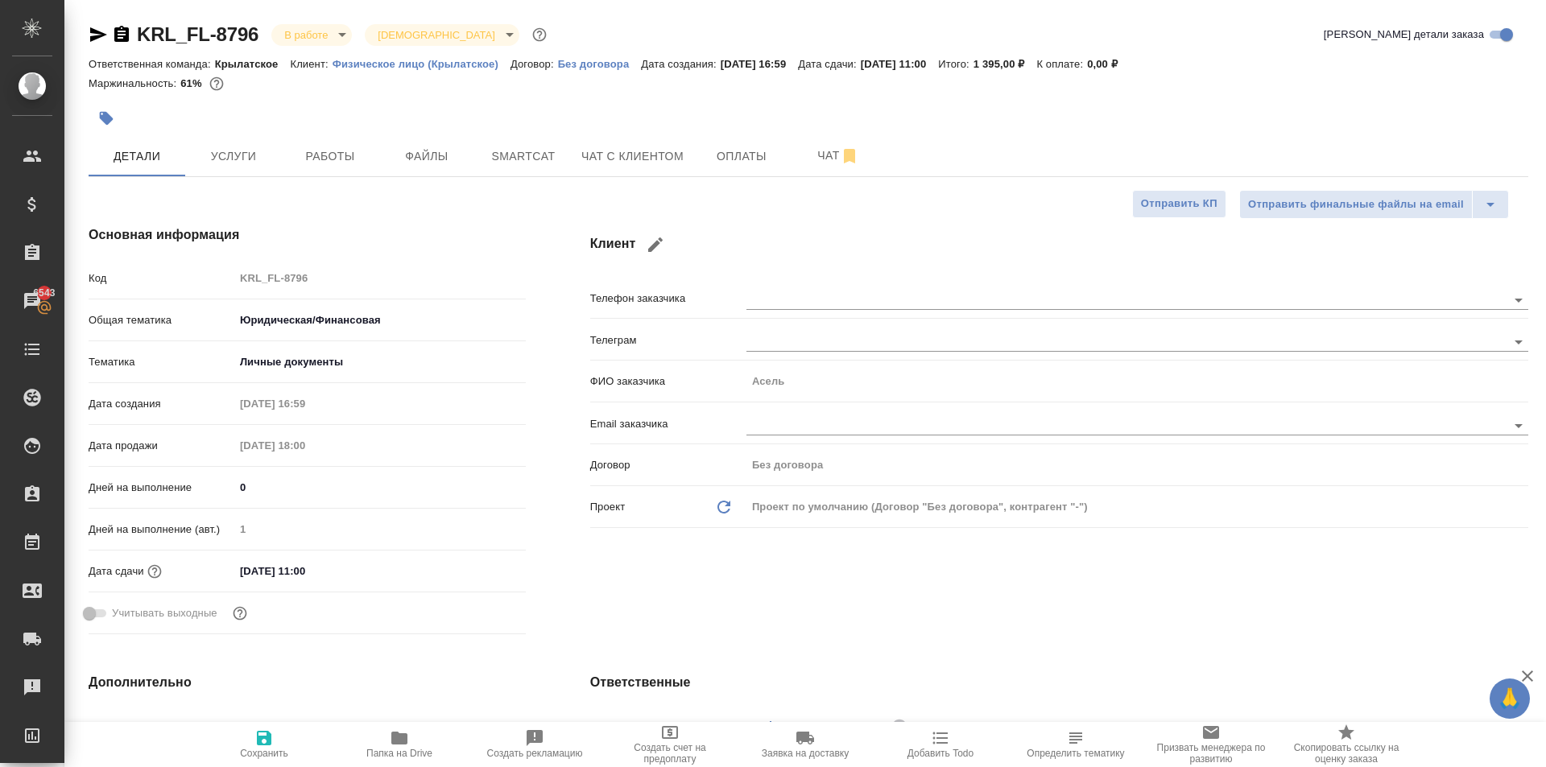
type textarea "x"
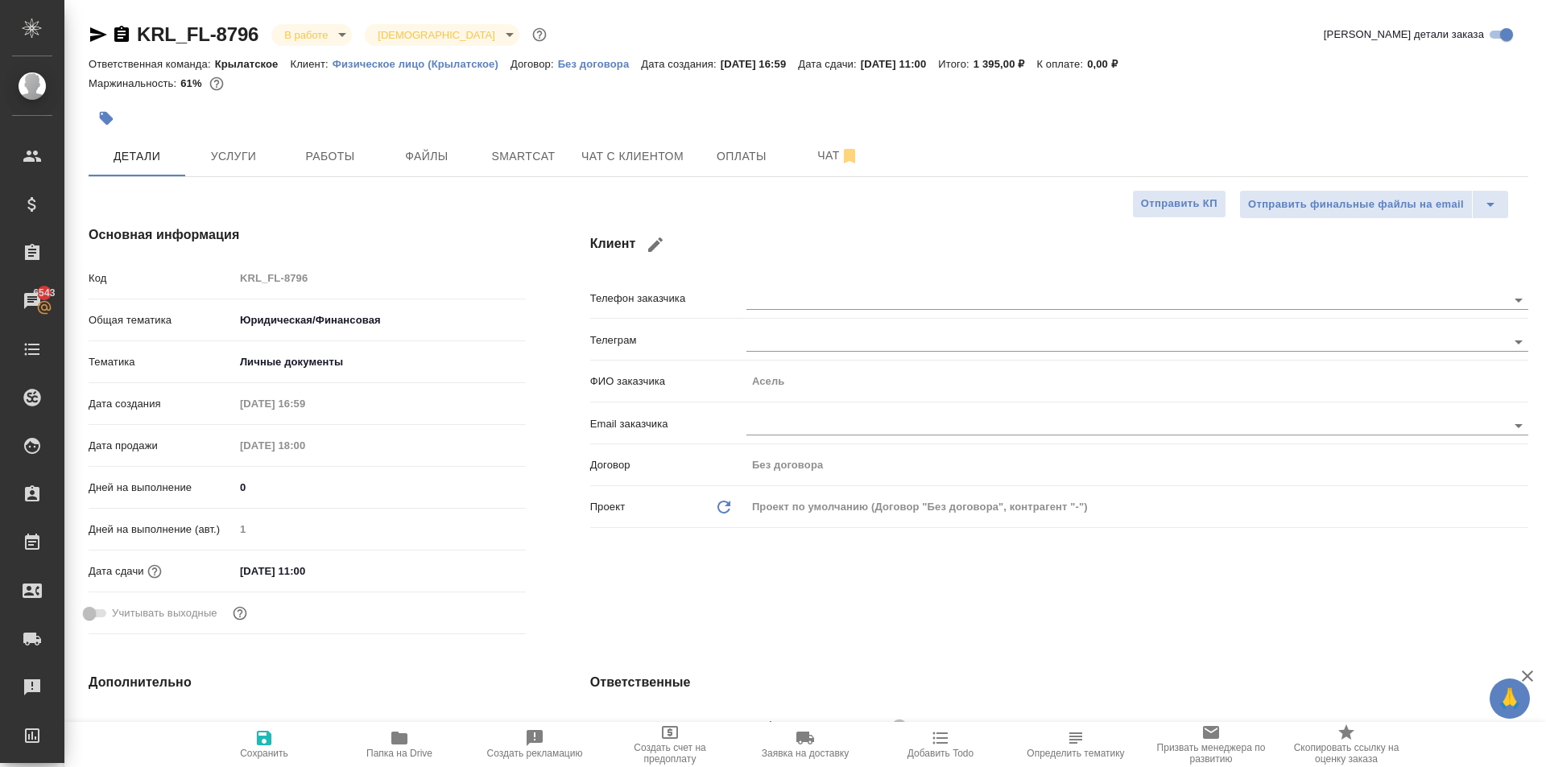
type textarea "x"
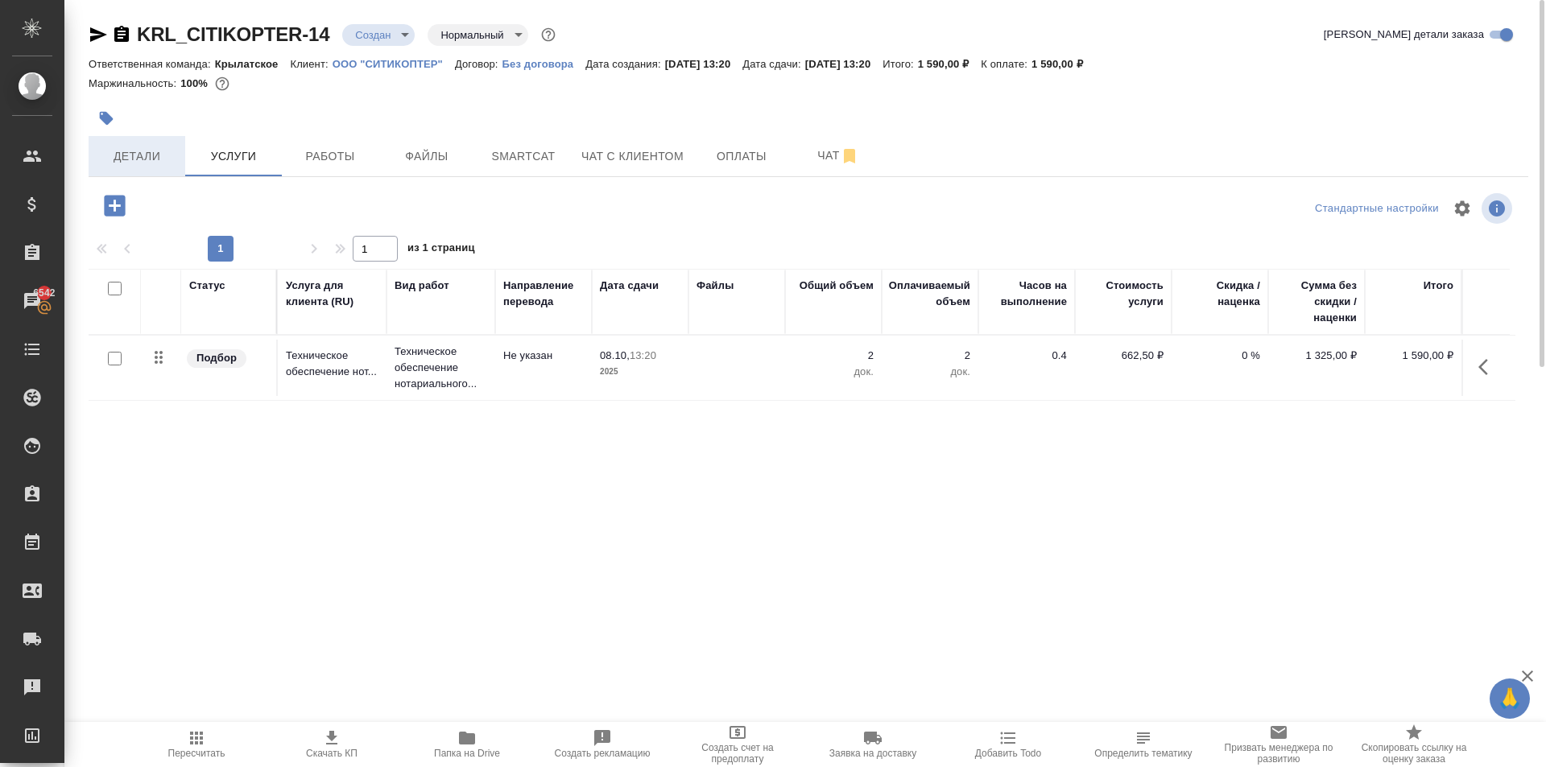
click at [163, 163] on span "Детали" at bounding box center [136, 157] width 77 height 20
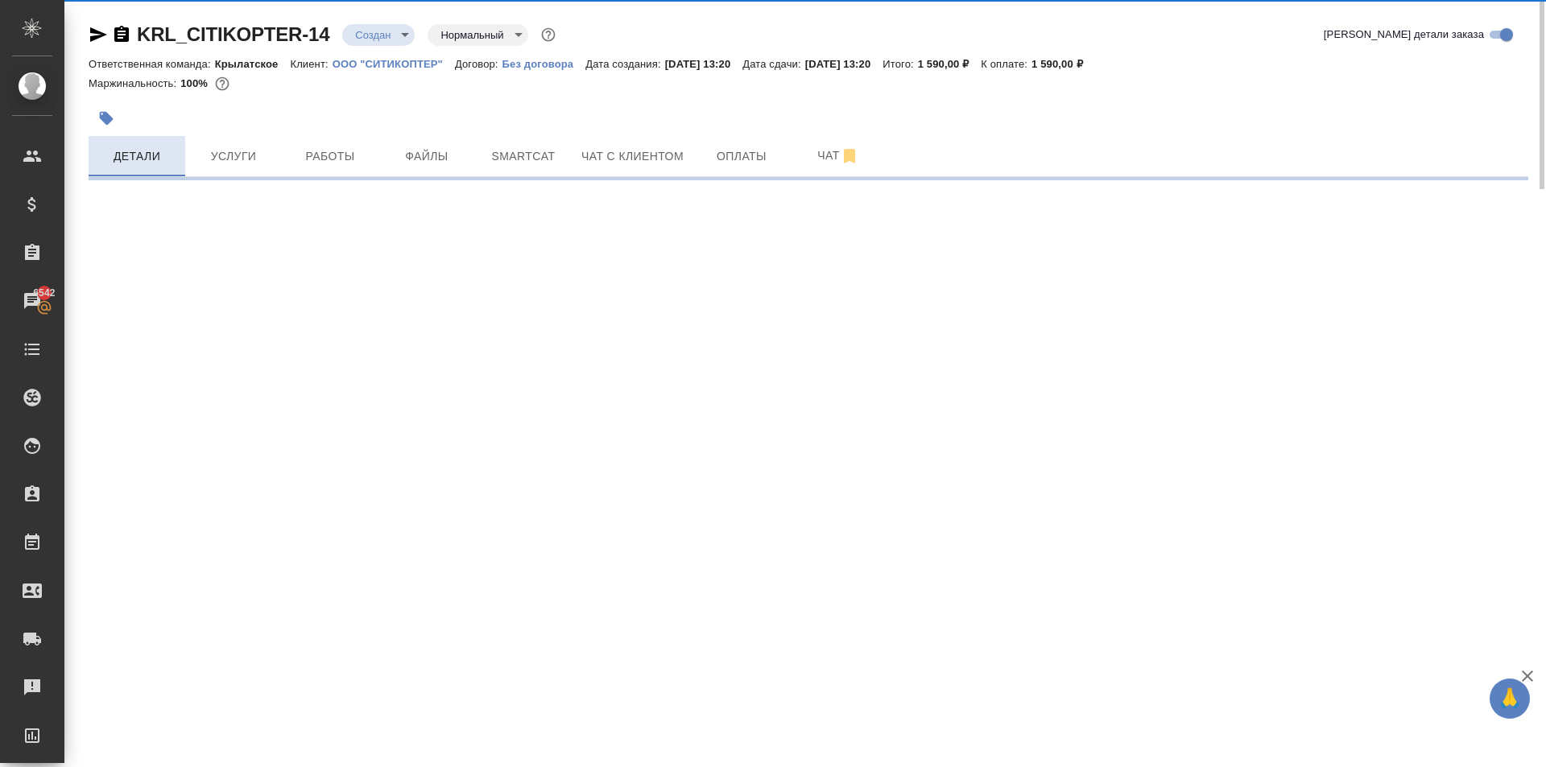
select select "RU"
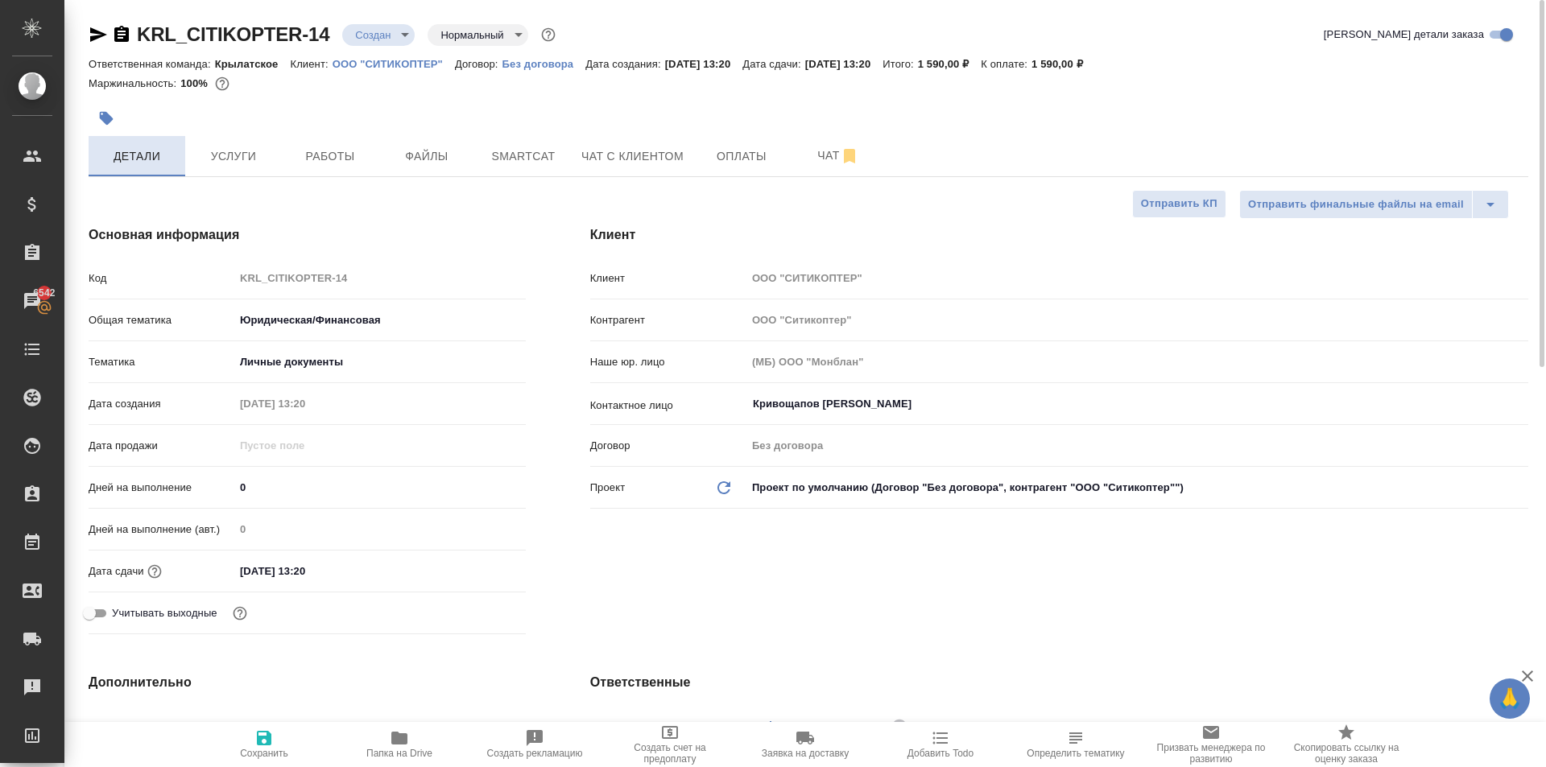
type textarea "x"
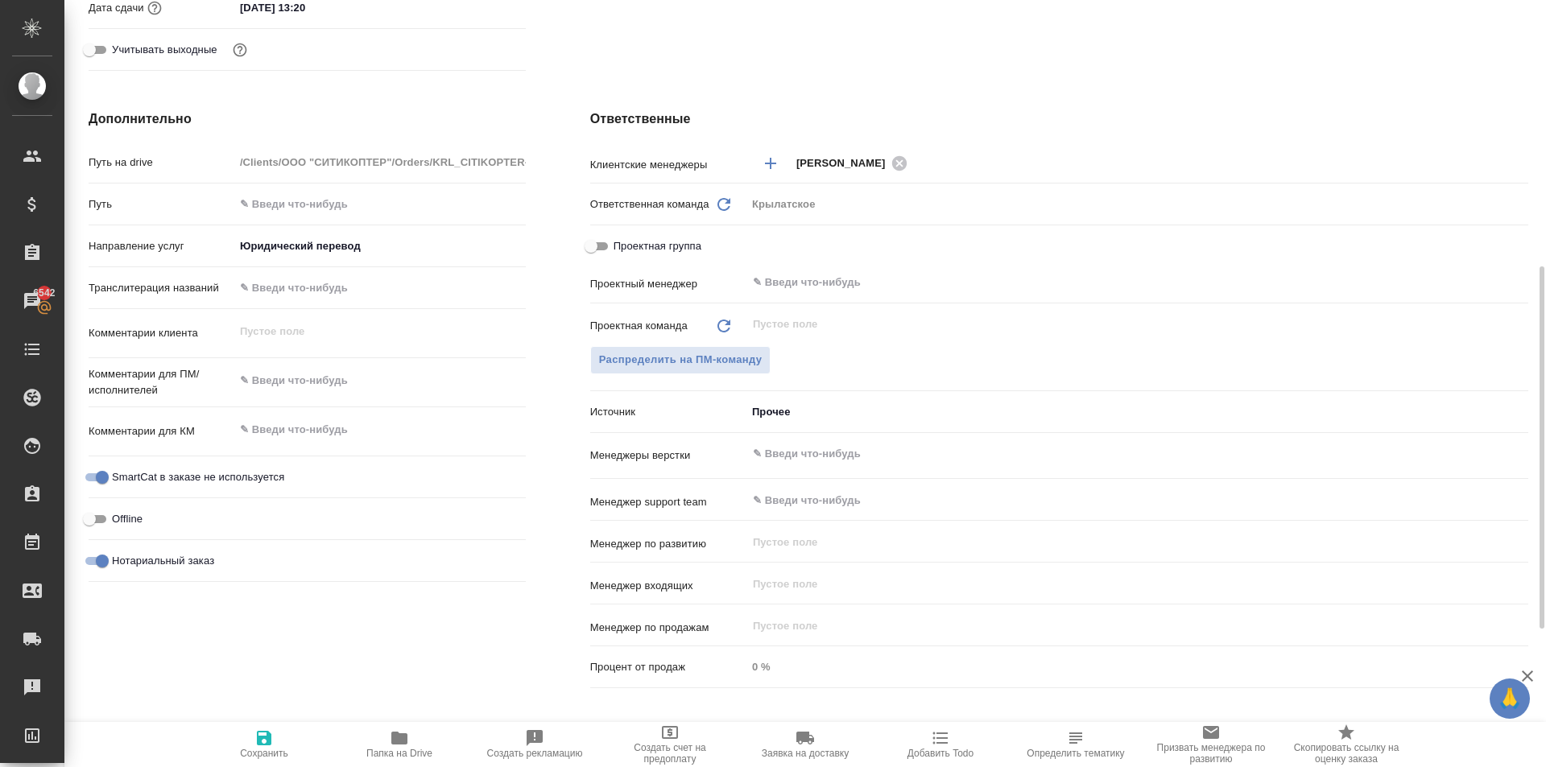
scroll to position [854, 0]
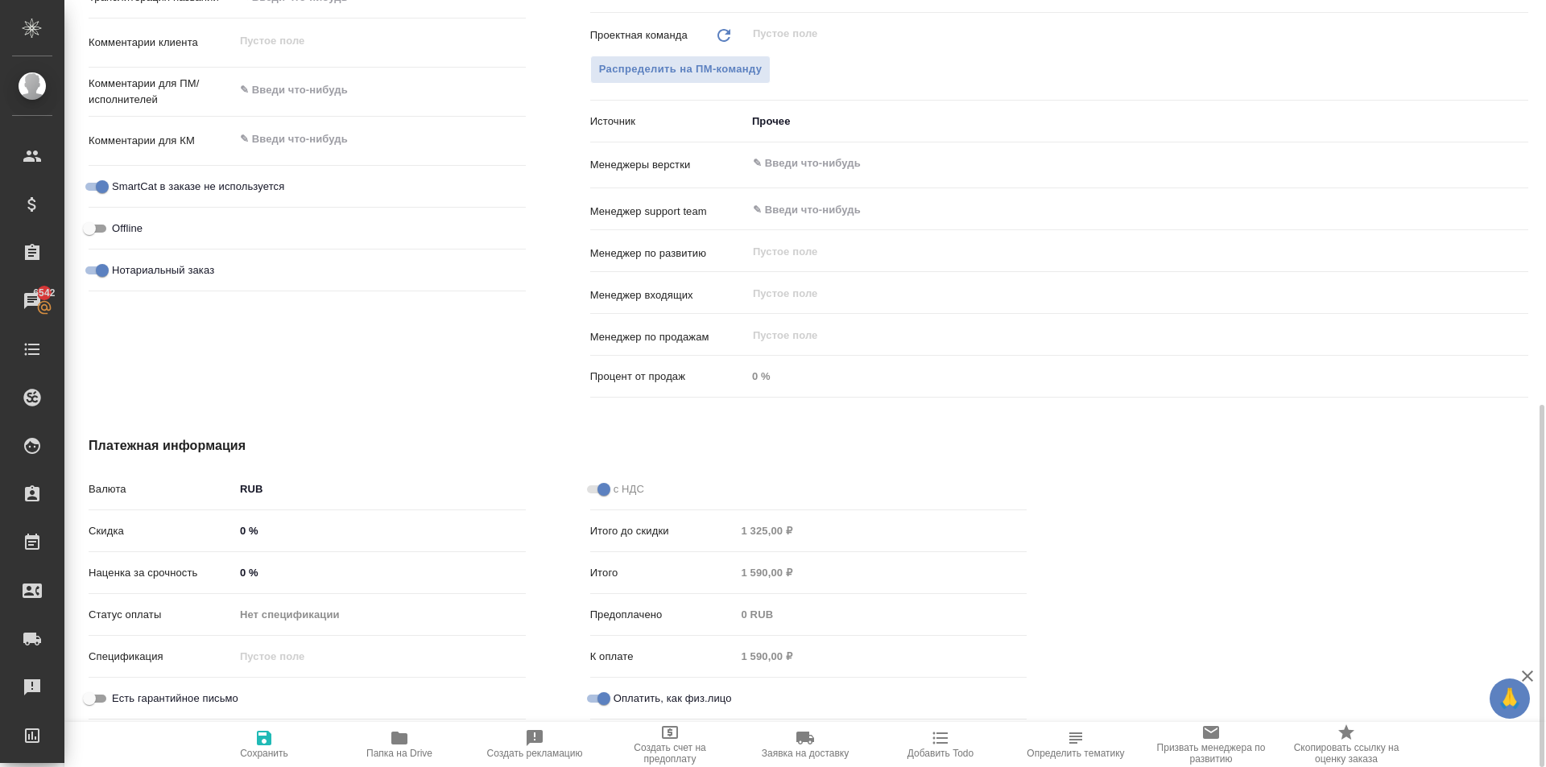
click at [594, 703] on input "Оплатить, как физ.лицо" at bounding box center [604, 698] width 58 height 19
checkbox input "false"
type textarea "x"
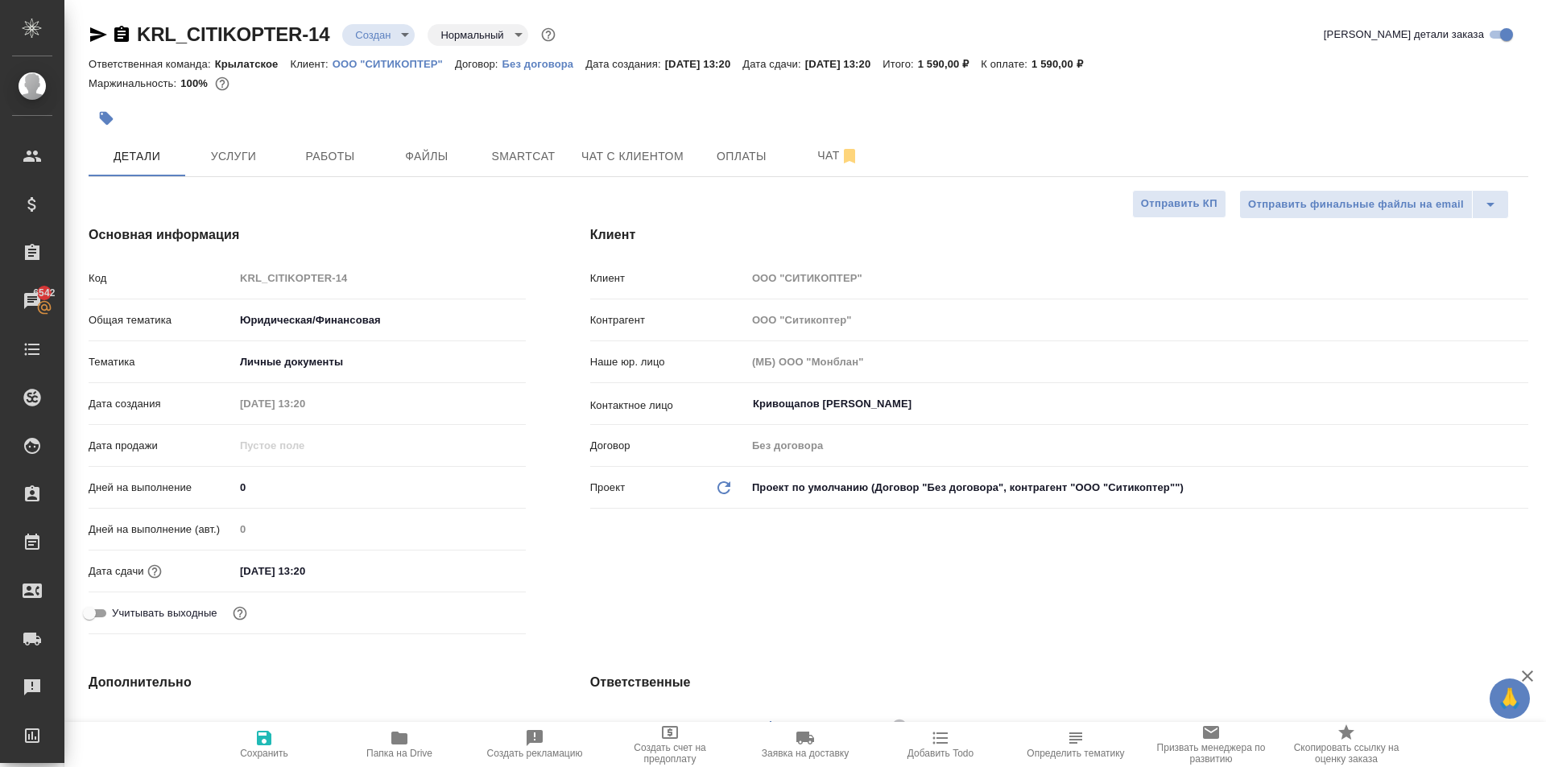
scroll to position [644, 0]
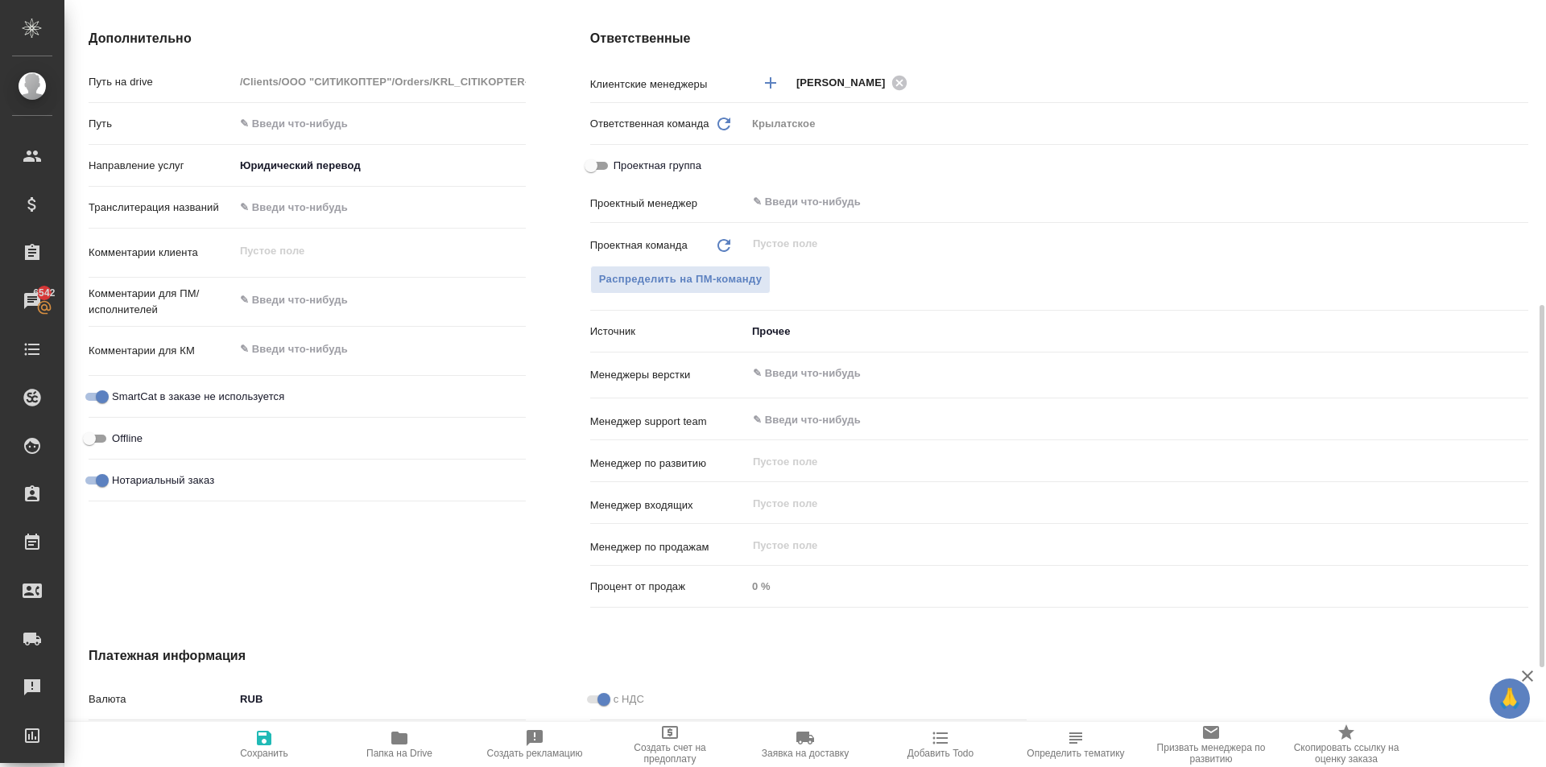
click at [308, 283] on div "Комментарии клиента x" at bounding box center [307, 259] width 437 height 49
click at [339, 315] on div "x" at bounding box center [379, 301] width 291 height 35
type textarea "x"
type textarea "П"
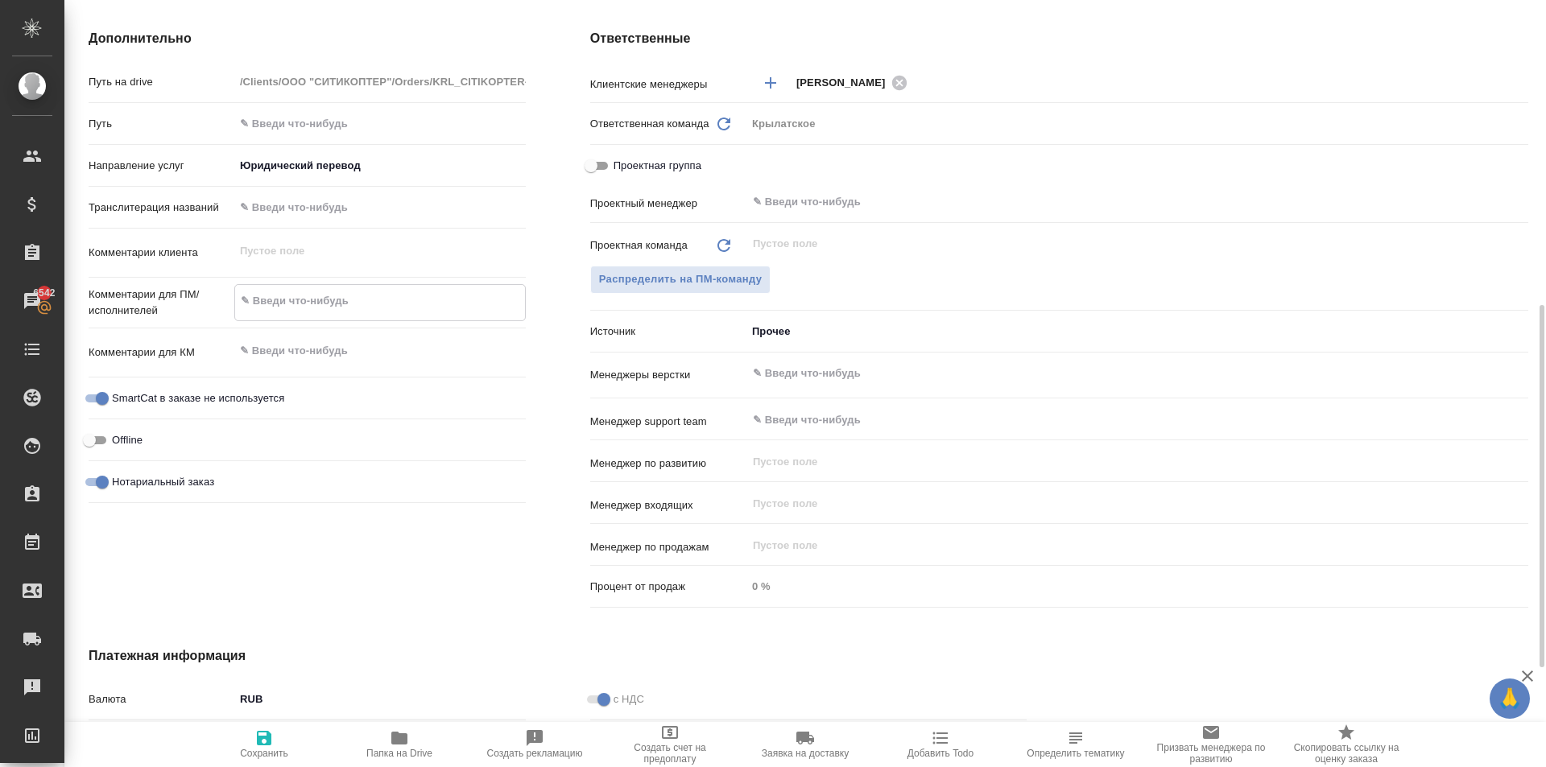
type textarea "x"
type textarea "По"
type textarea "x"
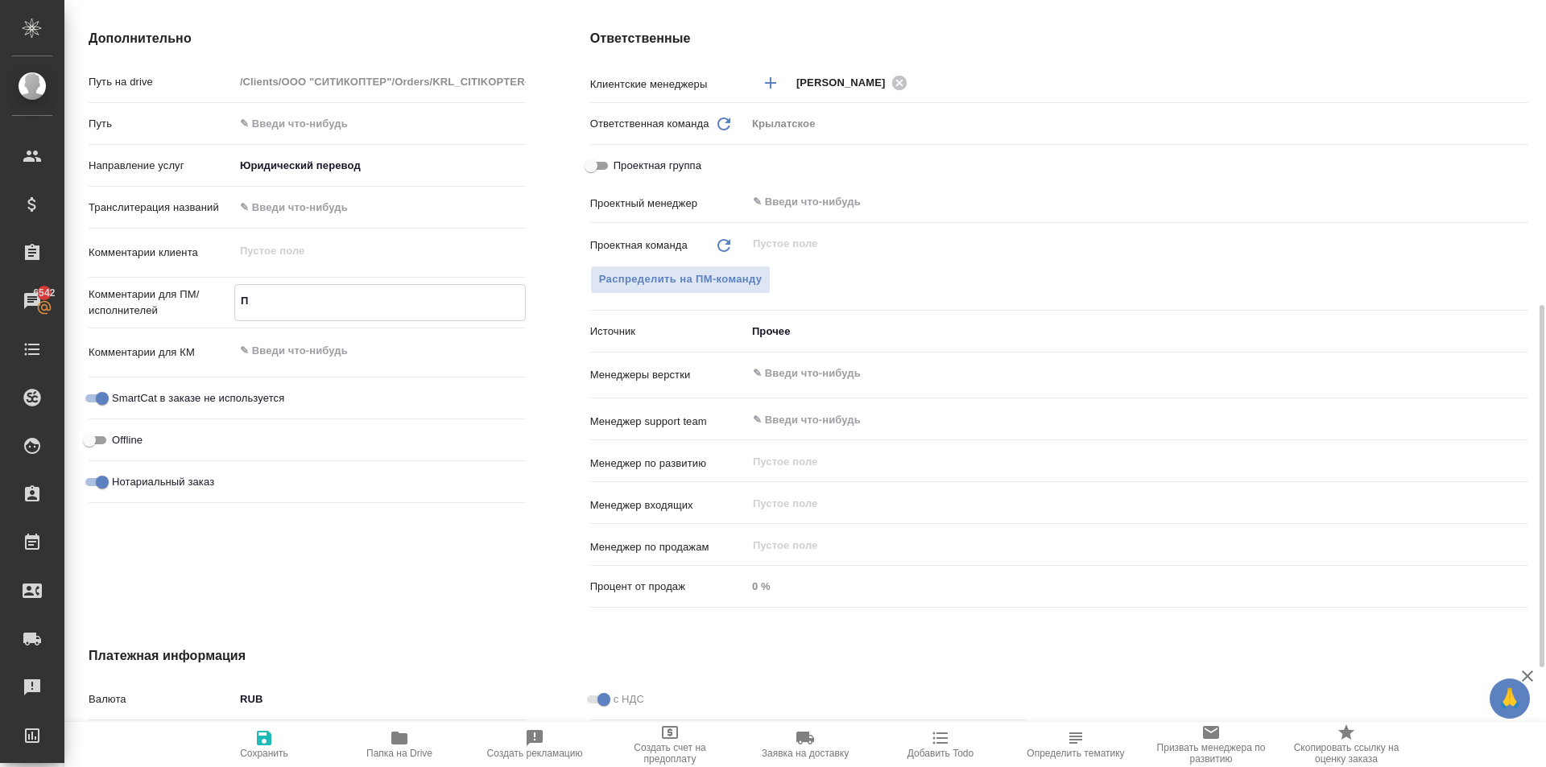
type textarea "x"
type textarea "Пов"
type textarea "x"
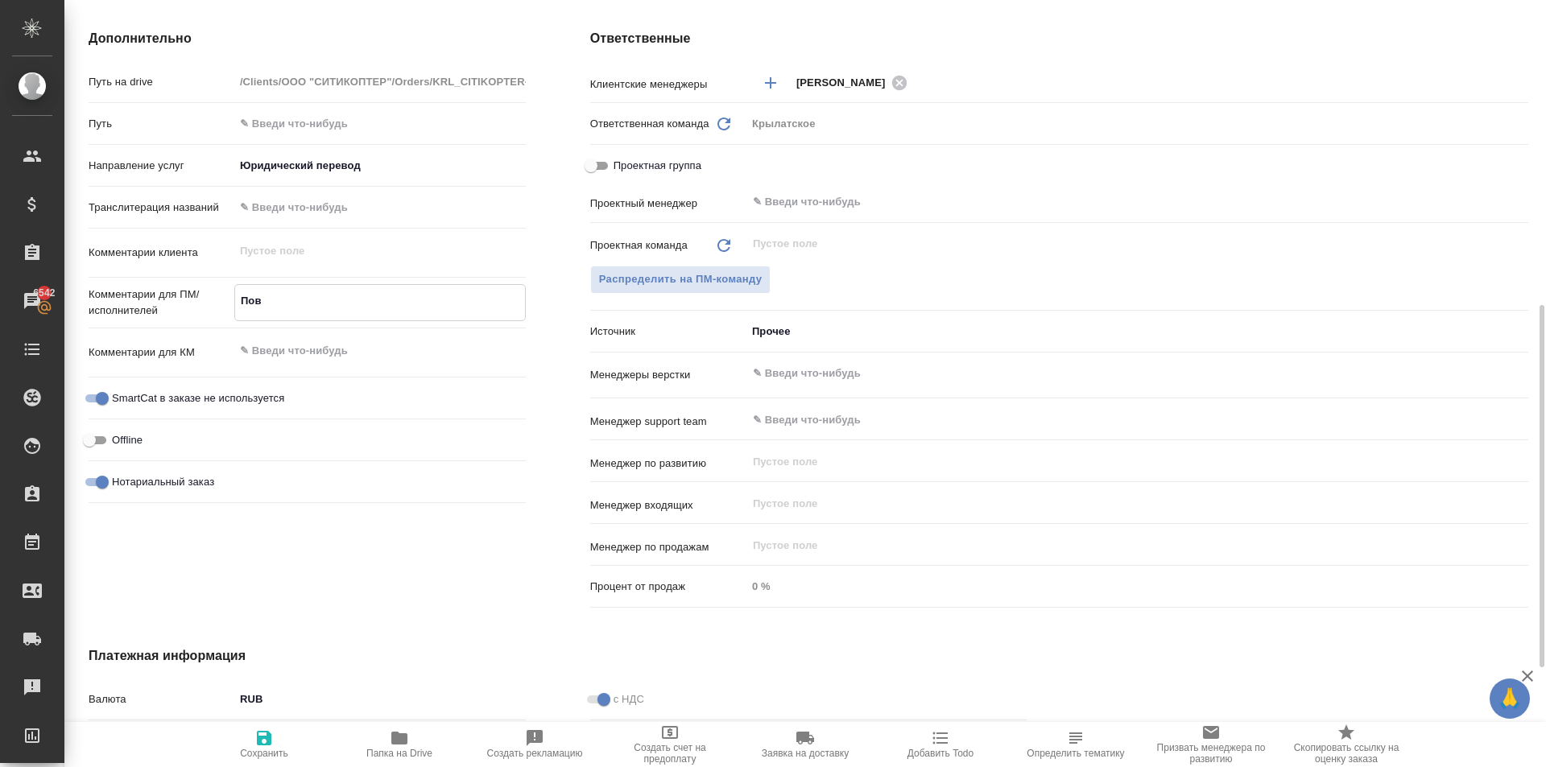
type textarea "Повт"
type textarea "x"
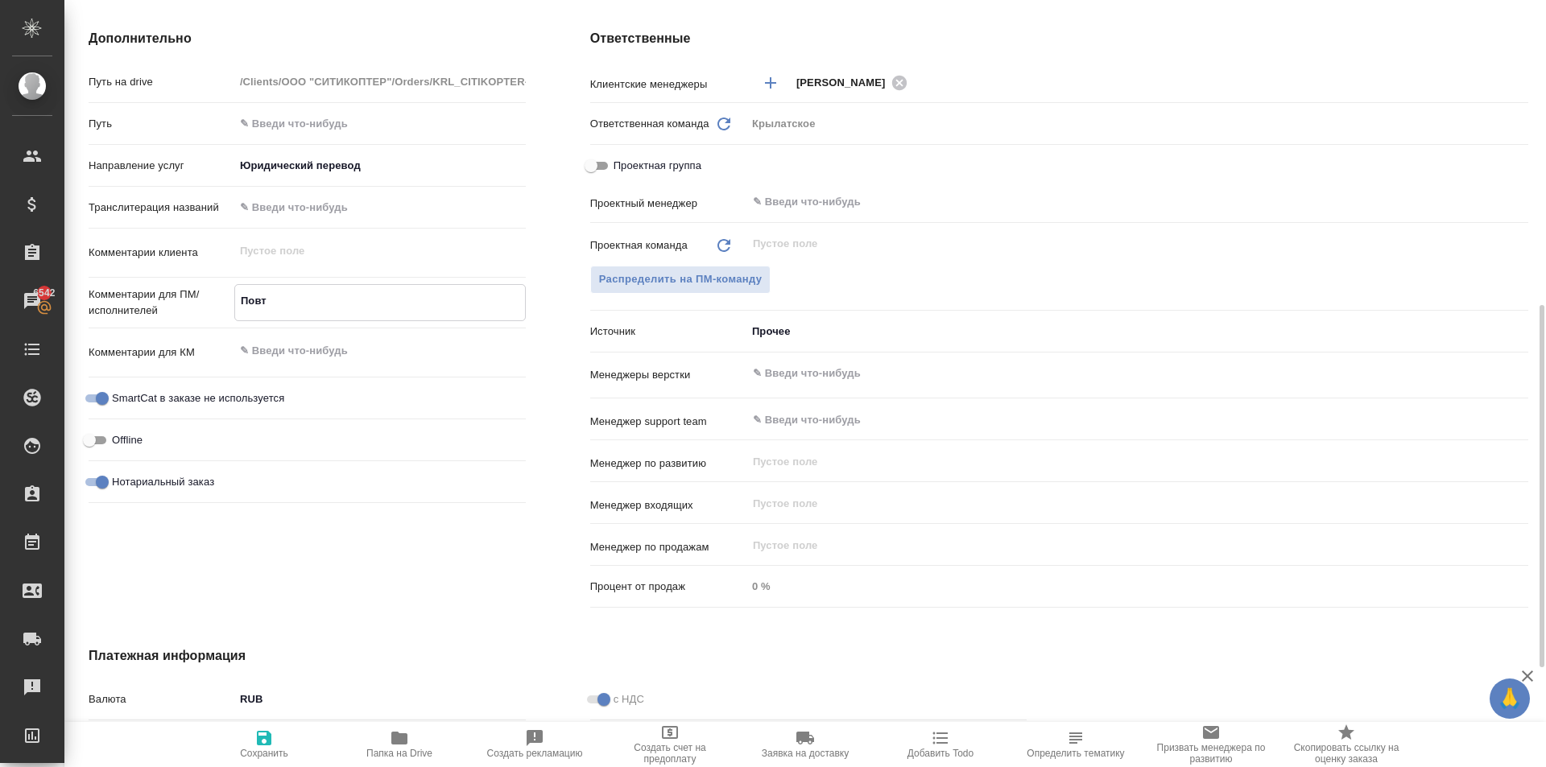
type textarea "Повто"
type textarea "x"
type textarea "Повтор"
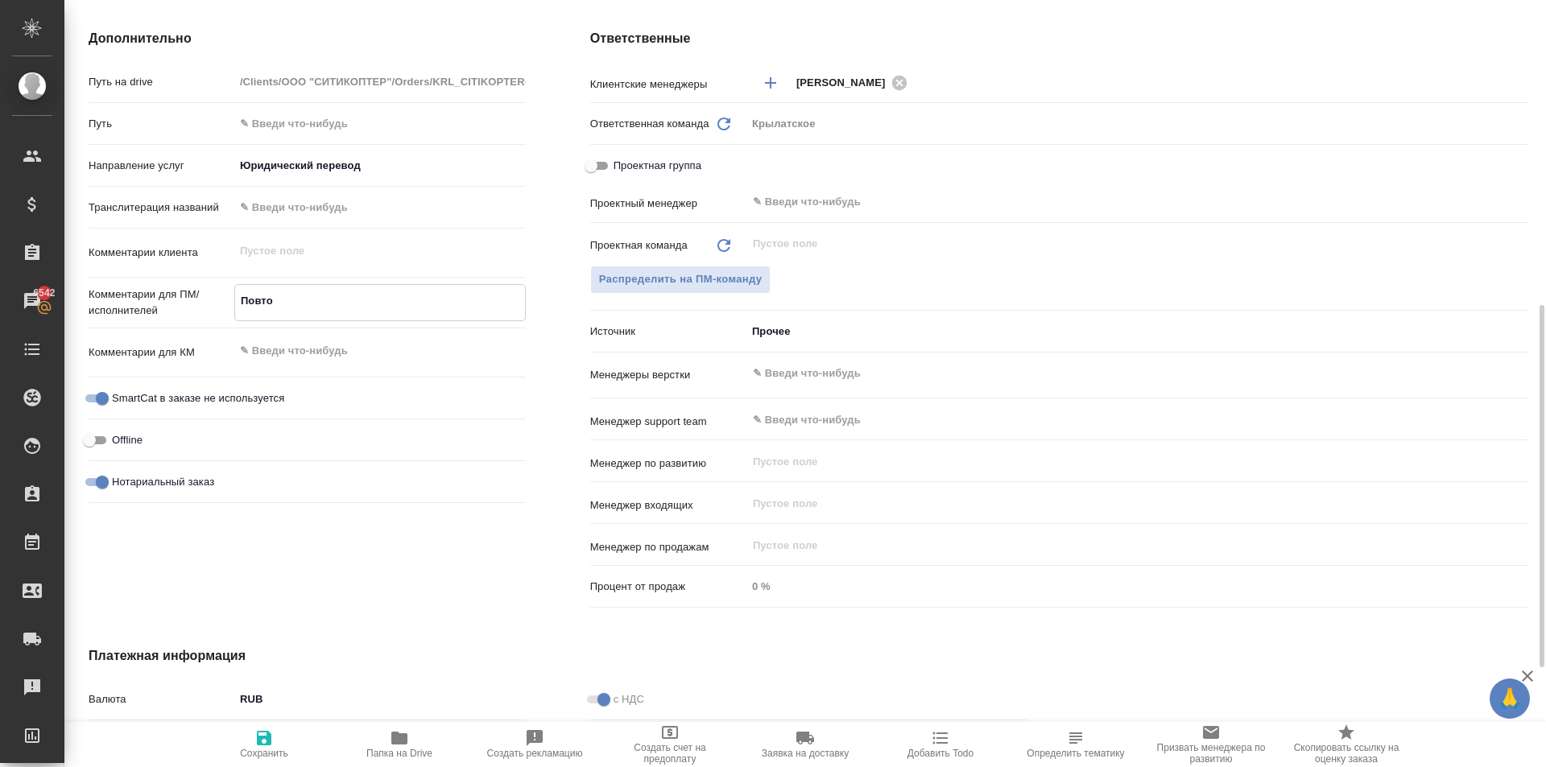
type textarea "x"
type textarea "Повторн"
type textarea "x"
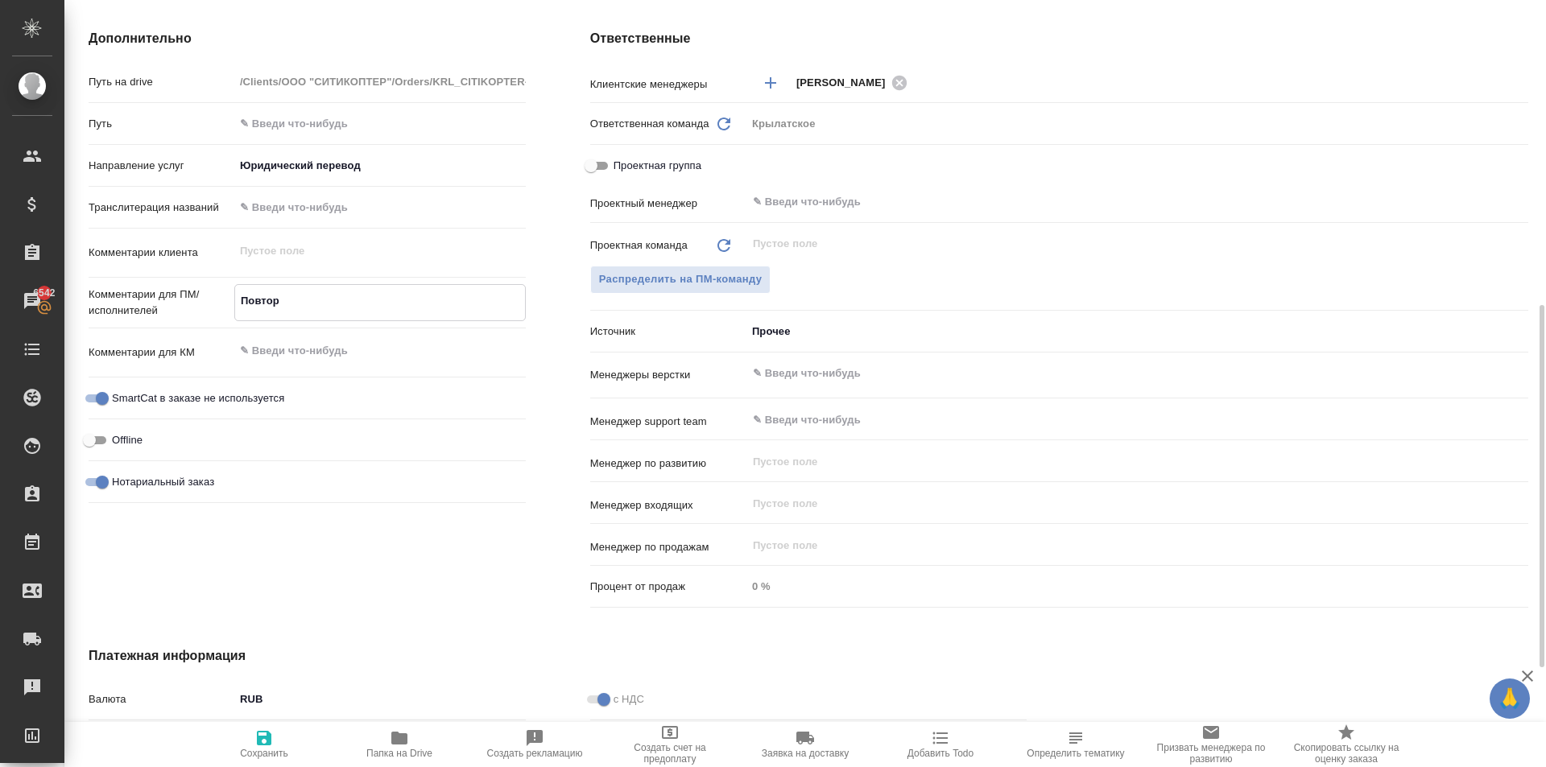
type textarea "x"
type textarea "Повторно"
type textarea "x"
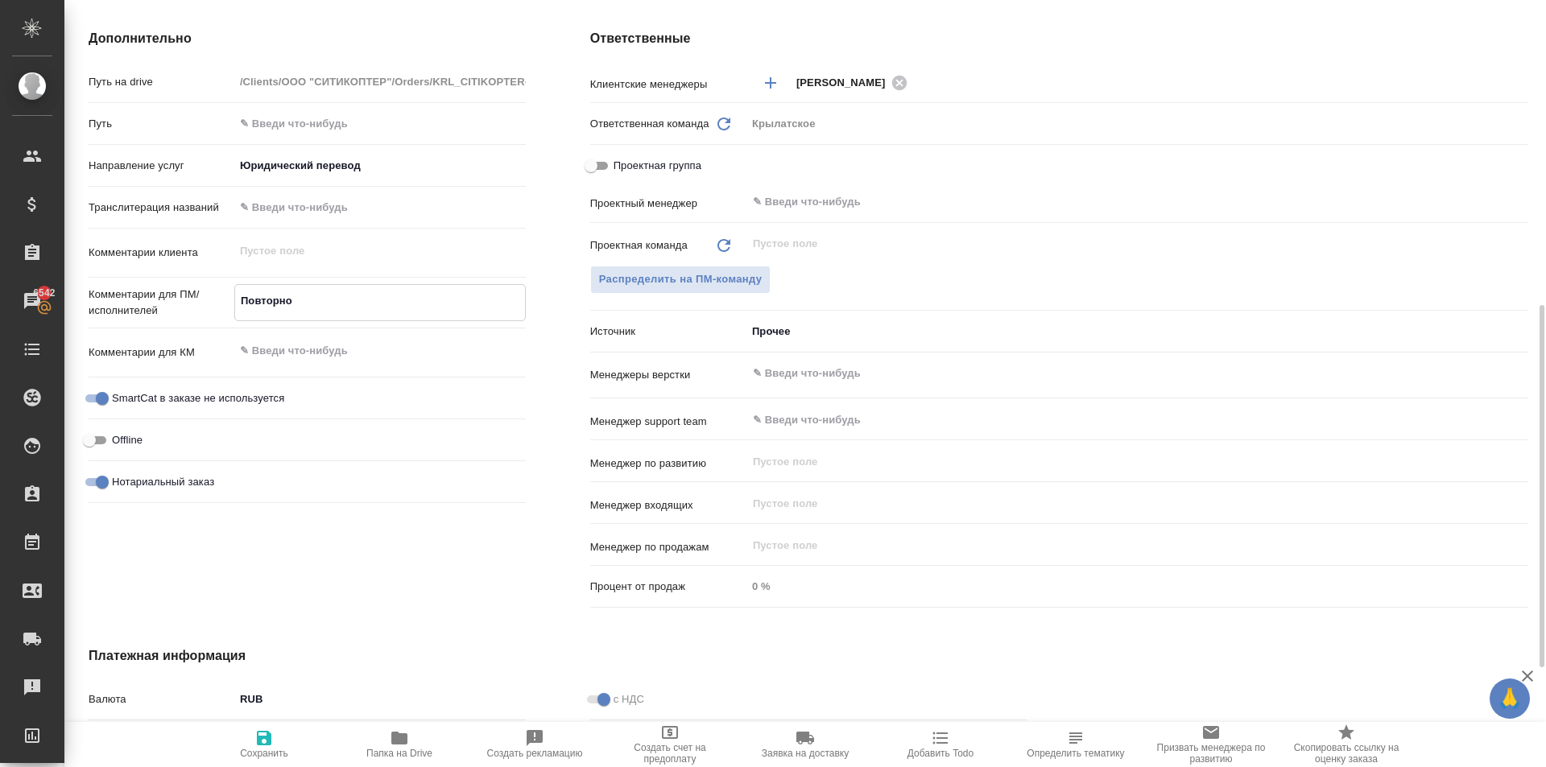
type textarea "x"
type textarea "Повторное"
type textarea "x"
type textarea "Повторное"
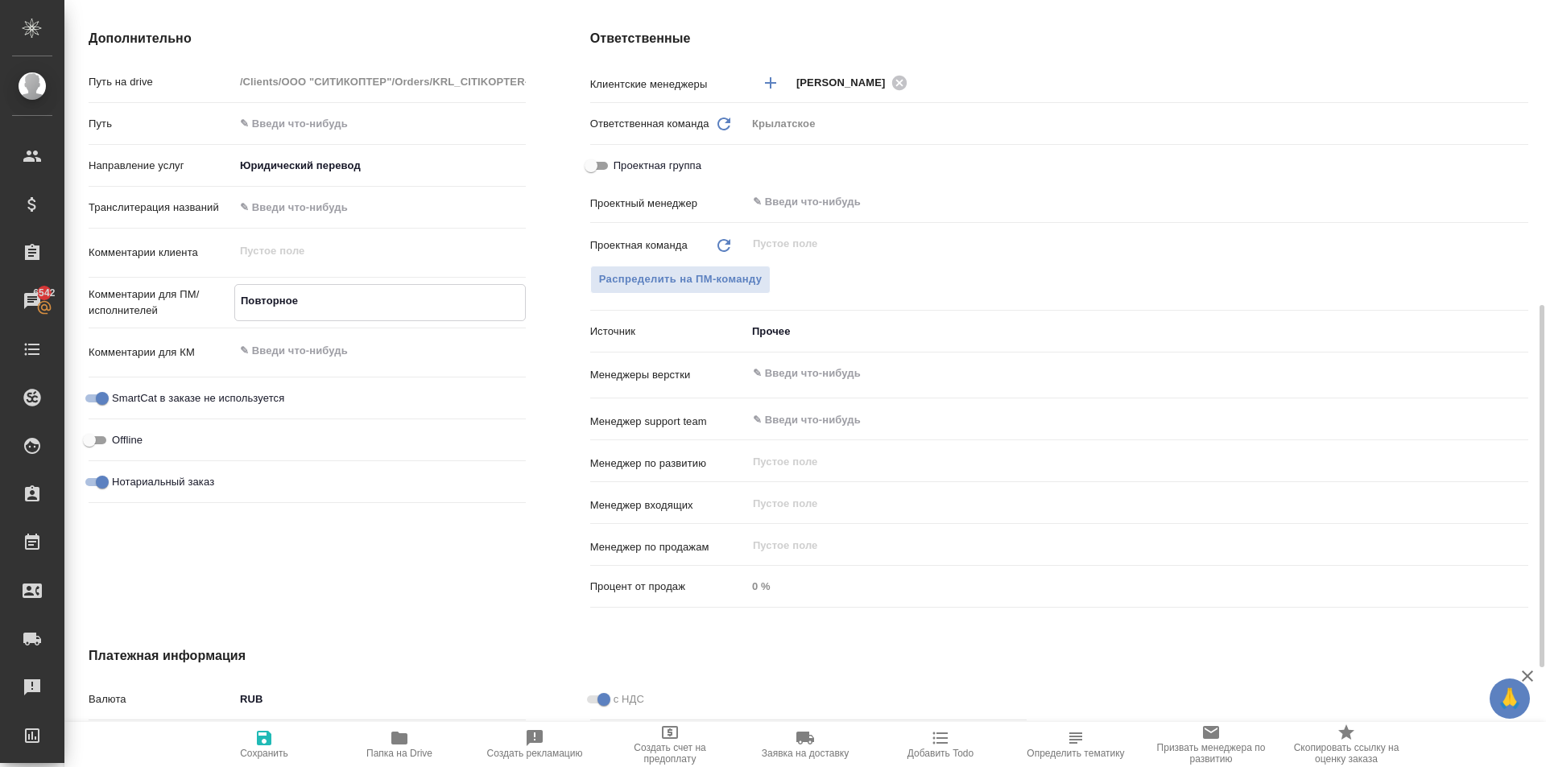
type textarea "x"
type textarea "Повторное з"
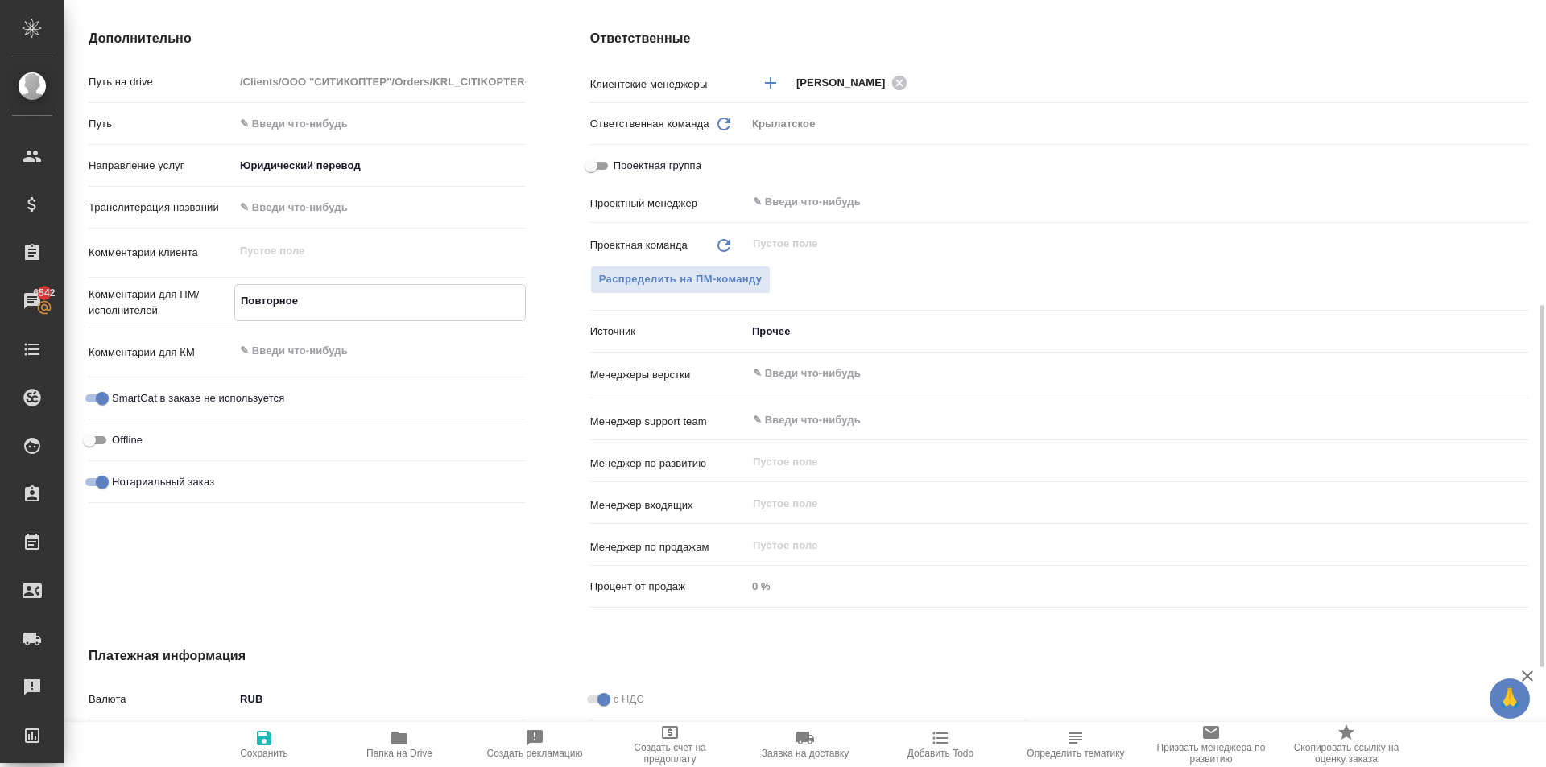
type textarea "x"
type textarea "Повторное за"
type textarea "x"
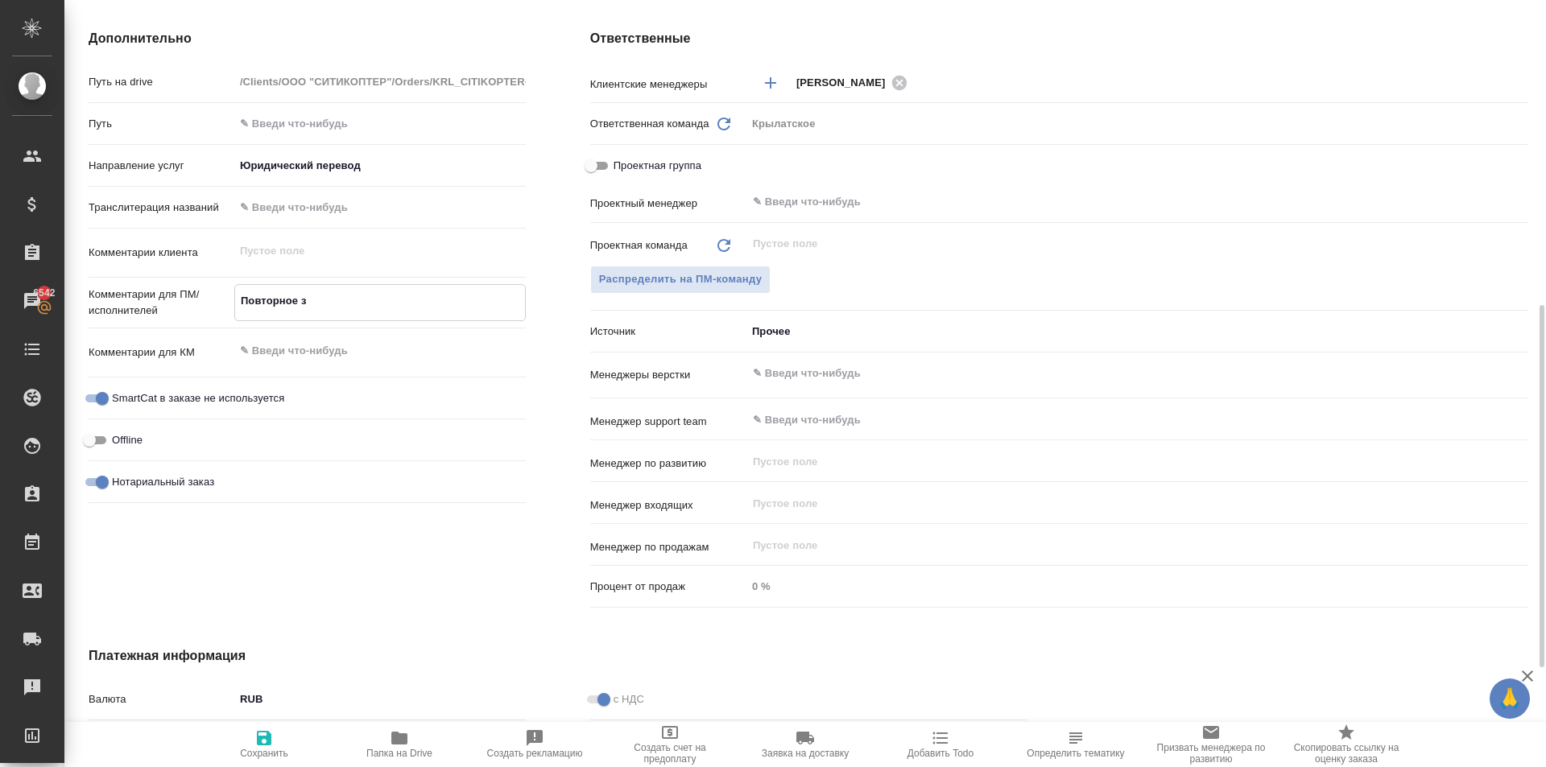
type textarea "x"
type textarea "Повторное зав"
type textarea "x"
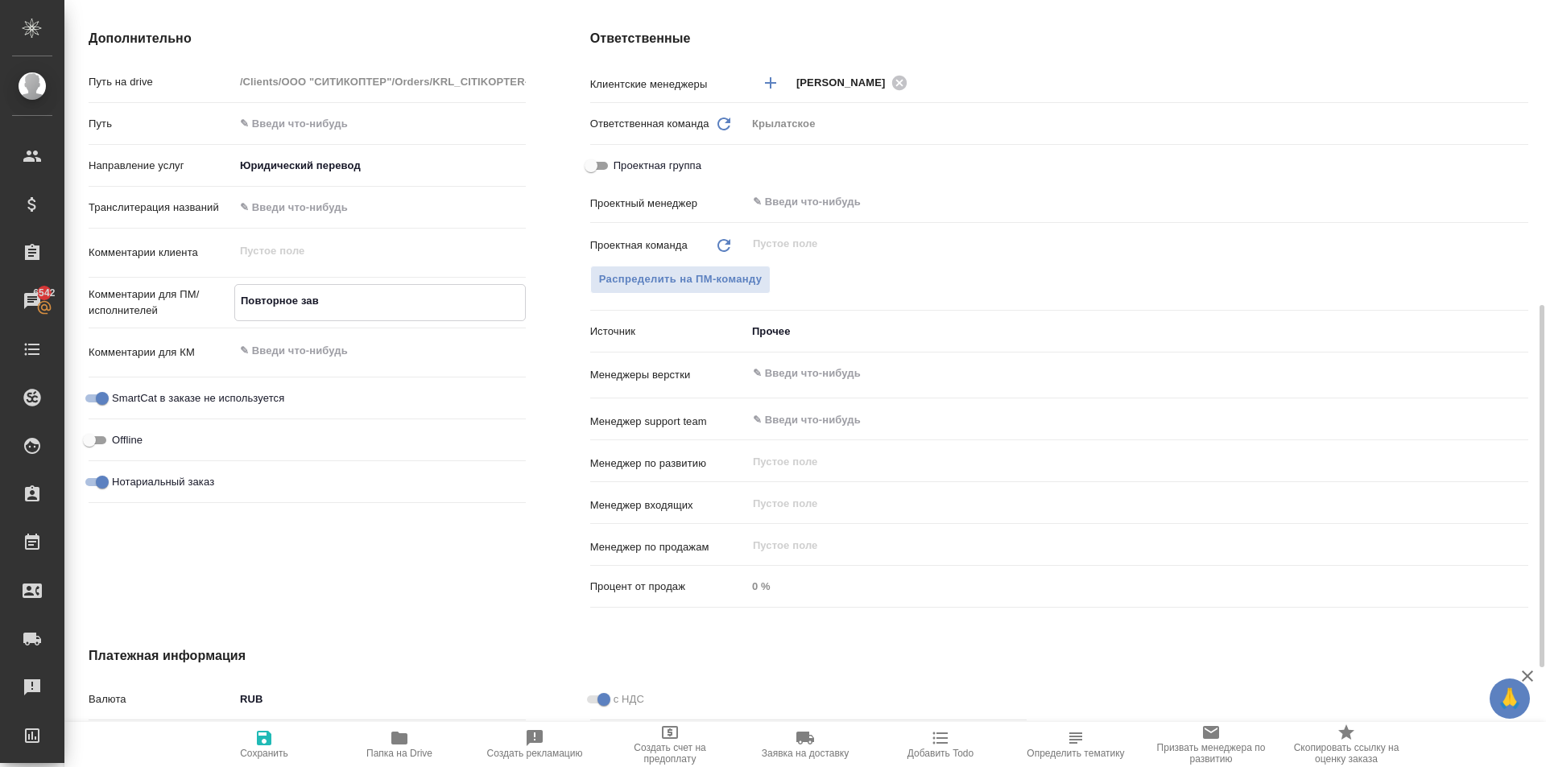
type textarea "x"
type textarea "Повторное заве"
type textarea "x"
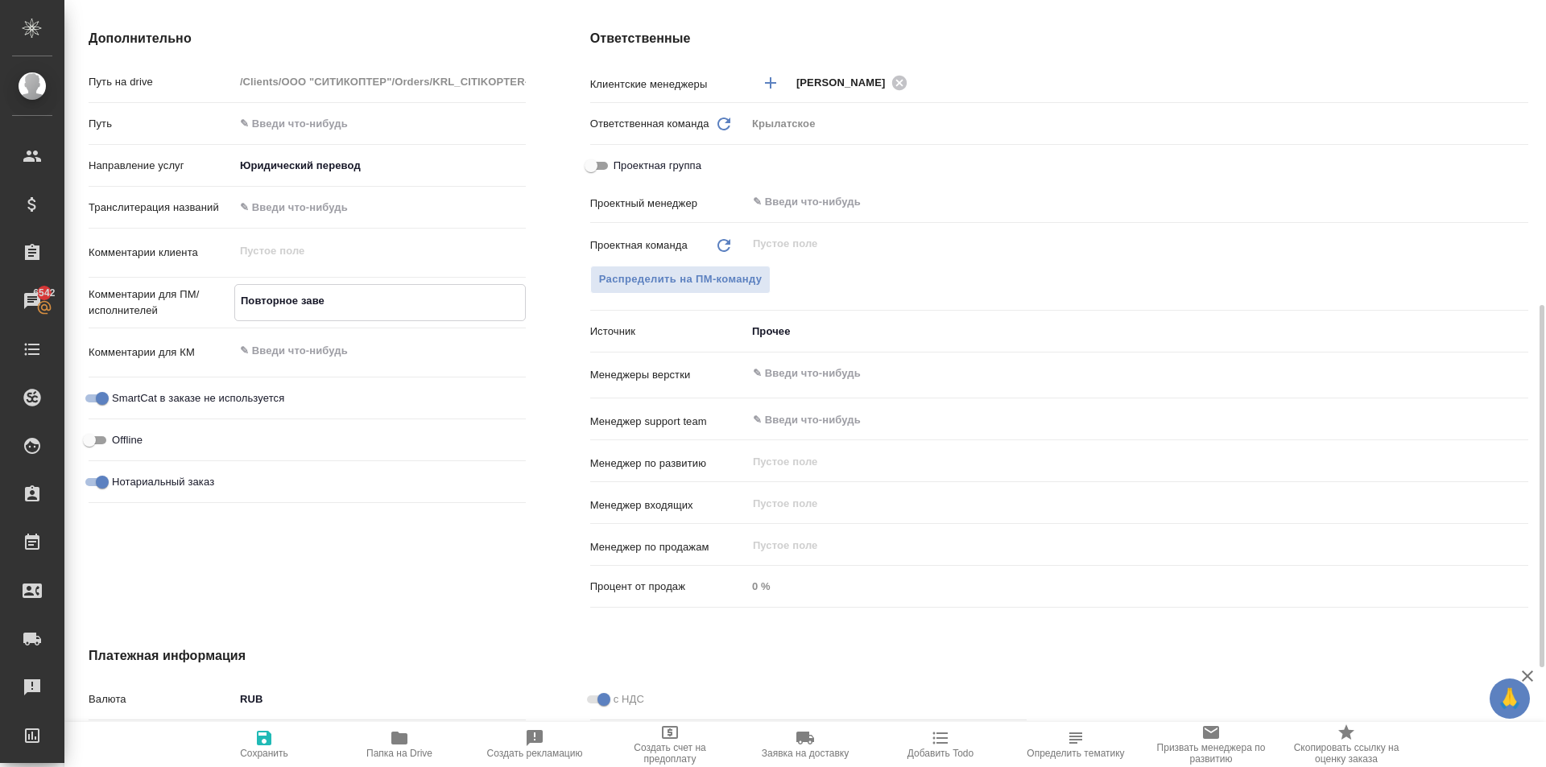
type textarea "Повторное завер"
type textarea "x"
type textarea "Повторное завере"
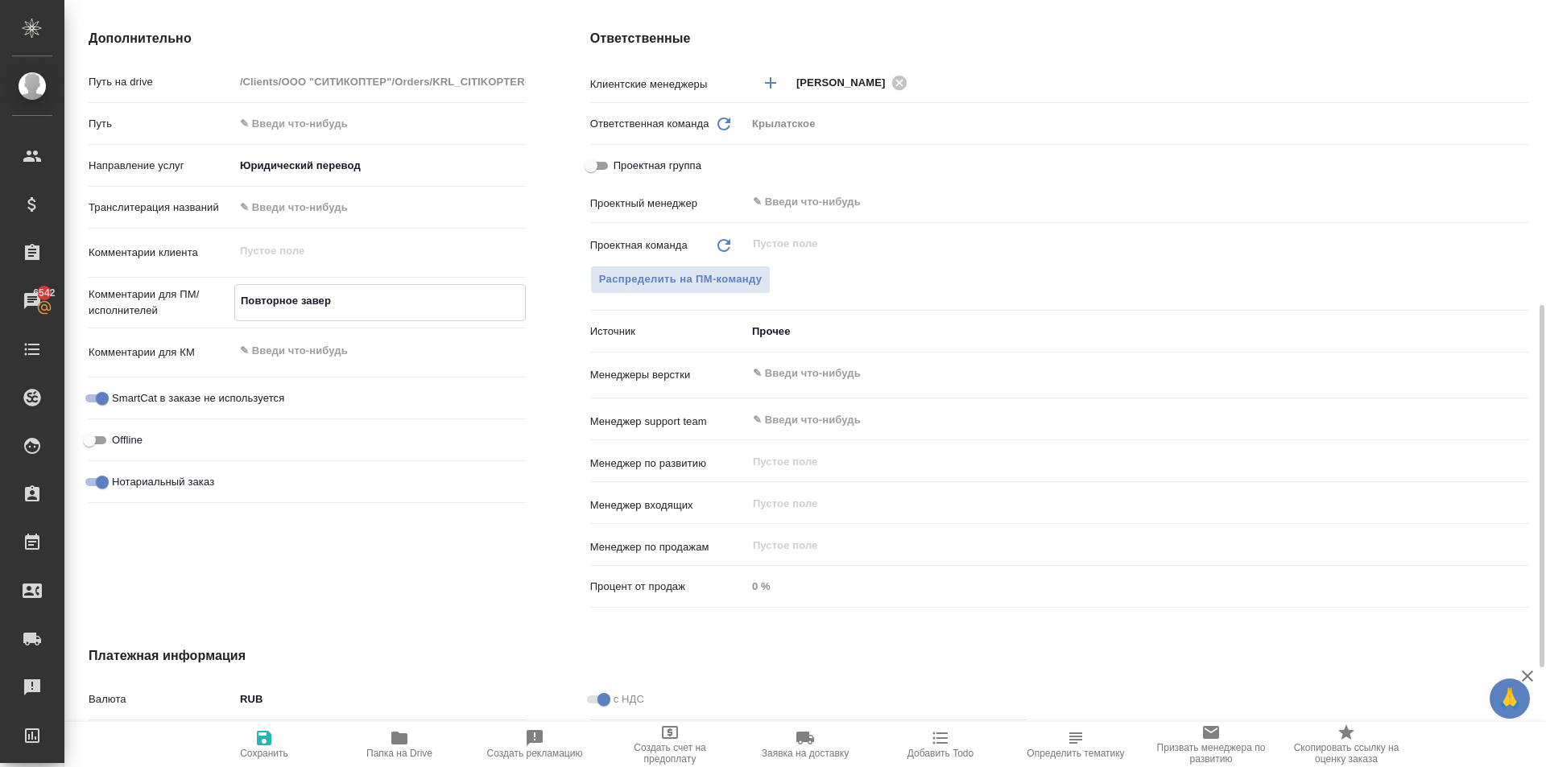
type textarea "x"
type textarea "Повторное заверен"
type textarea "x"
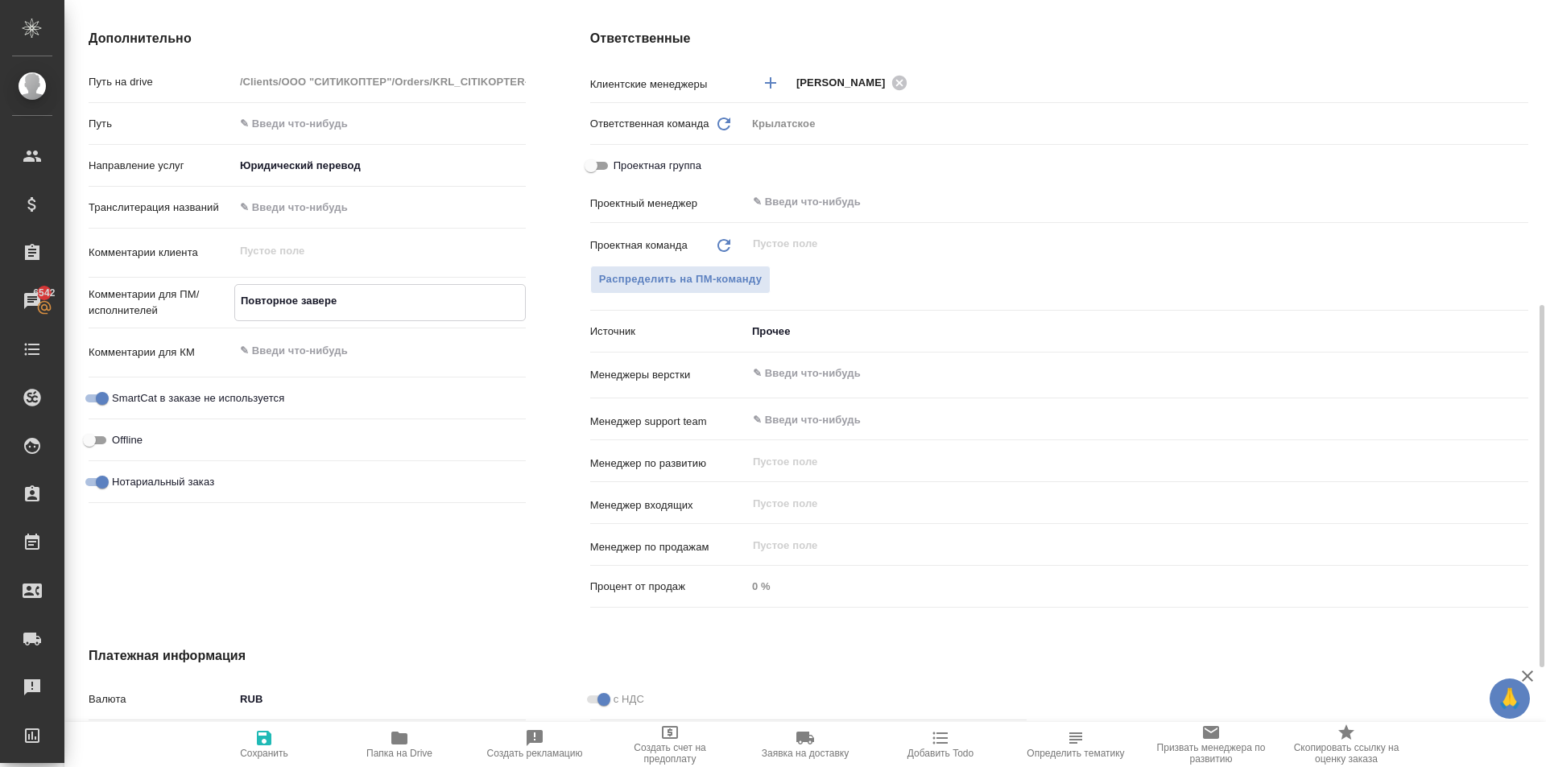
type textarea "x"
type textarea "Повторное заверени"
type textarea "x"
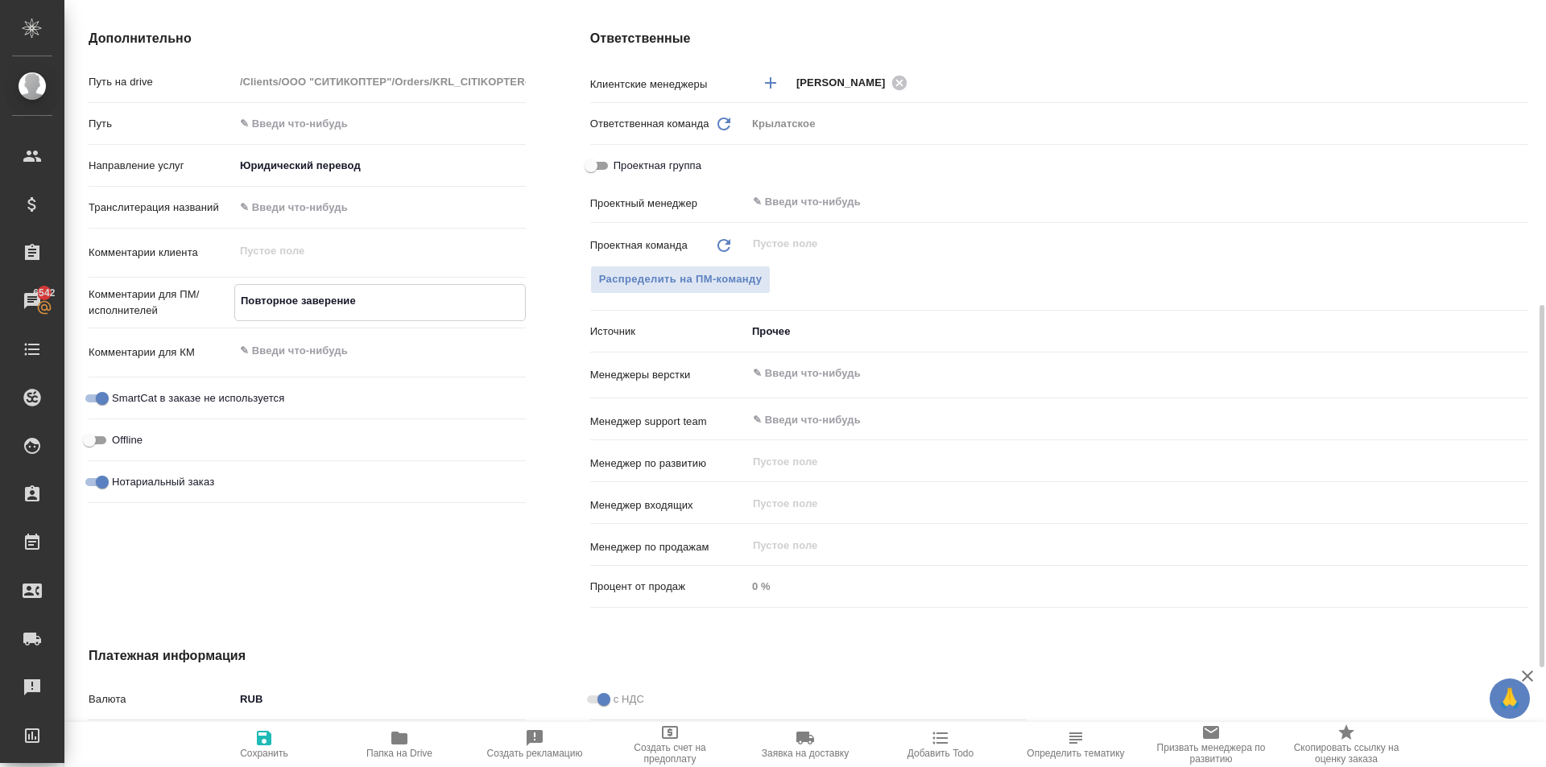
type textarea "Повторное заверение"
type textarea "x"
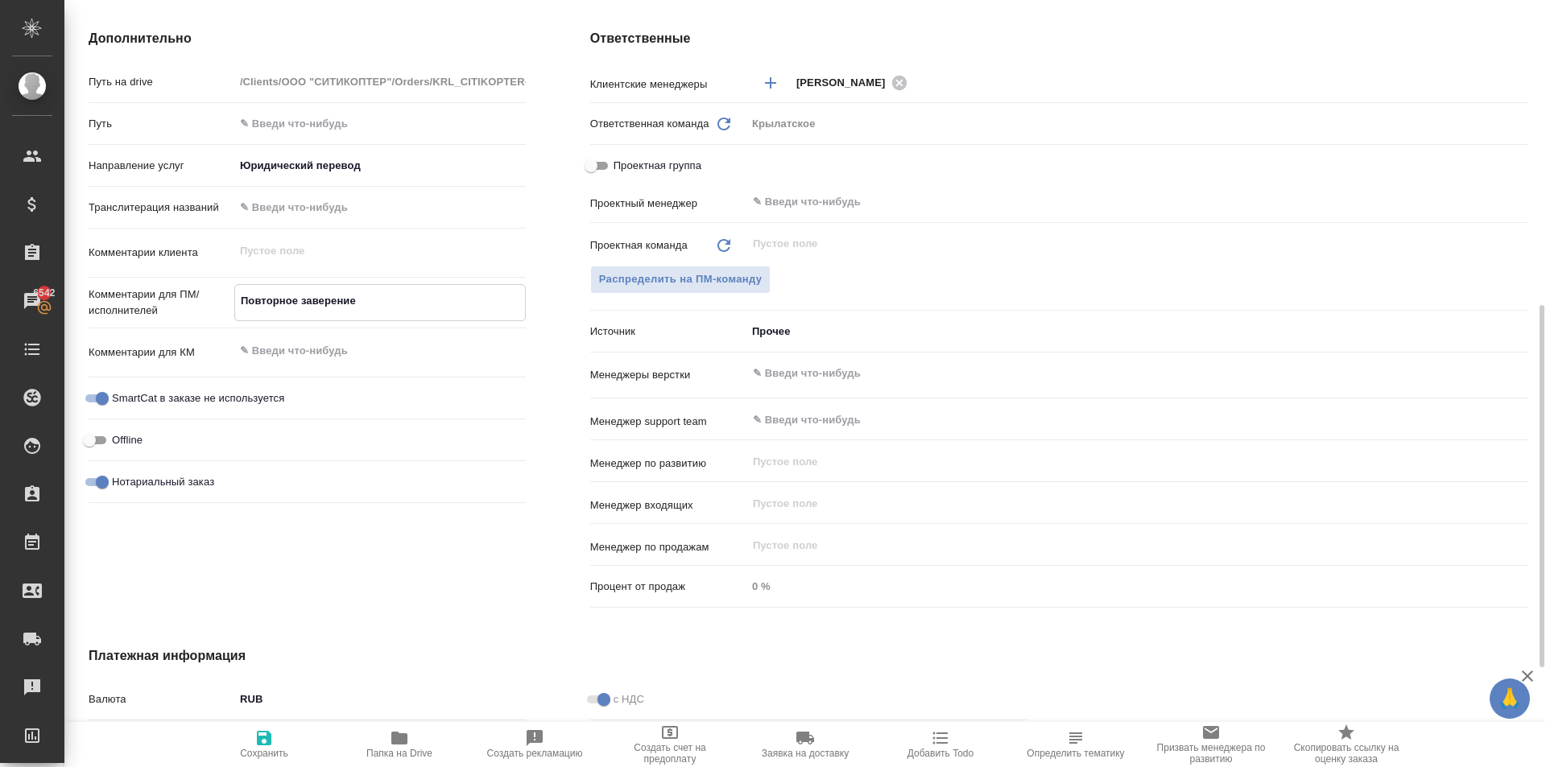
type textarea "Повторное заверение д"
type textarea "x"
type textarea "Повторное заверение до"
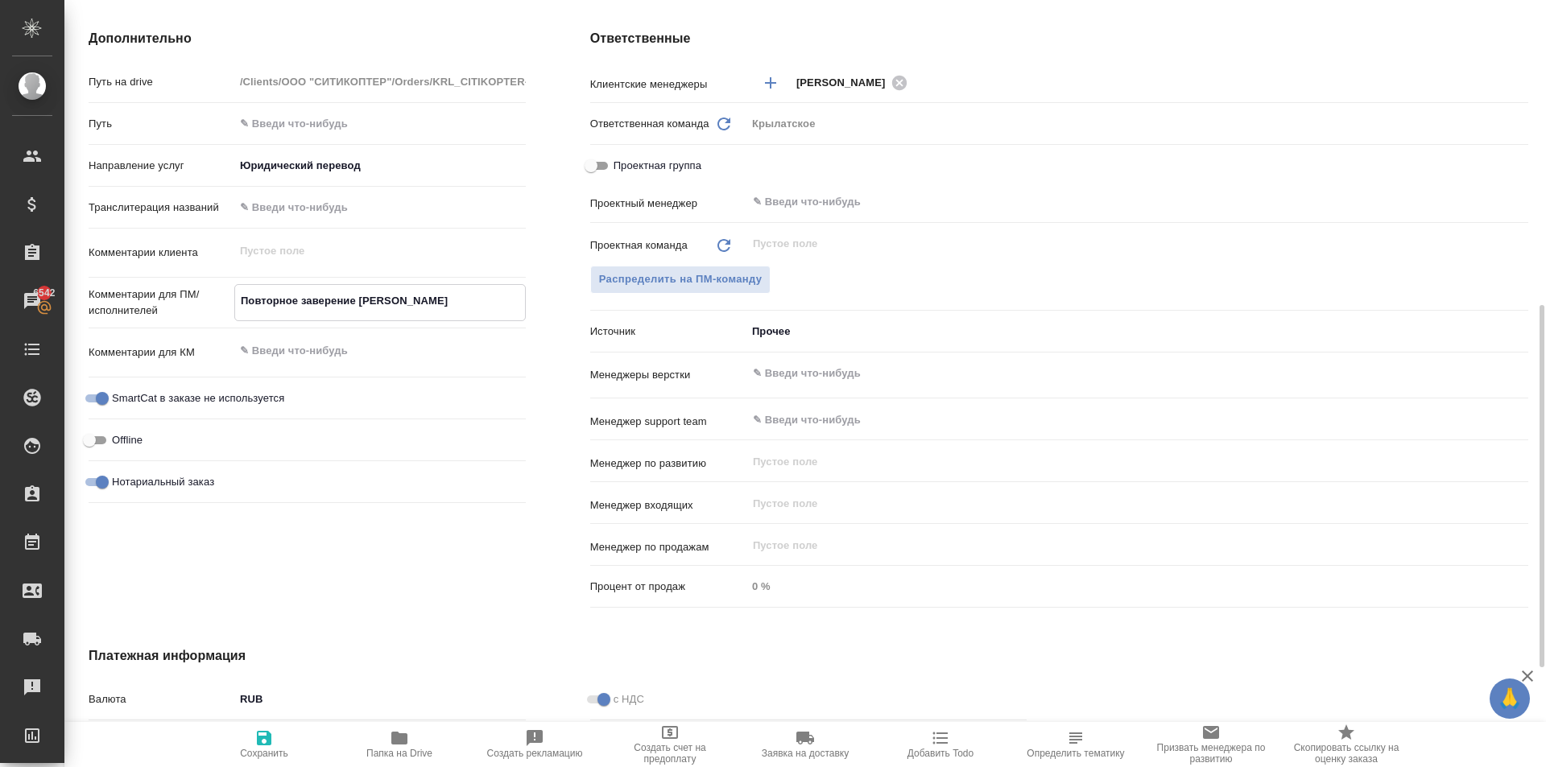
type textarea "x"
type textarea "Повторное заверение док"
type textarea "x"
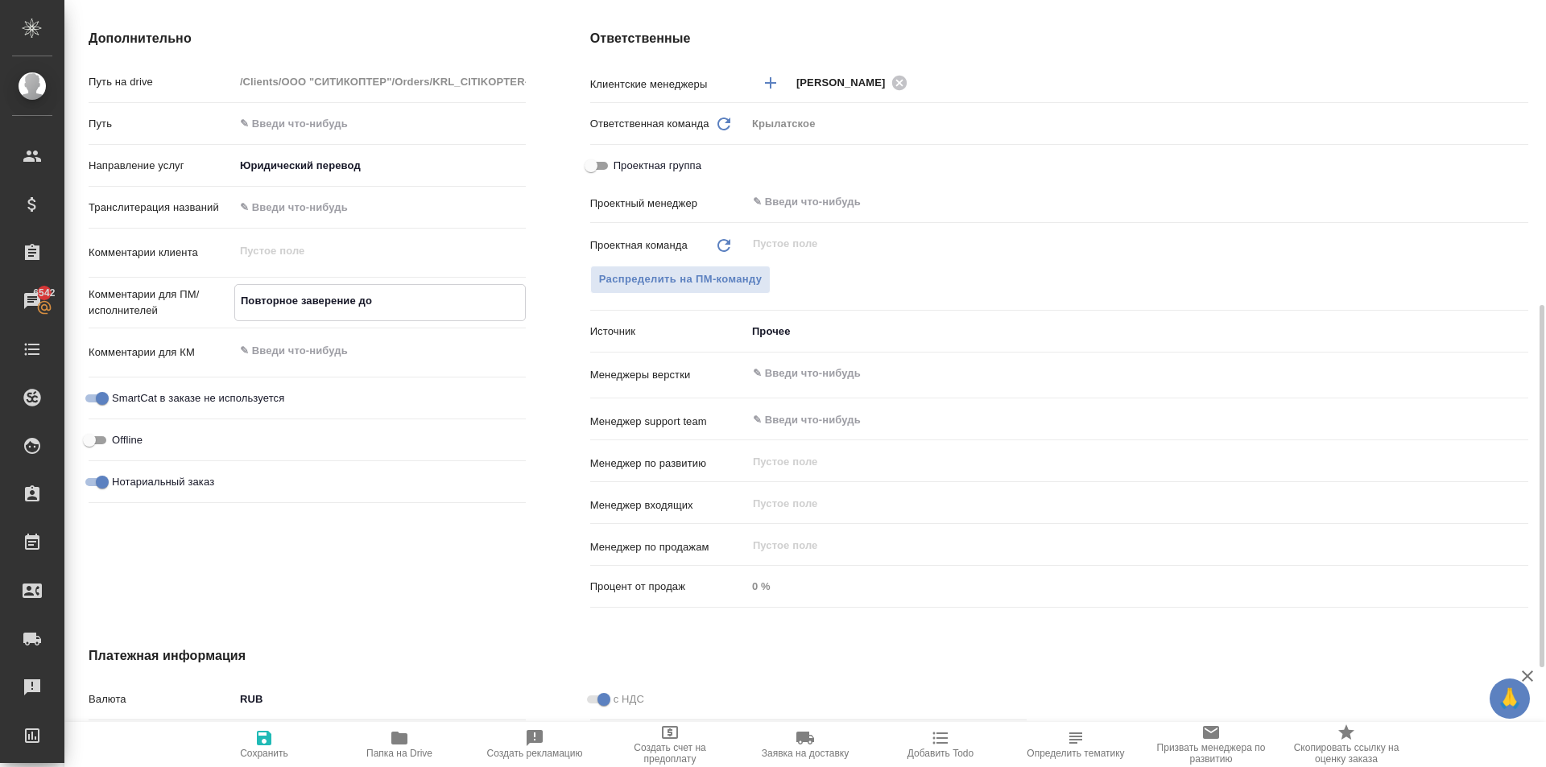
type textarea "x"
type textarea "Повторное заверение доку"
type textarea "x"
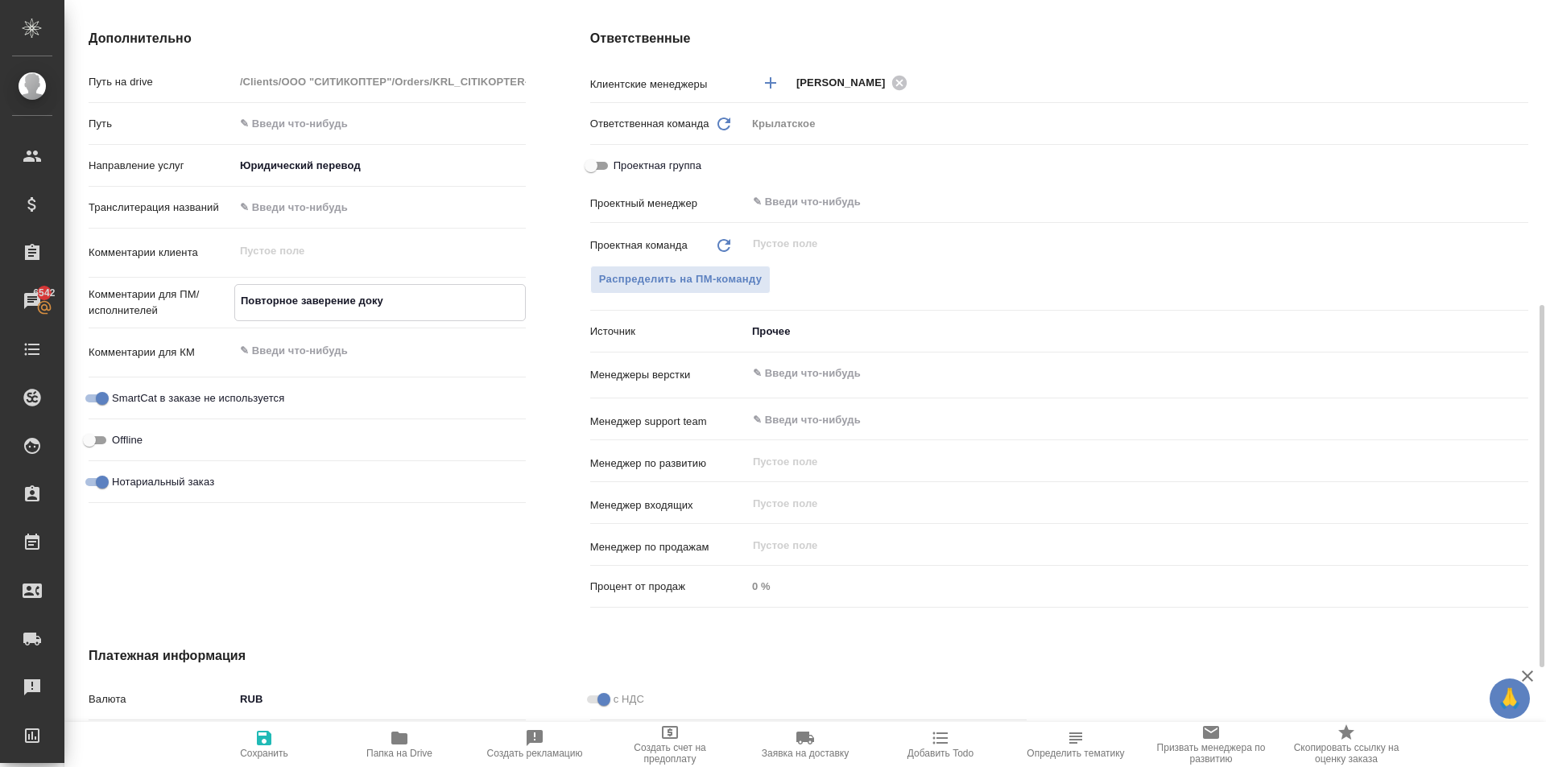
type textarea "x"
type textarea "Повторное заверение докум"
type textarea "x"
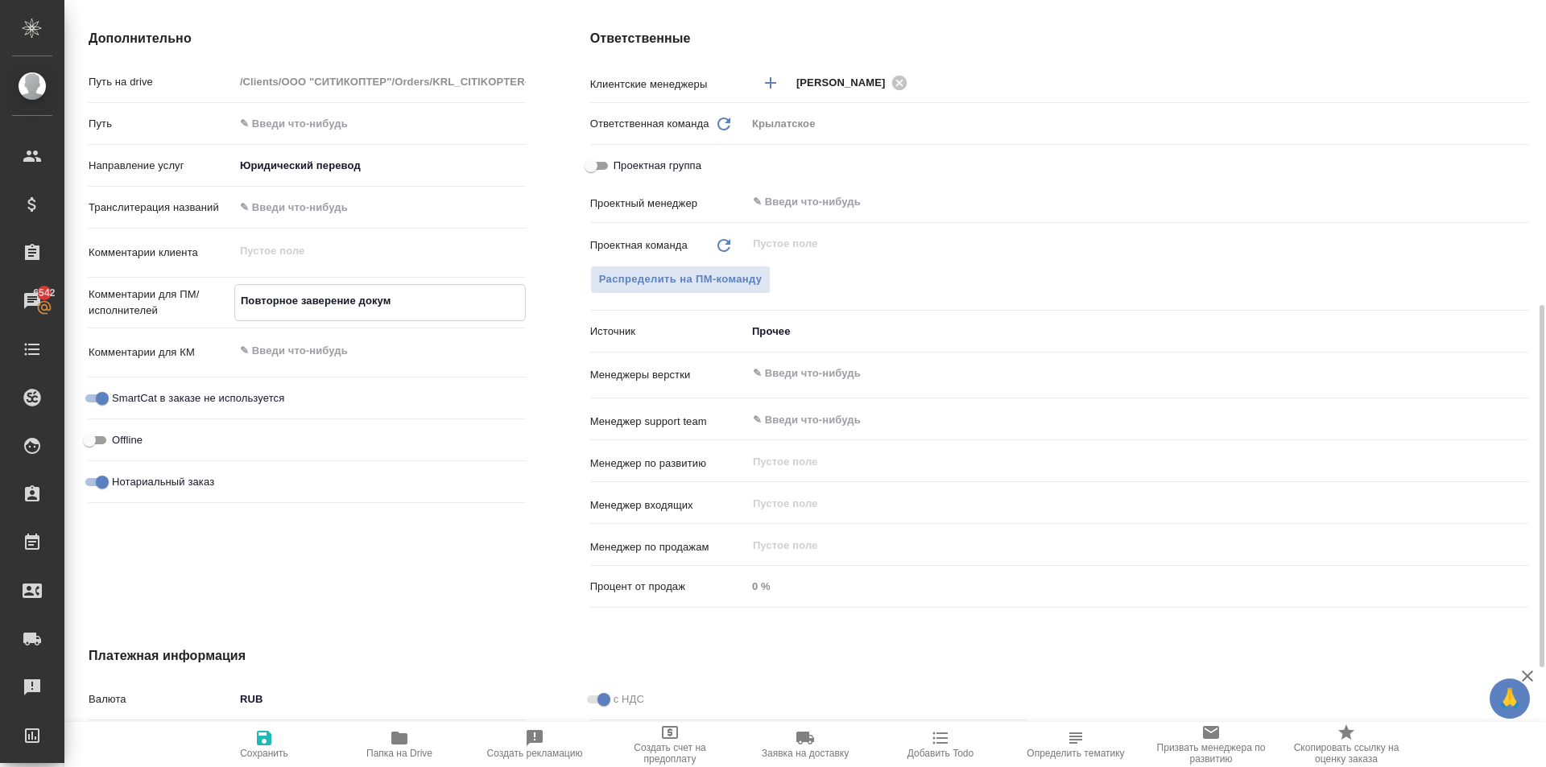
type textarea "Повторное заверение докуме"
type textarea "x"
type textarea "Повторное заверение докумен"
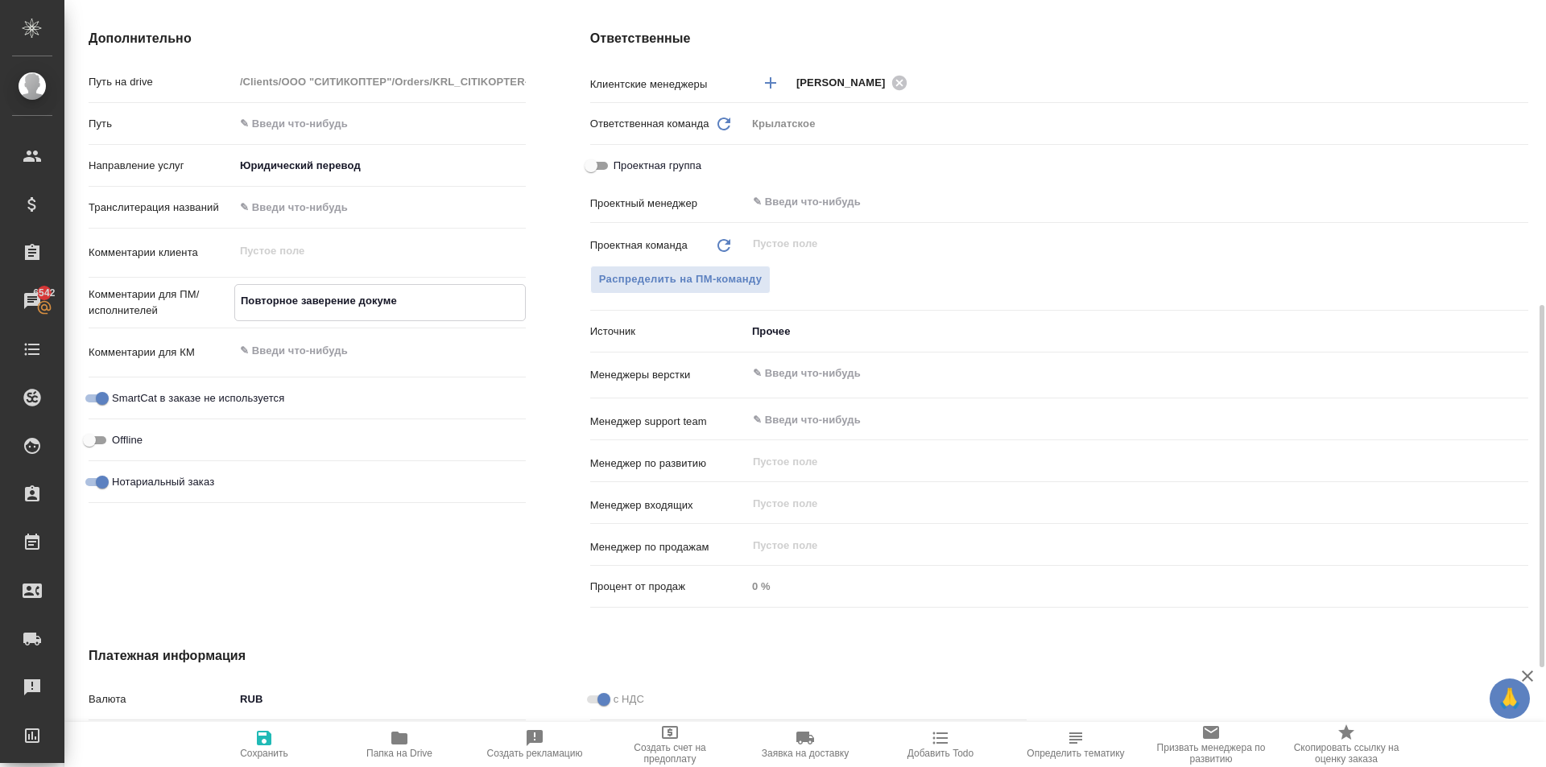
type textarea "x"
type textarea "Повторное заверение документ"
type textarea "x"
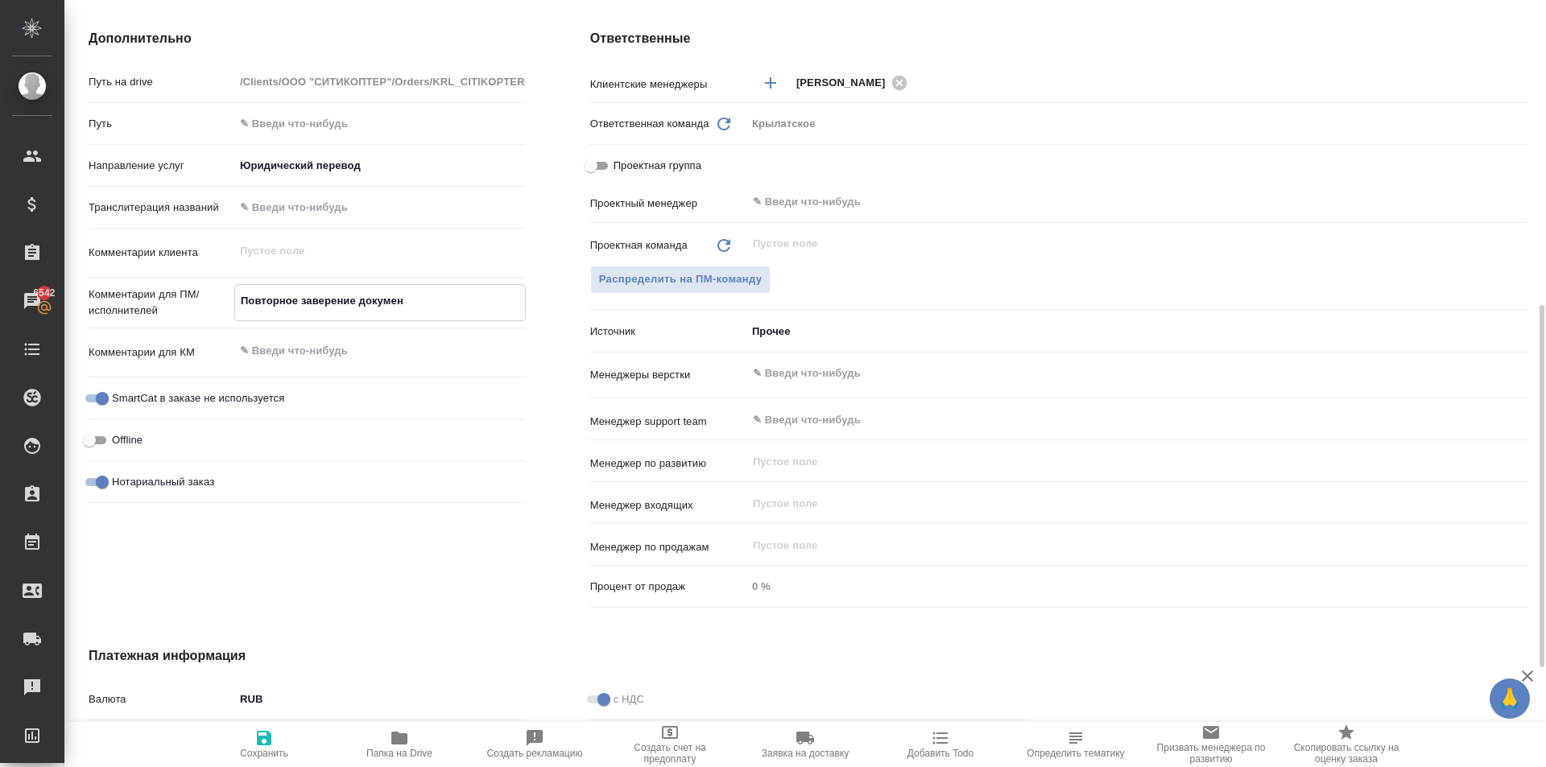
type textarea "x"
type textarea "Повторное заверение документо"
type textarea "x"
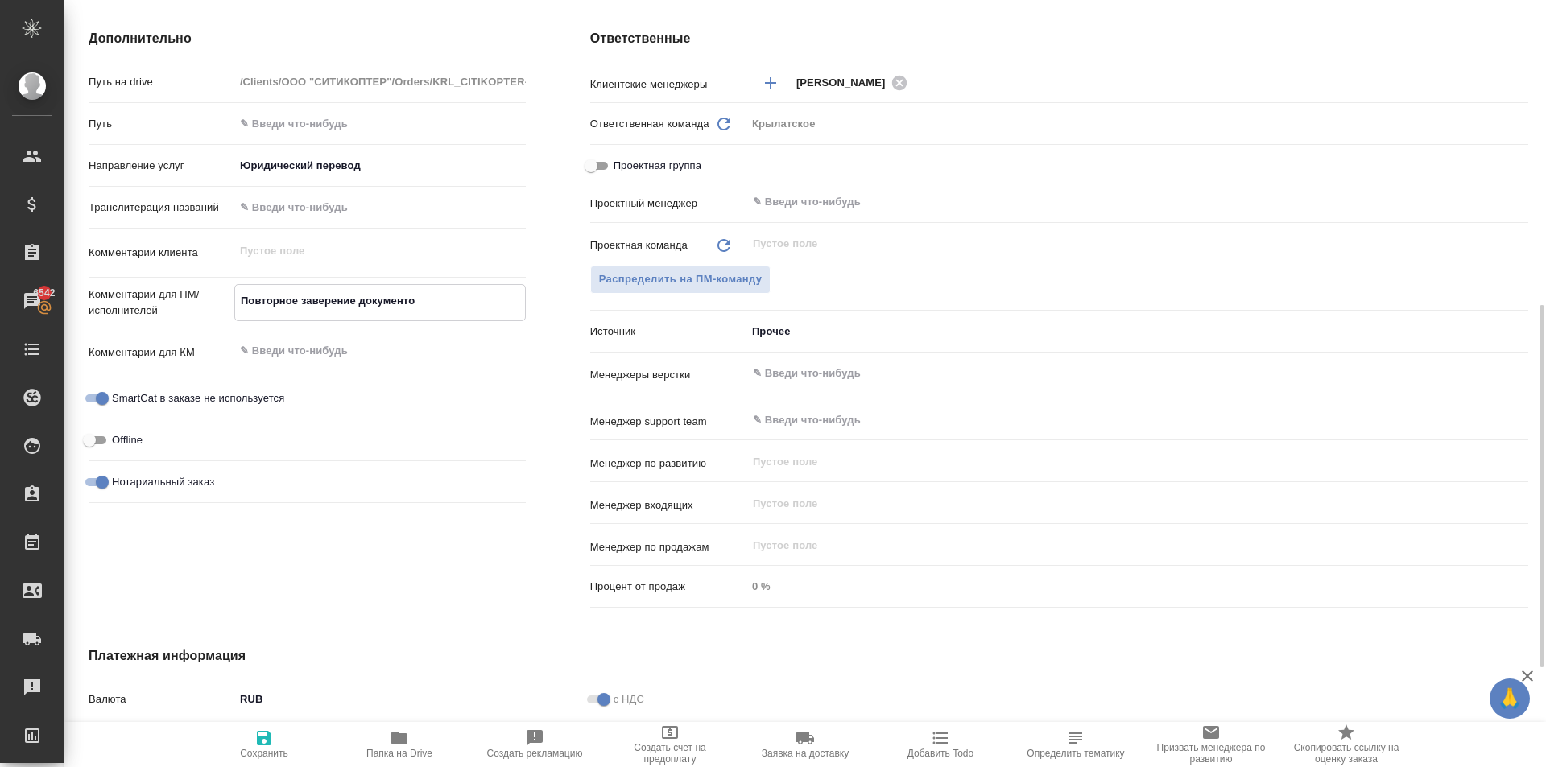
type textarea "x"
type textarea "Повторное заверение документов"
type textarea "x"
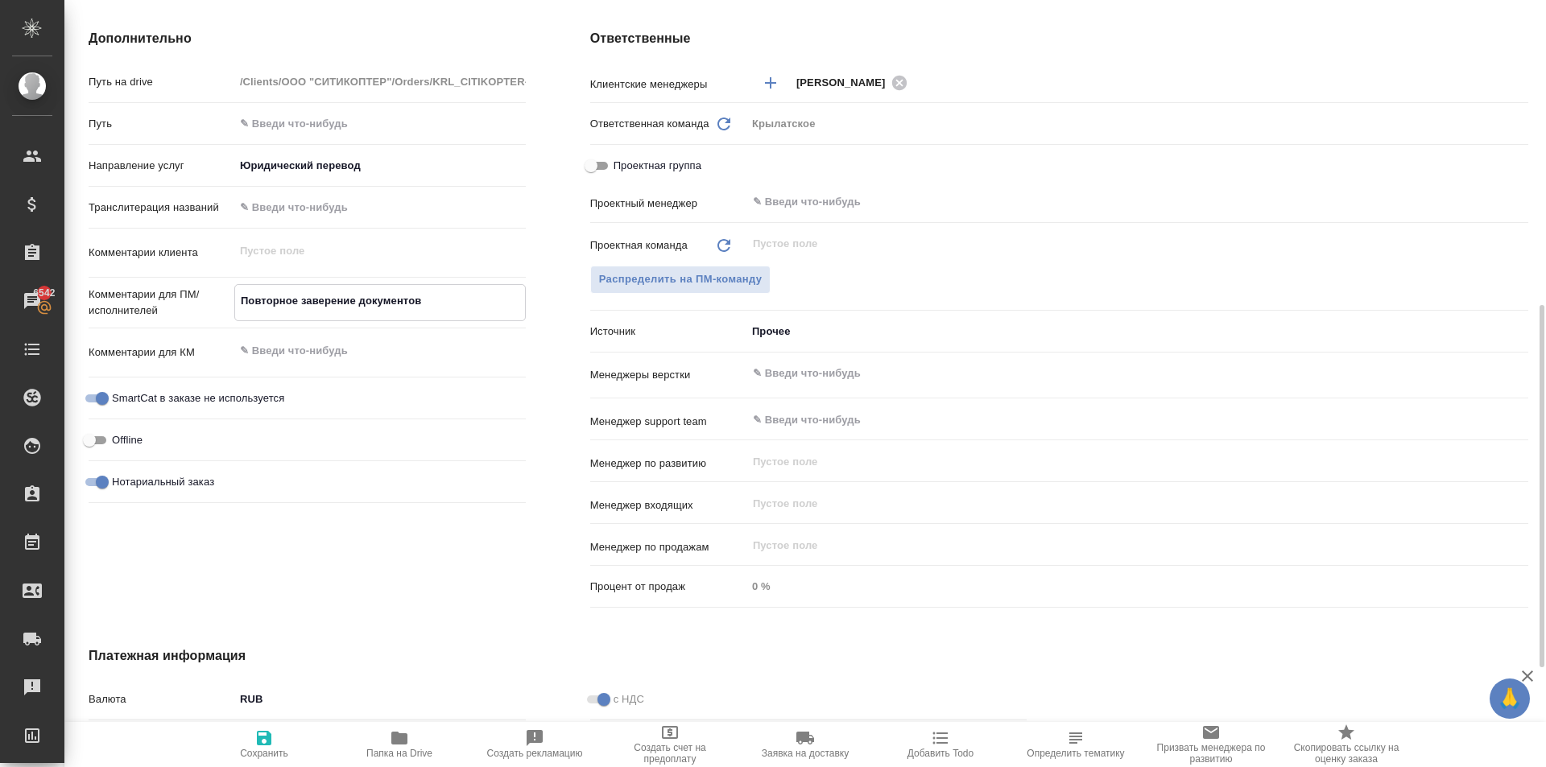
type textarea "Повторное заверение документов"
type textarea "x"
type textarea "Повторное заверение документов и"
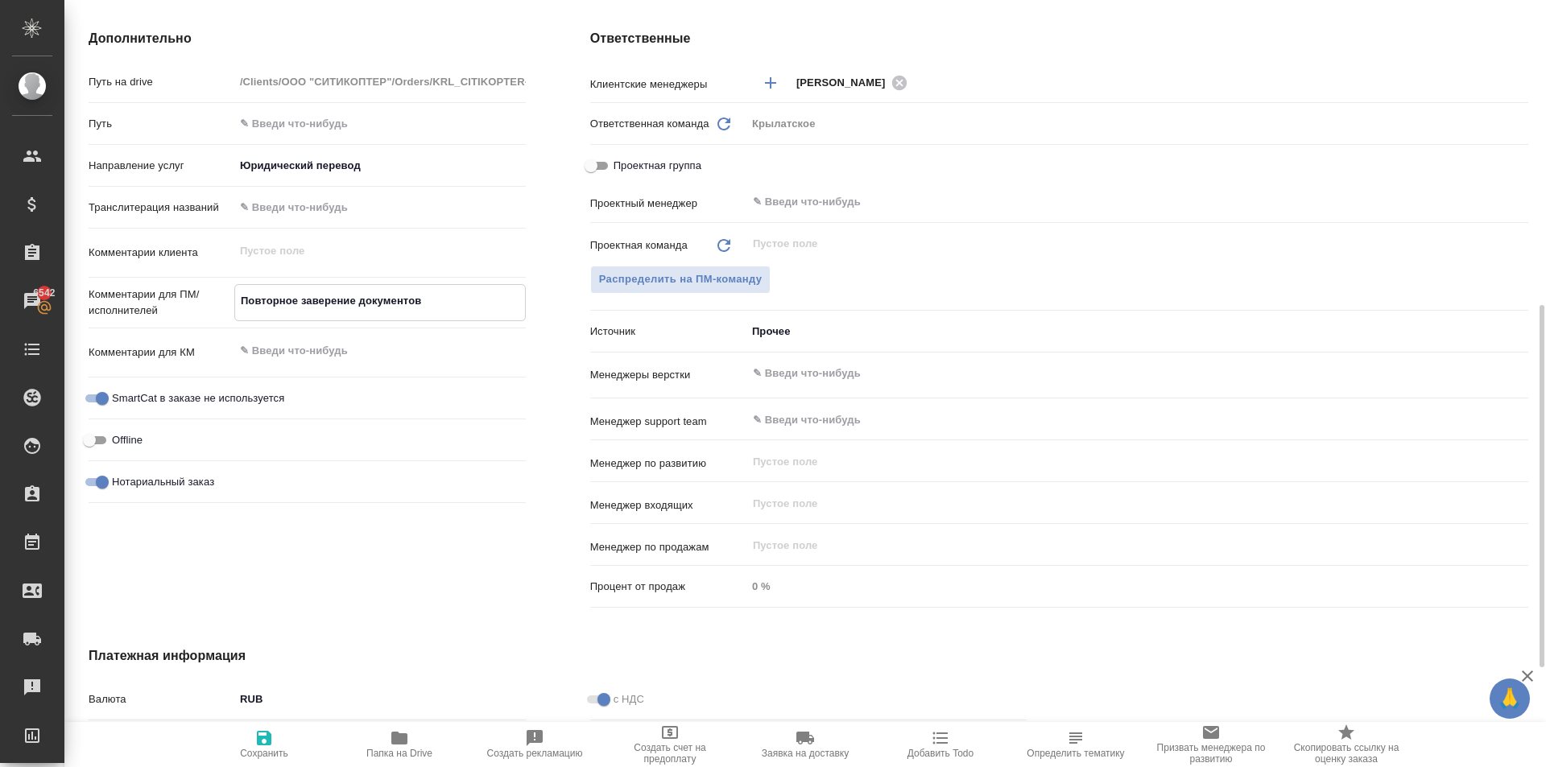
type textarea "x"
type textarea "Повторное заверение документов из"
type textarea "x"
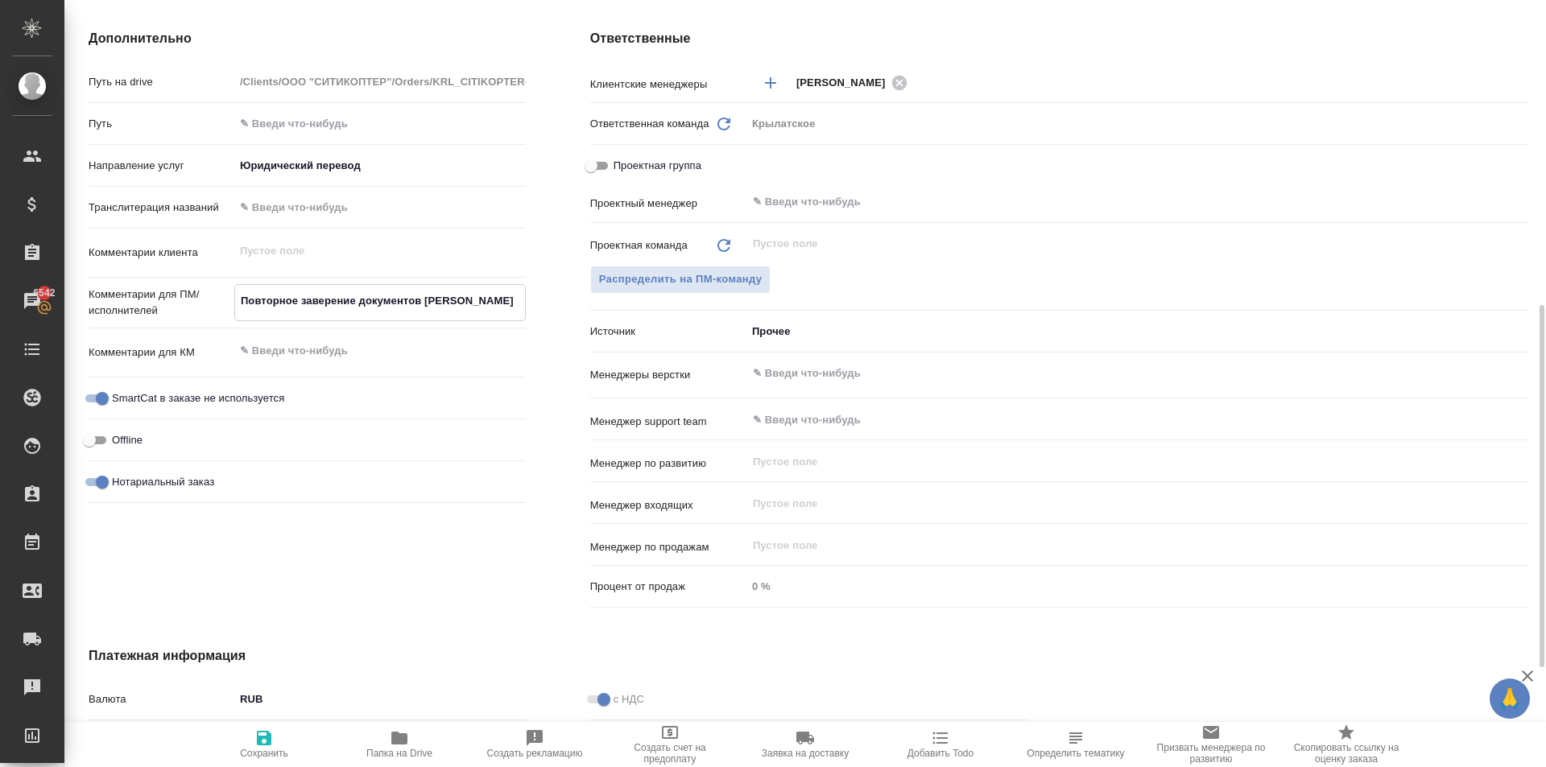
type textarea "x"
type textarea "Повторное заверение документов из"
type textarea "x"
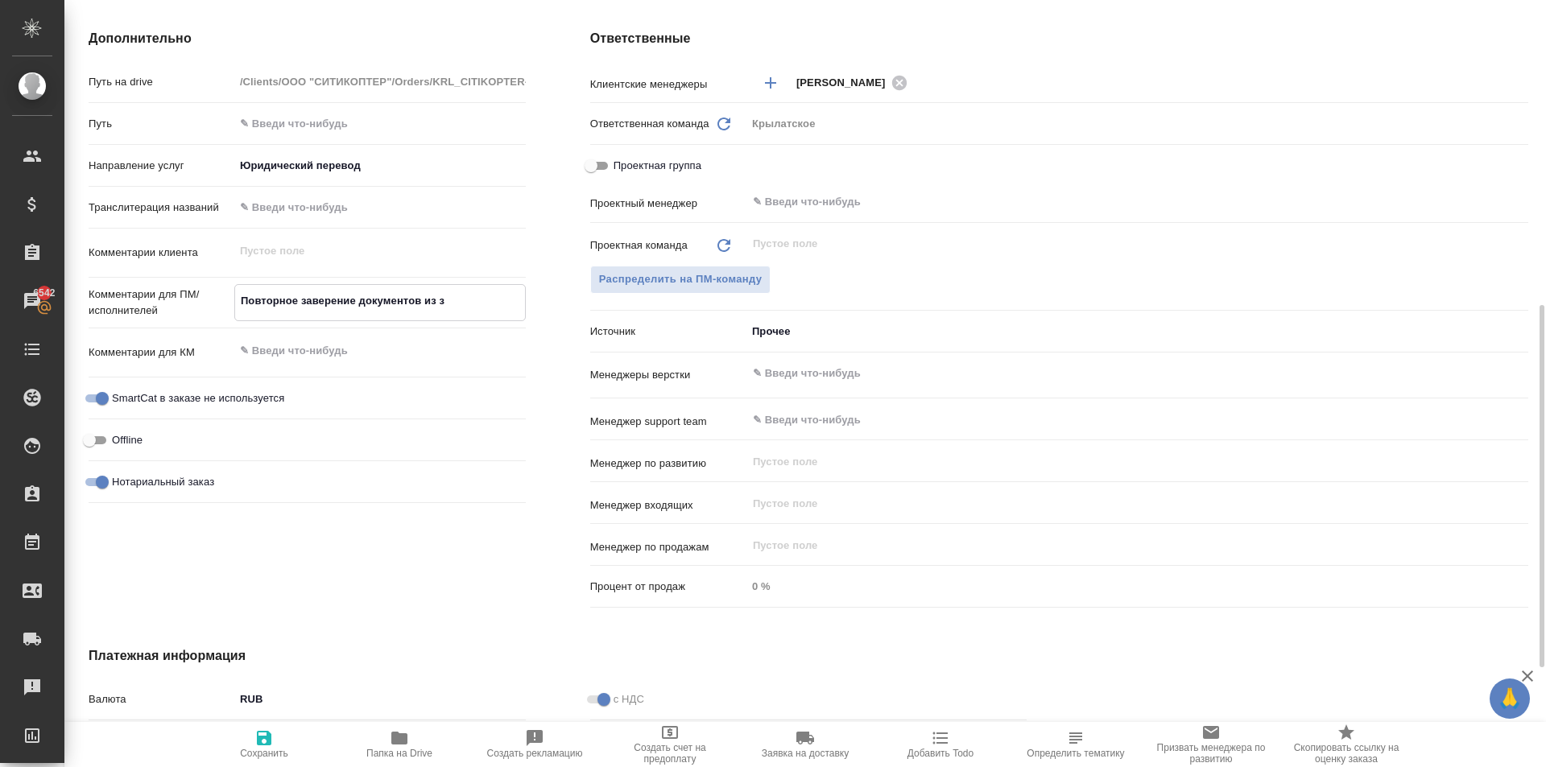
type textarea "Повторное заверение документов из за"
type textarea "x"
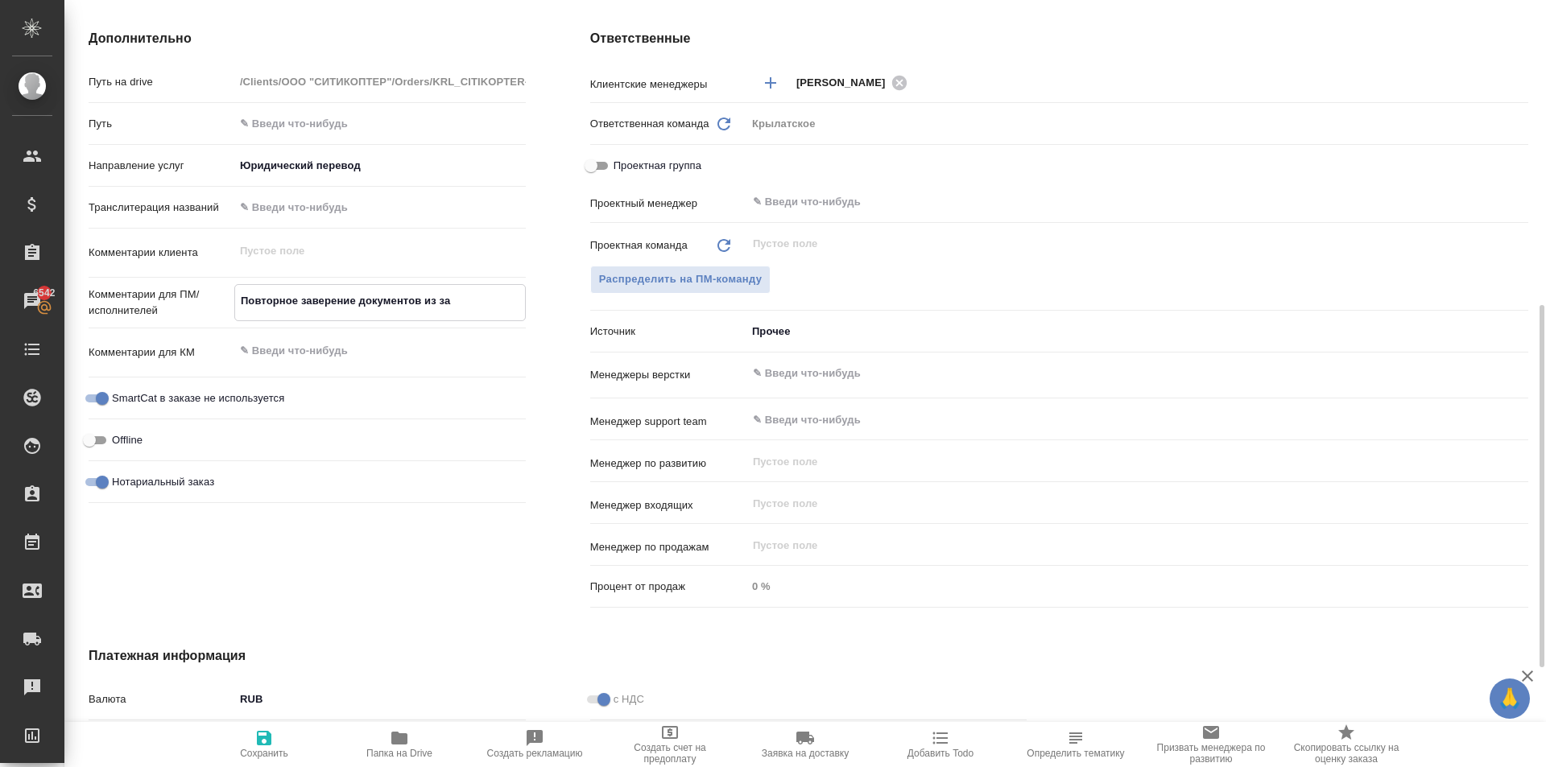
type textarea "Повторное заверение документов из зак"
type textarea "x"
type textarea "Повторное заверение документов из зака"
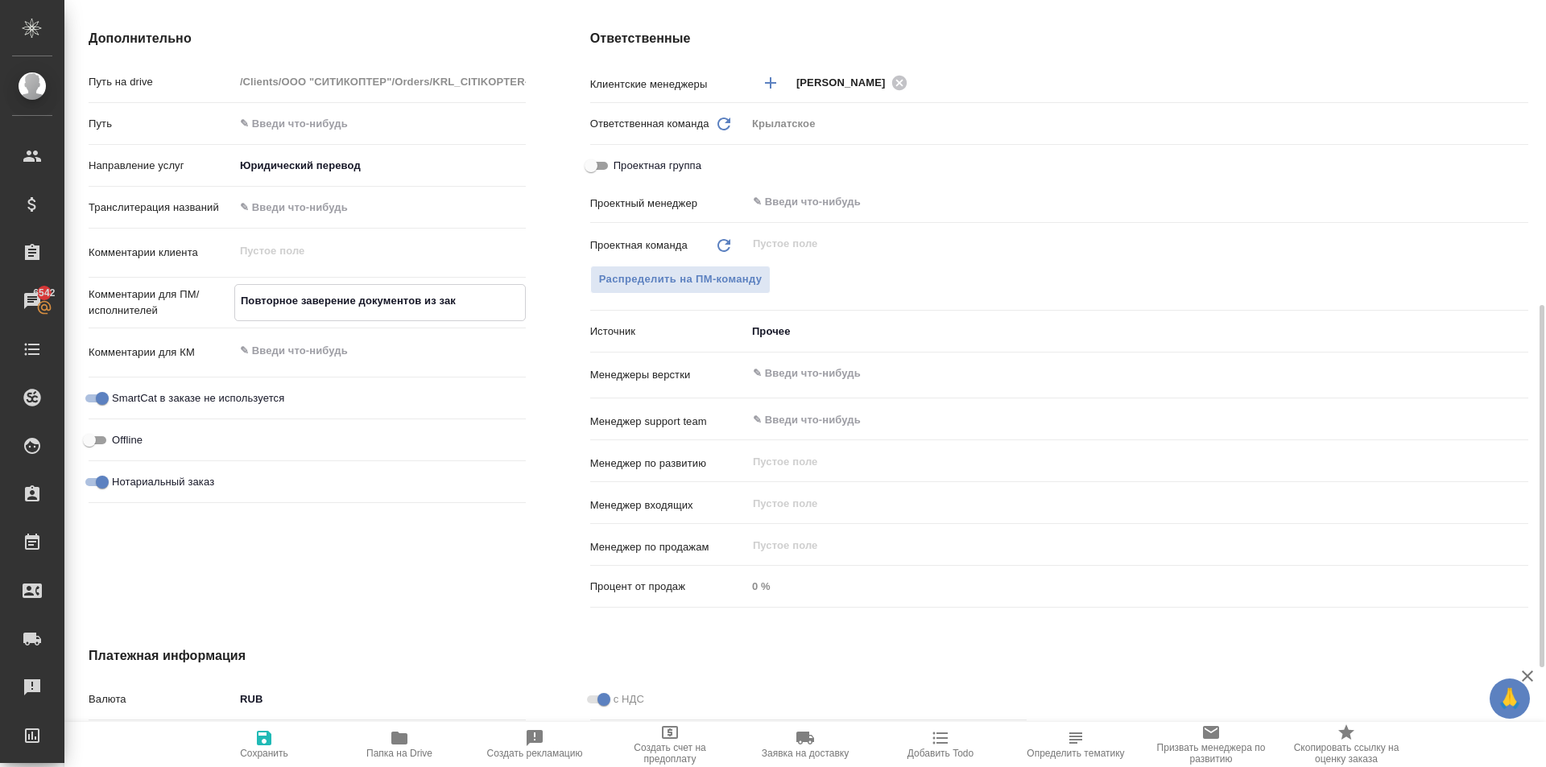
type textarea "x"
type textarea "Повторное заверение документов из заказ"
type textarea "x"
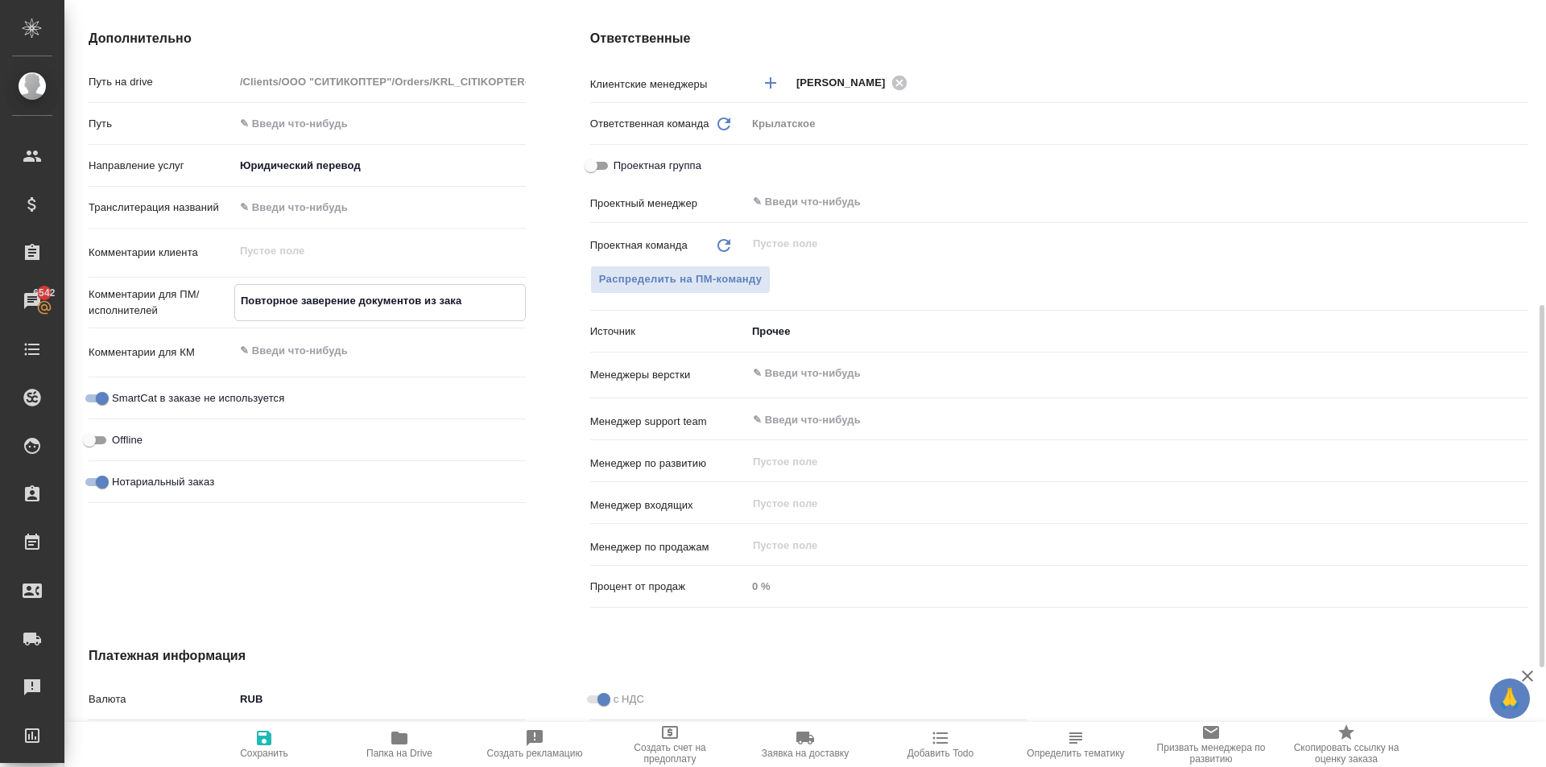
type textarea "x"
type textarea "Повторное заверение документов из заказа"
type textarea "x"
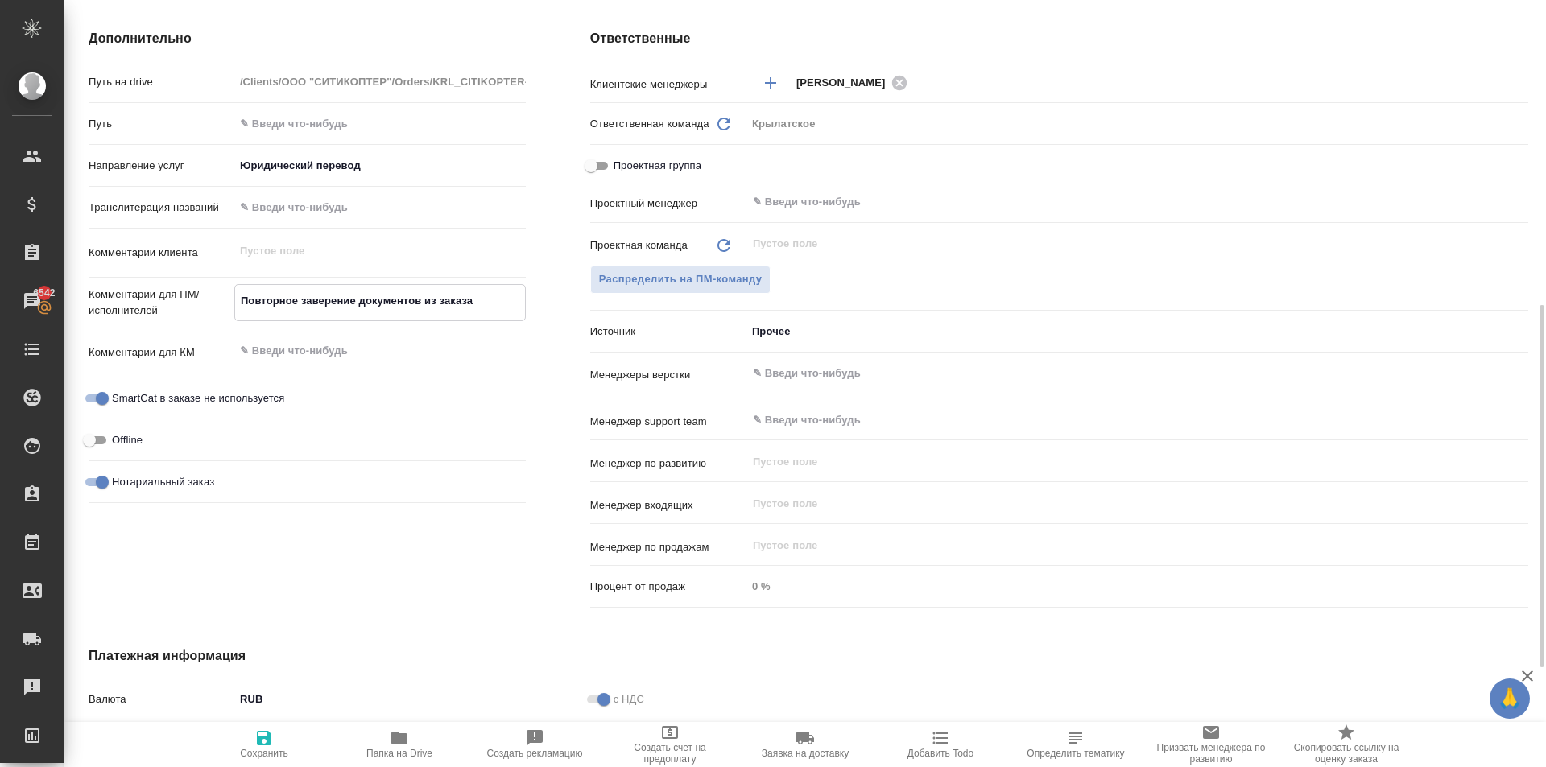
type textarea "Повторное заверение документов из заказа"
type textarea "x"
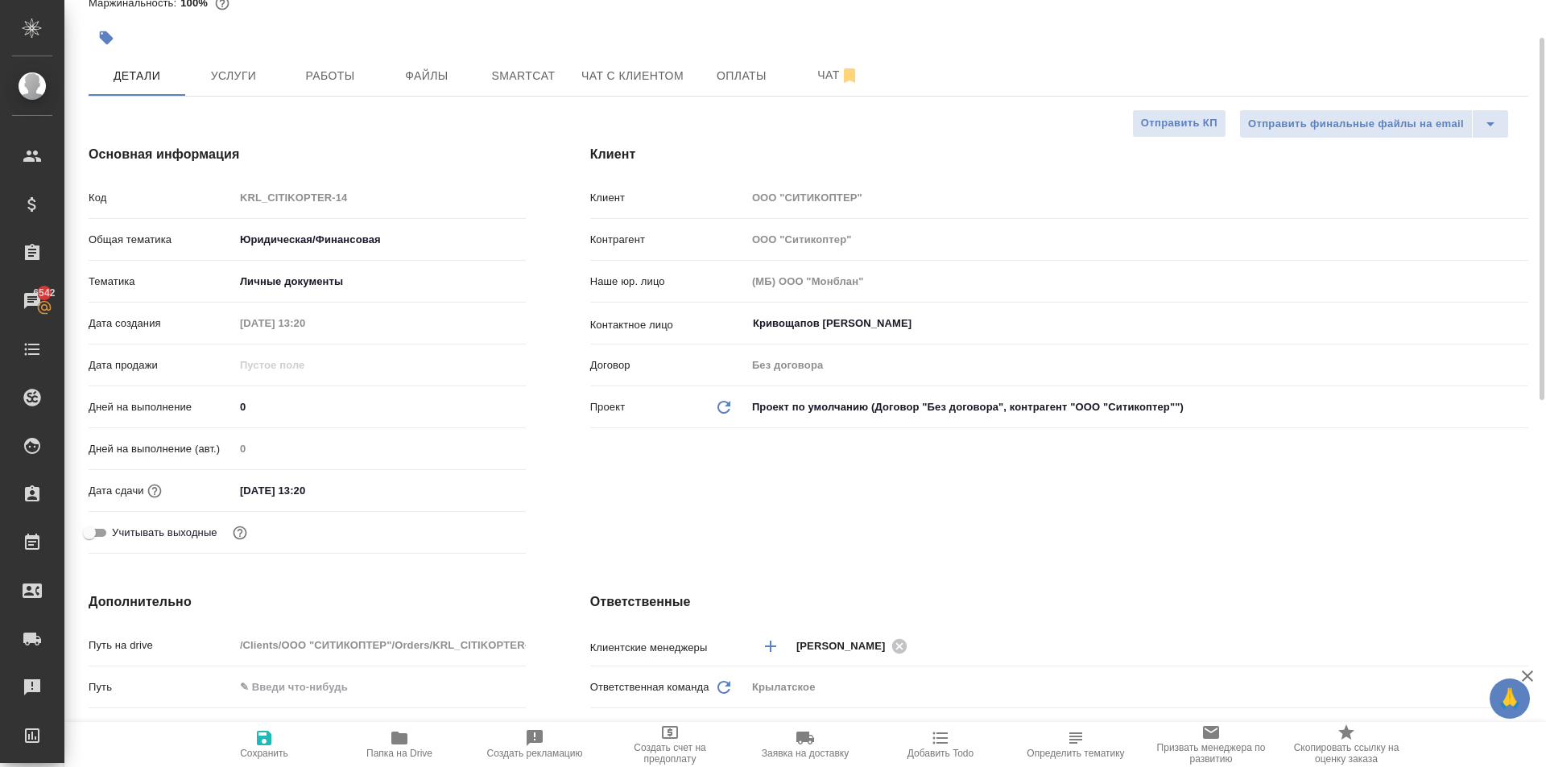
scroll to position [0, 0]
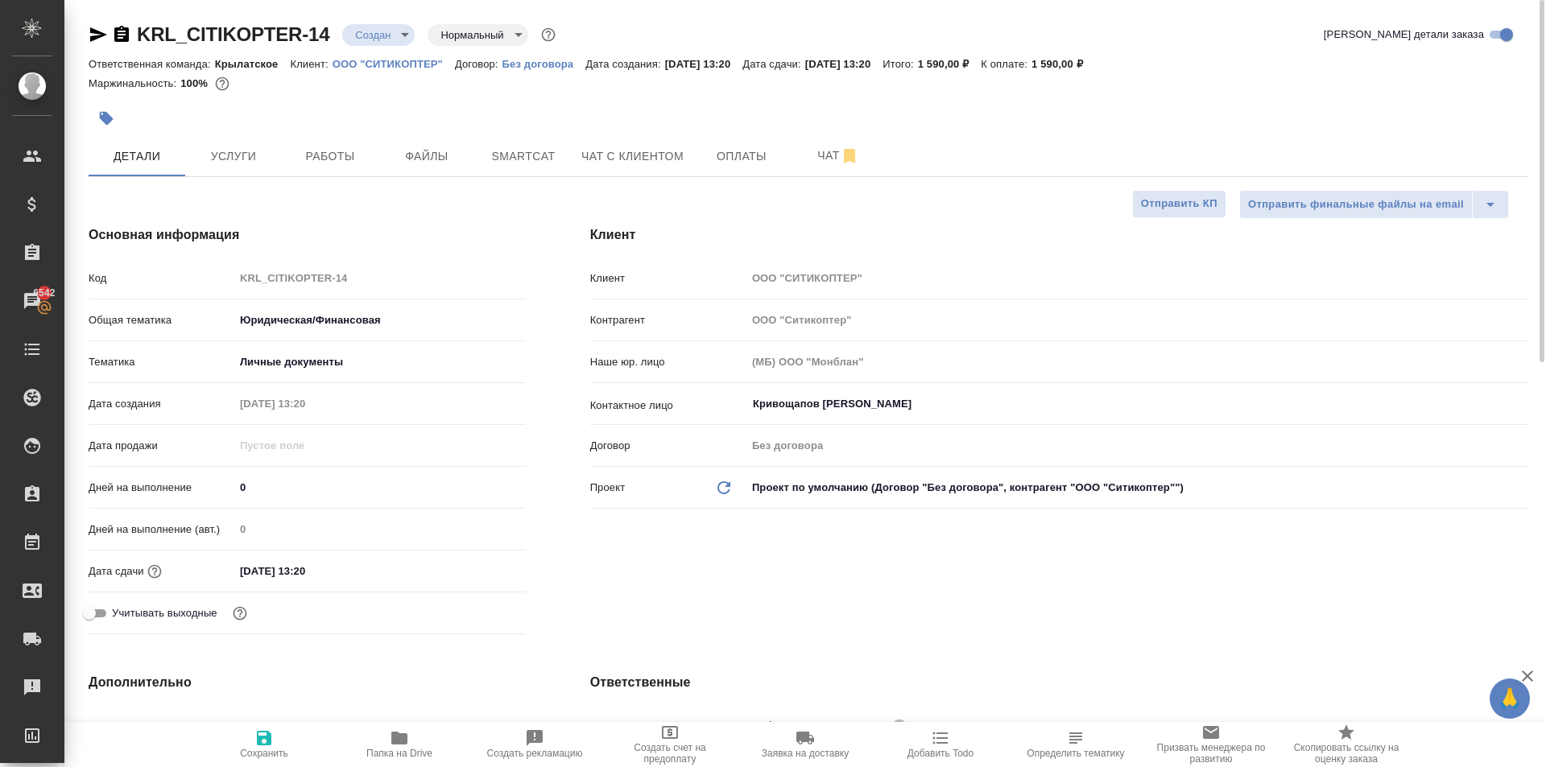
type textarea "Повторное заверение документов из заказа"
click at [129, 35] on icon "button" at bounding box center [121, 34] width 14 height 16
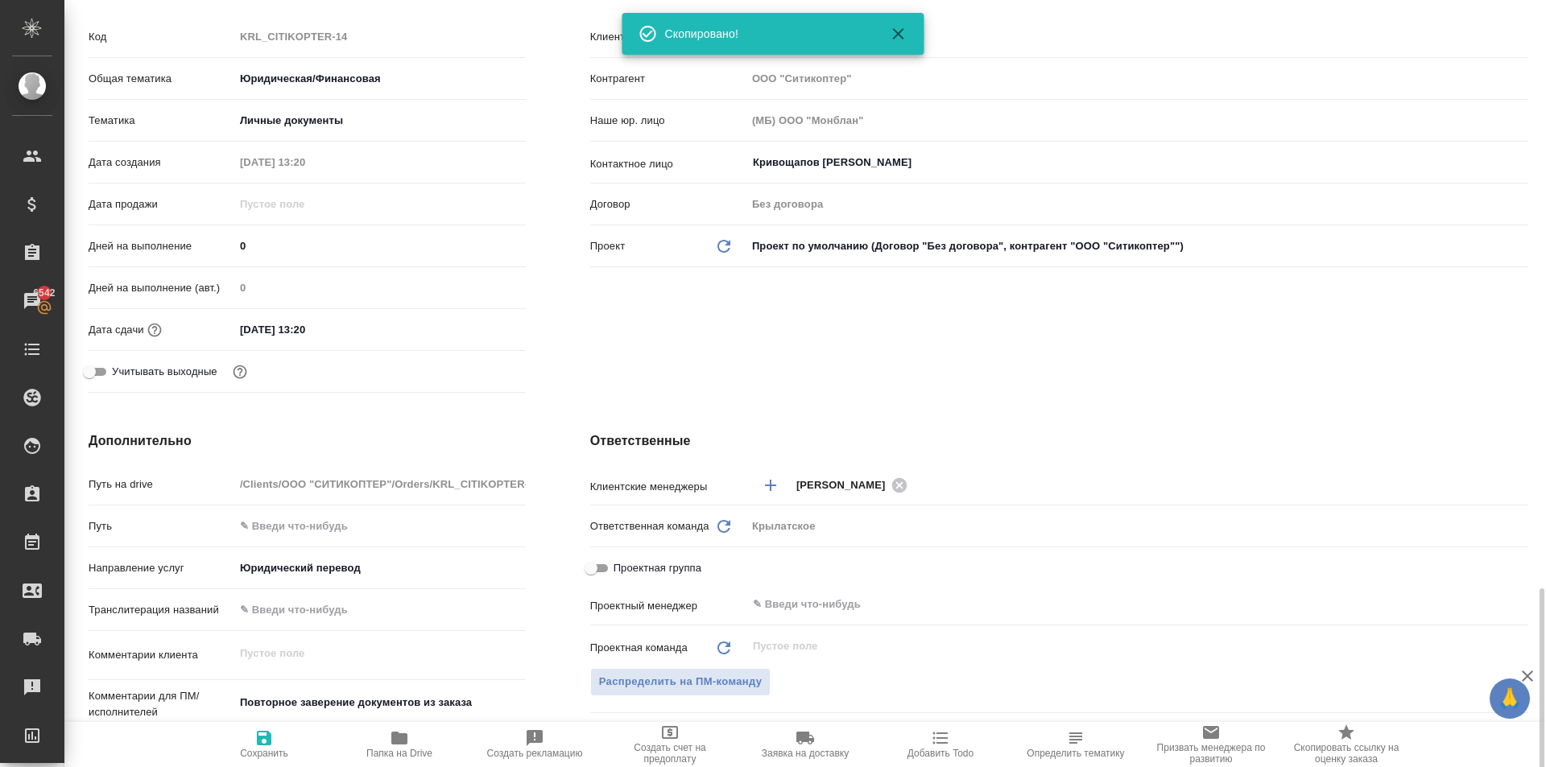
scroll to position [564, 0]
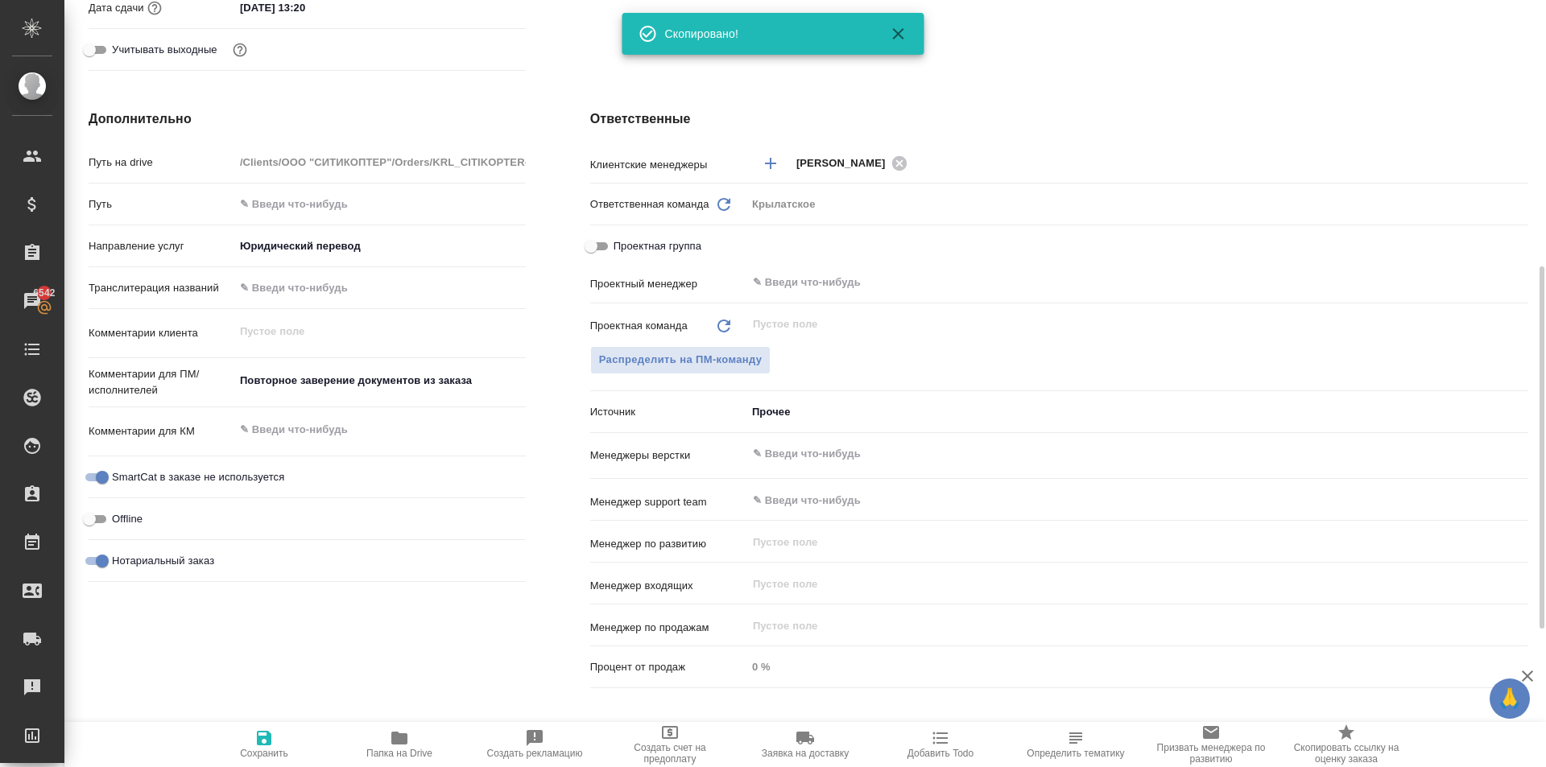
type textarea "x"
click at [484, 390] on textarea "Повторное заверение документов из заказа" at bounding box center [379, 380] width 291 height 27
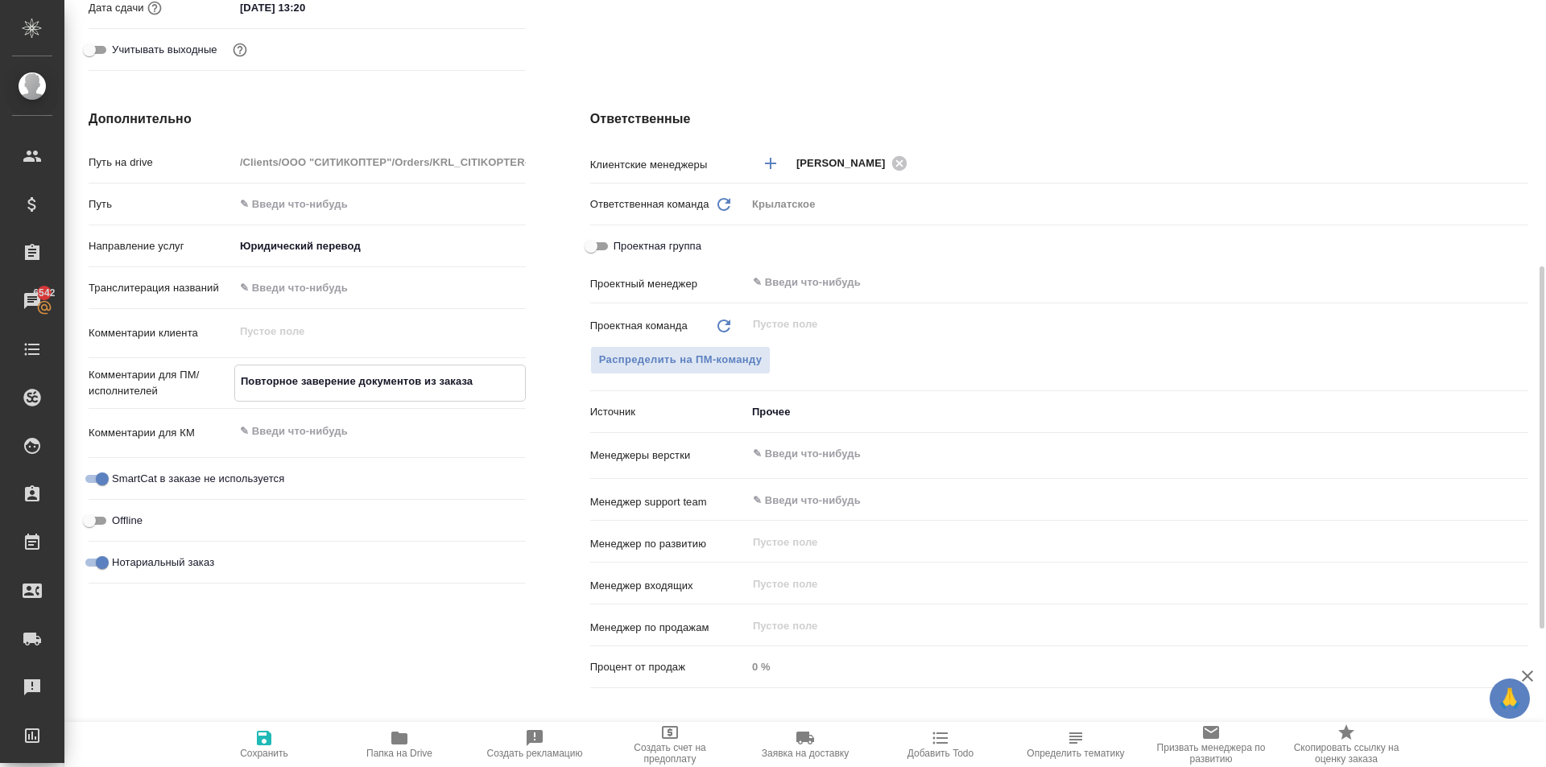
paste textarea "KRL_CITIKOPTER-14"
type textarea "x"
type textarea "Повторное заверение документов из заказа KRL_CITIKOPTER-14"
type textarea "x"
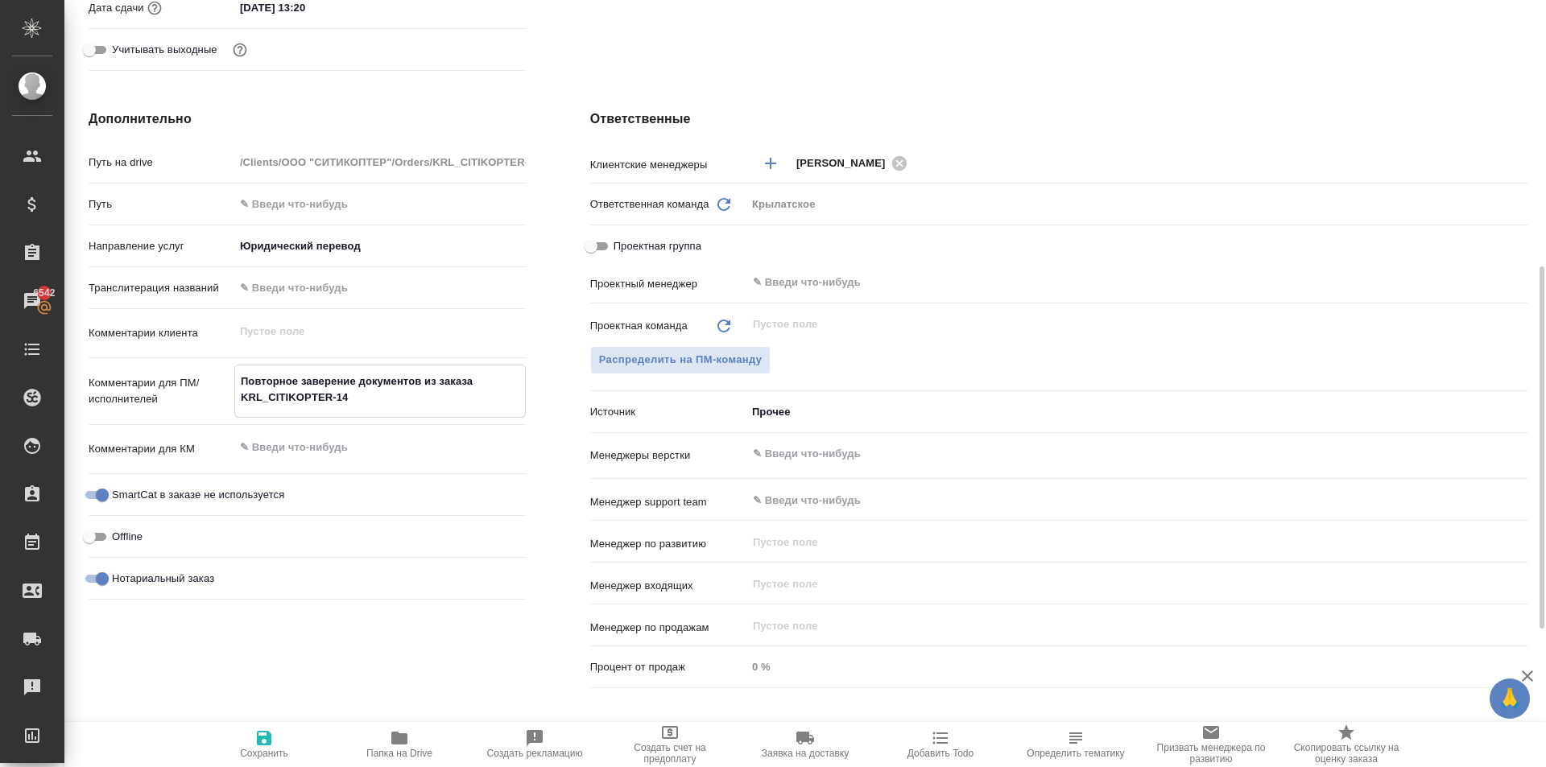
type textarea "x"
type textarea "Повторное заверение документов из заказа KRL_CITIKOPTER-1"
type textarea "x"
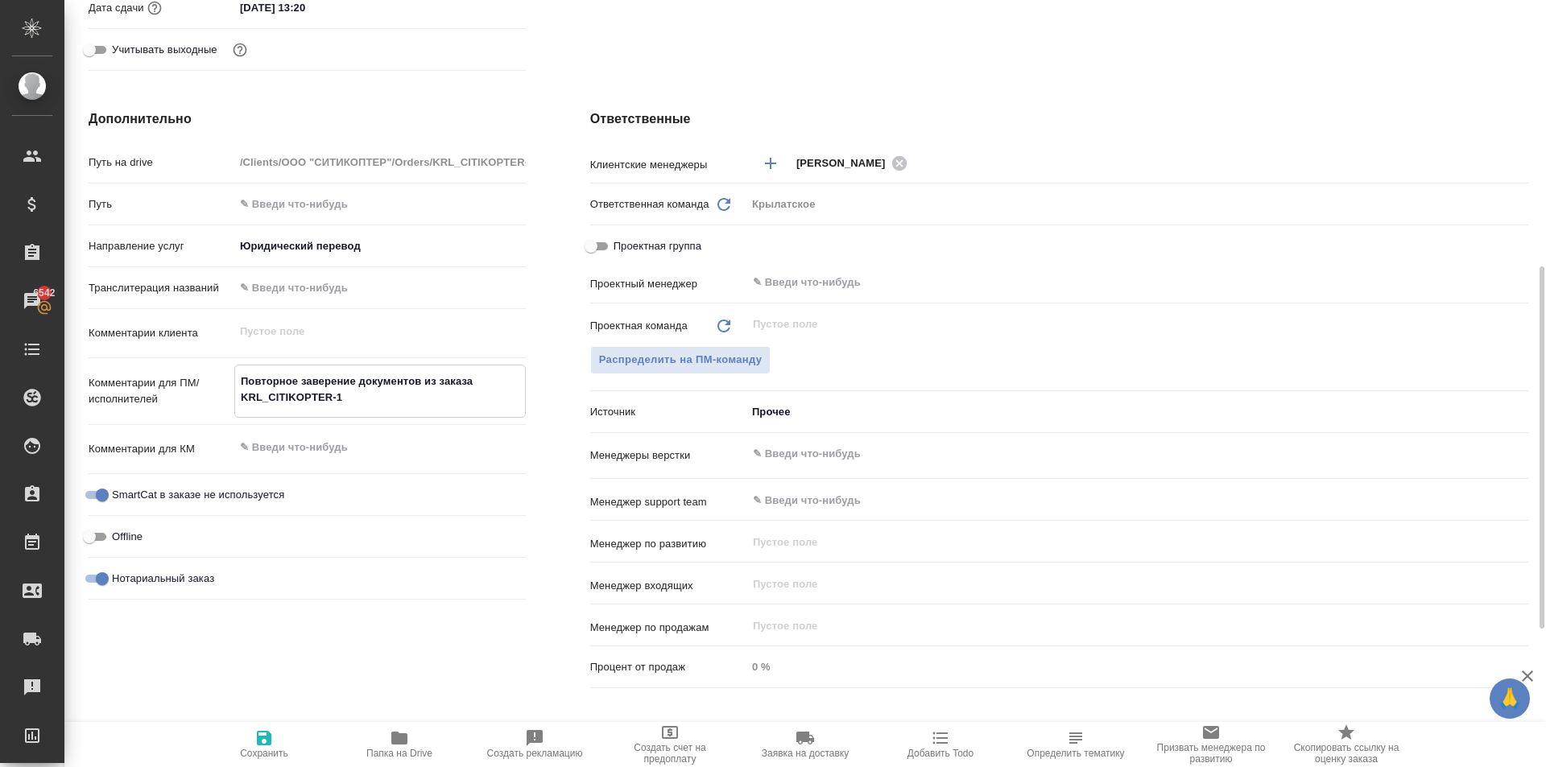
type textarea "Повторное заверение документов из заказа KRL_CITIKOPTER-13"
type textarea "x"
type textarea "Повторное заверение документов из заказа KRL_CITIKOPTER-13"
type textarea "x"
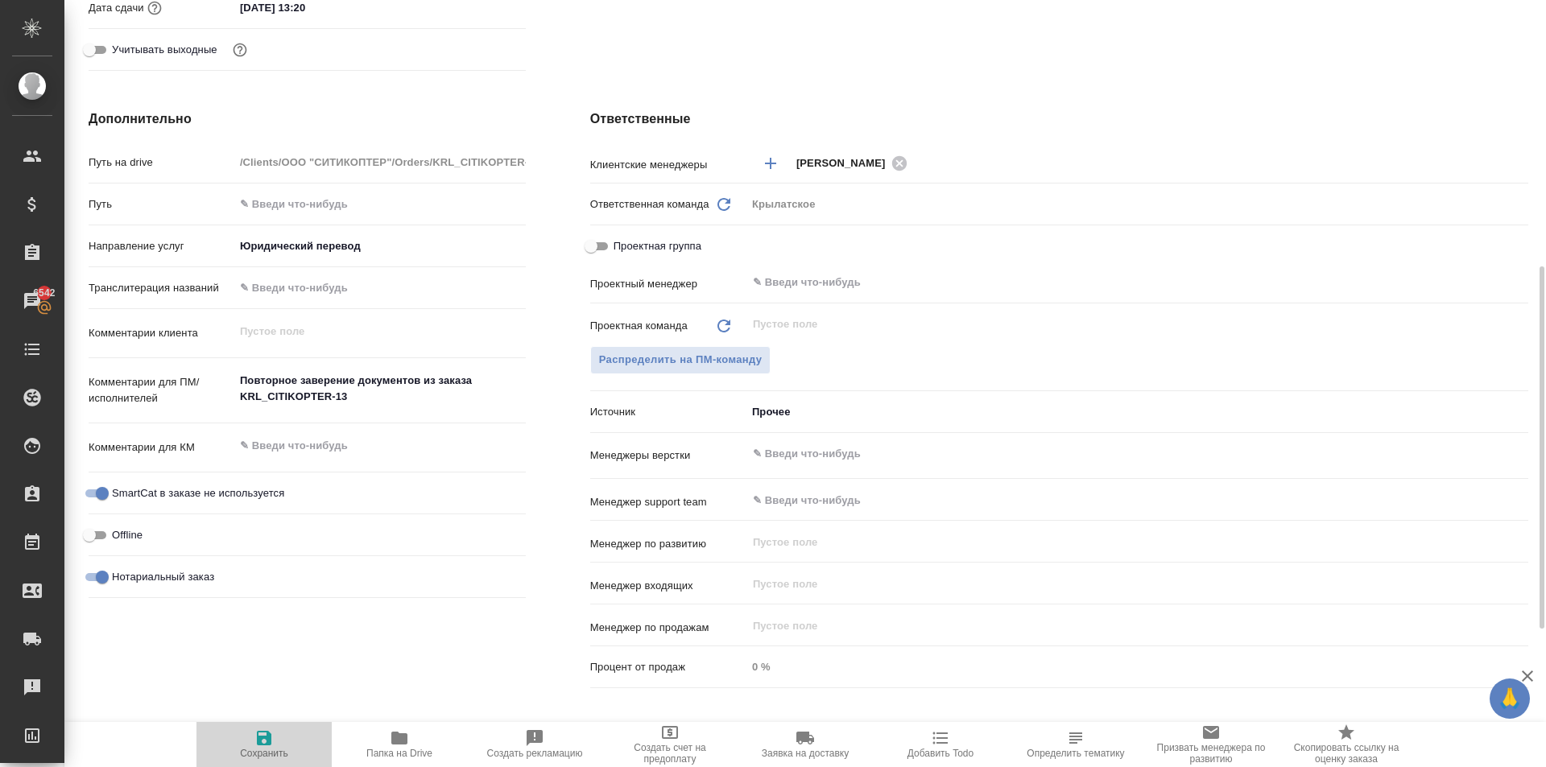
click at [270, 727] on button "Сохранить" at bounding box center [263, 744] width 135 height 45
type textarea "x"
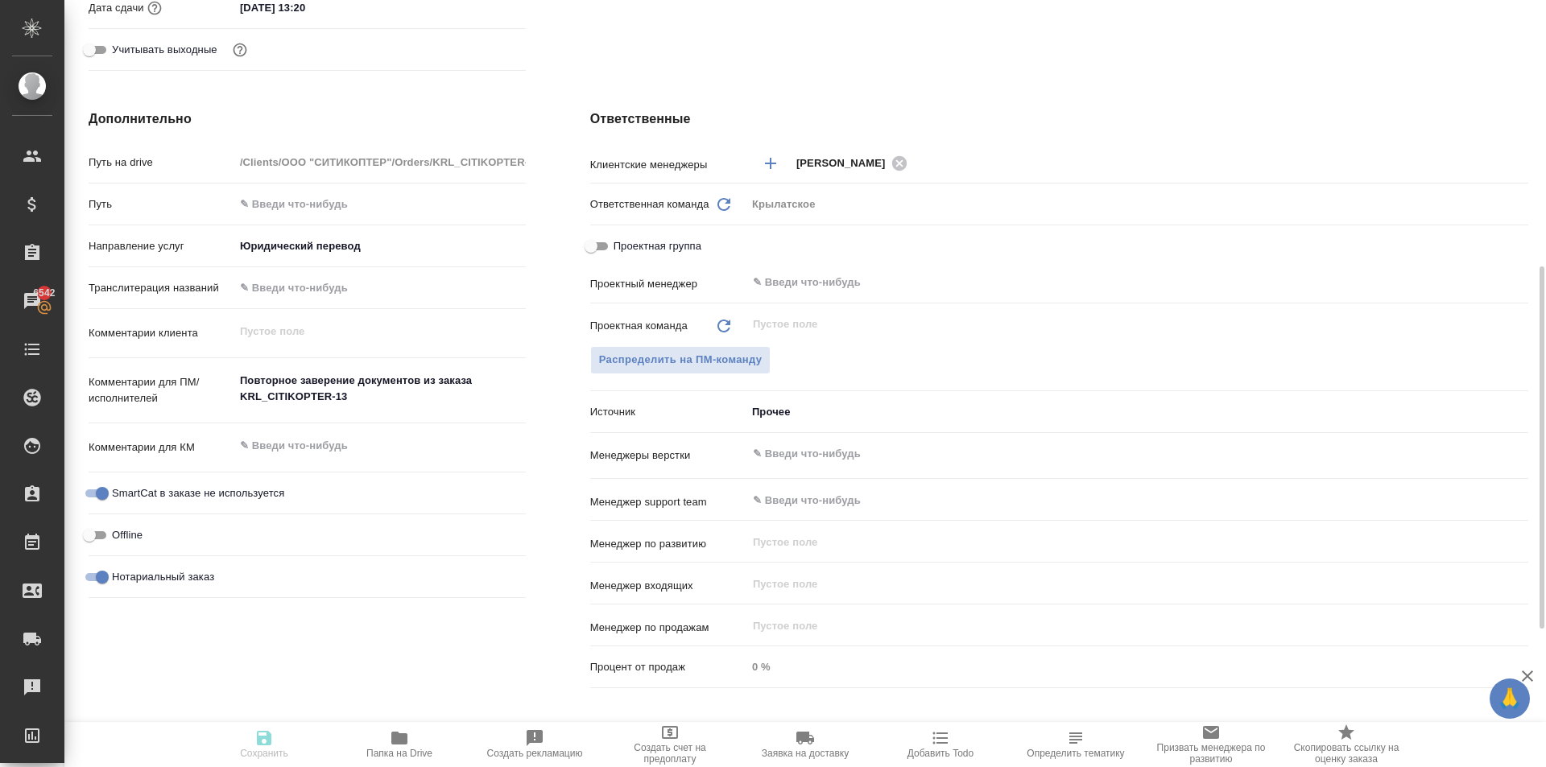
type textarea "x"
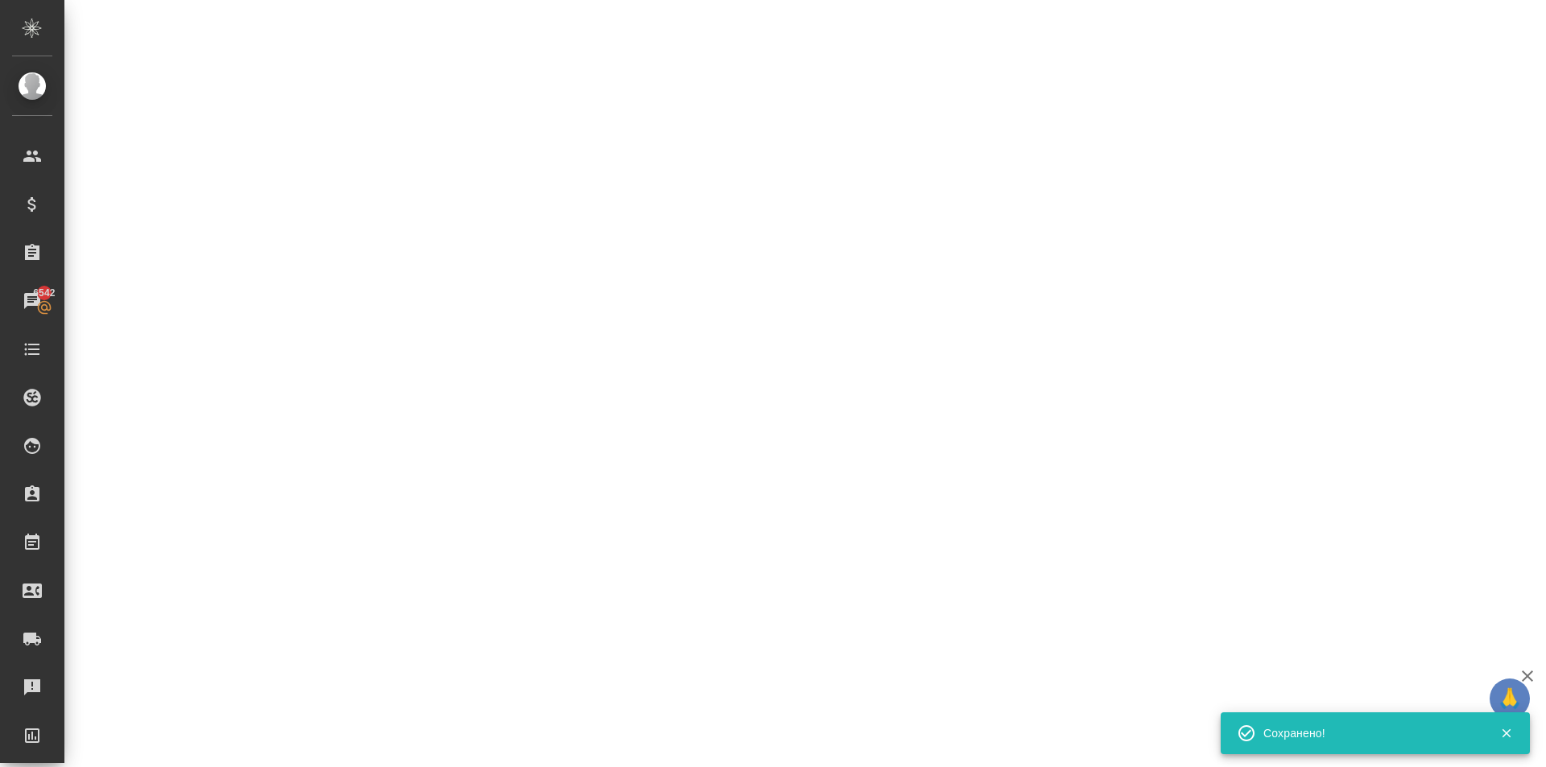
select select "RU"
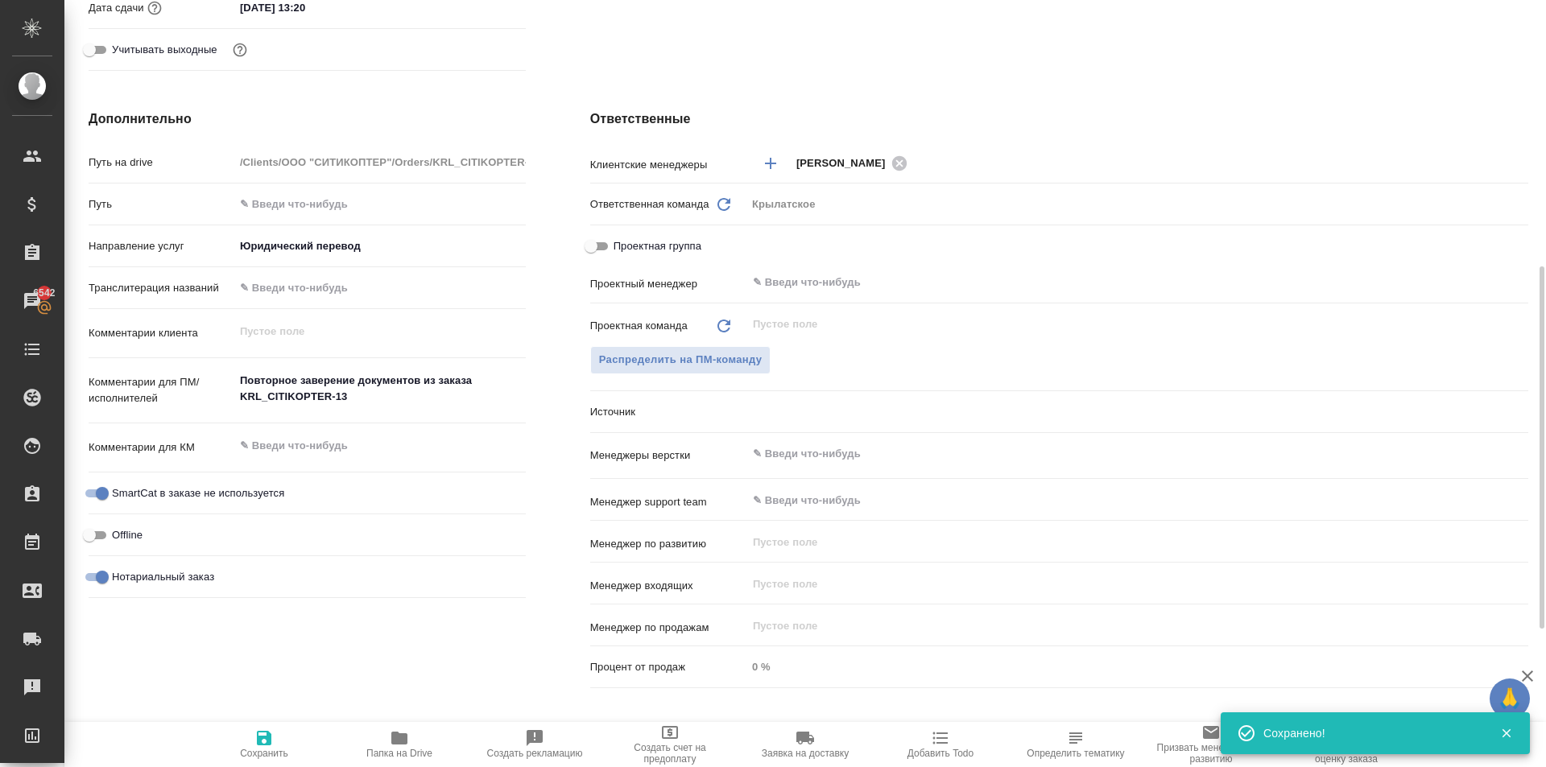
type textarea "x"
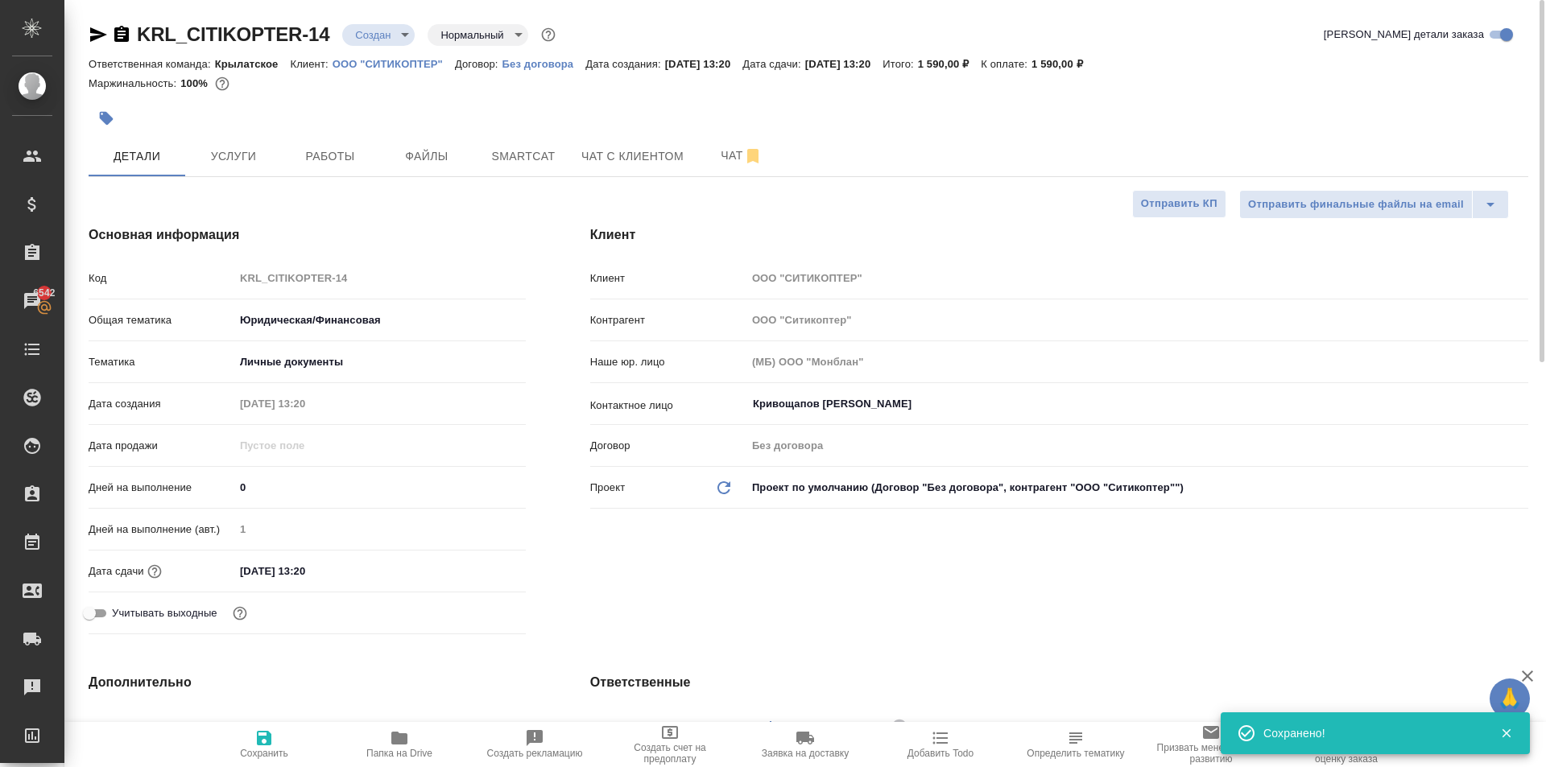
click at [297, 571] on input "08.10.2025 13:20" at bounding box center [304, 571] width 141 height 23
click at [480, 571] on icon "button" at bounding box center [479, 570] width 14 height 16
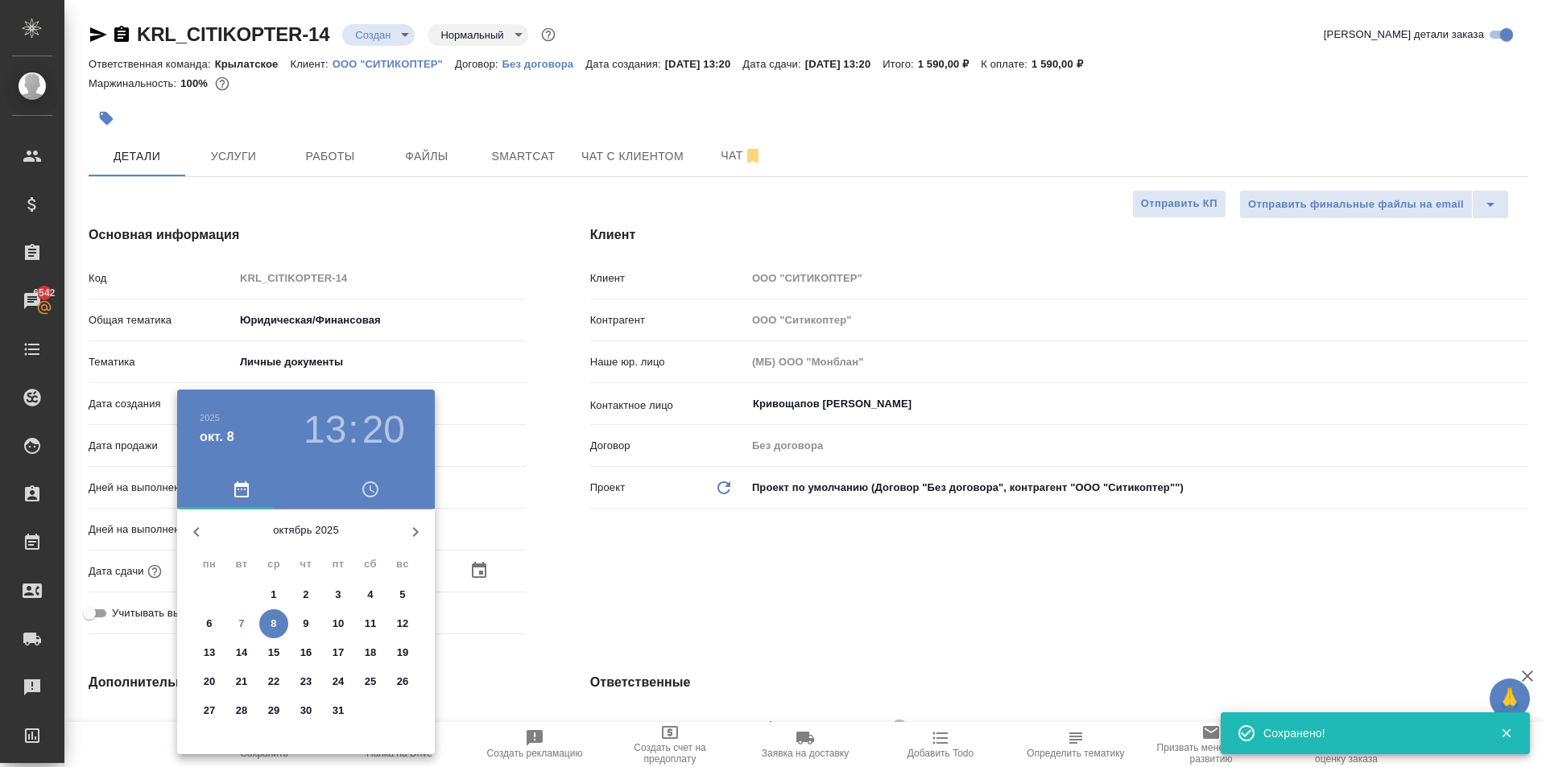
click at [337, 626] on p "10" at bounding box center [338, 624] width 12 height 16
type input "10.10.2025 13:20"
type textarea "x"
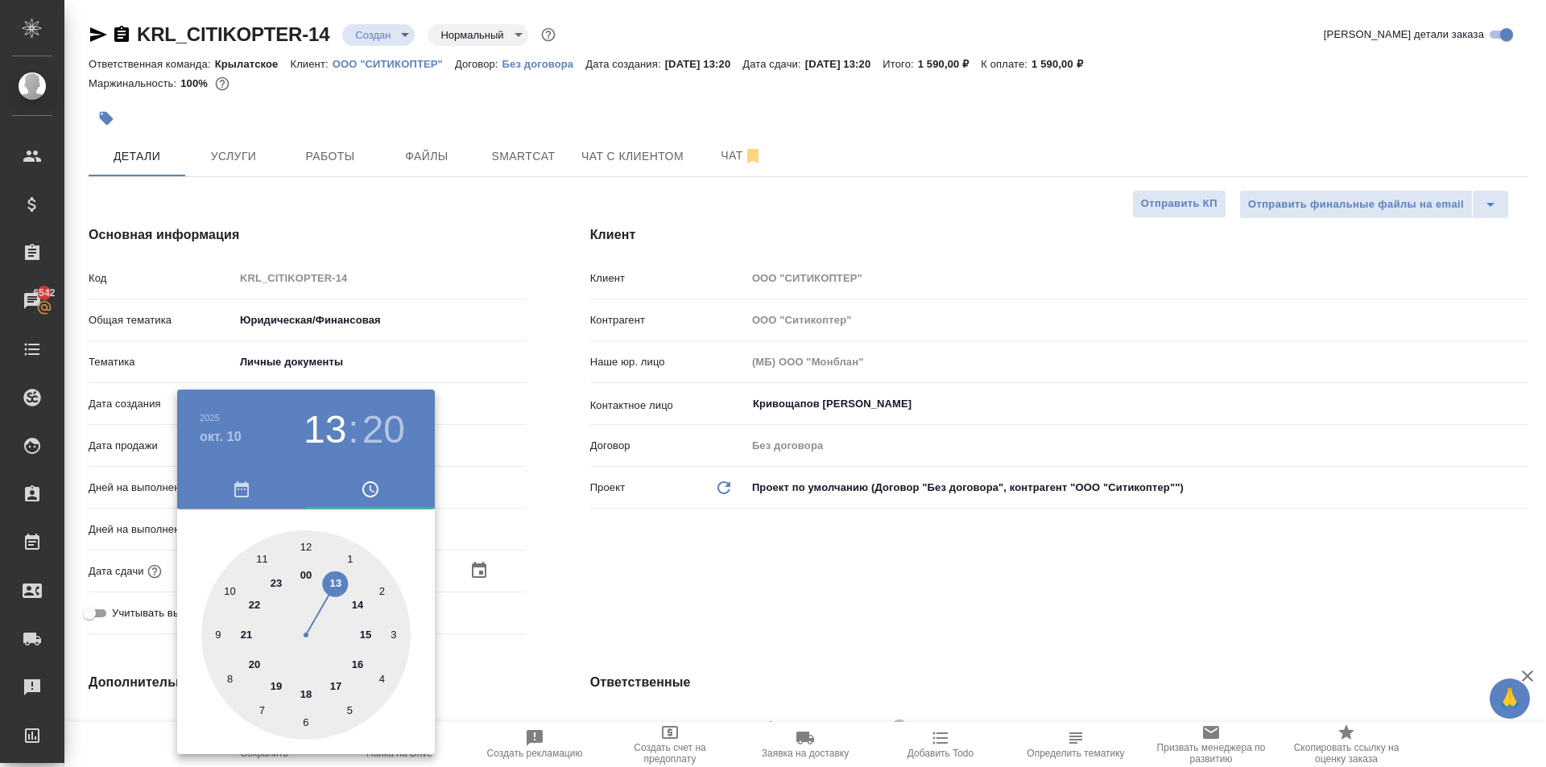
click at [279, 575] on div at bounding box center [305, 635] width 209 height 209
type input "10.10.2025 23:20"
type textarea "x"
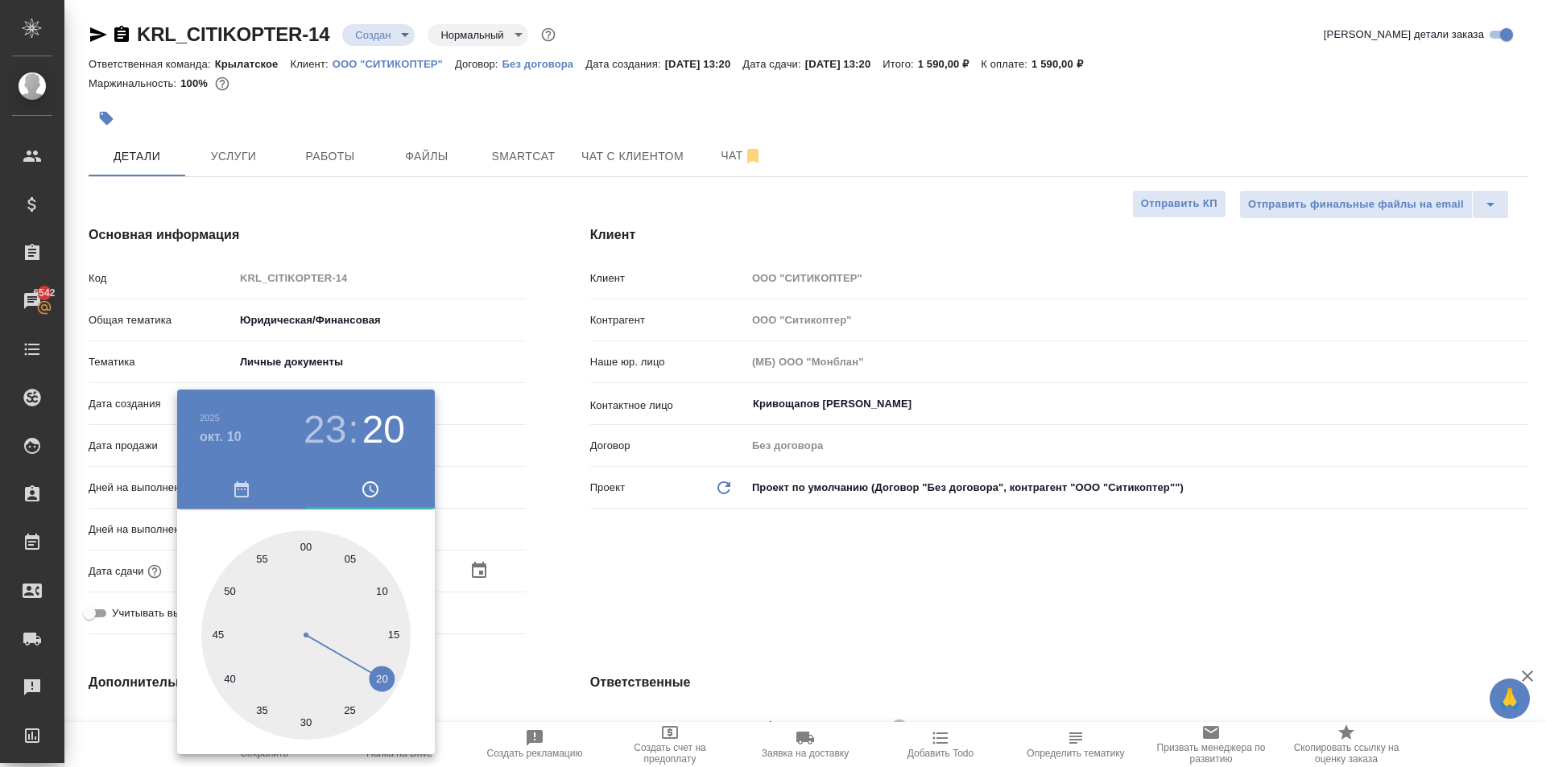
type input "10.10.2025 23:58"
click at [293, 539] on div at bounding box center [305, 635] width 209 height 209
click at [642, 519] on div at bounding box center [773, 383] width 1546 height 767
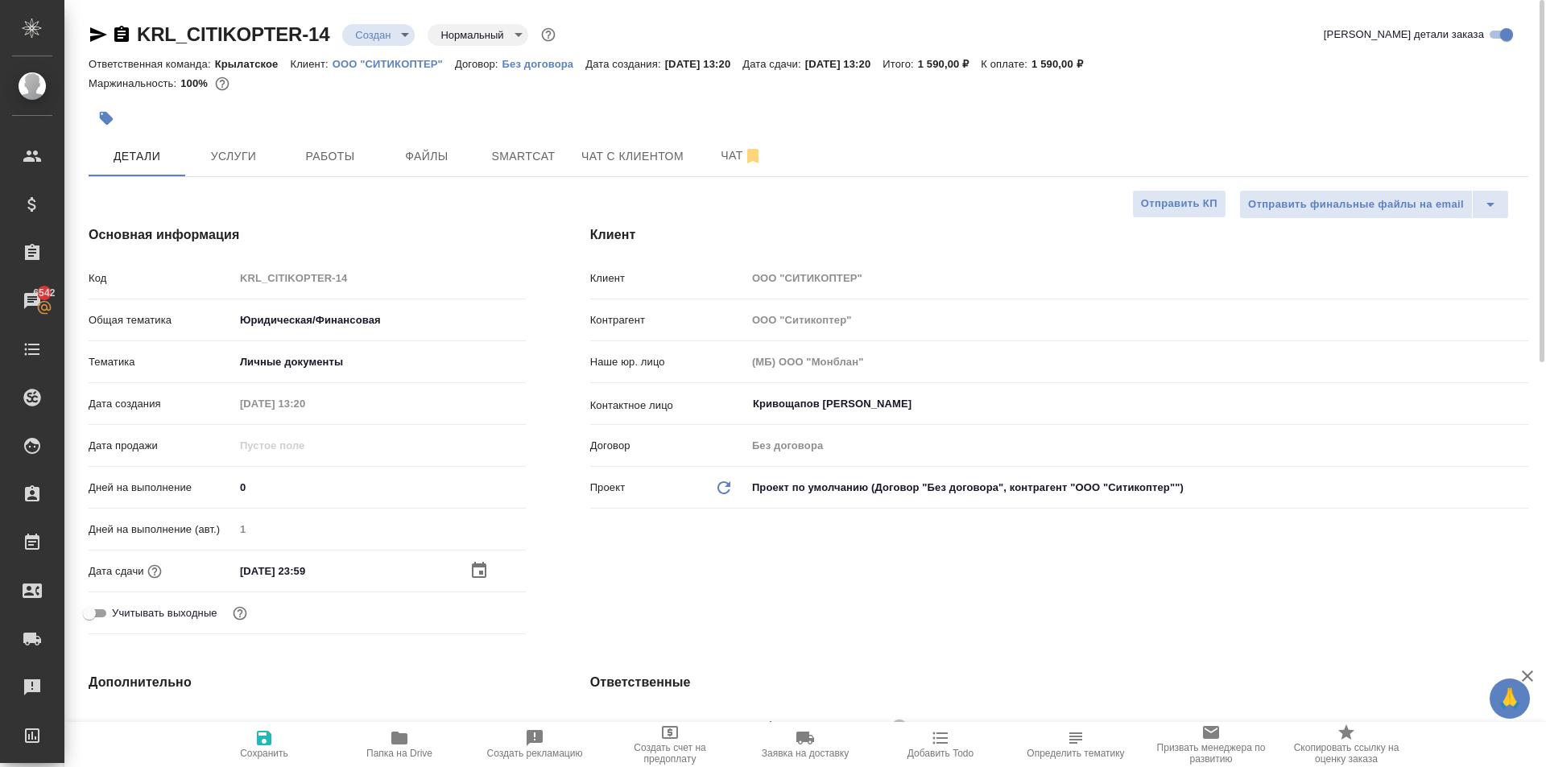
click at [271, 722] on button "Сохранить" at bounding box center [263, 744] width 135 height 45
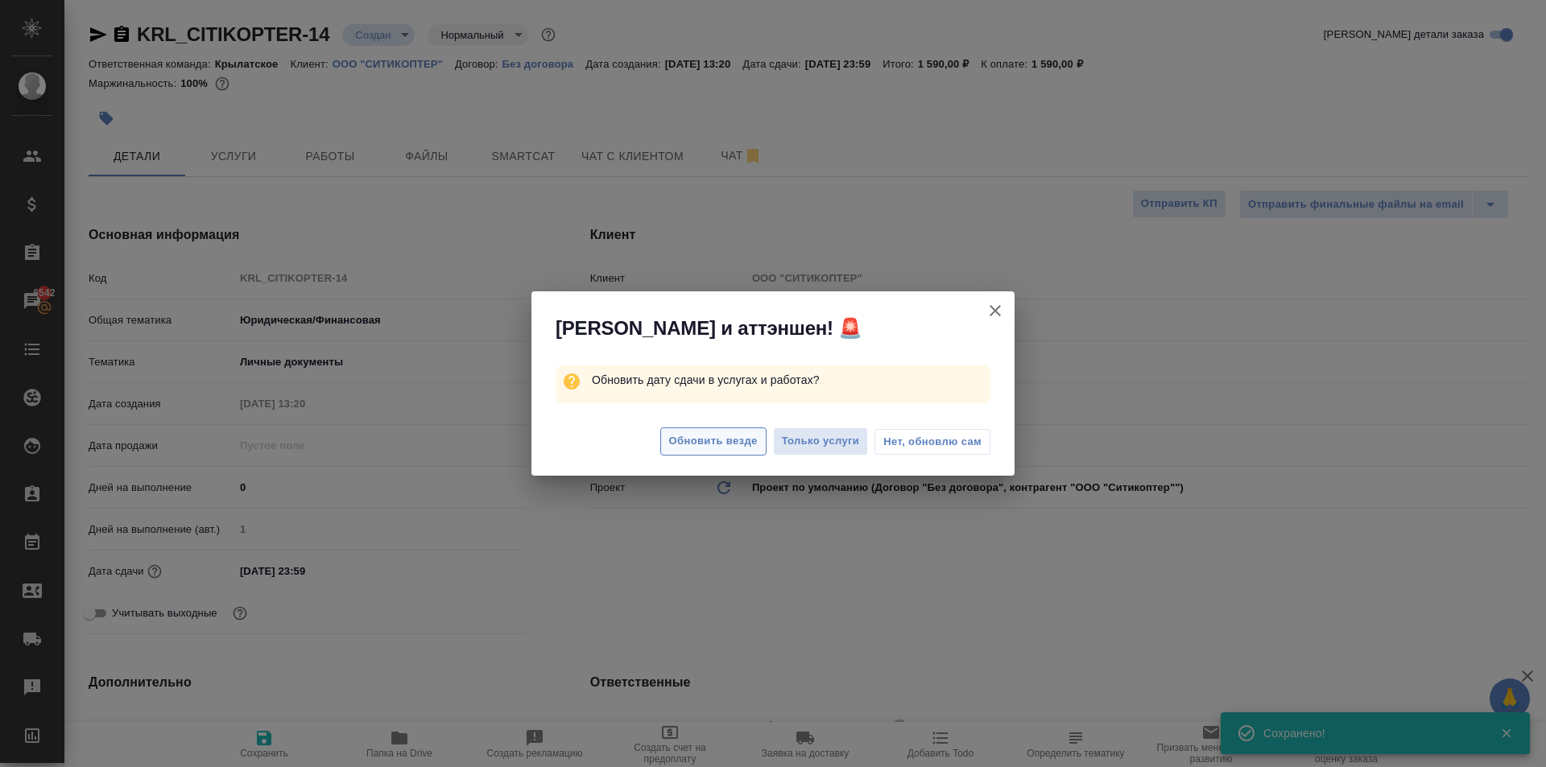
click at [729, 441] on span "Обновить везде" at bounding box center [713, 441] width 89 height 19
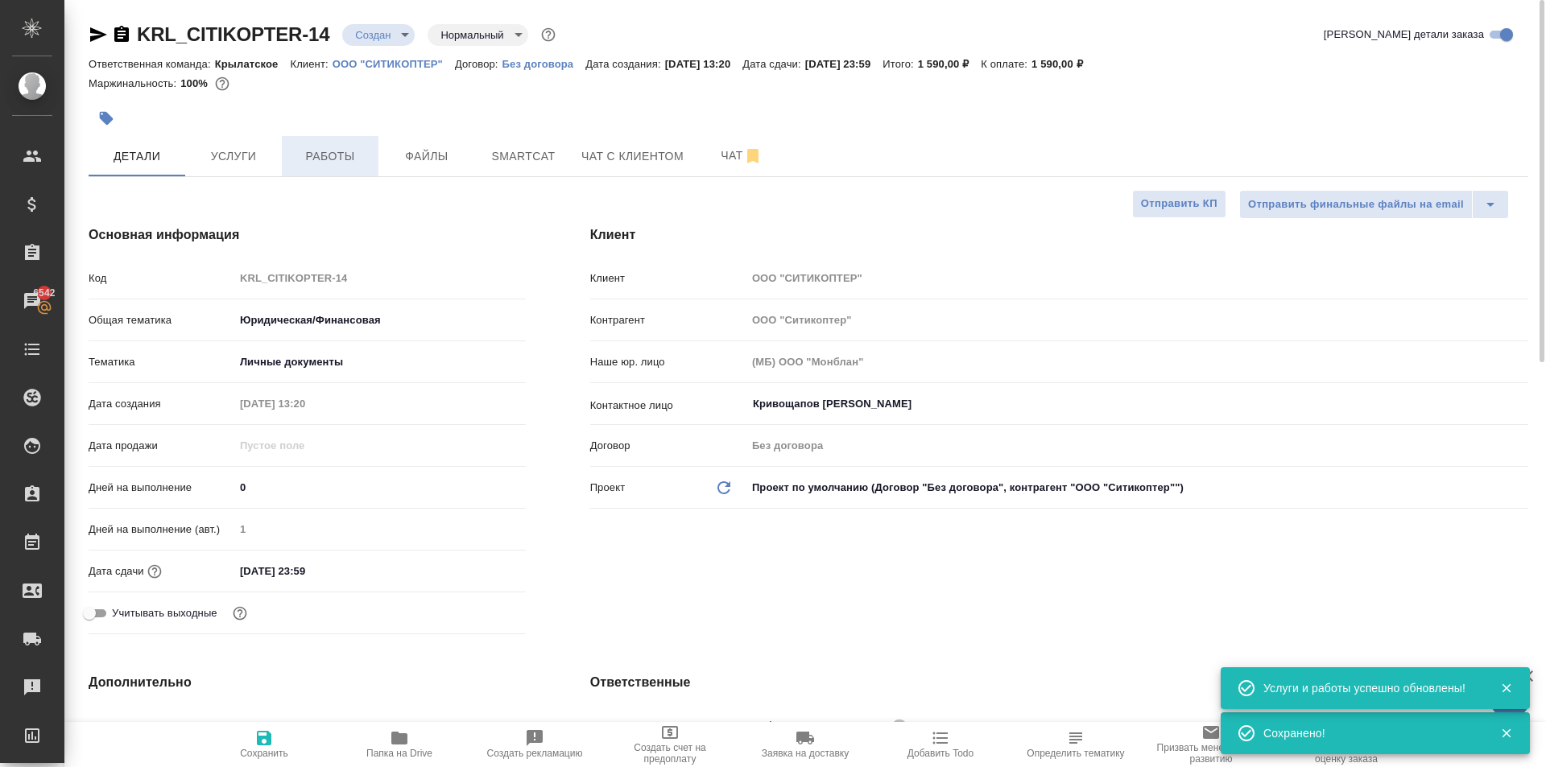
click at [330, 154] on span "Работы" at bounding box center [329, 157] width 77 height 20
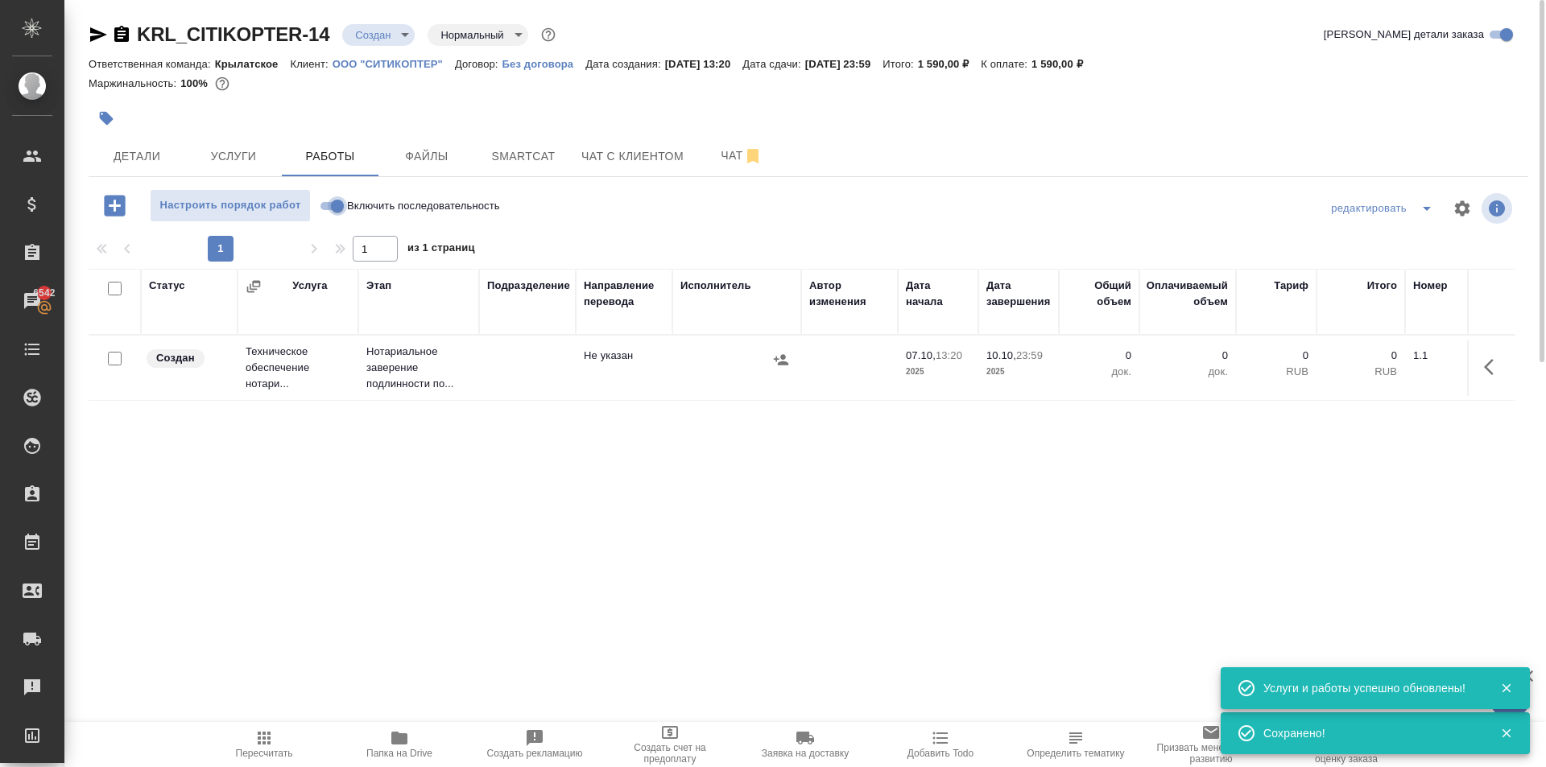
drag, startPoint x: 333, startPoint y: 204, endPoint x: 344, endPoint y: 220, distance: 18.5
click at [332, 204] on input "Включить последовательность" at bounding box center [337, 205] width 58 height 19
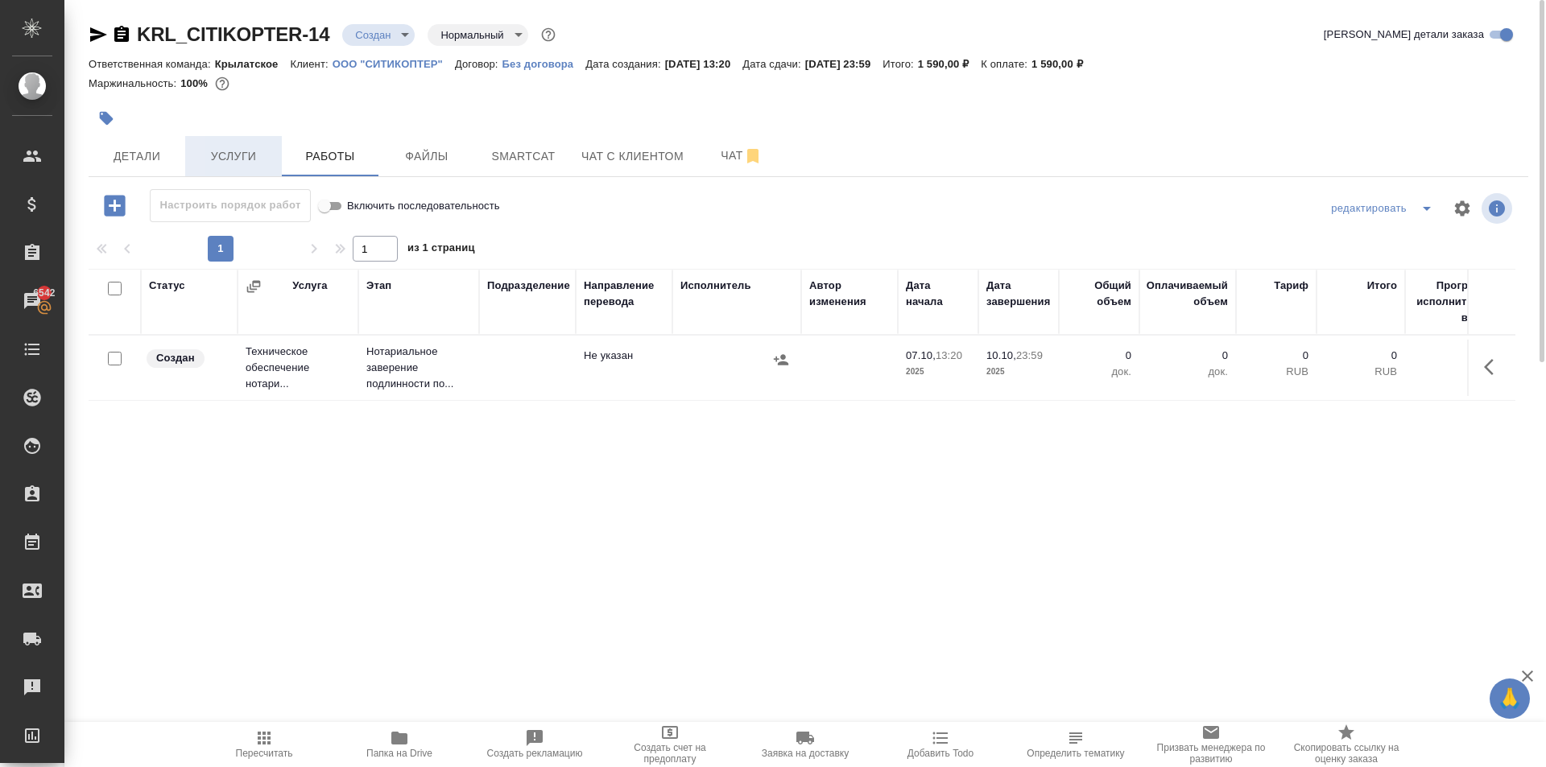
click at [242, 145] on button "Услуги" at bounding box center [233, 156] width 97 height 40
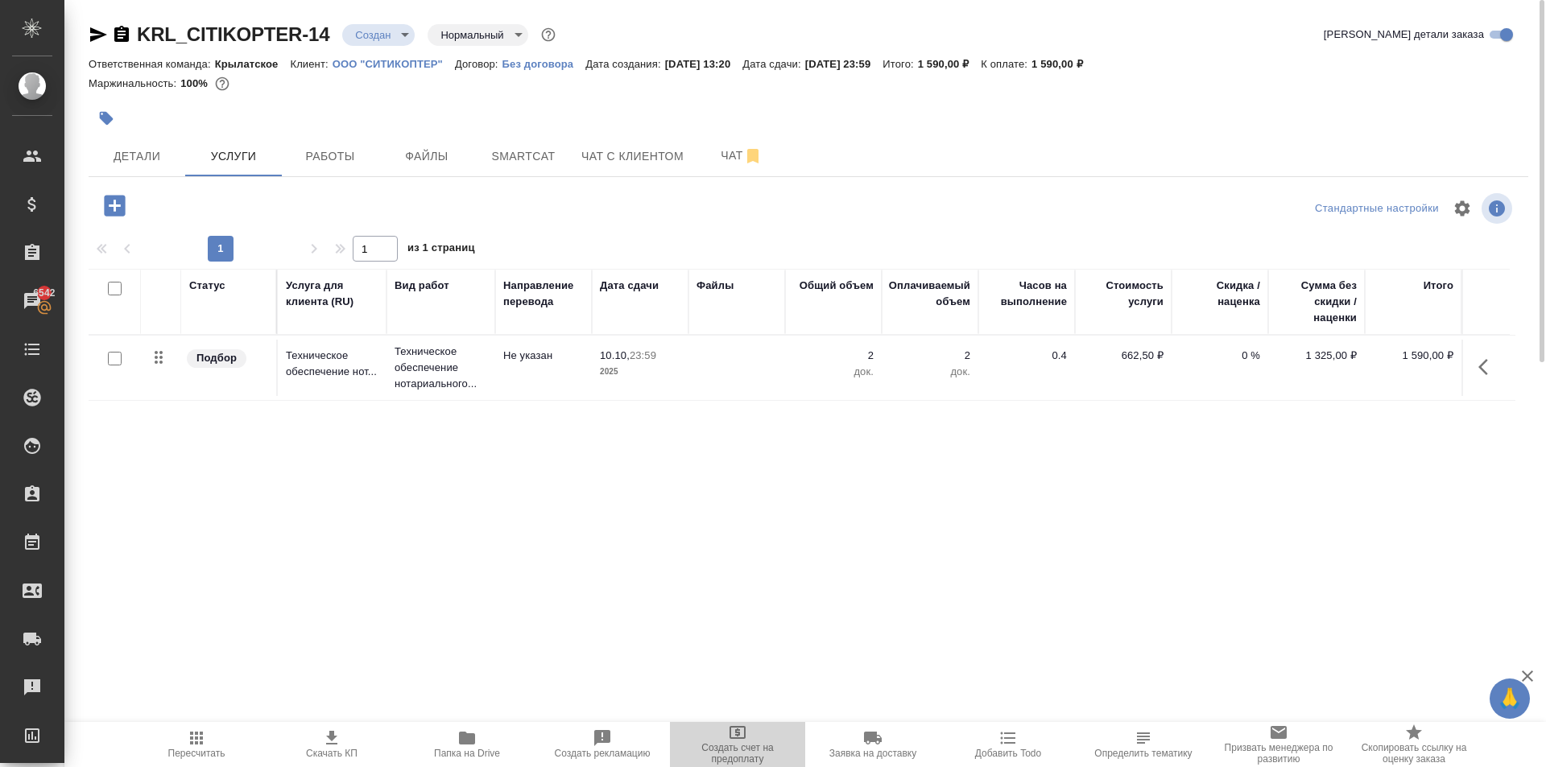
click at [723, 733] on span "Создать счет на предоплату" at bounding box center [737, 744] width 116 height 42
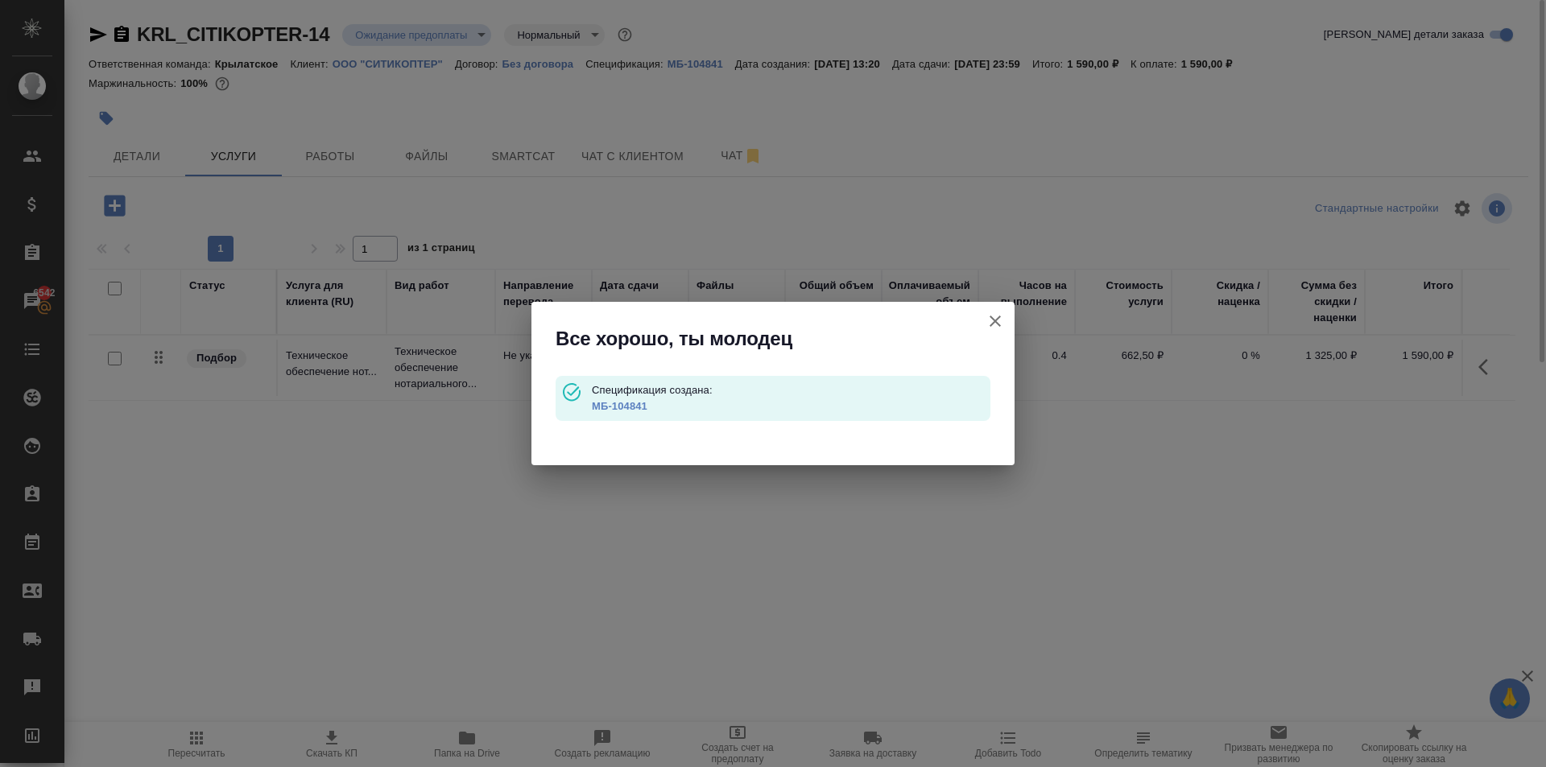
click at [612, 403] on link "МБ-104841" at bounding box center [620, 406] width 56 height 12
click at [996, 320] on icon "button" at bounding box center [994, 321] width 11 height 11
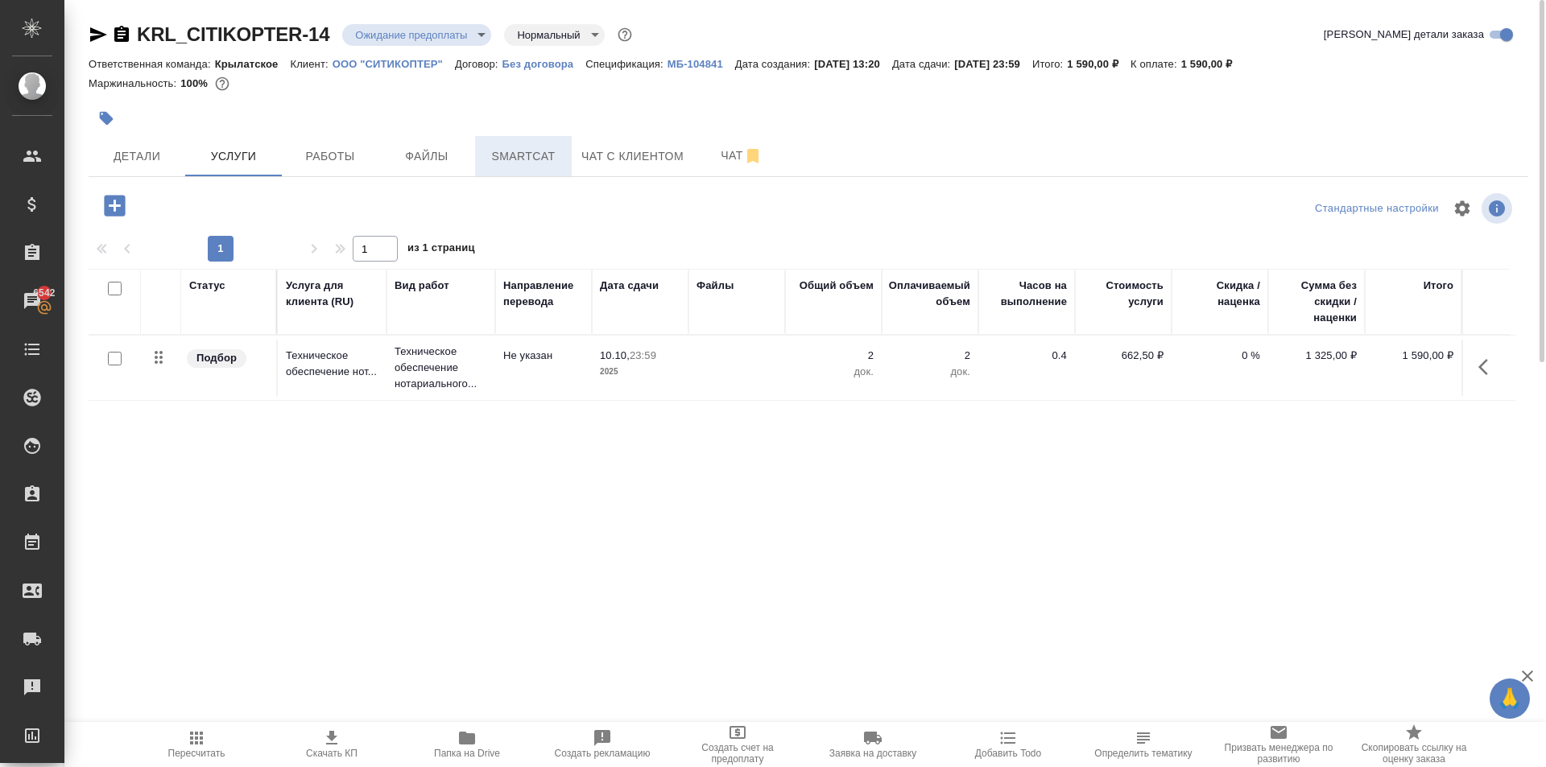
drag, startPoint x: 341, startPoint y: 165, endPoint x: 493, endPoint y: 168, distance: 151.4
click at [342, 166] on span "Работы" at bounding box center [329, 157] width 77 height 20
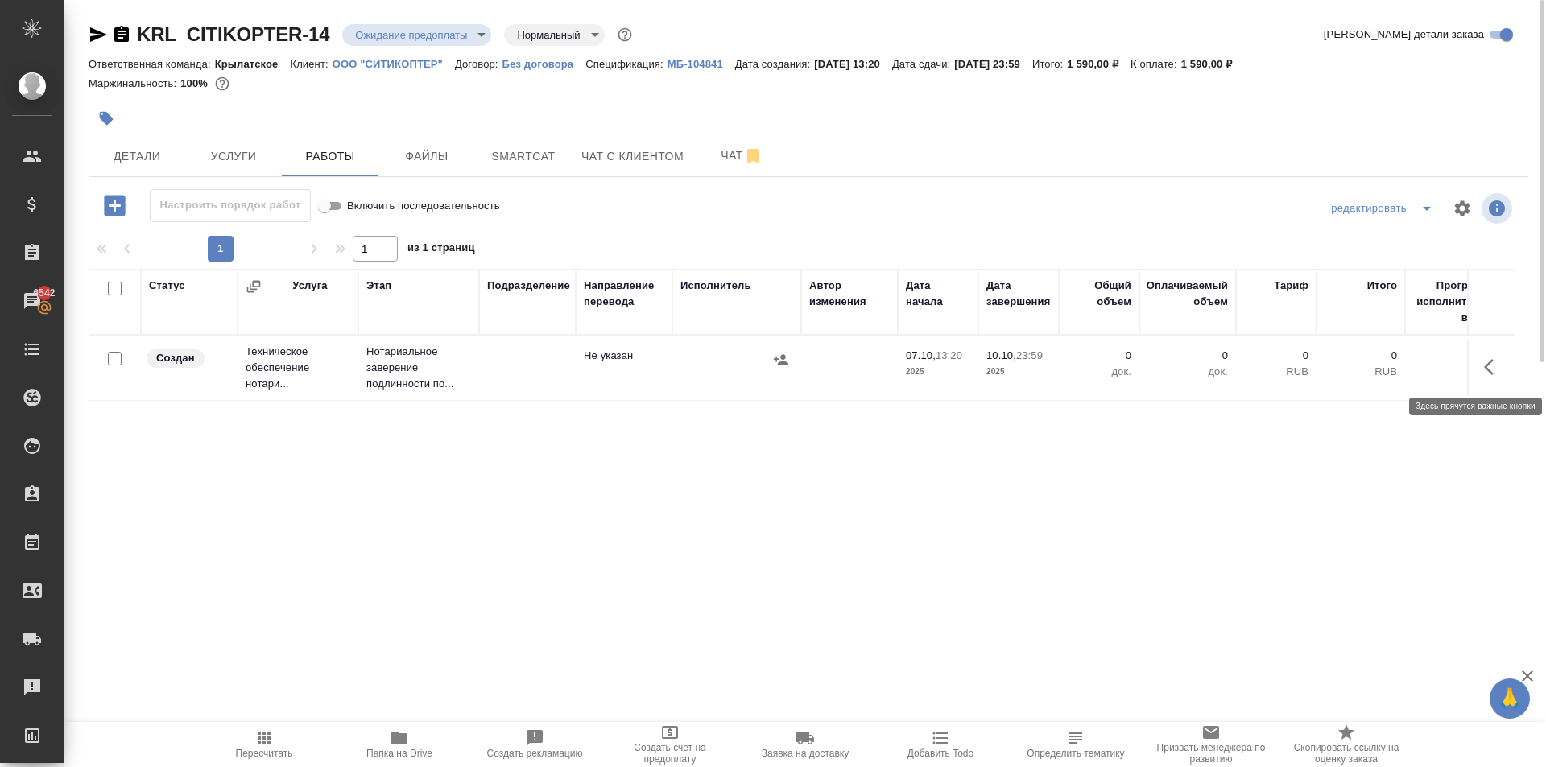
click at [1491, 369] on icon "button" at bounding box center [1493, 366] width 19 height 19
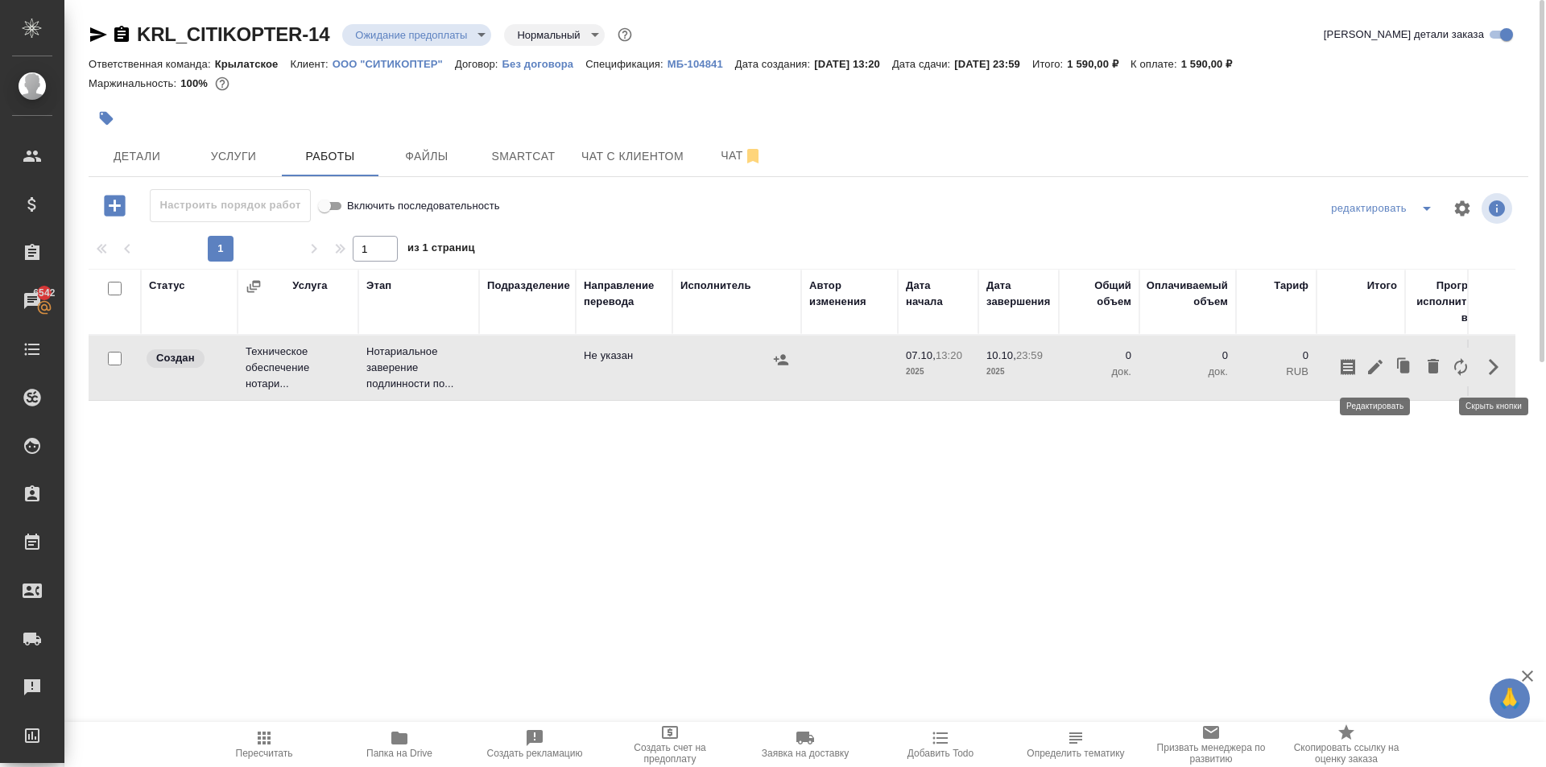
click at [1377, 374] on icon "button" at bounding box center [1374, 366] width 19 height 19
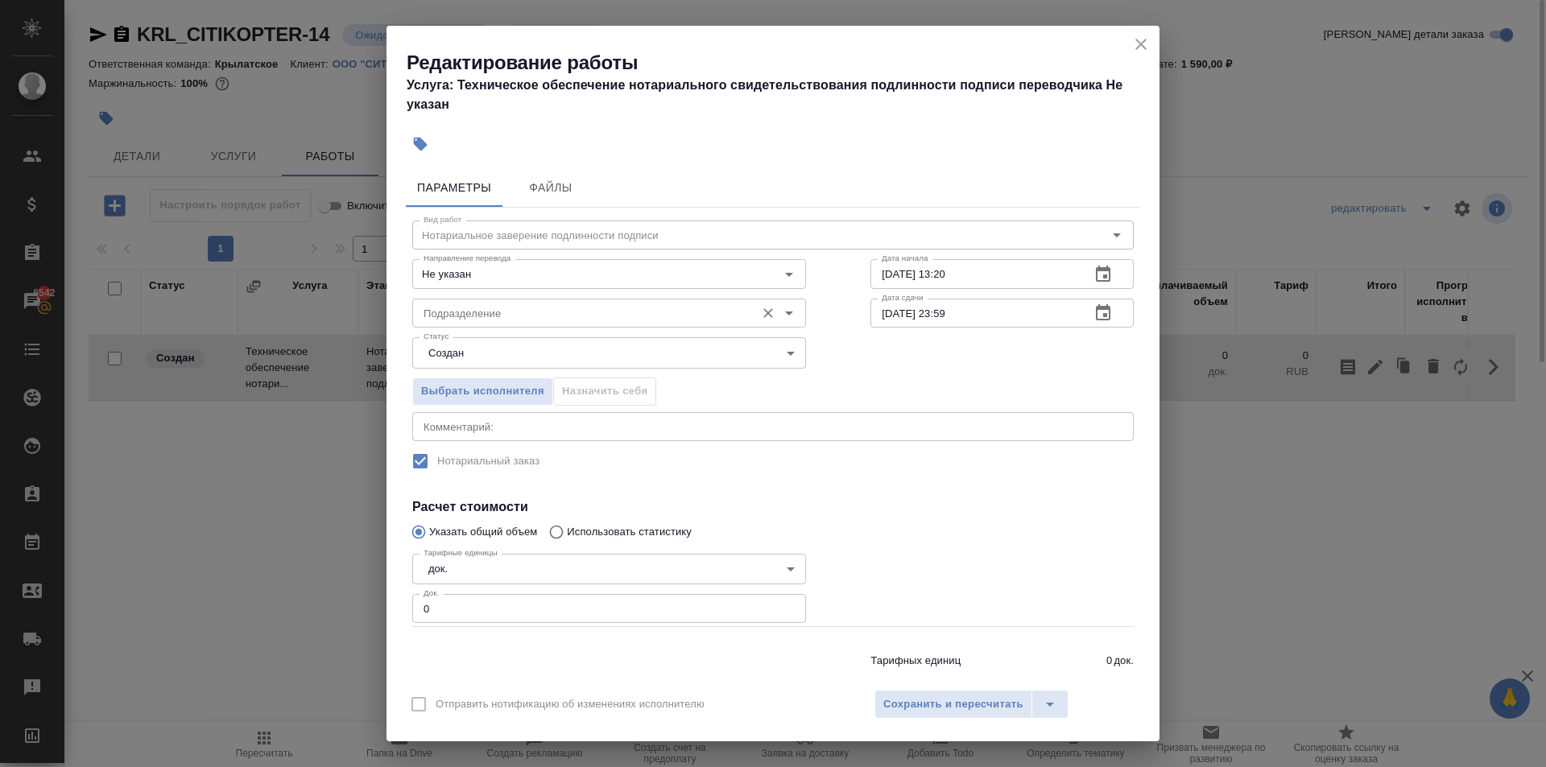
click at [551, 300] on div "Подразделение" at bounding box center [609, 313] width 394 height 29
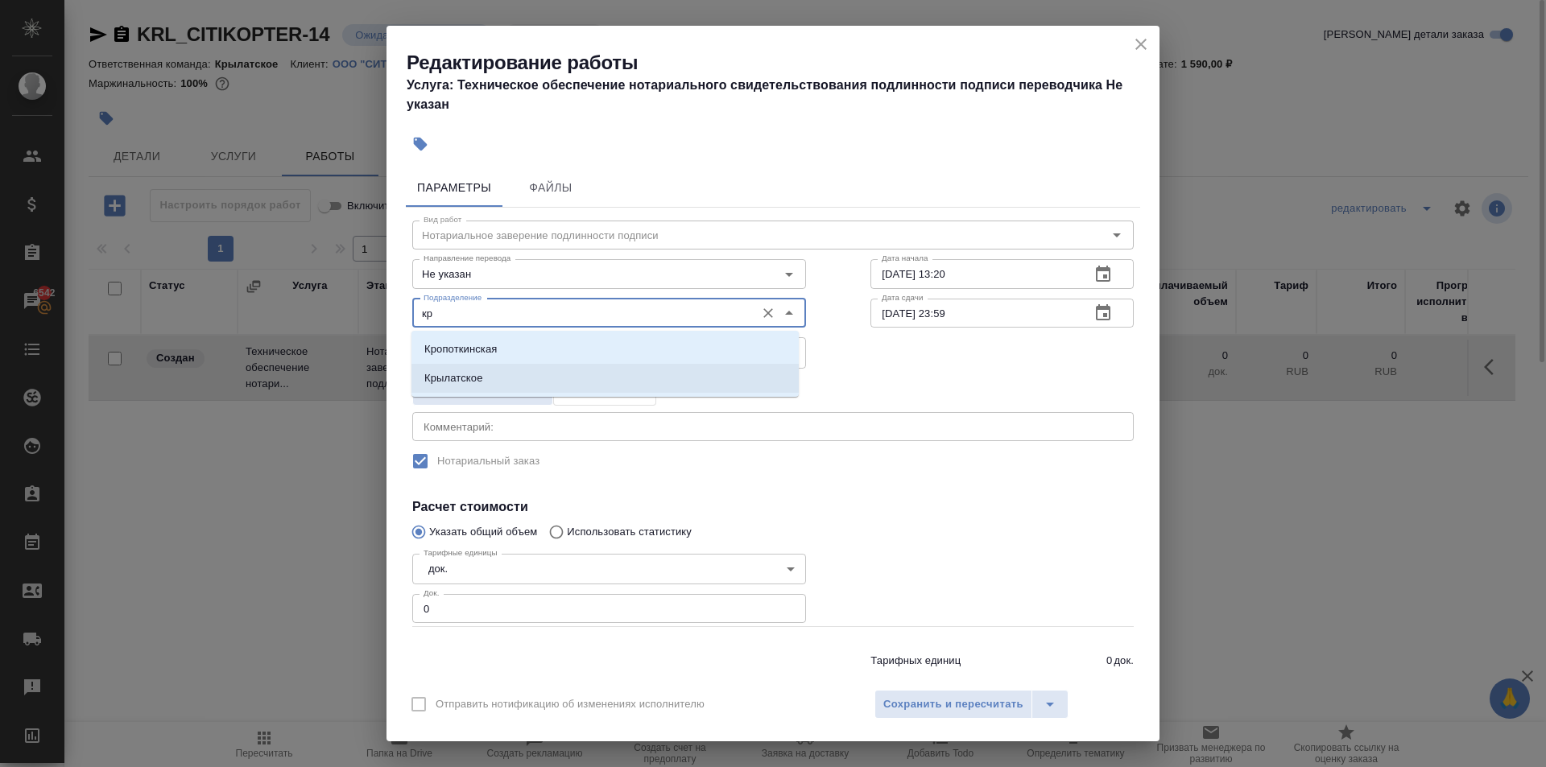
click at [508, 373] on li "Крылатское" at bounding box center [604, 378] width 387 height 29
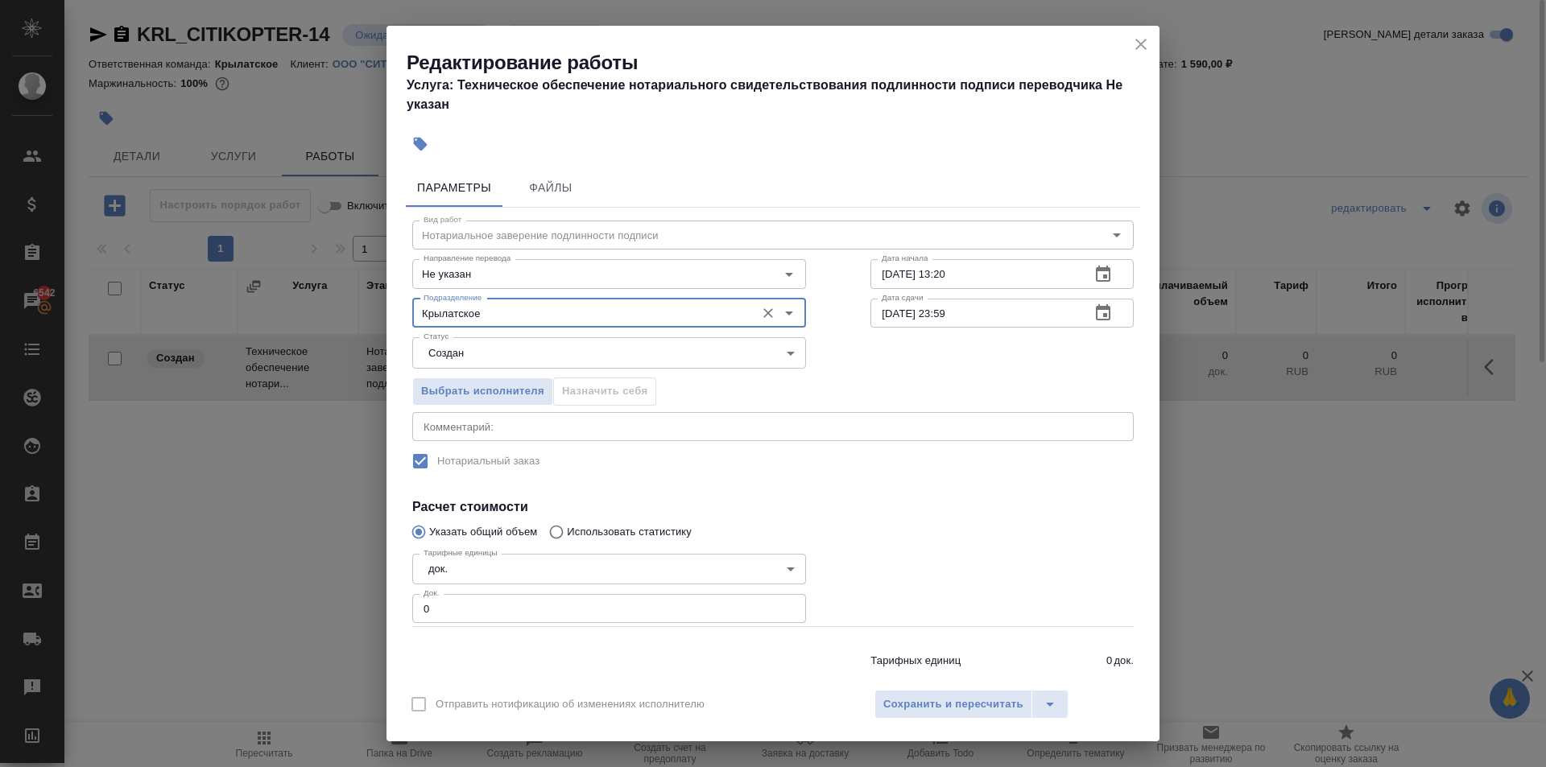
drag, startPoint x: 444, startPoint y: 613, endPoint x: 312, endPoint y: 593, distance: 133.7
click at [312, 593] on div "Редактирование работы Услуга: Техническое обеспечение нотариального свидетельст…" at bounding box center [773, 383] width 1546 height 767
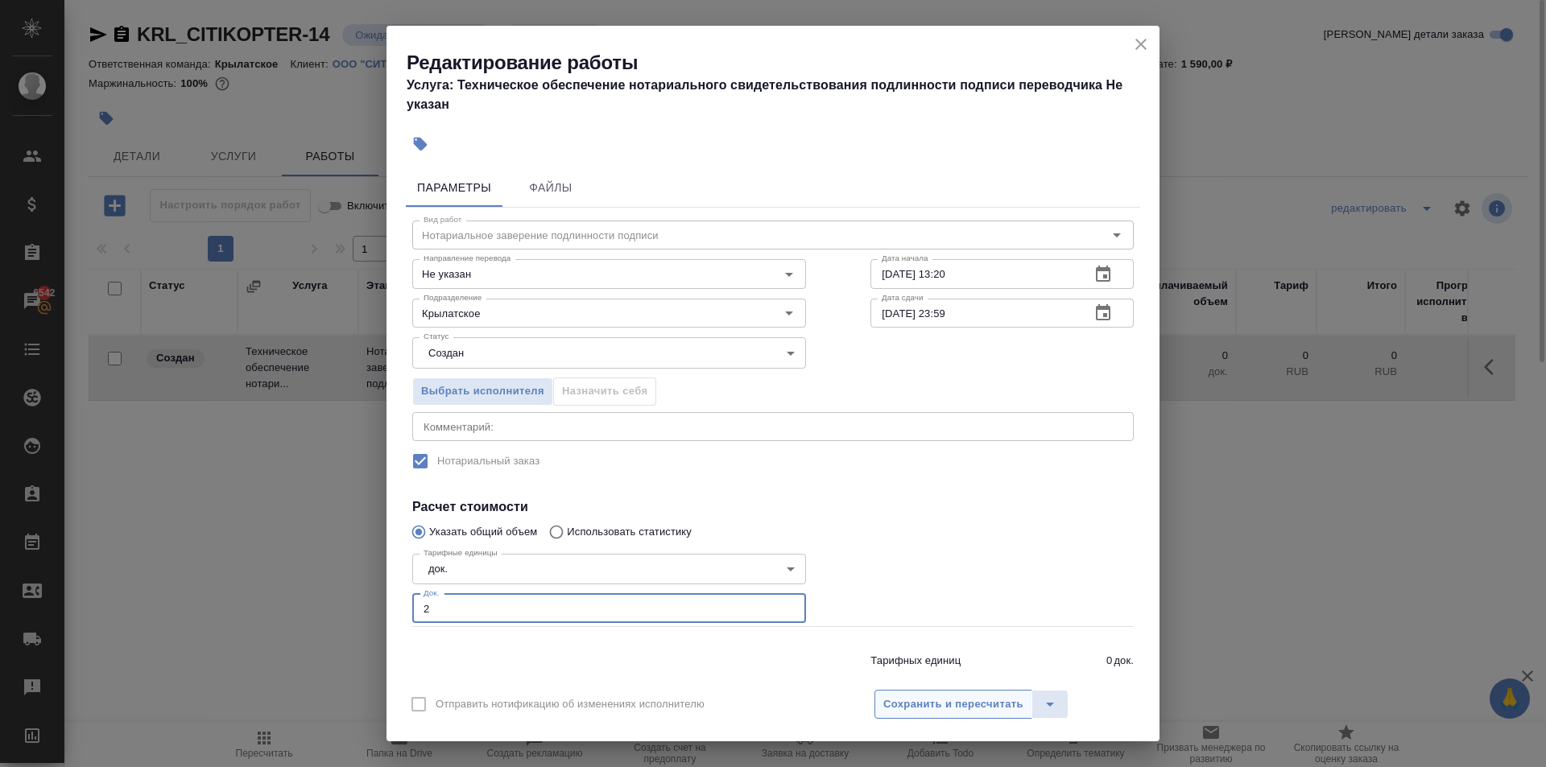
click at [1003, 712] on span "Сохранить и пересчитать" at bounding box center [953, 705] width 140 height 19
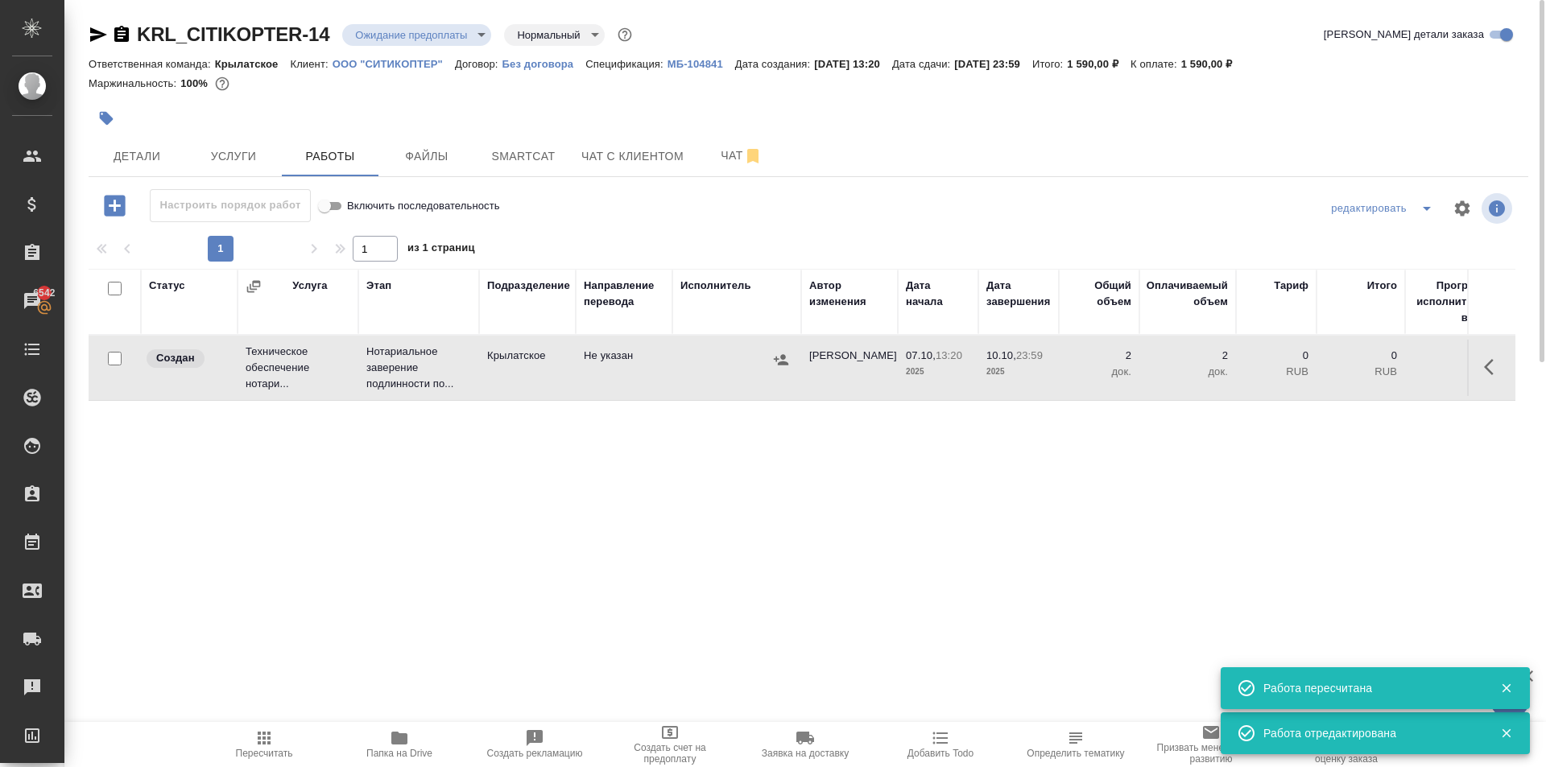
click at [780, 357] on icon "button" at bounding box center [781, 360] width 16 height 16
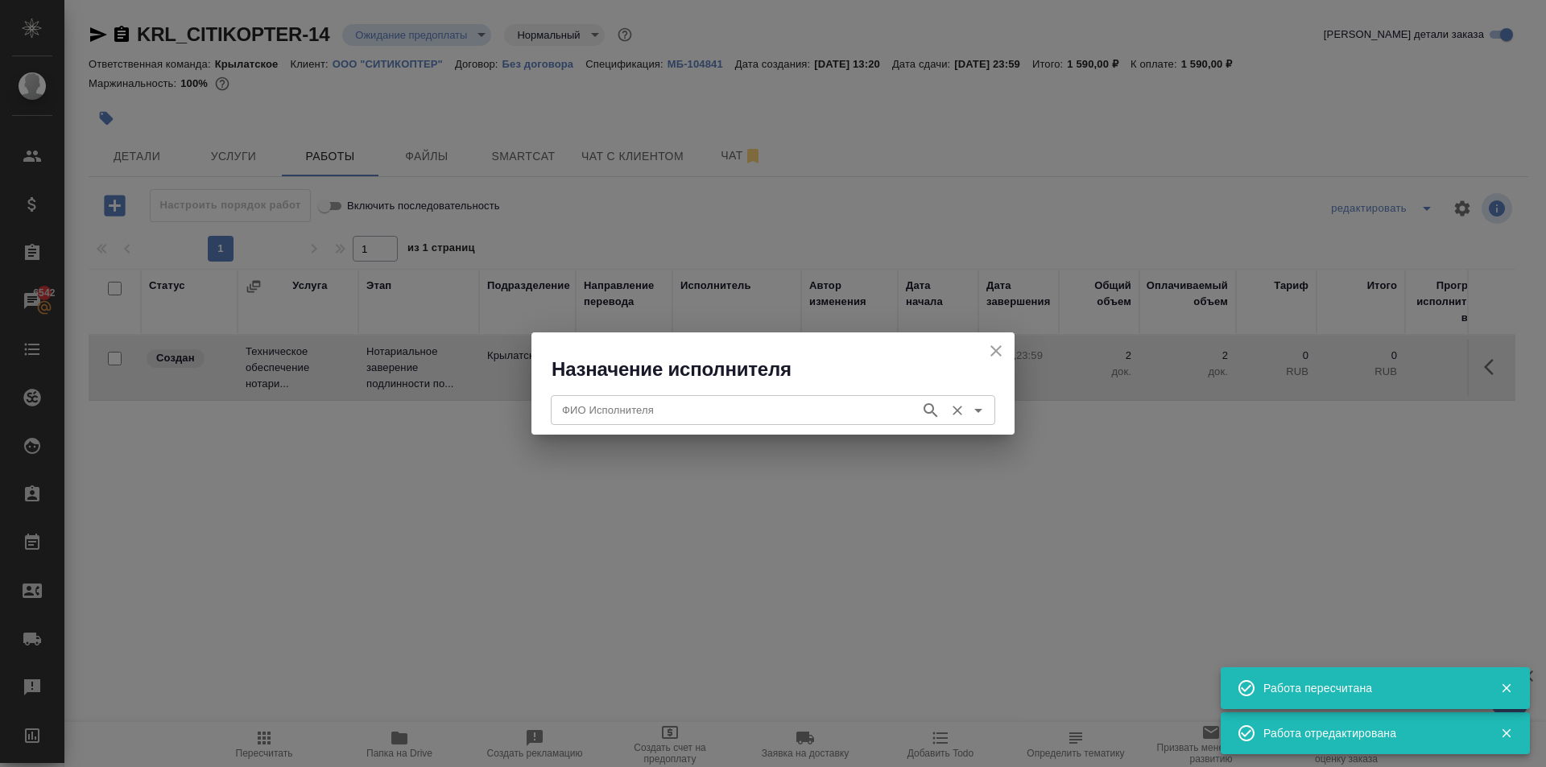
click at [634, 405] on input "ФИО Исполнителя" at bounding box center [733, 409] width 357 height 19
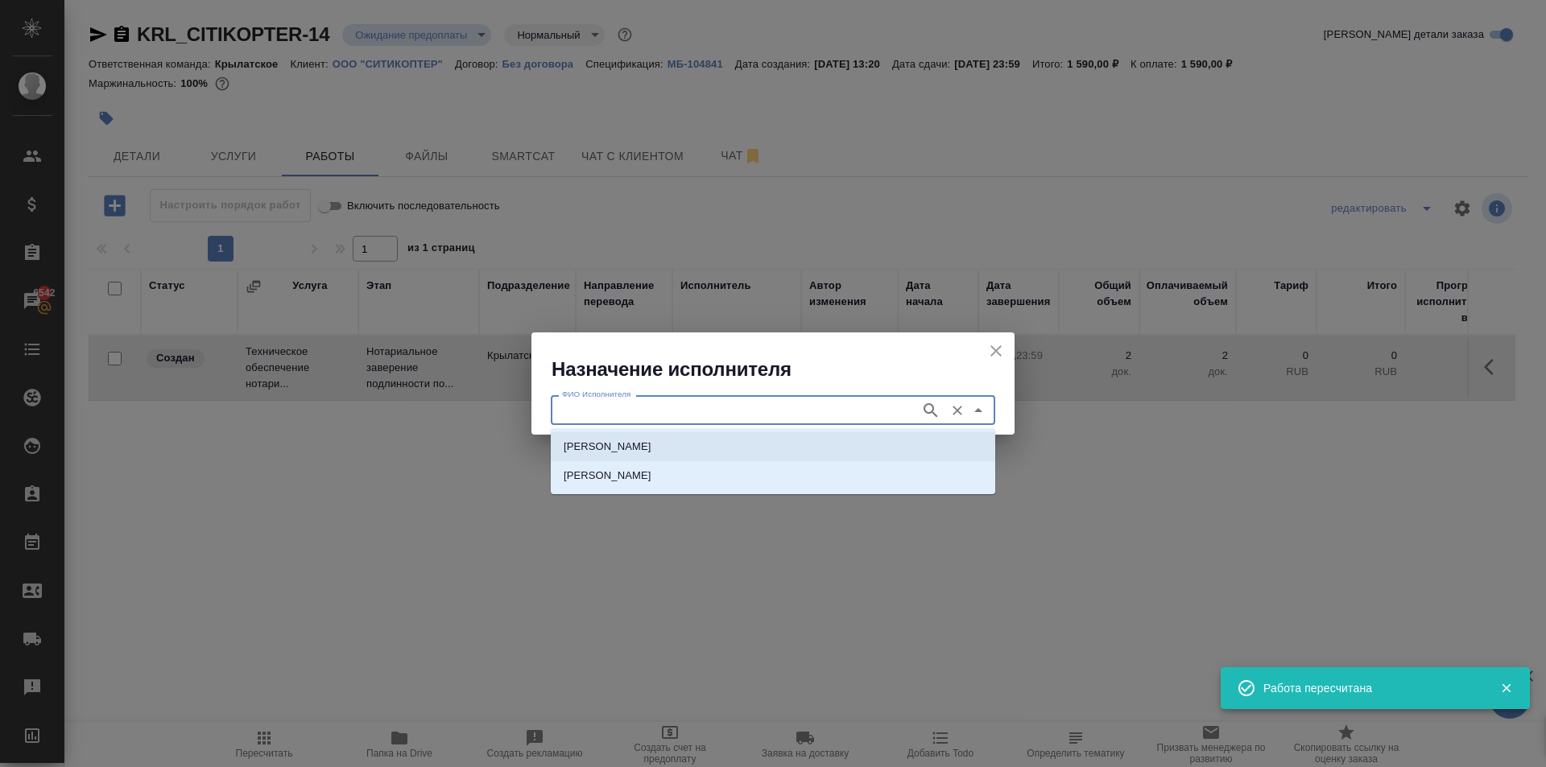
click at [641, 443] on p "НОТАРИУС Мацуленко Юлия Юрьевна" at bounding box center [608, 447] width 88 height 16
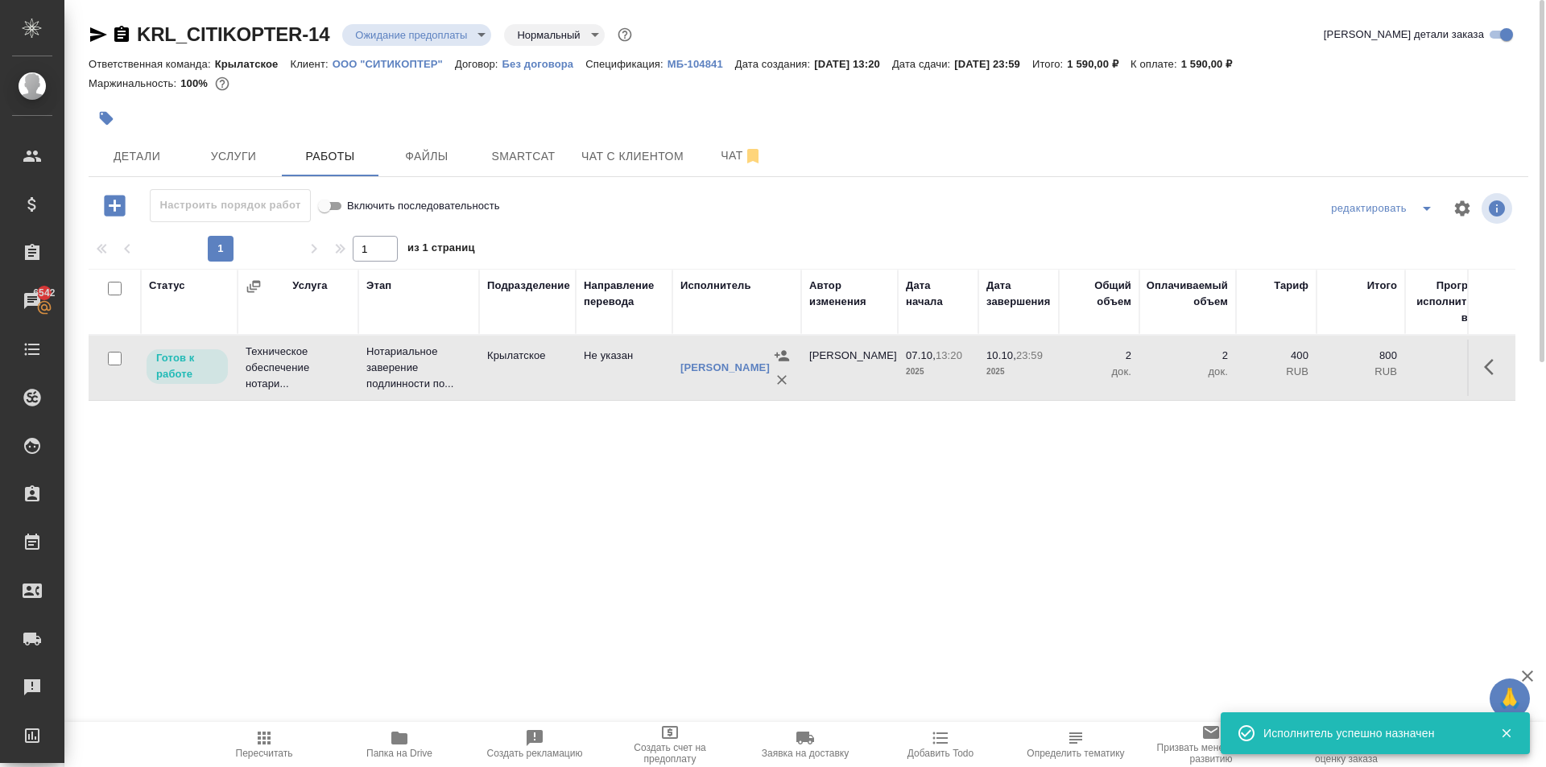
click at [275, 758] on span "Пересчитать" at bounding box center [264, 753] width 57 height 11
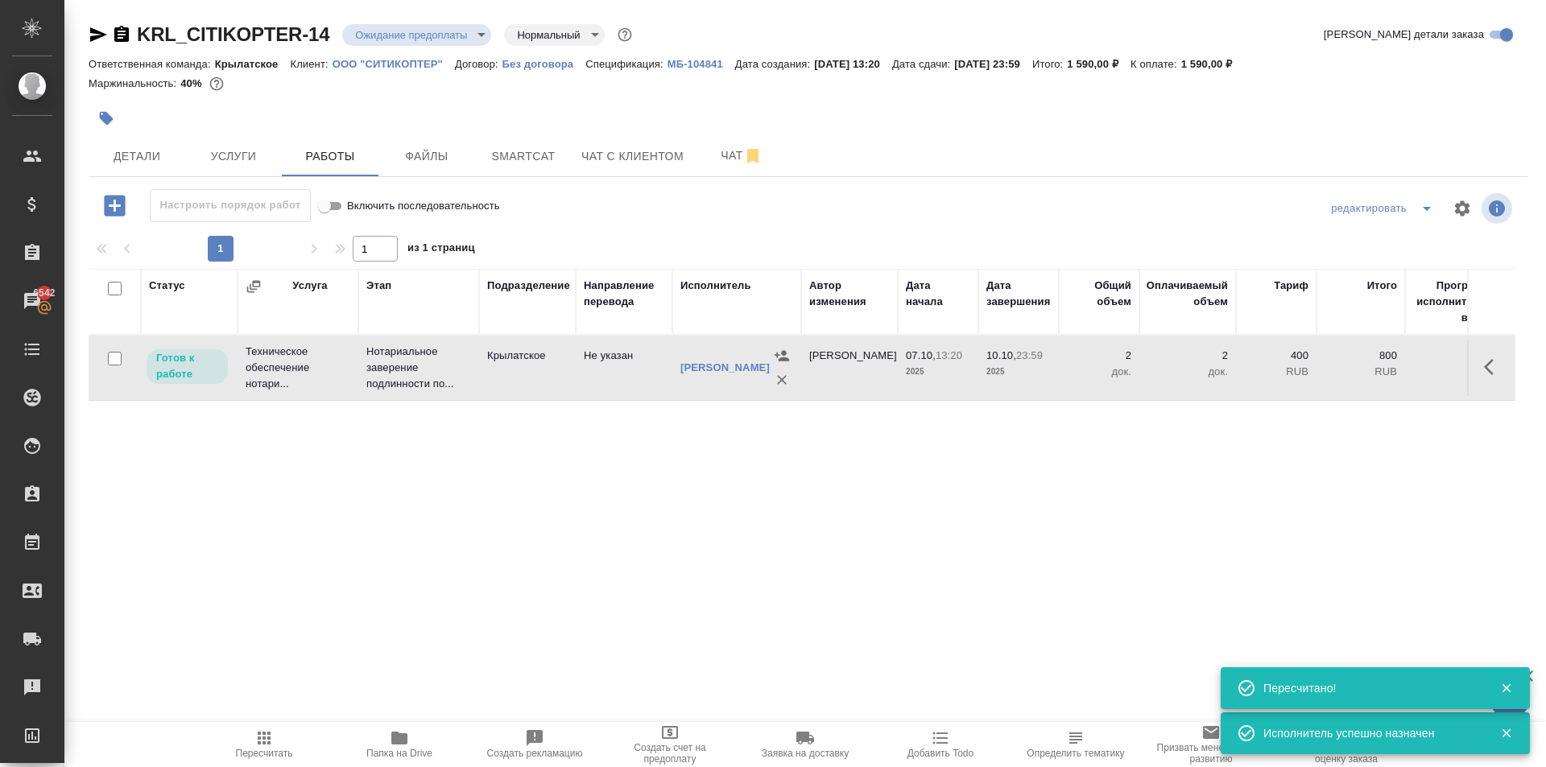
click at [1487, 353] on button "button" at bounding box center [1493, 367] width 39 height 39
drag, startPoint x: 1353, startPoint y: 361, endPoint x: 1369, endPoint y: 371, distance: 18.1
click at [1369, 371] on div at bounding box center [1376, 367] width 195 height 39
click at [1369, 371] on icon "button" at bounding box center [1375, 367] width 14 height 14
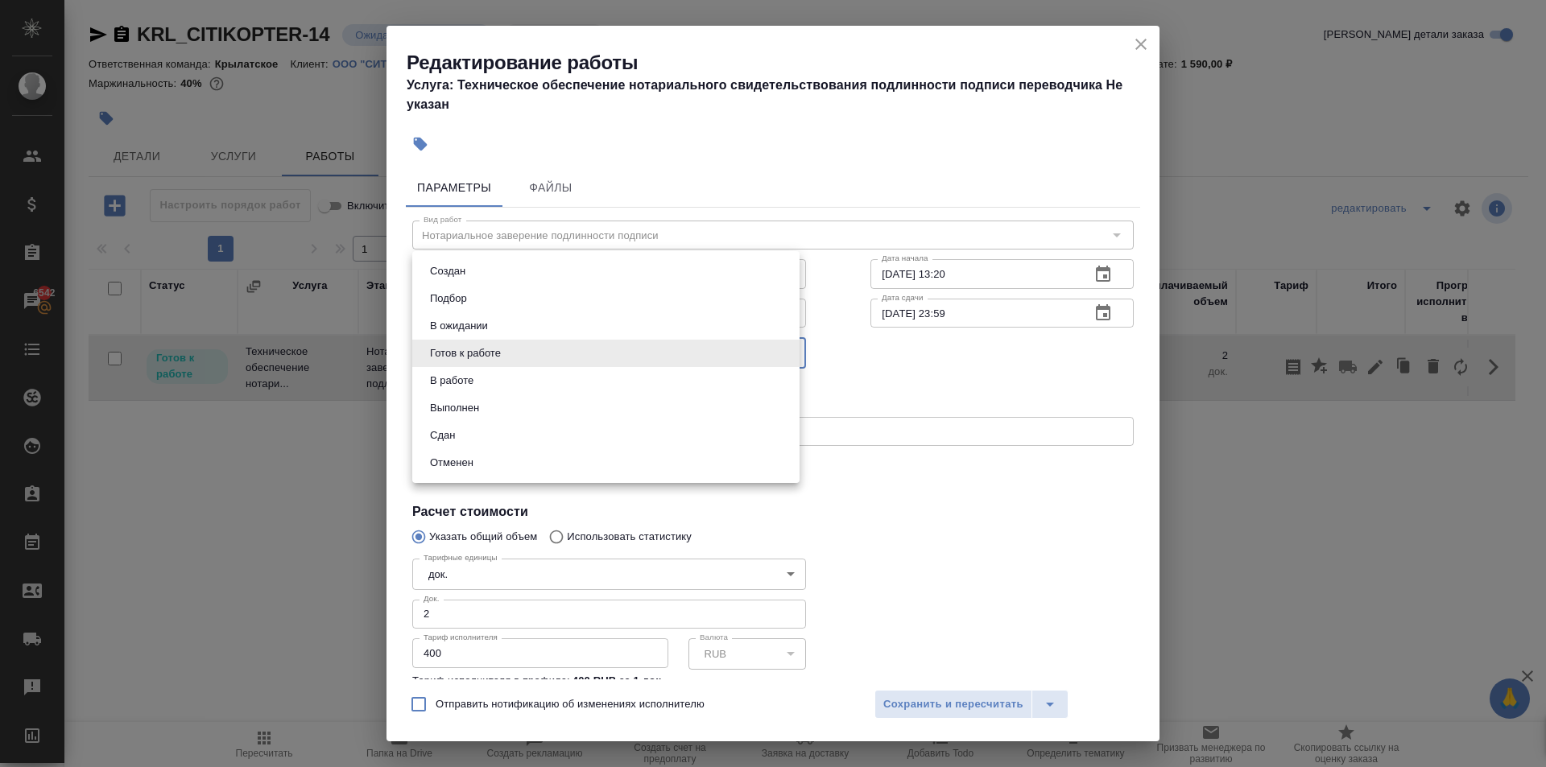
click at [487, 339] on body "🙏 .cls-1 fill:#fff; AWATERA Kasymov Timur Клиенты Спецификации Заказы 6542 Чаты…" at bounding box center [773, 383] width 1546 height 767
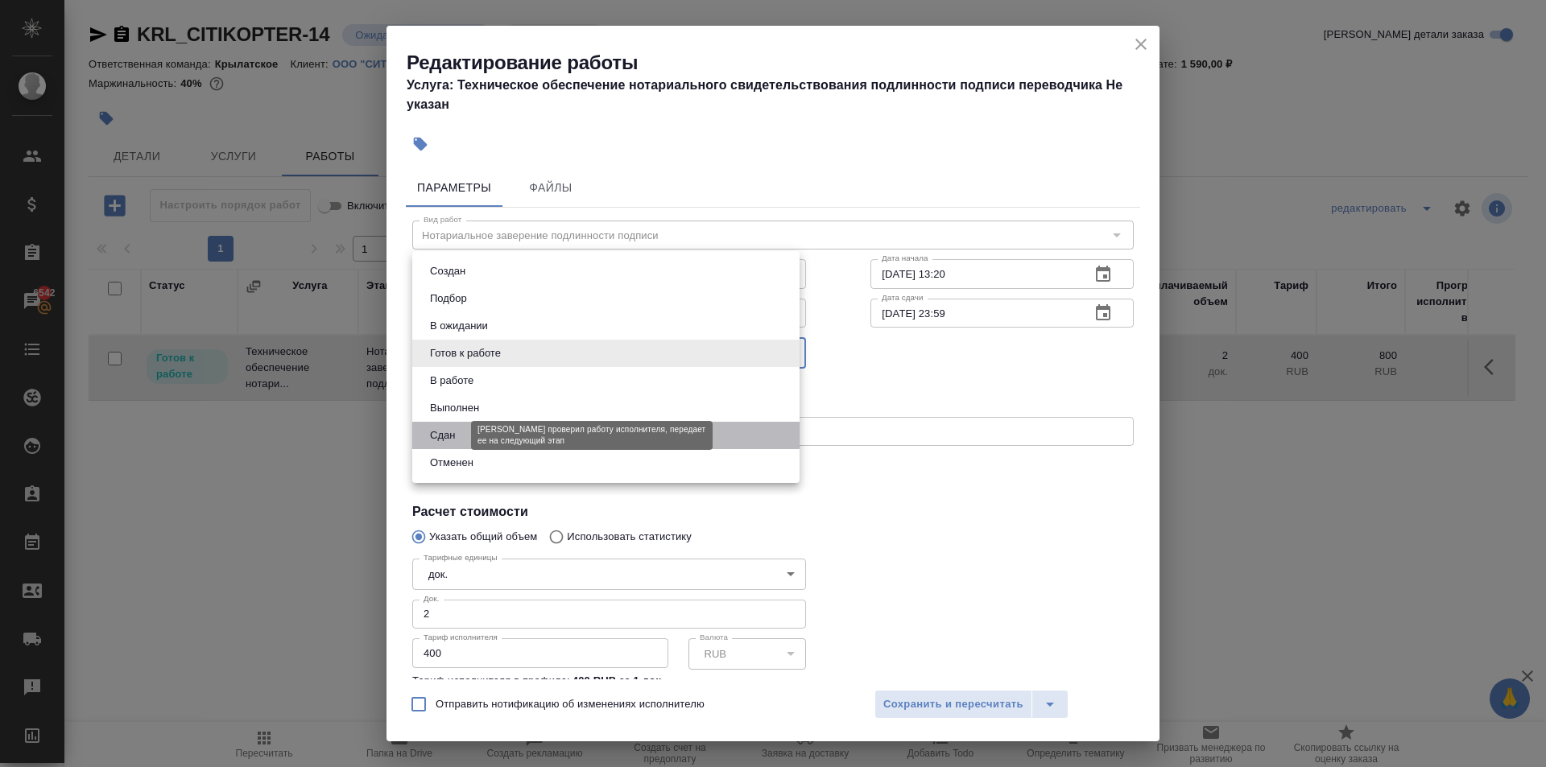
click at [456, 432] on button "Сдан" at bounding box center [442, 436] width 35 height 18
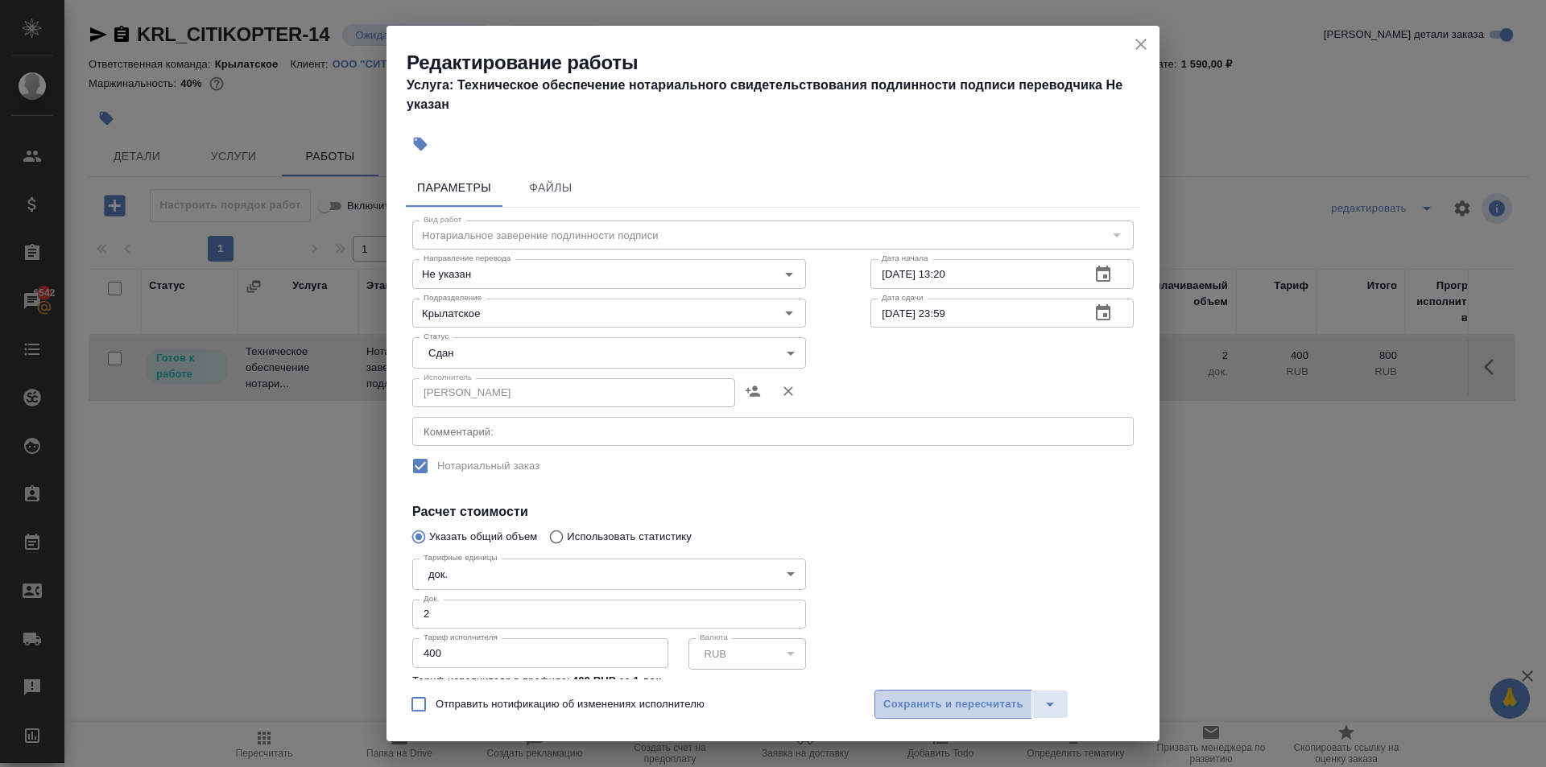
click at [894, 709] on span "Сохранить и пересчитать" at bounding box center [953, 705] width 140 height 19
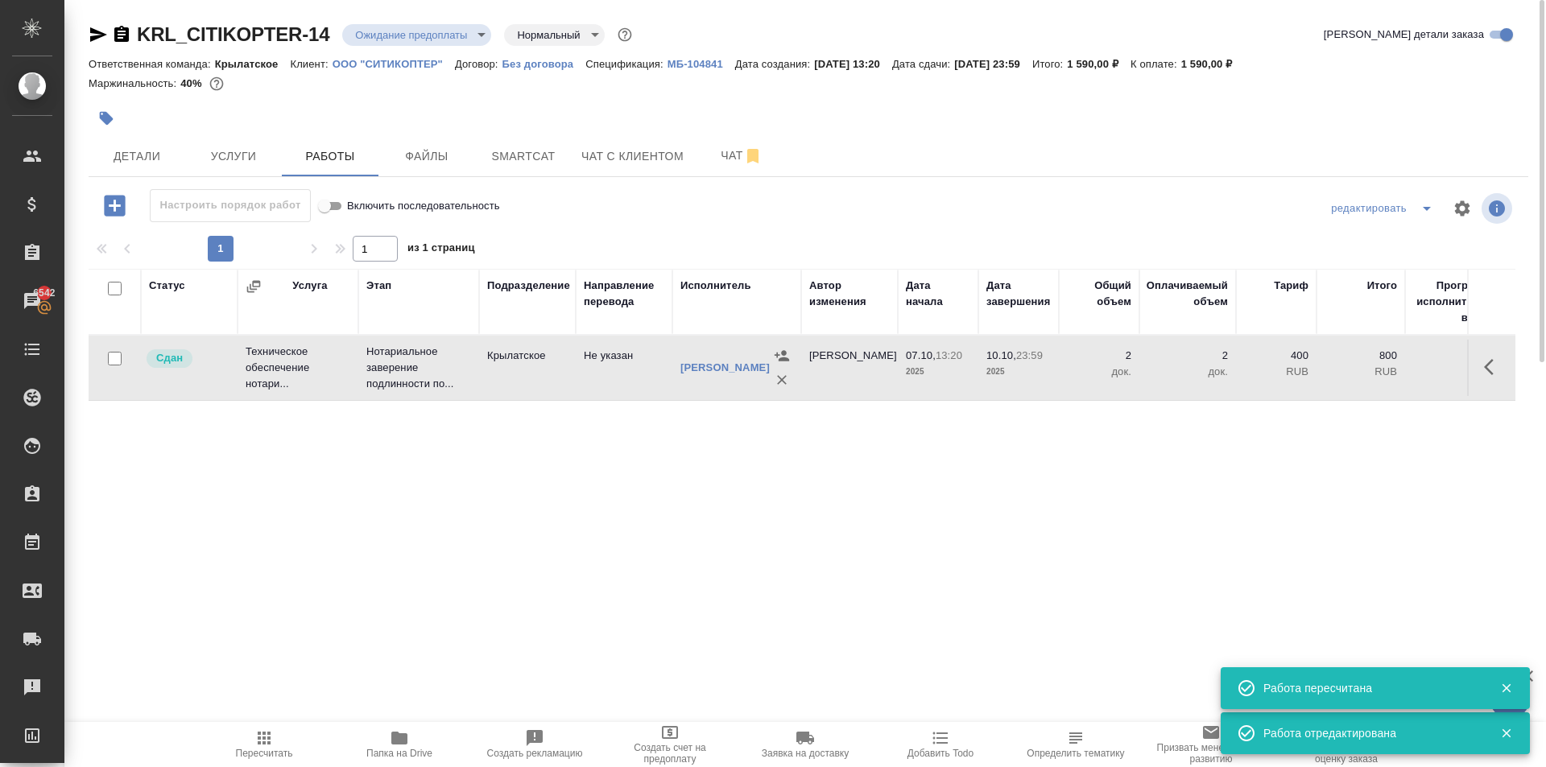
drag, startPoint x: 258, startPoint y: 757, endPoint x: 250, endPoint y: 755, distance: 8.2
click at [250, 755] on span "Пересчитать" at bounding box center [264, 753] width 57 height 11
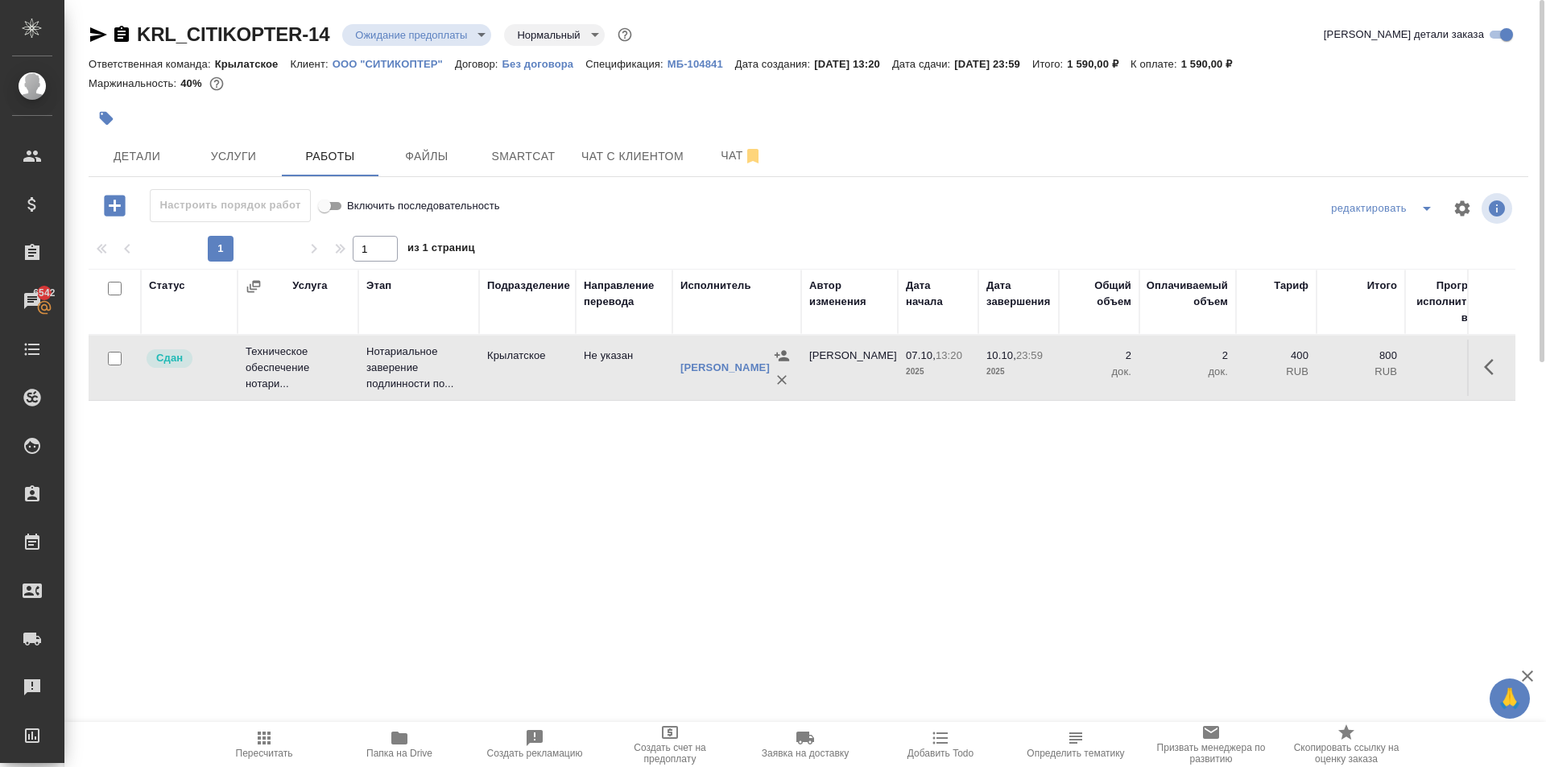
drag, startPoint x: 158, startPoint y: 147, endPoint x: 188, endPoint y: 118, distance: 41.6
click at [187, 118] on div "KRL_CITIKOPTER-14 Ожидание предоплаты waitingForPrepayment Нормальный normal Кр…" at bounding box center [808, 336] width 1457 height 672
drag, startPoint x: 189, startPoint y: 118, endPoint x: 168, endPoint y: 155, distance: 41.8
click at [186, 124] on div at bounding box center [569, 118] width 960 height 35
drag, startPoint x: 168, startPoint y: 155, endPoint x: 225, endPoint y: 179, distance: 61.0
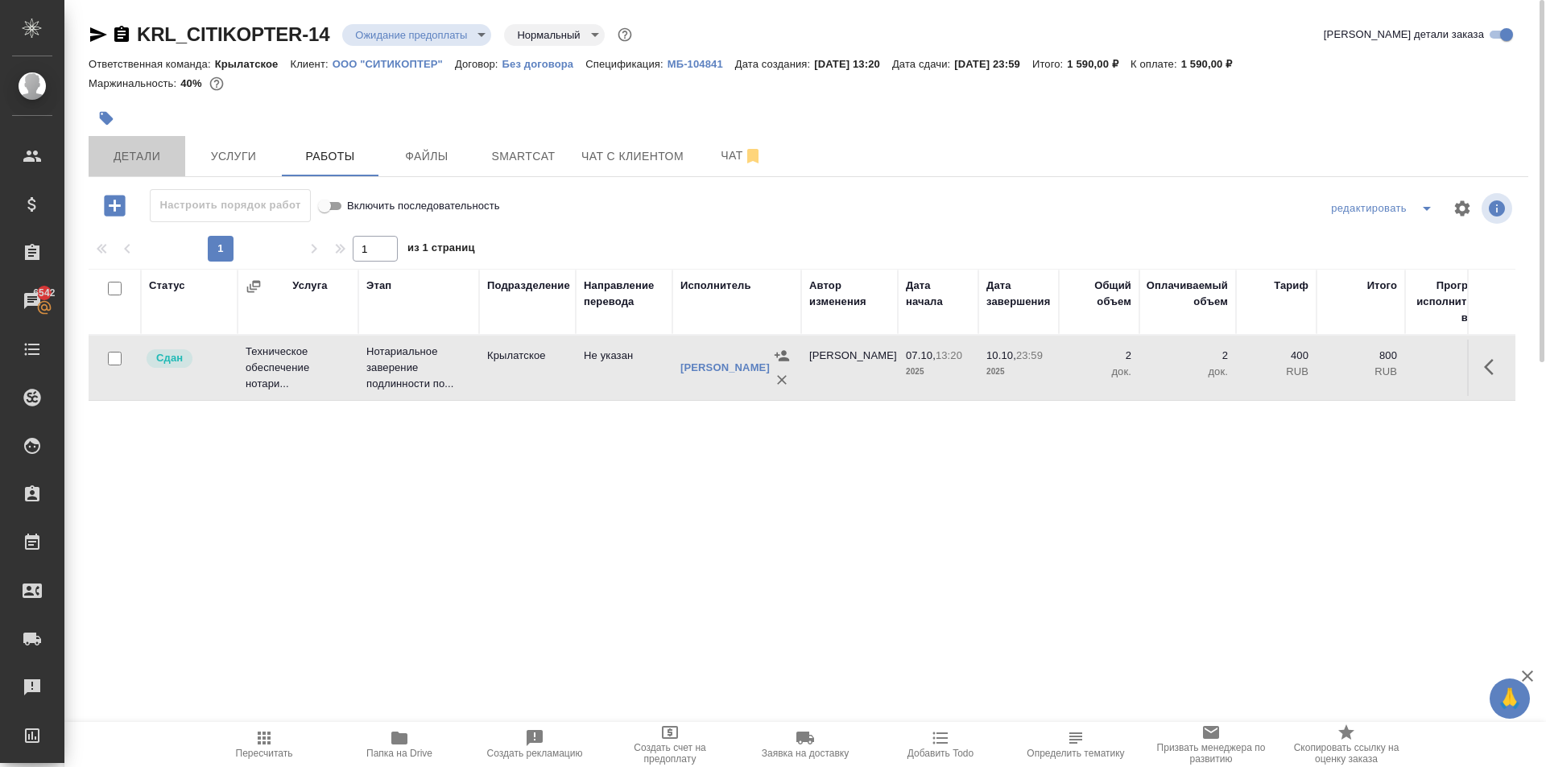
click at [167, 155] on span "Детали" at bounding box center [136, 157] width 77 height 20
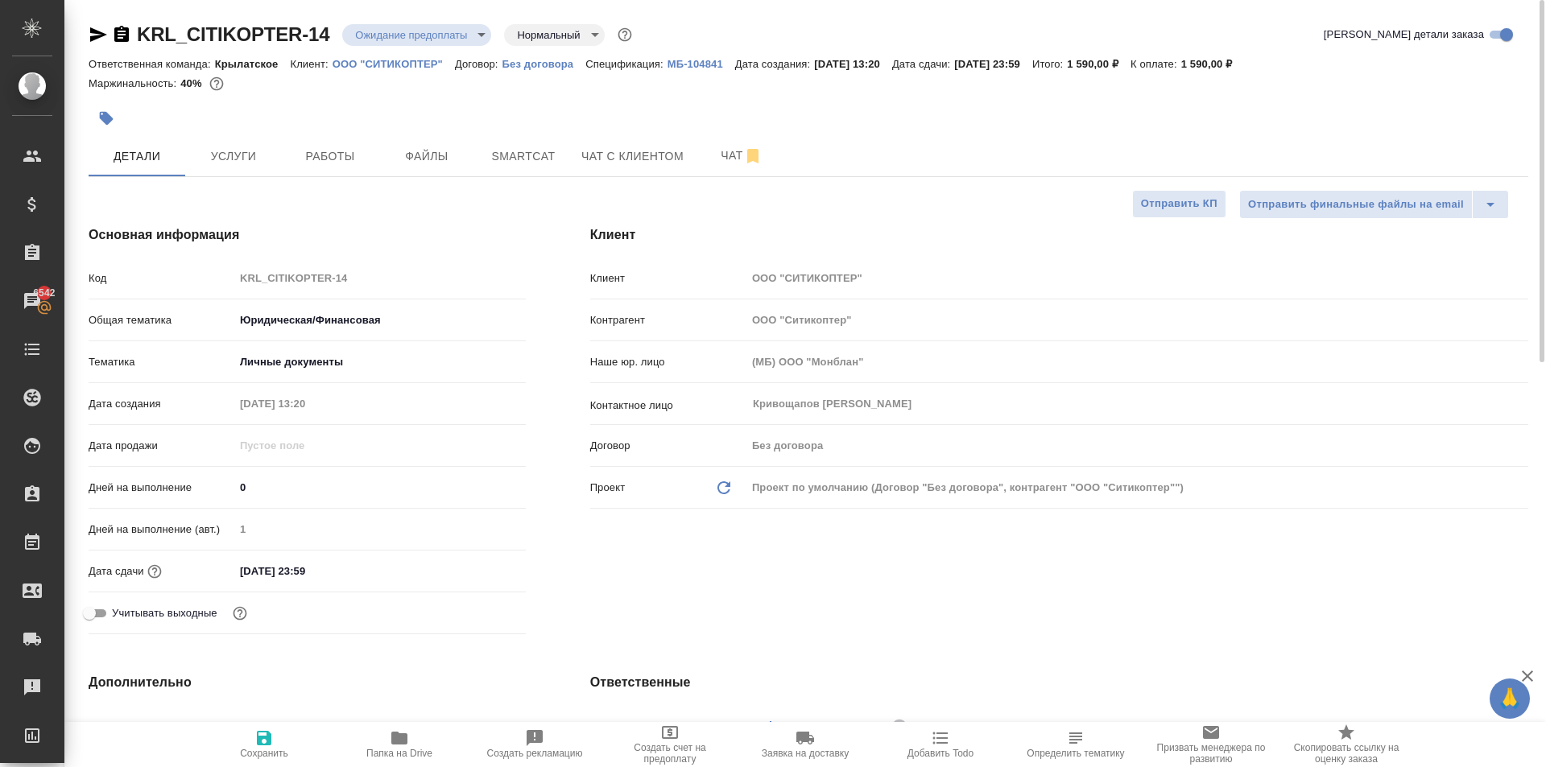
click at [376, 233] on h4 "Основная информация" at bounding box center [307, 234] width 437 height 19
click at [423, 39] on body "🙏 .cls-1 fill:#fff; AWATERA Kasymov Timur Клиенты Спецификации Заказы 6542 Чаты…" at bounding box center [773, 383] width 1546 height 767
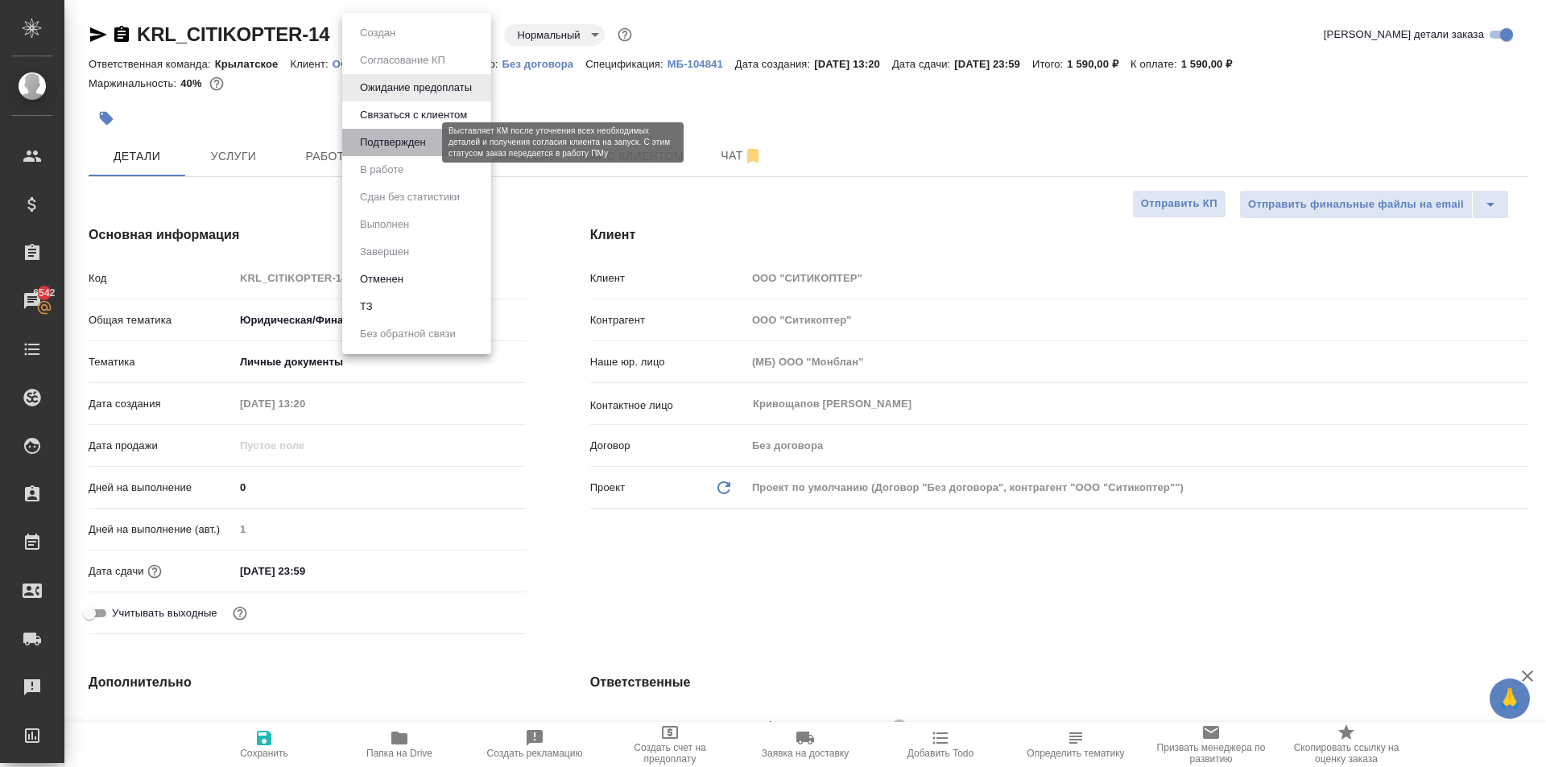
click at [412, 139] on button "Подтвержден" at bounding box center [393, 143] width 76 height 18
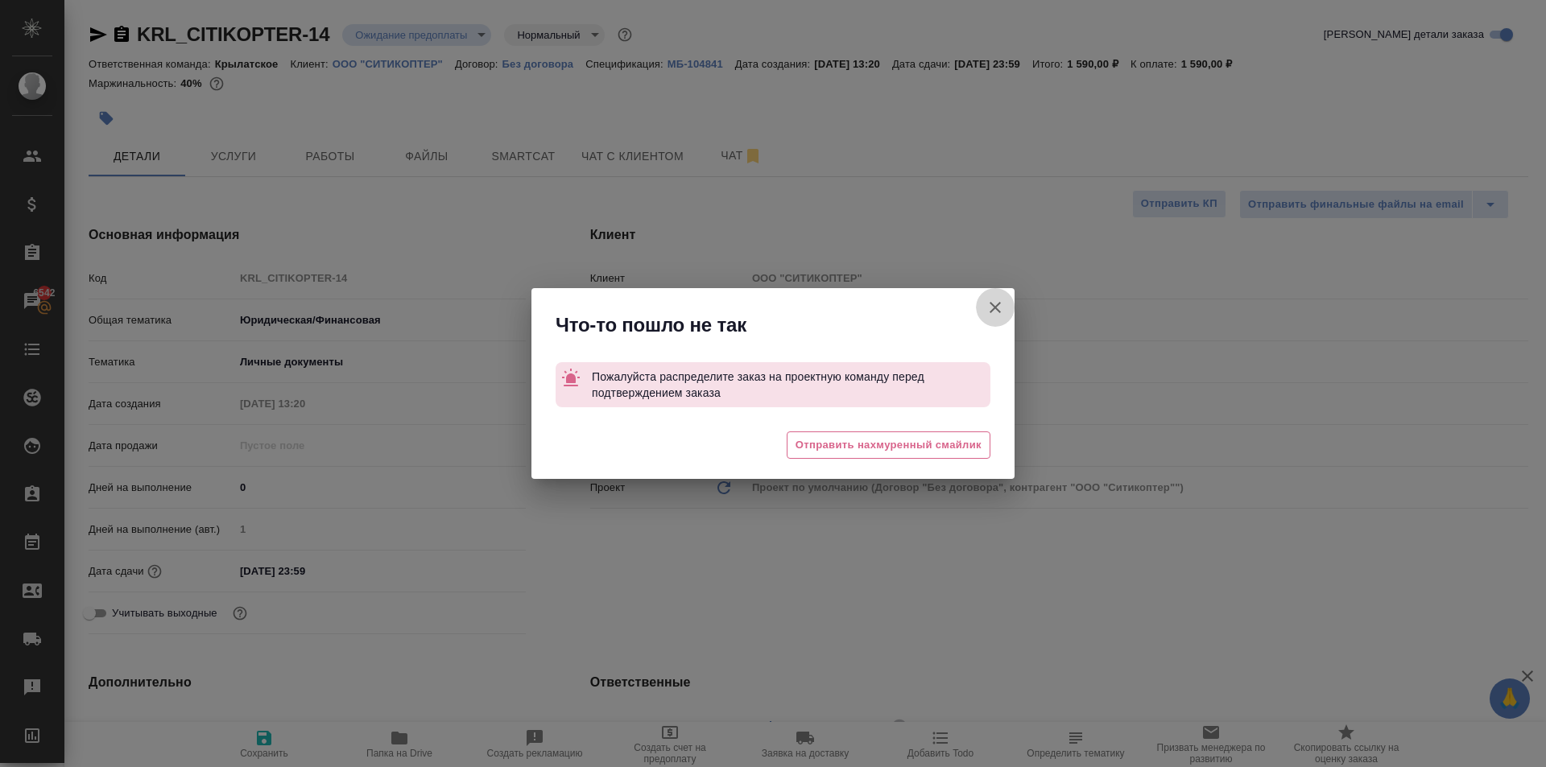
click at [989, 315] on button "Клиент не указал номер" at bounding box center [995, 307] width 39 height 39
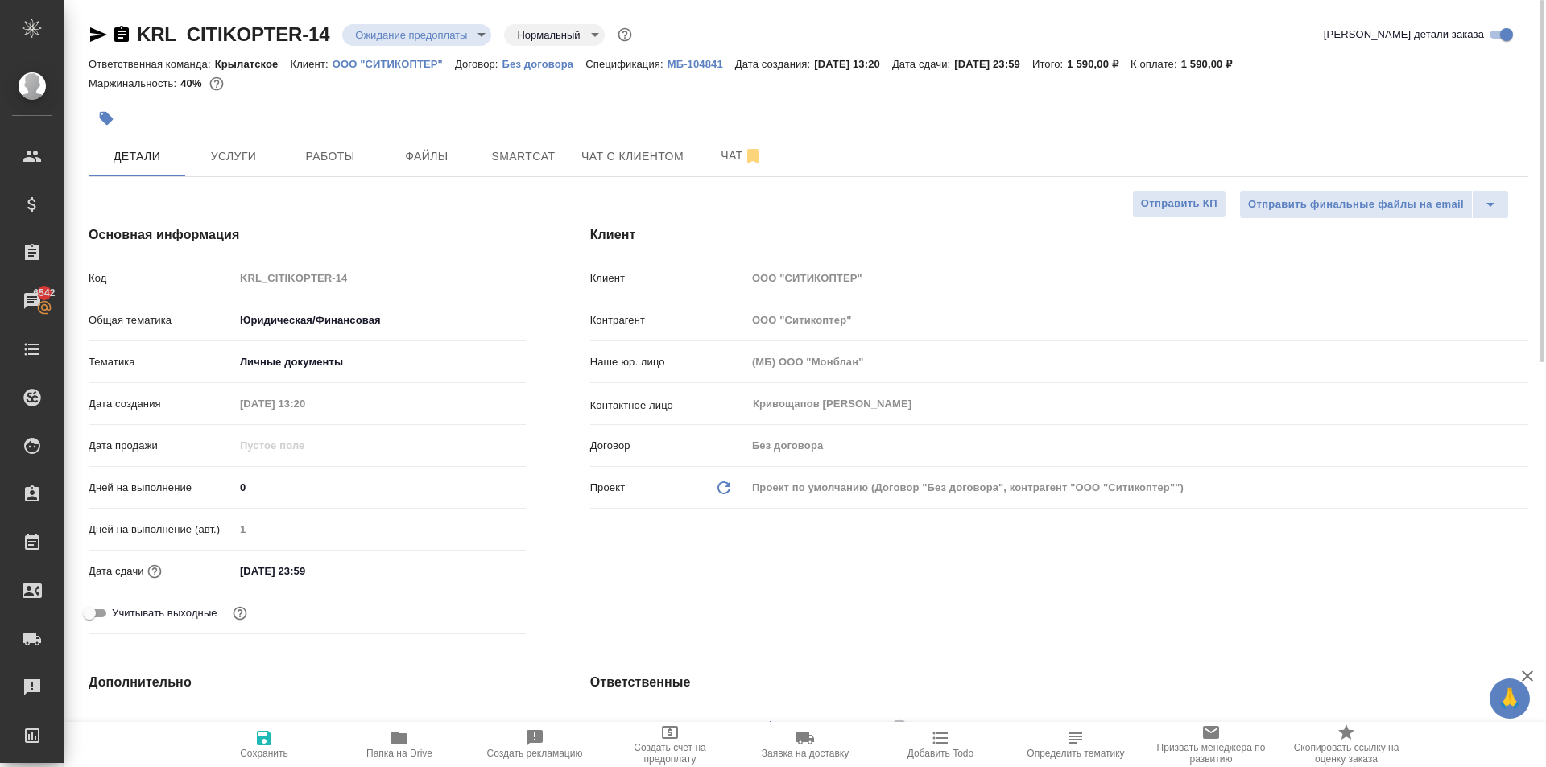
scroll to position [403, 0]
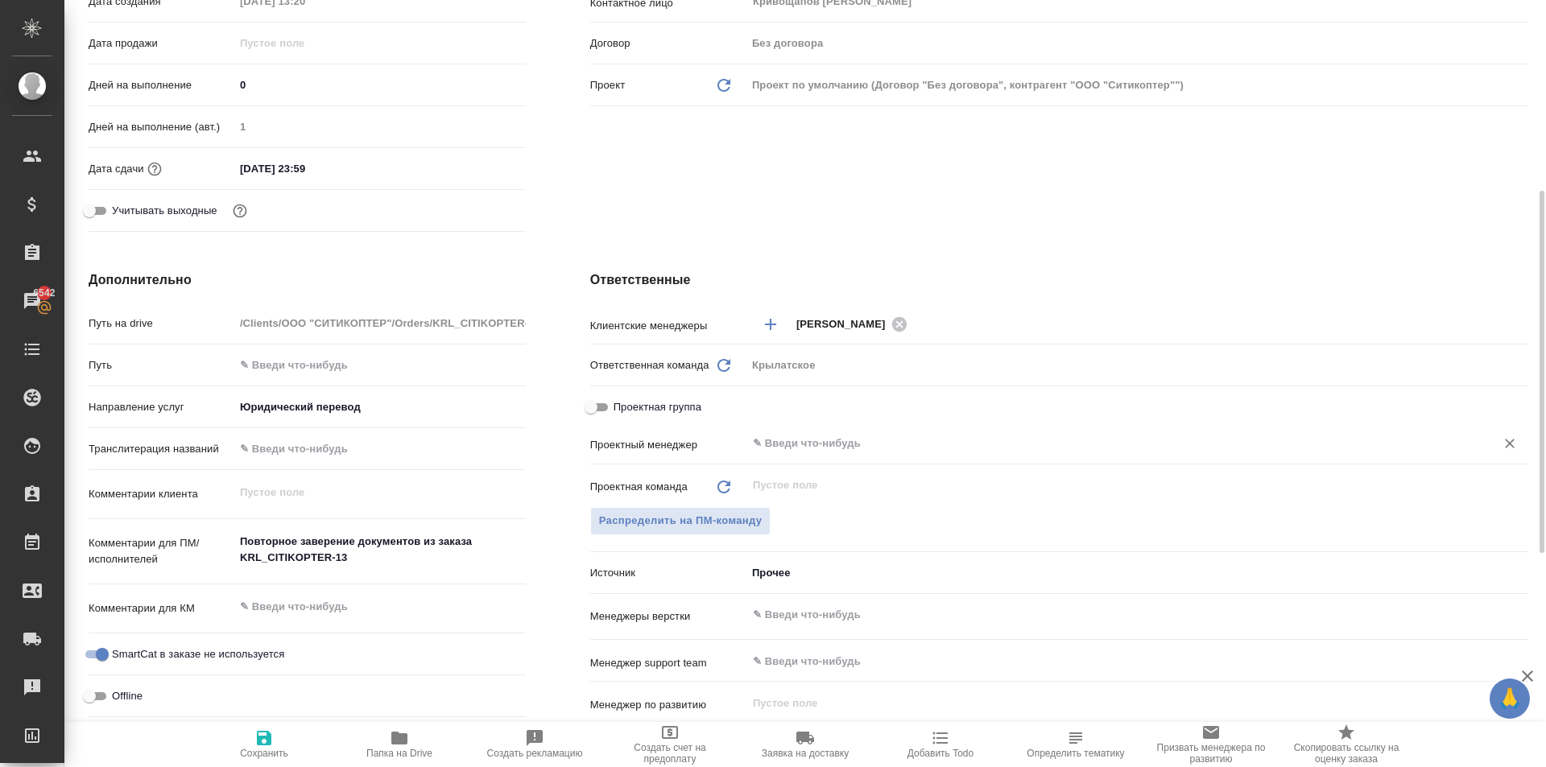
drag, startPoint x: 811, startPoint y: 423, endPoint x: 822, endPoint y: 433, distance: 14.8
click at [811, 423] on div "Проектная группа" at bounding box center [1059, 411] width 938 height 36
click at [822, 433] on div "​" at bounding box center [1137, 443] width 782 height 29
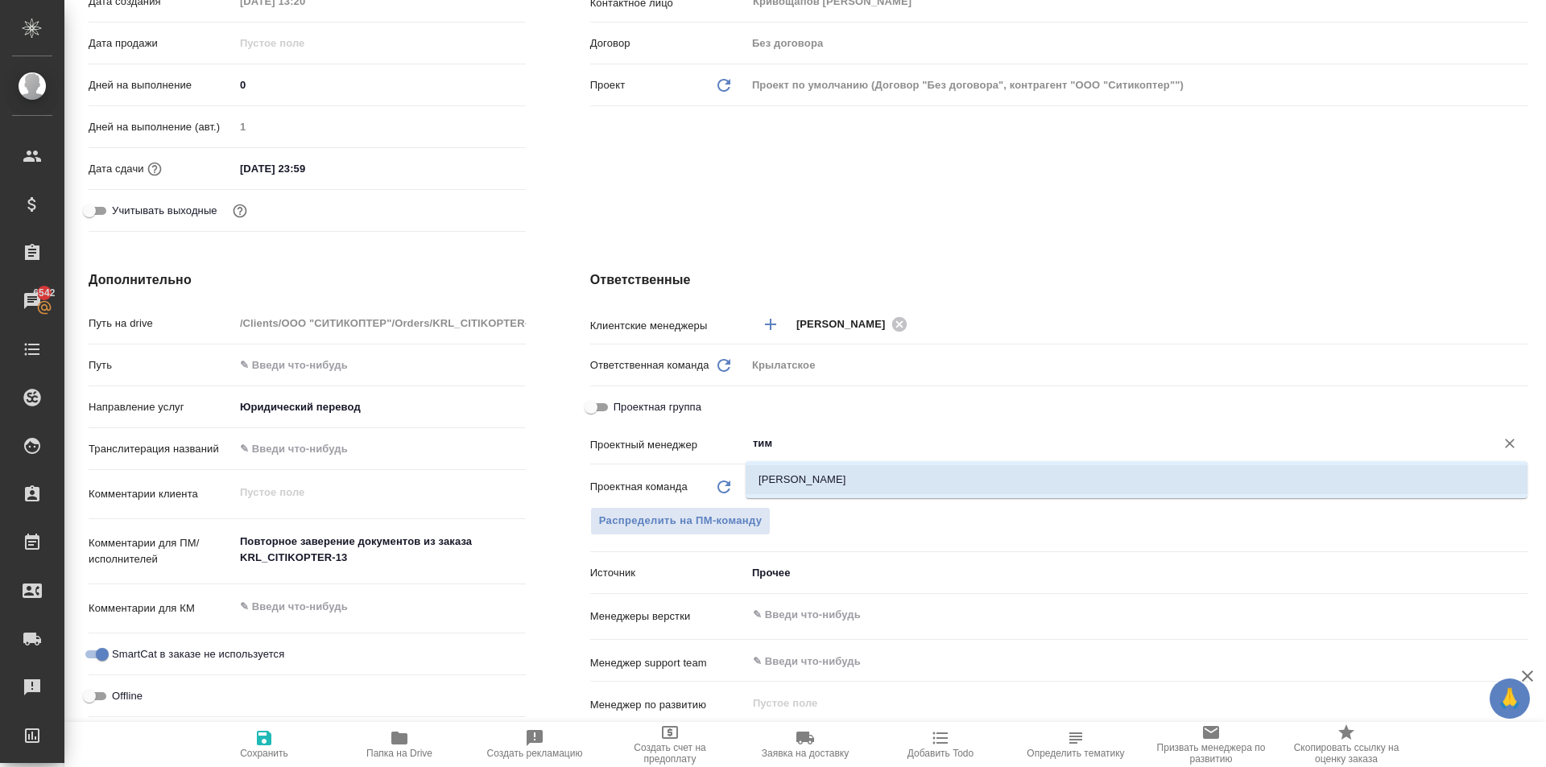
click at [821, 477] on li "Касымов Тимур" at bounding box center [1136, 479] width 782 height 29
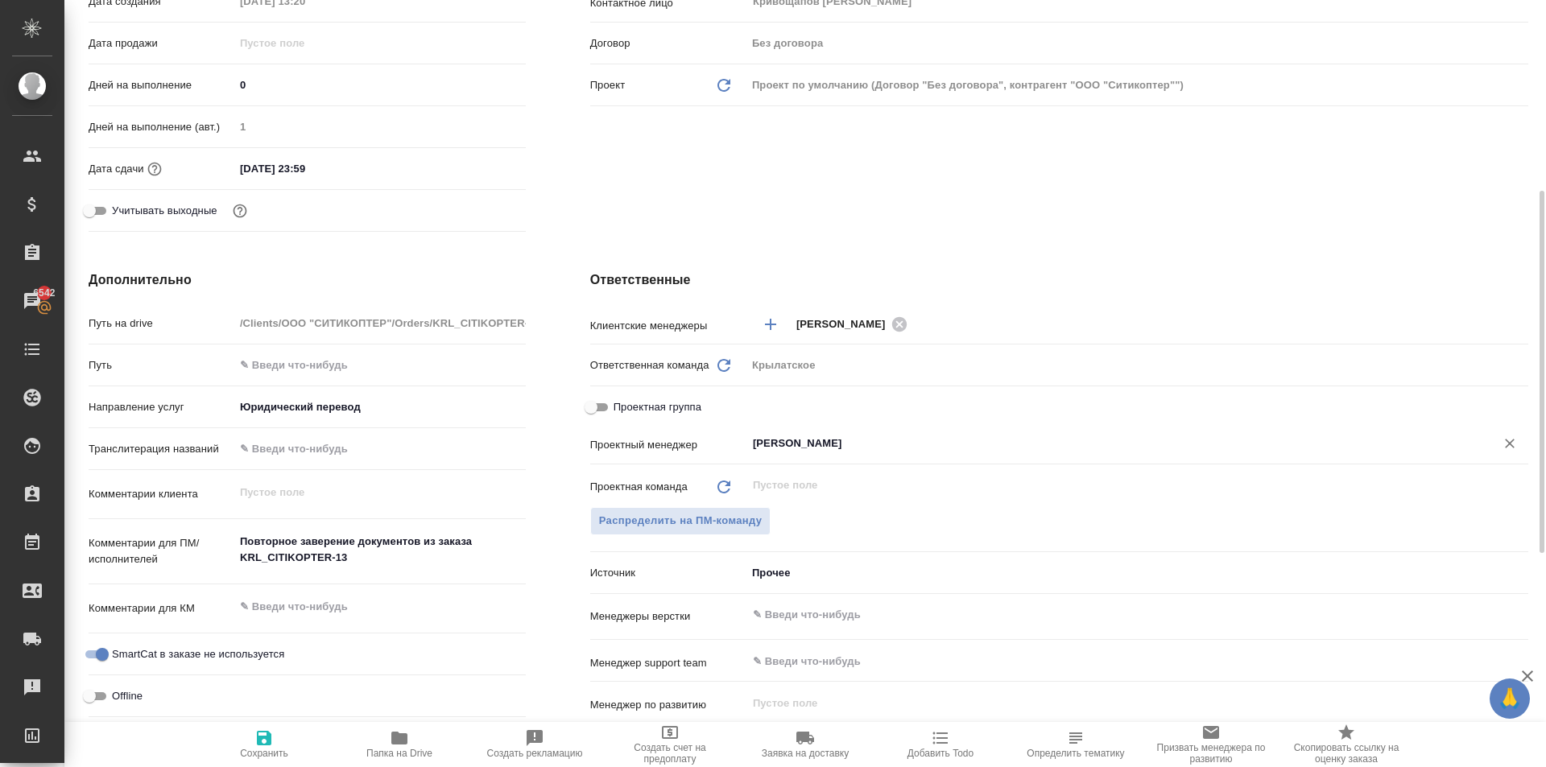
click at [250, 738] on span "Сохранить" at bounding box center [264, 744] width 116 height 31
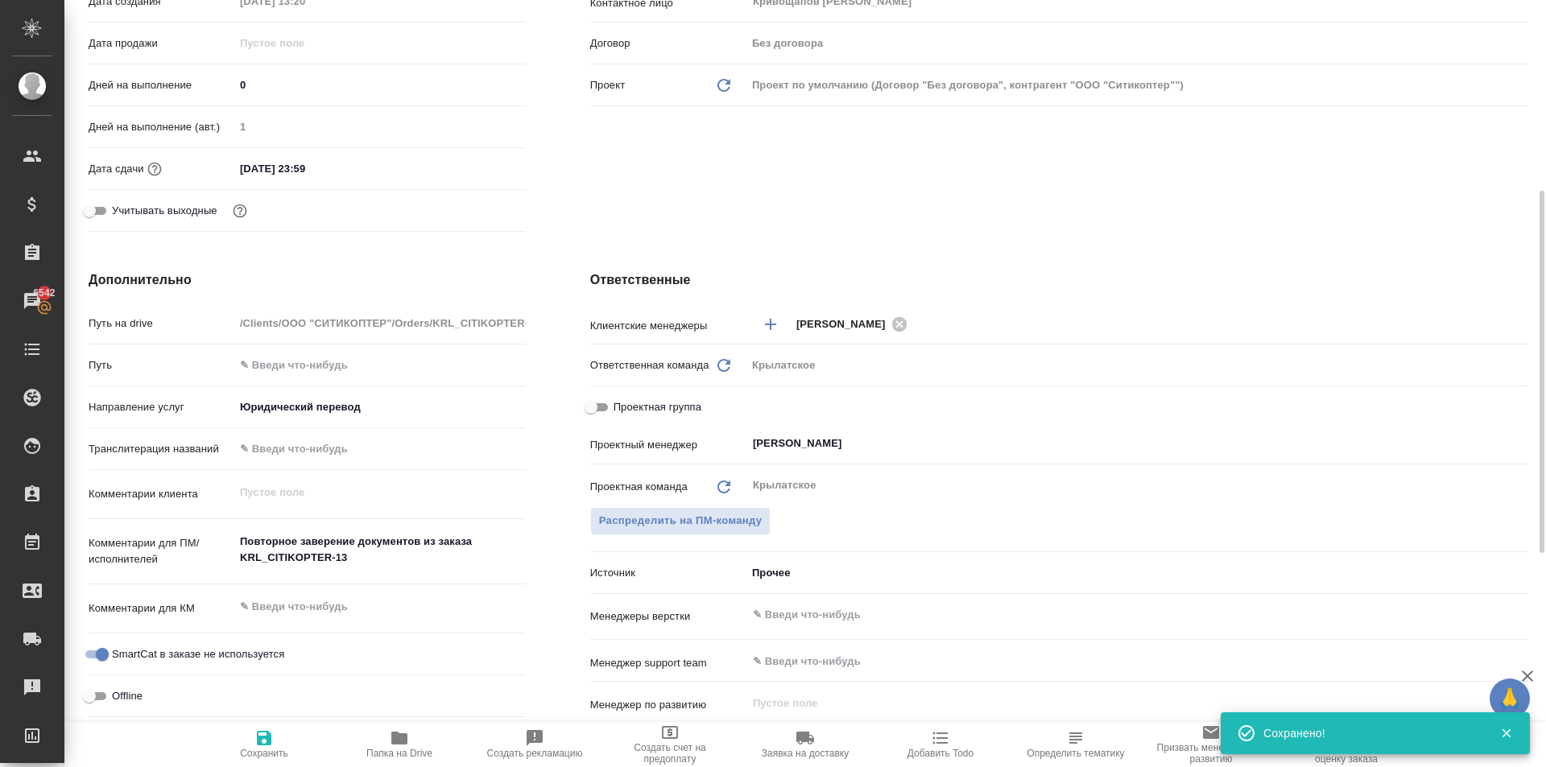
click at [250, 738] on span "Сохранить" at bounding box center [264, 744] width 116 height 31
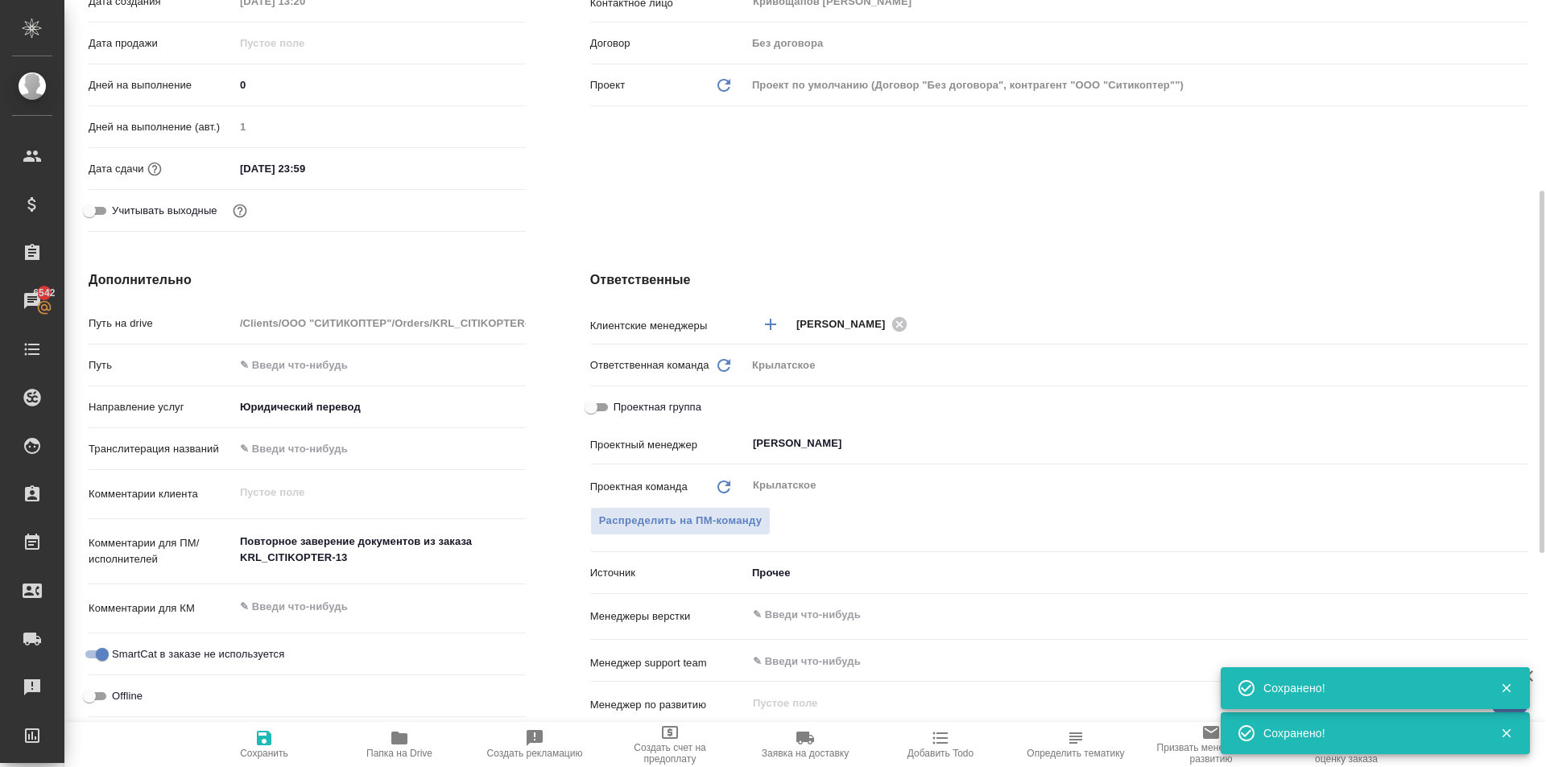
scroll to position [0, 0]
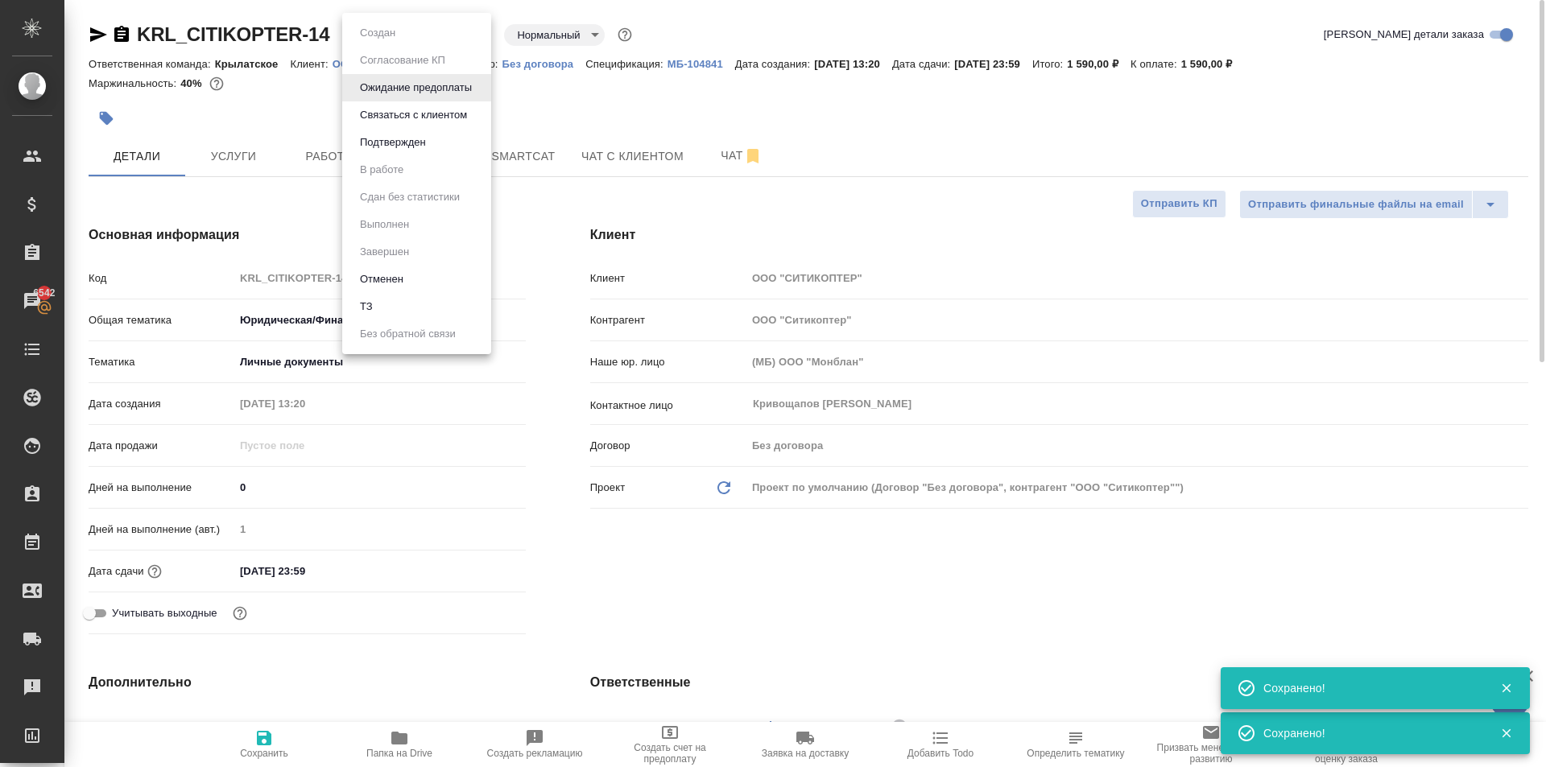
click at [361, 40] on body "🙏 .cls-1 fill:#fff; AWATERA Kasymov Timur Клиенты Спецификации Заказы 6542 Чаты…" at bounding box center [773, 383] width 1546 height 767
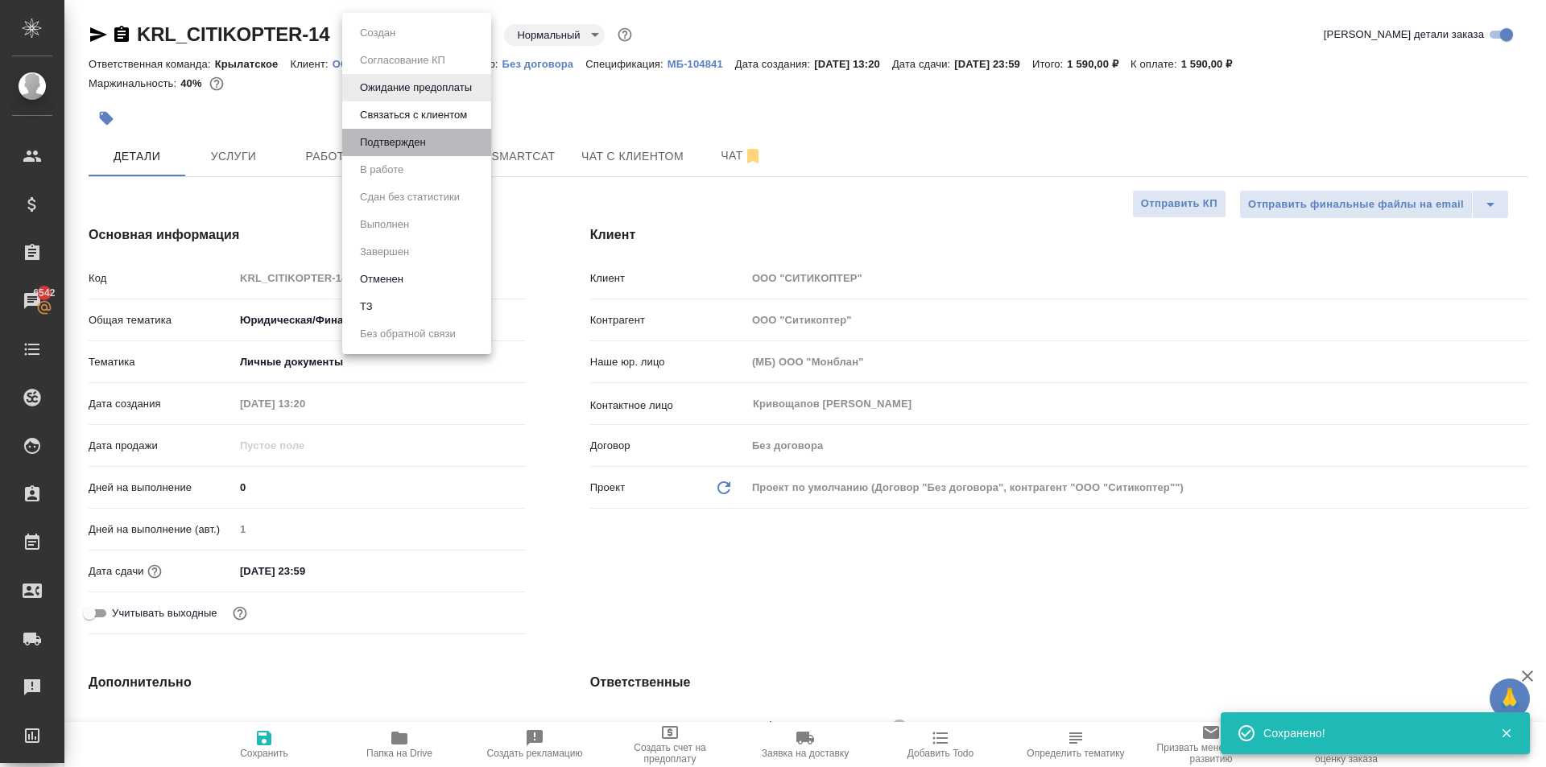
click at [370, 155] on li "Подтвержден" at bounding box center [416, 142] width 149 height 27
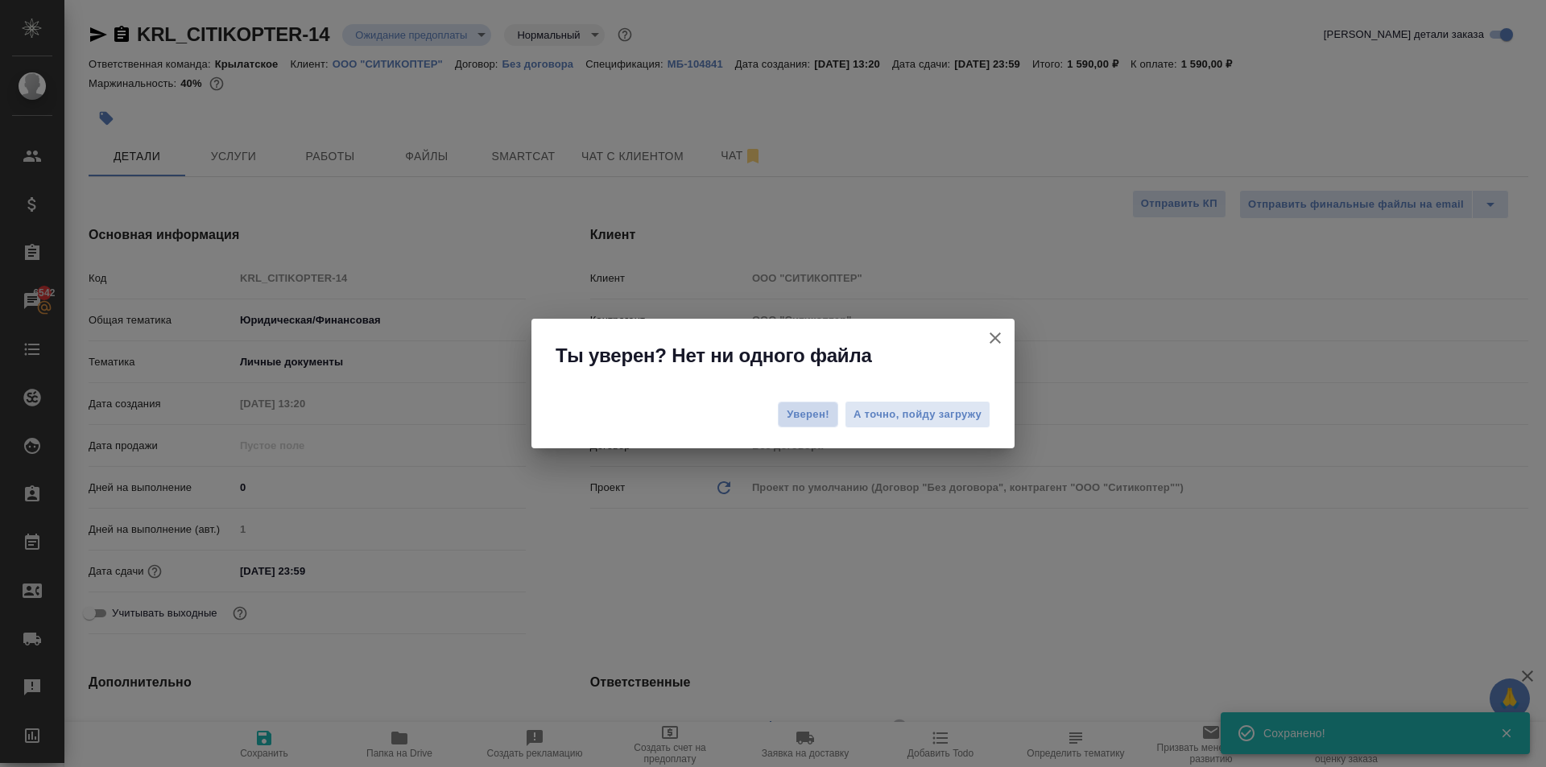
click at [788, 411] on button "Уверен!" at bounding box center [808, 415] width 60 height 26
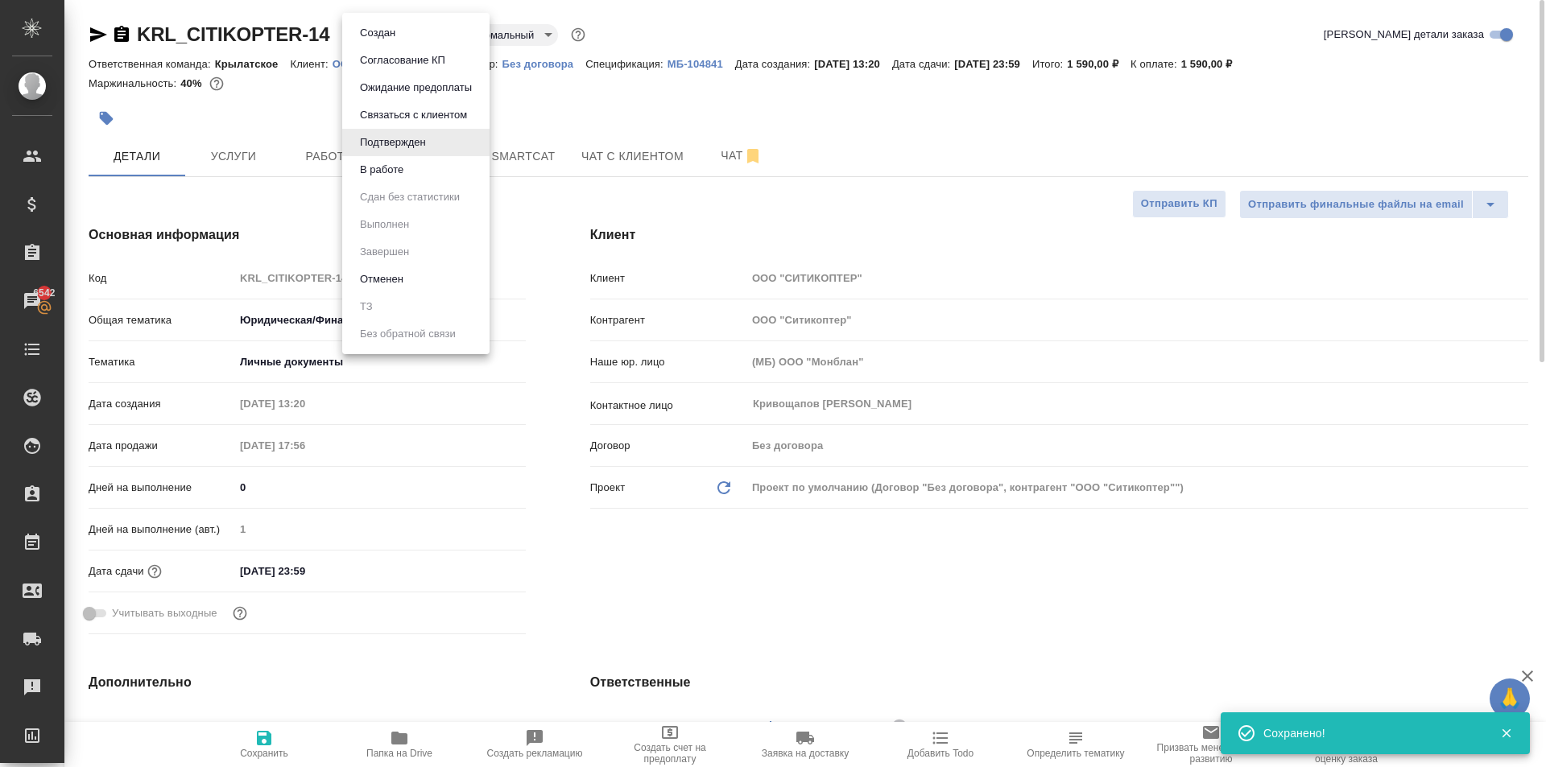
click at [386, 39] on body "🙏 .cls-1 fill:#fff; AWATERA Kasymov Timur Клиенты Спецификации Заказы 6542 Чаты…" at bounding box center [773, 383] width 1546 height 767
click at [616, 243] on div at bounding box center [773, 383] width 1546 height 767
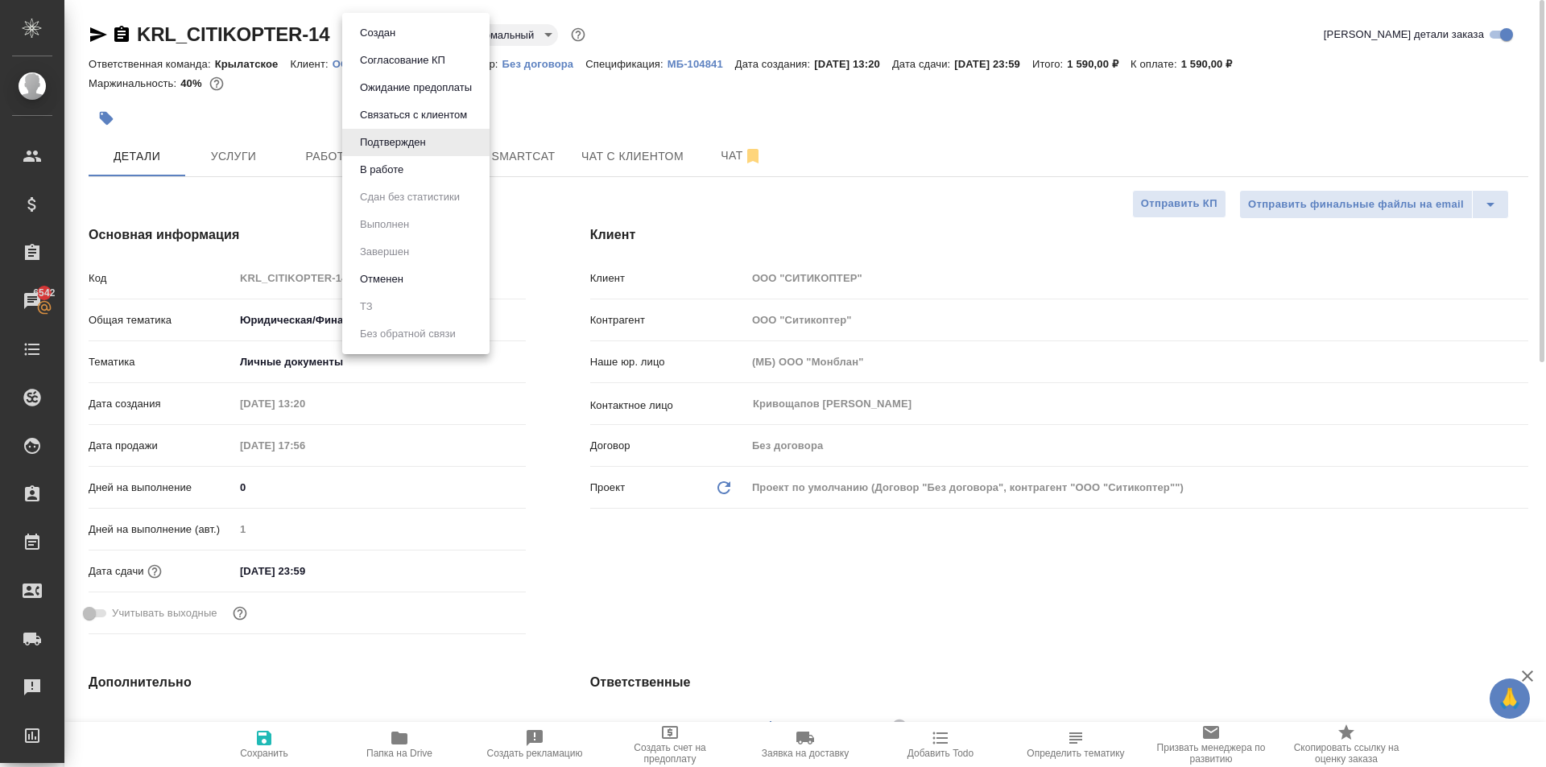
drag, startPoint x: 419, startPoint y: 31, endPoint x: 447, endPoint y: 103, distance: 77.5
click at [422, 33] on body "🙏 .cls-1 fill:#fff; AWATERA Kasymov Timur Клиенты Спецификации Заказы 6542 Чаты…" at bounding box center [773, 383] width 1546 height 767
click at [419, 171] on li "В работе" at bounding box center [415, 169] width 147 height 27
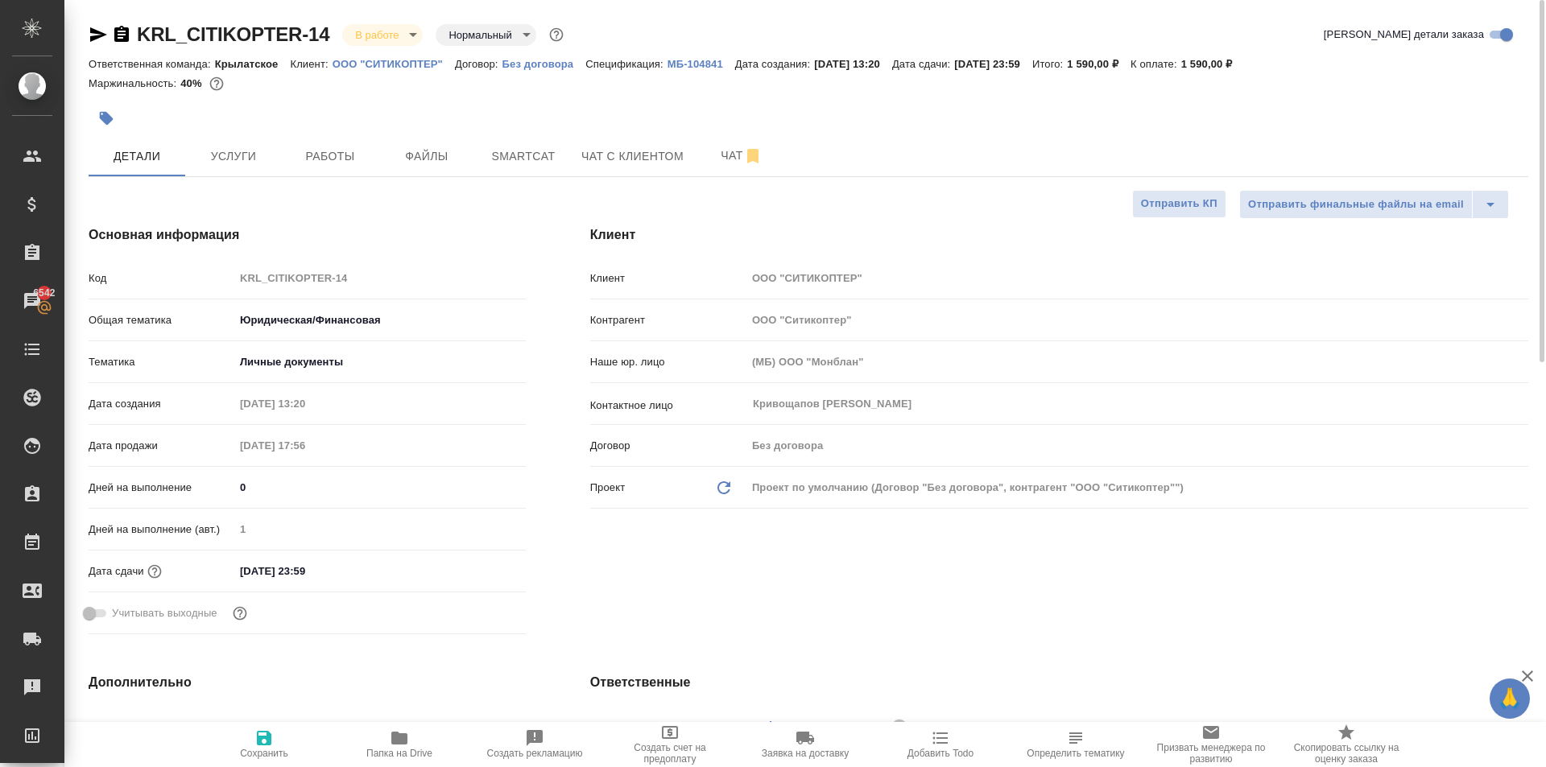
drag, startPoint x: 421, startPoint y: 26, endPoint x: 419, endPoint y: 35, distance: 9.8
click at [421, 27] on div "В работе inProgress" at bounding box center [382, 35] width 81 height 22
click at [419, 38] on body "🙏 .cls-1 fill:#fff; AWATERA Kasymov Timur Клиенты Спецификации Заказы 6542 Чаты…" at bounding box center [773, 383] width 1546 height 767
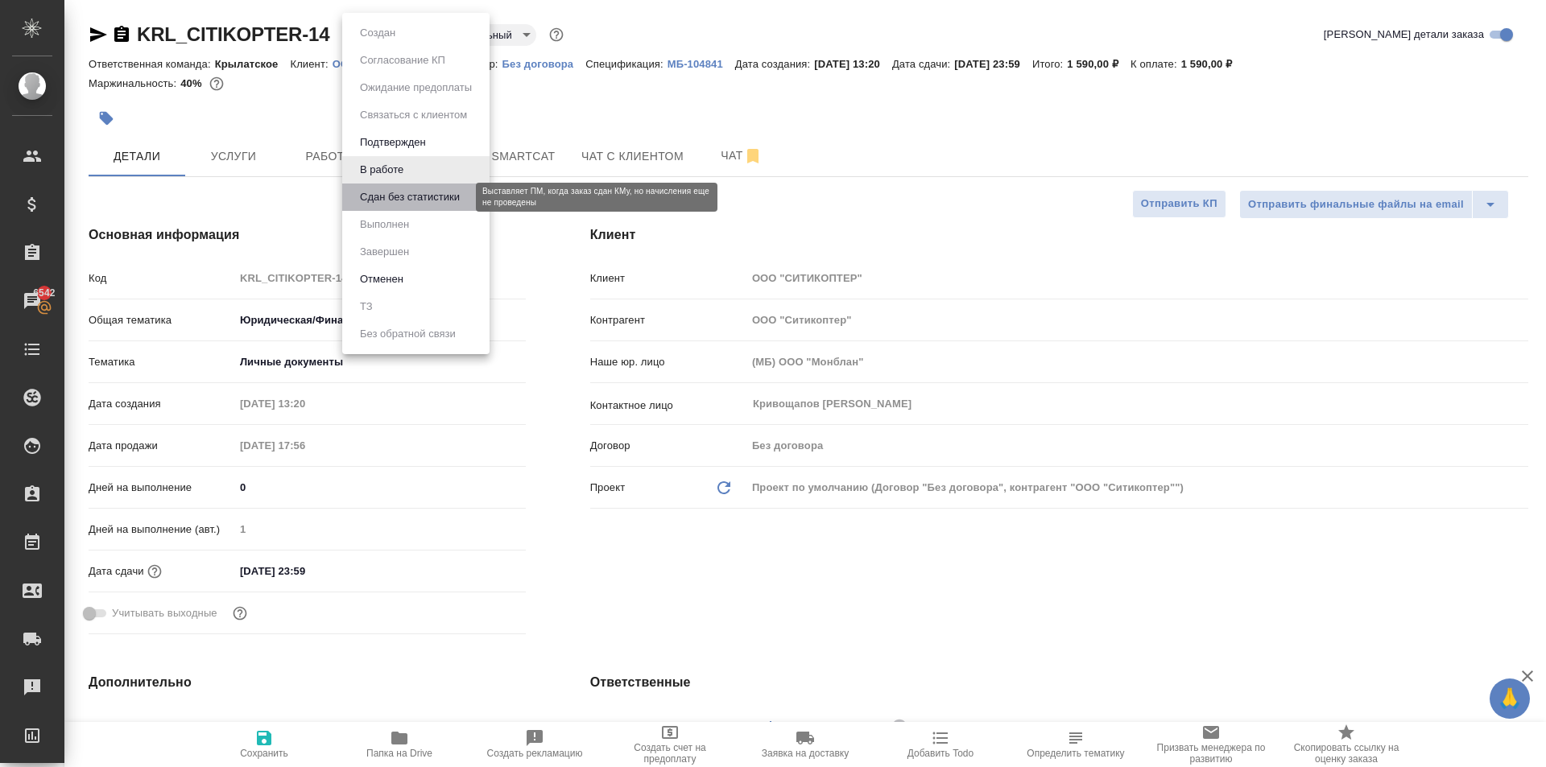
click at [431, 190] on button "Сдан без статистики" at bounding box center [409, 197] width 109 height 18
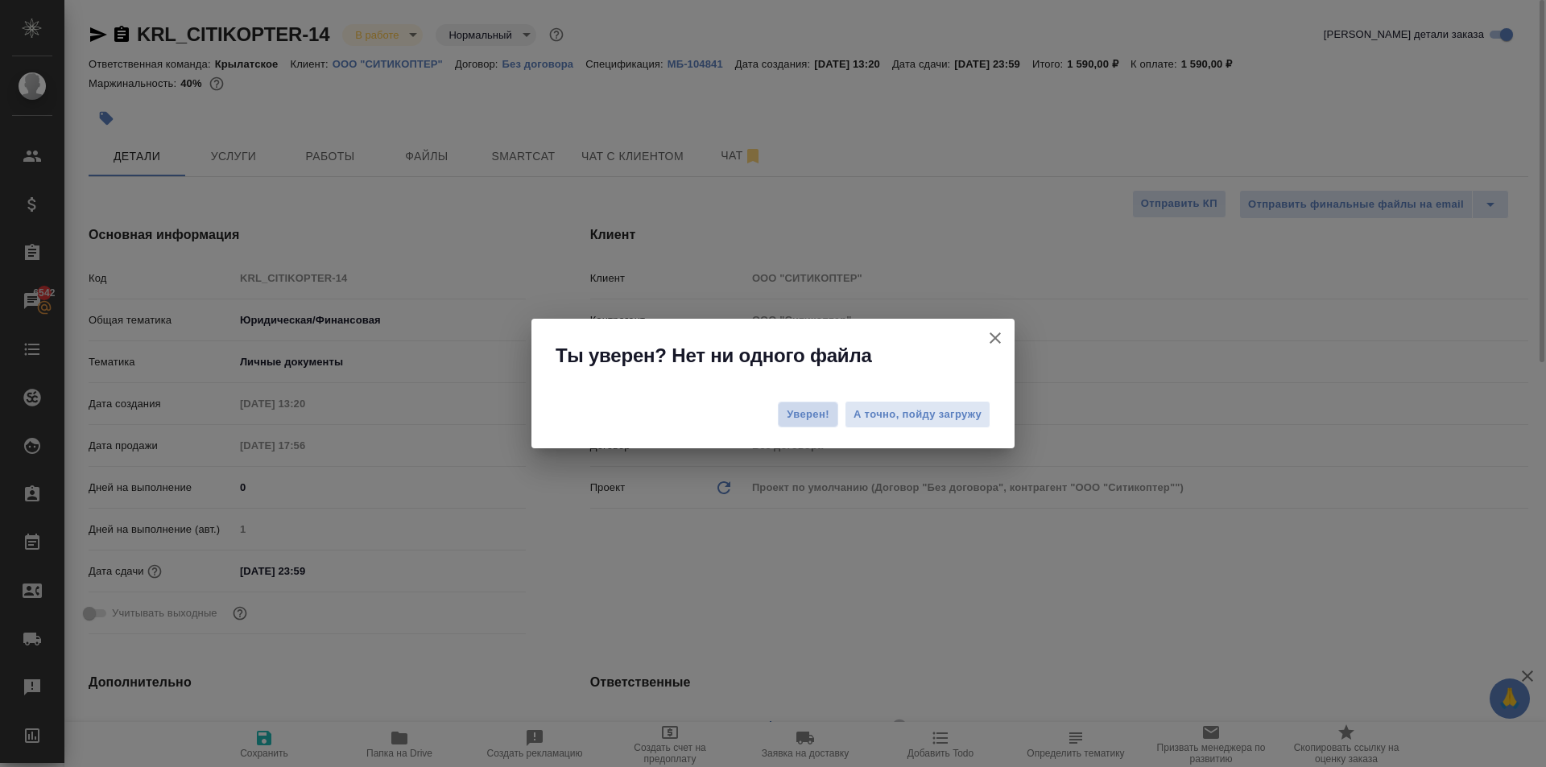
click at [825, 412] on span "Уверен!" at bounding box center [808, 415] width 43 height 16
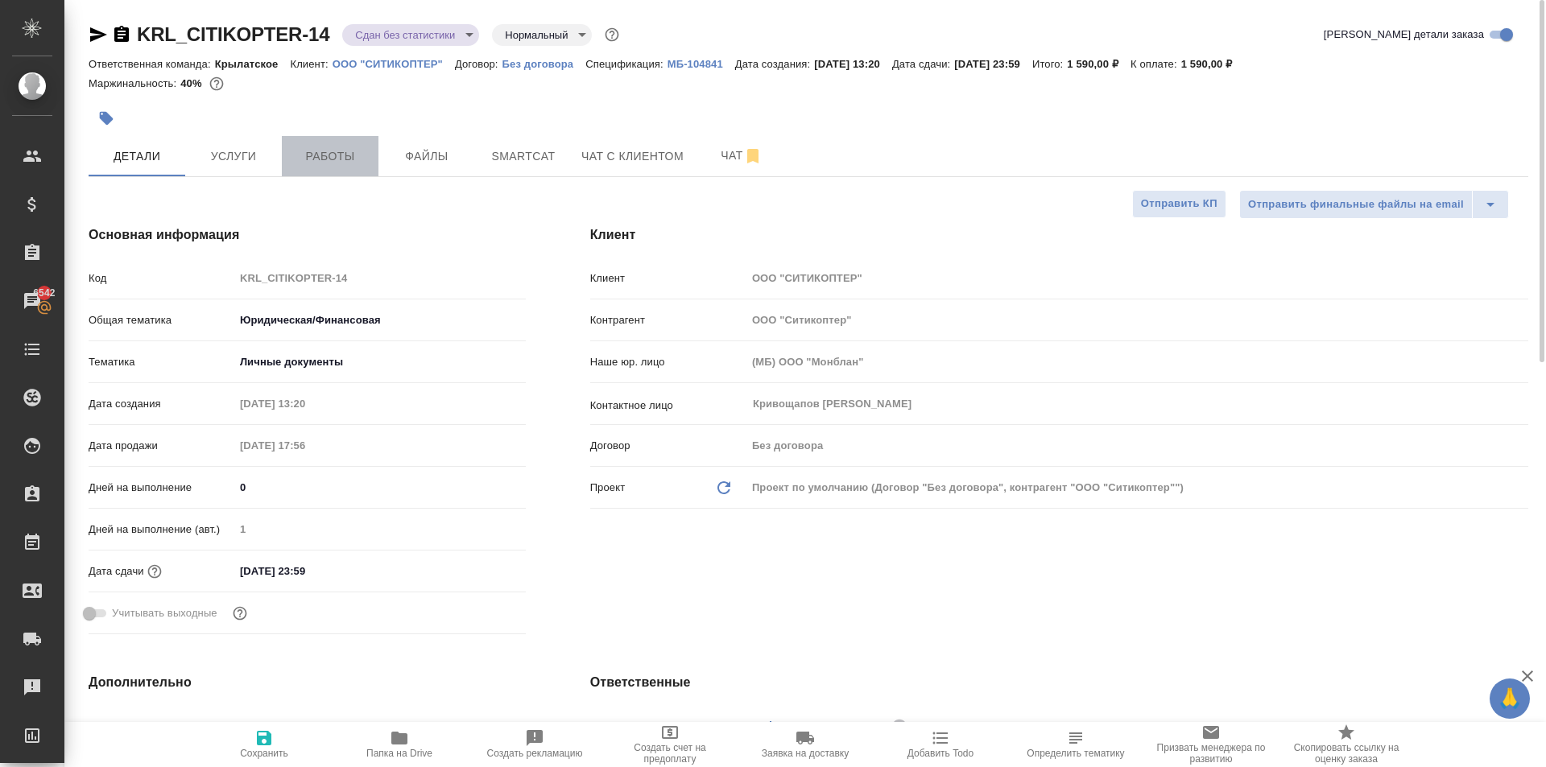
click at [324, 145] on button "Работы" at bounding box center [330, 156] width 97 height 40
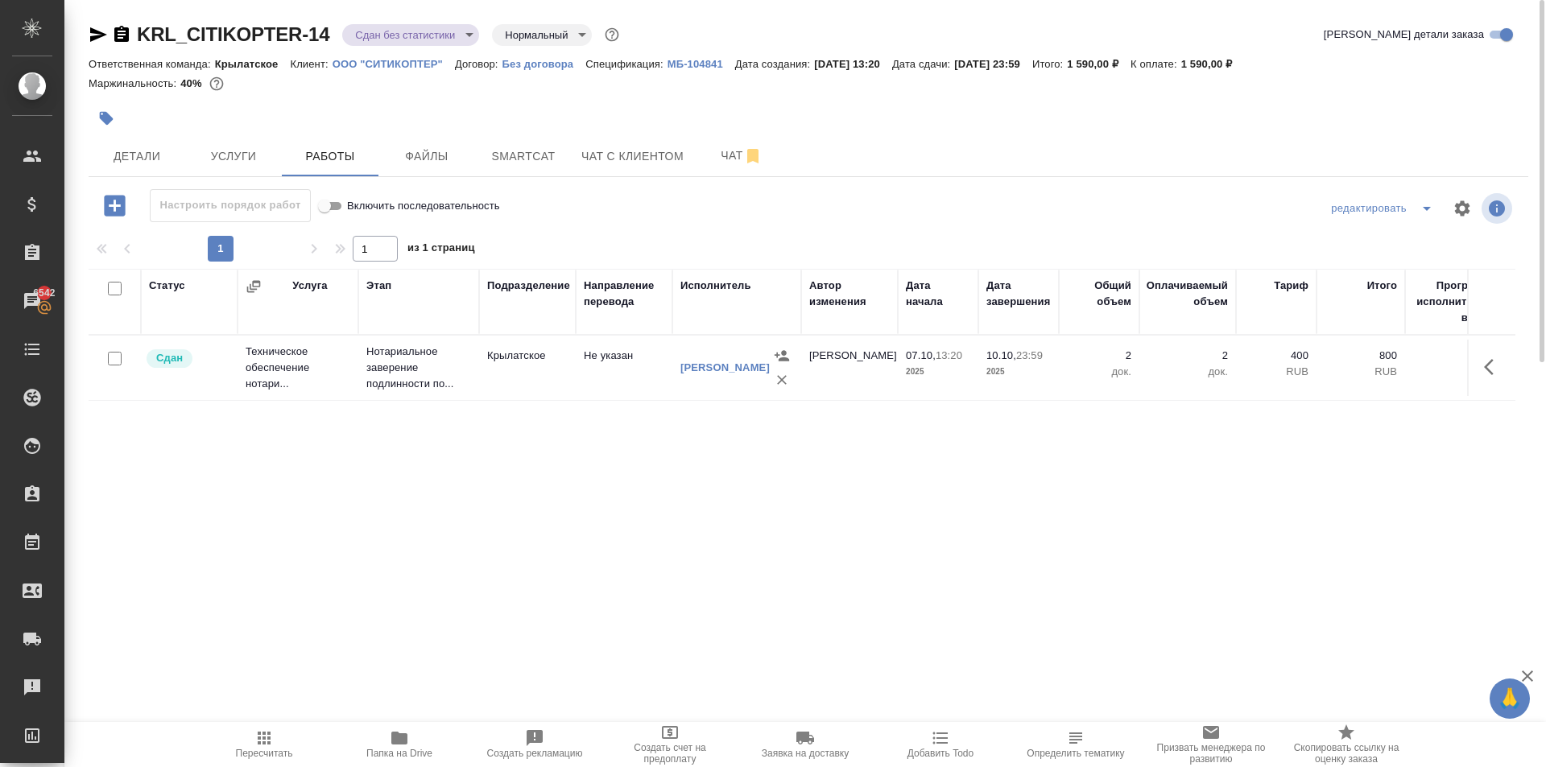
click at [249, 754] on span "Пересчитать" at bounding box center [264, 753] width 57 height 11
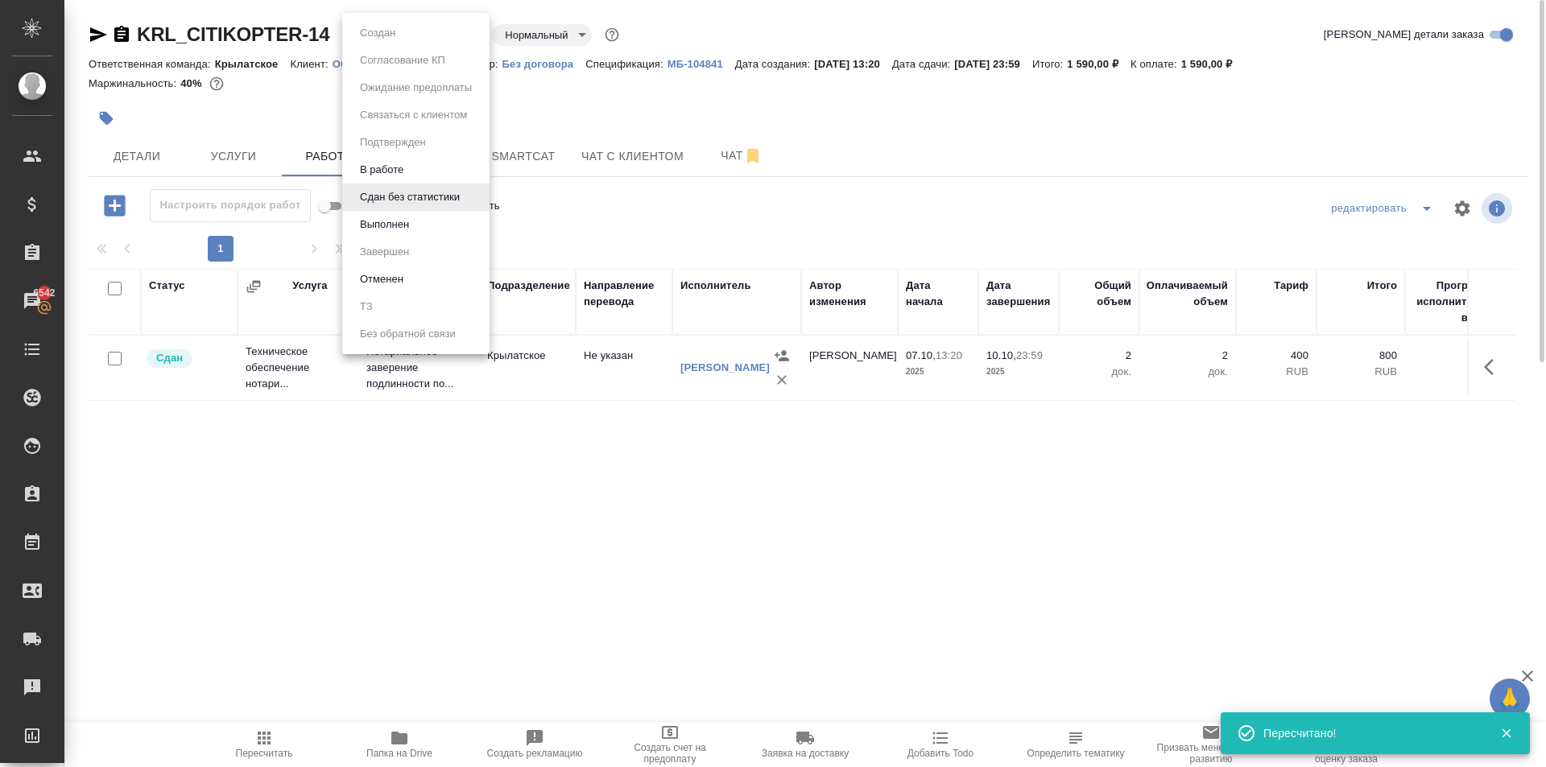
click at [394, 35] on body "🙏 .cls-1 fill:#fff; AWATERA Kasymov Timur Клиенты Спецификации Заказы 6542 Чаты…" at bounding box center [773, 383] width 1546 height 767
drag, startPoint x: 395, startPoint y: 214, endPoint x: 600, endPoint y: 236, distance: 205.6
click at [600, 236] on div "Создан Согласование КП Ожидание предоплаты Связаться с клиентом Подтвержден В р…" at bounding box center [773, 383] width 1546 height 767
click at [594, 230] on div at bounding box center [773, 383] width 1546 height 767
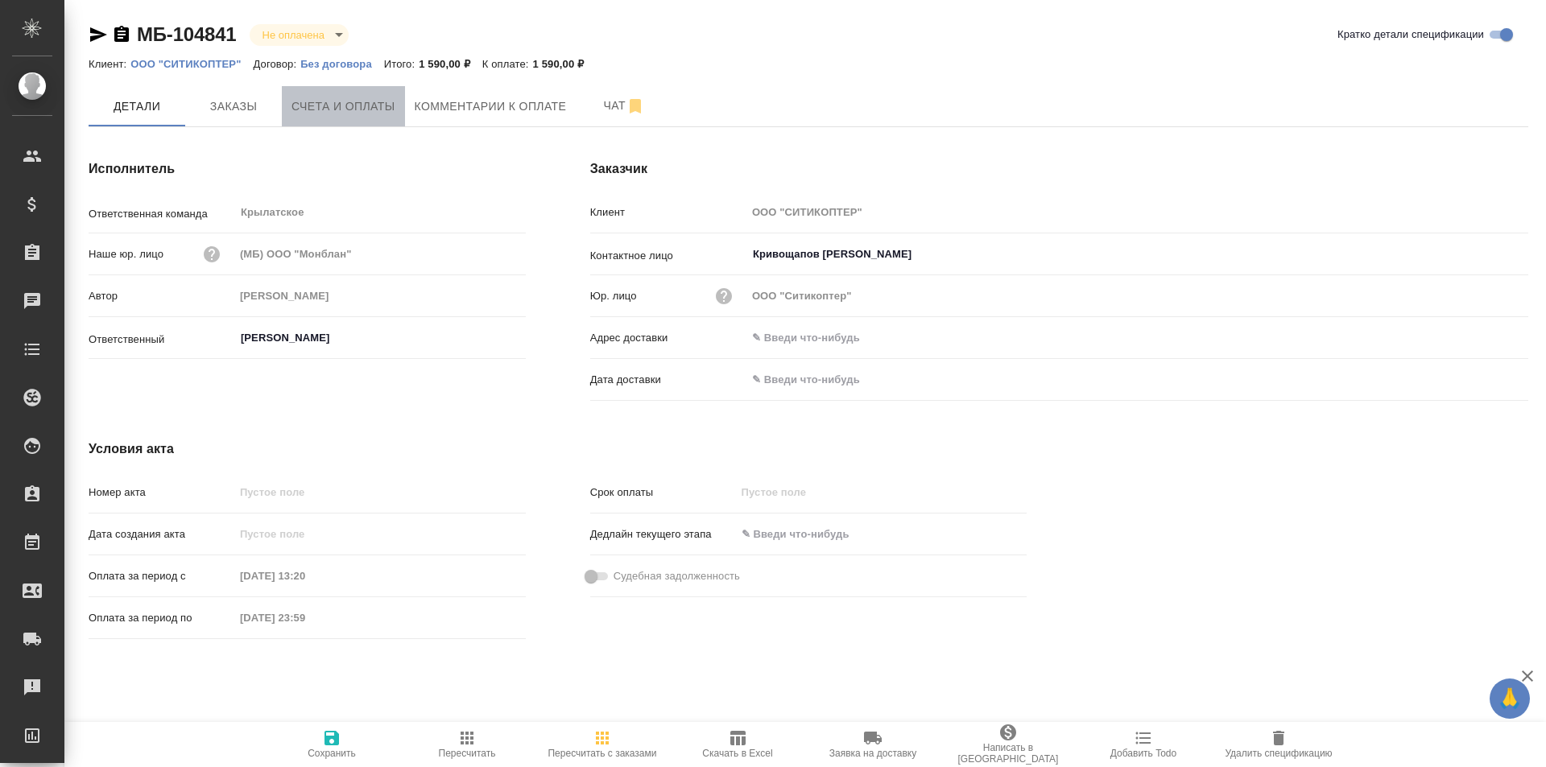
click at [360, 99] on span "Счета и оплаты" at bounding box center [343, 107] width 104 height 20
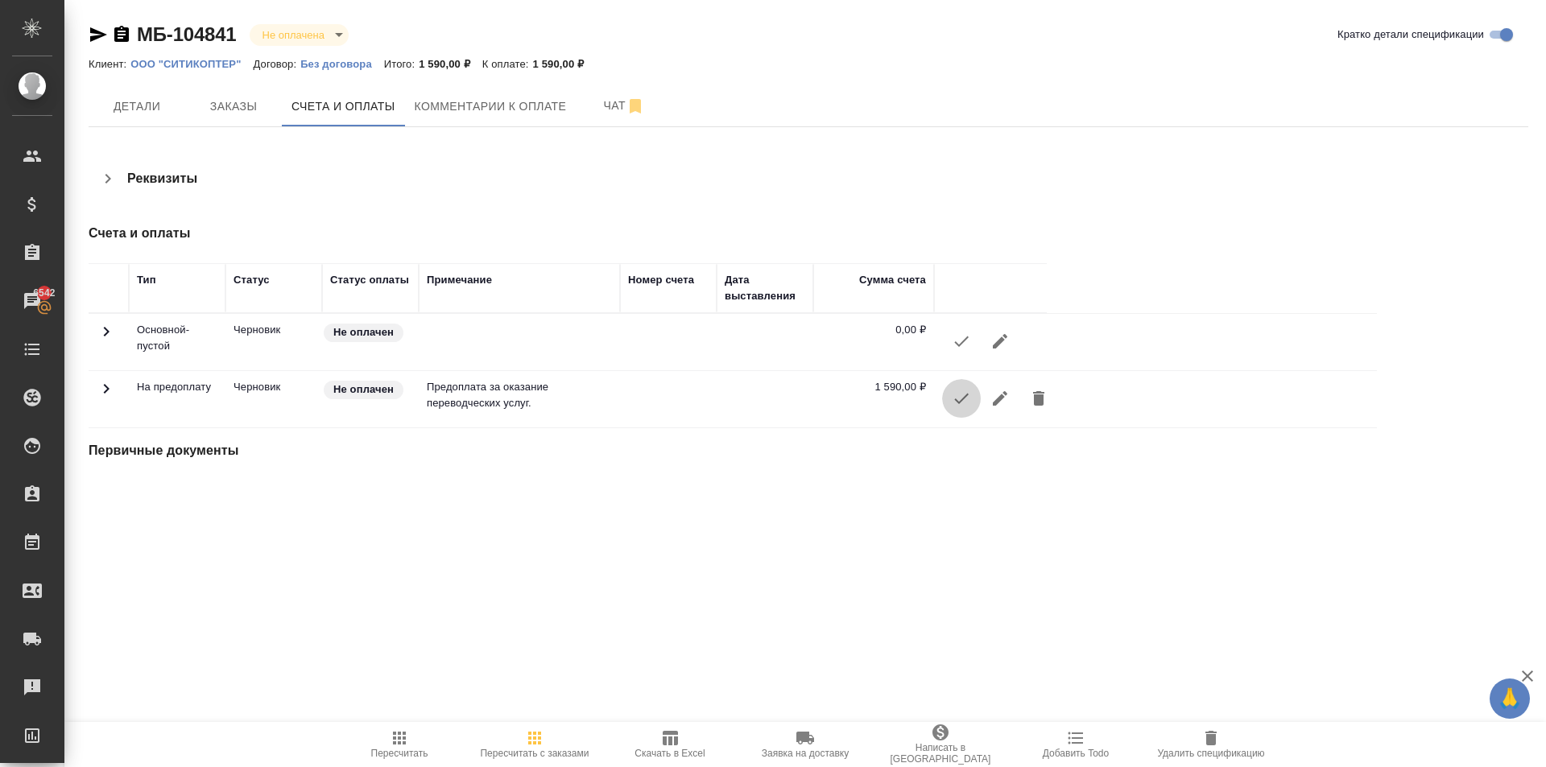
click at [960, 398] on icon "button" at bounding box center [961, 398] width 19 height 19
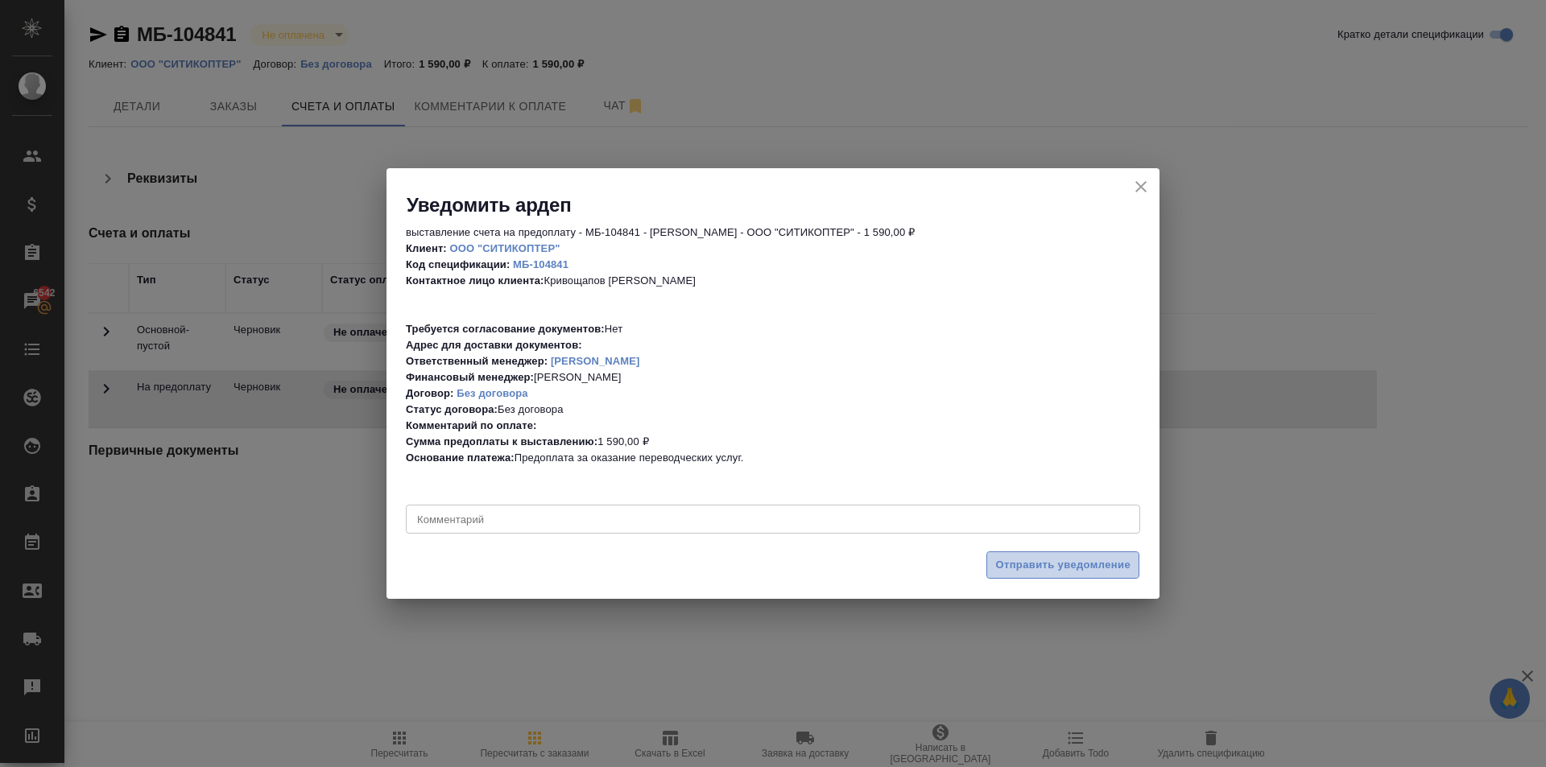
click at [1040, 568] on span "Отправить уведомление" at bounding box center [1062, 565] width 135 height 19
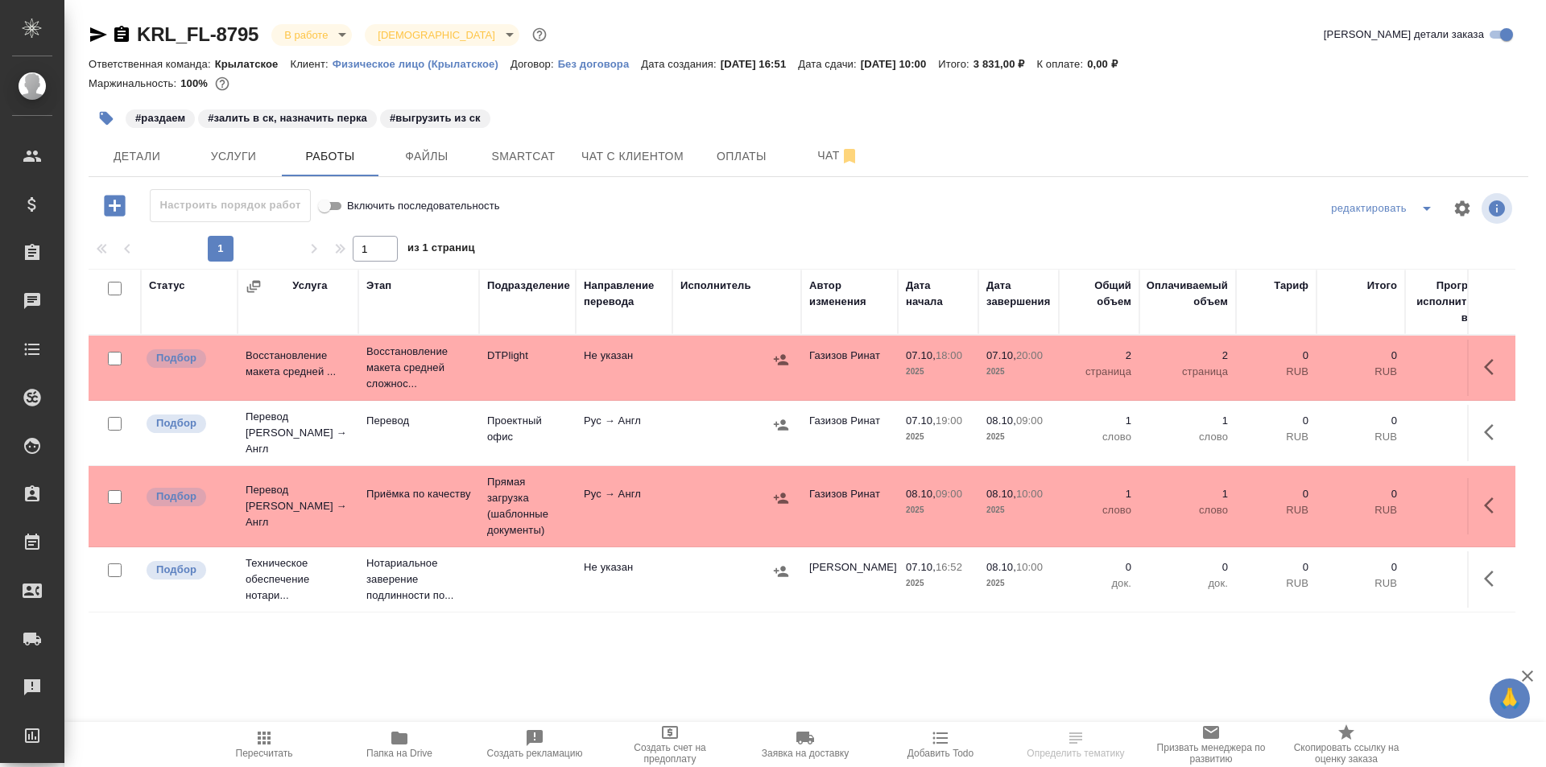
click at [616, 134] on div "#раздаем #залить в ск, назначить перка #выгрузить из ск" at bounding box center [569, 118] width 960 height 35
click at [620, 152] on span "Чат с клиентом" at bounding box center [632, 157] width 102 height 20
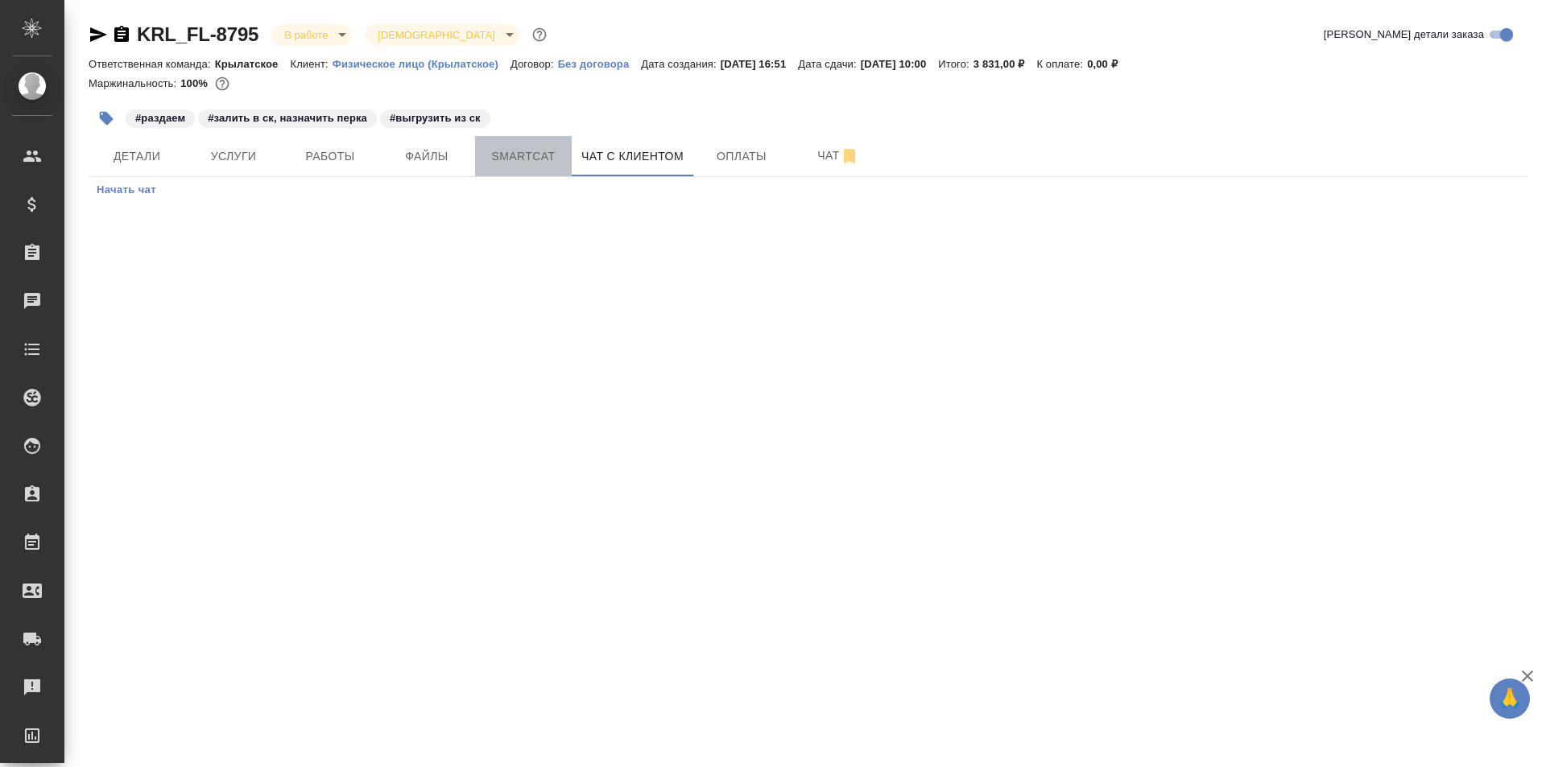
click at [499, 159] on span "Smartcat" at bounding box center [523, 157] width 77 height 20
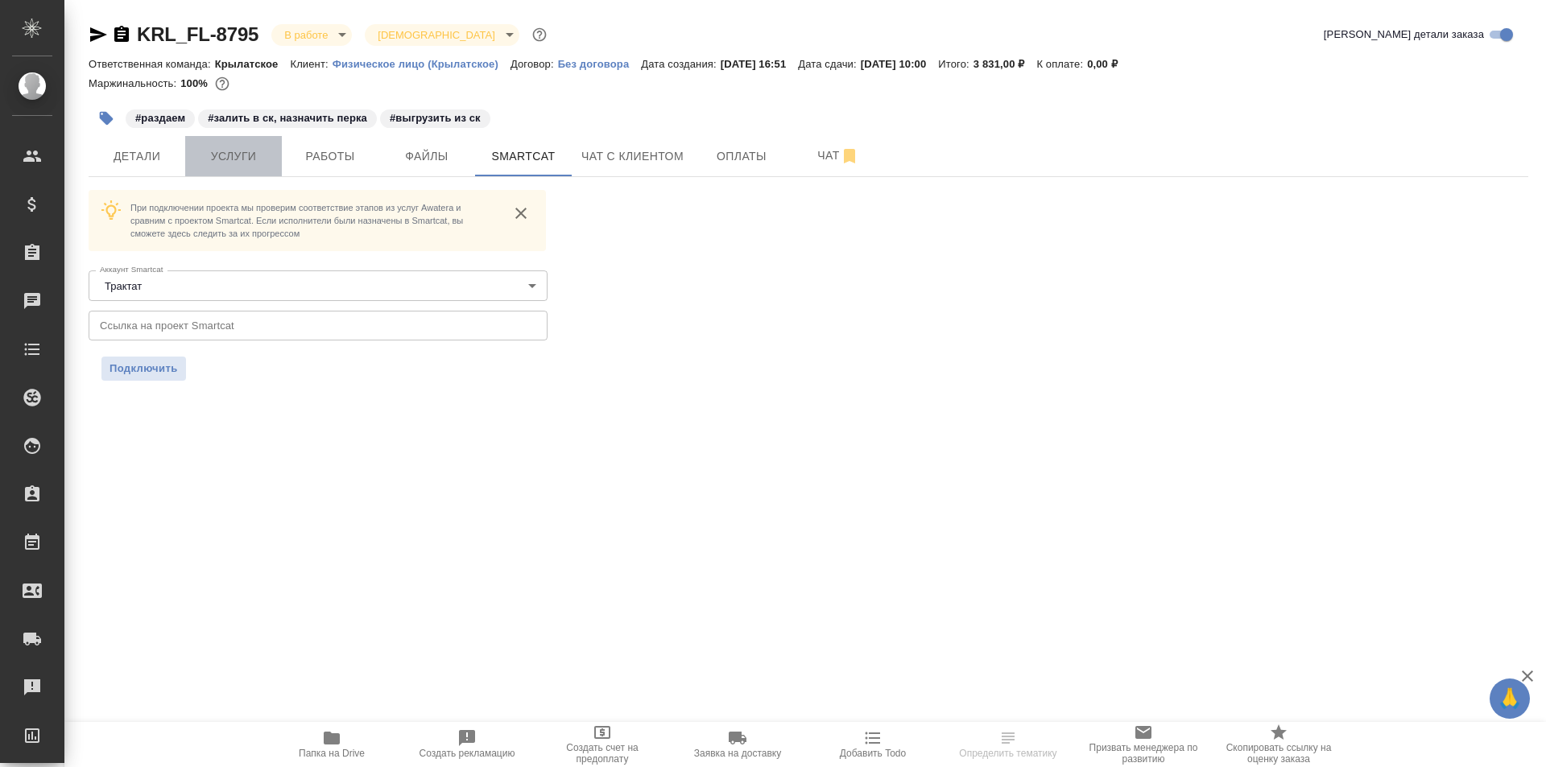
click at [222, 160] on span "Услуги" at bounding box center [233, 157] width 77 height 20
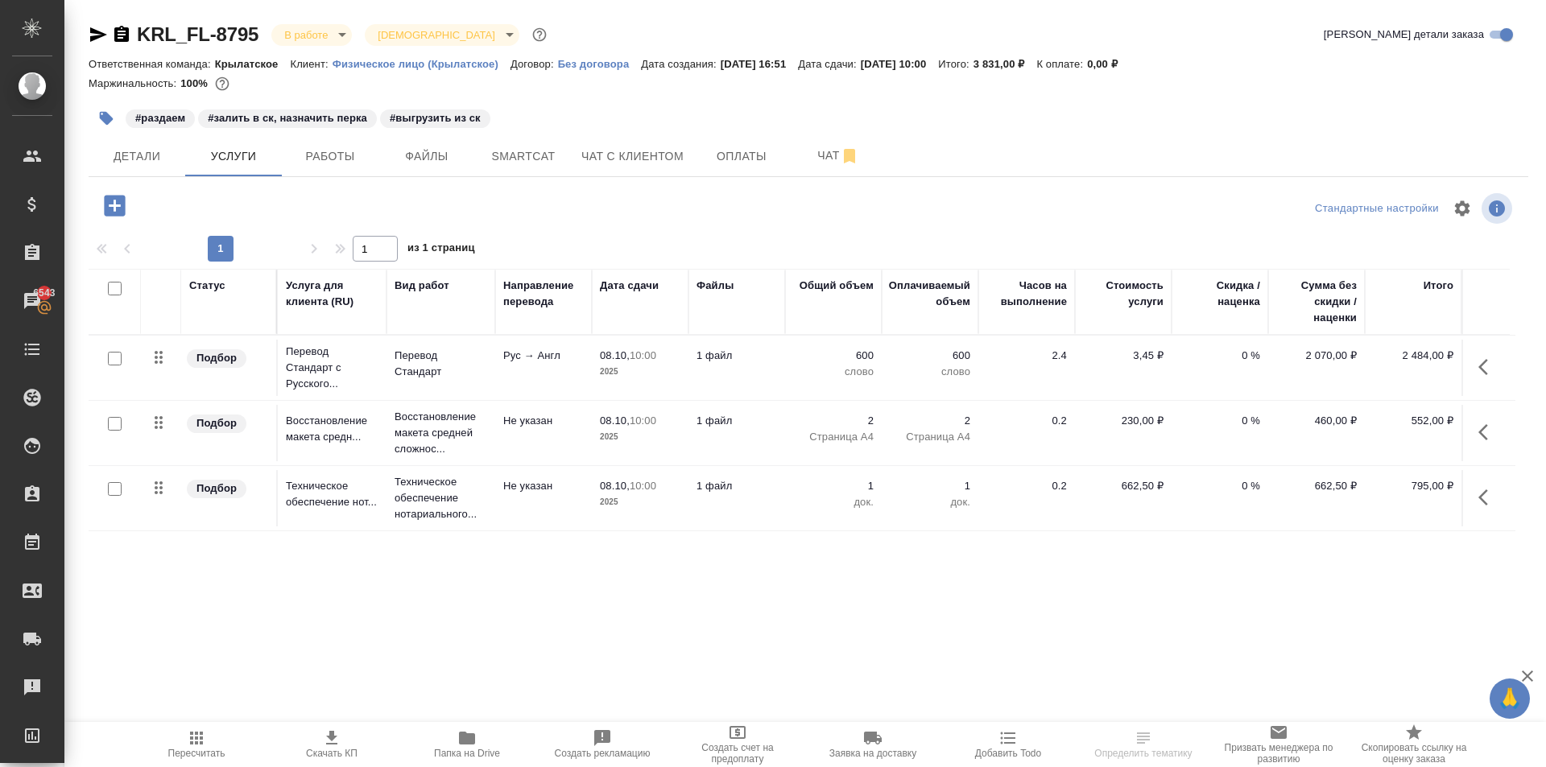
click at [114, 360] on input "checkbox" at bounding box center [115, 359] width 14 height 14
checkbox input "true"
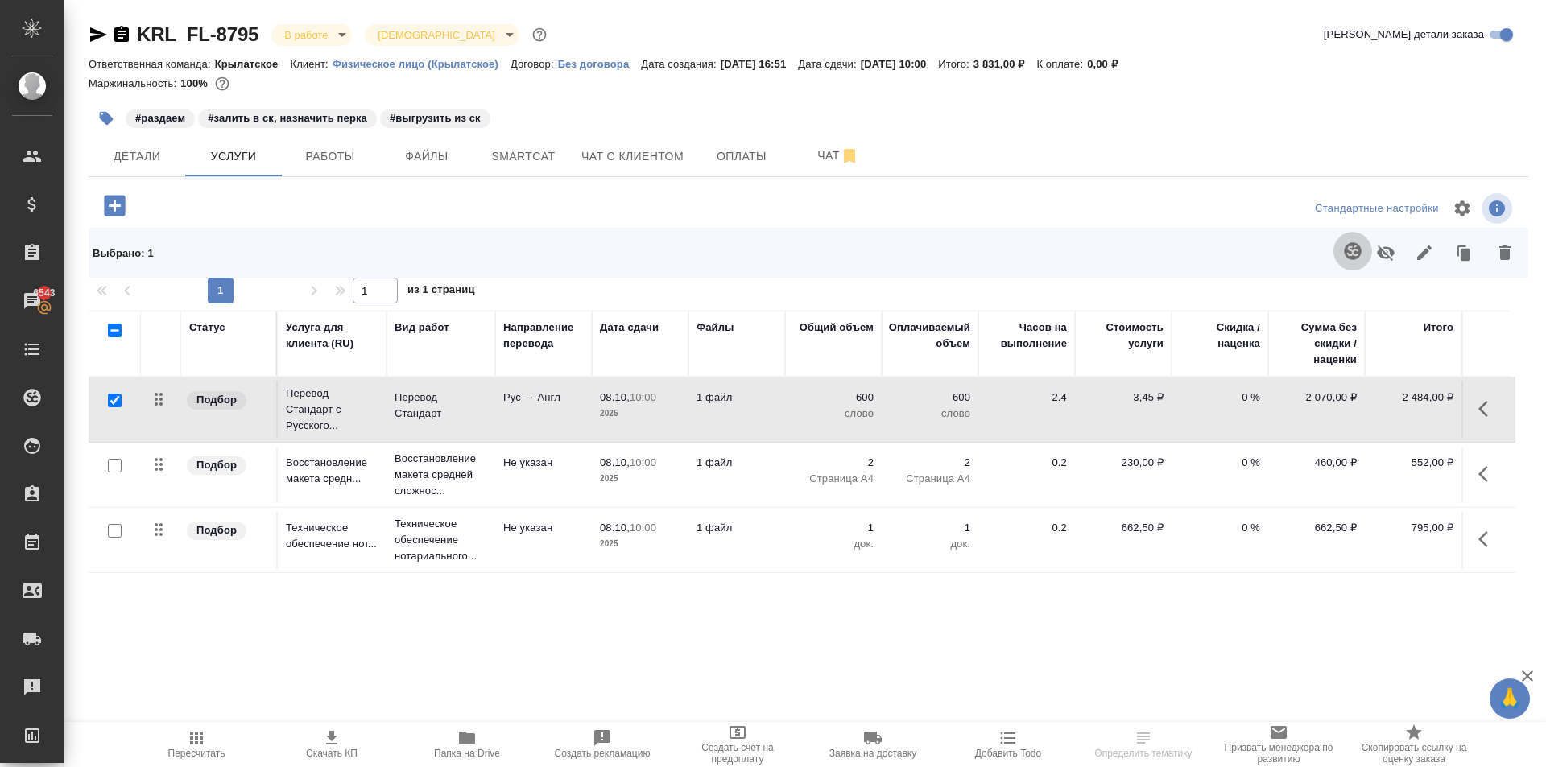
click at [1344, 254] on button "button" at bounding box center [1352, 251] width 39 height 39
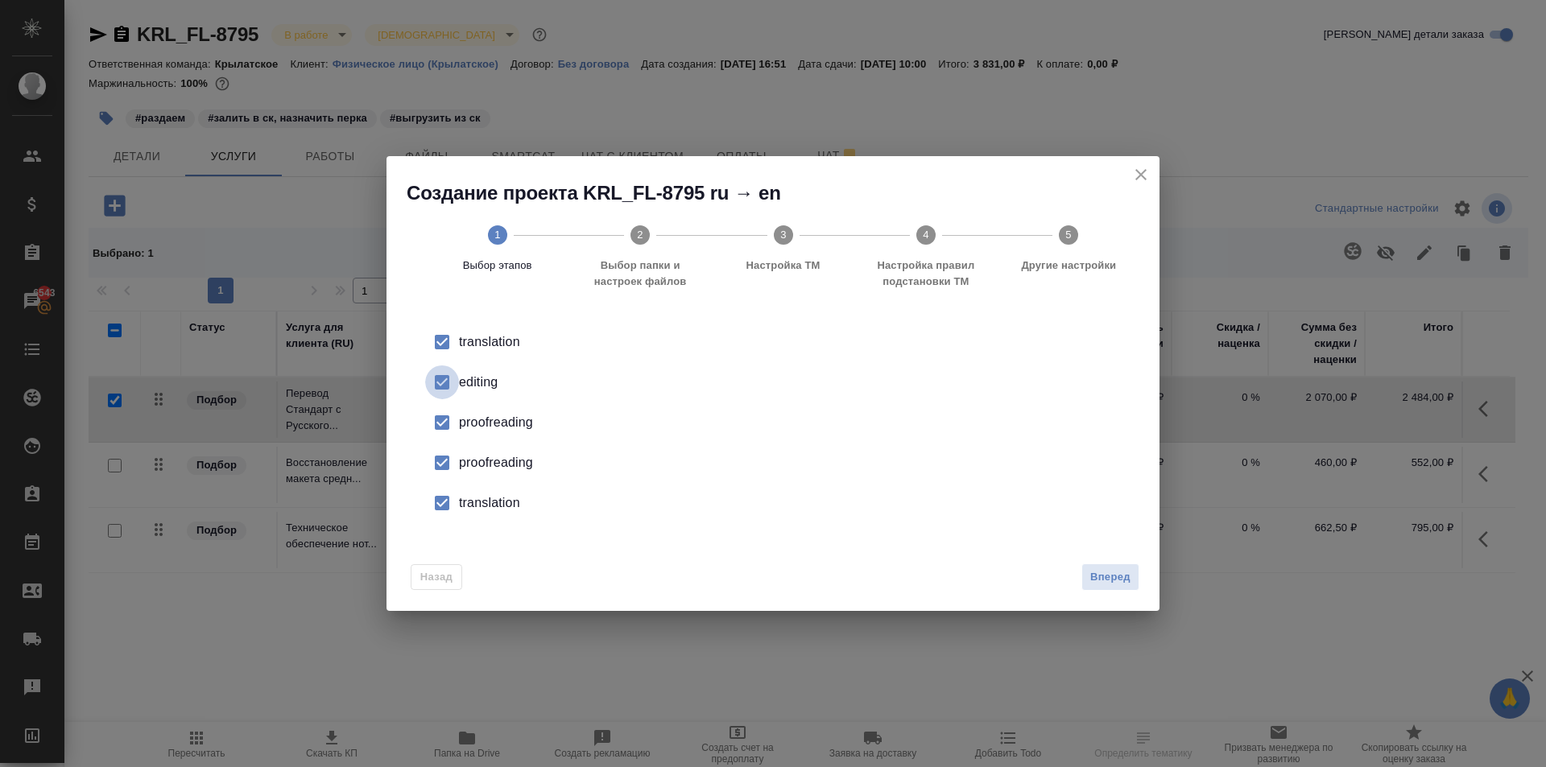
click at [440, 387] on input "checkbox" at bounding box center [442, 382] width 34 height 34
click at [448, 421] on input "checkbox" at bounding box center [442, 423] width 34 height 34
click at [446, 466] on input "checkbox" at bounding box center [442, 463] width 34 height 34
click at [444, 510] on input "checkbox" at bounding box center [442, 503] width 34 height 34
click at [1134, 577] on button "Вперед" at bounding box center [1110, 578] width 58 height 28
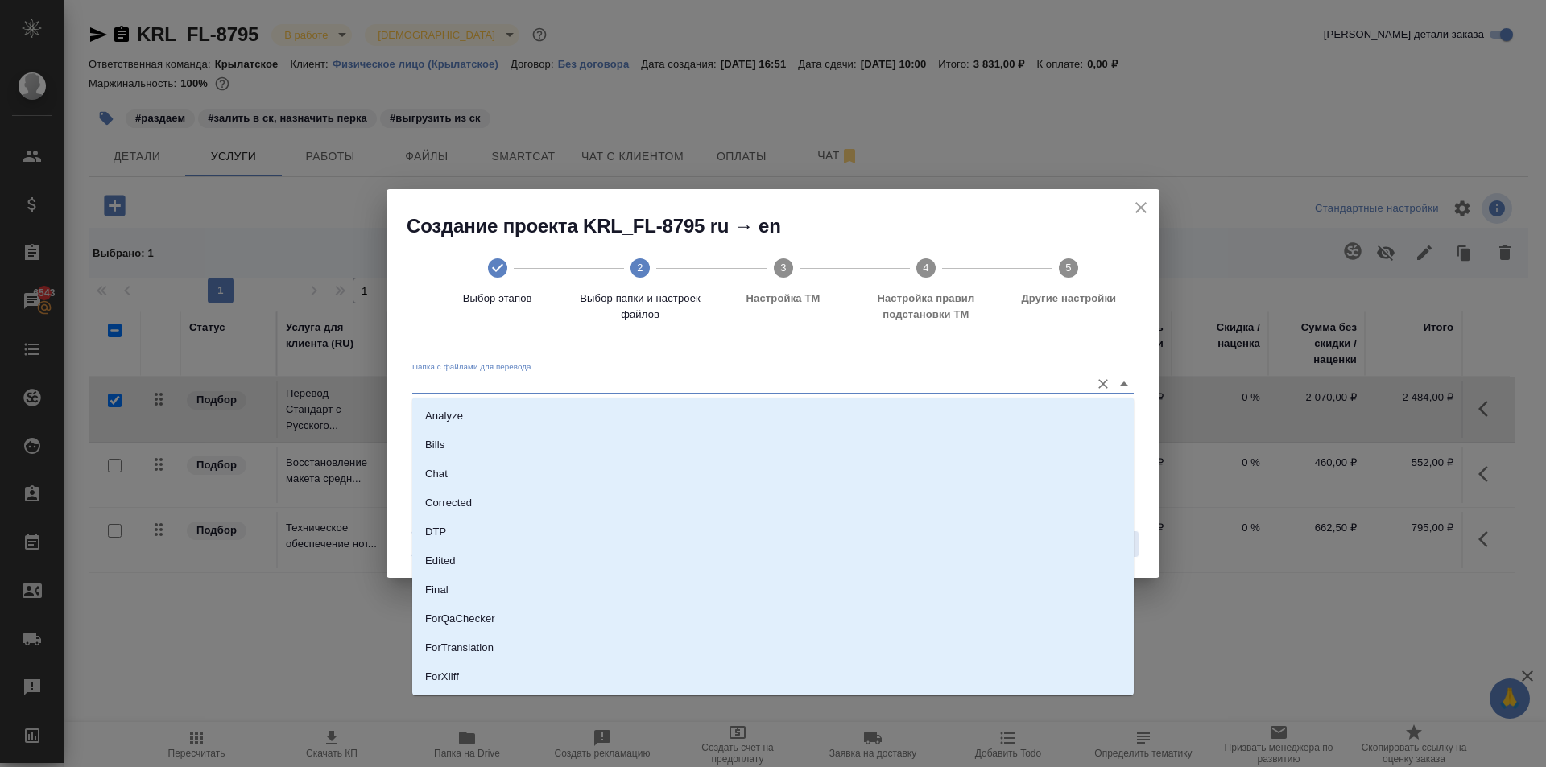
click at [669, 384] on input "Папка с файлами для перевода" at bounding box center [747, 383] width 670 height 19
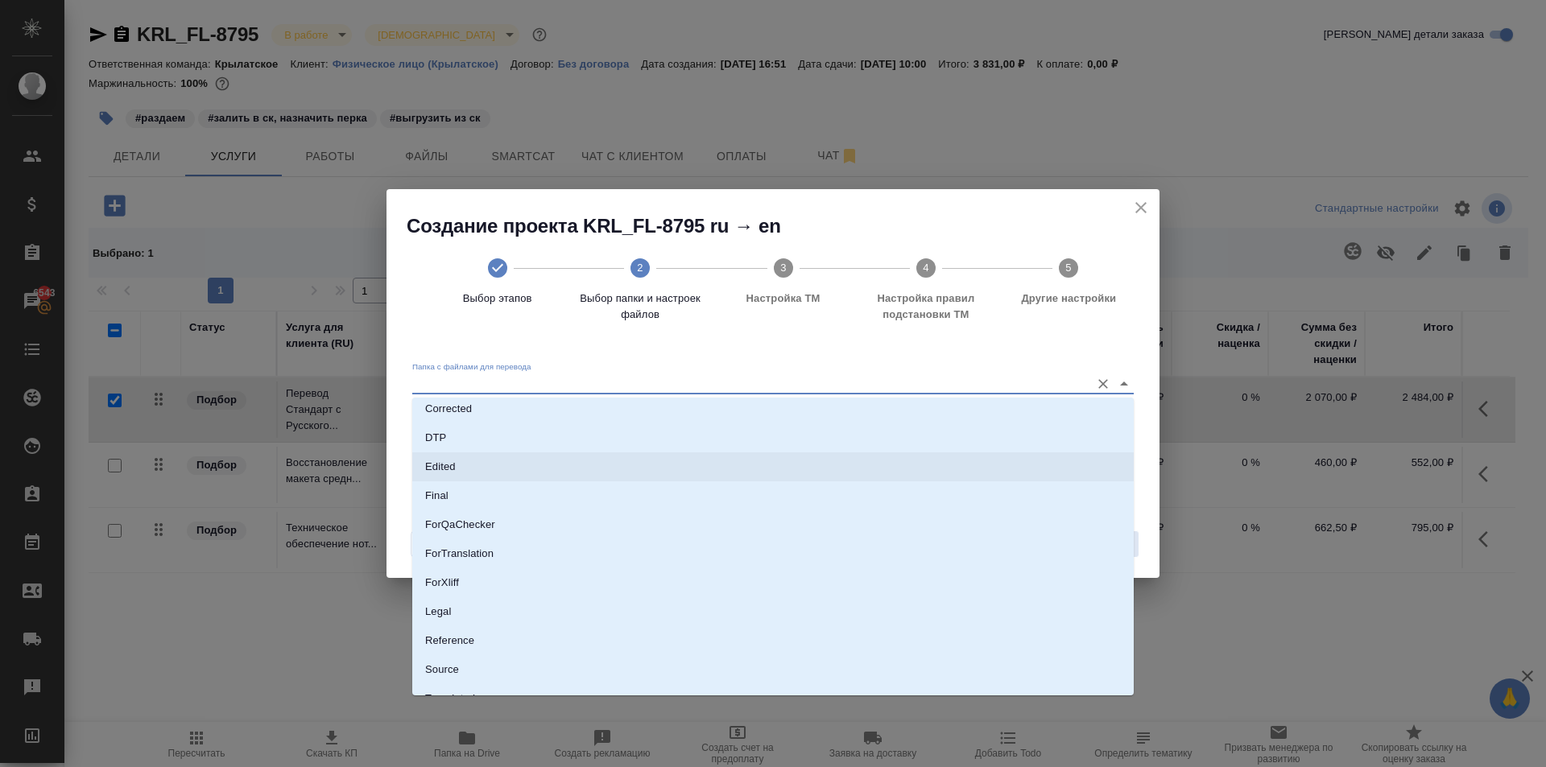
scroll to position [142, 0]
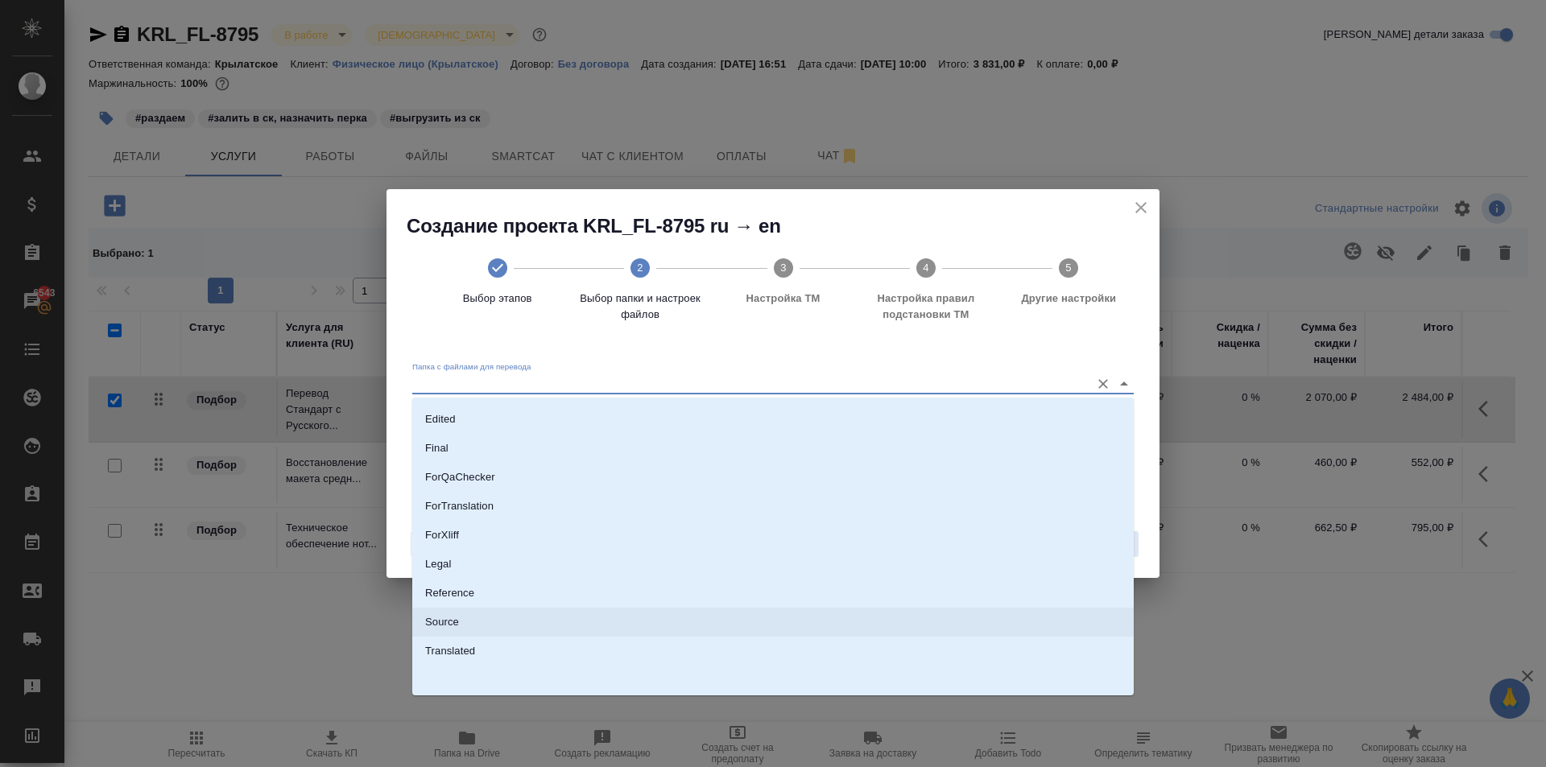
click at [447, 623] on p "Source" at bounding box center [442, 622] width 34 height 16
type input "Source"
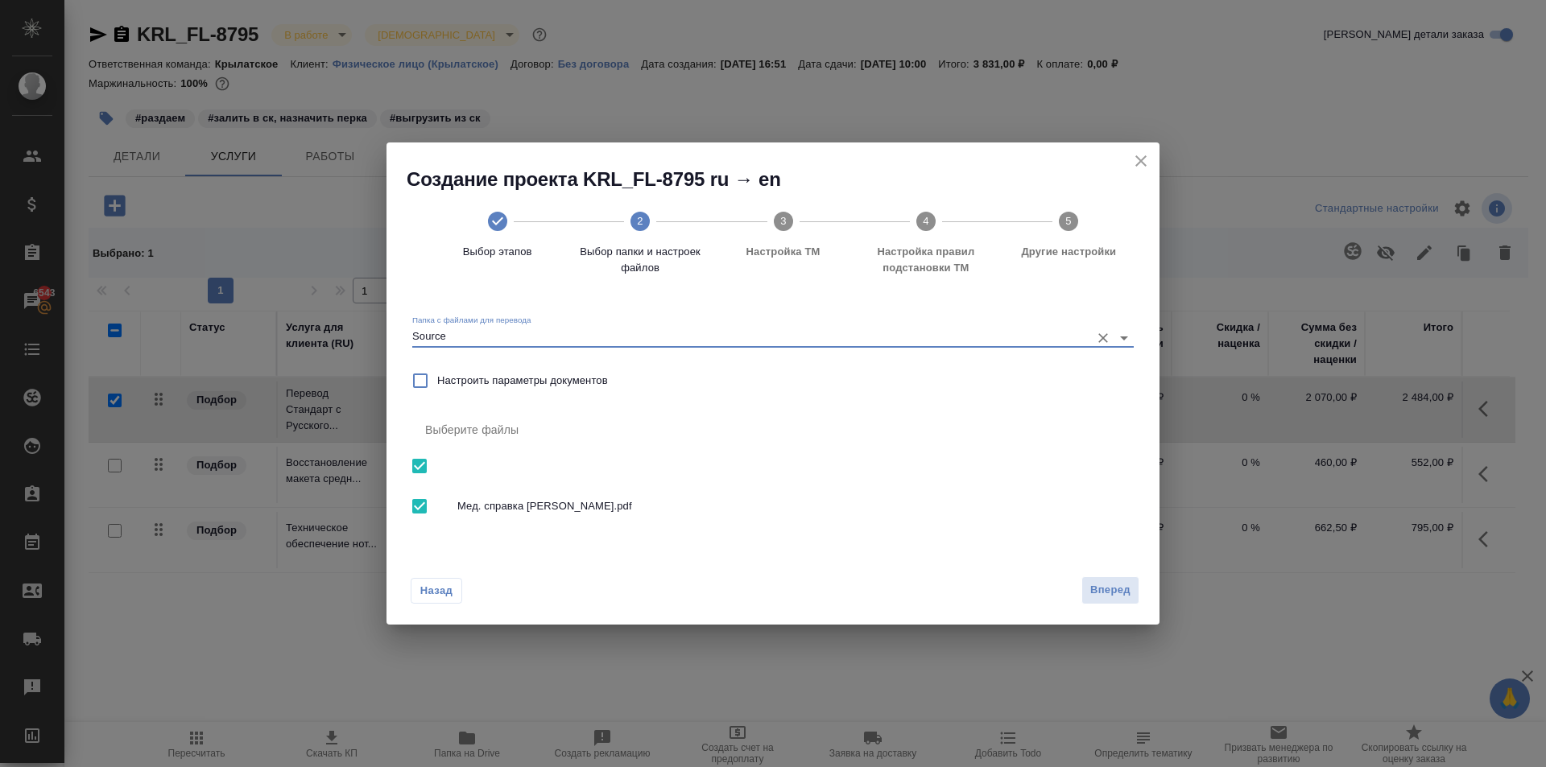
click at [1104, 605] on div "Назад Вперед" at bounding box center [772, 587] width 773 height 76
click at [1104, 593] on span "Вперед" at bounding box center [1110, 590] width 40 height 19
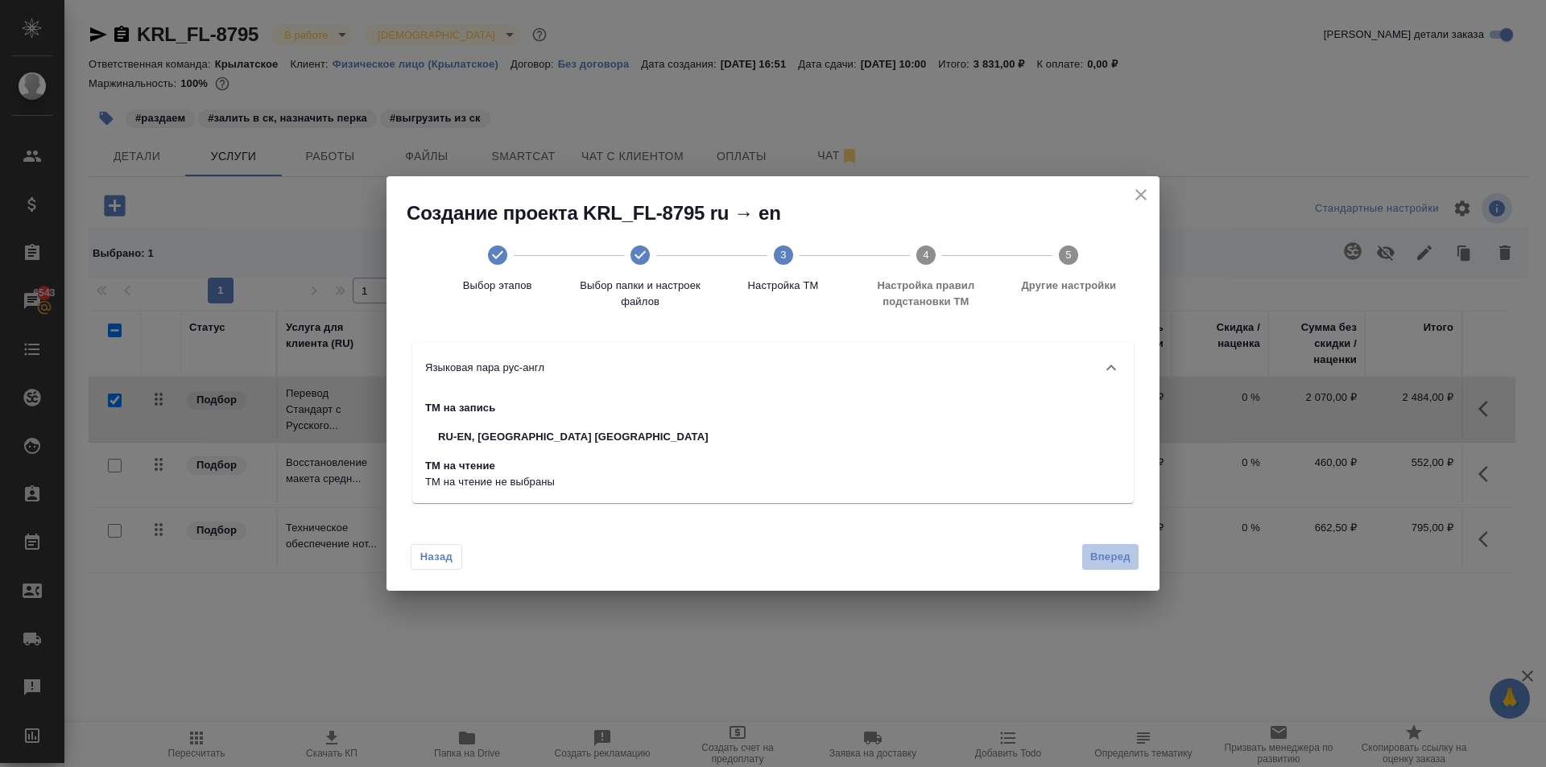
click at [1113, 543] on button "Вперед" at bounding box center [1110, 557] width 58 height 28
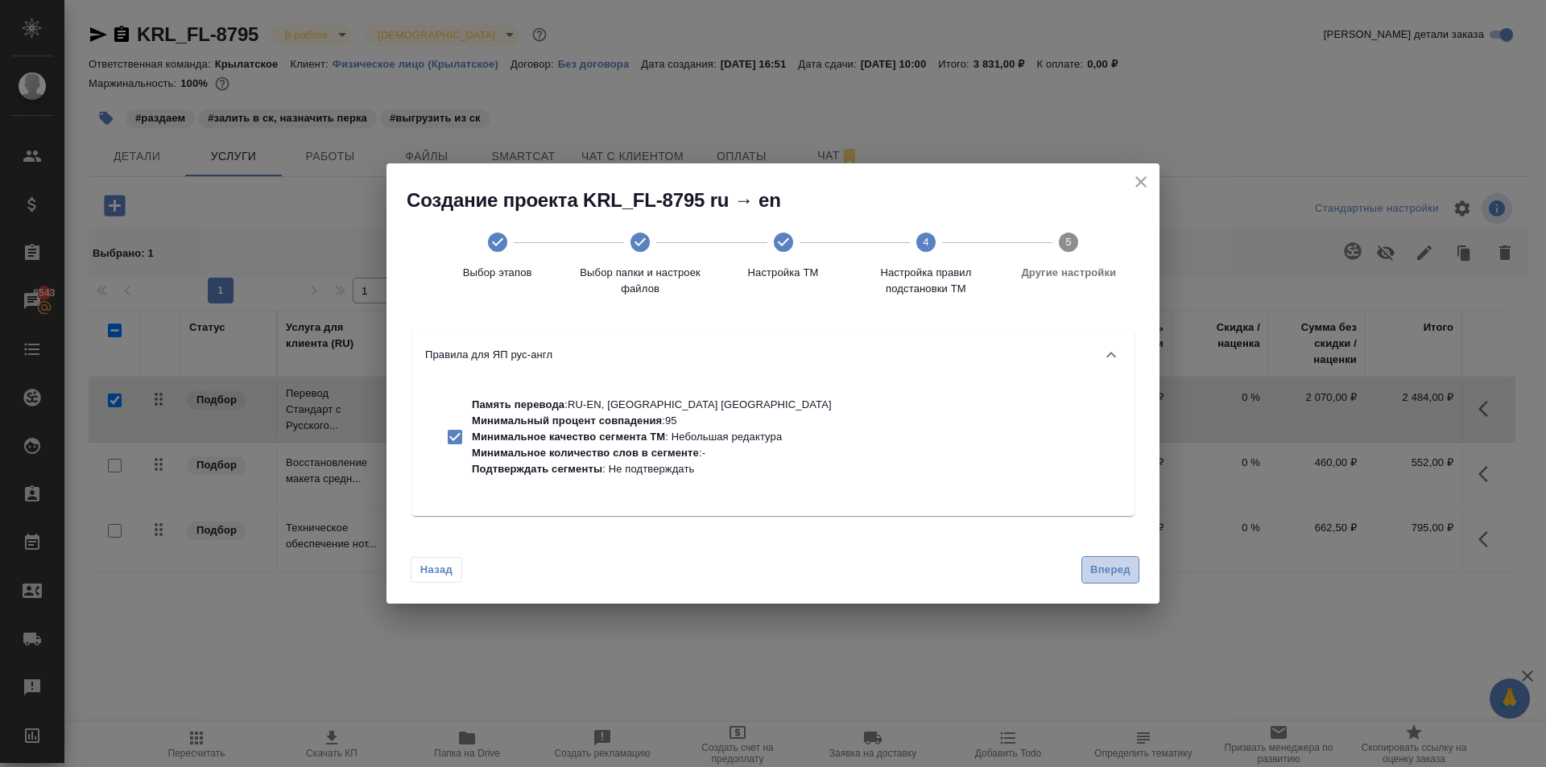
click at [1130, 561] on button "Вперед" at bounding box center [1110, 570] width 58 height 28
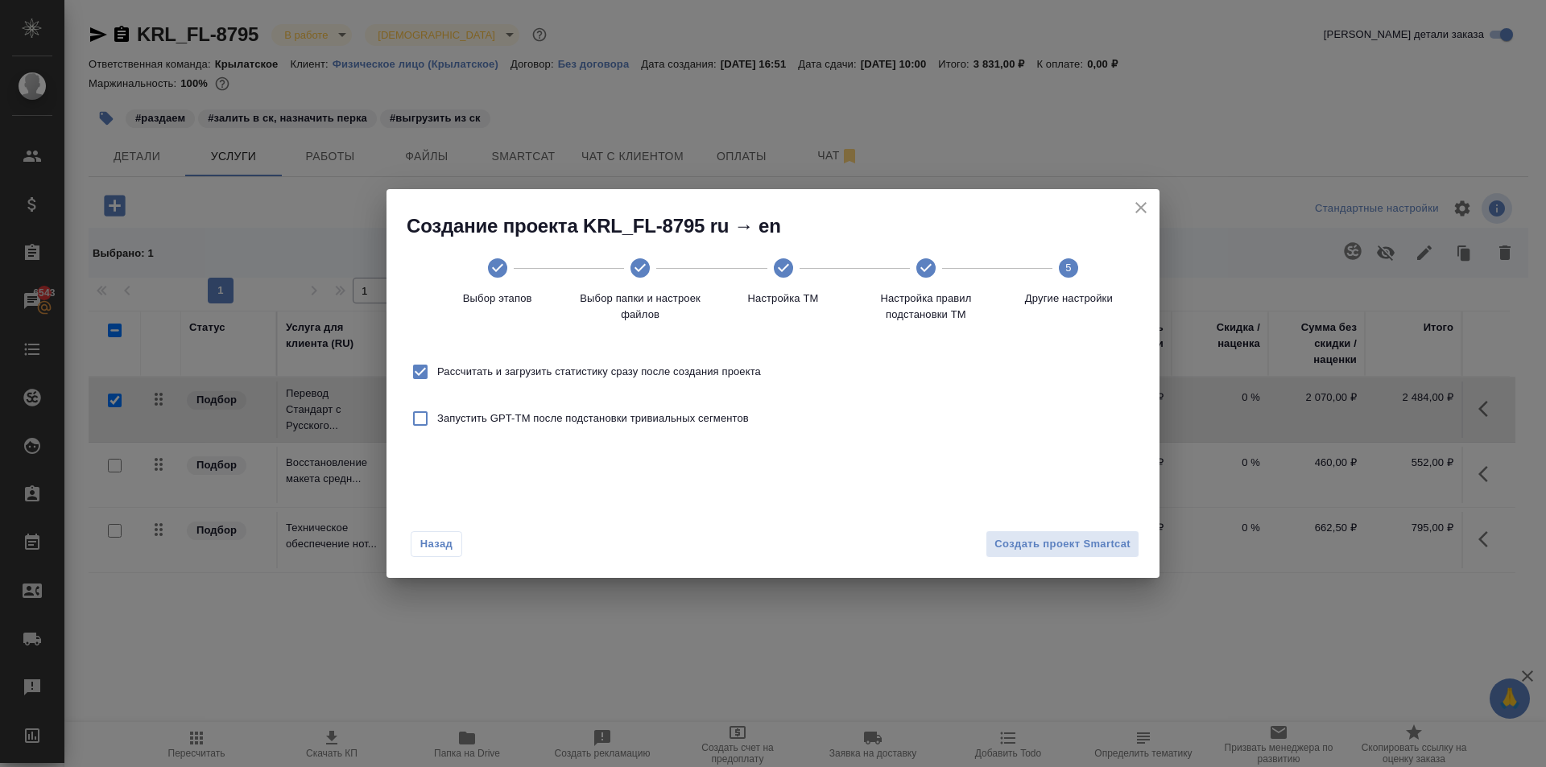
drag, startPoint x: 744, startPoint y: 378, endPoint x: 903, endPoint y: 418, distance: 164.4
click at [746, 378] on span "Рассчитать и загрузить статистику сразу после создания проекта" at bounding box center [599, 372] width 324 height 16
click at [437, 378] on input "Рассчитать и загрузить статистику сразу после создания проекта" at bounding box center [420, 372] width 34 height 34
checkbox input "false"
drag, startPoint x: 1023, startPoint y: 503, endPoint x: 1034, endPoint y: 525, distance: 24.5
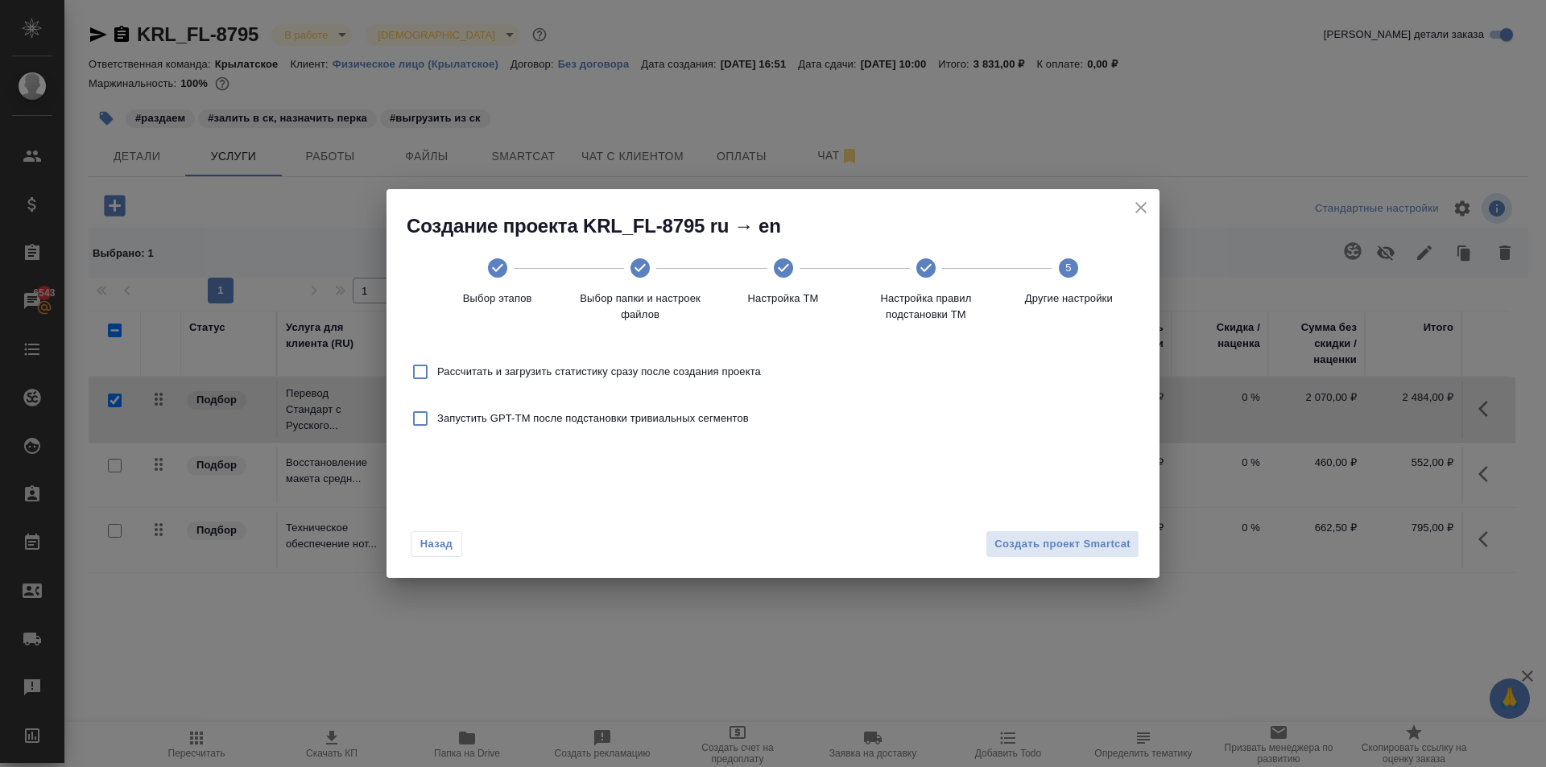
click at [1026, 508] on div "Создание проекта KRL_FL-8795 ru → en Выбор этапов Выбор папки и настроек файлов…" at bounding box center [772, 384] width 773 height 390
click at [1034, 532] on button "Создать проект Smartcat" at bounding box center [1062, 545] width 154 height 28
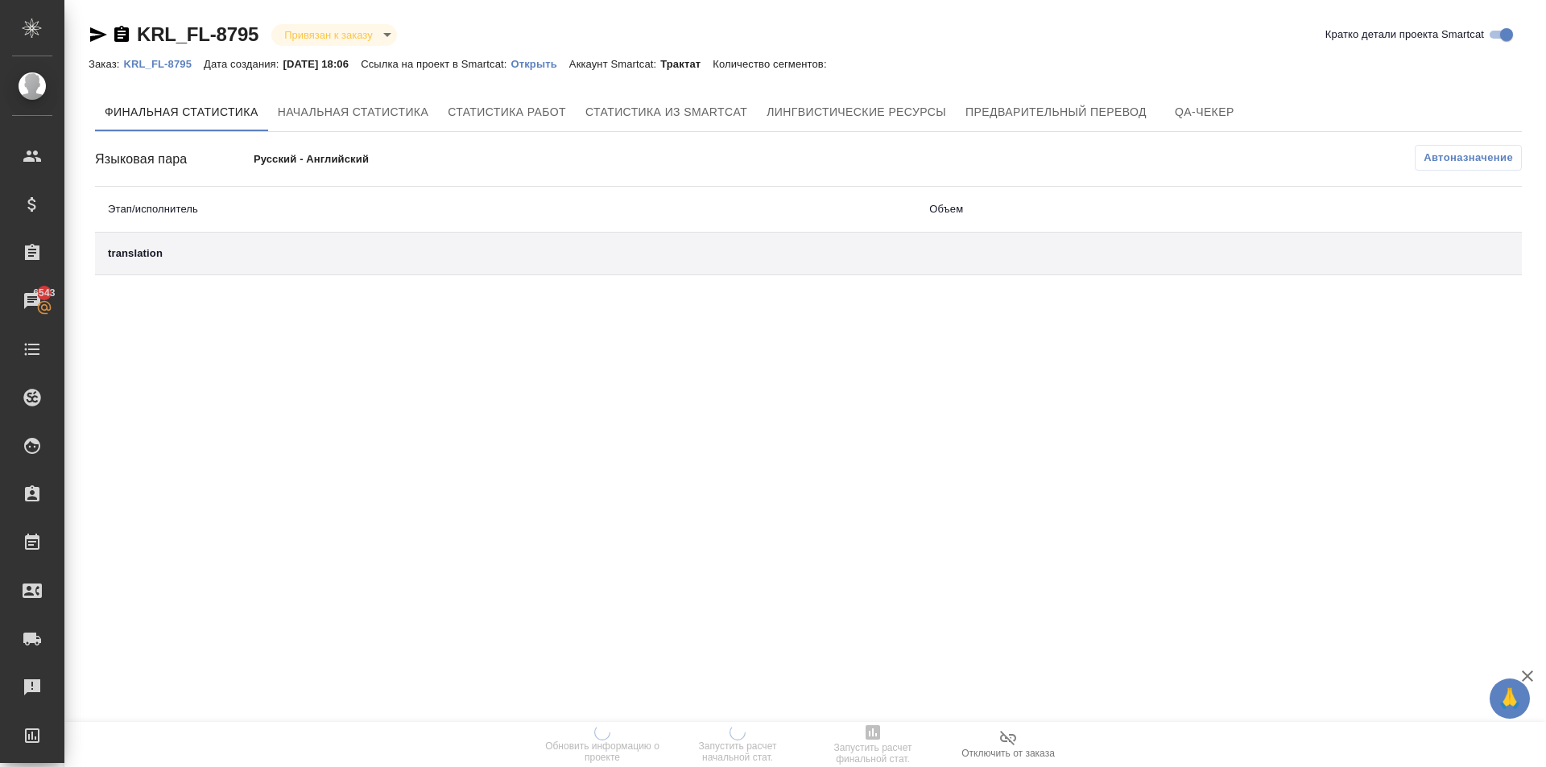
click at [547, 60] on p "Открыть" at bounding box center [539, 64] width 58 height 12
